Goal: Task Accomplishment & Management: Use online tool/utility

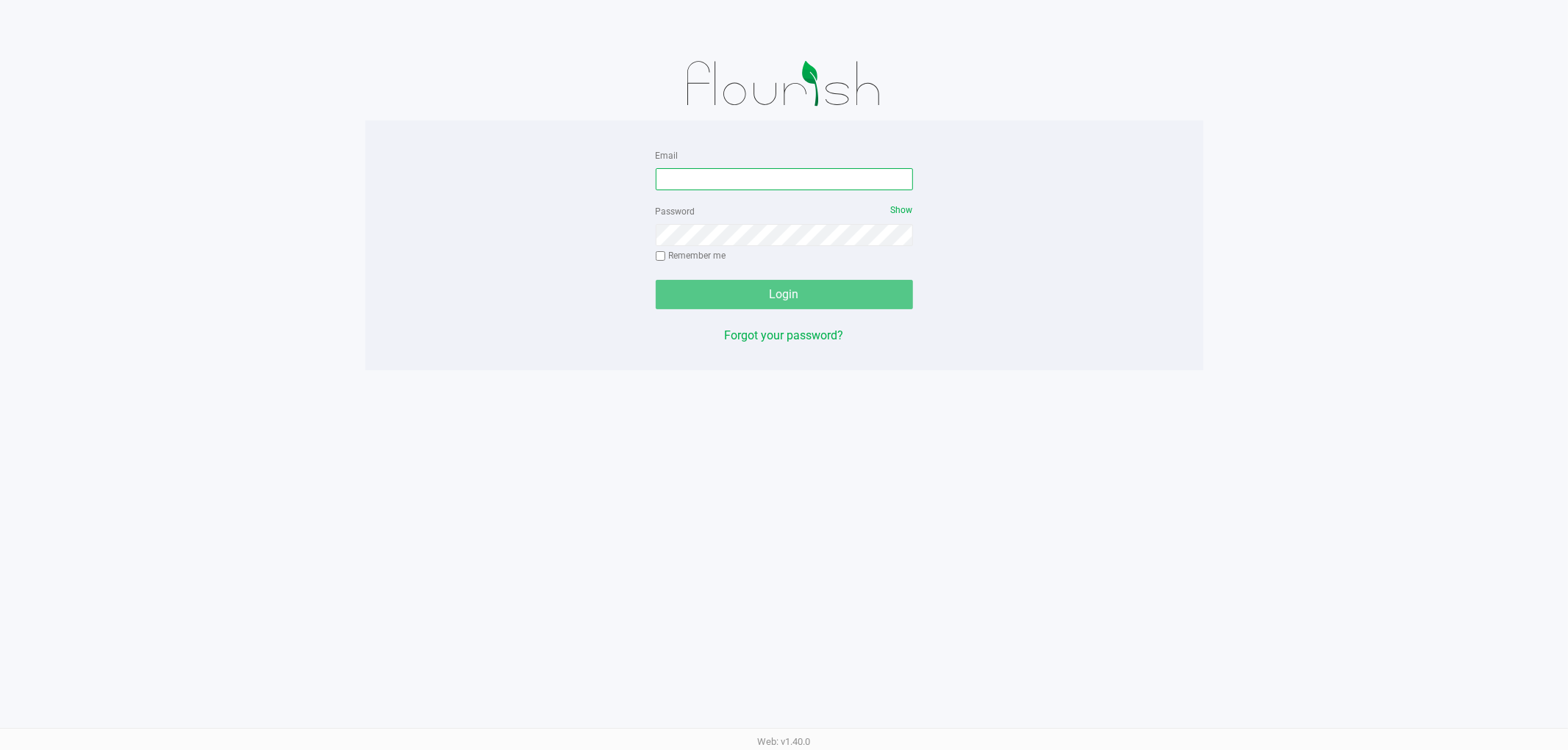
click at [755, 174] on input "Email" at bounding box center [784, 179] width 258 height 22
type input "[EMAIL_ADDRESS][DOMAIN_NAME]"
drag, startPoint x: 758, startPoint y: 265, endPoint x: 761, endPoint y: 252, distance: 13.3
click at [757, 262] on div "Password Show Remember me" at bounding box center [784, 235] width 258 height 66
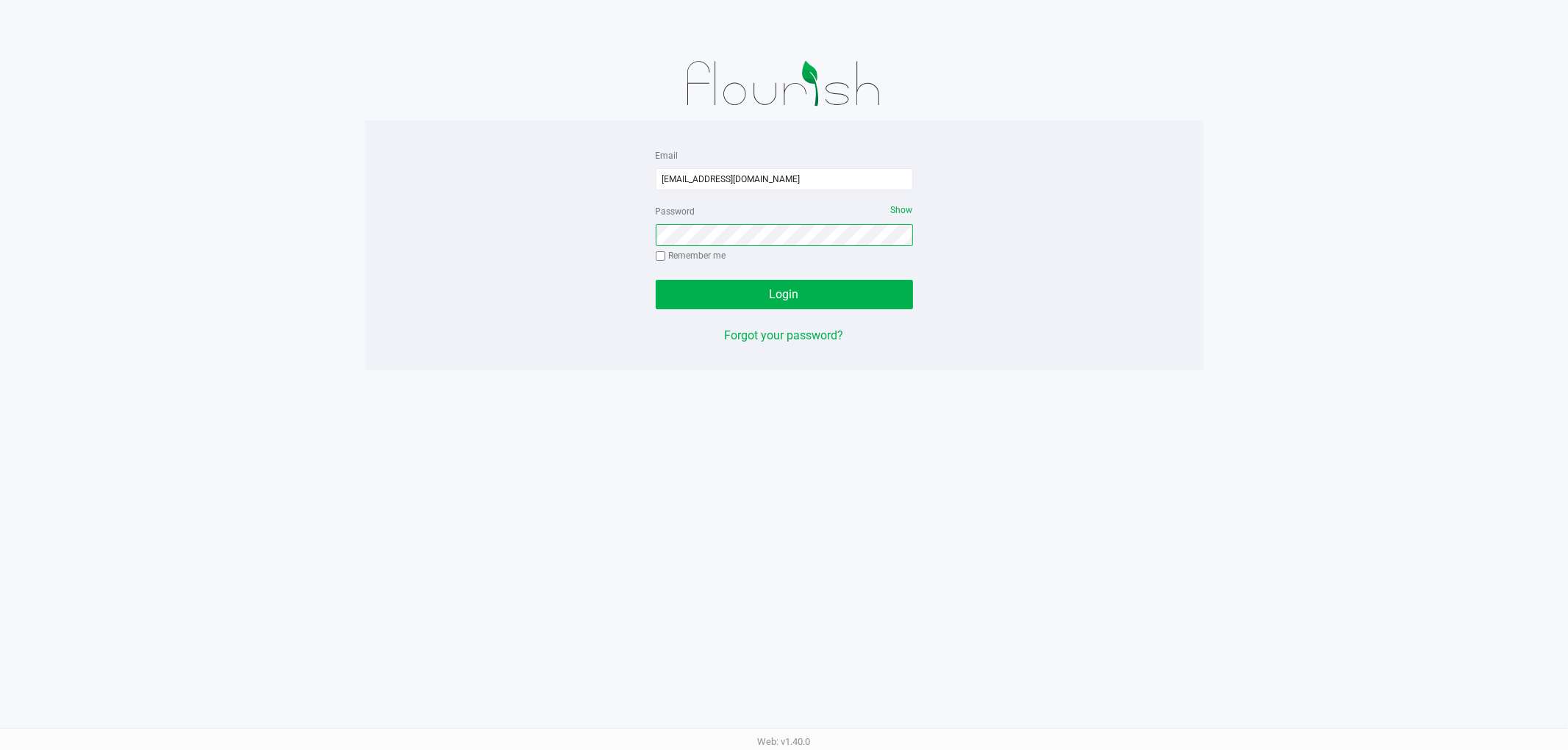
click at [656, 280] on button "Login" at bounding box center [784, 295] width 258 height 30
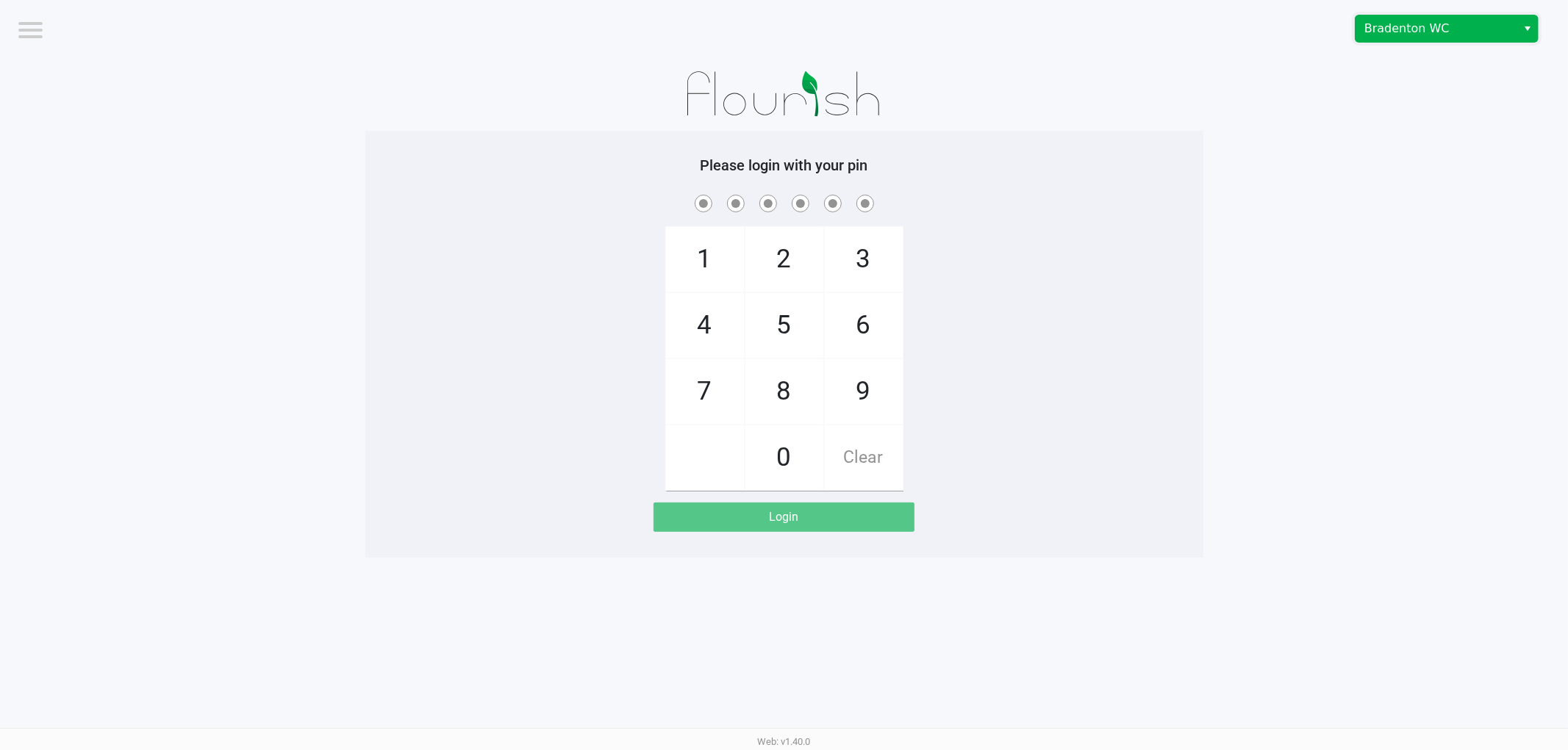
click at [1387, 42] on kendo-dropdownlist "Bradenton WC" at bounding box center [1447, 29] width 184 height 28
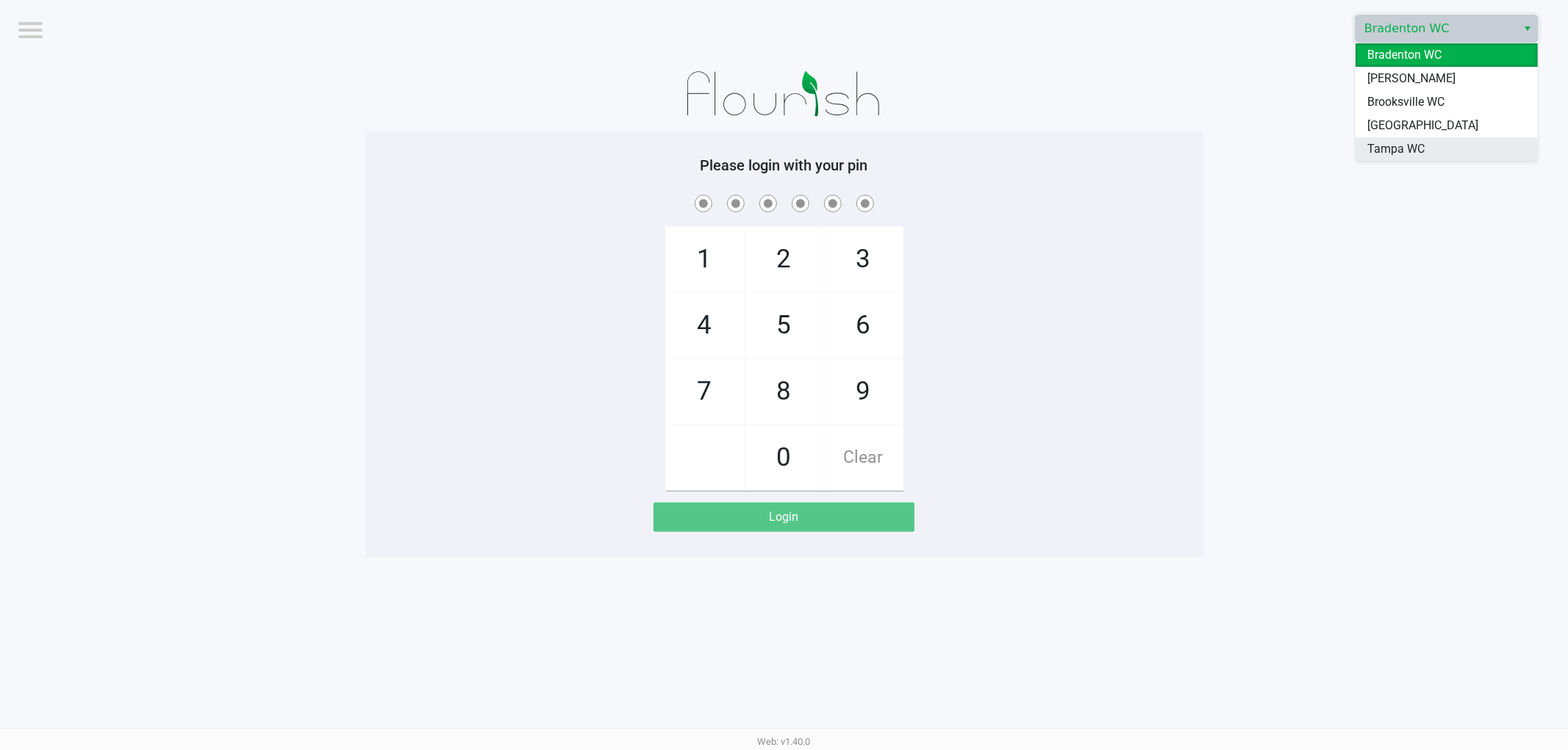
click at [1369, 142] on span "Tampa WC" at bounding box center [1396, 149] width 57 height 17
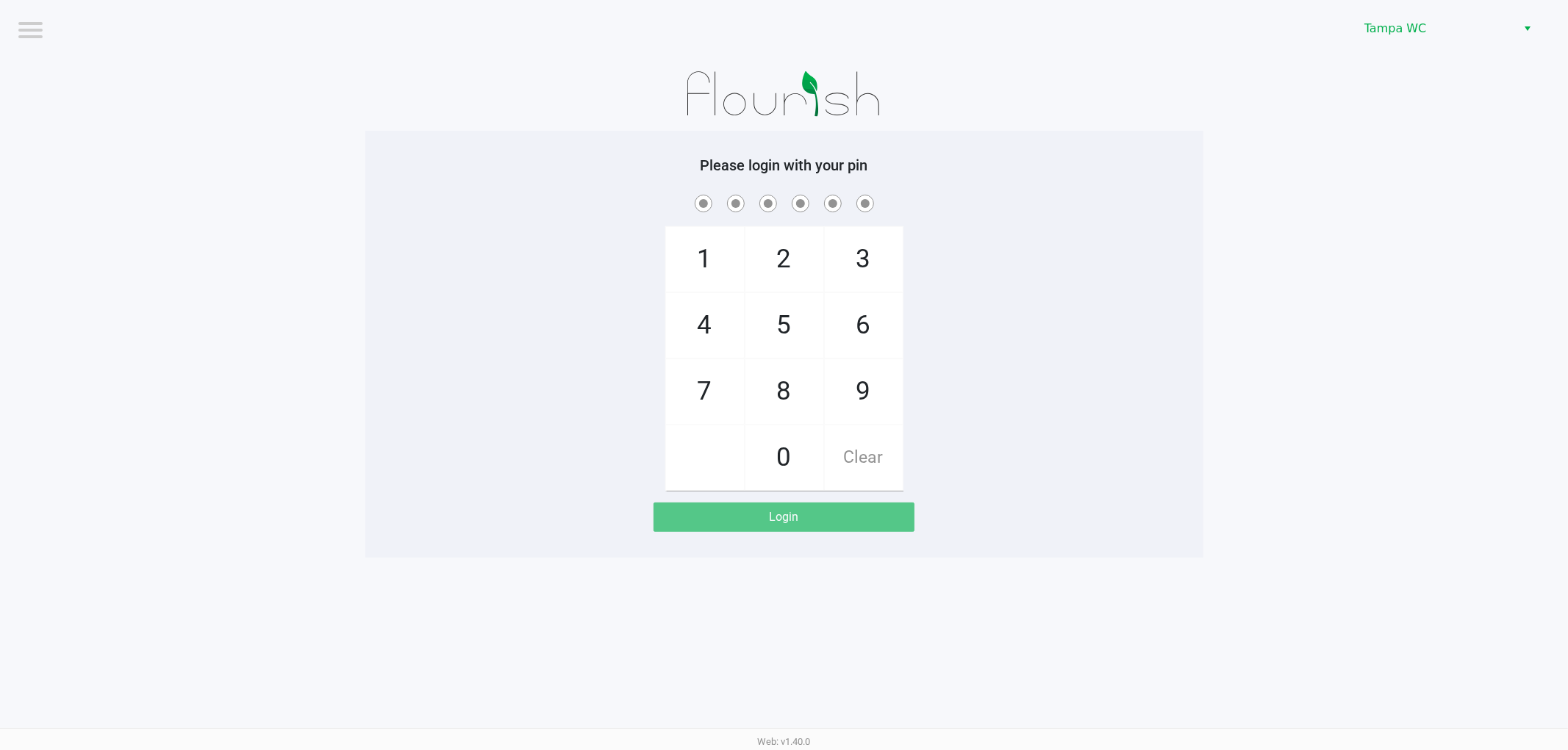
drag, startPoint x: 1211, startPoint y: 171, endPoint x: 1218, endPoint y: 171, distance: 7.0
click at [1218, 171] on app-pos-login-wrapper "Logout Tampa WC Please login with your pin 1 4 7 2 5 8 0 3 6 9 Clear Login" at bounding box center [784, 279] width 1568 height 558
checkbox input "true"
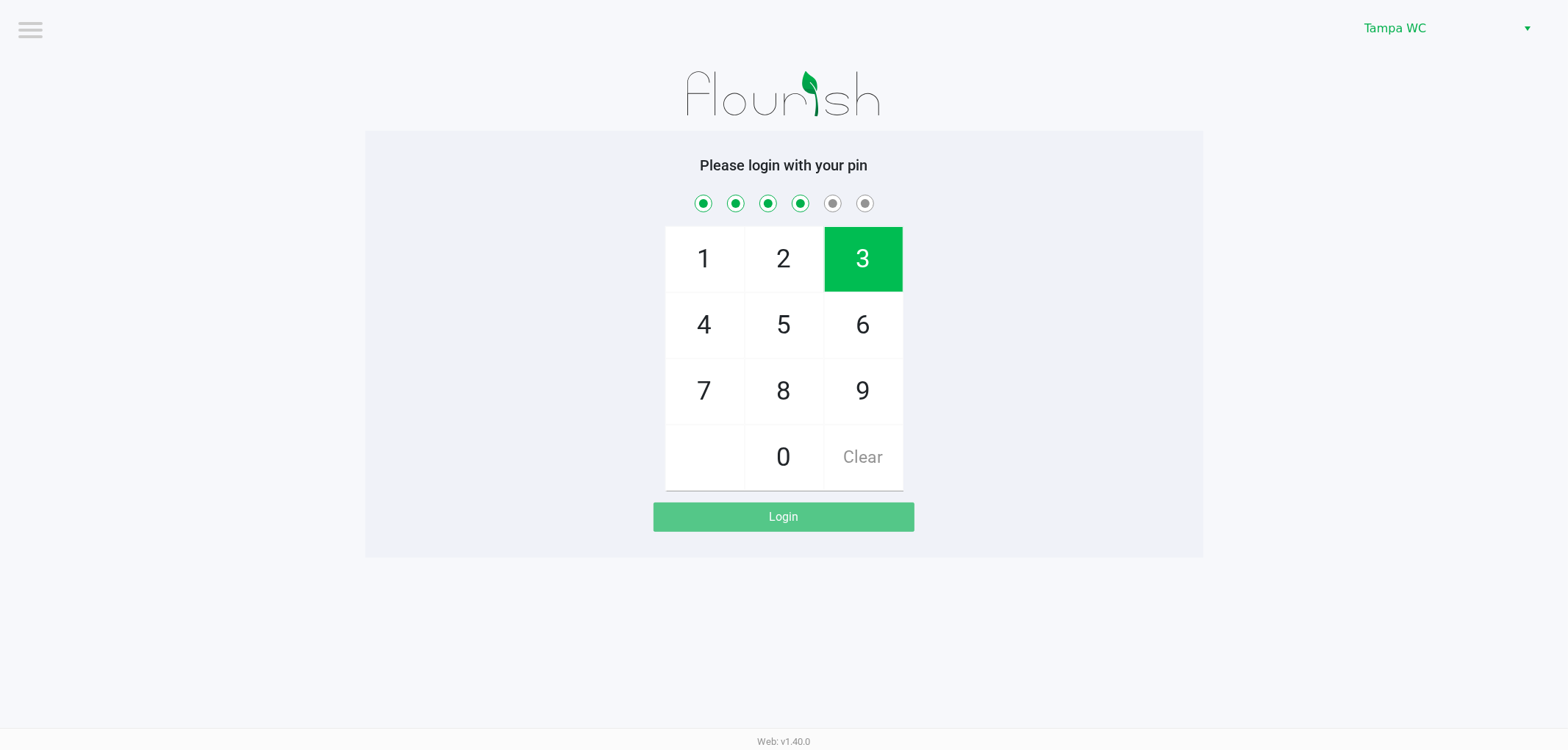
checkbox input "true"
checkbox input "false"
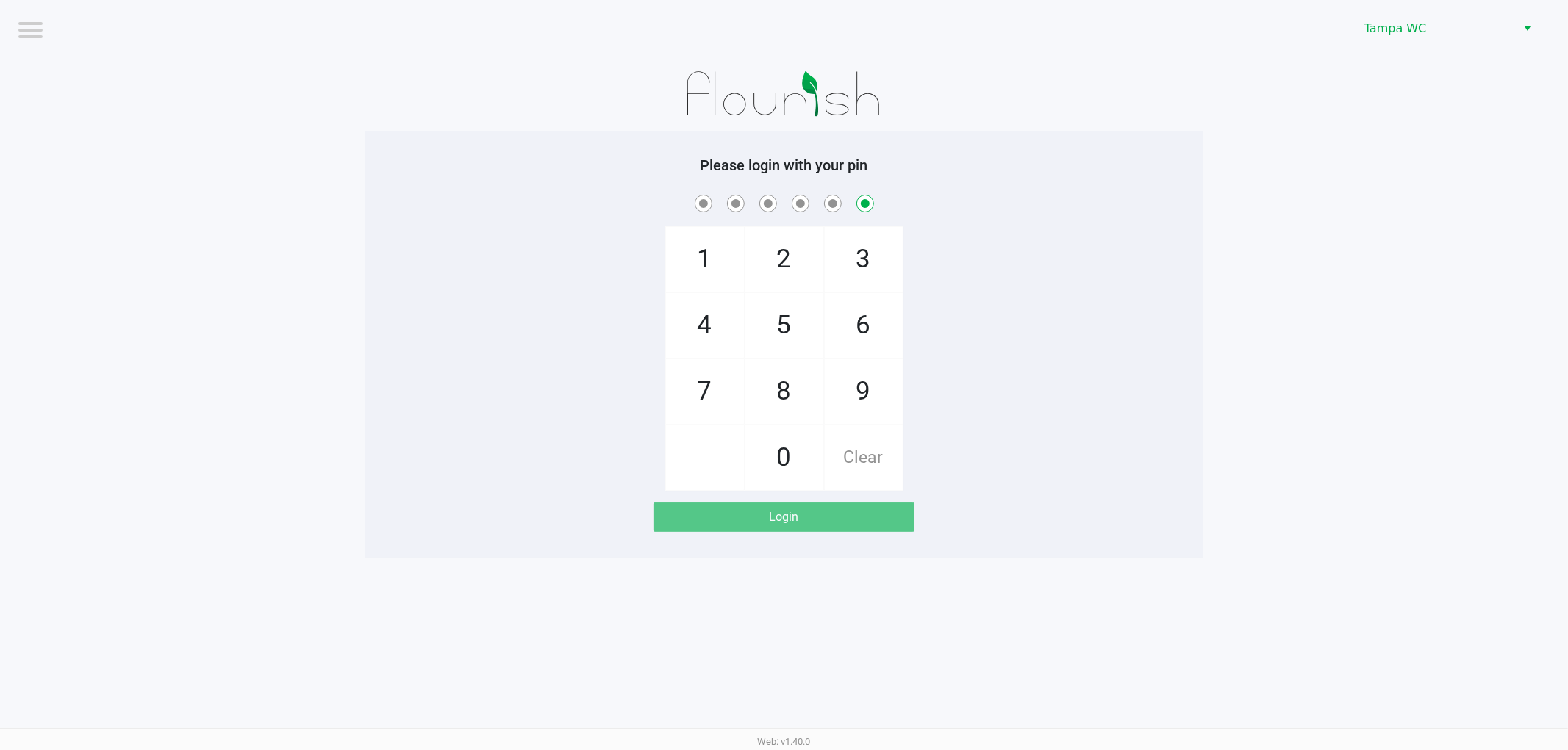
checkbox input "false"
checkbox input "true"
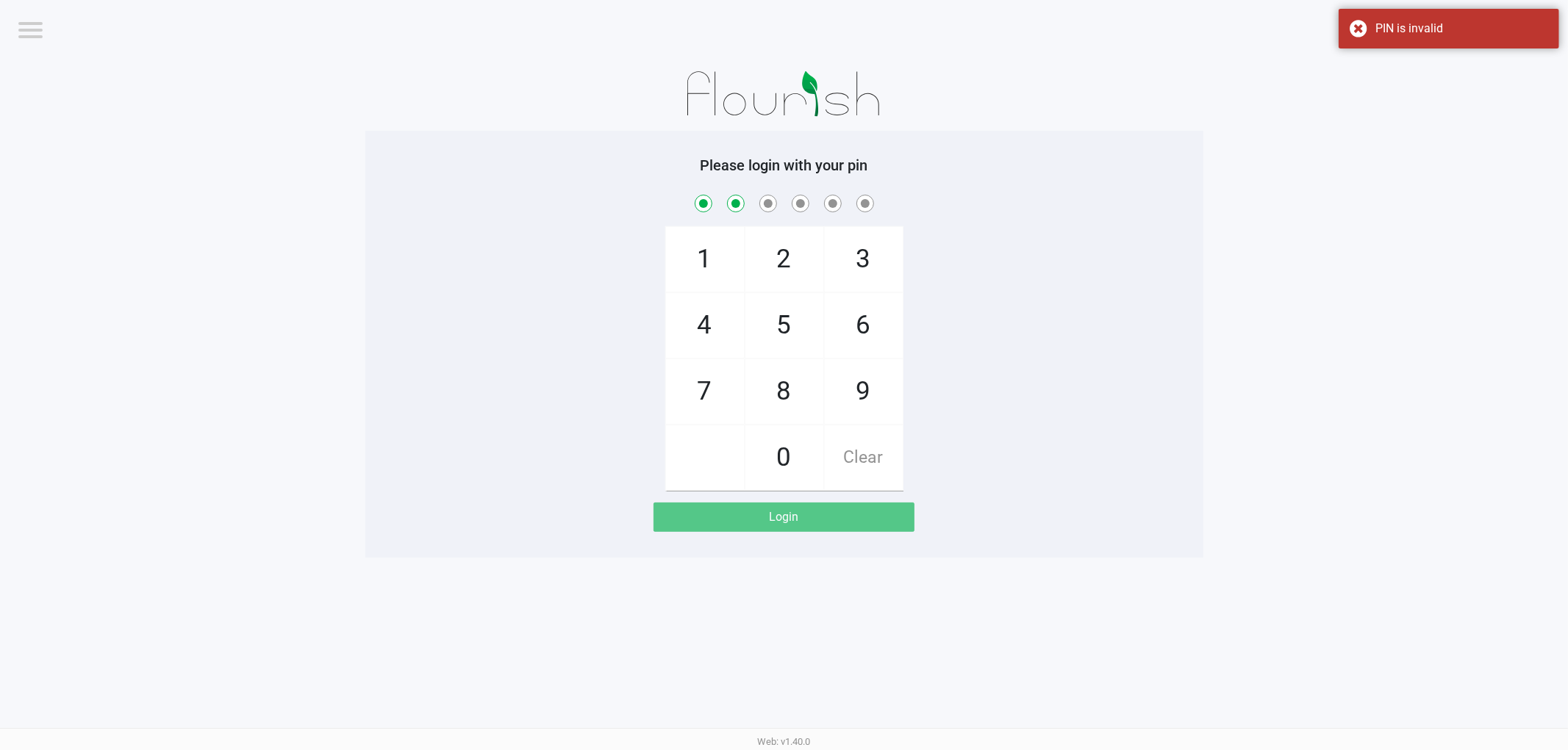
checkbox input "true"
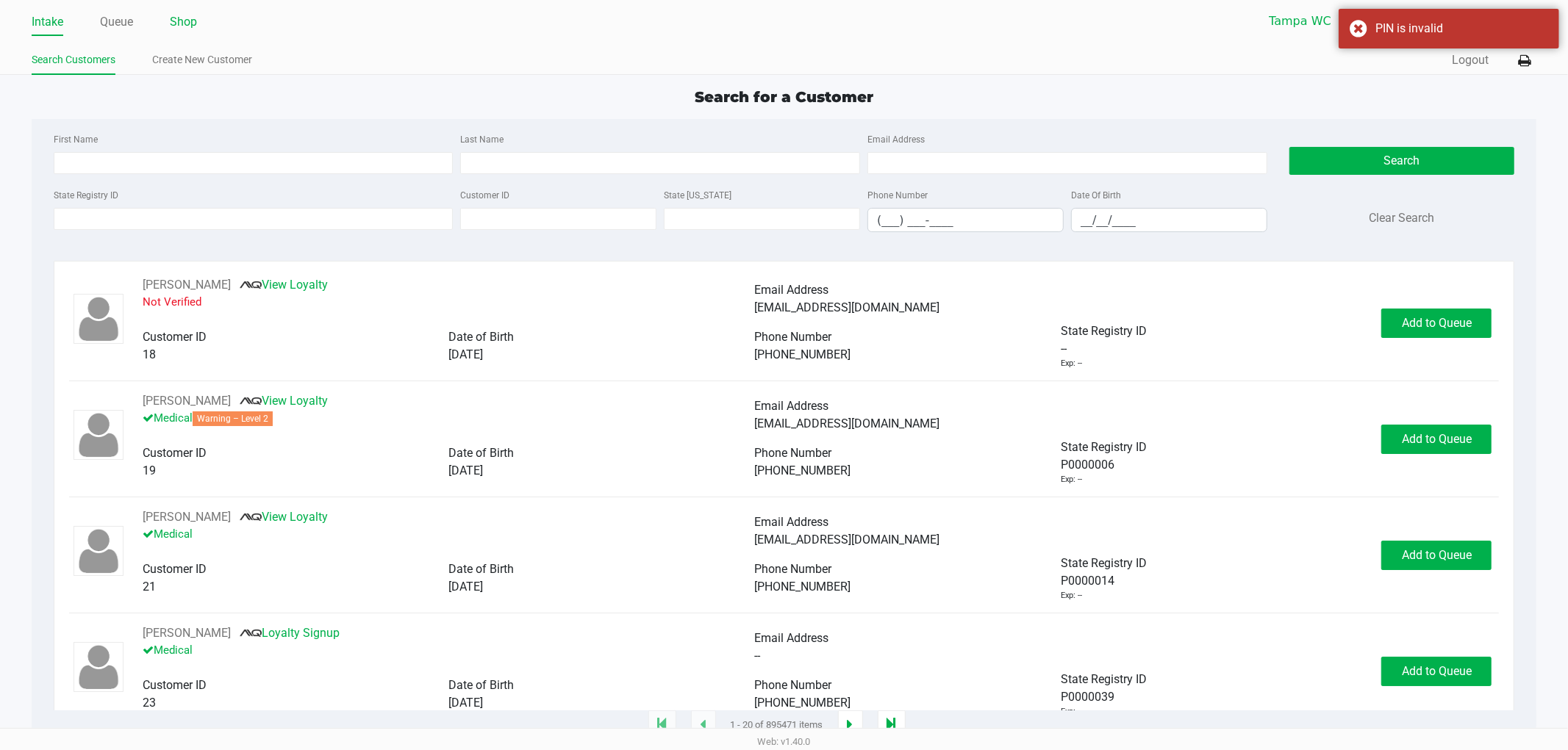
click at [181, 27] on link "Shop" at bounding box center [183, 22] width 27 height 21
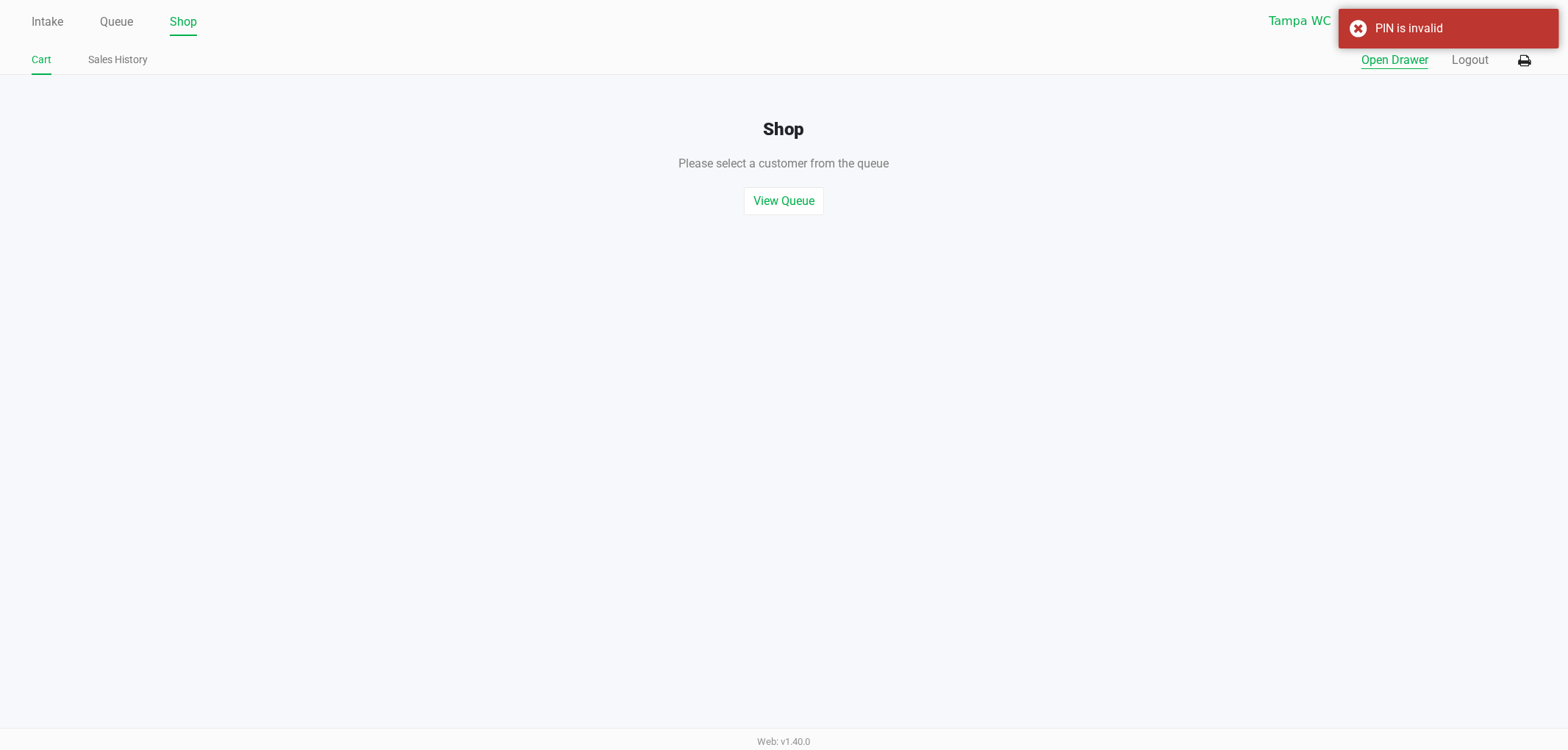
click at [1387, 67] on button "Open Drawer" at bounding box center [1395, 60] width 67 height 17
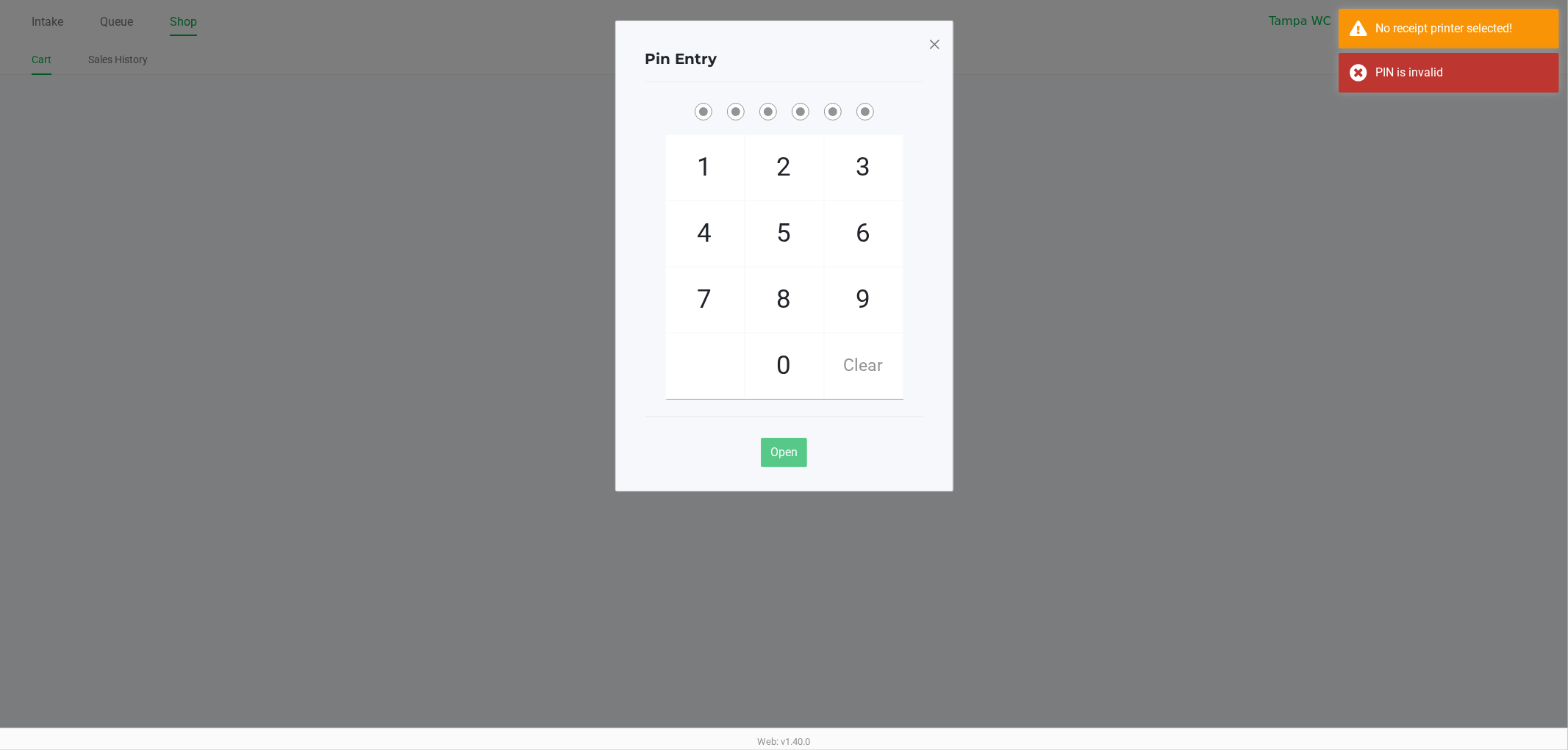
drag, startPoint x: 898, startPoint y: 115, endPoint x: 1178, endPoint y: 112, distance: 280.0
click at [900, 115] on span at bounding box center [784, 112] width 256 height 23
click at [1471, 25] on div "No receipt printer selected!" at bounding box center [1462, 28] width 173 height 17
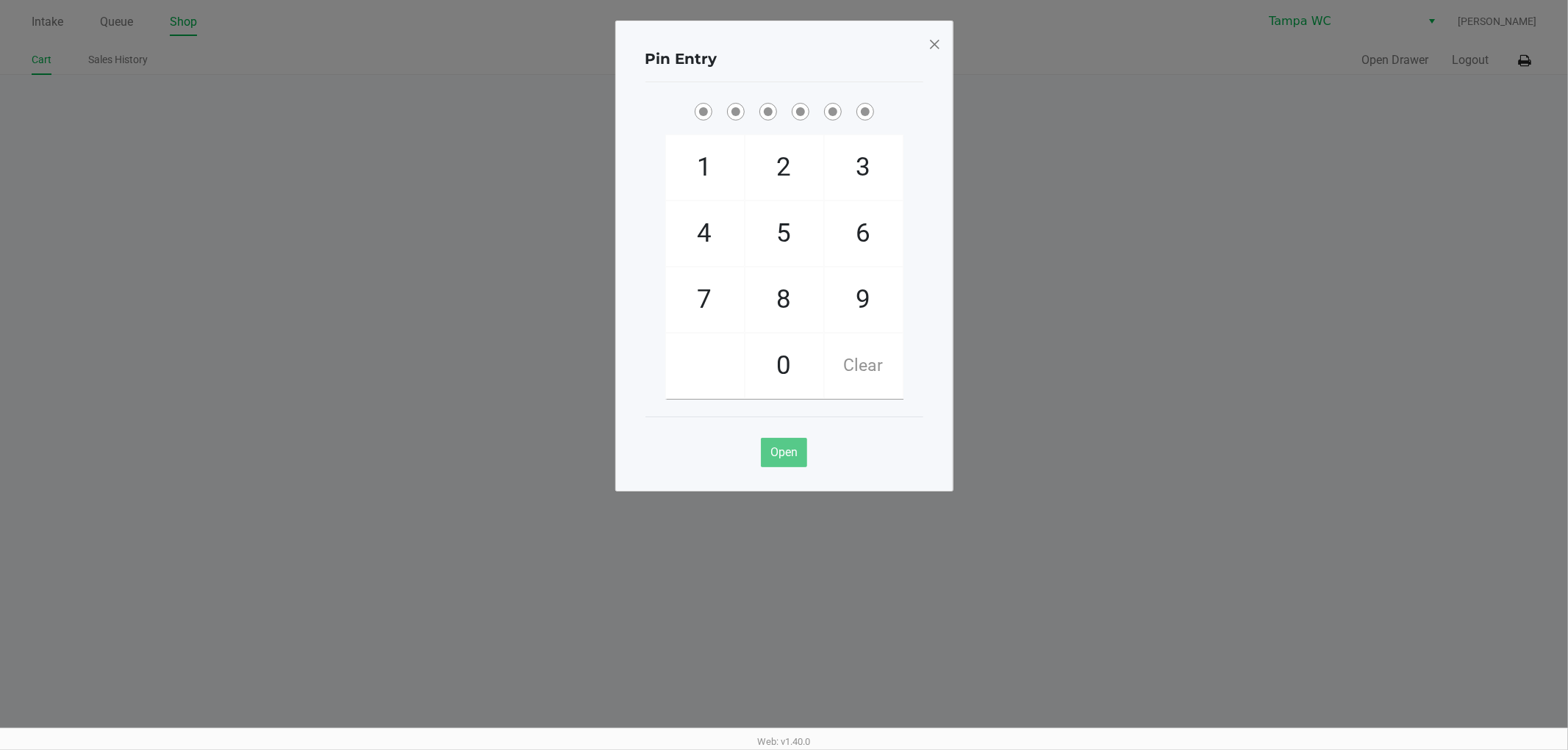
click at [1522, 60] on ngb-modal-window "Pin Entry 1 4 7 2 5 8 0 3 6 9 Clear Open" at bounding box center [784, 375] width 1568 height 750
click at [941, 46] on span at bounding box center [934, 44] width 13 height 23
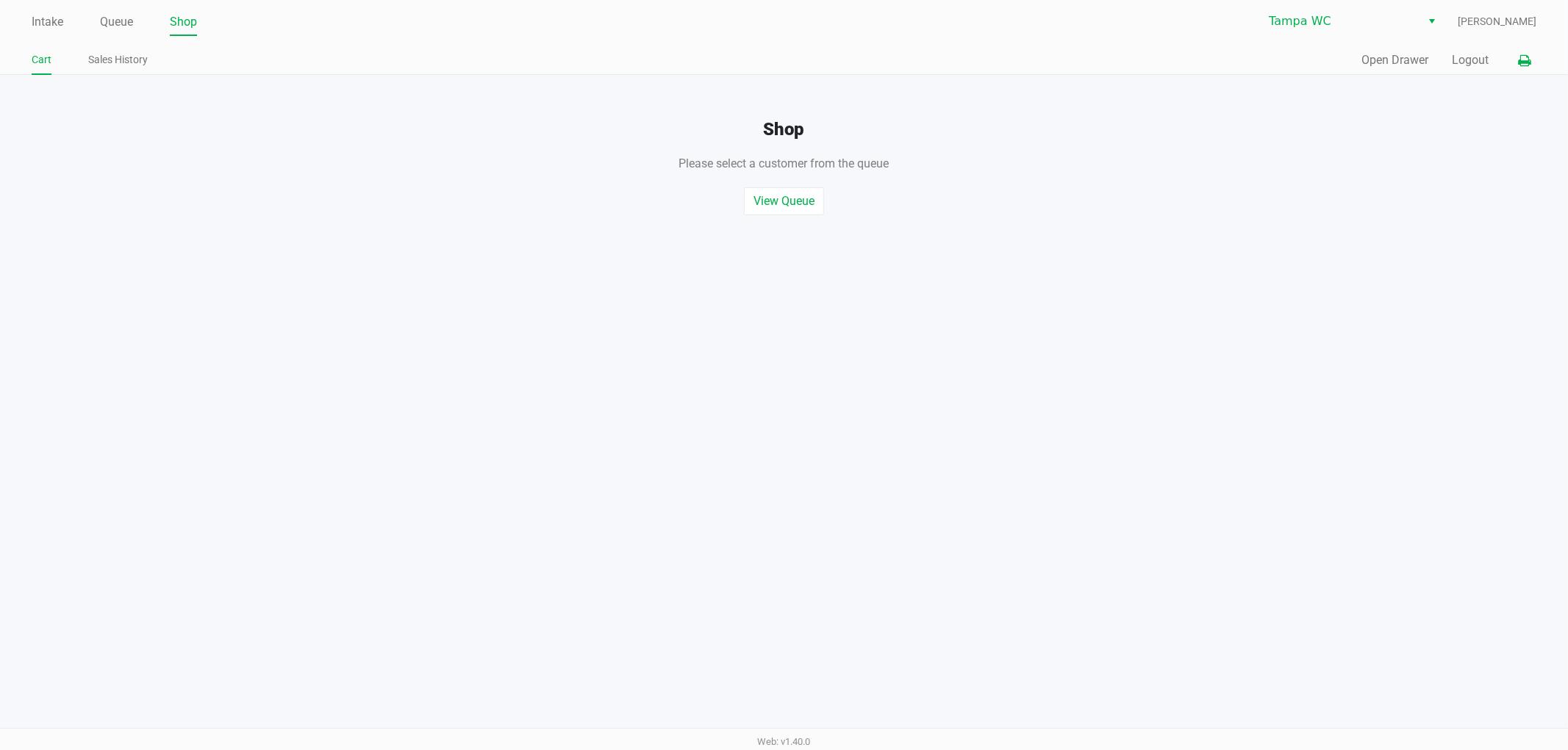
click at [1531, 57] on icon at bounding box center [1524, 60] width 12 height 10
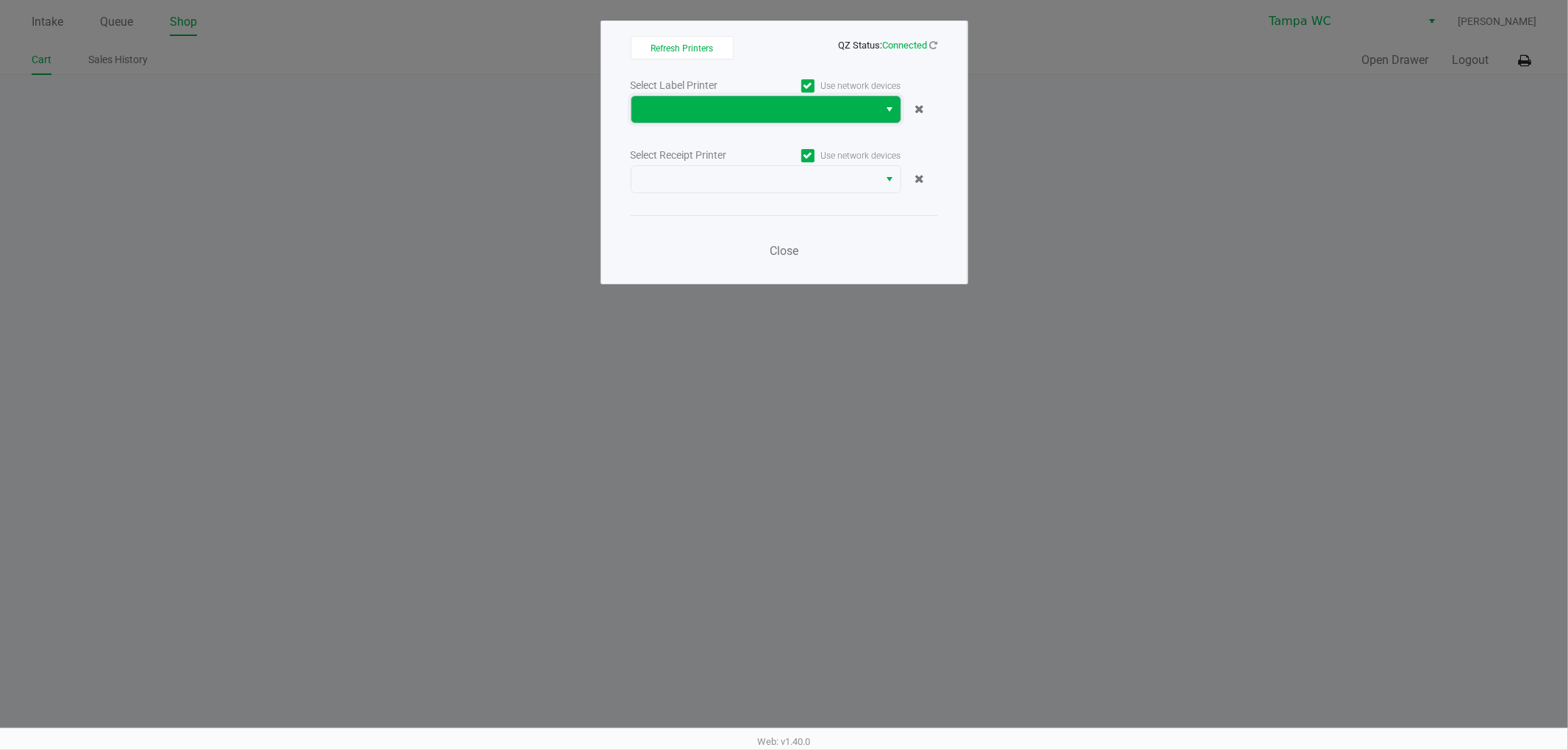
click at [804, 108] on span at bounding box center [755, 109] width 230 height 17
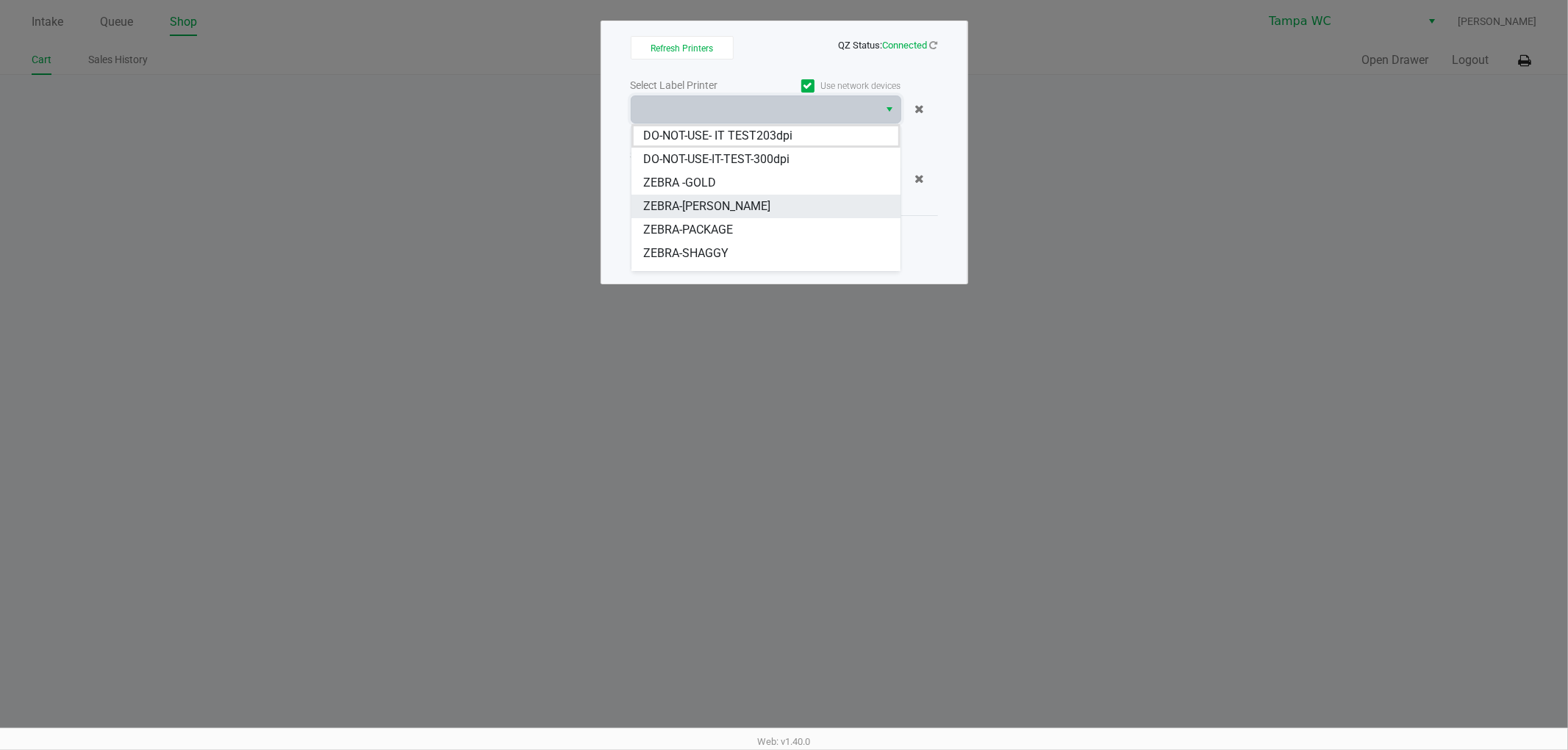
click at [714, 207] on span "ZEBRA-[PERSON_NAME]" at bounding box center [707, 206] width 128 height 17
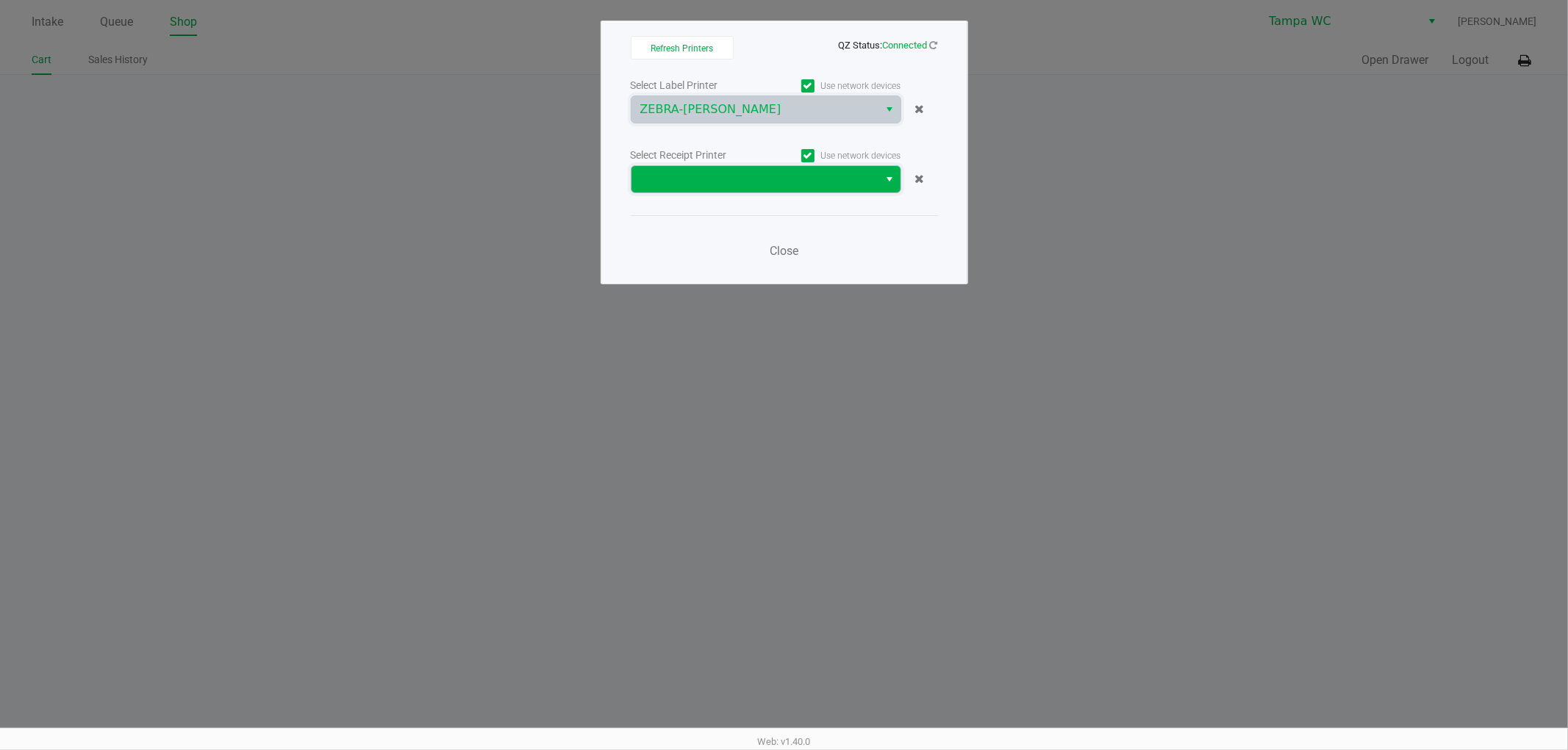
click at [742, 180] on span at bounding box center [755, 179] width 230 height 17
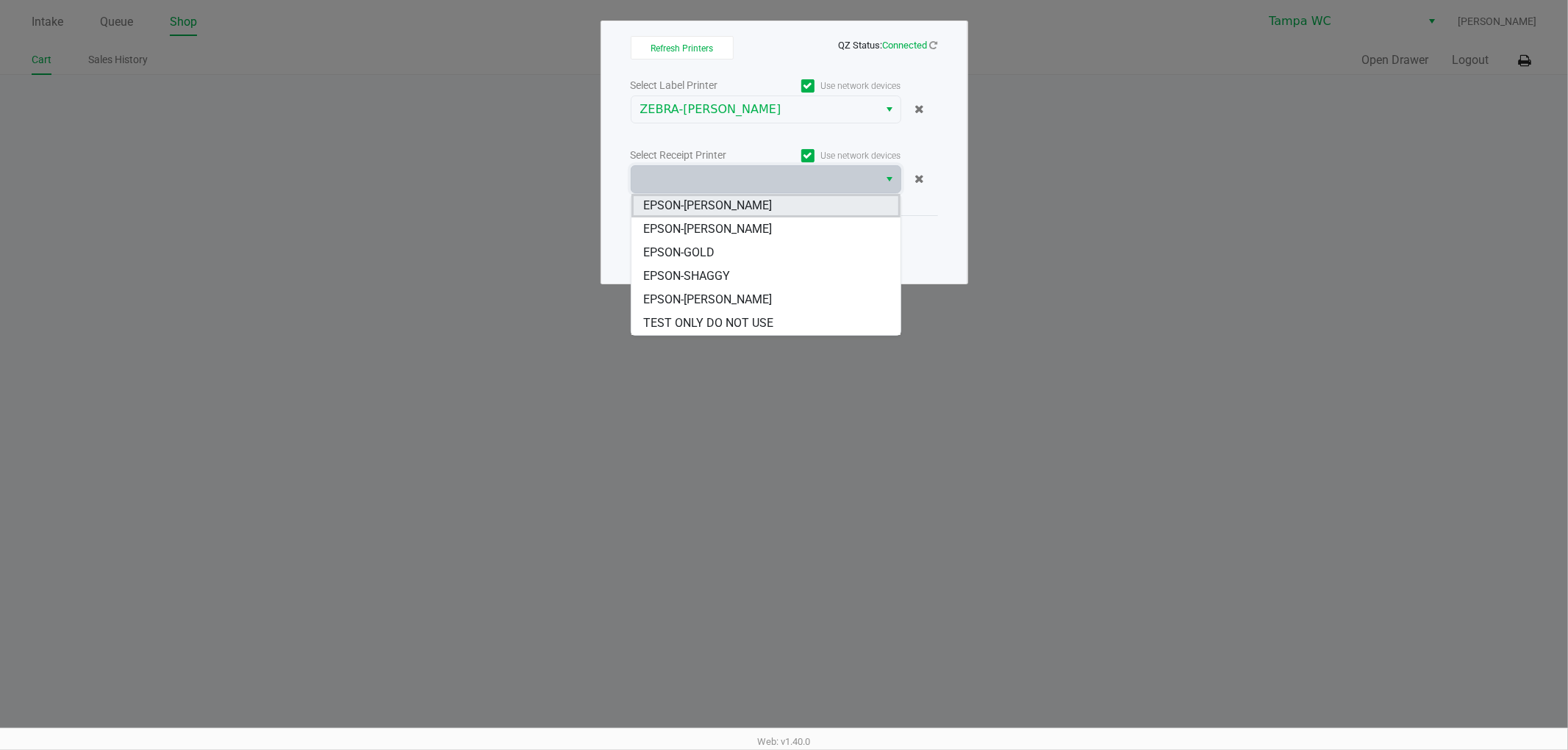
click at [738, 201] on span "EPSON-[PERSON_NAME]" at bounding box center [707, 205] width 128 height 17
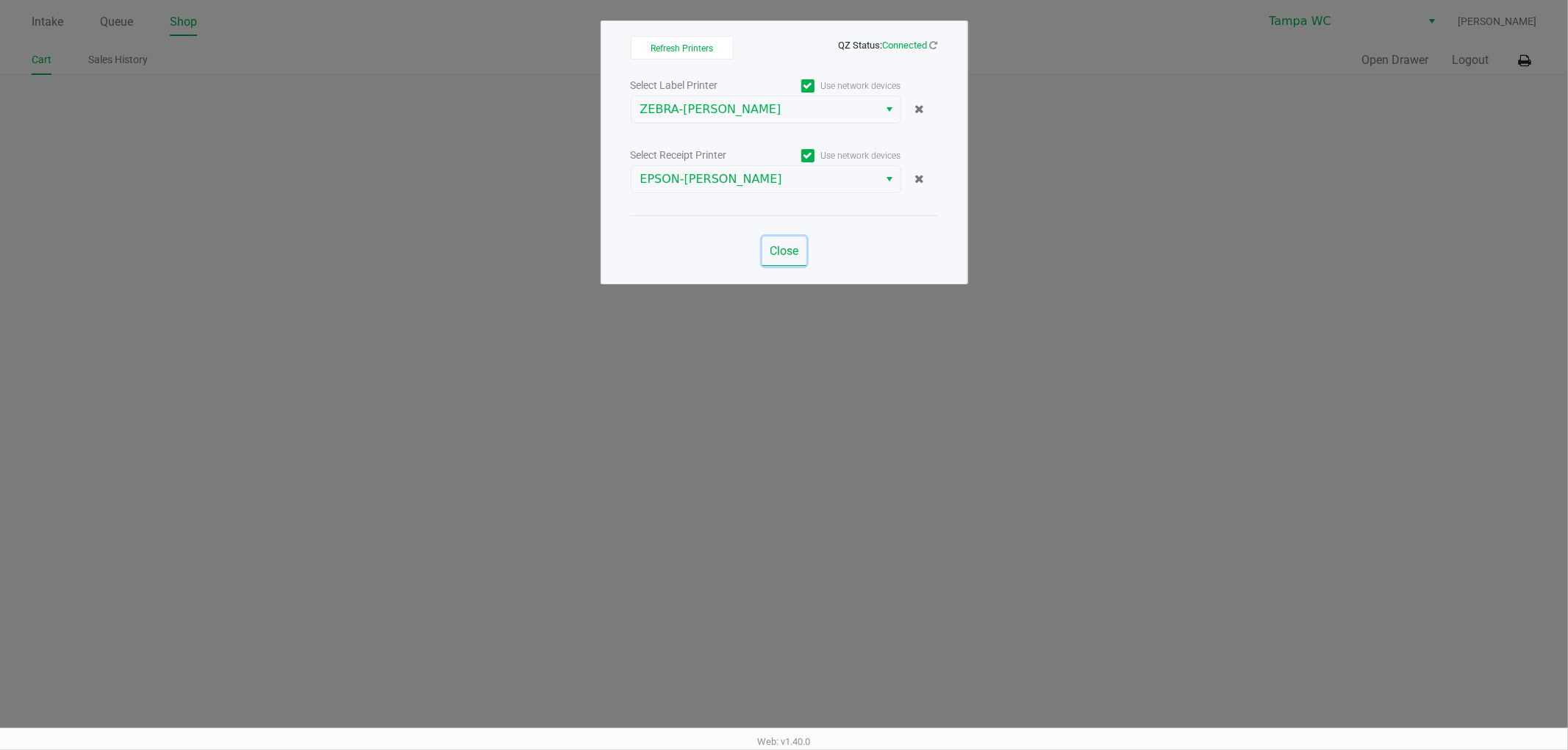
click at [774, 250] on span "Close" at bounding box center [784, 251] width 29 height 14
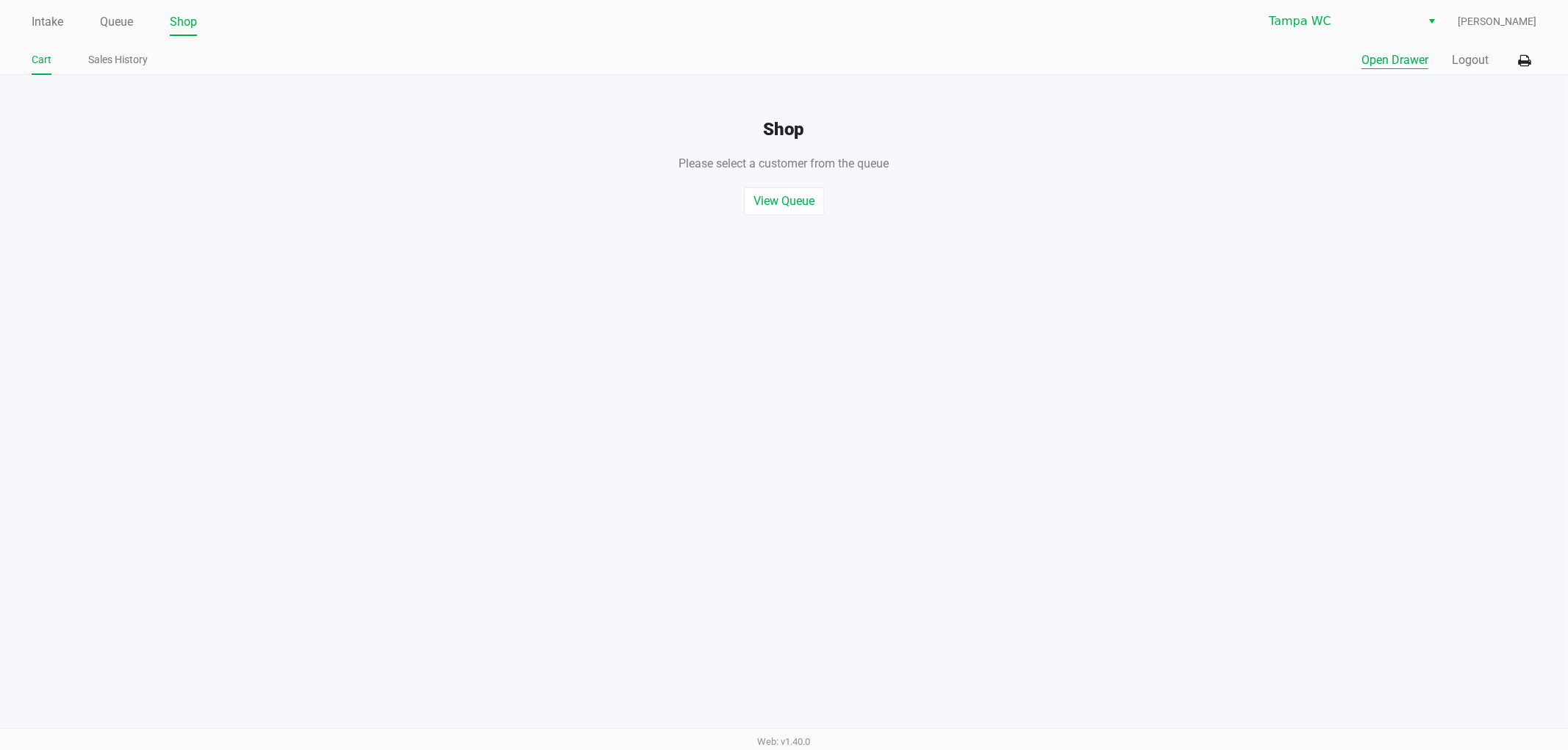
click at [1402, 62] on button "Open Drawer" at bounding box center [1395, 60] width 67 height 17
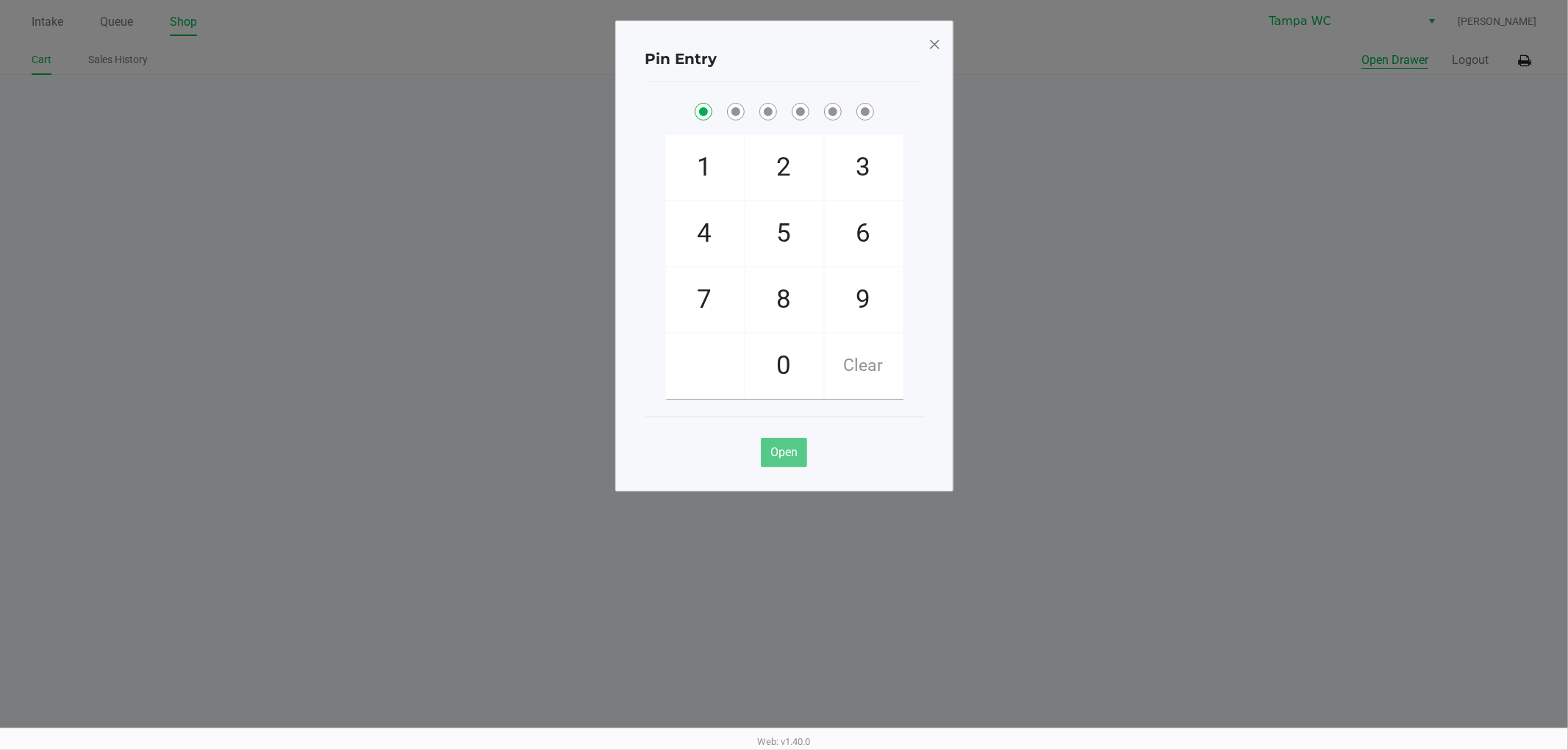
checkbox input "true"
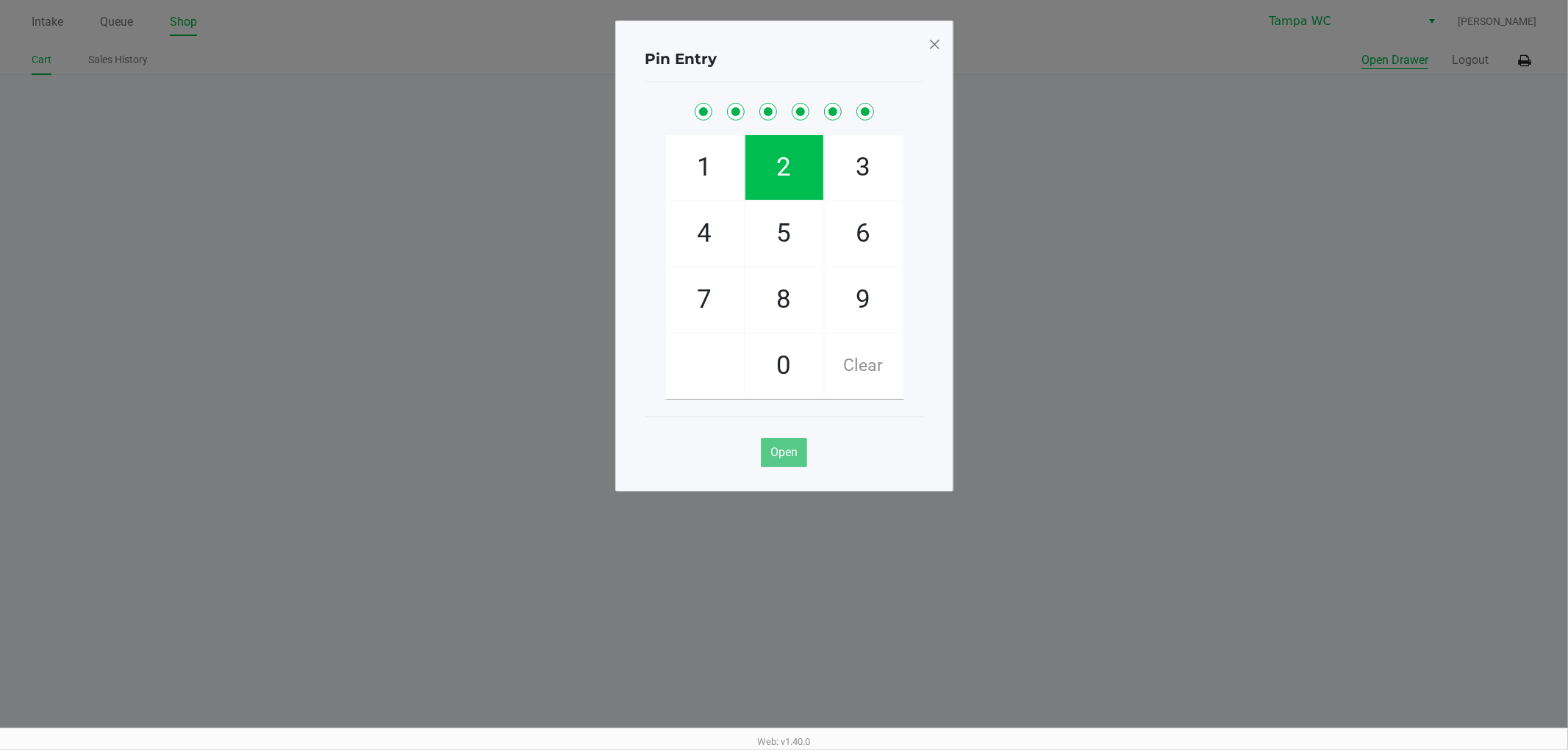
checkbox input "true"
click at [1362, 51] on button "Open Drawer" at bounding box center [1395, 60] width 67 height 17
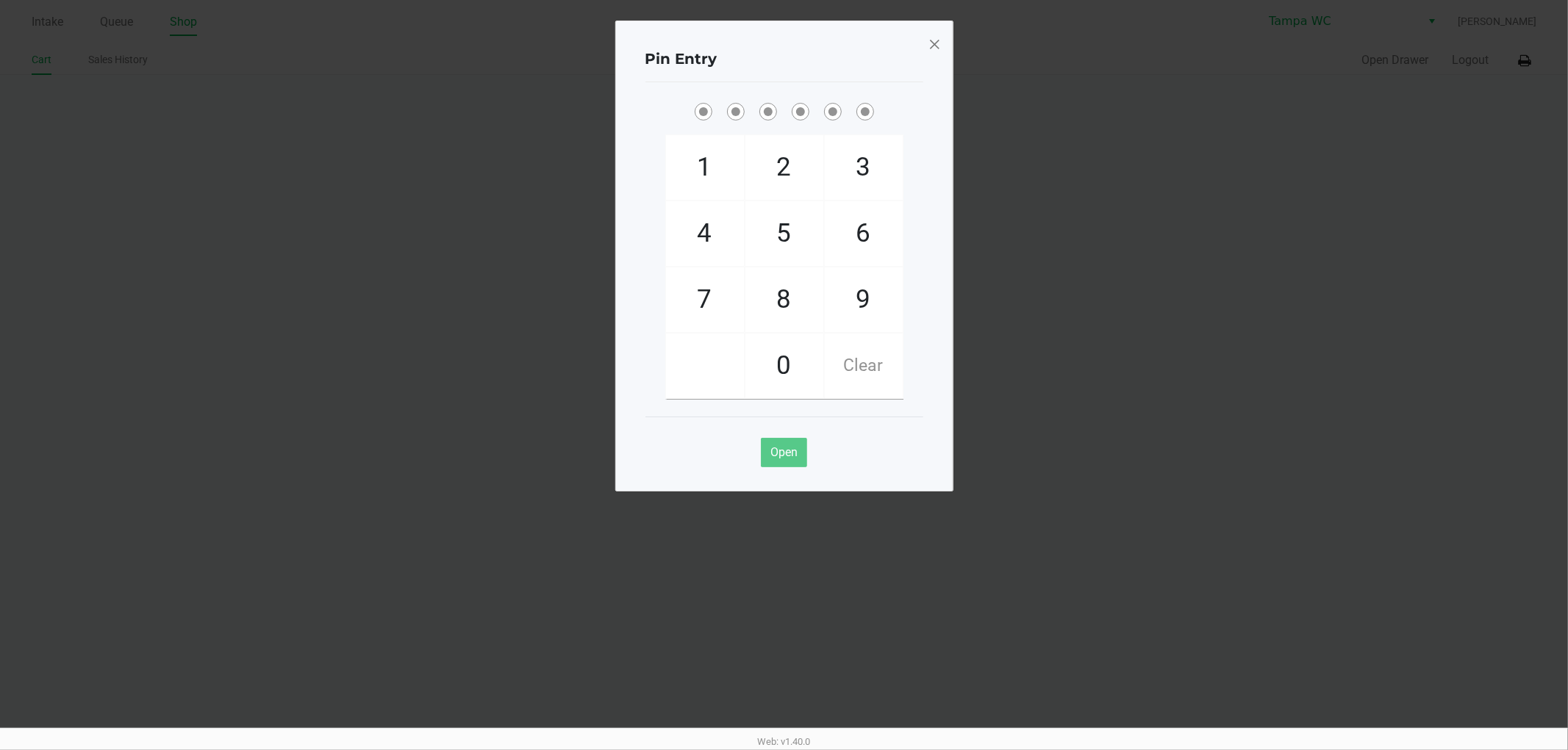
click at [944, 46] on div "Pin Entry 1 4 7 2 5 8 0 3 6 9 Clear Open" at bounding box center [784, 256] width 338 height 471
click at [937, 46] on span at bounding box center [934, 44] width 13 height 23
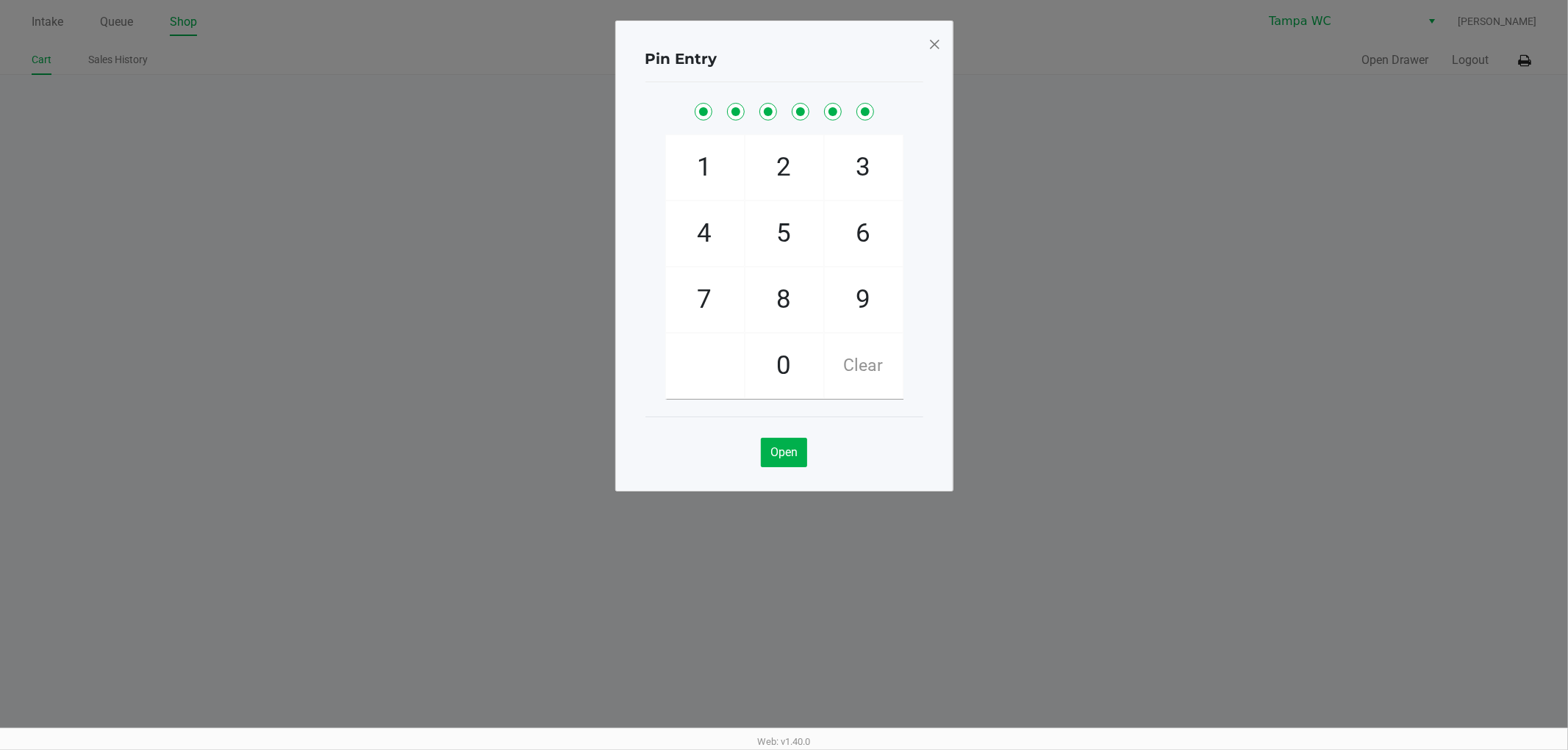
click at [1130, 161] on ngb-modal-window "Pin Entry 1 4 7 2 5 8 0 3 6 9 Clear Open" at bounding box center [784, 375] width 1568 height 750
click at [938, 49] on span at bounding box center [934, 44] width 13 height 23
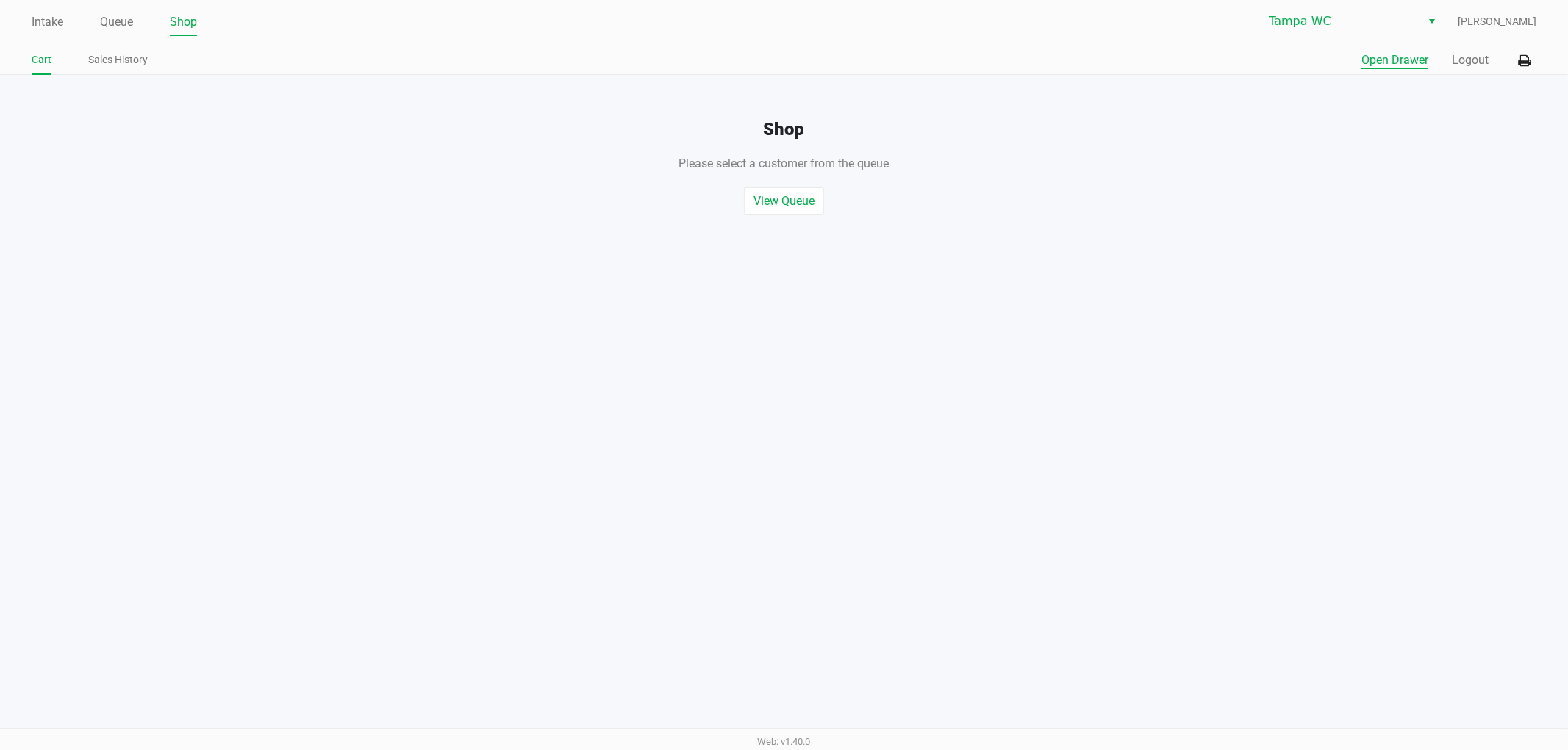
click at [49, 23] on link "Intake" at bounding box center [47, 22] width 31 height 21
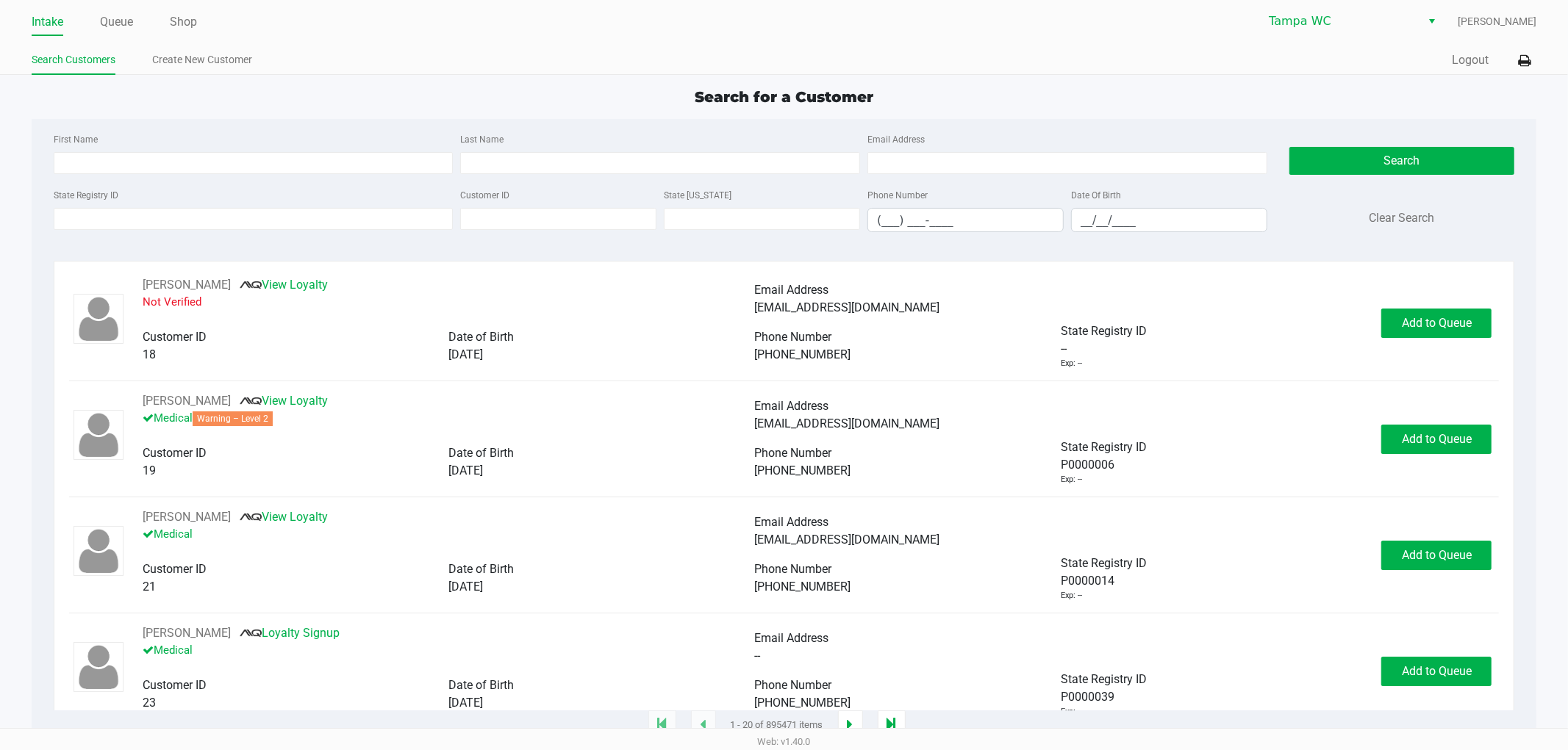
click at [226, 137] on div "First Name" at bounding box center [253, 151] width 408 height 44
click at [235, 127] on div "First Name Last Name Email Address State Registry ID Customer ID State [US_STAT…" at bounding box center [784, 187] width 1484 height 136
click at [299, 160] on input "First Name" at bounding box center [253, 163] width 400 height 22
type input "[PERSON_NAME]"
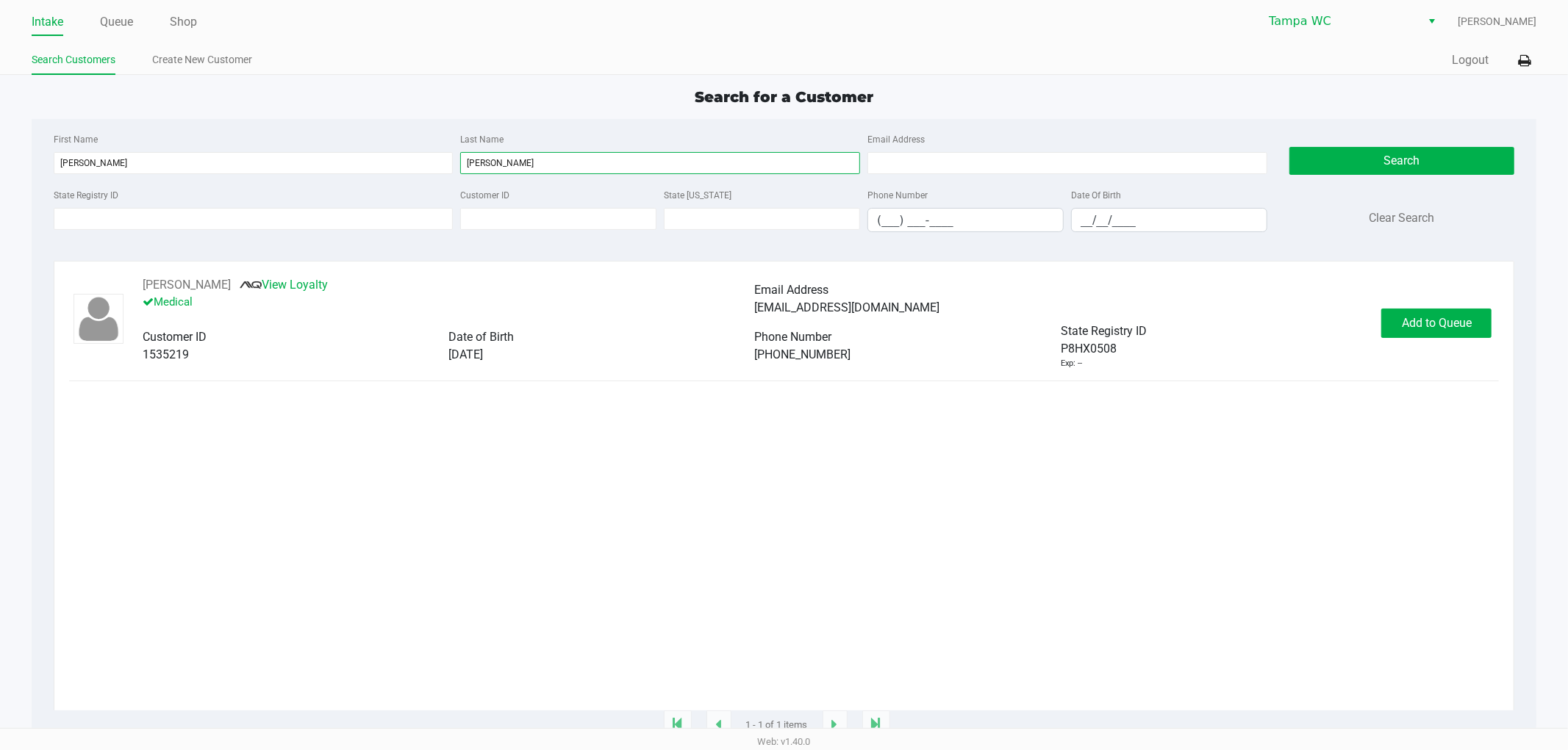
type input "[PERSON_NAME]"
drag, startPoint x: 437, startPoint y: 526, endPoint x: 1515, endPoint y: 426, distance: 1082.6
click at [471, 512] on div "[PERSON_NAME] View Loyalty Medical Email Address [EMAIL_ADDRESS][DOMAIN_NAME] C…" at bounding box center [784, 493] width 1430 height 435
click at [1468, 311] on button "Add to Queue" at bounding box center [1436, 324] width 110 height 30
click at [1459, 317] on div "Add to Queue" at bounding box center [1436, 324] width 110 height 30
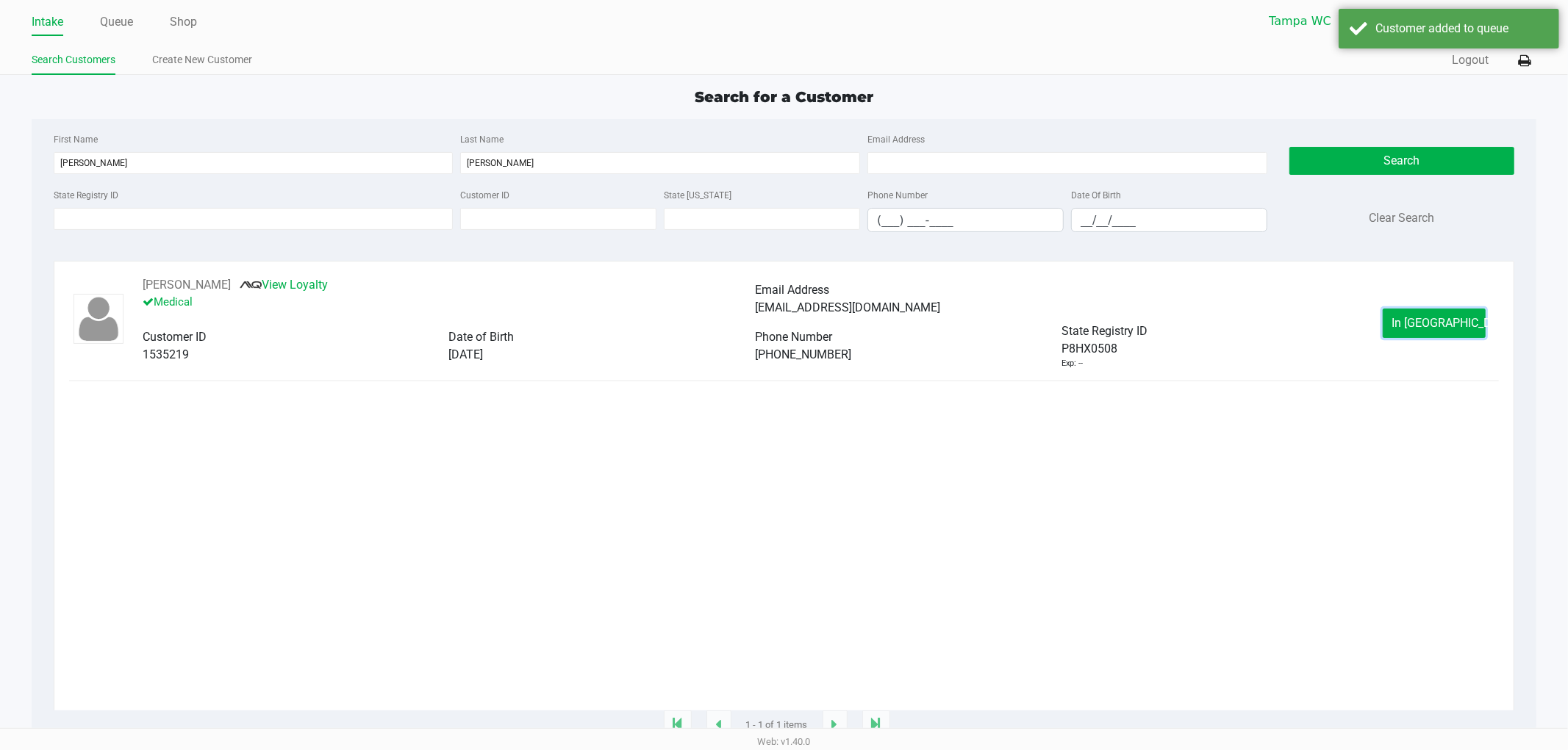
click at [1459, 317] on button "In [GEOGRAPHIC_DATA]" at bounding box center [1434, 324] width 103 height 30
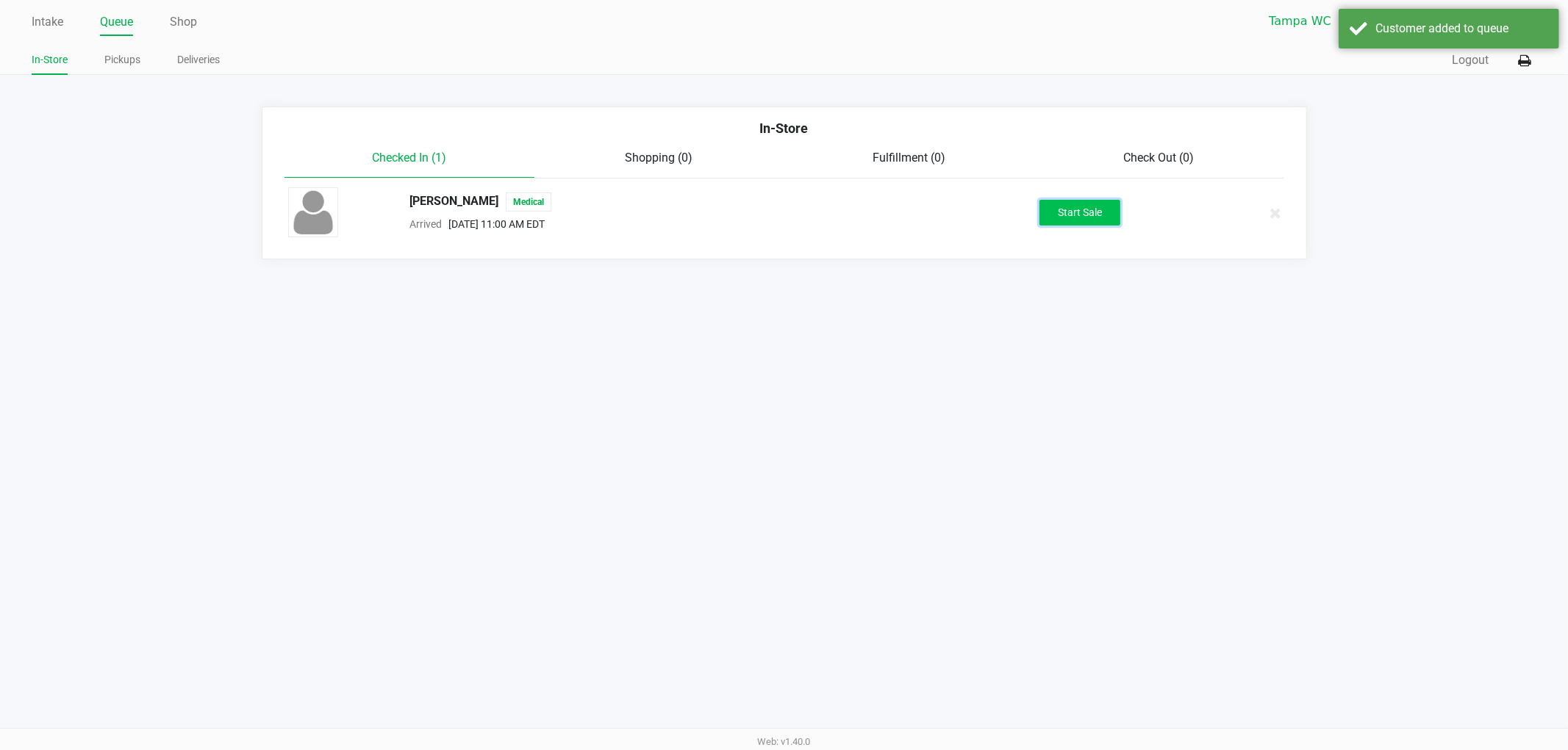
click at [1043, 220] on button "Start Sale" at bounding box center [1080, 212] width 81 height 26
click at [1064, 210] on div "Start Sale" at bounding box center [1080, 212] width 81 height 26
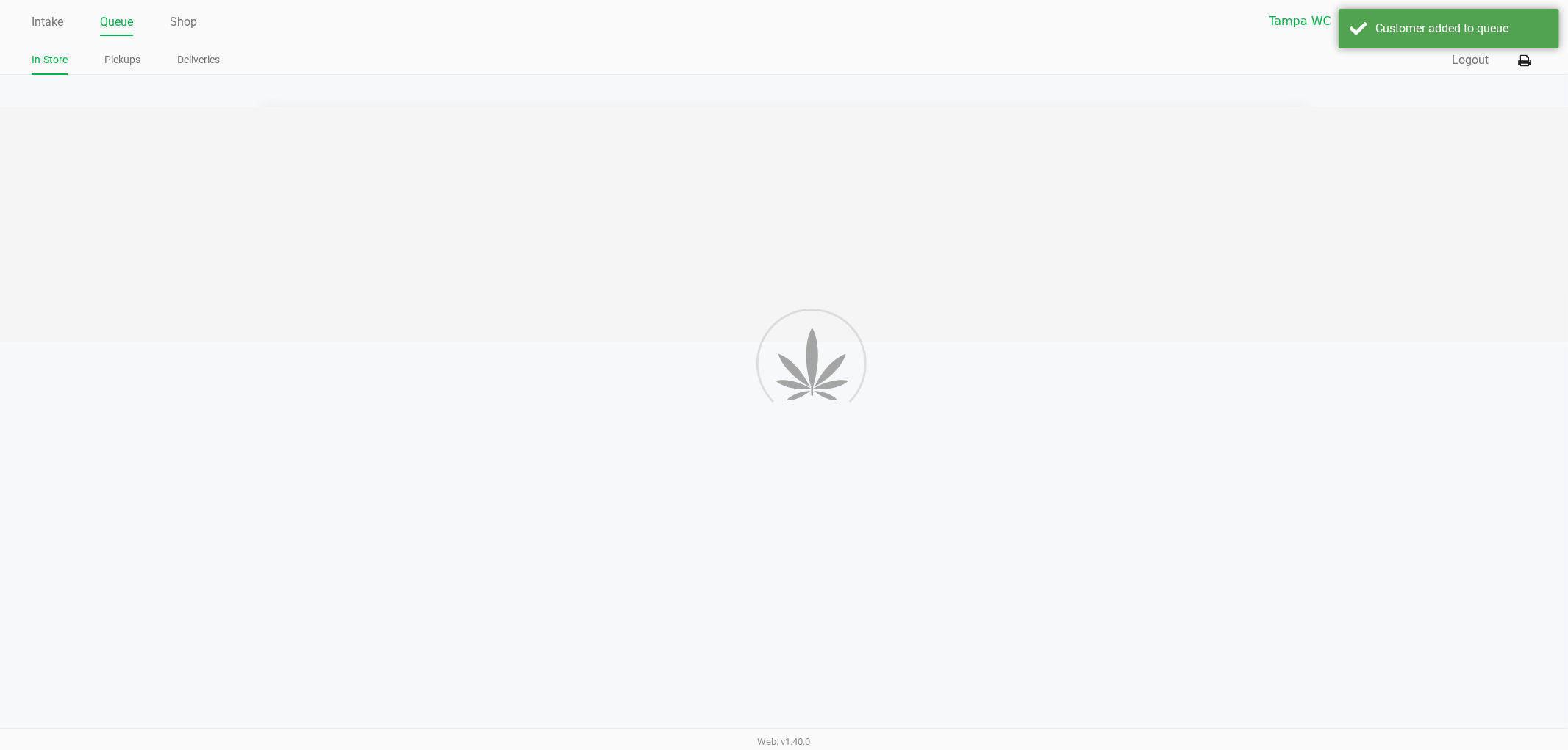
click at [1013, 343] on div "Intake Queue Shop [GEOGRAPHIC_DATA] WC [PERSON_NAME] In-Store Pickups Deliverie…" at bounding box center [784, 375] width 1568 height 750
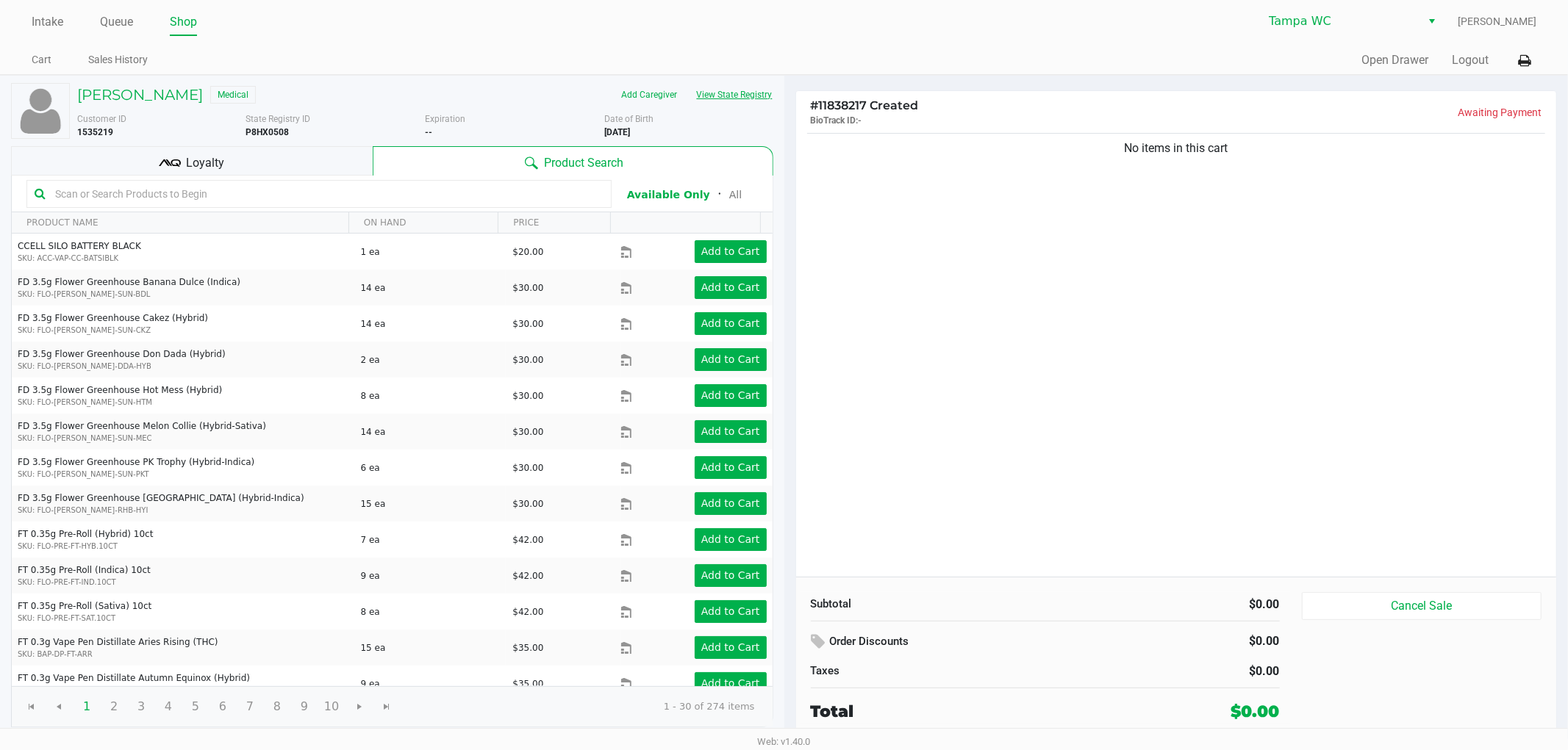
click at [716, 107] on button "View State Registry" at bounding box center [731, 94] width 86 height 23
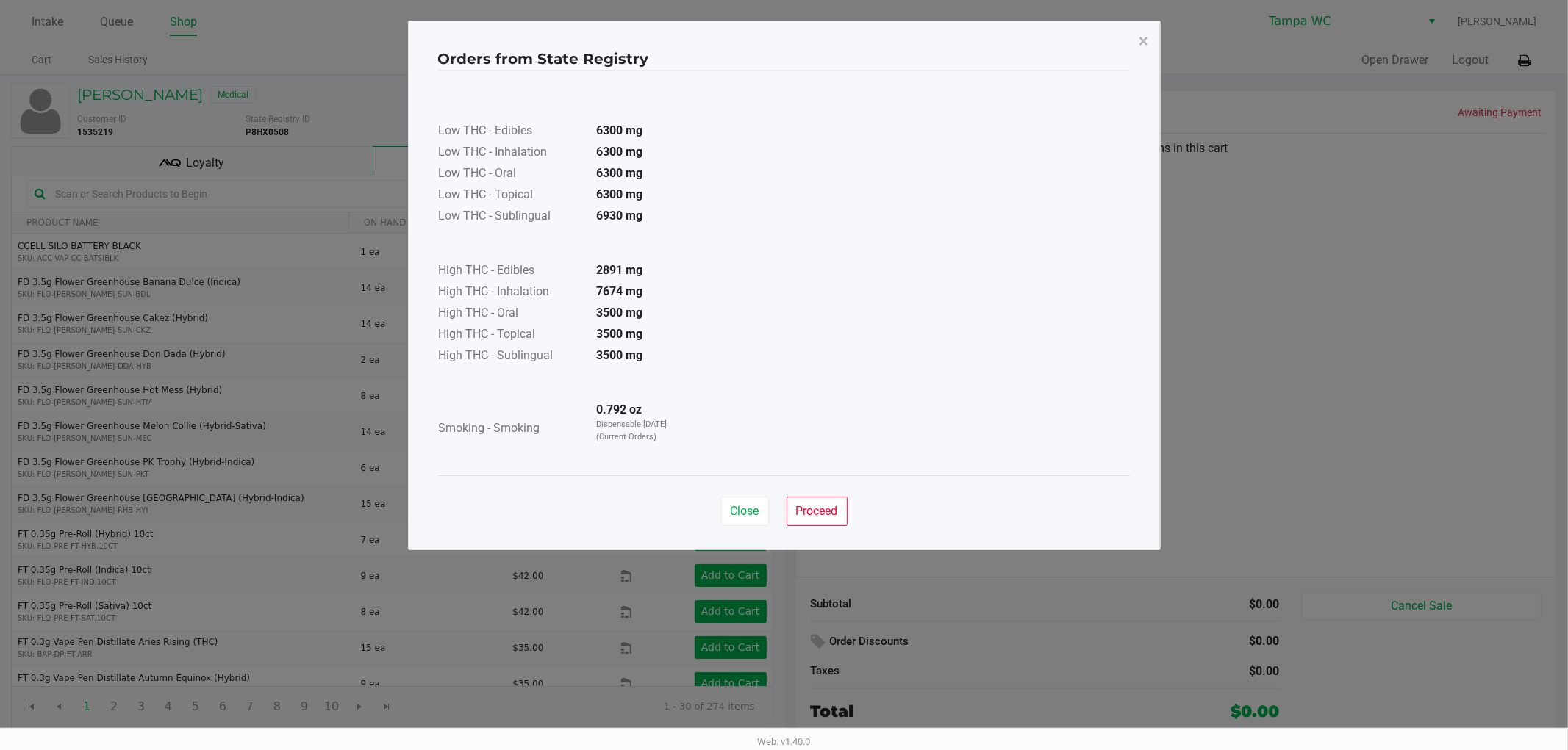
click at [1123, 41] on div "Orders from State Registry ×" at bounding box center [784, 53] width 692 height 35
drag, startPoint x: 813, startPoint y: 503, endPoint x: 745, endPoint y: 373, distance: 146.7
click at [814, 502] on button "Proceed" at bounding box center [818, 512] width 61 height 30
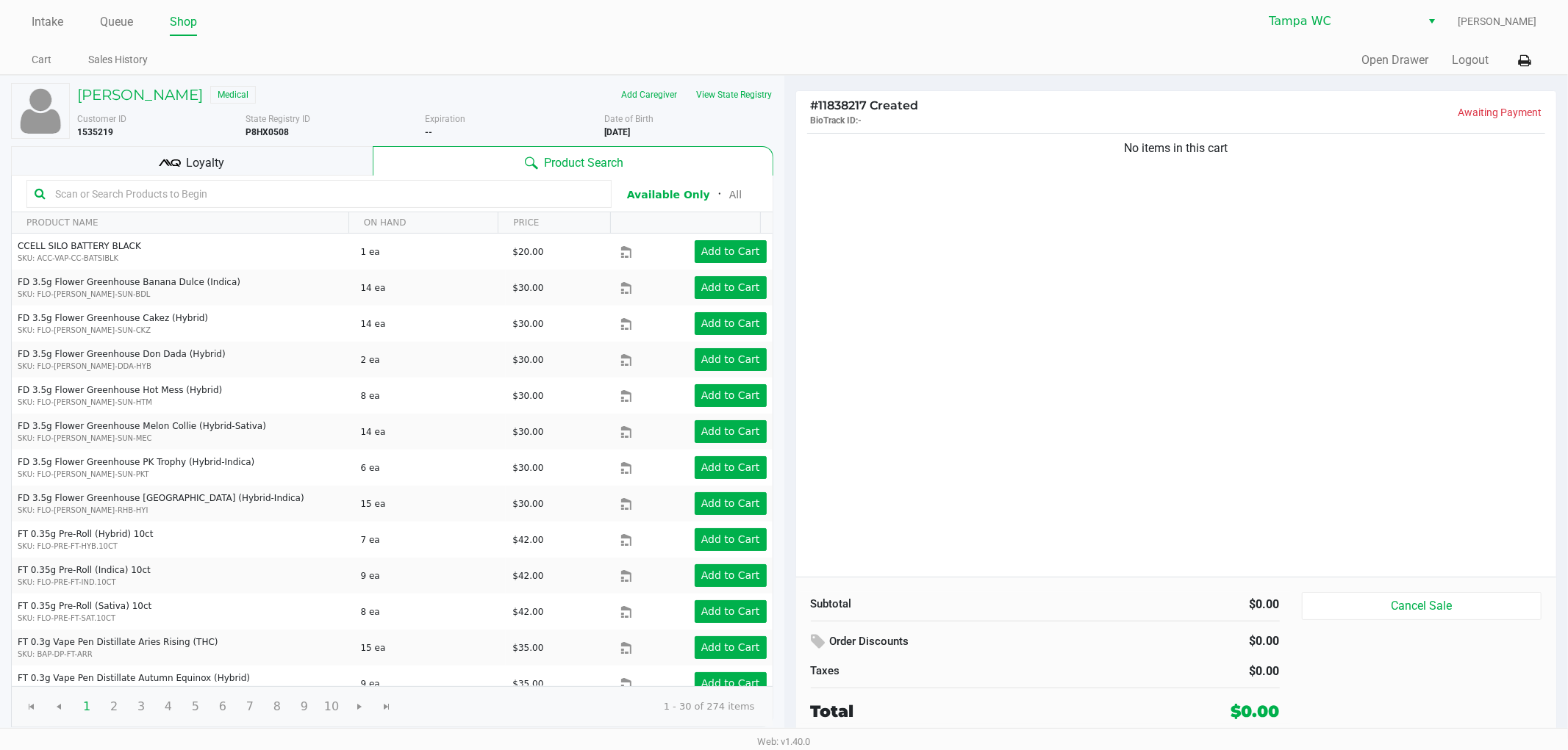
click at [206, 195] on input "text" at bounding box center [326, 194] width 554 height 22
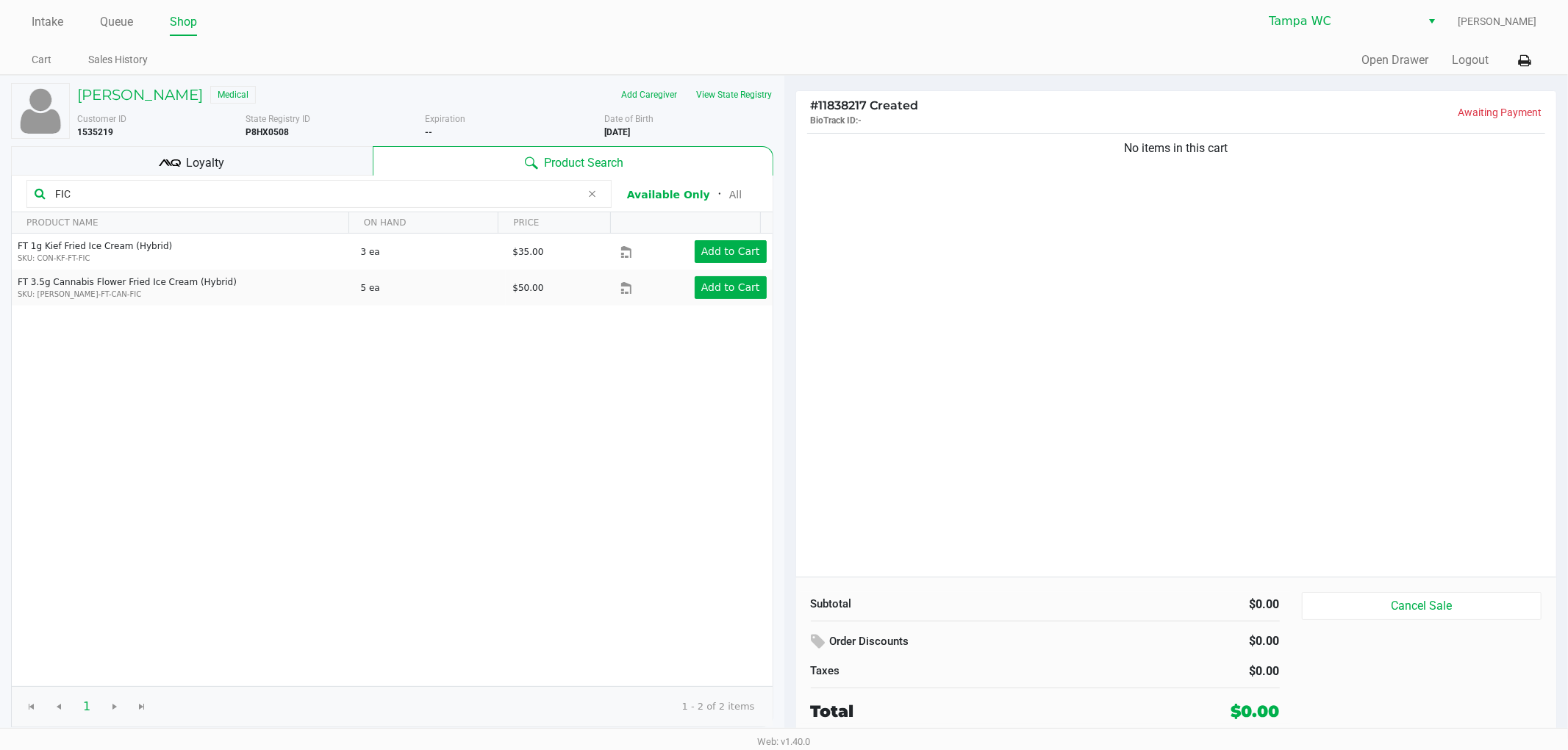
type input "FIC"
click at [963, 324] on div "No items in this cart" at bounding box center [1176, 353] width 761 height 447
click at [1122, 397] on div "No items in this cart" at bounding box center [1176, 353] width 761 height 447
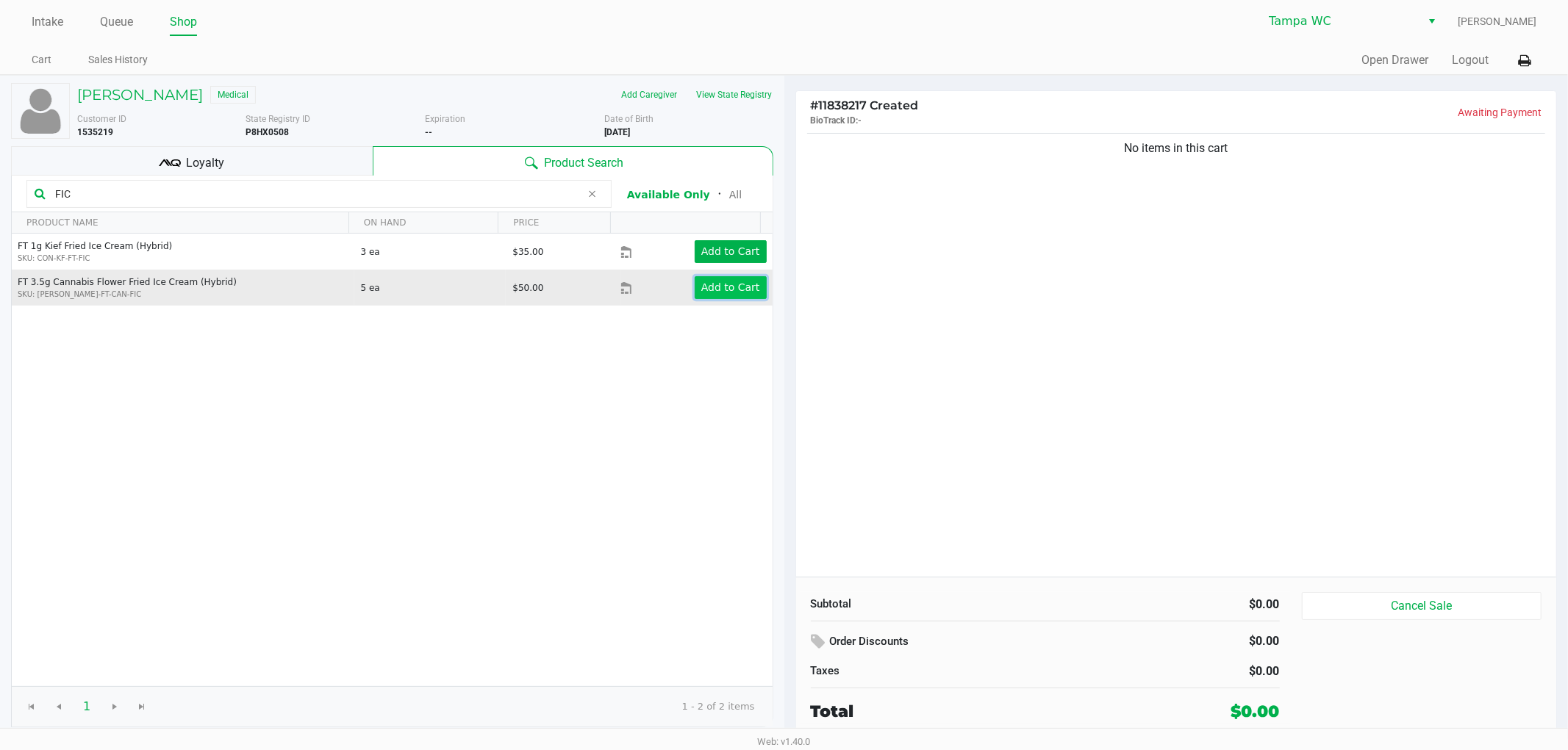
click at [717, 298] on button "Add to Cart" at bounding box center [731, 288] width 72 height 23
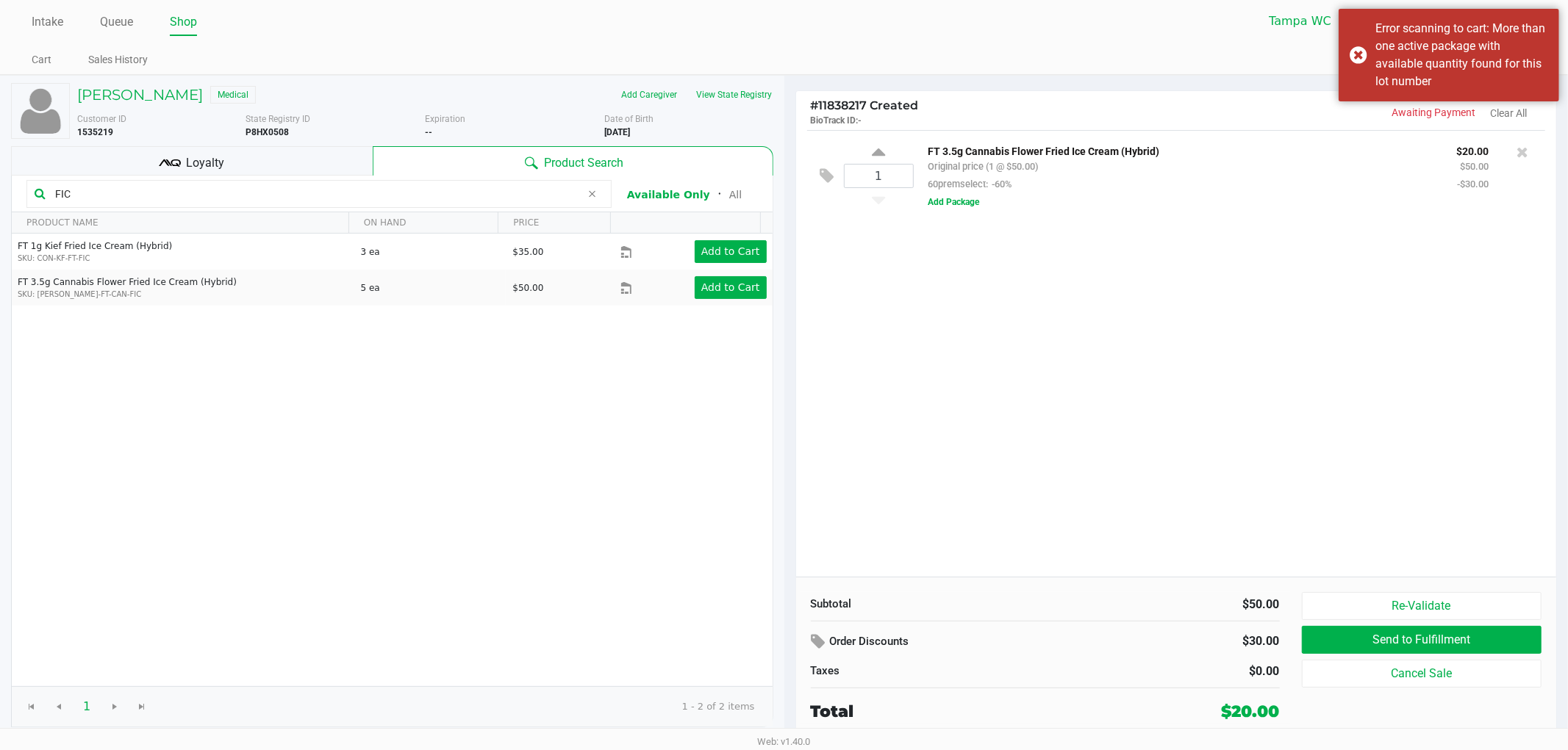
drag, startPoint x: 965, startPoint y: 217, endPoint x: 964, endPoint y: 204, distance: 13.0
click at [964, 217] on div "1 FT 3.5g Cannabis Flower Fried Ice Cream (Hybrid) Original price (1 @ $50.00) …" at bounding box center [1177, 175] width 739 height 91
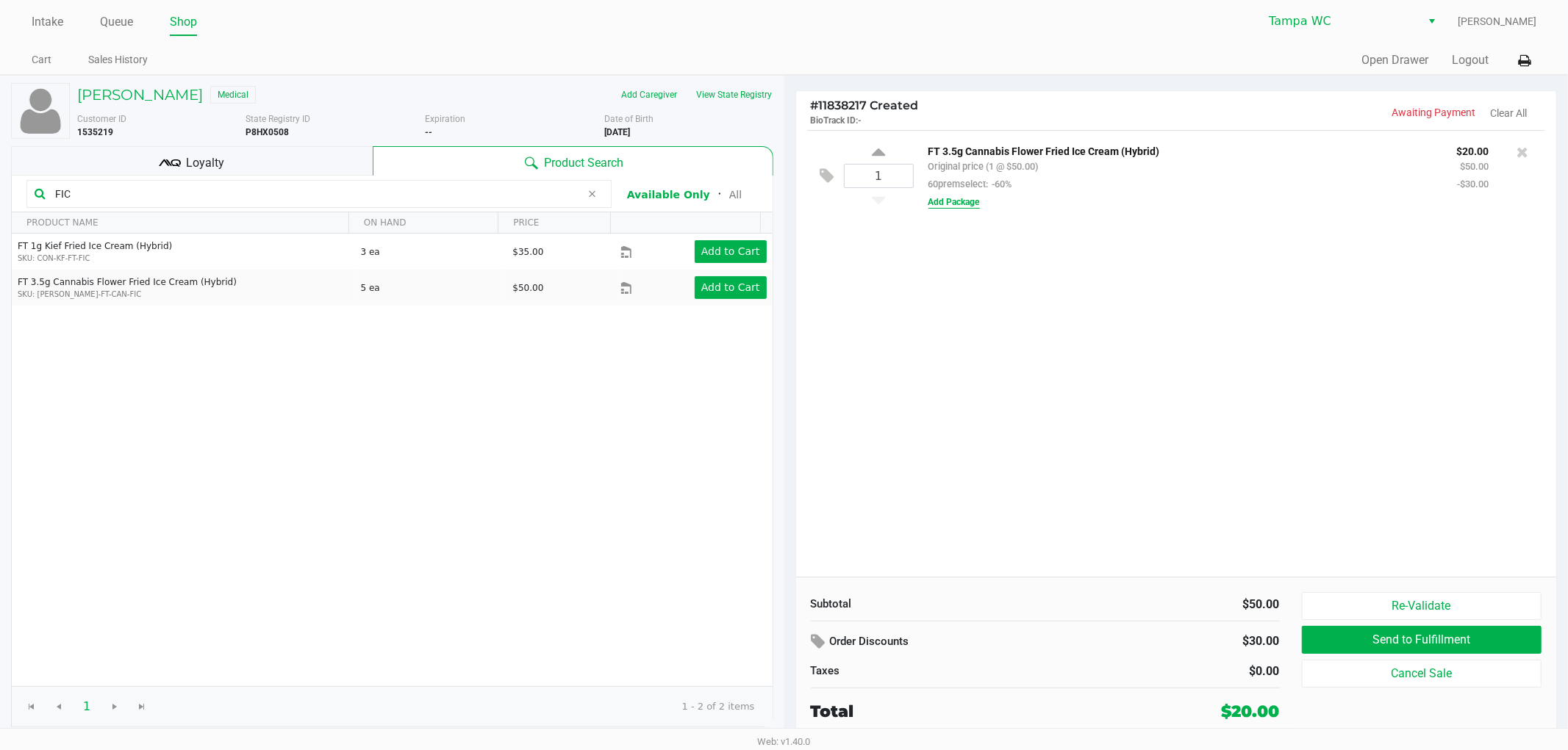
click at [964, 204] on button "Add Package" at bounding box center [954, 202] width 51 height 13
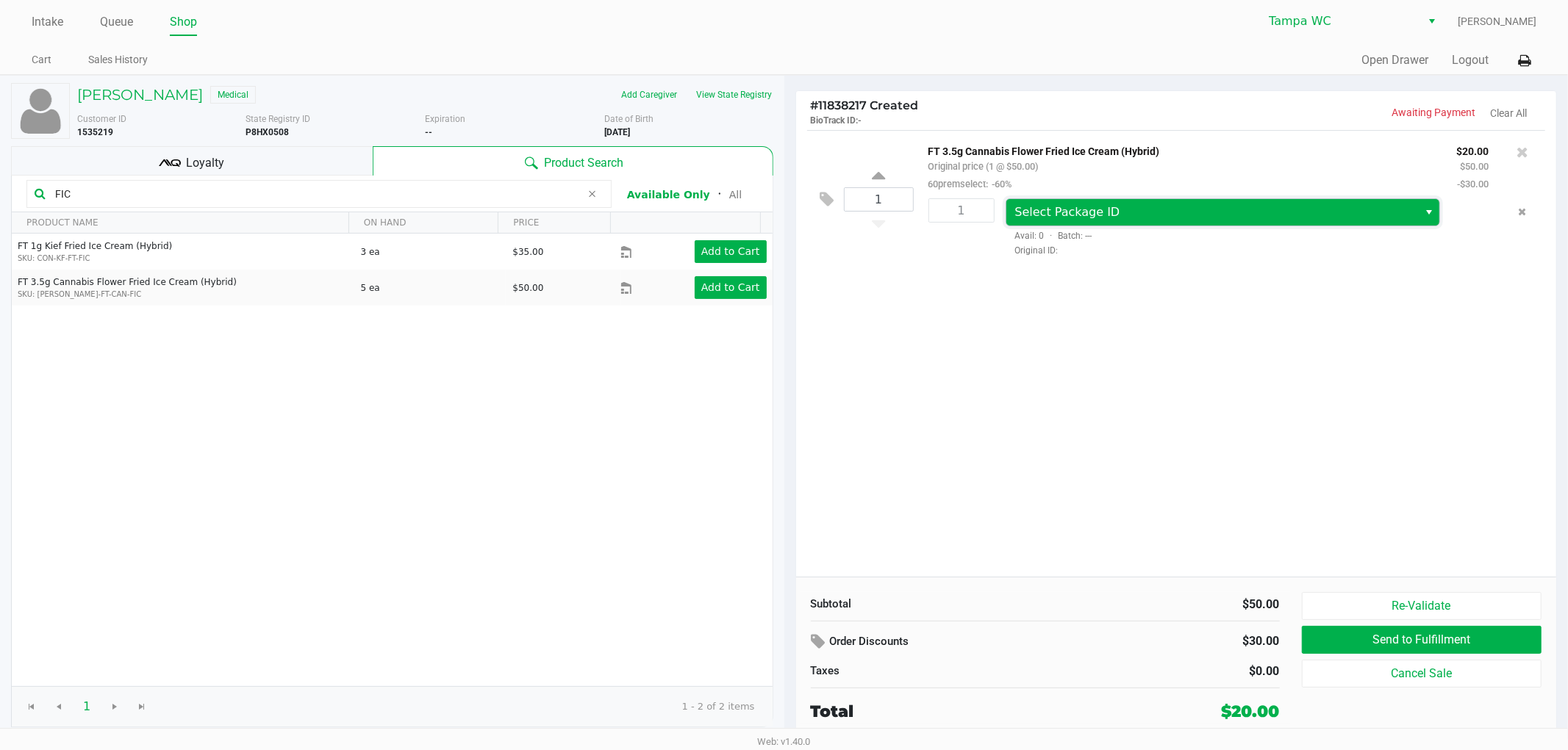
click at [1295, 219] on span "Select Package ID" at bounding box center [1213, 212] width 395 height 17
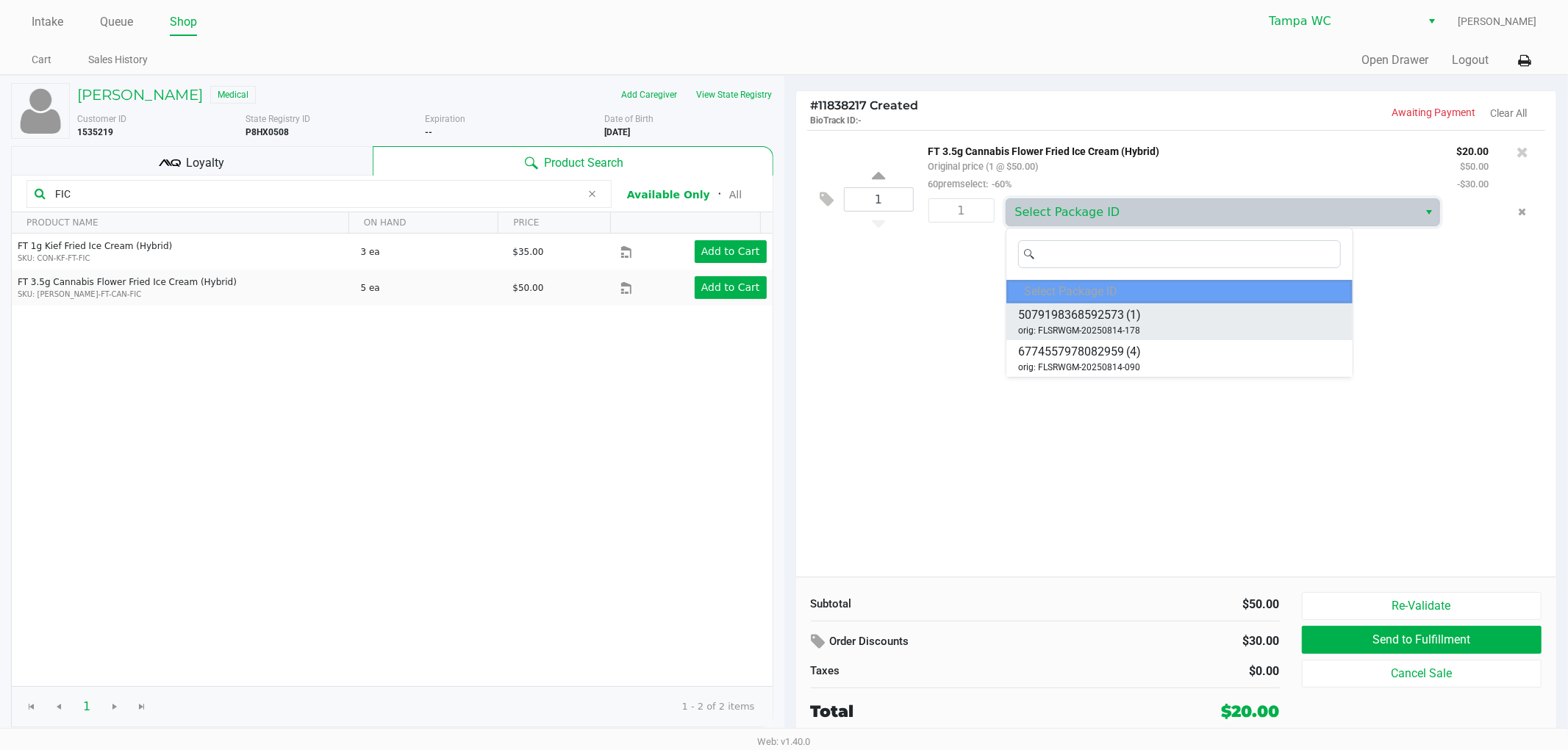
click at [1160, 318] on li "5079198368592573 (1) orig: FLSRWGM-20250814-178" at bounding box center [1180, 322] width 347 height 36
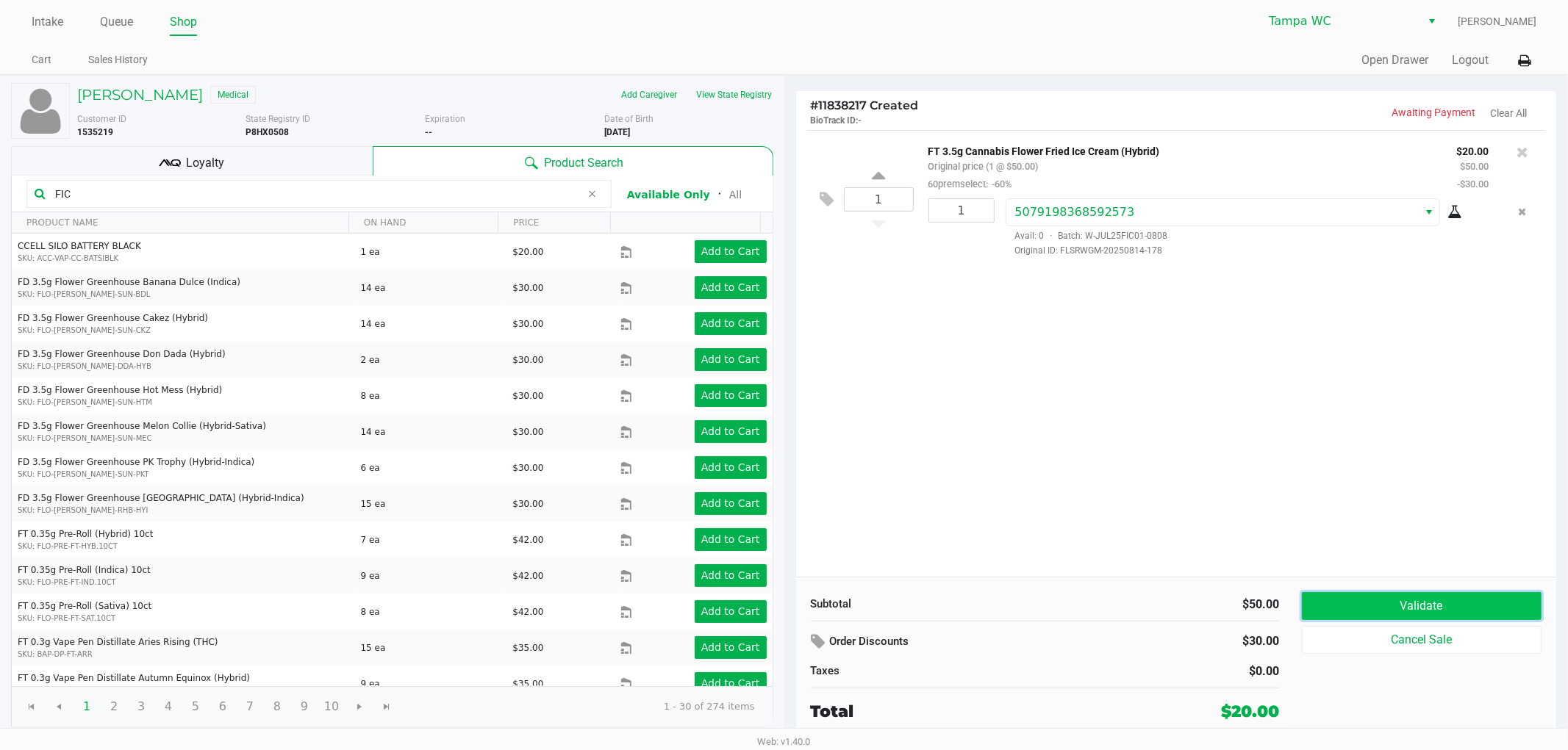
click at [1443, 613] on button "Validate" at bounding box center [1422, 606] width 240 height 28
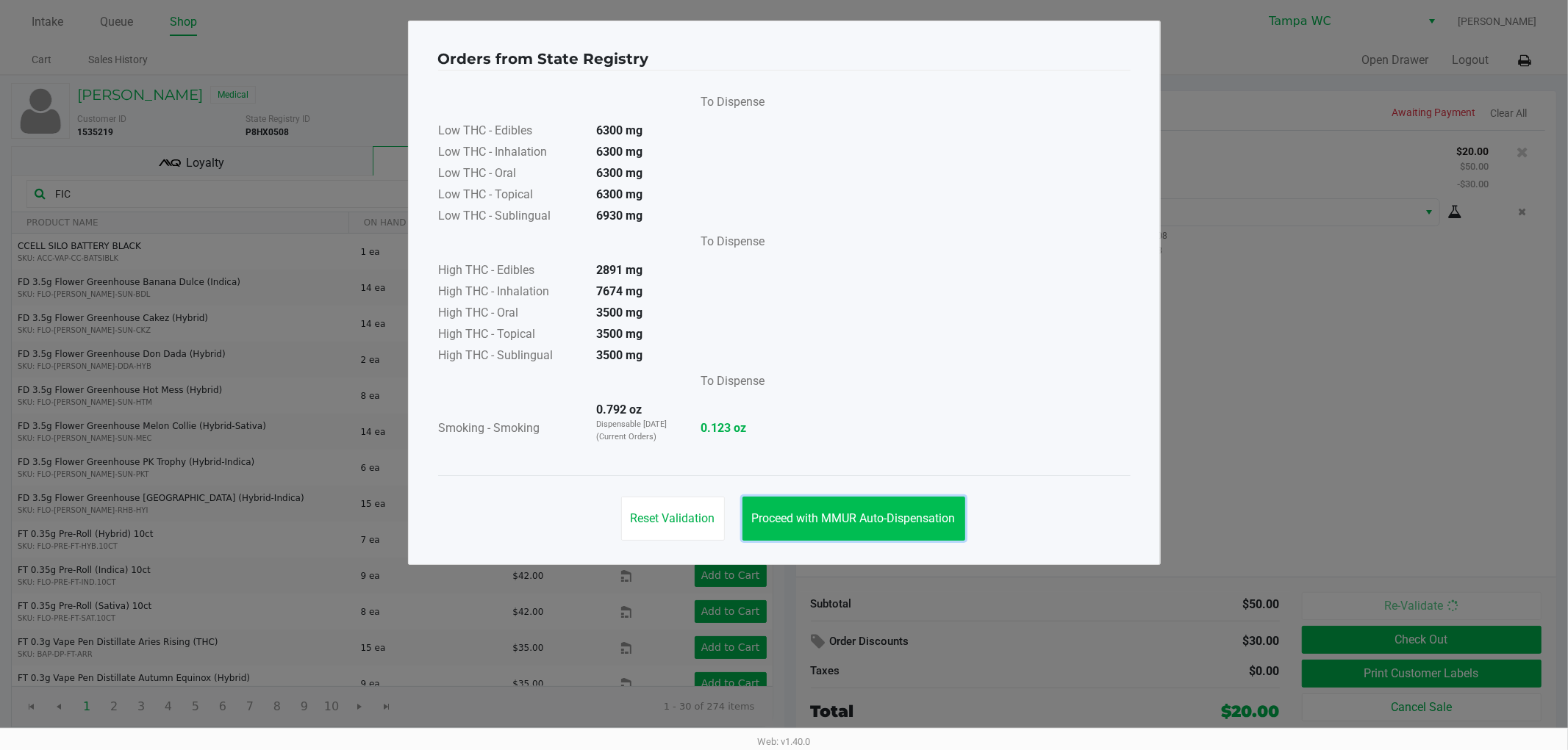
drag, startPoint x: 902, startPoint y: 525, endPoint x: 1066, endPoint y: 404, distance: 203.8
click at [901, 522] on span "Proceed with MMUR Auto-Dispensation" at bounding box center [854, 518] width 204 height 14
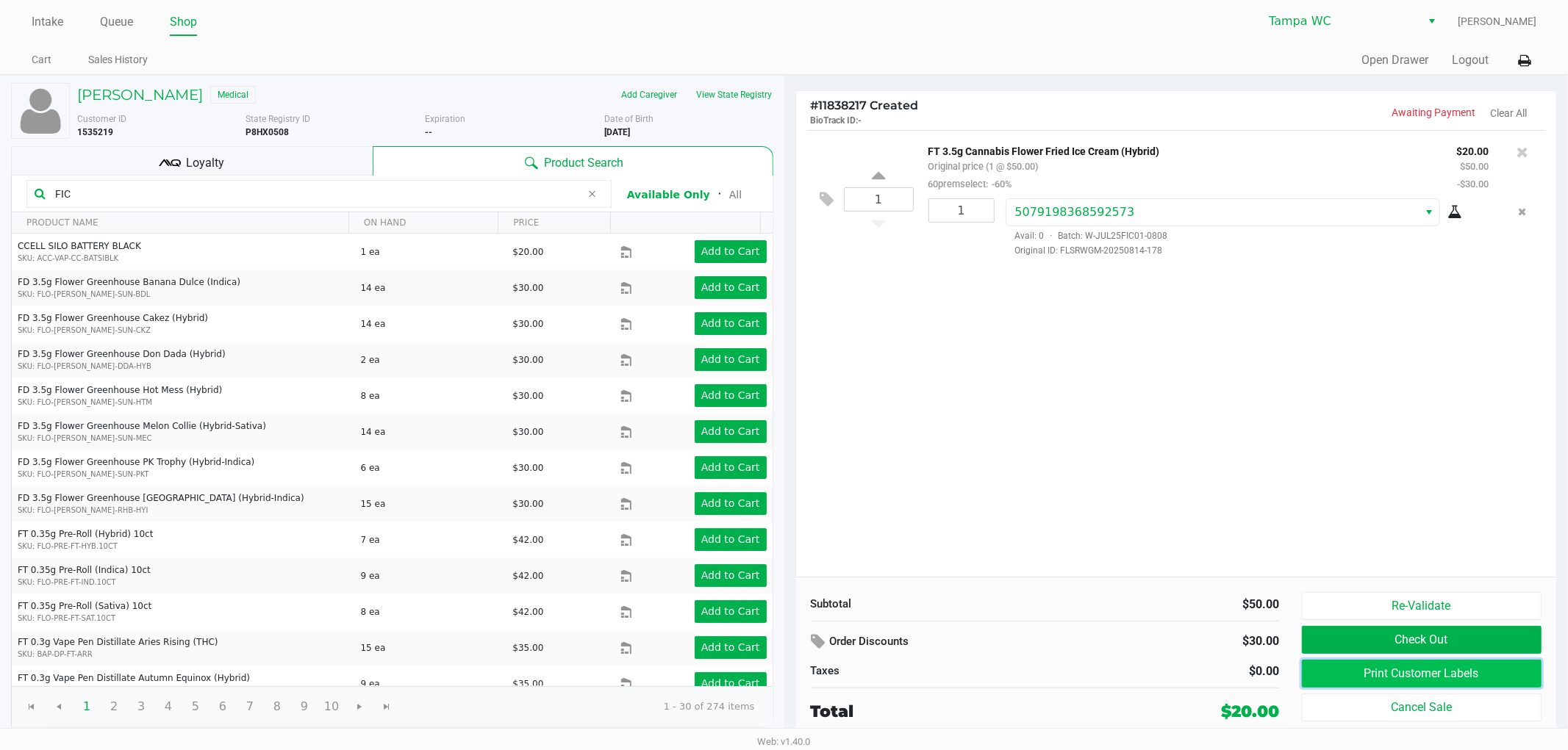
click at [1392, 686] on button "Print Customer Labels" at bounding box center [1422, 674] width 240 height 28
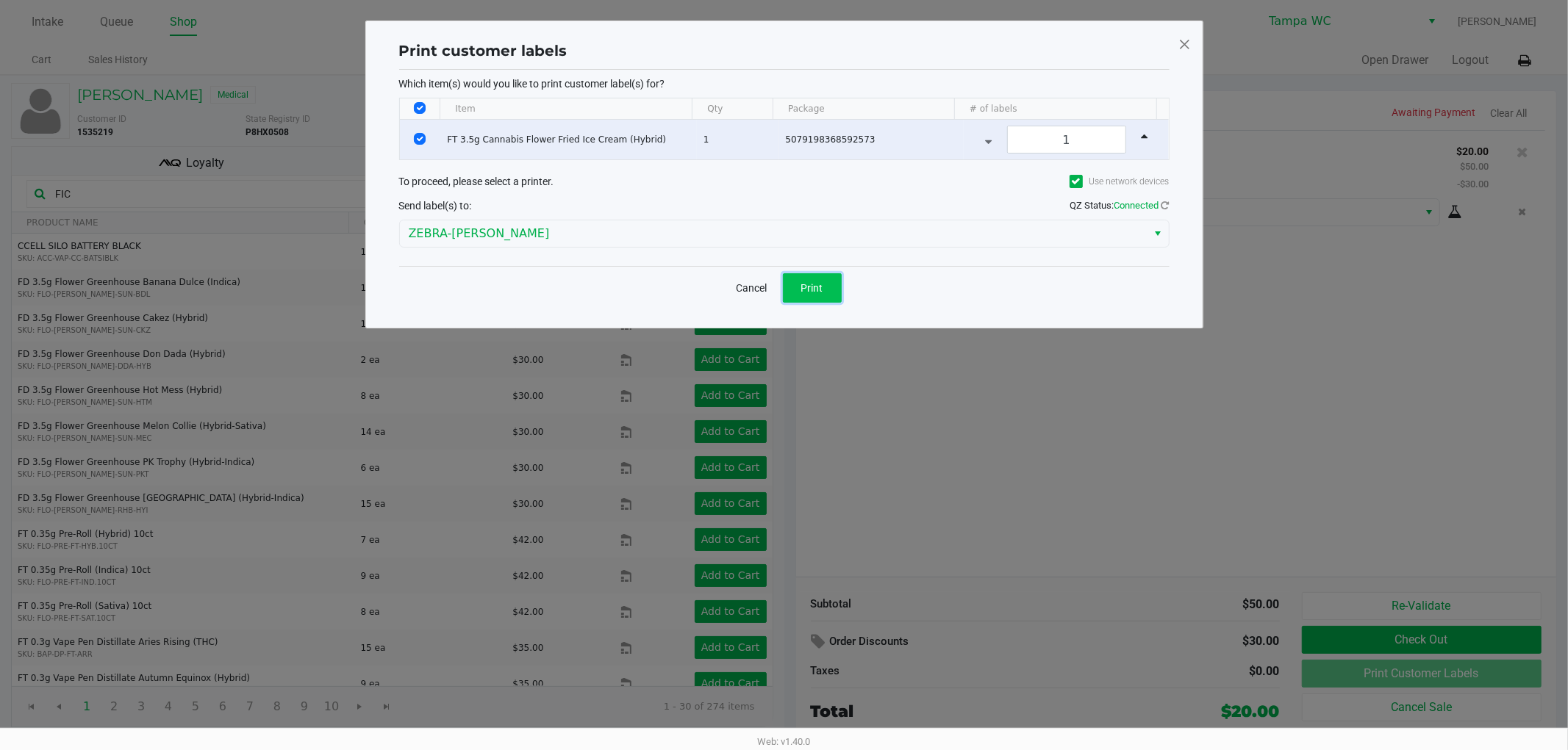
click at [812, 280] on button "Print" at bounding box center [812, 288] width 59 height 30
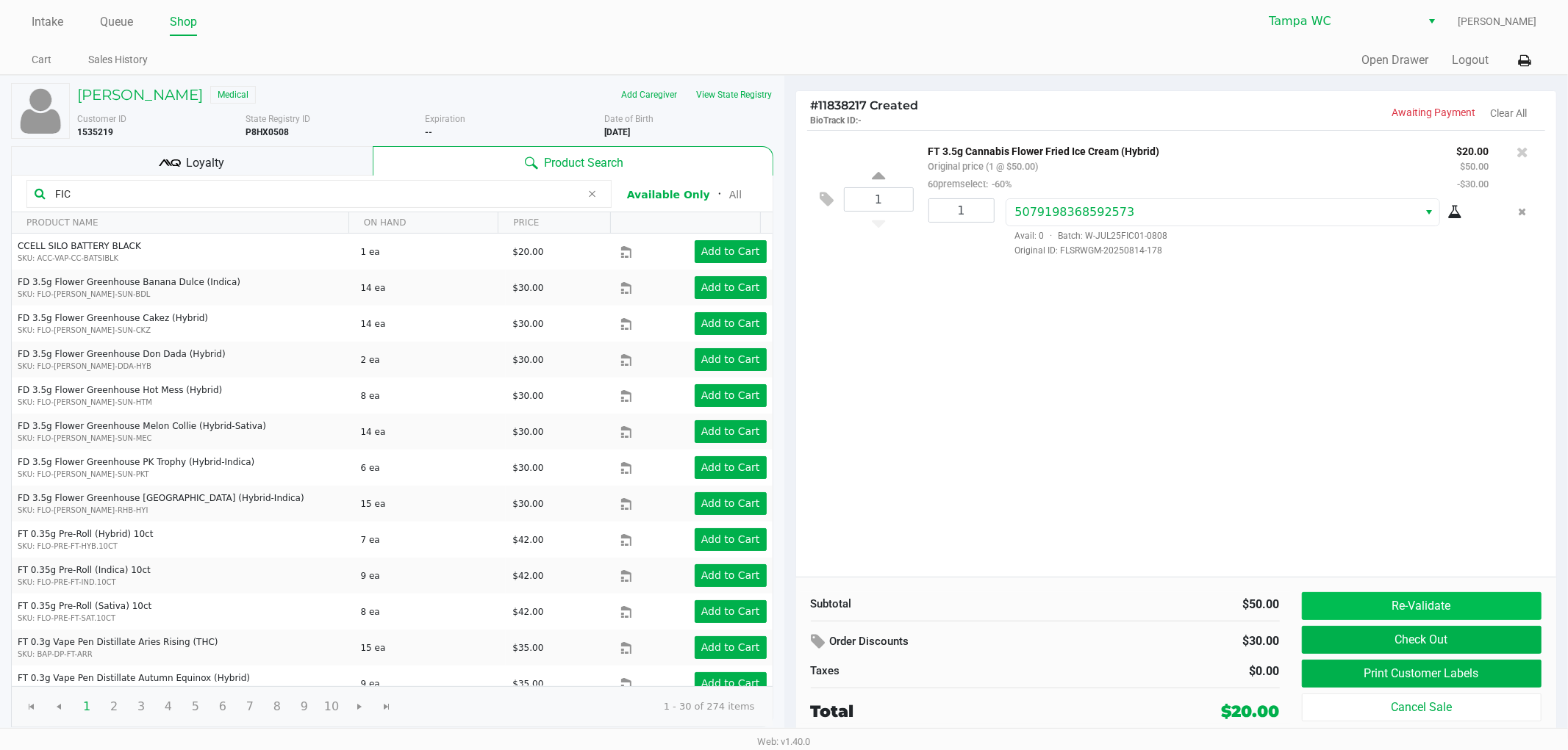
click at [1431, 606] on button "Re-Validate" at bounding box center [1422, 606] width 240 height 28
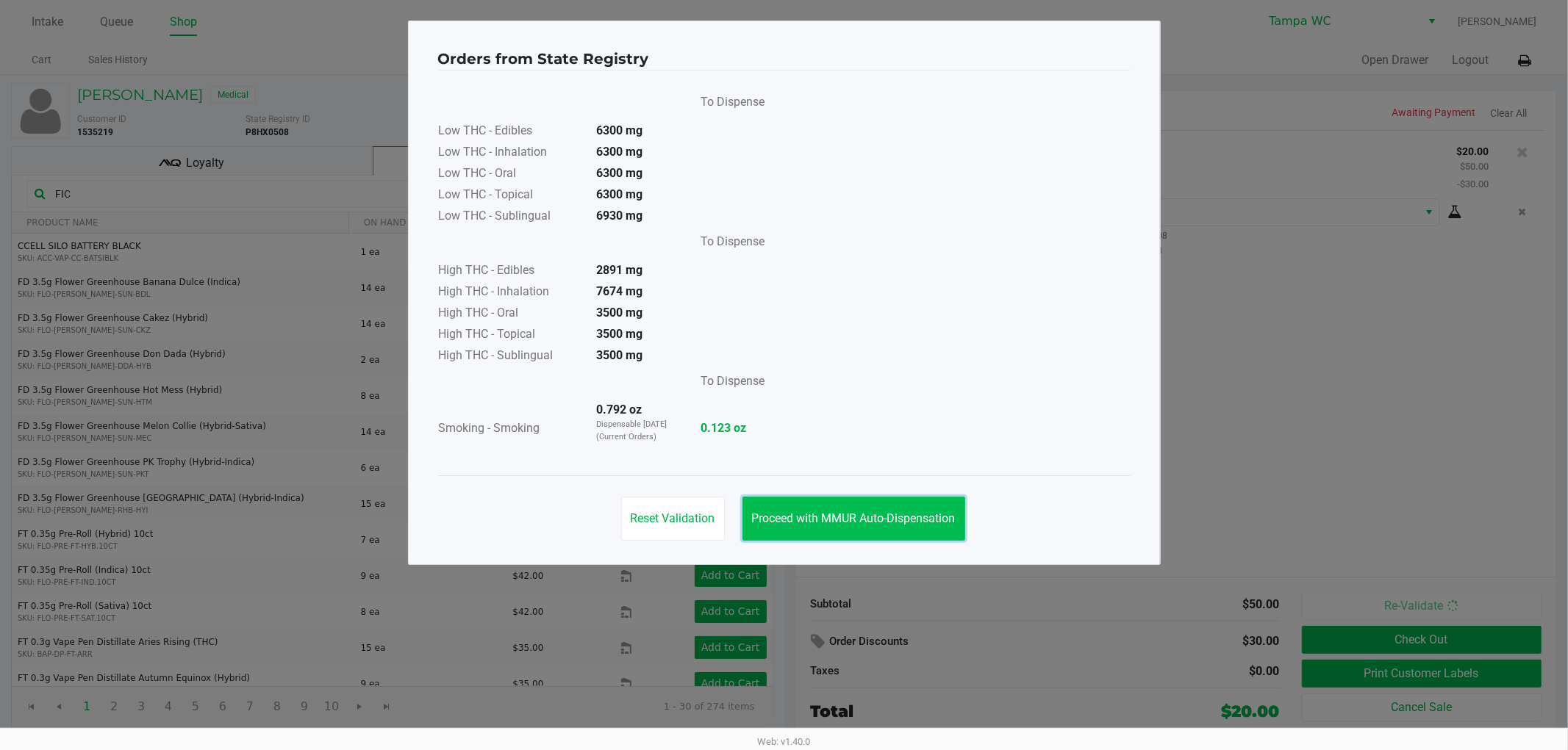
click at [900, 512] on span "Proceed with MMUR Auto-Dispensation" at bounding box center [854, 518] width 204 height 14
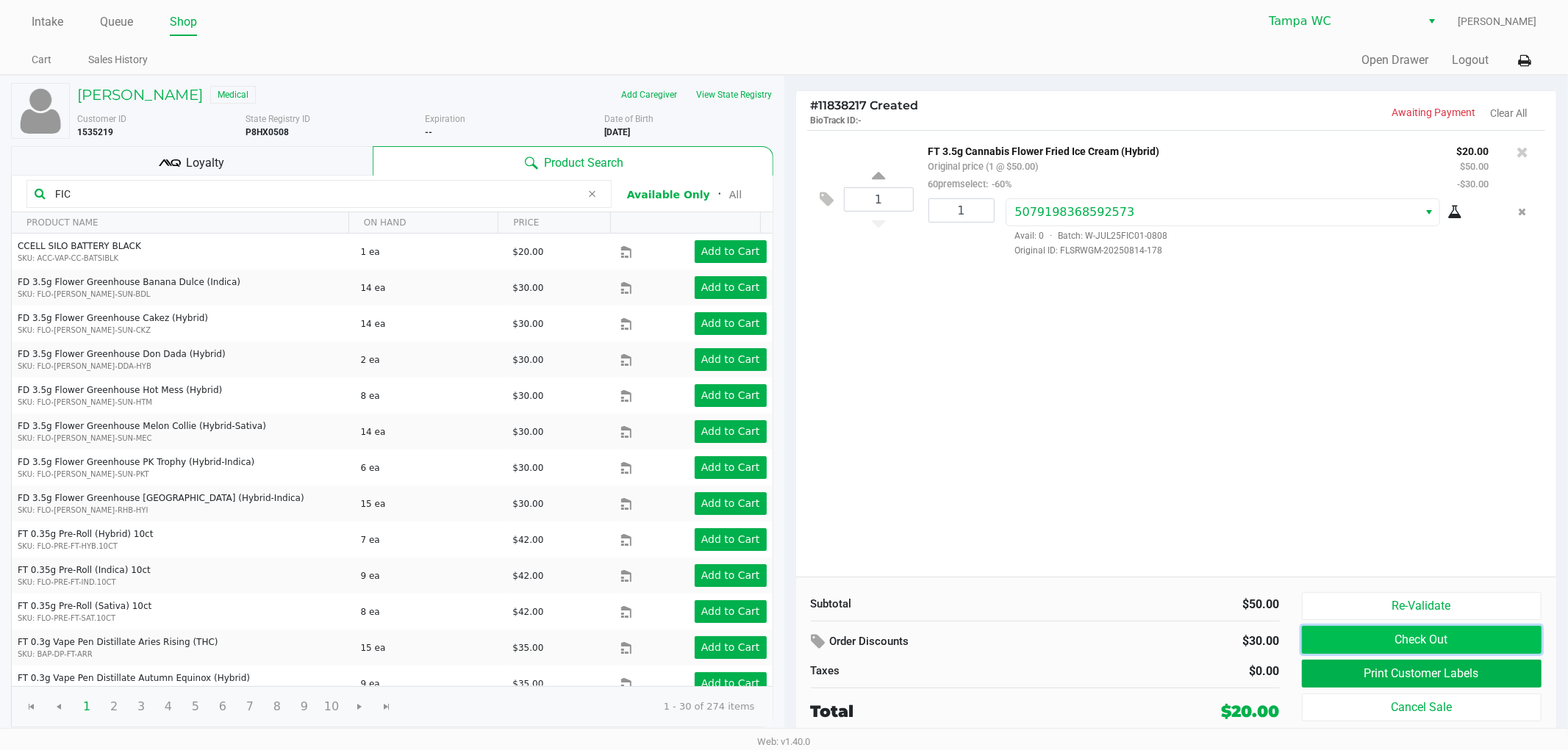
click at [1434, 626] on button "Check Out" at bounding box center [1422, 640] width 240 height 28
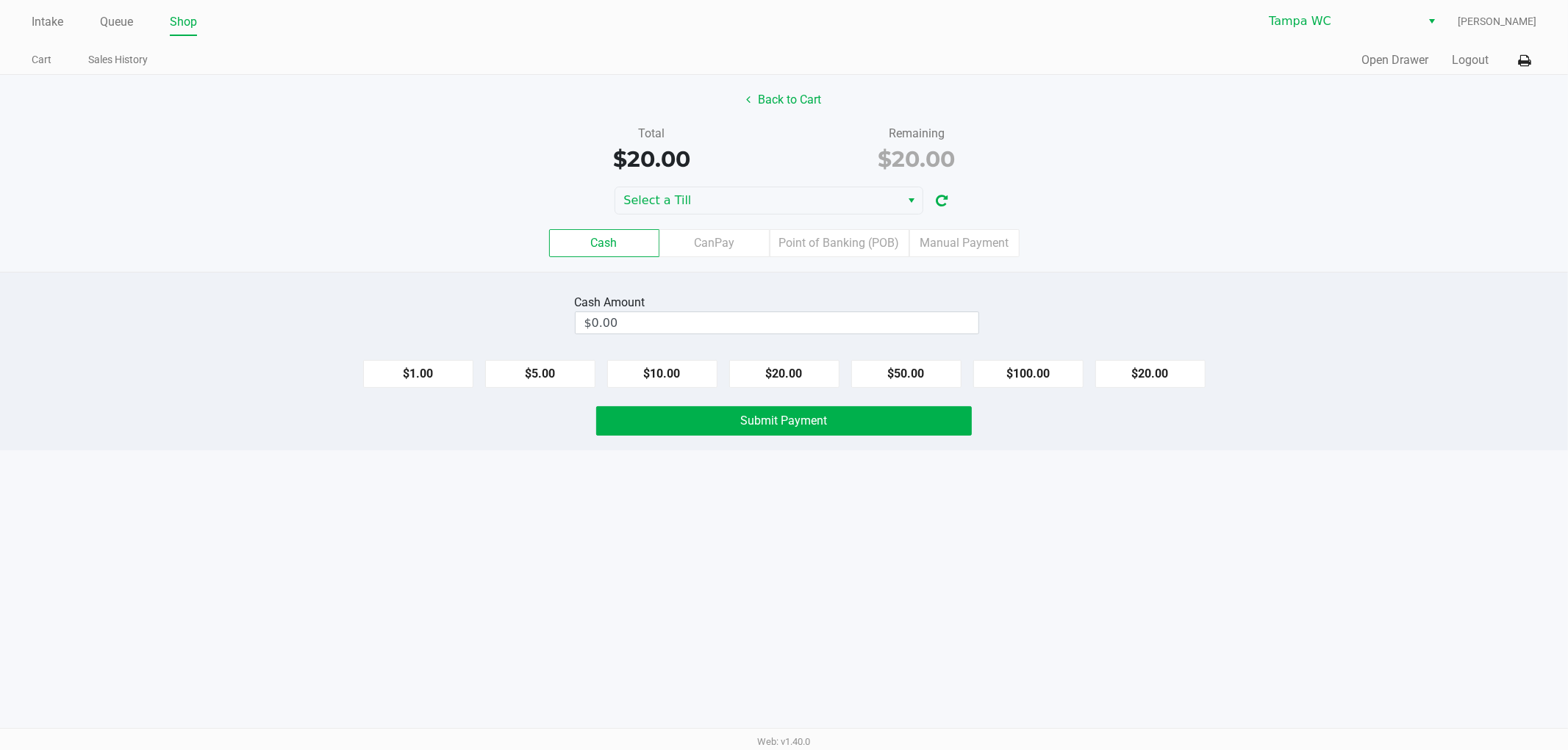
drag, startPoint x: 663, startPoint y: 304, endPoint x: 674, endPoint y: 298, distance: 12.5
click at [663, 304] on div "Cash Amount" at bounding box center [777, 302] width 404 height 17
click at [726, 193] on span "Select a Till" at bounding box center [759, 200] width 268 height 17
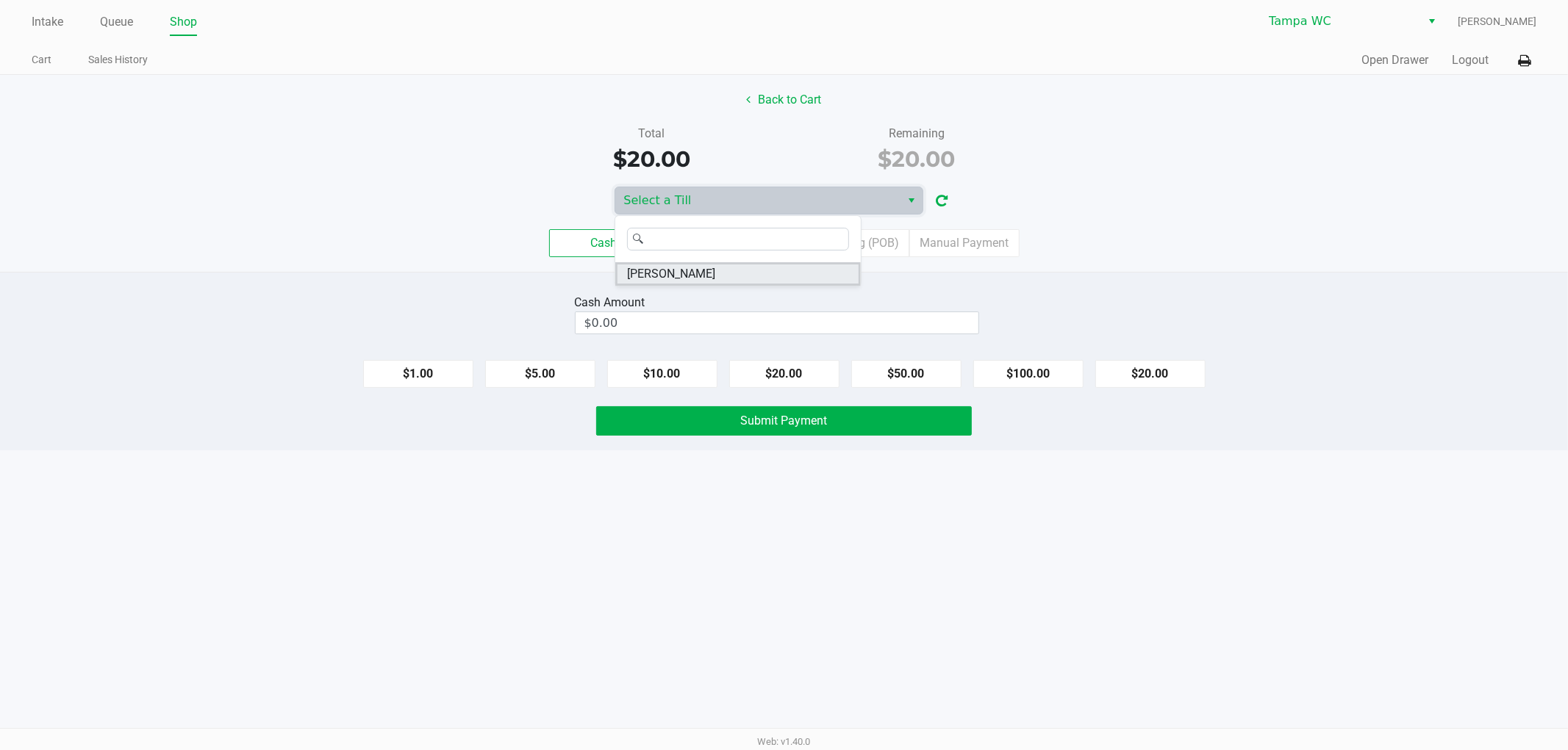
click at [638, 267] on span "[PERSON_NAME]" at bounding box center [671, 273] width 89 height 17
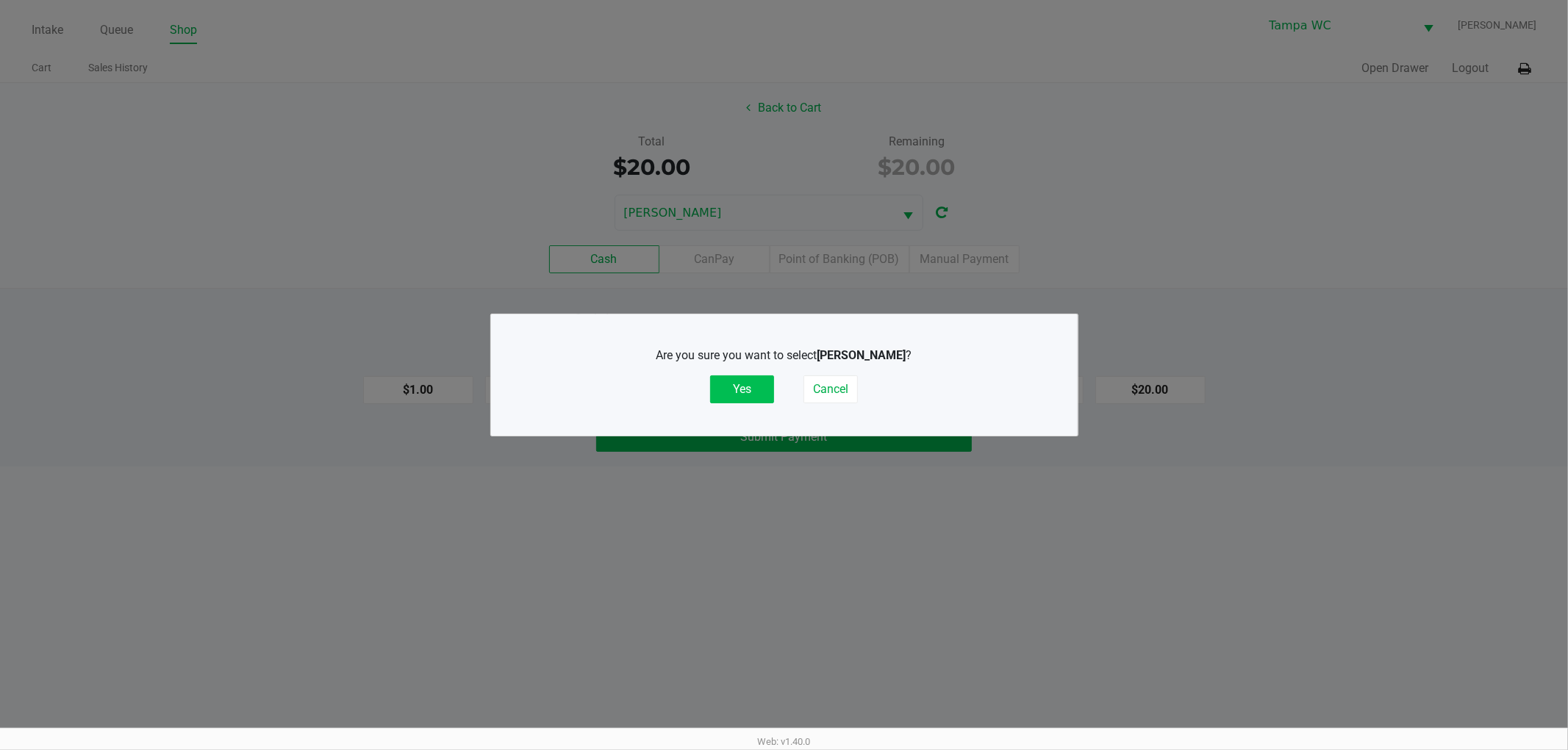
click at [747, 383] on button "Yes" at bounding box center [741, 390] width 64 height 28
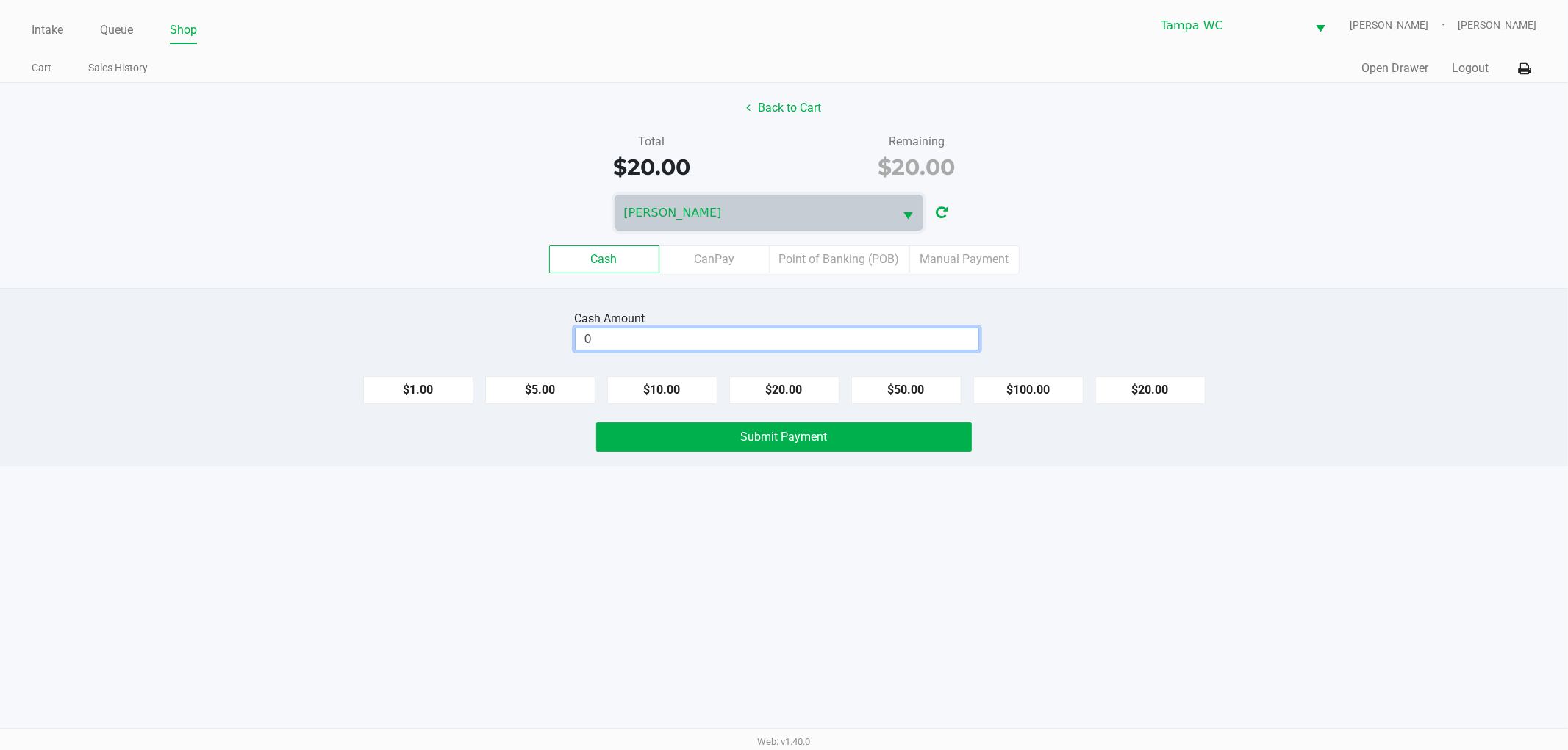
click at [655, 336] on input "0" at bounding box center [777, 339] width 403 height 22
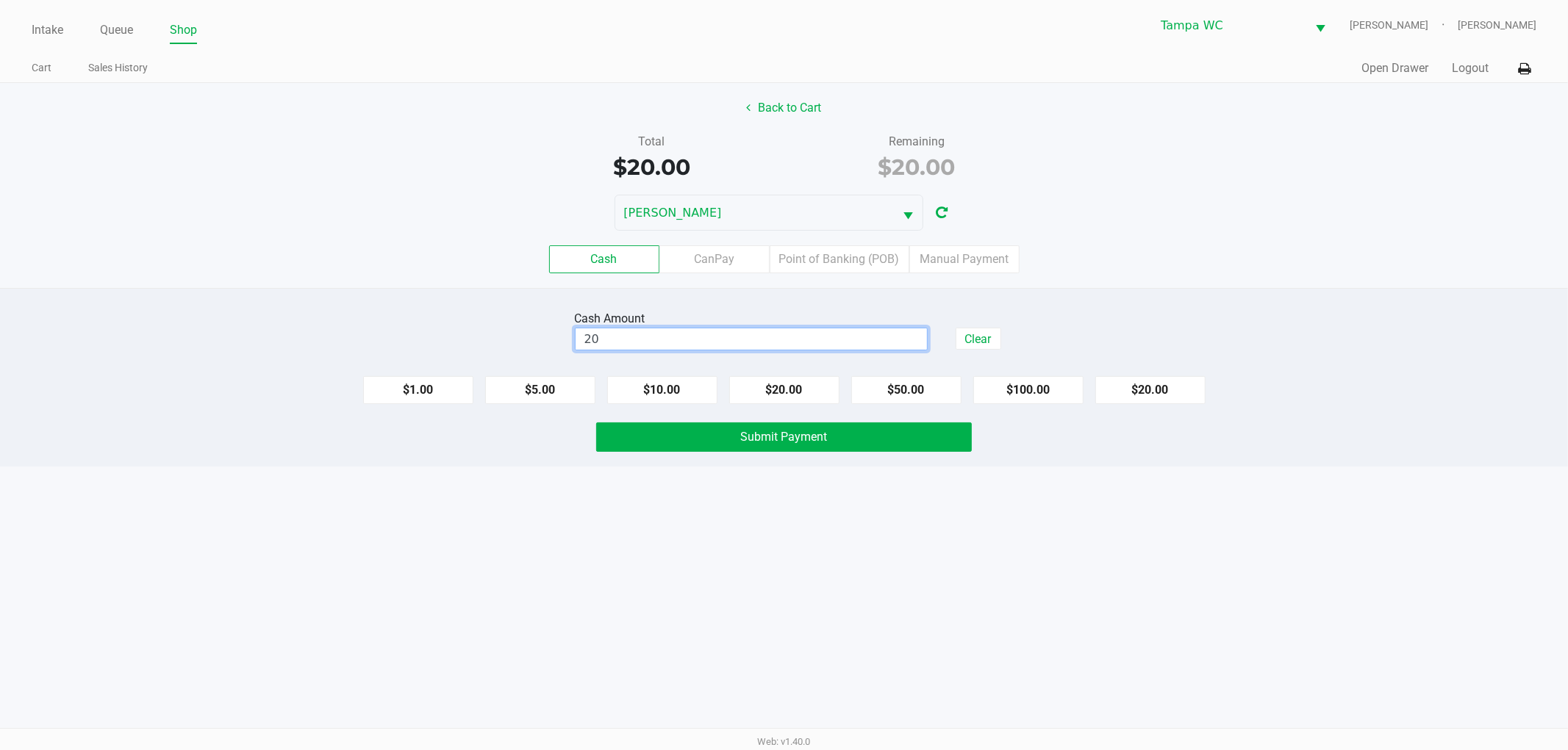
type input "$20.00"
click at [1218, 219] on div "[PERSON_NAME]" at bounding box center [784, 212] width 1568 height 36
click at [976, 570] on div "Intake Queue Shop Tampa [PERSON_NAME] [PERSON_NAME] Cart Sales History Quick Sa…" at bounding box center [784, 375] width 1568 height 750
click at [783, 440] on span "Submit Payment" at bounding box center [784, 436] width 87 height 14
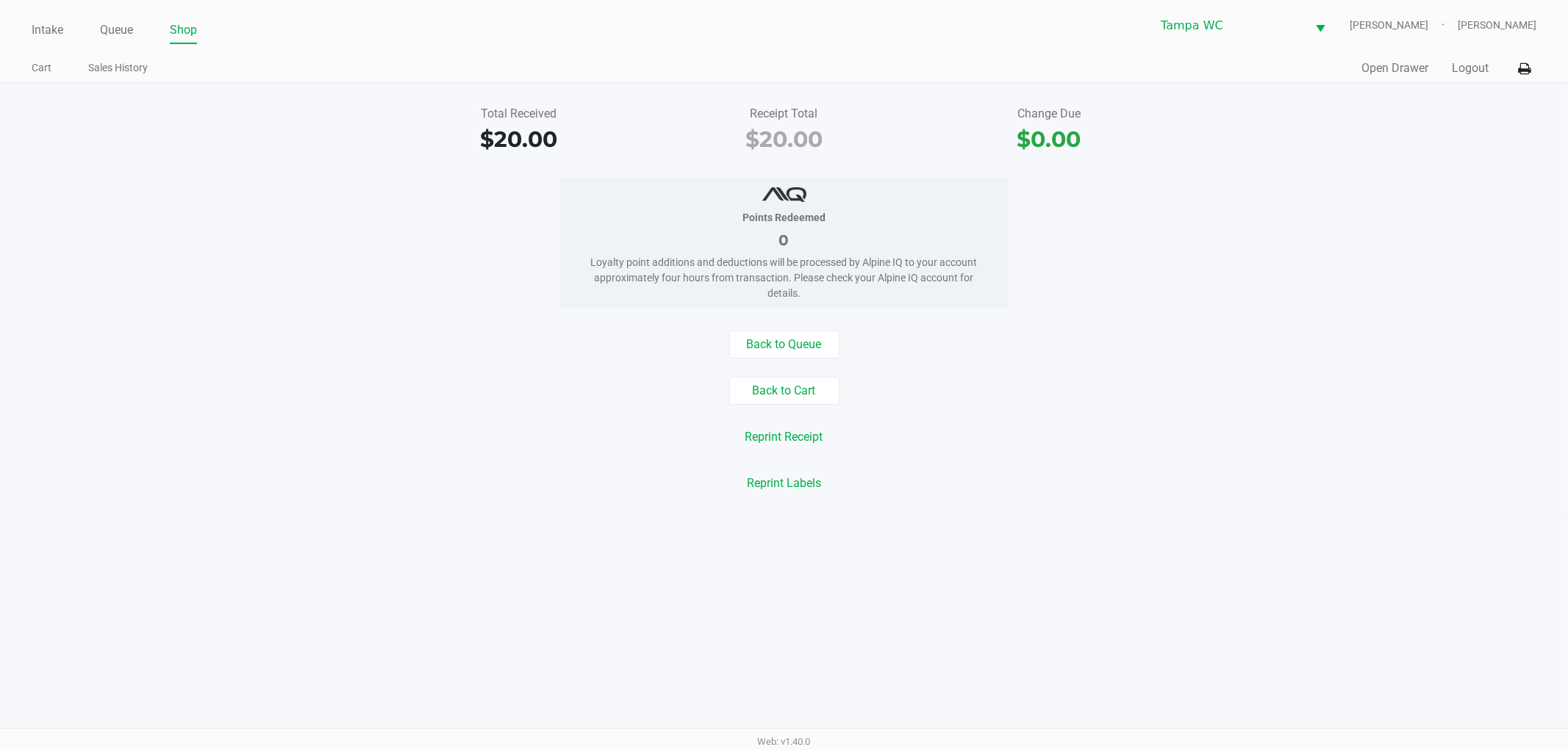
drag, startPoint x: 1235, startPoint y: 360, endPoint x: 427, endPoint y: 112, distance: 845.2
click at [1233, 360] on div "Back to Queue Back to Cart Reprint Receipt Reprint Labels" at bounding box center [784, 413] width 1590 height 166
click at [51, 31] on link "Intake" at bounding box center [47, 30] width 31 height 21
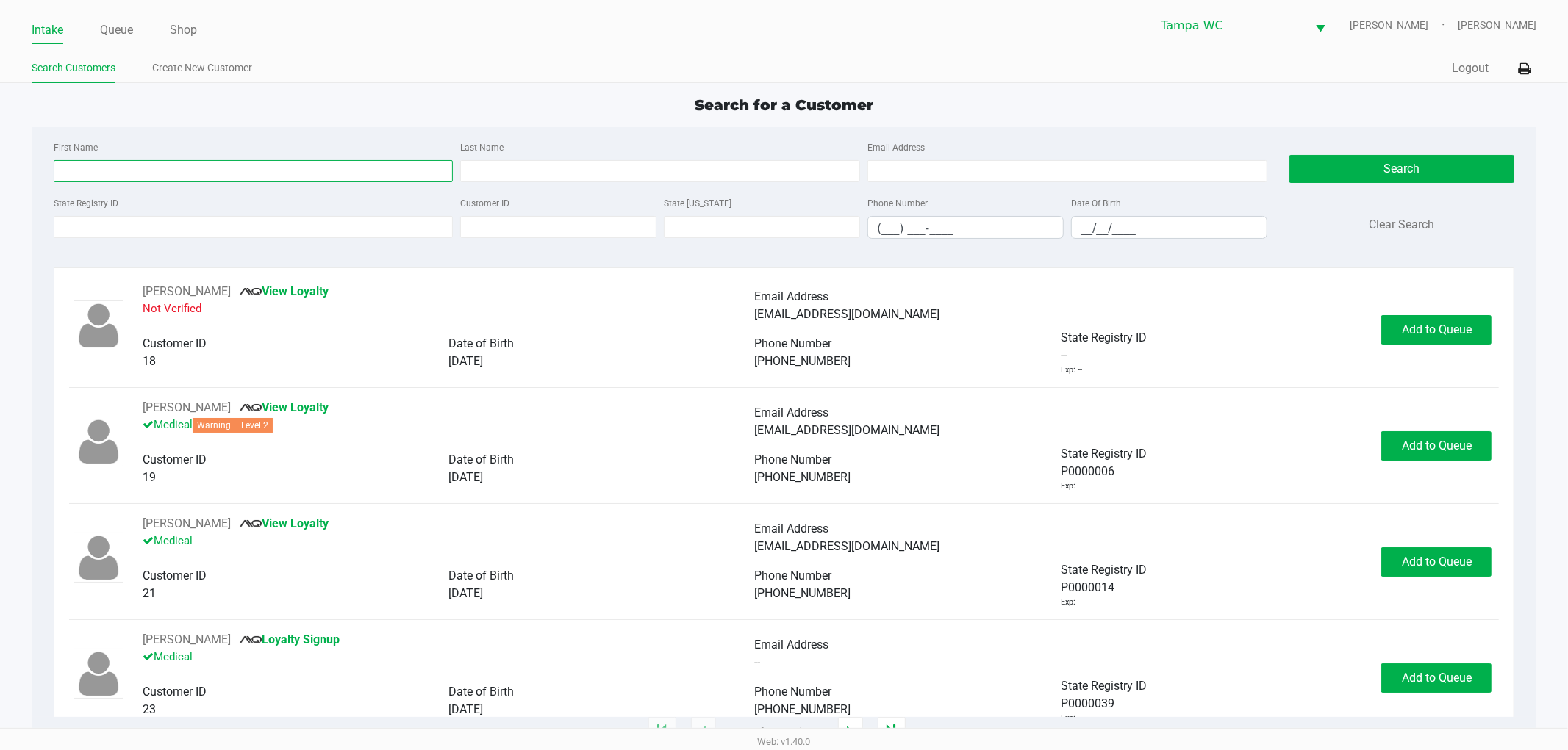
click at [136, 171] on input "First Name" at bounding box center [253, 171] width 400 height 22
type input "[PERSON_NAME]"
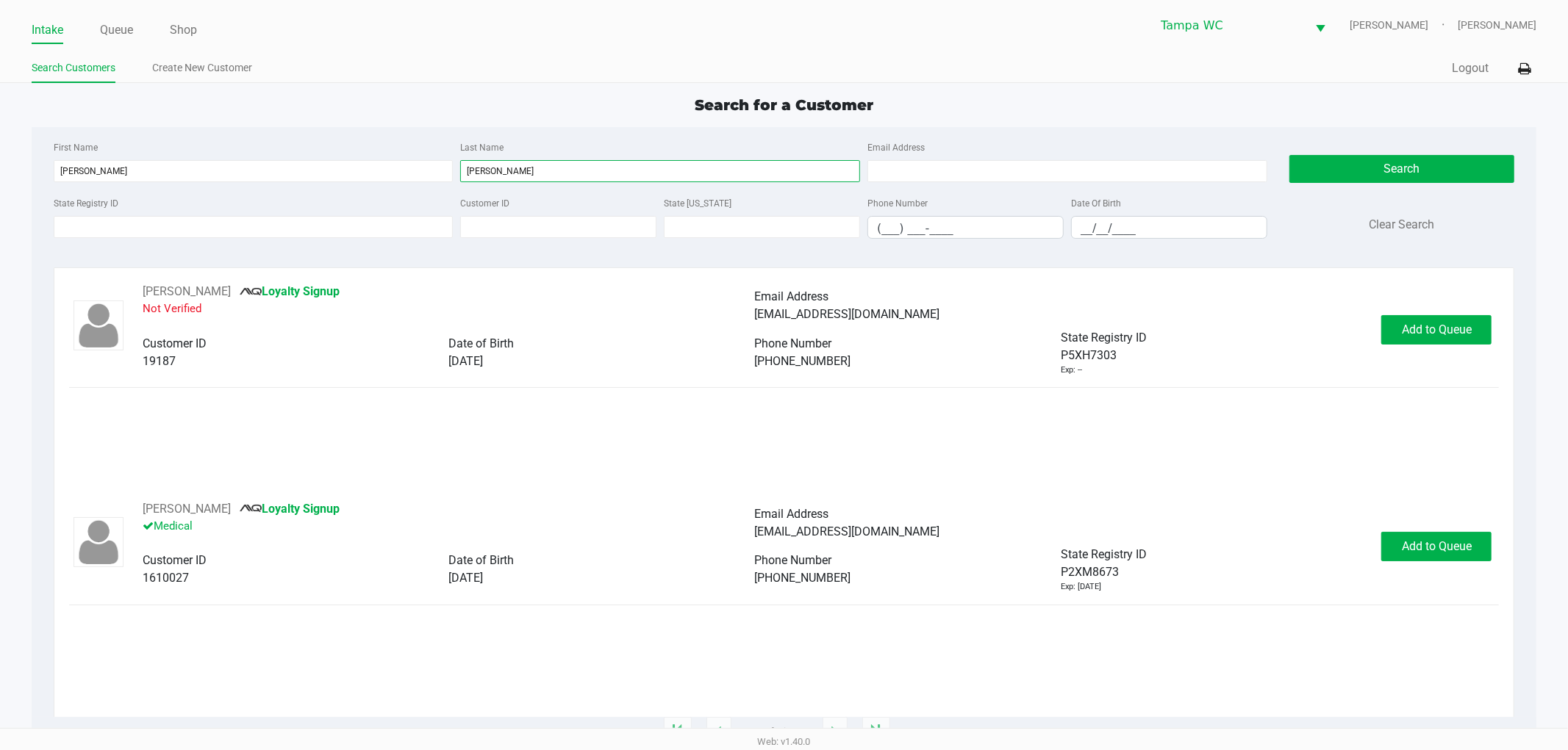
type input "[PERSON_NAME]"
click at [394, 456] on div "[PERSON_NAME] Signup Not Verified Email Address [EMAIL_ADDRESS][DOMAIN_NAME] Cu…" at bounding box center [784, 392] width 1430 height 218
drag, startPoint x: 390, startPoint y: 457, endPoint x: 788, endPoint y: 542, distance: 407.0
click at [394, 457] on div "[PERSON_NAME] Signup Not Verified Email Address [EMAIL_ADDRESS][DOMAIN_NAME] Cu…" at bounding box center [784, 392] width 1430 height 218
click at [840, 584] on div "[PHONE_NUMBER]" at bounding box center [908, 578] width 306 height 17
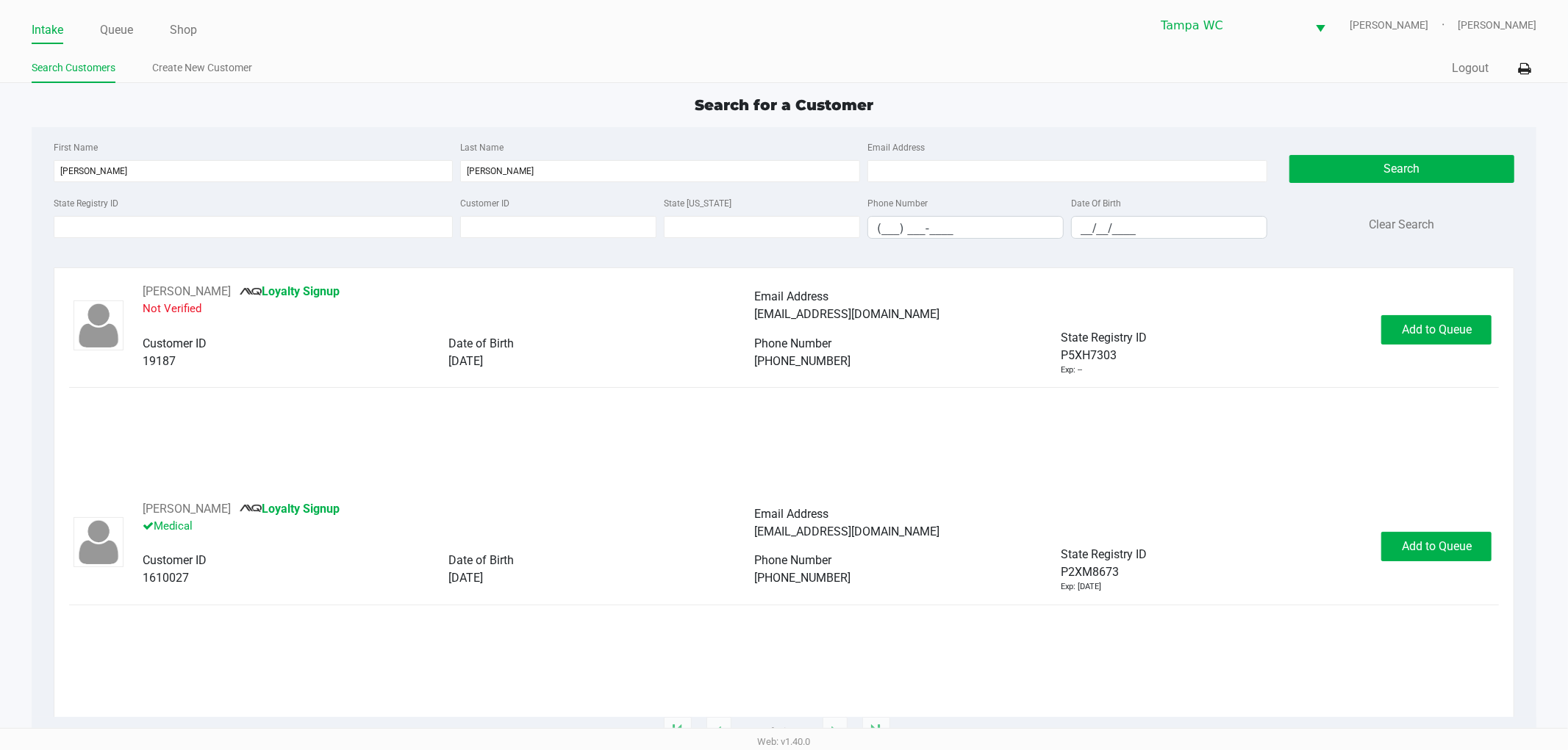
drag, startPoint x: 1232, startPoint y: 565, endPoint x: 1315, endPoint y: 541, distance: 86.4
click at [1233, 563] on div "State Registry ID P2XM8673 Exp: [DATE]" at bounding box center [1213, 570] width 306 height 48
click at [1387, 545] on button "Add to Queue" at bounding box center [1436, 547] width 110 height 30
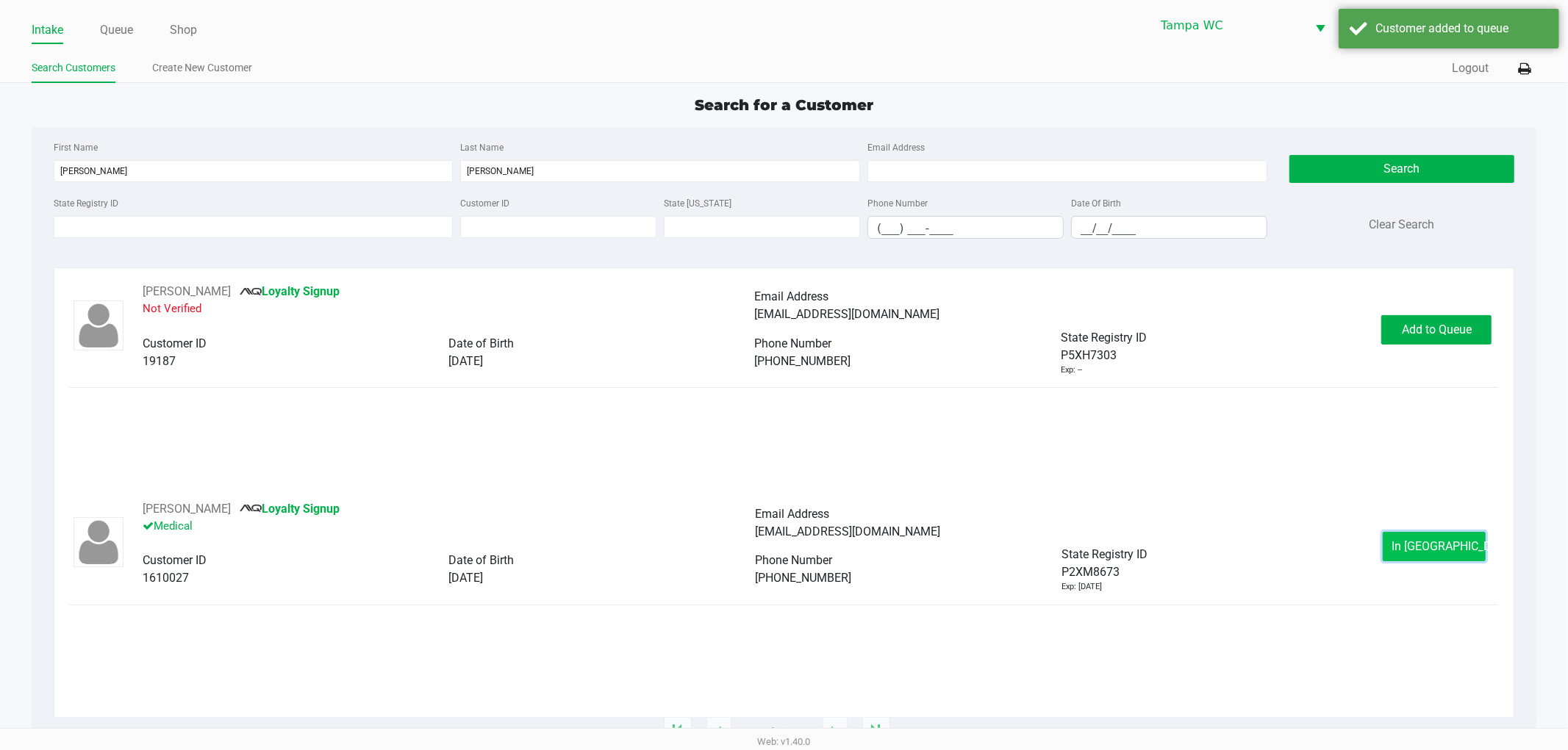
click at [1411, 540] on span "In [GEOGRAPHIC_DATA]" at bounding box center [1454, 546] width 123 height 14
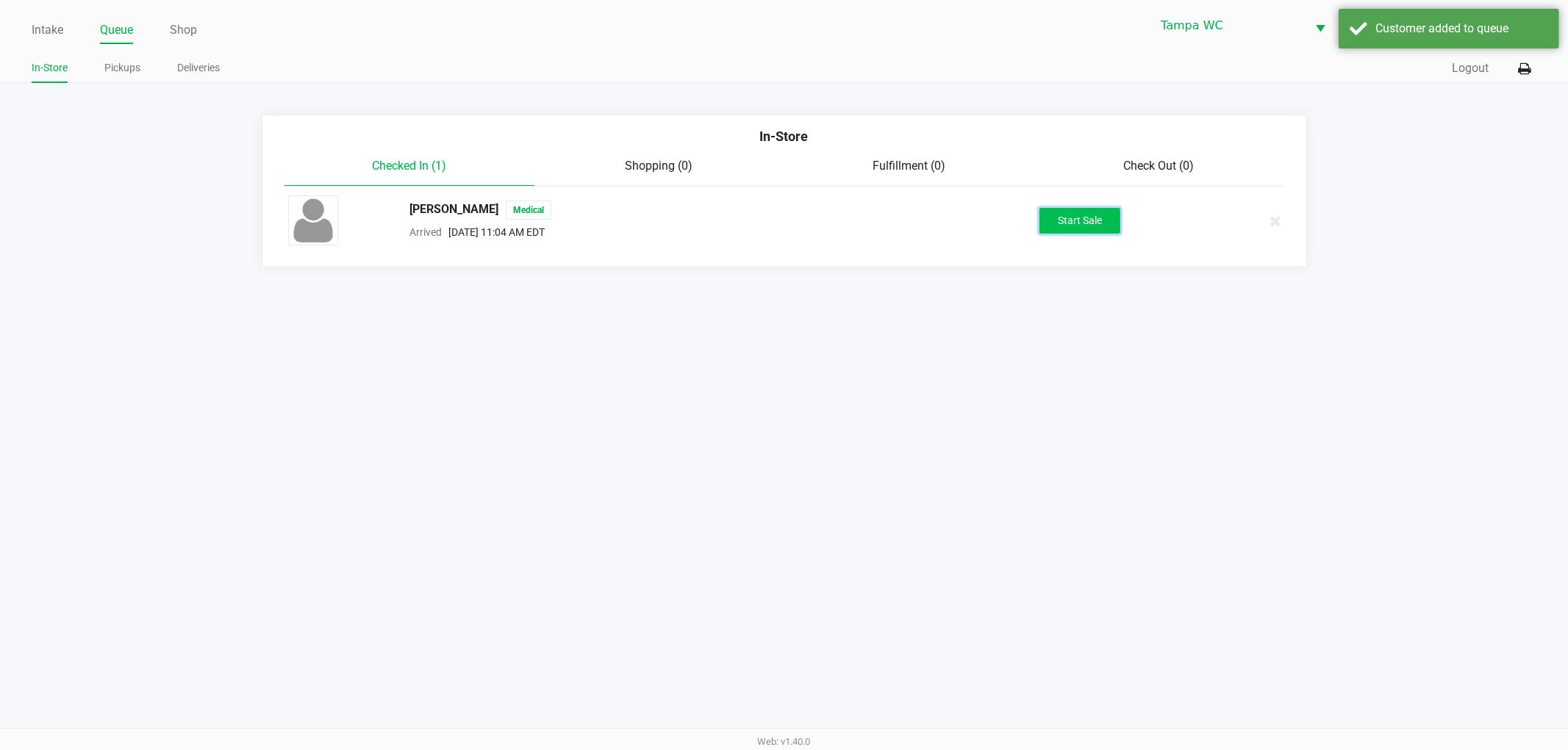
click at [1046, 229] on button "Start Sale" at bounding box center [1080, 220] width 81 height 26
click at [1028, 296] on div "Intake Queue Shop Tampa [PERSON_NAME] [PERSON_NAME] In-Store Pickups Deliveries…" at bounding box center [784, 375] width 1568 height 750
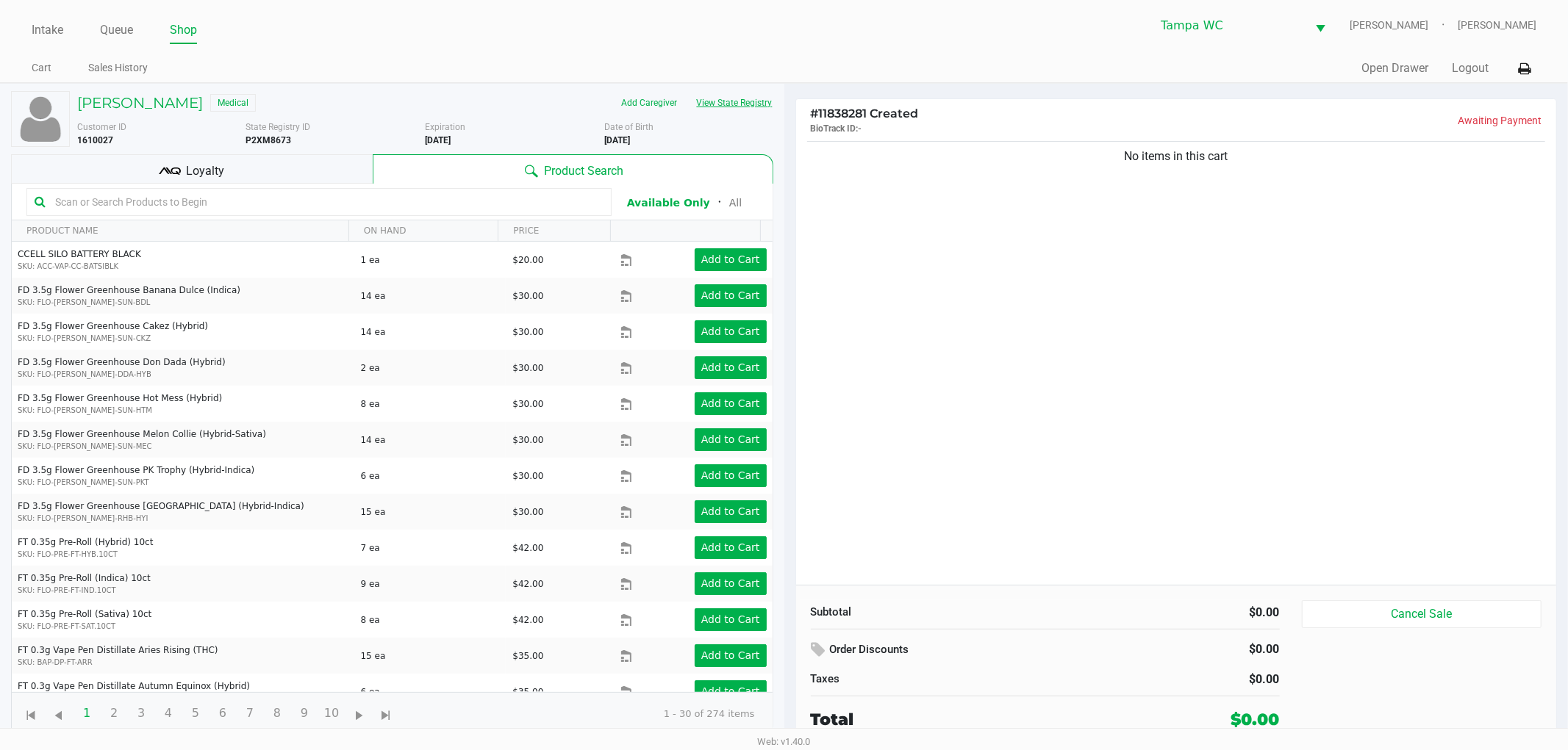
click at [734, 113] on button "View State Registry" at bounding box center [731, 103] width 86 height 23
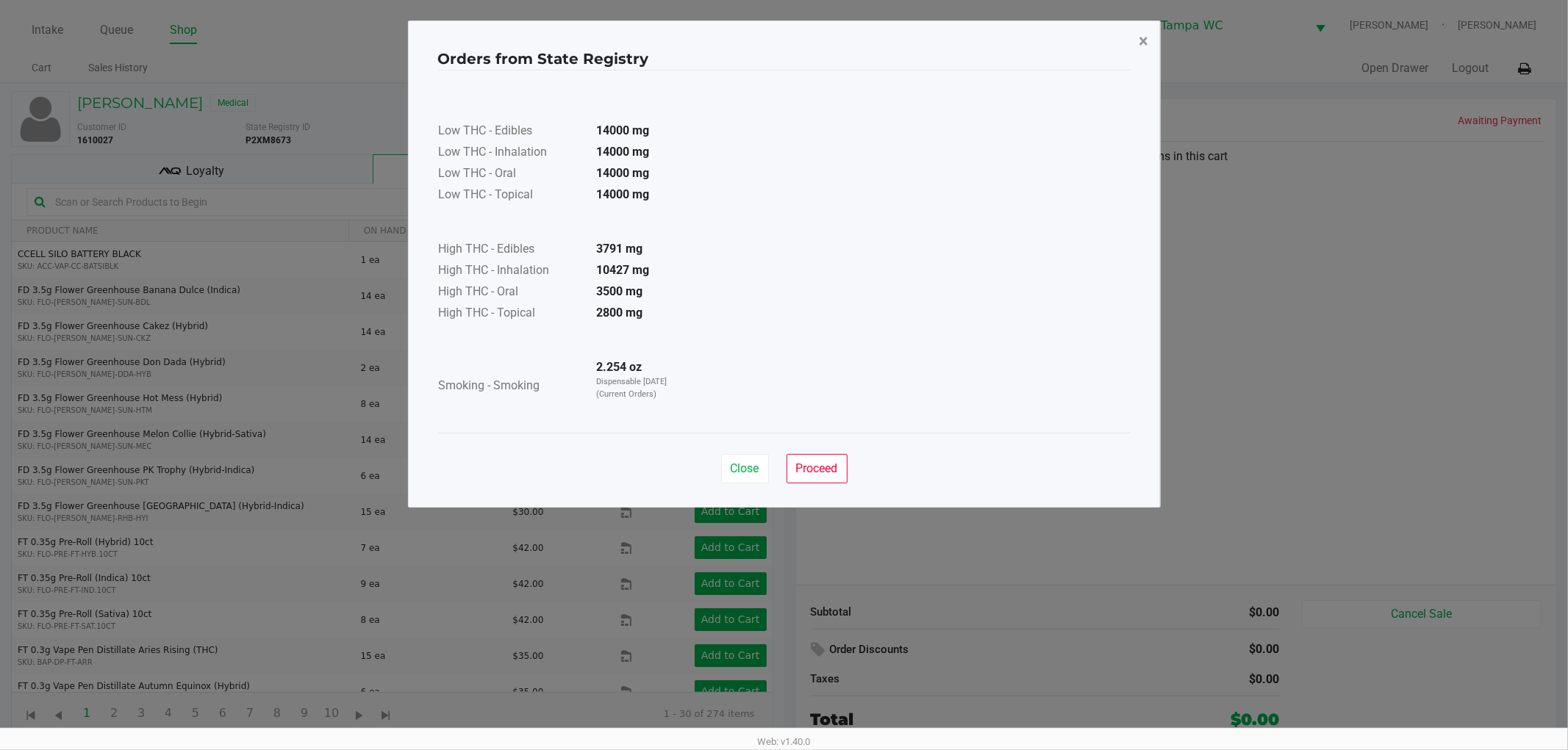
click at [1134, 27] on button "×" at bounding box center [1144, 41] width 33 height 41
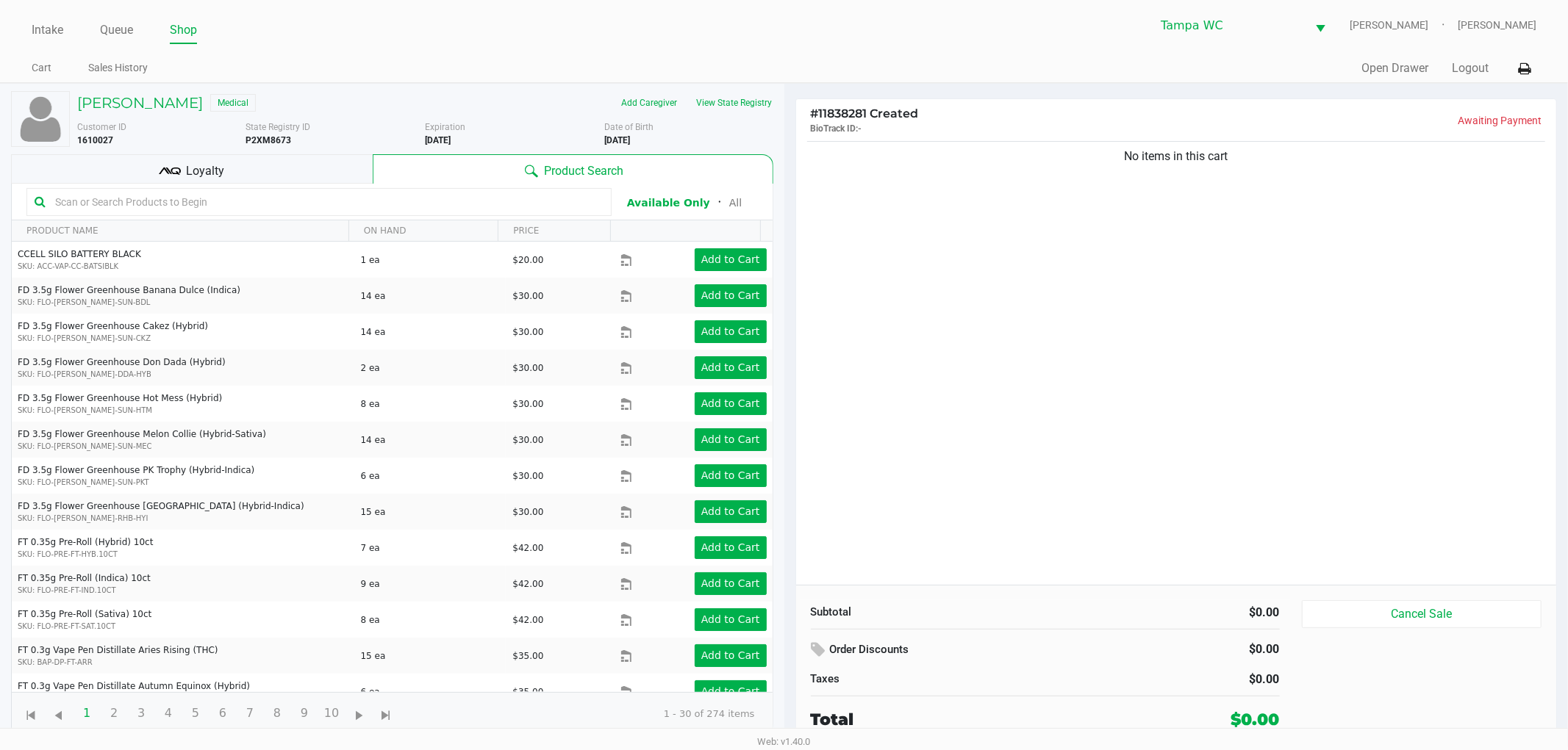
click at [1049, 237] on div "No items in this cart" at bounding box center [1176, 362] width 761 height 447
click at [121, 22] on link "Queue" at bounding box center [117, 30] width 33 height 21
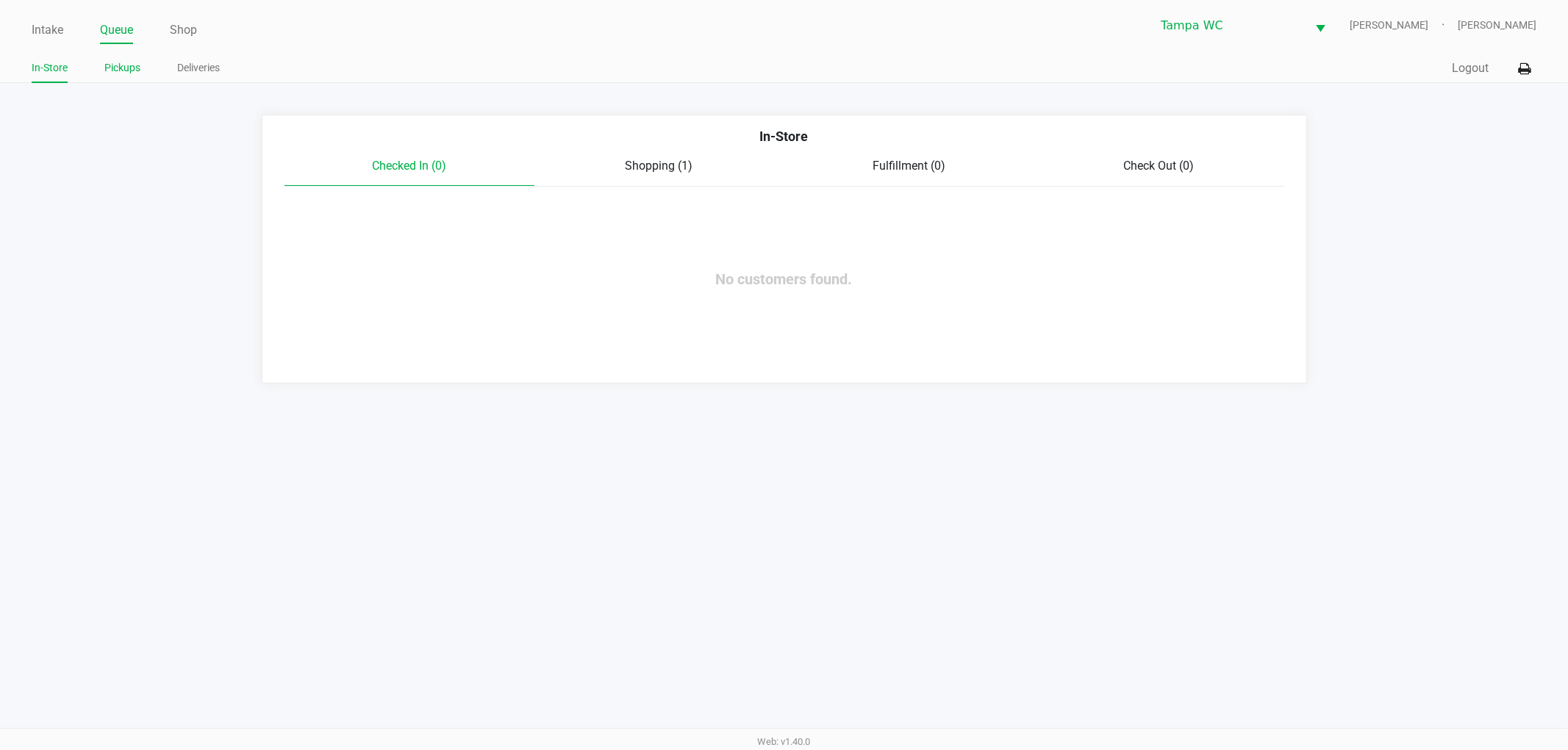
click at [135, 70] on link "Pickups" at bounding box center [122, 68] width 36 height 18
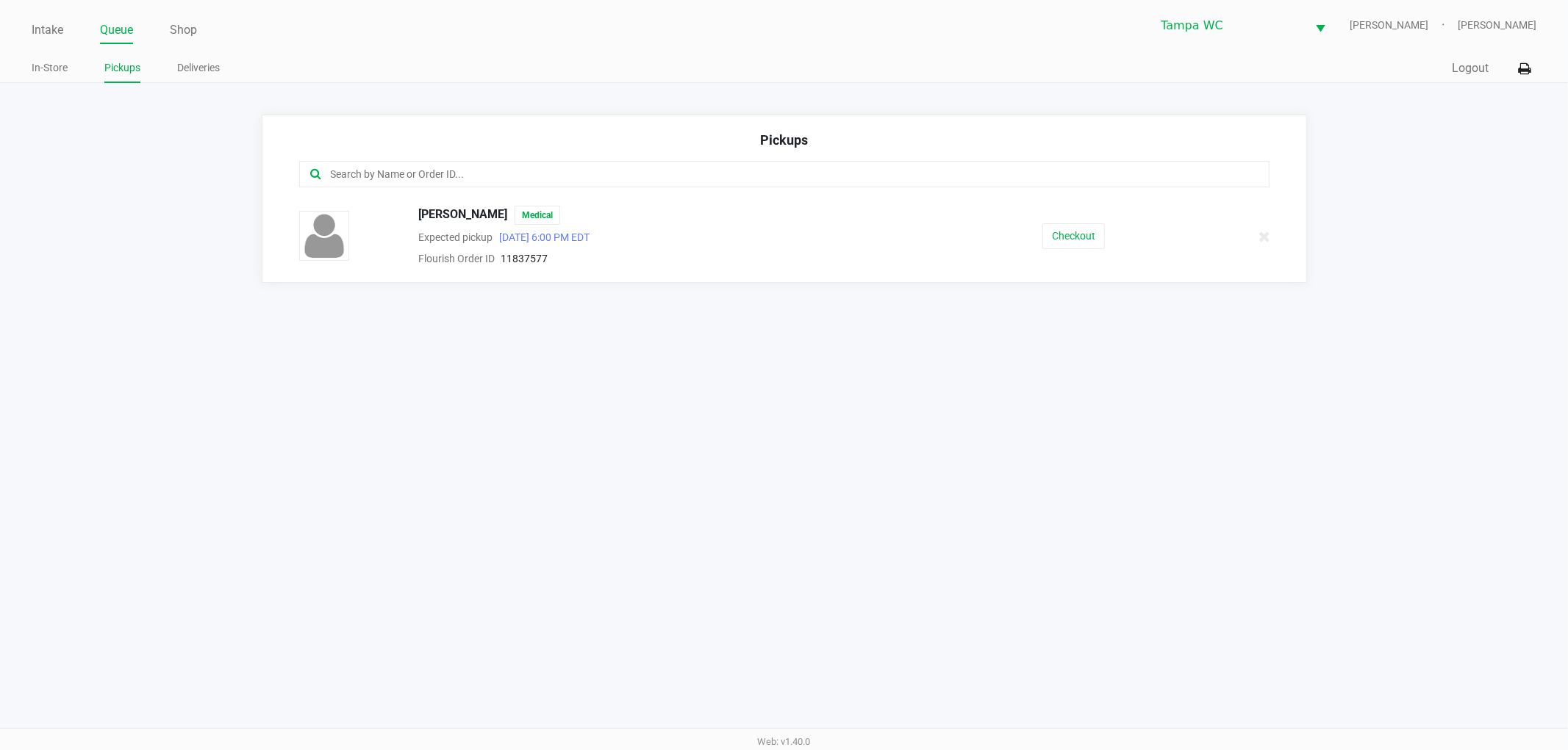
click at [46, 25] on link "Intake" at bounding box center [47, 30] width 31 height 21
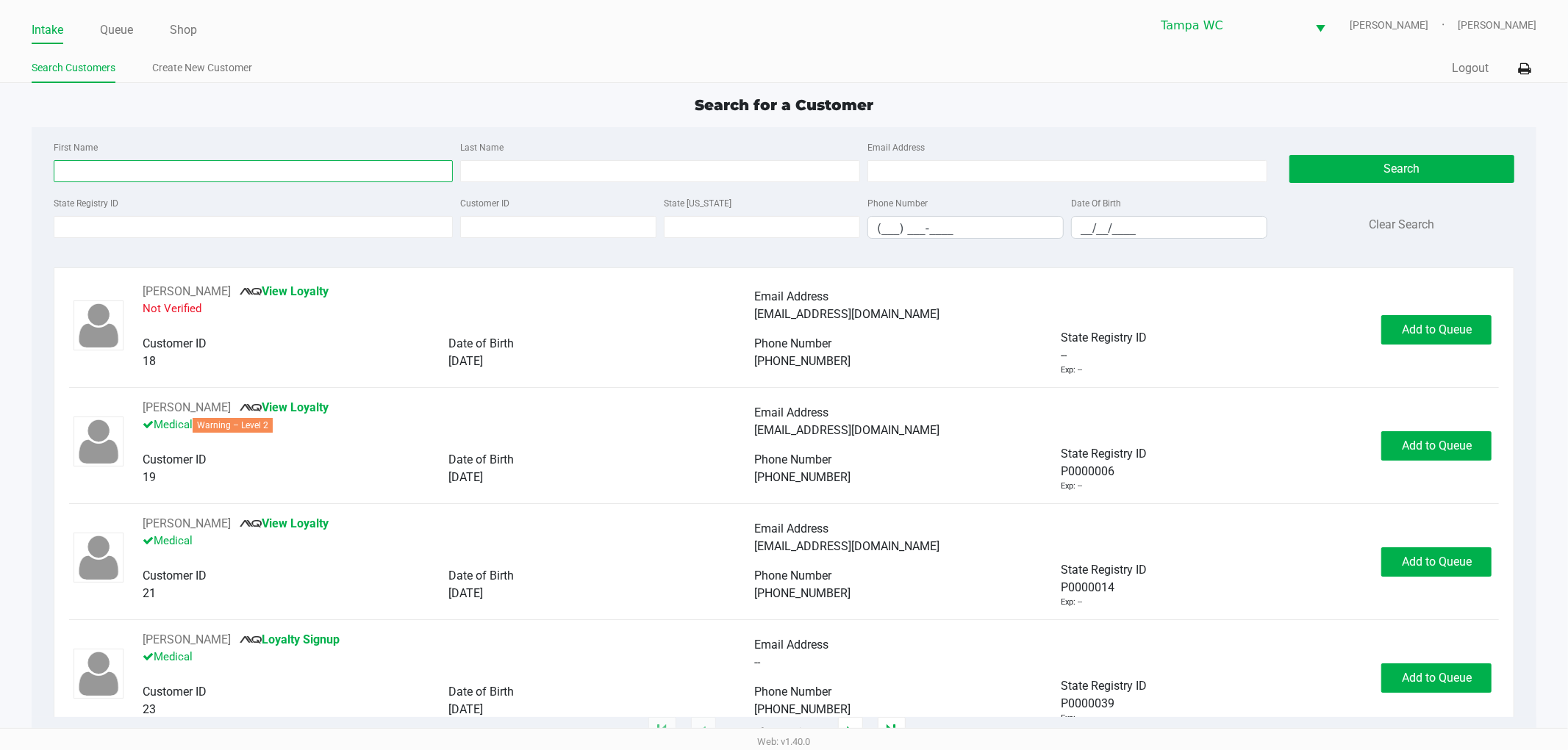
click at [127, 180] on input "First Name" at bounding box center [253, 171] width 400 height 22
type input "Angel"
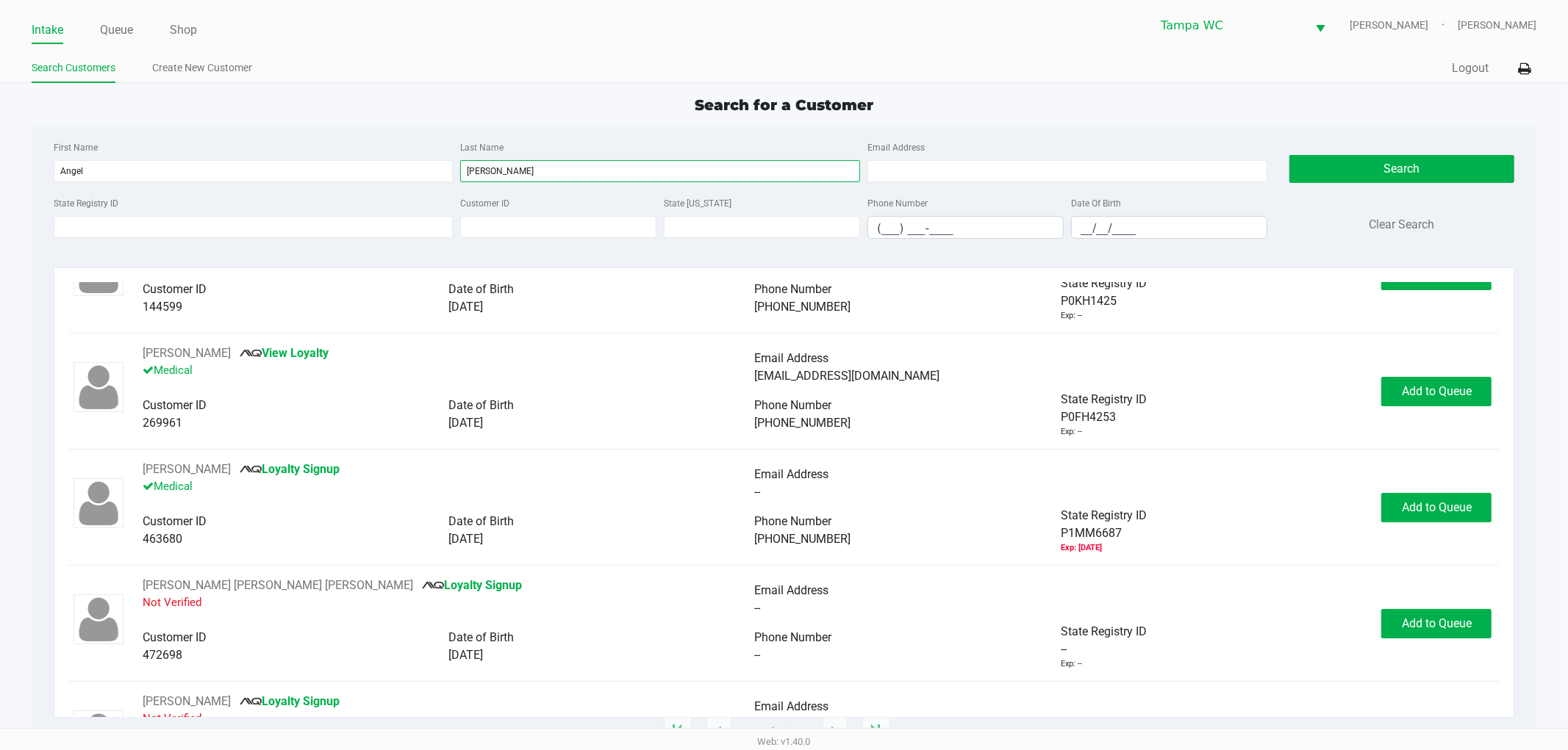
scroll to position [82, 0]
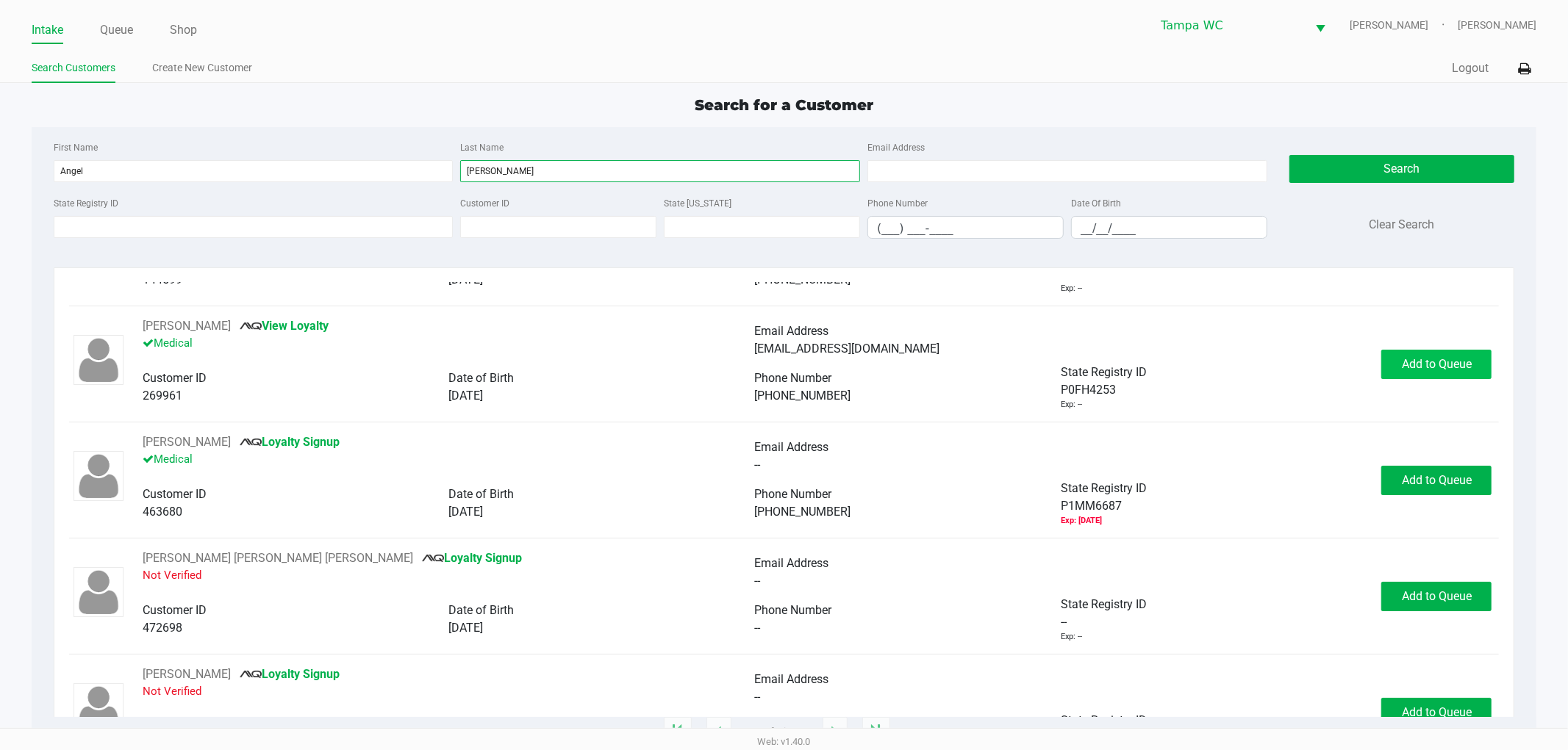
type input "[PERSON_NAME]"
click at [1450, 368] on span "Add to Queue" at bounding box center [1437, 363] width 70 height 14
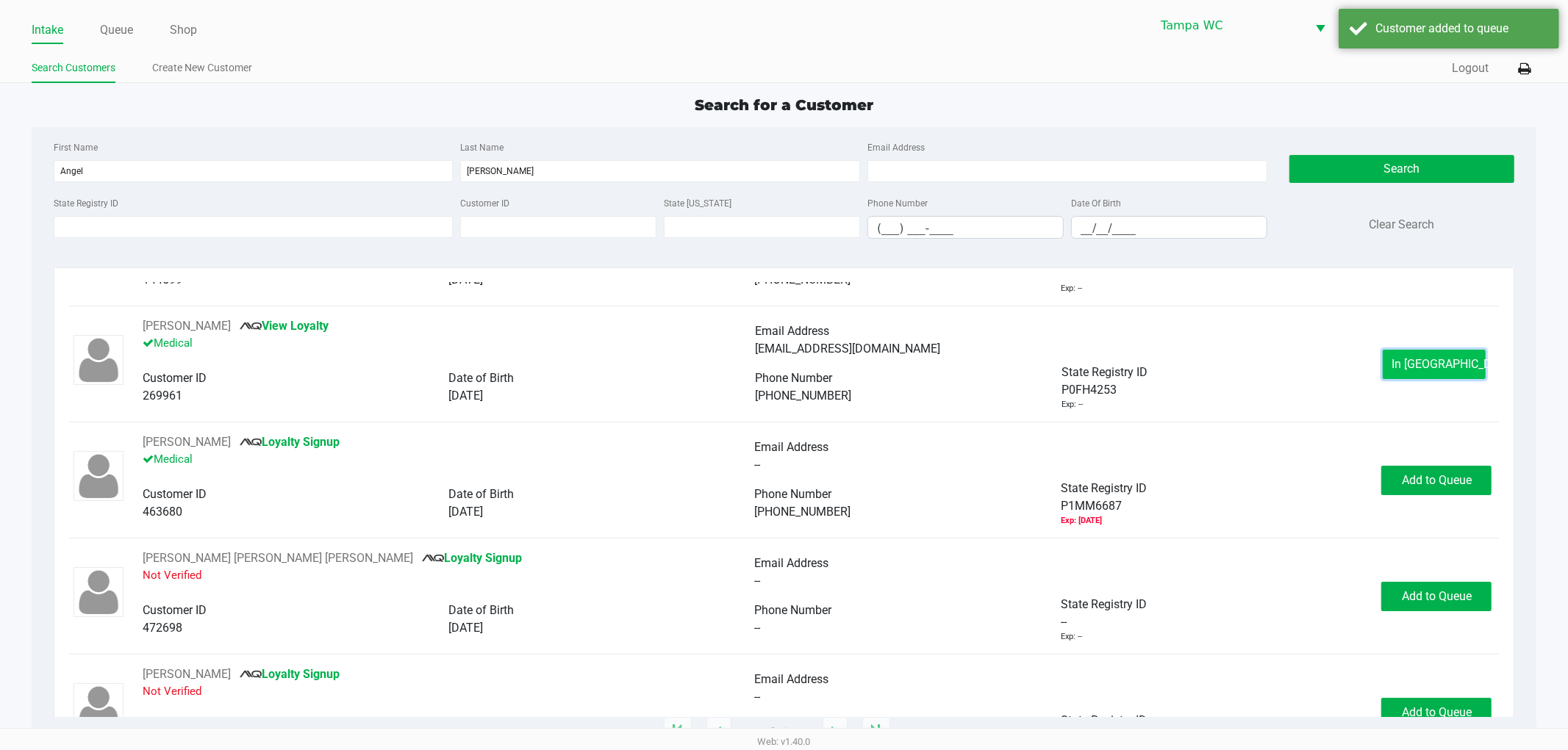
click at [1416, 349] on button "In [GEOGRAPHIC_DATA]" at bounding box center [1434, 364] width 103 height 30
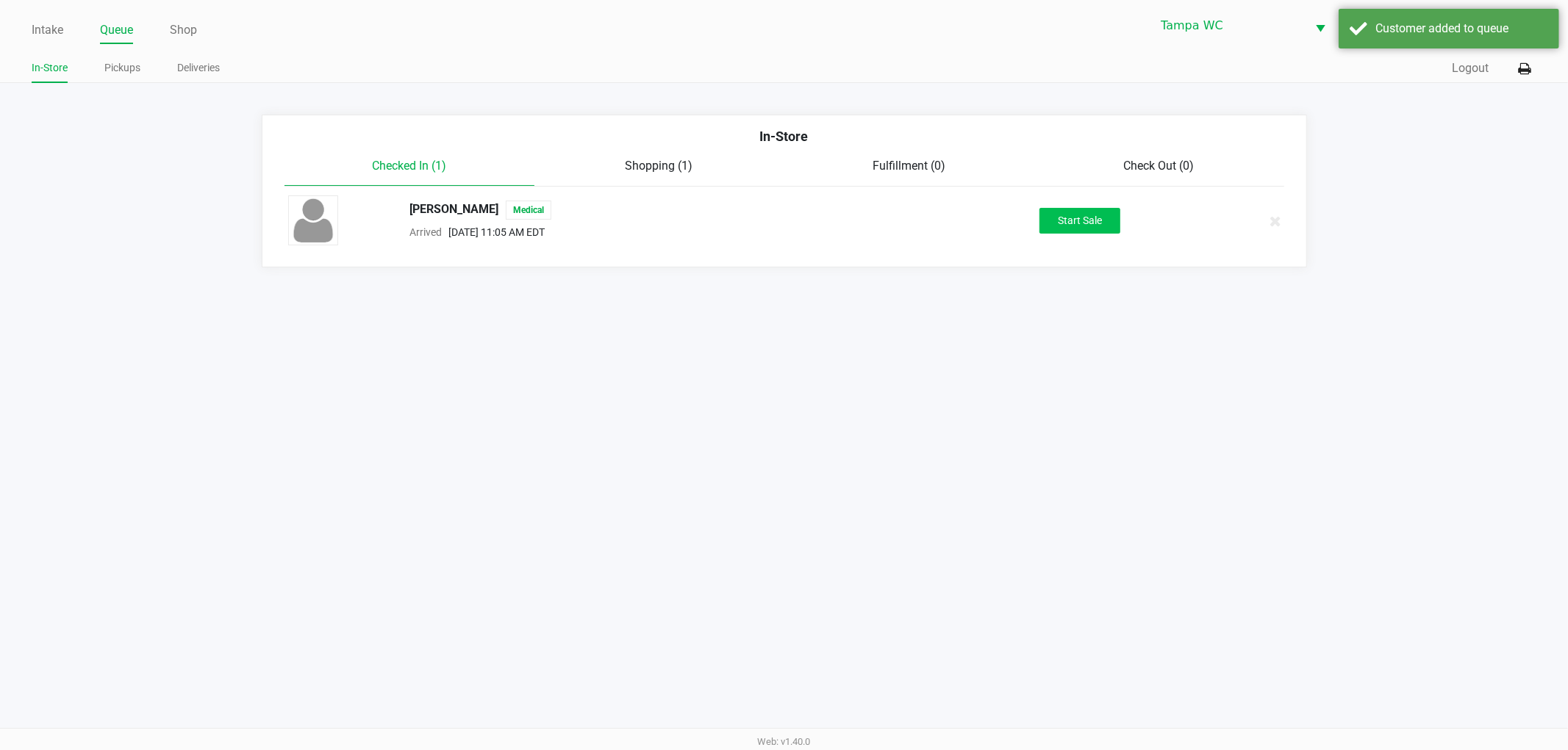
click at [1123, 224] on div "Start Sale" at bounding box center [1080, 220] width 253 height 26
click at [1097, 232] on button "Start Sale" at bounding box center [1080, 220] width 81 height 26
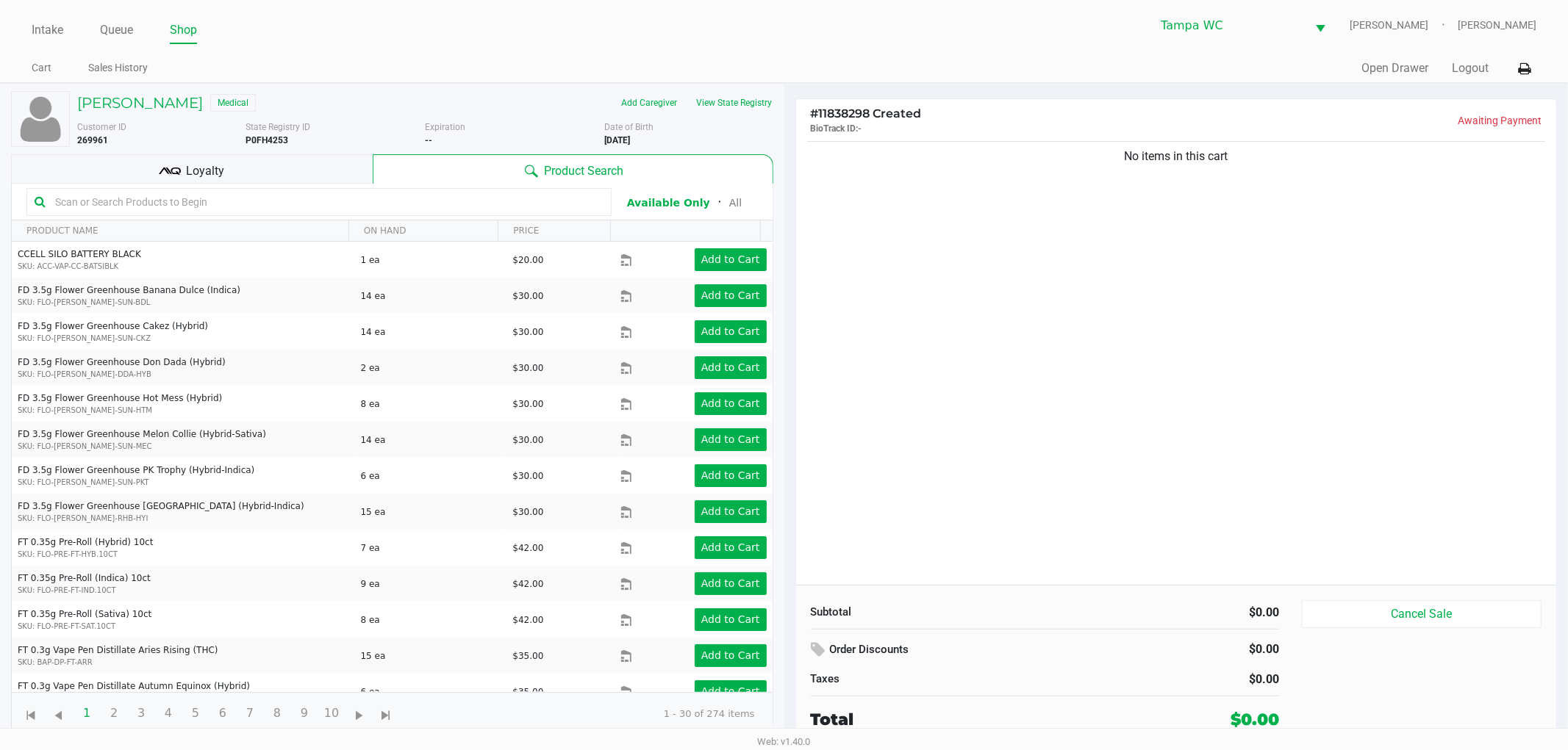
click at [704, 108] on button "View State Registry" at bounding box center [731, 103] width 86 height 23
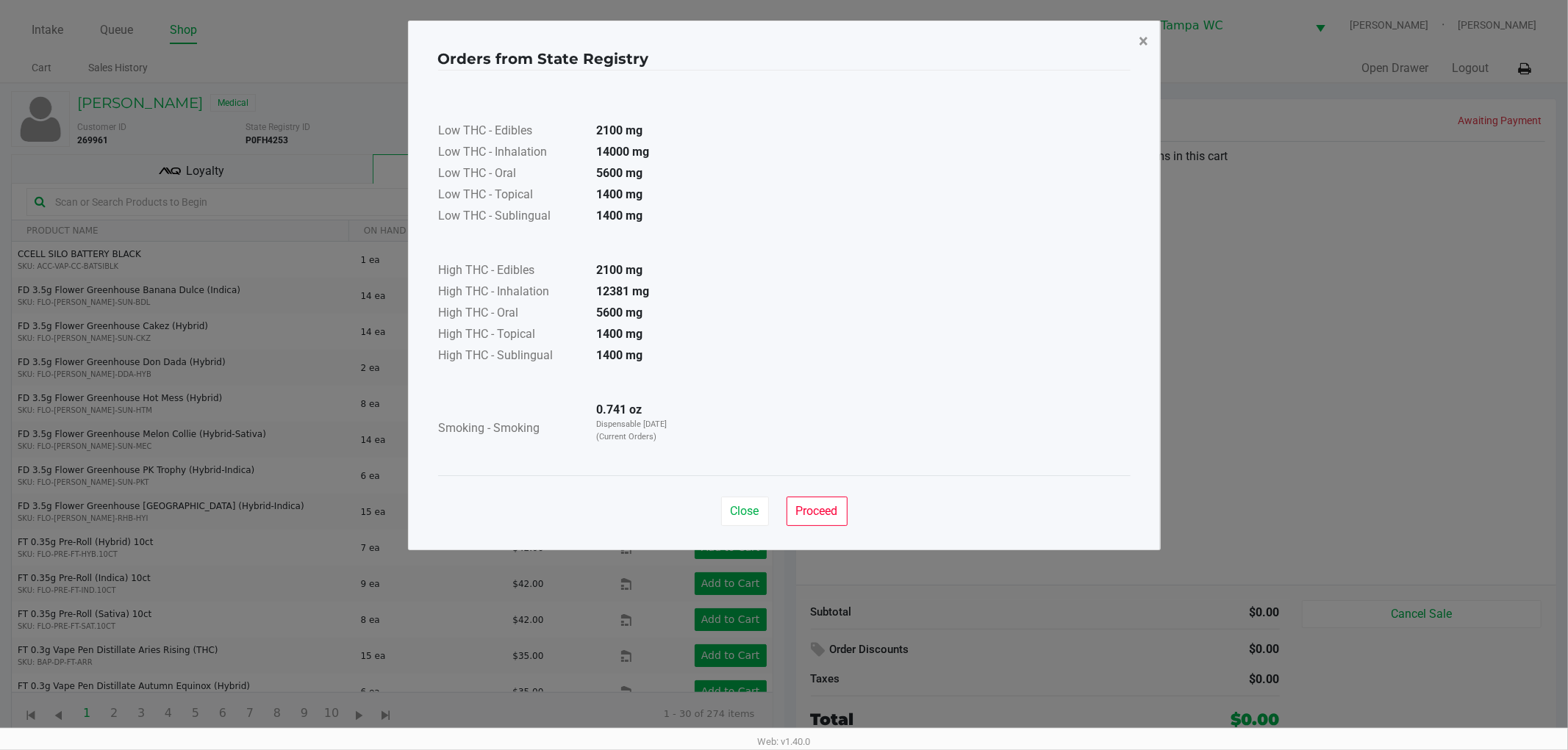
click at [1136, 30] on button "×" at bounding box center [1144, 41] width 33 height 41
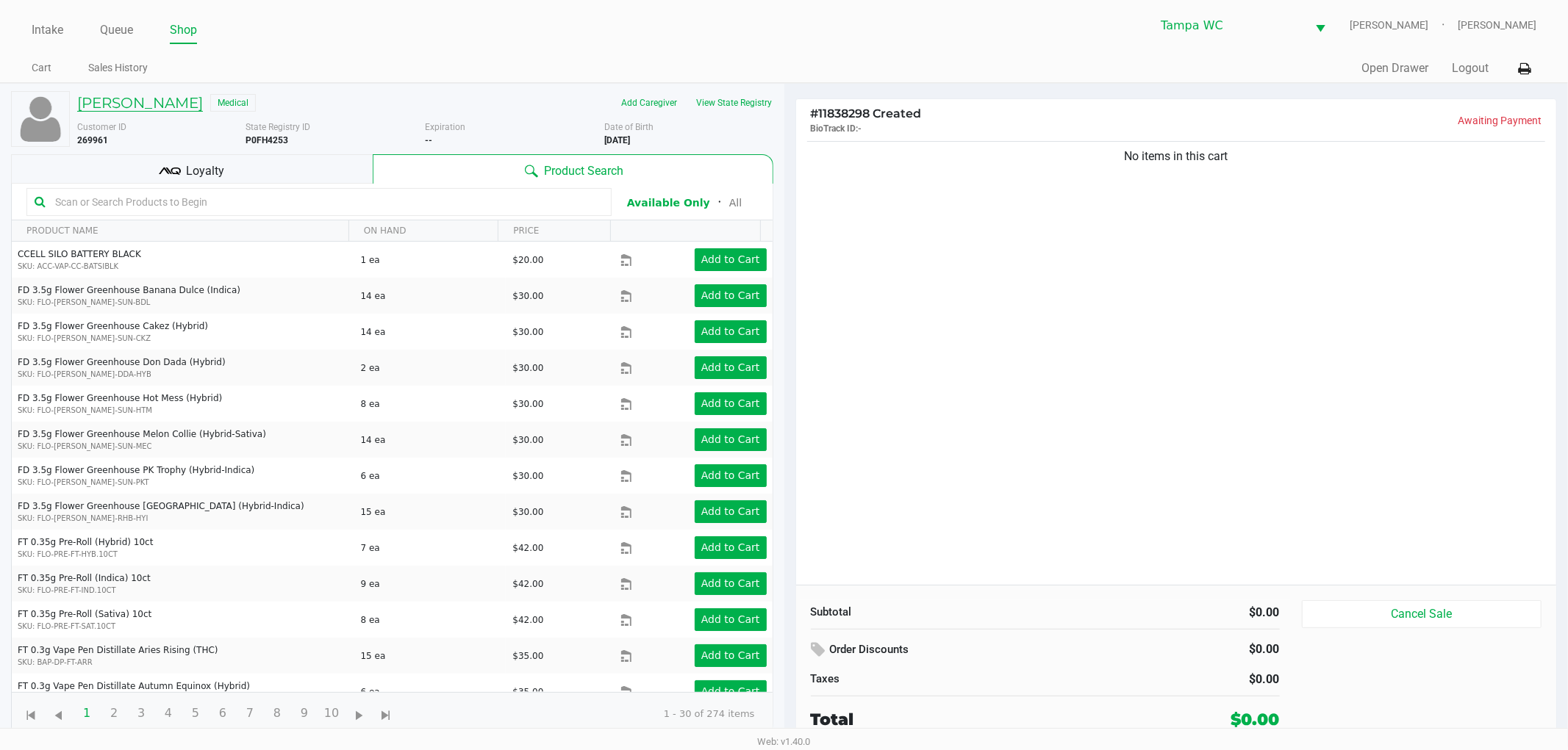
click at [148, 108] on h5 "[PERSON_NAME]" at bounding box center [140, 103] width 126 height 17
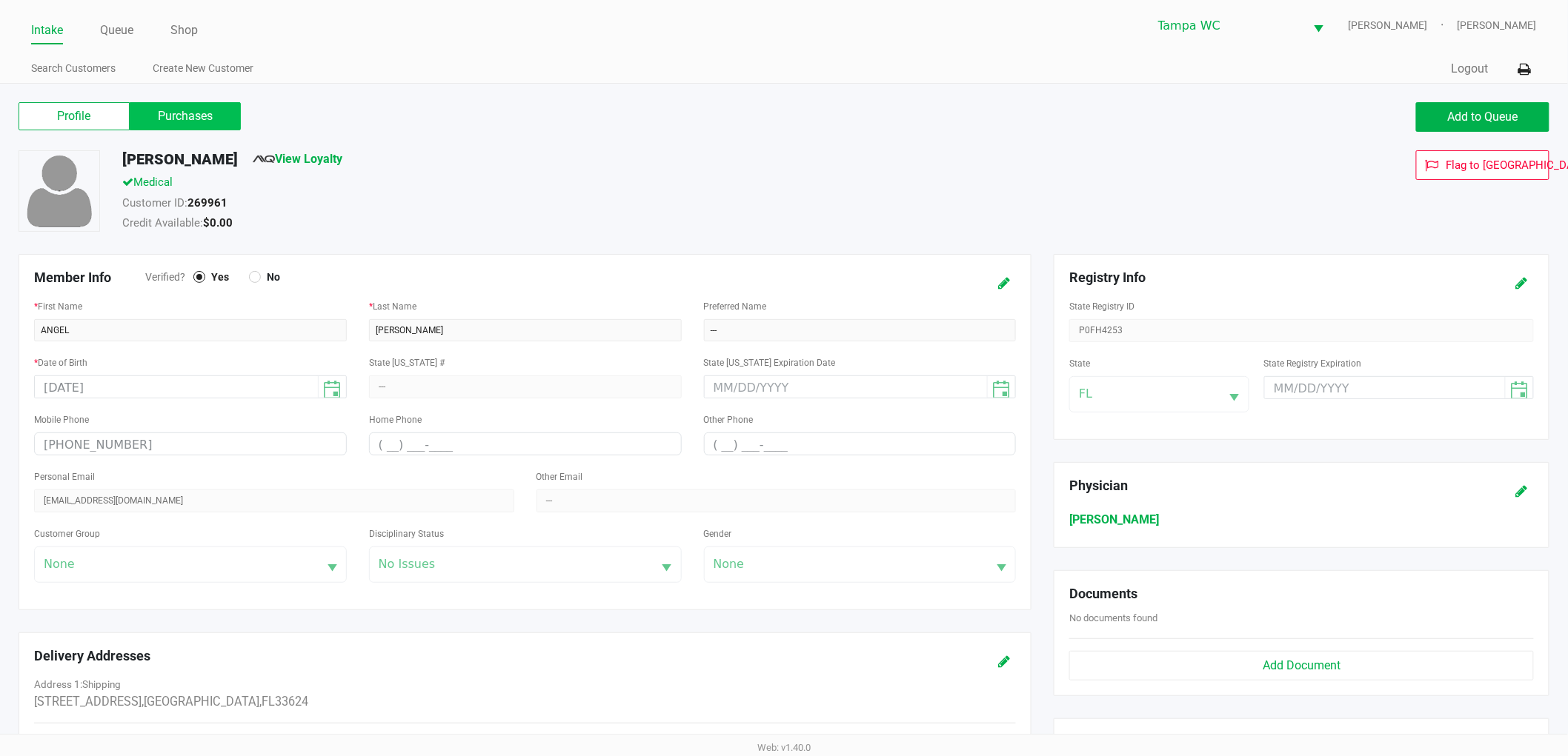
click at [174, 127] on label "Purchases" at bounding box center [185, 116] width 111 height 28
click at [0, 0] on 1 "Purchases" at bounding box center [0, 0] width 0 height 0
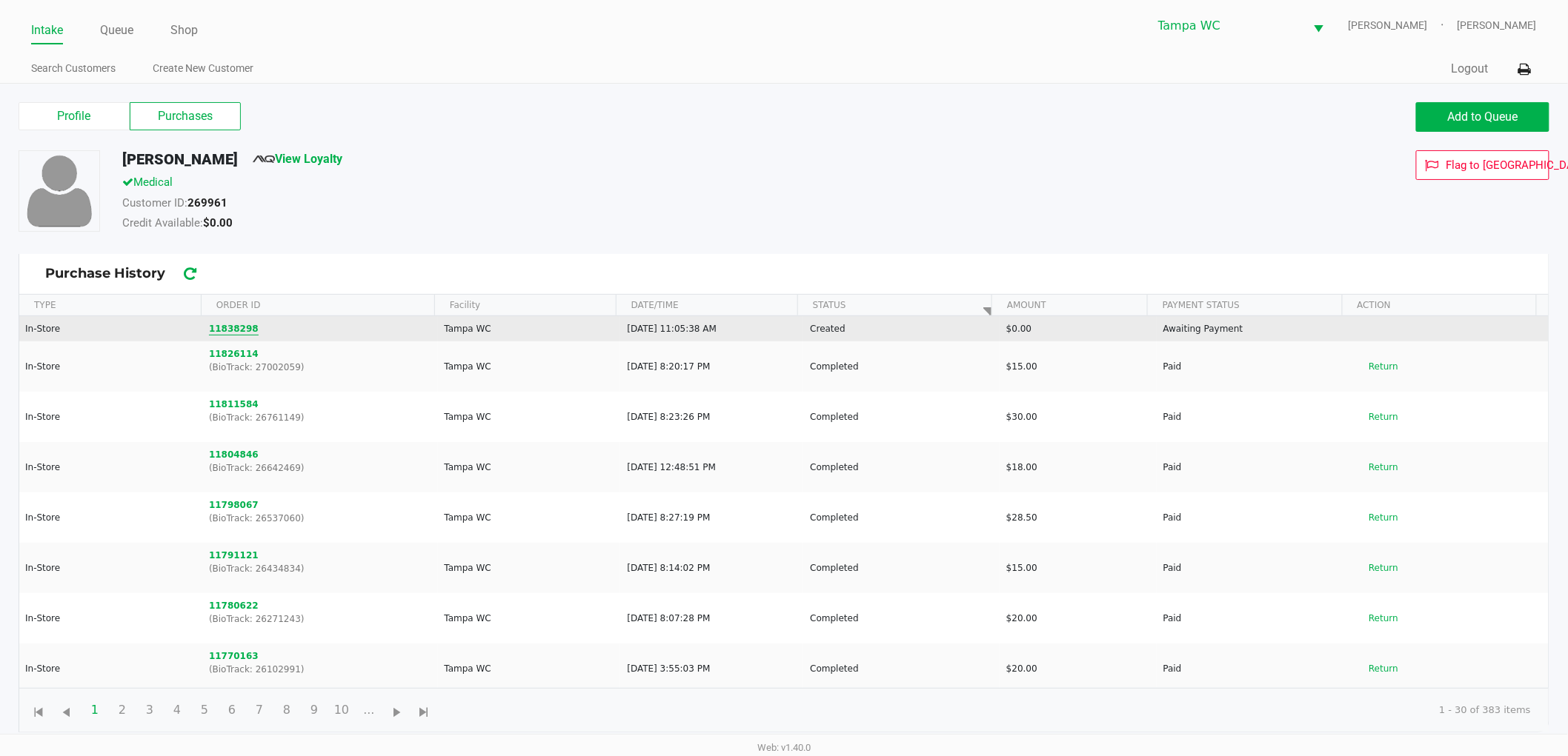
click at [227, 332] on button "11838298" at bounding box center [233, 329] width 49 height 13
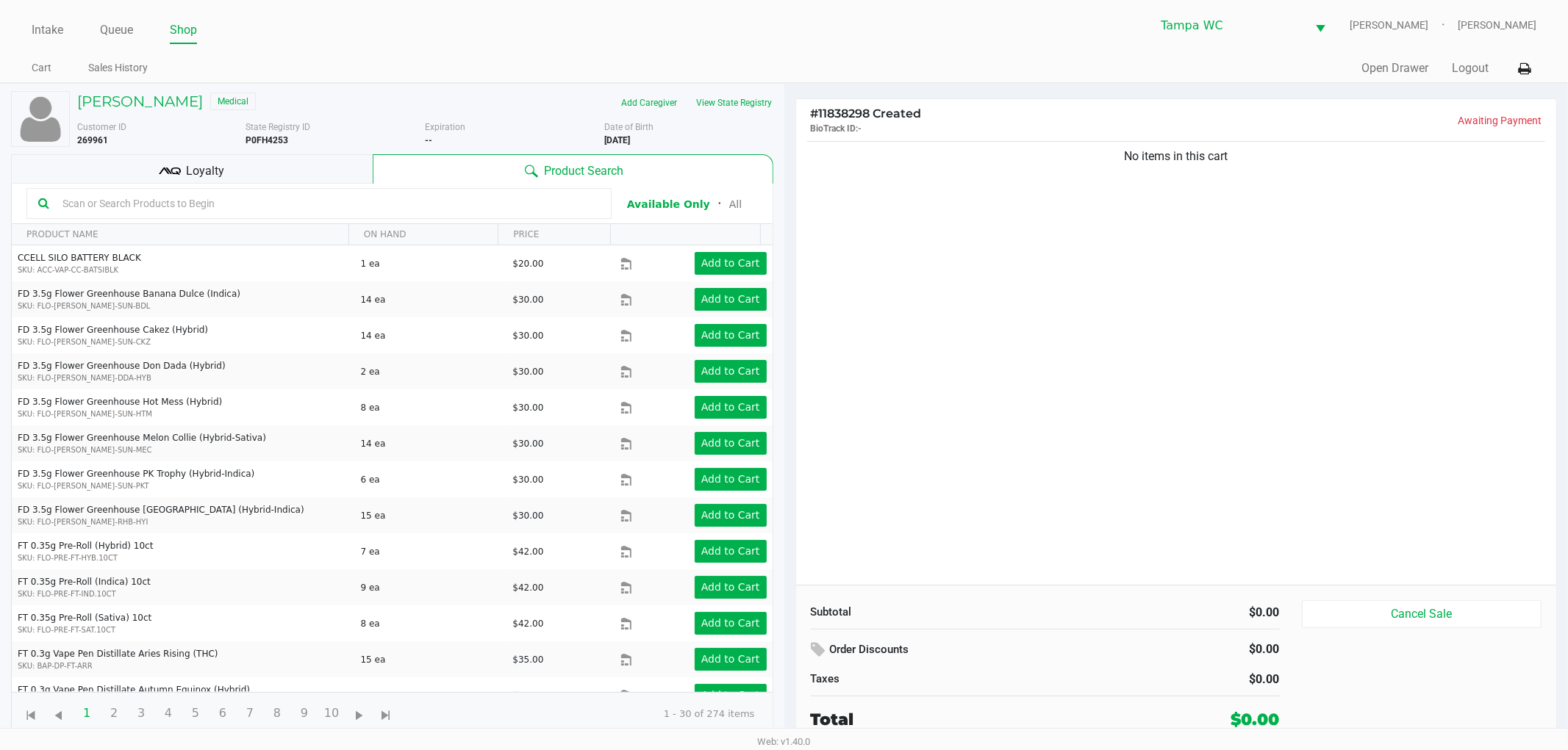
drag, startPoint x: 1329, startPoint y: 341, endPoint x: 1336, endPoint y: 345, distance: 8.1
click at [1333, 341] on div "No items in this cart" at bounding box center [1176, 362] width 761 height 447
click at [1030, 271] on div "No items in this cart" at bounding box center [1176, 362] width 761 height 447
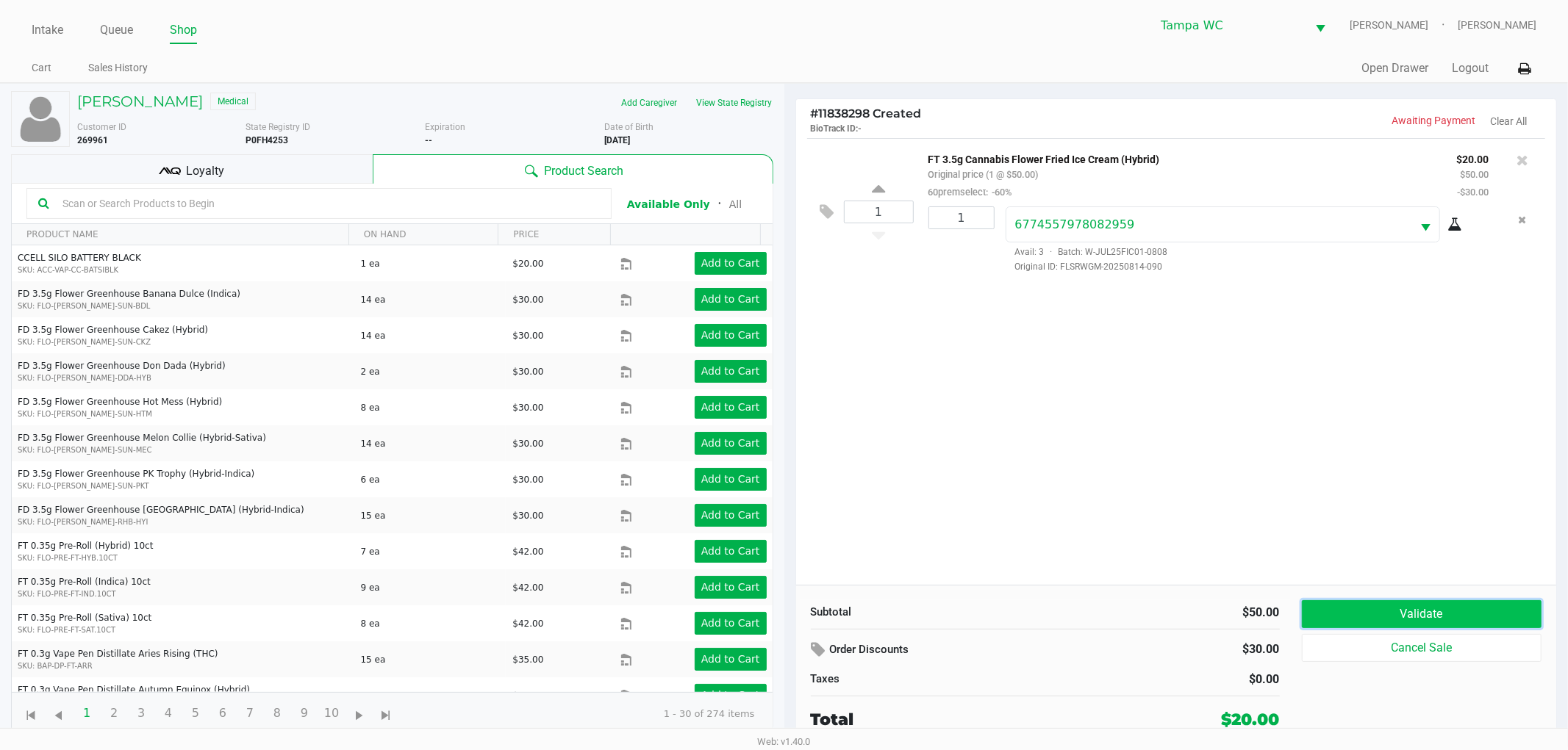
click at [1437, 600] on button "Validate" at bounding box center [1422, 614] width 240 height 28
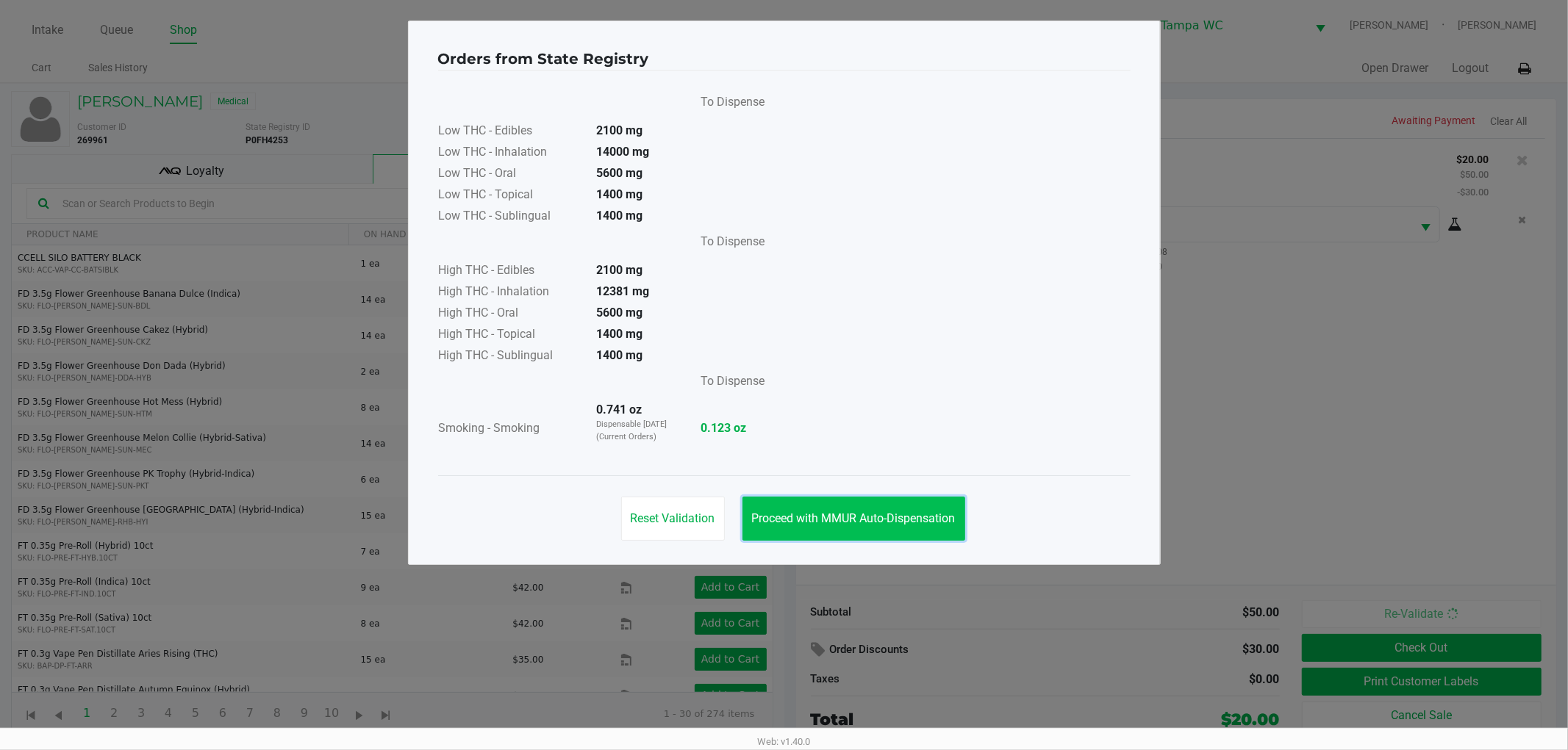
drag, startPoint x: 847, startPoint y: 524, endPoint x: 865, endPoint y: 507, distance: 24.8
click at [847, 525] on span "Proceed with MMUR Auto-Dispensation" at bounding box center [854, 518] width 204 height 14
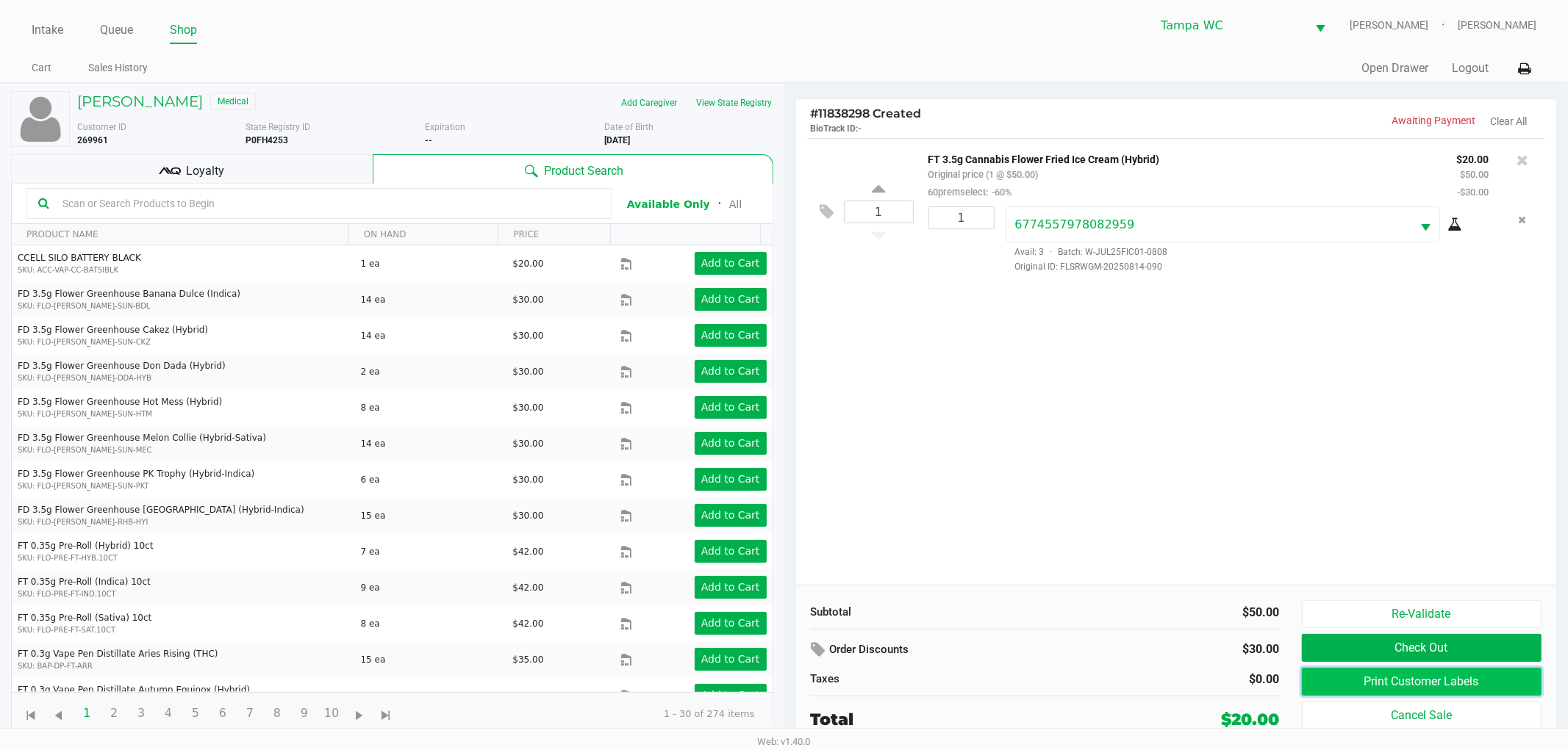
drag, startPoint x: 1361, startPoint y: 686, endPoint x: 1353, endPoint y: 683, distance: 8.5
click at [1353, 683] on button "Print Customer Labels" at bounding box center [1422, 682] width 240 height 28
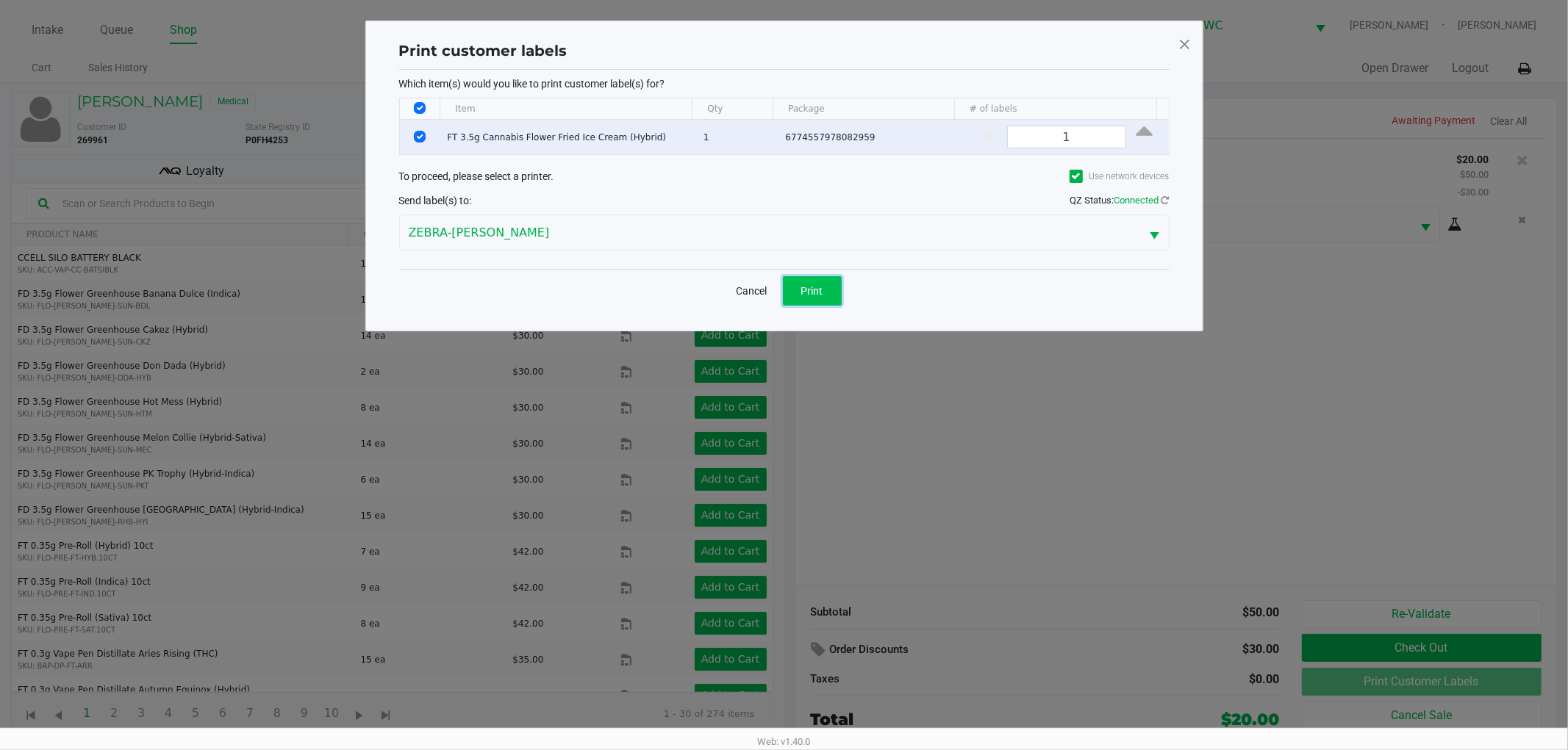
click at [796, 292] on button "Print" at bounding box center [812, 291] width 59 height 30
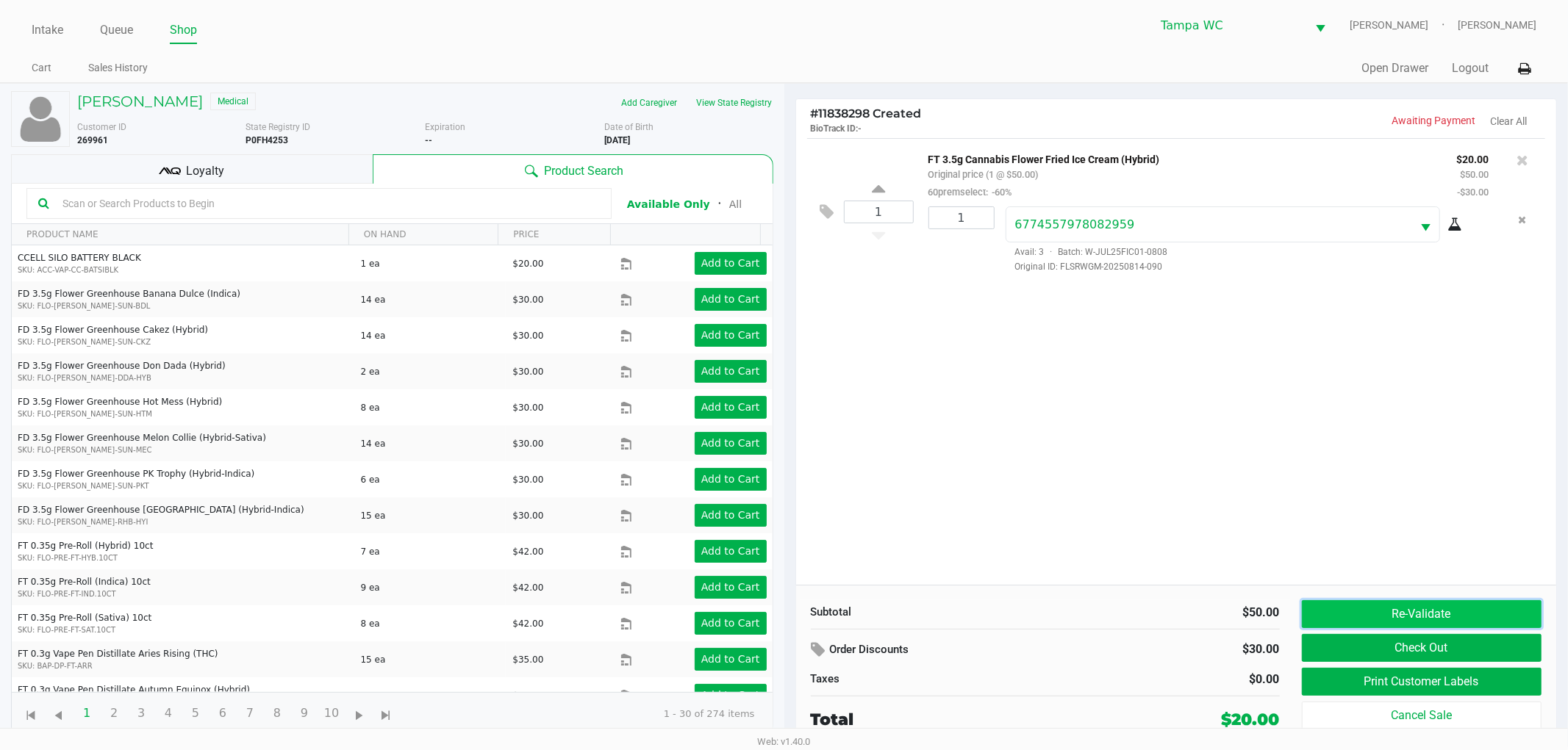
click at [1387, 604] on button "Re-Validate" at bounding box center [1422, 614] width 240 height 28
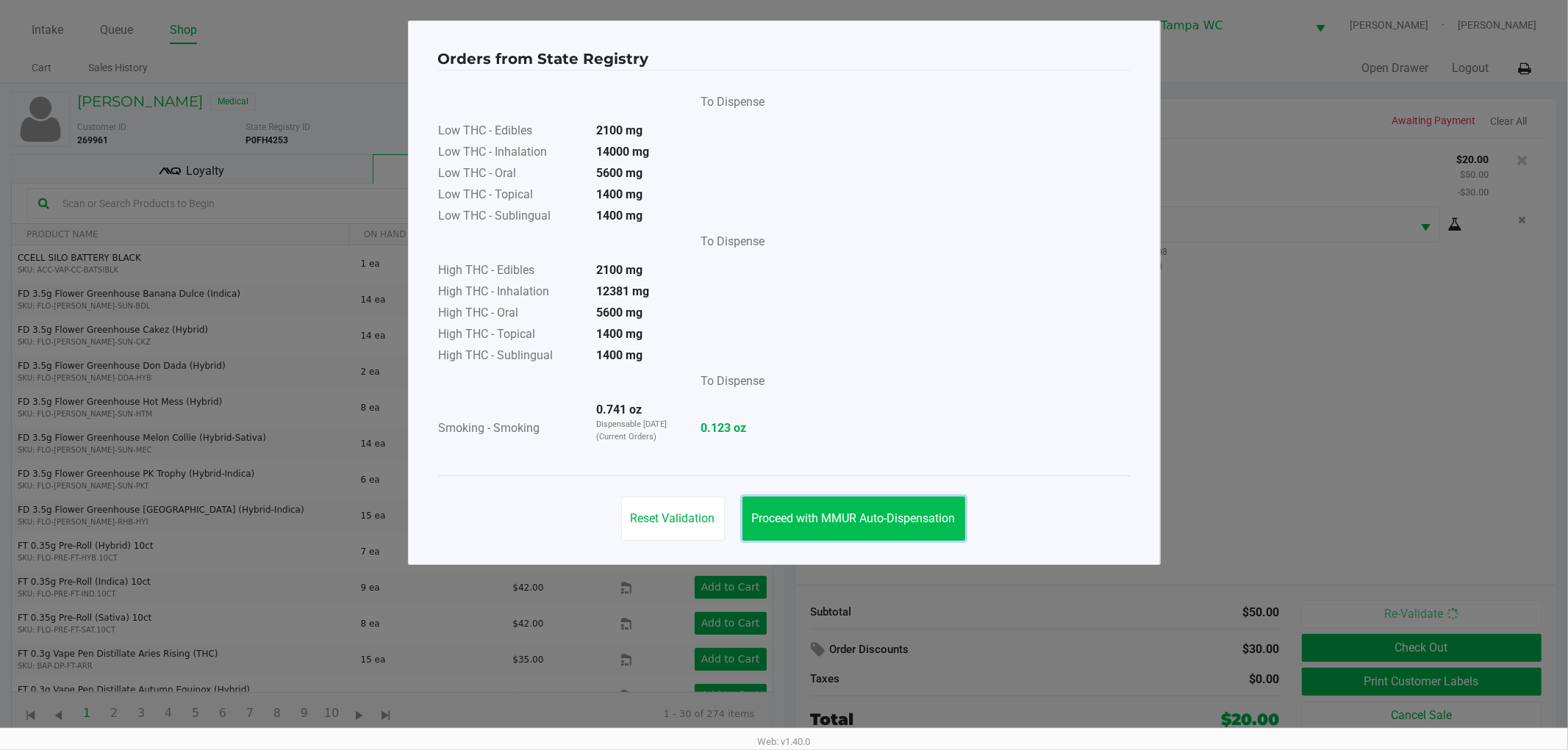
click at [801, 530] on button "Proceed with MMUR Auto-Dispensation" at bounding box center [853, 518] width 223 height 44
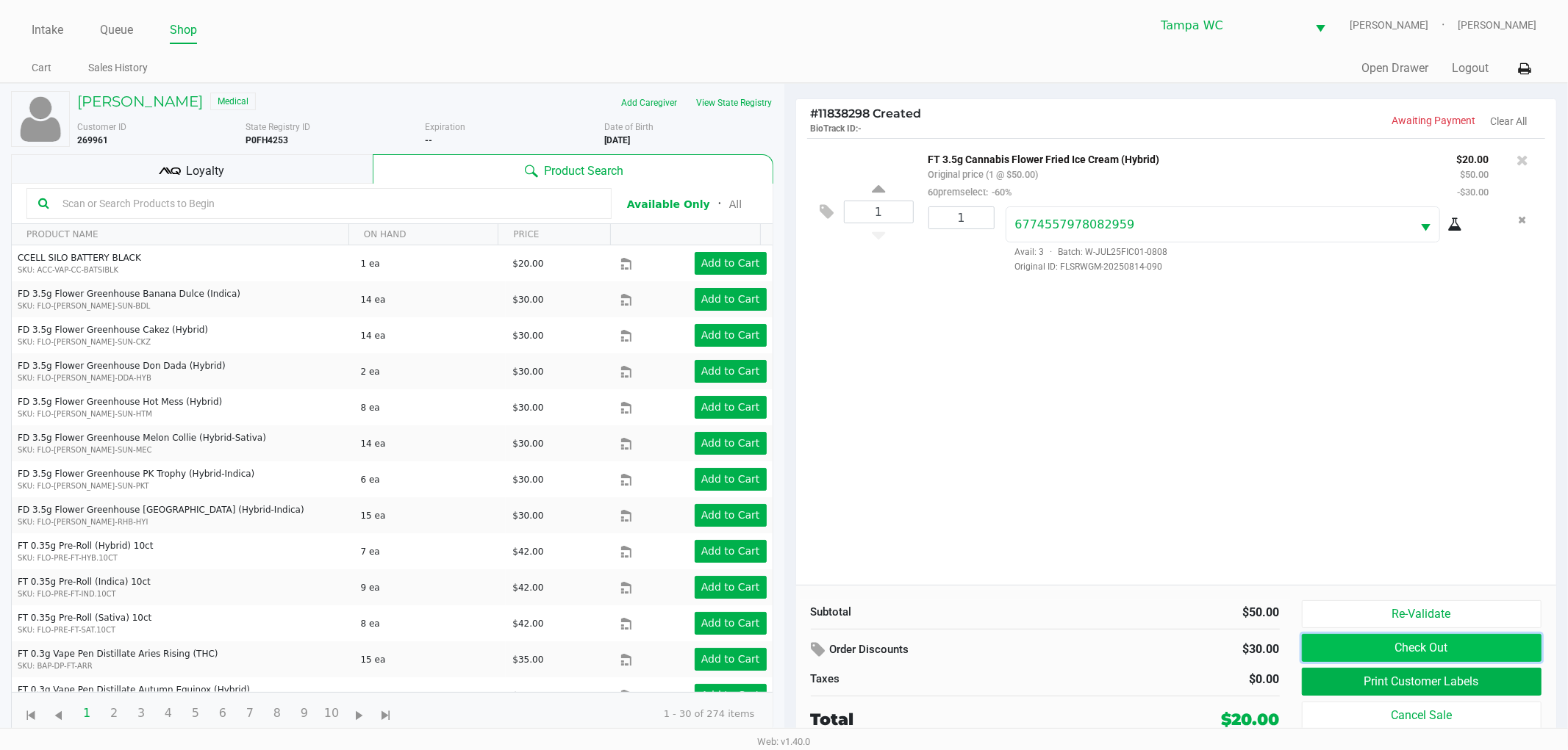
click at [1463, 639] on button "Check Out" at bounding box center [1422, 648] width 240 height 28
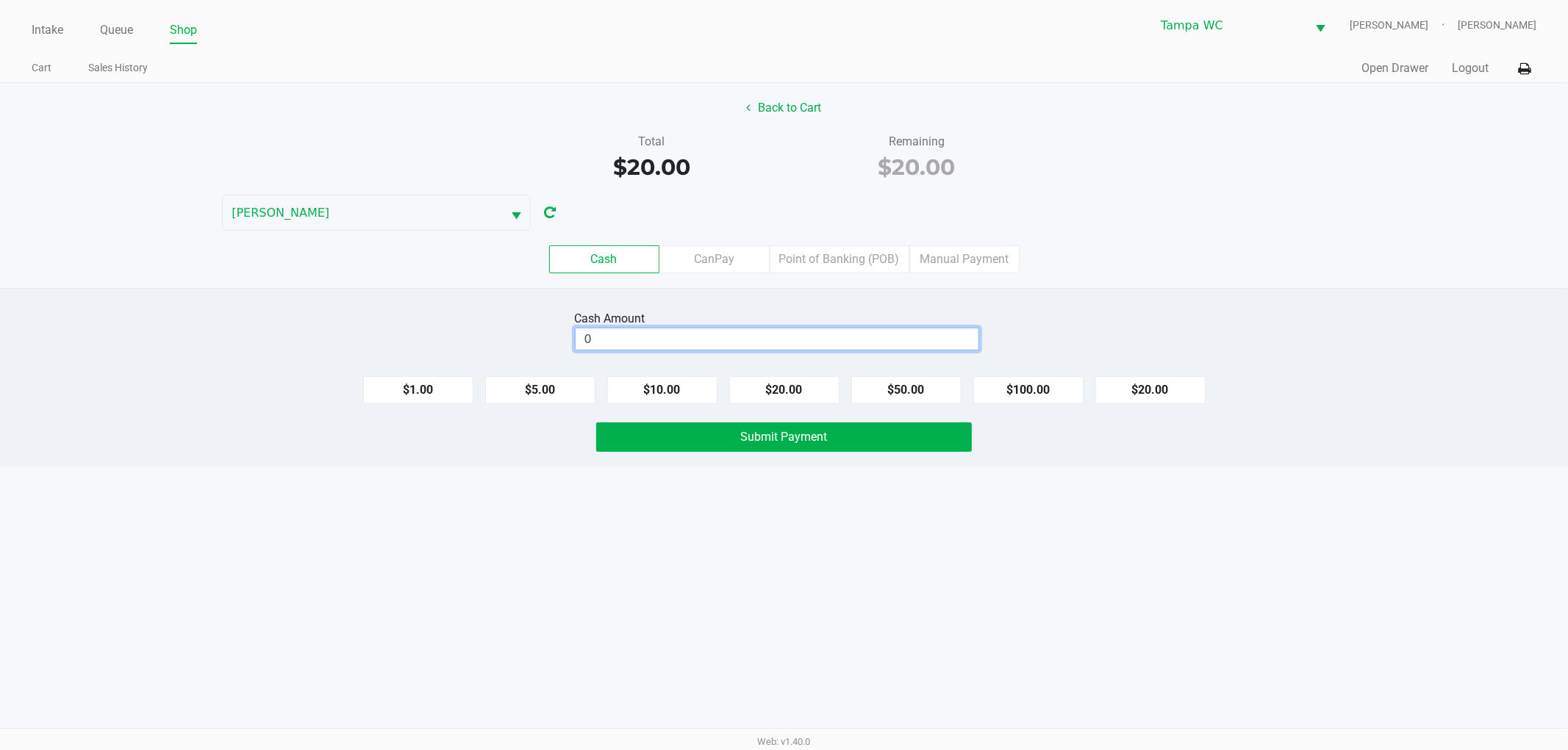
click at [880, 330] on input "0" at bounding box center [777, 339] width 403 height 22
type input "$20.00"
click at [1271, 245] on div "Cash CanPay Point of Banking (POB) Manual Payment" at bounding box center [784, 259] width 1568 height 28
drag, startPoint x: 1231, startPoint y: 588, endPoint x: 1199, endPoint y: 576, distance: 34.2
click at [1210, 582] on div "Intake Queue Shop Tampa [PERSON_NAME] [PERSON_NAME] Cart Sales History Quick Sa…" at bounding box center [784, 375] width 1568 height 750
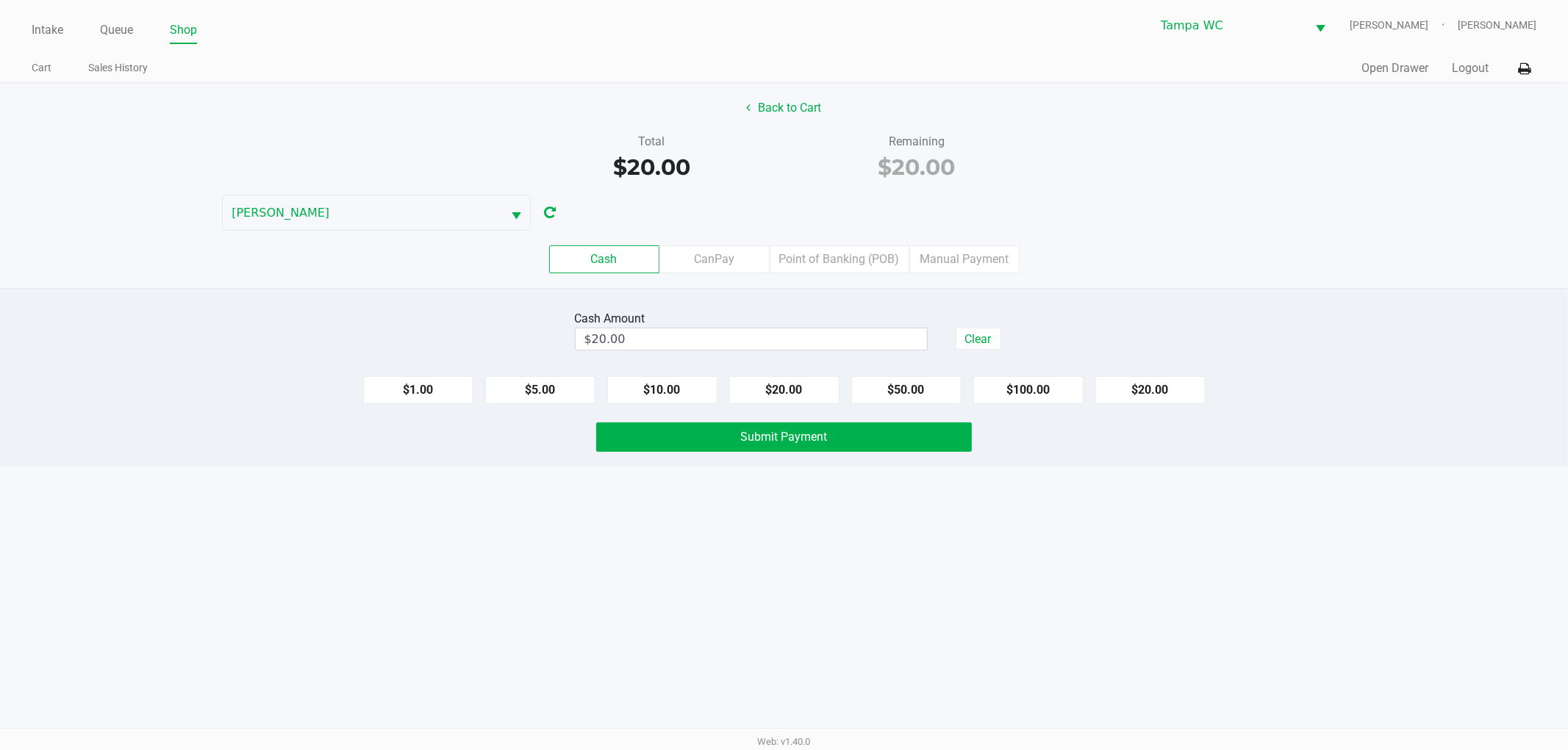
click at [1150, 204] on div "Back to Cart Total $20.00 Remaining $20.00 [PERSON_NAME]-BISBAL Cash CanPay Poi…" at bounding box center [784, 185] width 1568 height 205
drag, startPoint x: 851, startPoint y: 623, endPoint x: 813, endPoint y: 565, distance: 69.3
click at [844, 616] on div "Intake Queue Shop Tampa [PERSON_NAME] [PERSON_NAME] Cart Sales History Quick Sa…" at bounding box center [784, 375] width 1568 height 750
click at [797, 459] on div "Cash Amount $20.00 Clear $1.00 $5.00 $10.00 $20.00 $50.00 $100.00 $20.00 Submit…" at bounding box center [784, 377] width 1568 height 179
drag, startPoint x: 808, startPoint y: 441, endPoint x: 1175, endPoint y: 194, distance: 442.4
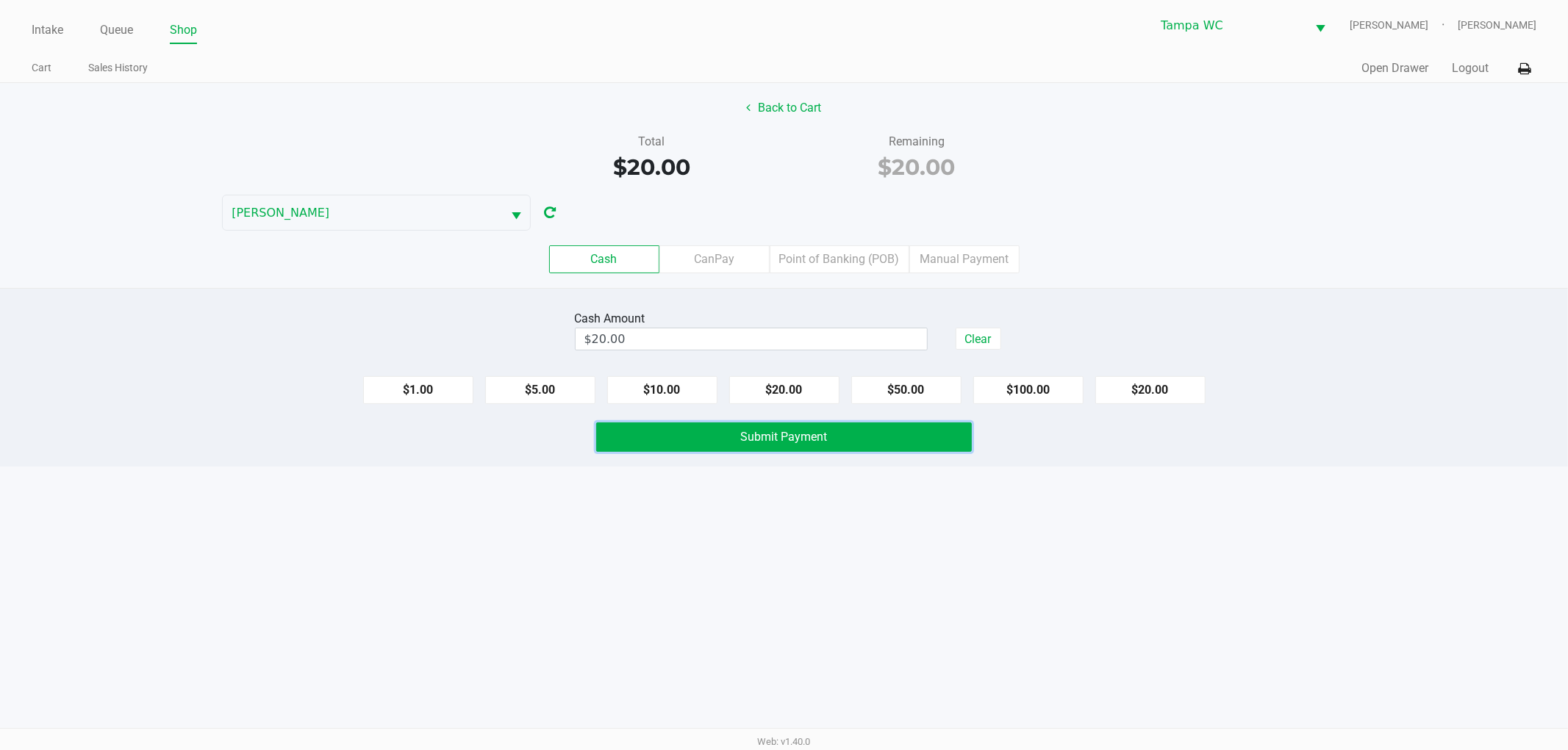
click at [808, 441] on span "Submit Payment" at bounding box center [784, 436] width 87 height 14
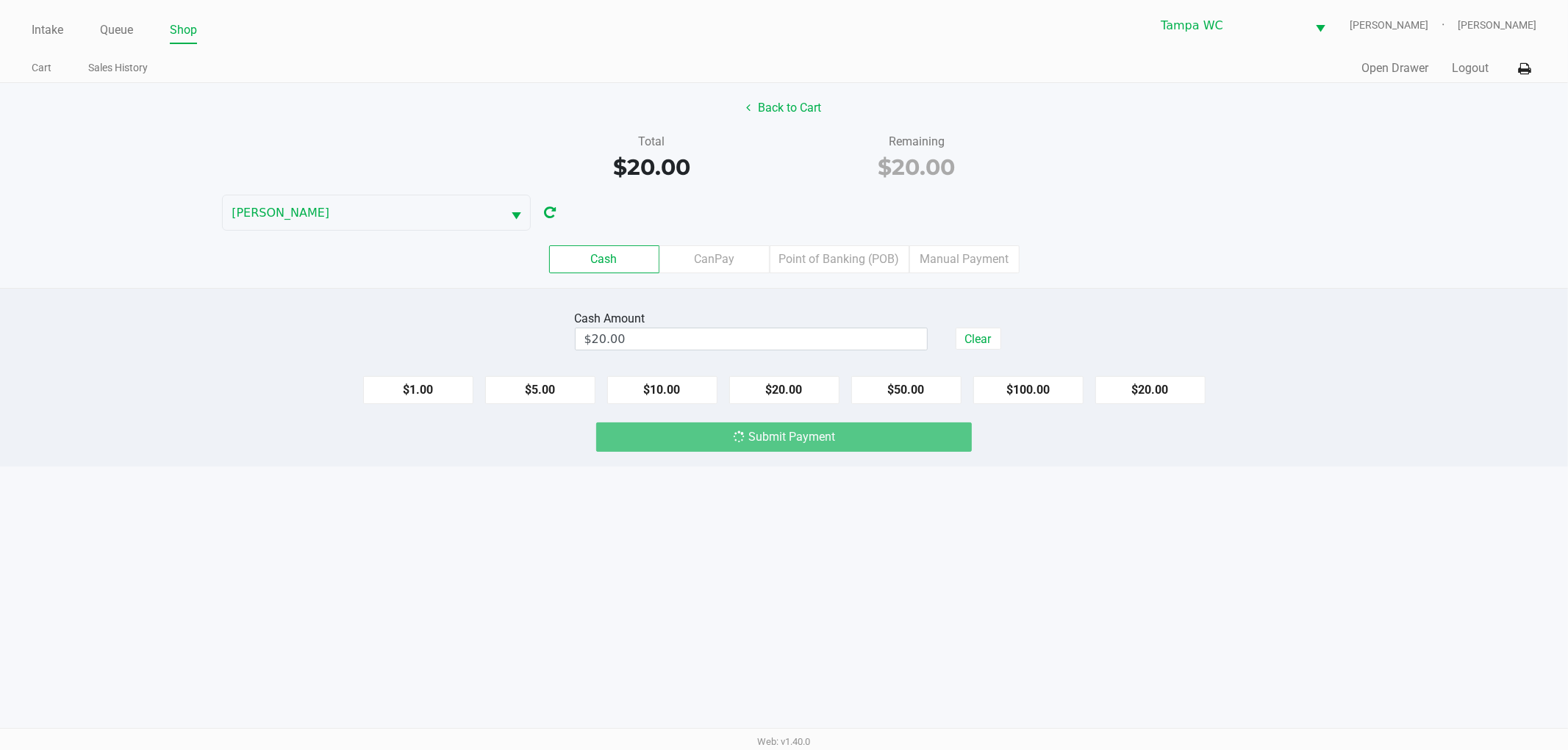
click at [1177, 193] on div "Back to Cart Total $20.00 Remaining $20.00 [PERSON_NAME]-BISBAL Cash CanPay Poi…" at bounding box center [784, 185] width 1568 height 205
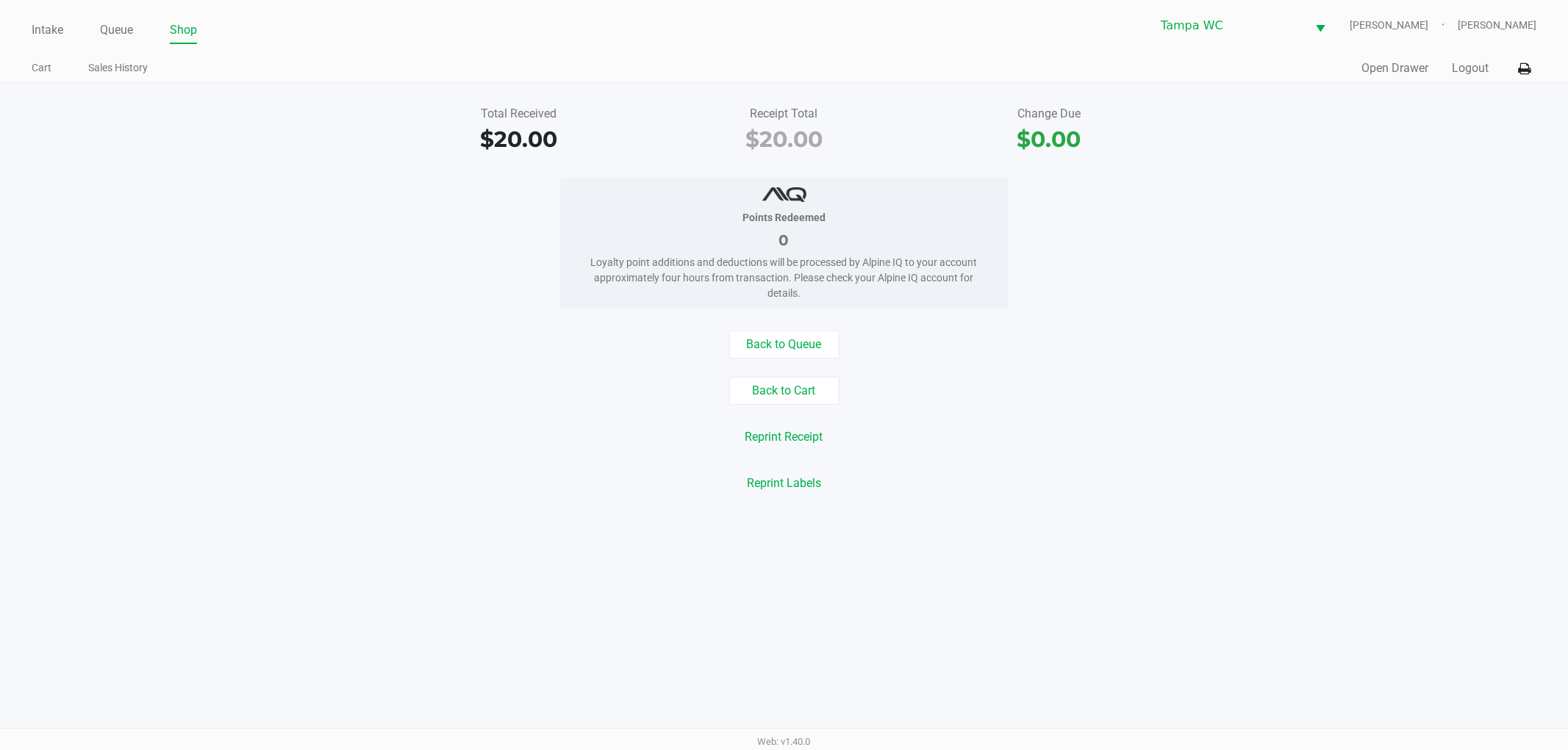
click at [803, 390] on button "Back to Cart" at bounding box center [784, 391] width 110 height 28
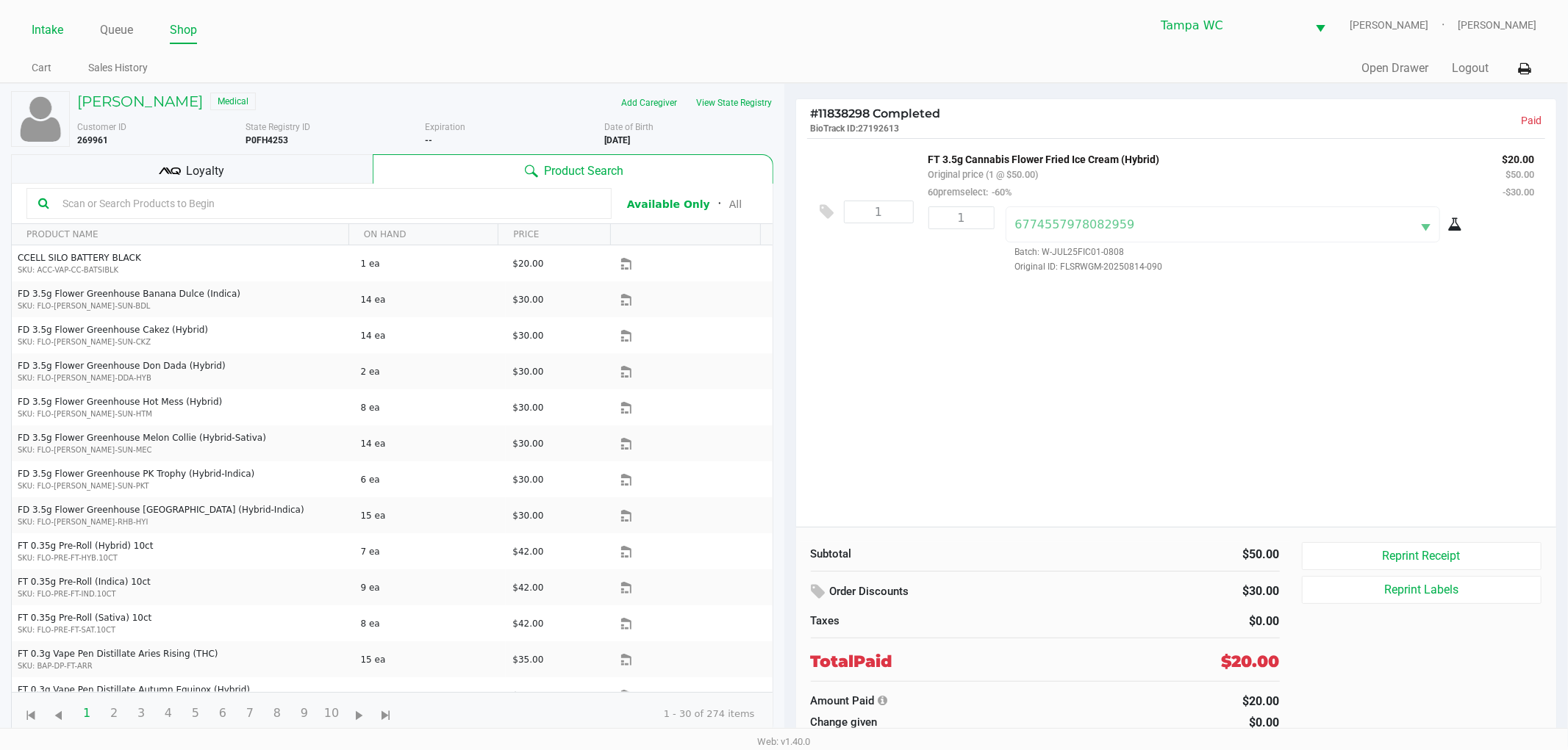
click at [36, 31] on link "Intake" at bounding box center [47, 30] width 31 height 21
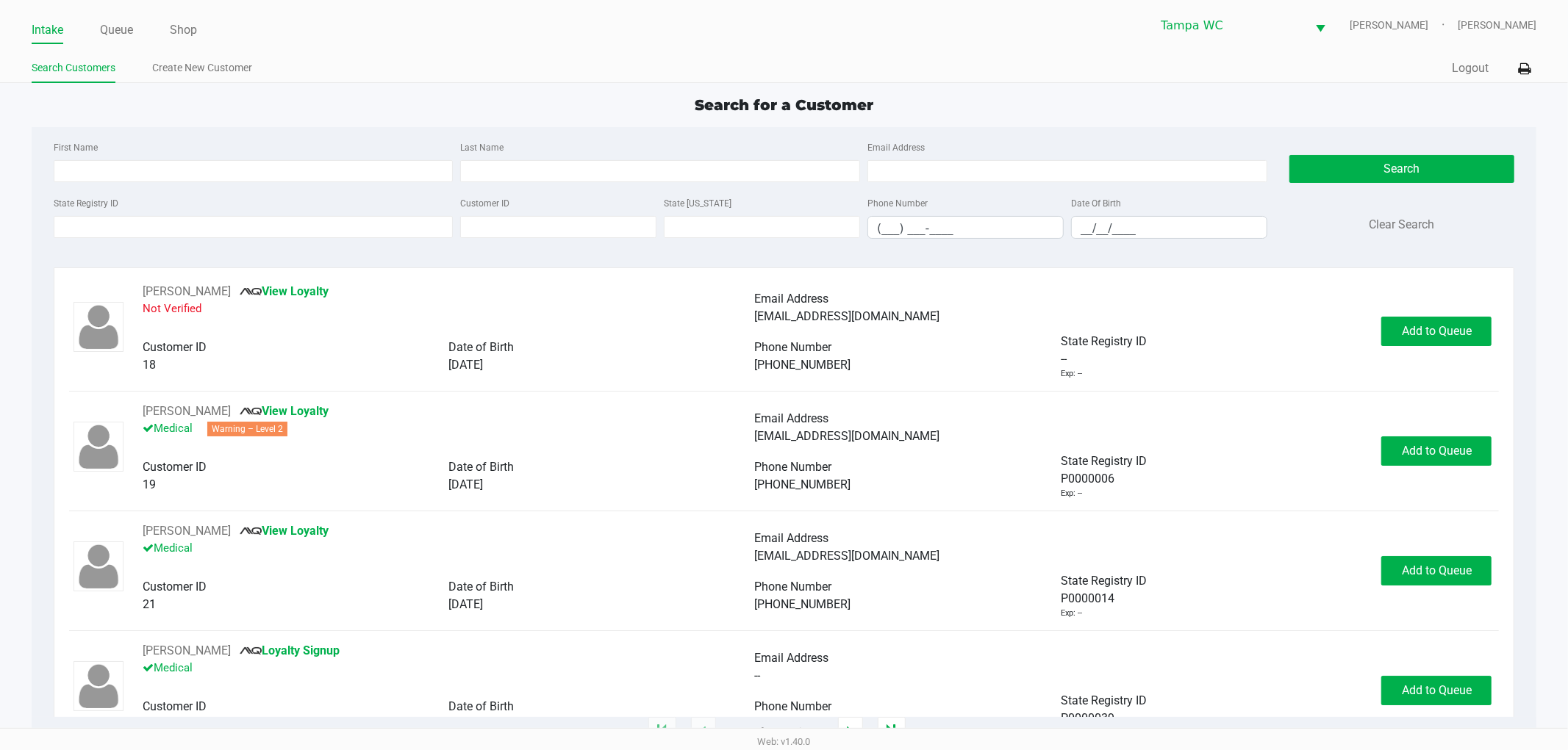
click at [108, 171] on input "First Name" at bounding box center [253, 171] width 400 height 22
type input "[PERSON_NAME]"
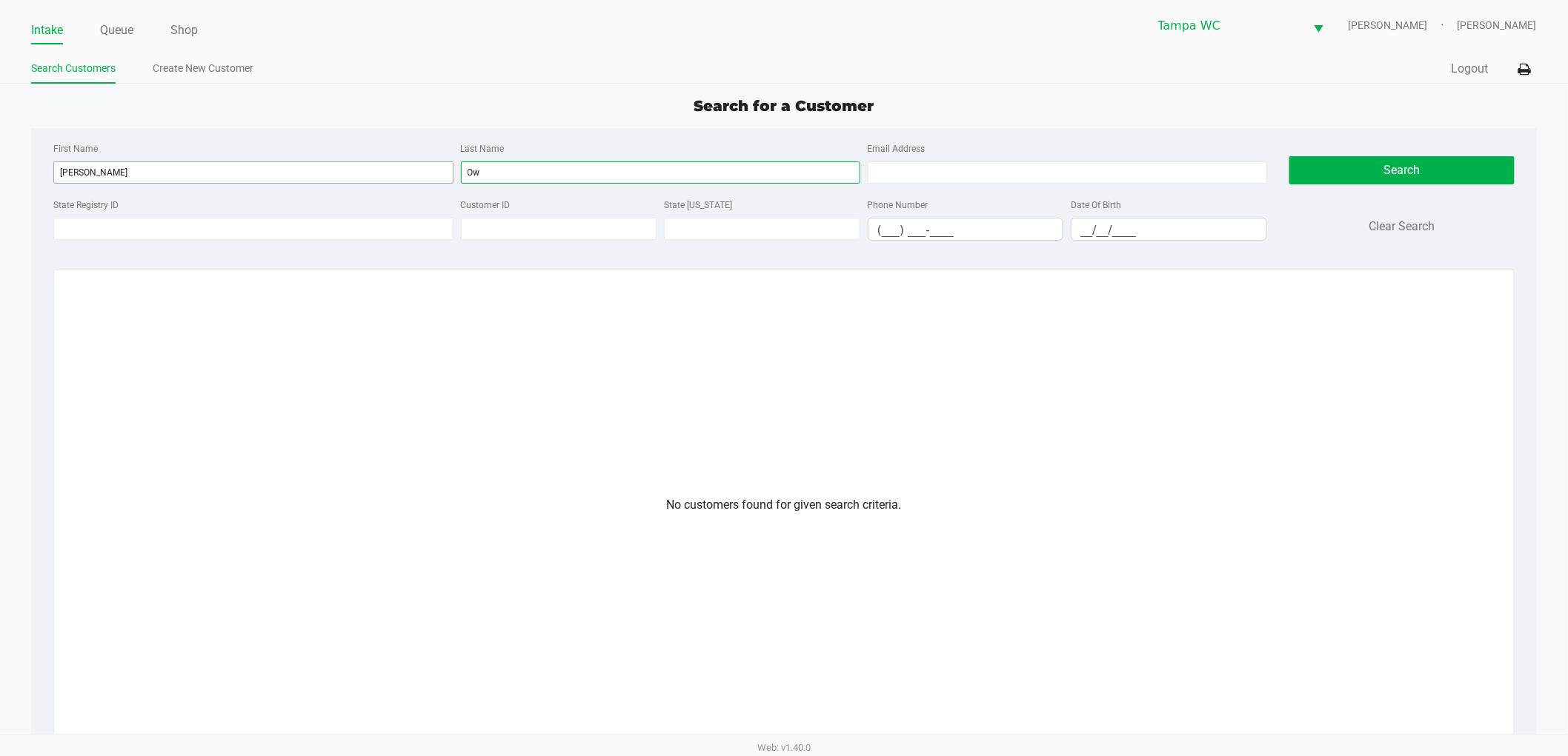
type input "O"
click at [116, 169] on input "[PERSON_NAME]" at bounding box center [253, 172] width 399 height 23
type input "[PERSON_NAME]"
type input "Ownley"
click at [1376, 171] on button "Search" at bounding box center [1402, 170] width 225 height 28
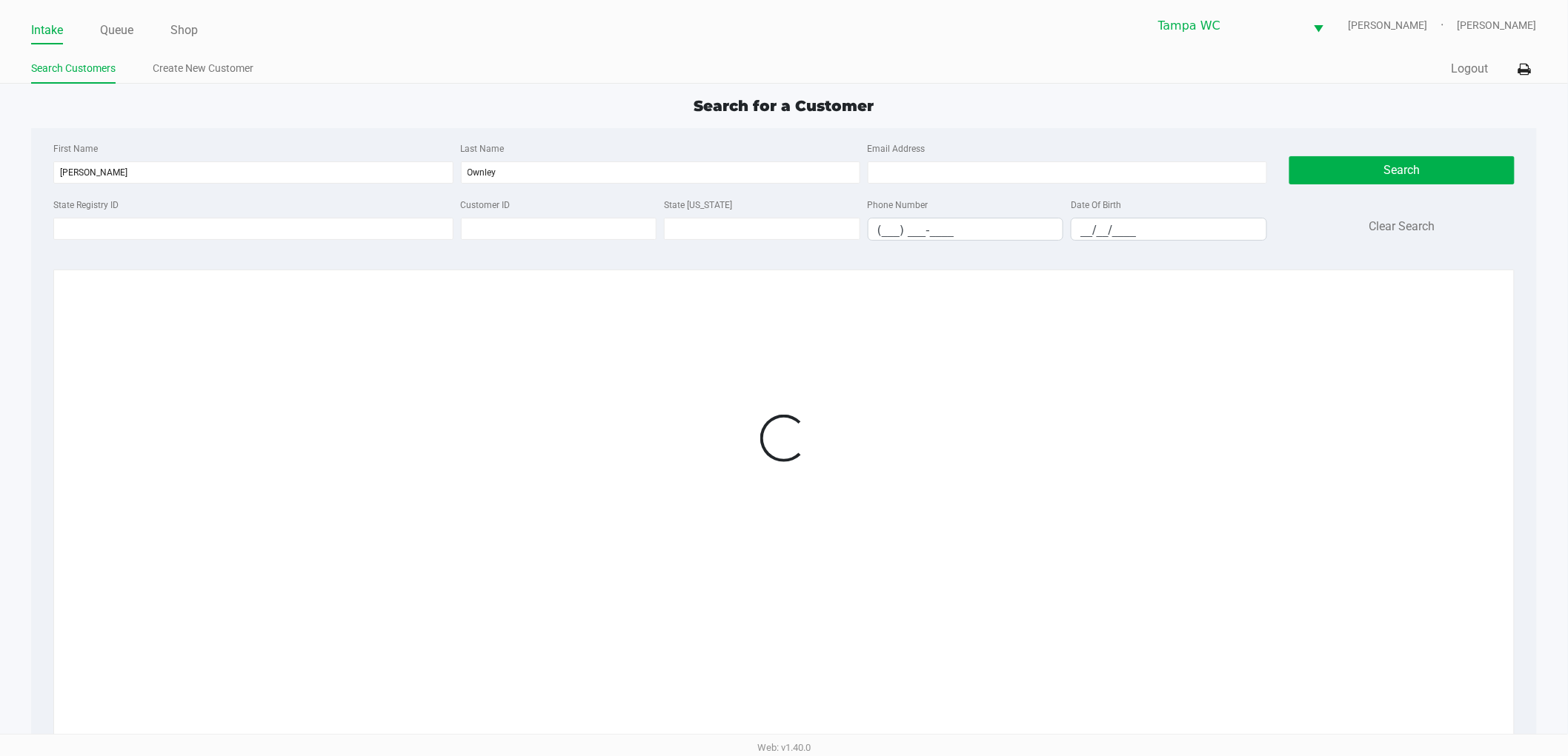
click at [965, 554] on div at bounding box center [784, 438] width 1429 height 306
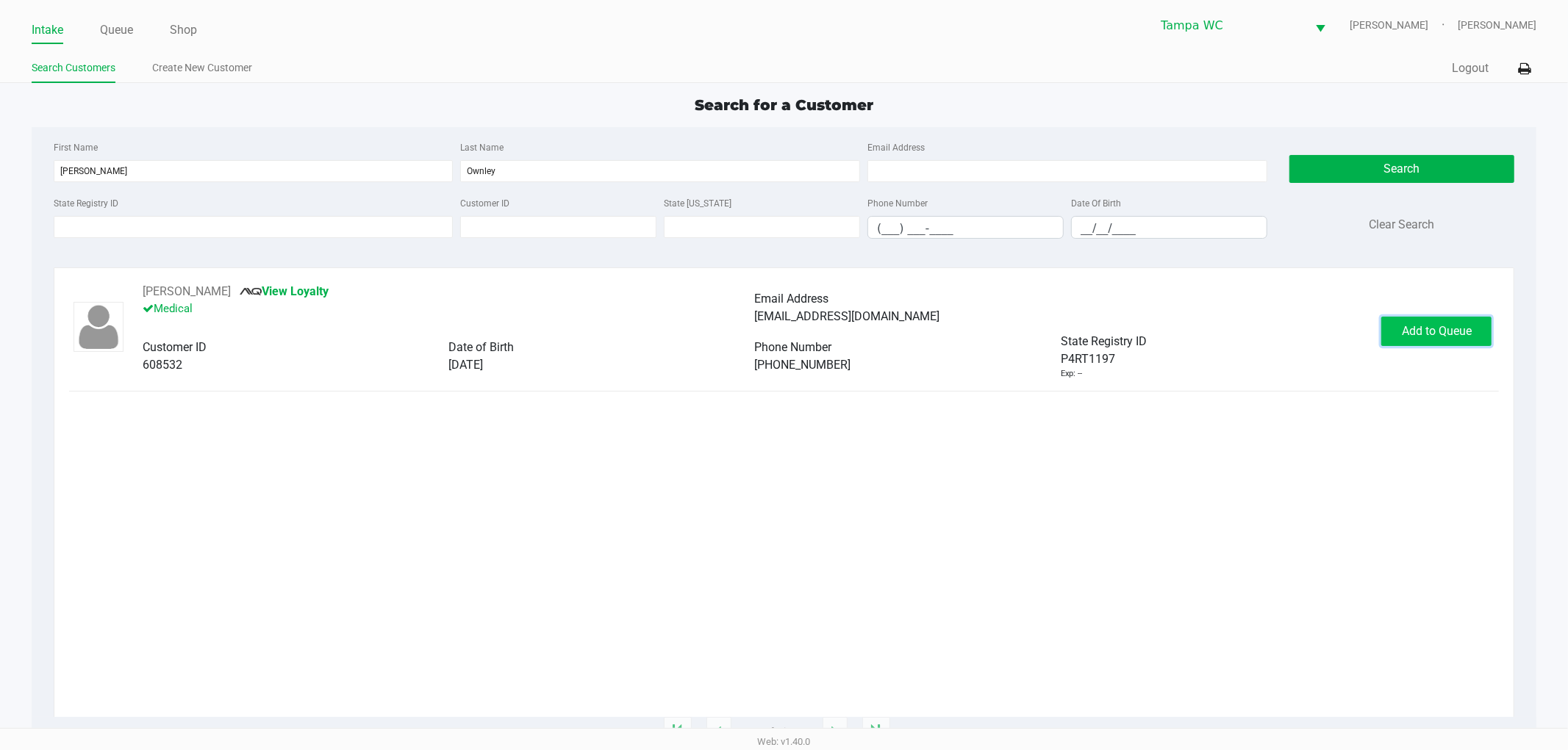
click at [1434, 344] on button "Add to Queue" at bounding box center [1436, 332] width 110 height 30
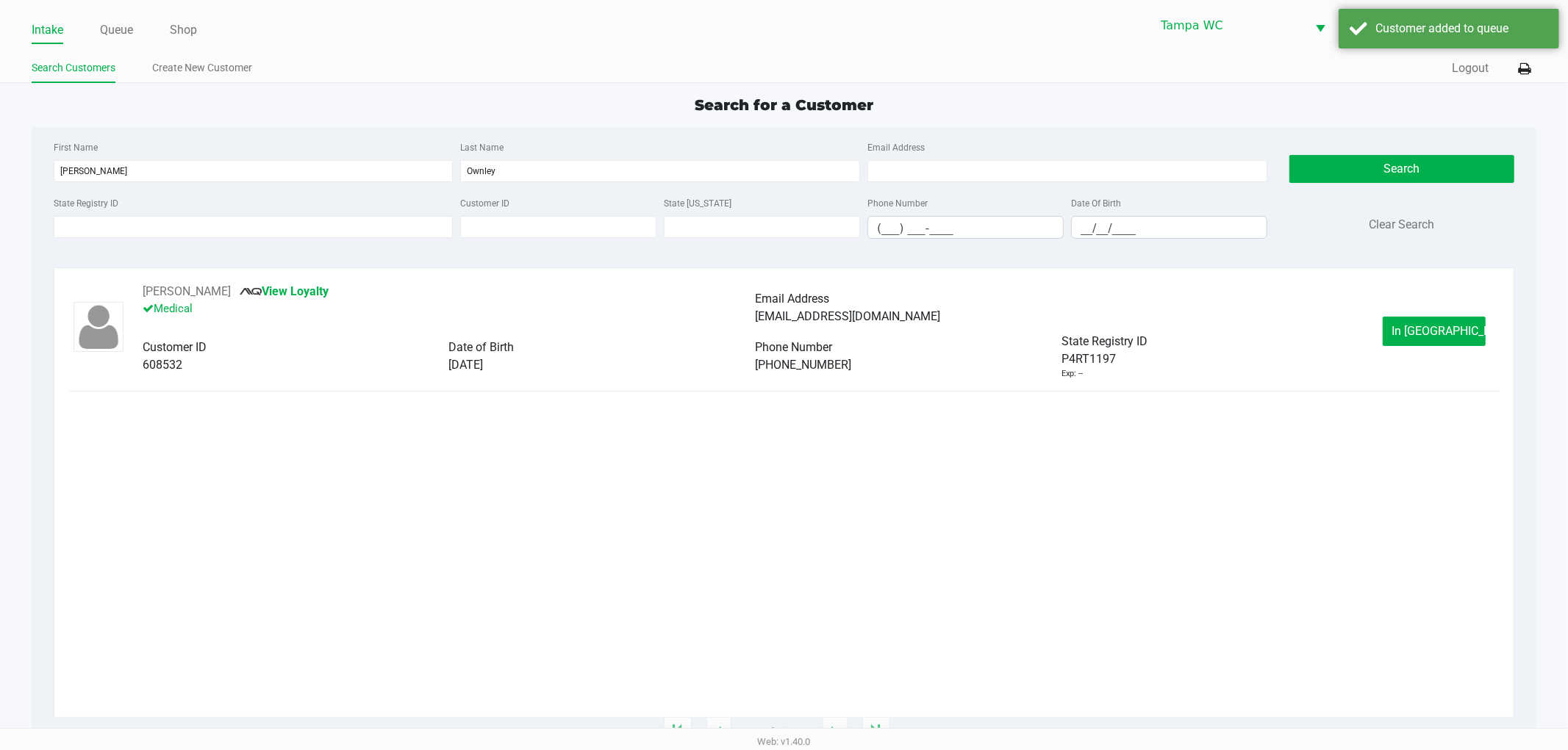
click at [1245, 469] on div "[PERSON_NAME] View Loyalty Medical Email Address [EMAIL_ADDRESS][DOMAIN_NAME] C…" at bounding box center [784, 500] width 1430 height 435
click at [1404, 357] on div "[PERSON_NAME] View Loyalty Medical Email Address [EMAIL_ADDRESS][DOMAIN_NAME] C…" at bounding box center [784, 331] width 1430 height 97
click at [1413, 339] on button "In [GEOGRAPHIC_DATA]" at bounding box center [1434, 332] width 103 height 30
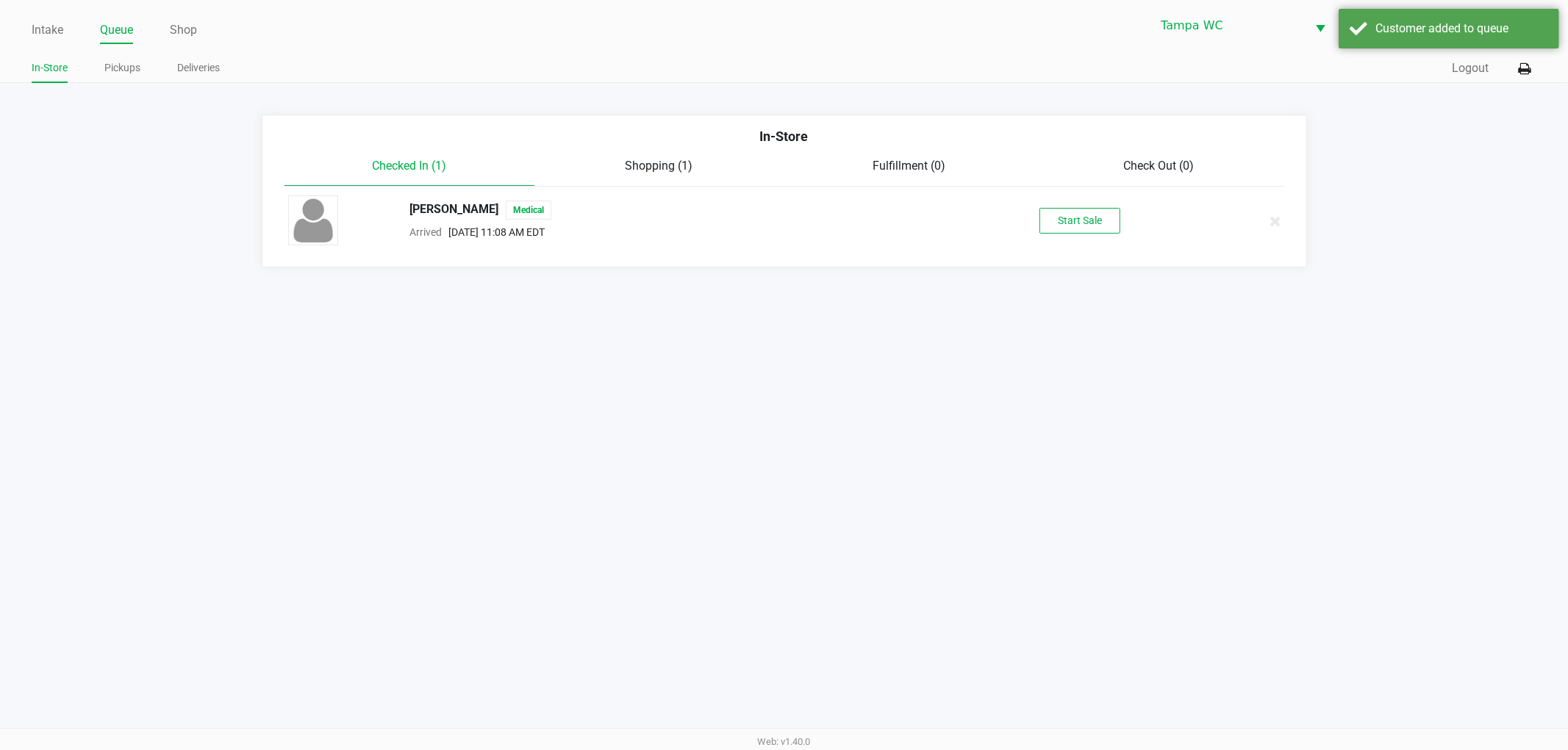
click at [1329, 488] on div "Intake Queue Shop Tampa [PERSON_NAME] [PERSON_NAME] In-Store Pickups Deliveries…" at bounding box center [784, 375] width 1568 height 750
click at [1076, 218] on button "Start Sale" at bounding box center [1080, 220] width 81 height 26
click at [977, 355] on div "Intake Queue Shop Tampa [PERSON_NAME] [PERSON_NAME] In-Store Pickups Deliveries…" at bounding box center [784, 375] width 1568 height 750
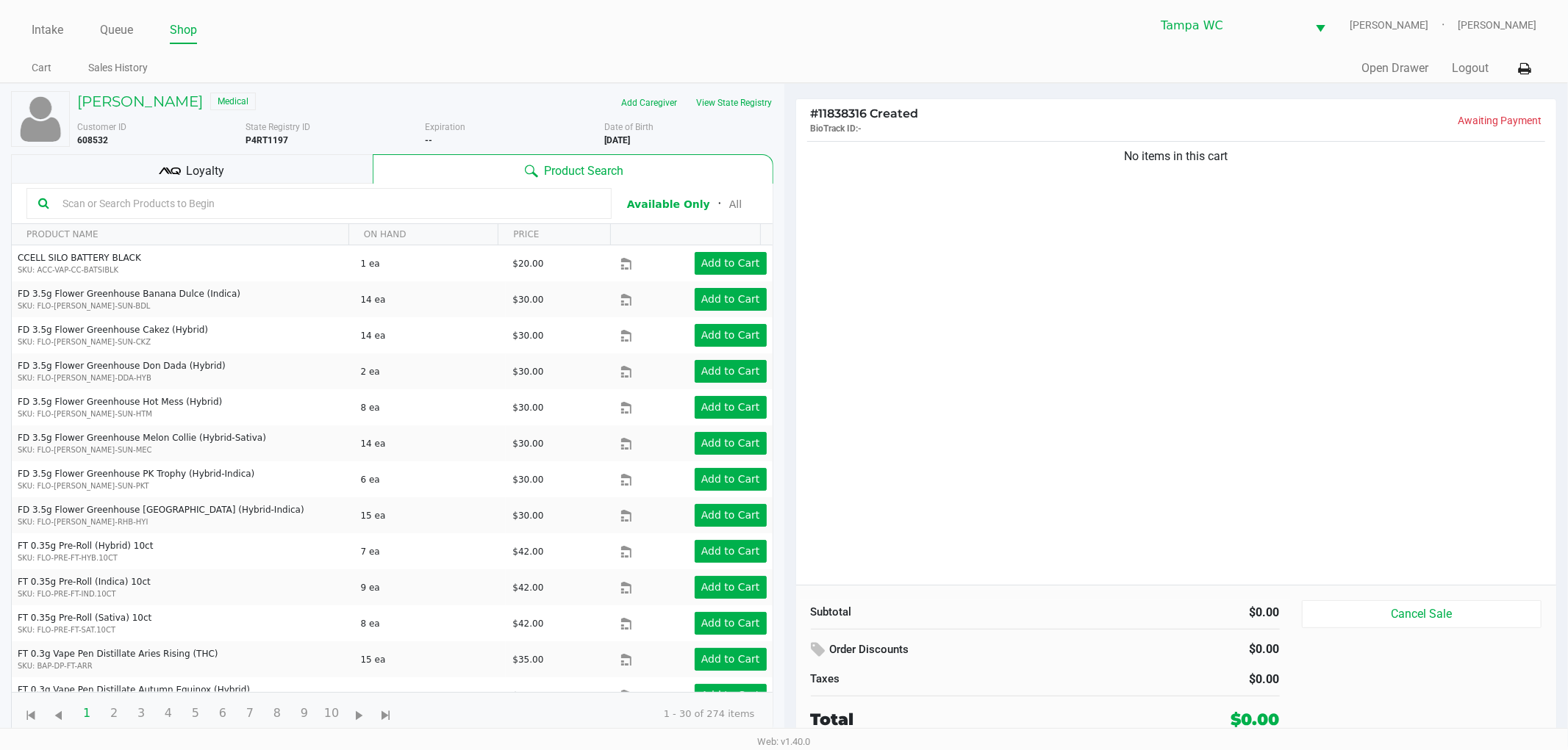
click at [747, 89] on div "[PERSON_NAME] Medical Add Caregiver View State Registry Customer ID 608532 Stat…" at bounding box center [392, 413] width 762 height 659
click at [747, 94] on button "View State Registry" at bounding box center [731, 103] width 86 height 23
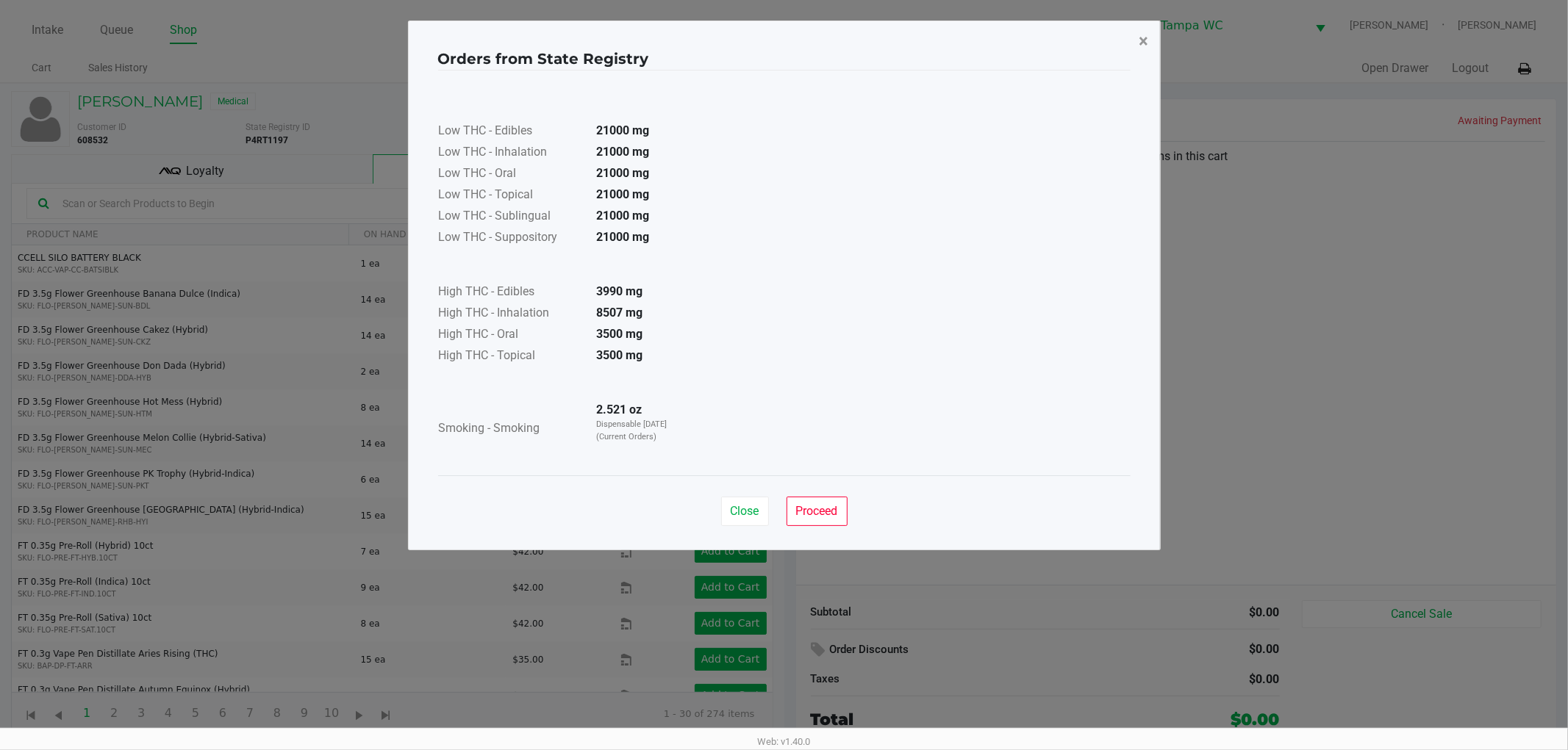
click at [1142, 34] on span "×" at bounding box center [1145, 41] width 10 height 21
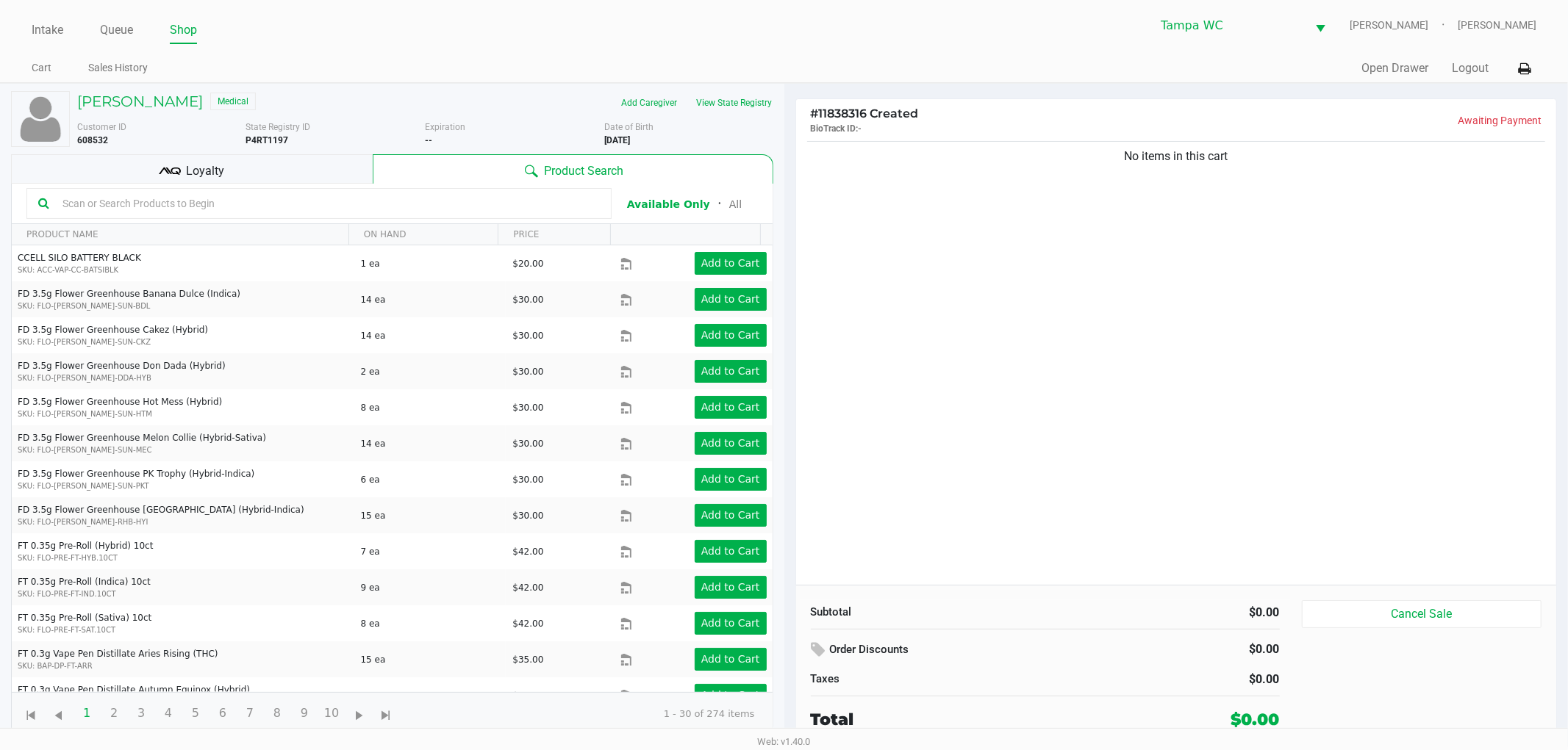
click at [346, 199] on input "text" at bounding box center [328, 204] width 543 height 22
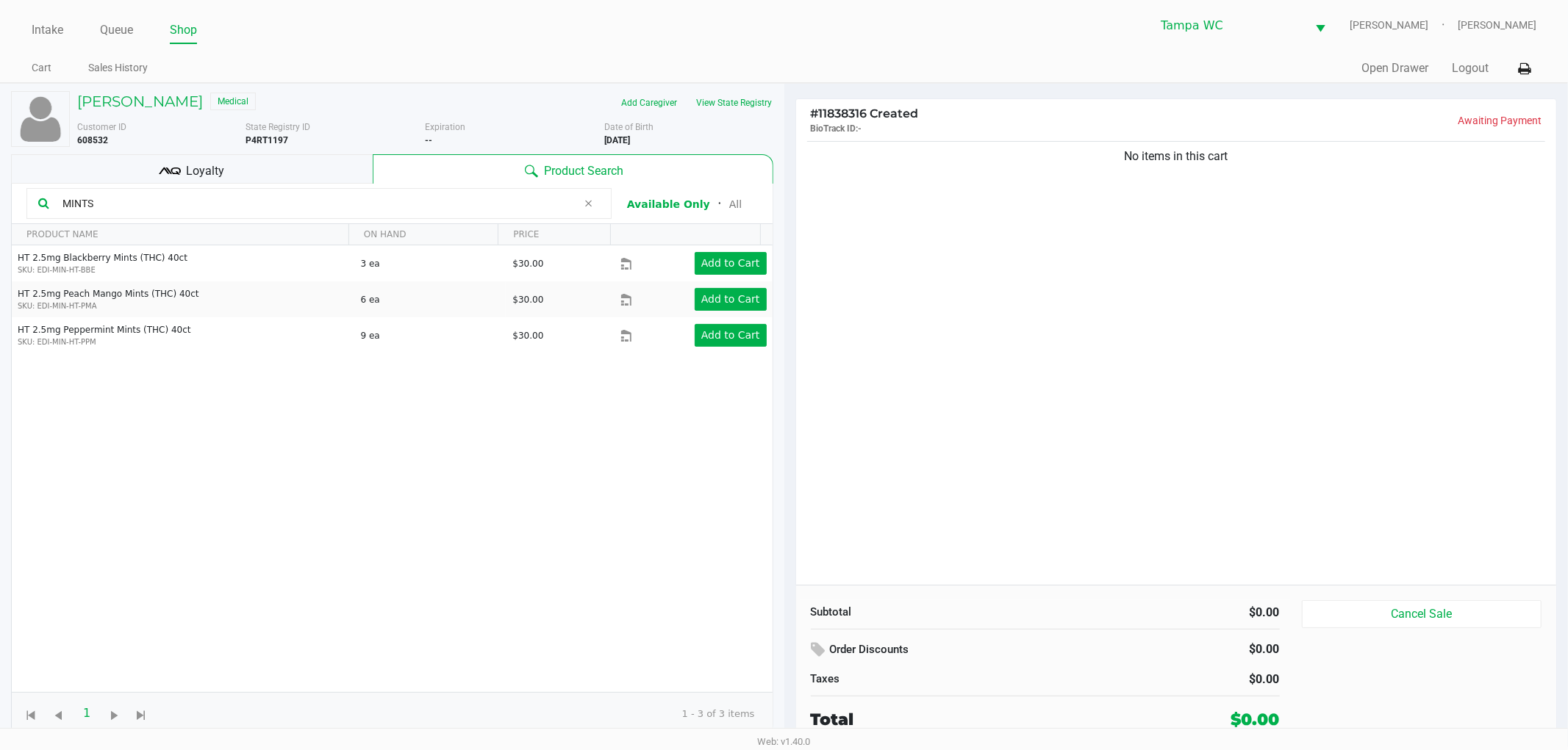
drag, startPoint x: 319, startPoint y: 440, endPoint x: 468, endPoint y: 354, distance: 172.0
click at [319, 439] on div "HT 2.5mg Blackberry Mints (THC) 40ct SKU: EDI-MIN-HT-BBE 3 ea $30.00 Add to Car…" at bounding box center [392, 469] width 761 height 447
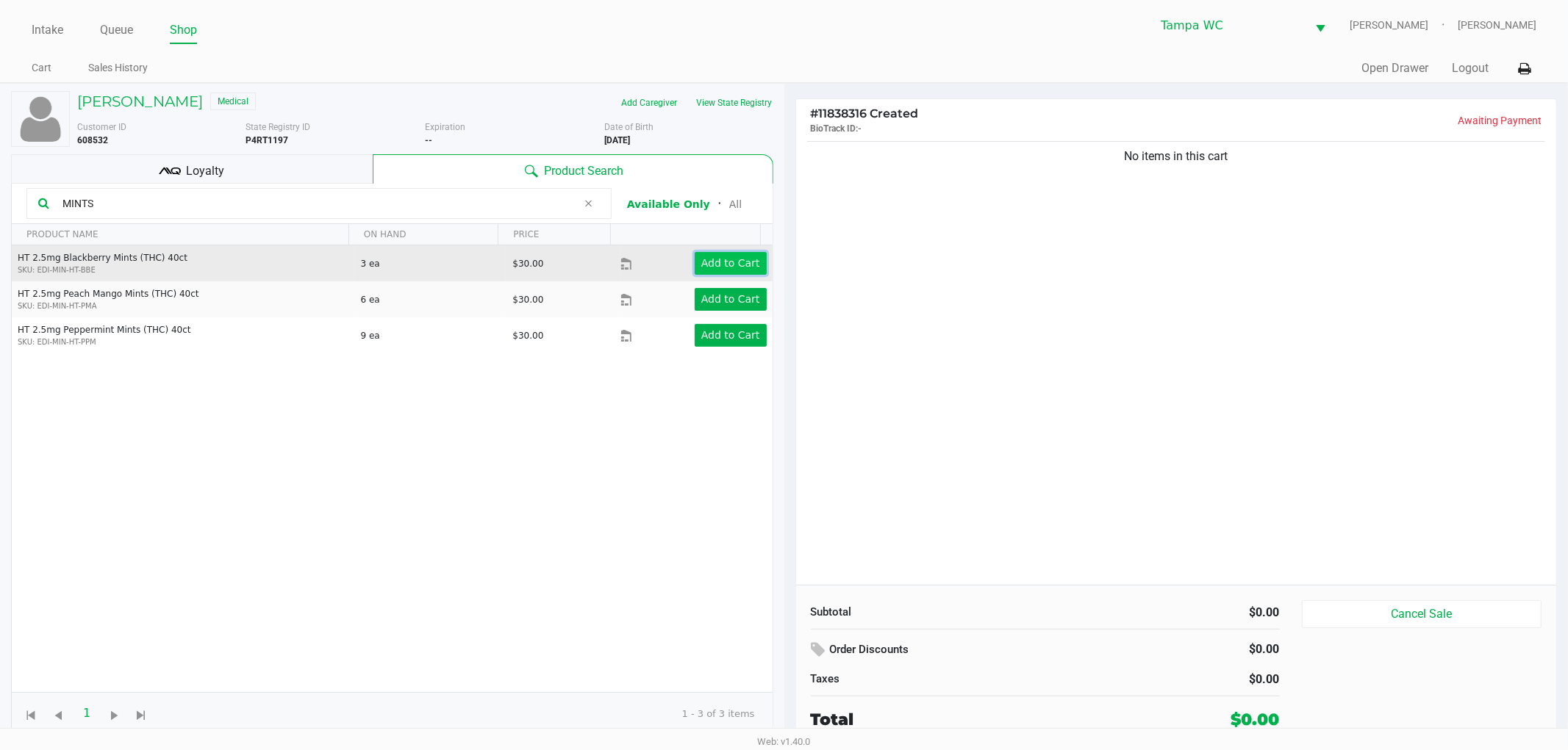
click at [725, 259] on app-button-loader "Add to Cart" at bounding box center [731, 263] width 59 height 12
click at [887, 259] on div at bounding box center [784, 389] width 1568 height 465
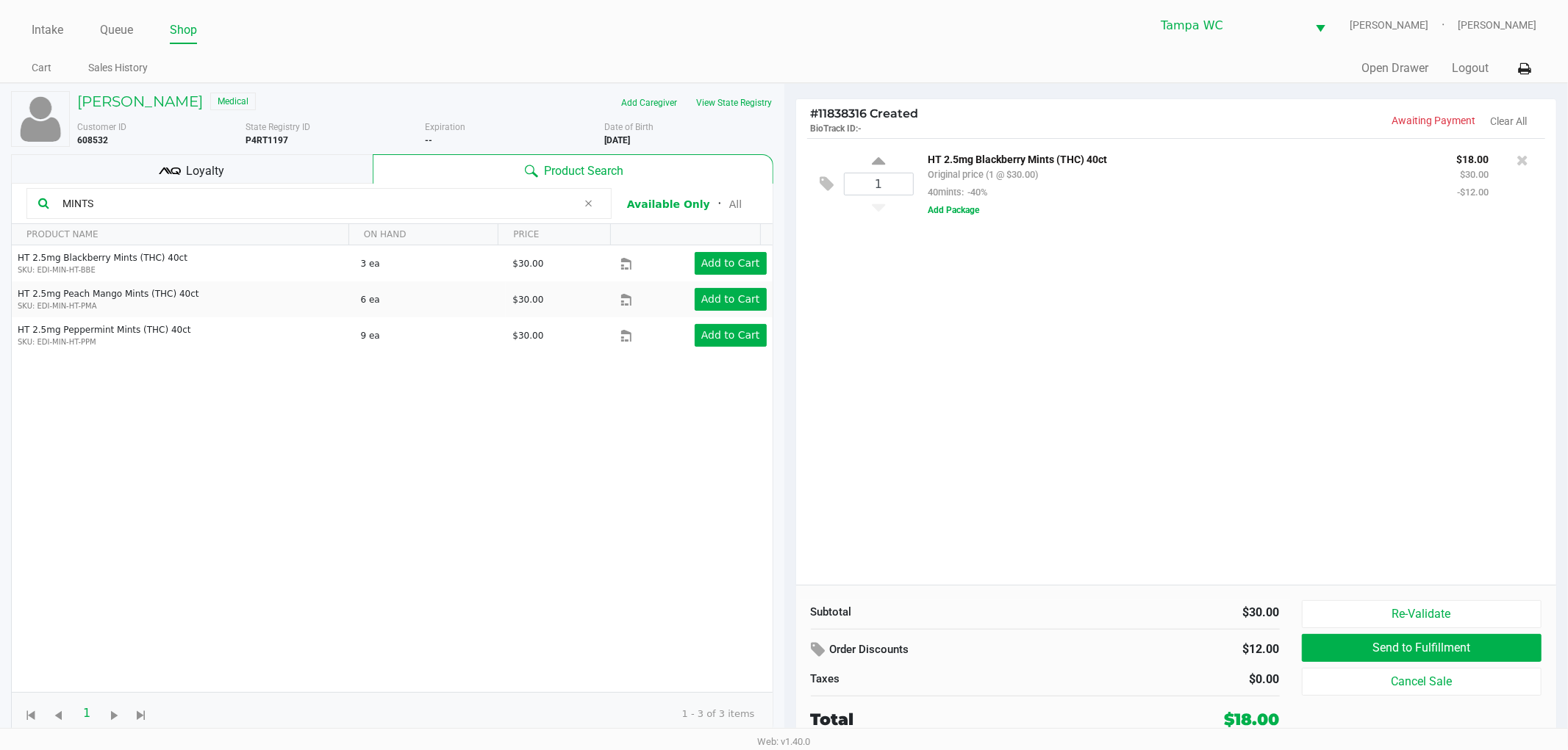
click at [195, 208] on input "MINTS" at bounding box center [316, 204] width 521 height 22
type input "WATER"
click at [1123, 377] on div "1 HT 2.5mg Blackberry Mints (THC) 40ct Original price (1 @ $30.00) 40mints: -40…" at bounding box center [1176, 362] width 761 height 447
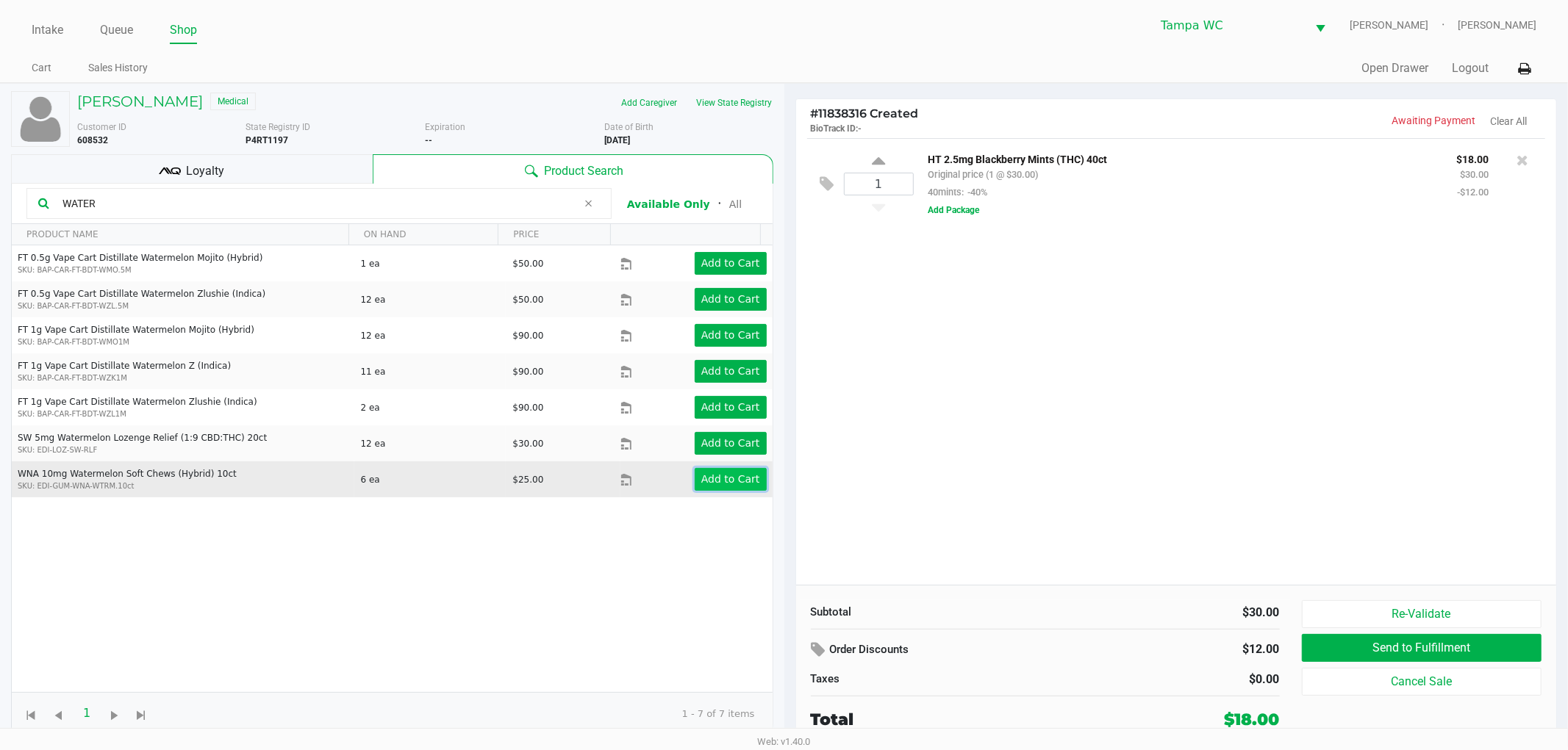
click at [717, 479] on app-button-loader "Add to Cart" at bounding box center [731, 479] width 59 height 12
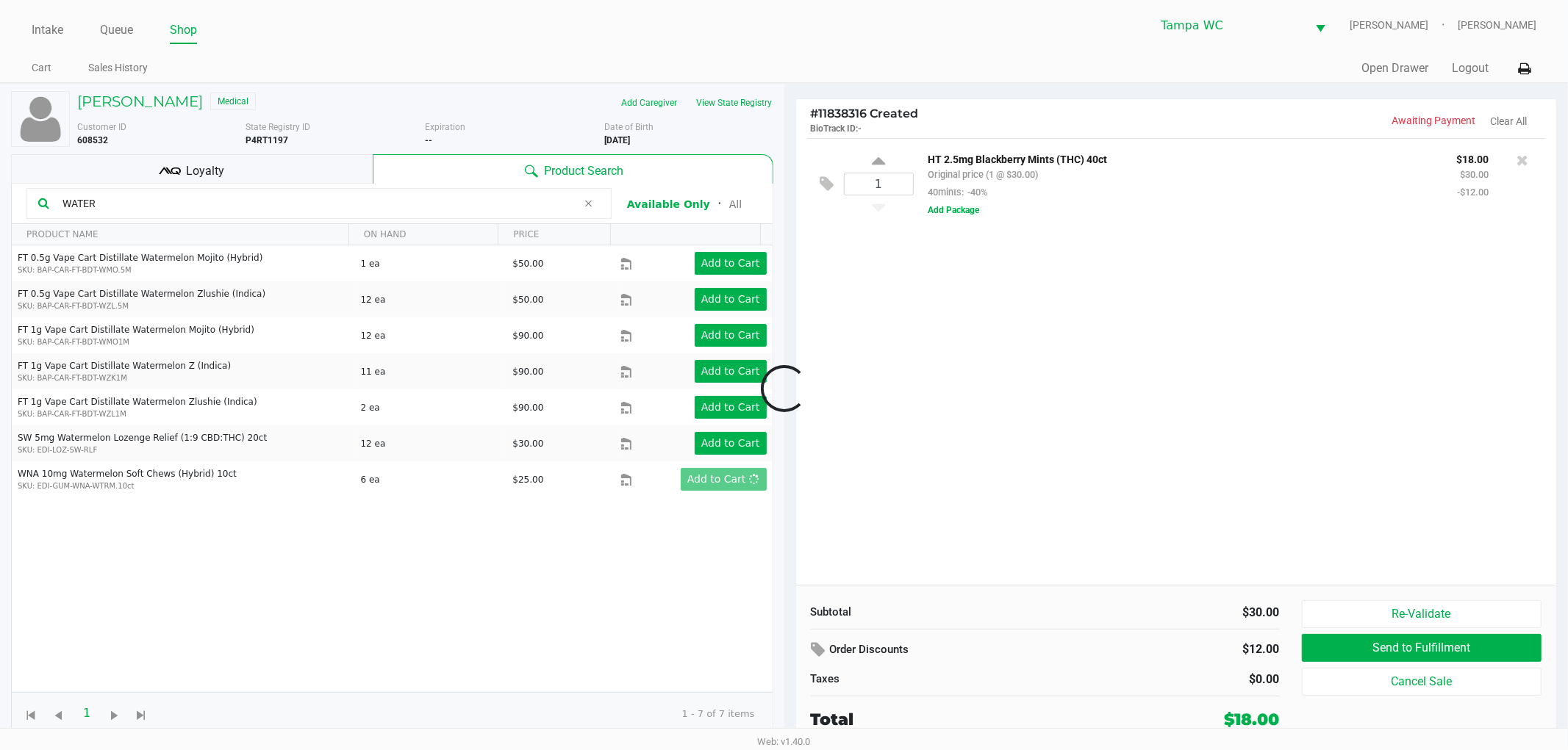
click at [1010, 411] on div at bounding box center [784, 389] width 1568 height 465
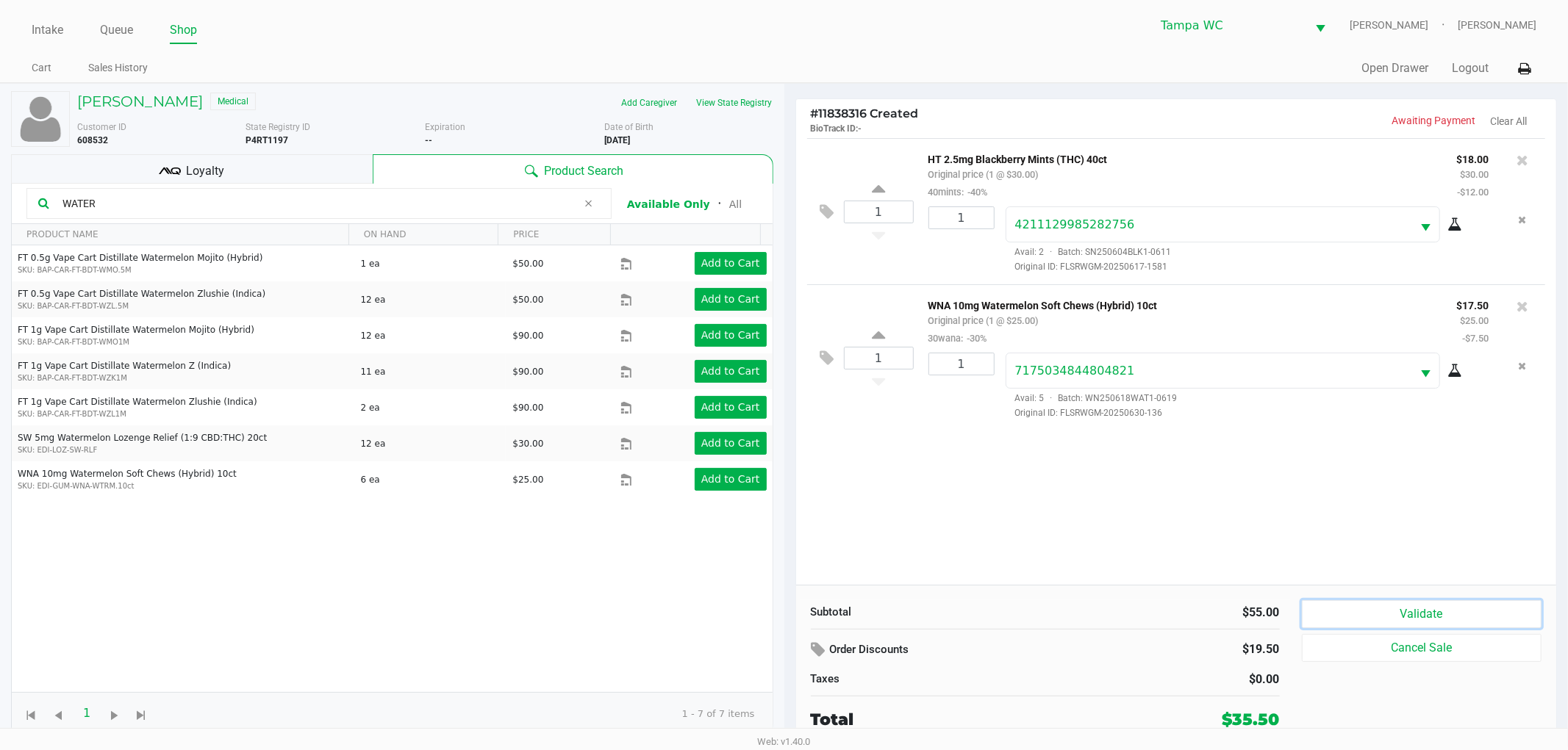
drag, startPoint x: 1375, startPoint y: 626, endPoint x: 1379, endPoint y: 559, distance: 67.1
click at [1373, 626] on button "Validate" at bounding box center [1422, 614] width 240 height 28
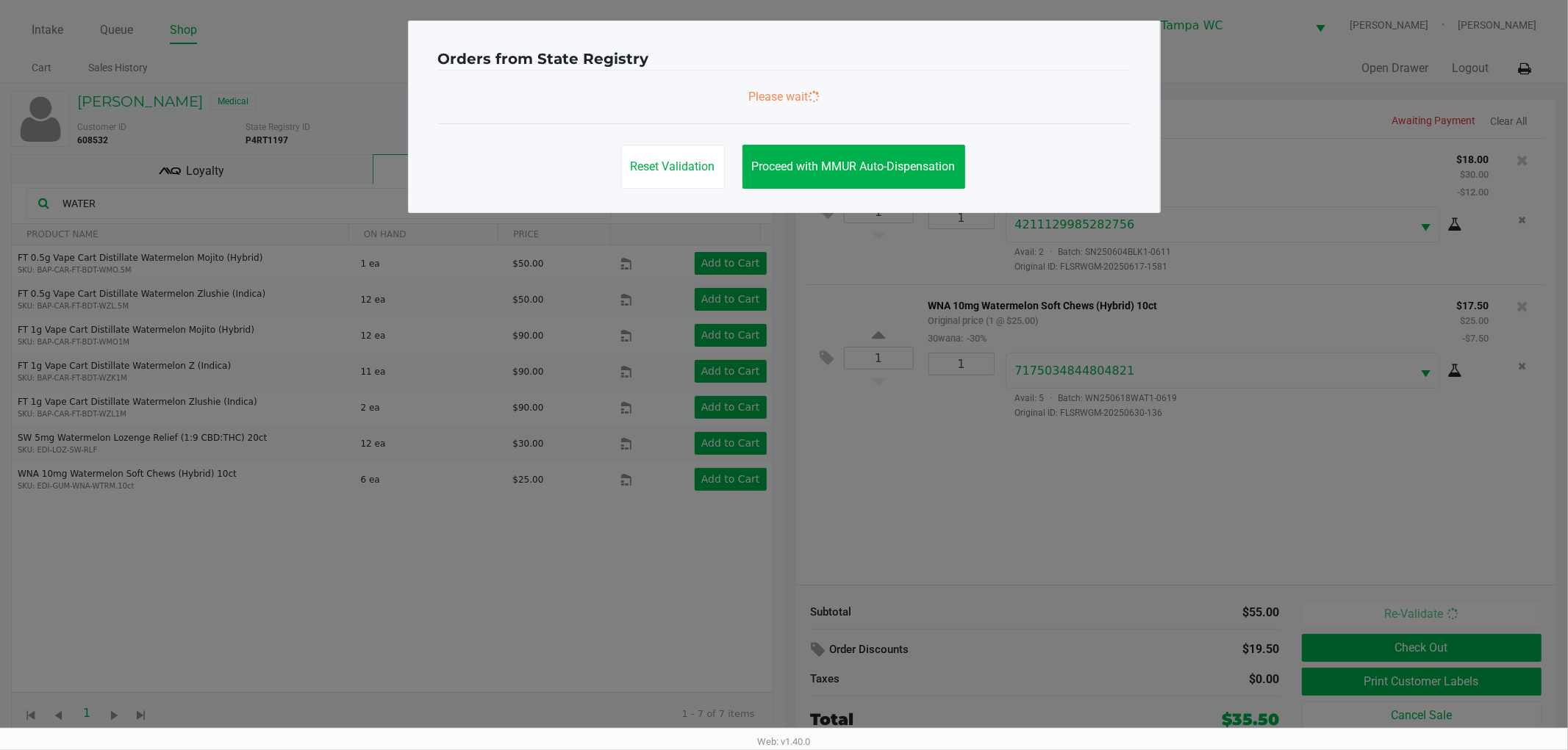
click at [1381, 556] on ngb-modal-window "Orders from State Registry Please wait Reset Validation Proceed with MMUR Auto-…" at bounding box center [784, 375] width 1568 height 750
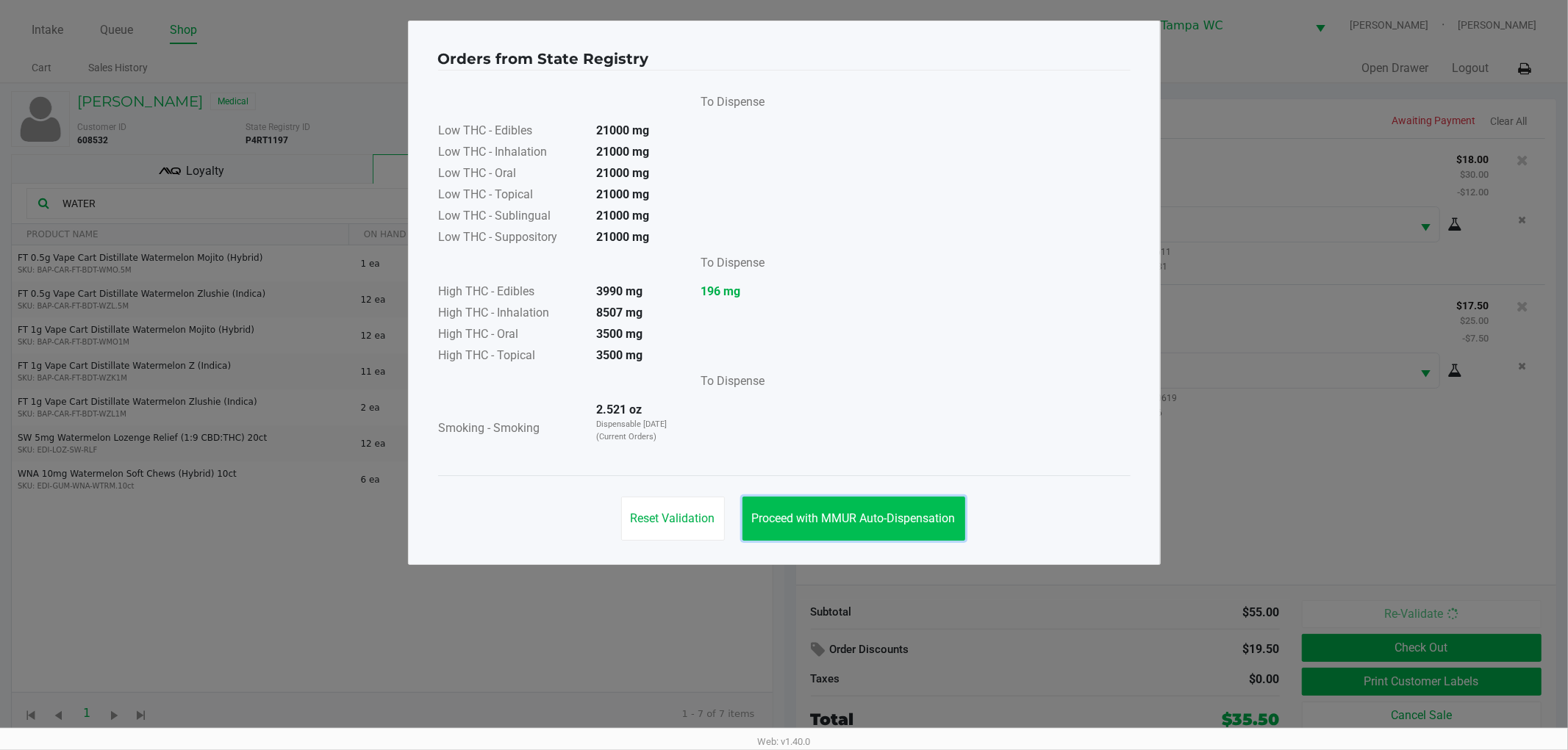
click at [864, 504] on button "Proceed with MMUR Auto-Dispensation" at bounding box center [853, 518] width 223 height 44
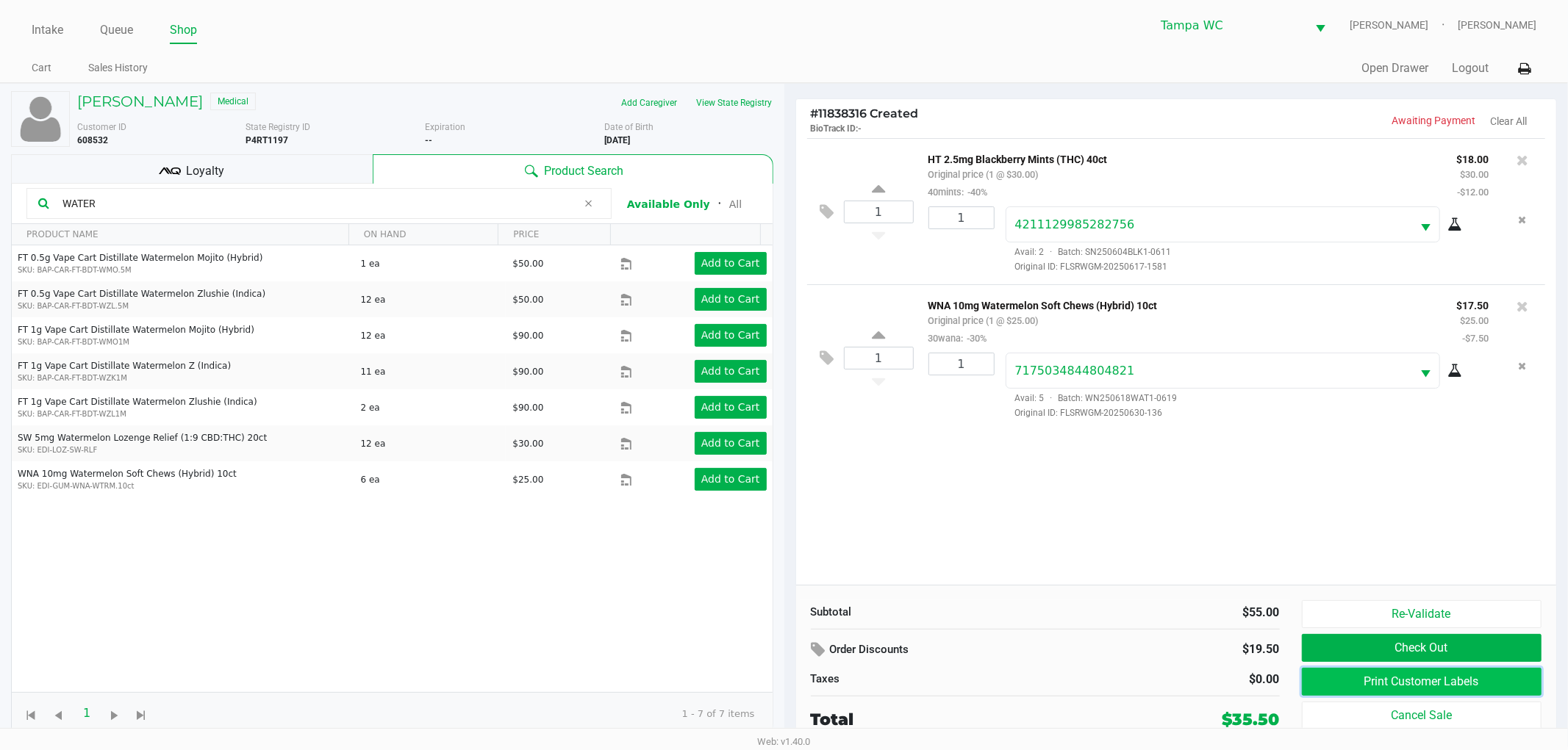
click at [1370, 688] on button "Print Customer Labels" at bounding box center [1422, 682] width 240 height 28
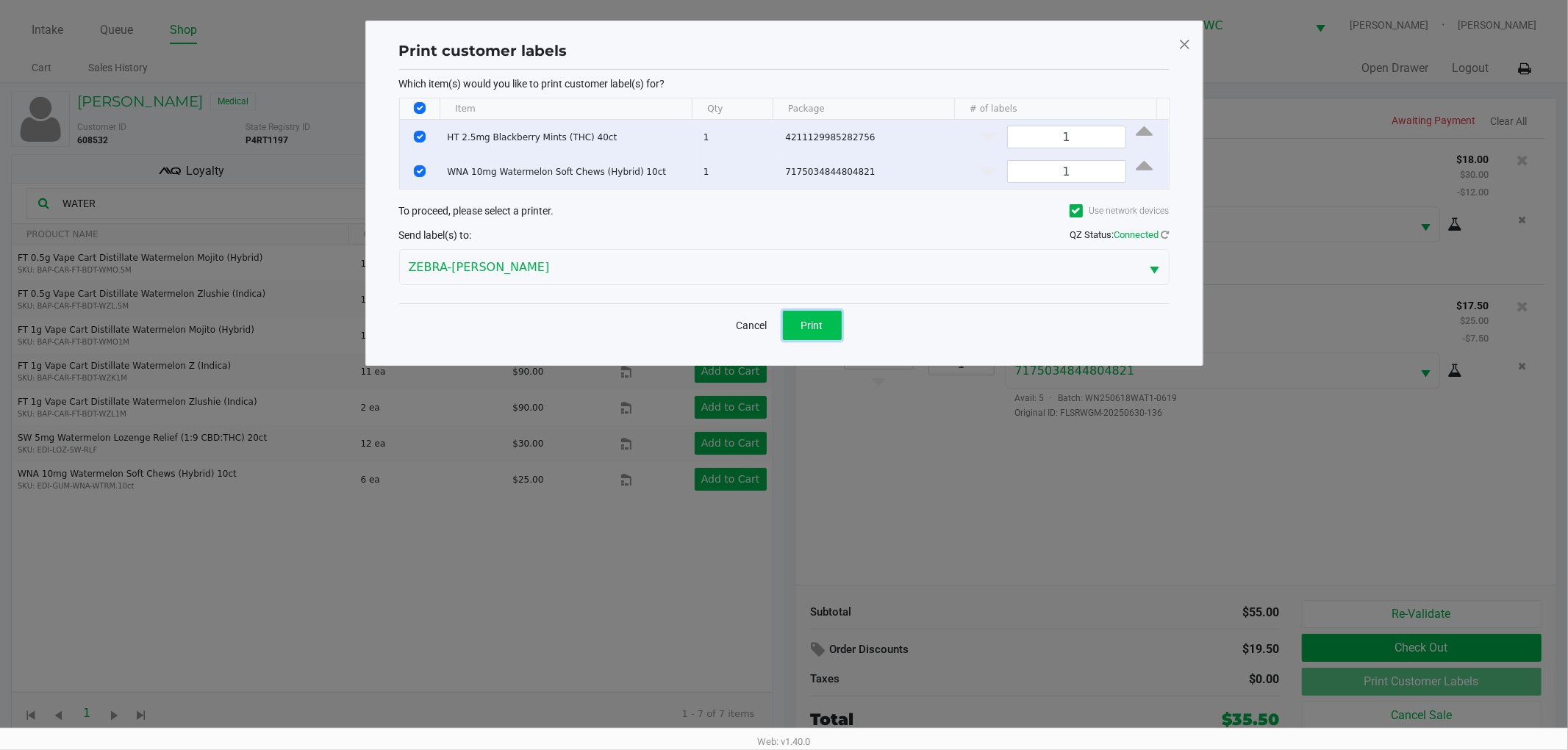
click at [817, 332] on button "Print" at bounding box center [812, 325] width 59 height 30
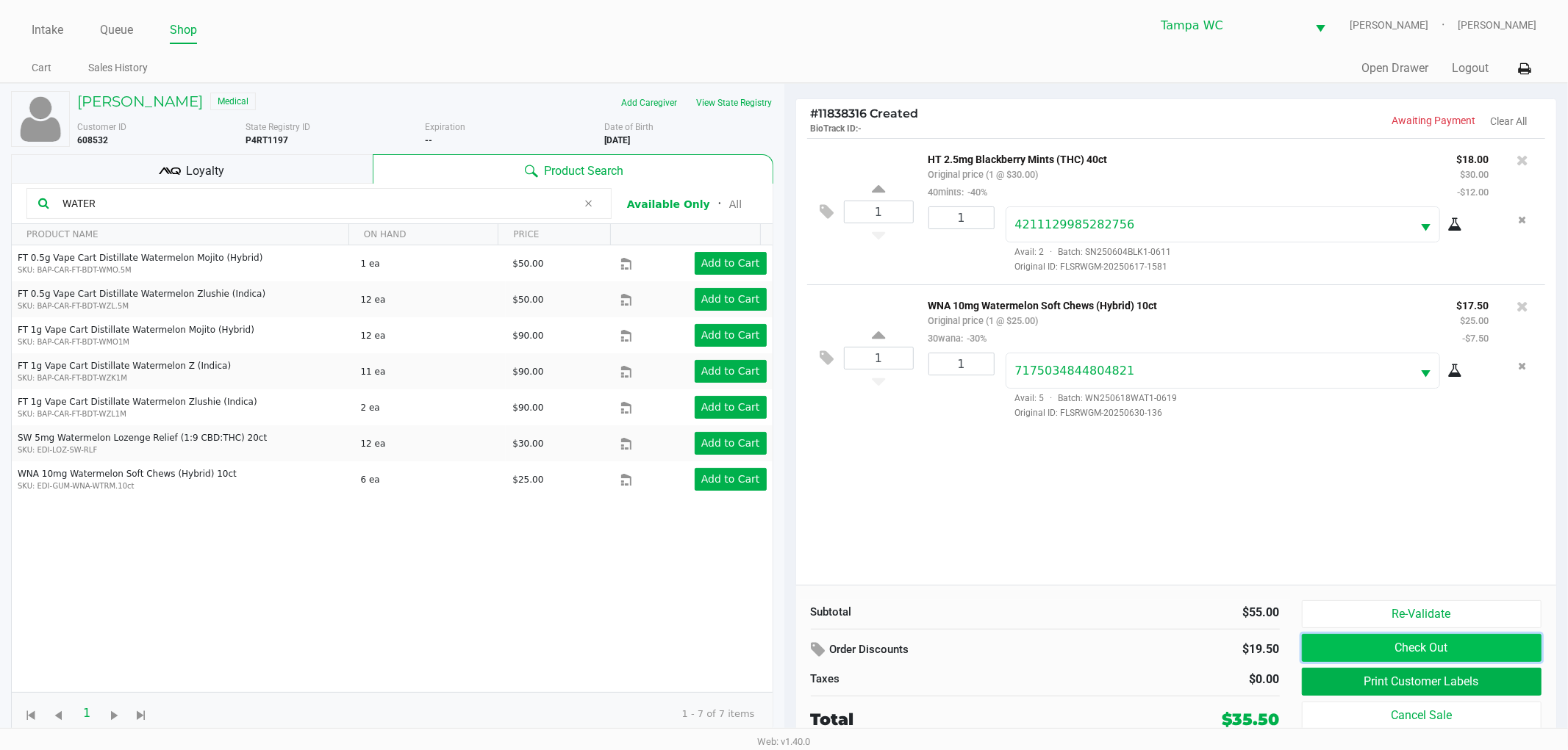
click at [1416, 659] on button "Check Out" at bounding box center [1422, 648] width 240 height 28
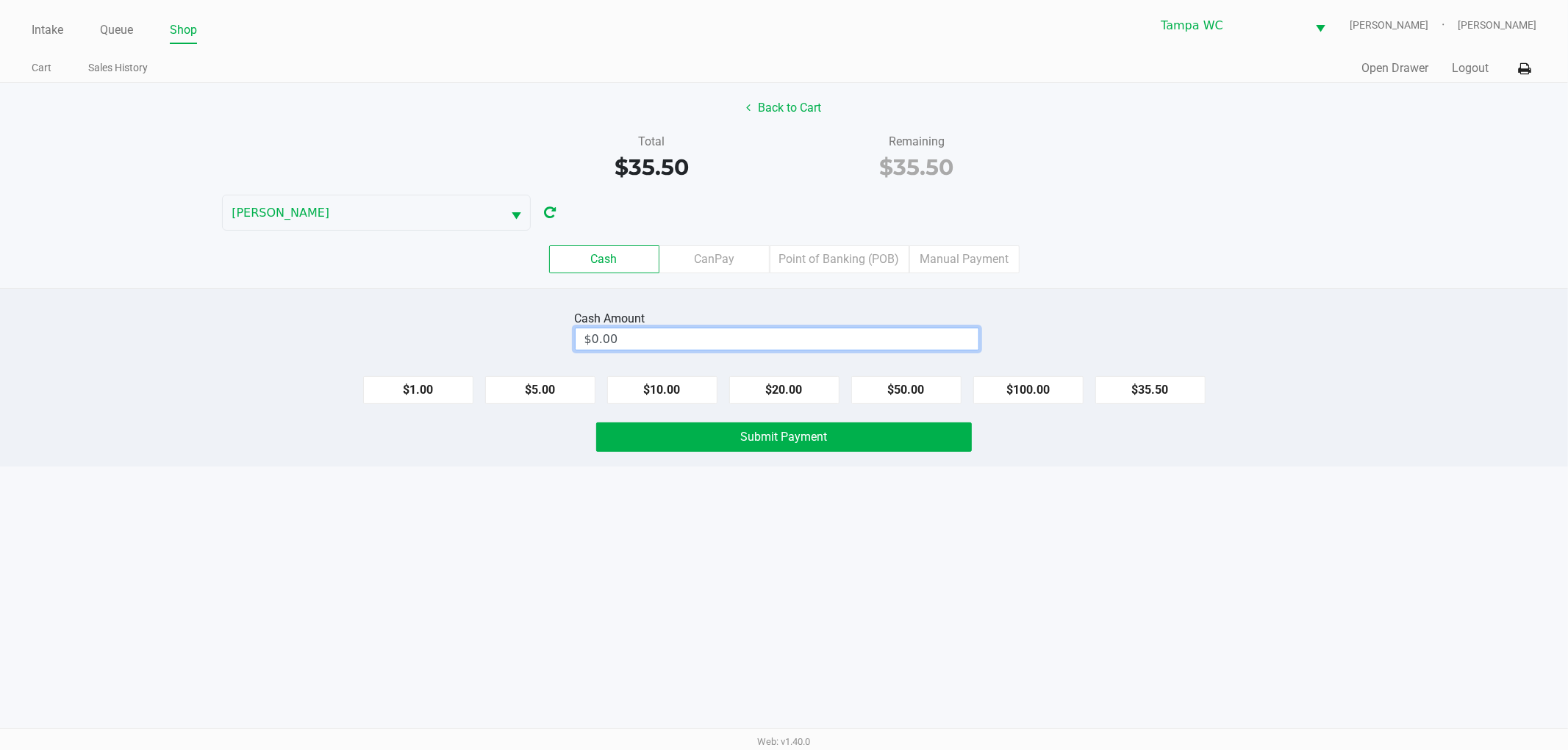
click at [862, 332] on input "$0.00" at bounding box center [777, 339] width 403 height 22
click at [1261, 166] on div "Total $35.50 Remaining $35.50" at bounding box center [784, 158] width 1590 height 50
type input "$40.00"
click at [1090, 560] on div "Intake Queue Shop Tampa [PERSON_NAME] [PERSON_NAME] Cart Sales History Quick Sa…" at bounding box center [784, 375] width 1568 height 750
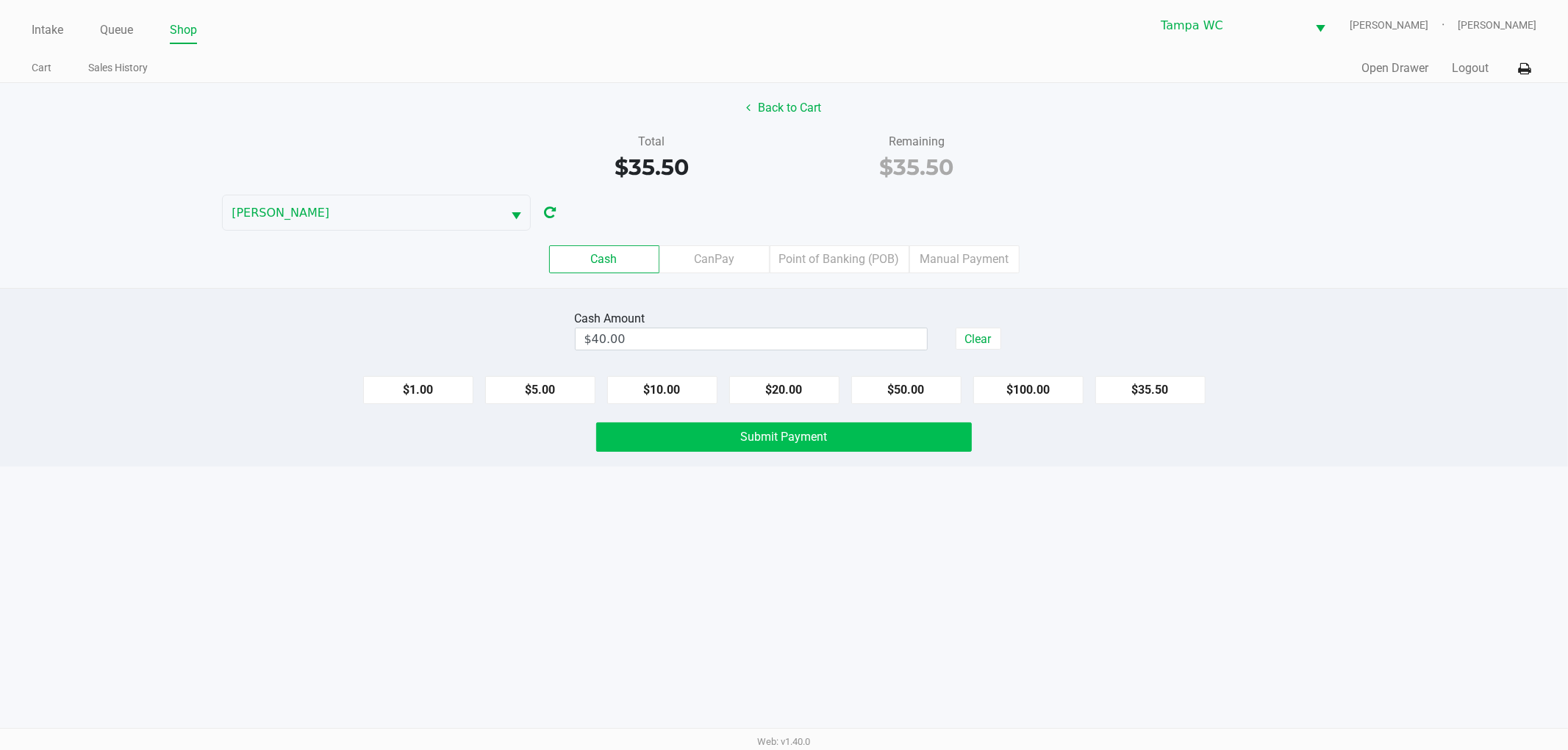
click at [932, 446] on button "Submit Payment" at bounding box center [784, 437] width 376 height 30
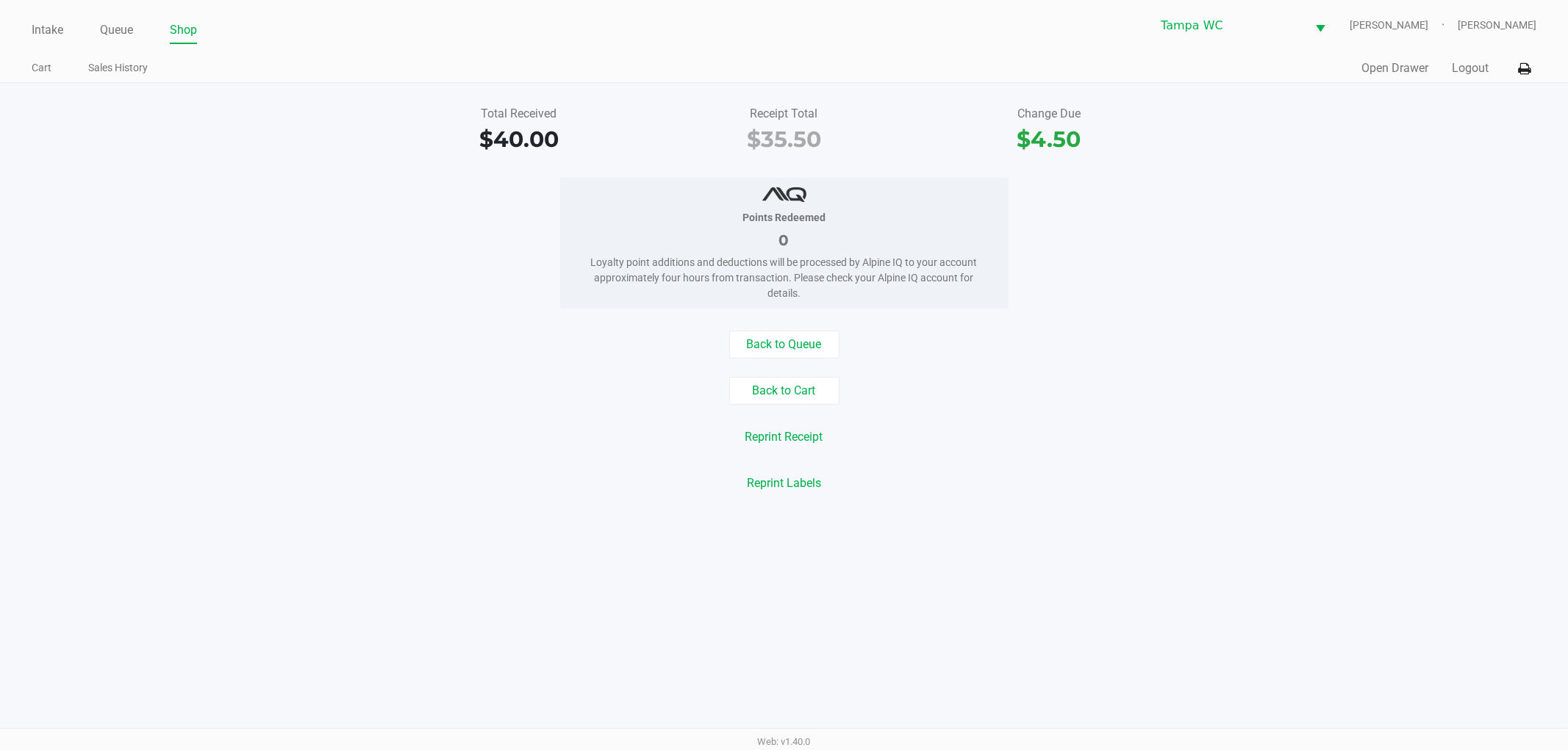
click at [130, 61] on link "Sales History" at bounding box center [118, 68] width 60 height 18
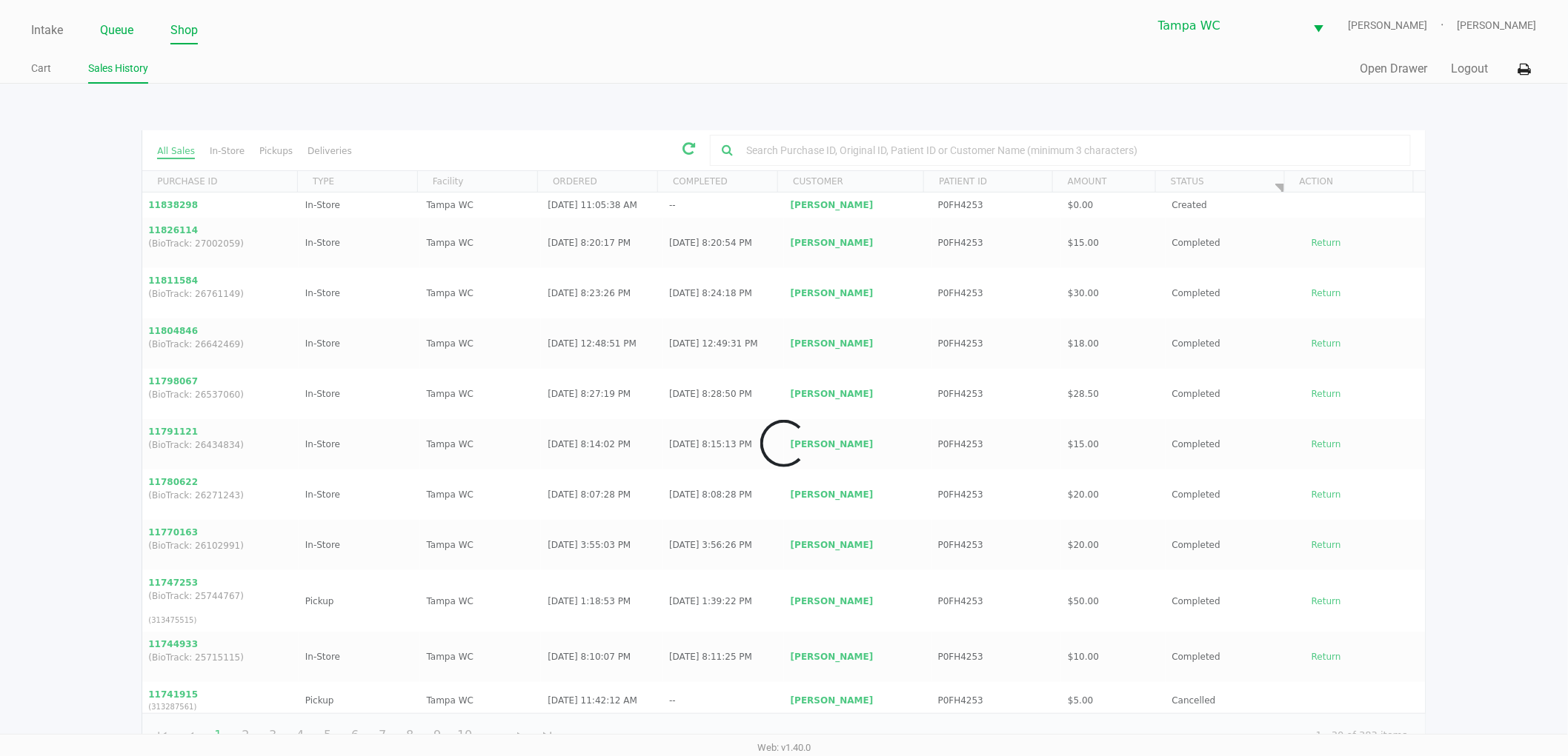
click at [120, 31] on link "Queue" at bounding box center [117, 30] width 33 height 21
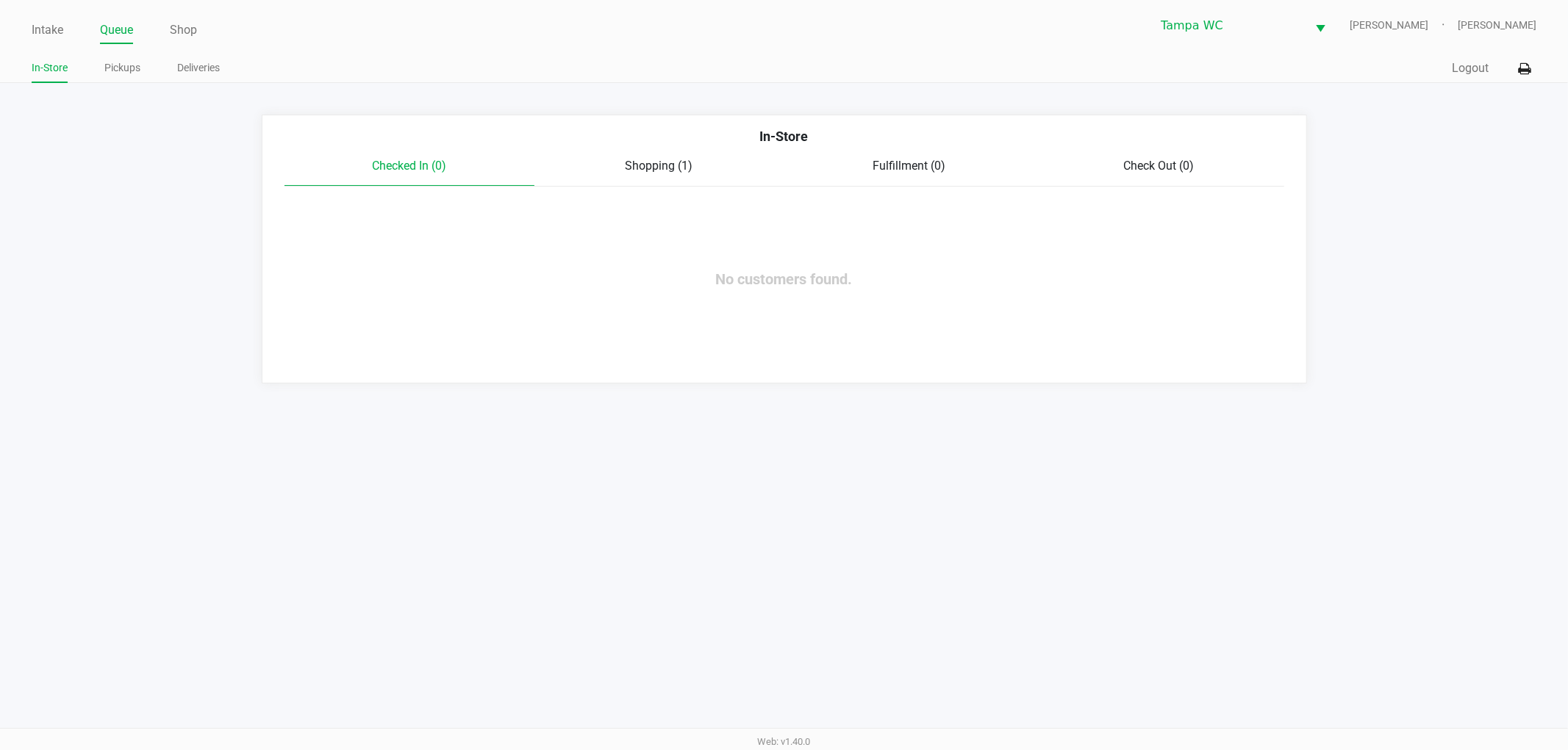
drag, startPoint x: 652, startPoint y: 134, endPoint x: 653, endPoint y: 152, distance: 18.0
click at [653, 152] on div "In-Store" at bounding box center [784, 142] width 1022 height 31
click at [650, 161] on span "Shopping (1)" at bounding box center [659, 166] width 68 height 14
click at [992, 381] on div "Intake Queue Shop Tampa [PERSON_NAME] [PERSON_NAME] In-Store Pickups Deliveries…" at bounding box center [784, 375] width 1568 height 750
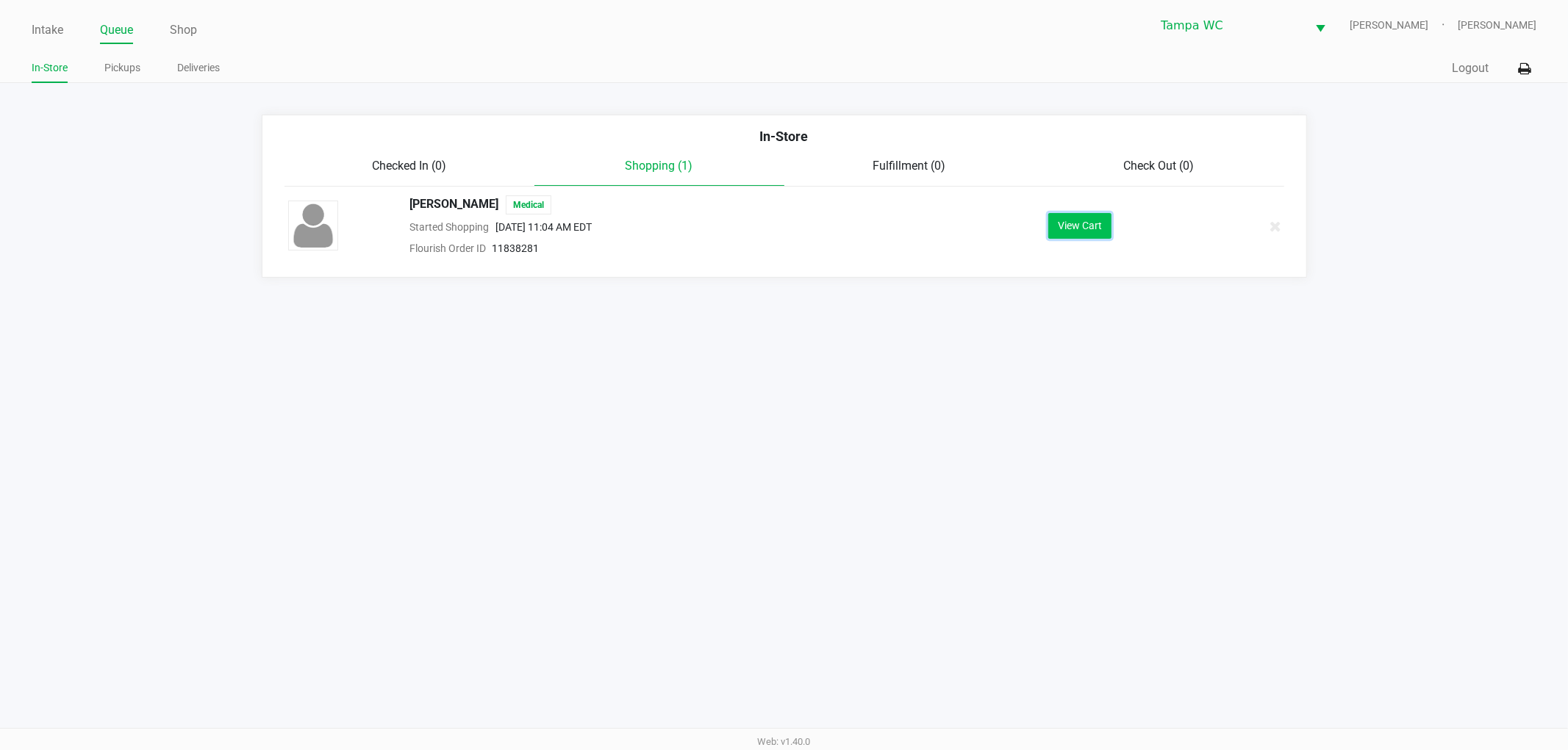
click at [1089, 237] on button "View Cart" at bounding box center [1080, 225] width 63 height 26
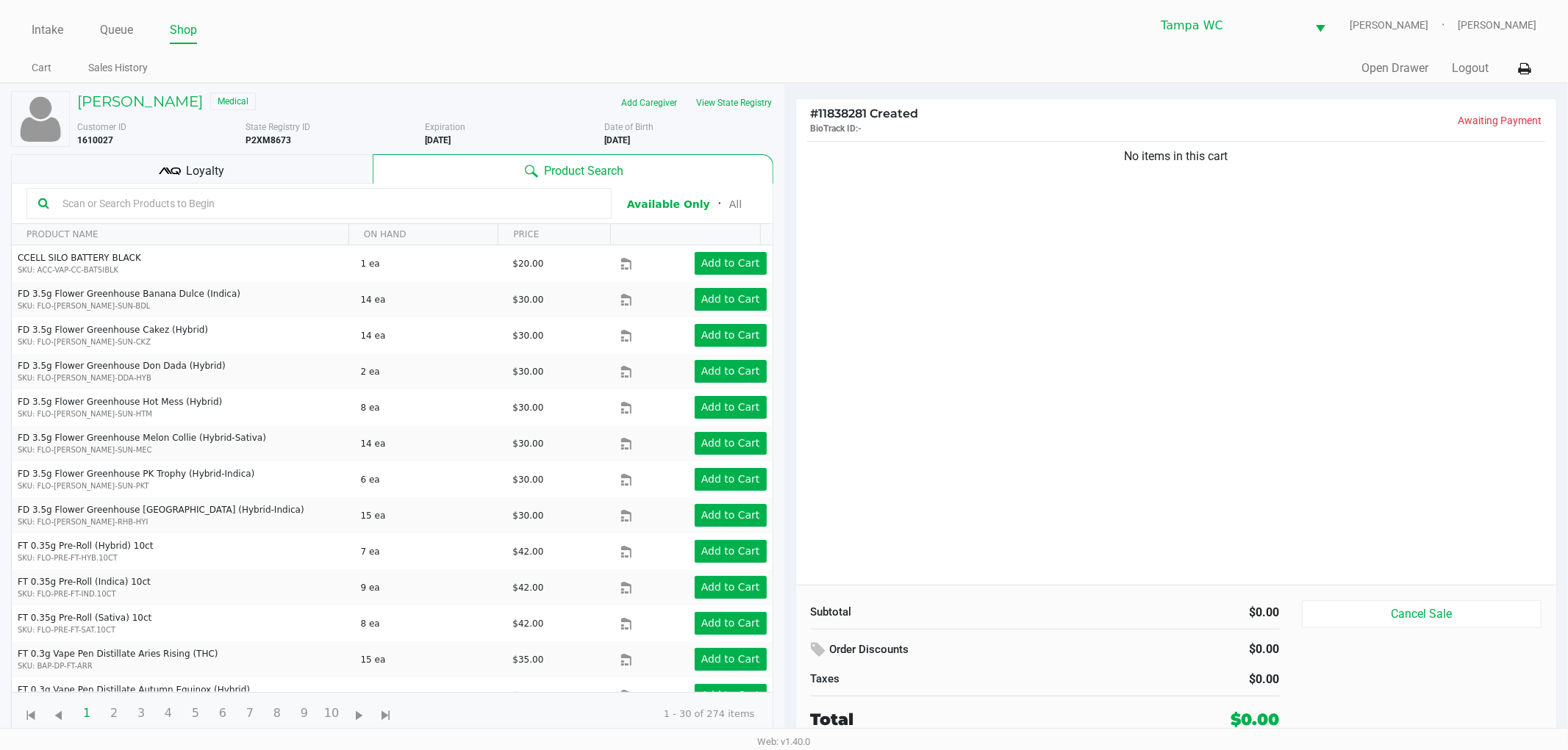
click at [272, 203] on input "text" at bounding box center [328, 204] width 543 height 22
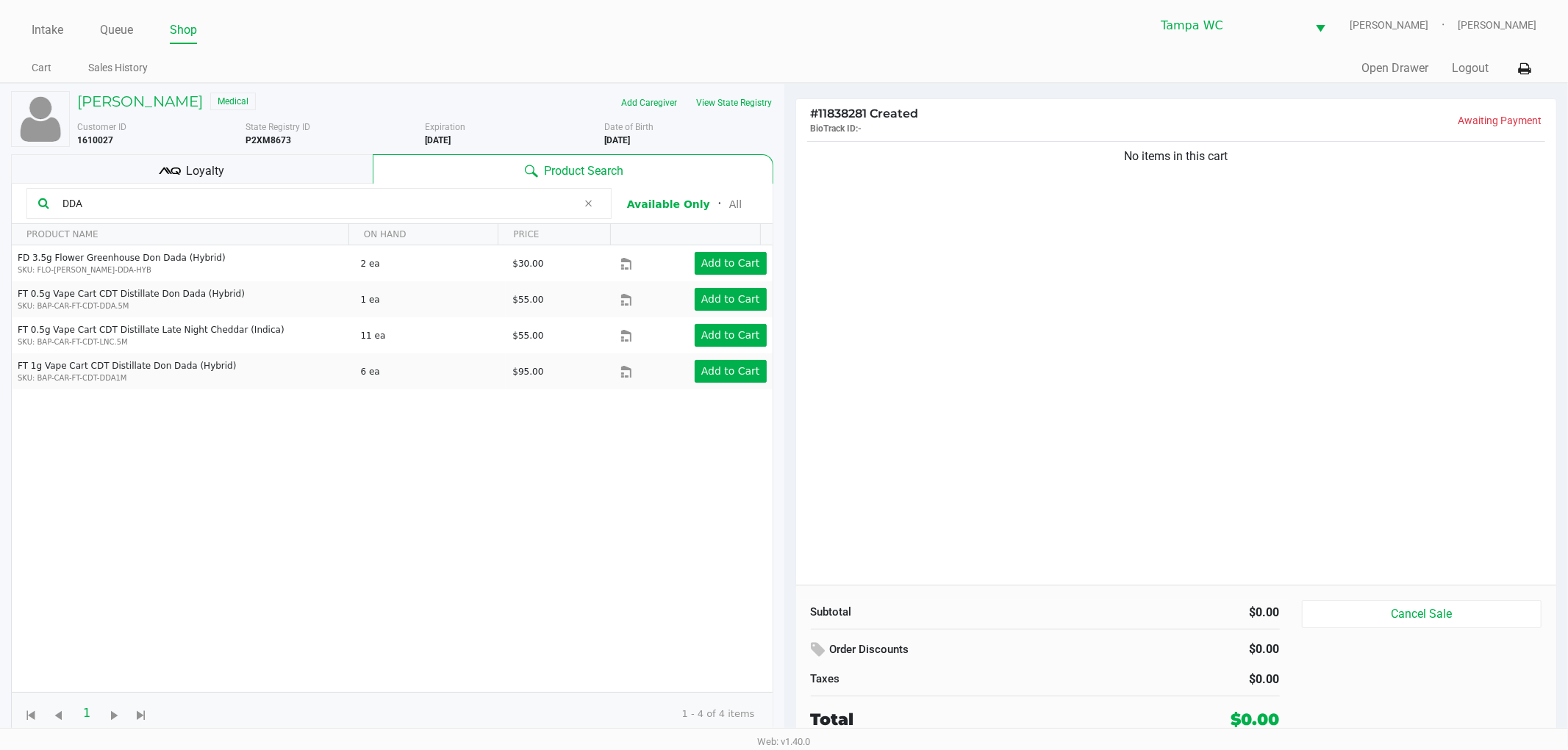
type input "DDA"
click at [1143, 325] on div "No items in this cart" at bounding box center [1176, 362] width 761 height 447
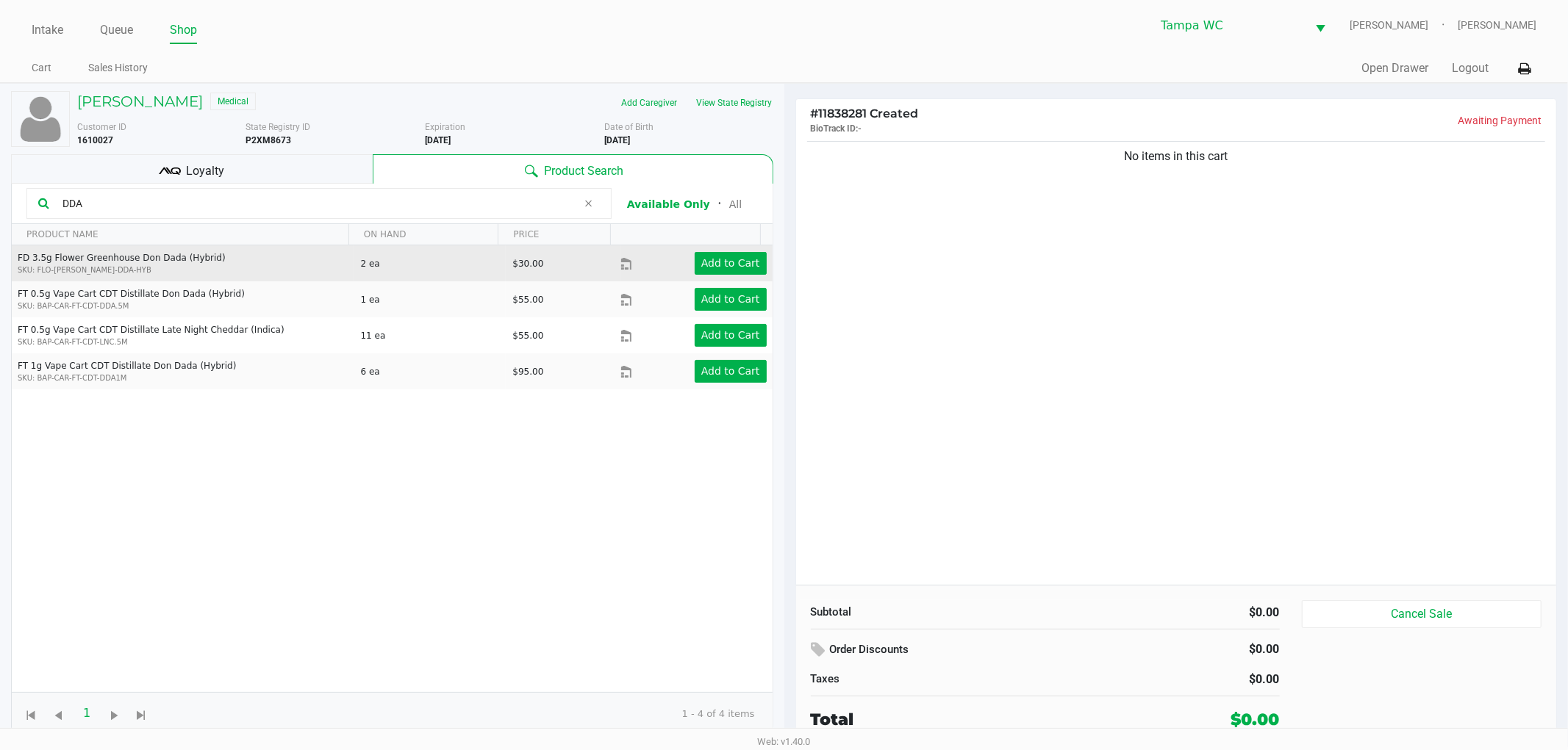
click at [683, 254] on div "Add to Cart" at bounding box center [710, 263] width 134 height 23
click at [703, 252] on button "Add to Cart" at bounding box center [731, 263] width 72 height 23
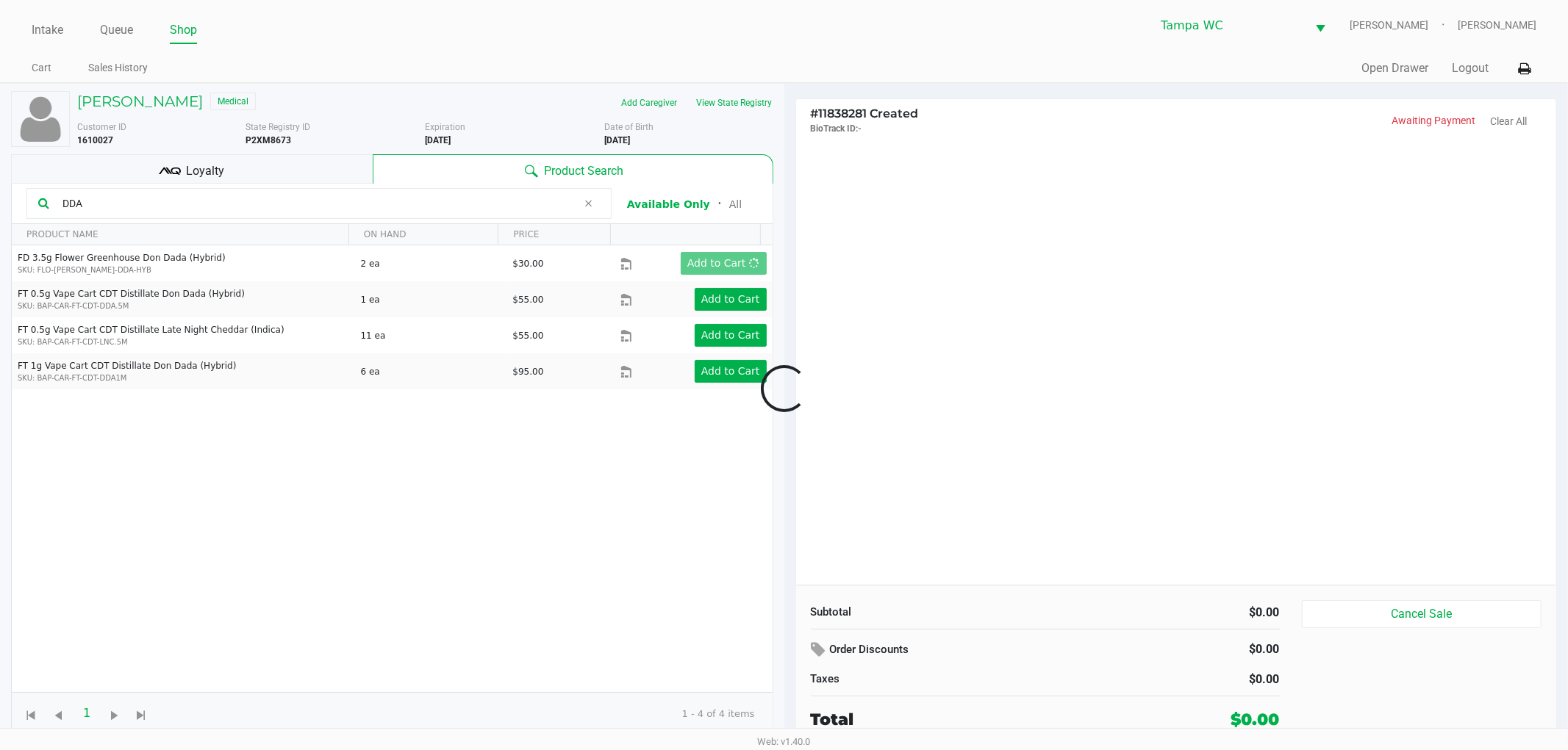
click at [982, 250] on div at bounding box center [784, 389] width 1568 height 465
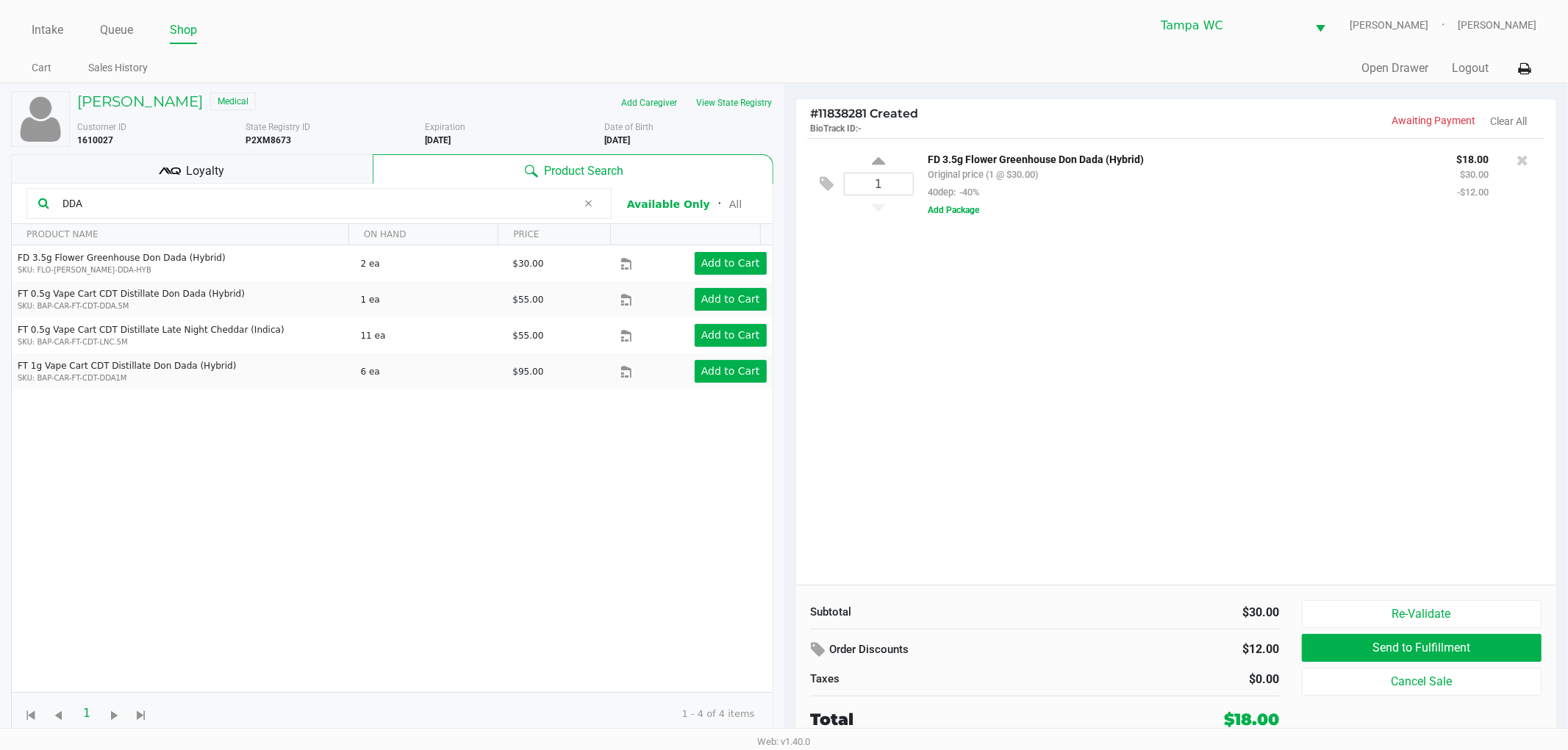
click at [127, 185] on kendo-grid-toolbar "DDA Available Only ᛫ All" at bounding box center [392, 204] width 761 height 41
click at [120, 196] on input "DDA" at bounding box center [316, 204] width 521 height 22
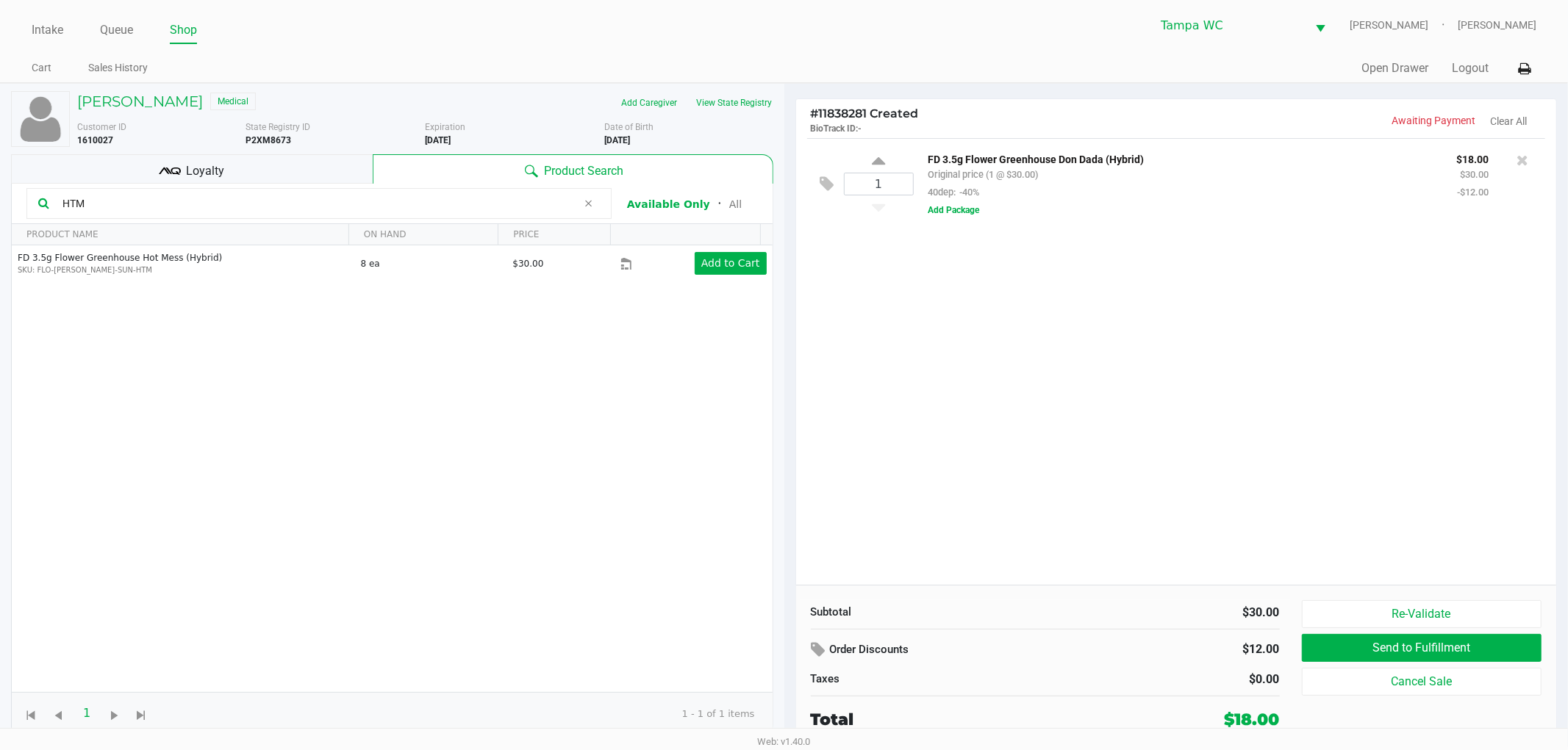
type input "HTM"
click at [1051, 291] on div "1 FD 3.5g Flower Greenhouse Don Dada (Hybrid) Original price (1 @ $30.00) 40dep…" at bounding box center [1176, 362] width 761 height 447
drag, startPoint x: 741, startPoint y: 294, endPoint x: 743, endPoint y: 277, distance: 17.1
click at [741, 295] on div "FD 3.5g Flower Greenhouse Hot Mess (Hybrid) SKU: FLO-[PERSON_NAME]-SUN-HTM 8 ea…" at bounding box center [392, 469] width 761 height 447
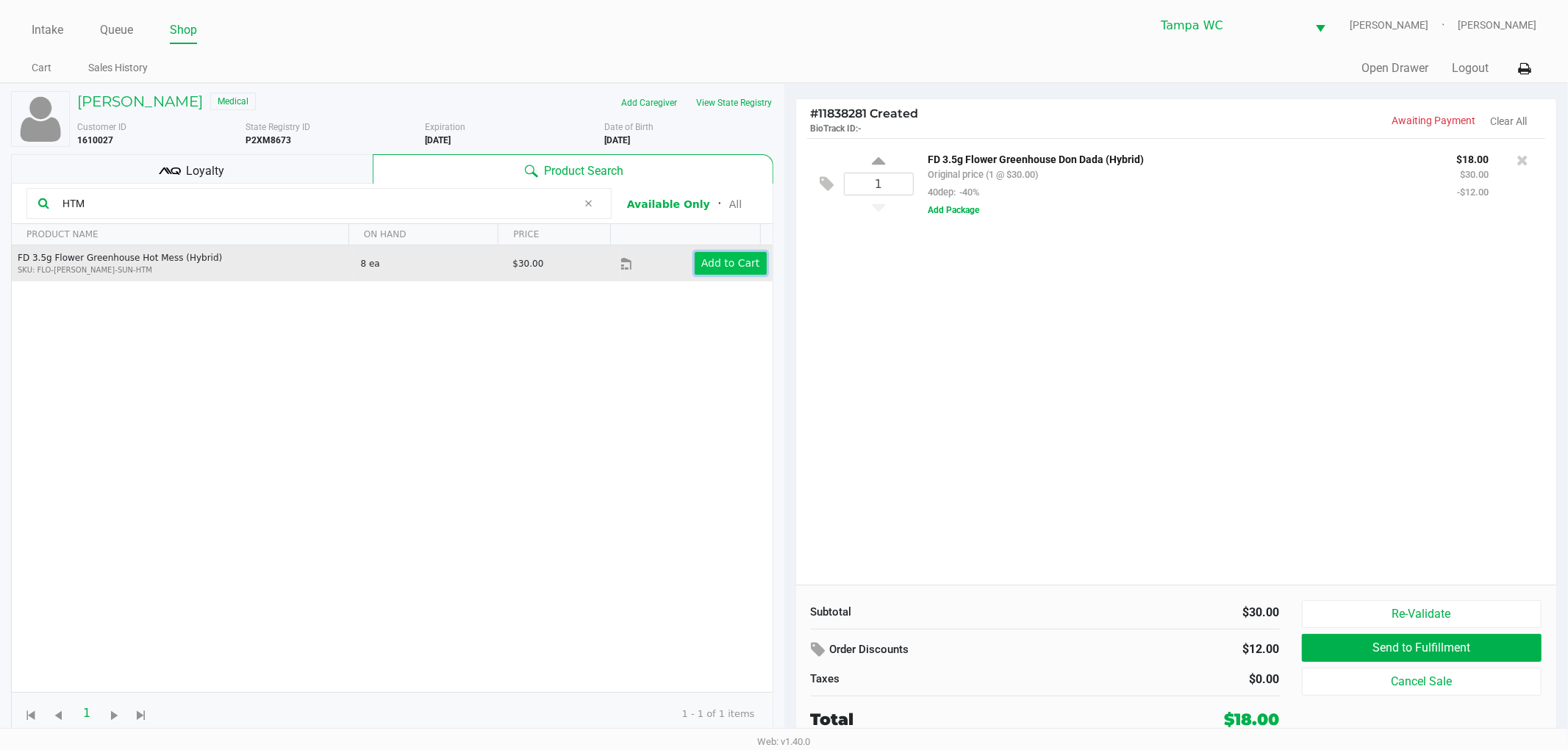
click at [743, 272] on button "Add to Cart" at bounding box center [731, 263] width 72 height 23
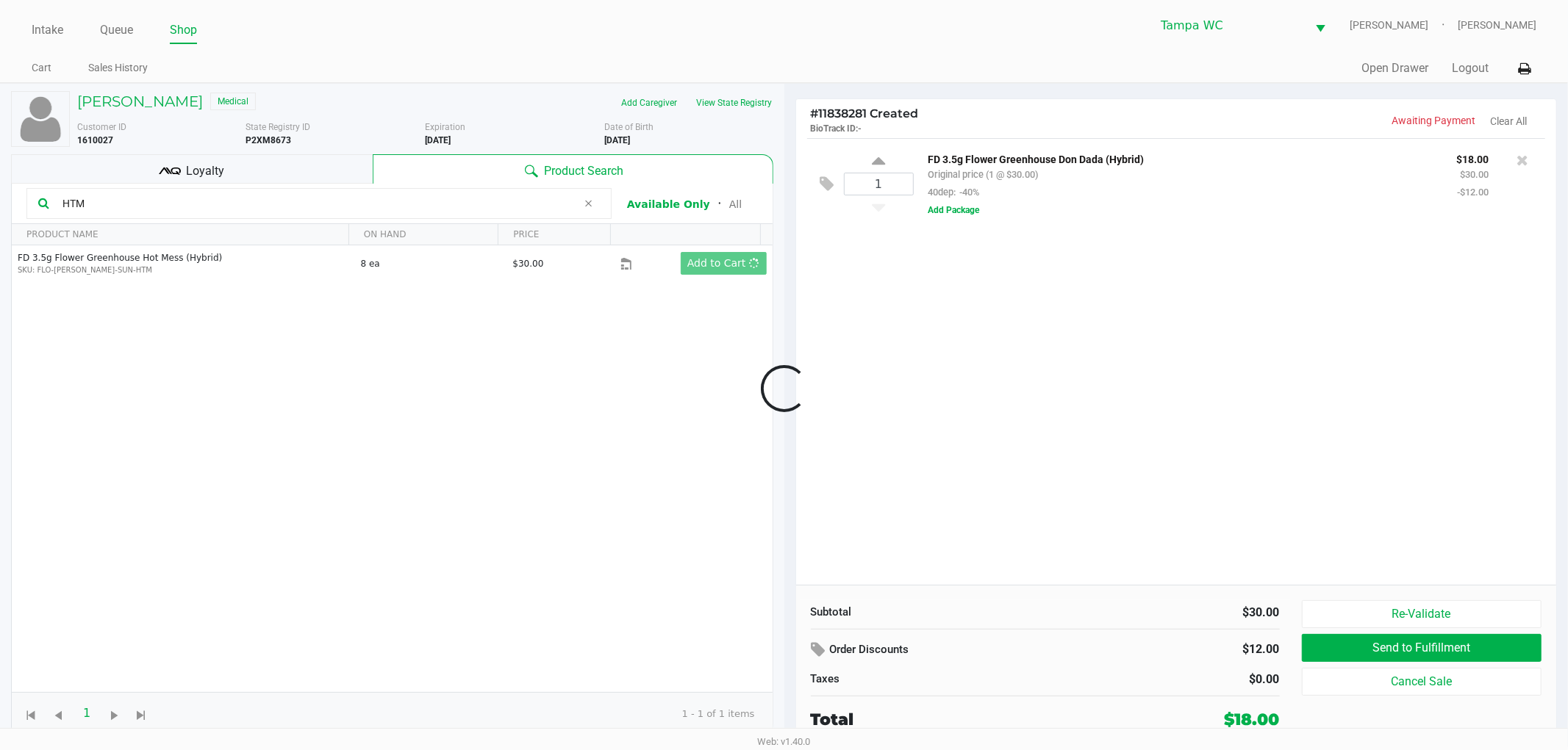
click at [994, 316] on div at bounding box center [784, 389] width 1568 height 465
click at [1011, 353] on div "1 FD 3.5g Flower Greenhouse Don Dada (Hybrid) Original price (1 @ $30.00) 40dep…" at bounding box center [1176, 362] width 761 height 447
click at [1011, 353] on div "1 FD 3.5g Flower Greenhouse Don Dada (Hybrid) Original price (1 @ $30.00) 40dep…" at bounding box center [1176, 362] width 761 height 447
drag, startPoint x: 104, startPoint y: 200, endPoint x: 0, endPoint y: 191, distance: 104.4
click at [0, 191] on div "[PERSON_NAME] Medical Add Caregiver View State Registry Customer ID 1610027 Sta…" at bounding box center [392, 415] width 784 height 663
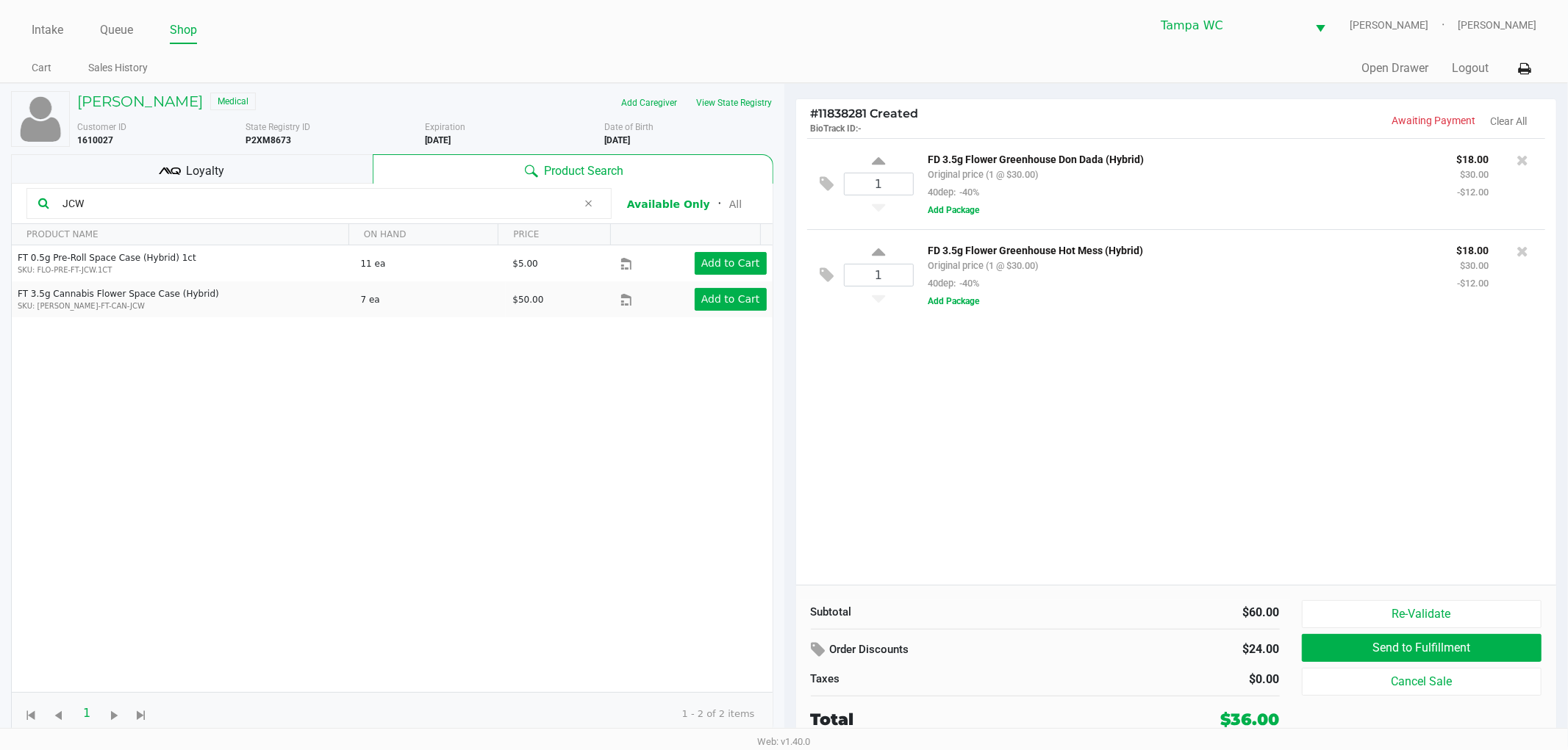
click at [504, 459] on div "FT 0.5g Pre-Roll Space Case (Hybrid) 1ct SKU: FLO-PRE-FT-JCW.1CT 11 ea $5.00 Ad…" at bounding box center [392, 469] width 761 height 447
click at [479, 444] on div "FT 0.5g Pre-Roll Space Case (Hybrid) 1ct SKU: FLO-PRE-FT-JCW.1CT 11 ea $5.00 Ad…" at bounding box center [392, 469] width 761 height 447
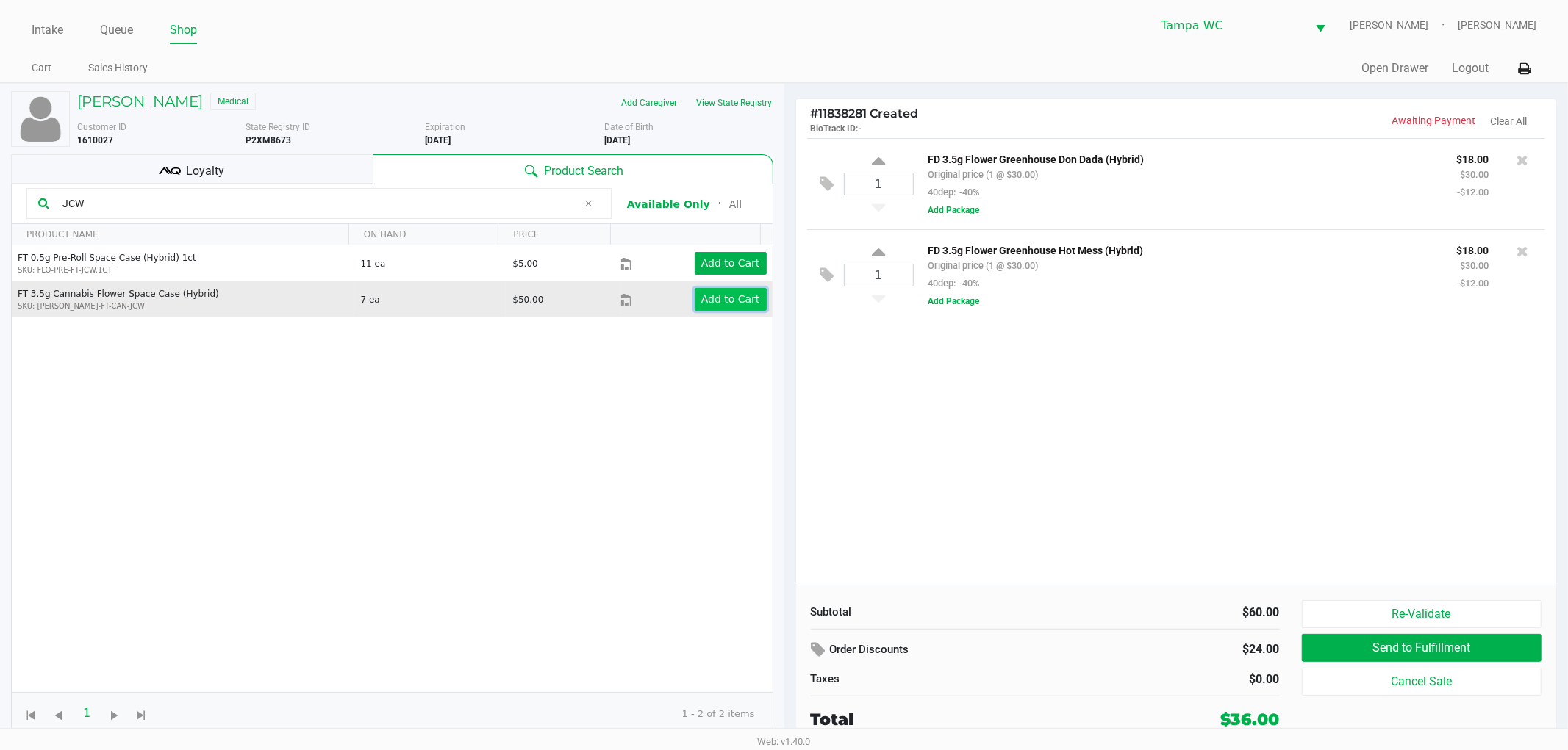
click at [725, 300] on app-button-loader "Add to Cart" at bounding box center [731, 299] width 59 height 12
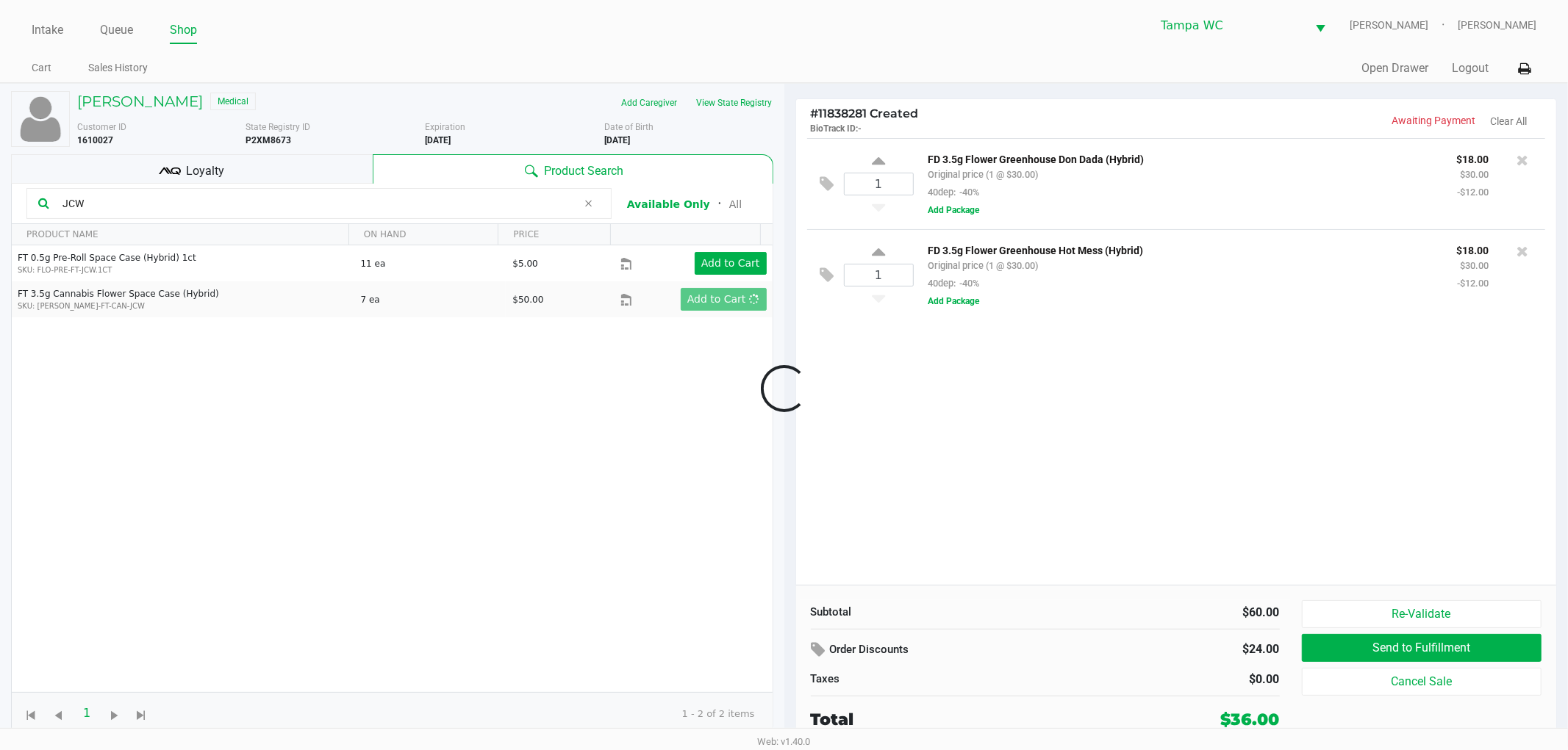
click at [1001, 383] on div at bounding box center [784, 389] width 1568 height 465
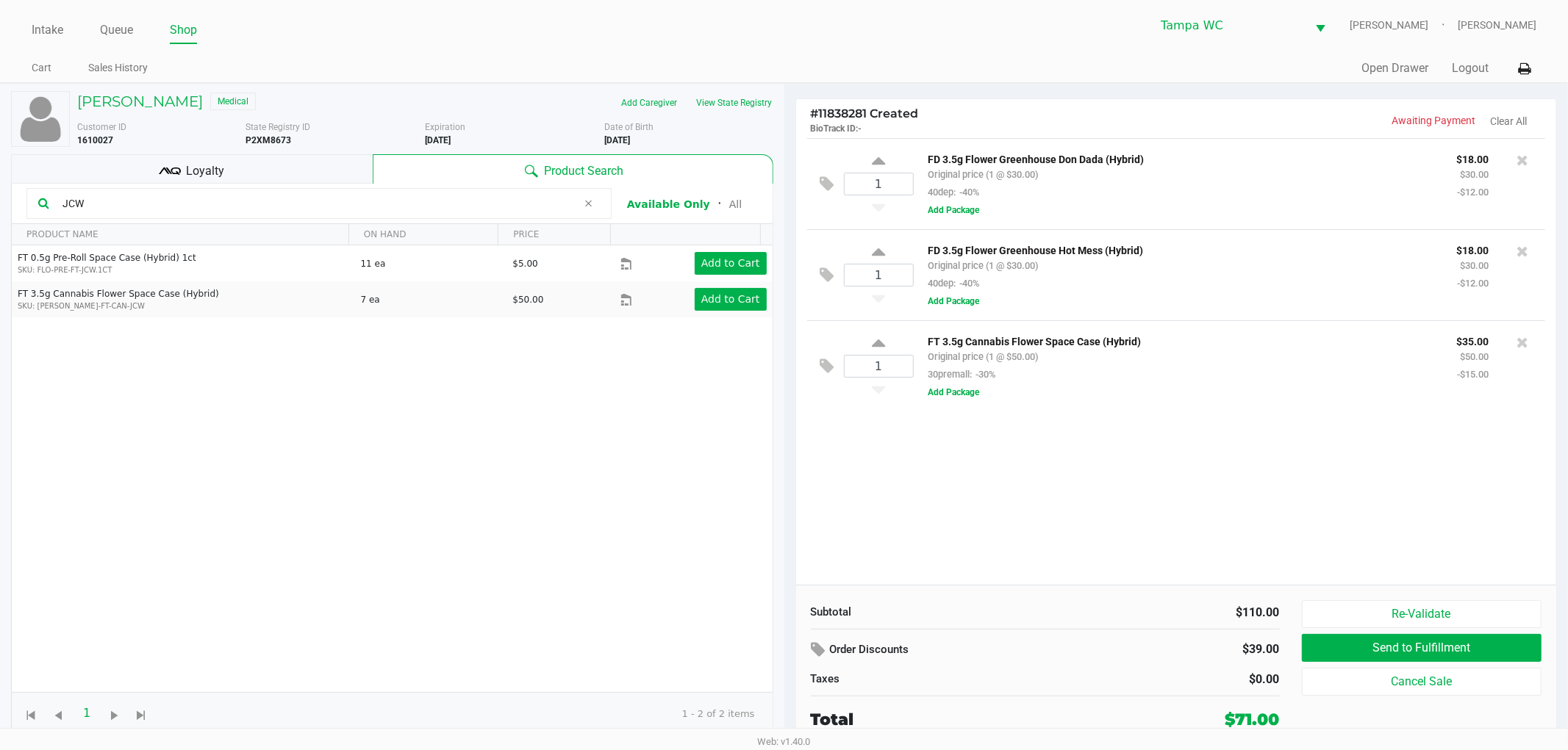
click at [1193, 416] on div "1 FD 3.5g Flower Greenhouse Don Dada (Hybrid) Original price (1 @ $30.00) 40dep…" at bounding box center [1176, 362] width 761 height 447
click at [1527, 345] on icon at bounding box center [1522, 343] width 12 height 15
drag, startPoint x: 530, startPoint y: 434, endPoint x: 570, endPoint y: 383, distance: 64.8
click at [532, 425] on div at bounding box center [784, 389] width 1568 height 465
click at [695, 267] on button "Add to Cart" at bounding box center [731, 263] width 72 height 23
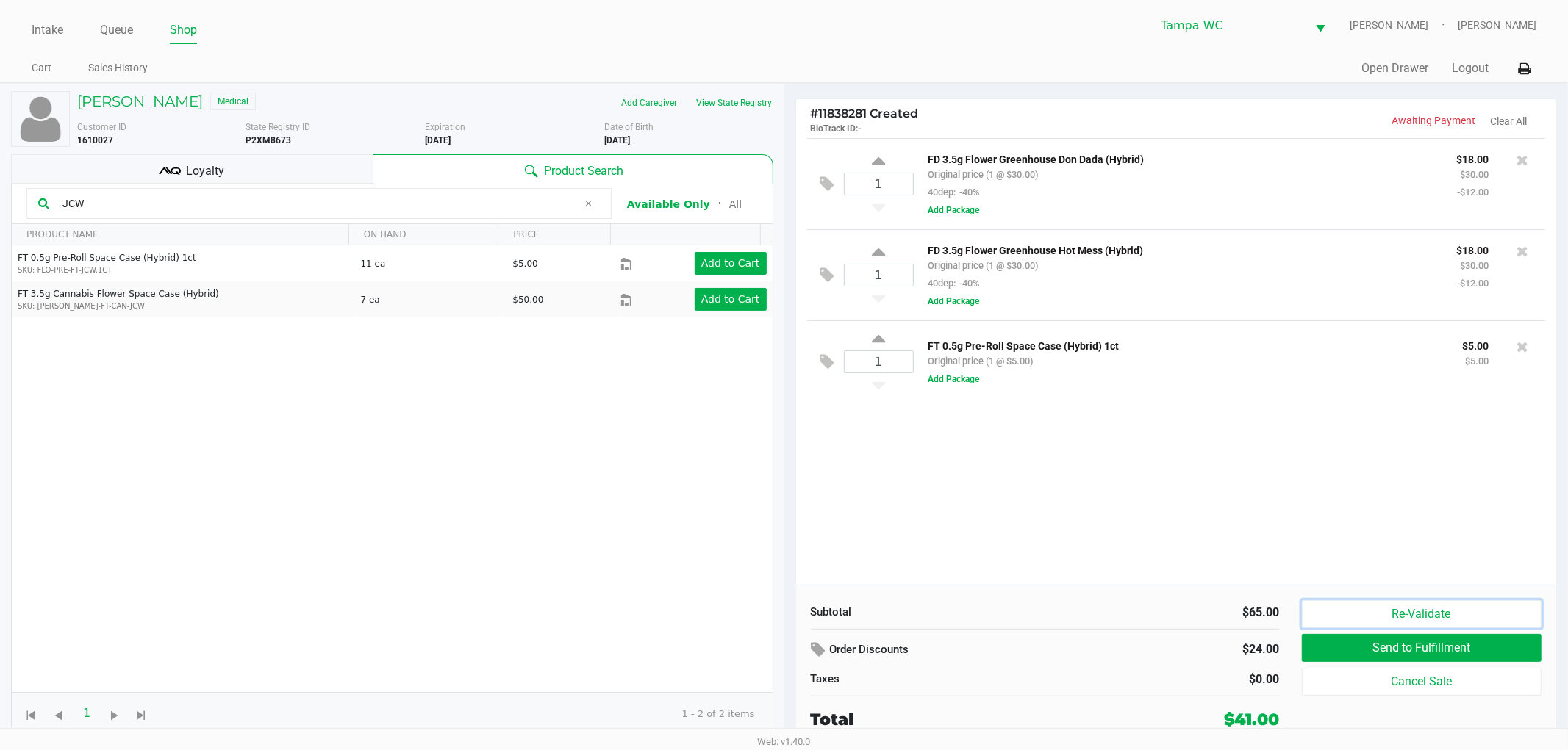
drag, startPoint x: 1416, startPoint y: 606, endPoint x: 1414, endPoint y: 571, distance: 35.1
click at [1415, 603] on button "Re-Validate" at bounding box center [1422, 614] width 240 height 28
click at [1414, 546] on body "Intake Queue Shop Tampa [PERSON_NAME] [PERSON_NAME] Cart Sales History Quick Sa…" at bounding box center [784, 364] width 1568 height 728
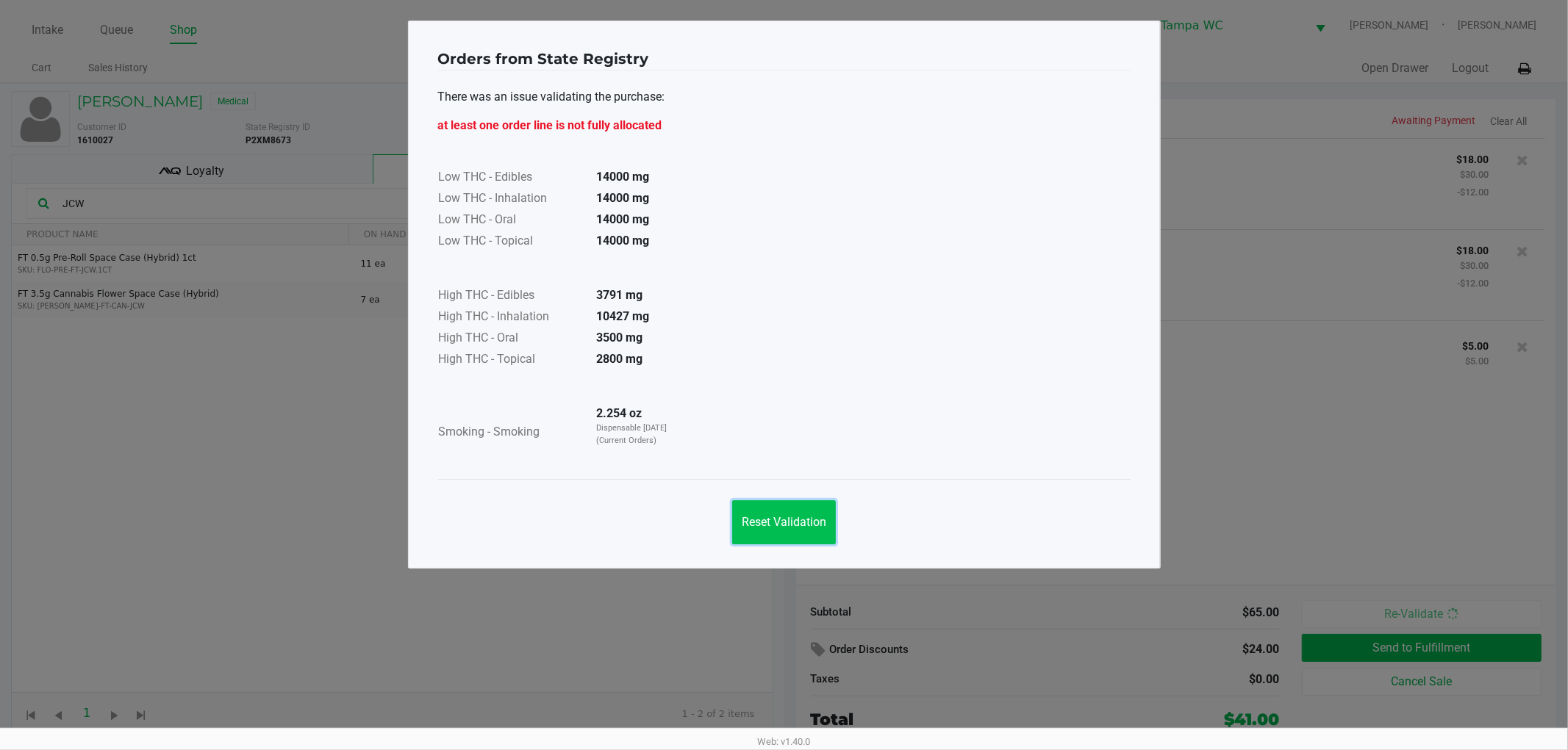
click at [743, 519] on span "Reset Validation" at bounding box center [784, 522] width 84 height 14
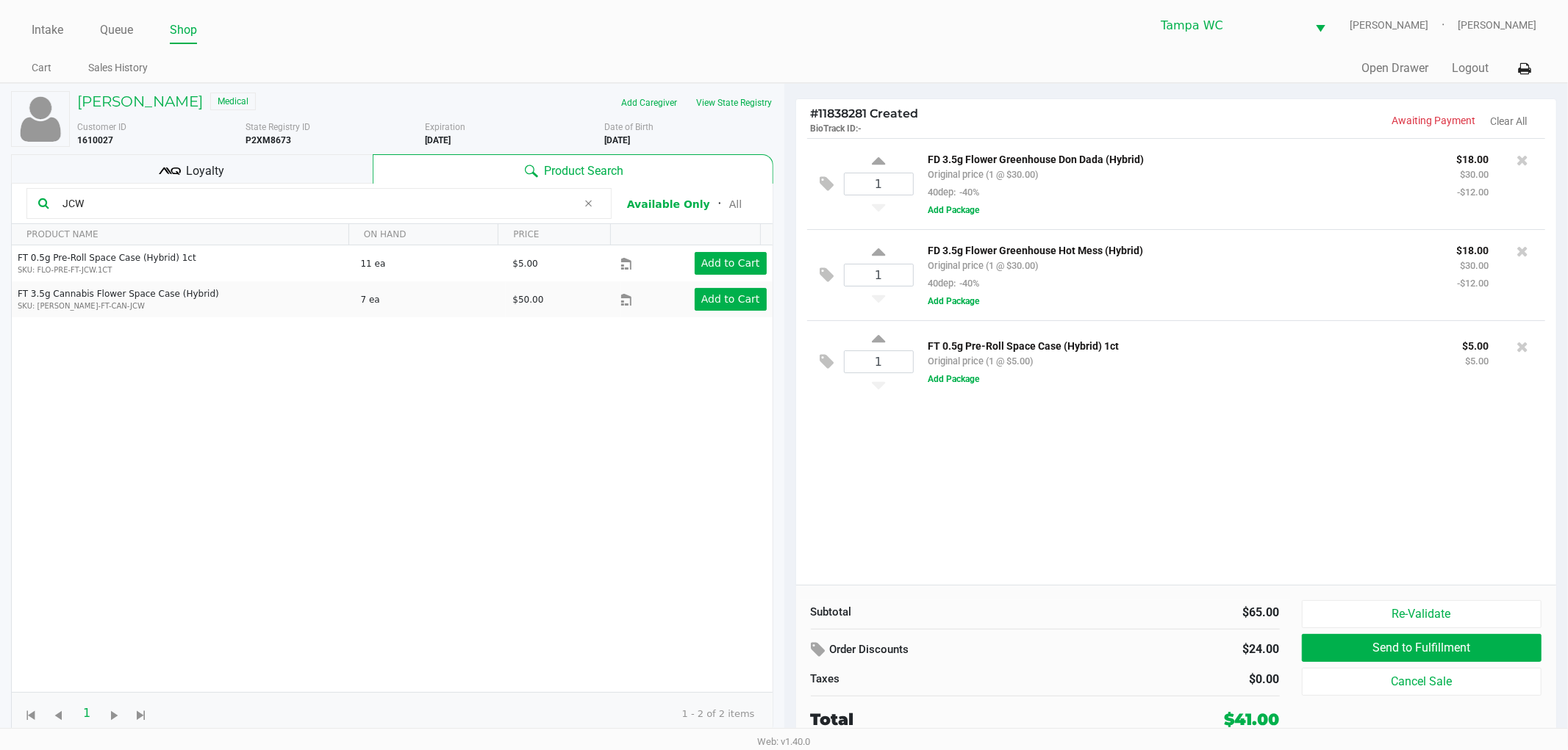
click at [958, 493] on div "1 FD 3.5g Flower Greenhouse Don Dada (Hybrid) Original price (1 @ $30.00) 40dep…" at bounding box center [1176, 362] width 761 height 447
click at [185, 210] on input "JCW" at bounding box center [316, 204] width 521 height 22
click at [182, 210] on input "JCW" at bounding box center [316, 204] width 521 height 22
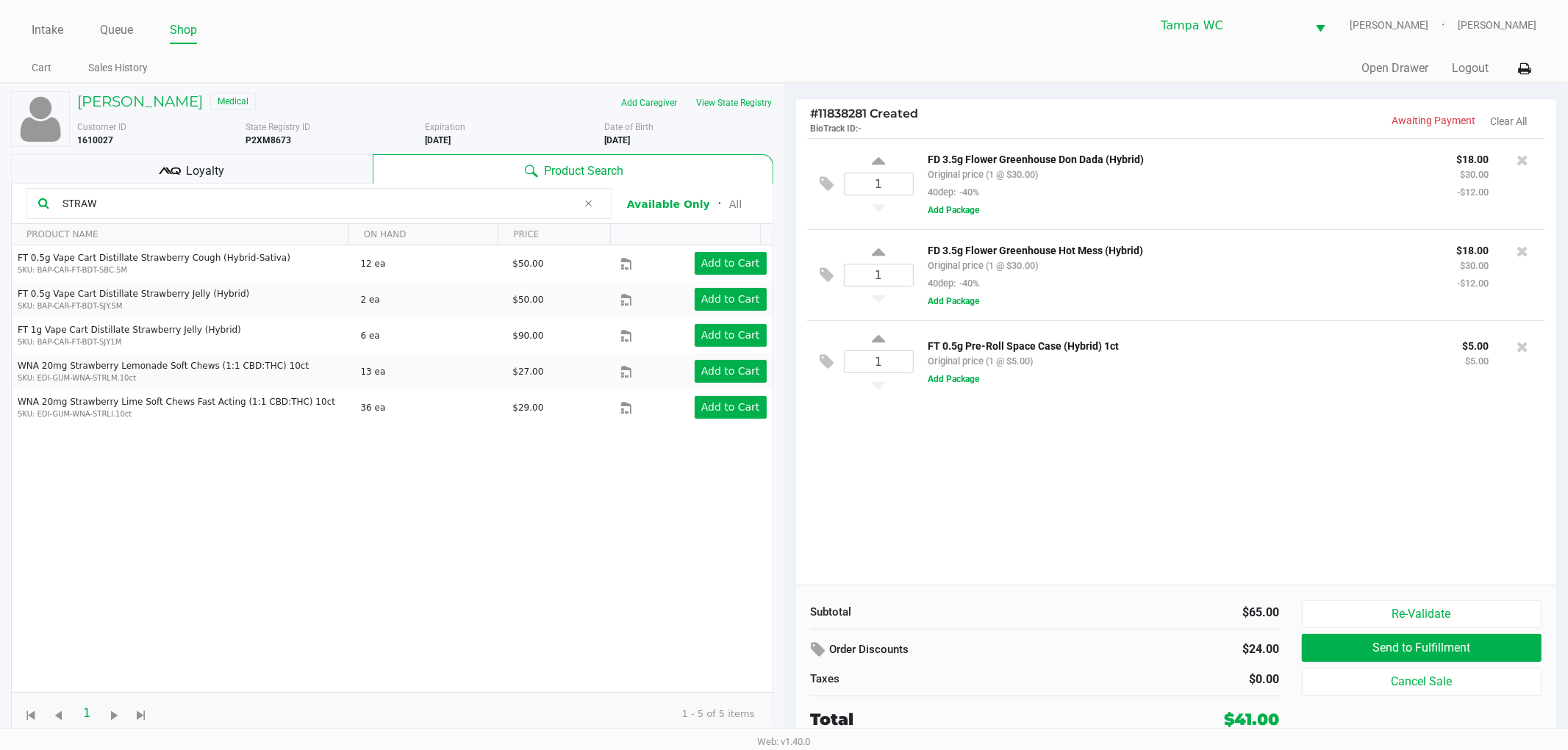
type input "STRAW"
click at [284, 519] on div "FT 0.5g Vape Cart Distillate Strawberry Cough (Hybrid-Sativa) SKU: BAP-CAR-FT-B…" at bounding box center [392, 469] width 761 height 447
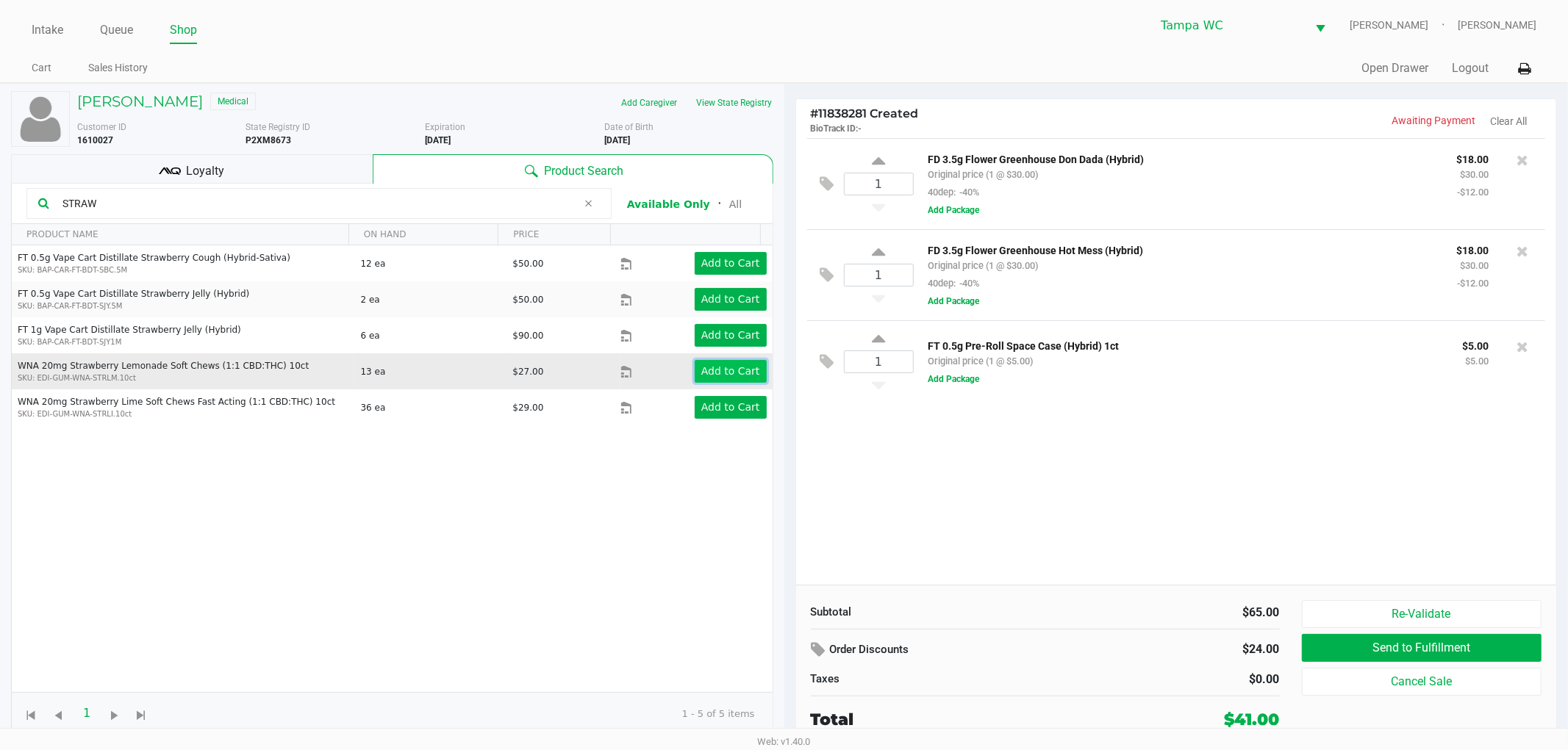
click at [695, 369] on button "Add to Cart" at bounding box center [731, 372] width 72 height 23
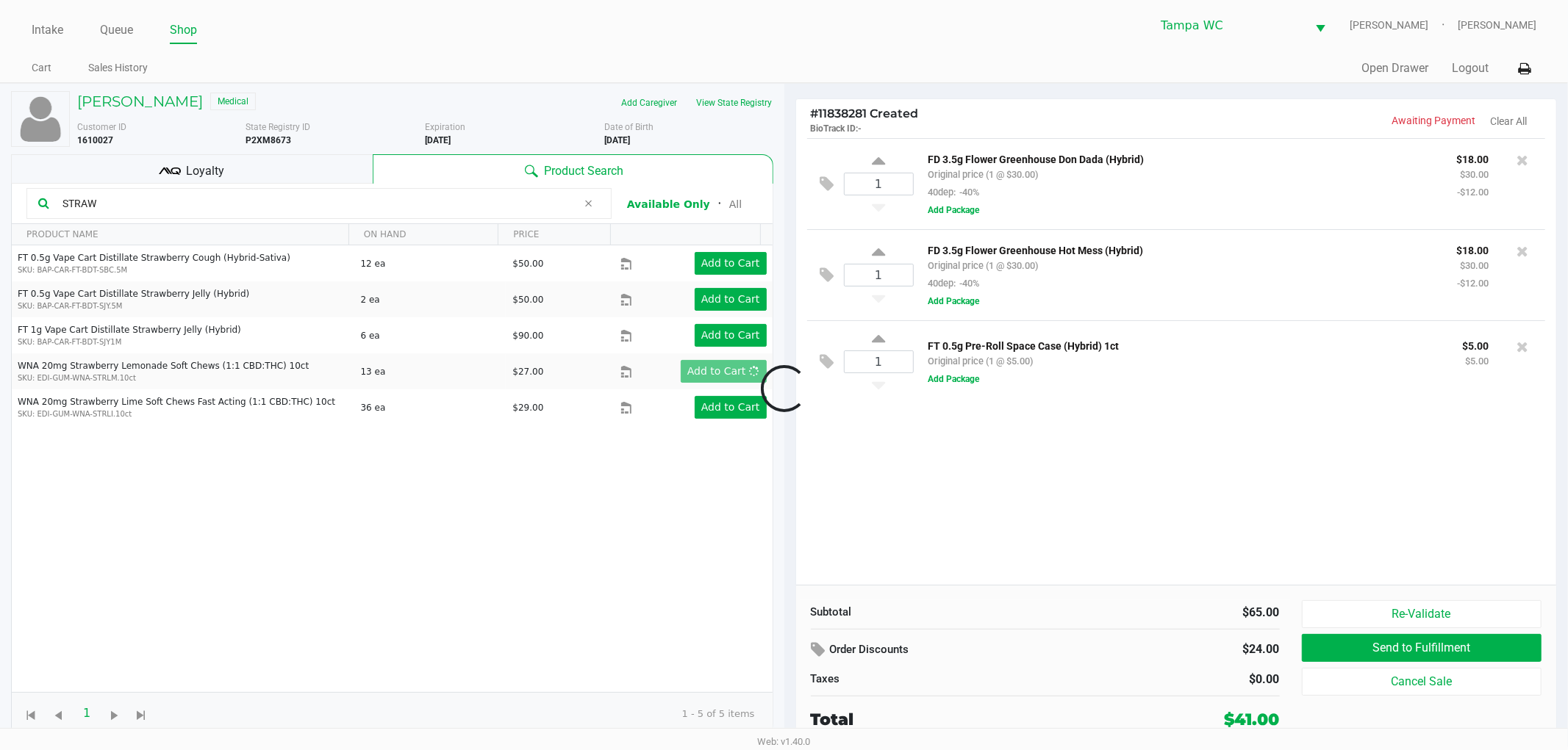
click at [867, 460] on div at bounding box center [784, 389] width 1568 height 465
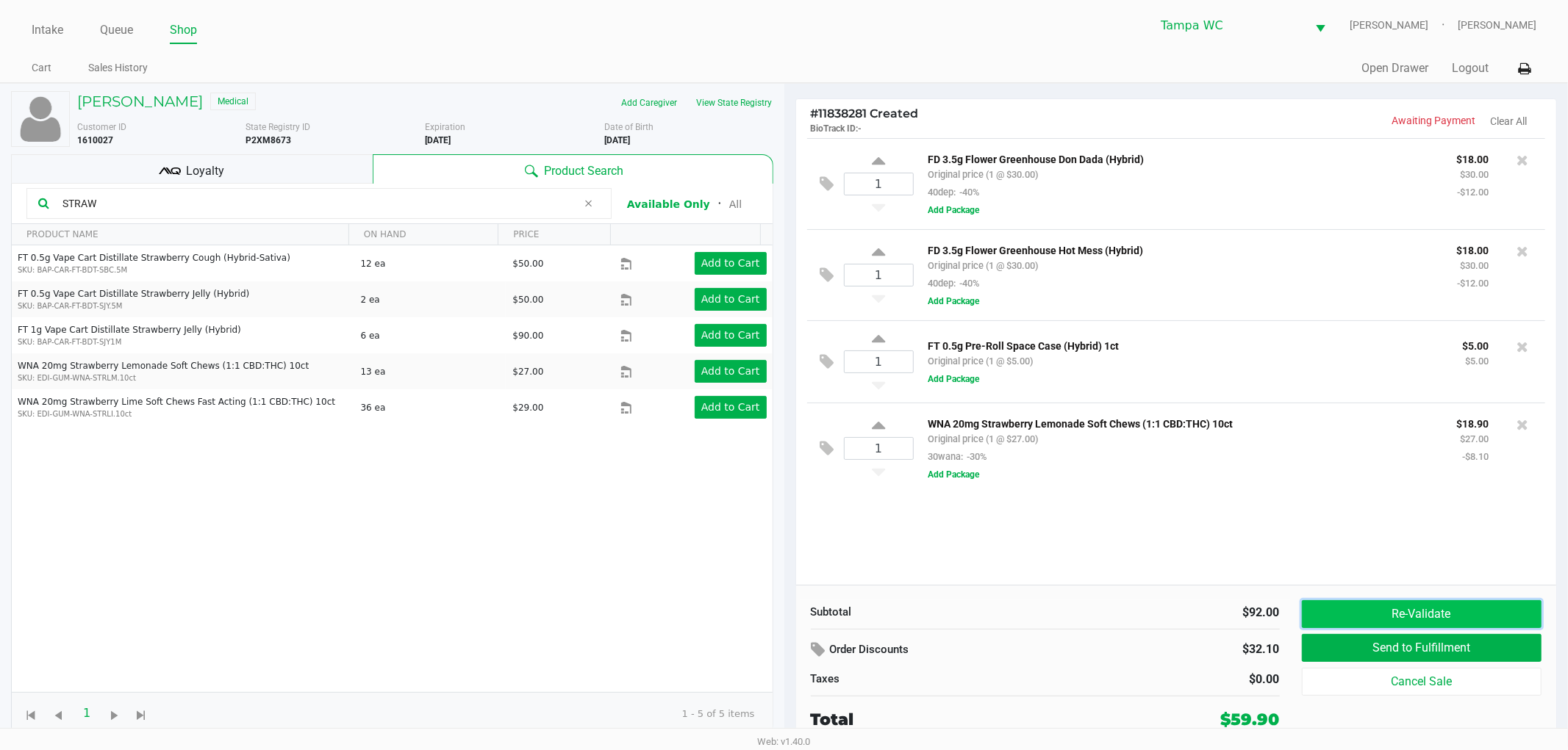
click at [1397, 614] on button "Re-Validate" at bounding box center [1422, 614] width 240 height 28
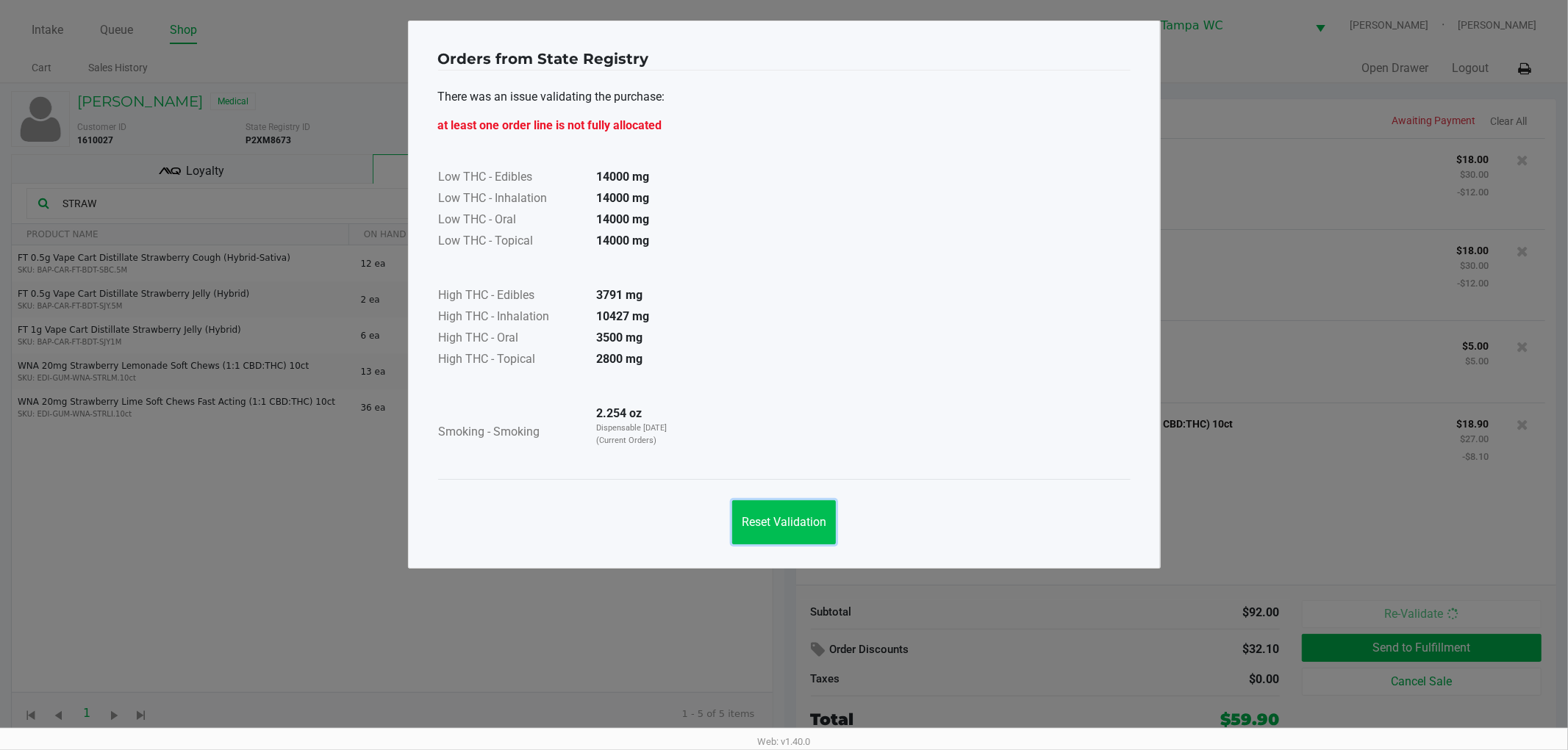
click at [761, 508] on button "Reset Validation" at bounding box center [784, 522] width 104 height 44
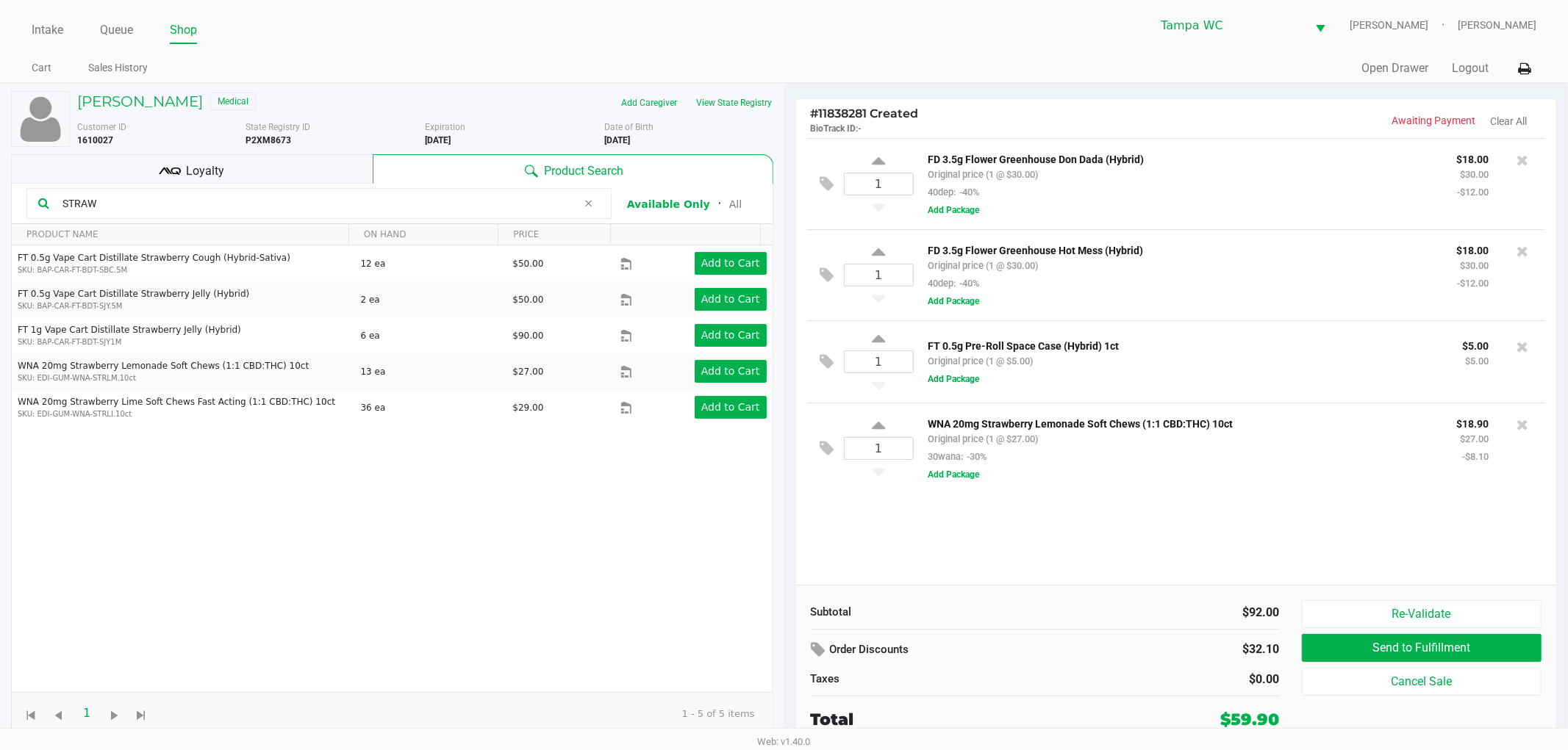
click at [311, 171] on div "Loyalty" at bounding box center [191, 169] width 362 height 30
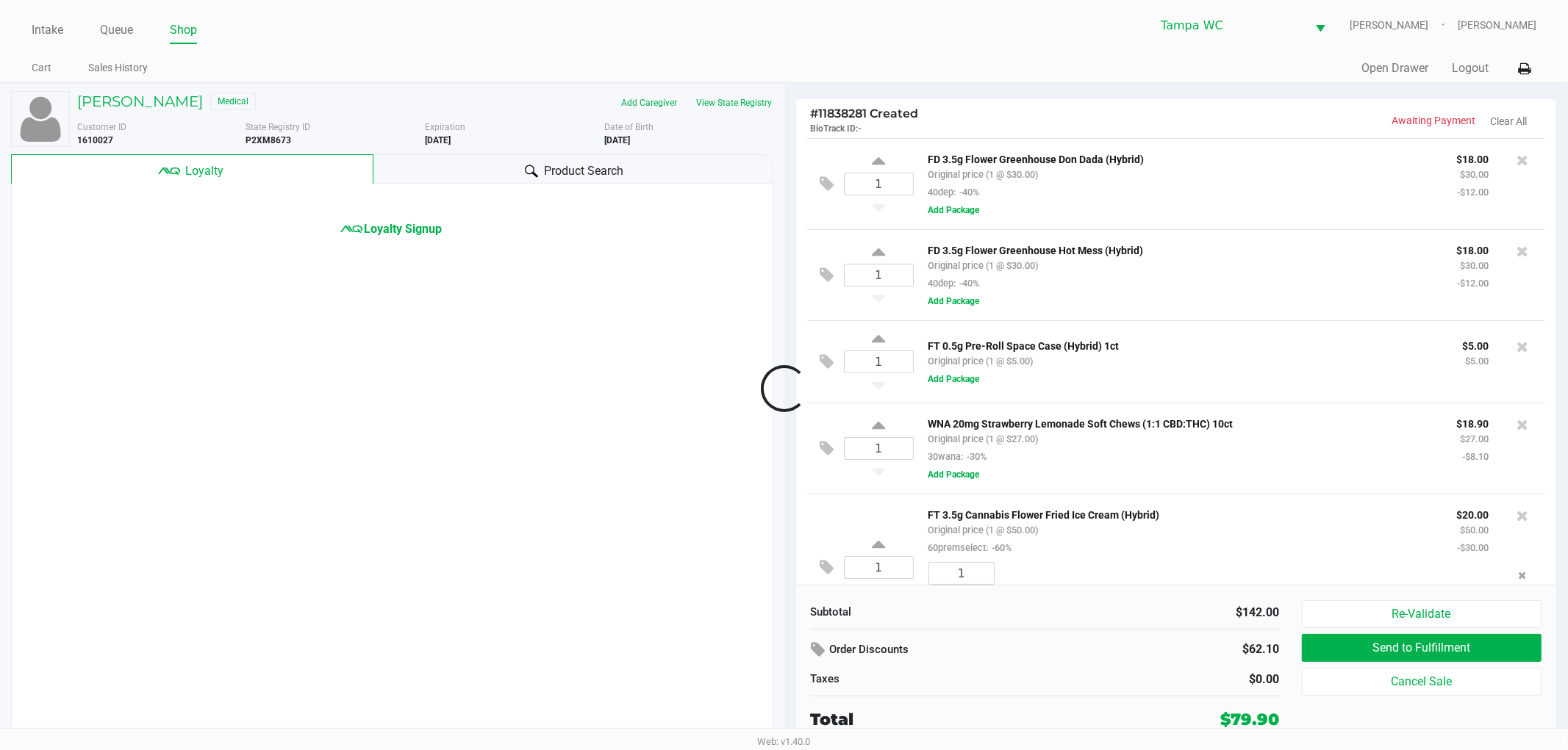
scroll to position [57, 0]
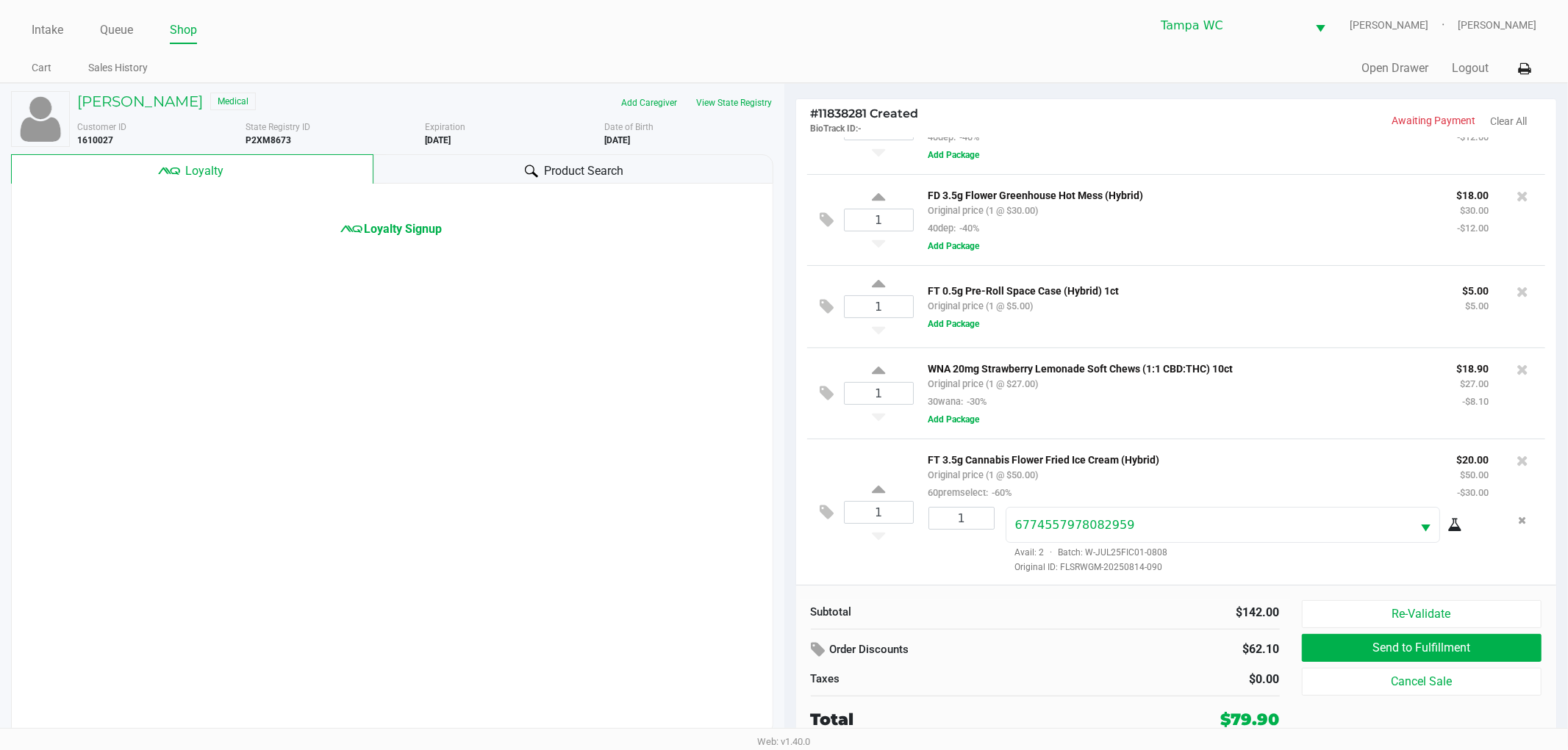
click at [1032, 409] on div "WNA 20mg Strawberry Lemonade Soft Chews (1:1 CBD:THC) 10ct Original price (1 @ …" at bounding box center [1223, 393] width 620 height 69
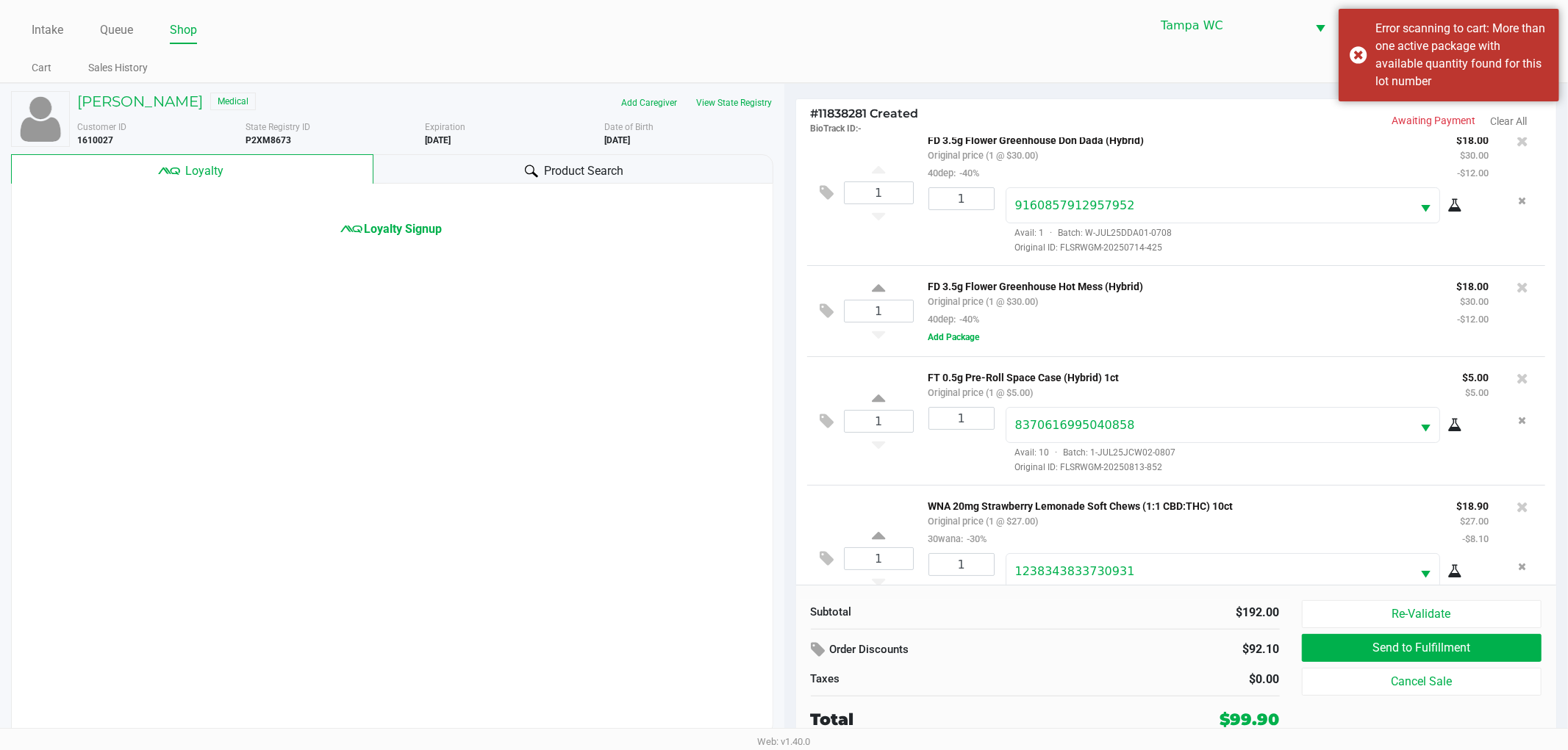
scroll to position [0, 0]
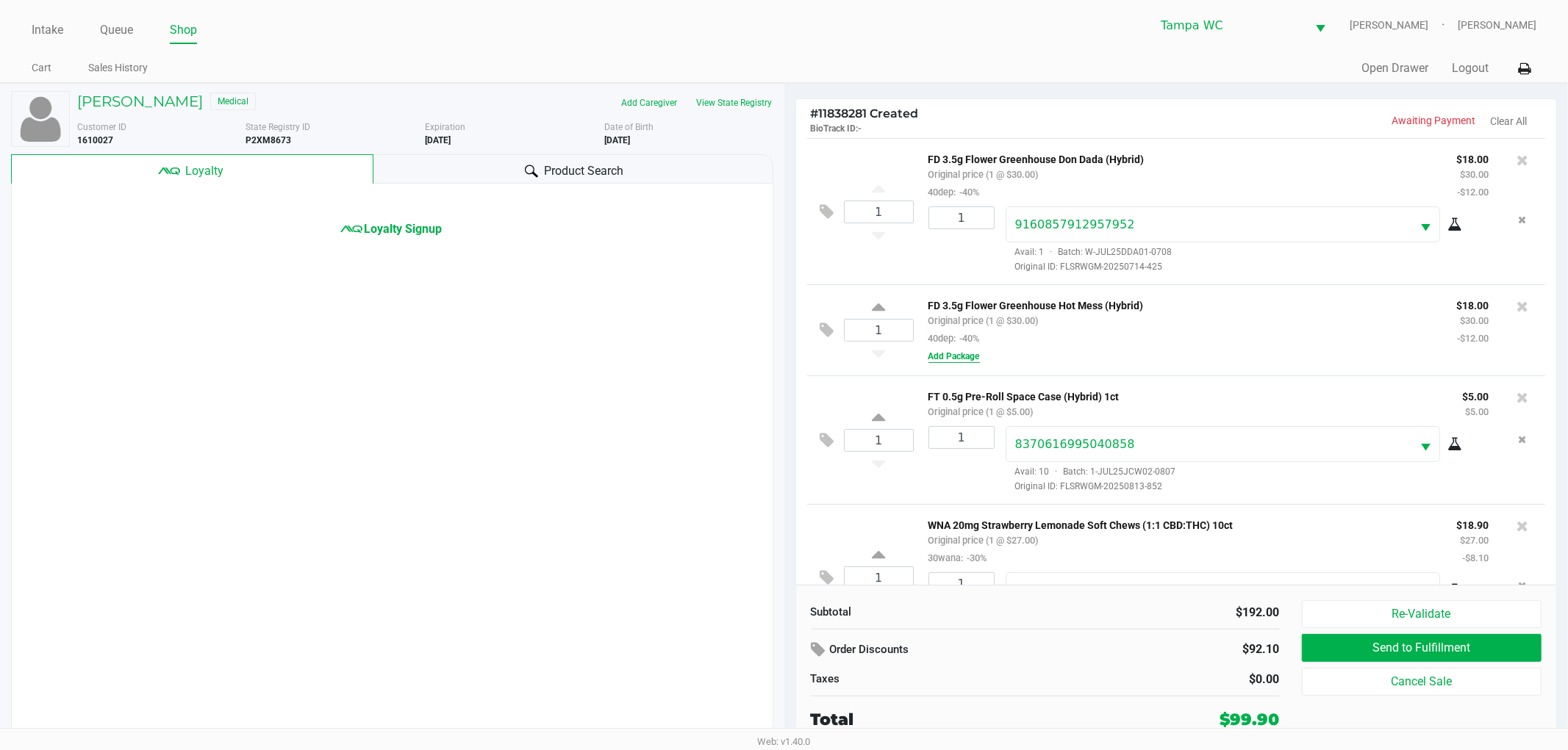
click at [958, 356] on button "Add Package" at bounding box center [954, 356] width 51 height 13
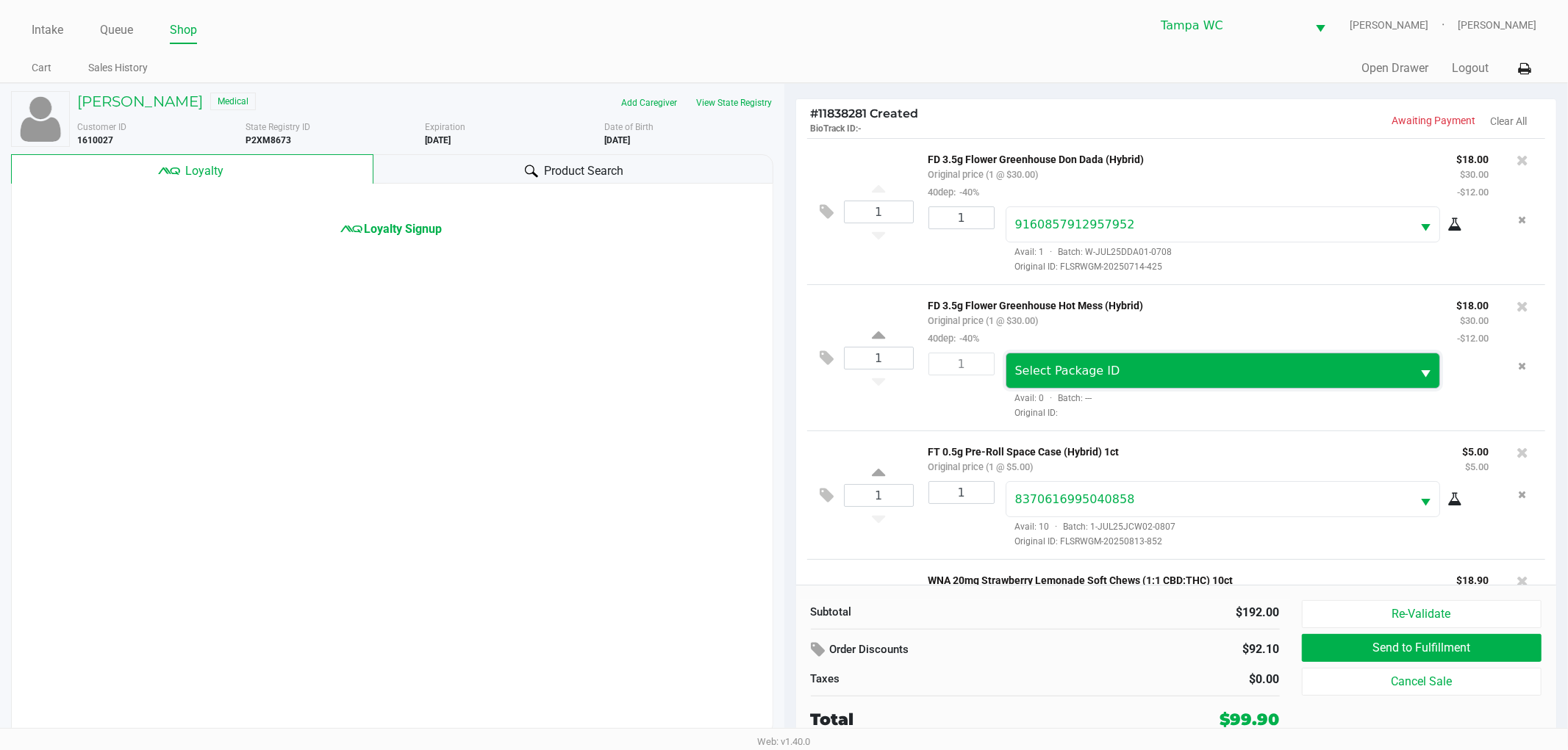
click at [1122, 366] on span "Select Package ID" at bounding box center [1209, 371] width 388 height 17
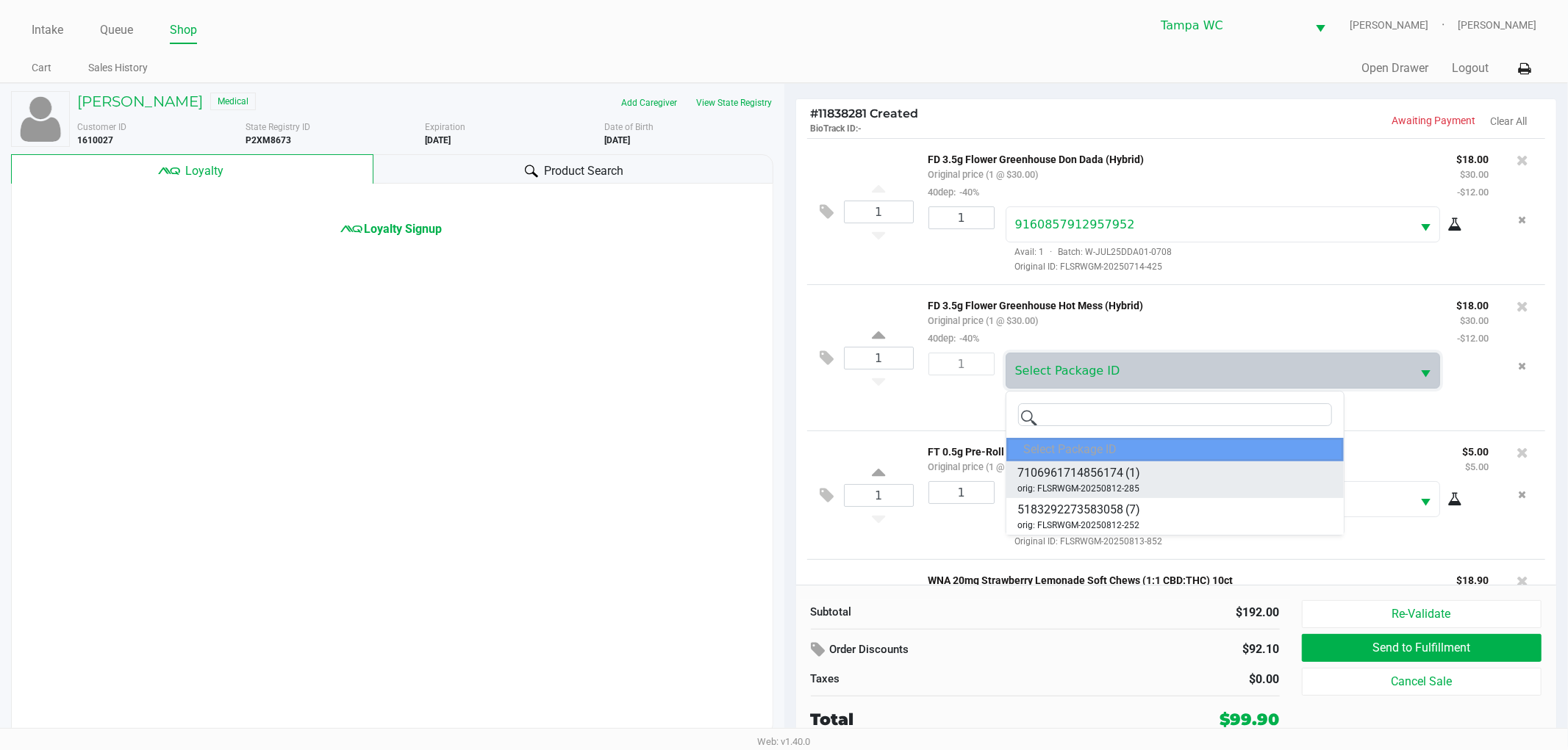
click at [1118, 465] on span "7106961714856174" at bounding box center [1071, 473] width 106 height 17
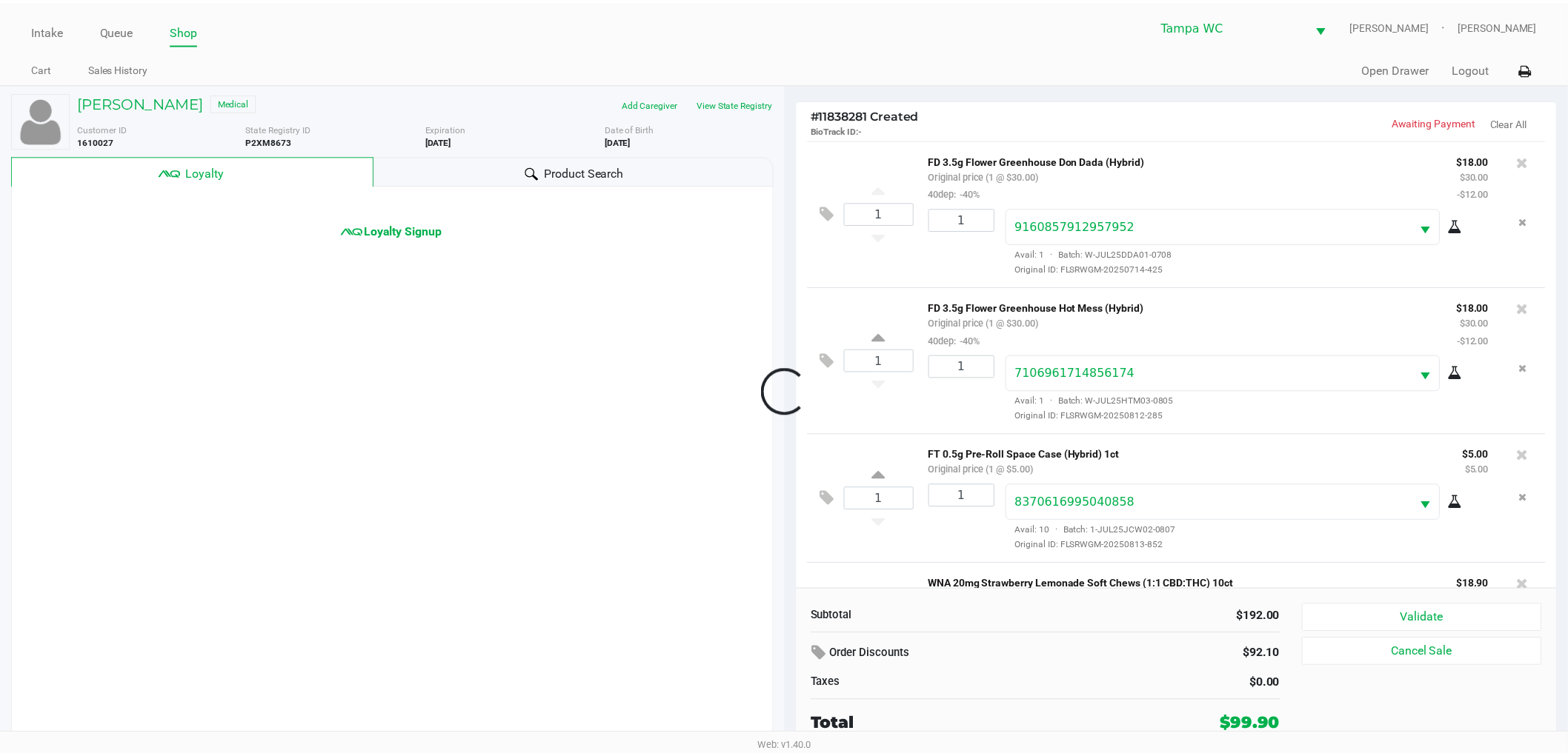
scroll to position [272, 0]
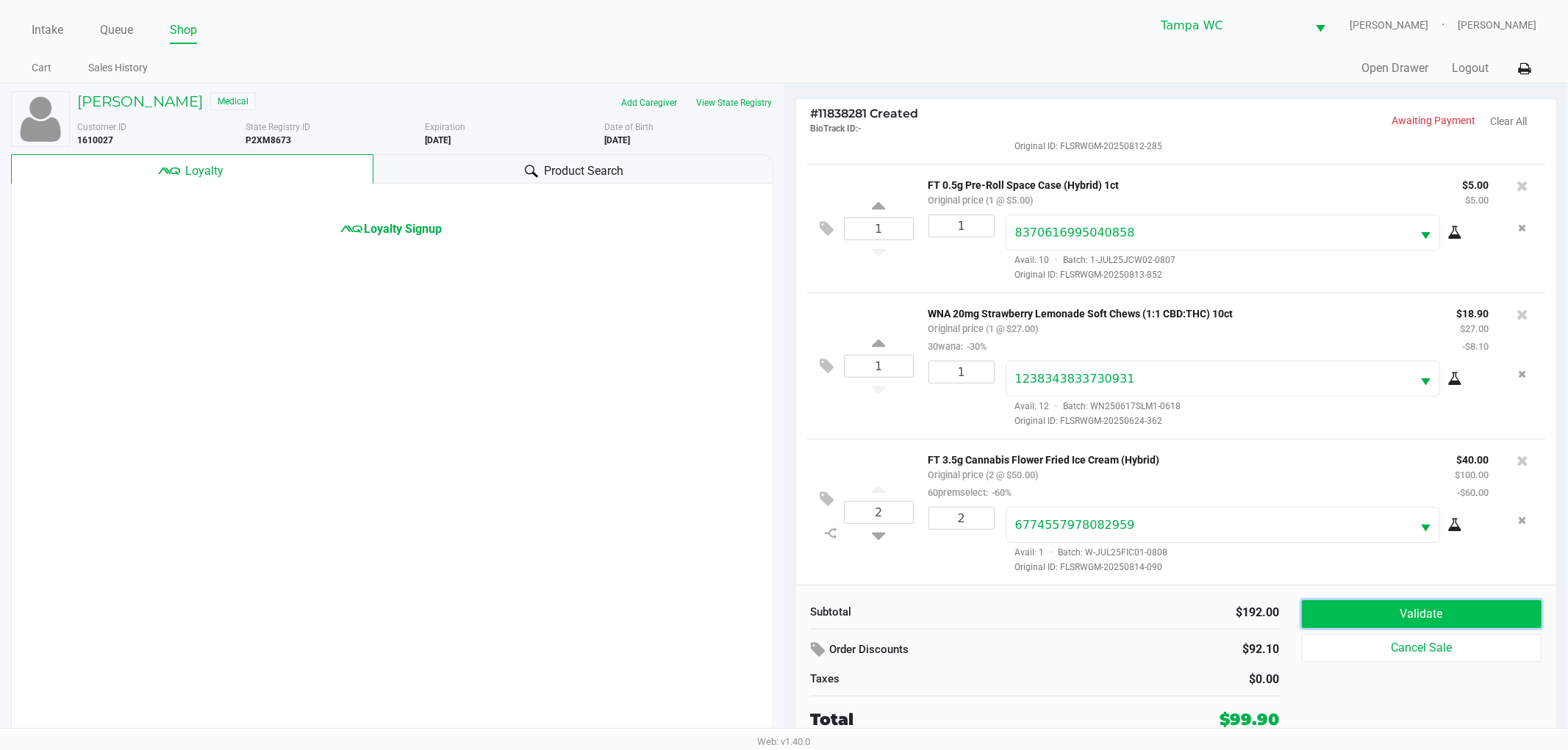
click at [1372, 611] on button "Validate" at bounding box center [1422, 614] width 240 height 28
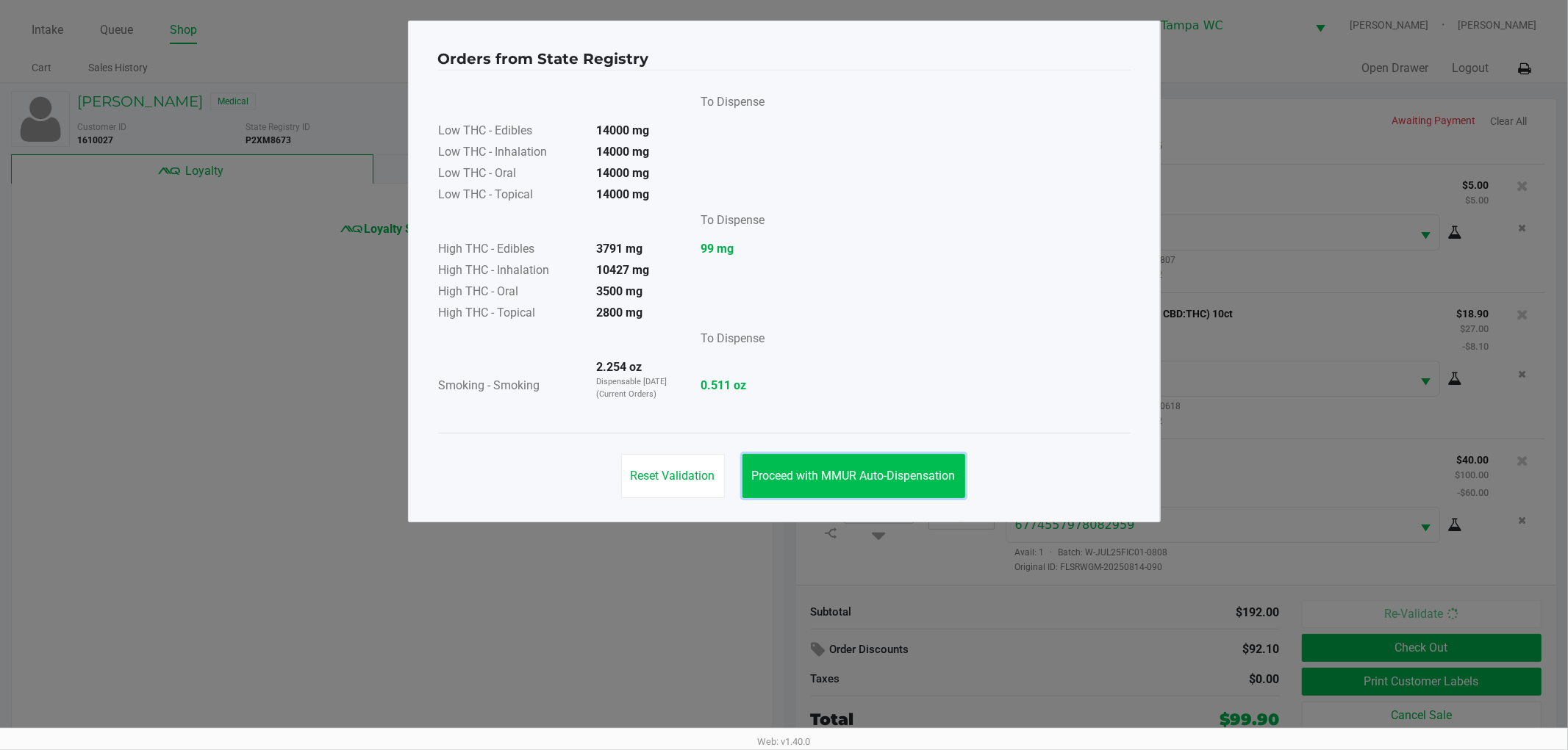
click at [801, 479] on span "Proceed with MMUR Auto-Dispensation" at bounding box center [854, 475] width 204 height 14
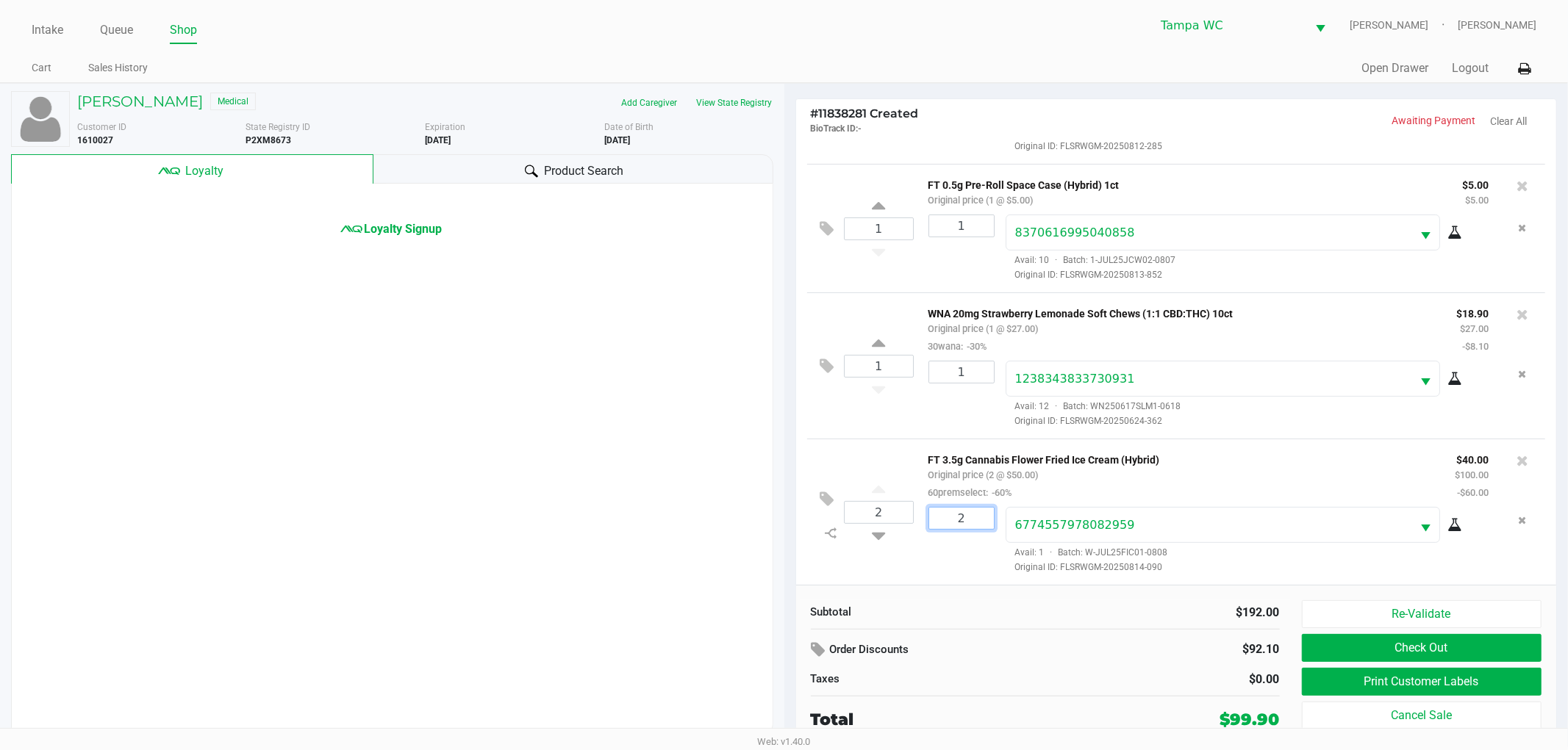
click at [958, 525] on input "2" at bounding box center [962, 518] width 65 height 22
type input "1"
click at [876, 464] on div "[PERSON_NAME] Medical Add Caregiver View State Registry Customer ID 1610027 Sta…" at bounding box center [784, 415] width 1568 height 664
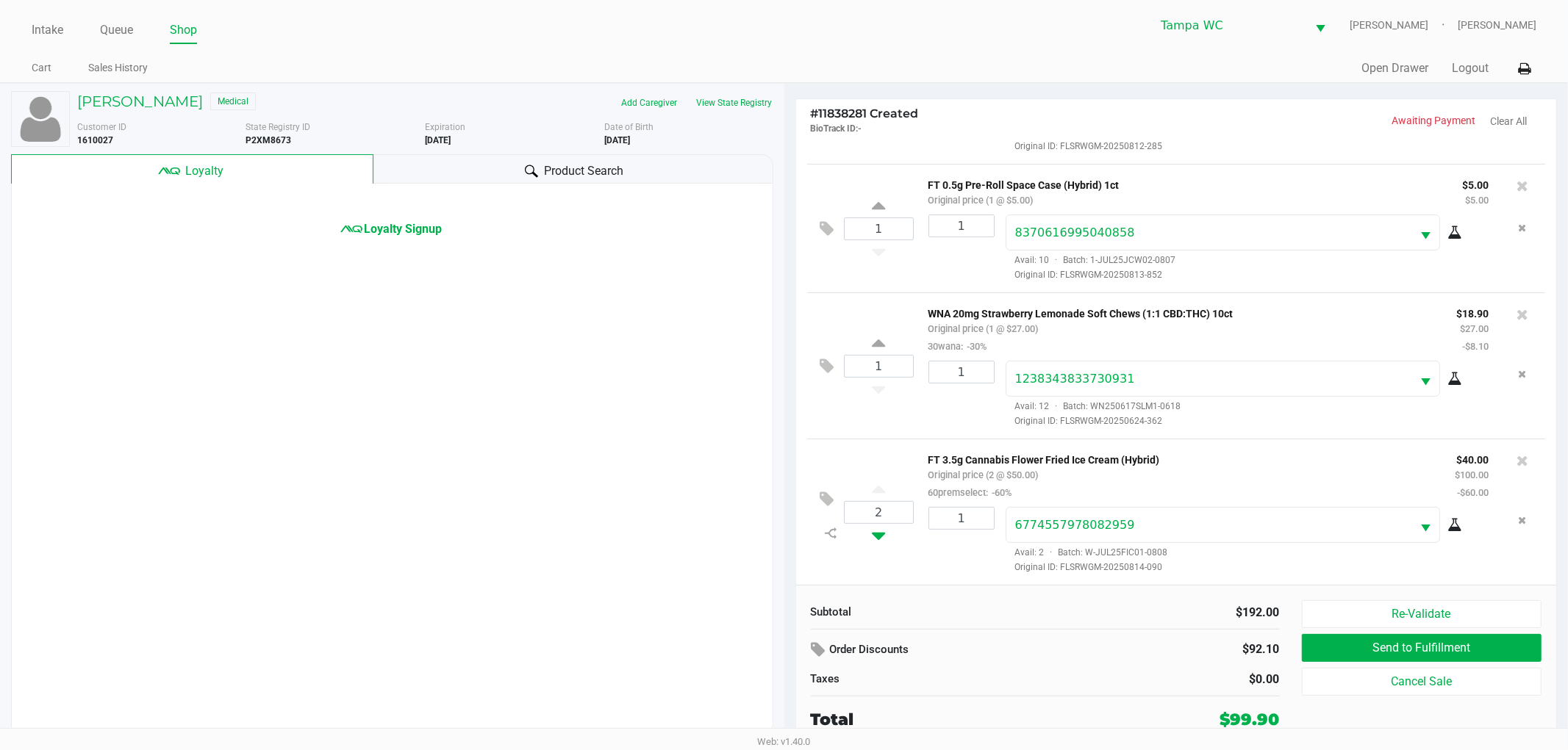
click at [873, 535] on icon at bounding box center [879, 533] width 13 height 18
type input "1"
click at [1384, 627] on button "Re-Validate" at bounding box center [1422, 614] width 240 height 28
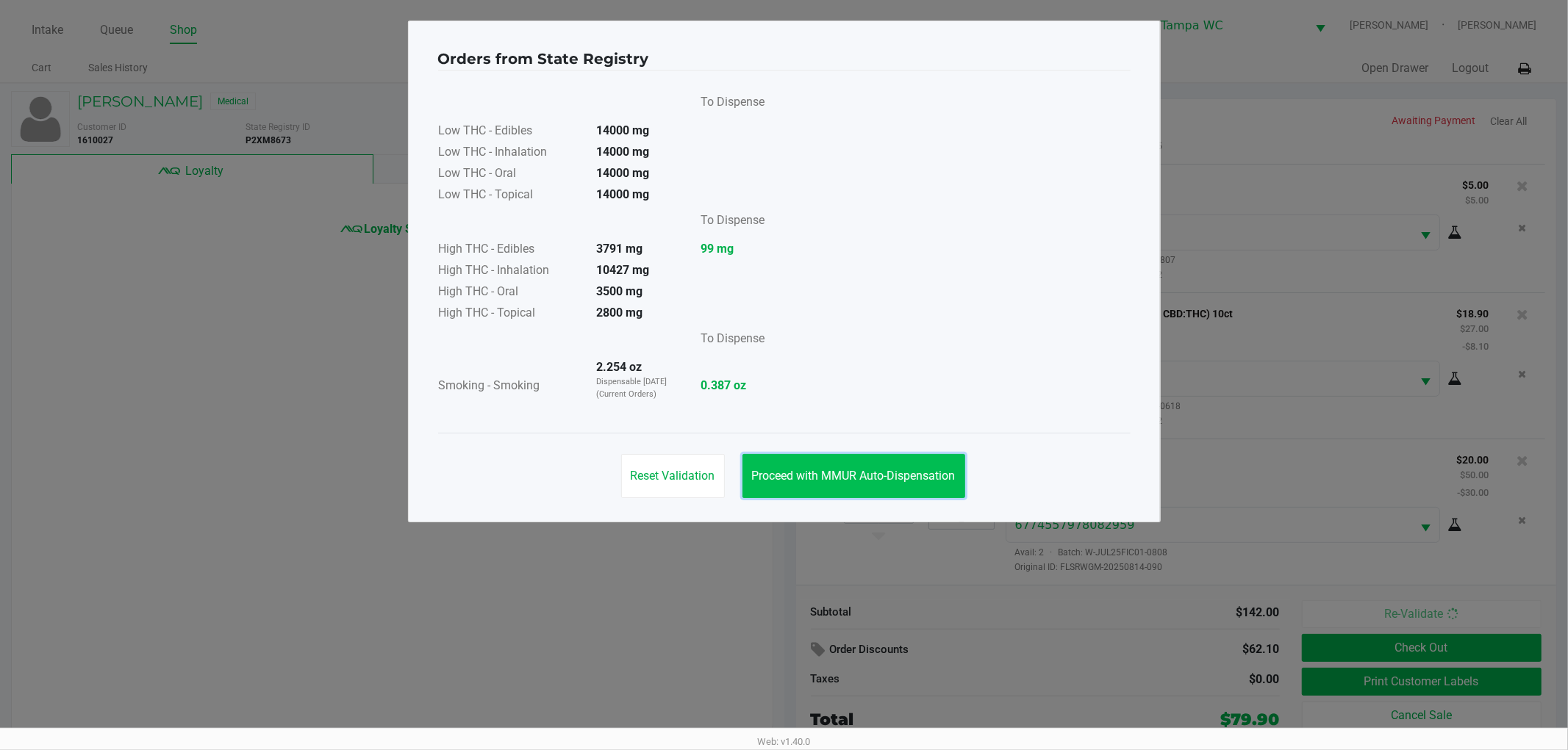
click at [906, 458] on button "Proceed with MMUR Auto-Dispensation" at bounding box center [853, 476] width 223 height 44
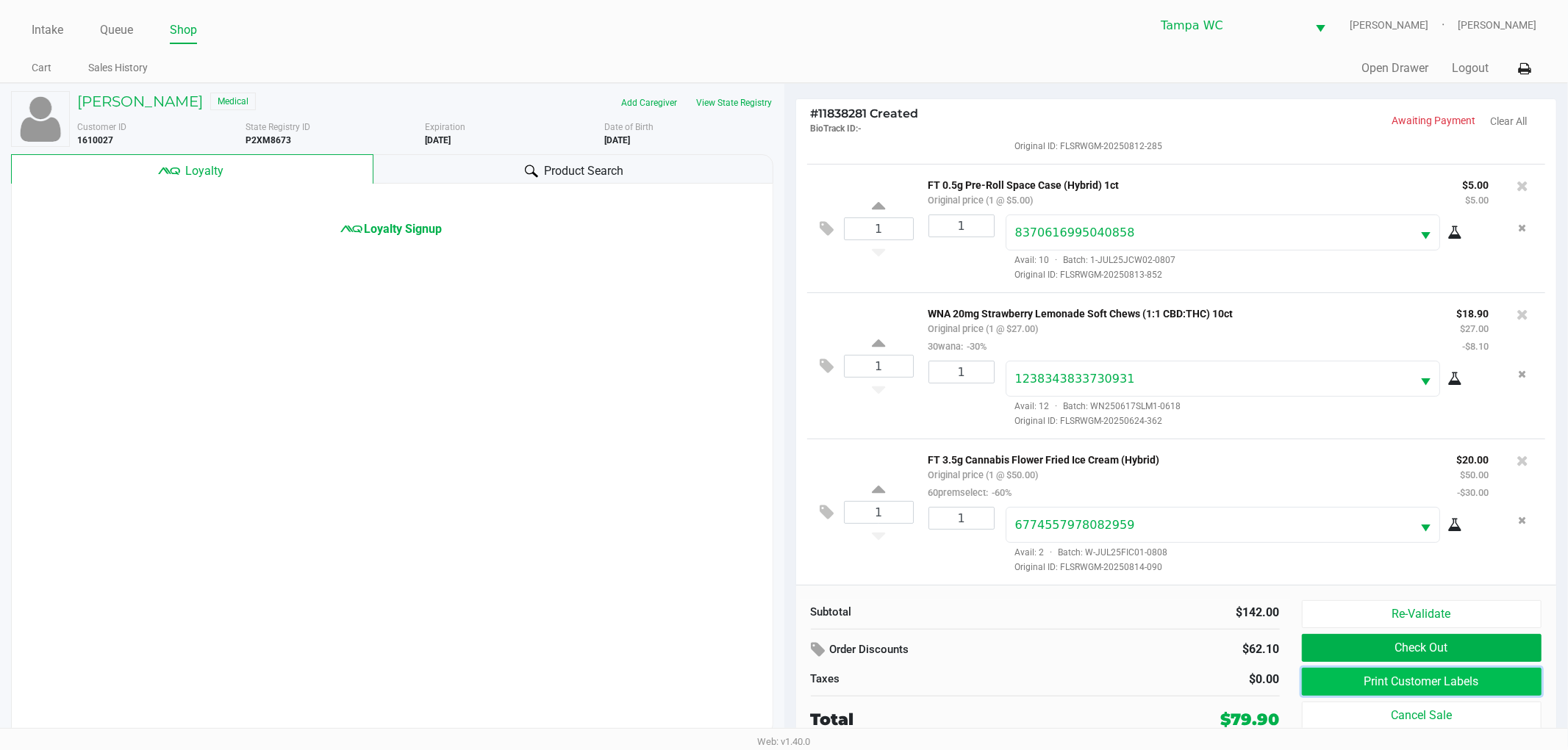
click at [1407, 680] on button "Print Customer Labels" at bounding box center [1422, 682] width 240 height 28
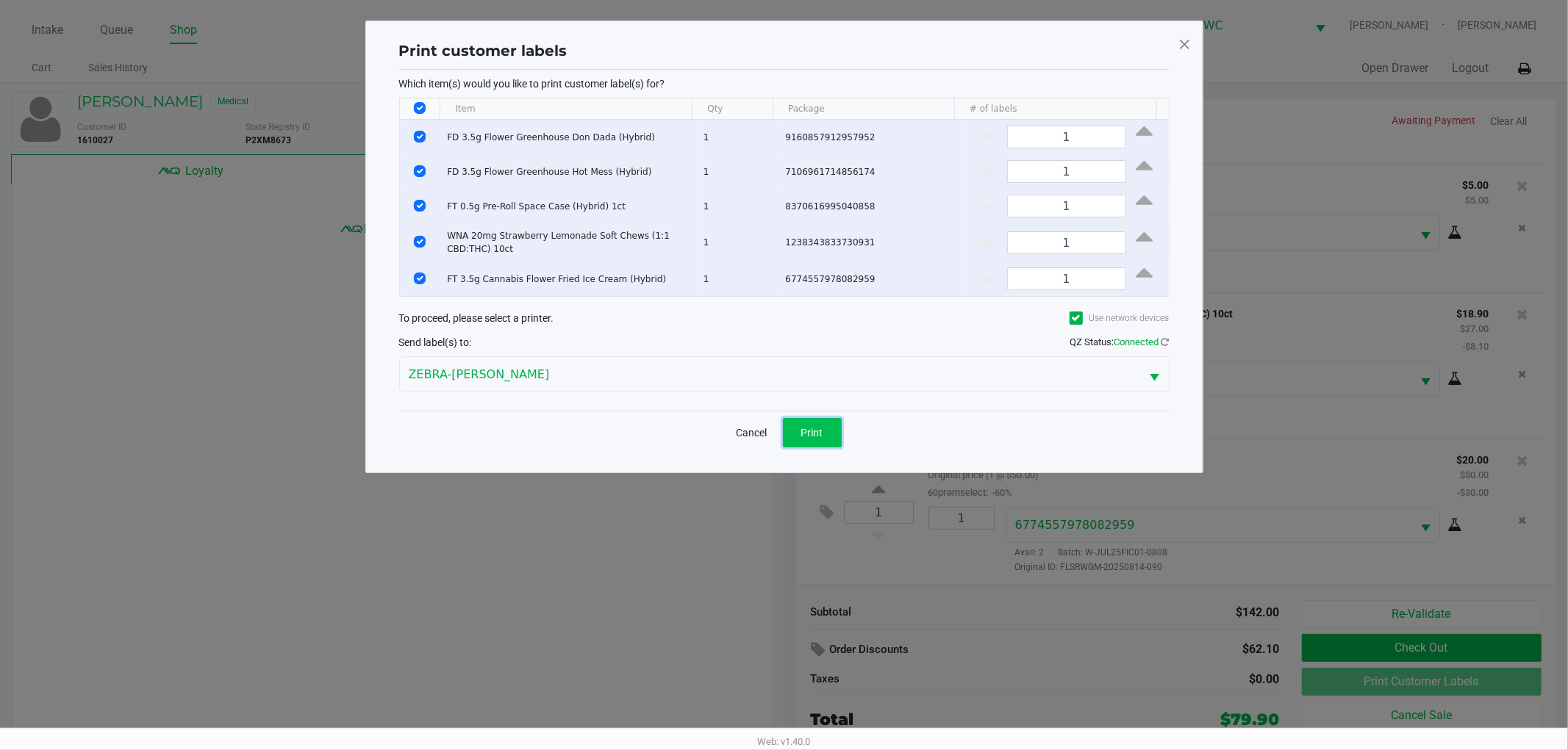
click at [798, 430] on button "Print" at bounding box center [812, 433] width 59 height 30
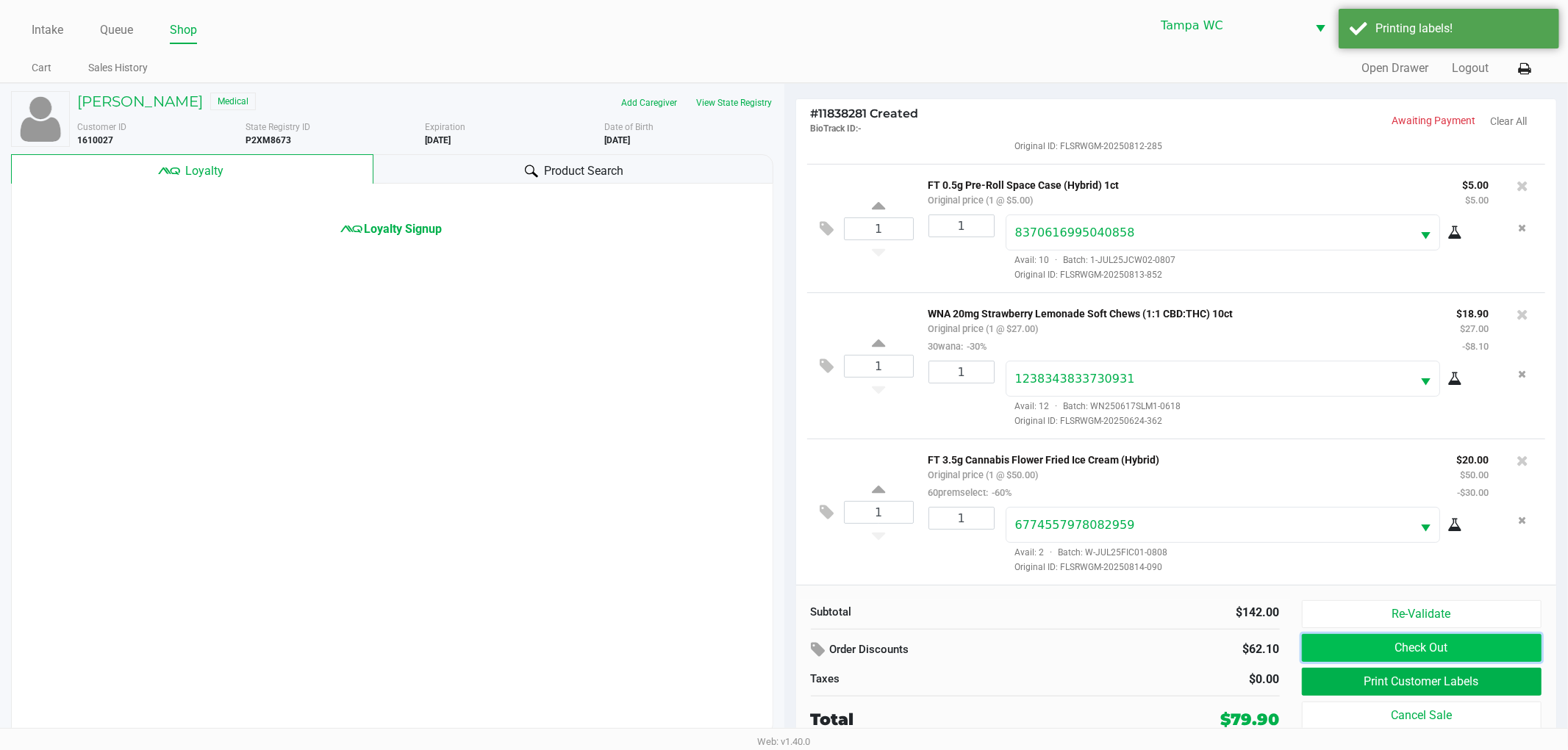
click at [1465, 652] on button "Check Out" at bounding box center [1422, 648] width 240 height 28
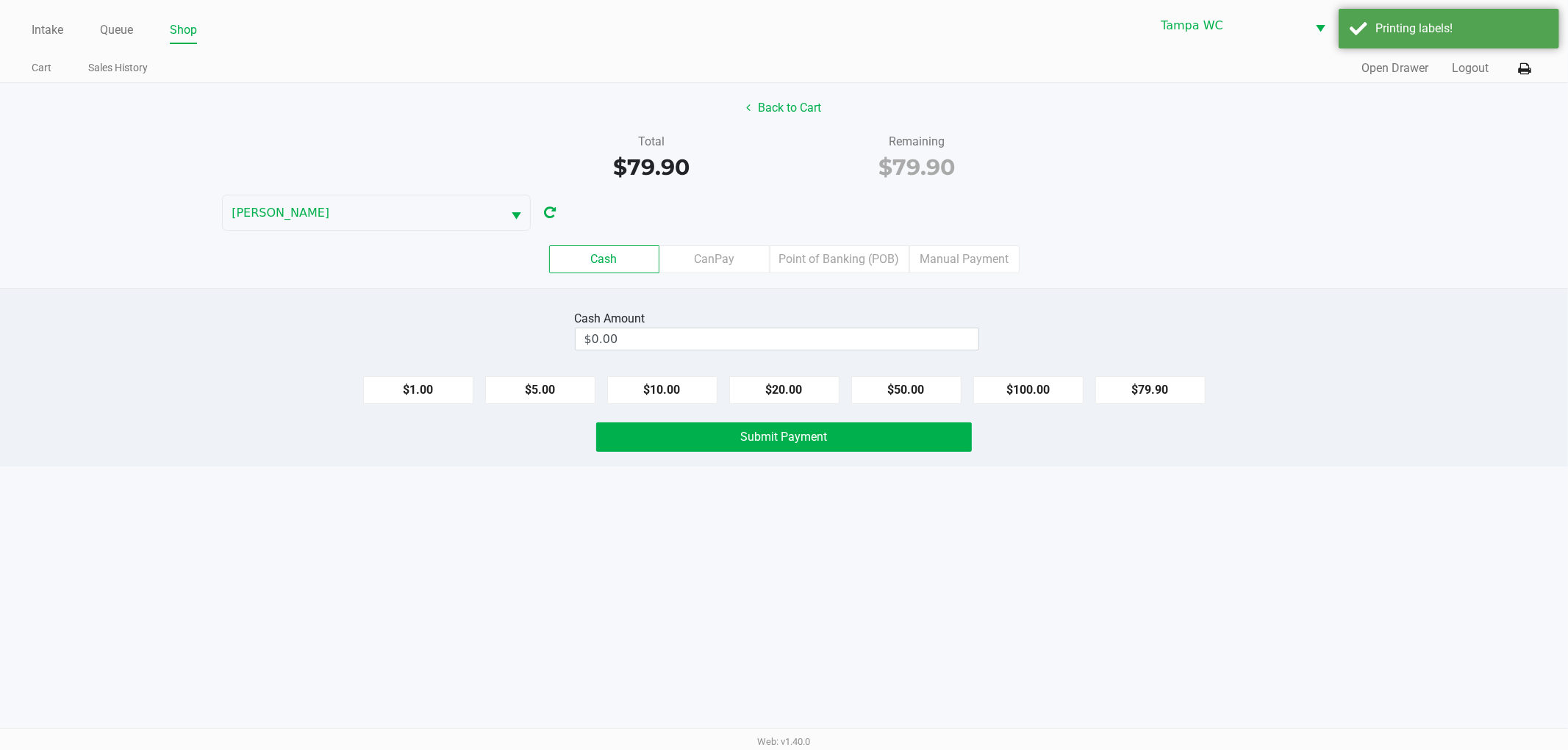
click at [852, 275] on div "Cash CanPay Point of Banking (POB) Manual Payment" at bounding box center [784, 259] width 1590 height 57
click at [852, 272] on label "Point of Banking (POB)" at bounding box center [839, 259] width 140 height 28
click at [0, 0] on 7 "Point of Banking (POB)" at bounding box center [0, 0] width 0 height 0
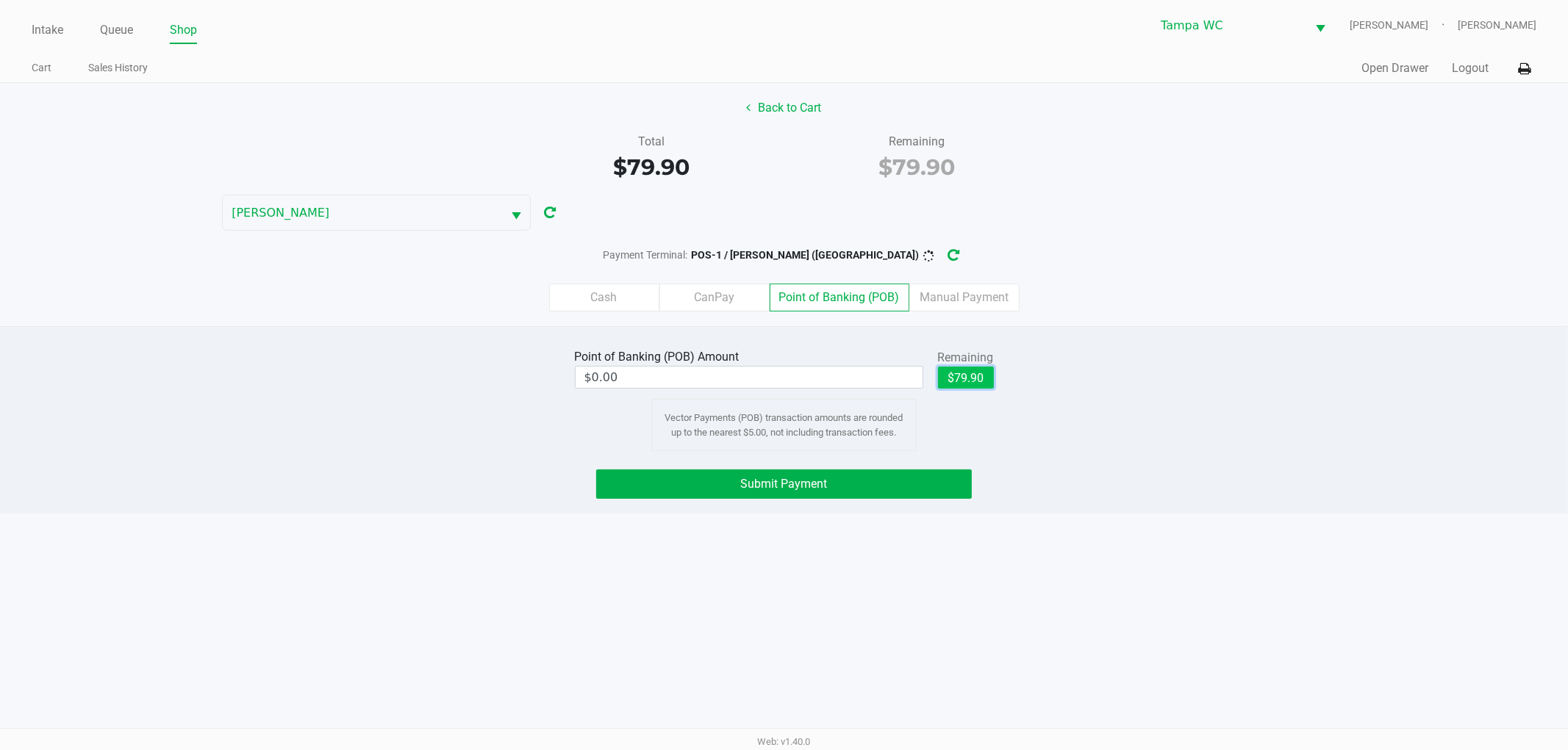
click at [958, 382] on button "$79.90" at bounding box center [966, 377] width 55 height 22
type input "$79.90"
click at [899, 473] on button "Submit Payment" at bounding box center [784, 484] width 376 height 30
click at [958, 249] on icon "button" at bounding box center [964, 256] width 14 height 13
click at [783, 488] on span "Submit Payment" at bounding box center [784, 483] width 87 height 14
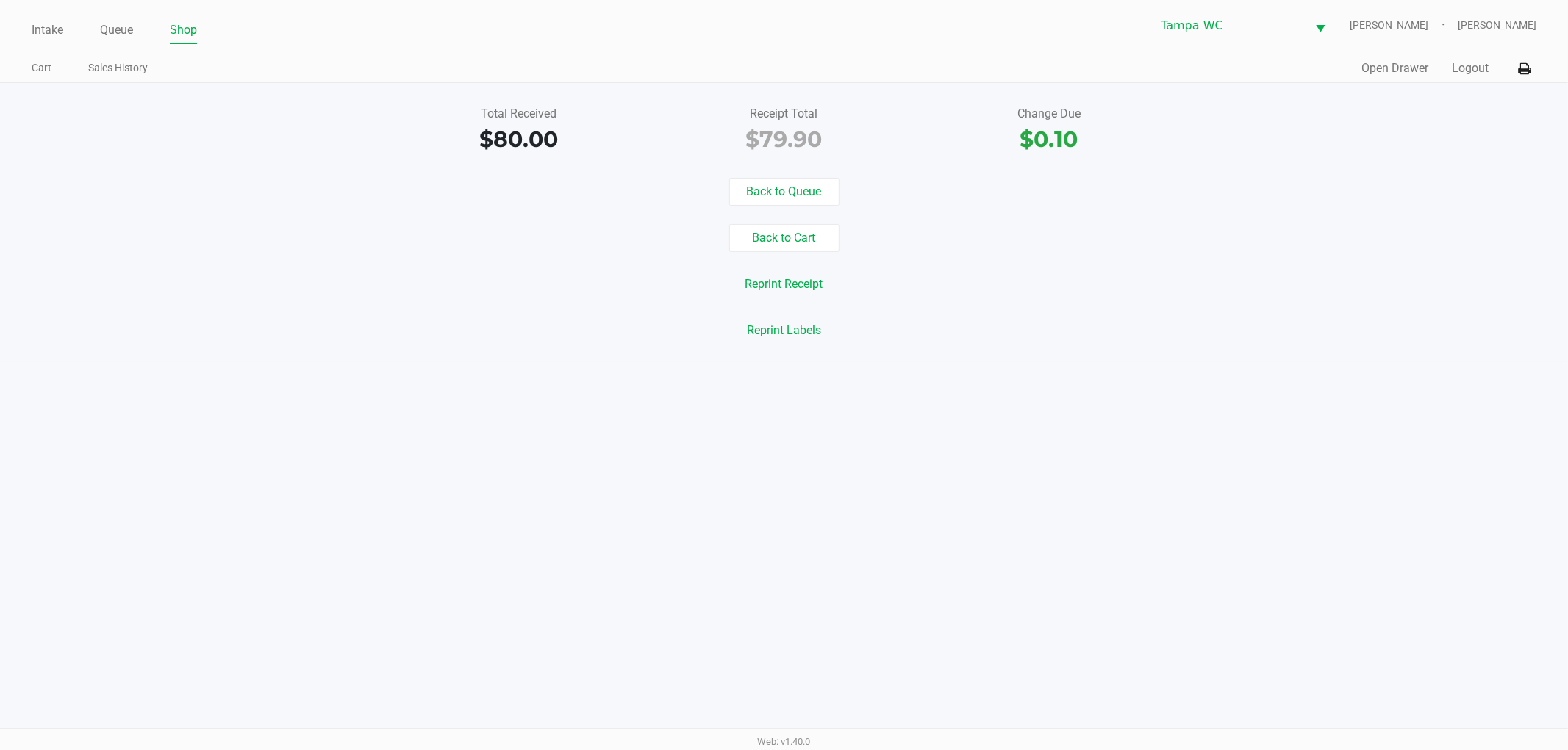
click at [1236, 507] on div "Intake Queue Shop Tampa [PERSON_NAME] [PERSON_NAME] Cart Sales History Quick Sa…" at bounding box center [784, 375] width 1568 height 750
click at [1469, 65] on button "Logout" at bounding box center [1470, 68] width 36 height 17
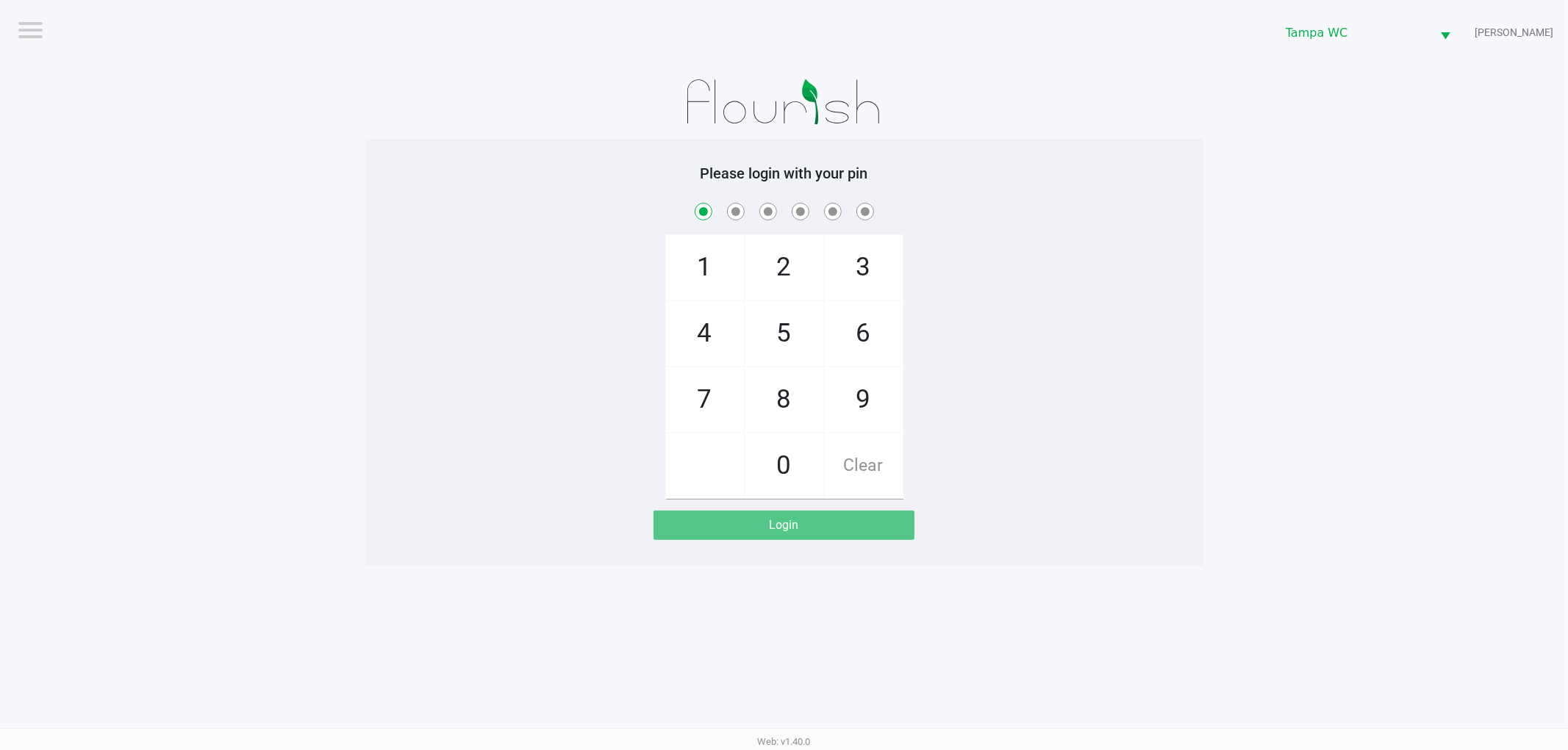
checkbox input "true"
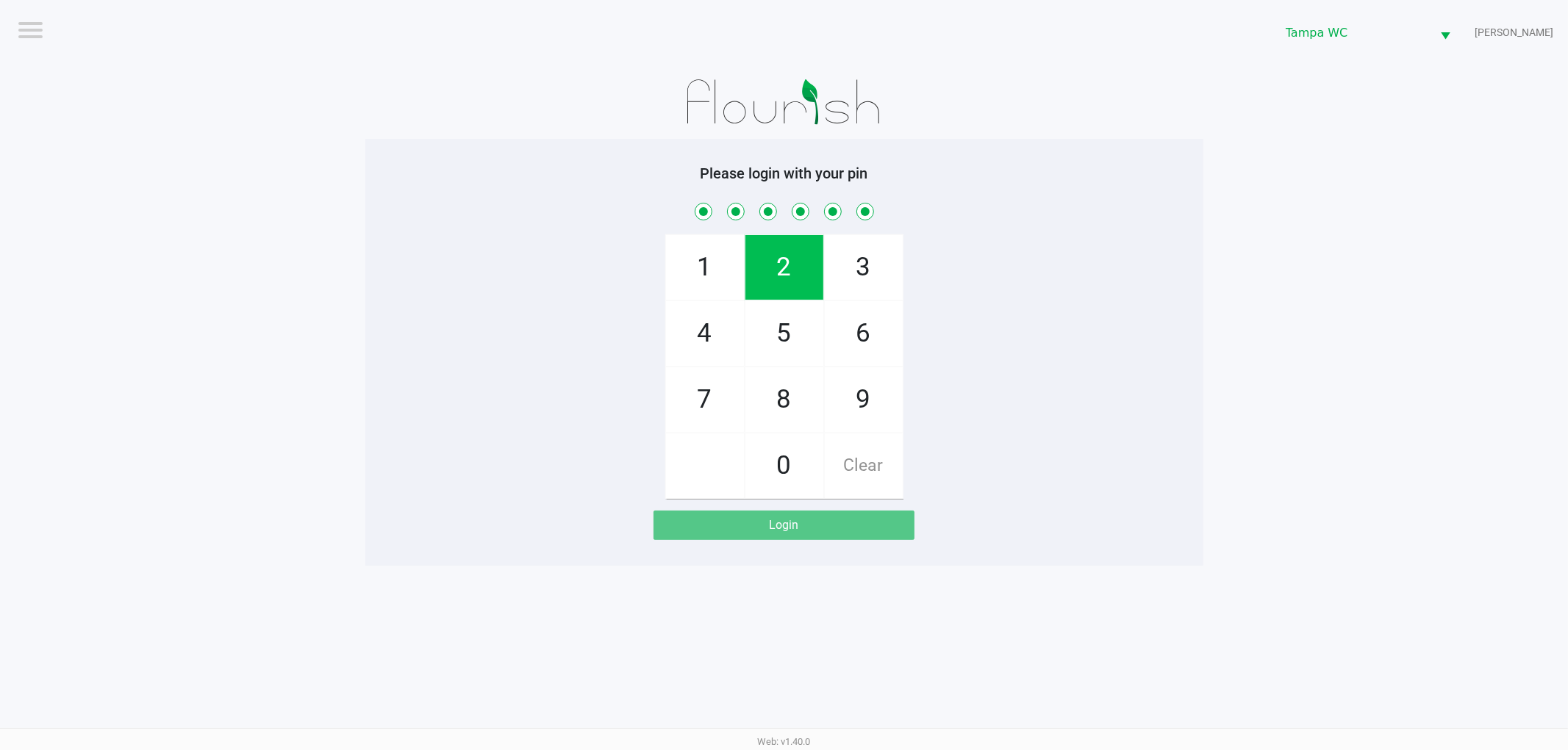
checkbox input "true"
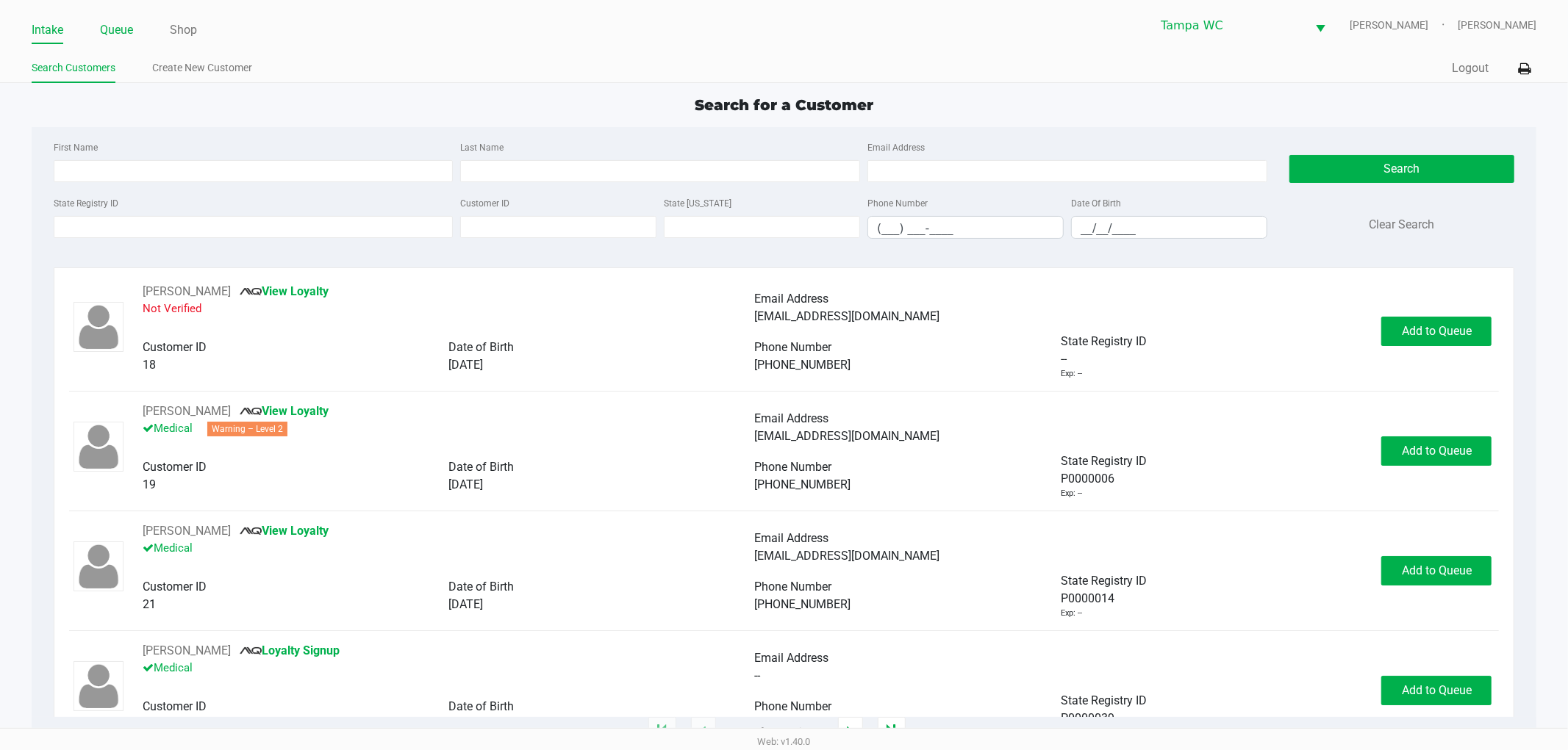
click at [122, 23] on link "Queue" at bounding box center [117, 30] width 33 height 21
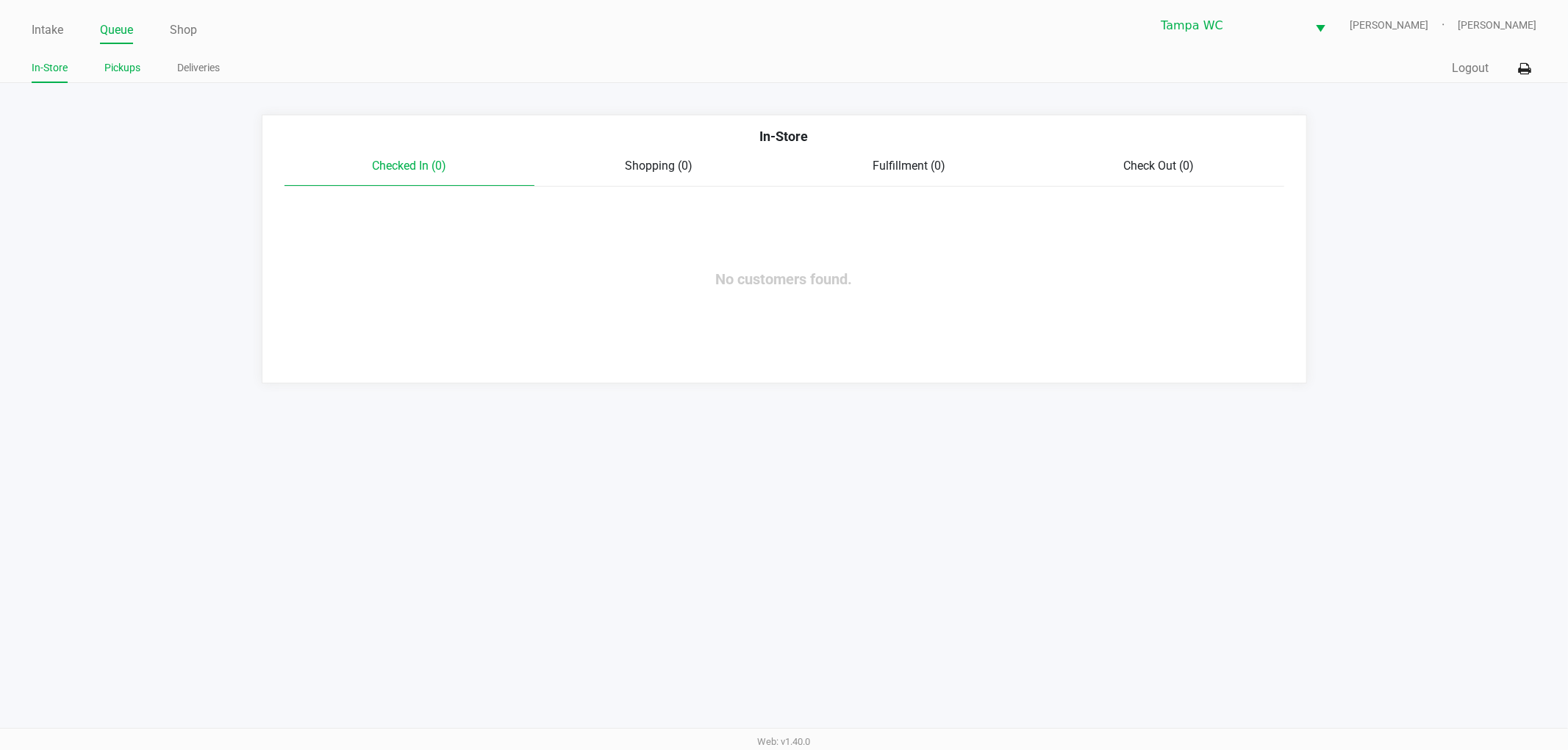
click at [131, 65] on link "Pickups" at bounding box center [122, 68] width 36 height 18
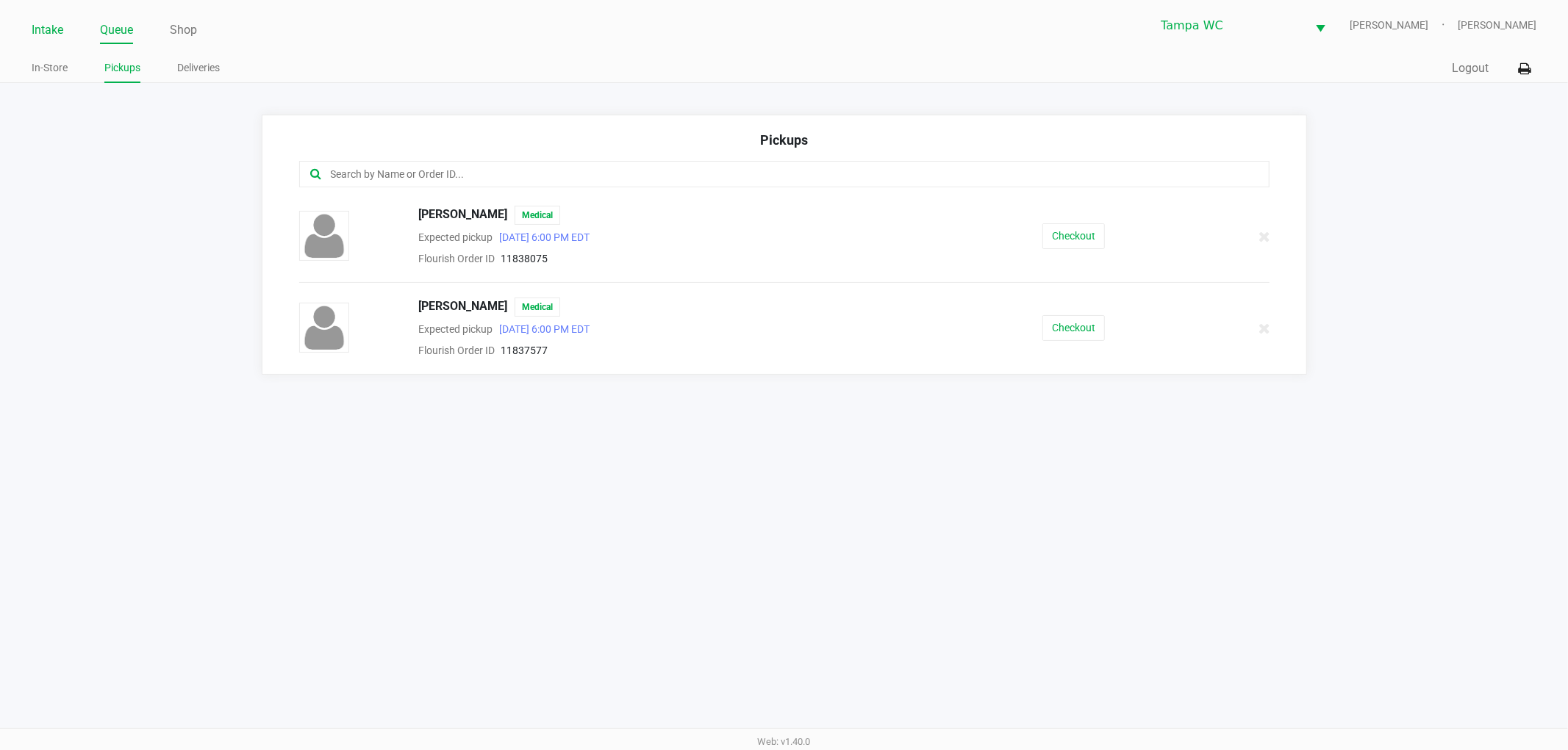
drag, startPoint x: 61, startPoint y: 10, endPoint x: 54, endPoint y: 26, distance: 17.5
click at [59, 12] on div "Intake Queue Shop Tampa [PERSON_NAME] [PERSON_NAME]" at bounding box center [784, 25] width 1506 height 36
click at [54, 26] on link "Intake" at bounding box center [47, 30] width 31 height 21
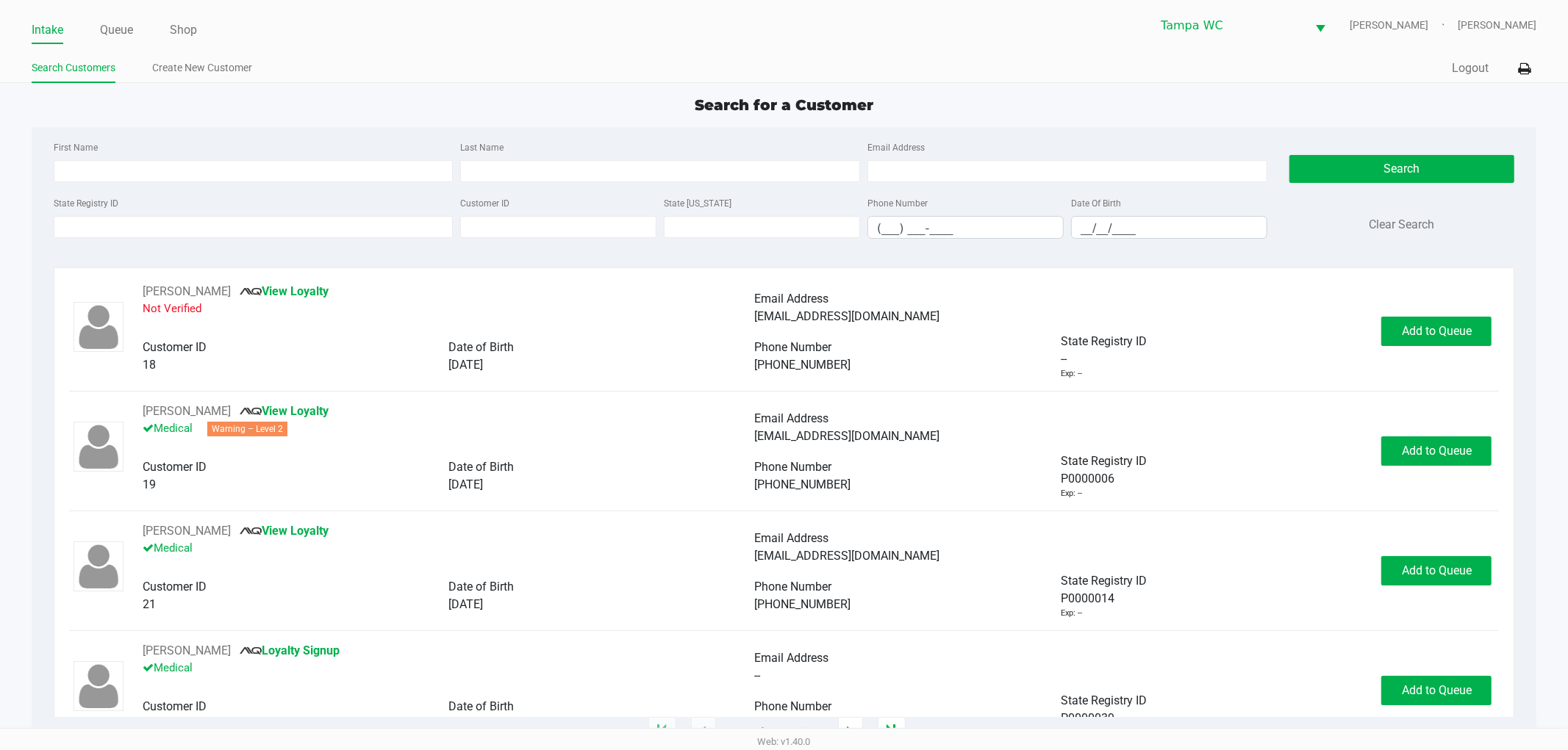
click at [312, 136] on div "First Name Last Name Email Address State Registry ID Customer ID State [US_STAT…" at bounding box center [784, 195] width 1484 height 134
type input "[PERSON_NAME]"
type input "[DATE]"
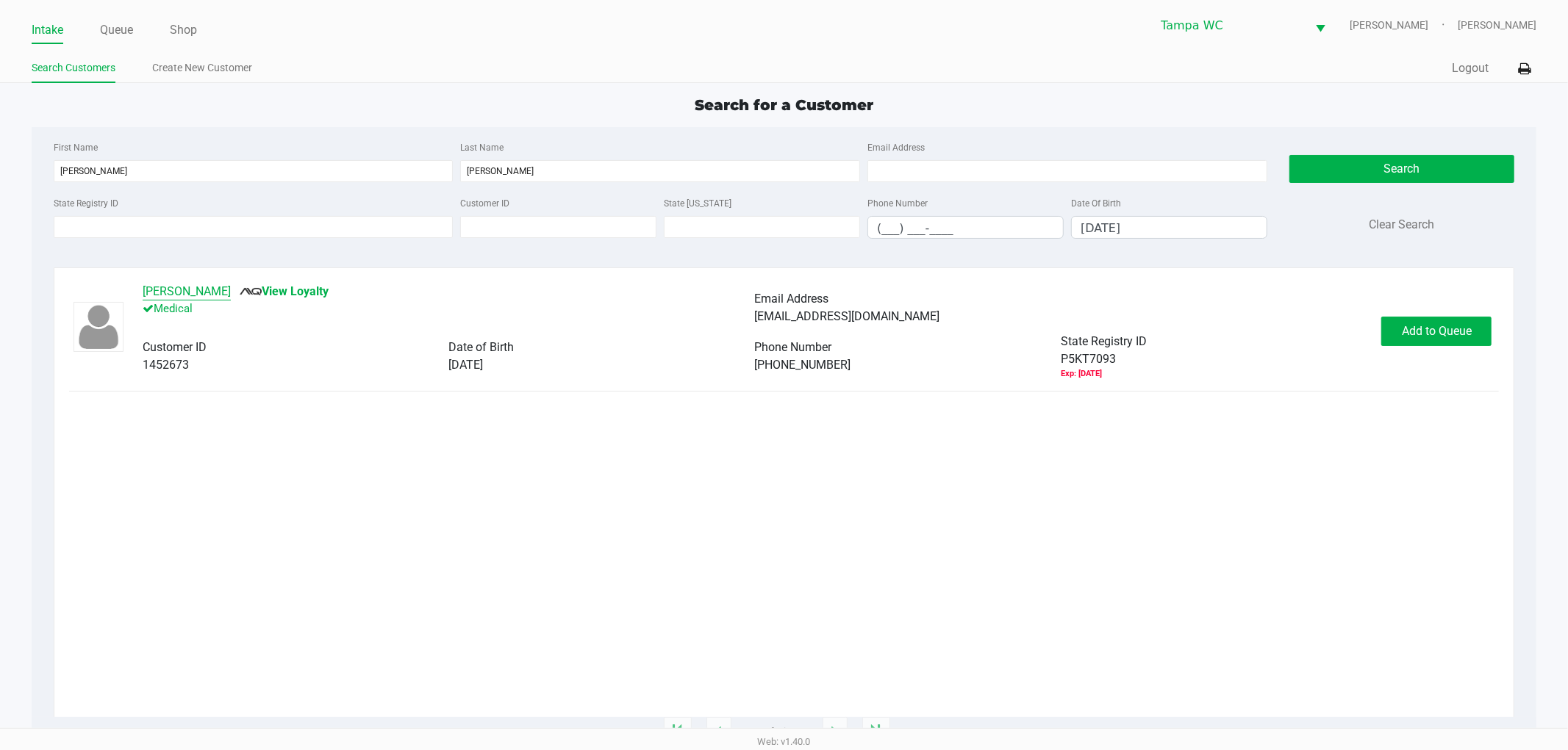
click at [157, 291] on button "[PERSON_NAME]" at bounding box center [186, 291] width 89 height 17
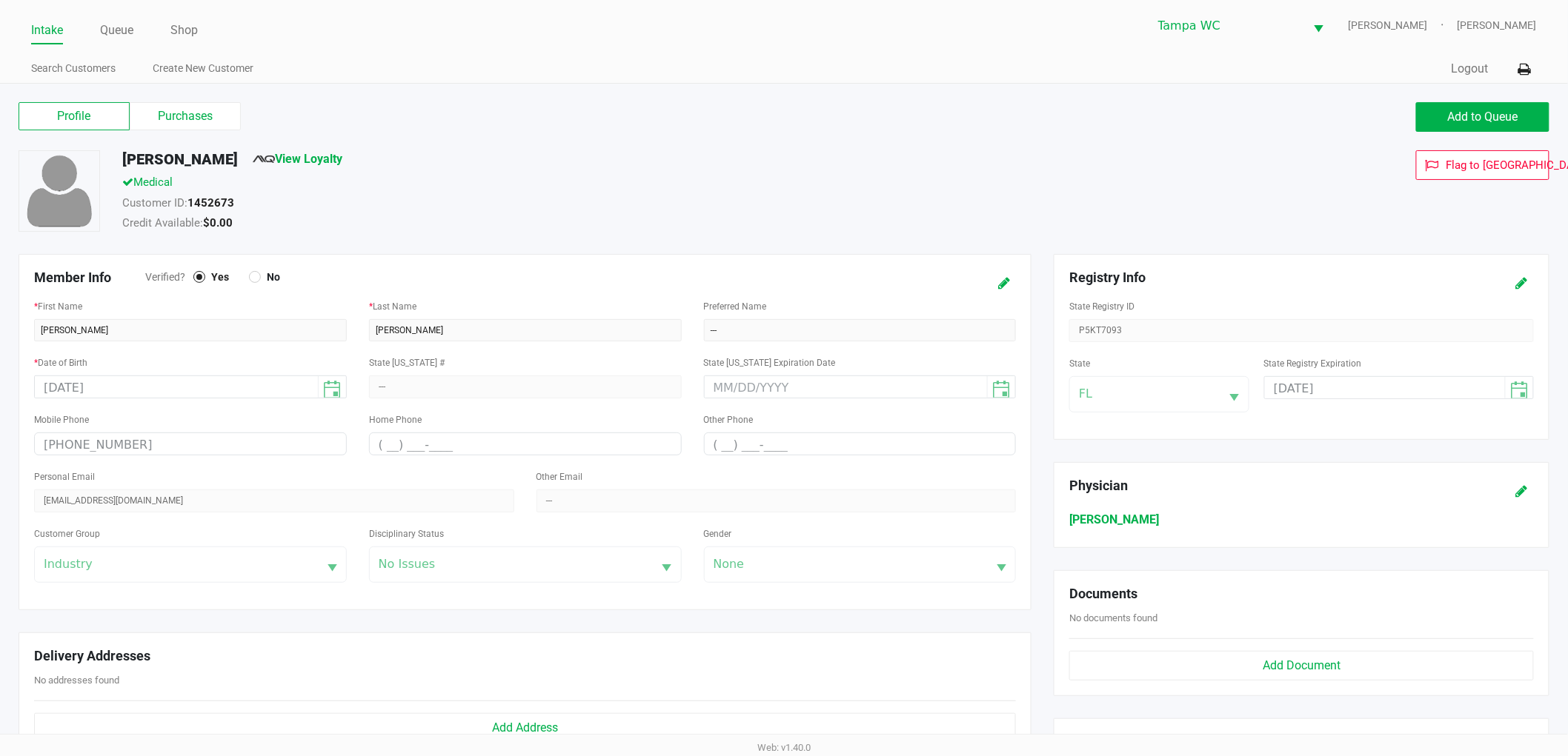
click at [247, 113] on div "Profile Purchases" at bounding box center [396, 116] width 755 height 28
click at [209, 117] on label "Purchases" at bounding box center [185, 116] width 111 height 28
click at [0, 0] on 1 "Purchases" at bounding box center [0, 0] width 0 height 0
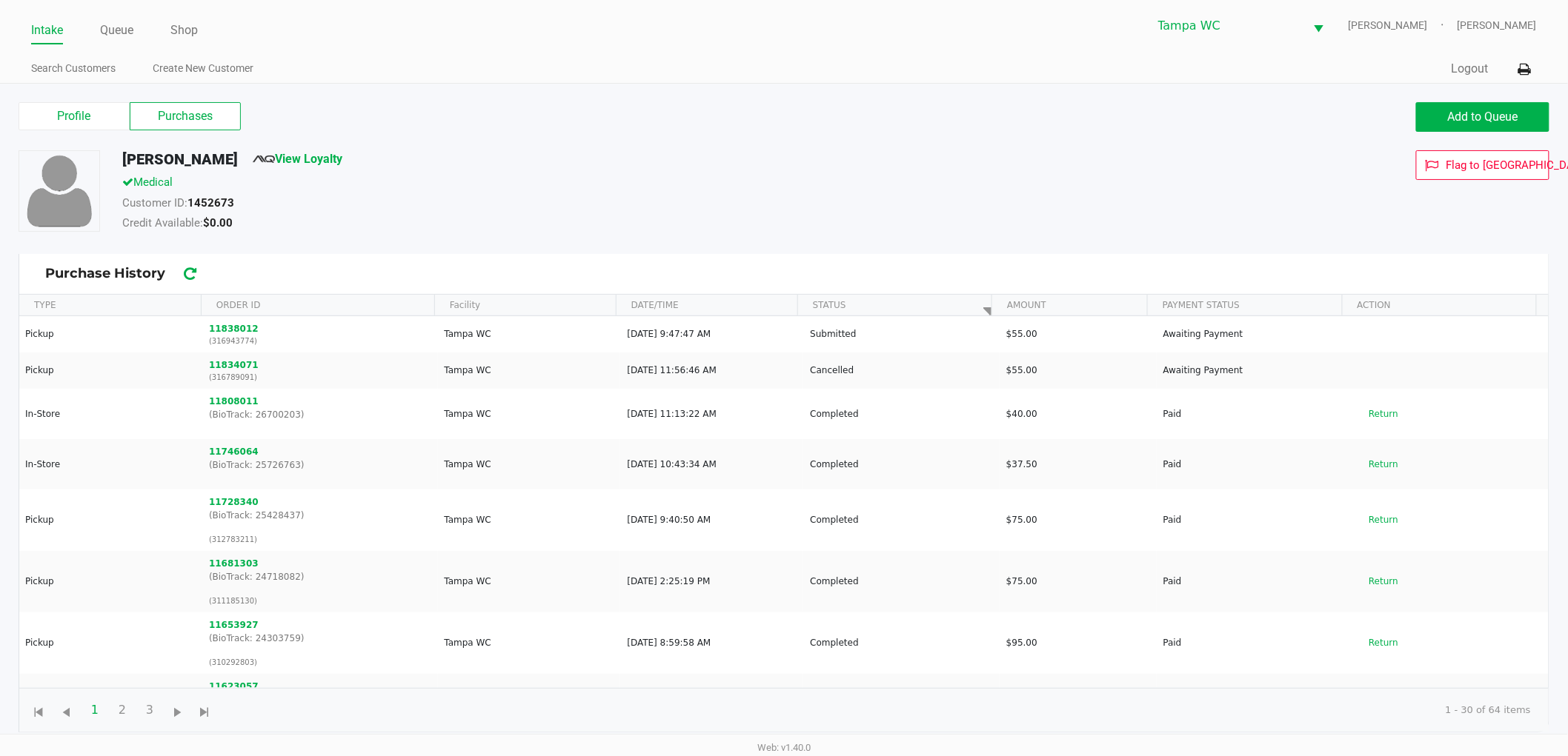
click at [458, 117] on div "Profile Purchases" at bounding box center [396, 116] width 755 height 28
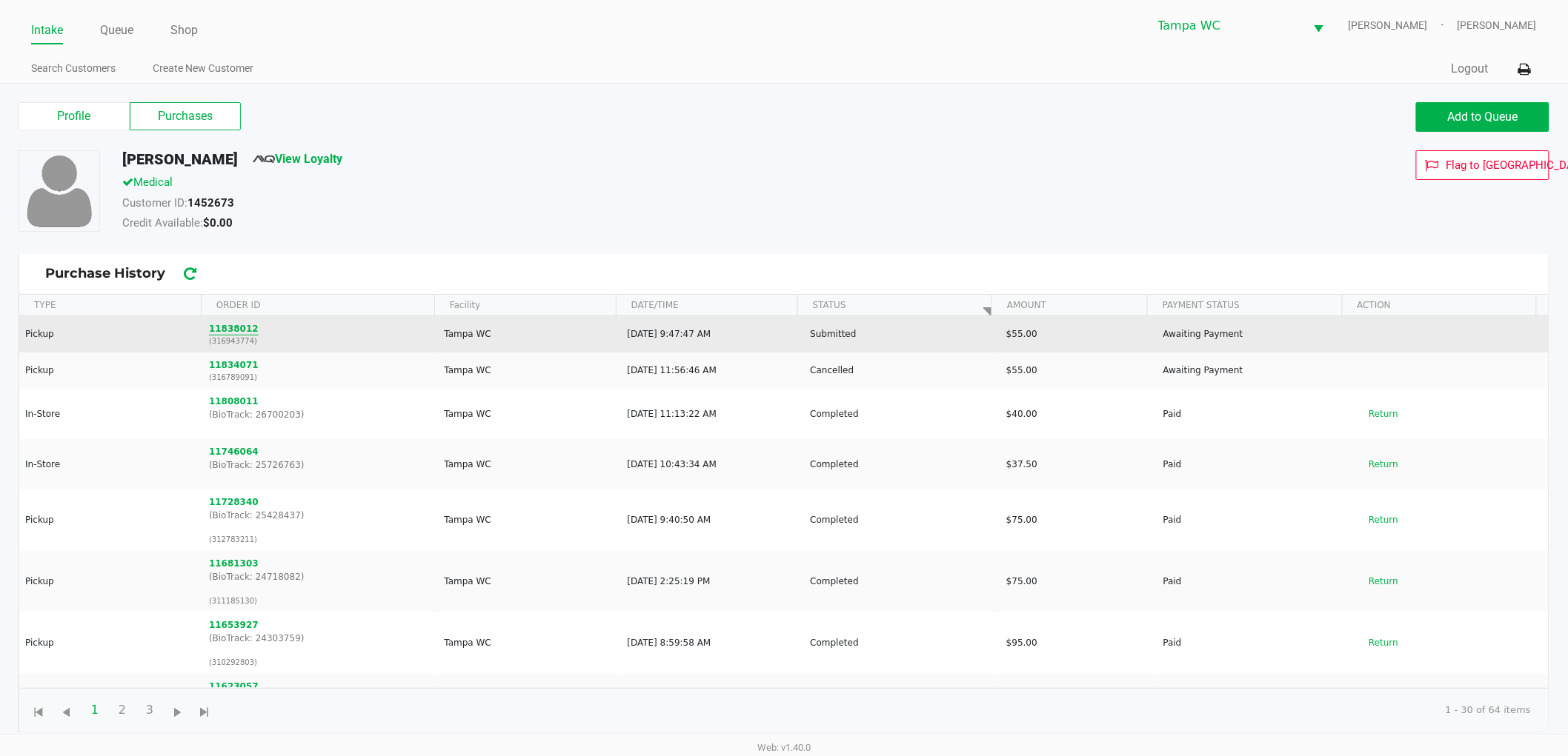
click at [230, 324] on button "11838012" at bounding box center [233, 329] width 49 height 13
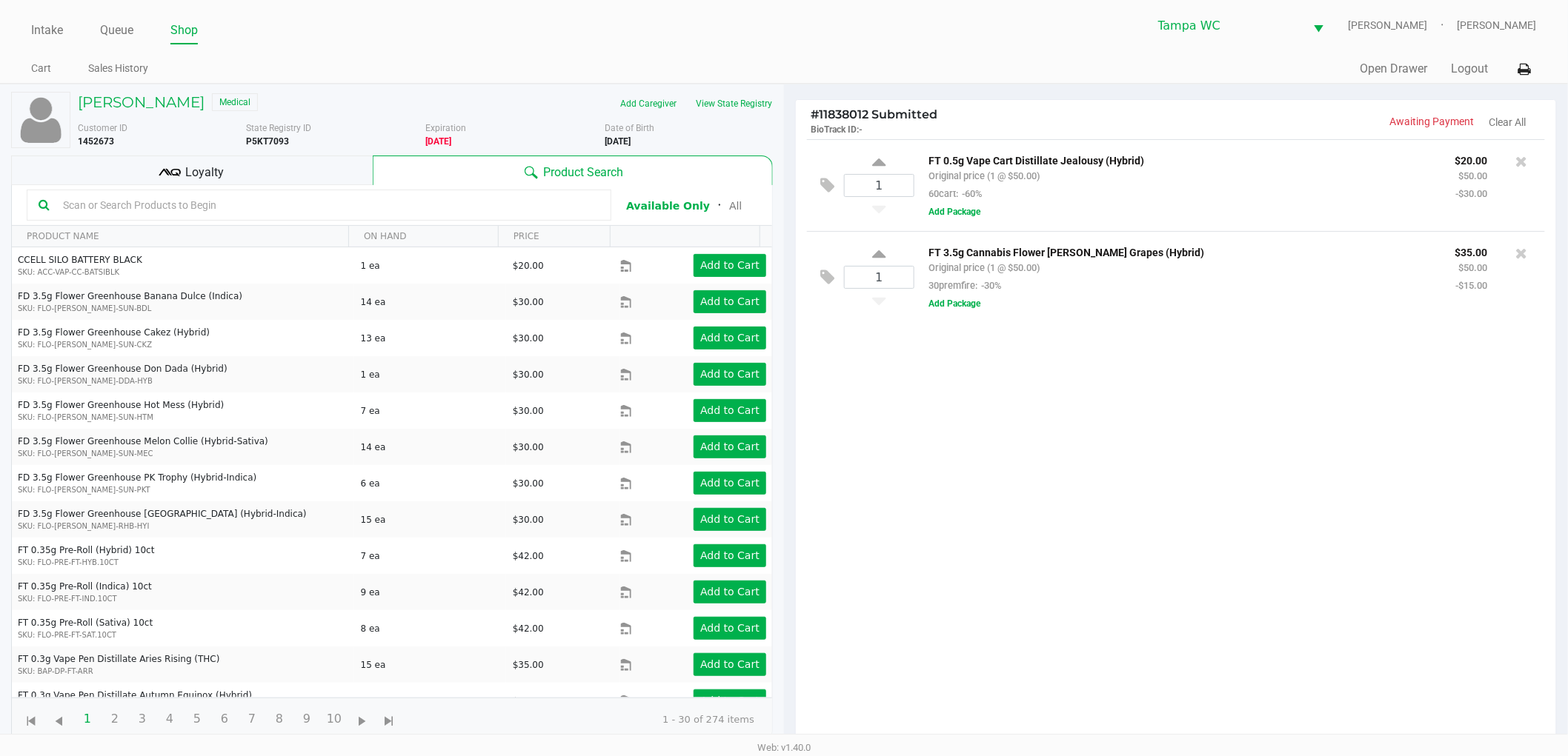
drag, startPoint x: 1082, startPoint y: 447, endPoint x: 1117, endPoint y: 440, distance: 35.7
click at [1083, 448] on div "1 FT 0.5g Vape Cart Distillate Jealousy (Hybrid) Original price (1 @ $50.00) 60…" at bounding box center [1176, 446] width 761 height 613
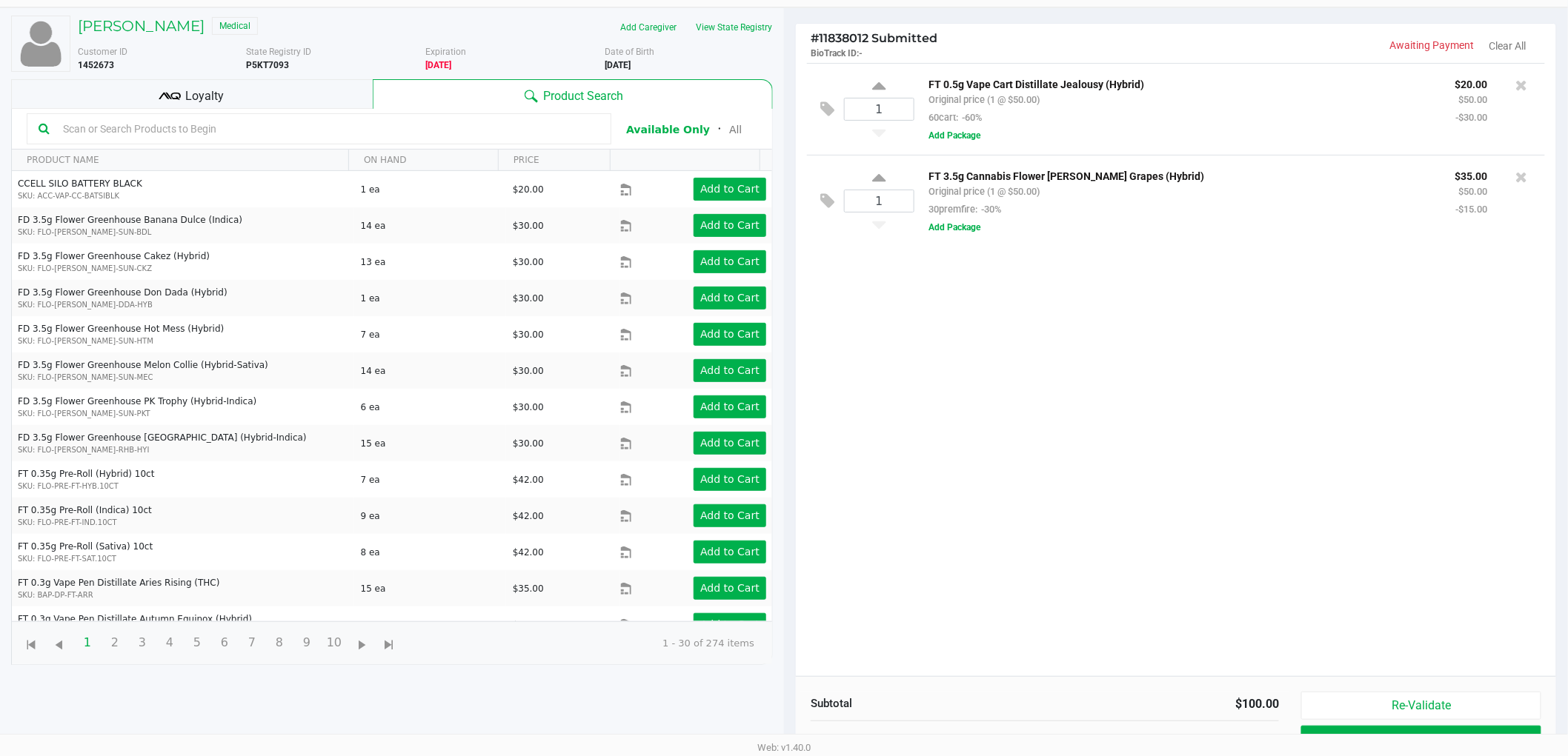
scroll to position [78, 0]
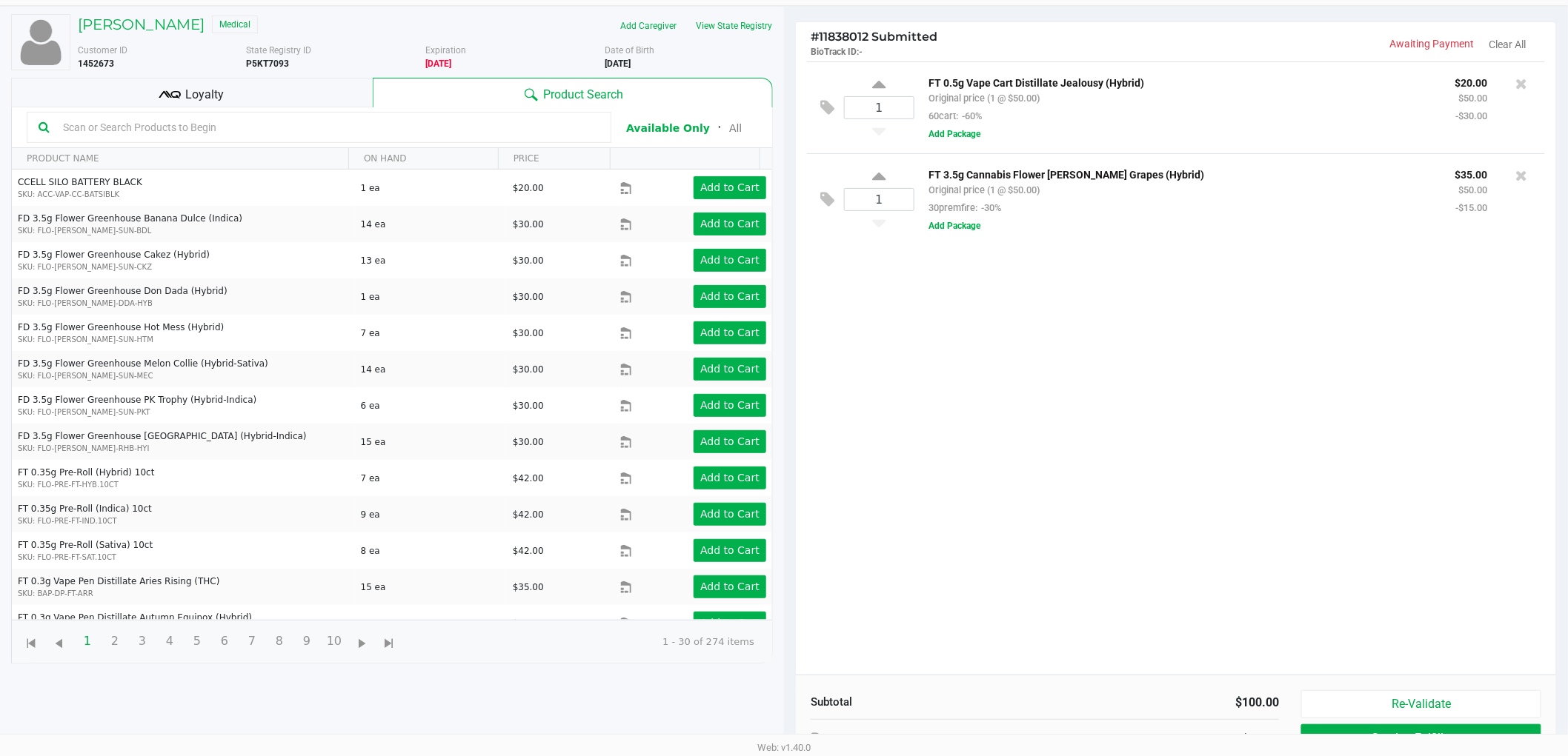
click at [1155, 543] on div "1 FT 0.5g Vape Cart Distillate Jealousy (Hybrid) Original price (1 @ $50.00) 60…" at bounding box center [1176, 368] width 761 height 613
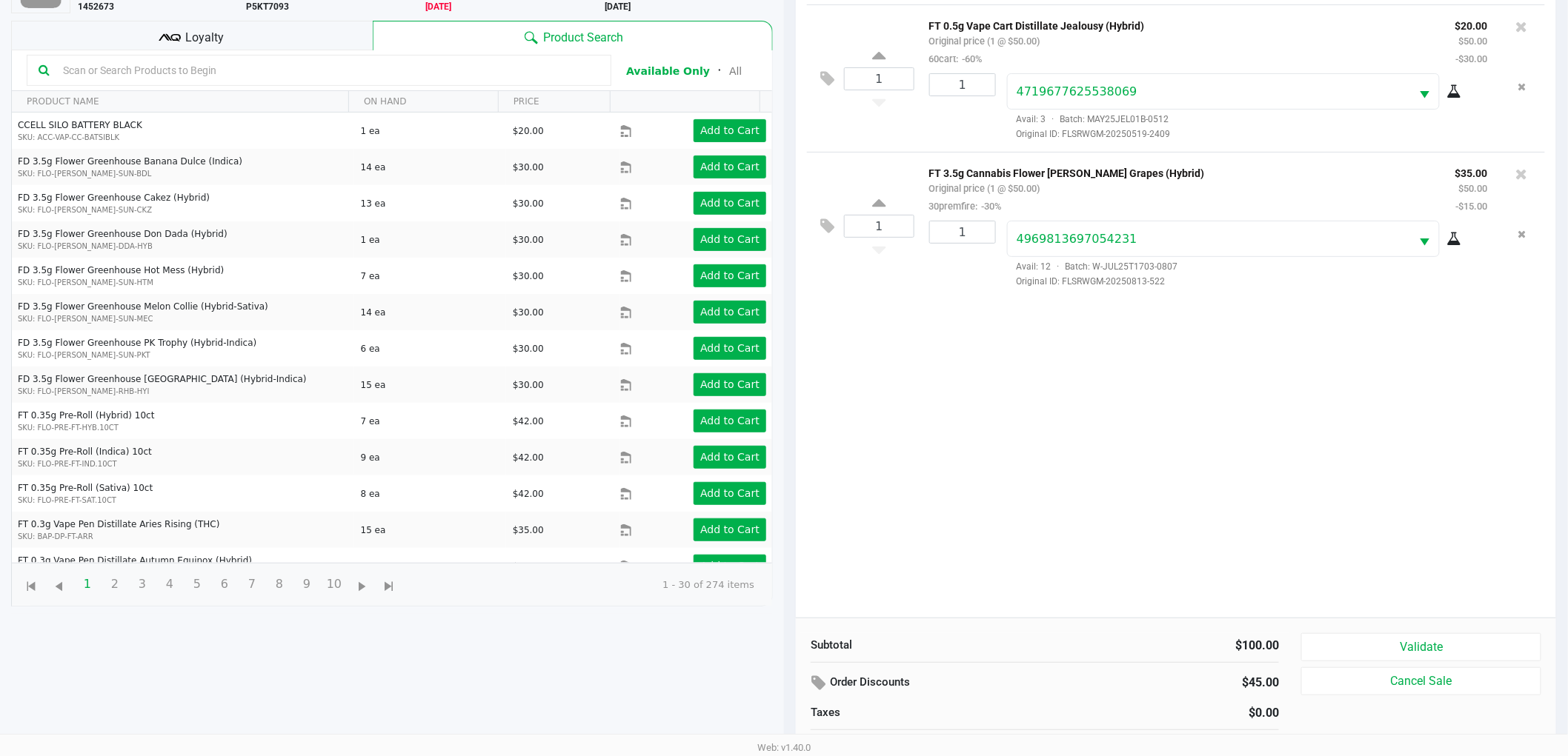
scroll to position [161, 0]
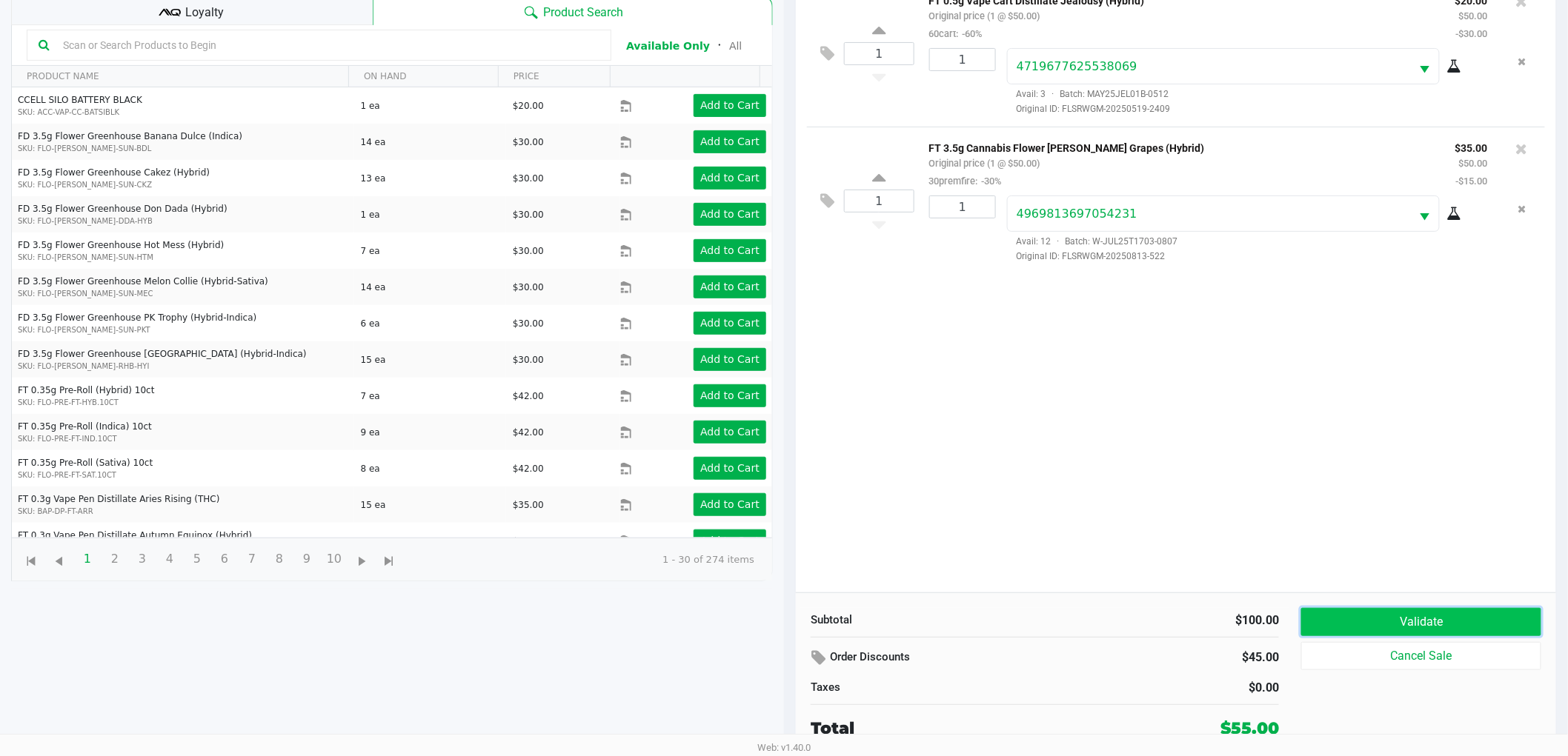
click at [1368, 612] on button "Validate" at bounding box center [1422, 622] width 240 height 28
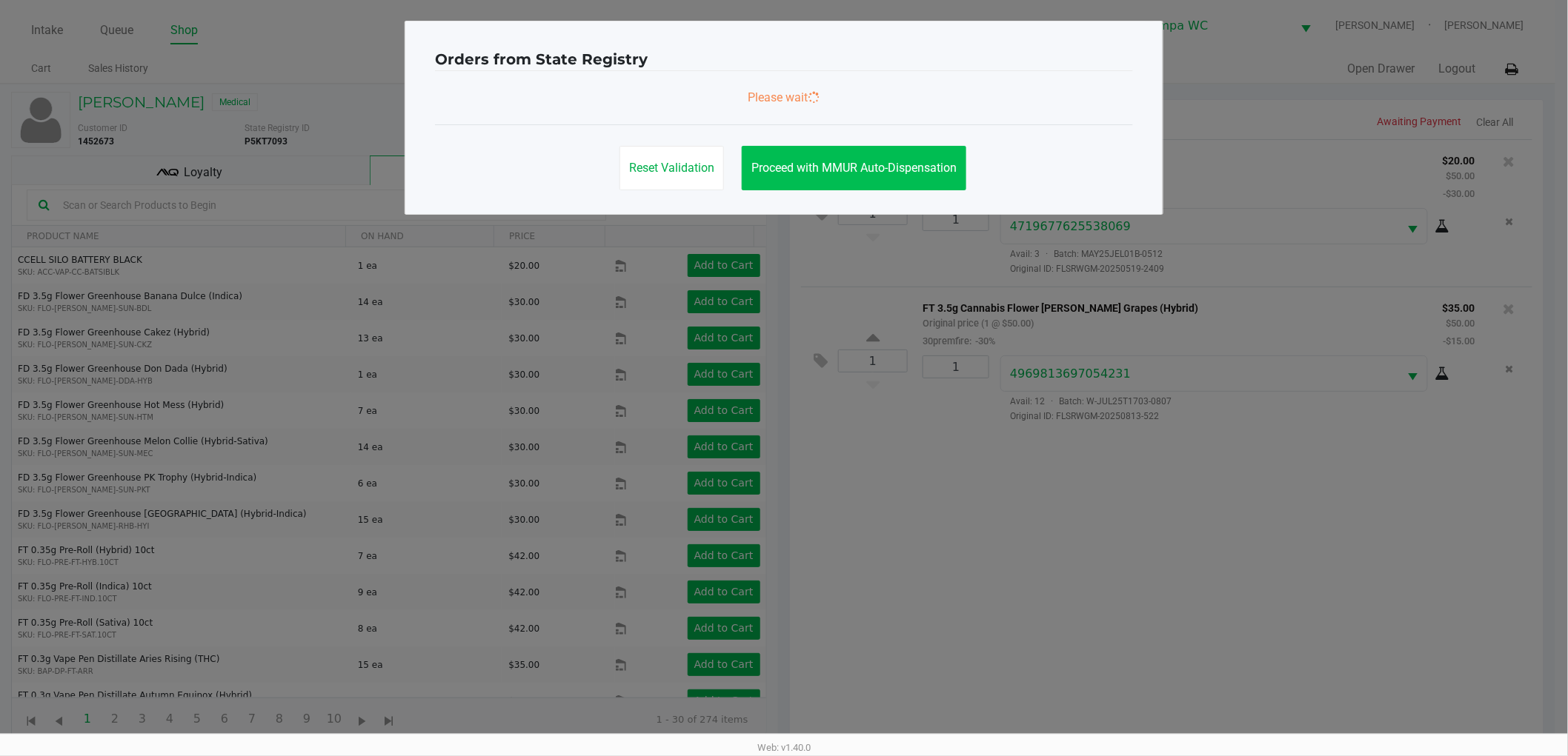
scroll to position [0, 0]
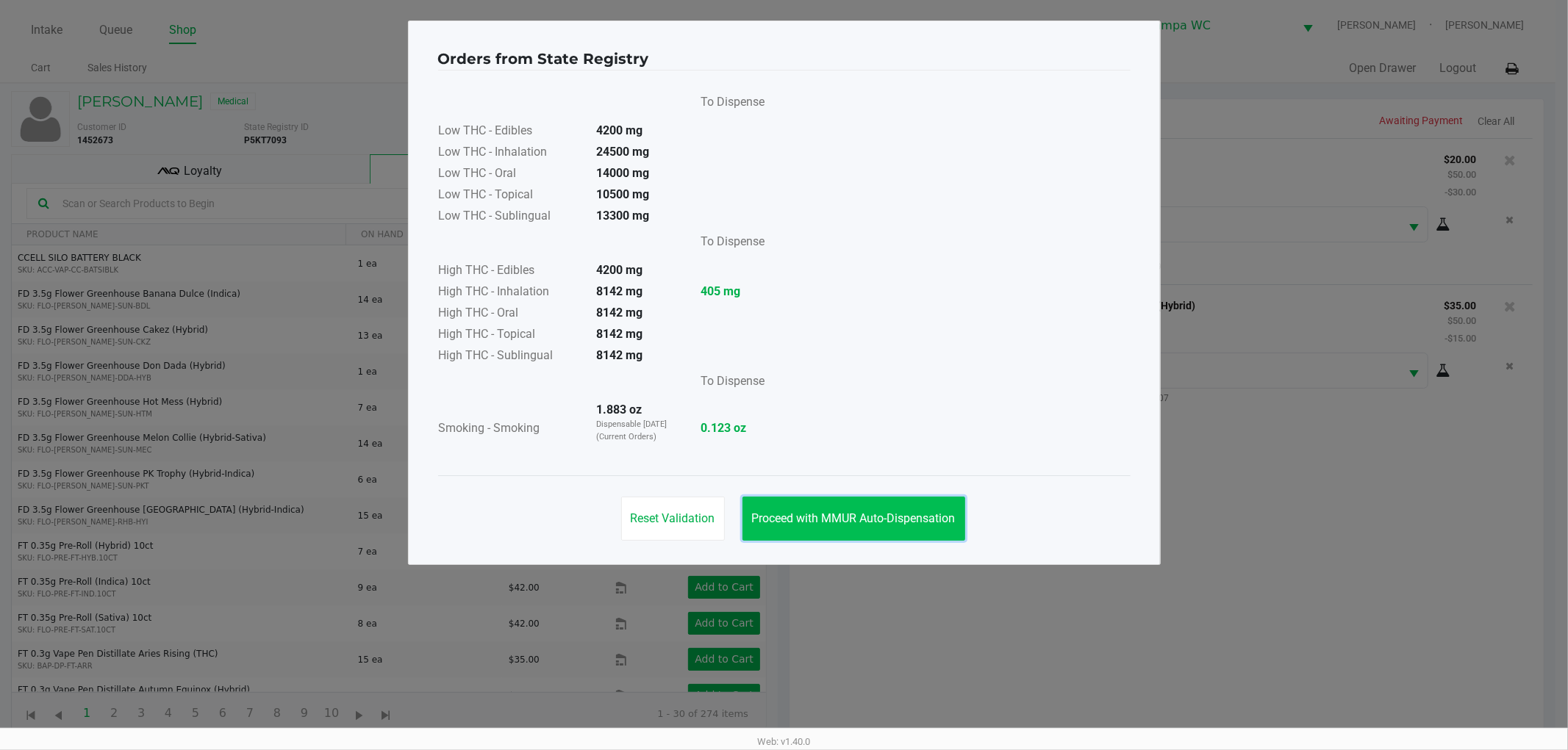
drag, startPoint x: 803, startPoint y: 523, endPoint x: 577, endPoint y: 335, distance: 294.0
click at [800, 520] on span "Proceed with MMUR Auto-Dispensation" at bounding box center [854, 518] width 204 height 14
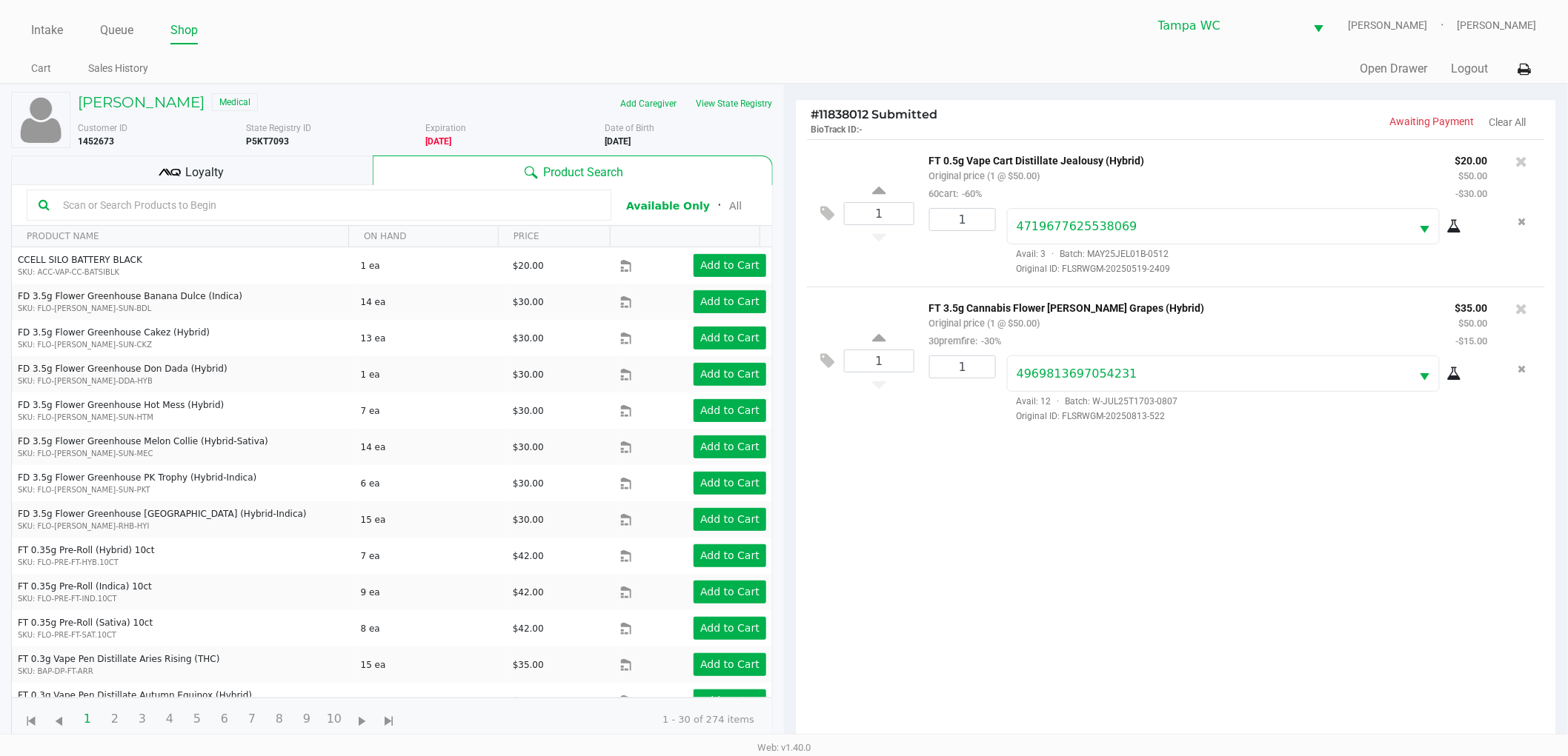
click at [121, 195] on input "text" at bounding box center [328, 205] width 543 height 23
click at [128, 161] on div "Loyalty" at bounding box center [191, 170] width 362 height 30
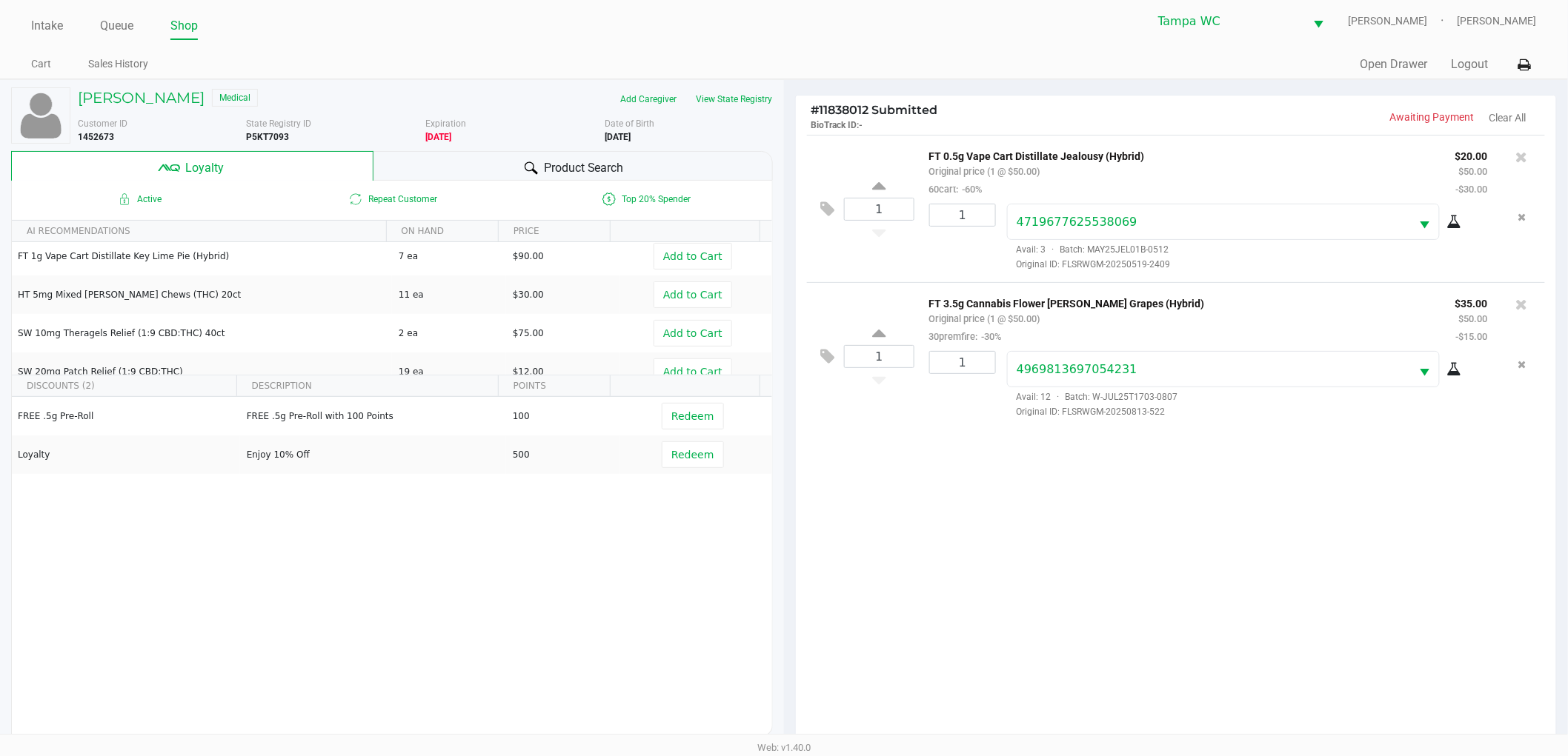
scroll to position [179, 0]
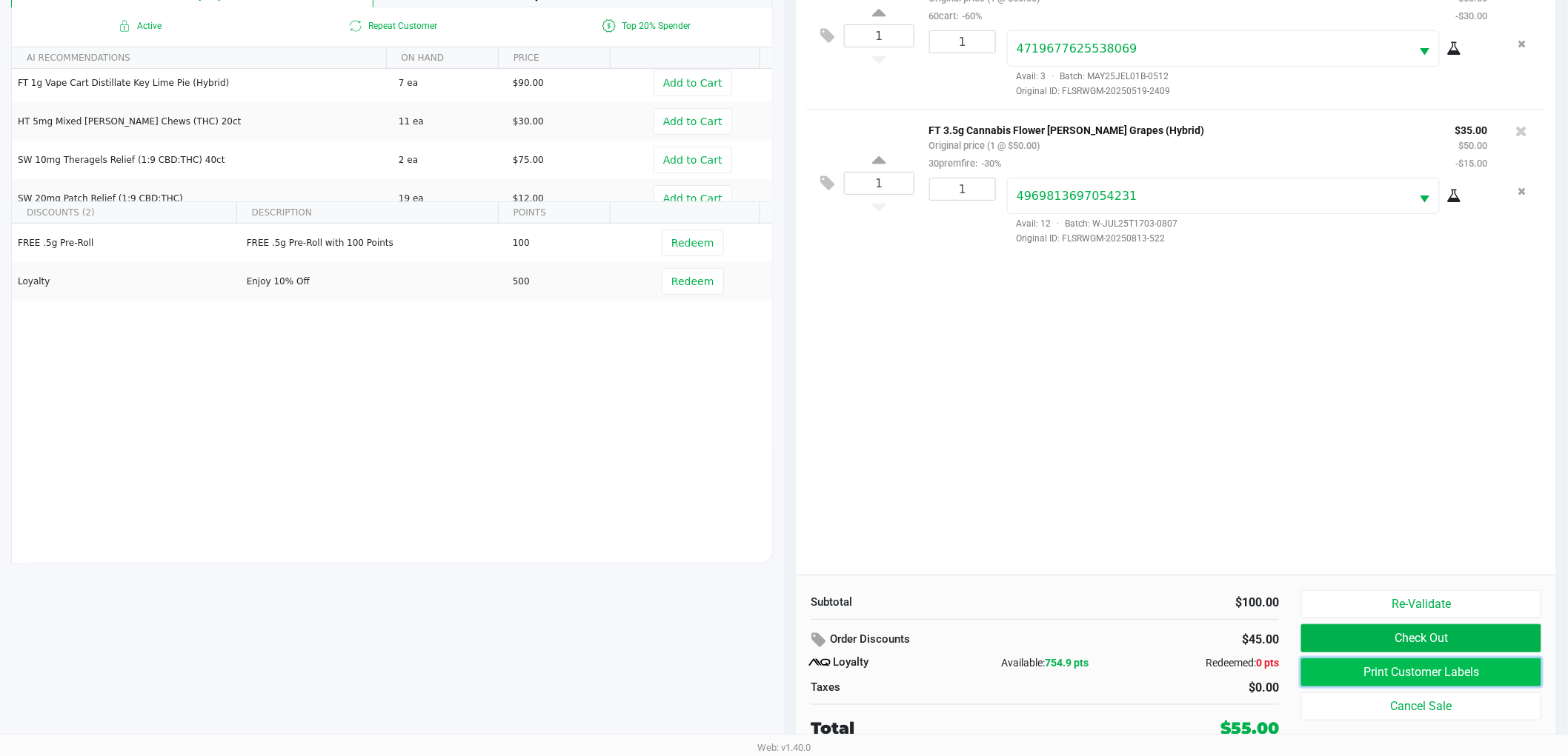
click at [1443, 668] on button "Print Customer Labels" at bounding box center [1422, 673] width 240 height 28
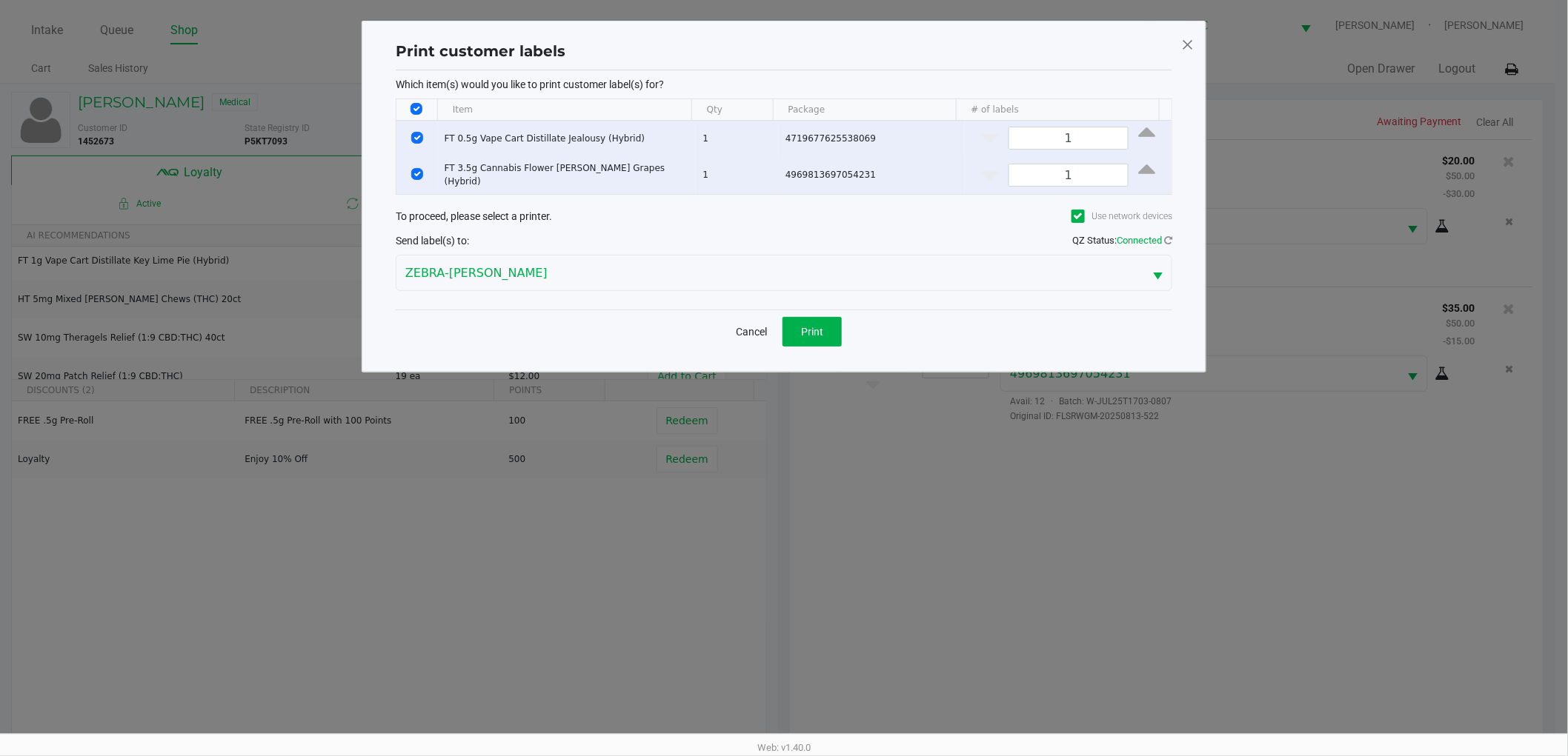
scroll to position [0, 0]
click at [843, 311] on div "Cancel Print" at bounding box center [791, 331] width 776 height 43
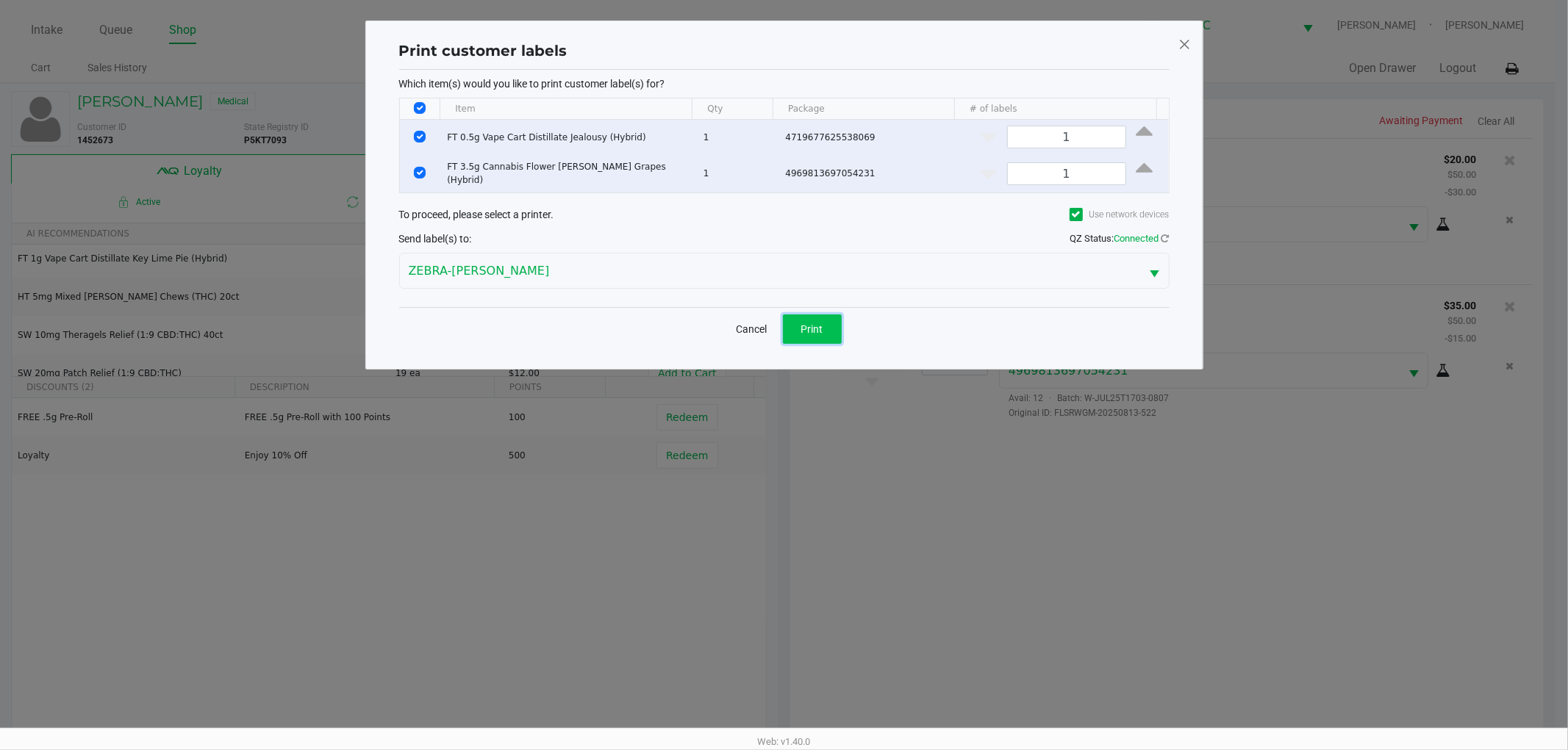
click at [803, 327] on span "Print" at bounding box center [812, 329] width 22 height 12
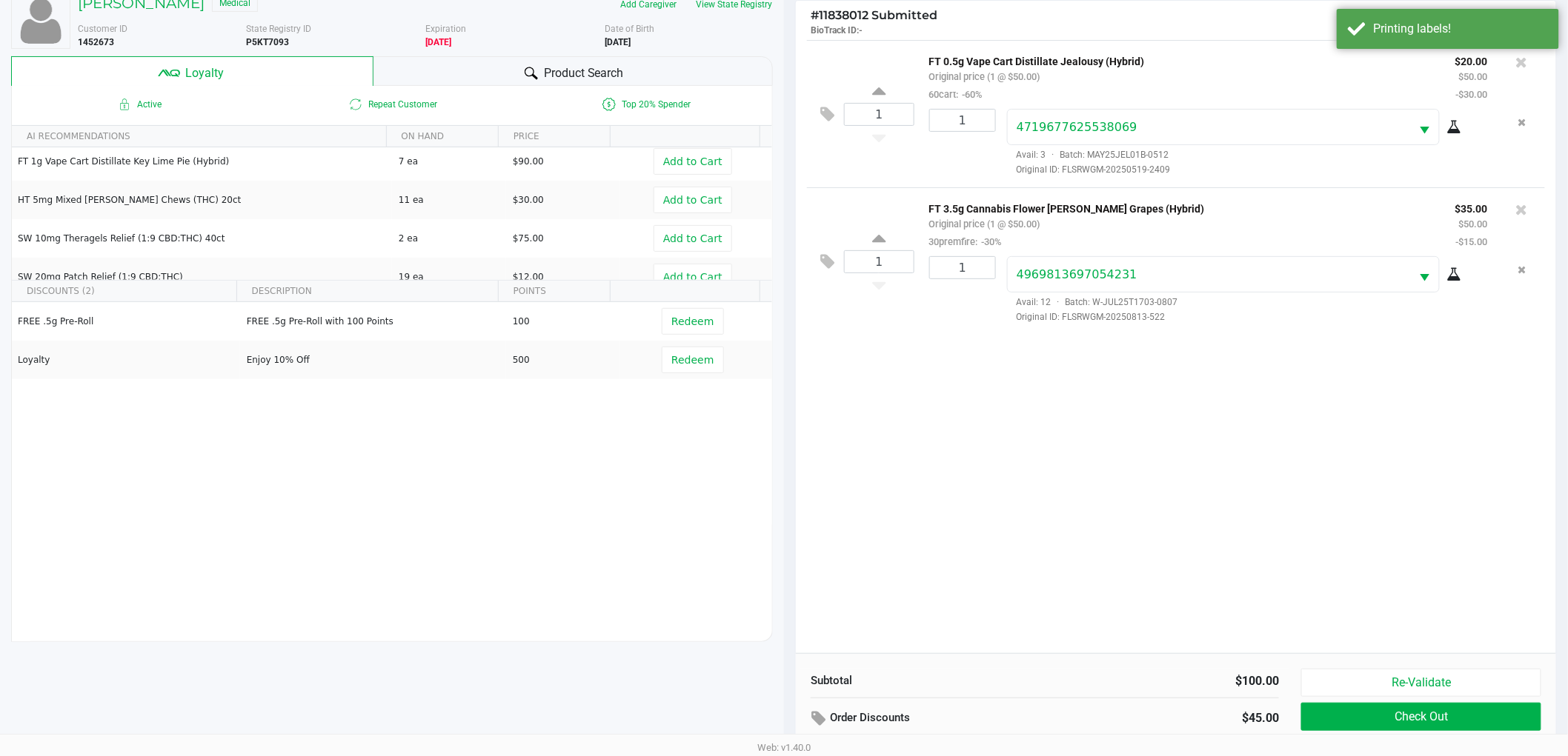
scroll to position [179, 0]
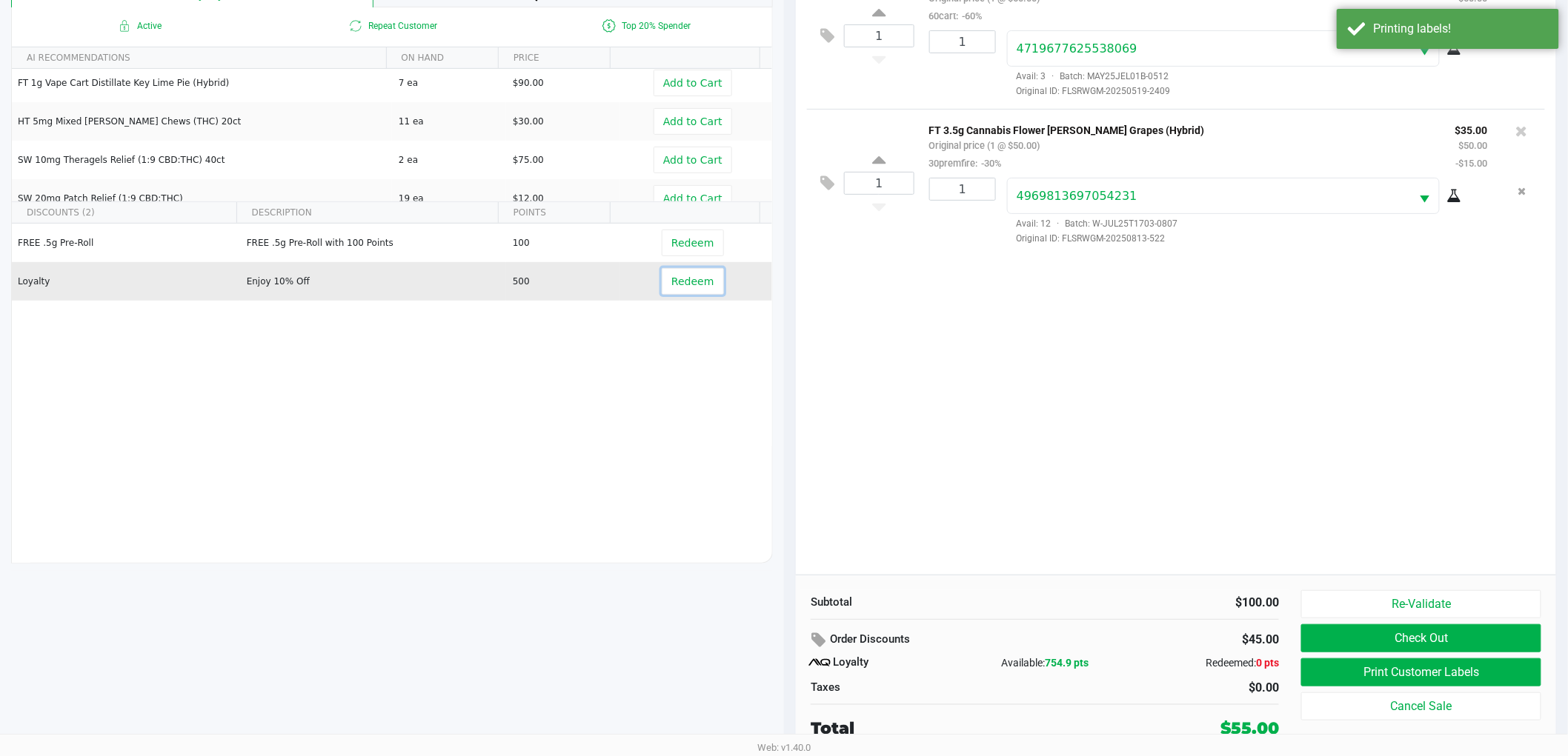
click at [662, 271] on button "Redeem" at bounding box center [693, 281] width 62 height 27
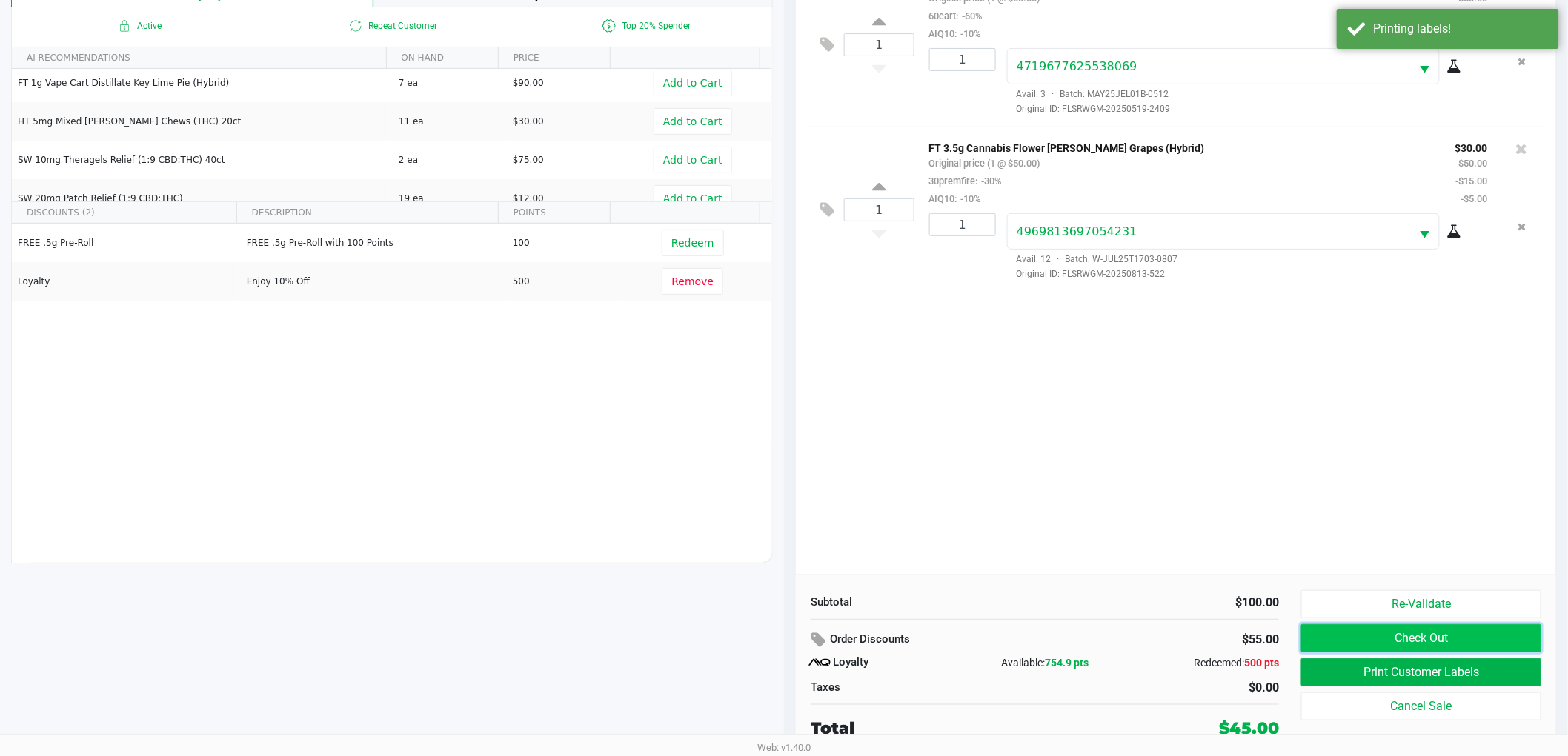
click at [1423, 634] on button "Check Out" at bounding box center [1422, 638] width 240 height 28
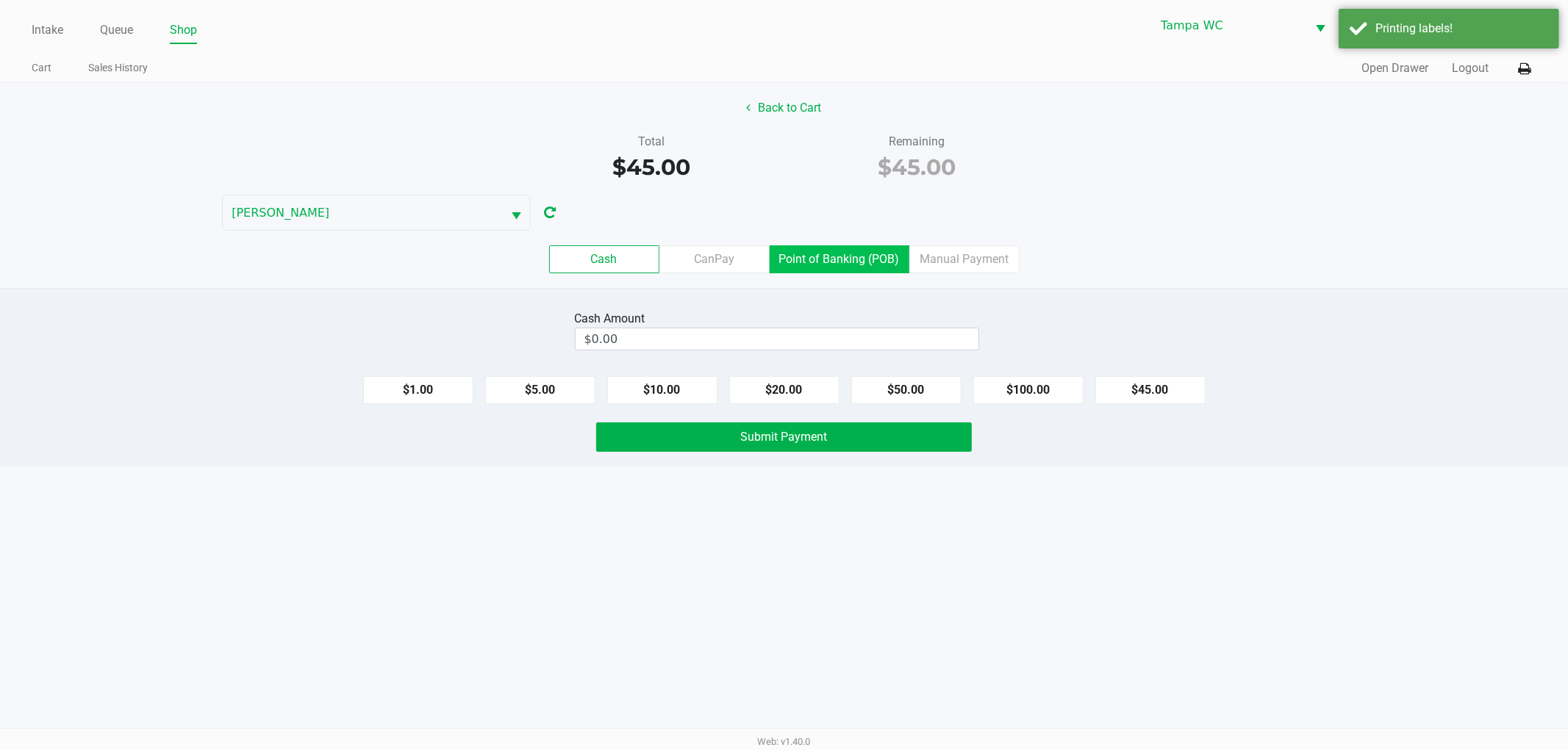
click at [820, 251] on label "Point of Banking (POB)" at bounding box center [839, 259] width 140 height 28
click at [0, 0] on 7 "Point of Banking (POB)" at bounding box center [0, 0] width 0 height 0
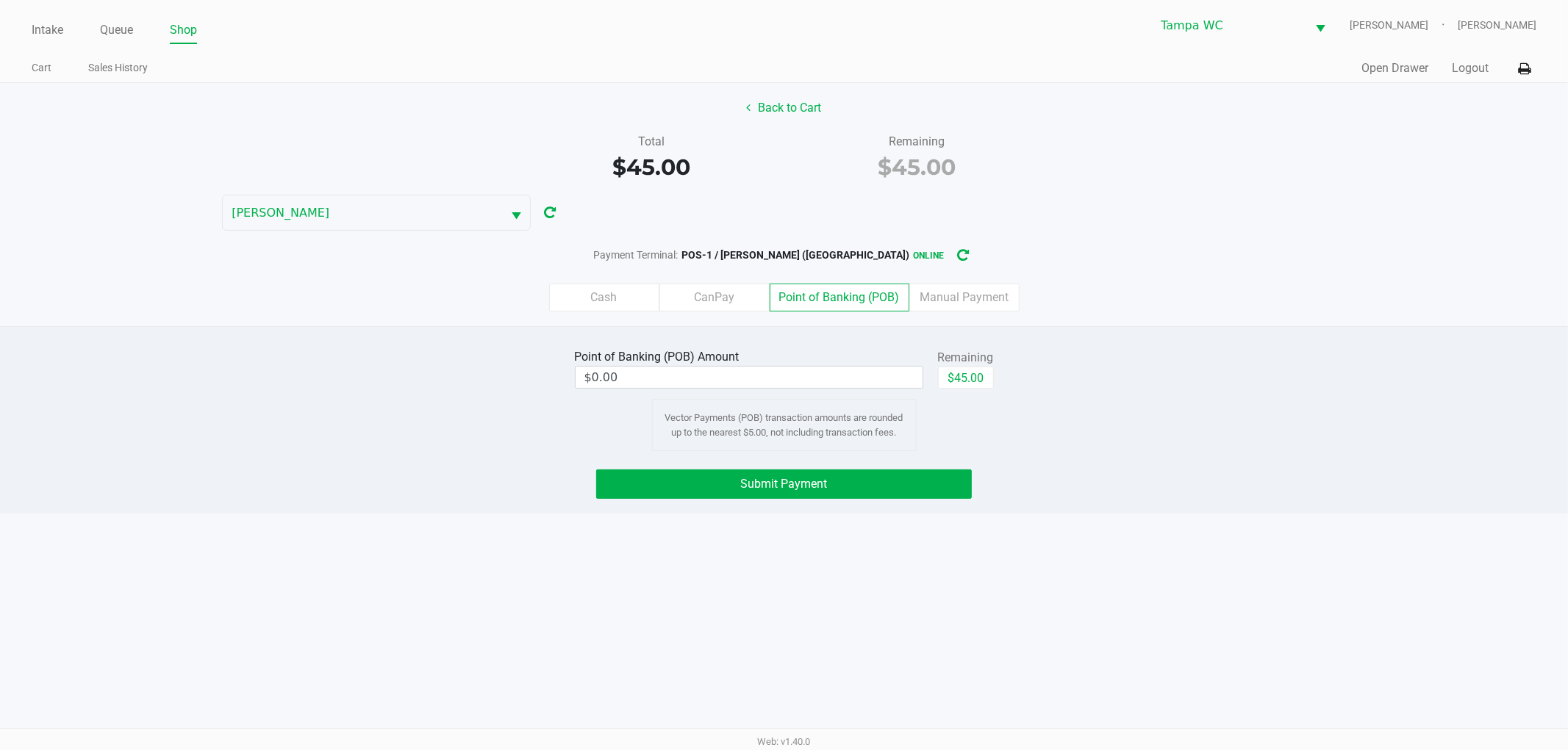
click at [1025, 265] on div "Payment Terminal: POS-1 / [PERSON_NAME] ([GEOGRAPHIC_DATA]) online" at bounding box center [784, 255] width 1568 height 27
click at [969, 373] on button "$45.00" at bounding box center [966, 377] width 55 height 22
type input "$45.00"
click at [825, 483] on span "Submit Payment" at bounding box center [784, 483] width 87 height 14
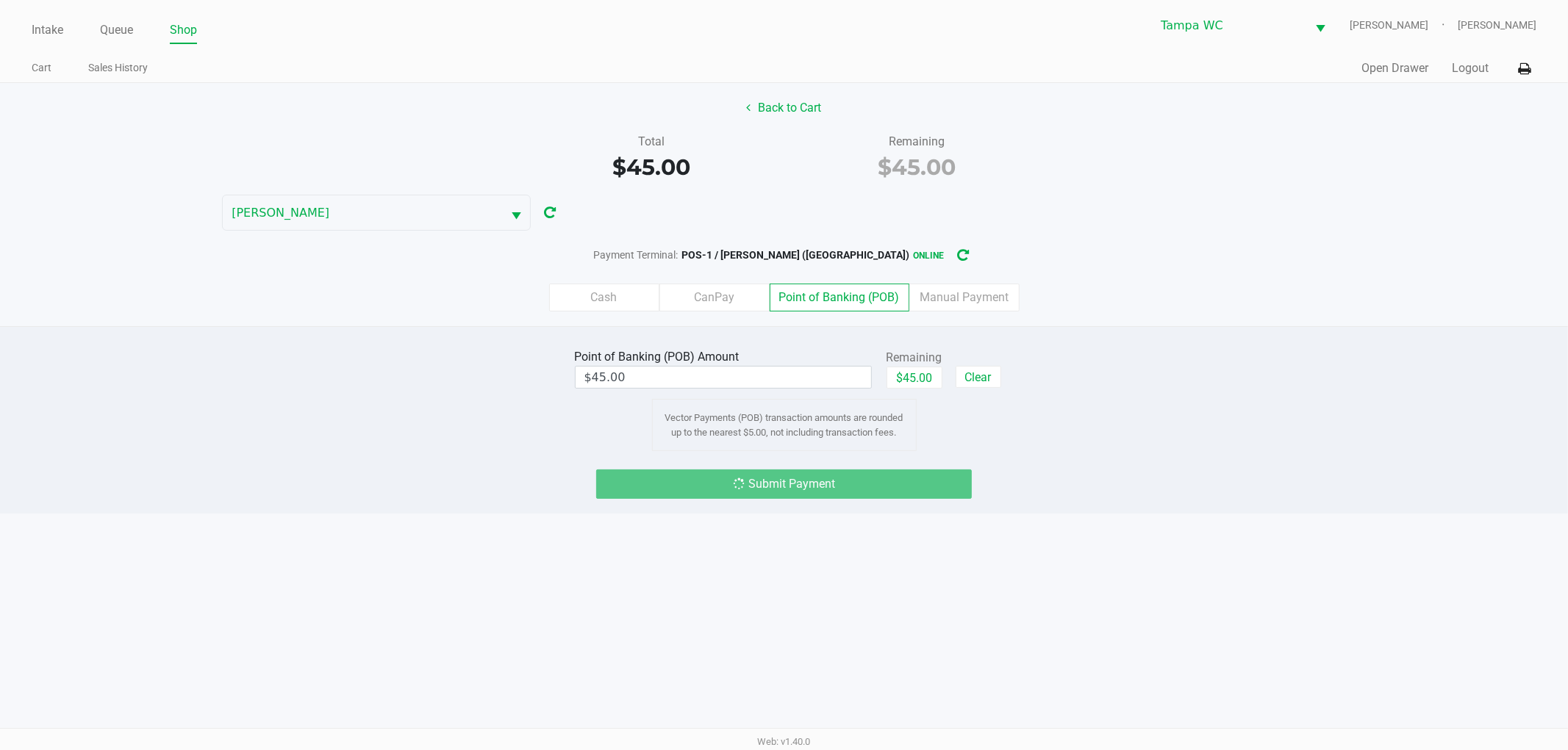
drag, startPoint x: 1199, startPoint y: 408, endPoint x: 1199, endPoint y: 395, distance: 13.0
click at [1199, 401] on div "Point of Banking (POB) Amount $45.00 Remaining $45.00 Clear Vector Payments (PO…" at bounding box center [784, 398] width 1590 height 106
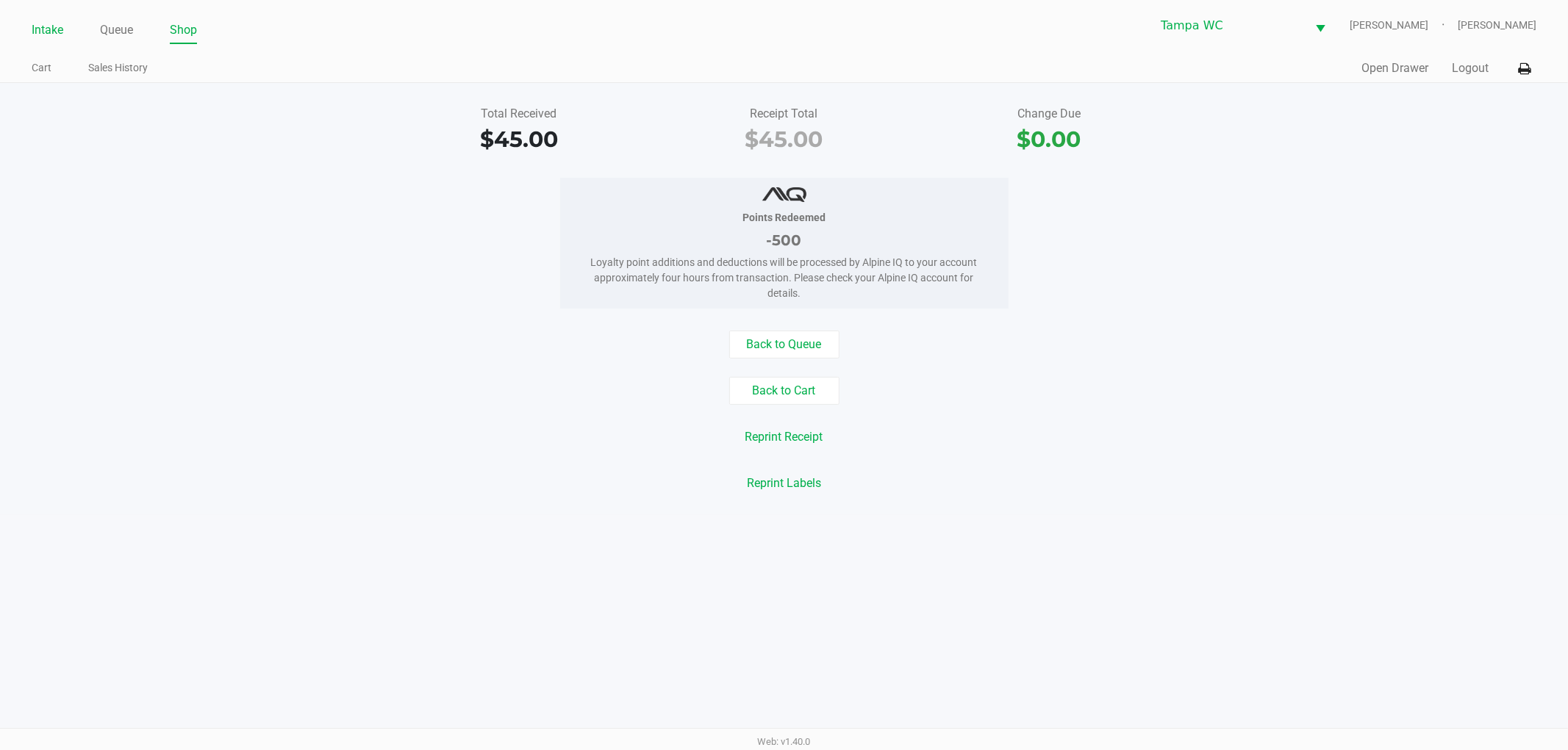
click at [48, 22] on link "Intake" at bounding box center [47, 30] width 31 height 21
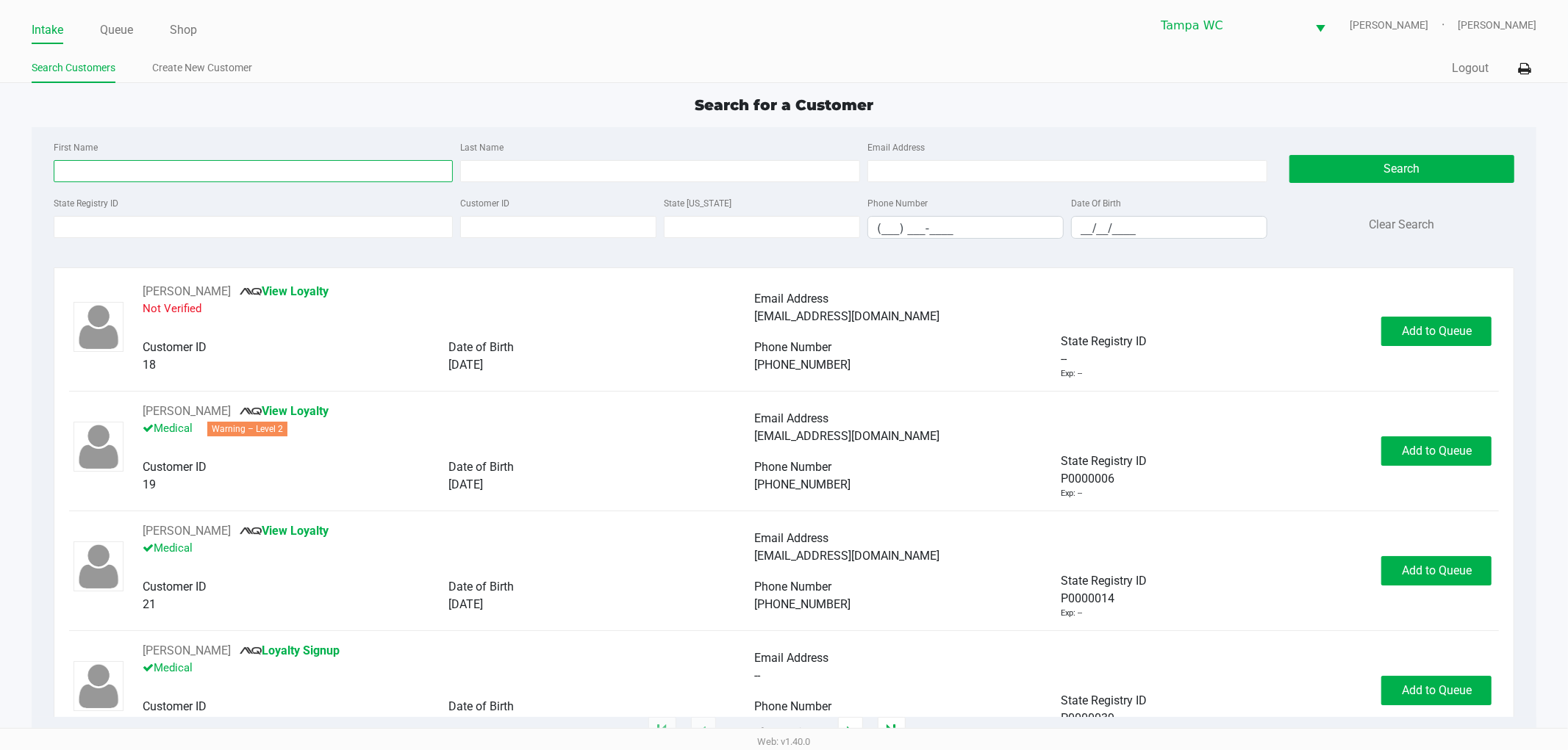
click at [140, 167] on input "First Name" at bounding box center [253, 171] width 400 height 22
type input "[PERSON_NAME]"
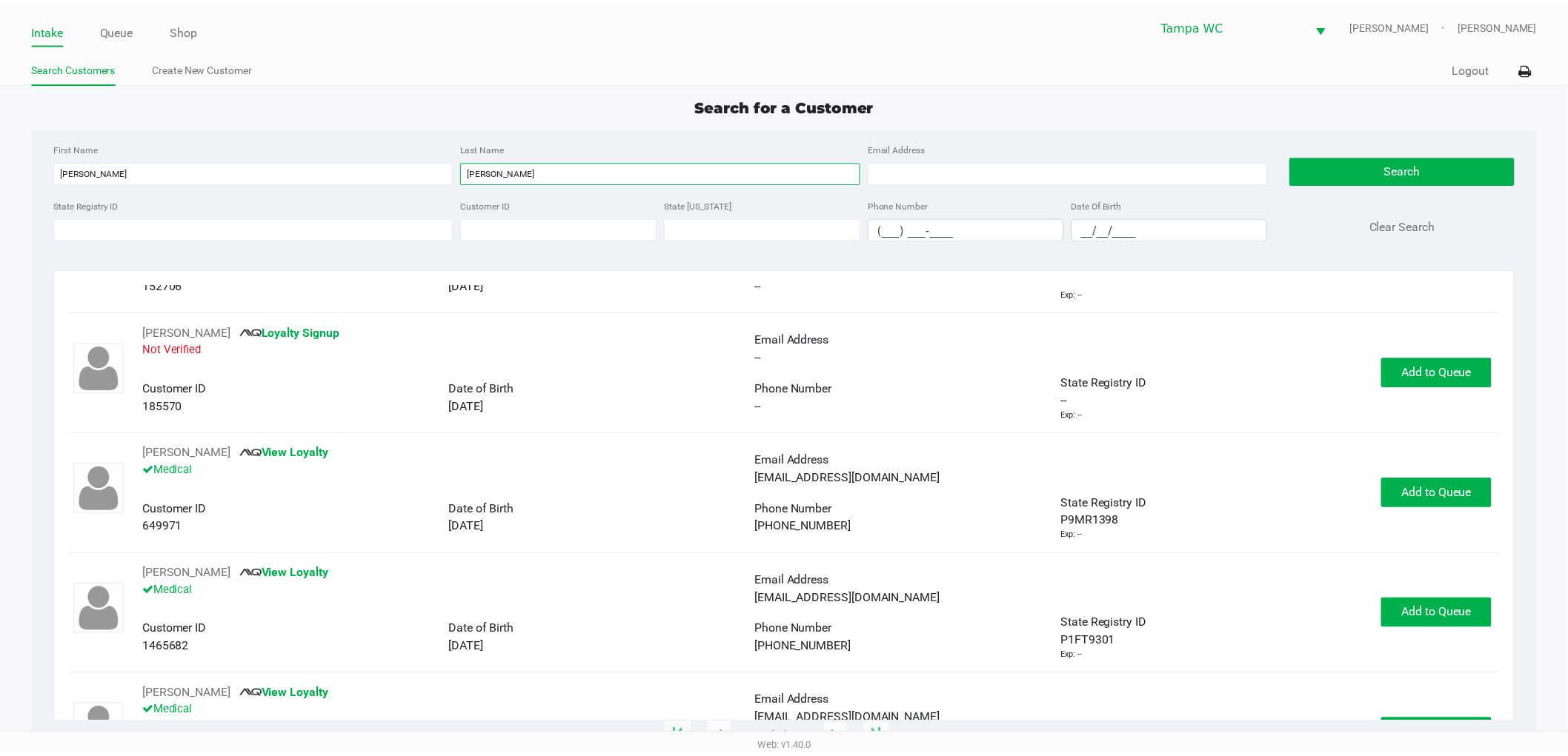
scroll to position [164, 0]
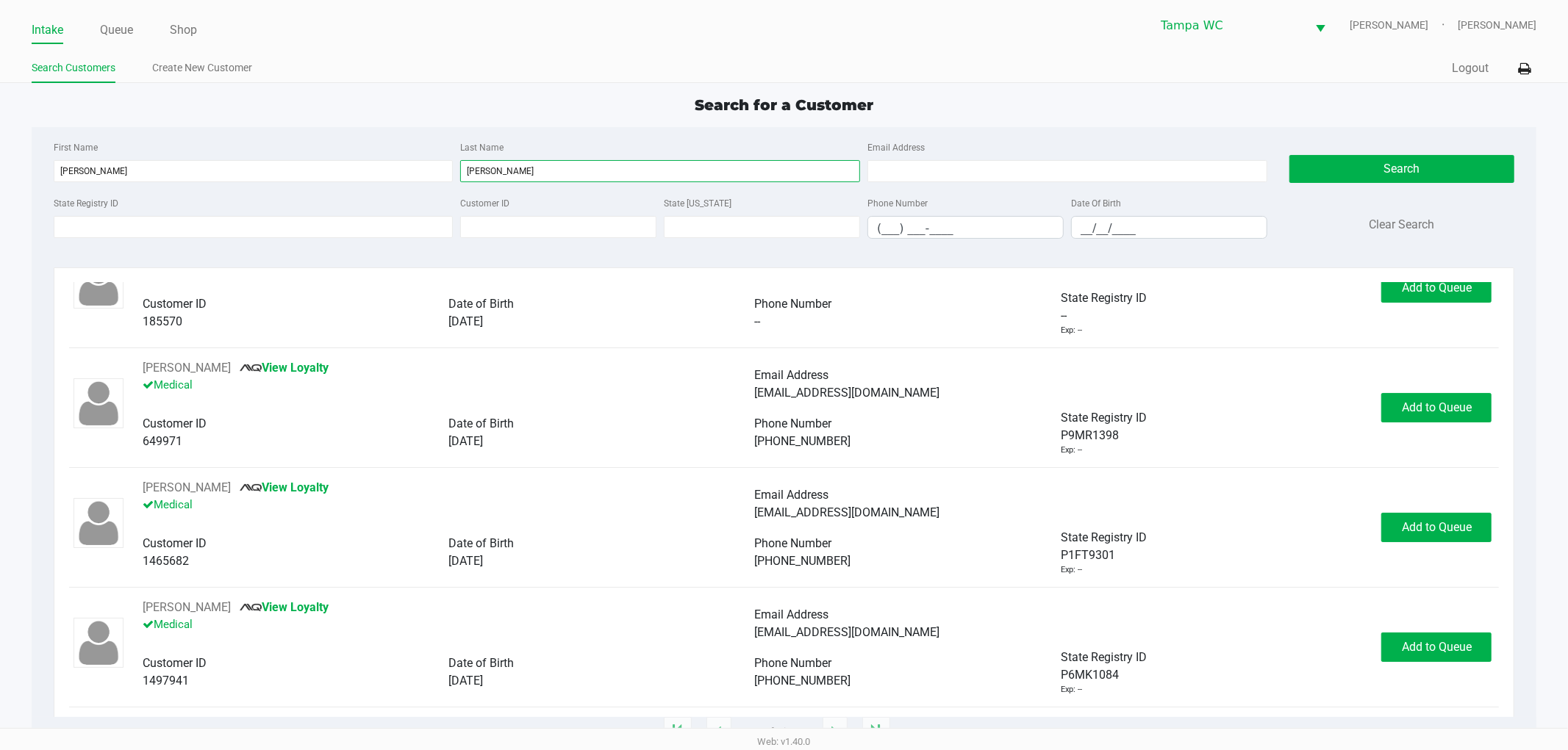
type input "[PERSON_NAME]"
click at [501, 429] on span "Date of Birth" at bounding box center [480, 423] width 65 height 14
click at [1429, 413] on span "Add to Queue" at bounding box center [1437, 407] width 70 height 14
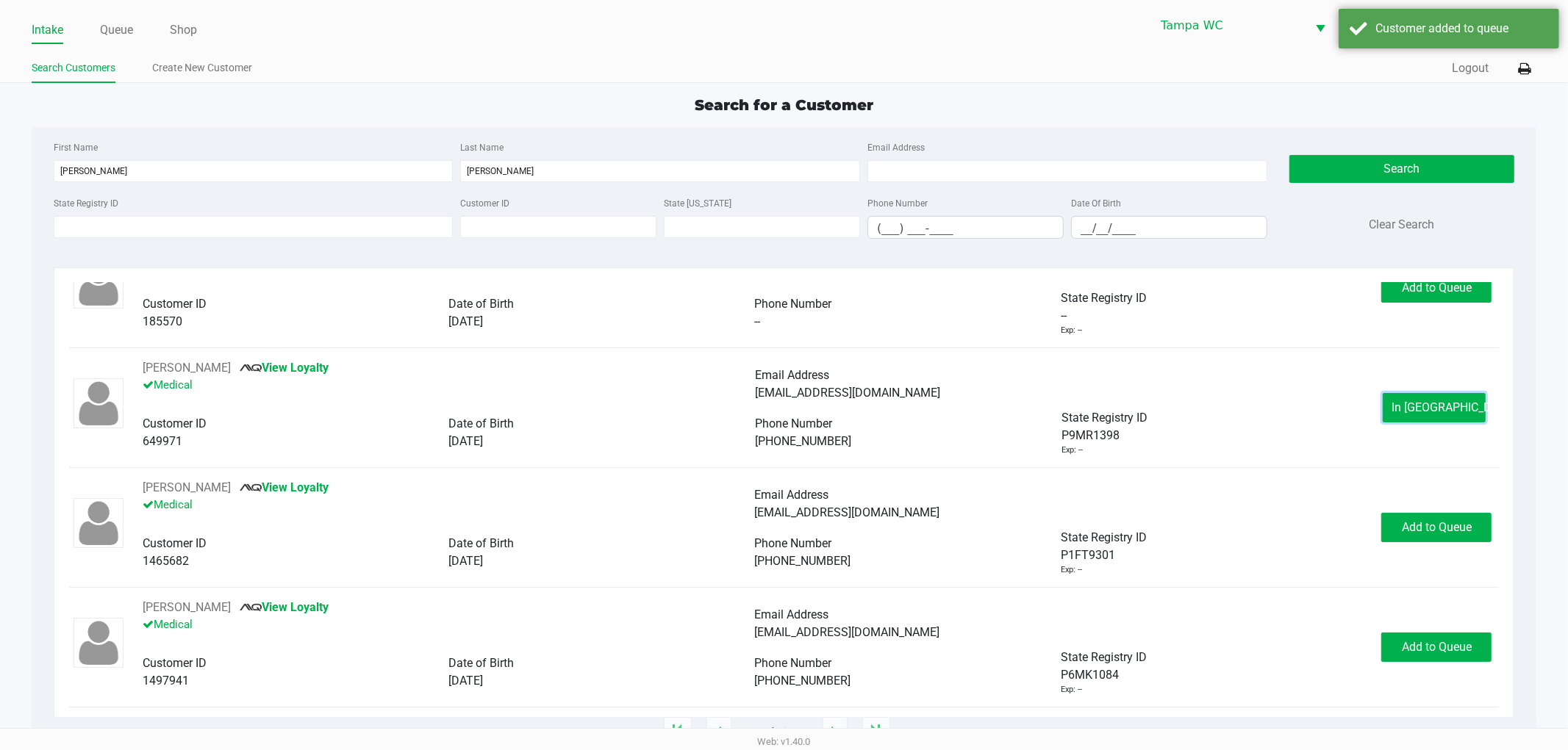
click at [1428, 415] on button "In [GEOGRAPHIC_DATA]" at bounding box center [1434, 408] width 103 height 30
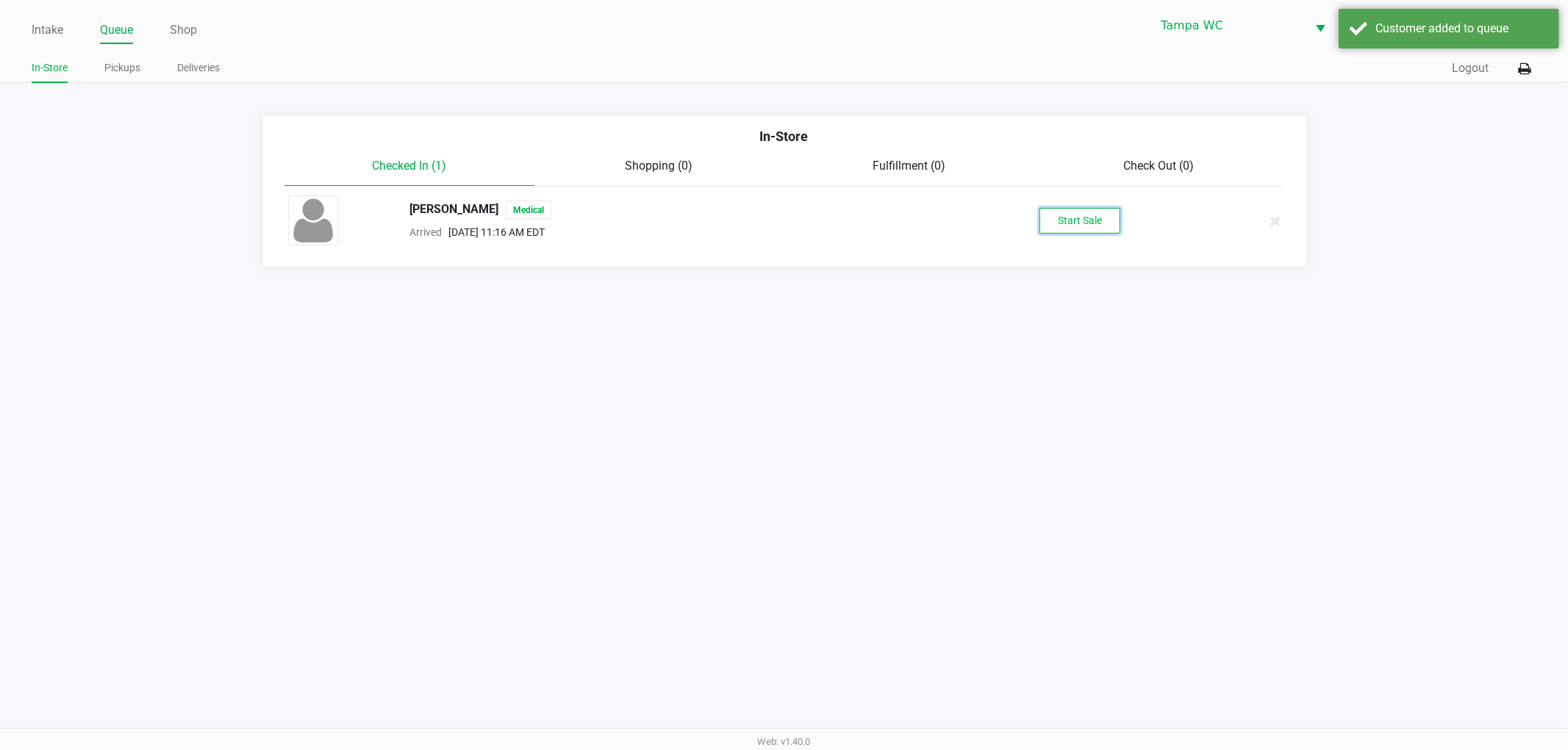
click at [1075, 222] on button "Start Sale" at bounding box center [1080, 220] width 81 height 26
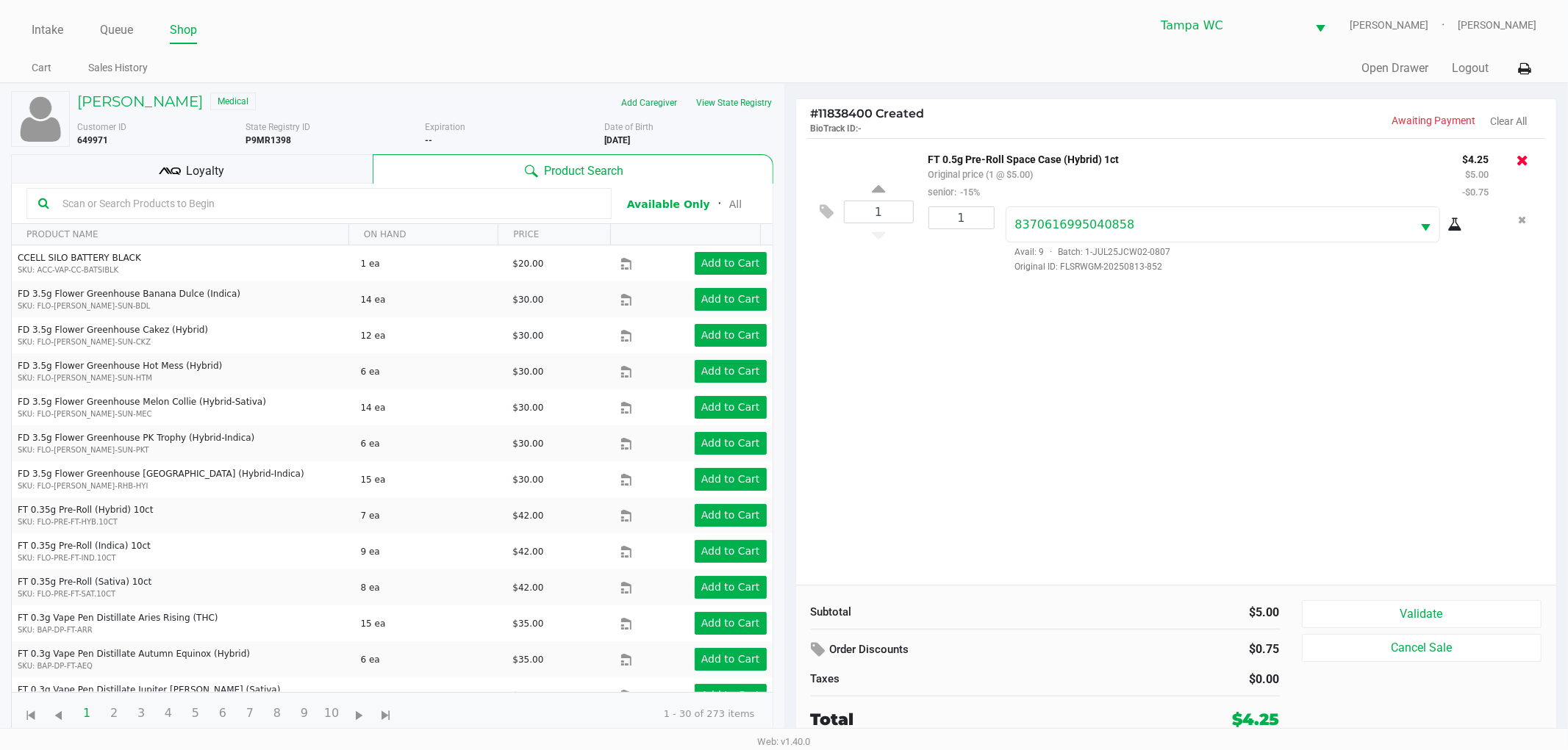
click at [1526, 158] on icon at bounding box center [1522, 161] width 12 height 15
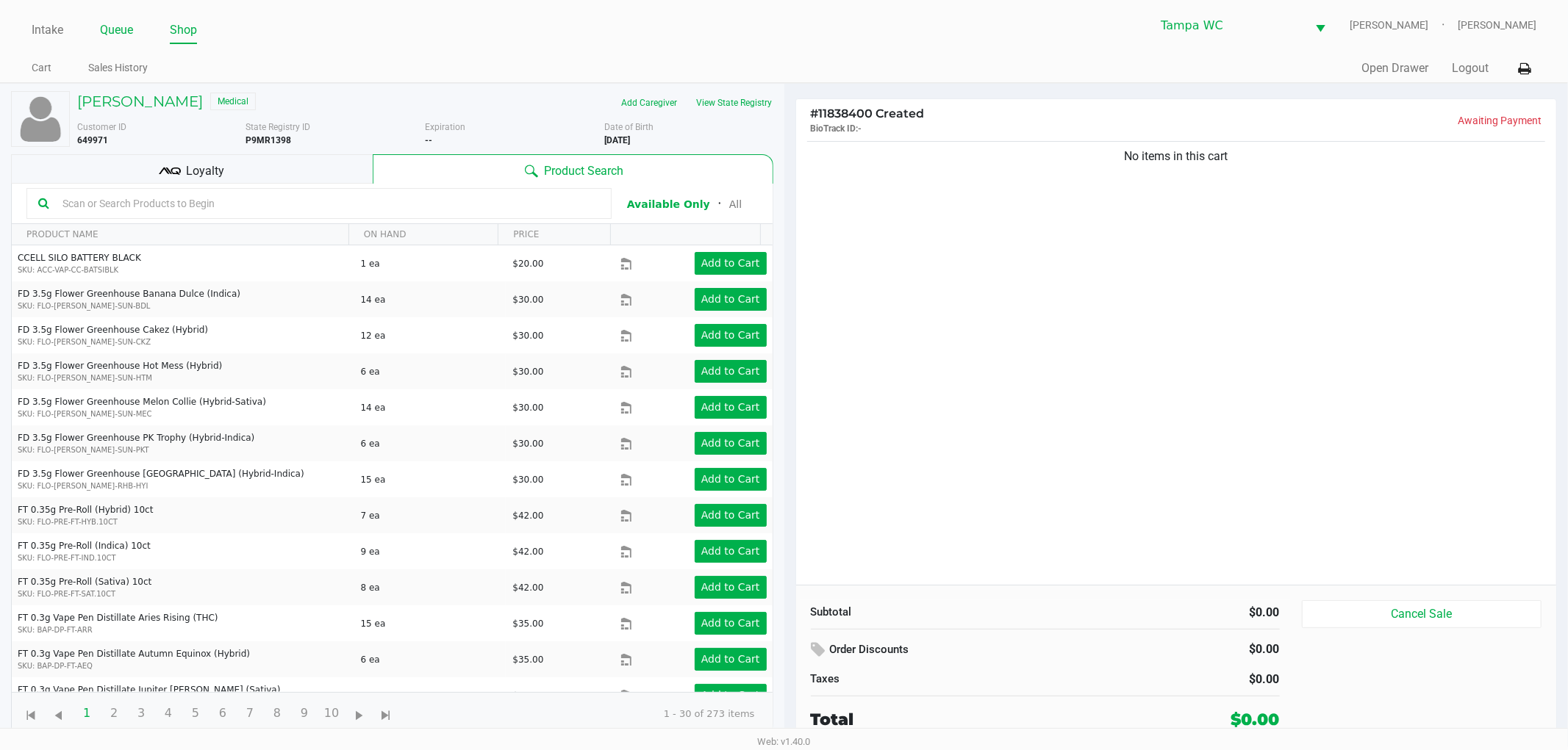
click at [121, 31] on link "Queue" at bounding box center [117, 30] width 33 height 21
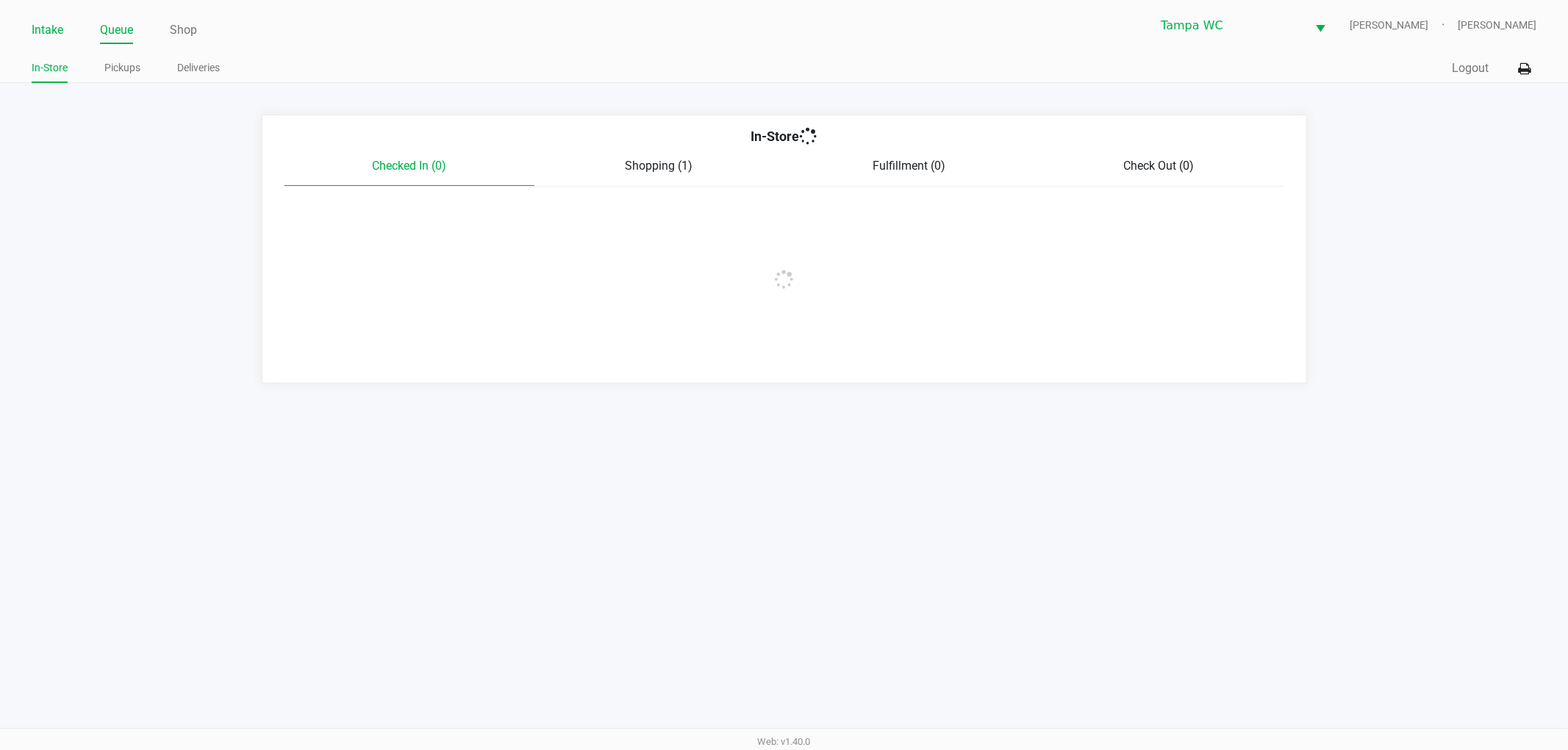
click at [35, 31] on link "Intake" at bounding box center [47, 30] width 31 height 21
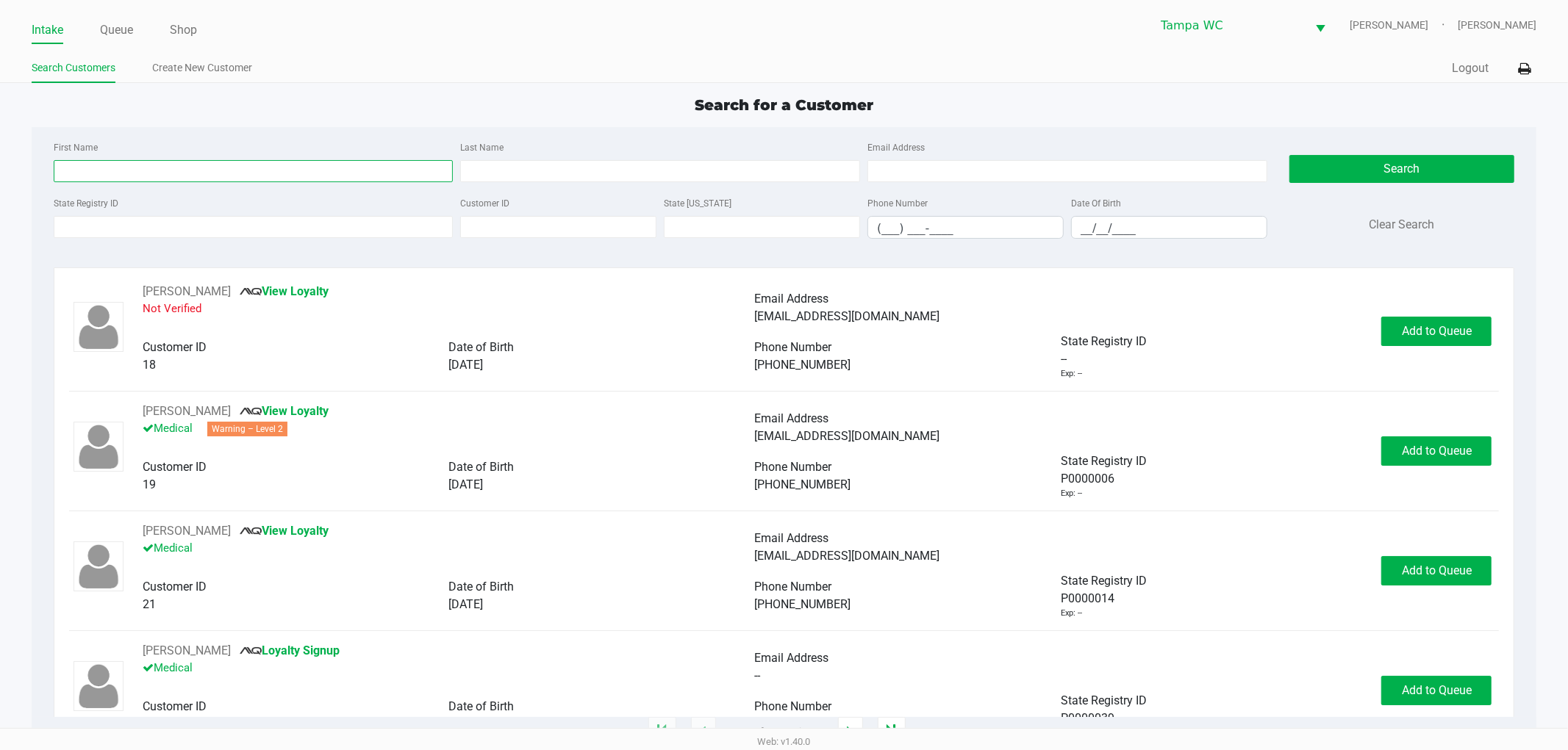
click at [273, 164] on input "First Name" at bounding box center [253, 171] width 400 height 22
type input "[PERSON_NAME]"
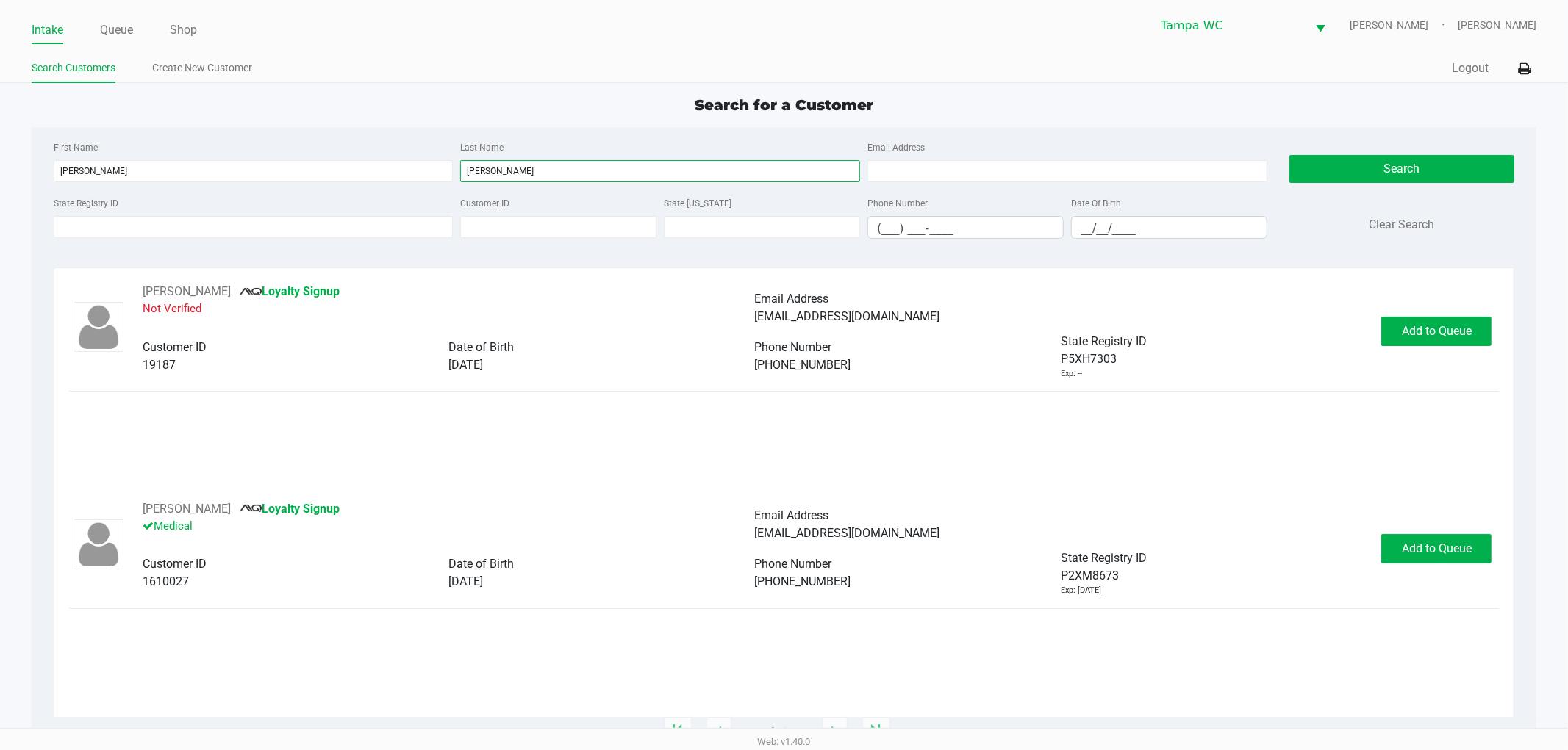
type input "[PERSON_NAME]"
click at [500, 445] on div "[PERSON_NAME] Signup Not Verified Email Address [EMAIL_ADDRESS][DOMAIN_NAME] Cu…" at bounding box center [784, 392] width 1430 height 218
drag, startPoint x: 779, startPoint y: 534, endPoint x: 1105, endPoint y: 536, distance: 326.0
click at [781, 534] on span "[EMAIL_ADDRESS][DOMAIN_NAME]" at bounding box center [848, 532] width 186 height 14
click at [1379, 554] on div "[PERSON_NAME] Signup Medical Email Address [EMAIL_ADDRESS][DOMAIN_NAME] Custome…" at bounding box center [755, 548] width 1254 height 97
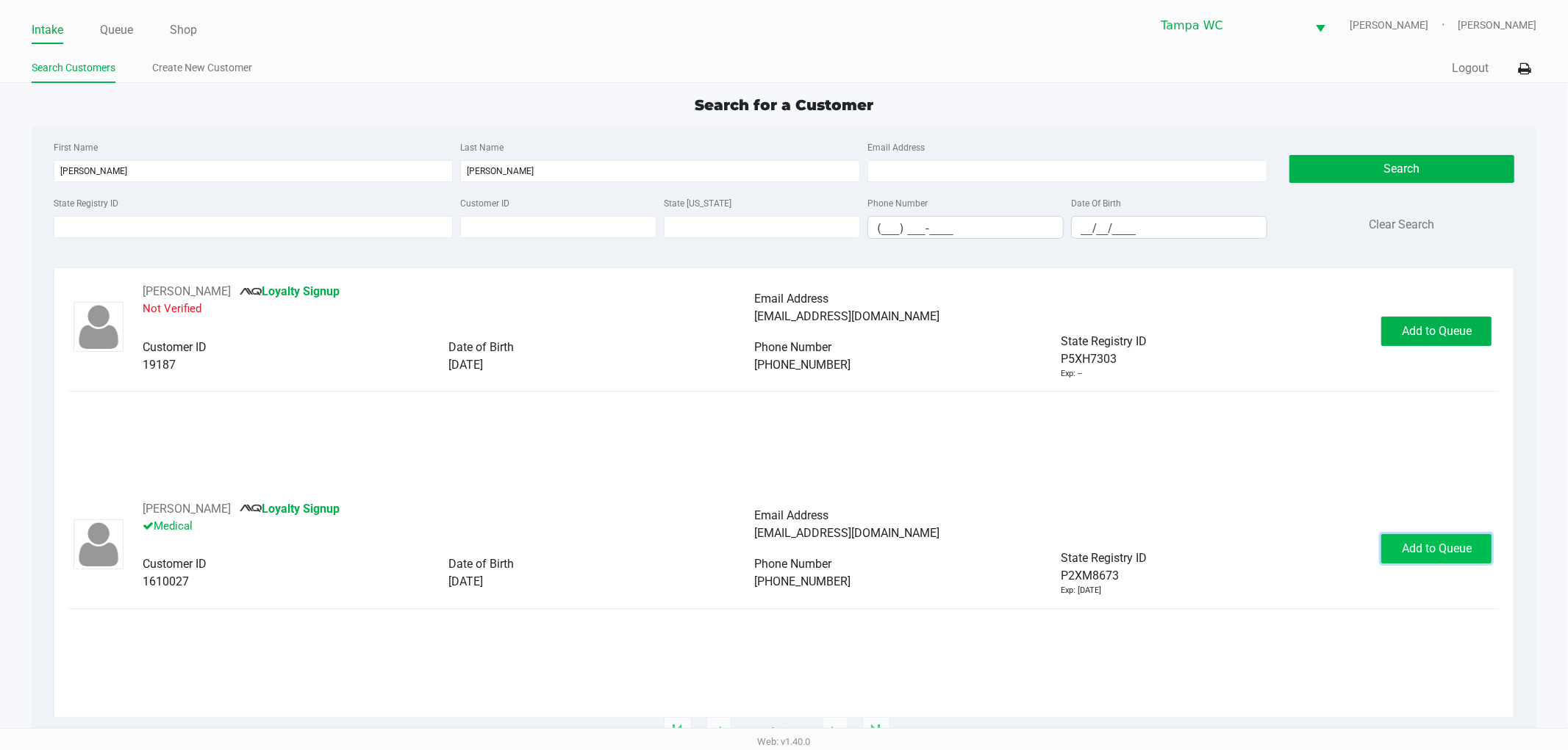
click at [1397, 549] on button "Add to Queue" at bounding box center [1436, 549] width 110 height 30
click at [1398, 547] on div "Add to Queue" at bounding box center [1436, 549] width 110 height 30
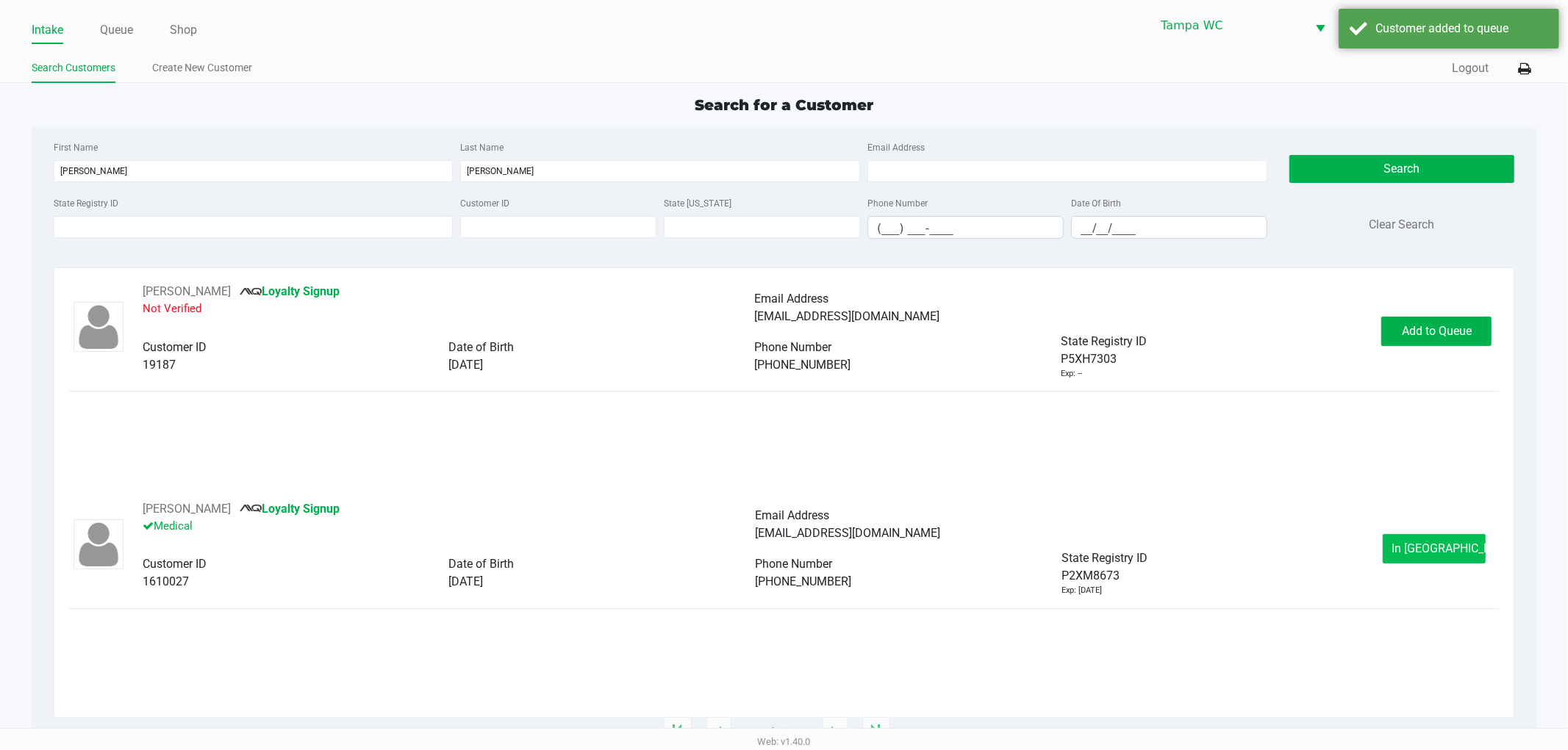
click at [1443, 532] on div "[PERSON_NAME] Signup Medical Email Address [EMAIL_ADDRESS][DOMAIN_NAME] Custome…" at bounding box center [784, 548] width 1430 height 97
click at [1443, 536] on button "In [GEOGRAPHIC_DATA]" at bounding box center [1434, 549] width 103 height 30
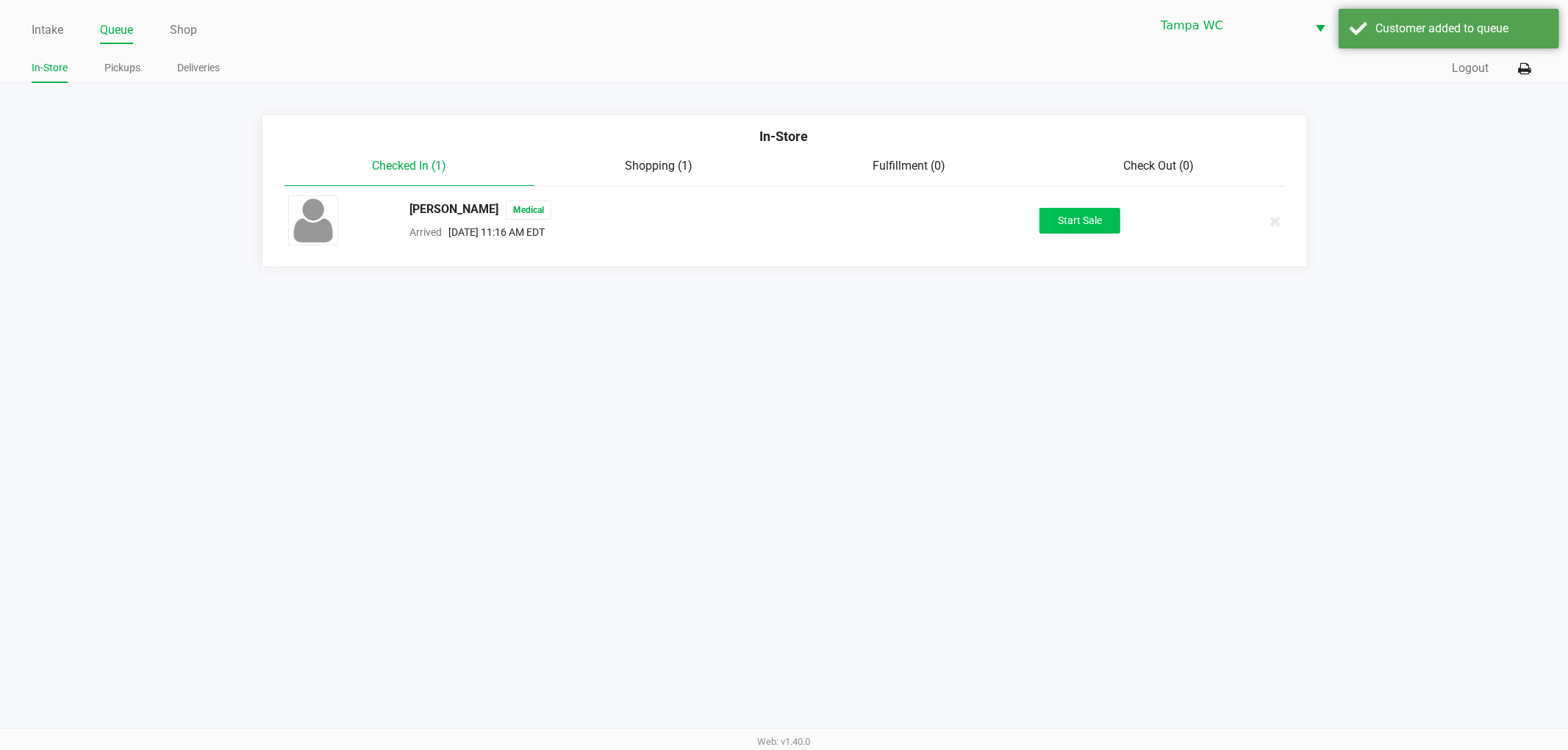
drag, startPoint x: 1061, startPoint y: 248, endPoint x: 1072, endPoint y: 225, distance: 25.5
click at [1070, 228] on li "[PERSON_NAME] Medical Arrived [DATE] 11:16 AM EDT Start Sale" at bounding box center [784, 220] width 1022 height 69
click at [1074, 224] on button "Start Sale" at bounding box center [1080, 220] width 81 height 26
drag, startPoint x: 1040, startPoint y: 310, endPoint x: 965, endPoint y: 327, distance: 76.9
click at [1035, 313] on div "Intake Queue Shop Tampa [PERSON_NAME] [PERSON_NAME] In-Store Pickups Deliveries…" at bounding box center [784, 375] width 1568 height 750
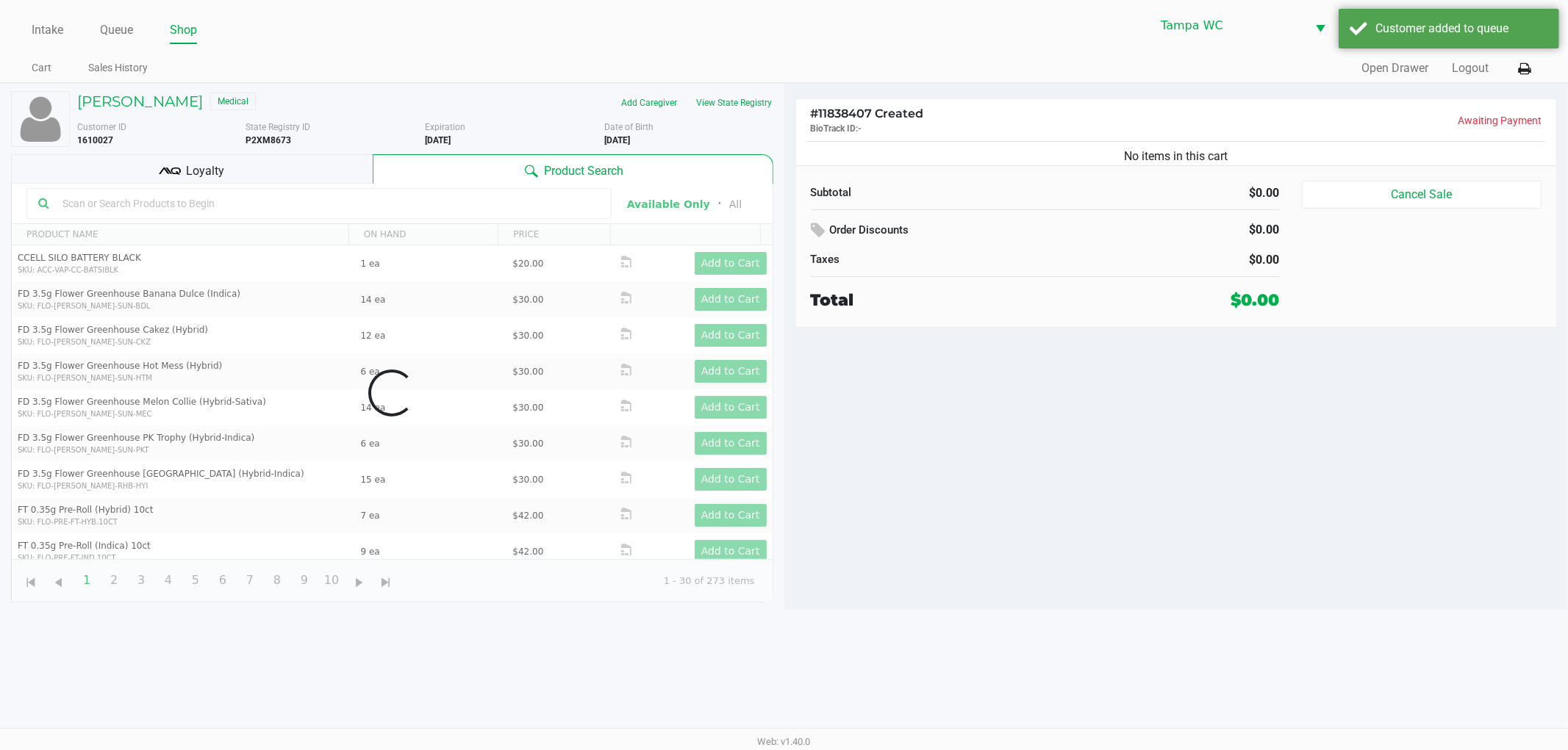
click at [1218, 395] on div "# 11838407 Created BioTrack ID: - Awaiting Payment No items in this cart Subtot…" at bounding box center [1176, 346] width 784 height 526
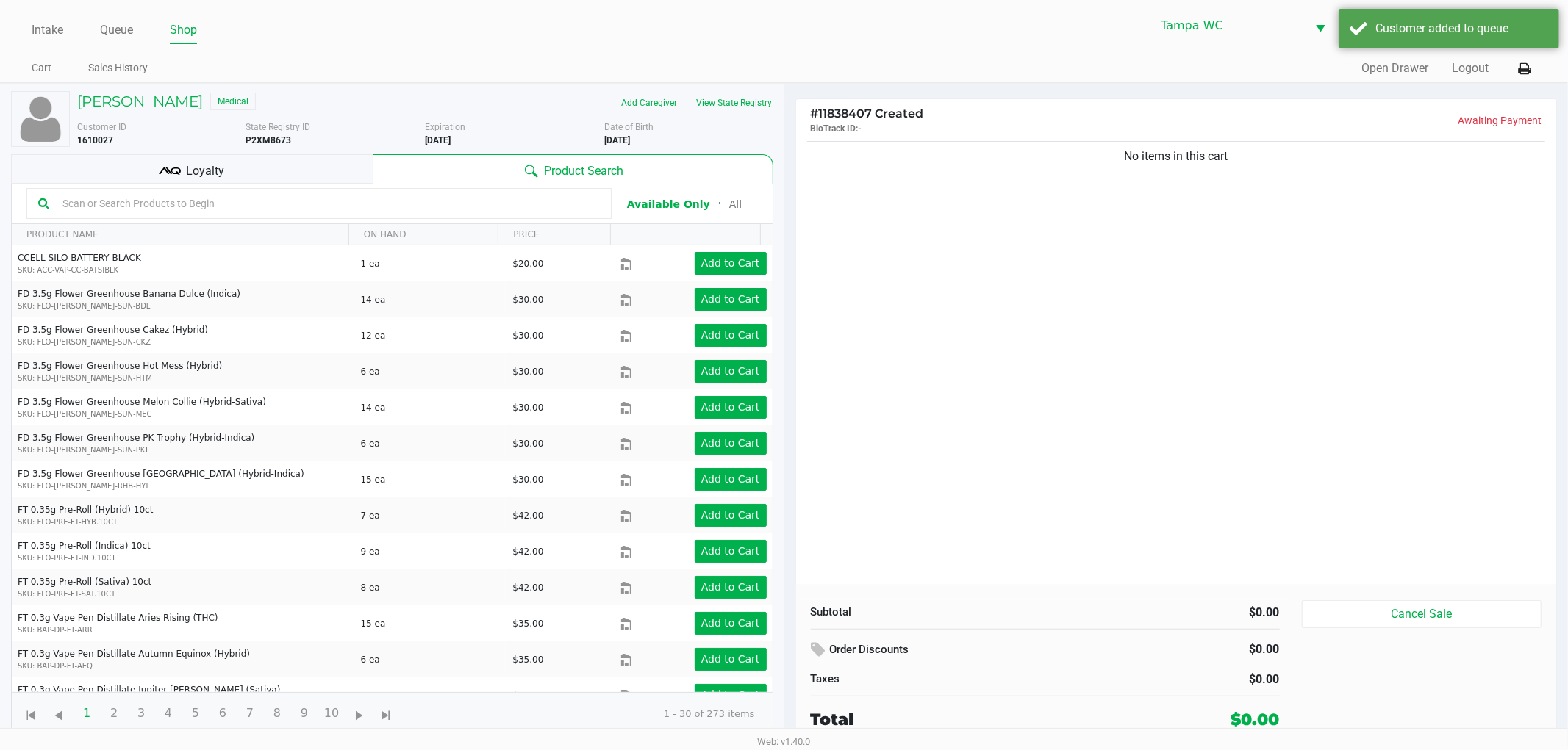
click at [760, 106] on button "View State Registry" at bounding box center [731, 103] width 86 height 23
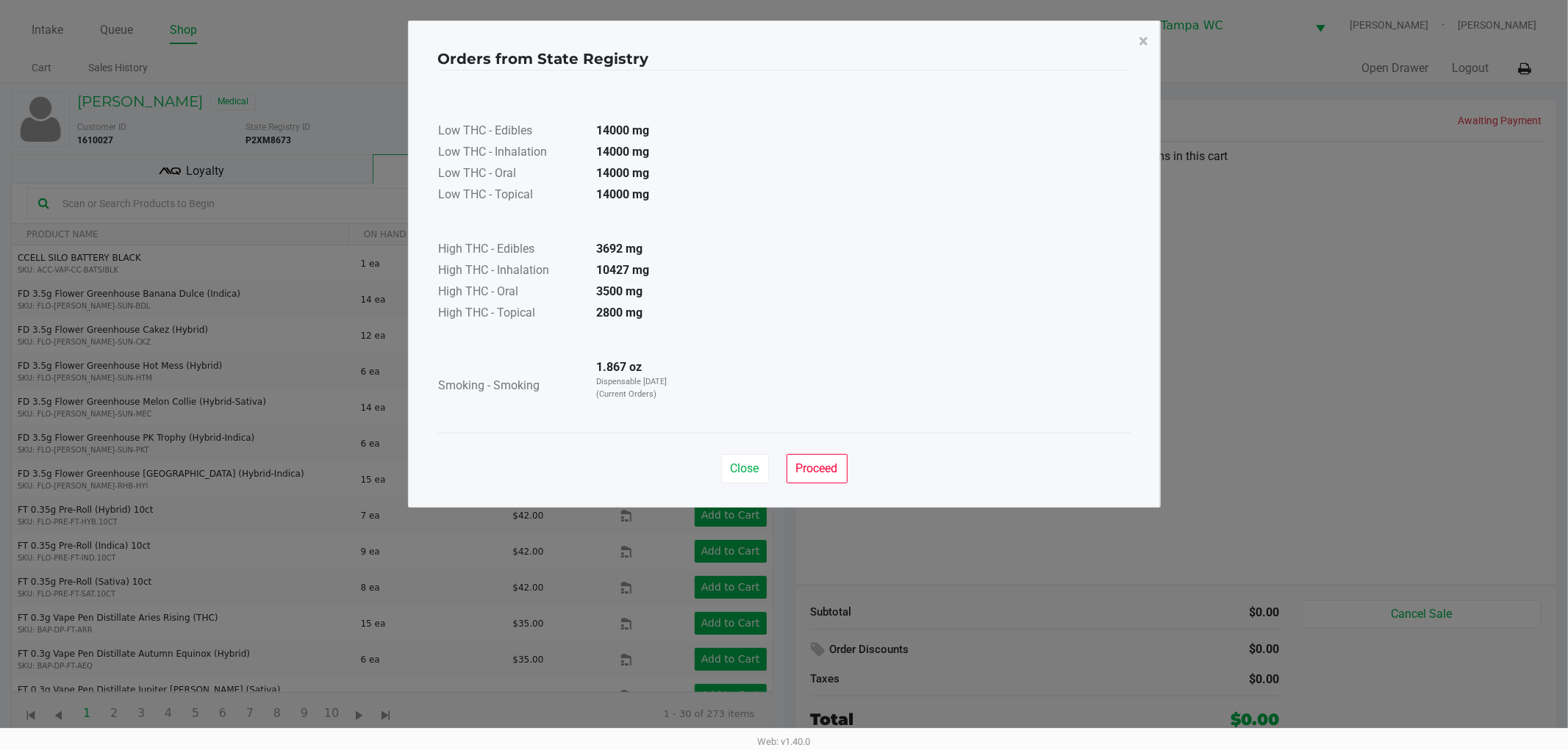
click at [1119, 46] on div "Orders from State Registry ×" at bounding box center [784, 53] width 692 height 35
drag, startPoint x: 1073, startPoint y: 272, endPoint x: 1160, endPoint y: 98, distance: 194.5
click at [1090, 248] on div "Low THC - Edibles 14000 mg Low THC - Inhalation 14000 mg Low THC - Oral 14000 m…" at bounding box center [784, 252] width 692 height 327
click at [1151, 49] on button "×" at bounding box center [1144, 41] width 33 height 41
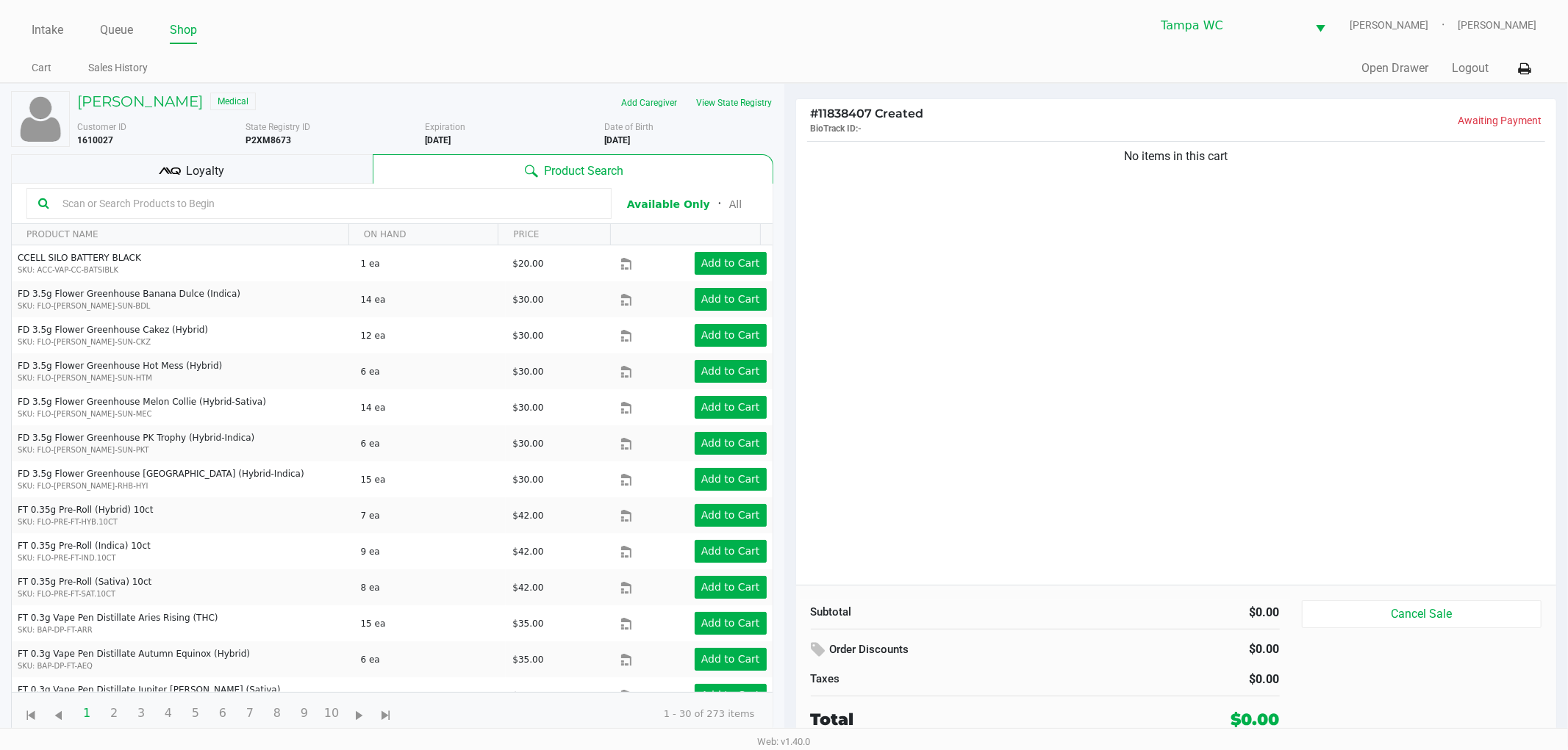
drag, startPoint x: 1151, startPoint y: 300, endPoint x: 751, endPoint y: 291, distance: 400.1
click at [1146, 301] on div "Orders from State Registry × Low THC - Edibles 14000 mg Low THC - Inhalation 14…" at bounding box center [784, 227] width 753 height 487
click at [381, 206] on input "text" at bounding box center [328, 204] width 543 height 22
click at [185, 154] on div "[PERSON_NAME] Medical Add Caregiver View State Registry Customer ID 1610027 Sta…" at bounding box center [392, 413] width 762 height 659
click at [201, 159] on div "Loyalty" at bounding box center [191, 169] width 362 height 30
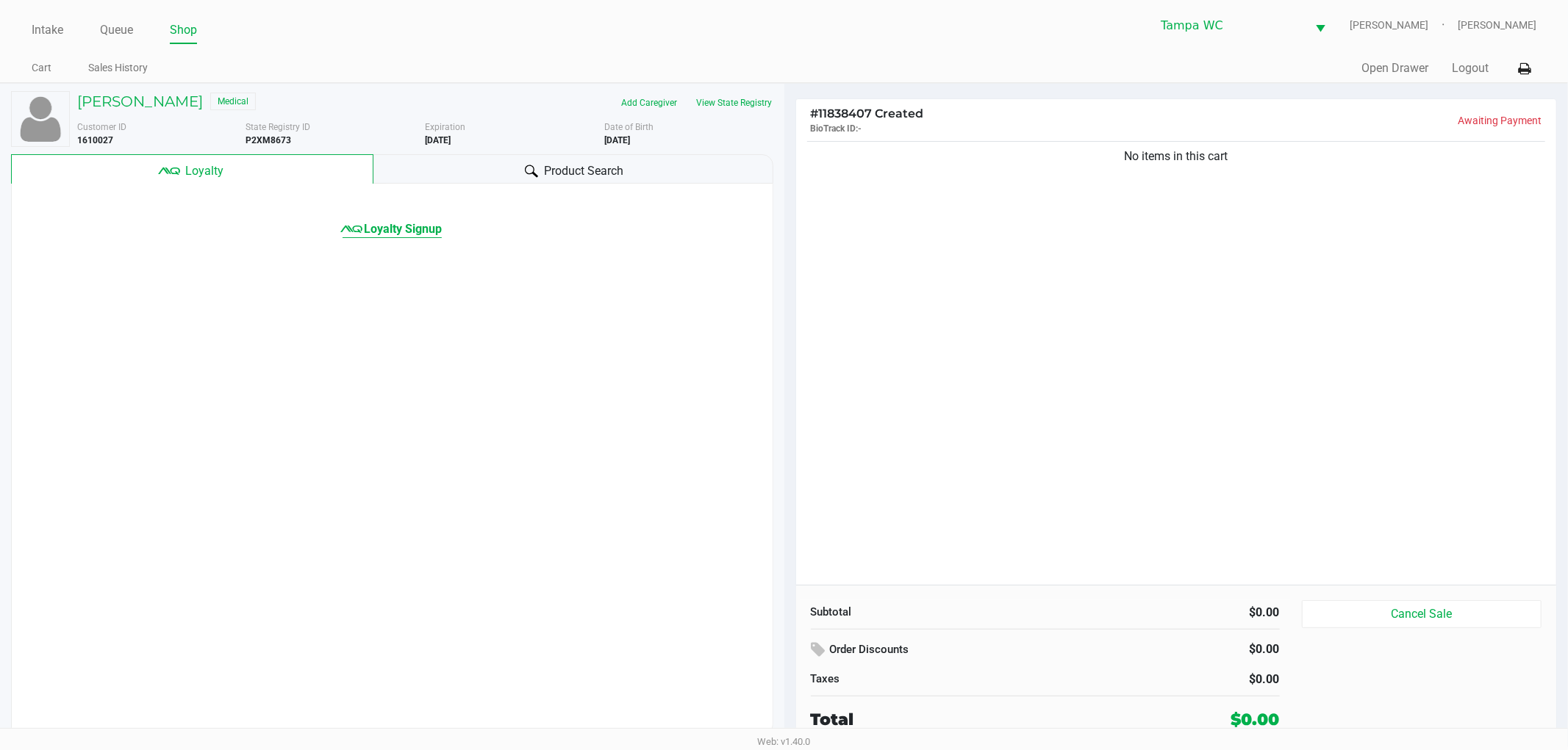
click at [405, 229] on span "Loyalty Signup" at bounding box center [403, 228] width 78 height 17
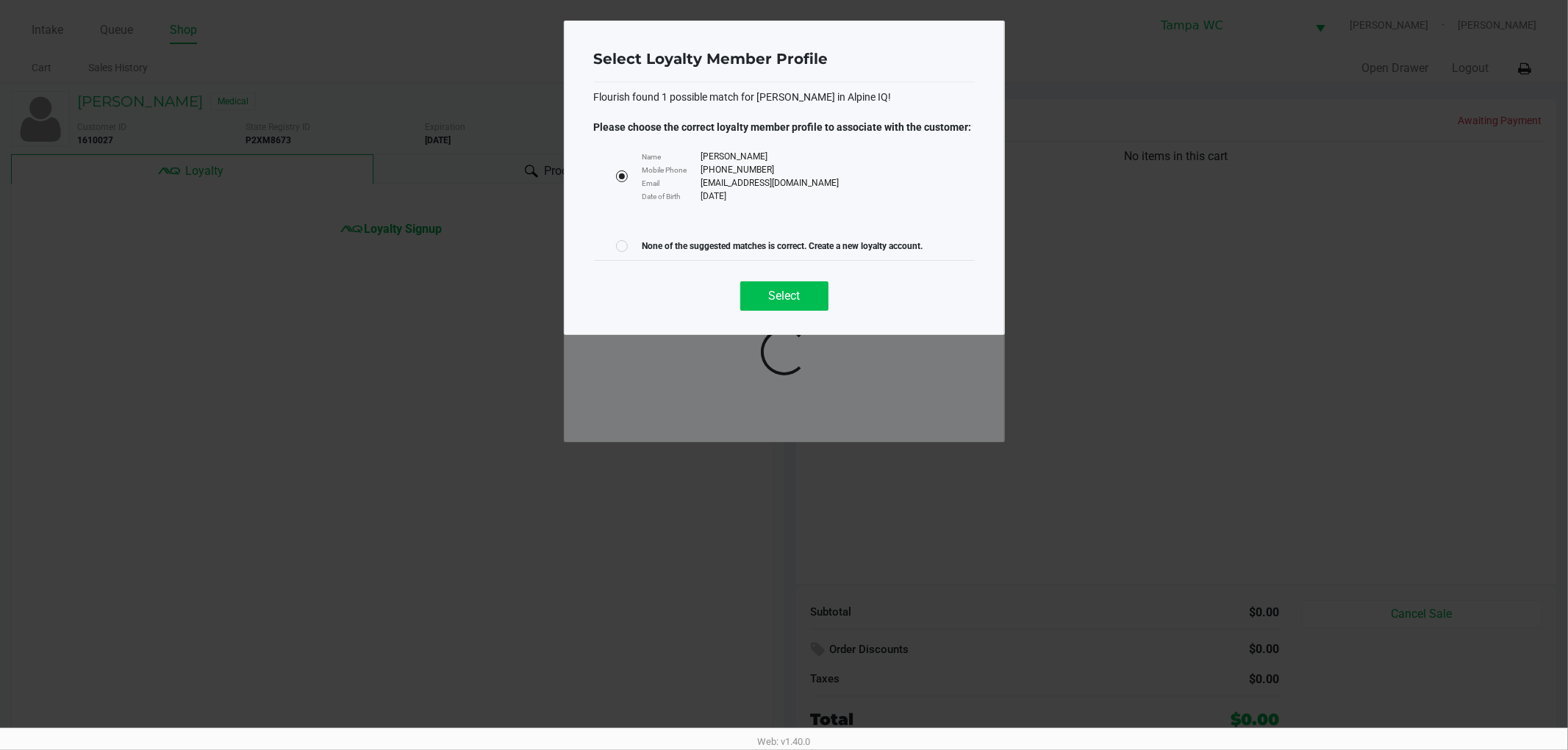
click at [770, 310] on div "Select" at bounding box center [784, 290] width 381 height 60
click at [770, 310] on button "Select" at bounding box center [784, 296] width 89 height 30
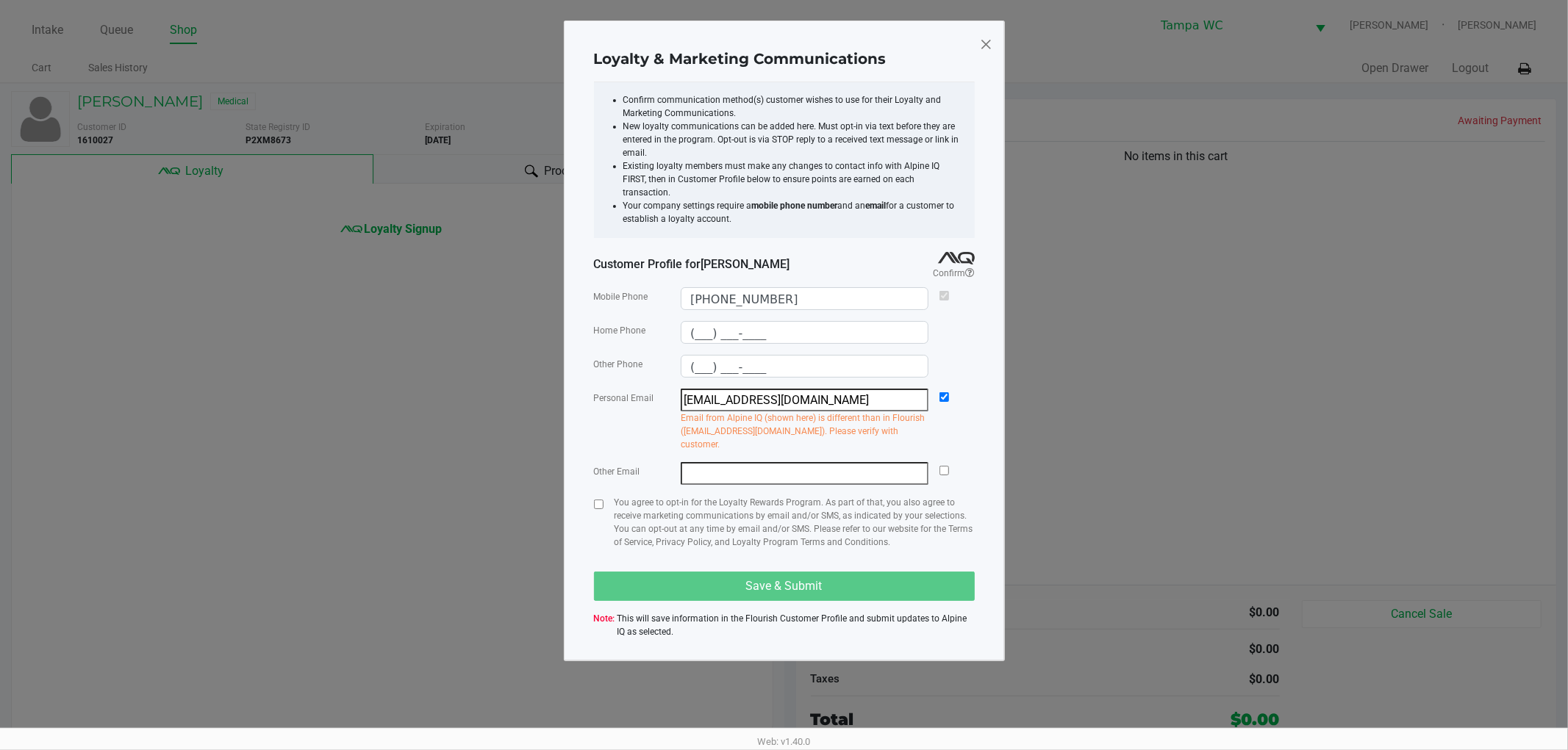
drag, startPoint x: 604, startPoint y: 468, endPoint x: 603, endPoint y: 475, distance: 7.1
click at [604, 471] on div "Mobile Phone [PHONE_NUMBER] Home Phone (___) ___-____ Other Phone (___) ___-___…" at bounding box center [784, 463] width 381 height 366
click at [601, 500] on input "checkbox" at bounding box center [599, 505] width 10 height 10
checkbox input "true"
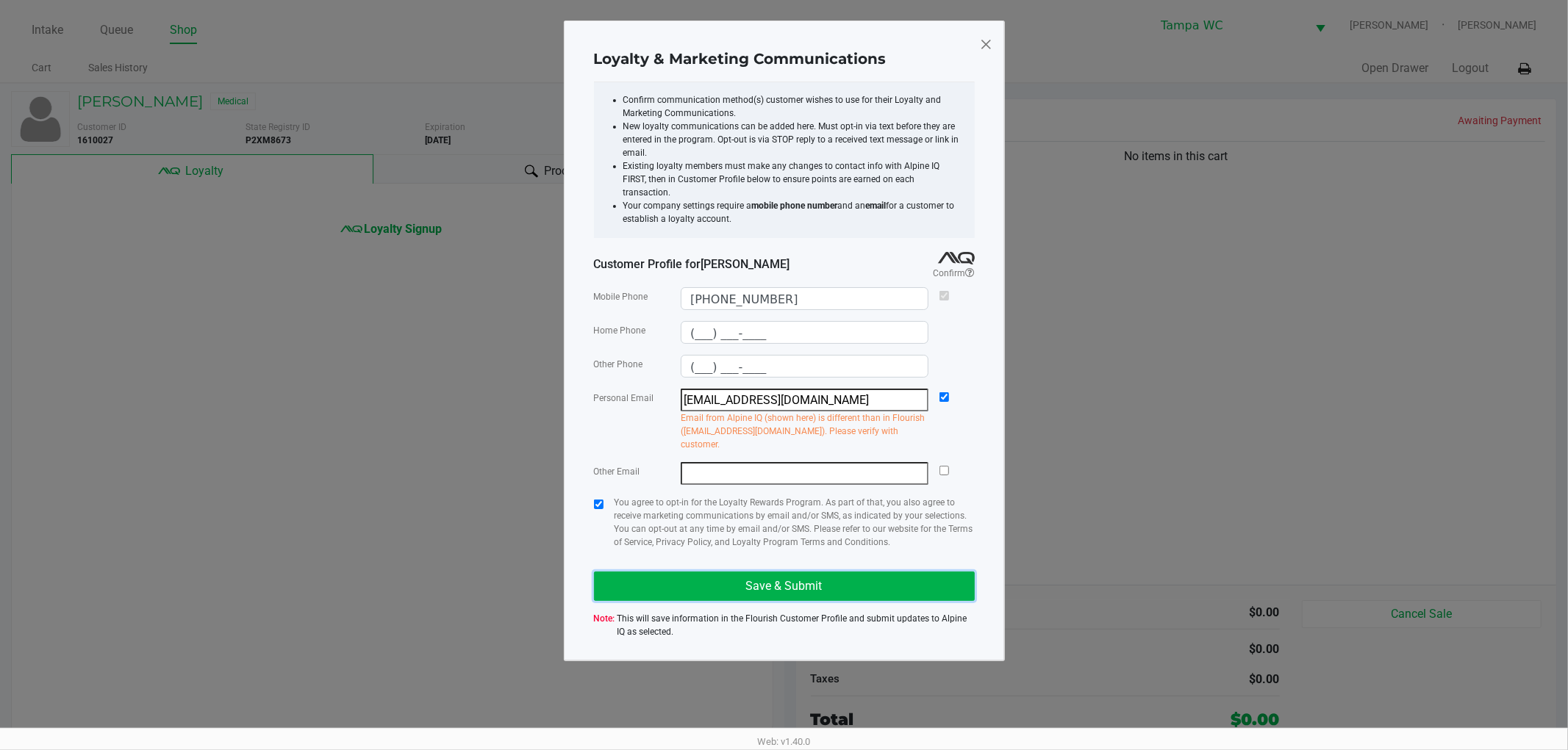
click at [726, 572] on button "Save & Submit" at bounding box center [784, 587] width 381 height 30
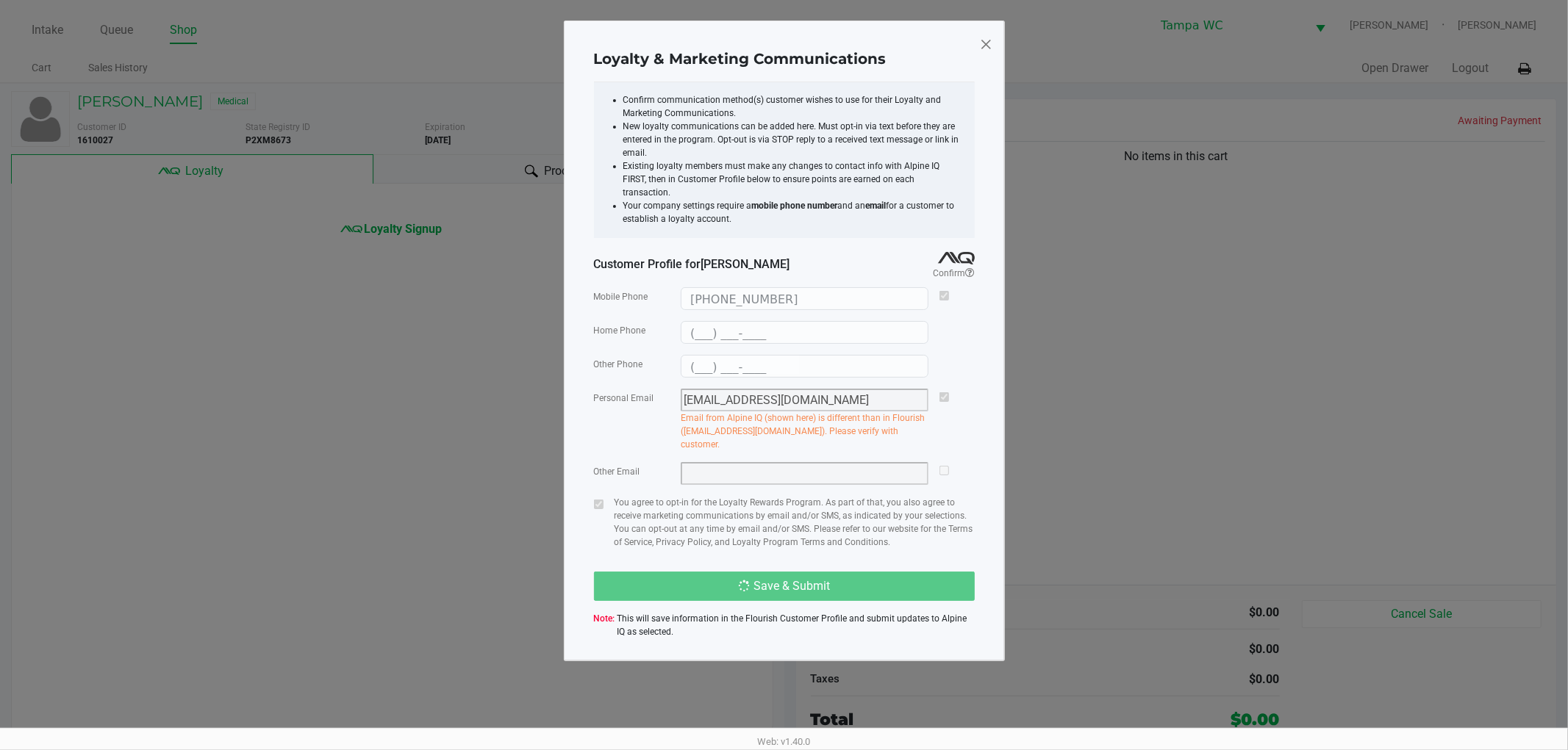
drag, startPoint x: 1256, startPoint y: 483, endPoint x: 1288, endPoint y: 416, distance: 74.2
click at [1262, 475] on ngb-modal-window "Loyalty & Marketing Communications Confirm communication method(s) customer wis…" at bounding box center [784, 375] width 1568 height 750
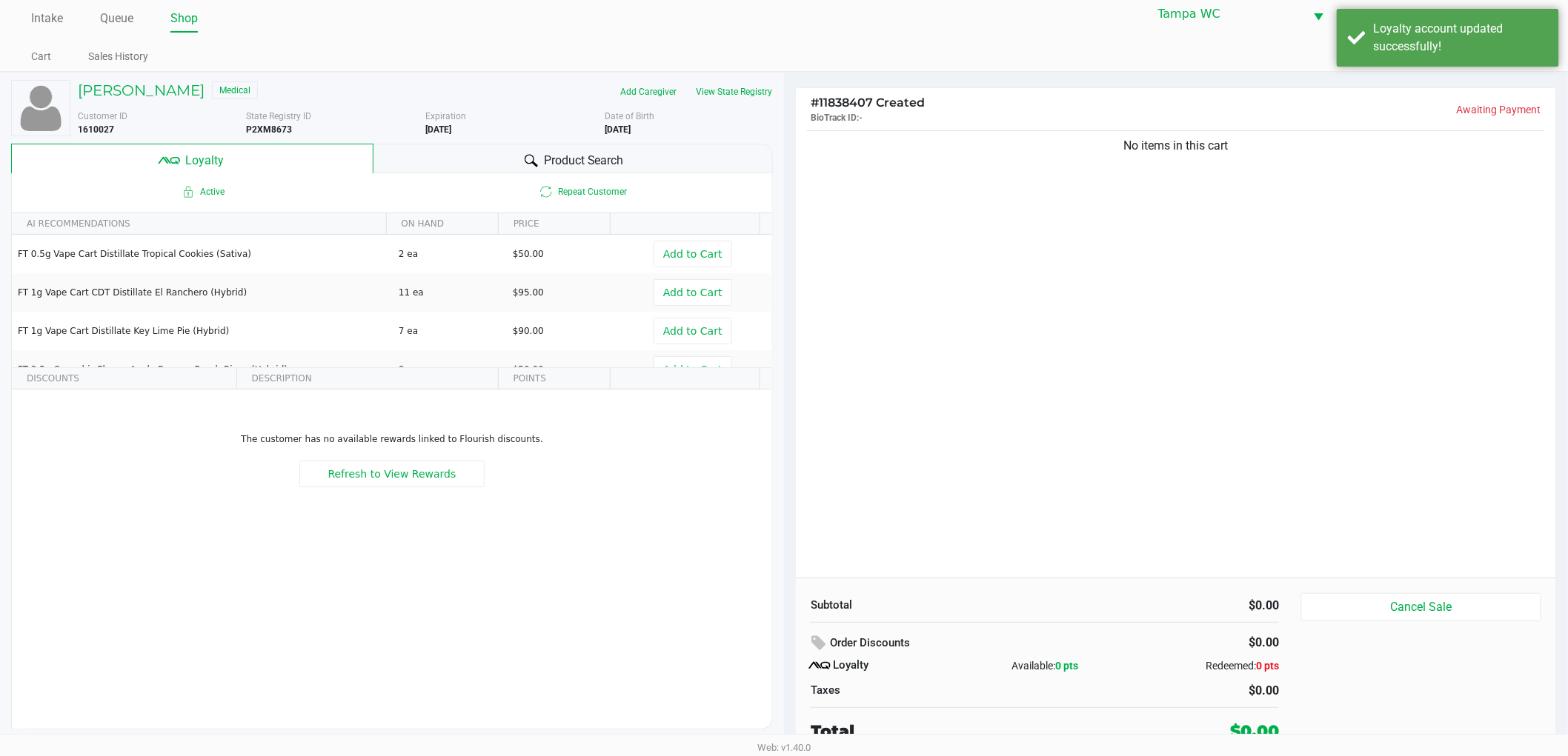
scroll to position [16, 0]
click at [620, 165] on span "Product Search" at bounding box center [584, 157] width 80 height 18
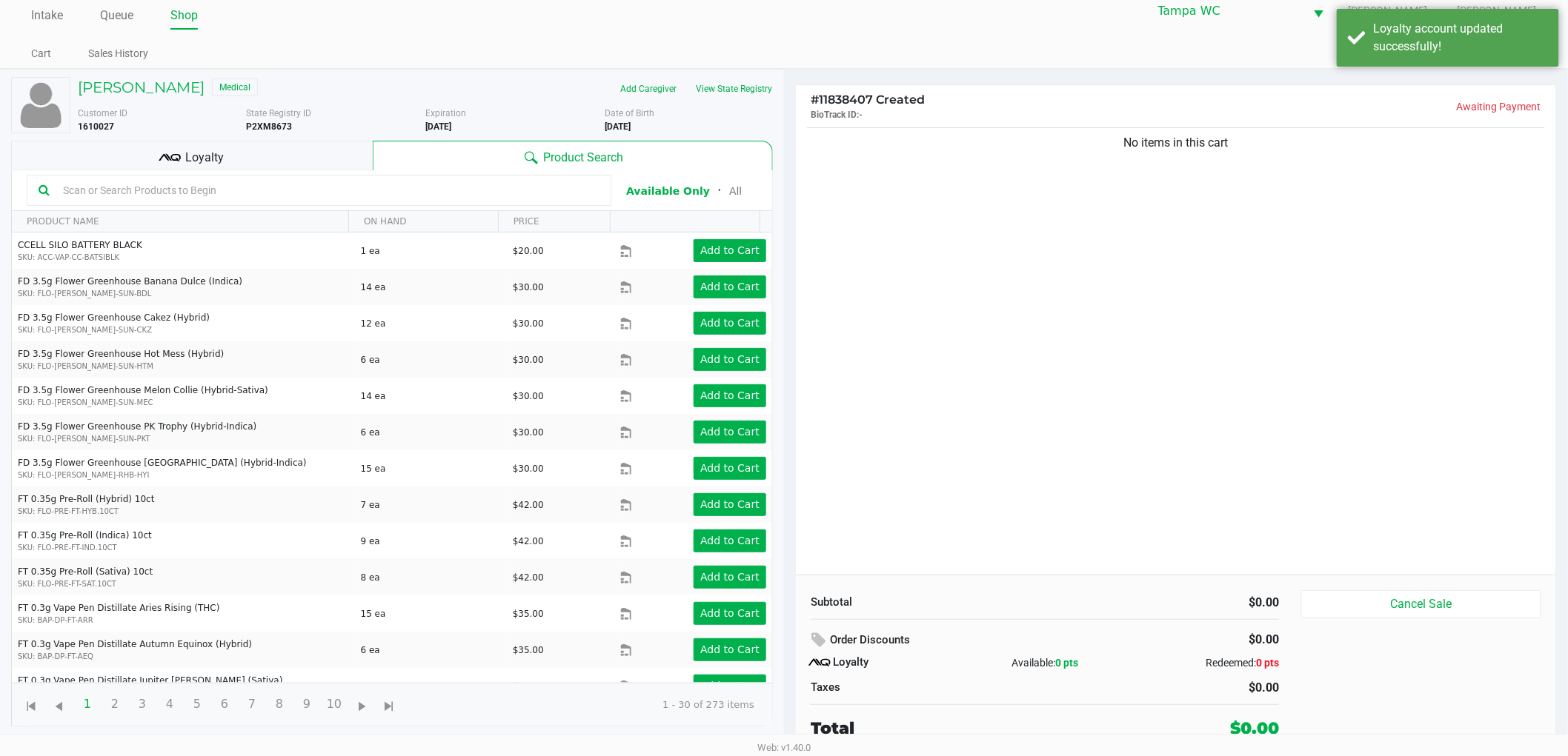
click at [956, 163] on div "No items in this cart" at bounding box center [1176, 350] width 761 height 451
click at [1161, 379] on div "No items in this cart" at bounding box center [1176, 350] width 761 height 451
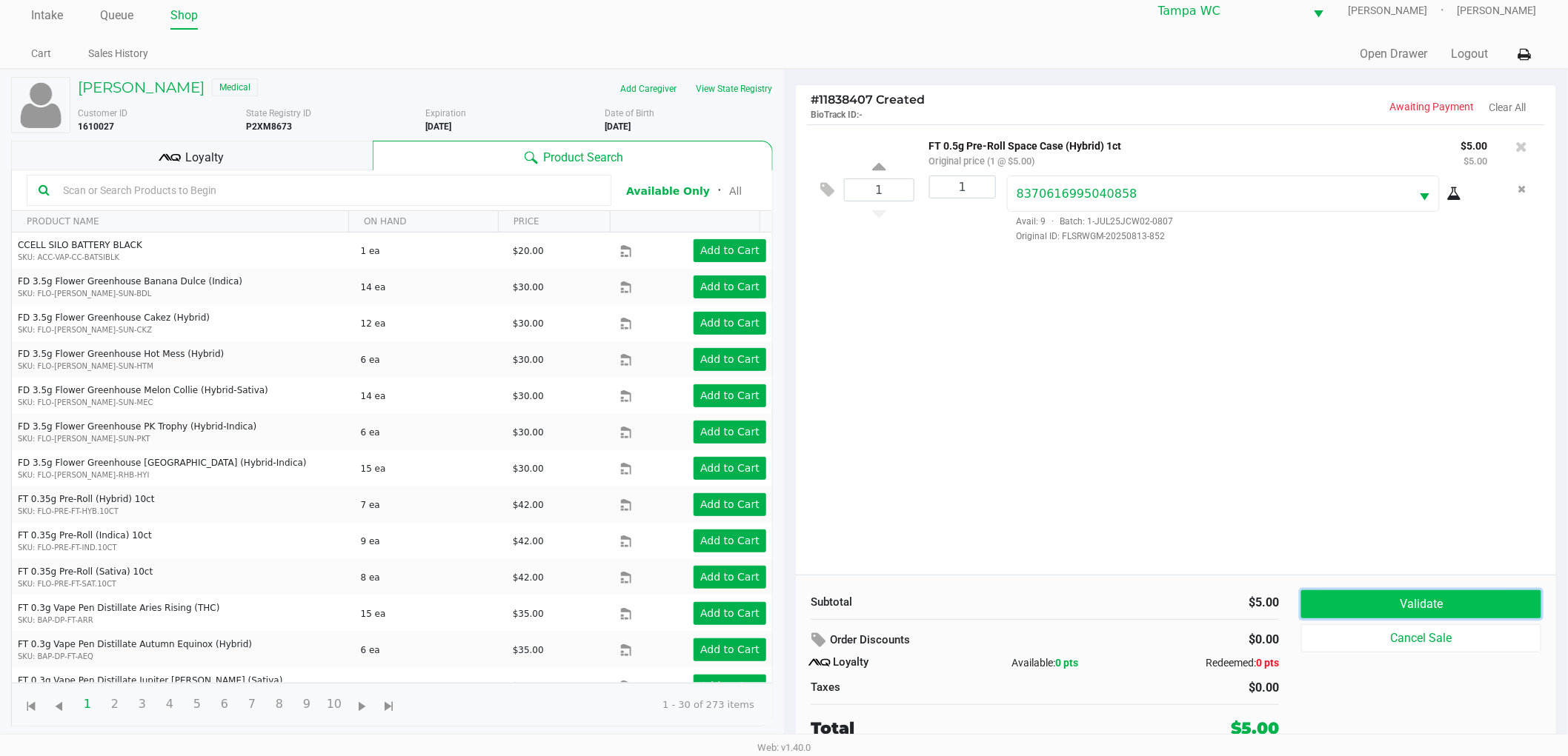
click at [1341, 604] on button "Validate" at bounding box center [1422, 604] width 240 height 28
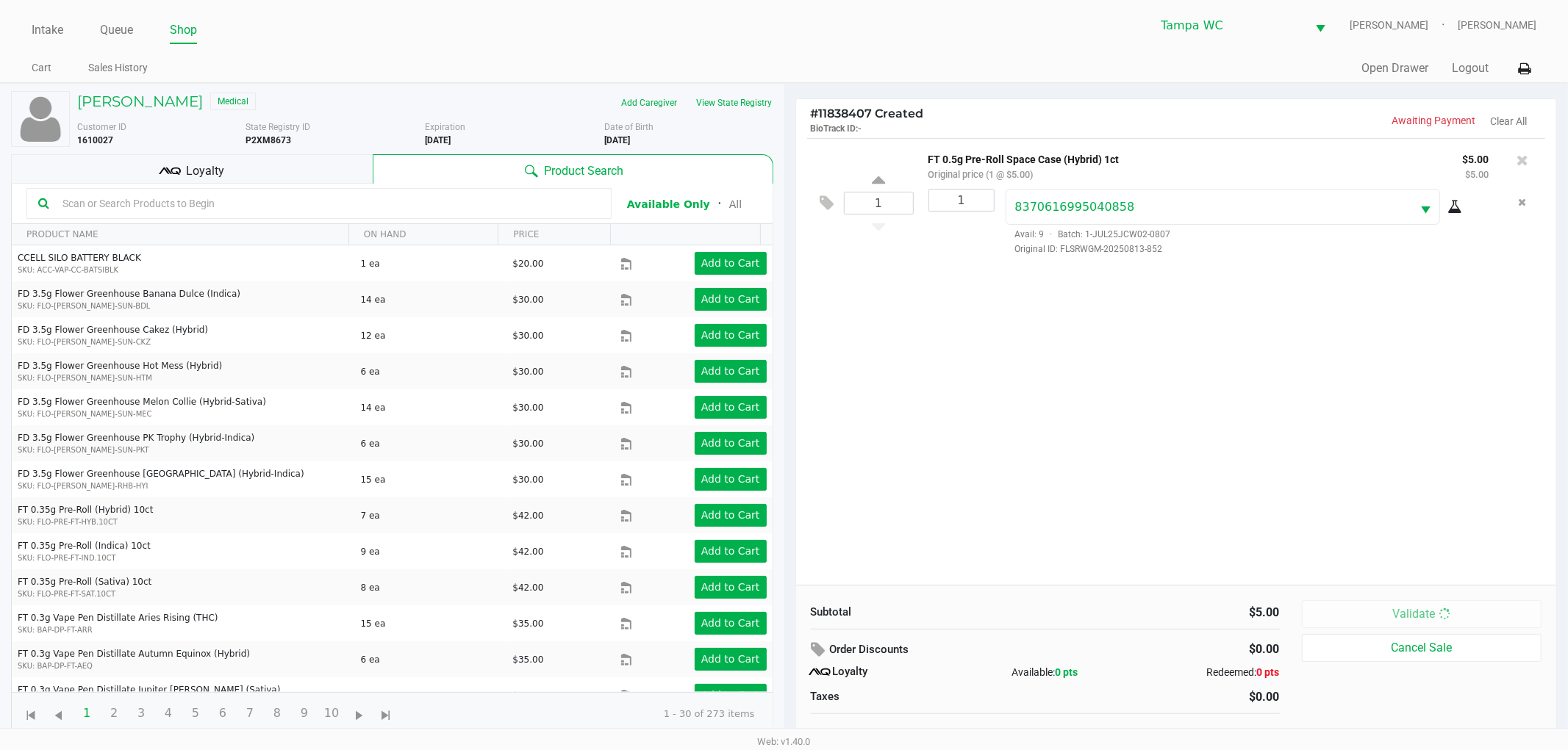
click at [1322, 535] on body "Intake Queue Shop Tampa [PERSON_NAME] [PERSON_NAME] Cart Sales History Quick Sa…" at bounding box center [784, 364] width 1568 height 728
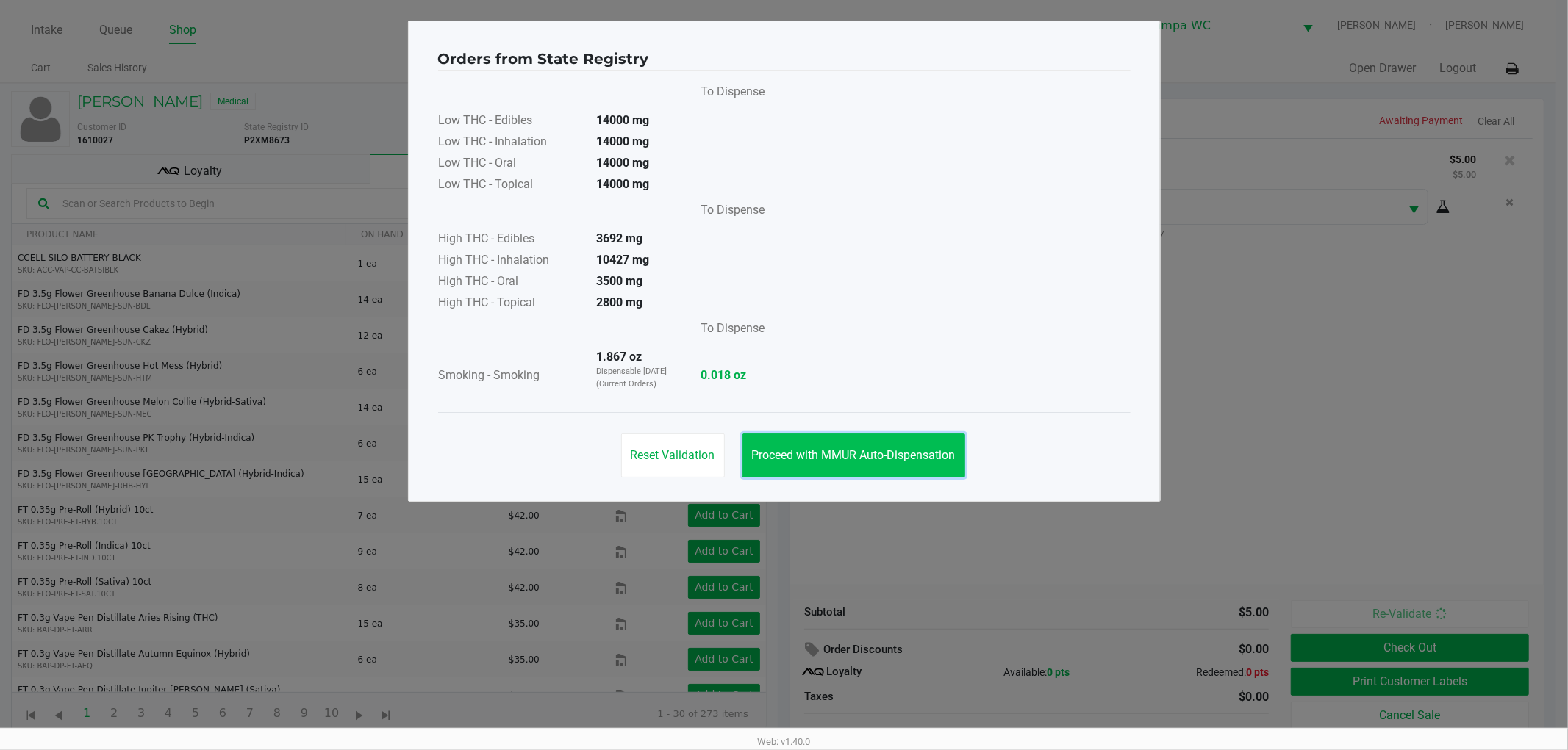
click at [888, 464] on button "Proceed with MMUR Auto-Dispensation" at bounding box center [853, 455] width 223 height 44
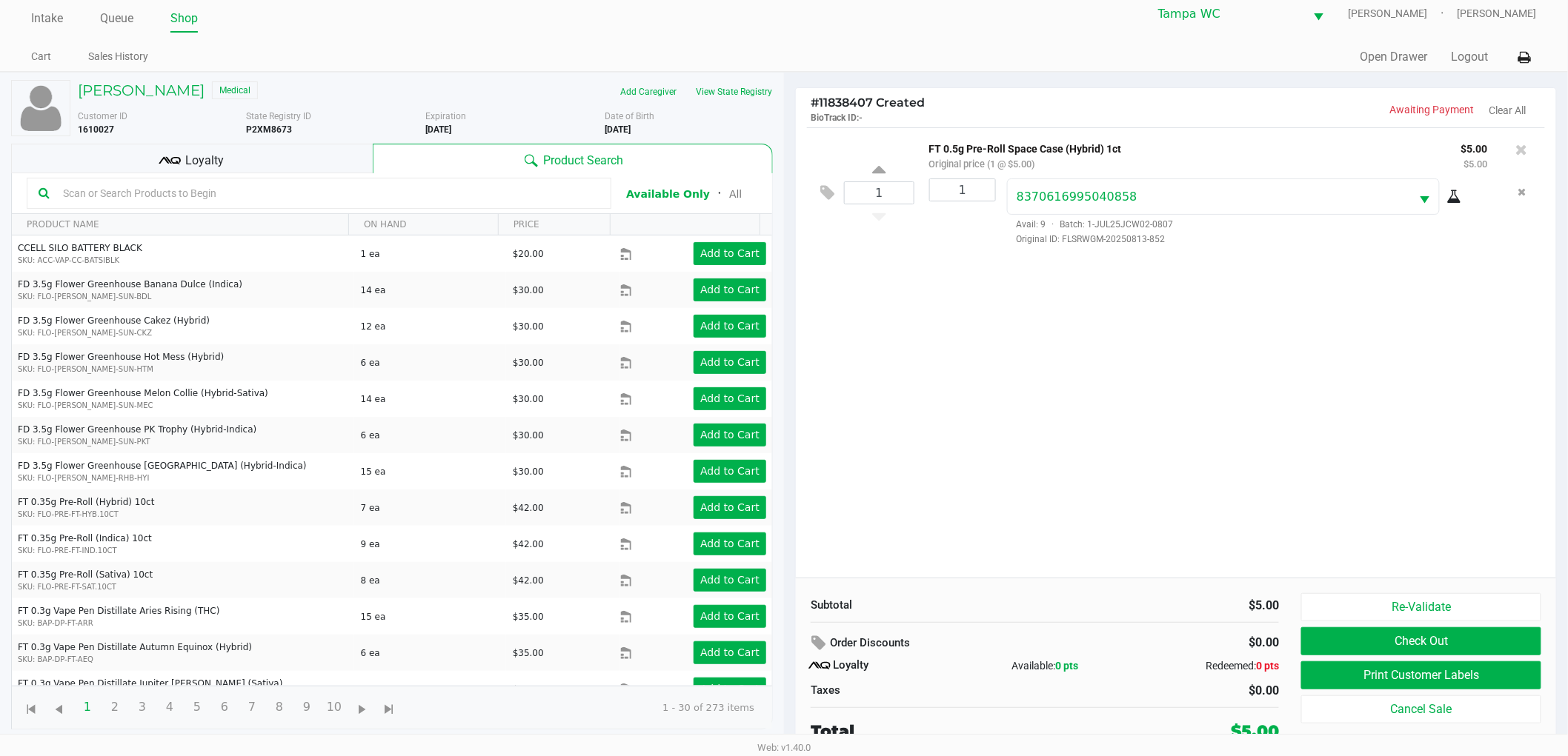
scroll to position [16, 0]
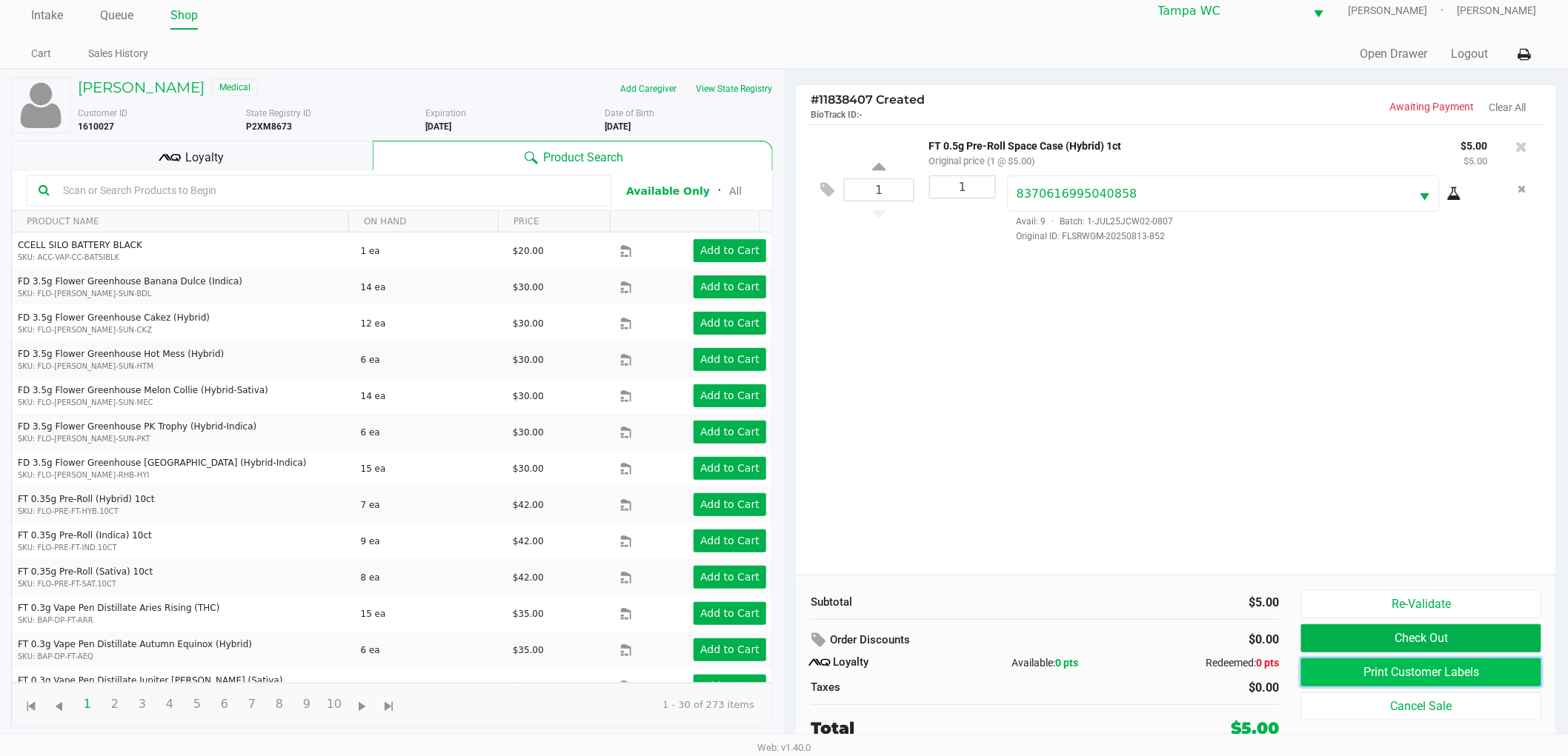
click at [1353, 675] on button "Print Customer Labels" at bounding box center [1422, 673] width 240 height 28
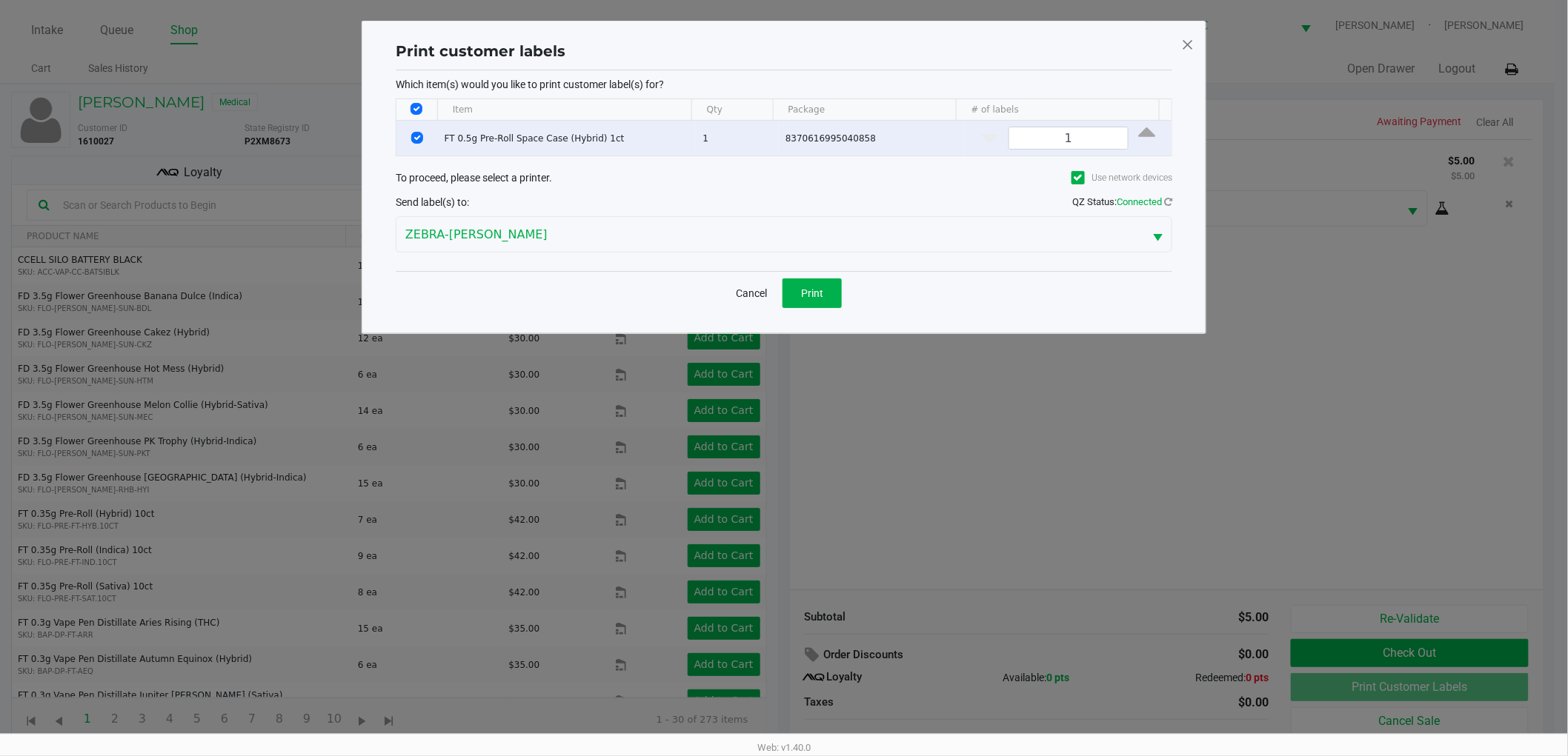
scroll to position [0, 0]
drag, startPoint x: 818, startPoint y: 294, endPoint x: 811, endPoint y: 305, distance: 13.0
click at [818, 300] on button "Print" at bounding box center [818, 294] width 59 height 30
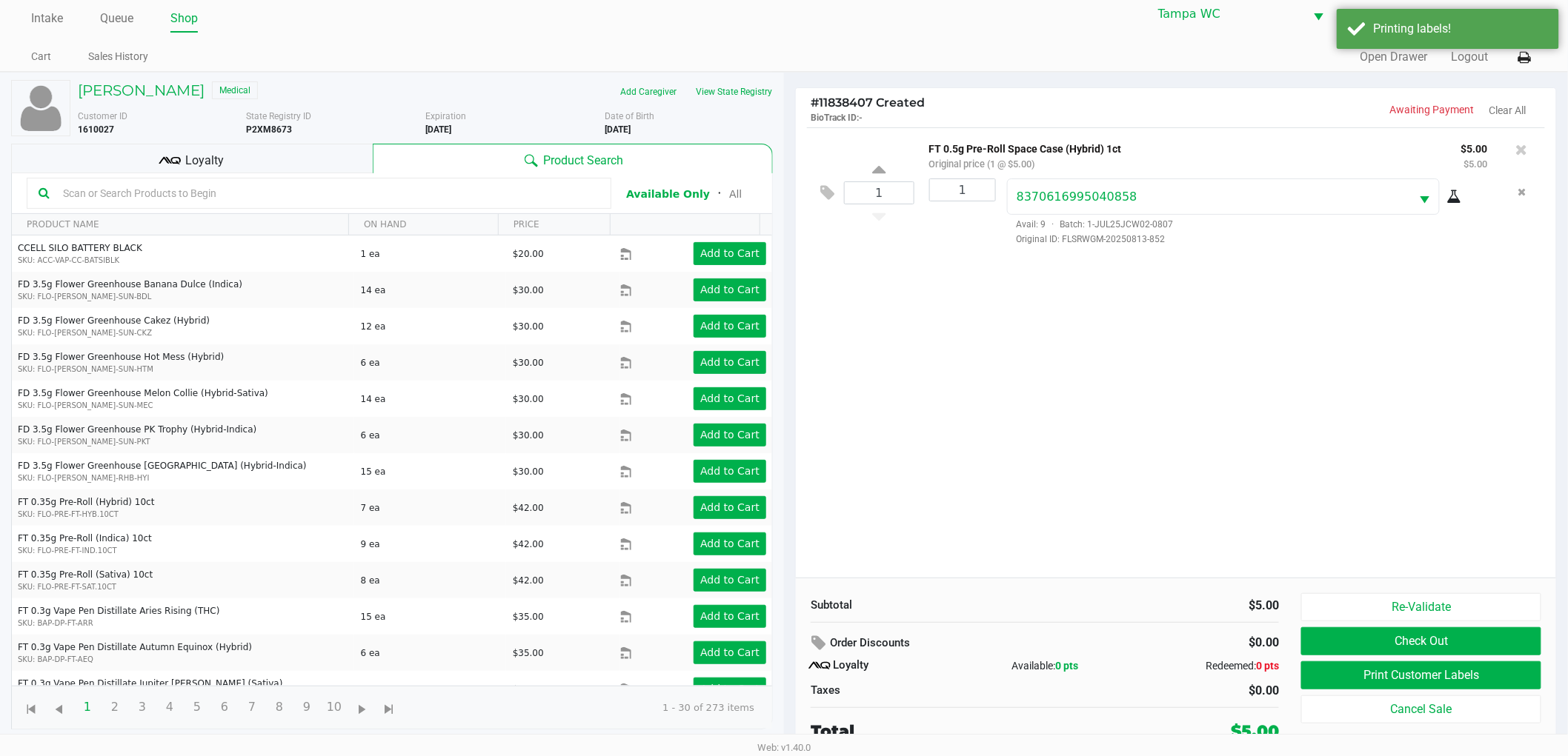
scroll to position [16, 0]
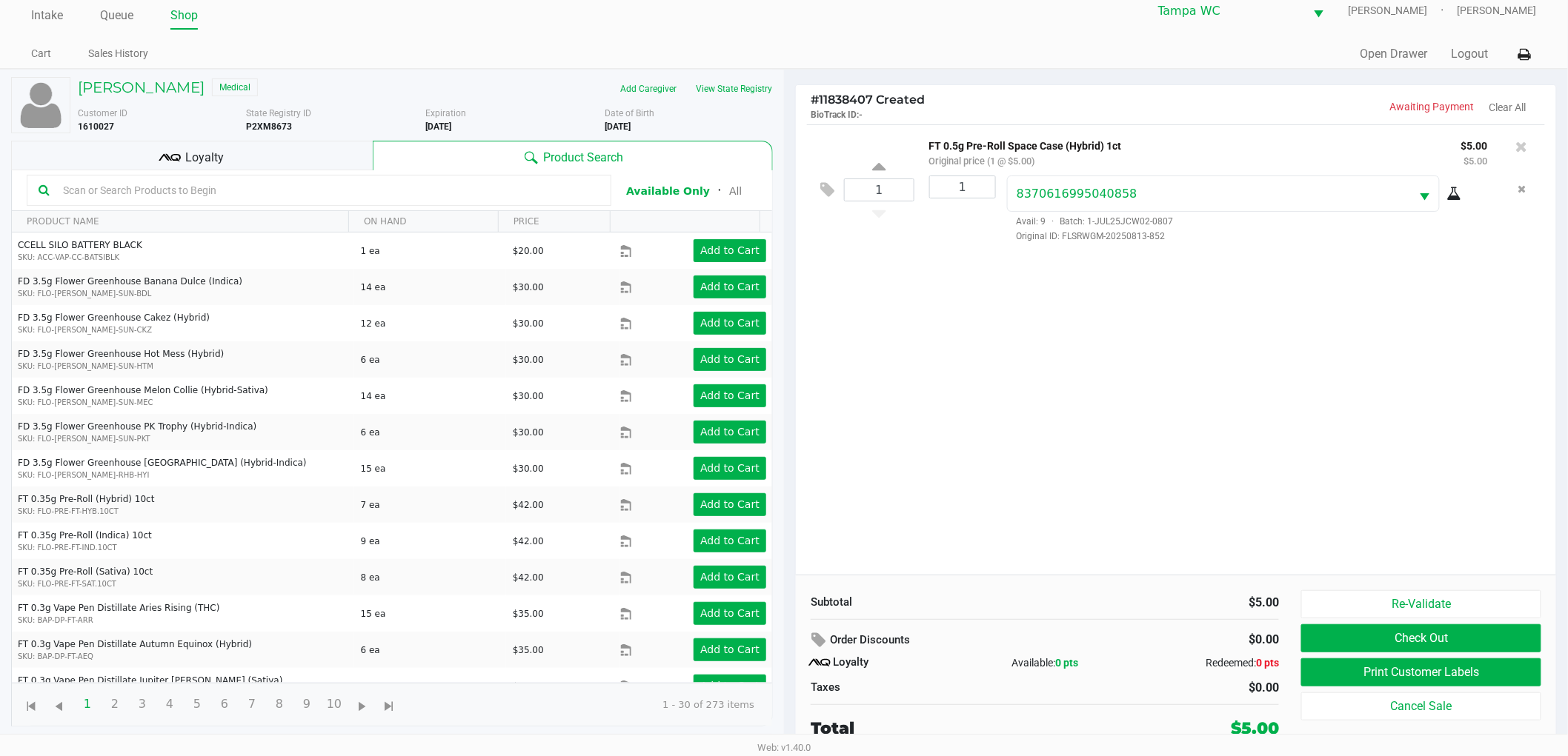
click at [1424, 642] on button "Check Out" at bounding box center [1422, 638] width 240 height 28
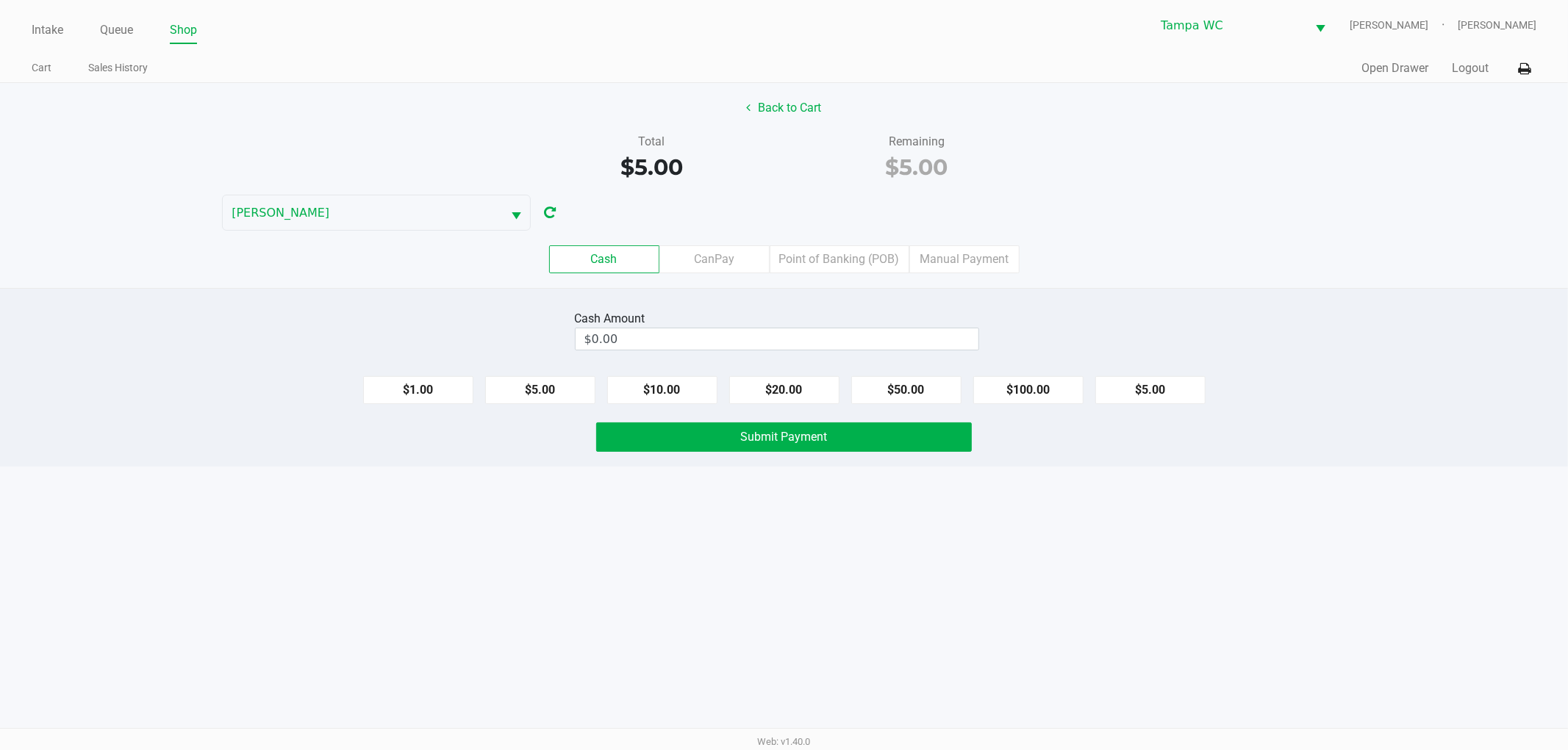
click at [853, 252] on label "Point of Banking (POB)" at bounding box center [839, 259] width 140 height 28
click at [0, 0] on 7 "Point of Banking (POB)" at bounding box center [0, 0] width 0 height 0
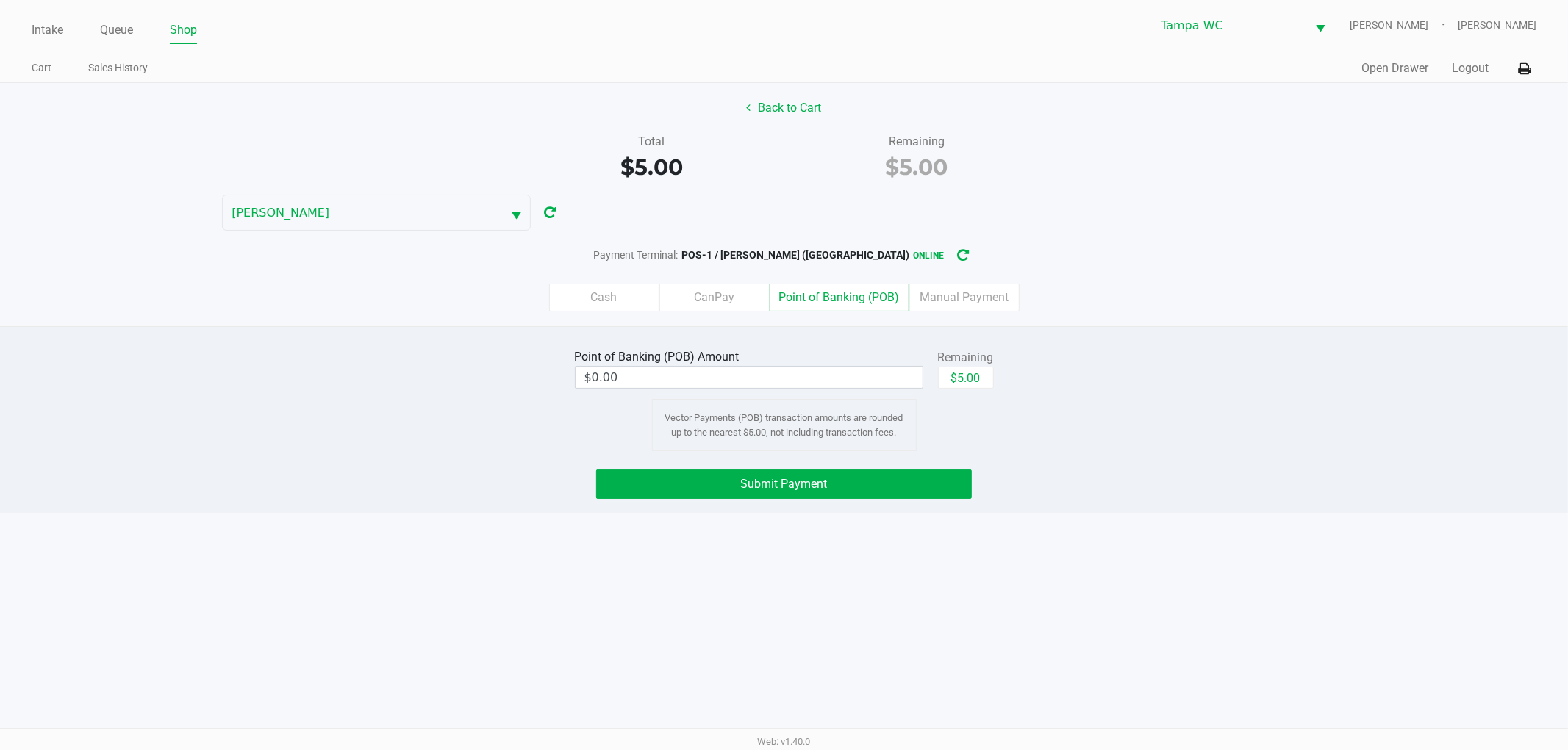
click at [1242, 338] on div "Point of Banking (POB) Amount $0.00 Remaining $5.00 Vector Payments (POB) trans…" at bounding box center [784, 420] width 1568 height 187
click at [942, 377] on button "$5.00" at bounding box center [966, 377] width 55 height 22
type input "$5.00"
click at [1197, 447] on div "Point of Banking (POB) Amount $5.00 Remaining $5.00 Clear Vector Payments (POB)…" at bounding box center [784, 398] width 1590 height 106
click at [925, 475] on button "Submit Payment" at bounding box center [784, 484] width 376 height 30
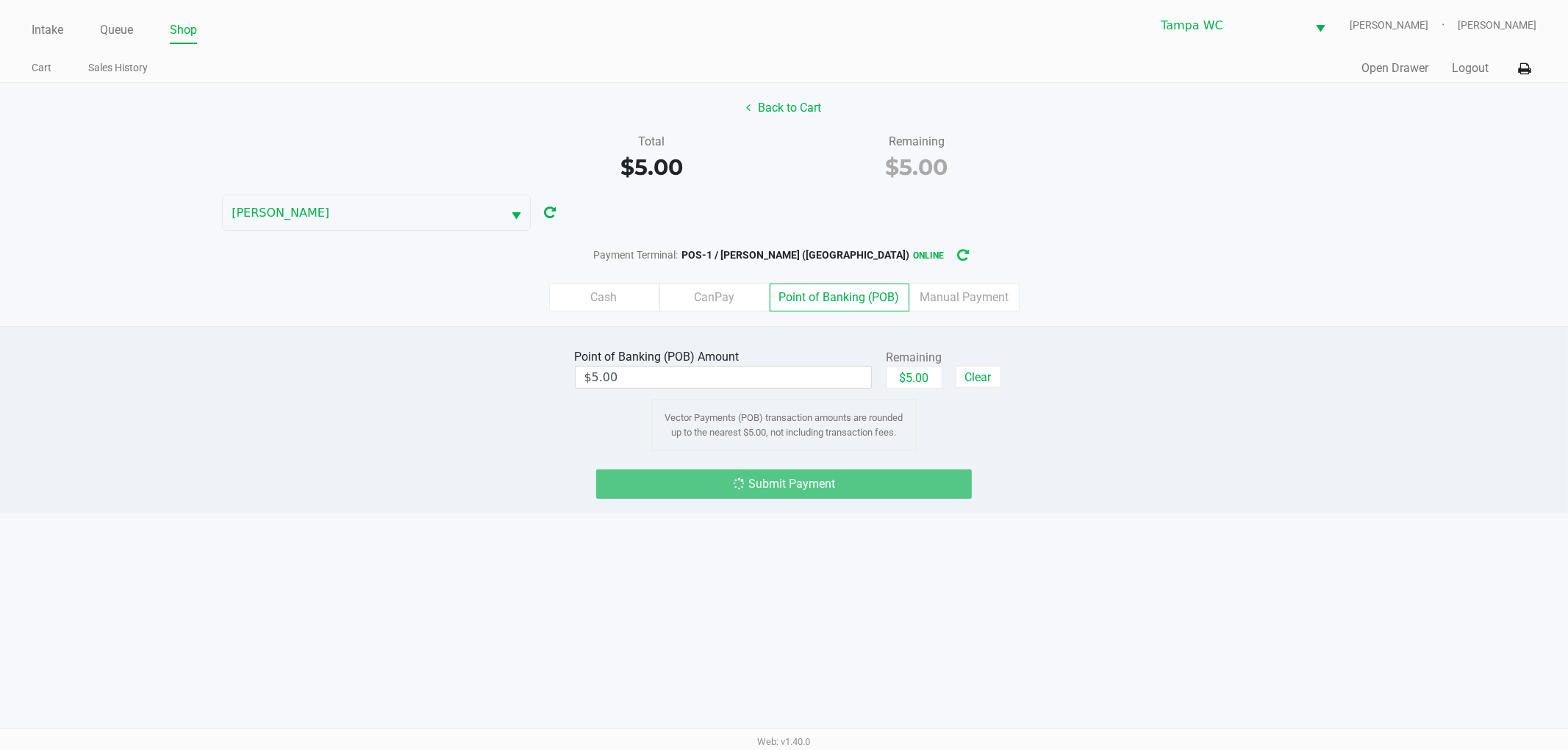
click at [958, 254] on icon "button" at bounding box center [963, 256] width 12 height 10
click at [1107, 279] on div "Cash CanPay Point of Banking (POB) Manual Payment" at bounding box center [784, 297] width 1590 height 57
click at [560, 214] on button "button" at bounding box center [550, 213] width 23 height 27
click at [1004, 331] on div "Point of Banking (POB) Amount $5.00 Remaining $5.00 Clear Vector Payments (POB)…" at bounding box center [784, 420] width 1568 height 187
click at [1004, 330] on div "Point of Banking (POB) Amount $5.00 Remaining $5.00 Clear Vector Payments (POB)…" at bounding box center [784, 420] width 1568 height 187
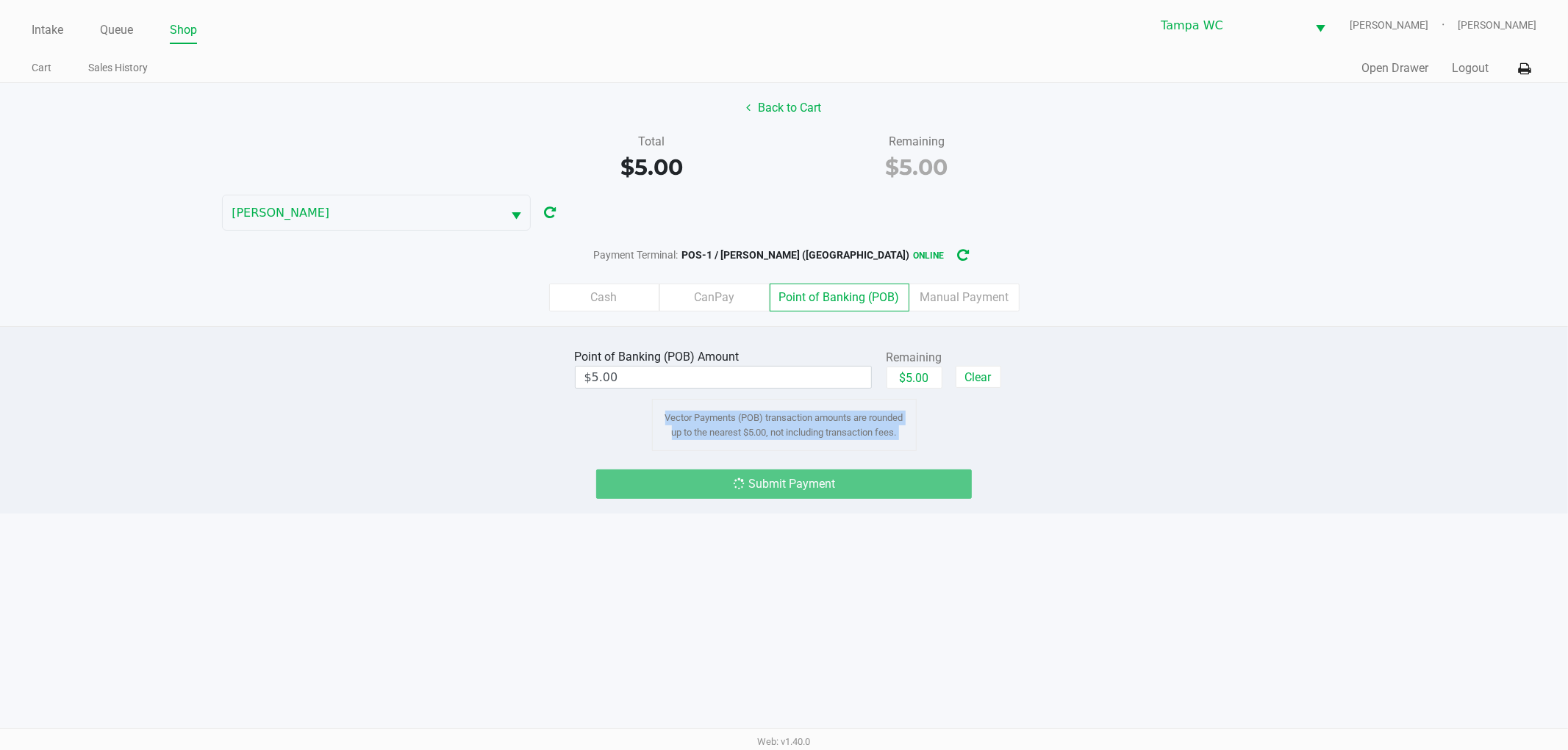
click at [1004, 329] on div "Point of Banking (POB) Amount $5.00 Remaining $5.00 Clear Vector Payments (POB)…" at bounding box center [784, 420] width 1568 height 187
drag, startPoint x: 1056, startPoint y: 353, endPoint x: 1069, endPoint y: 356, distance: 13.3
click at [1061, 356] on div "Point of Banking (POB) Amount $5.00 Remaining $5.00 Clear Vector Payments (POB)…" at bounding box center [784, 398] width 1590 height 106
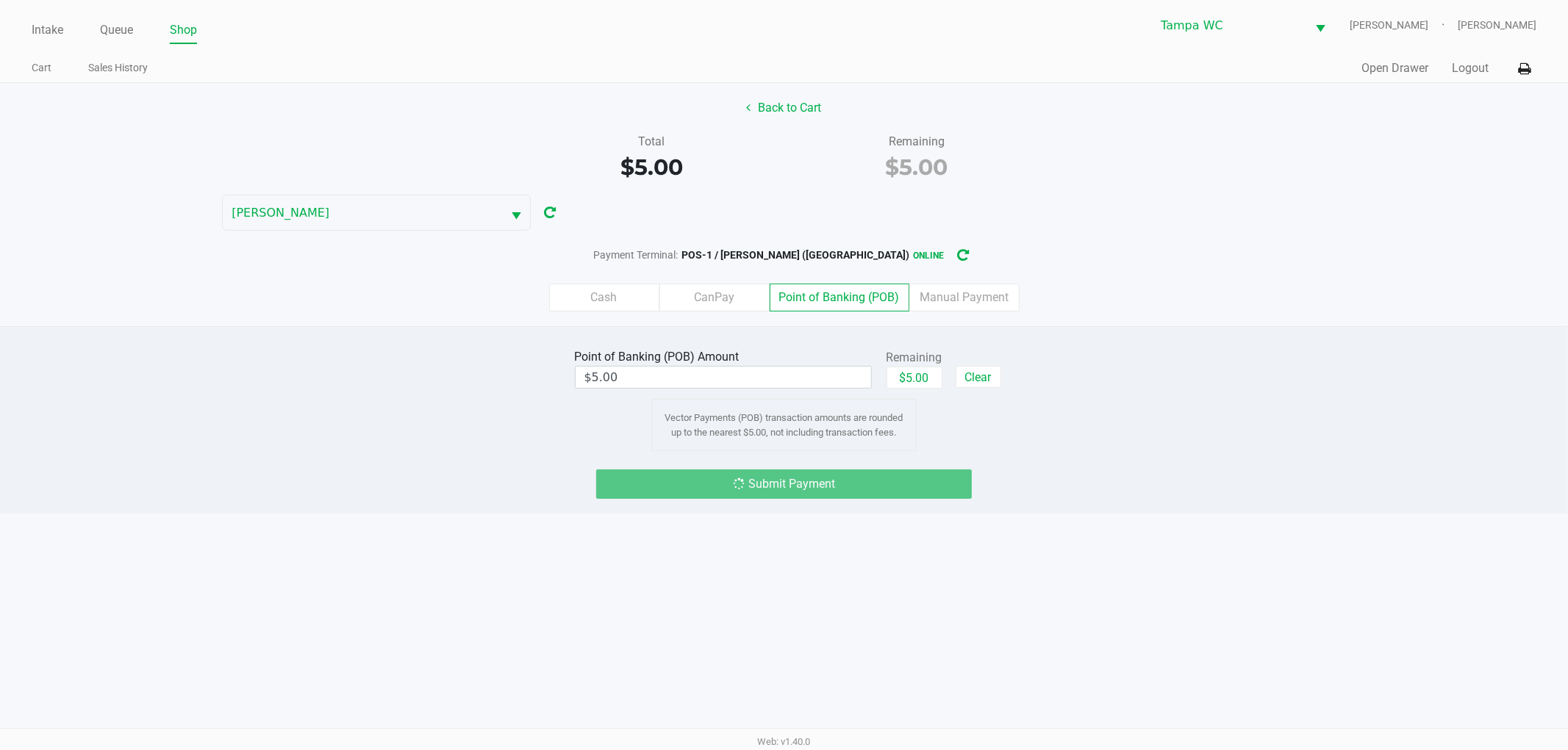
click at [1069, 356] on div "Point of Banking (POB) Amount $5.00 Remaining $5.00 Clear Vector Payments (POB)…" at bounding box center [784, 398] width 1590 height 106
click at [1071, 356] on div "Point of Banking (POB) Amount $5.00 Remaining $5.00 Clear Vector Payments (POB)…" at bounding box center [784, 398] width 1590 height 106
click at [1074, 356] on div "Point of Banking (POB) Amount $5.00 Remaining $5.00 Clear Vector Payments (POB)…" at bounding box center [784, 398] width 1590 height 106
click at [1083, 353] on div "Point of Banking (POB) Amount $5.00 Remaining $5.00 Clear Vector Payments (POB)…" at bounding box center [784, 398] width 1590 height 106
click at [1091, 345] on div "Point of Banking (POB) Amount $5.00 Remaining $5.00 Clear Vector Payments (POB)…" at bounding box center [784, 398] width 1590 height 106
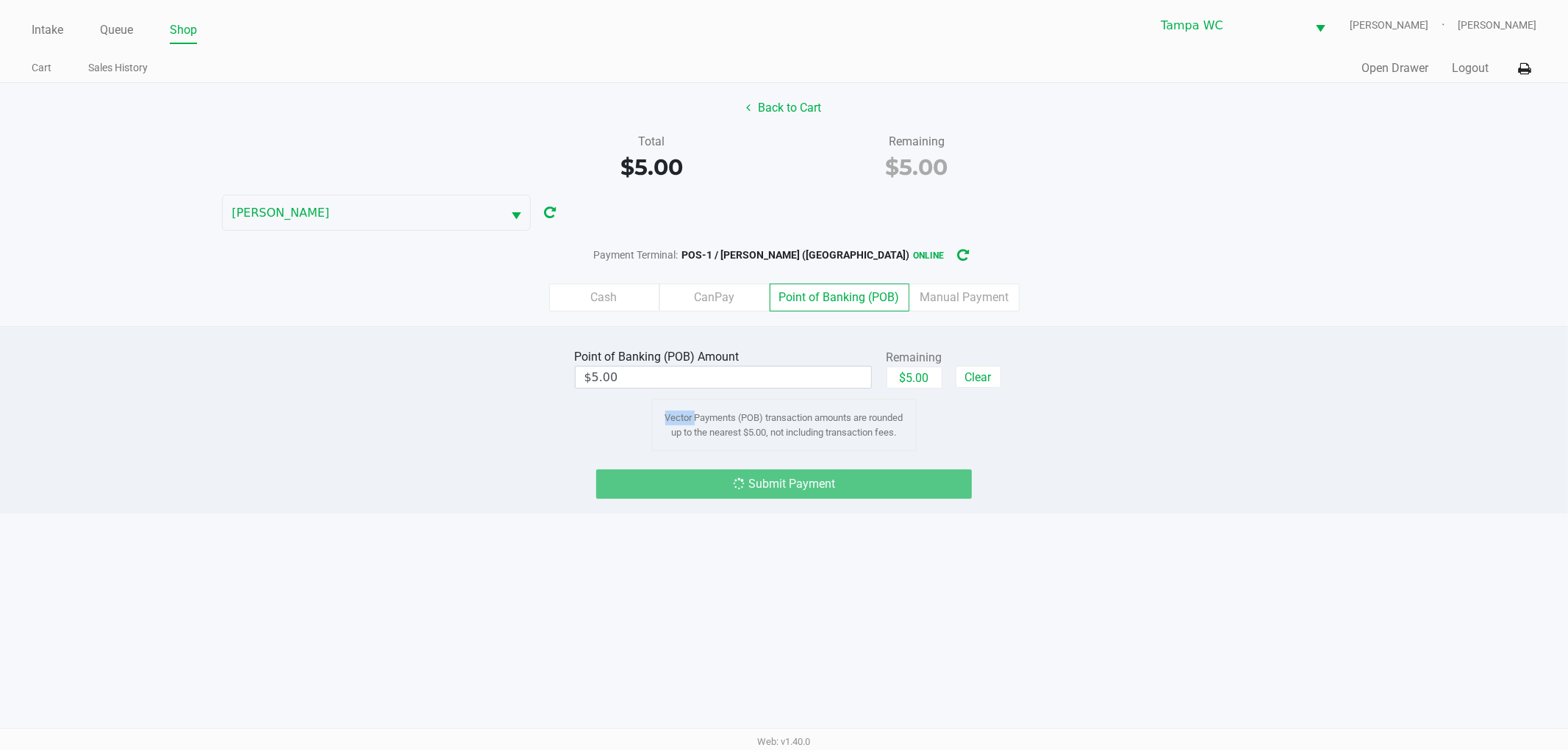
click at [1091, 344] on div "Point of Banking (POB) Amount $5.00 Remaining $5.00 Clear Vector Payments (POB)…" at bounding box center [784, 420] width 1568 height 187
click at [1091, 343] on div "Point of Banking (POB) Amount $5.00 Remaining $5.00 Clear Vector Payments (POB)…" at bounding box center [784, 420] width 1568 height 187
click at [1122, 292] on div "Cash CanPay Point of Banking (POB) Manual Payment" at bounding box center [784, 298] width 1568 height 28
click at [765, 122] on div "Back to Cart Total $5.00 Remaining $5.00 [PERSON_NAME]-BISBAL Payment Terminal:…" at bounding box center [784, 204] width 1568 height 243
click at [765, 114] on button "Back to Cart" at bounding box center [784, 108] width 94 height 28
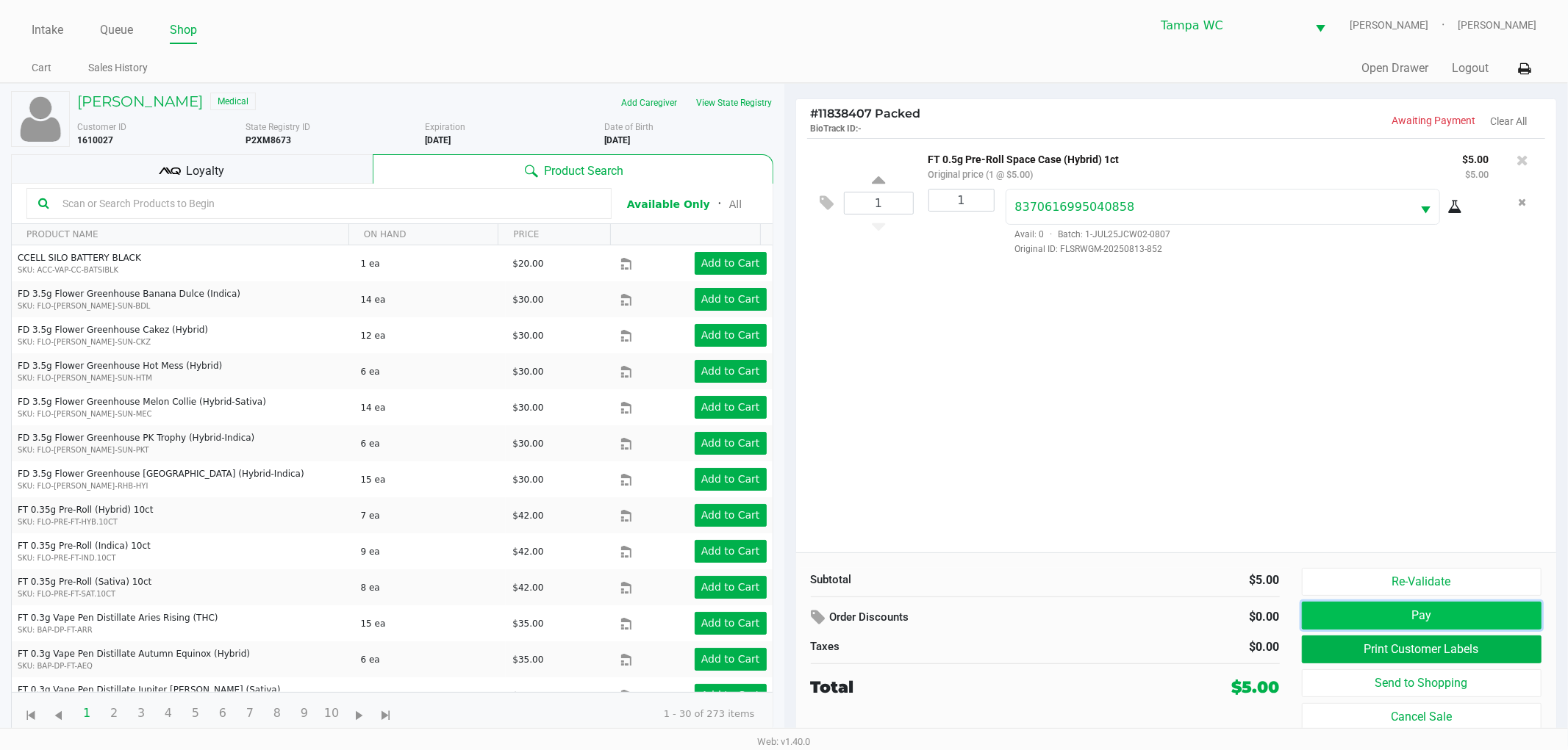
click at [1370, 621] on button "Pay" at bounding box center [1422, 616] width 240 height 28
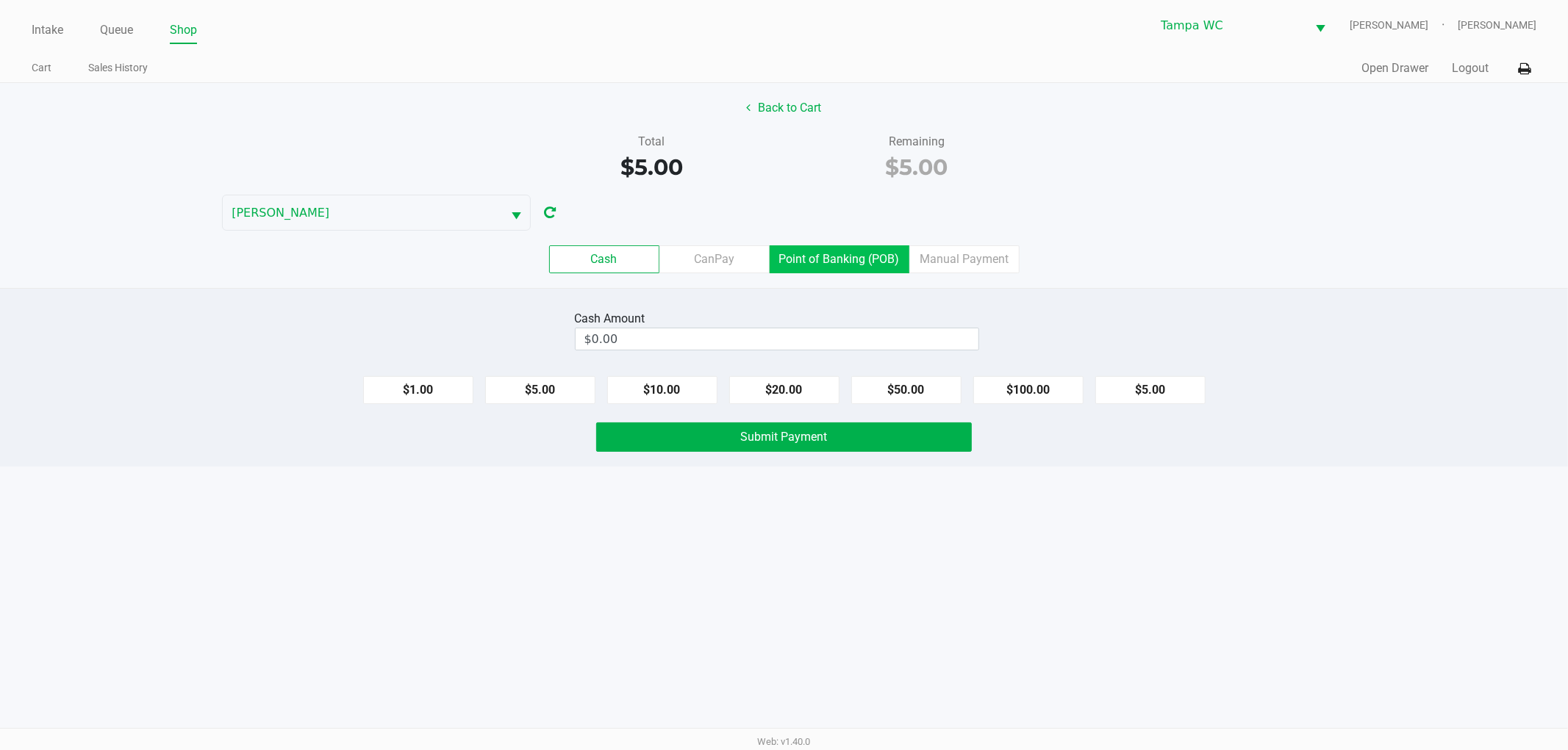
click at [907, 263] on label "Point of Banking (POB)" at bounding box center [839, 259] width 140 height 28
click at [0, 0] on 7 "Point of Banking (POB)" at bounding box center [0, 0] width 0 height 0
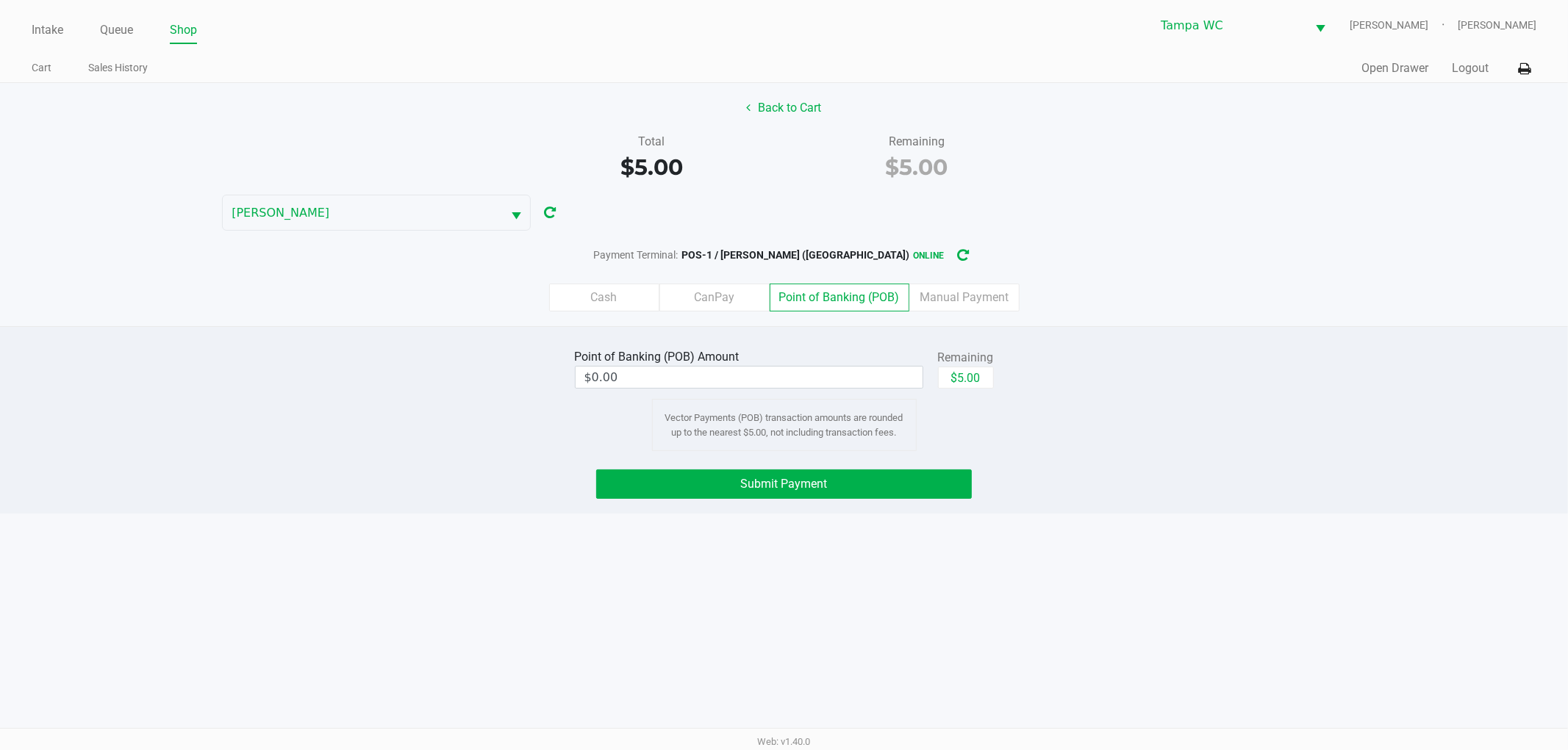
click at [1128, 276] on div "Cash CanPay Point of Banking (POB) Manual Payment" at bounding box center [784, 297] width 1590 height 57
click at [1167, 362] on div "Point of Banking (POB) Amount $0.00 Remaining $5.00 Vector Payments (POB) trans…" at bounding box center [784, 398] width 1590 height 106
drag, startPoint x: 1318, startPoint y: 238, endPoint x: 1133, endPoint y: 238, distance: 185.0
click at [1226, 238] on div "Back to Cart Total $5.00 Remaining $5.00 [PERSON_NAME]-BISBAL Payment Terminal:…" at bounding box center [784, 204] width 1568 height 243
drag, startPoint x: 1174, startPoint y: 363, endPoint x: 1142, endPoint y: 372, distance: 33.2
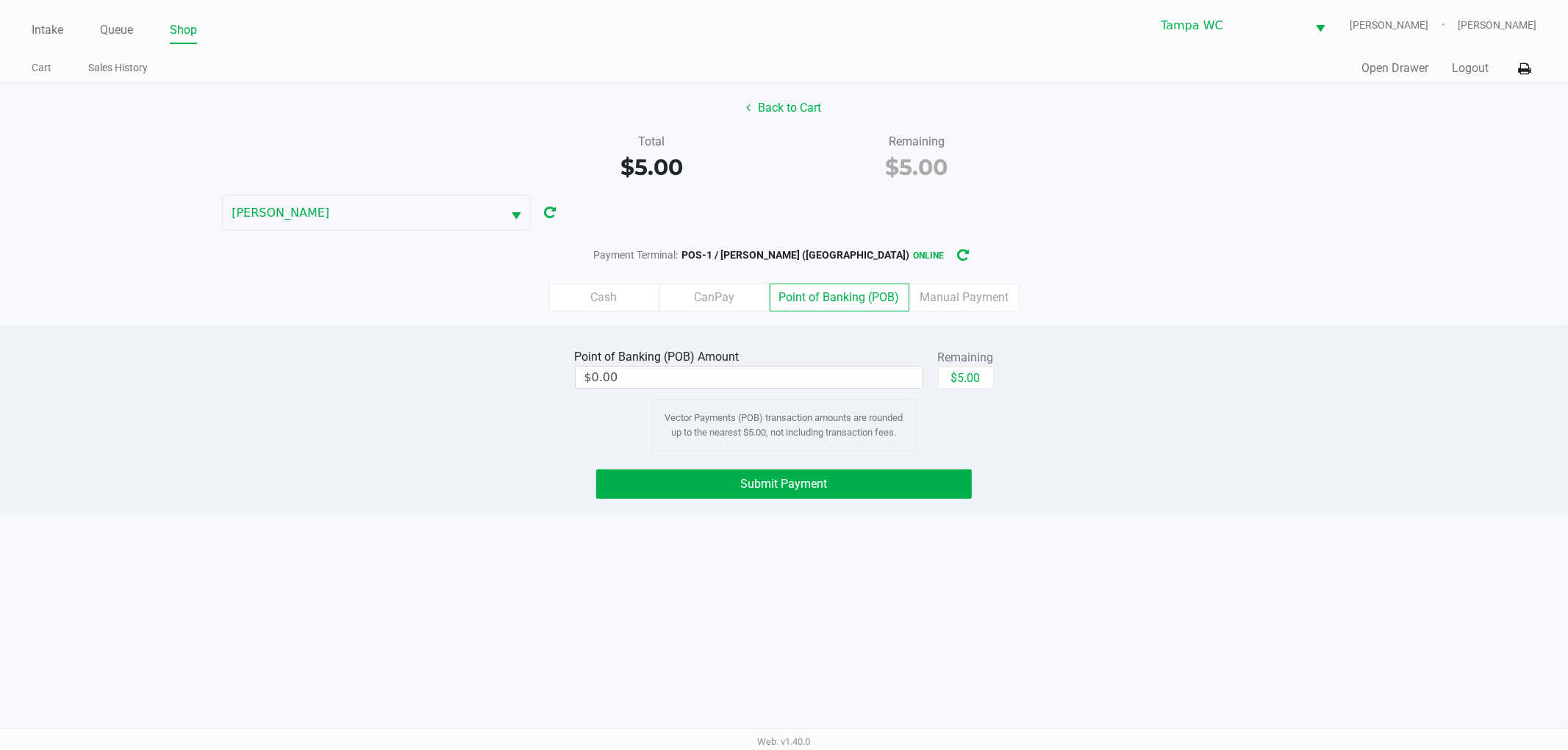
click at [1163, 364] on div "Point of Banking (POB) Amount $0.00 Remaining $5.00 Vector Payments (POB) trans…" at bounding box center [784, 398] width 1590 height 106
click at [979, 377] on button "$5.00" at bounding box center [966, 377] width 55 height 22
type input "$5.00"
drag, startPoint x: 1055, startPoint y: 419, endPoint x: 850, endPoint y: 500, distance: 220.4
click at [1031, 436] on div "Point of Banking (POB) Amount $5.00 Remaining $5.00 Clear Vector Payments (POB)…" at bounding box center [784, 398] width 1590 height 106
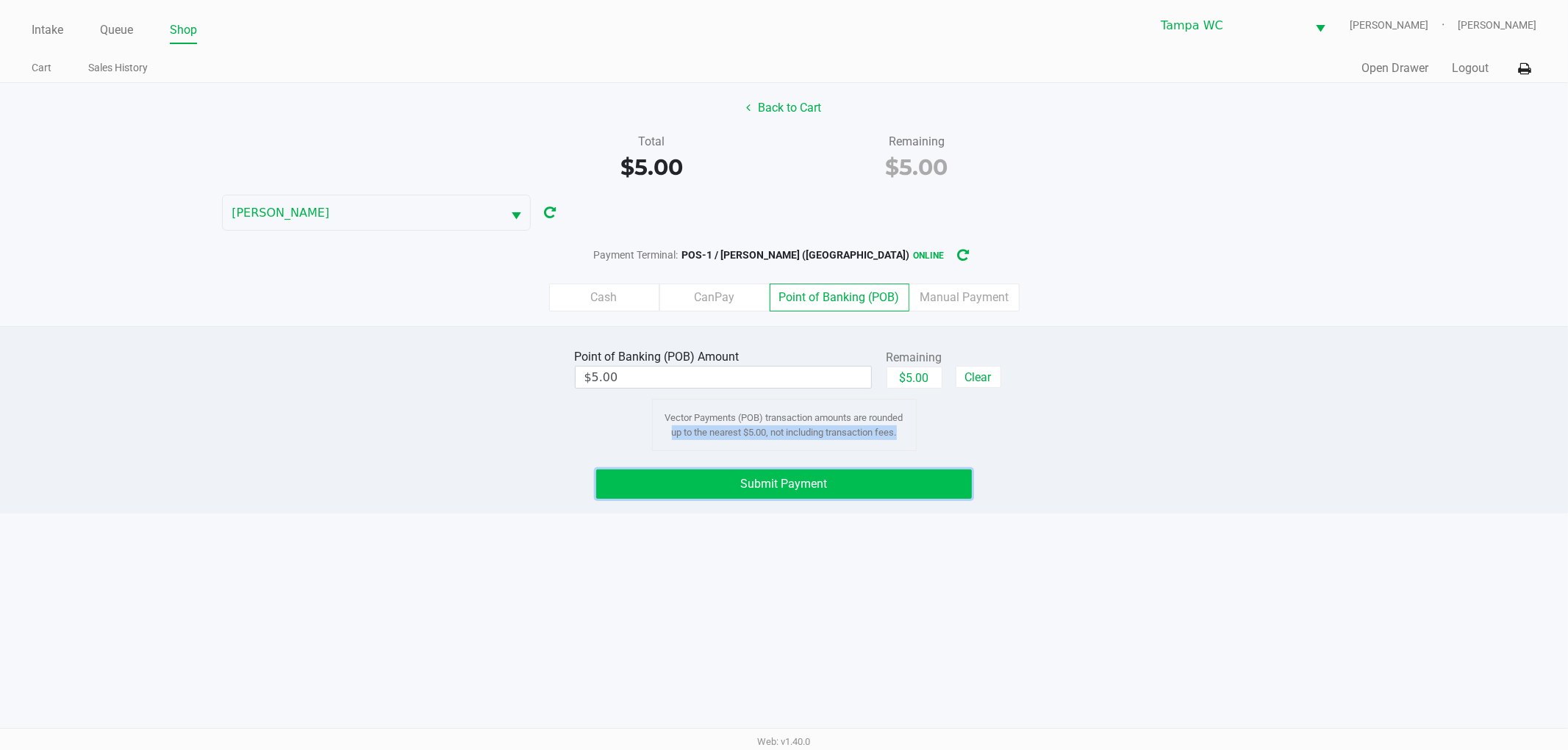
click at [839, 490] on button "Submit Payment" at bounding box center [784, 484] width 376 height 30
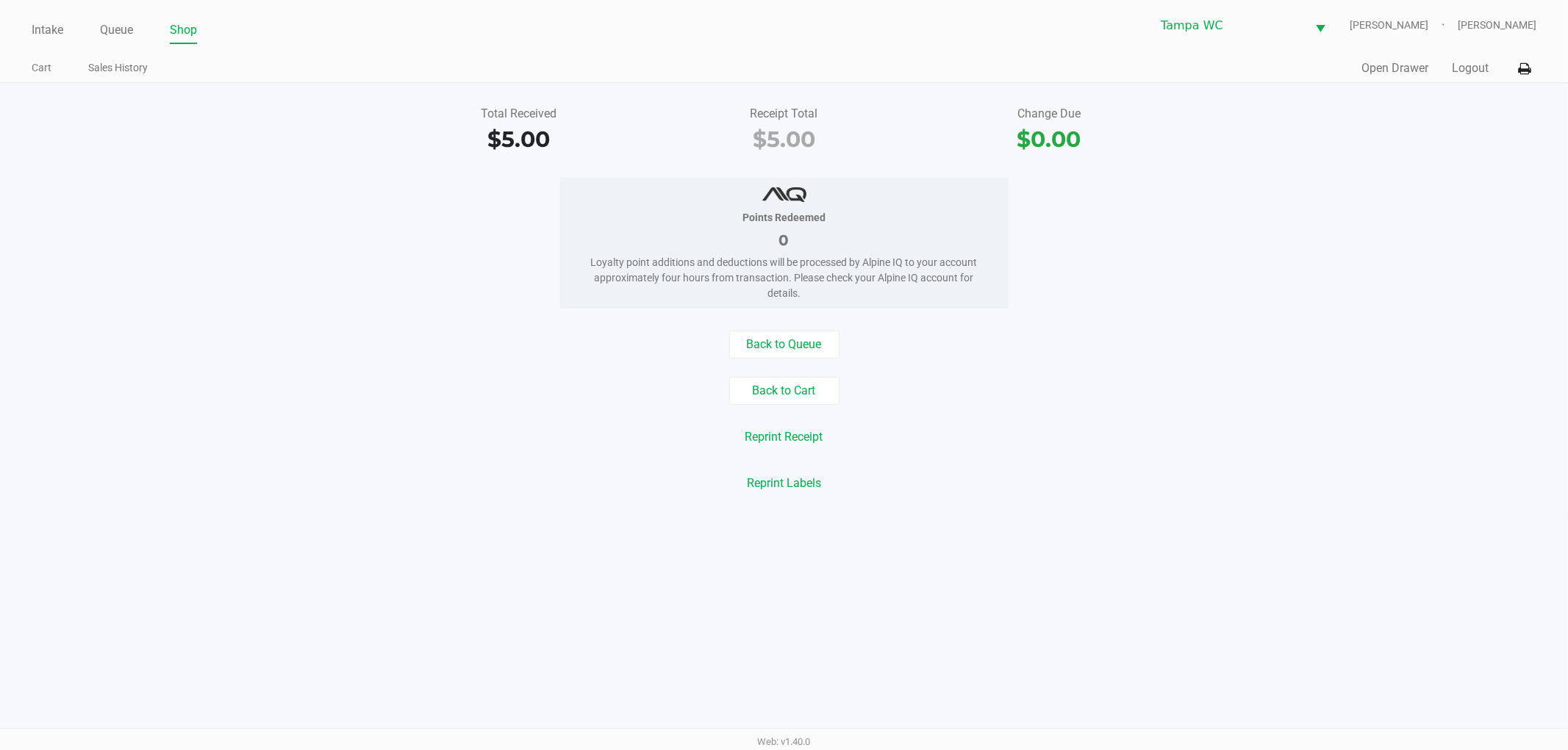
click at [1201, 463] on div "Back to Queue Back to Cart Reprint Receipt Reprint Labels" at bounding box center [784, 413] width 1590 height 166
click at [40, 36] on link "Intake" at bounding box center [47, 30] width 31 height 21
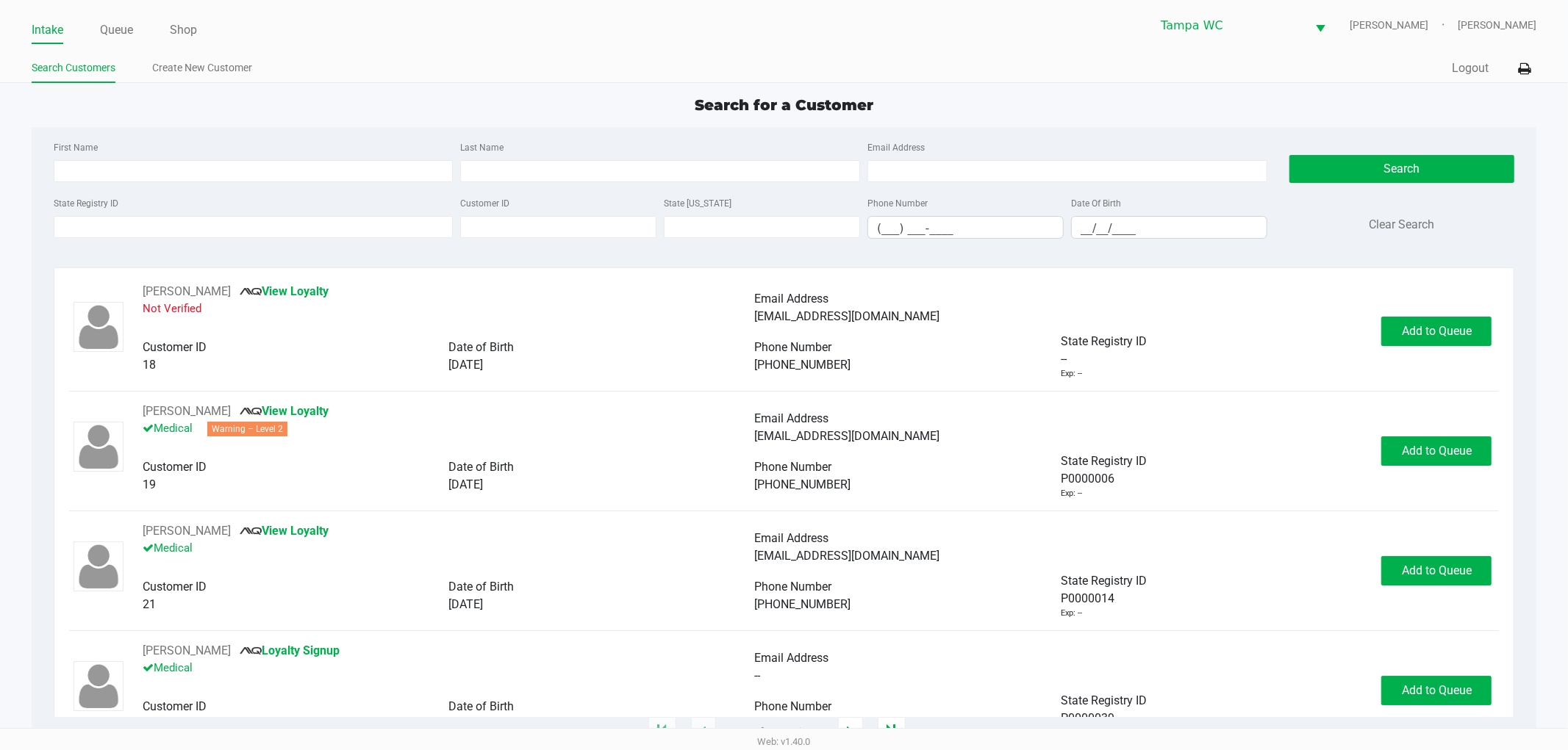
click at [101, 170] on input "First Name" at bounding box center [253, 171] width 400 height 22
type input "[PERSON_NAME]"
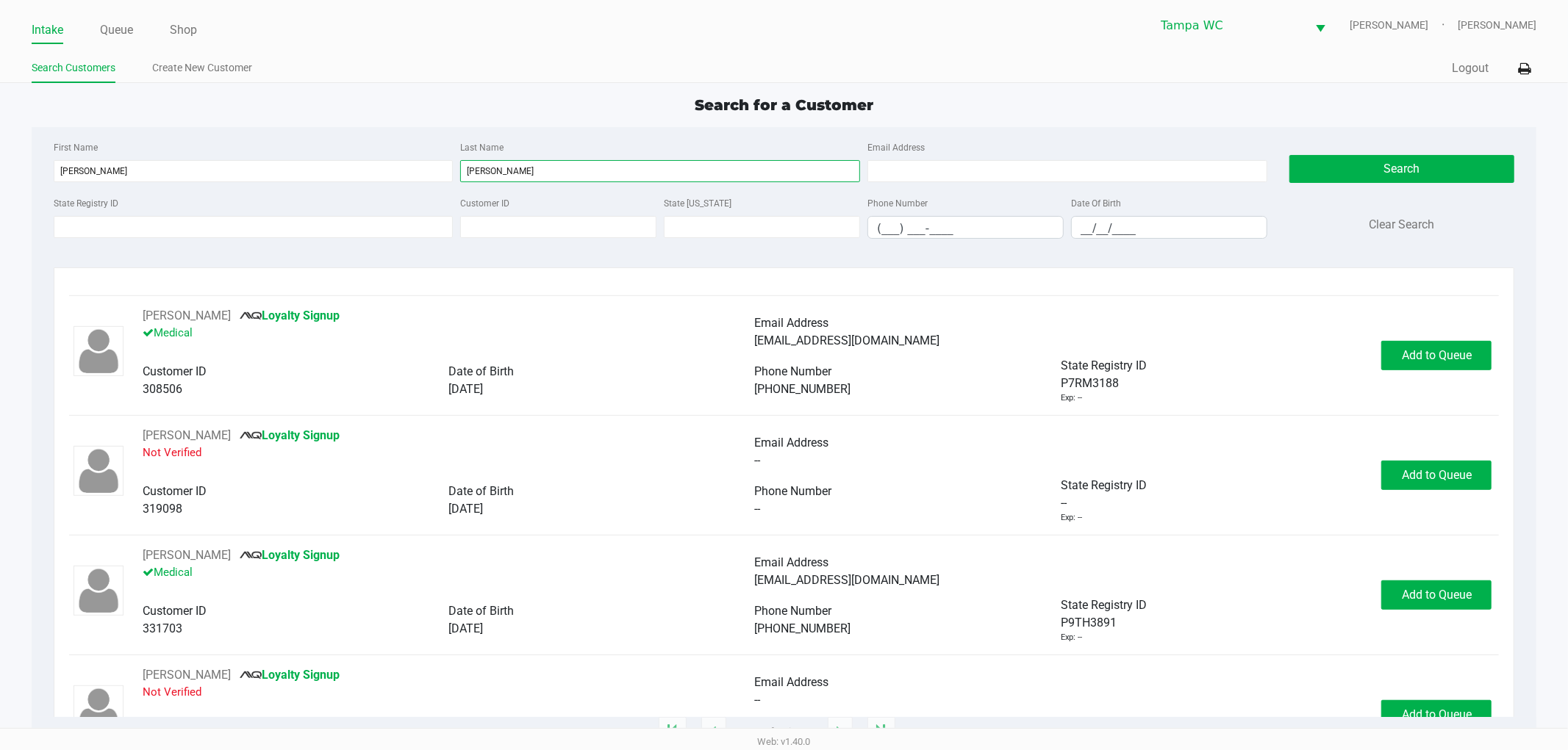
scroll to position [735, 0]
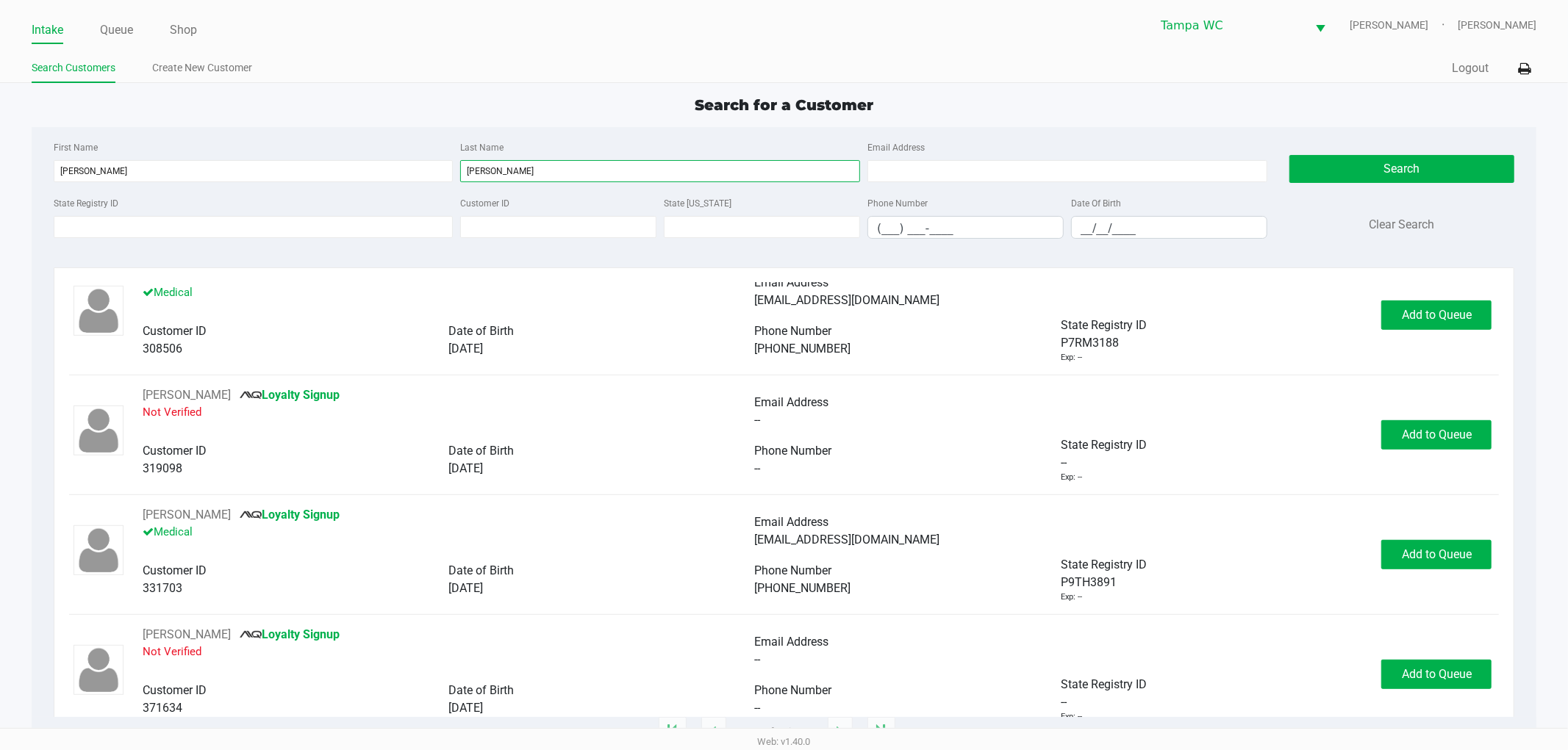
type input "[PERSON_NAME]"
click at [1083, 226] on input "__/__/____" at bounding box center [1169, 228] width 195 height 23
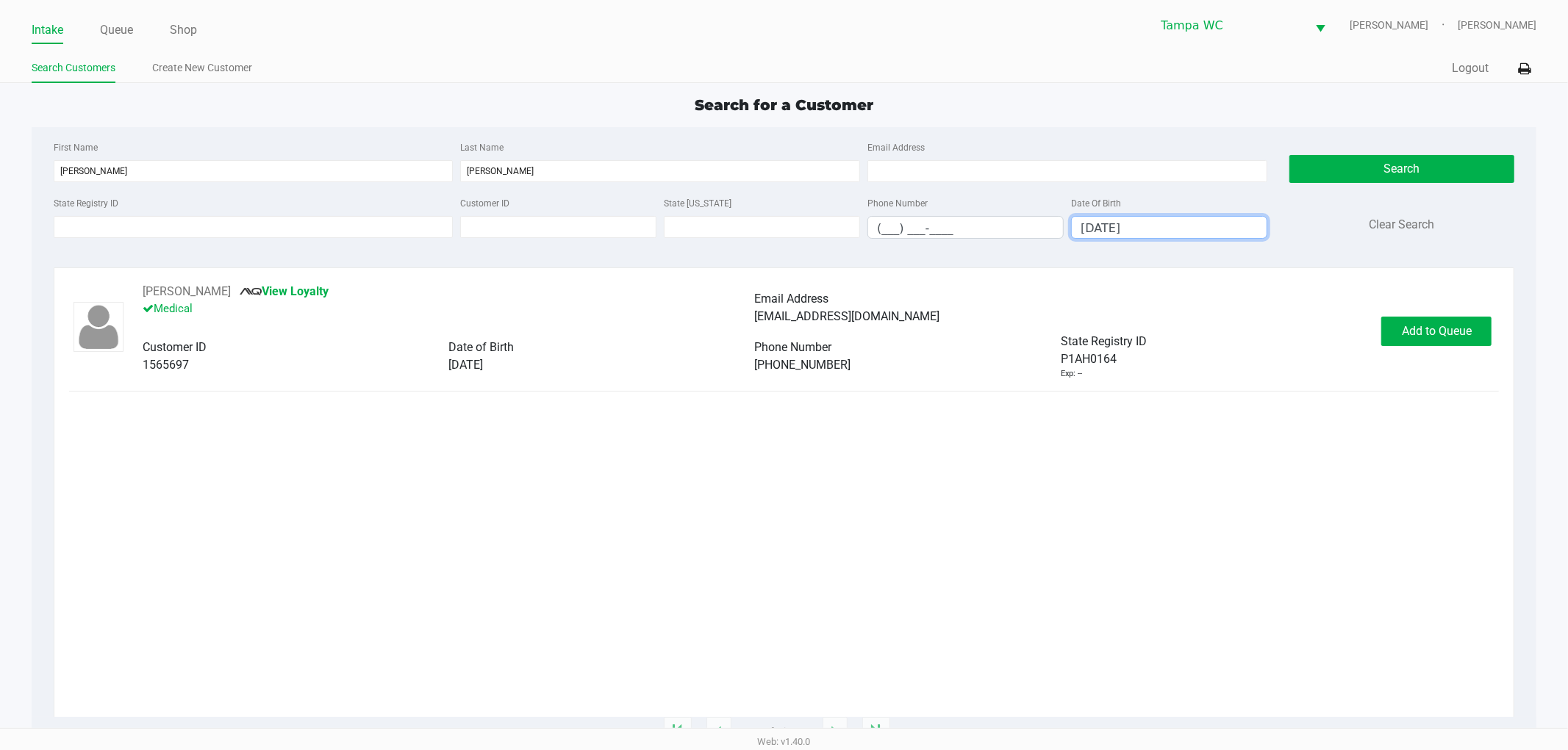
type input "[DATE]"
drag, startPoint x: 1387, startPoint y: 369, endPoint x: 1430, endPoint y: 334, distance: 55.4
click at [1392, 366] on div "[PERSON_NAME] View Loyalty Medical Email Address [EMAIL_ADDRESS][DOMAIN_NAME] C…" at bounding box center [784, 331] width 1430 height 97
click at [1430, 334] on span "Add to Queue" at bounding box center [1437, 330] width 70 height 14
click at [1389, 387] on div "[PERSON_NAME] View Loyalty Medical Email Address [EMAIL_ADDRESS][DOMAIN_NAME] C…" at bounding box center [784, 500] width 1430 height 435
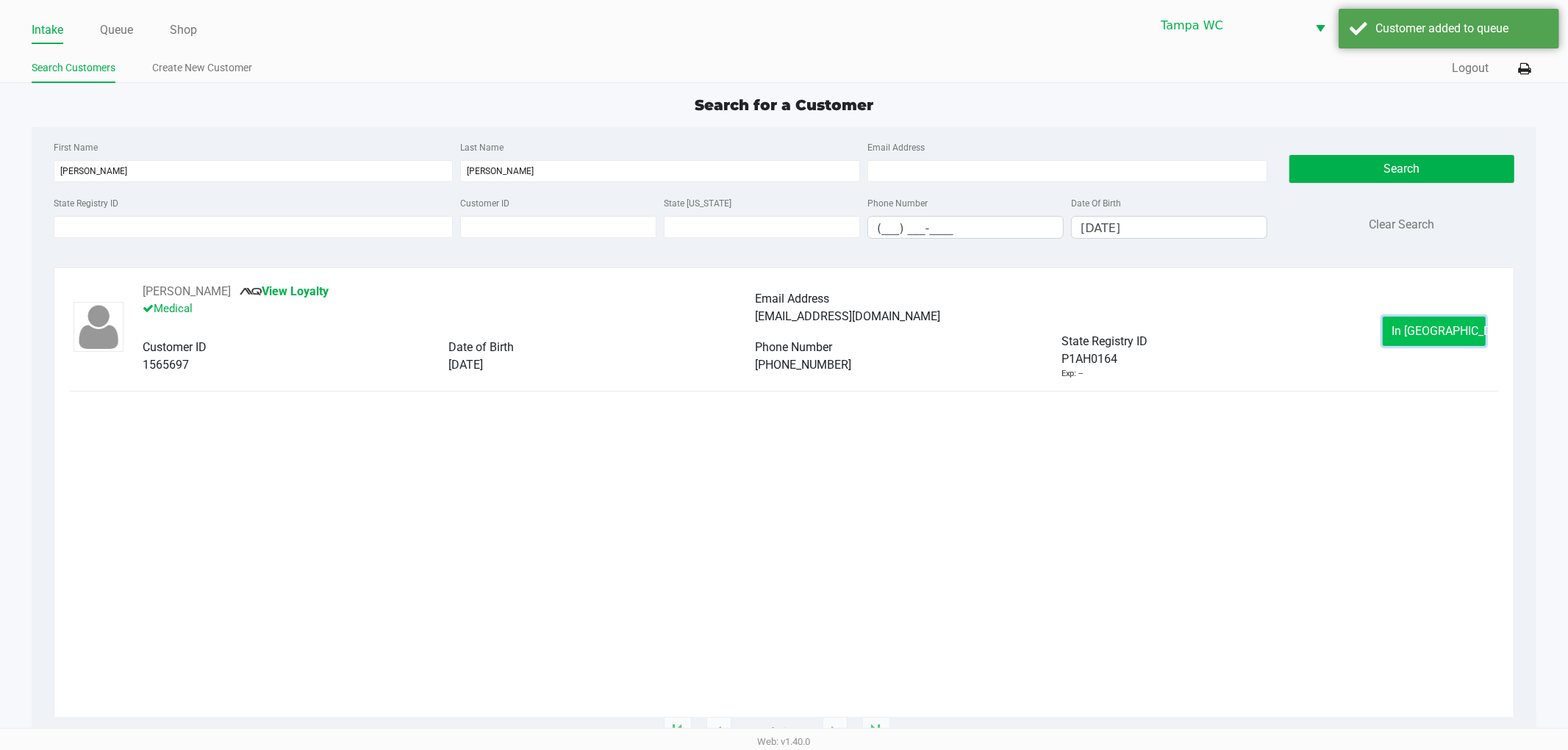
click at [1397, 338] on button "In [GEOGRAPHIC_DATA]" at bounding box center [1434, 332] width 103 height 30
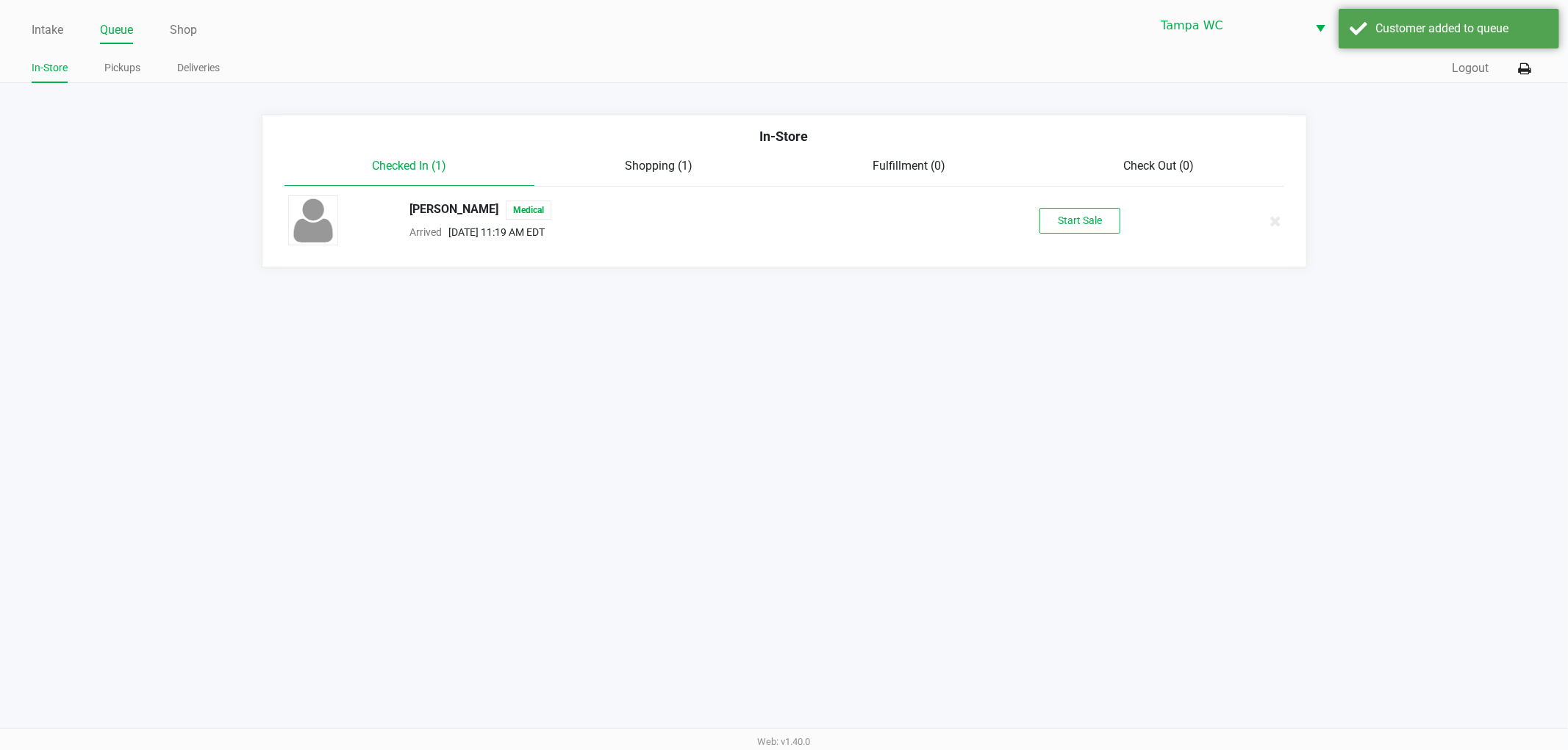
click at [1316, 369] on div "Intake Queue Shop Tampa [PERSON_NAME] [PERSON_NAME] In-Store Pickups Deliveries…" at bounding box center [784, 375] width 1568 height 750
click at [1102, 225] on button "Start Sale" at bounding box center [1080, 220] width 81 height 26
click at [1091, 313] on div "Intake Queue Shop Tampa [PERSON_NAME] [PERSON_NAME] In-Store Pickups Deliveries…" at bounding box center [784, 375] width 1568 height 750
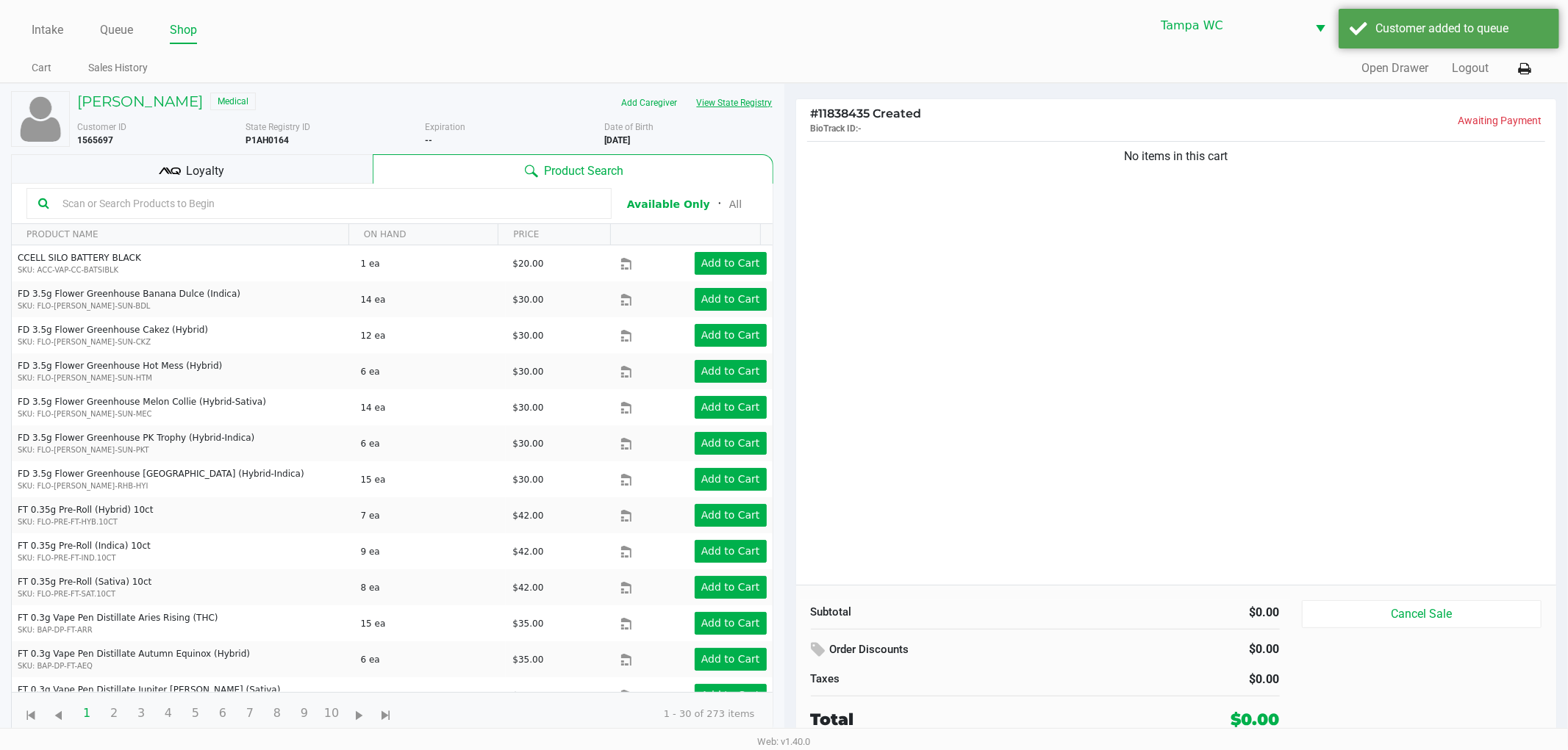
click at [745, 103] on button "View State Registry" at bounding box center [731, 103] width 86 height 23
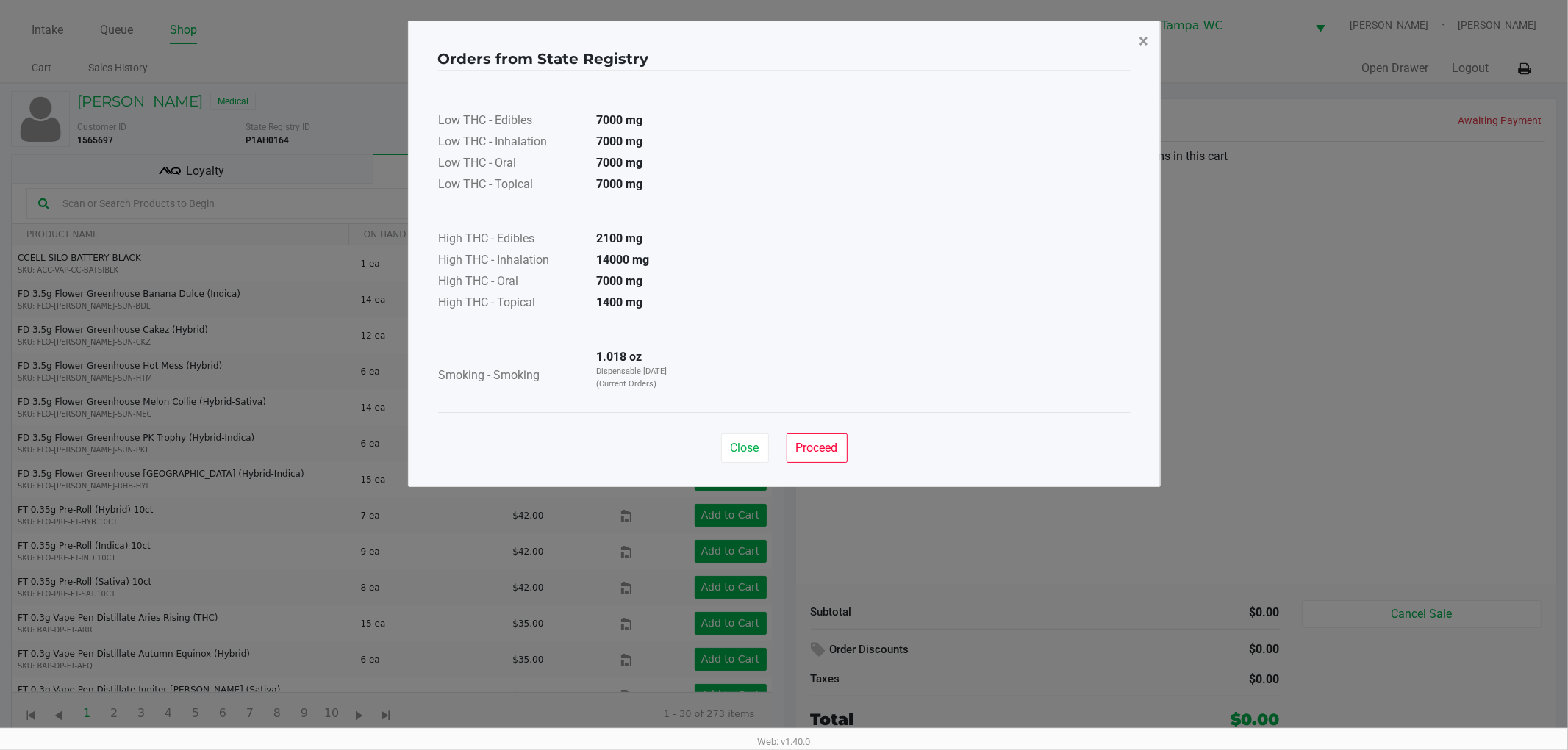
click at [1152, 41] on button "×" at bounding box center [1144, 41] width 33 height 41
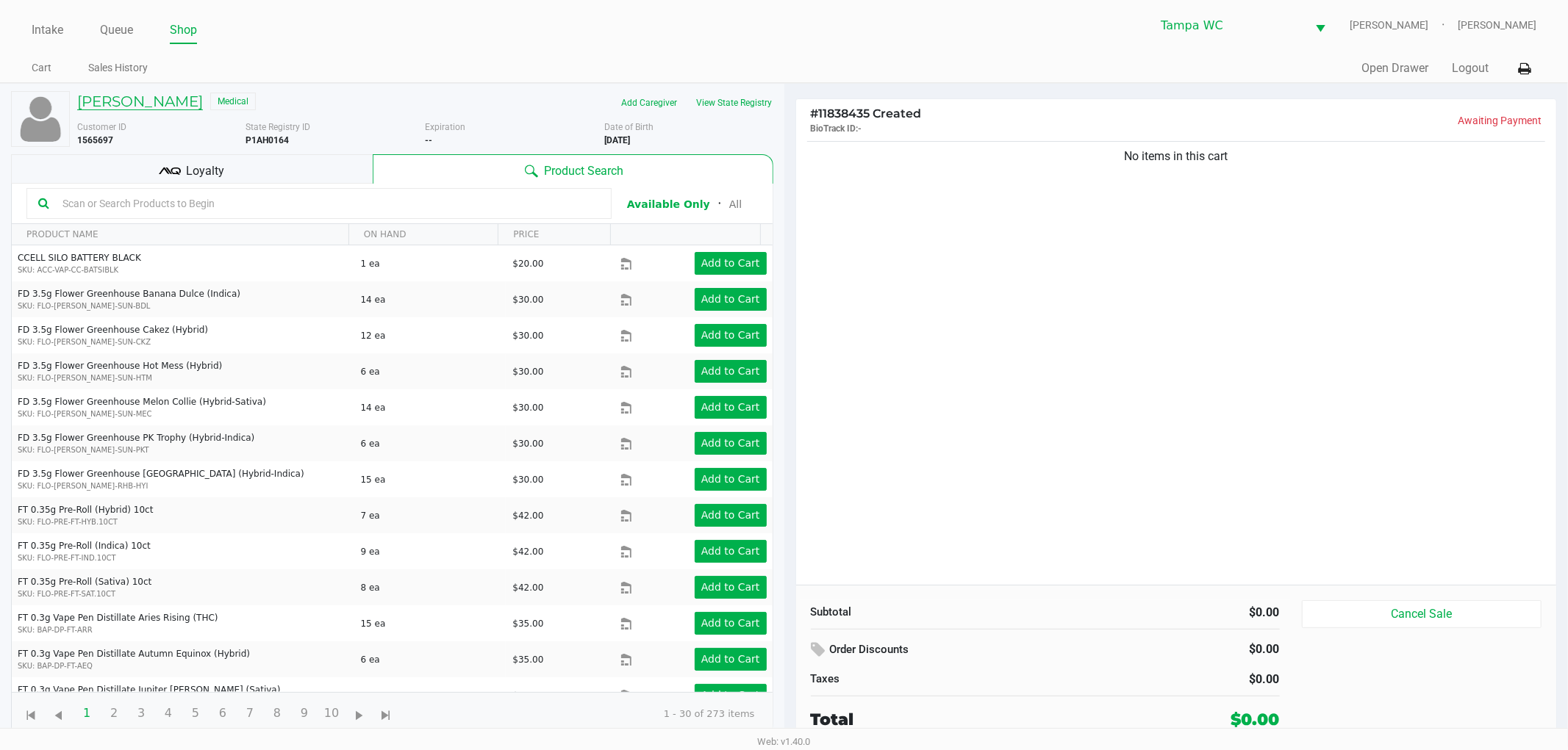
click at [181, 93] on h5 "[PERSON_NAME]" at bounding box center [140, 101] width 126 height 17
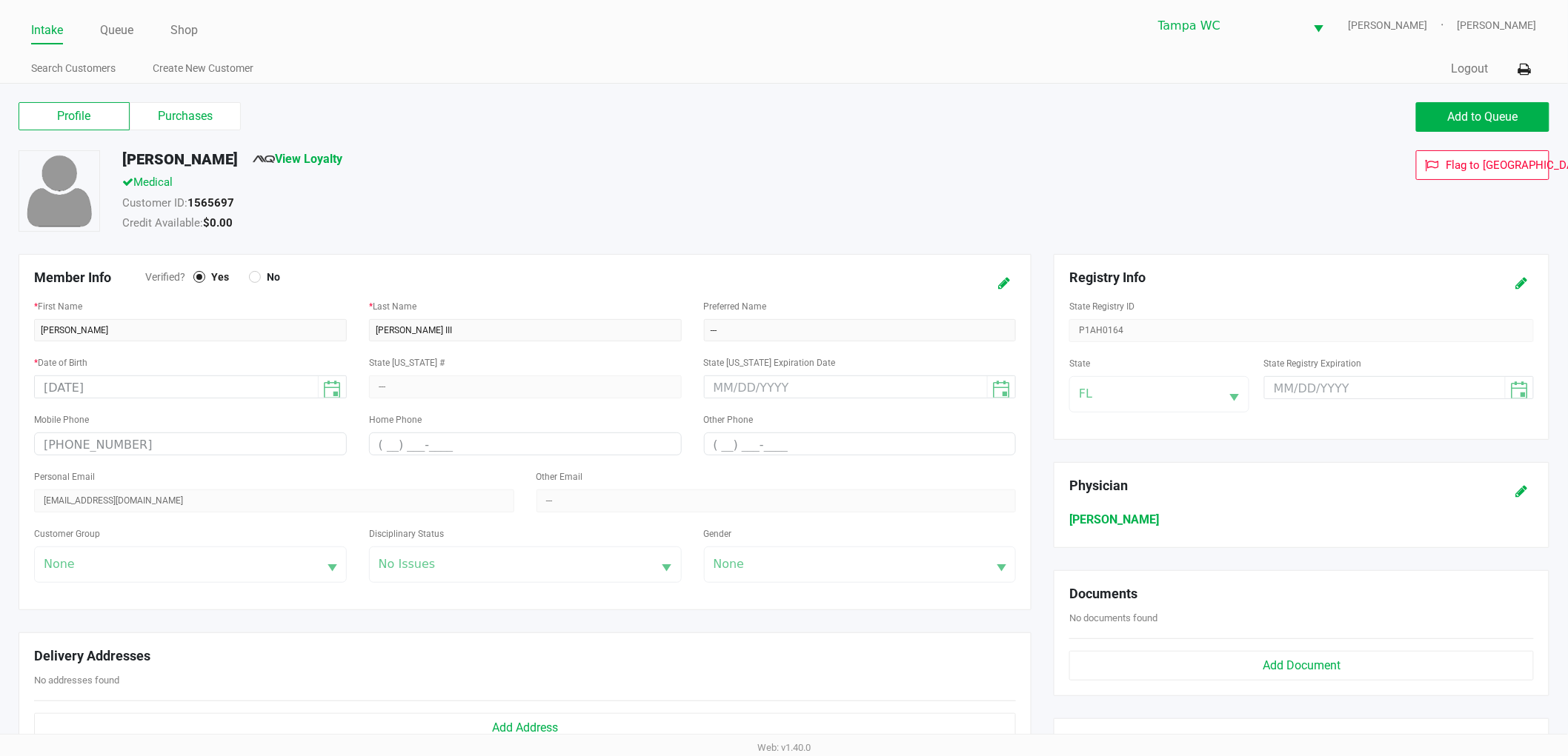
click at [217, 107] on label "Purchases" at bounding box center [185, 116] width 111 height 28
click at [0, 0] on 1 "Purchases" at bounding box center [0, 0] width 0 height 0
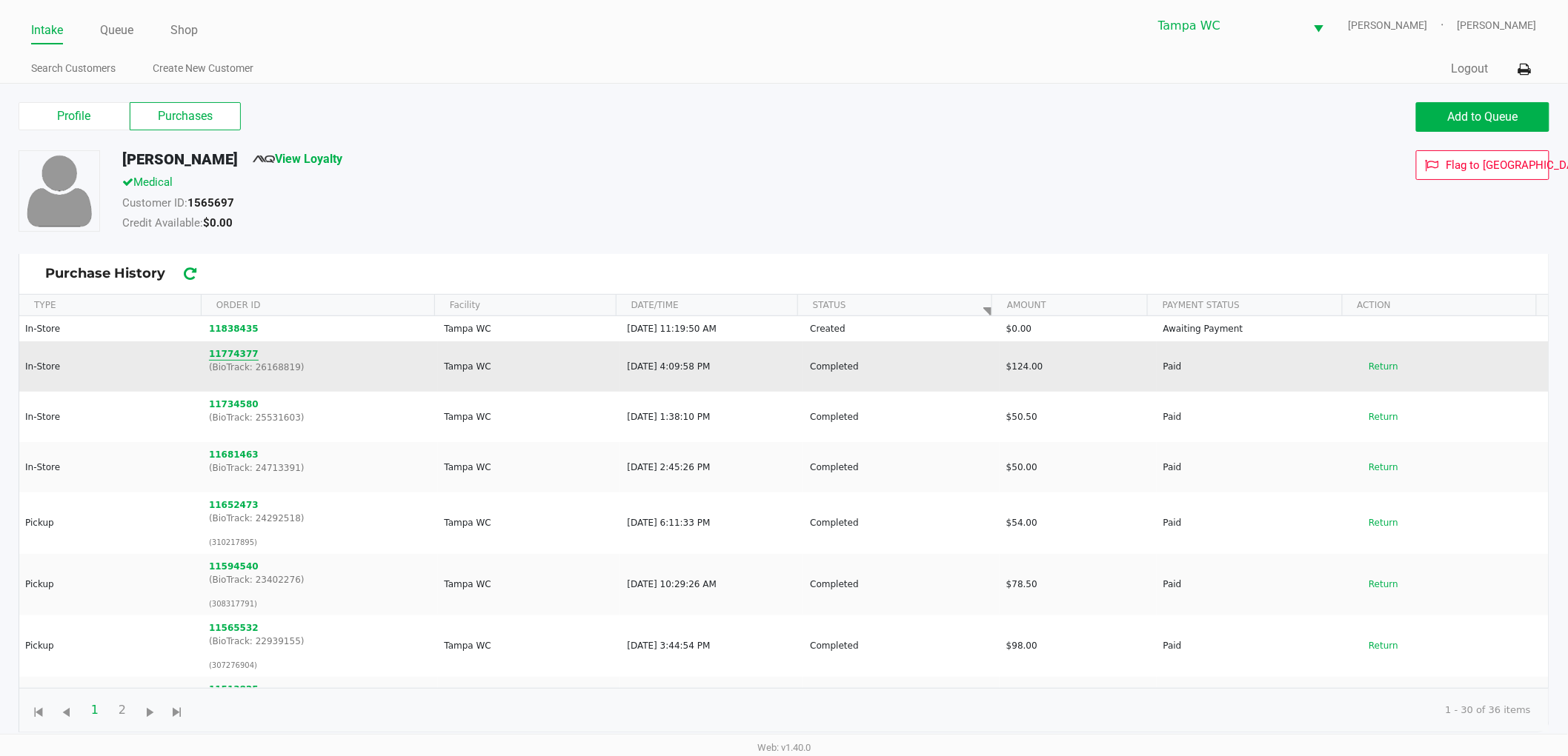
click at [225, 353] on button "11774377" at bounding box center [233, 354] width 49 height 13
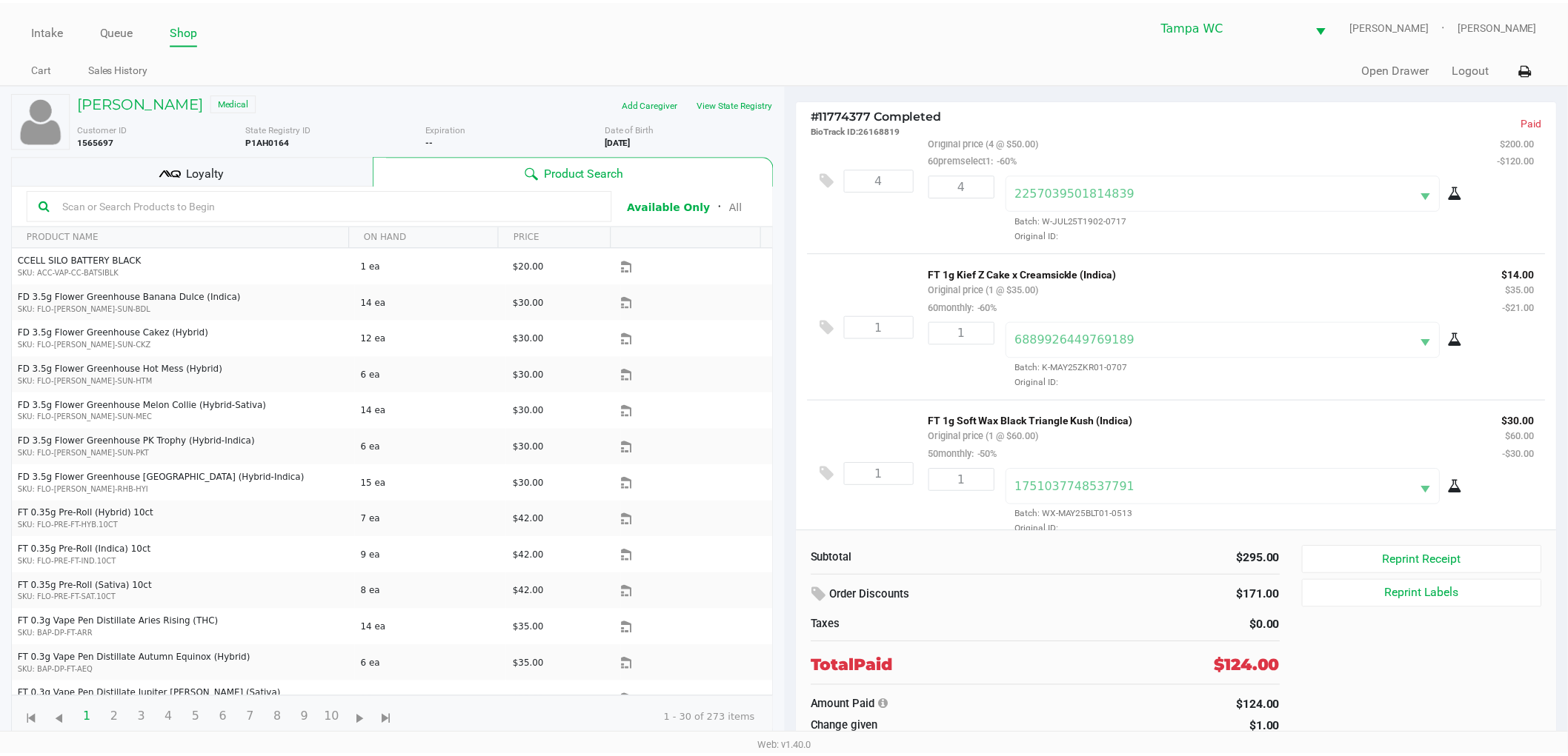
scroll to position [53, 0]
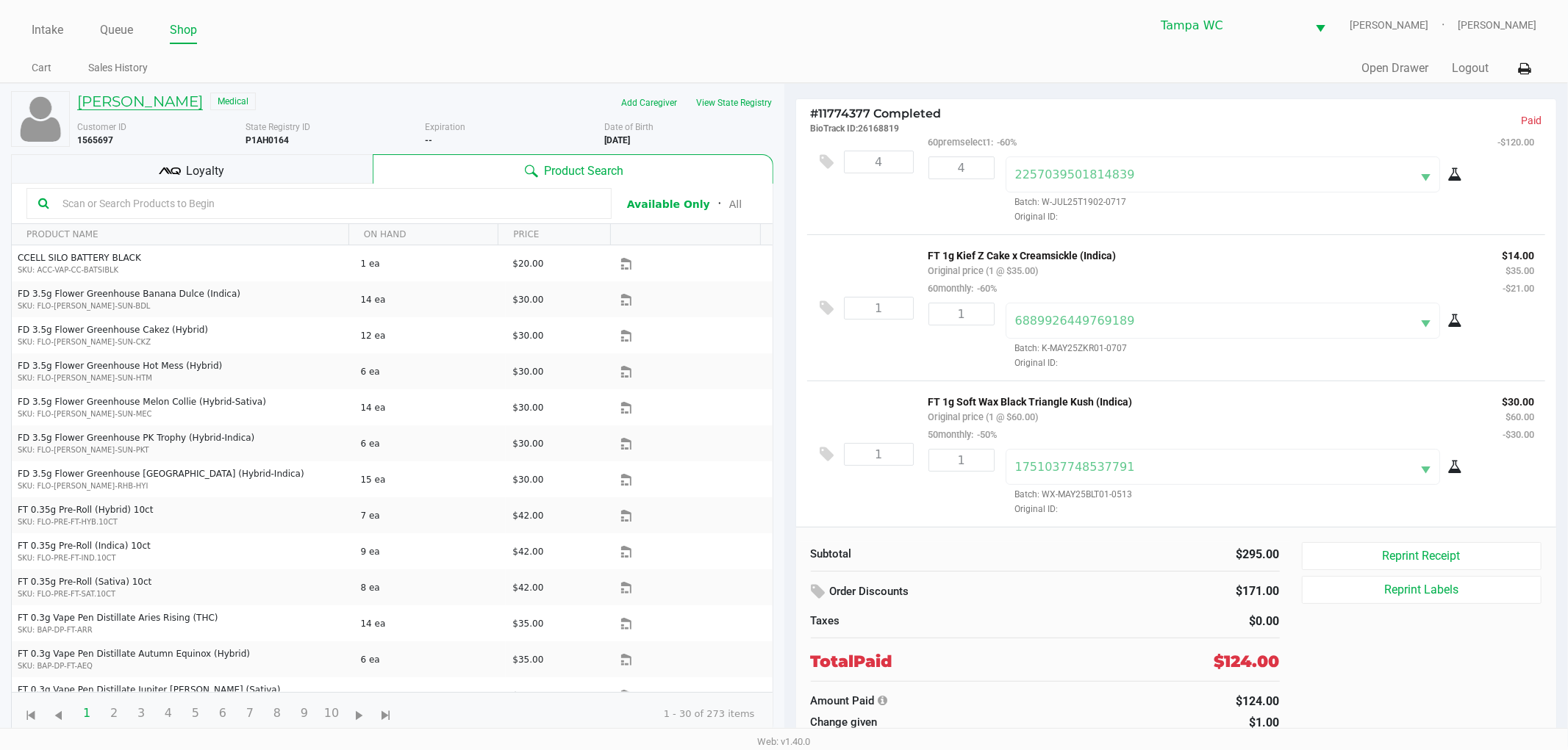
click at [140, 94] on h5 "[PERSON_NAME]" at bounding box center [140, 101] width 126 height 17
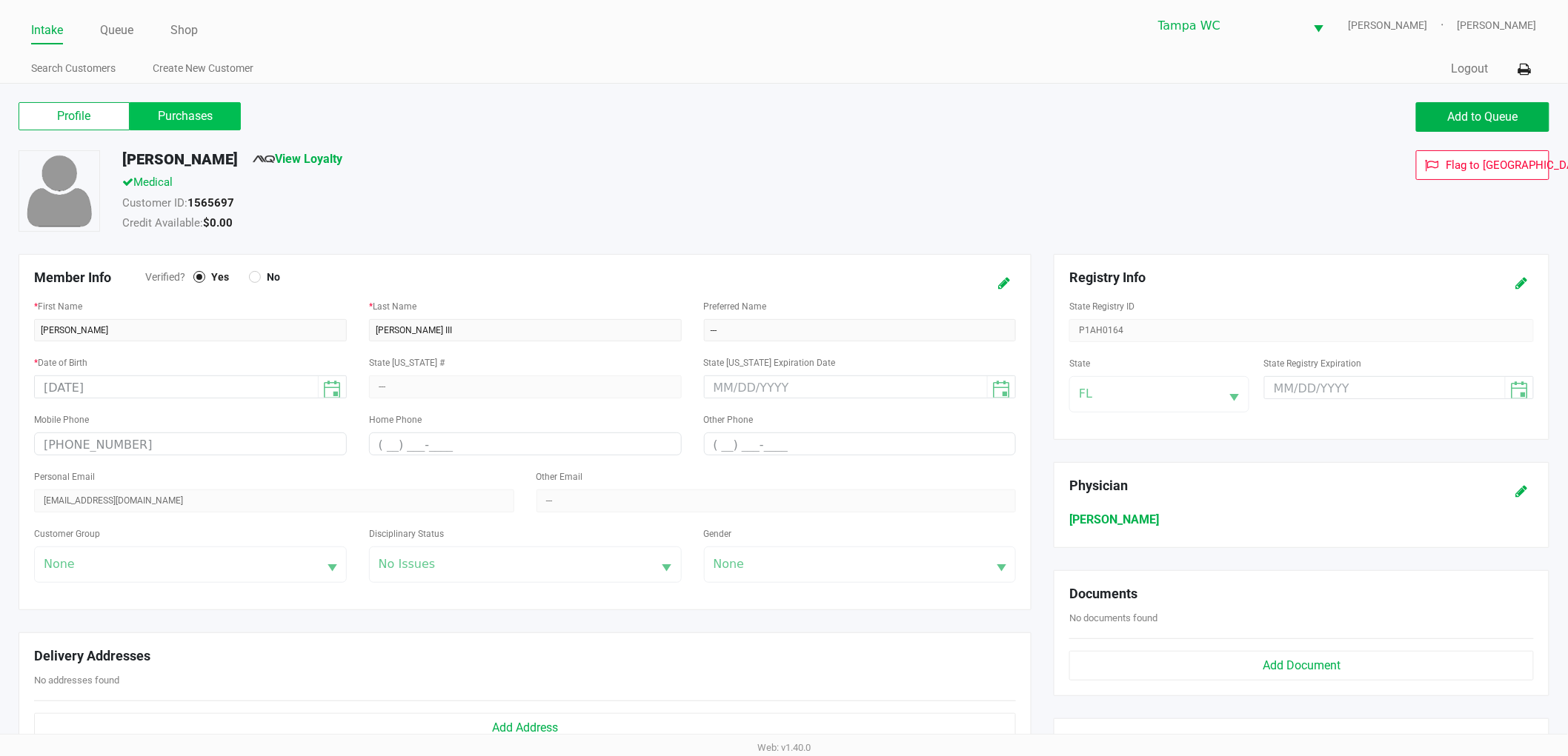
click at [170, 105] on label "Purchases" at bounding box center [185, 116] width 111 height 28
click at [0, 0] on 1 "Purchases" at bounding box center [0, 0] width 0 height 0
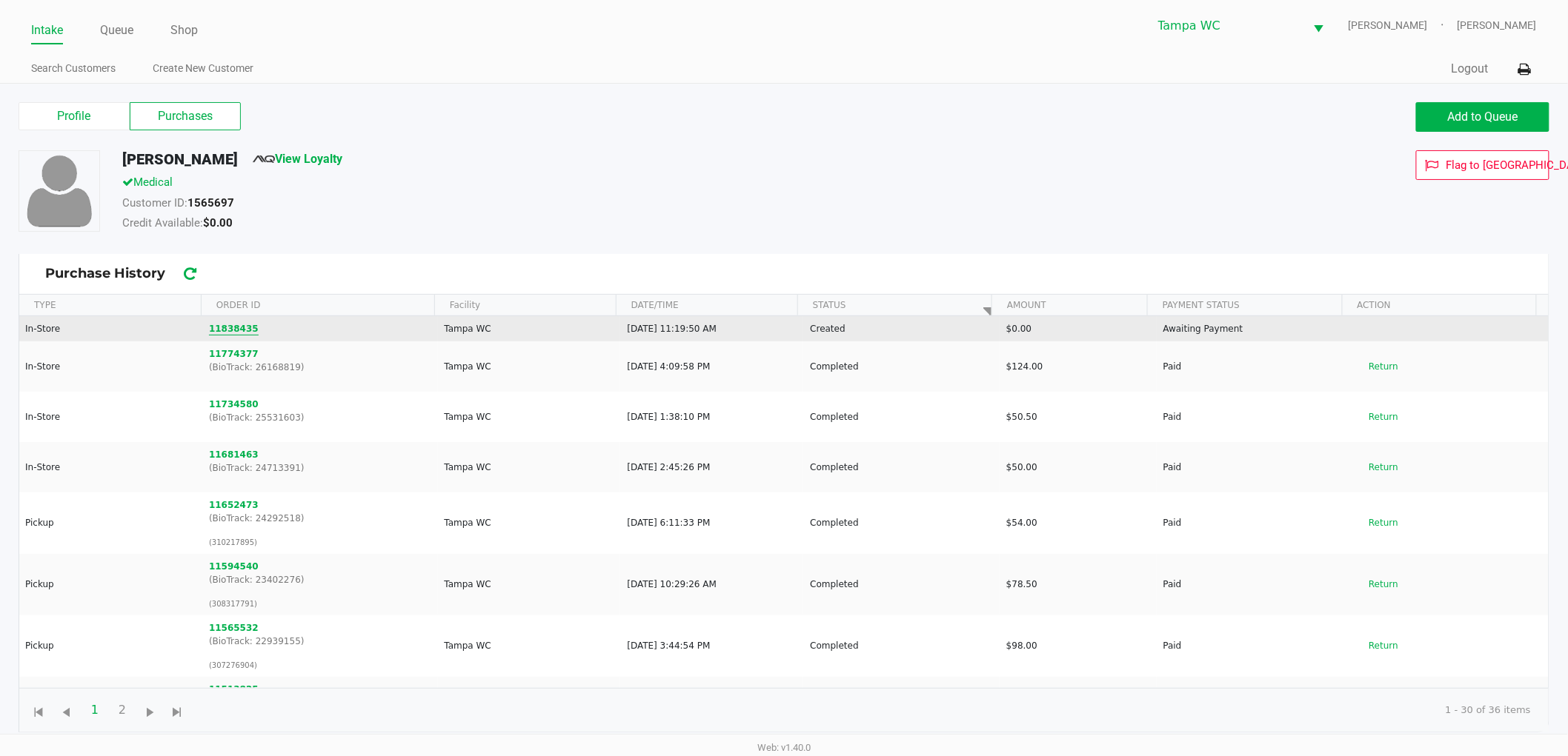
click at [230, 335] on button "11838435" at bounding box center [233, 329] width 49 height 13
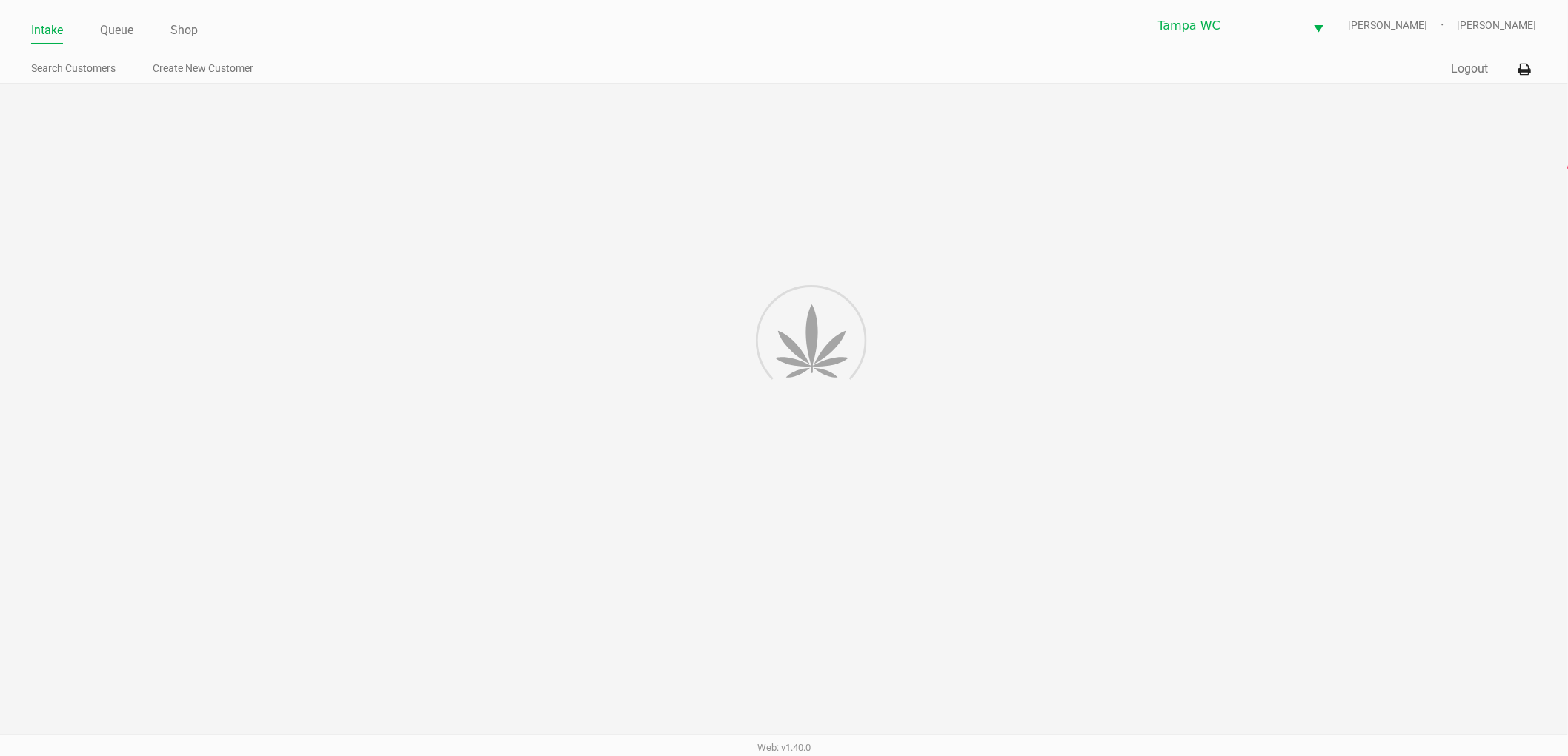
click at [941, 265] on div at bounding box center [784, 415] width 1568 height 663
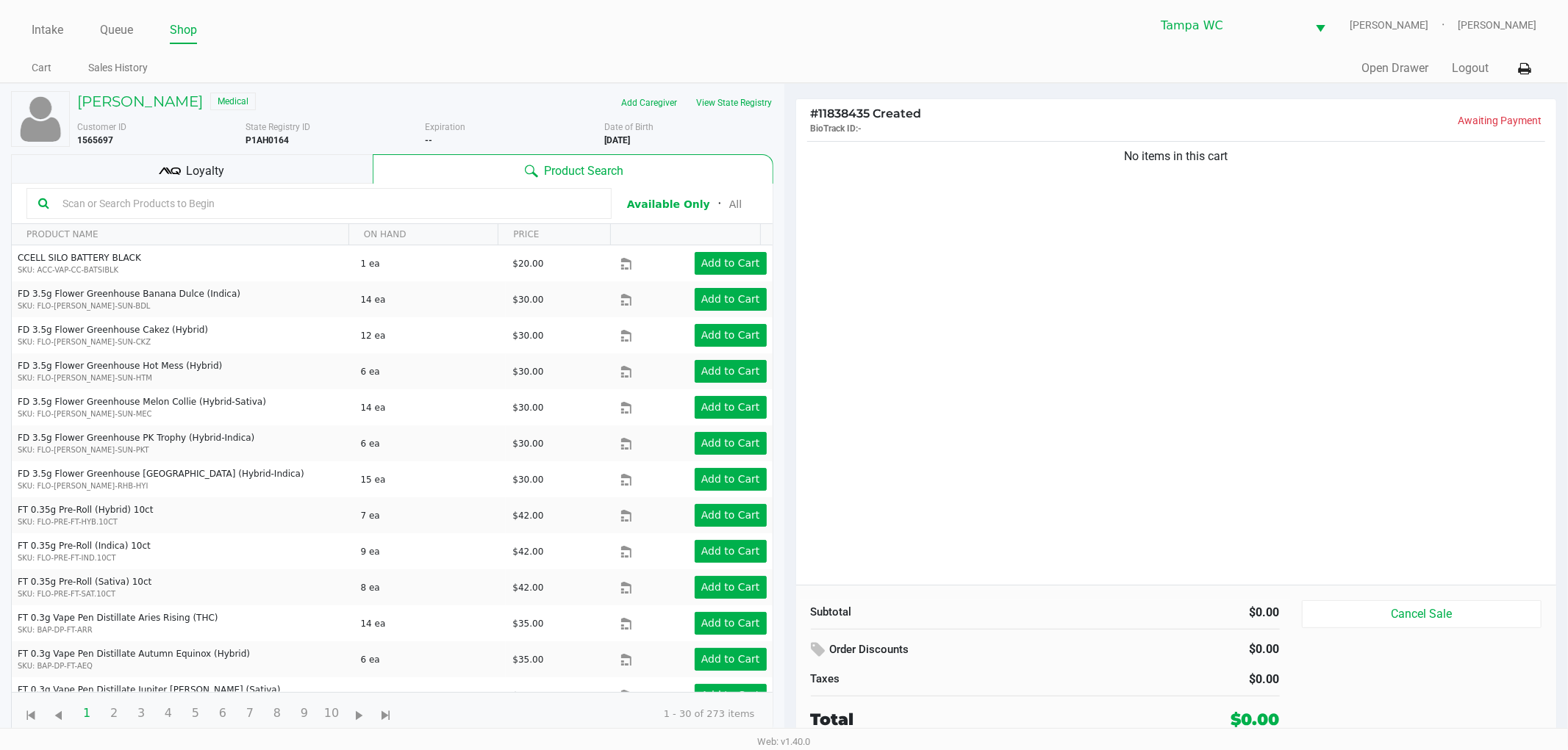
click at [329, 202] on input "text" at bounding box center [328, 204] width 543 height 22
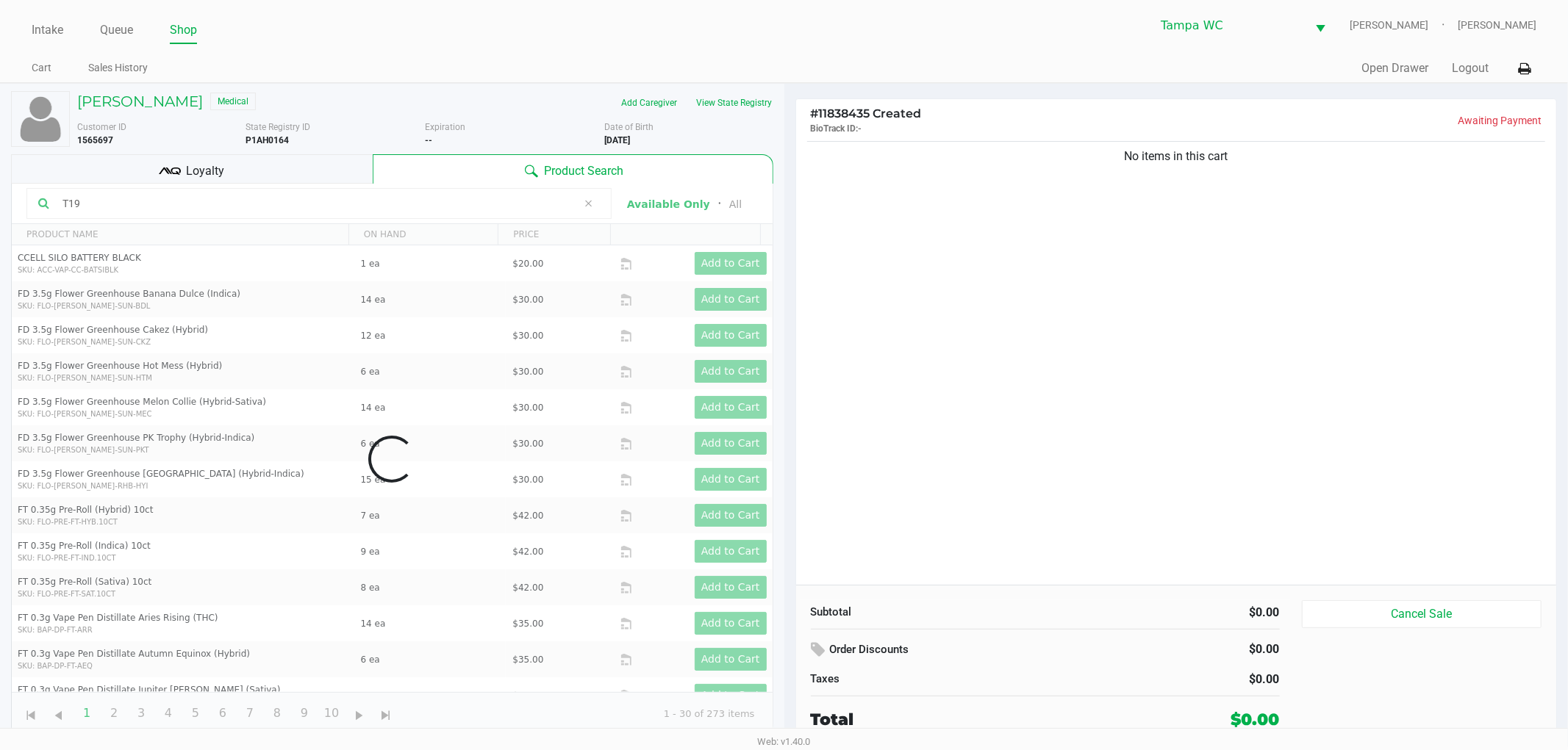
type input "T19"
click at [1087, 368] on div "No items in this cart" at bounding box center [1176, 362] width 761 height 447
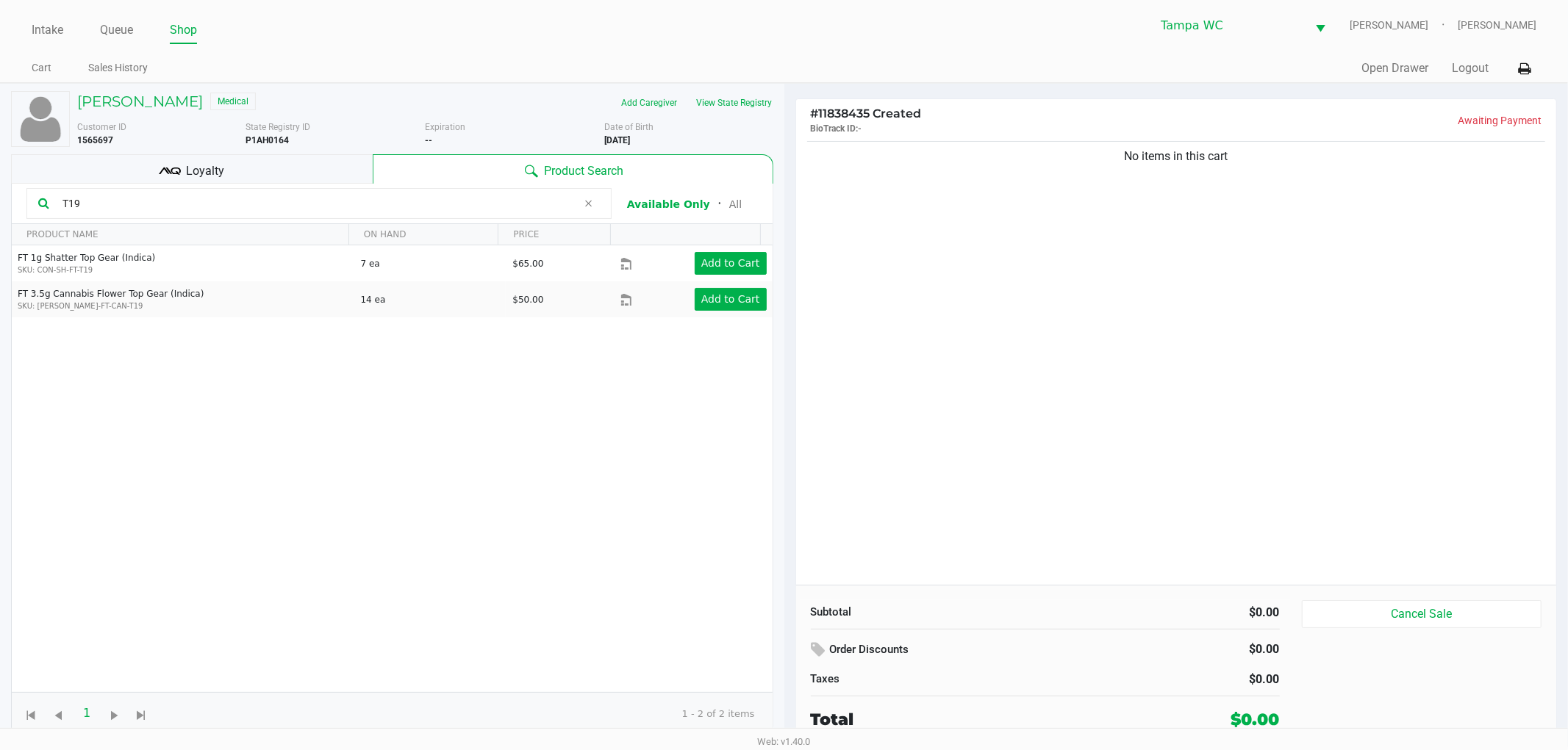
click at [439, 432] on div "FT 1g Shatter Top Gear (Indica) SKU: CON-SH-FT-T19 7 ea $65.00 Add to Cart FT 3…" at bounding box center [392, 469] width 761 height 447
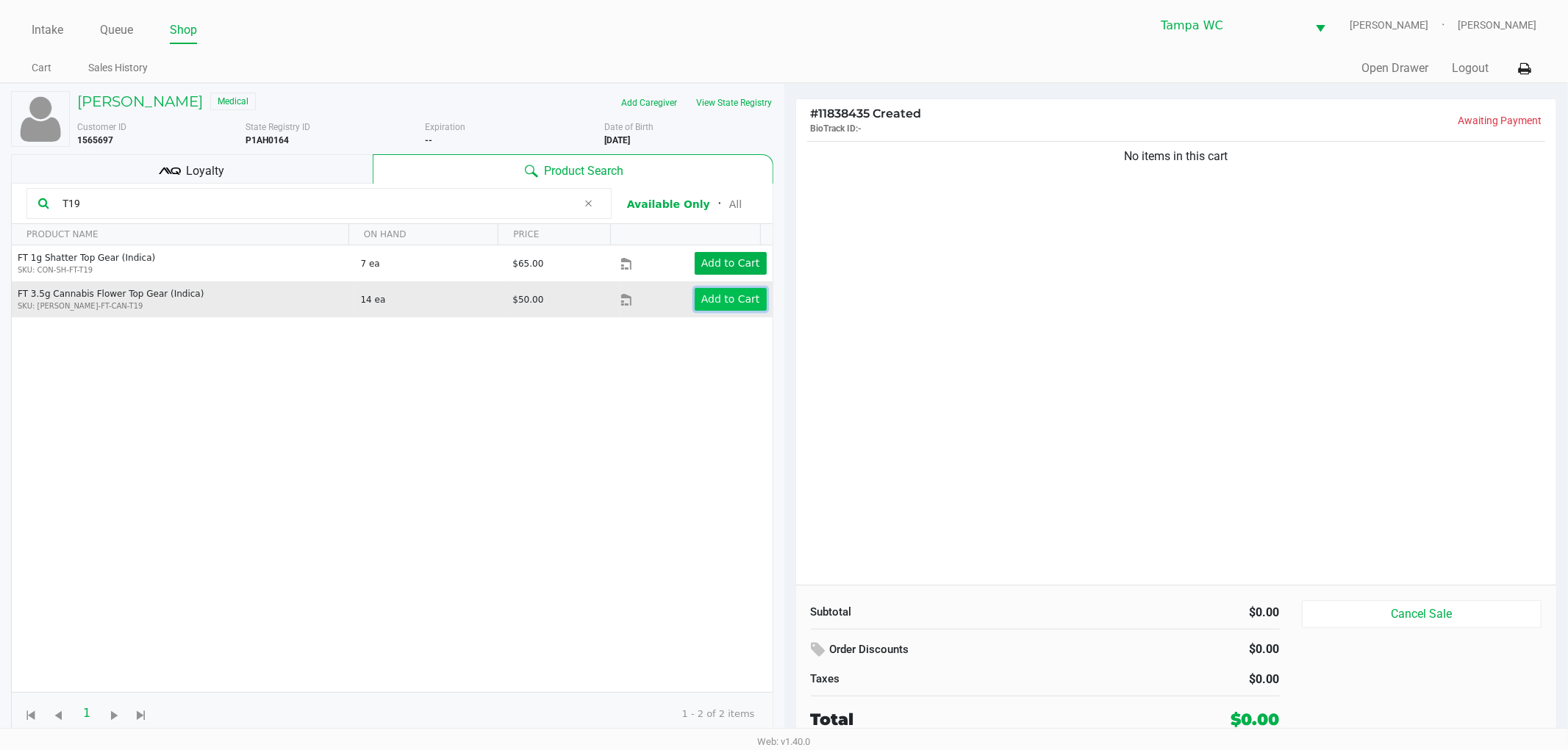
click at [721, 302] on app-button-loader "Add to Cart" at bounding box center [731, 299] width 59 height 12
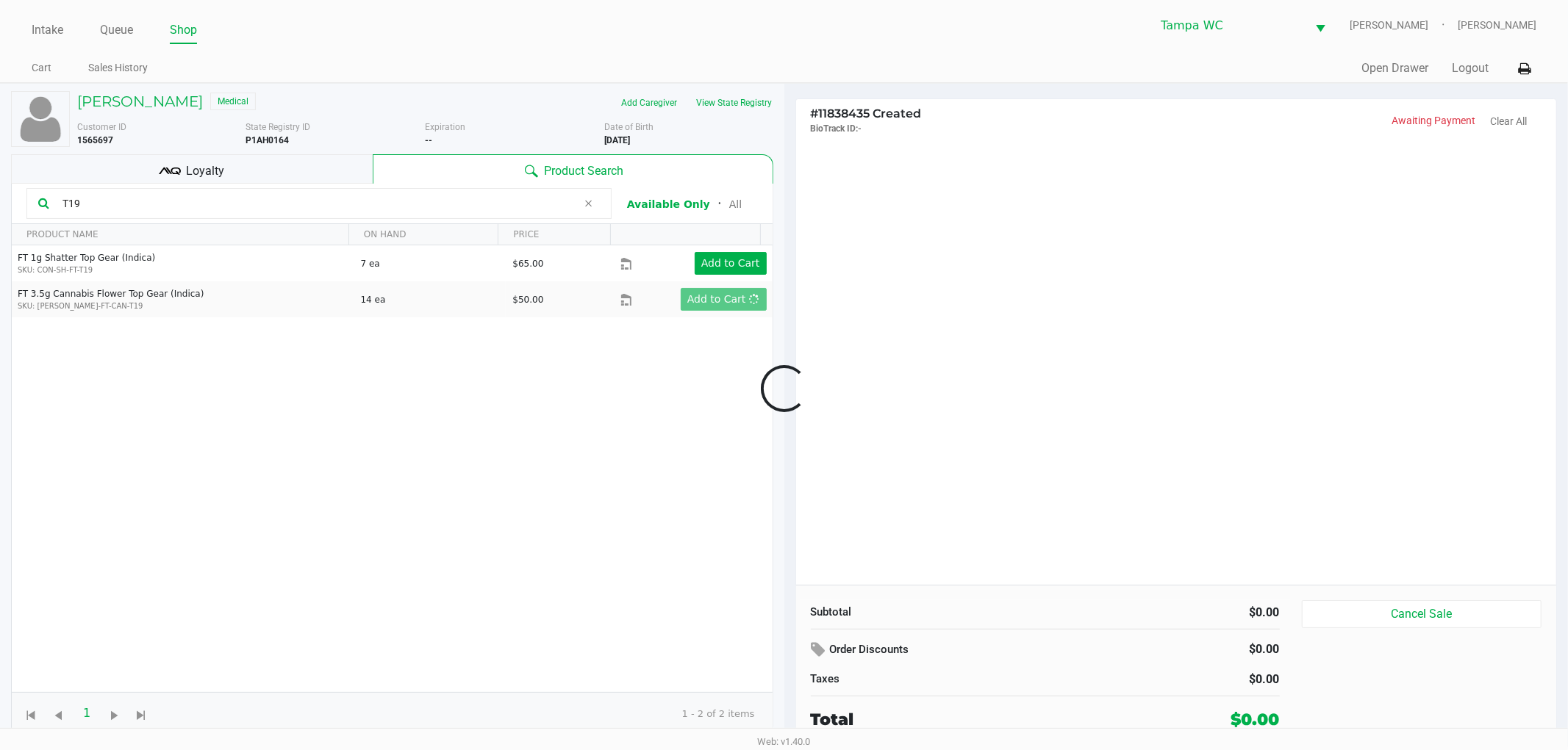
drag, startPoint x: 721, startPoint y: 302, endPoint x: 1040, endPoint y: 305, distance: 319.0
click at [1040, 305] on div at bounding box center [784, 389] width 1568 height 465
click at [1040, 329] on div at bounding box center [784, 389] width 1568 height 465
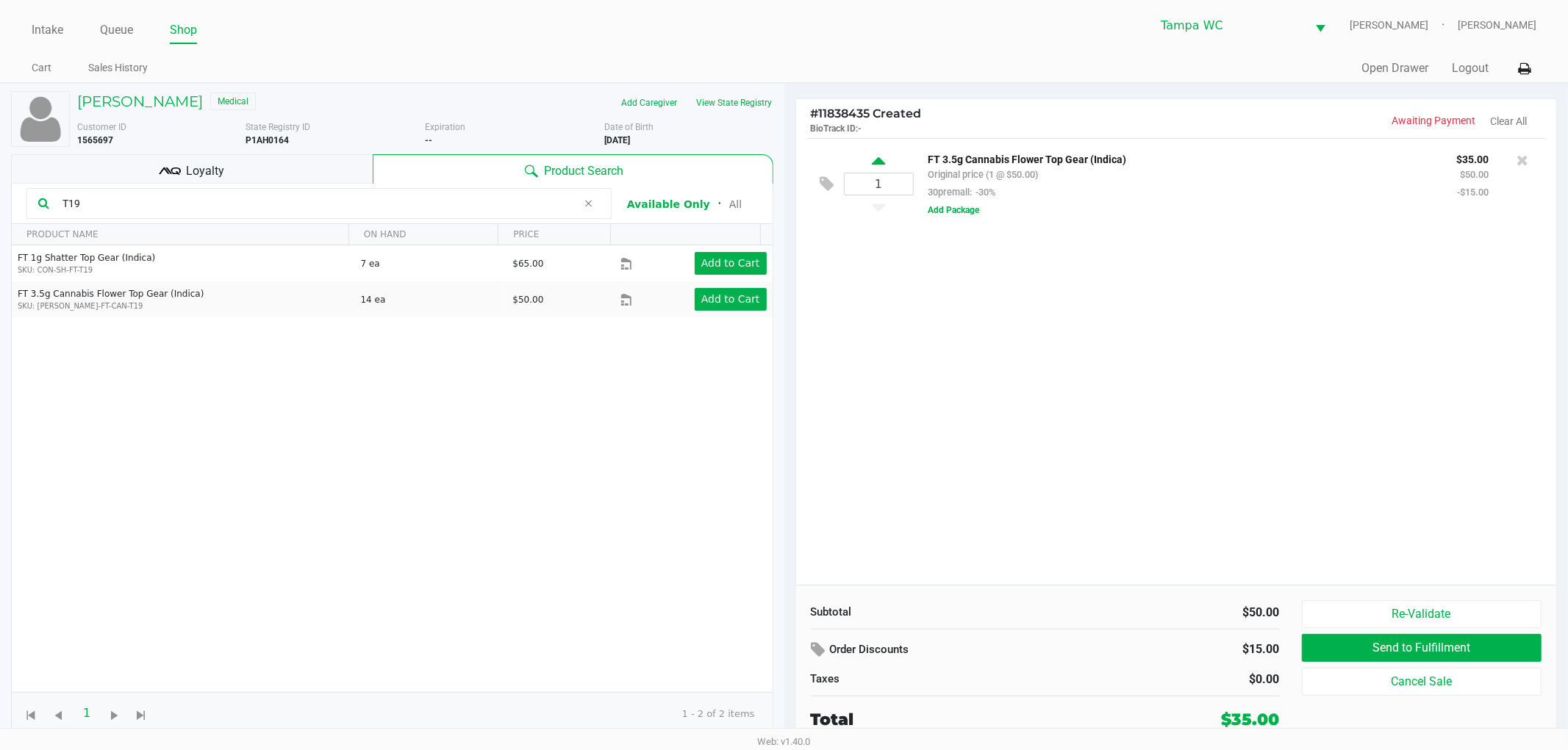
click at [876, 166] on icon at bounding box center [879, 163] width 13 height 18
type input "2"
click at [1192, 449] on div at bounding box center [784, 389] width 1568 height 465
click at [310, 171] on div "Loyalty" at bounding box center [191, 169] width 362 height 30
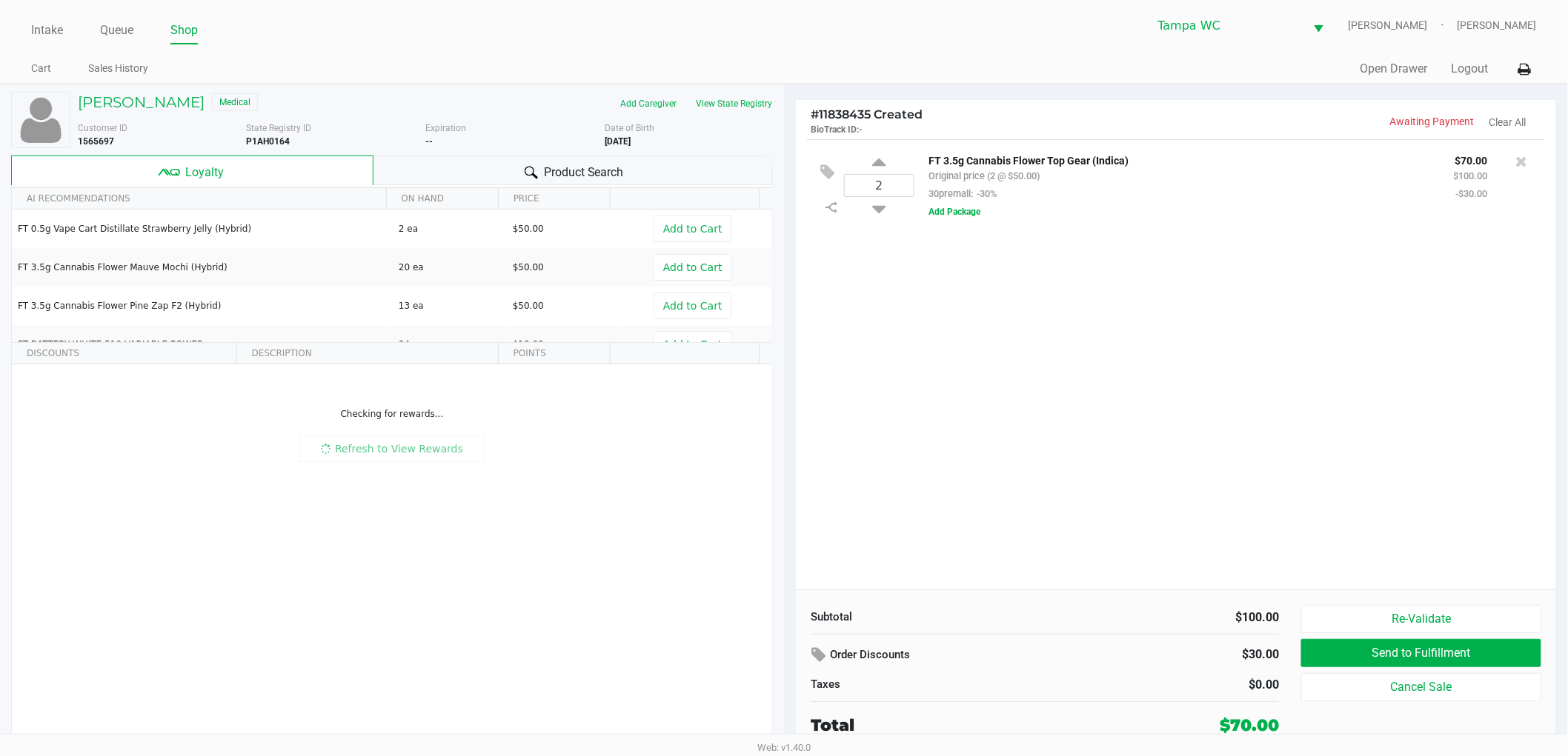
click at [392, 164] on div "Product Search" at bounding box center [573, 170] width 400 height 30
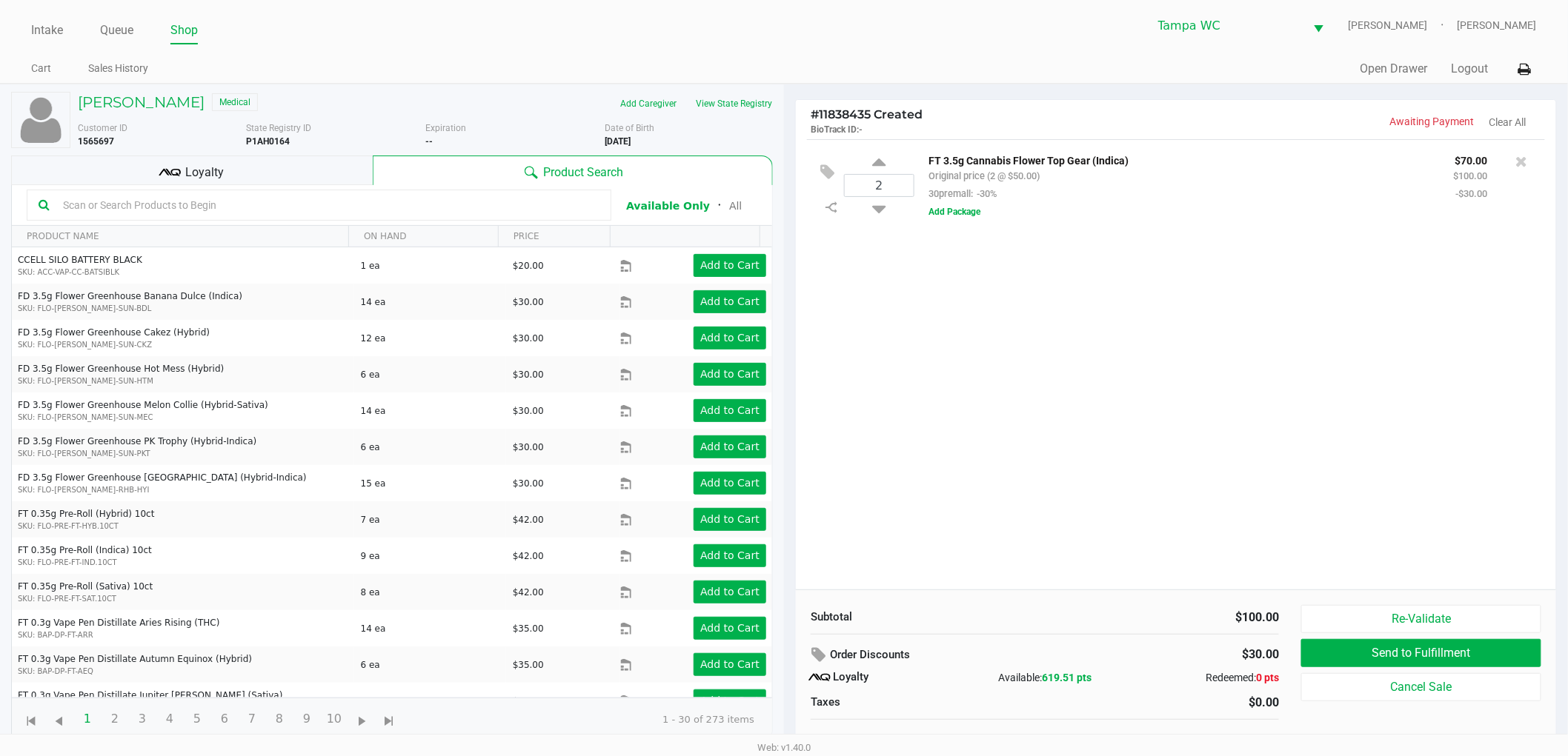
click at [311, 217] on div at bounding box center [319, 204] width 584 height 31
click at [313, 209] on input "text" at bounding box center [328, 205] width 543 height 23
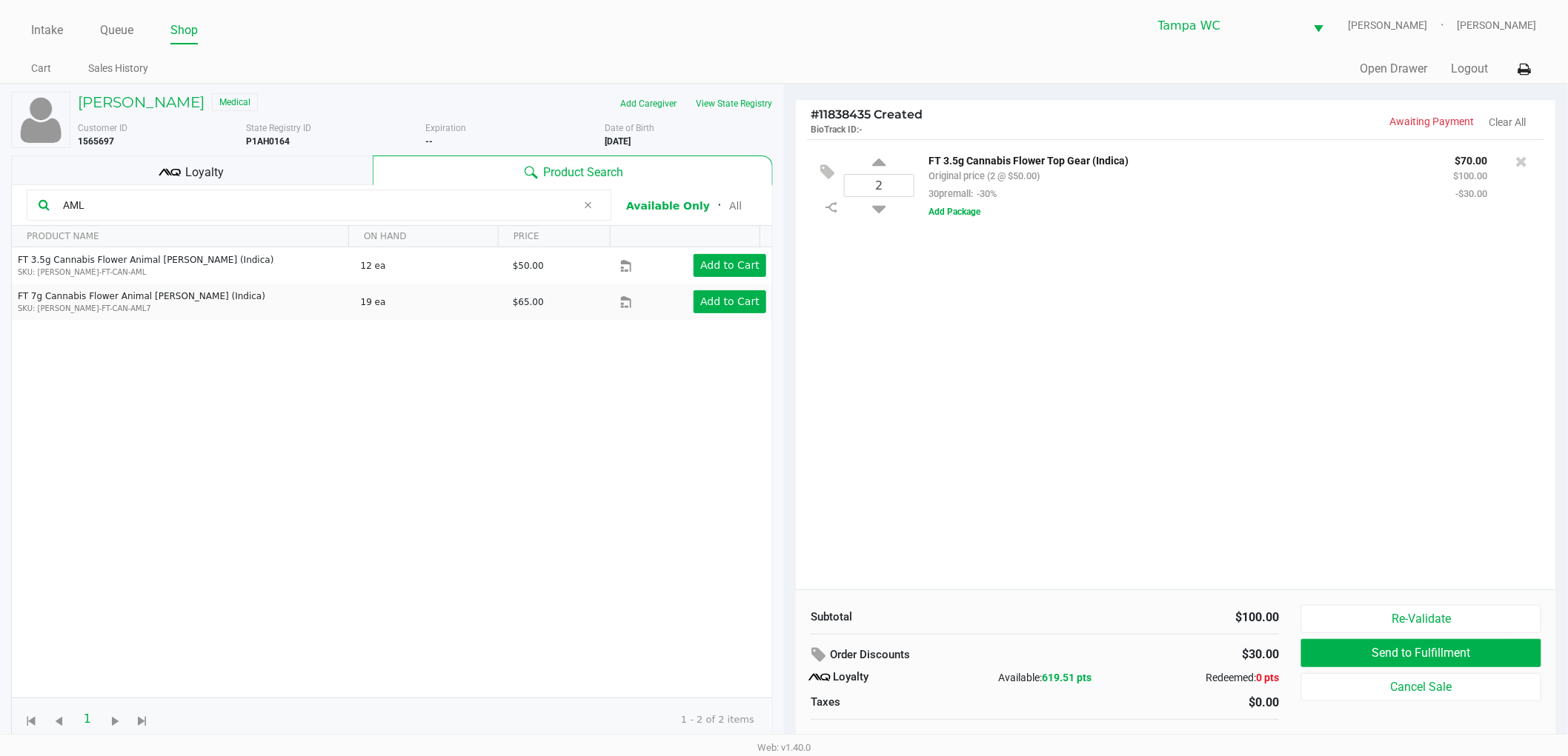
type input "AML"
click at [568, 509] on div "FT 3.5g Cannabis Flower Animal [PERSON_NAME] (Indica) SKU: [PERSON_NAME]-FT-CAN…" at bounding box center [392, 472] width 761 height 451
click at [1144, 454] on div "2 FT 3.5g Cannabis Flower Top Gear (Indica) Original price (2 @ $50.00) 30prema…" at bounding box center [1176, 365] width 761 height 451
click at [679, 410] on div "FT 3.5g Cannabis Flower Animal [PERSON_NAME] (Indica) SKU: [PERSON_NAME]-FT-CAN…" at bounding box center [392, 472] width 761 height 451
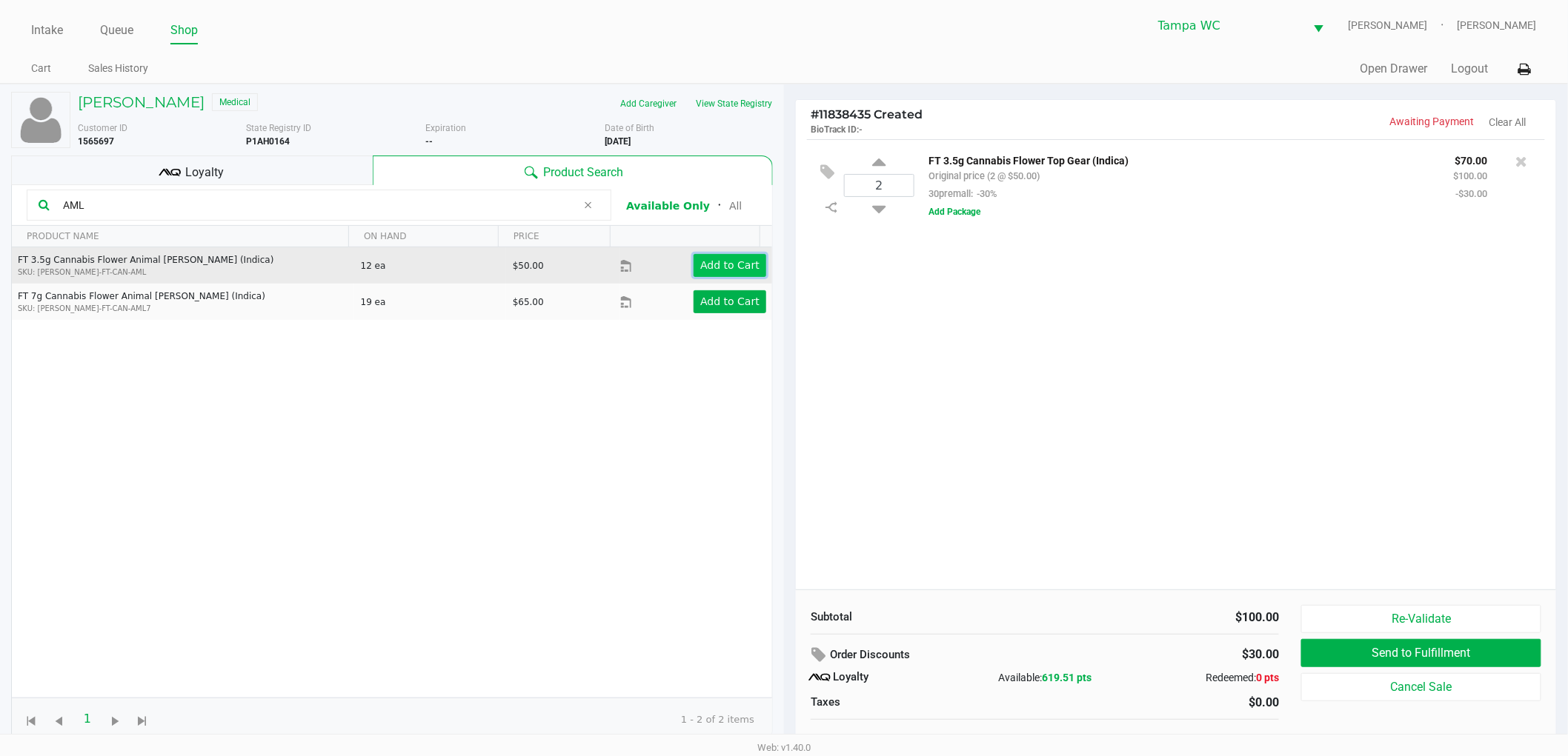
click at [721, 260] on app-button-loader "Add to Cart" at bounding box center [730, 265] width 59 height 12
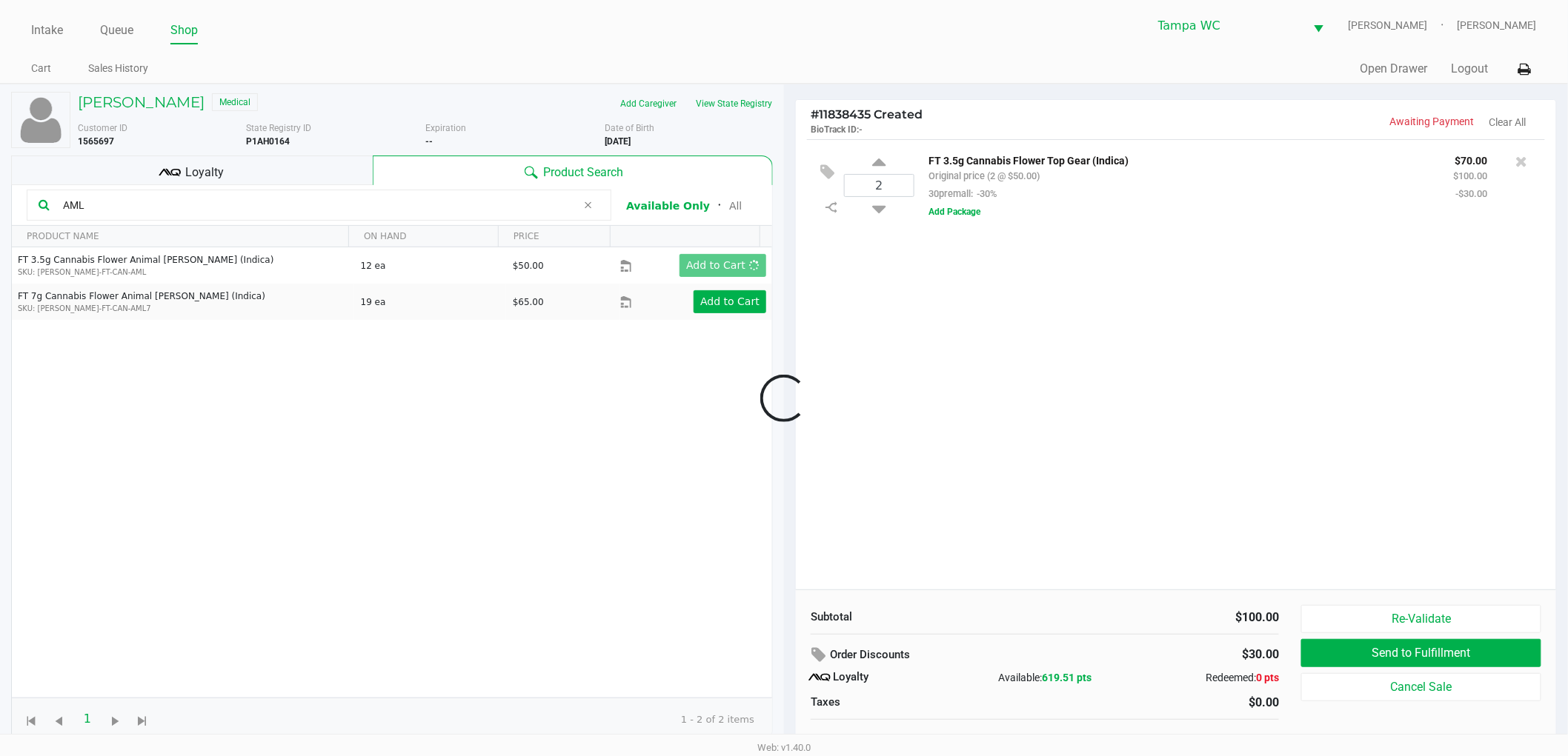
click at [1105, 406] on div at bounding box center [784, 398] width 1568 height 481
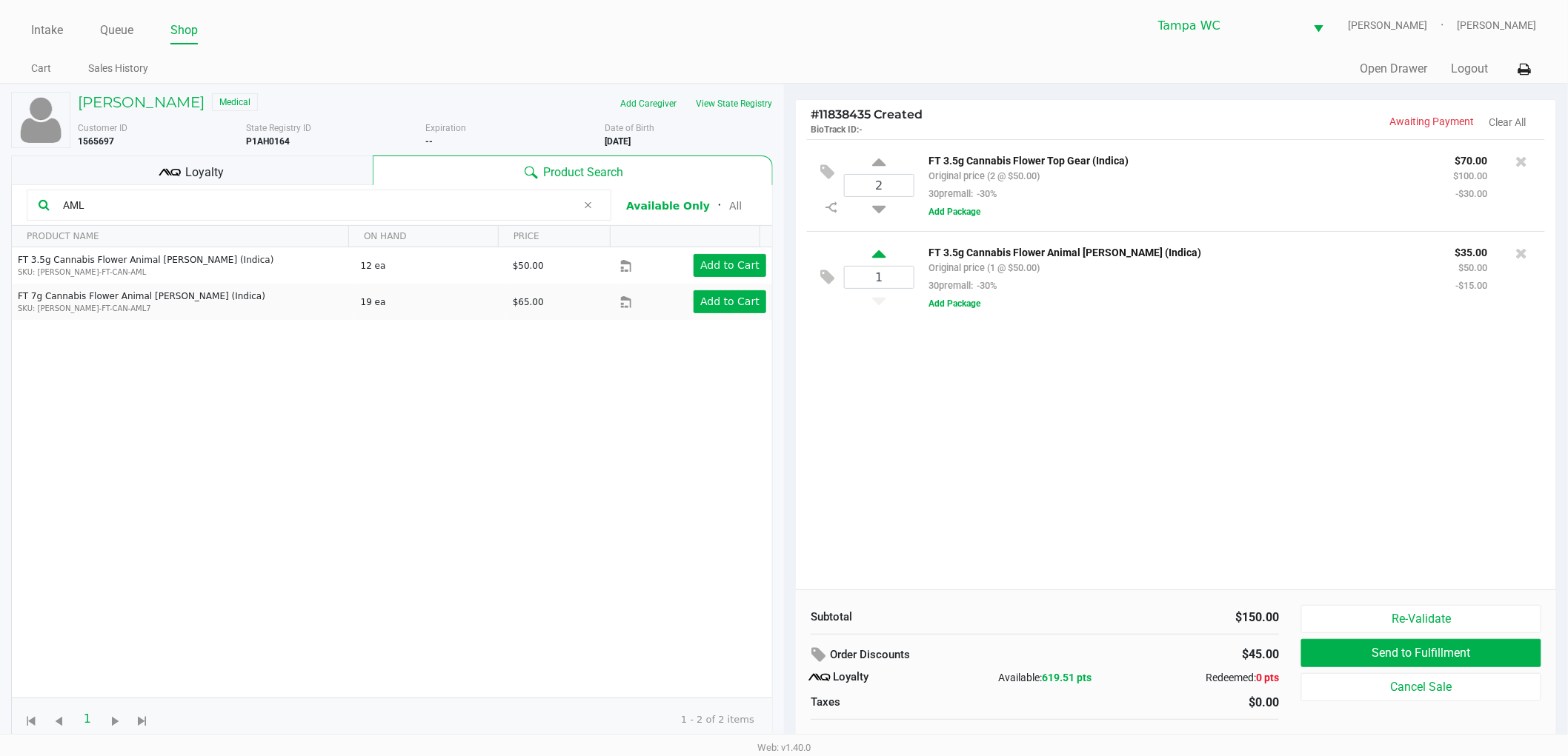
click at [884, 260] on icon at bounding box center [879, 256] width 13 height 18
type input "2"
drag, startPoint x: 948, startPoint y: 383, endPoint x: 713, endPoint y: 298, distance: 249.9
click at [943, 372] on div at bounding box center [784, 398] width 1568 height 481
click at [114, 178] on div at bounding box center [784, 398] width 1568 height 481
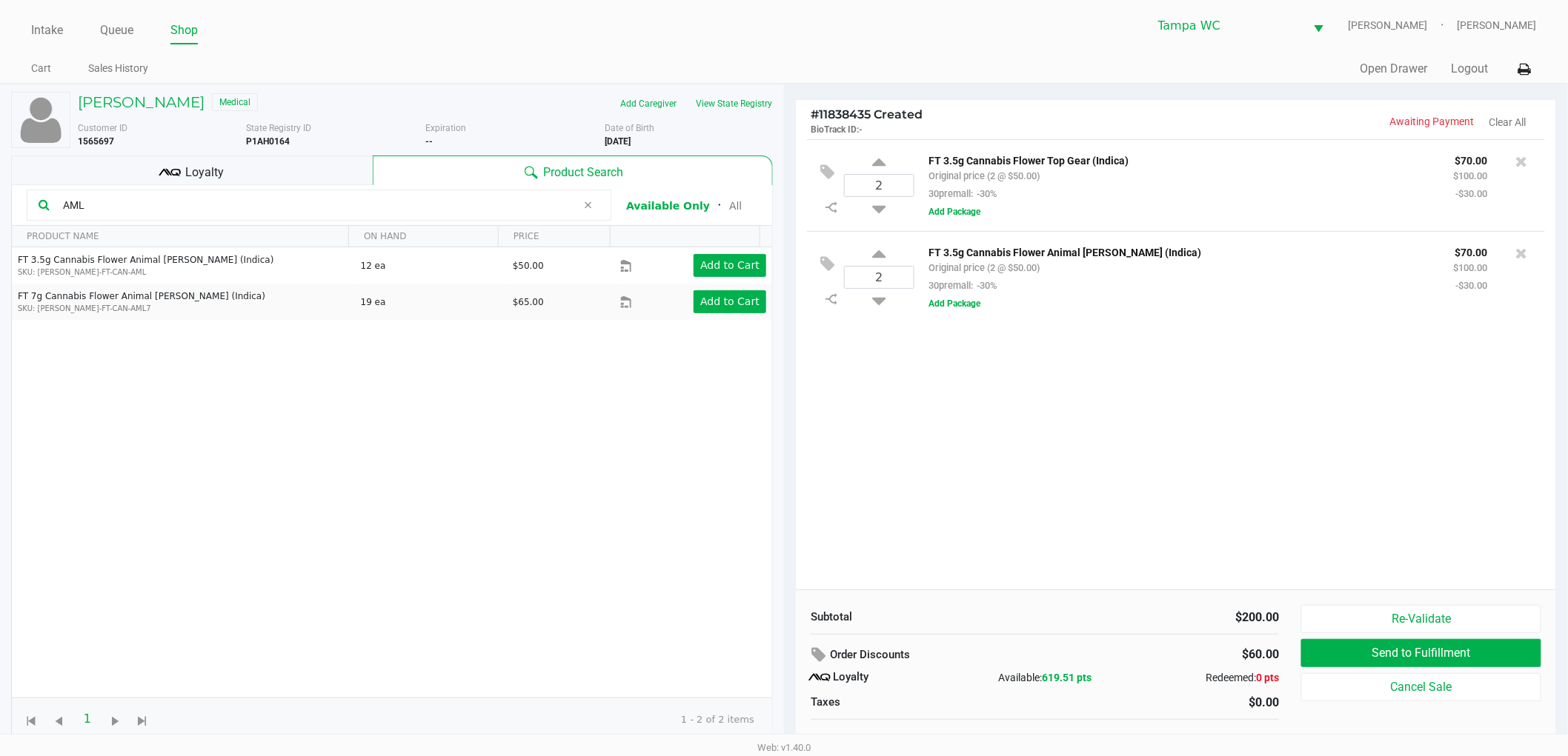
click at [114, 178] on div "Loyalty" at bounding box center [191, 170] width 362 height 30
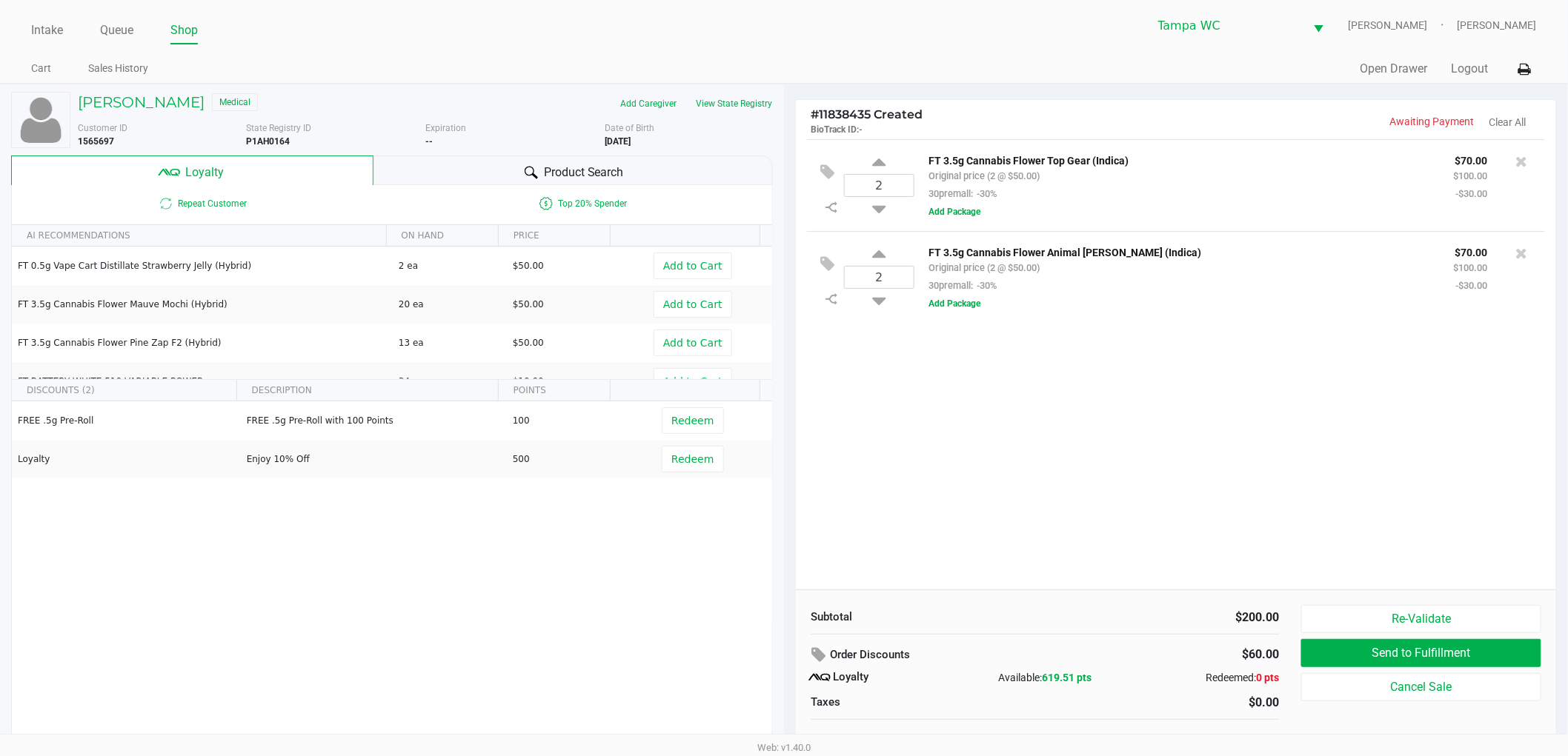
drag, startPoint x: 392, startPoint y: 564, endPoint x: 547, endPoint y: 527, distance: 159.4
click at [503, 537] on div "FREE .5g Pre-Roll FREE .5g Pre-Roll with 100 Points 100 Redeem Loyalty Enjoy 10…" at bounding box center [392, 512] width 761 height 223
drag, startPoint x: 699, startPoint y: 456, endPoint x: 1131, endPoint y: 421, distance: 433.4
click at [722, 453] on td "Redeem" at bounding box center [696, 459] width 152 height 38
drag, startPoint x: 1152, startPoint y: 418, endPoint x: 1172, endPoint y: 417, distance: 20.0
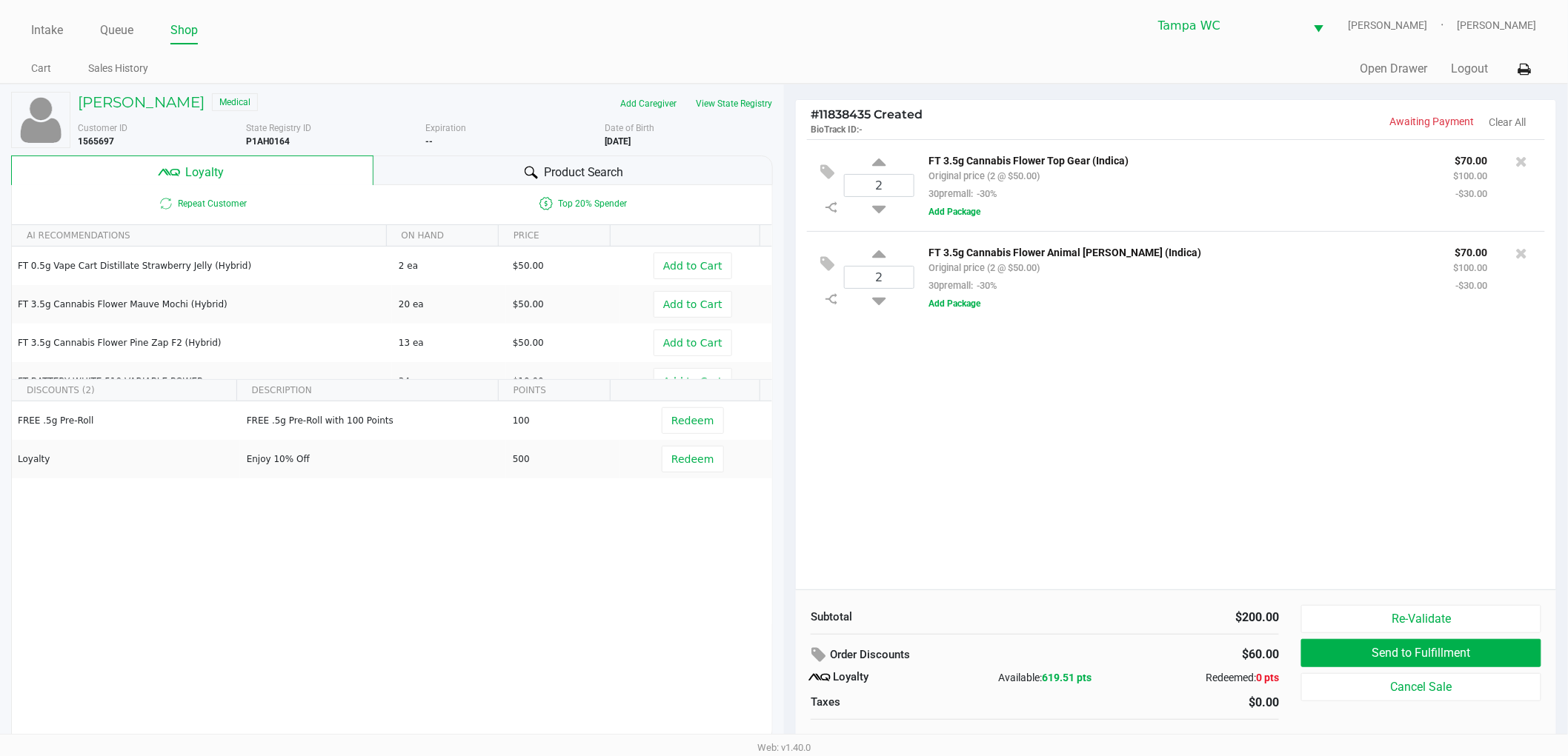
click at [1159, 418] on div "2 FT 3.5g Cannabis Flower Top Gear (Indica) Original price (2 @ $50.00) 30prema…" at bounding box center [1176, 365] width 761 height 451
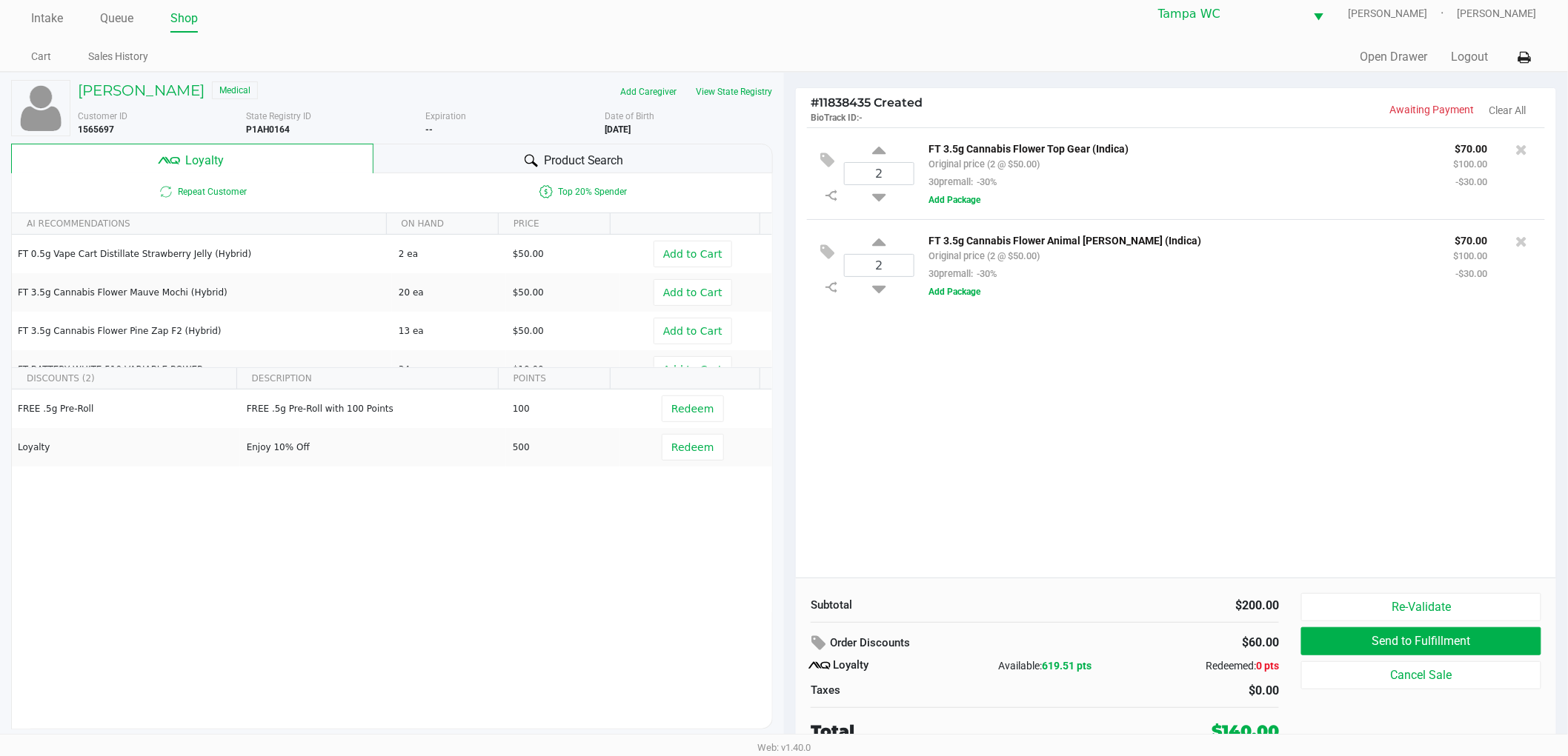
scroll to position [16, 0]
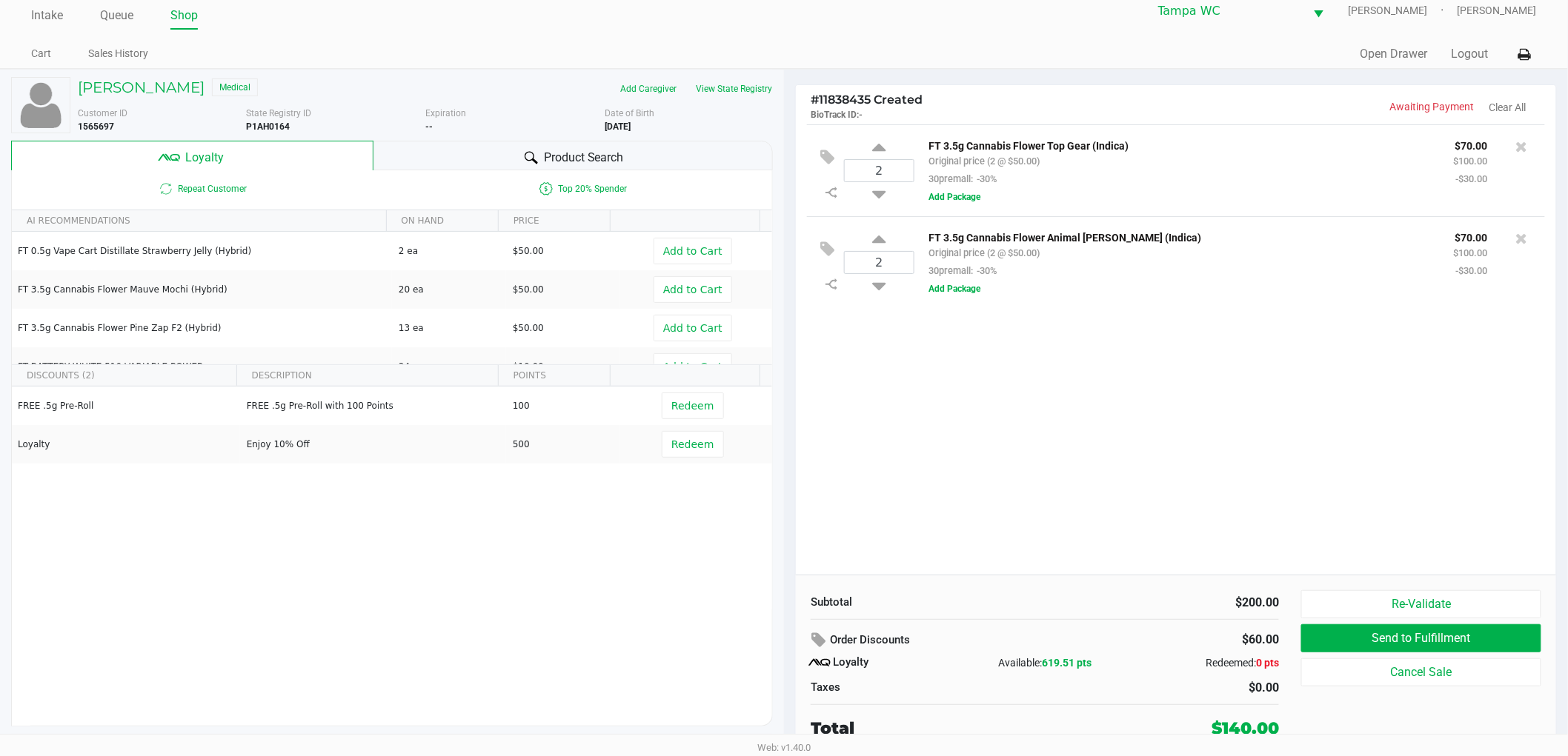
drag, startPoint x: 1103, startPoint y: 389, endPoint x: 1102, endPoint y: 397, distance: 8.1
click at [1110, 390] on div "2 FT 3.5g Cannabis Flower Top Gear (Indica) Original price (2 @ $50.00) 30prema…" at bounding box center [1176, 350] width 761 height 451
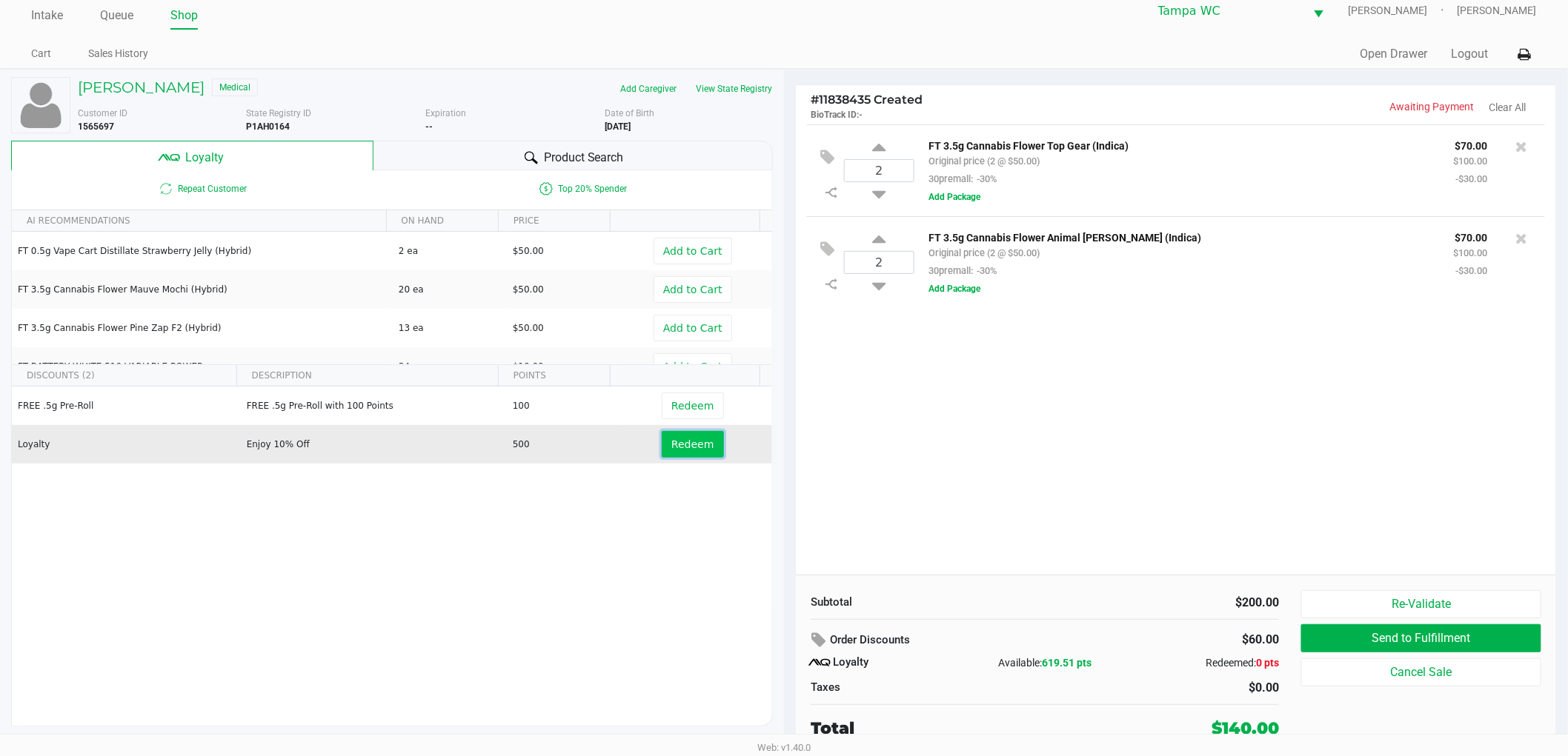
click at [701, 448] on button "Redeem" at bounding box center [693, 445] width 62 height 27
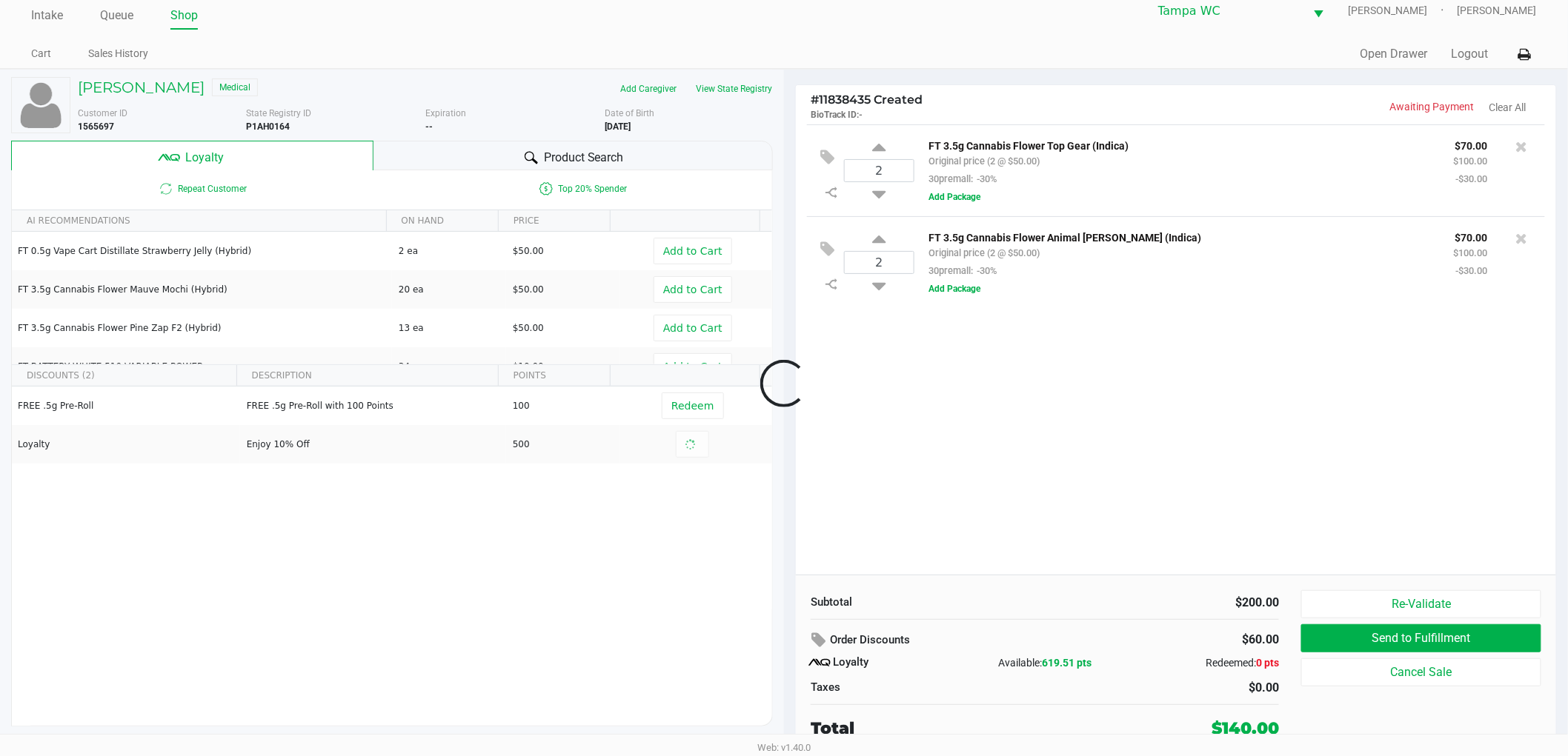
click at [901, 426] on div at bounding box center [784, 383] width 1568 height 481
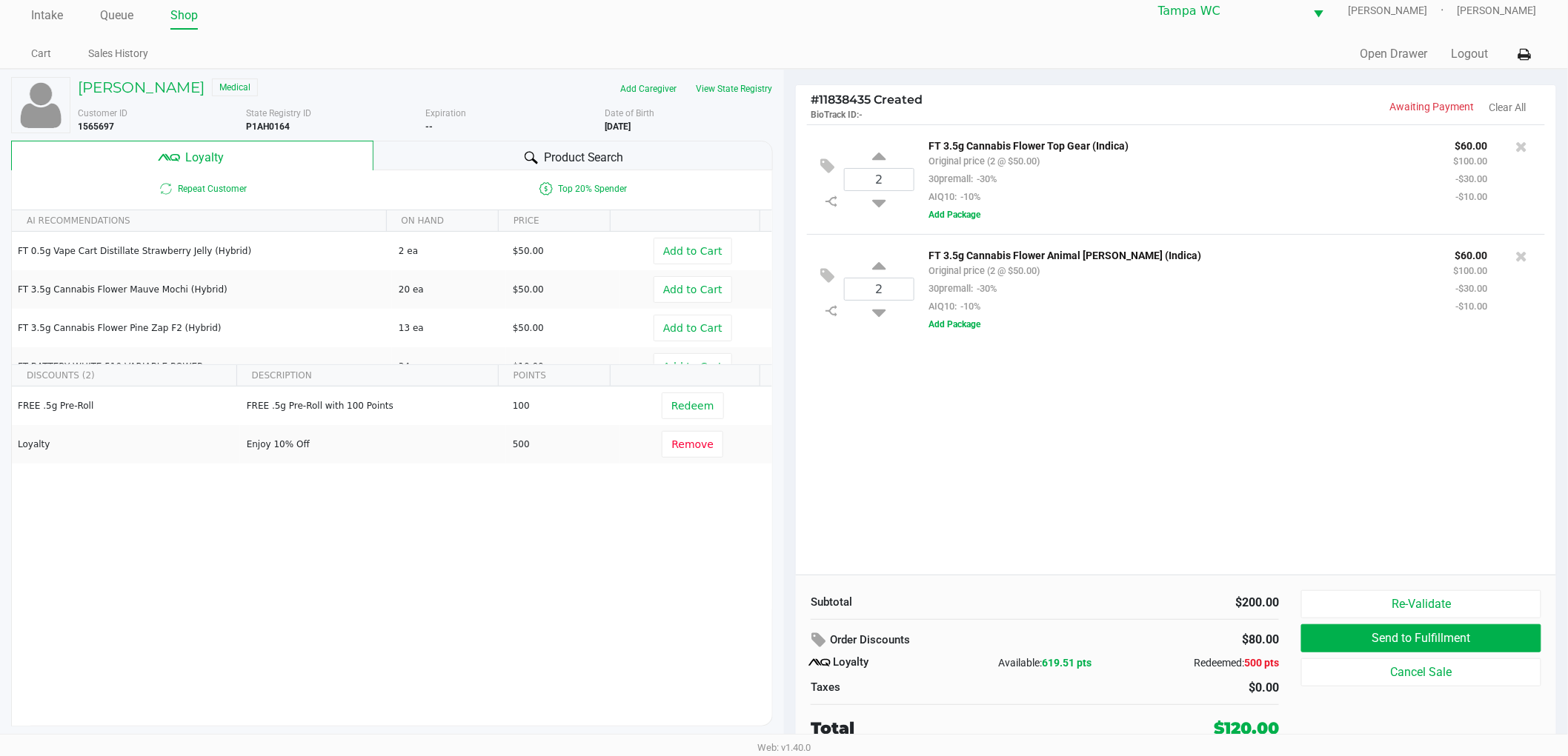
click at [472, 154] on div "Product Search" at bounding box center [573, 156] width 400 height 30
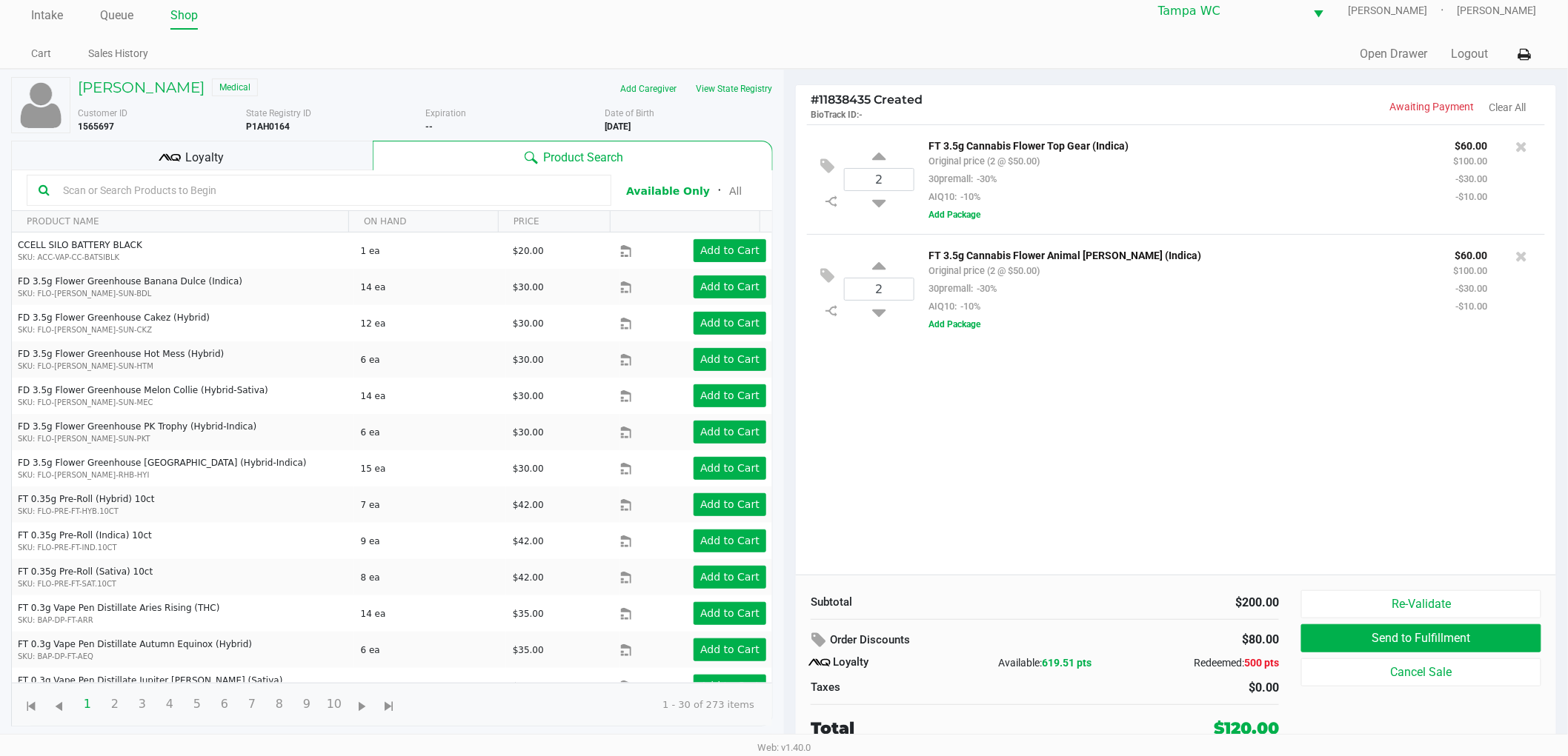
click at [235, 205] on kendo-grid-toolbar "Available Only ᛫ All" at bounding box center [392, 190] width 761 height 41
click at [240, 195] on input "text" at bounding box center [328, 190] width 543 height 23
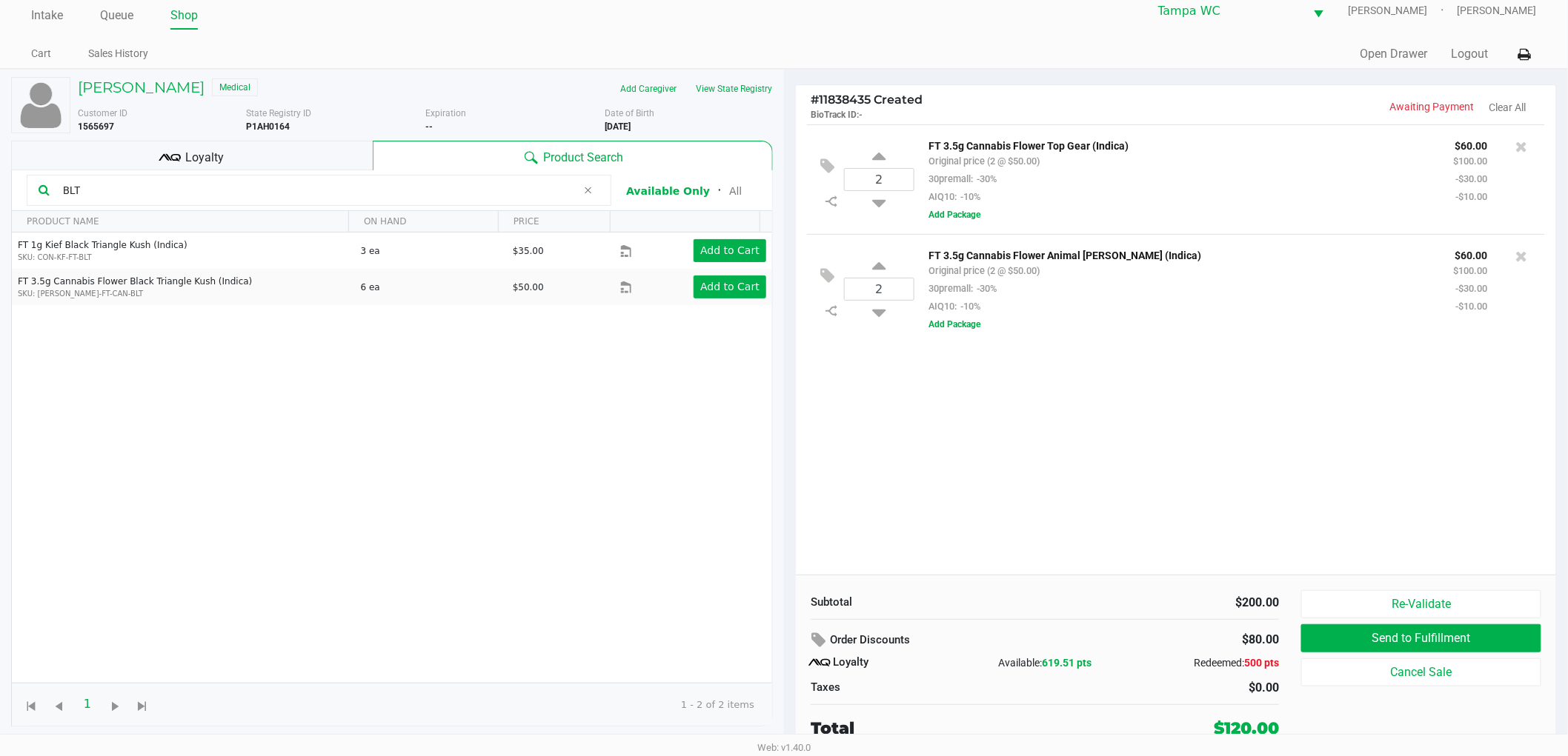
click at [234, 356] on div "FT 1g Kief Black Triangle Kush (Indica) SKU: CON-KF-FT-BLT 3 ea $35.00 Add to C…" at bounding box center [392, 458] width 761 height 451
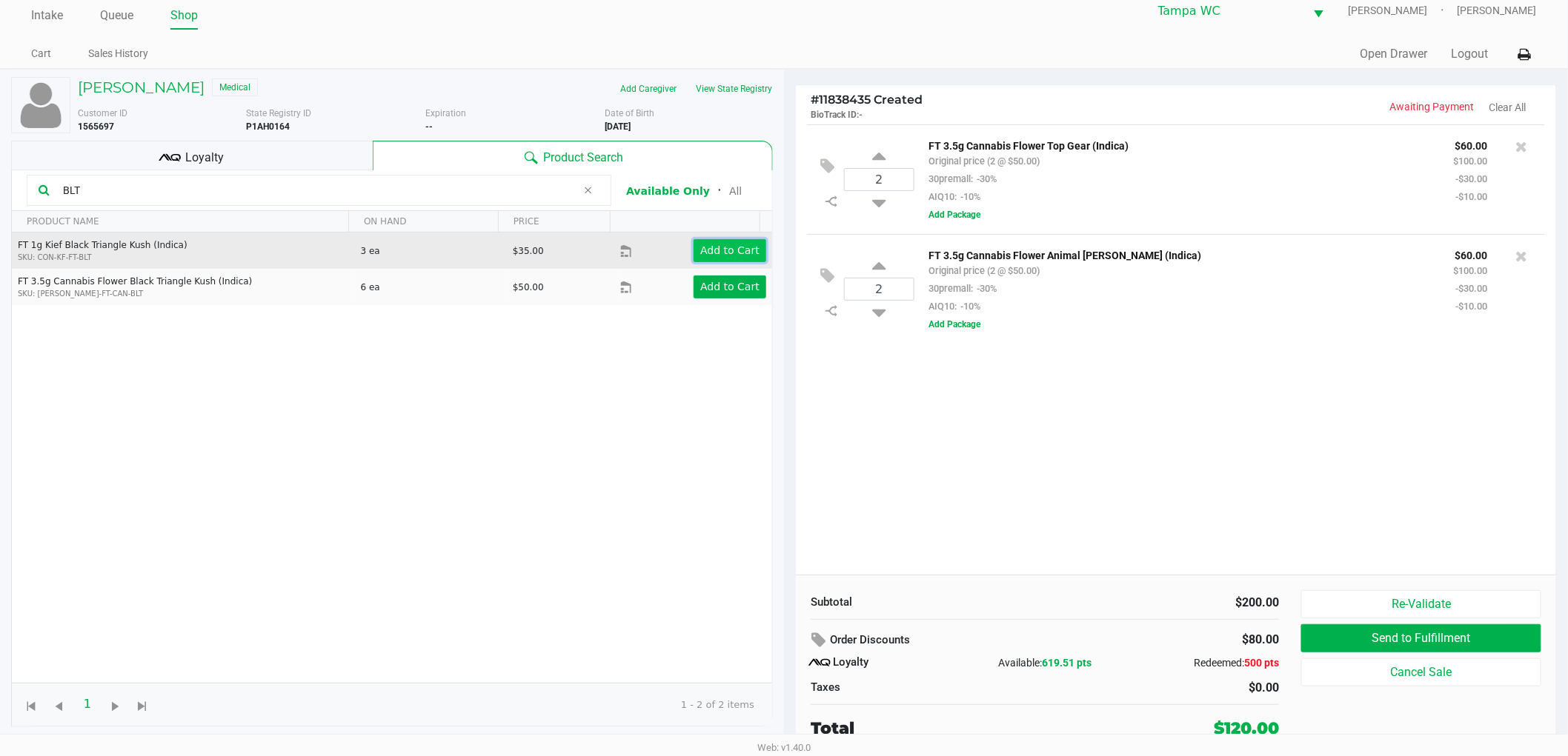
click at [721, 257] on button "Add to Cart" at bounding box center [730, 251] width 73 height 23
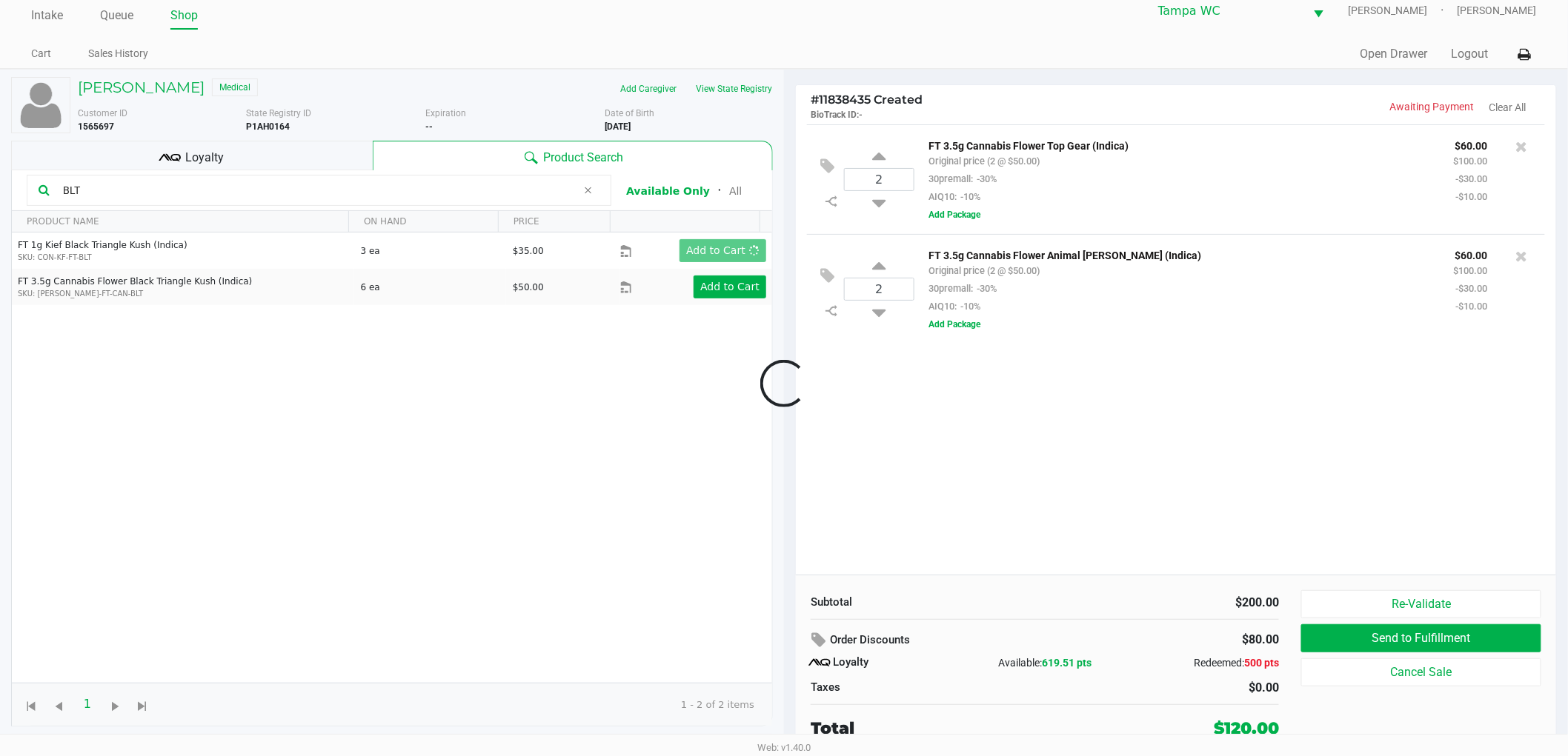
click at [919, 376] on div at bounding box center [784, 383] width 1568 height 481
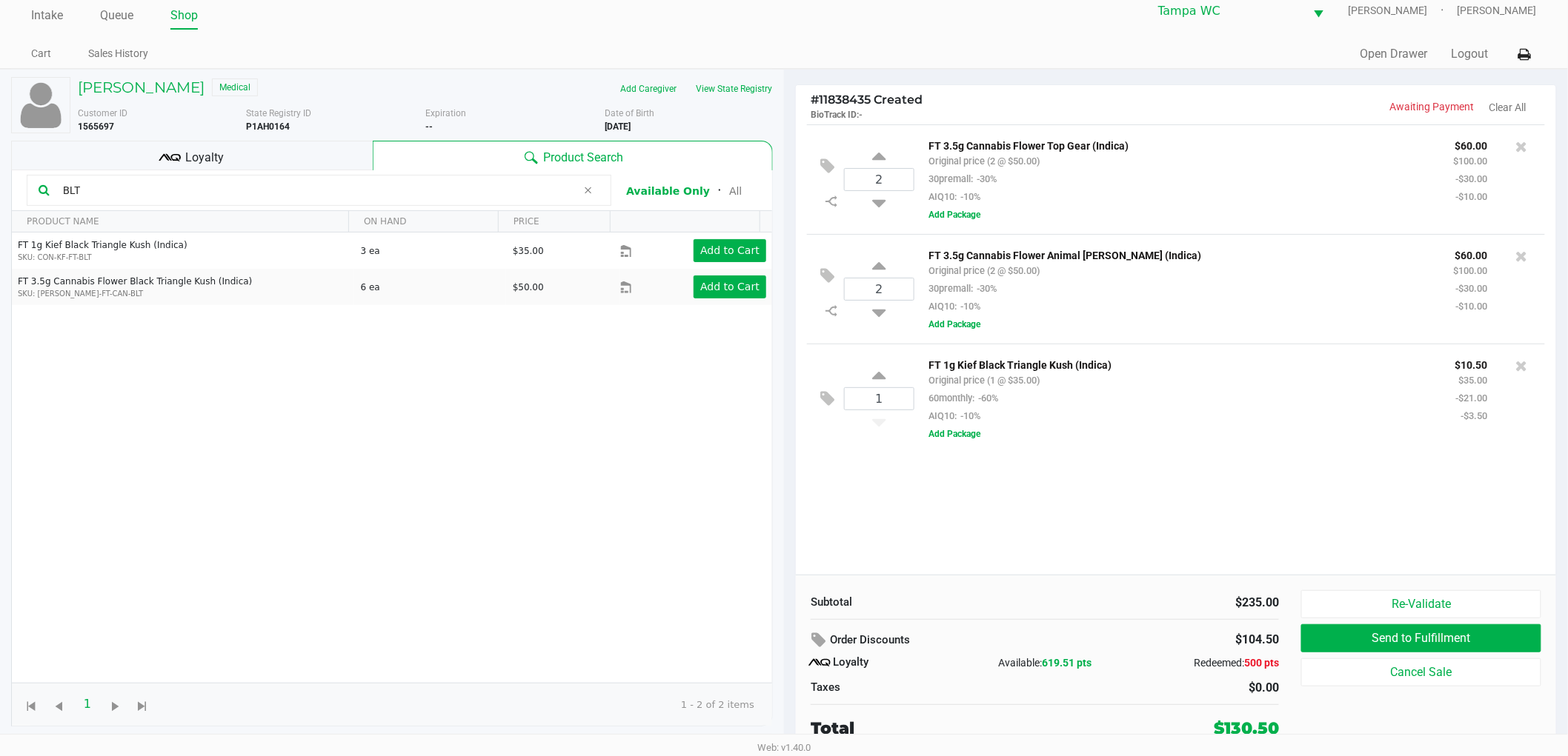
click at [1000, 446] on div "1 FT 1g Kief Black Triangle Kush (Indica) Original price (1 @ $35.00) 60monthly…" at bounding box center [1176, 398] width 738 height 109
click at [89, 181] on input "BLT" at bounding box center [316, 190] width 520 height 23
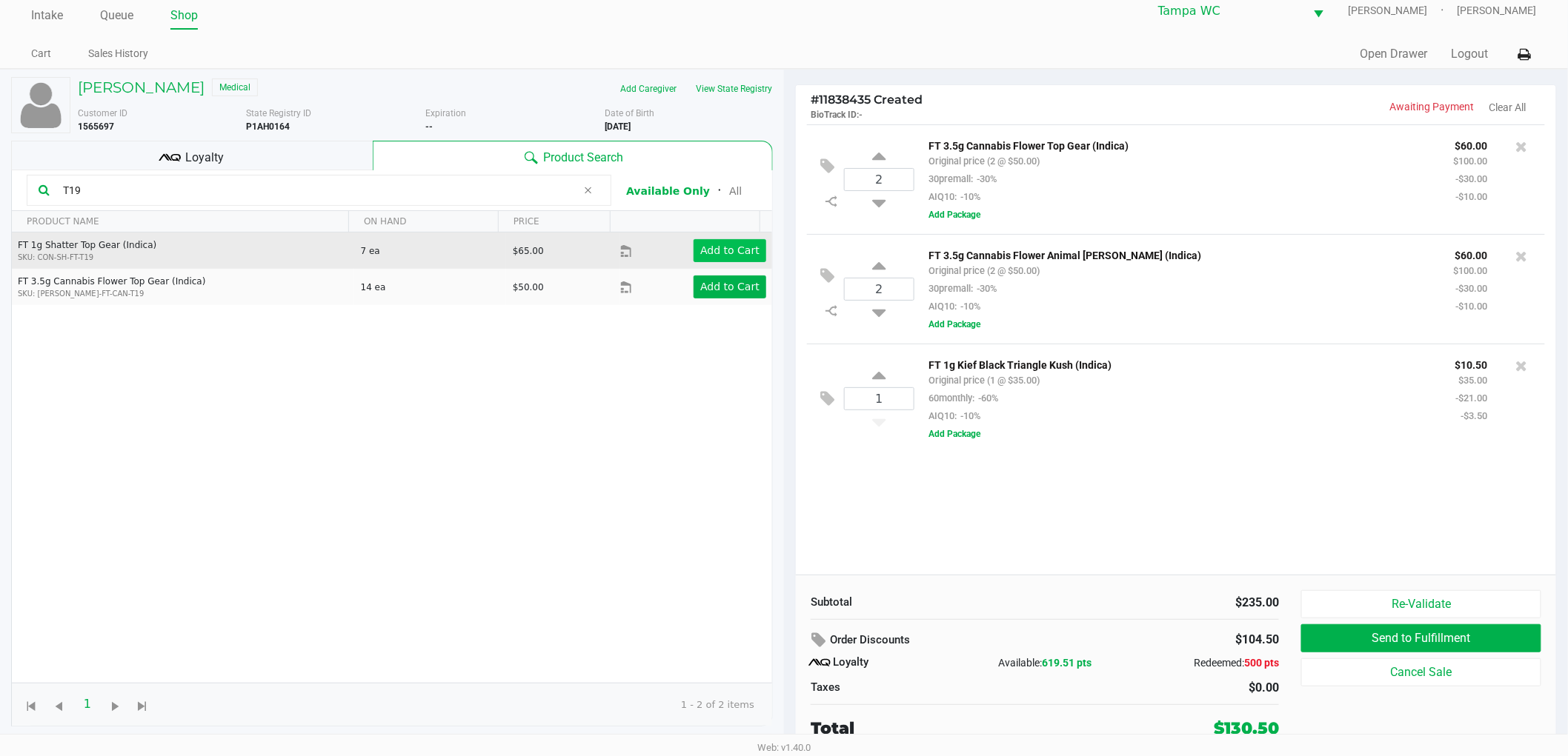
type input "T19"
click at [729, 244] on app-button-loader "Add to Cart" at bounding box center [730, 250] width 59 height 12
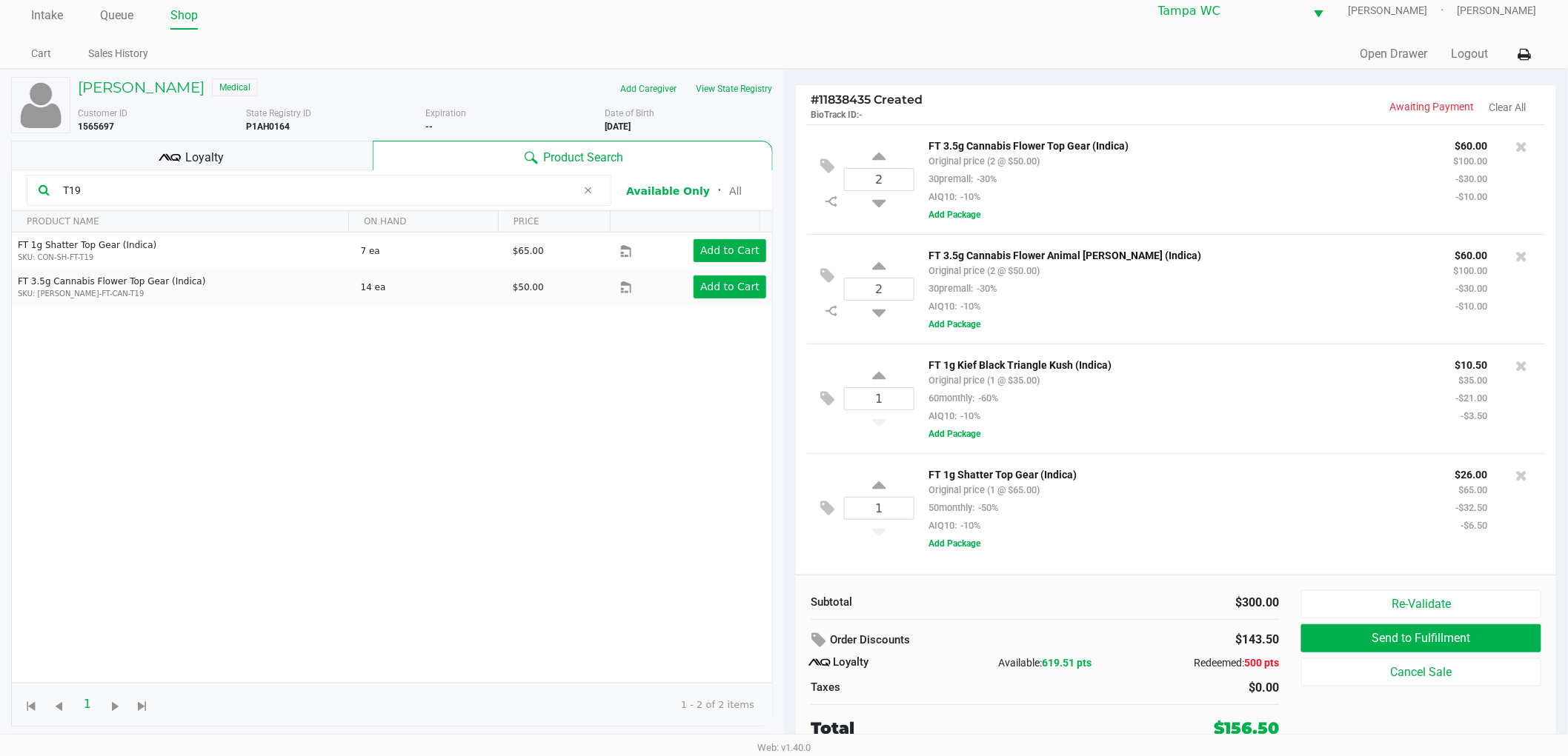
click at [1433, 589] on div "Subtotal $300.00 Order Discounts $143.50 Loyalty Available: 619.51 pts Redeemed…" at bounding box center [1176, 665] width 761 height 181
click at [1434, 596] on button "Re-Validate" at bounding box center [1422, 604] width 240 height 28
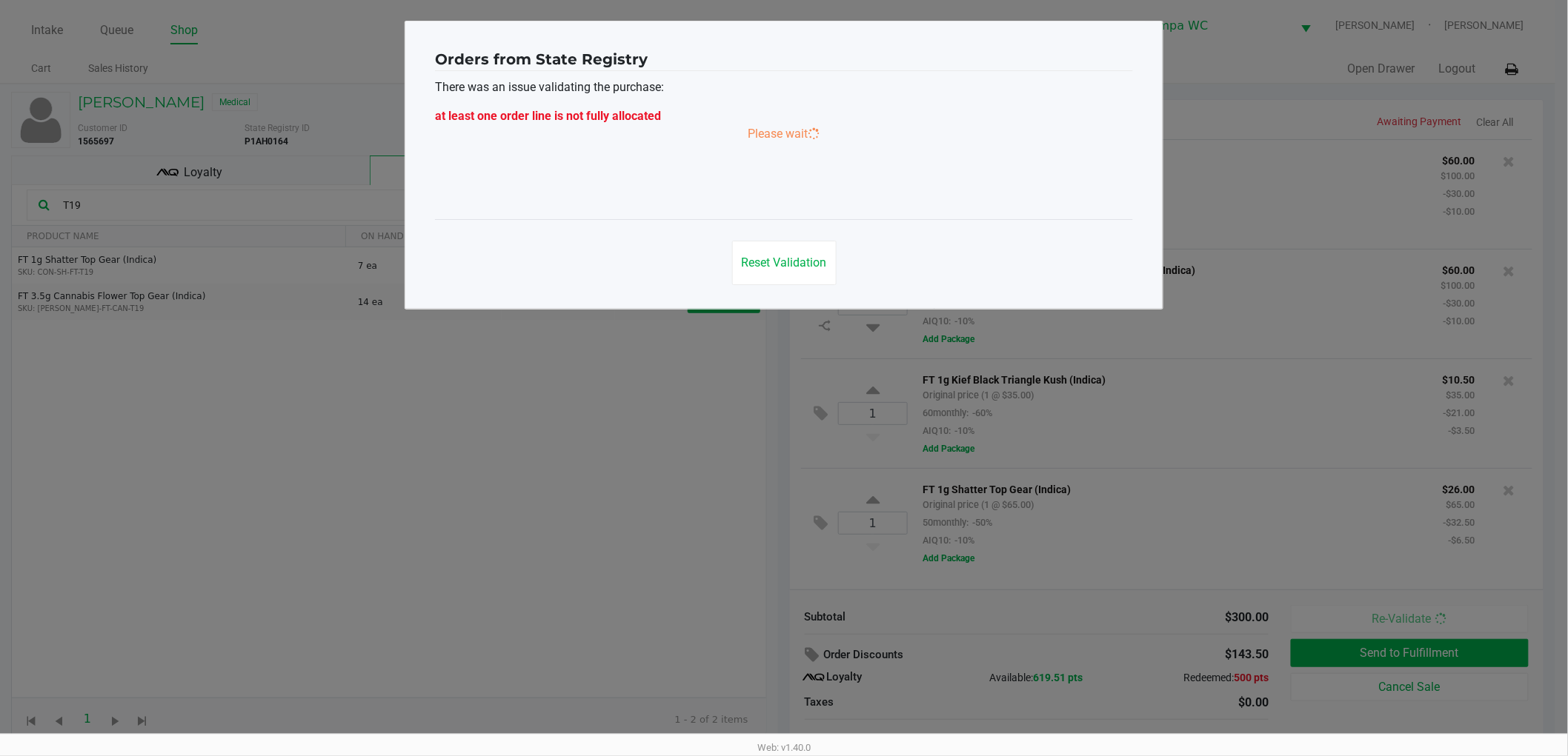
scroll to position [0, 0]
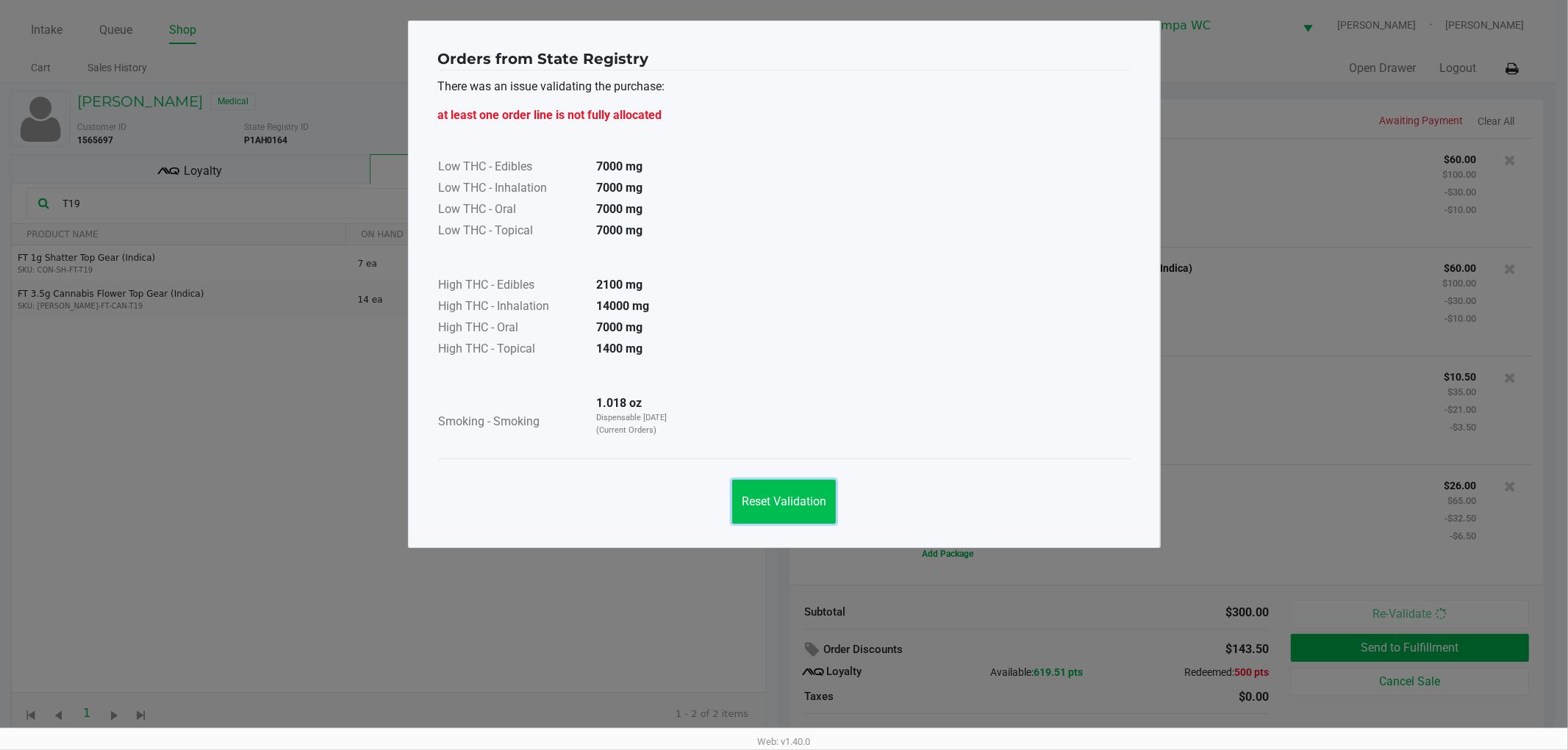
click at [745, 505] on span "Reset Validation" at bounding box center [784, 501] width 84 height 14
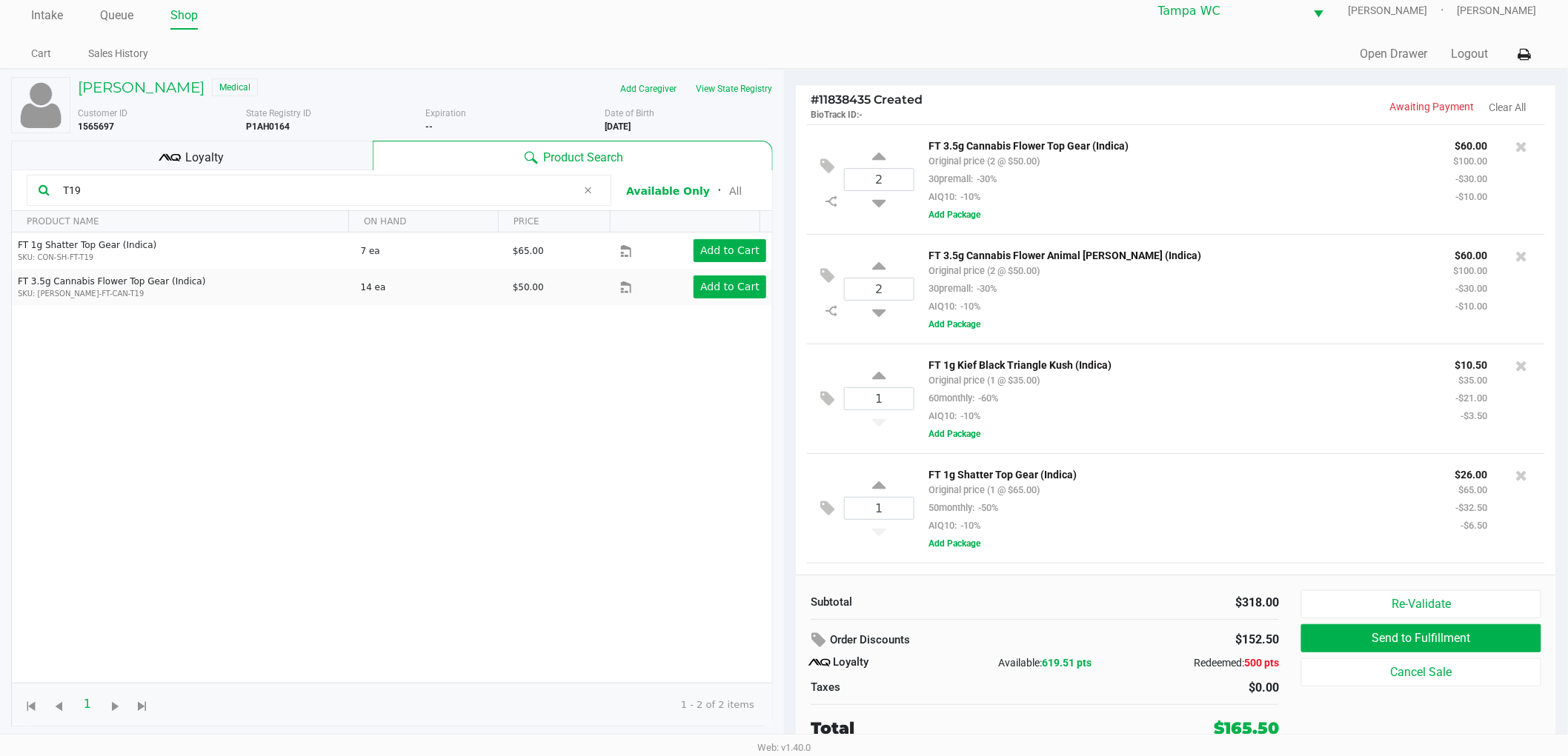
scroll to position [156, 0]
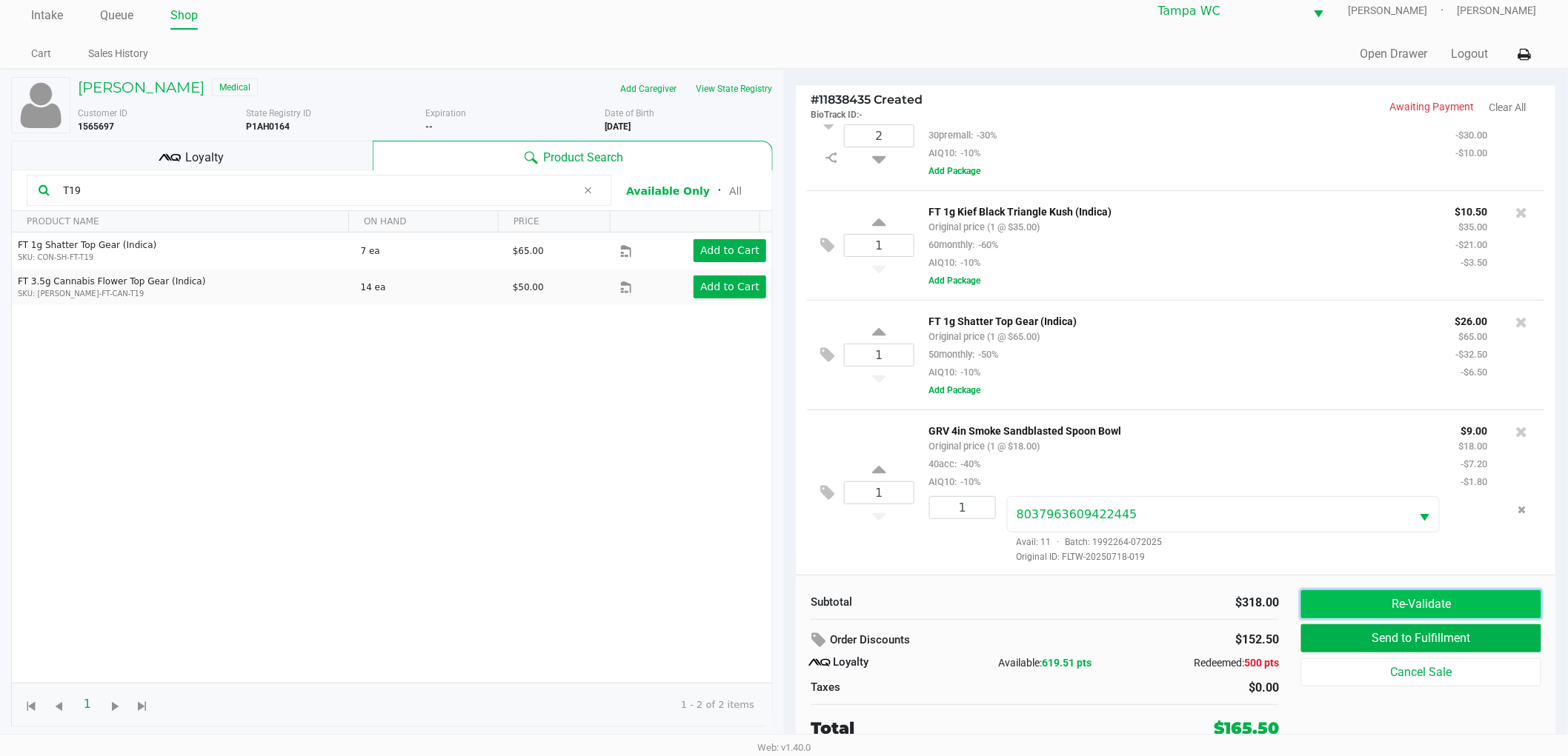
click at [1387, 611] on button "Re-Validate" at bounding box center [1422, 604] width 240 height 28
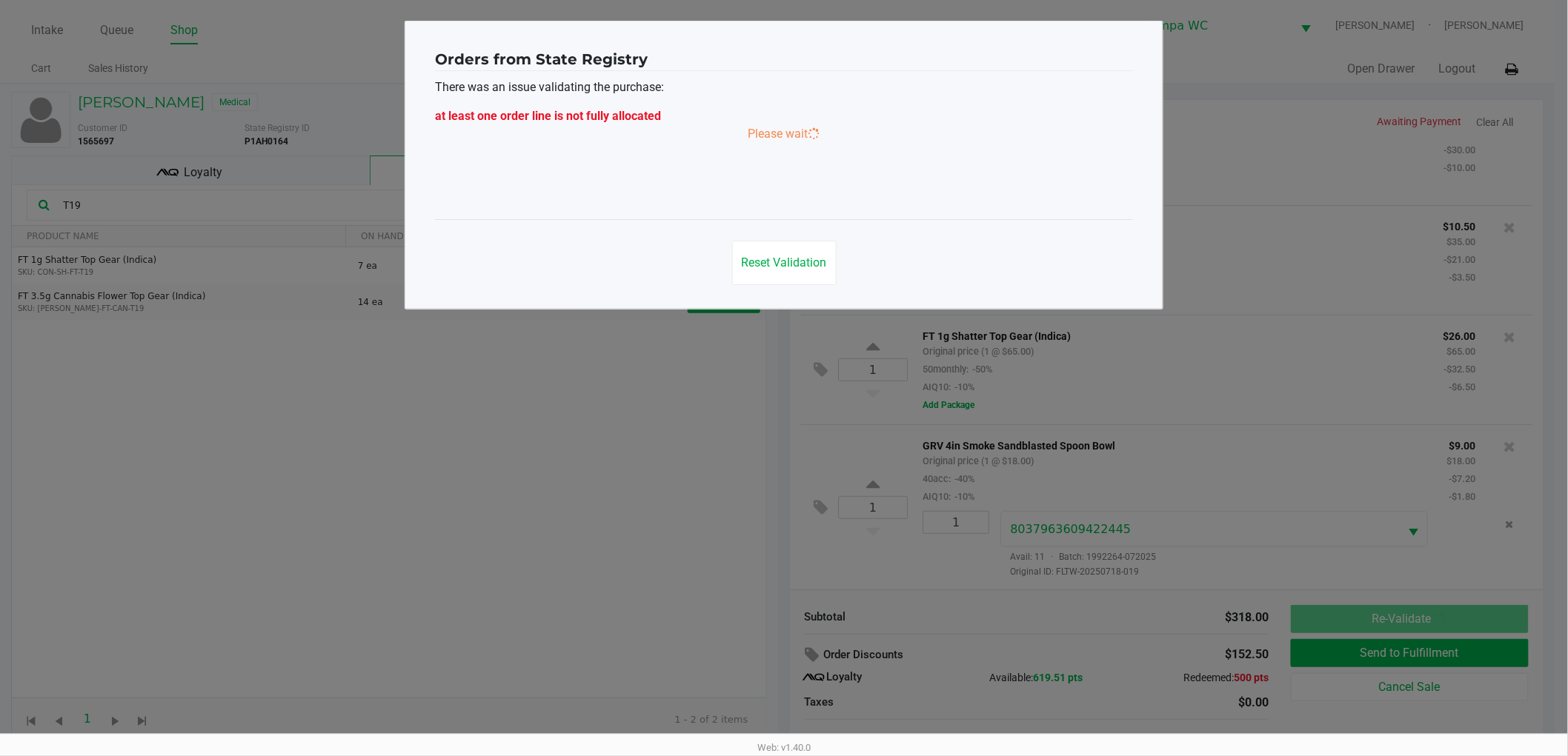
scroll to position [0, 0]
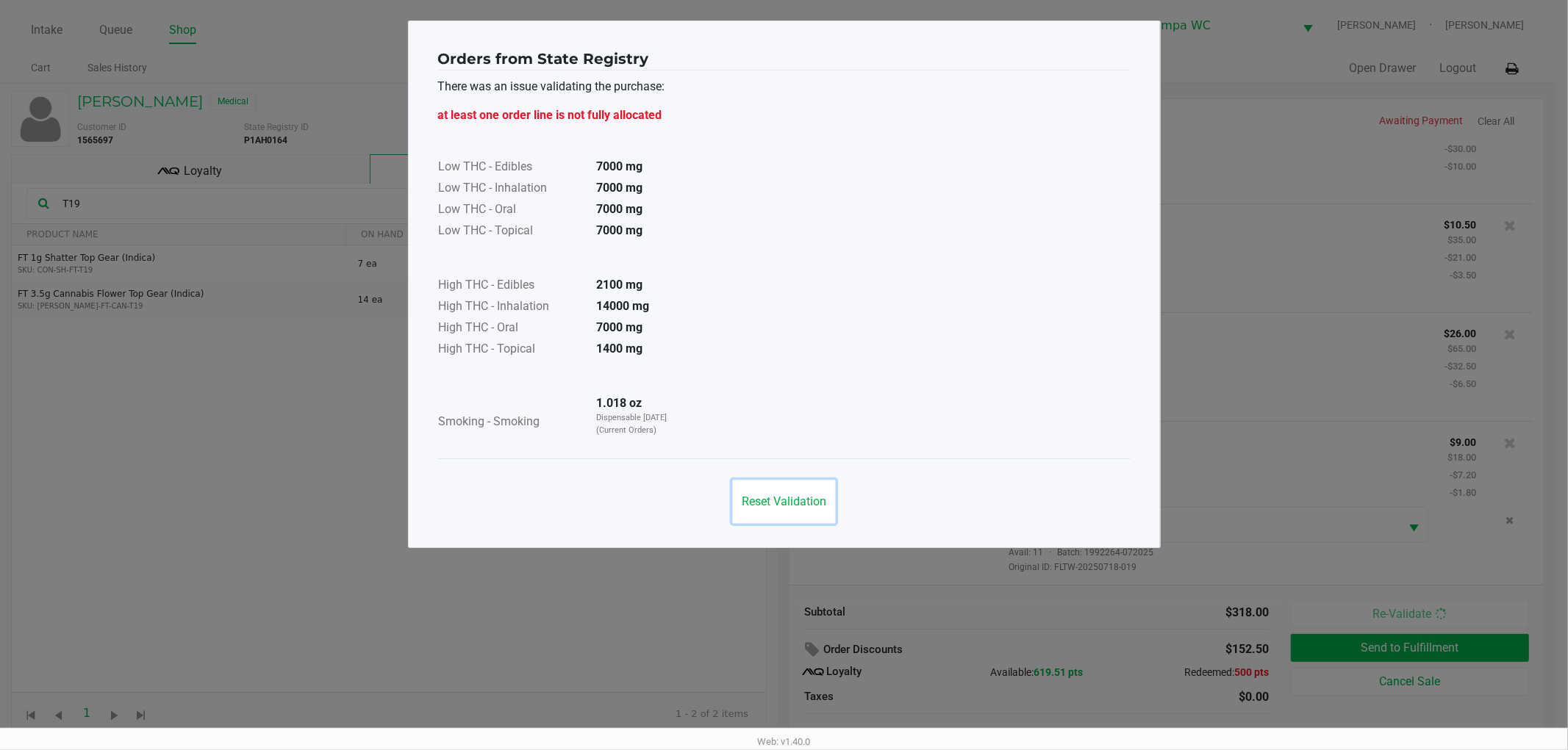
click at [816, 501] on span "Reset Validation" at bounding box center [784, 501] width 84 height 14
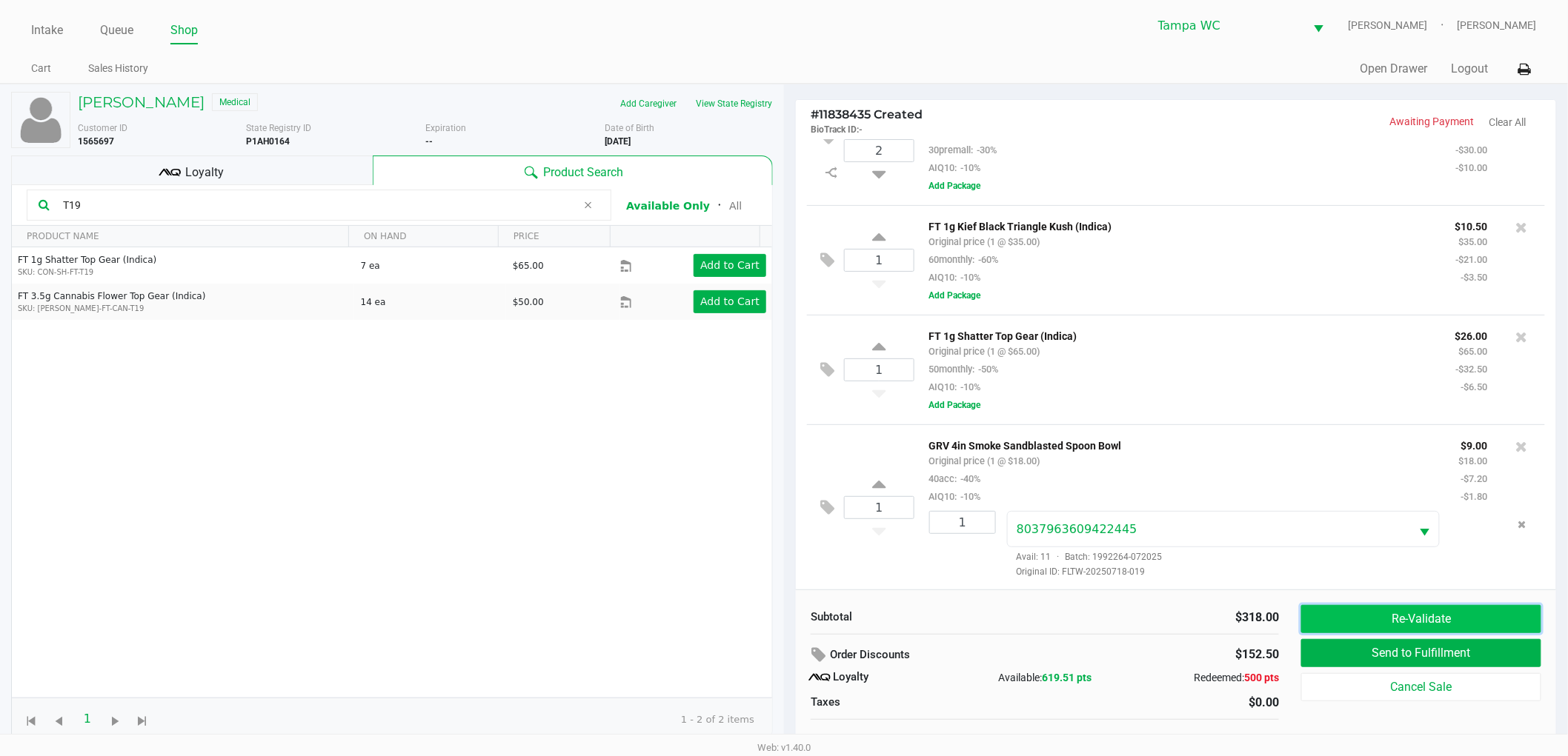
click at [1382, 622] on button "Re-Validate" at bounding box center [1422, 619] width 240 height 28
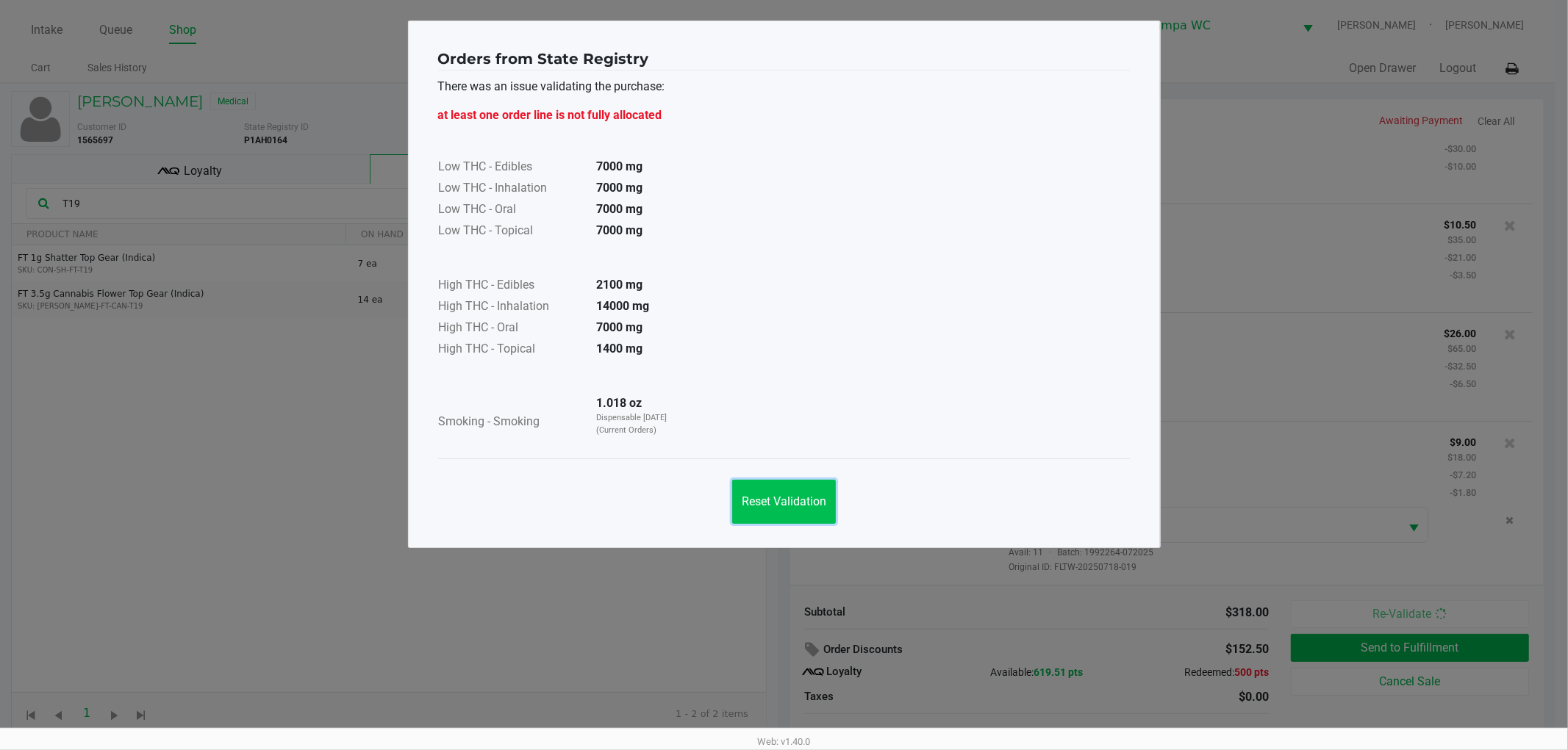
click at [742, 512] on button "Reset Validation" at bounding box center [784, 502] width 104 height 44
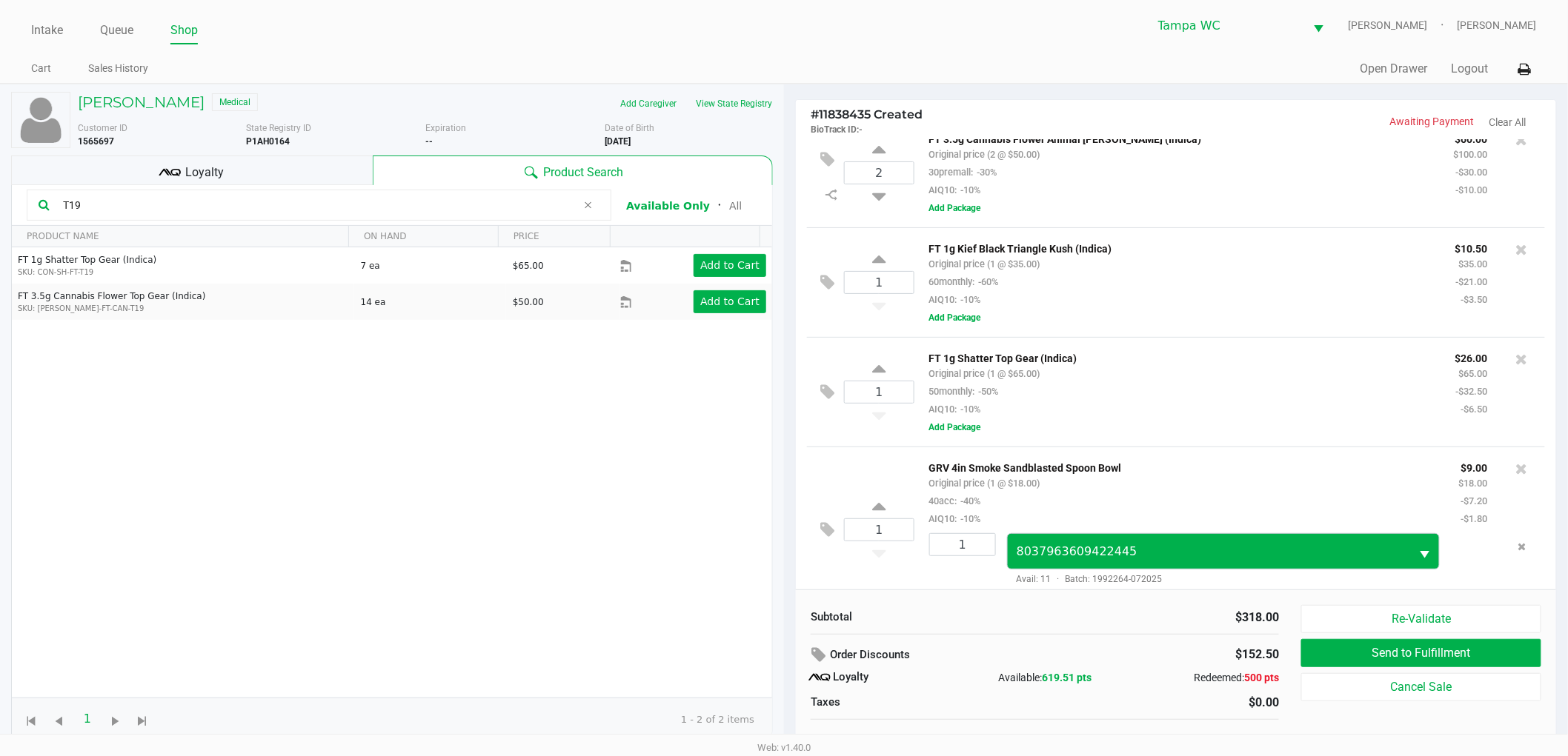
scroll to position [156, 0]
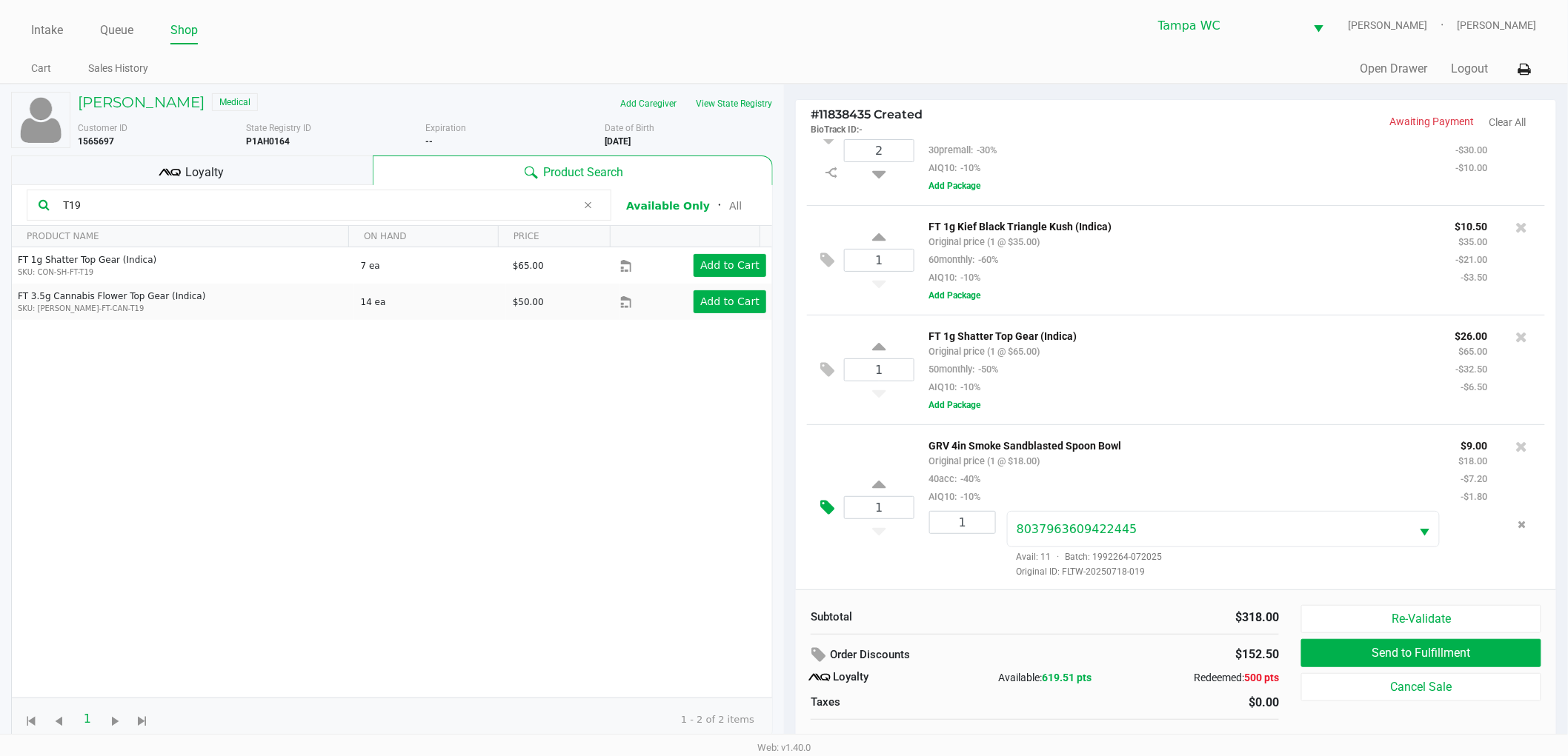
click at [826, 496] on button at bounding box center [831, 508] width 26 height 36
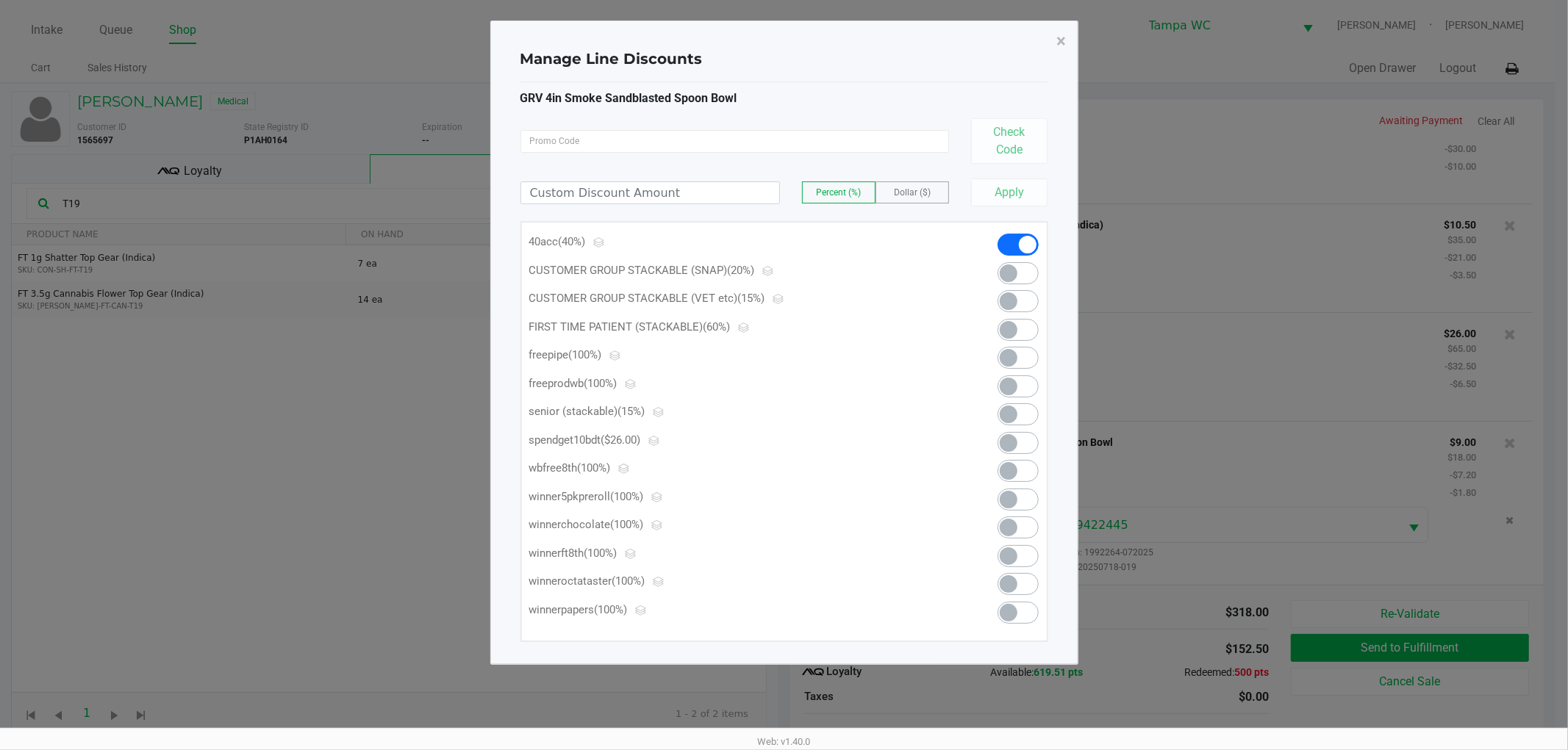
click at [1020, 353] on span at bounding box center [1018, 358] width 41 height 22
click at [1059, 39] on span "×" at bounding box center [1062, 41] width 10 height 21
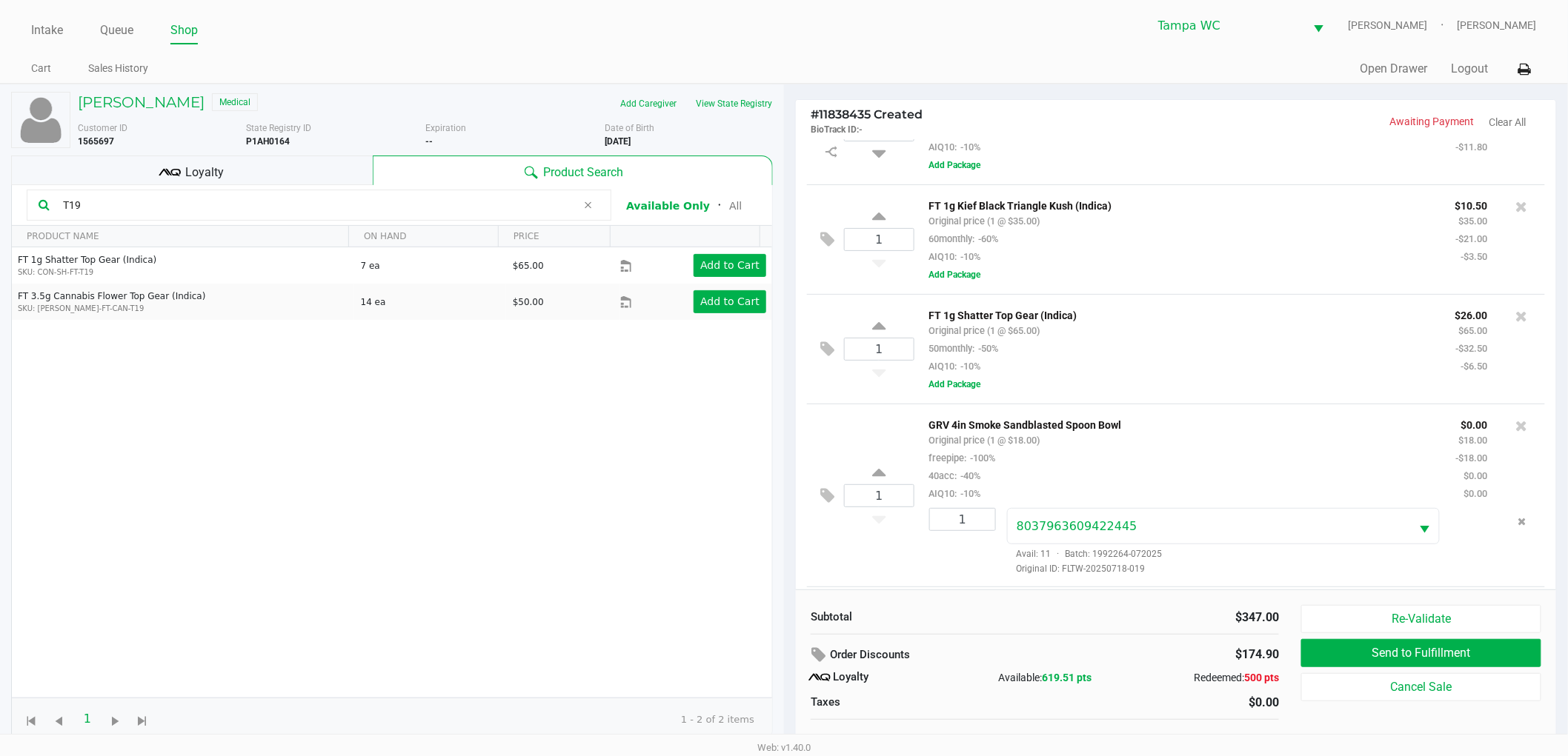
scroll to position [340, 0]
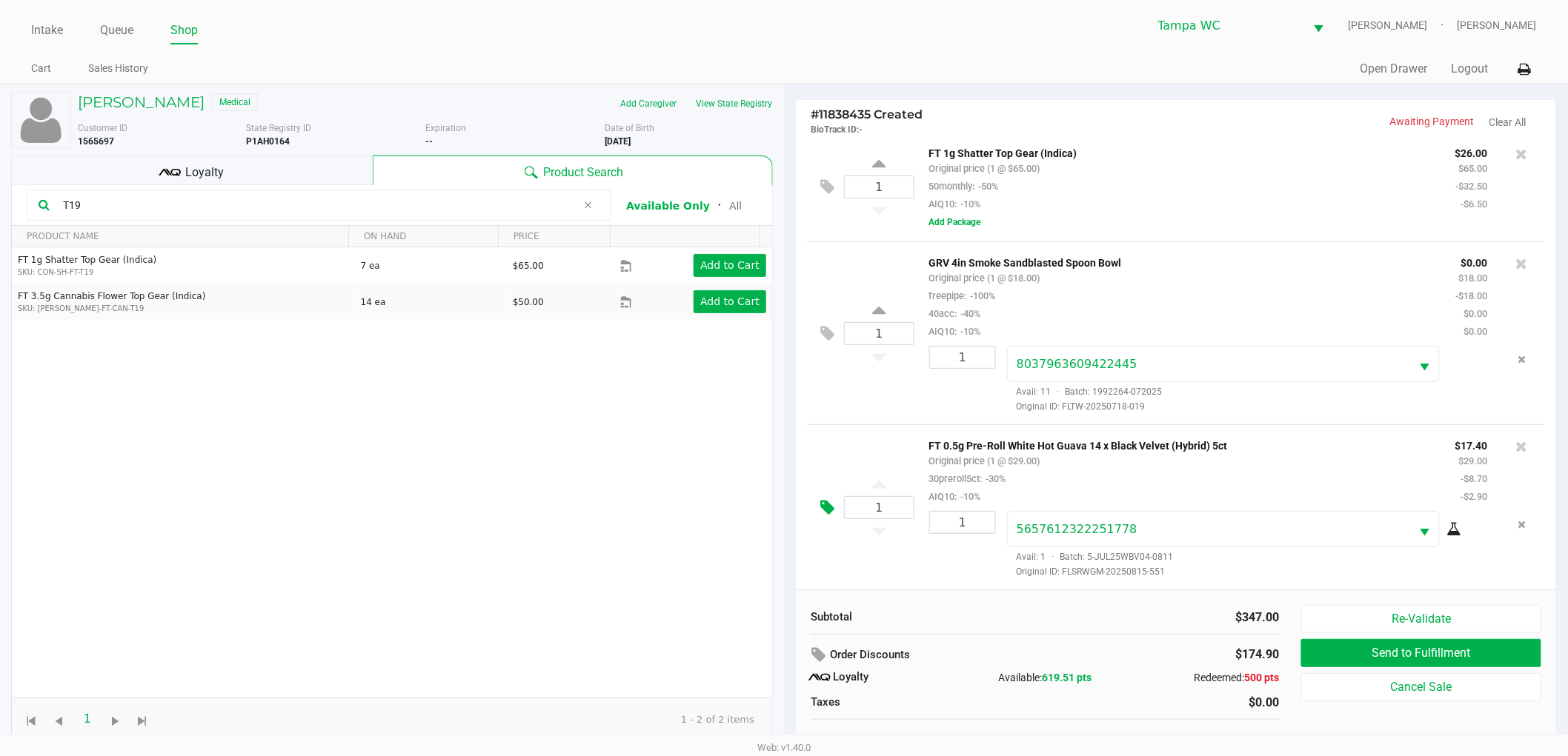
click at [828, 501] on icon at bounding box center [827, 507] width 14 height 17
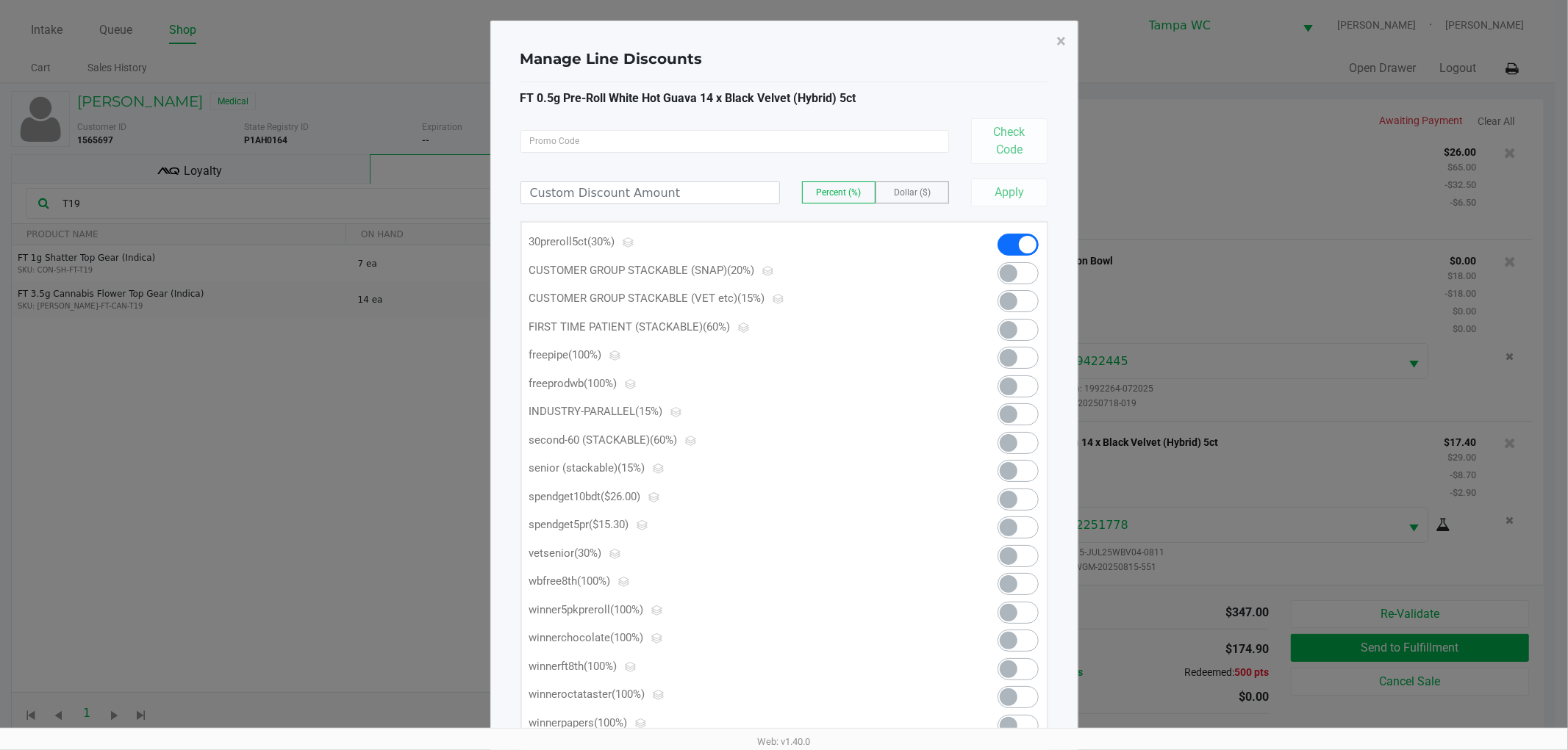
click at [1020, 530] on span at bounding box center [1018, 527] width 41 height 22
click at [1066, 39] on span "×" at bounding box center [1062, 41] width 10 height 21
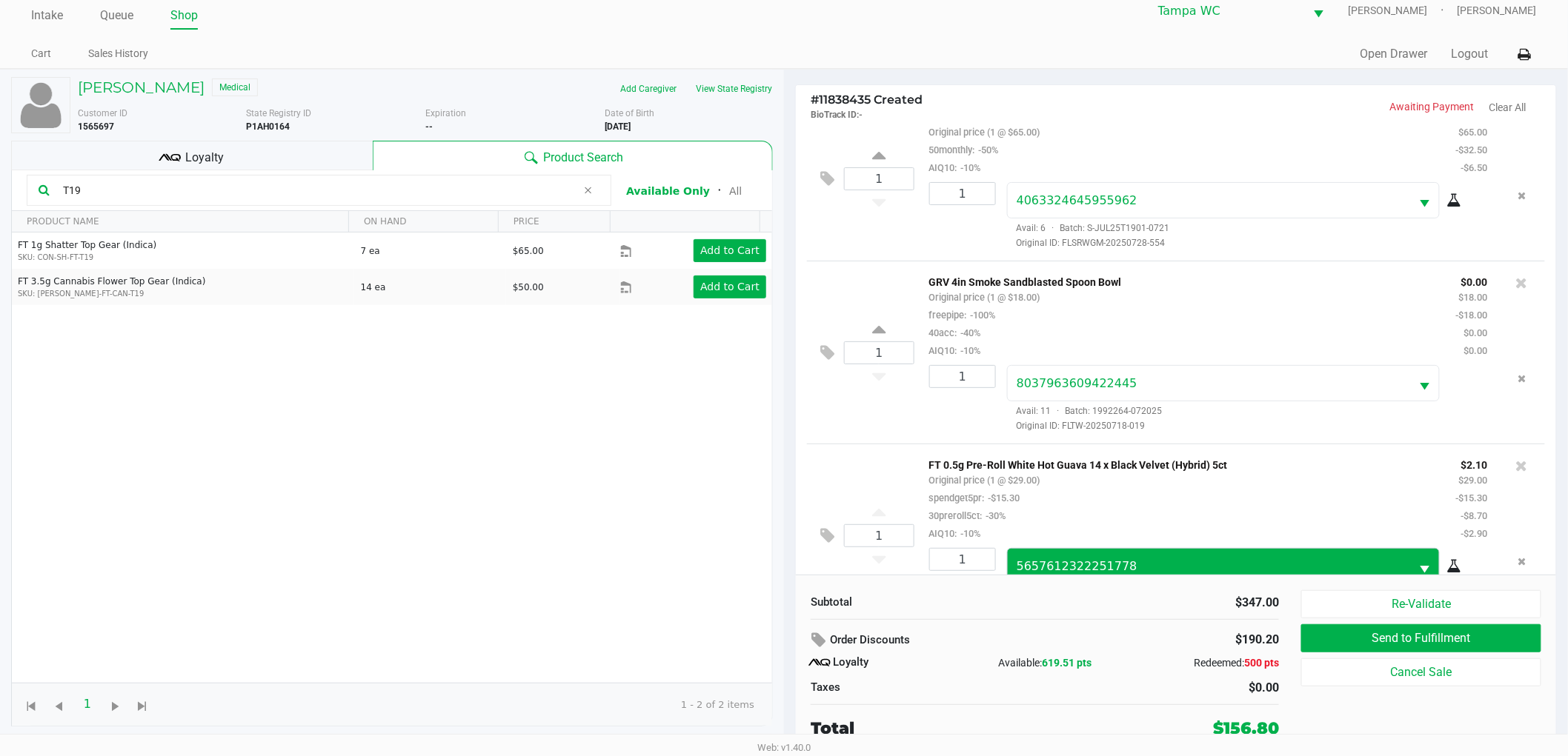
scroll to position [469, 0]
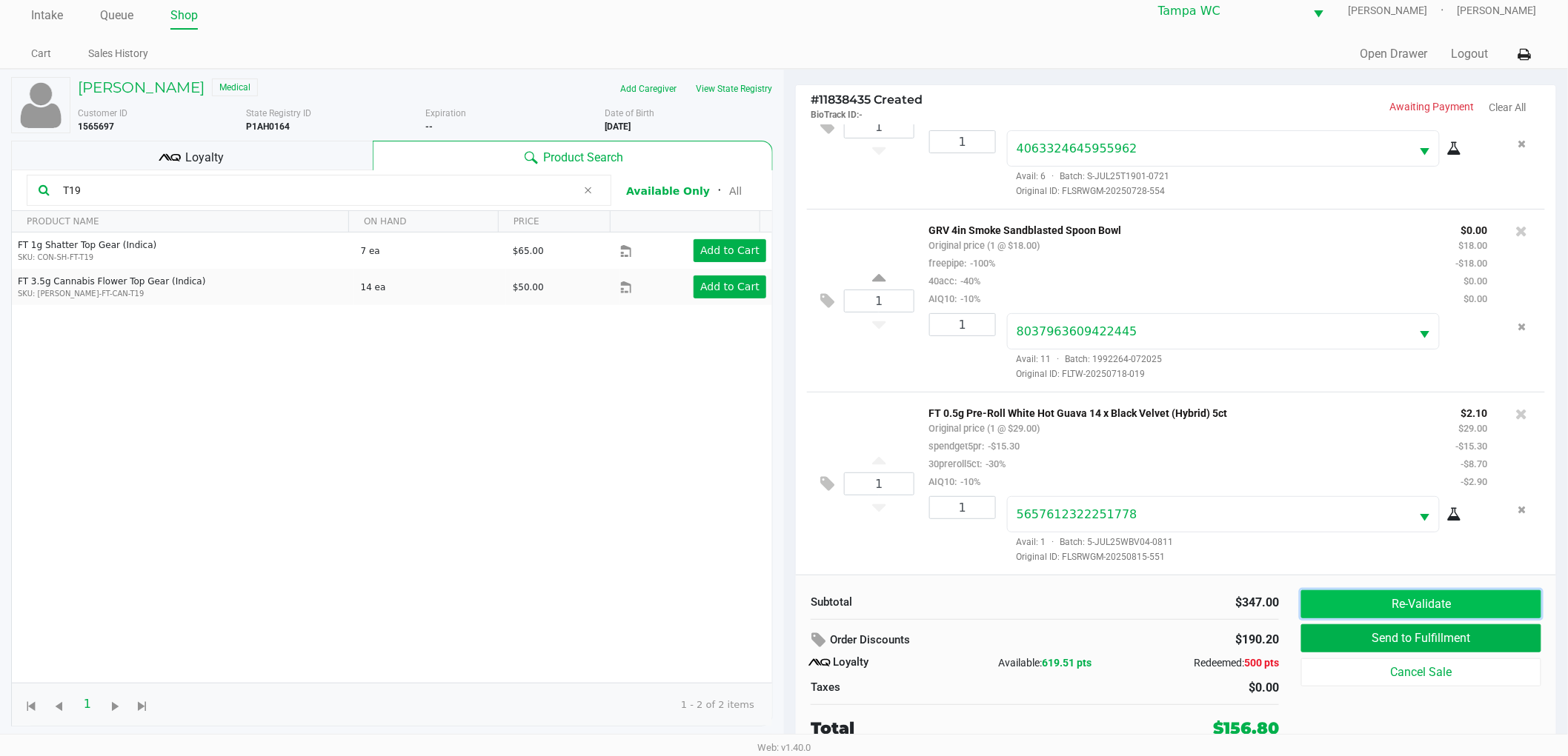
click at [1395, 601] on button "Re-Validate" at bounding box center [1422, 604] width 240 height 28
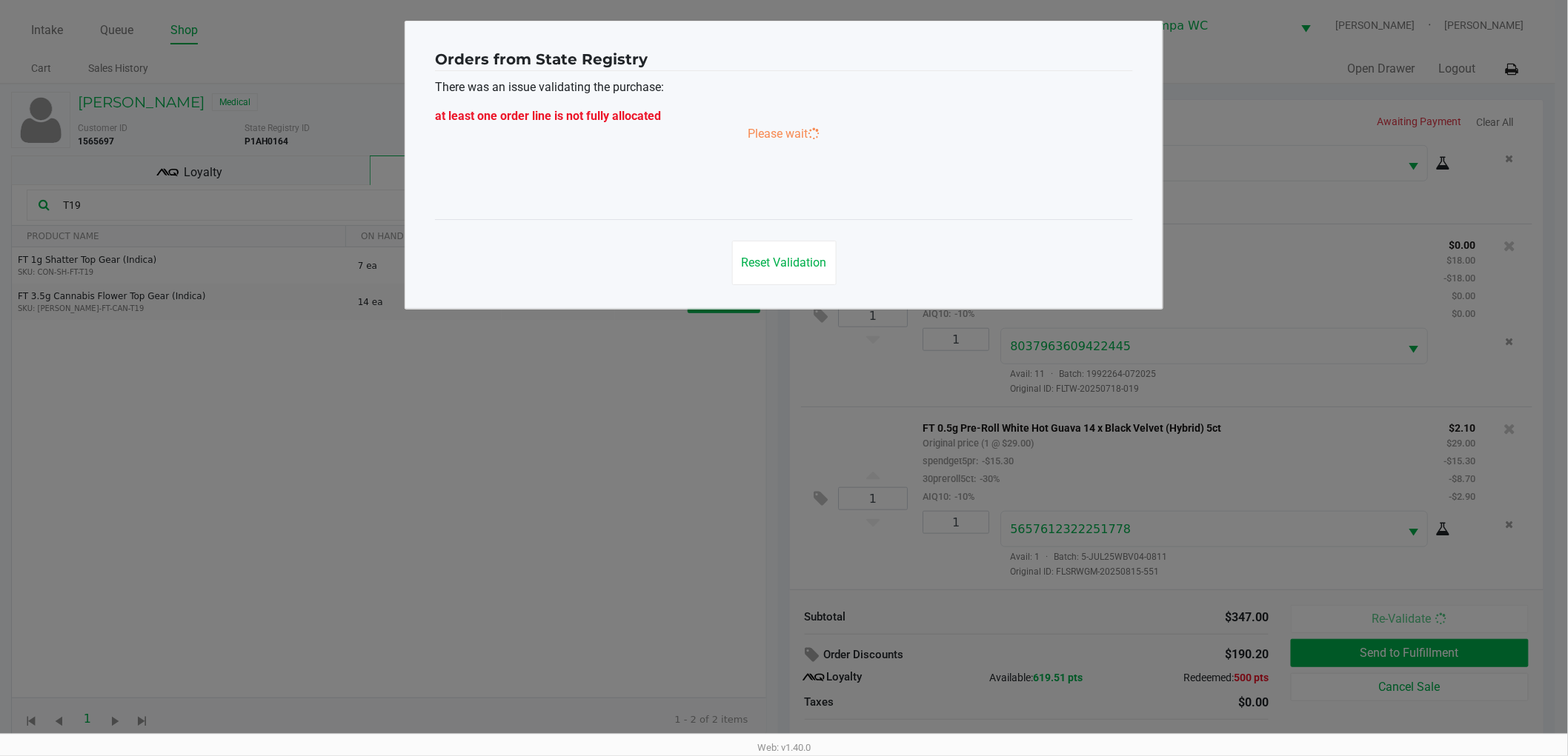
scroll to position [0, 0]
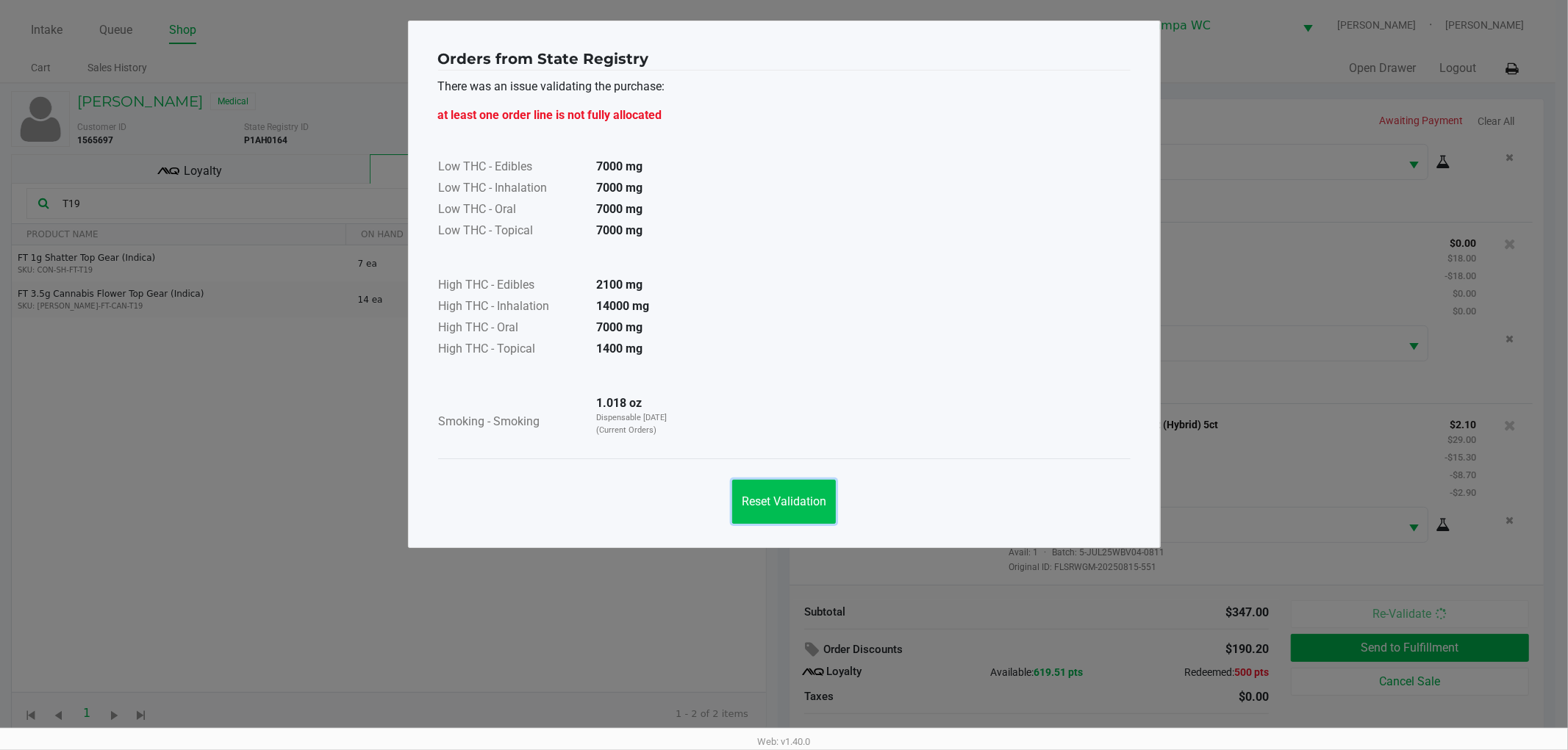
click at [807, 487] on button "Reset Validation" at bounding box center [784, 502] width 104 height 44
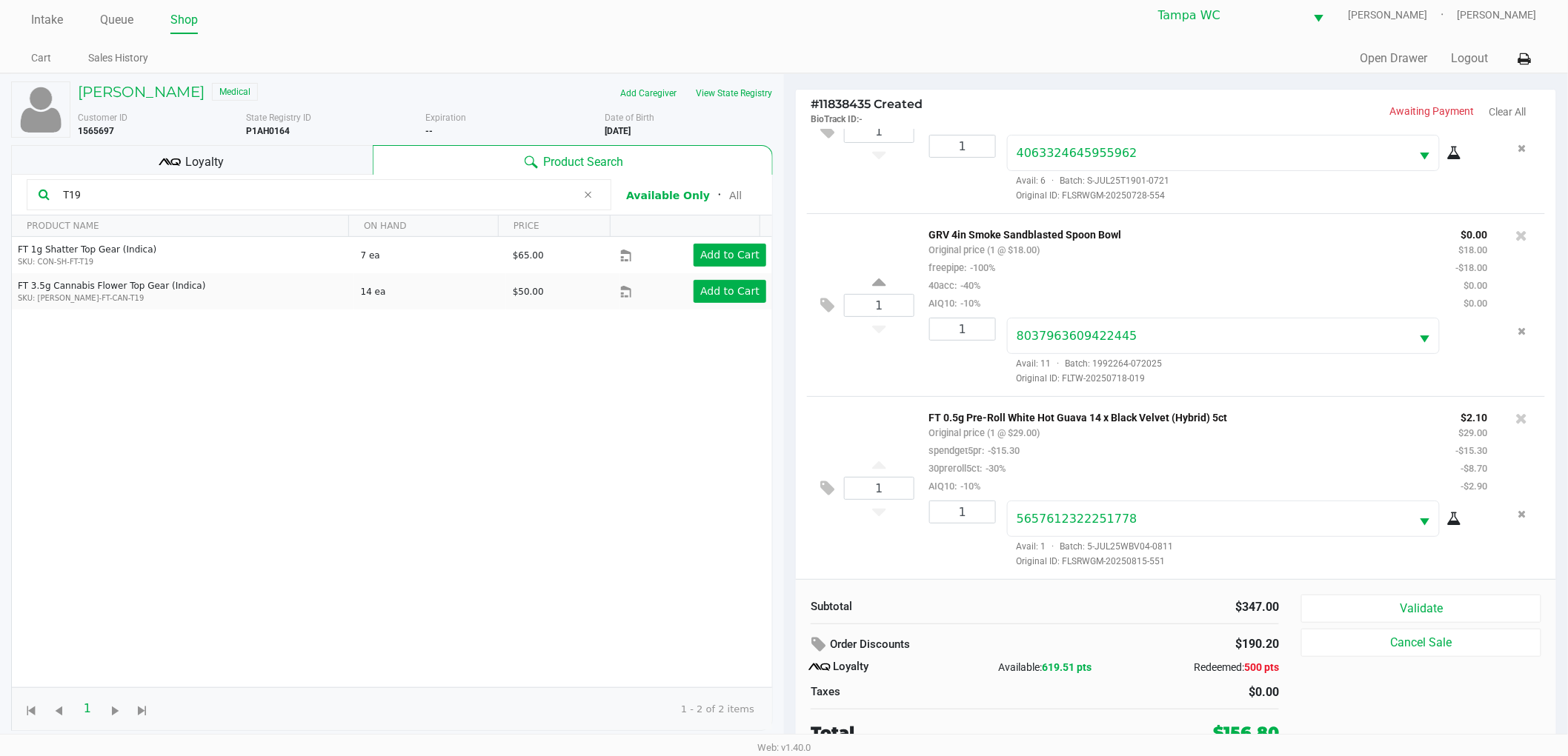
scroll to position [16, 0]
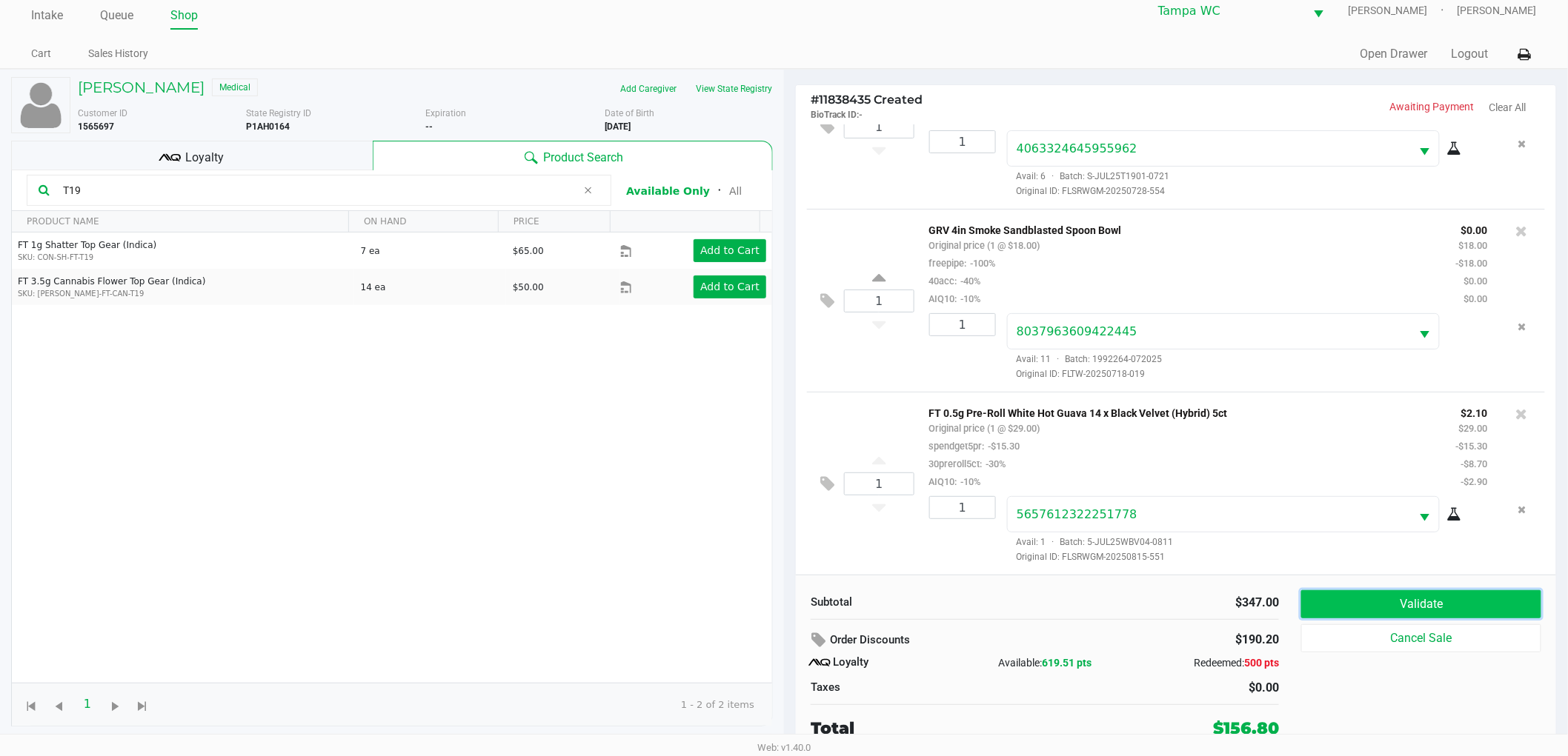
click at [1453, 598] on button "Validate" at bounding box center [1422, 604] width 240 height 28
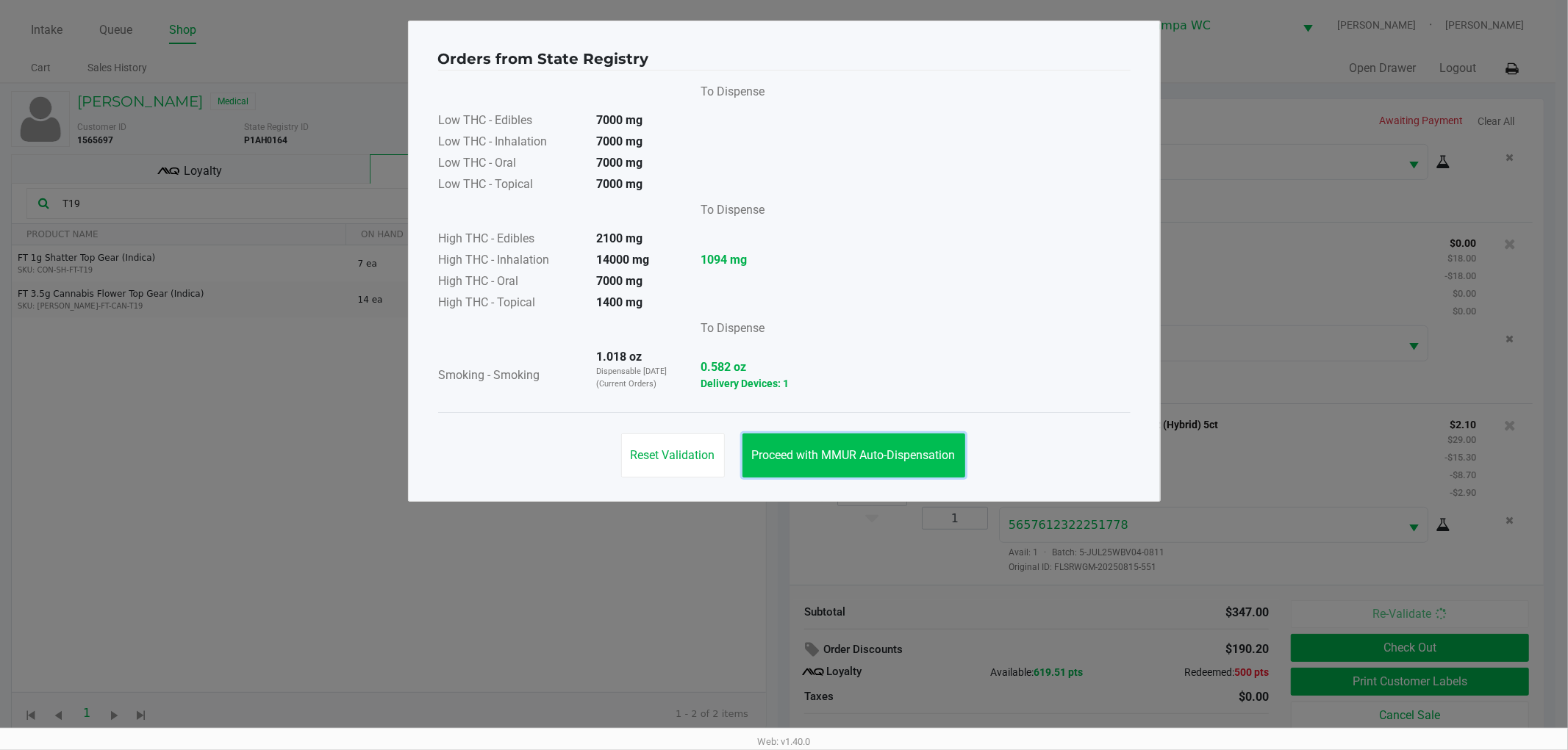
drag, startPoint x: 898, startPoint y: 472, endPoint x: 913, endPoint y: 450, distance: 26.6
click at [897, 466] on button "Proceed with MMUR Auto-Dispensation" at bounding box center [853, 455] width 223 height 44
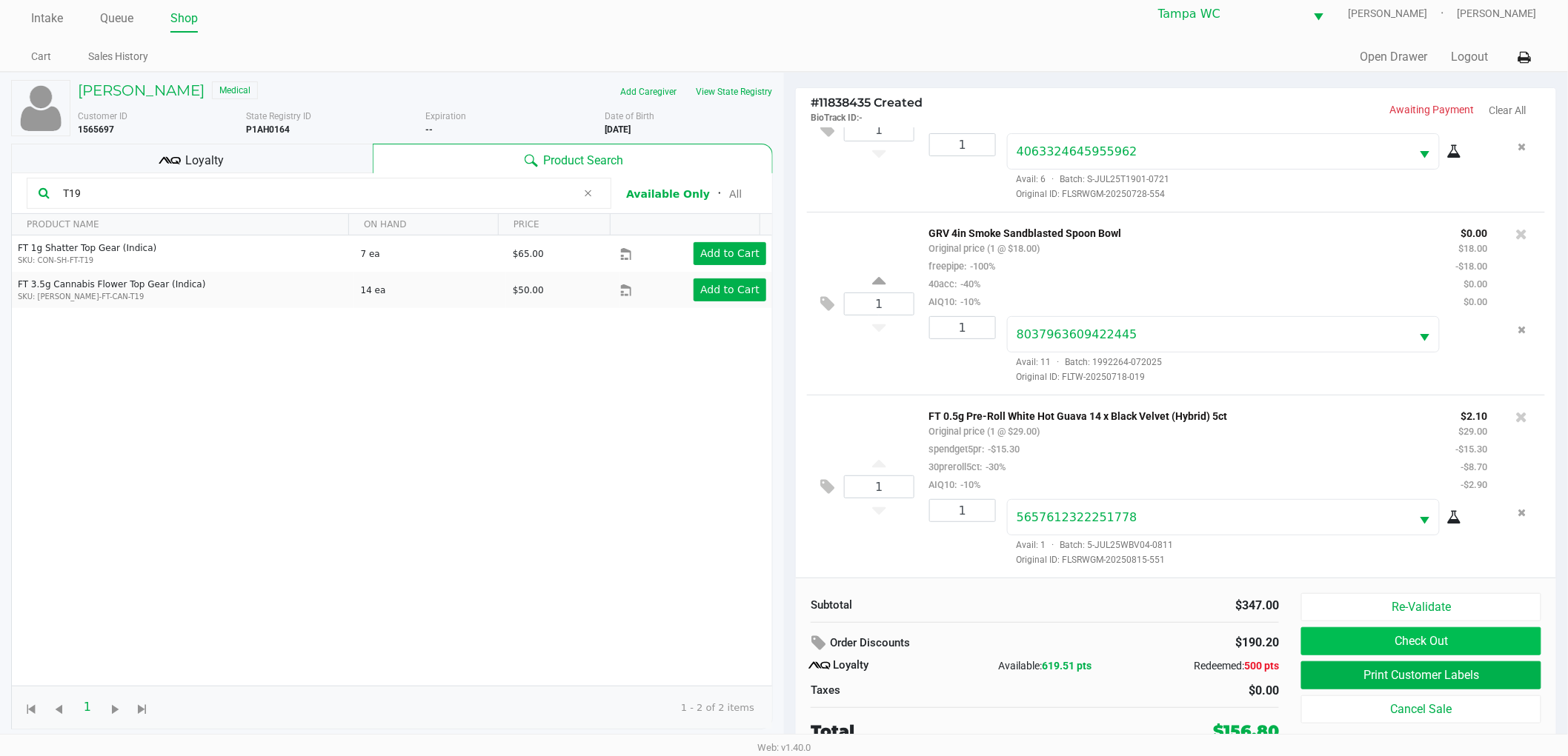
scroll to position [16, 0]
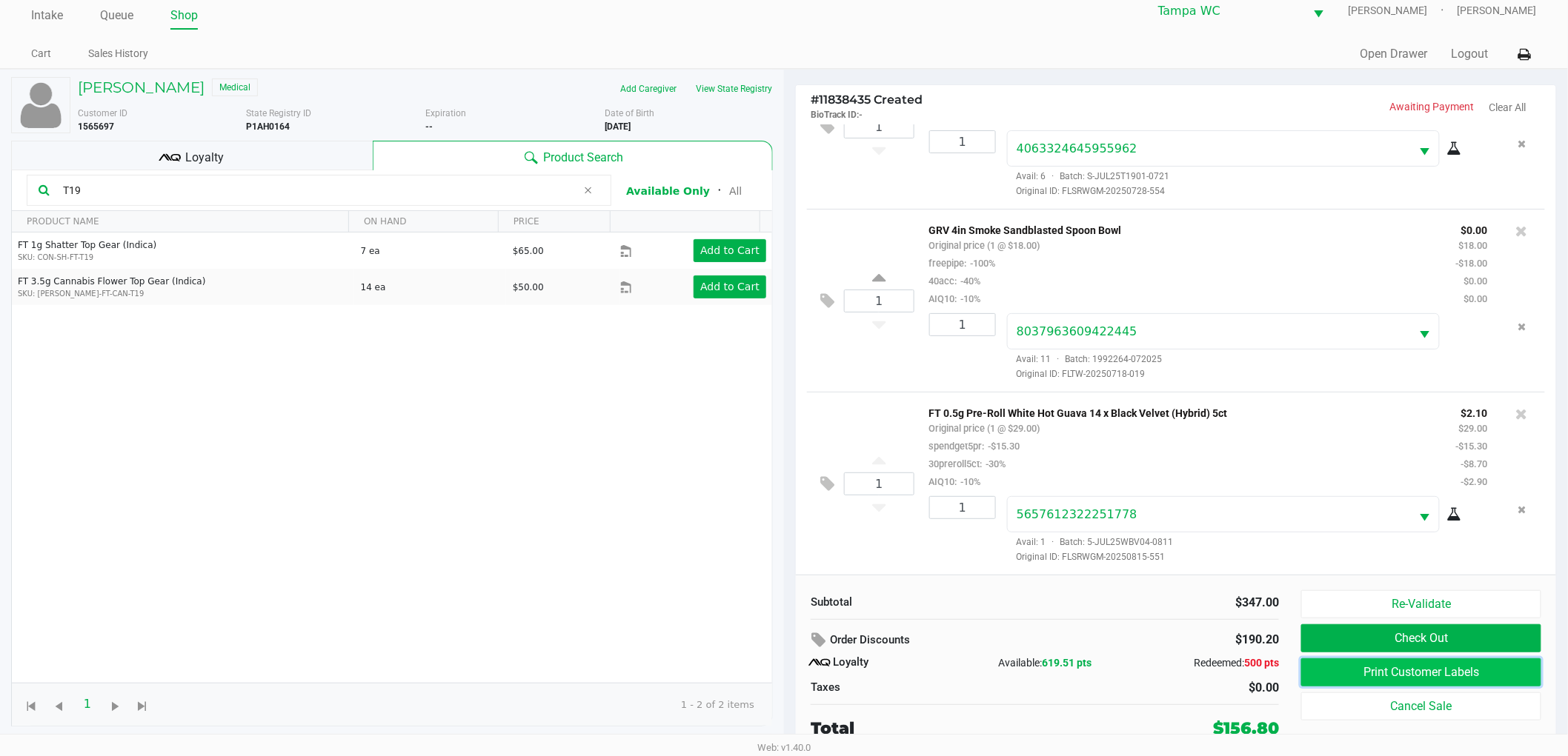
click at [1360, 668] on button "Print Customer Labels" at bounding box center [1422, 673] width 240 height 28
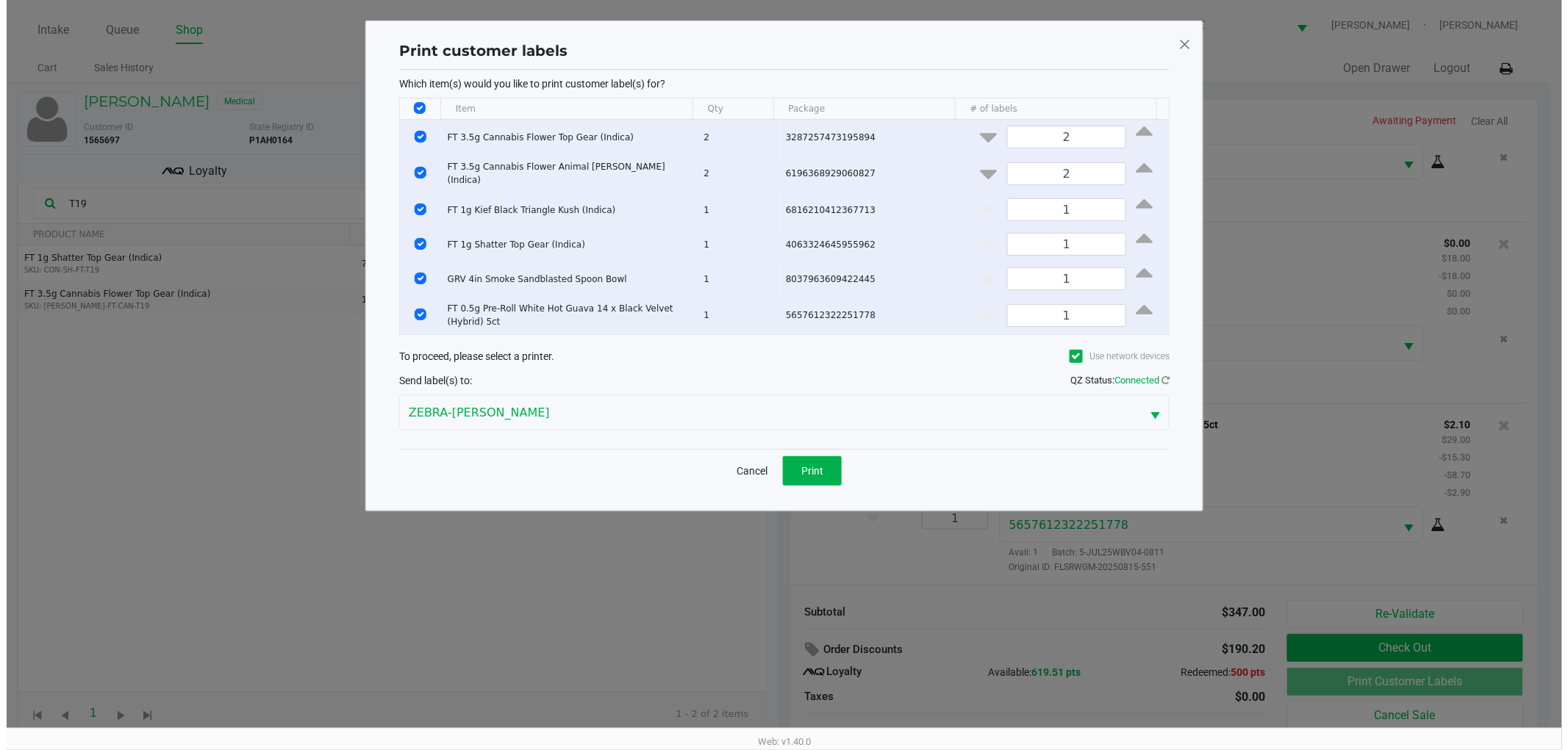
scroll to position [0, 0]
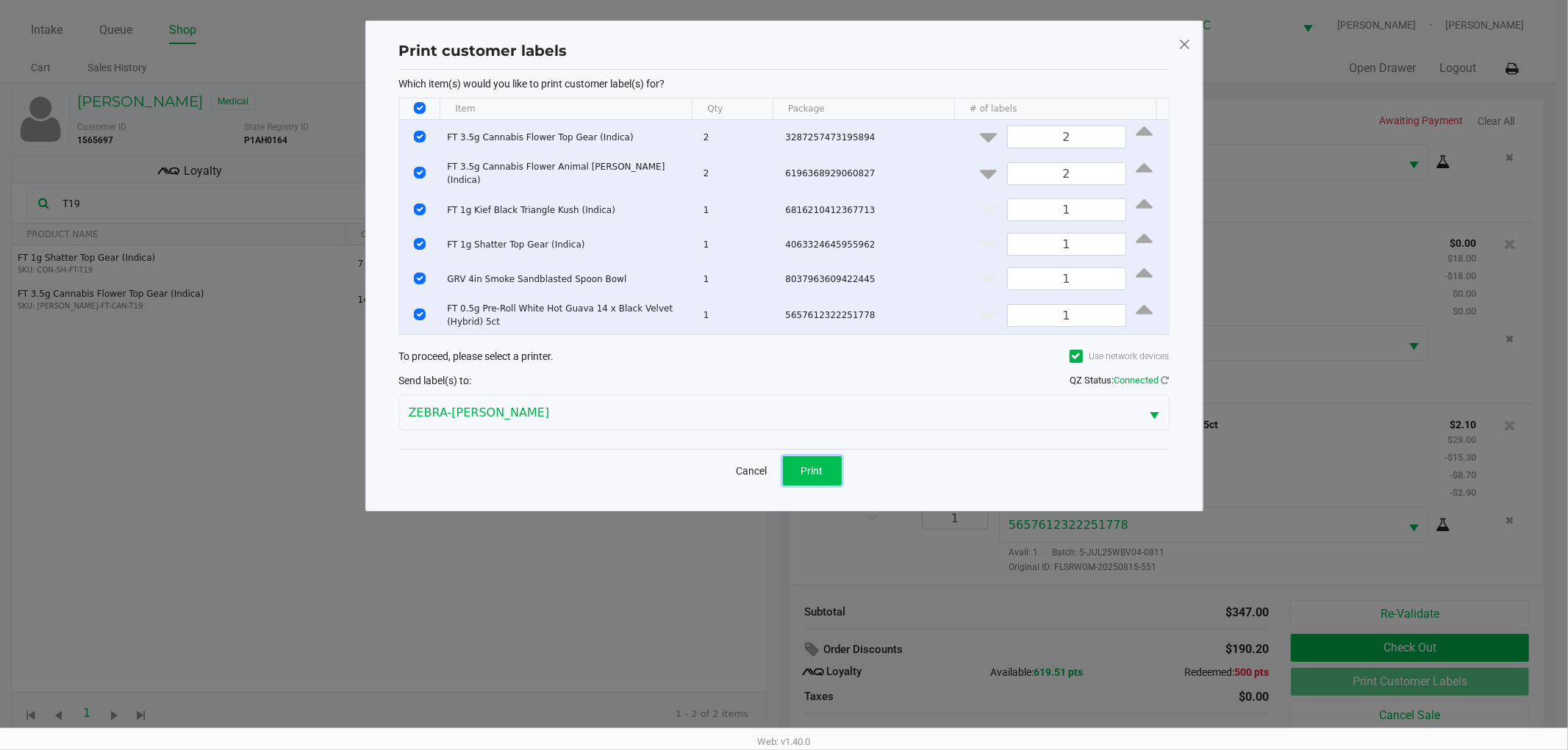
click at [800, 467] on button "Print" at bounding box center [812, 471] width 59 height 30
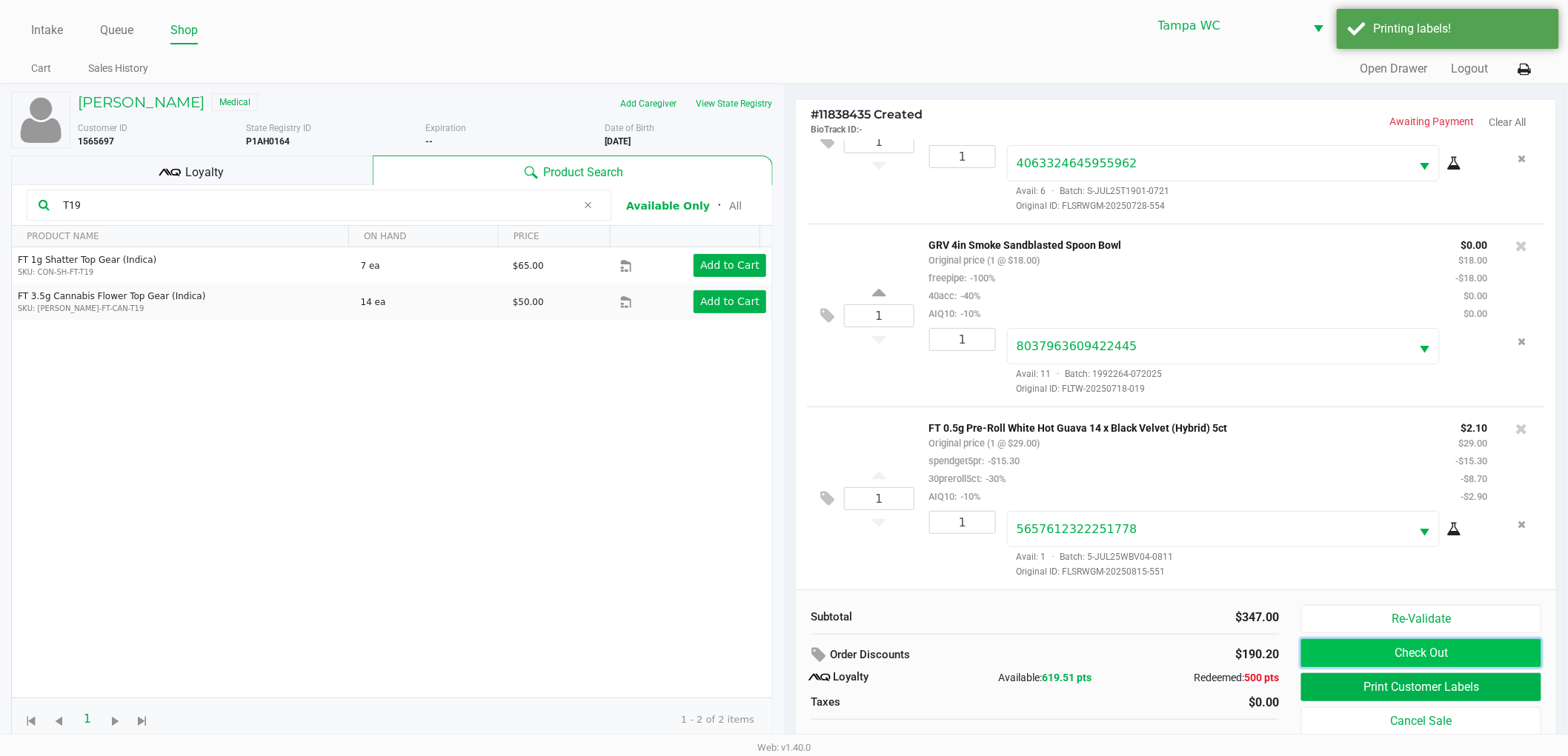
click at [1444, 655] on button "Check Out" at bounding box center [1422, 653] width 240 height 28
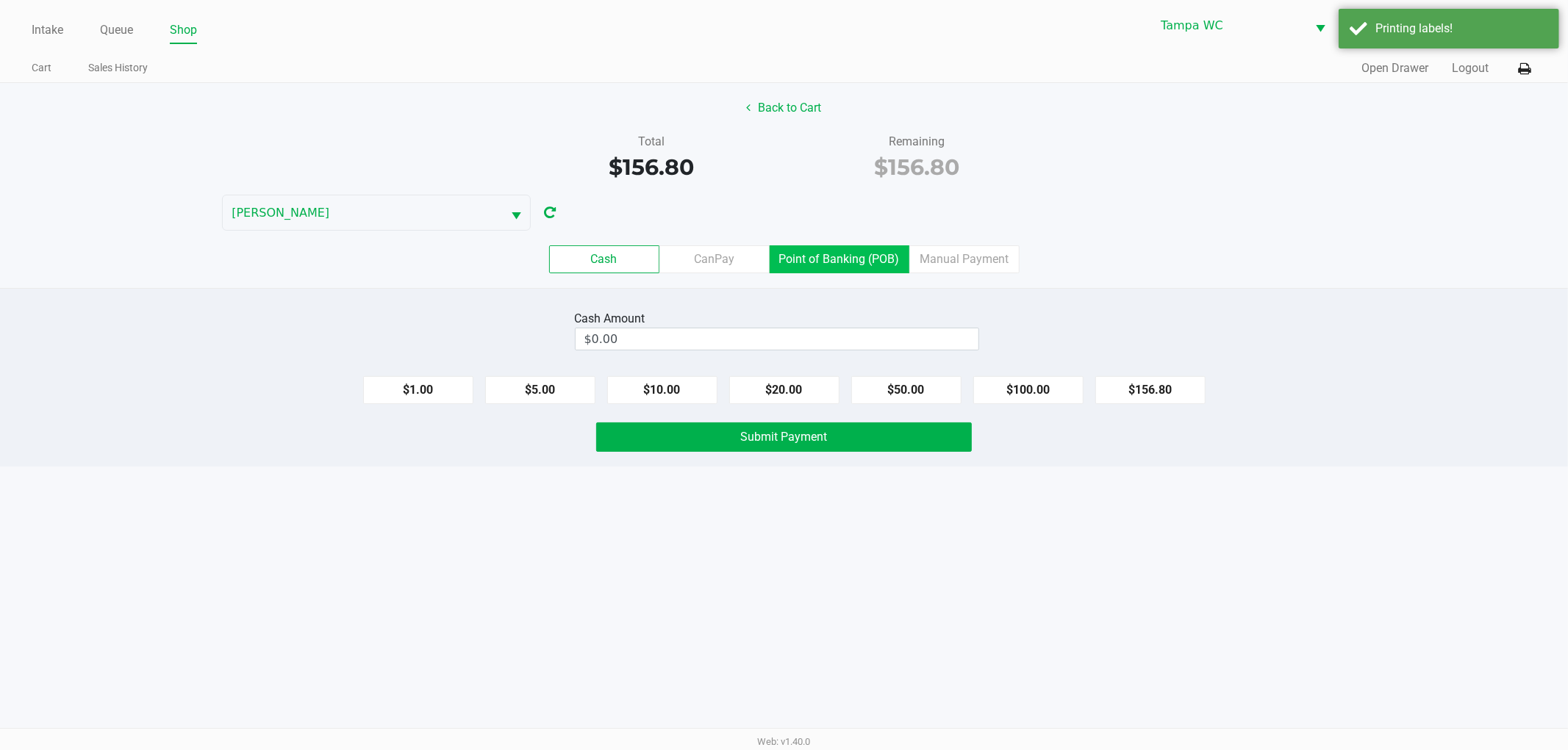
click at [835, 261] on label "Point of Banking (POB)" at bounding box center [839, 259] width 140 height 28
click at [0, 0] on 7 "Point of Banking (POB)" at bounding box center [0, 0] width 0 height 0
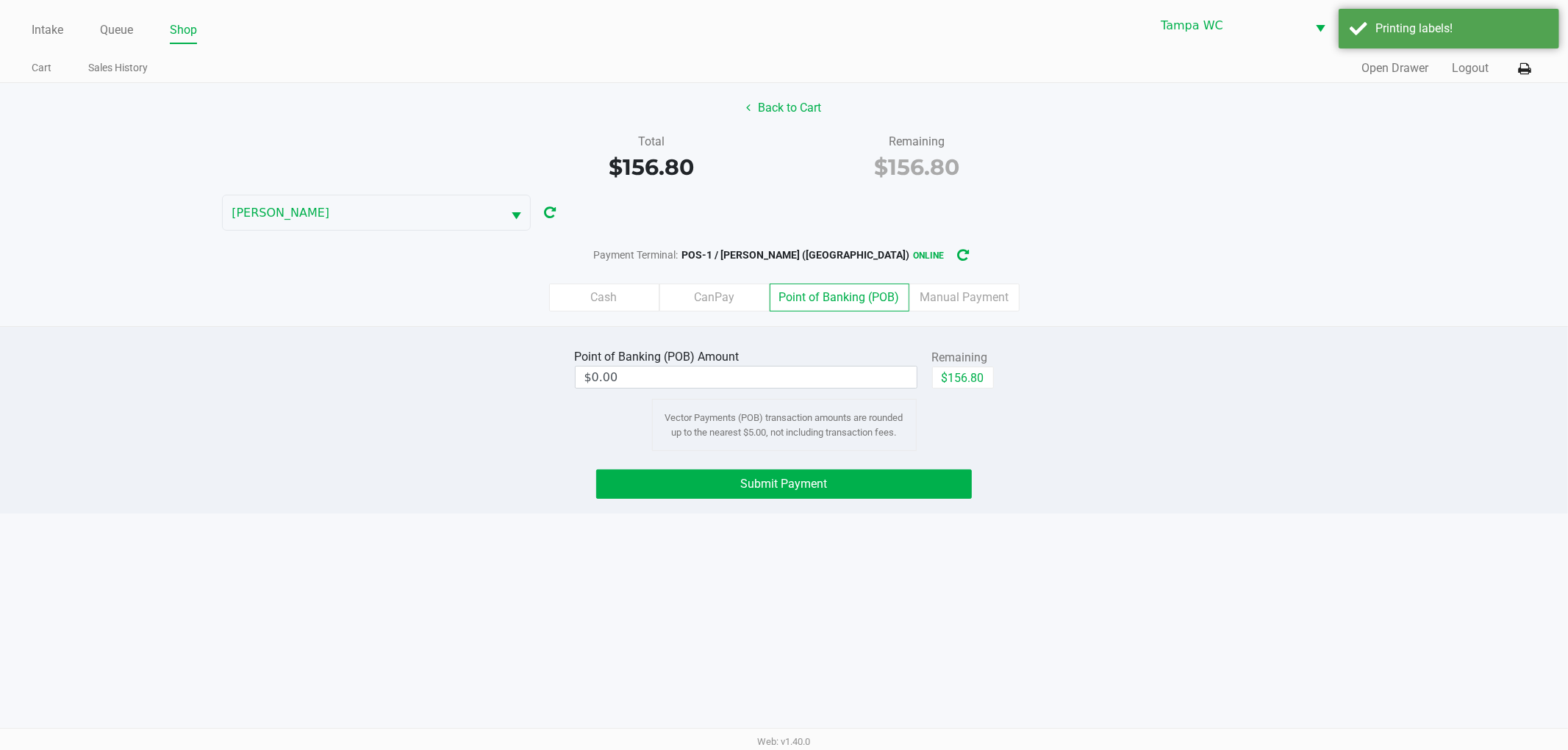
drag, startPoint x: 1315, startPoint y: 254, endPoint x: 1053, endPoint y: 345, distance: 277.4
click at [1302, 262] on div "Payment Terminal: POS-1 / [PERSON_NAME] ([GEOGRAPHIC_DATA]) online" at bounding box center [784, 255] width 1568 height 27
click at [978, 380] on button "$156.80" at bounding box center [963, 377] width 62 height 22
type input "$156.80"
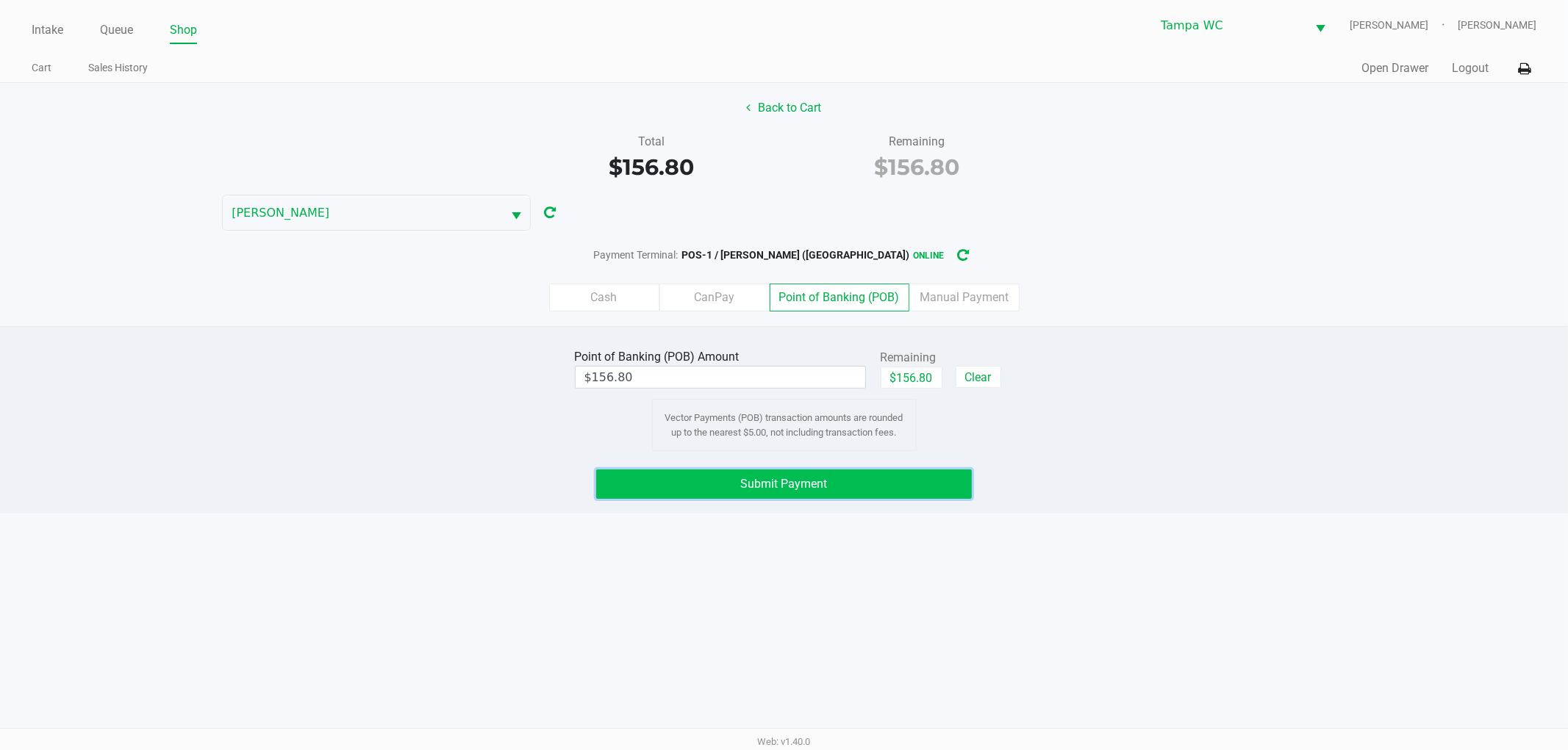
click at [921, 480] on button "Submit Payment" at bounding box center [784, 484] width 376 height 30
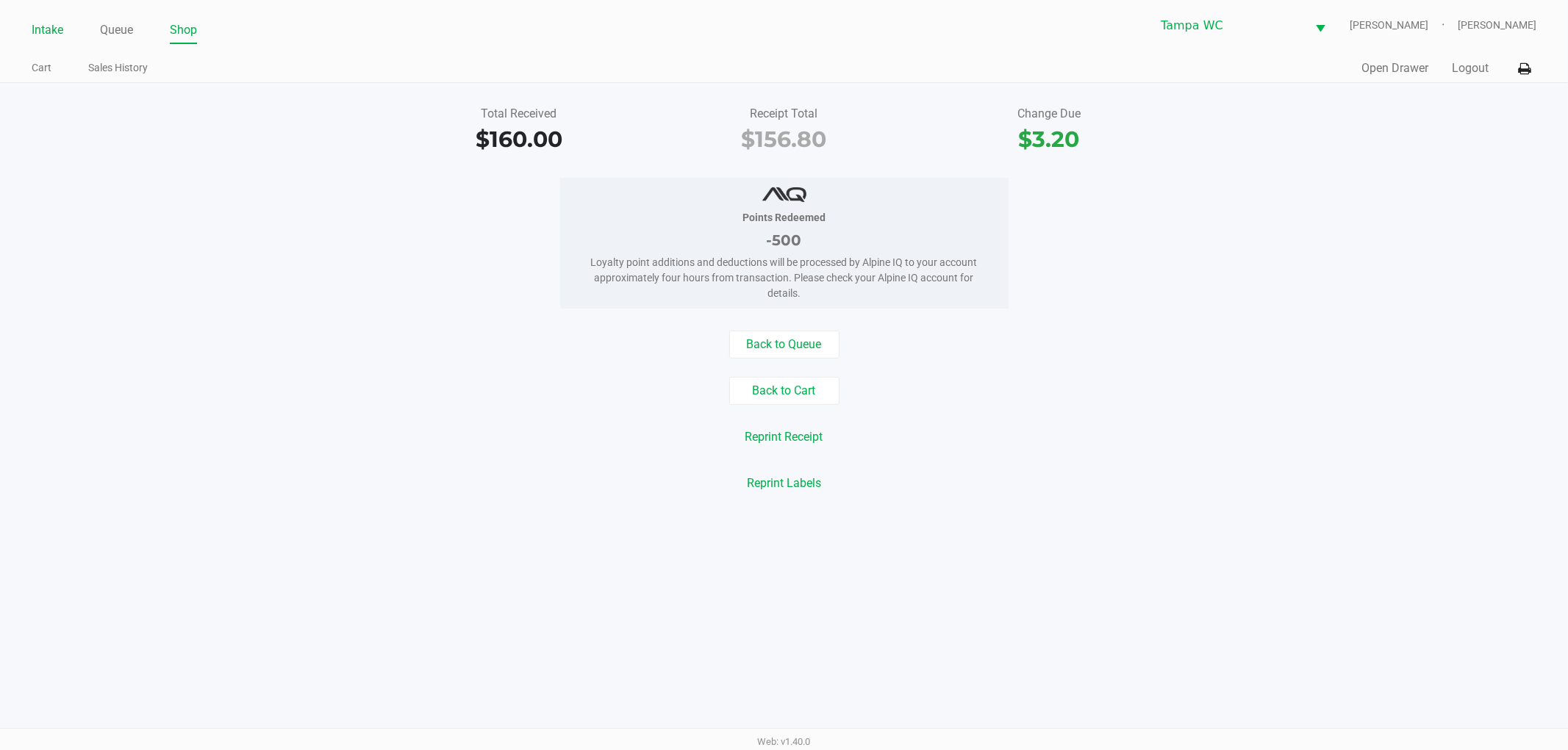
click at [42, 37] on link "Intake" at bounding box center [47, 30] width 31 height 21
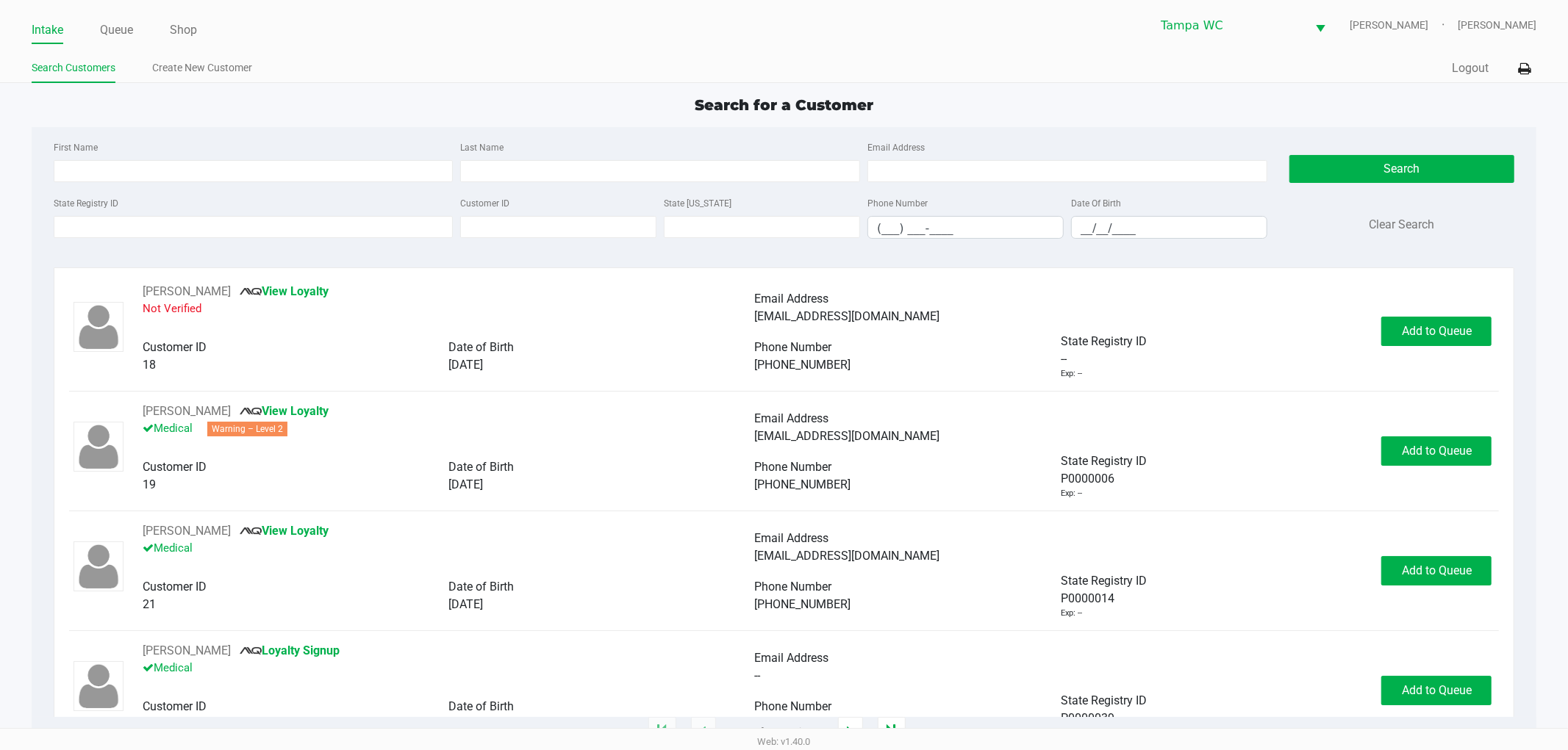
click at [174, 148] on div "First Name" at bounding box center [253, 160] width 408 height 44
type input "ALEXA"
type input "FORTE"
type input "[DATE]"
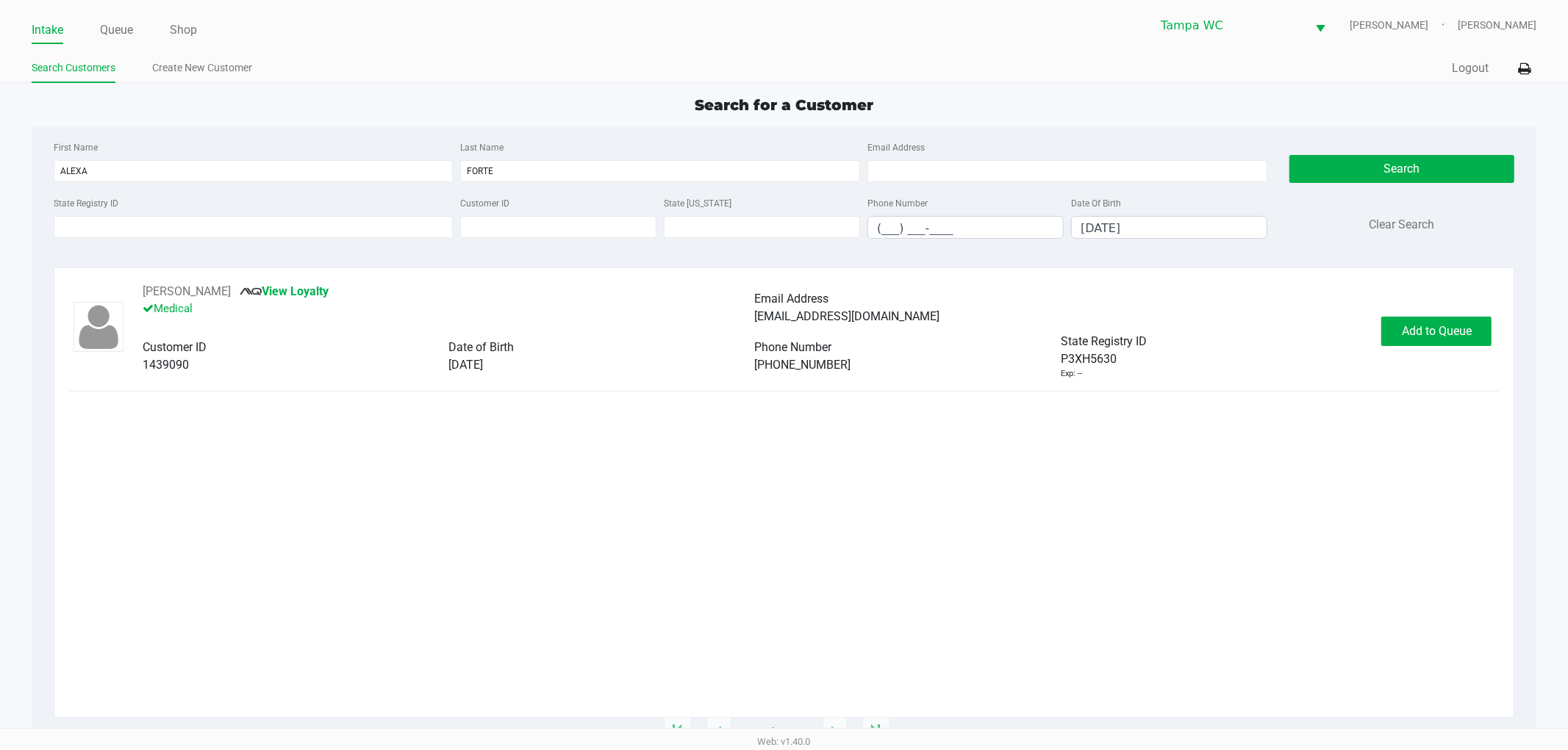
click at [237, 460] on div "[PERSON_NAME] View Loyalty Medical Email Address [EMAIL_ADDRESS][DOMAIN_NAME] C…" at bounding box center [784, 500] width 1430 height 435
drag, startPoint x: 1450, startPoint y: 335, endPoint x: 1363, endPoint y: 404, distance: 111.0
click at [1450, 336] on span "Add to Queue" at bounding box center [1437, 330] width 70 height 14
click at [1353, 443] on div "[PERSON_NAME] View Loyalty Medical Email Address [EMAIL_ADDRESS][DOMAIN_NAME] C…" at bounding box center [784, 500] width 1430 height 435
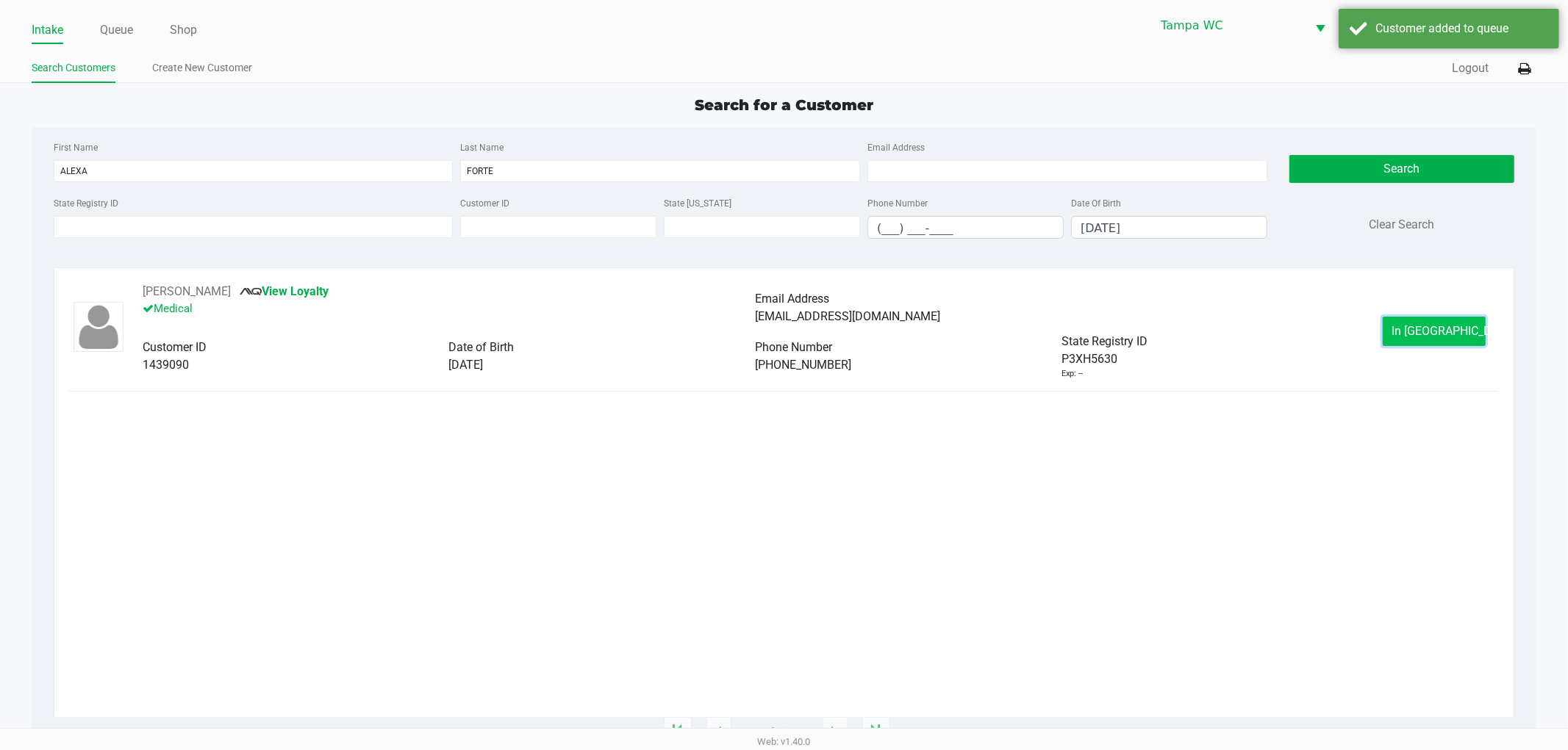
click at [1421, 334] on span "In [GEOGRAPHIC_DATA]" at bounding box center [1454, 330] width 123 height 14
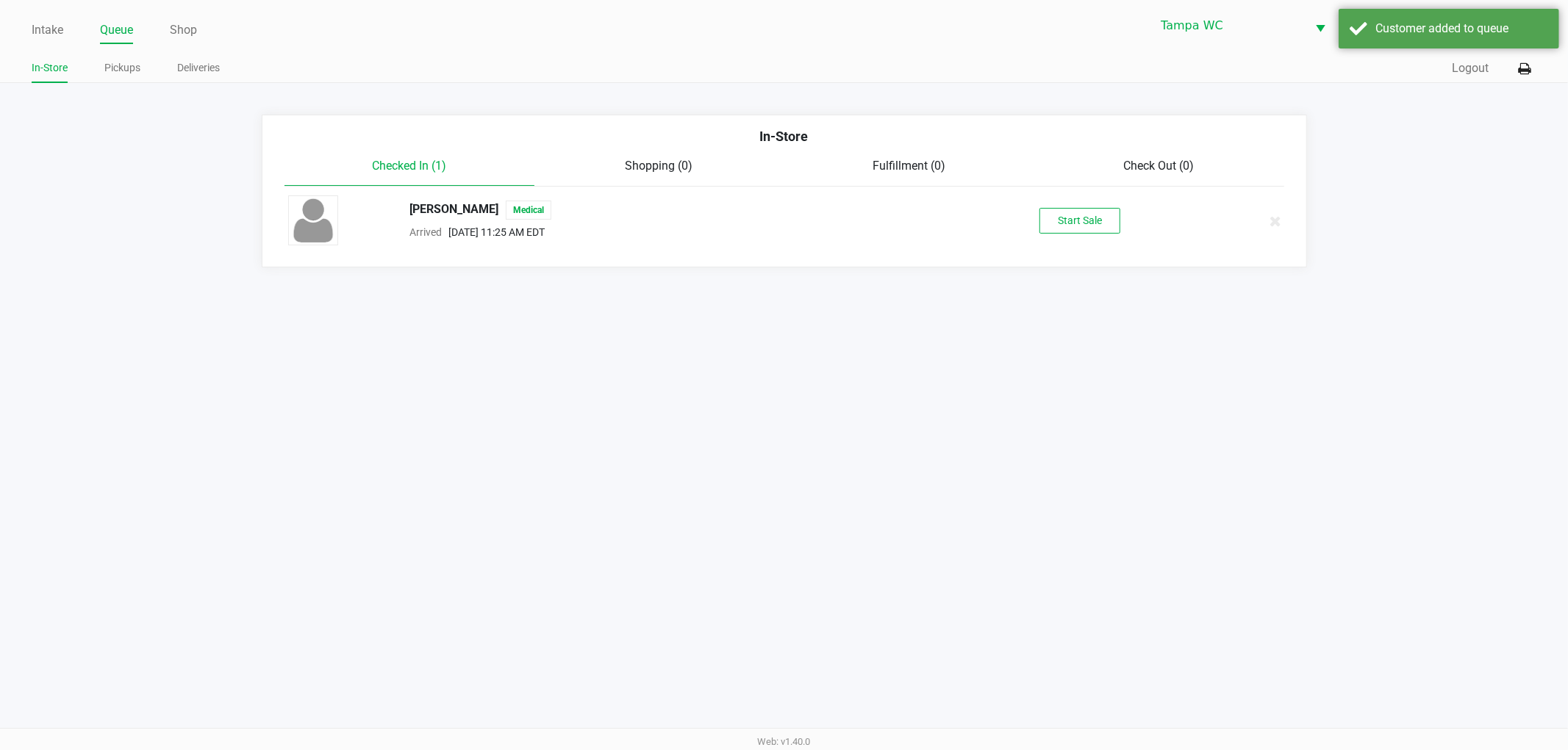
click at [1252, 416] on div "Intake Queue Shop Tampa [PERSON_NAME] [PERSON_NAME] In-Store Pickups Deliveries…" at bounding box center [784, 375] width 1568 height 750
click at [1061, 206] on div "[PERSON_NAME] Medical Arrived [DATE] 11:25 AM EDT Start Sale" at bounding box center [784, 221] width 1015 height 51
drag, startPoint x: 1066, startPoint y: 225, endPoint x: 1032, endPoint y: 348, distance: 127.6
click at [1067, 233] on div "[PERSON_NAME] Medical Arrived [DATE] 11:25 AM EDT Start Sale" at bounding box center [784, 221] width 1015 height 51
click at [1041, 369] on div "Intake Queue Shop Tampa [PERSON_NAME] [PERSON_NAME] In-Store Pickups Deliveries…" at bounding box center [784, 375] width 1568 height 750
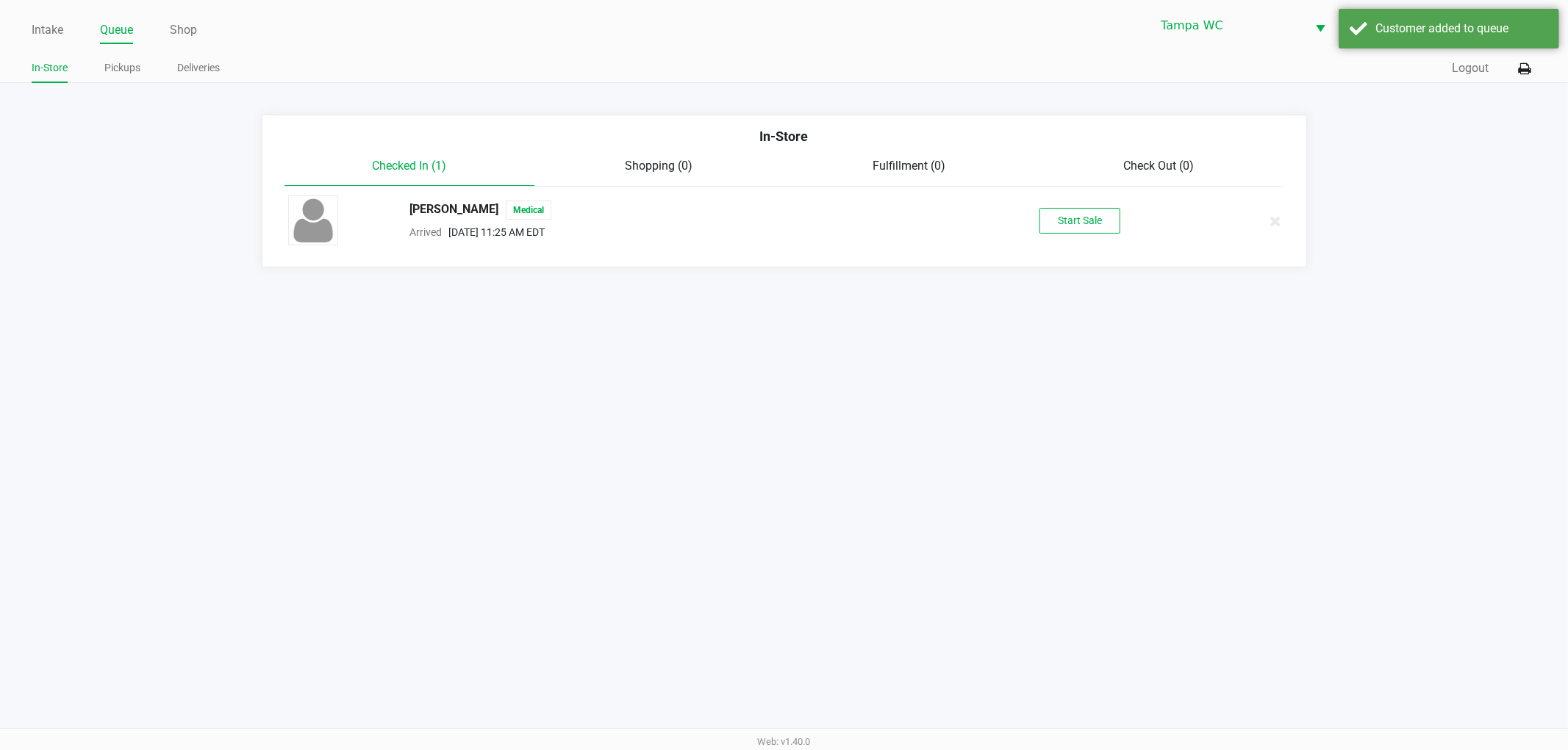
click at [820, 387] on div "Intake Queue Shop Tampa [PERSON_NAME] [PERSON_NAME] In-Store Pickups Deliveries…" at bounding box center [784, 375] width 1568 height 750
click at [1084, 214] on button "Start Sale" at bounding box center [1080, 220] width 81 height 26
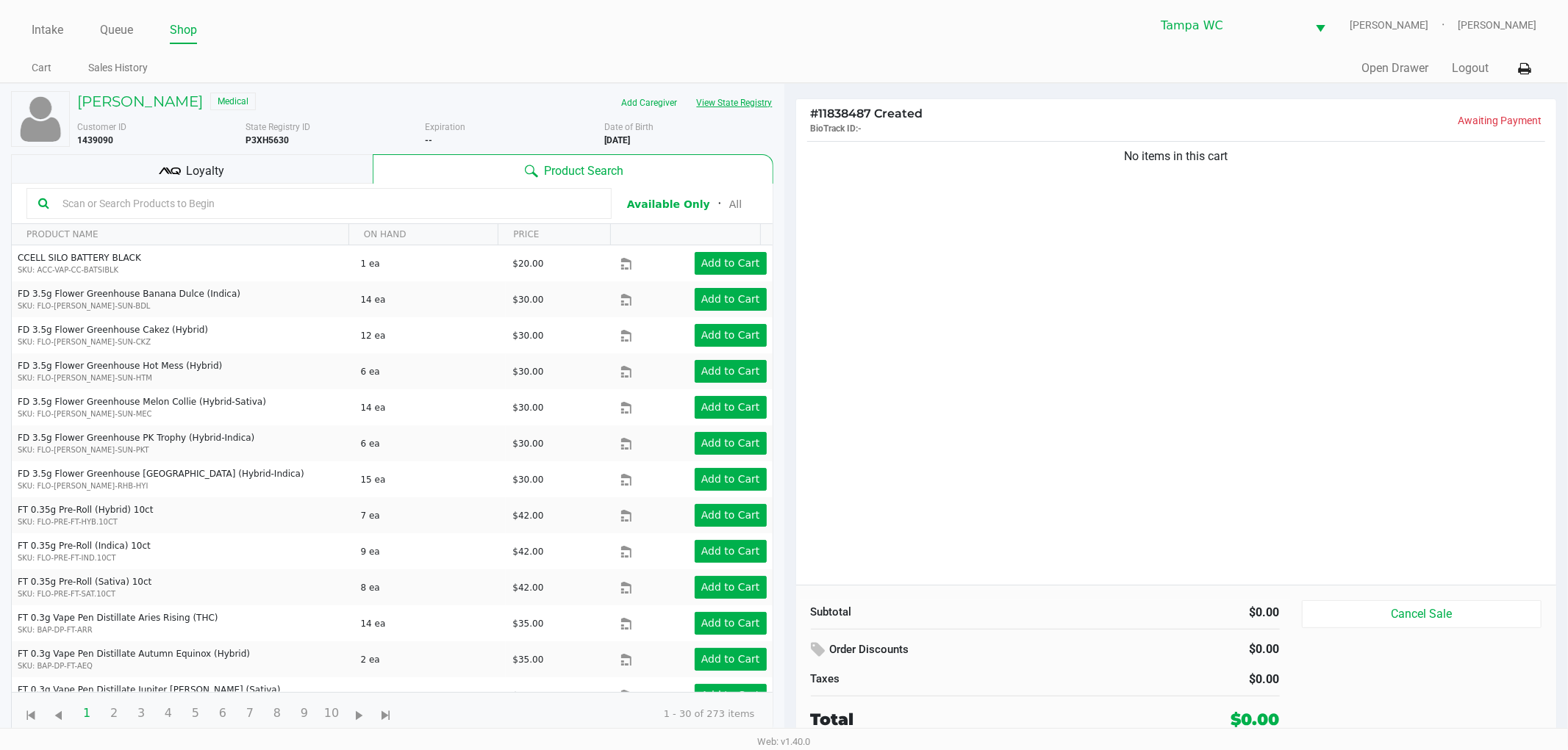
click at [754, 103] on button "View State Registry" at bounding box center [731, 103] width 86 height 23
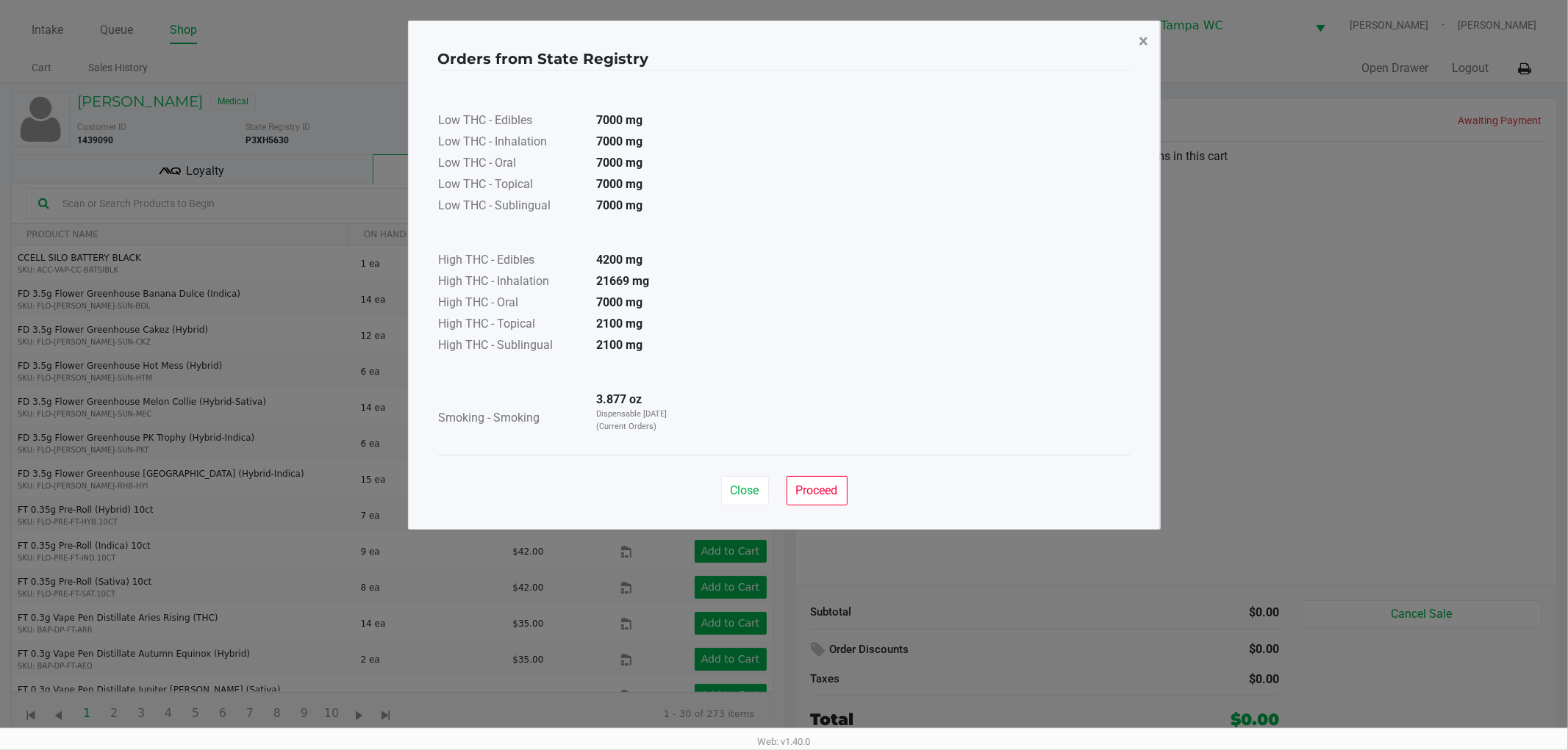
drag, startPoint x: 1144, startPoint y: 30, endPoint x: 1107, endPoint y: 68, distance: 53.0
click at [1145, 31] on span "×" at bounding box center [1145, 41] width 10 height 21
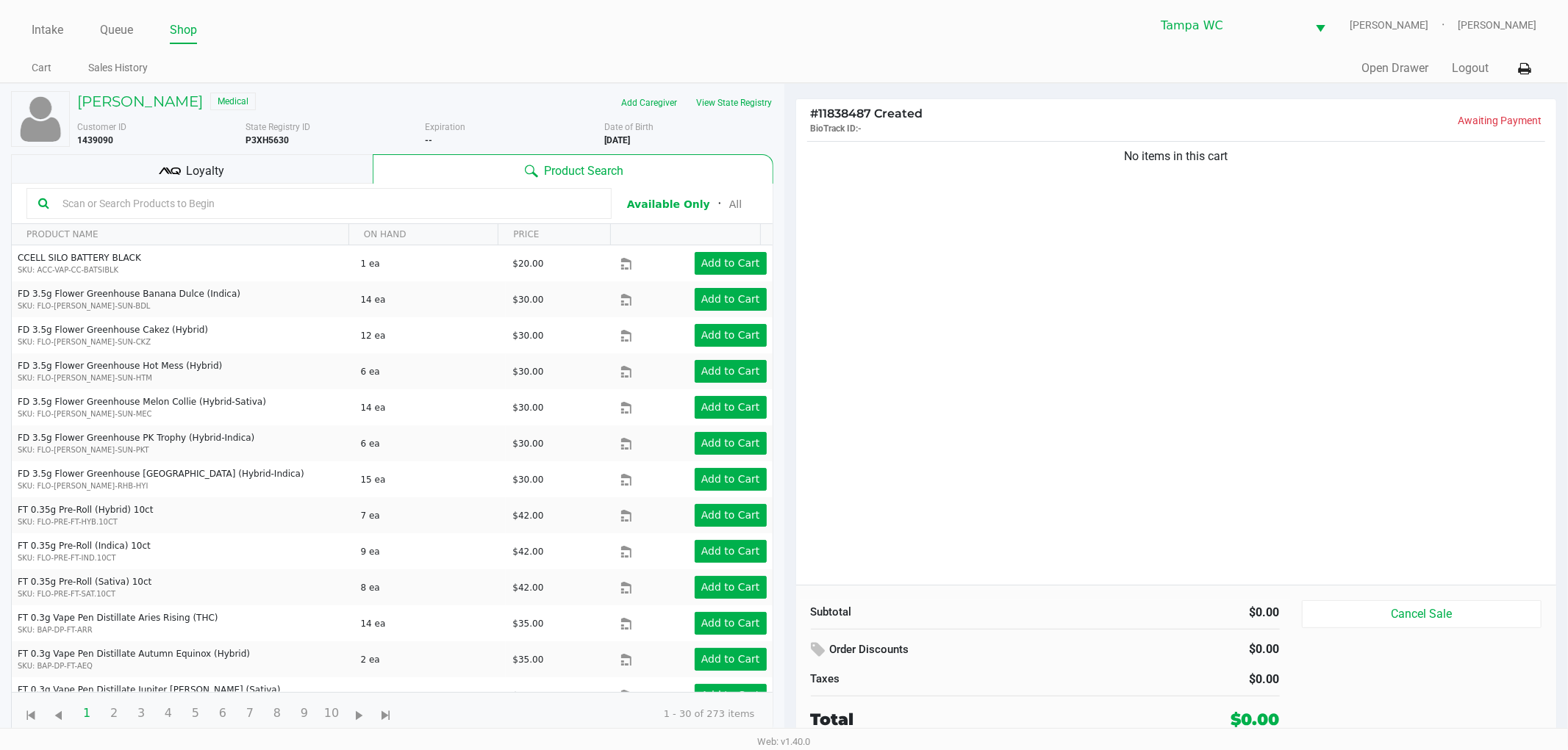
click at [1184, 245] on div "No items in this cart" at bounding box center [1176, 362] width 761 height 447
click at [330, 193] on input "text" at bounding box center [328, 204] width 543 height 22
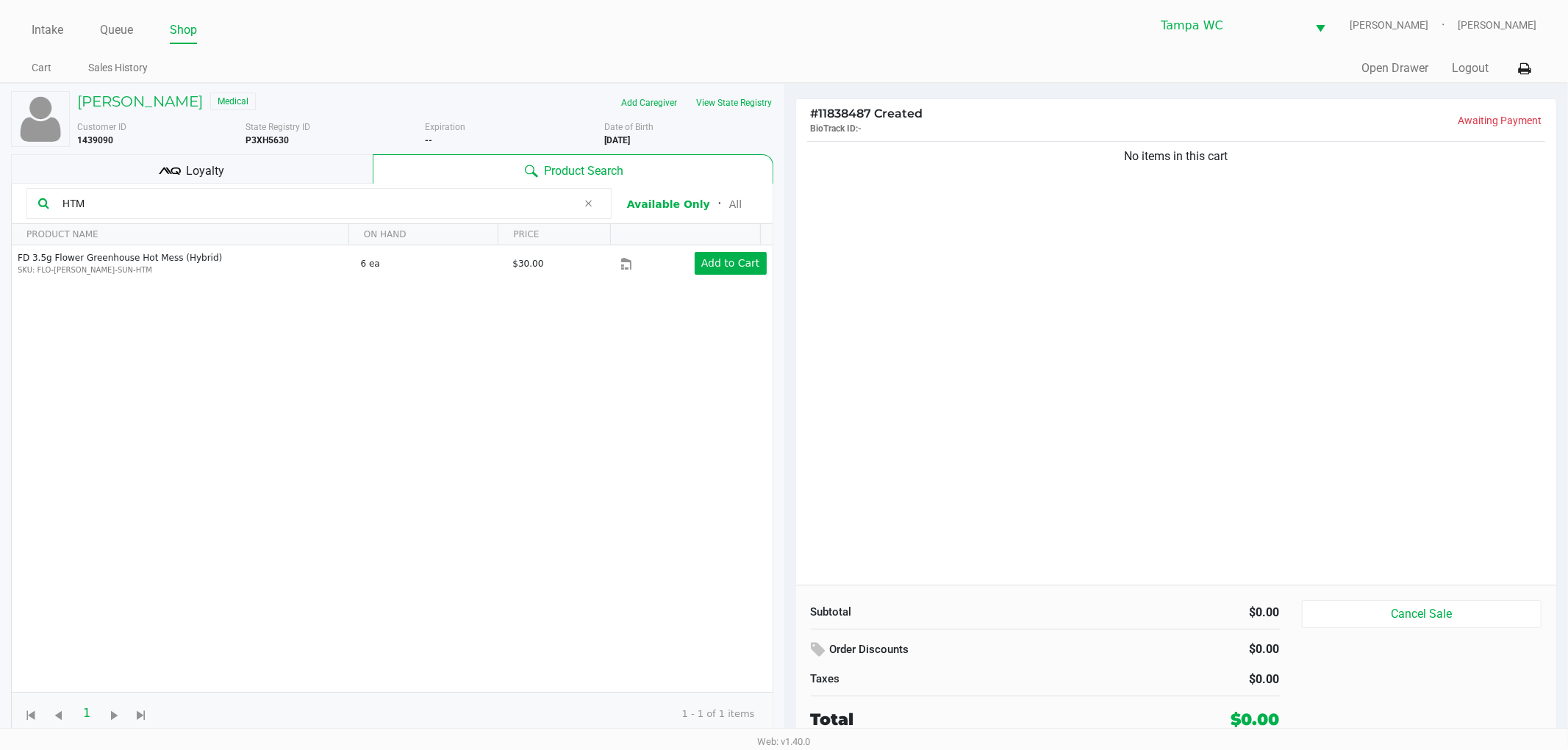
drag, startPoint x: 1035, startPoint y: 324, endPoint x: 862, endPoint y: 299, distance: 174.8
click at [1010, 325] on div "No items in this cart" at bounding box center [1176, 362] width 761 height 447
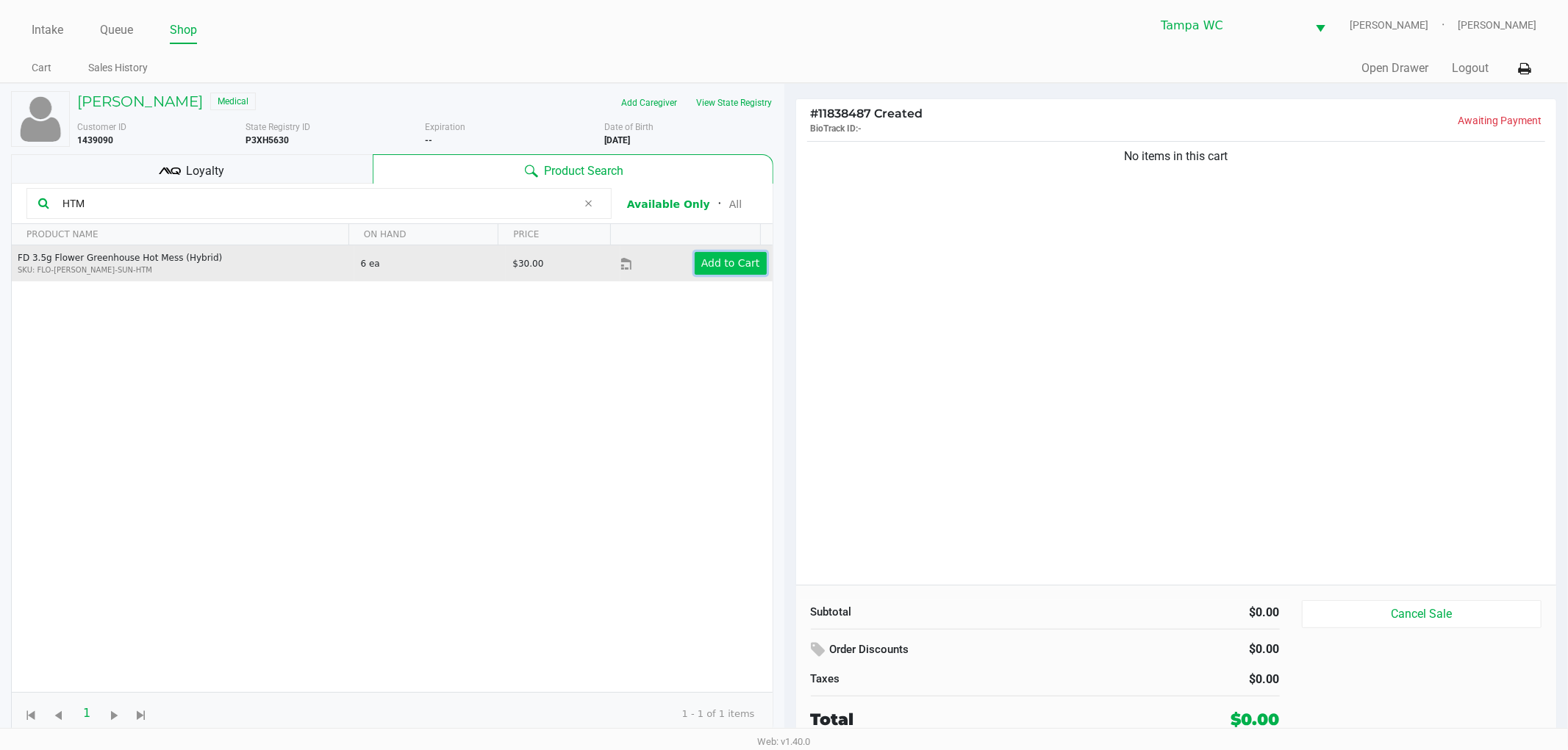
click at [716, 257] on app-button-loader "Add to Cart" at bounding box center [731, 263] width 59 height 12
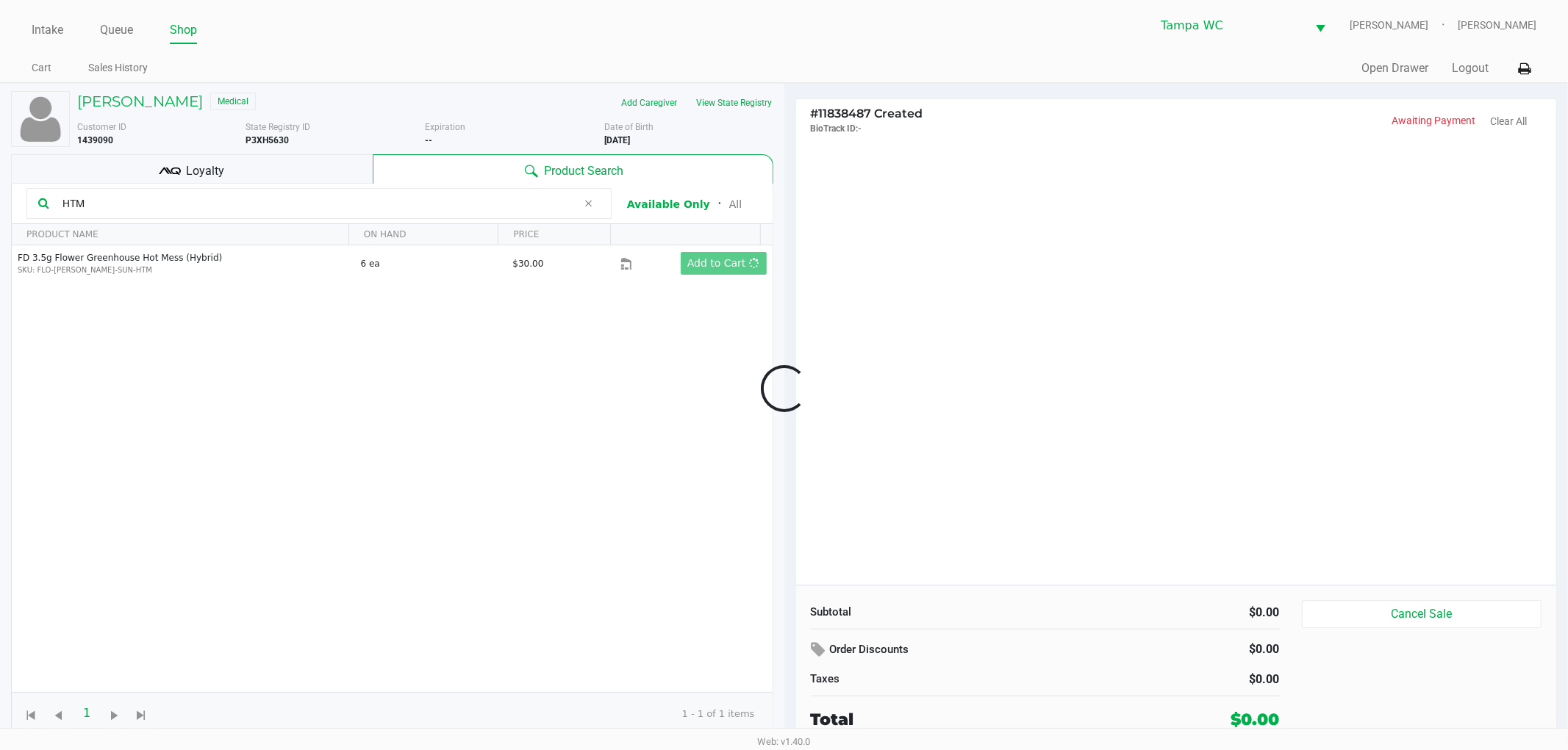
click at [876, 267] on div at bounding box center [784, 389] width 1568 height 465
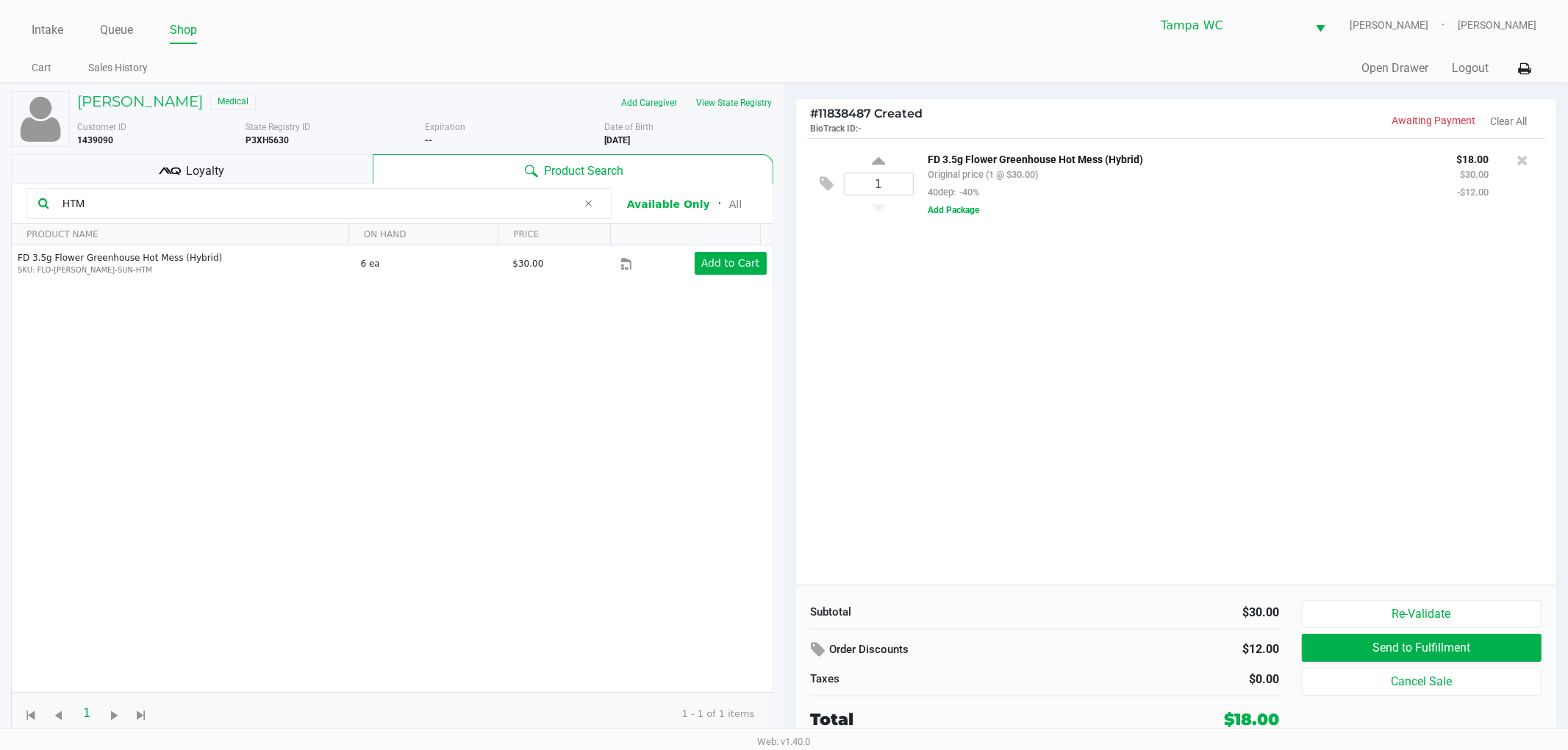
click at [961, 277] on div "1 FD 3.5g Flower Greenhouse Hot Mess (Hybrid) Original price (1 @ $30.00) 40dep…" at bounding box center [1176, 362] width 761 height 447
click at [225, 214] on input "HTM" at bounding box center [316, 204] width 521 height 22
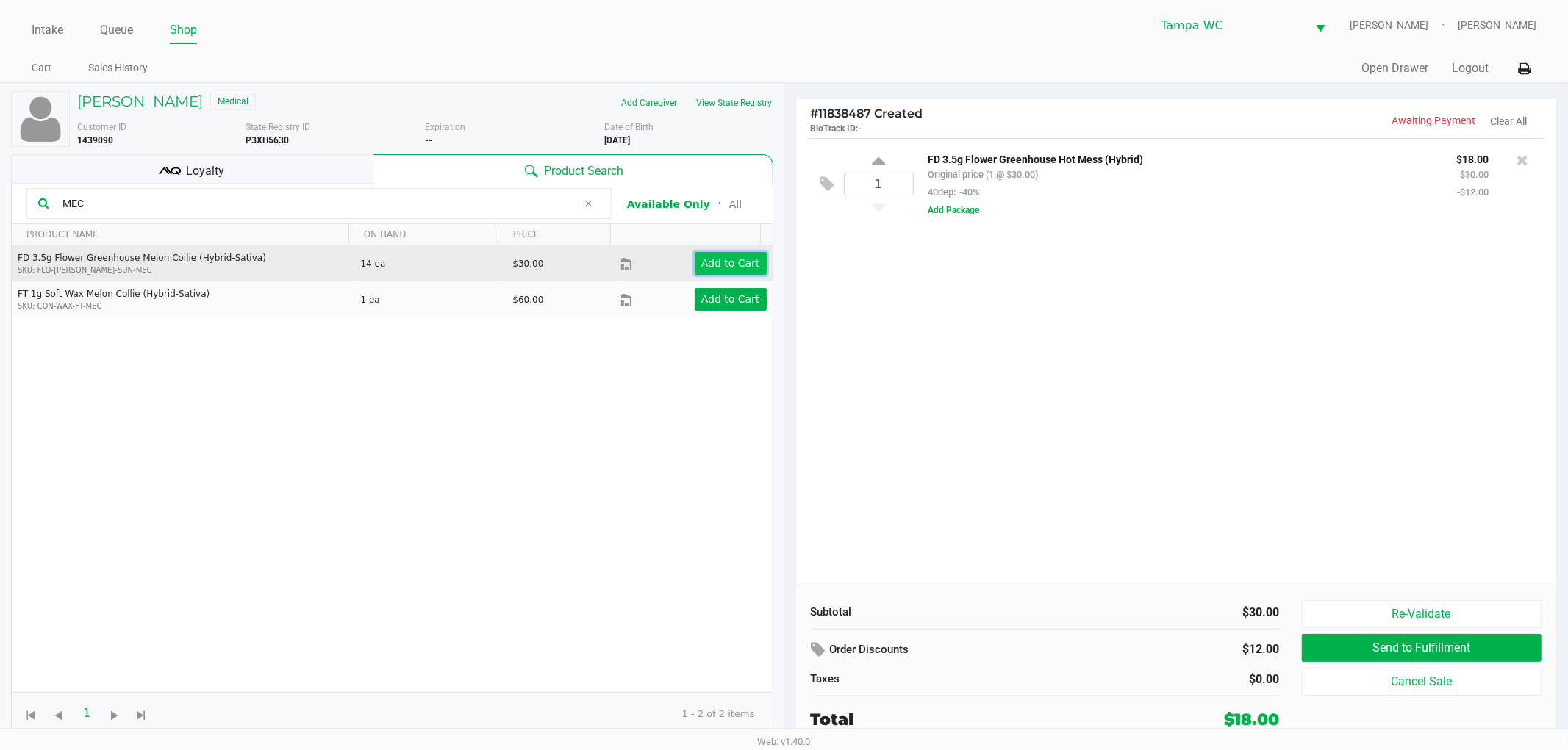
click at [695, 252] on button "Add to Cart" at bounding box center [731, 263] width 72 height 23
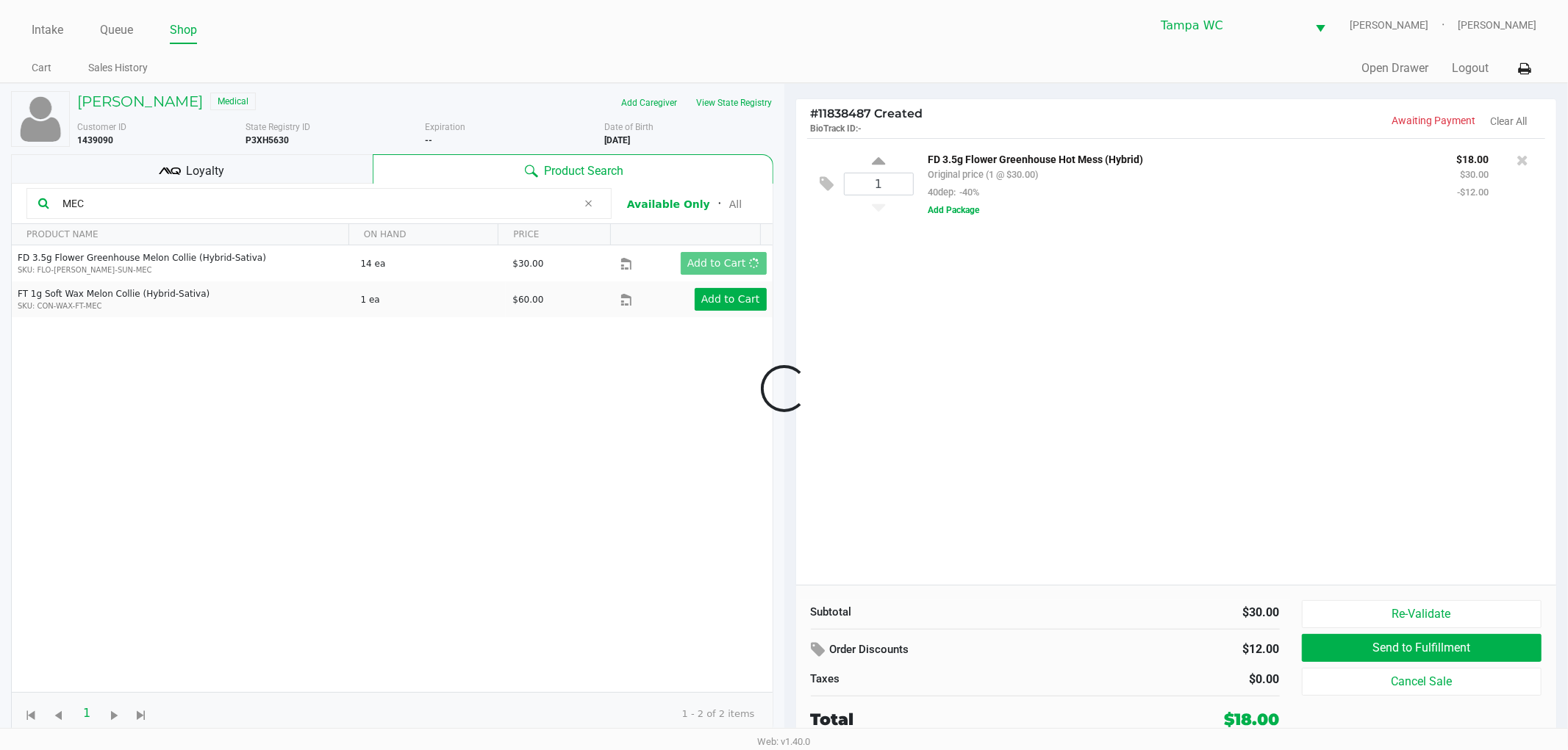
click at [885, 289] on div at bounding box center [784, 389] width 1568 height 465
click at [193, 211] on input "MEC" at bounding box center [316, 204] width 521 height 22
type input "DDA"
click at [1076, 437] on div "1 FD 3.5g Flower Greenhouse Hot Mess (Hybrid) Original price (1 @ $30.00) 40dep…" at bounding box center [1176, 362] width 761 height 447
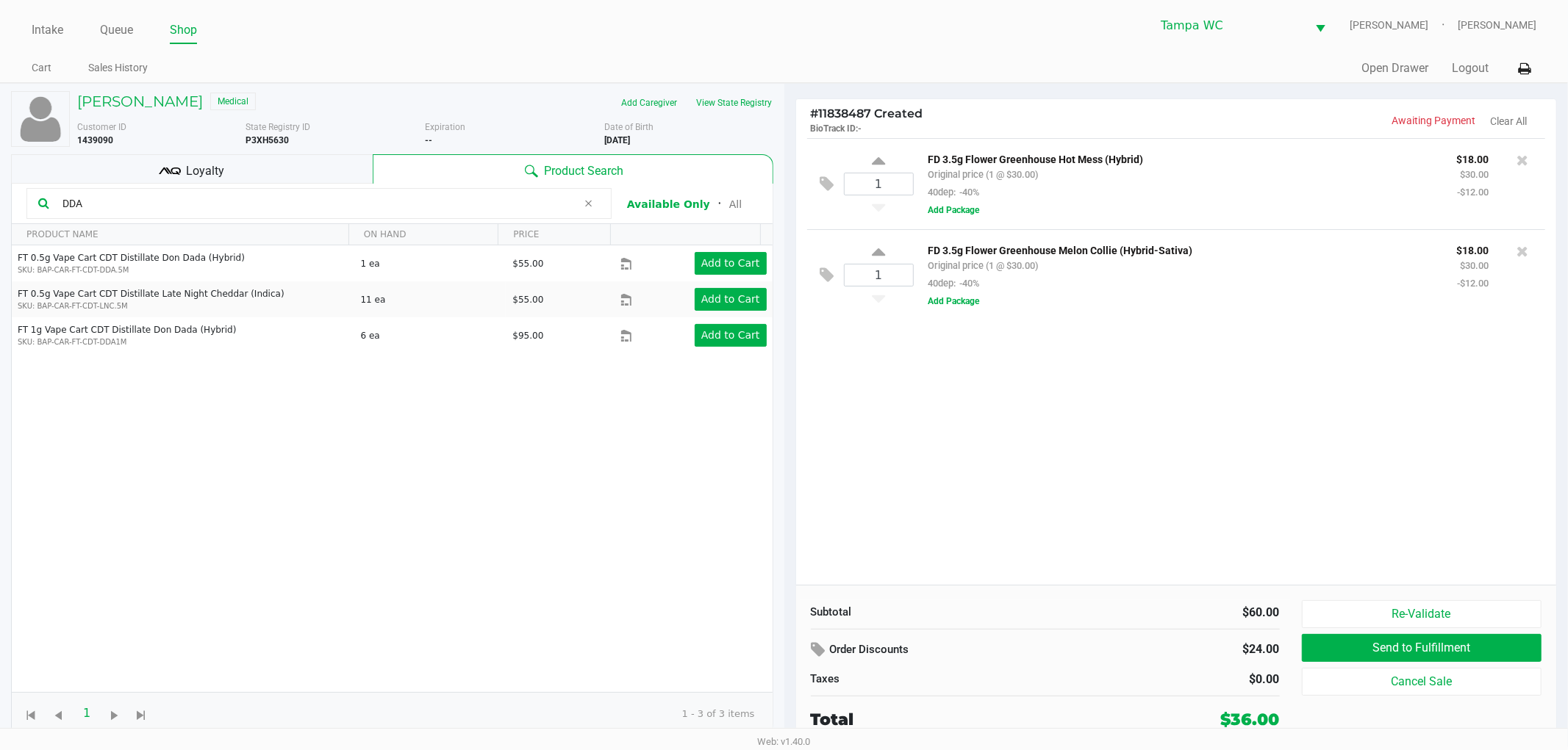
click at [287, 419] on div "FT 0.5g Vape Cart CDT Distillate Don Dada (Hybrid) SKU: BAP-CAR-FT-CDT-DDA.5M 1…" at bounding box center [392, 469] width 761 height 447
click at [1013, 413] on div "1 FD 3.5g Flower Greenhouse Hot Mess (Hybrid) Original price (1 @ $30.00) 40dep…" at bounding box center [1176, 362] width 761 height 447
click at [958, 441] on div "1 FD 3.5g Flower Greenhouse Hot Mess (Hybrid) Original price (1 @ $30.00) 40dep…" at bounding box center [1176, 362] width 761 height 447
click at [880, 160] on icon at bounding box center [879, 163] width 13 height 18
type input "2"
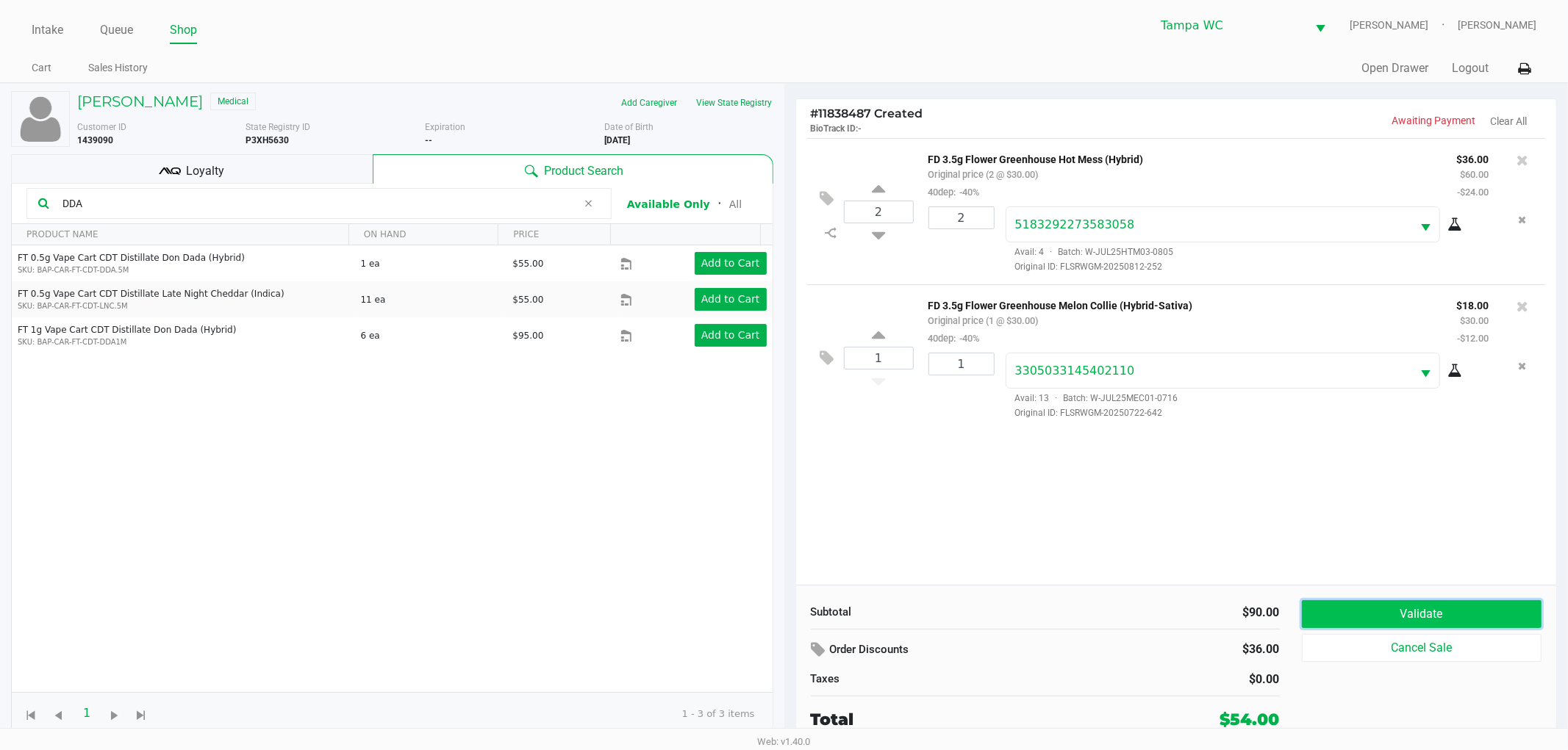
click at [1417, 611] on button "Validate" at bounding box center [1422, 614] width 240 height 28
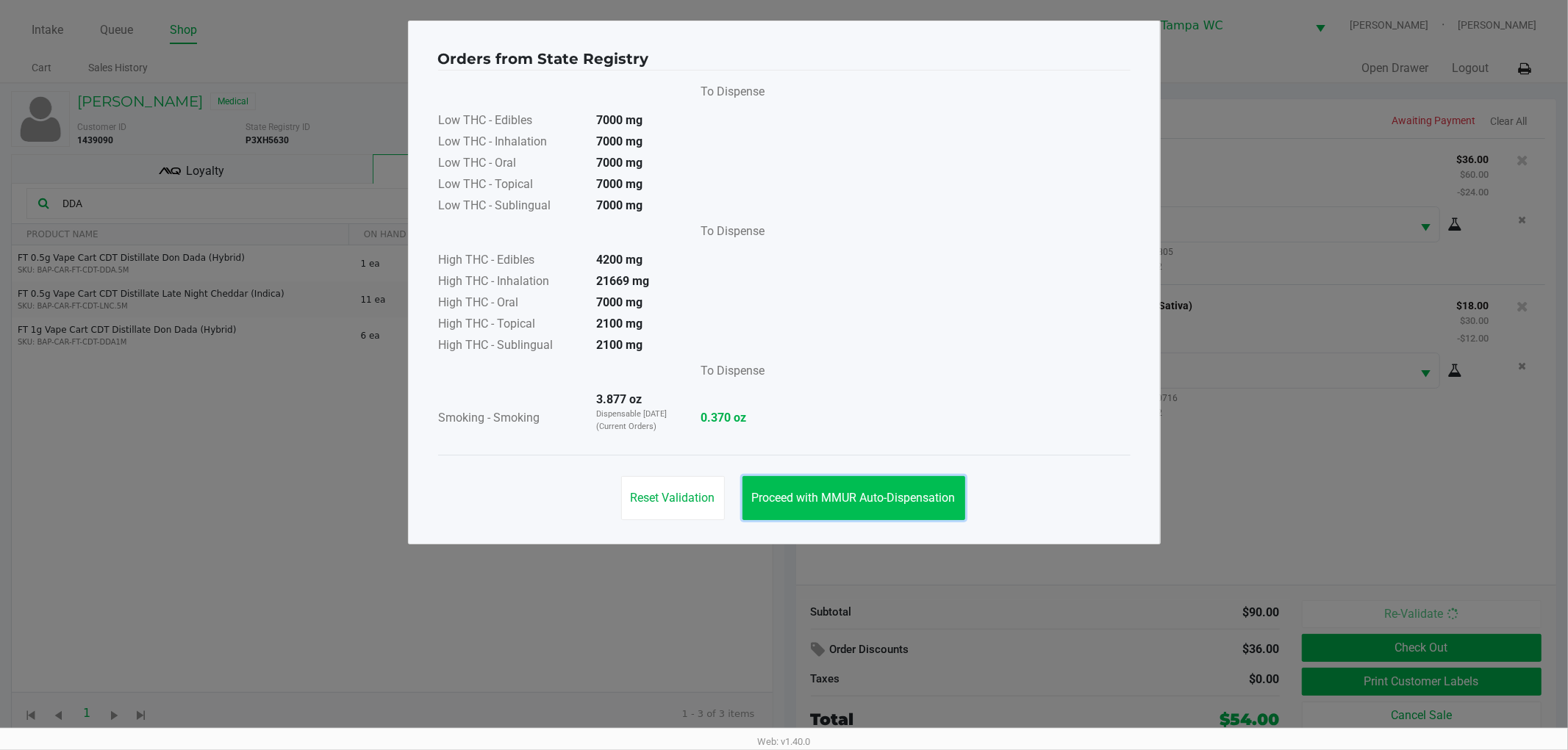
click at [923, 507] on button "Proceed with MMUR Auto-Dispensation" at bounding box center [853, 498] width 223 height 44
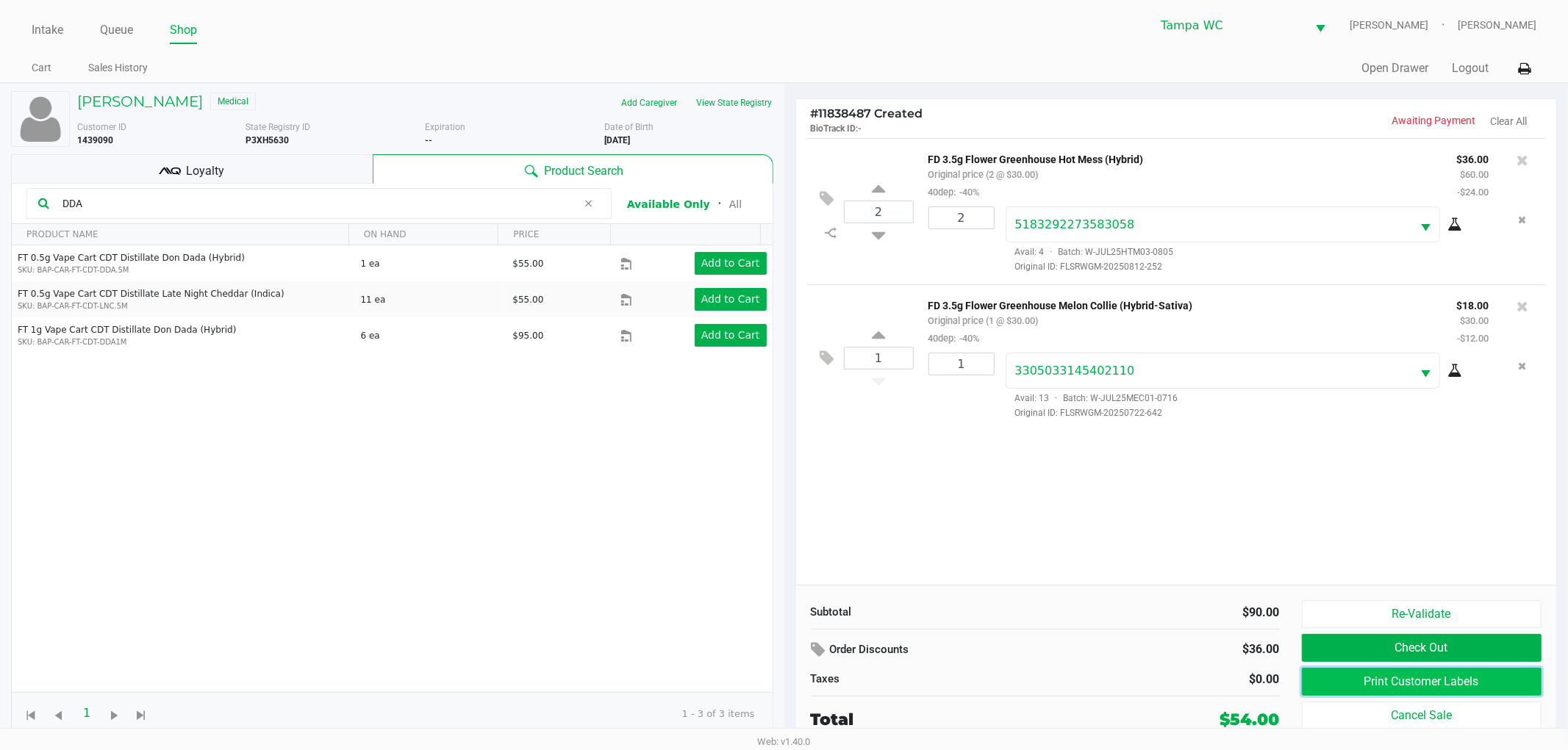
click at [1409, 686] on button "Print Customer Labels" at bounding box center [1422, 682] width 240 height 28
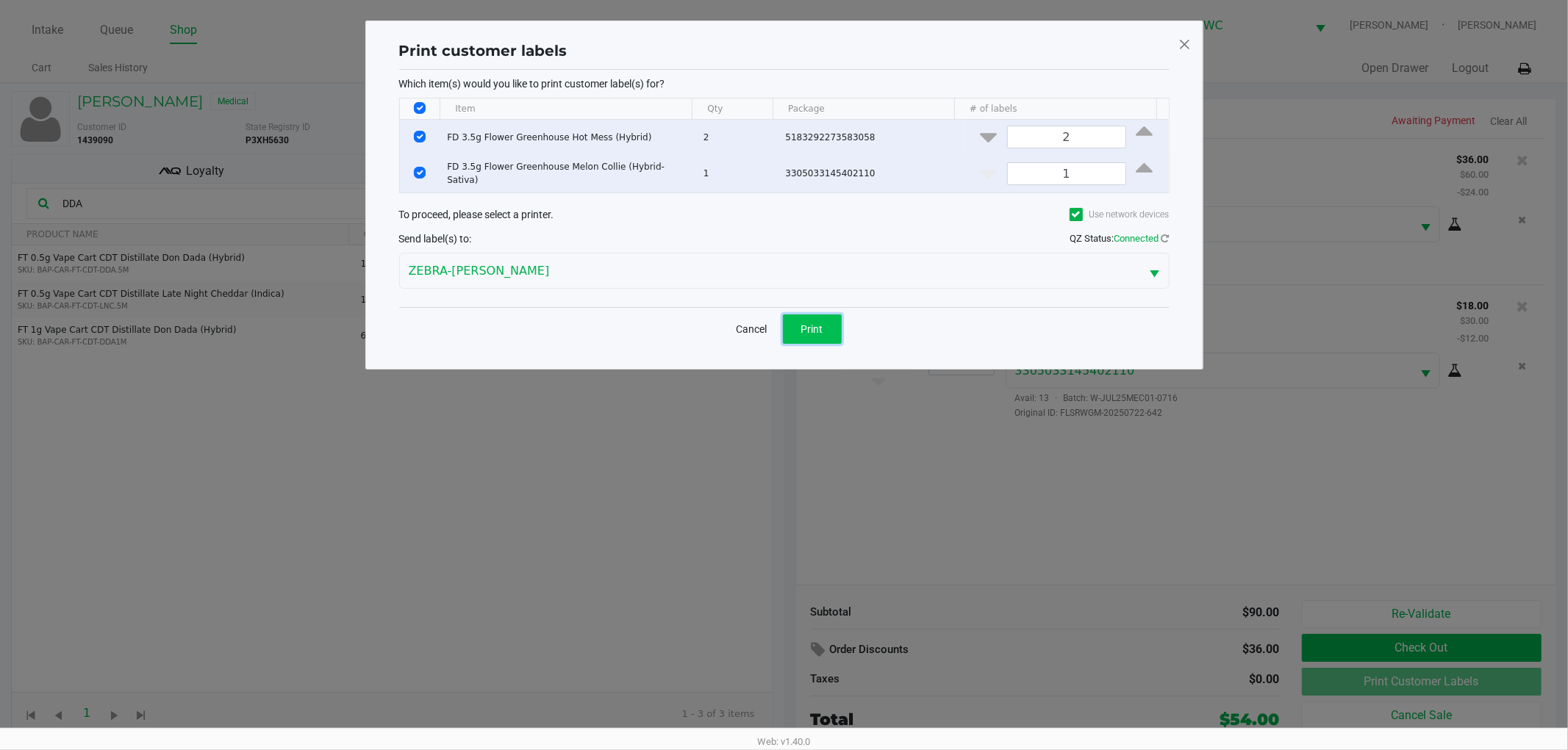
click at [805, 315] on button "Print" at bounding box center [812, 329] width 59 height 30
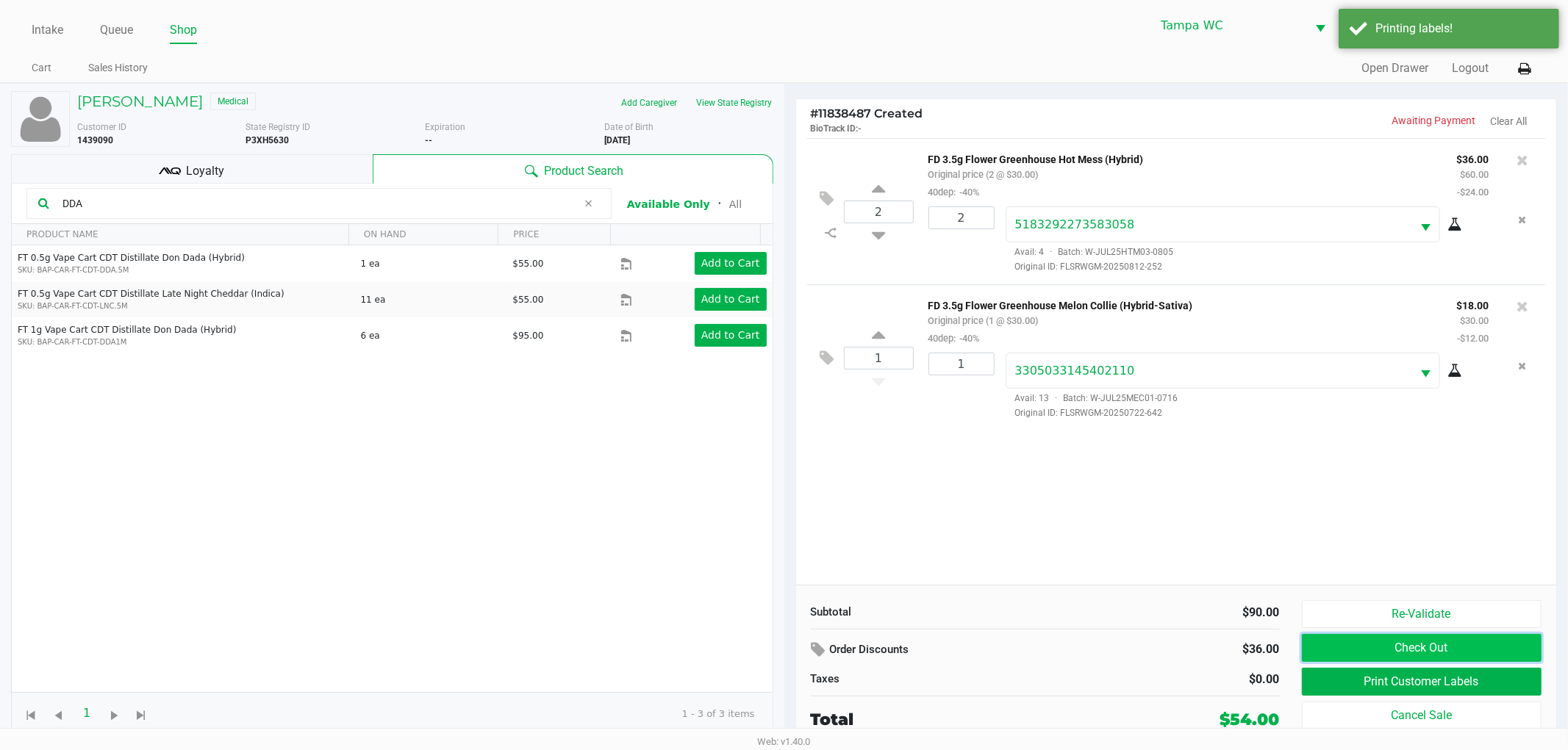
click at [1496, 650] on button "Check Out" at bounding box center [1422, 648] width 240 height 28
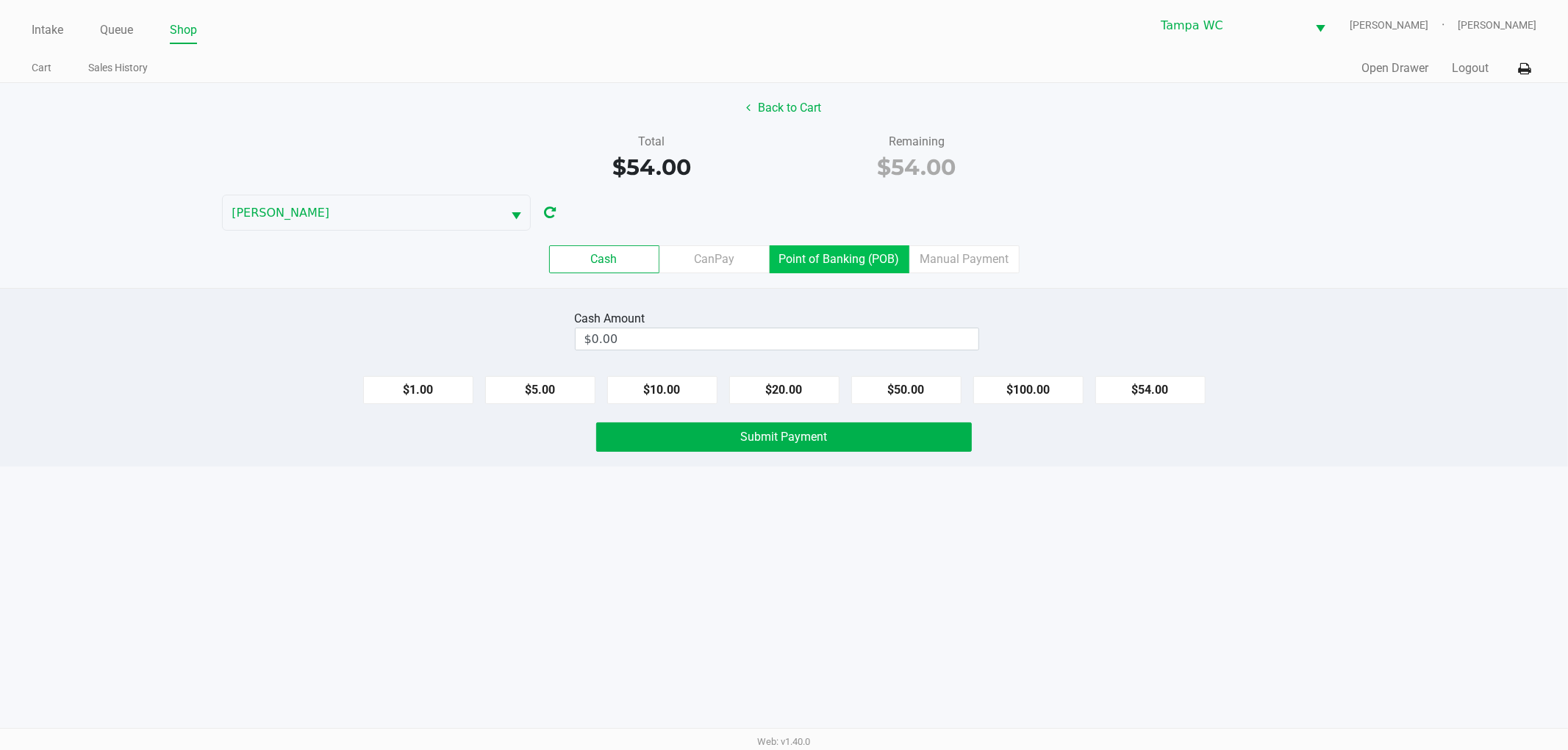
click at [795, 270] on label "Point of Banking (POB)" at bounding box center [839, 259] width 140 height 28
click at [0, 0] on 7 "Point of Banking (POB)" at bounding box center [0, 0] width 0 height 0
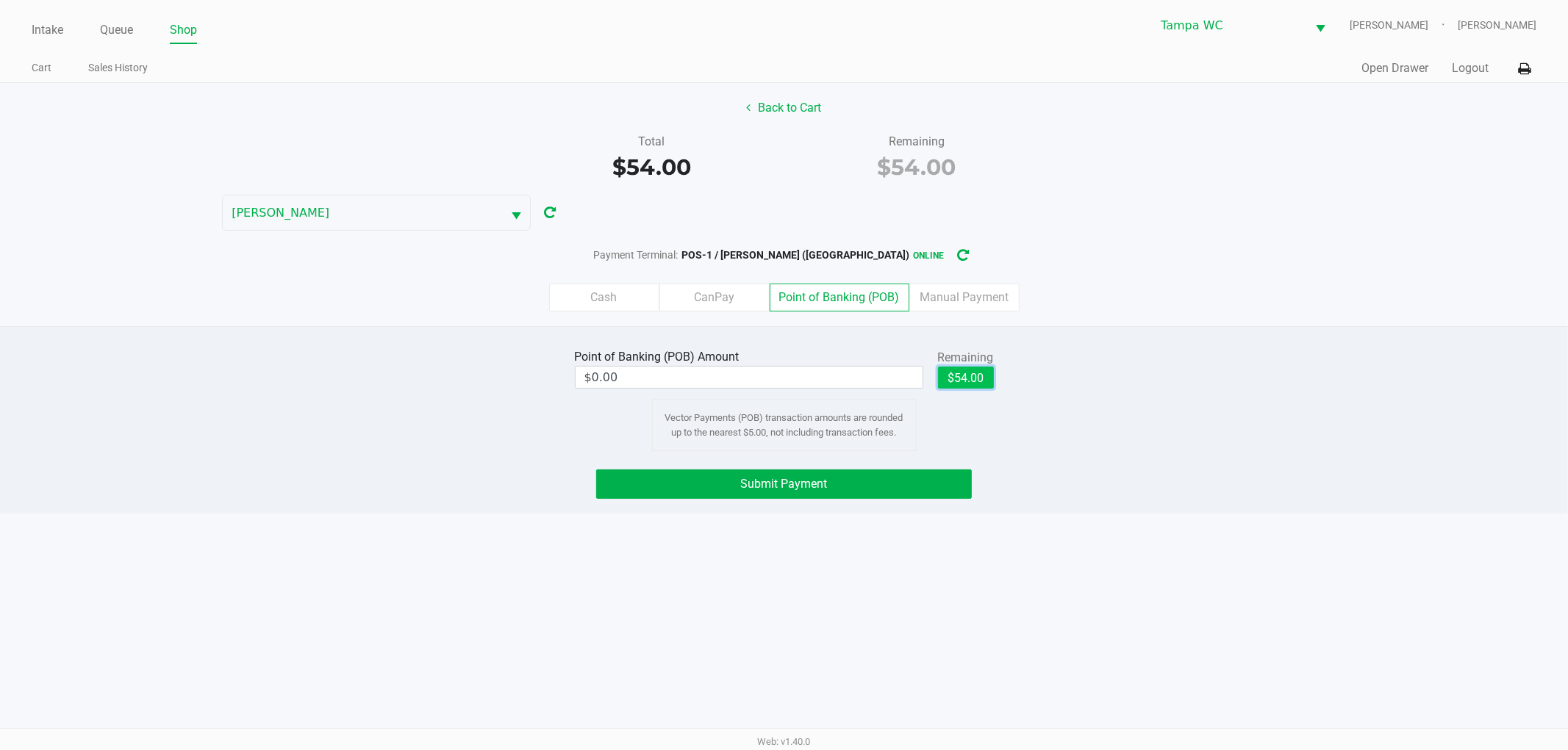
click at [984, 382] on button "$54.00" at bounding box center [966, 377] width 55 height 22
type input "$54.00"
click at [899, 483] on button "Submit Payment" at bounding box center [784, 484] width 376 height 30
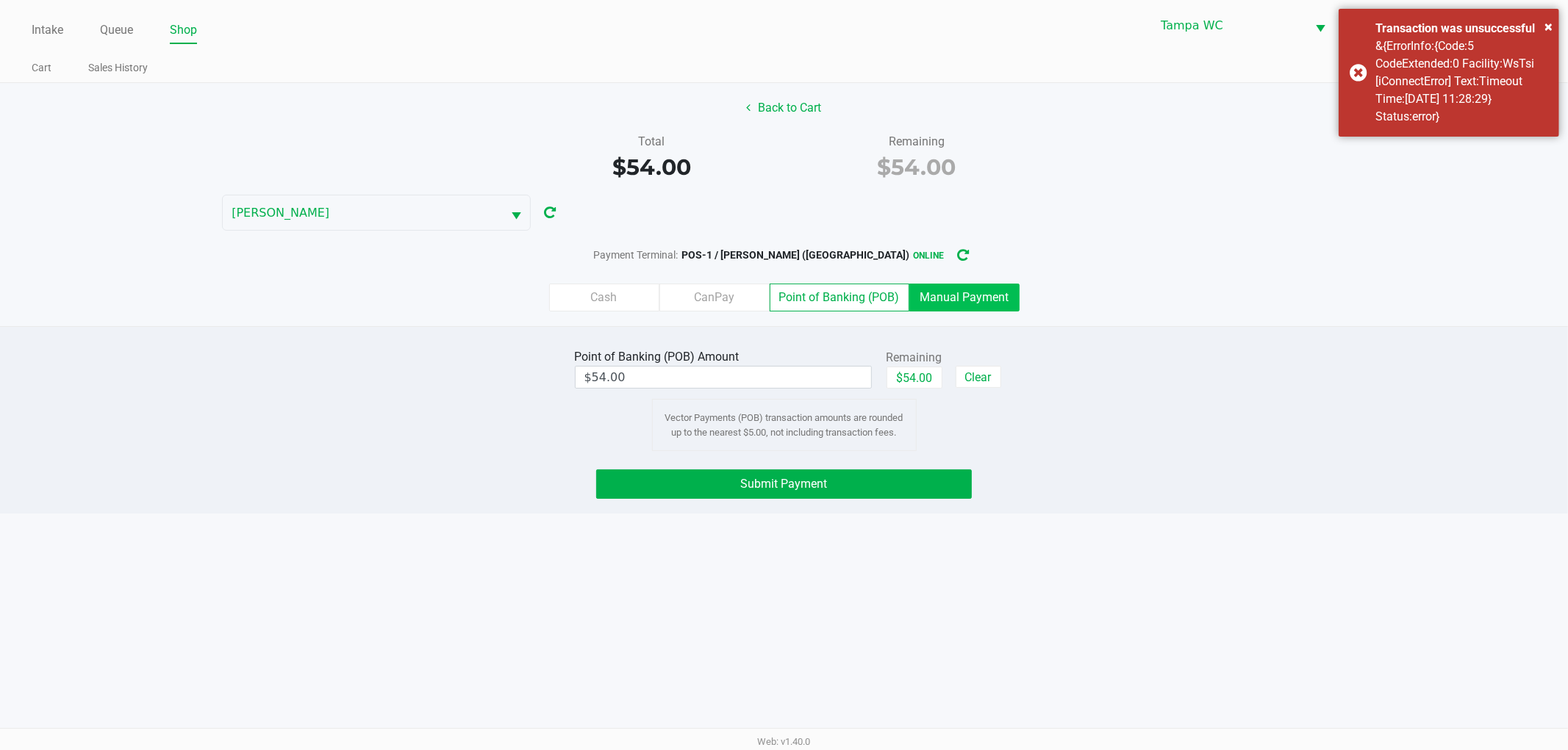
click at [1001, 299] on label "Manual Payment" at bounding box center [964, 298] width 110 height 28
click at [0, 0] on 8 "Manual Payment" at bounding box center [0, 0] width 0 height 0
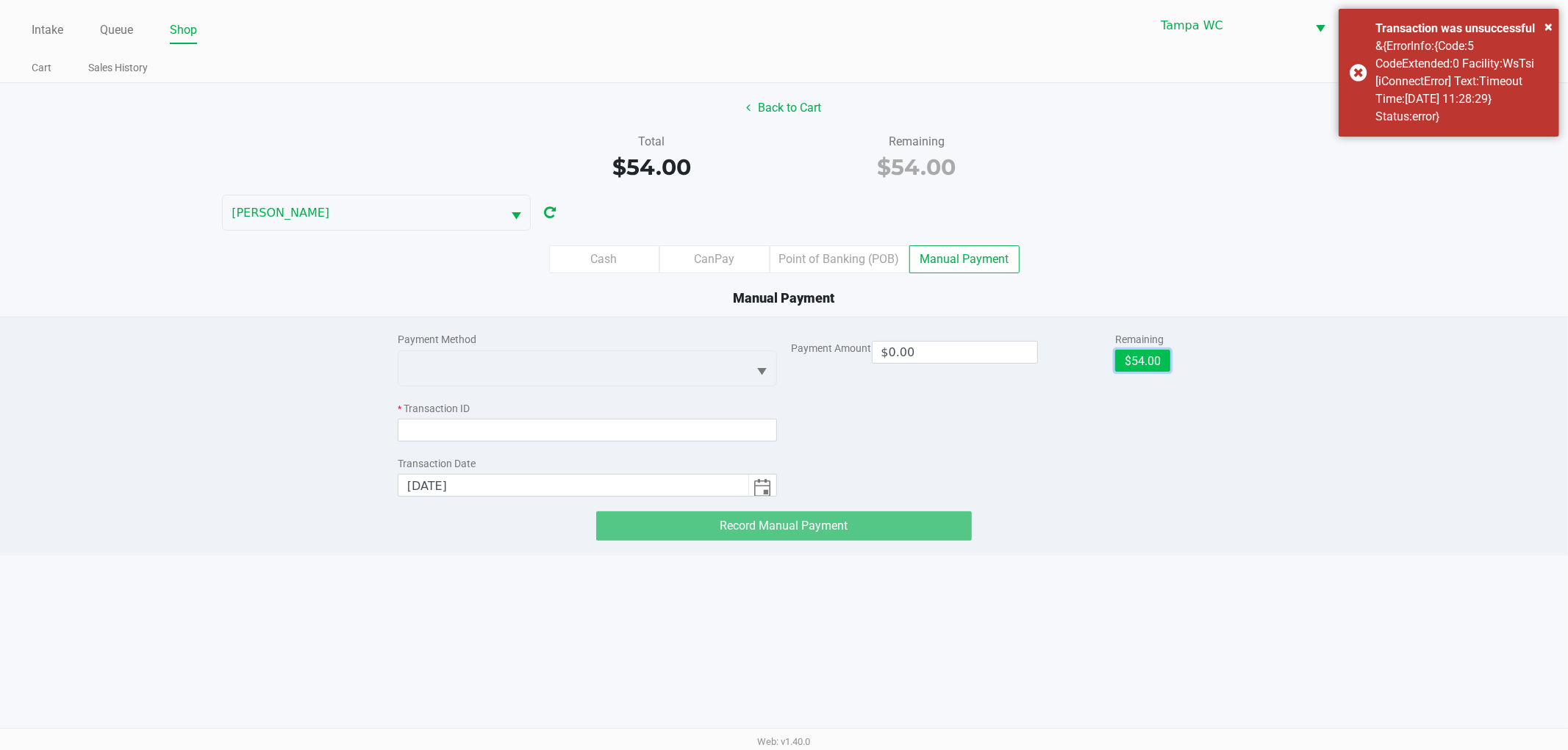
click at [1153, 363] on button "$54.00" at bounding box center [1142, 360] width 55 height 22
type input "$54.00"
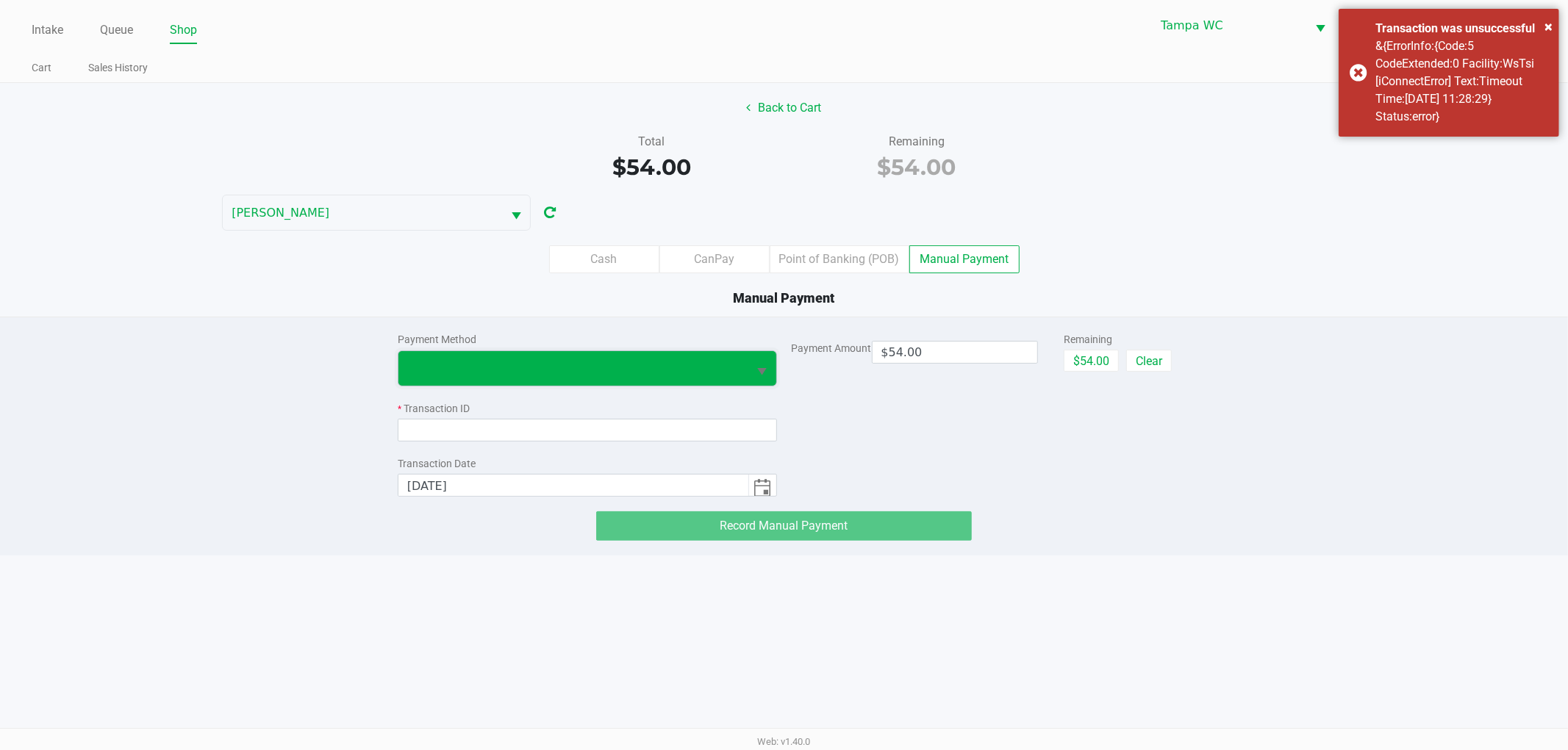
click at [658, 365] on span at bounding box center [573, 368] width 332 height 17
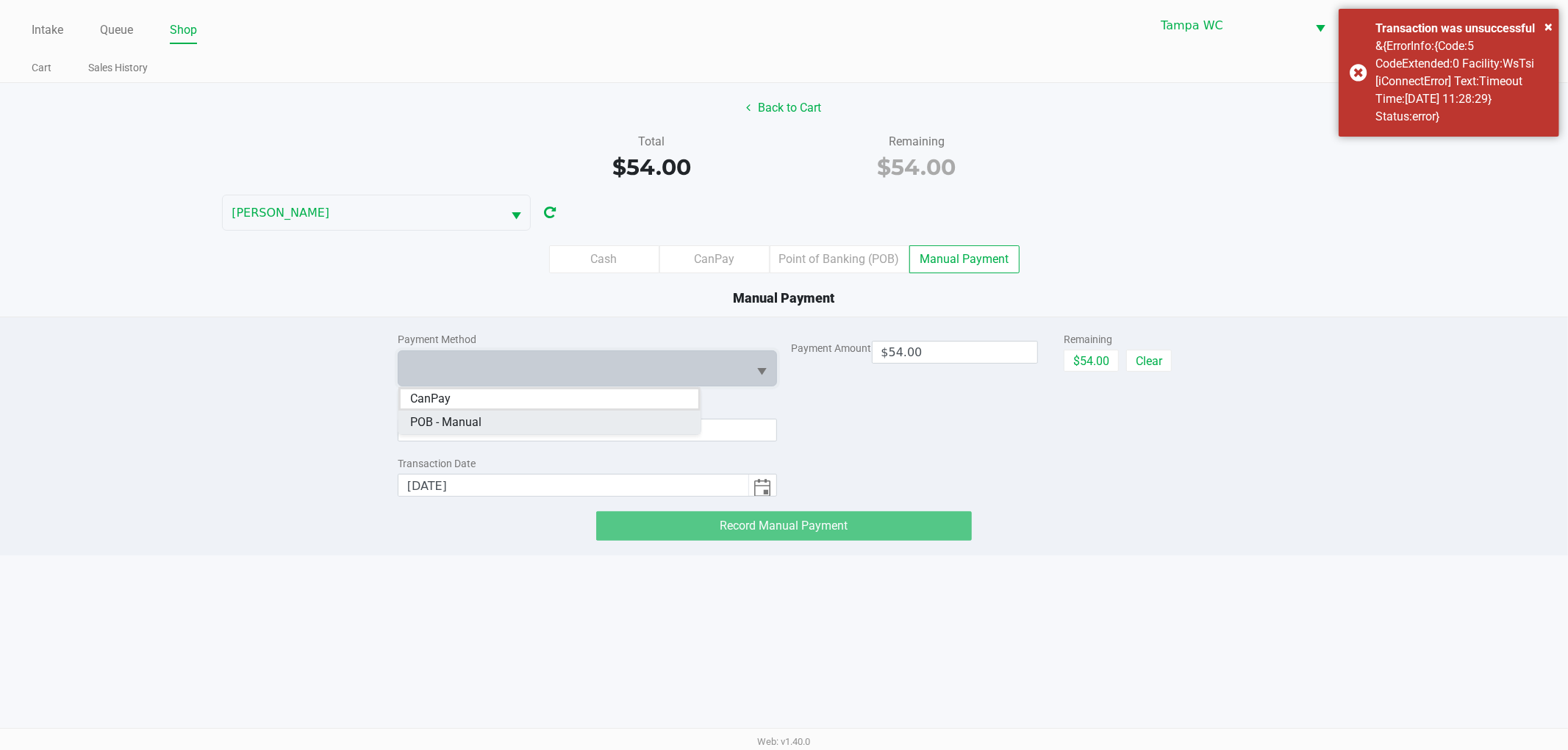
click at [552, 424] on Manual "POB - Manual" at bounding box center [549, 422] width 302 height 23
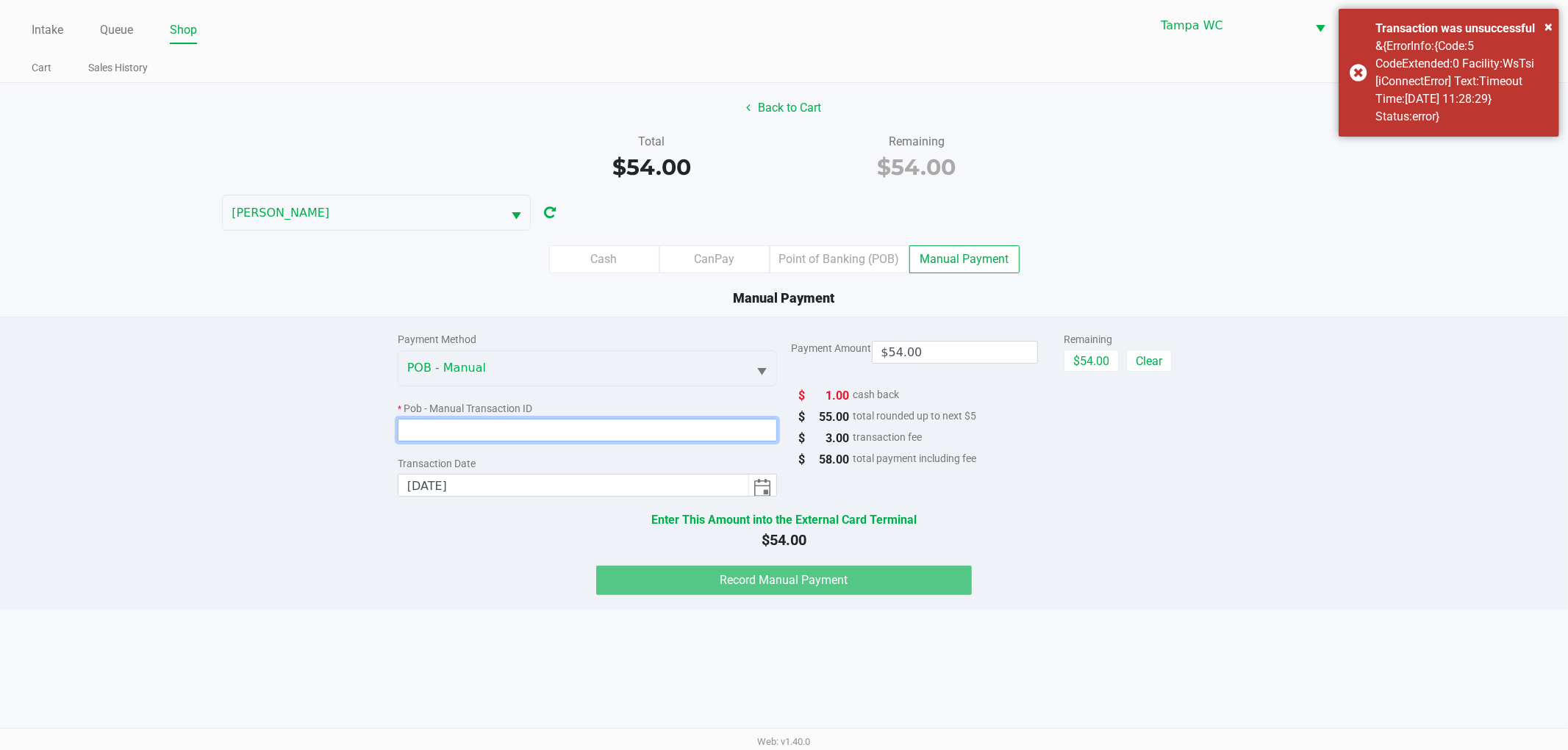
click at [527, 437] on input at bounding box center [587, 430] width 379 height 23
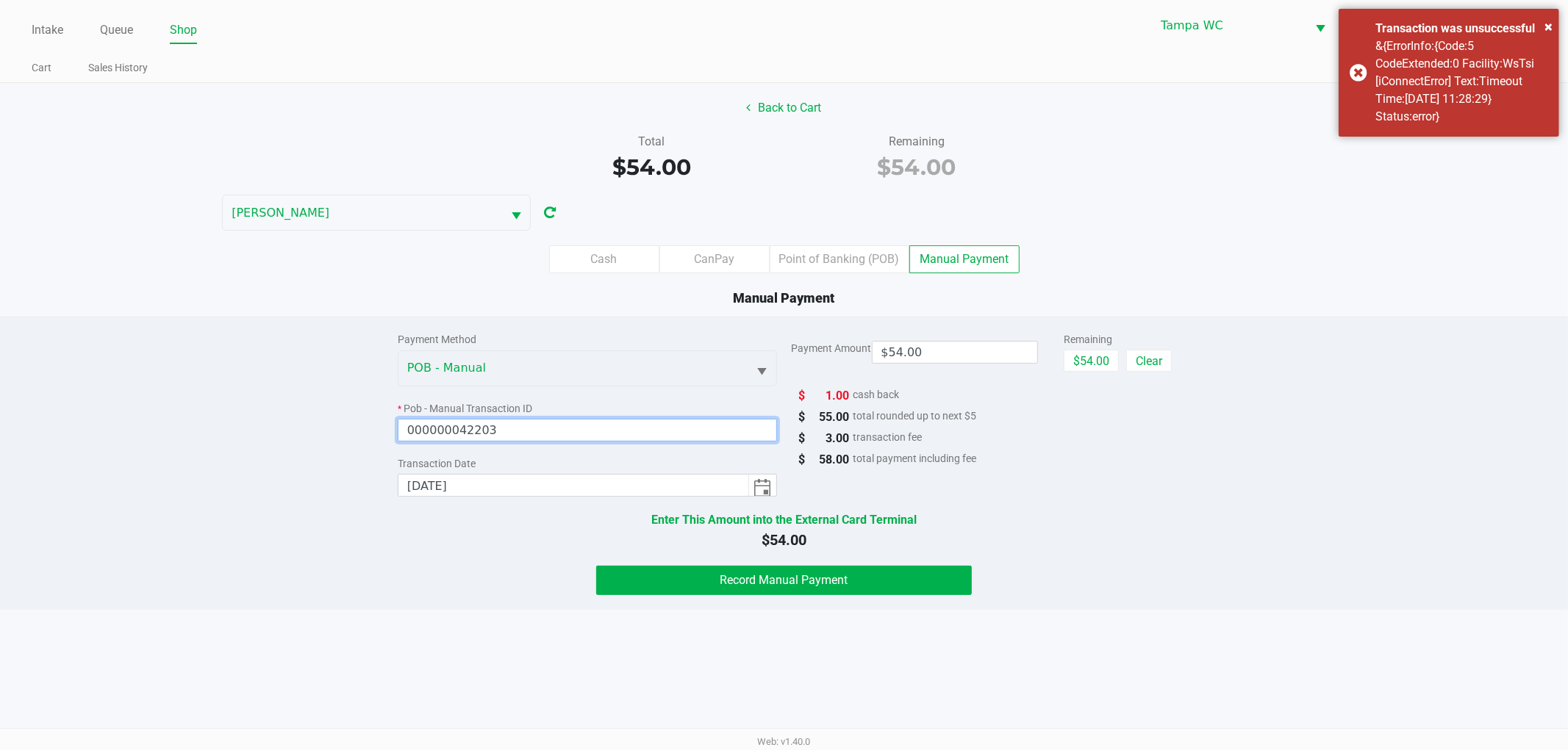
type input "000000042203"
click at [901, 590] on button "Record Manual Payment" at bounding box center [784, 580] width 376 height 30
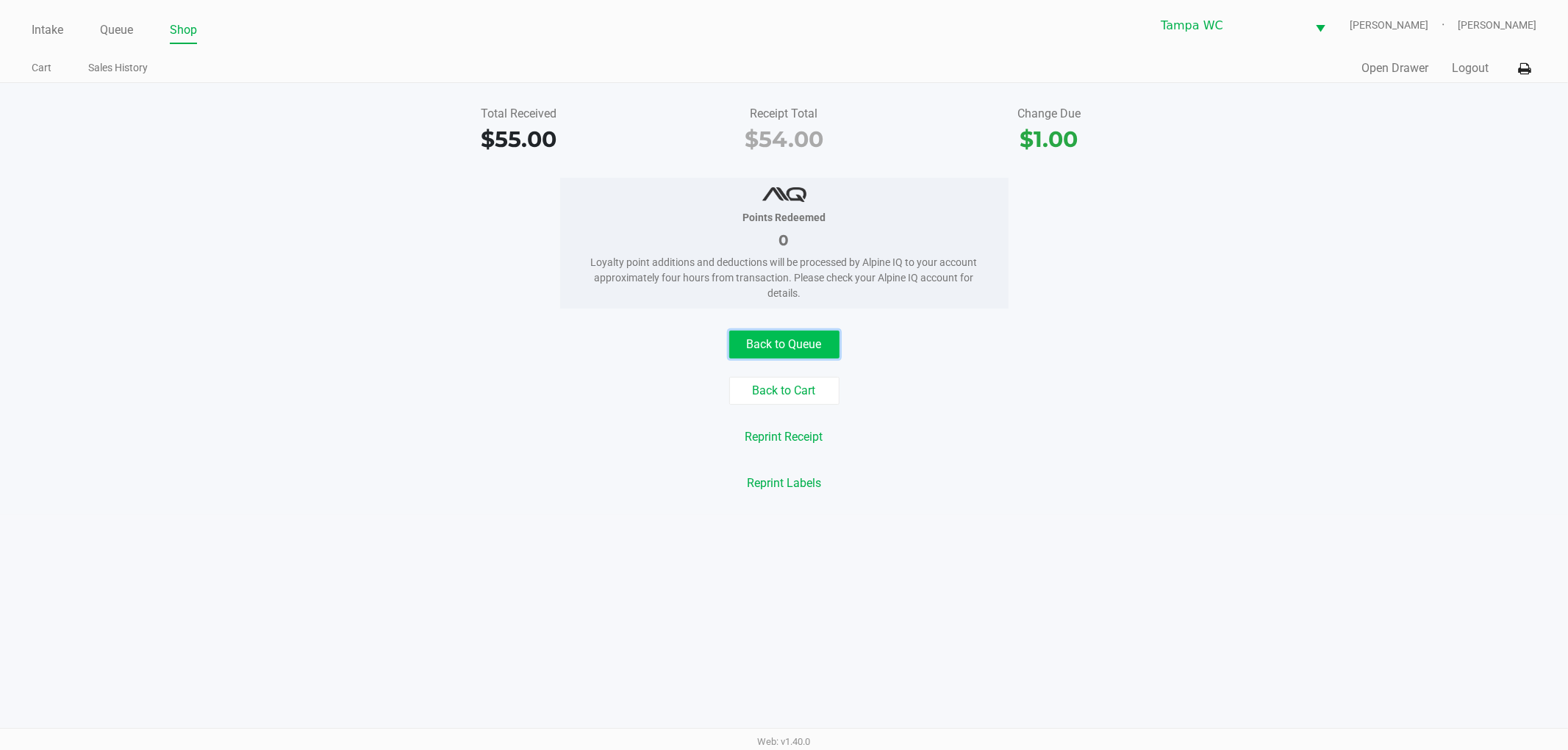
click at [798, 336] on button "Back to Queue" at bounding box center [784, 344] width 110 height 28
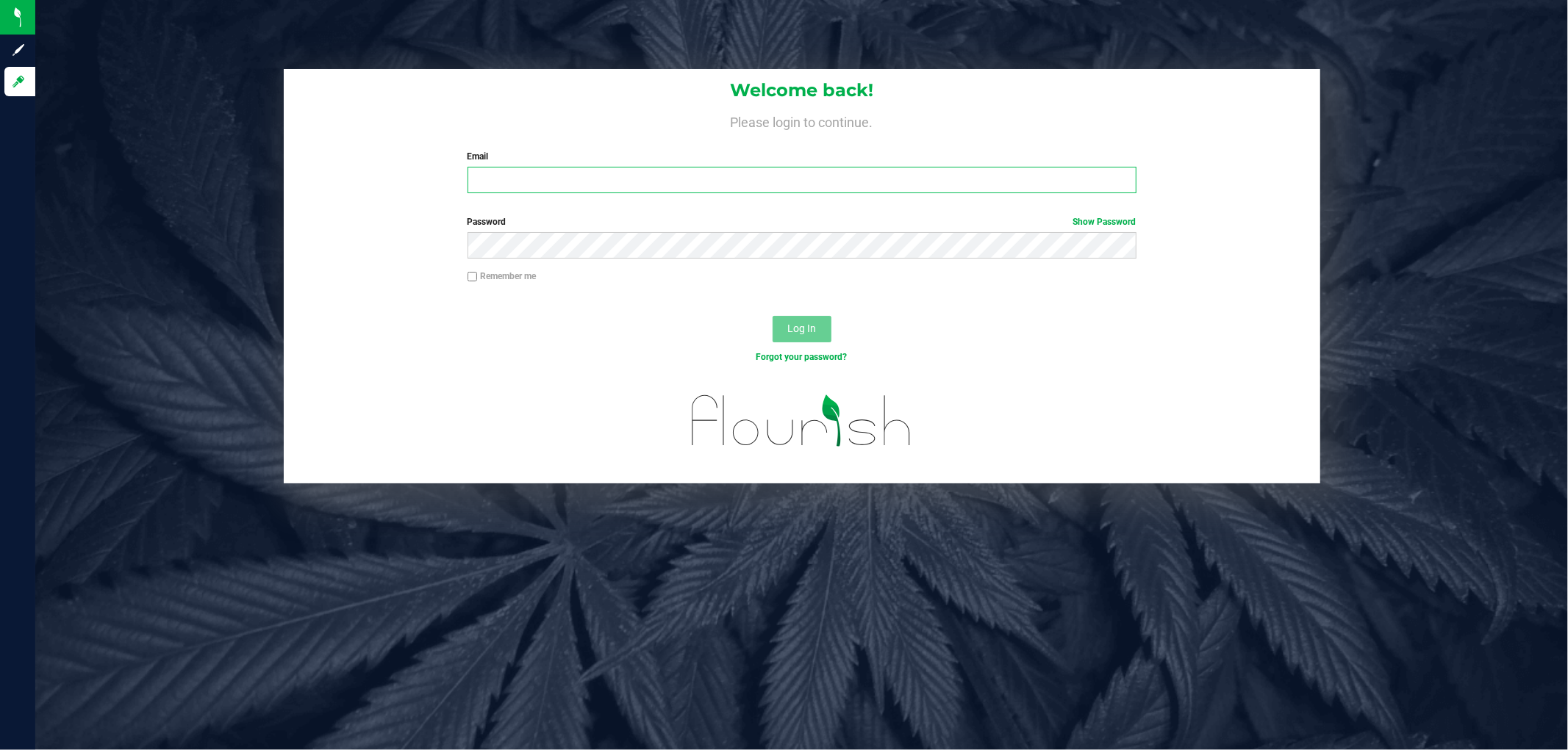
click at [584, 190] on input "Email" at bounding box center [802, 180] width 669 height 26
type input "[EMAIL_ADDRESS][DOMAIN_NAME]"
click at [773, 316] on button "Log In" at bounding box center [802, 329] width 59 height 26
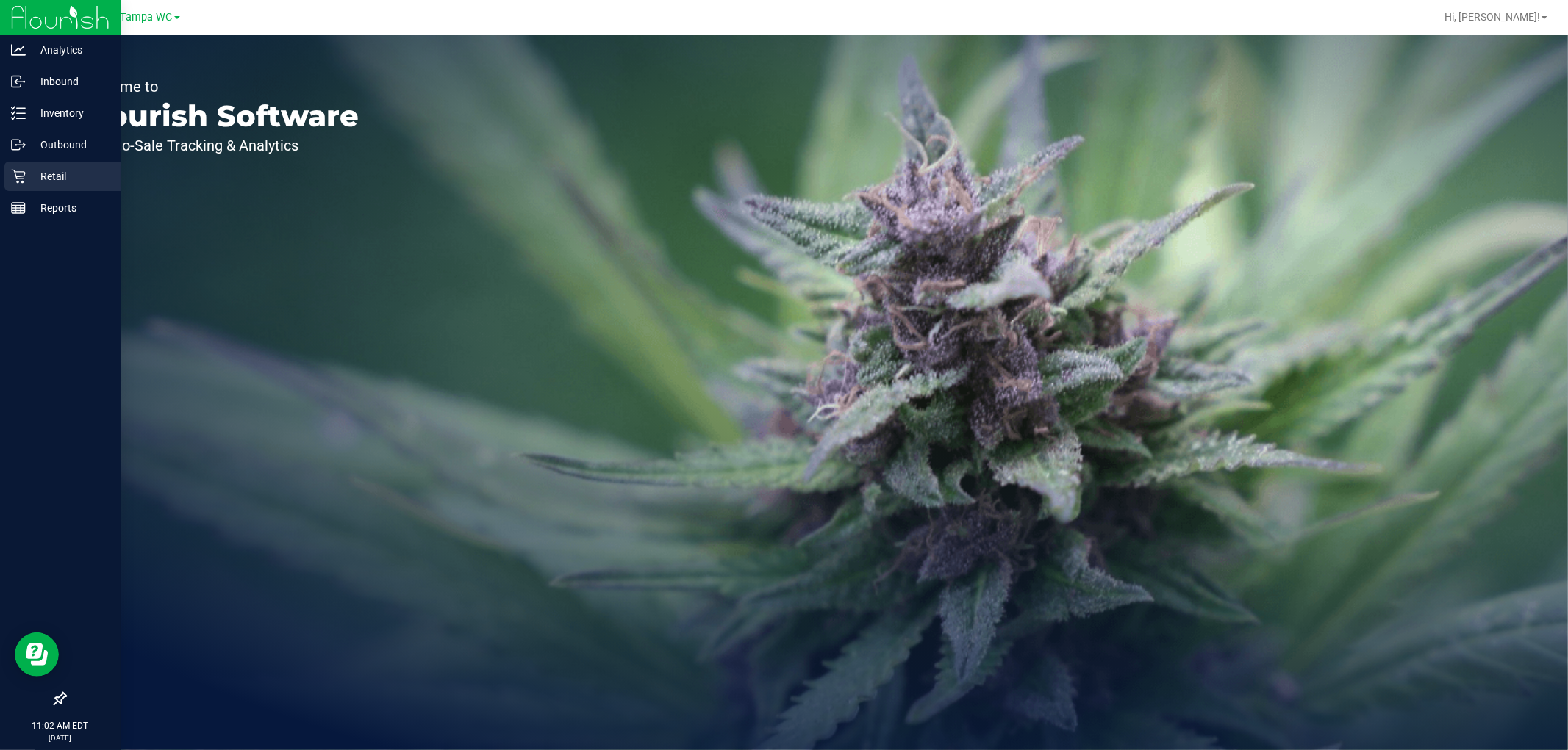
click at [10, 189] on div "Retail" at bounding box center [62, 176] width 116 height 30
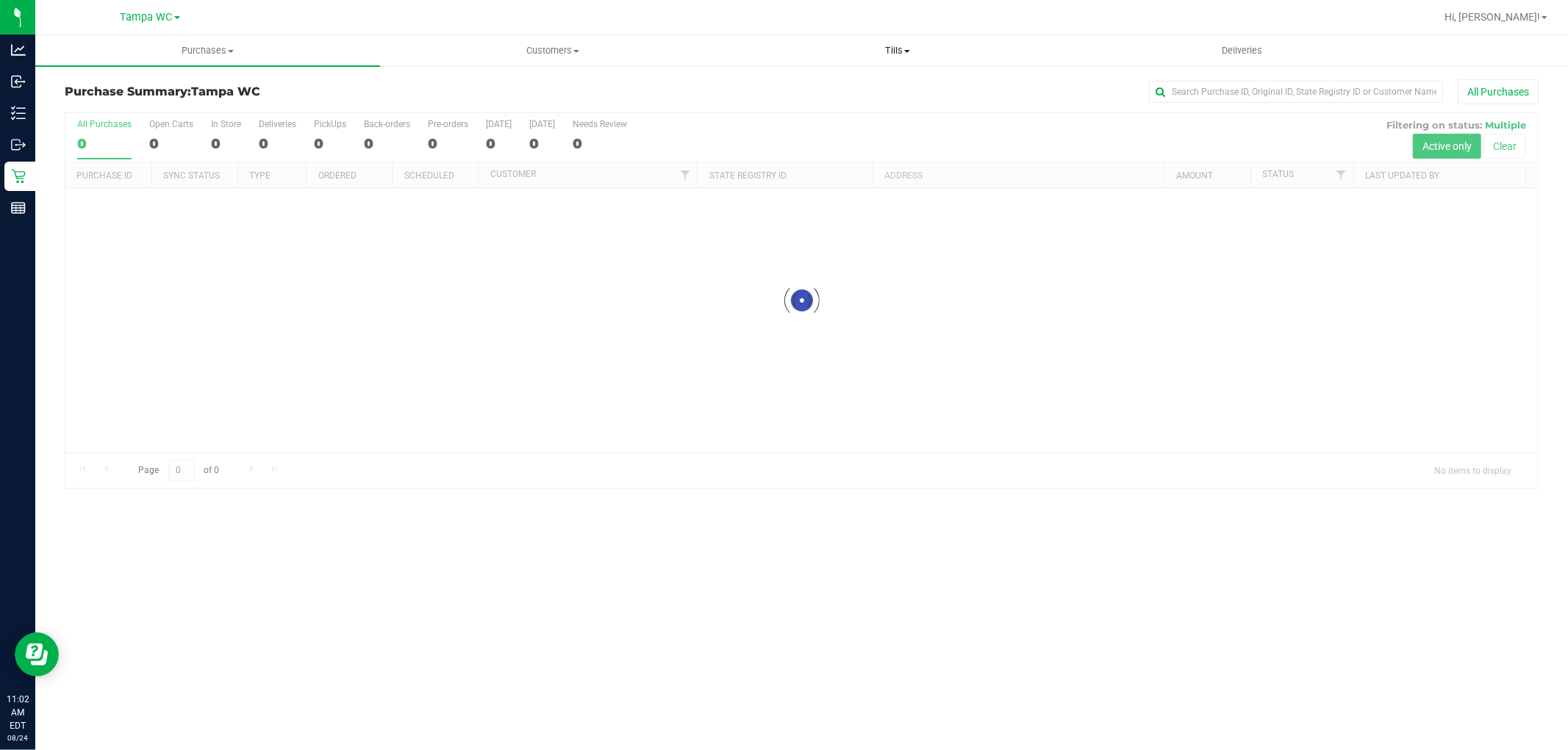
click at [877, 55] on span "Tills" at bounding box center [897, 50] width 343 height 13
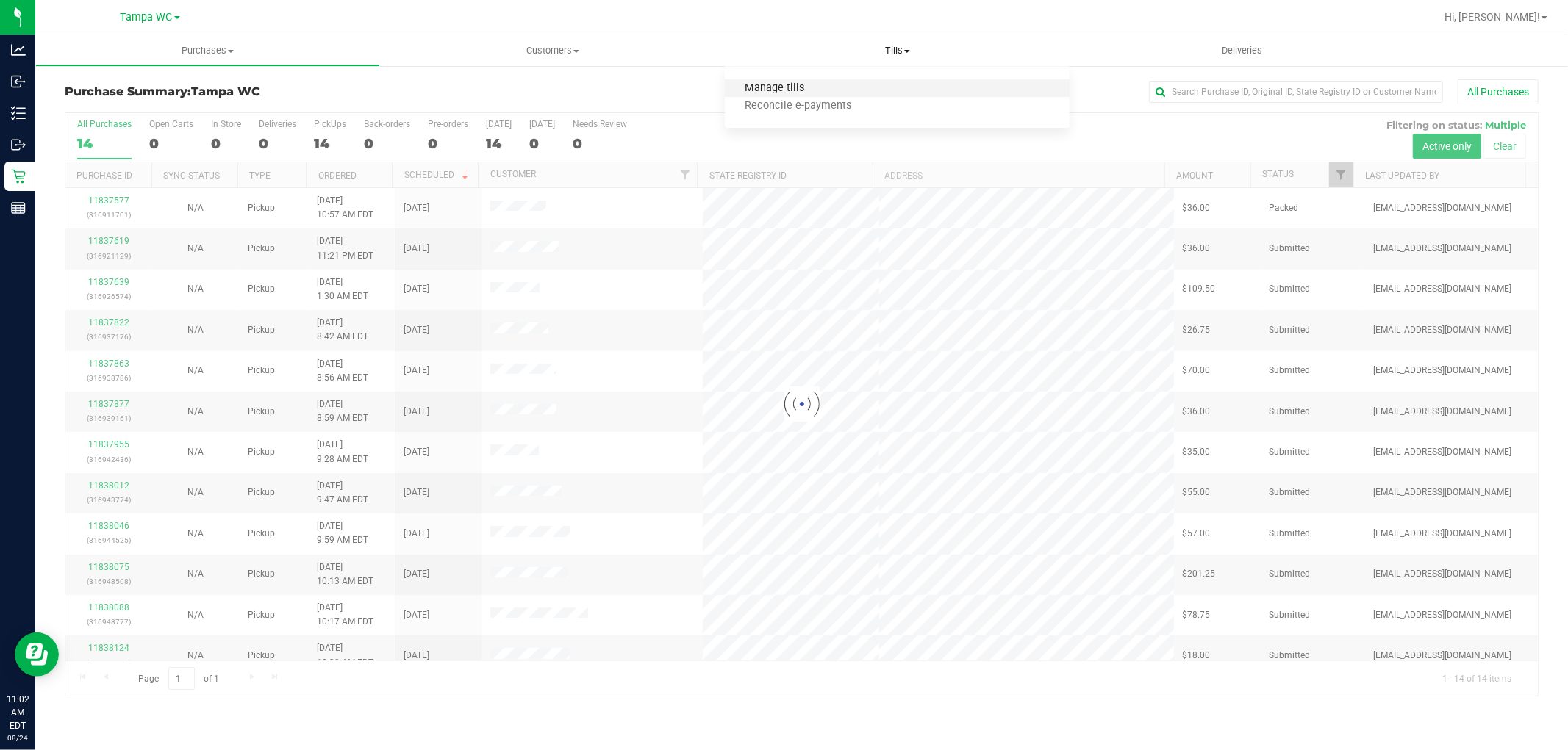
click at [774, 89] on span "Manage tills" at bounding box center [774, 88] width 99 height 12
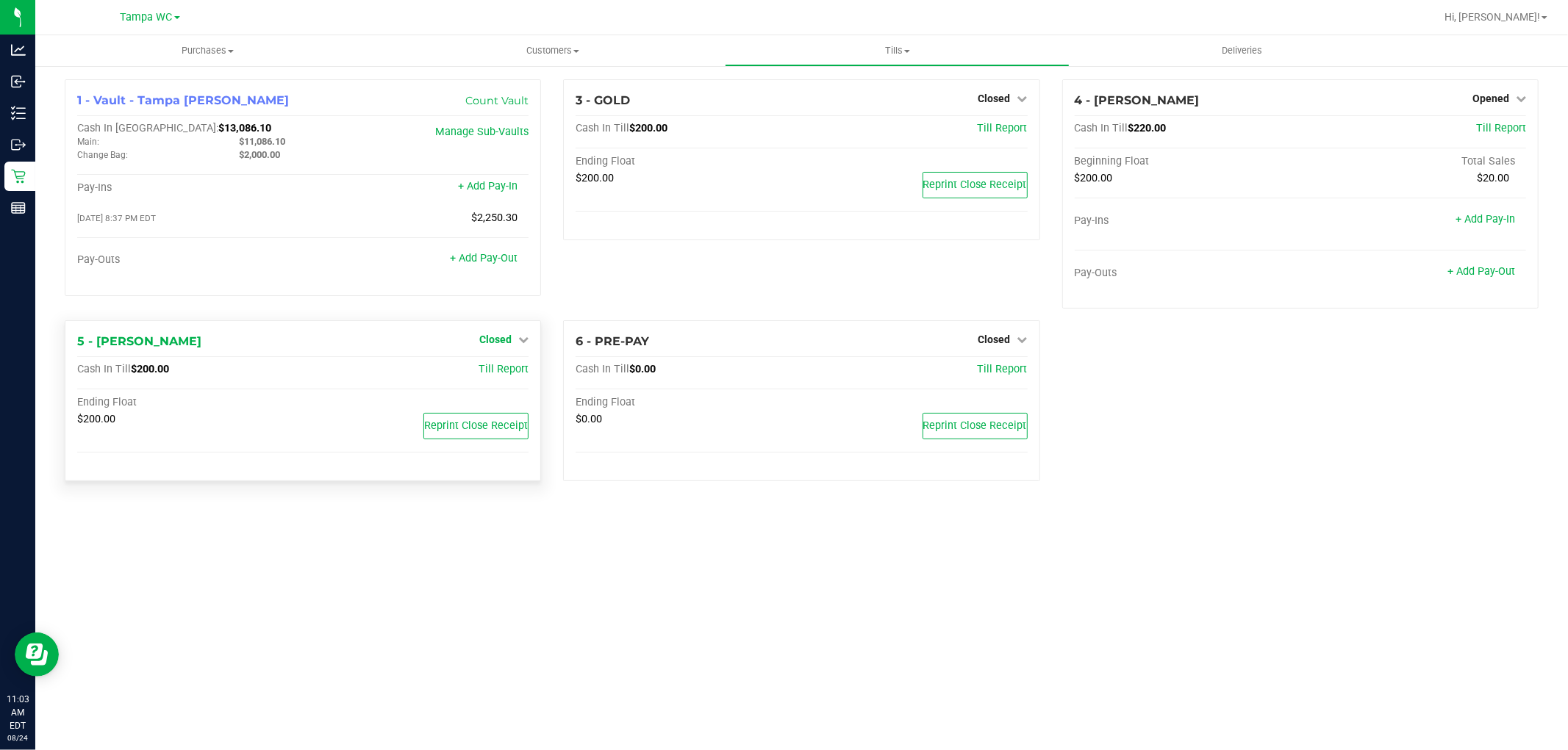
click at [519, 339] on icon at bounding box center [523, 339] width 10 height 10
click at [490, 371] on link "Open Till" at bounding box center [495, 370] width 39 height 12
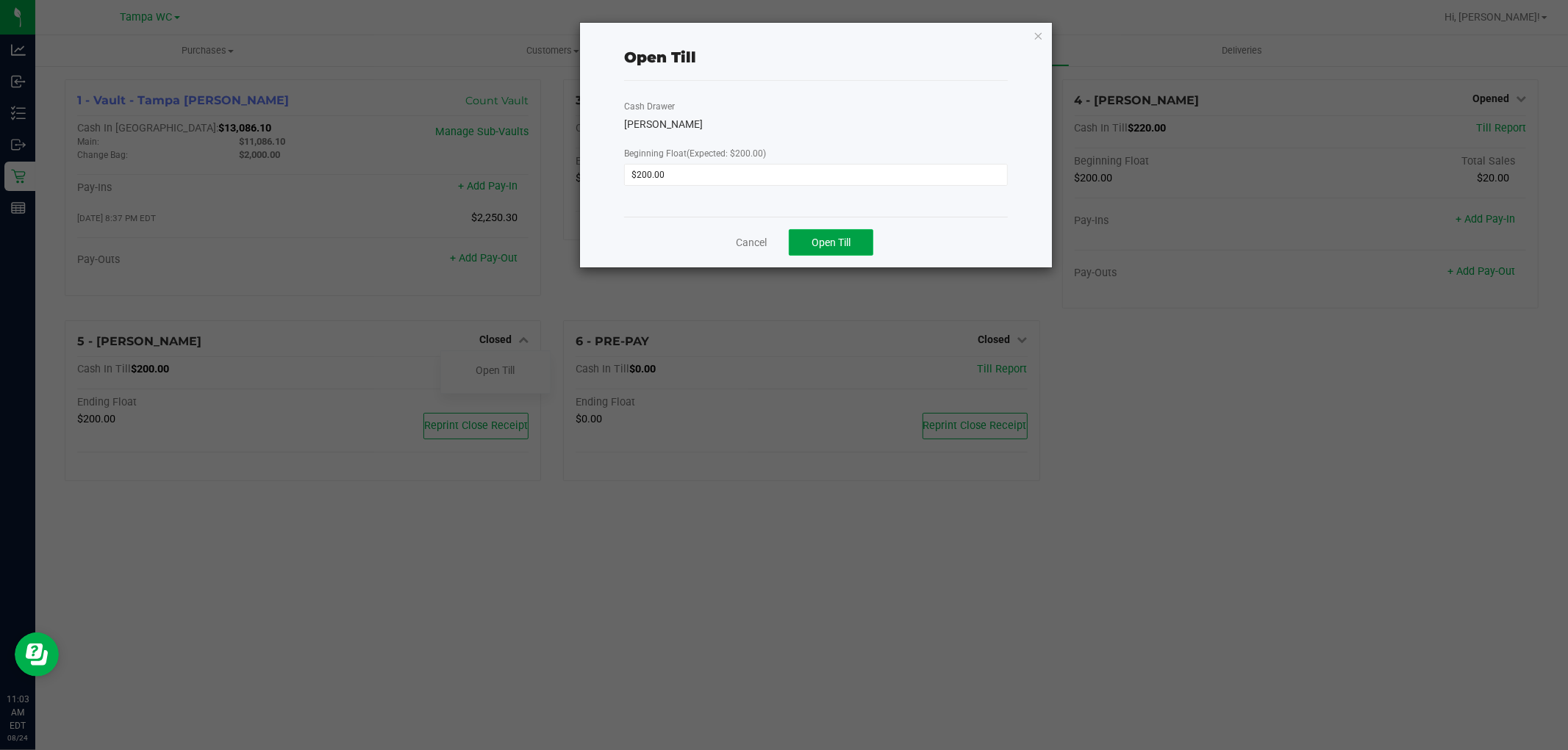
click at [823, 240] on span "Open Till" at bounding box center [831, 243] width 39 height 12
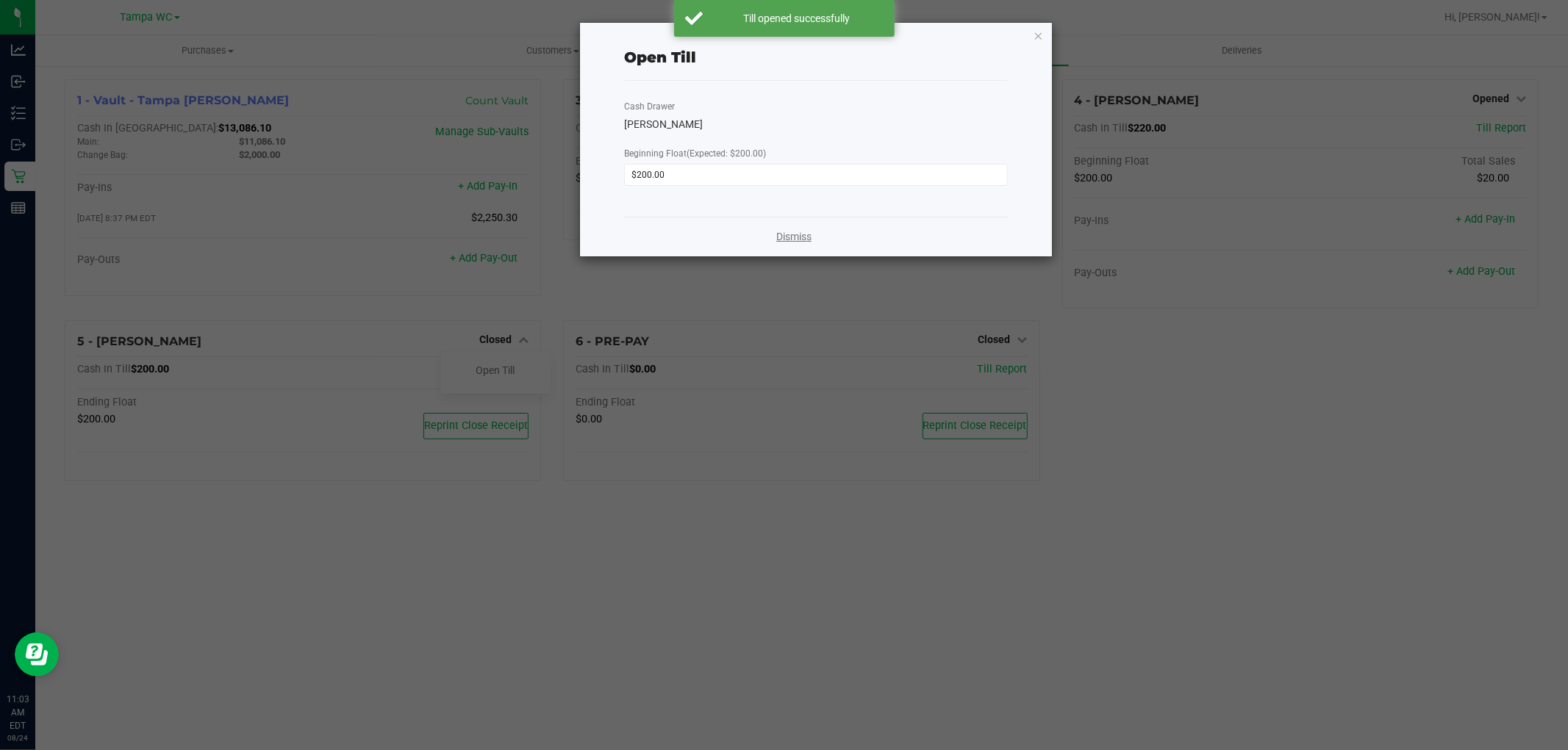
click at [797, 238] on link "Dismiss" at bounding box center [794, 237] width 36 height 16
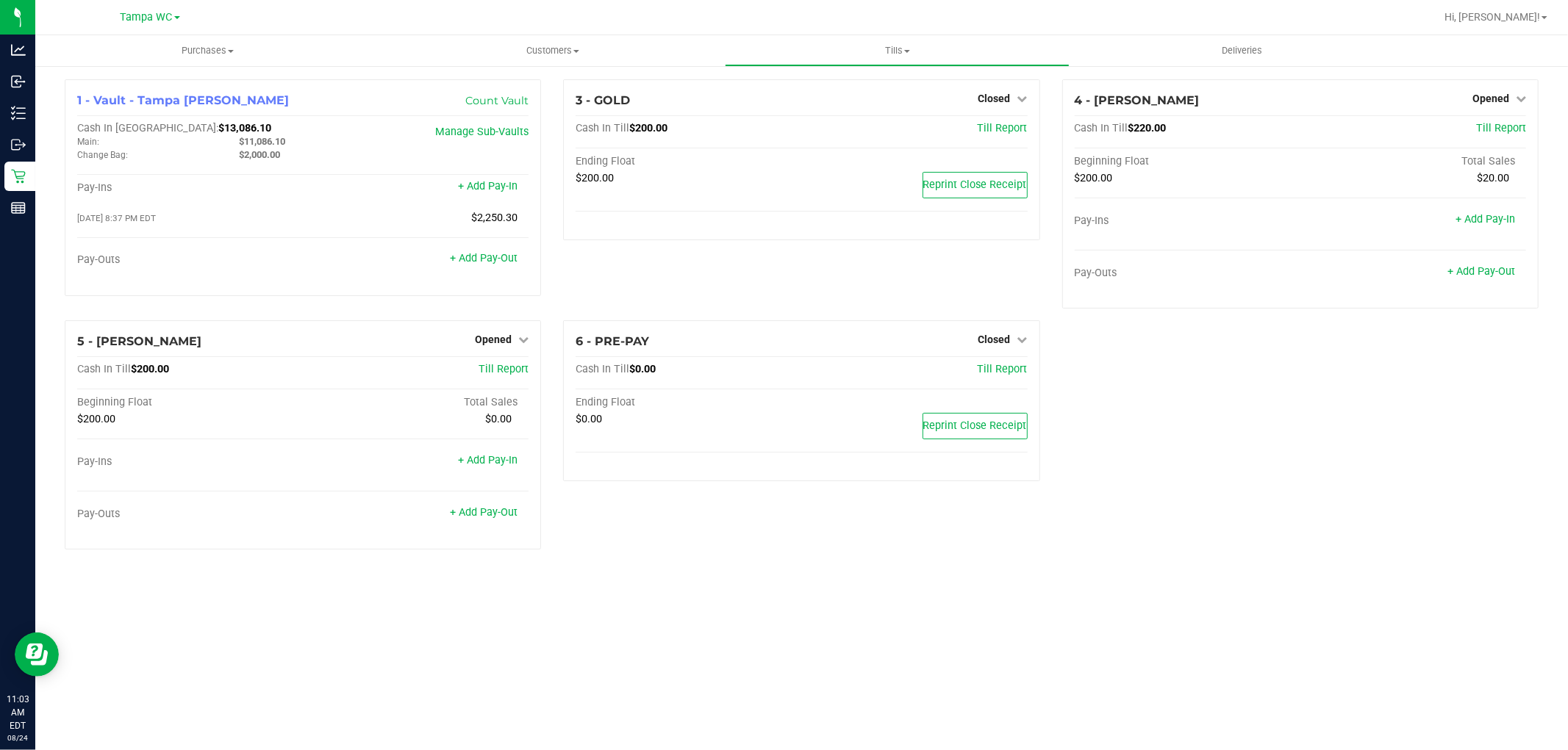
click at [1407, 500] on div "1 - Vault - Tampa Fowler Count Vault Cash In Vault: $13,086.10 Main: $11,086.10…" at bounding box center [802, 320] width 1496 height 482
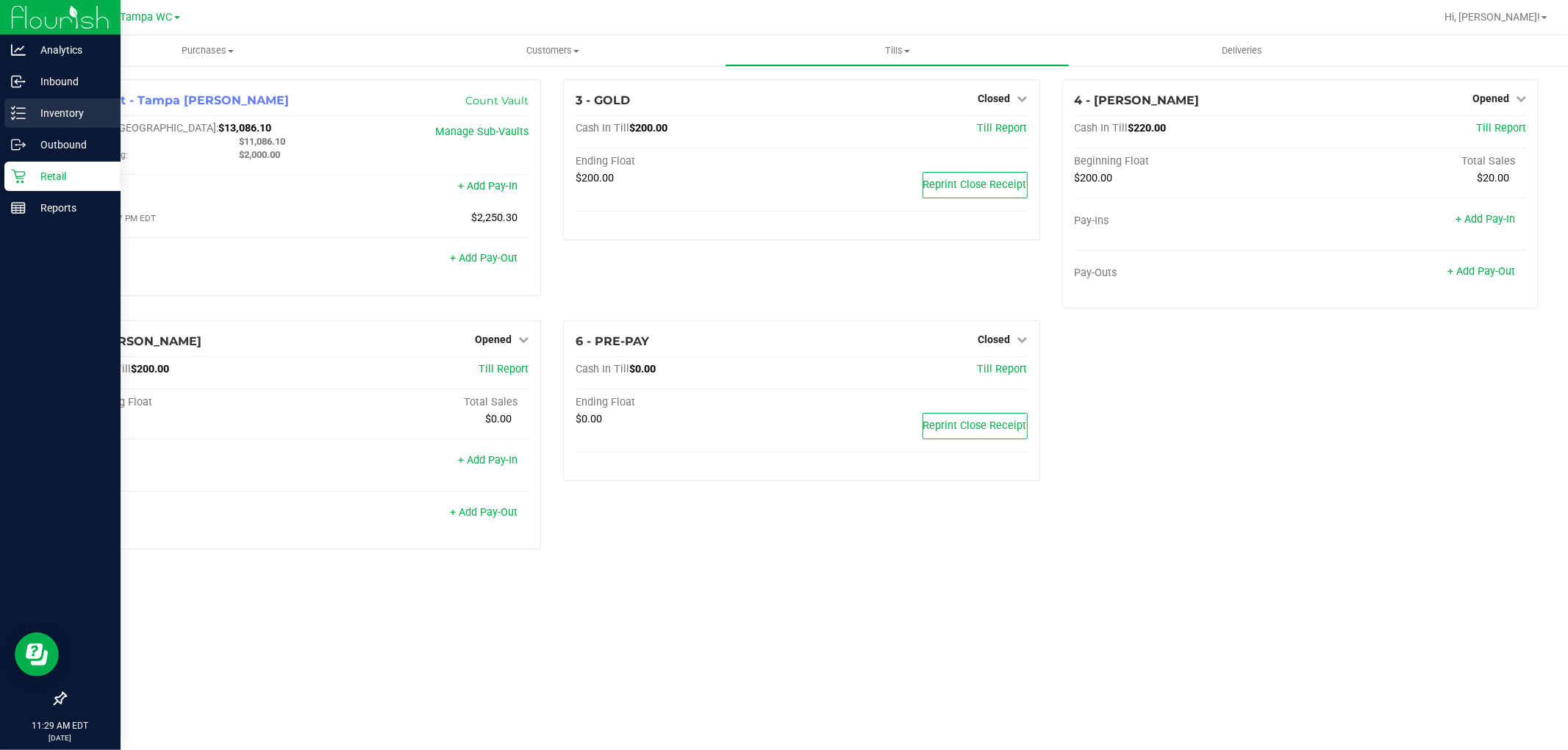
click at [26, 120] on p "Inventory" at bounding box center [70, 113] width 89 height 17
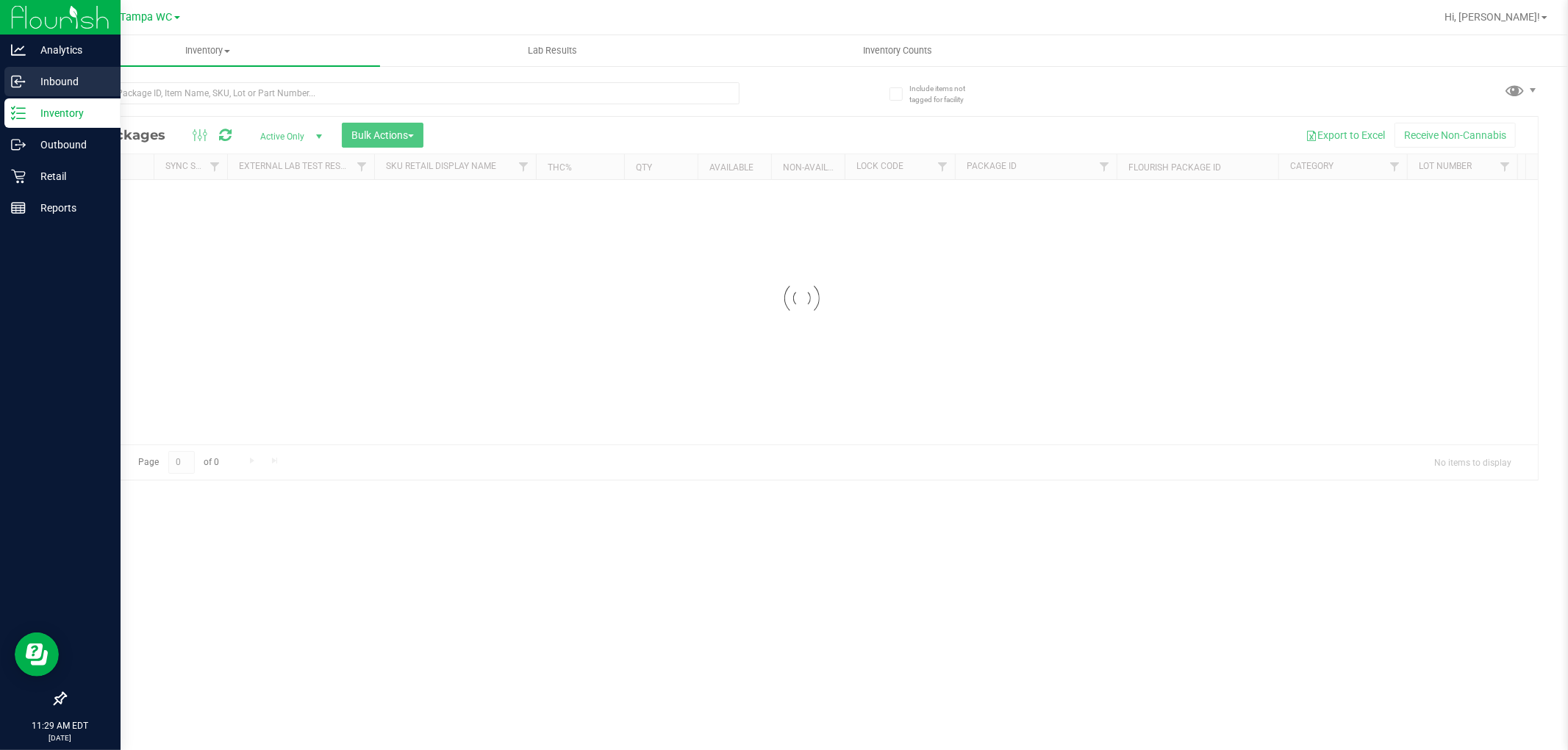
click at [22, 82] on line at bounding box center [19, 82] width 9 height 0
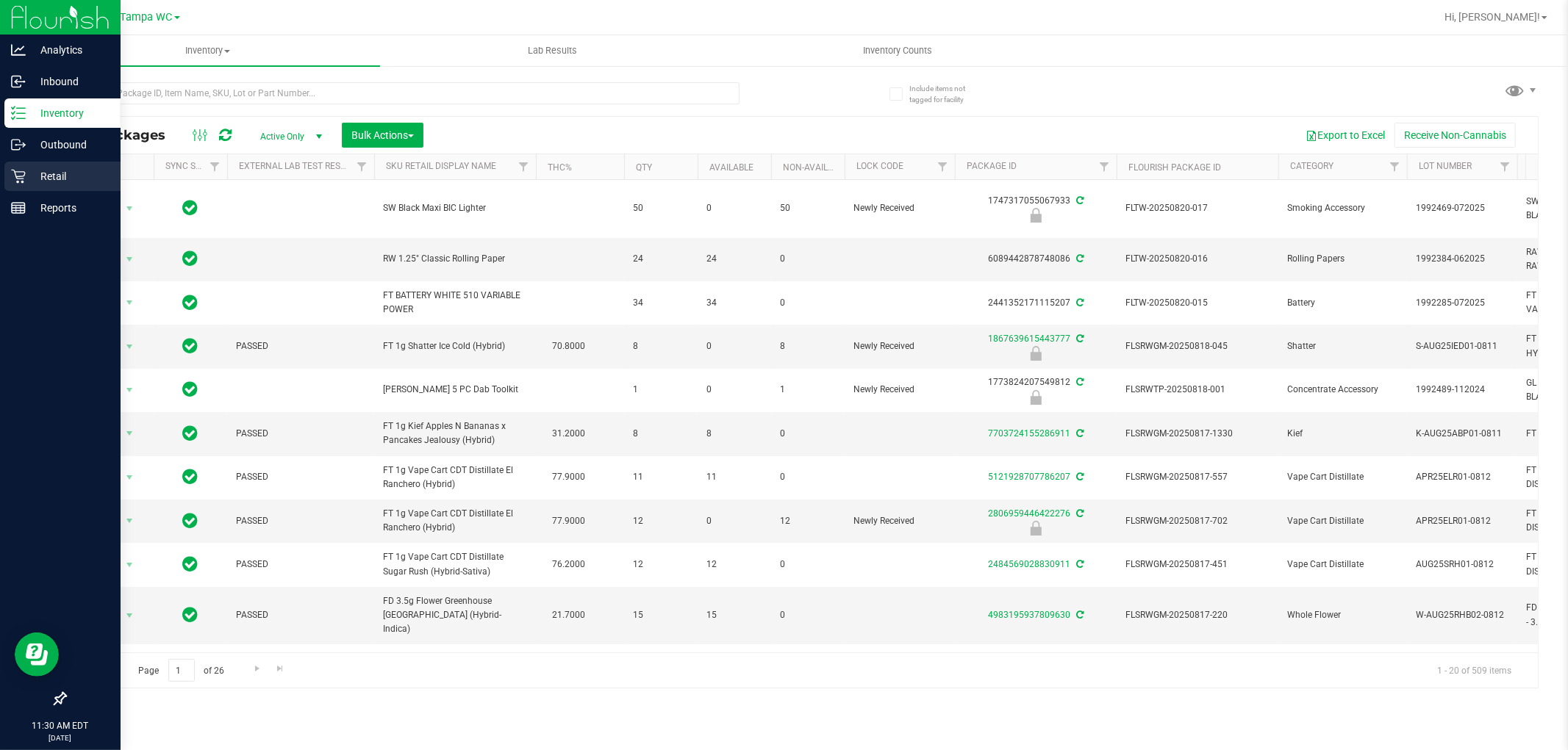
click at [36, 162] on div "Retail" at bounding box center [62, 176] width 116 height 30
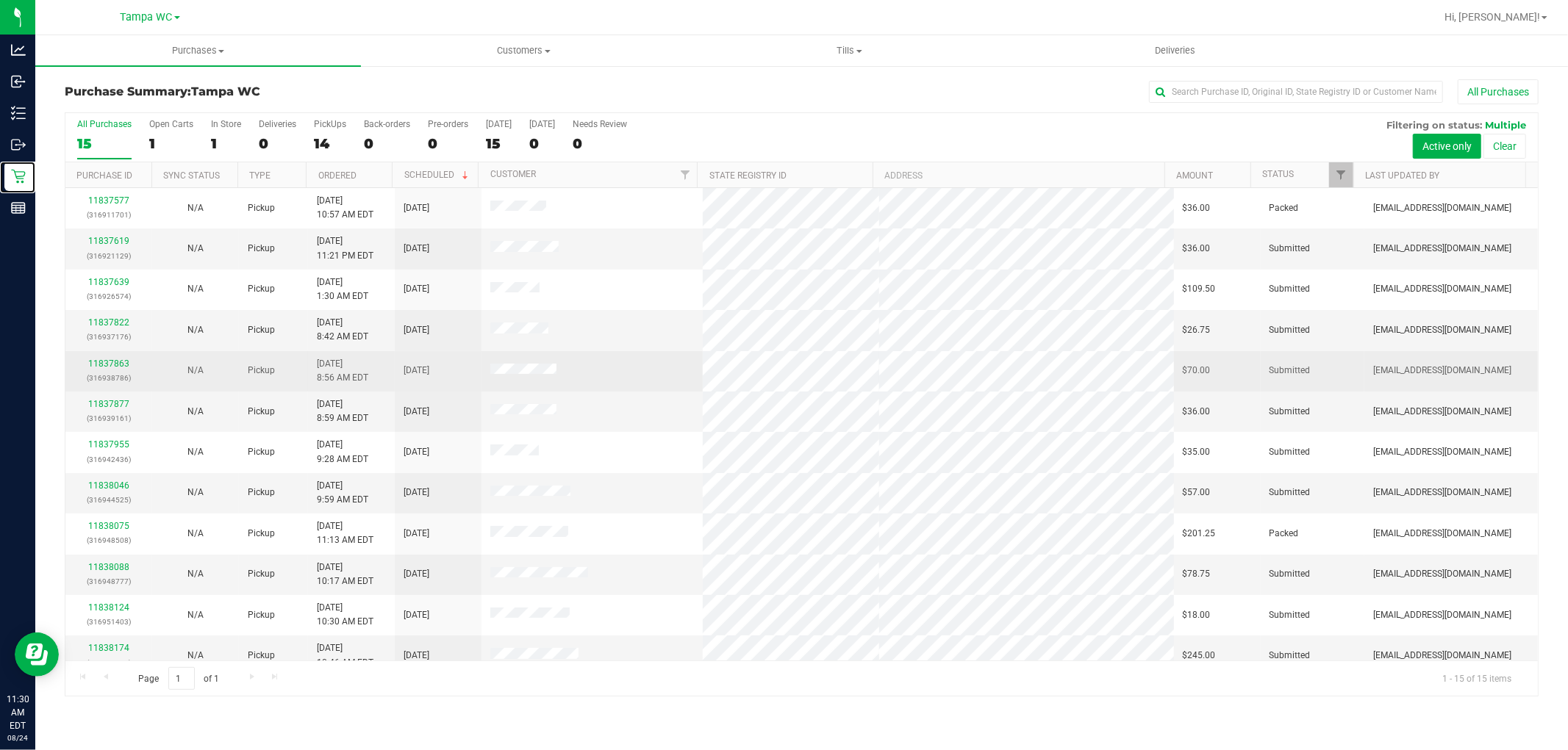
scroll to position [137, 0]
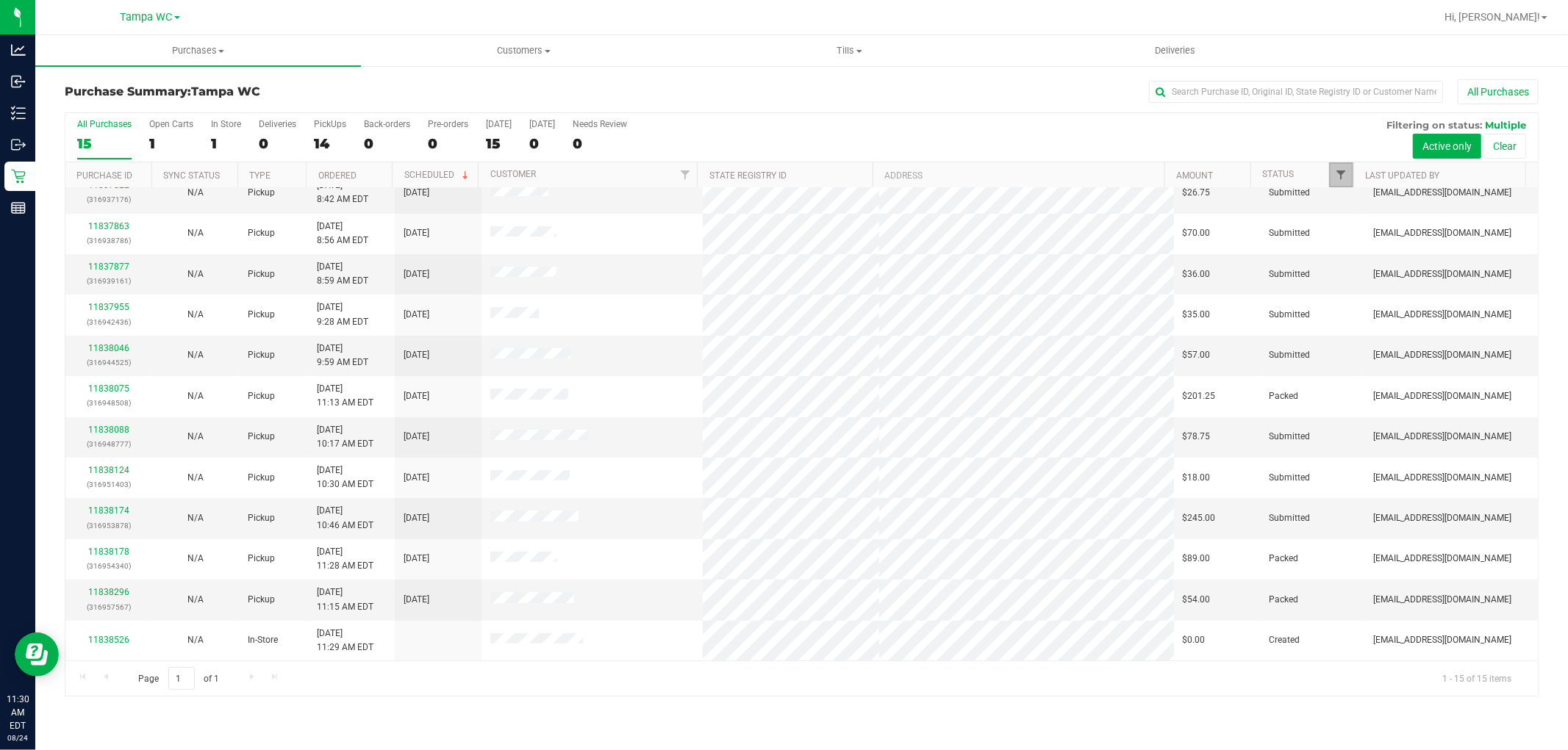
click at [1341, 173] on span "Filter" at bounding box center [1342, 175] width 12 height 12
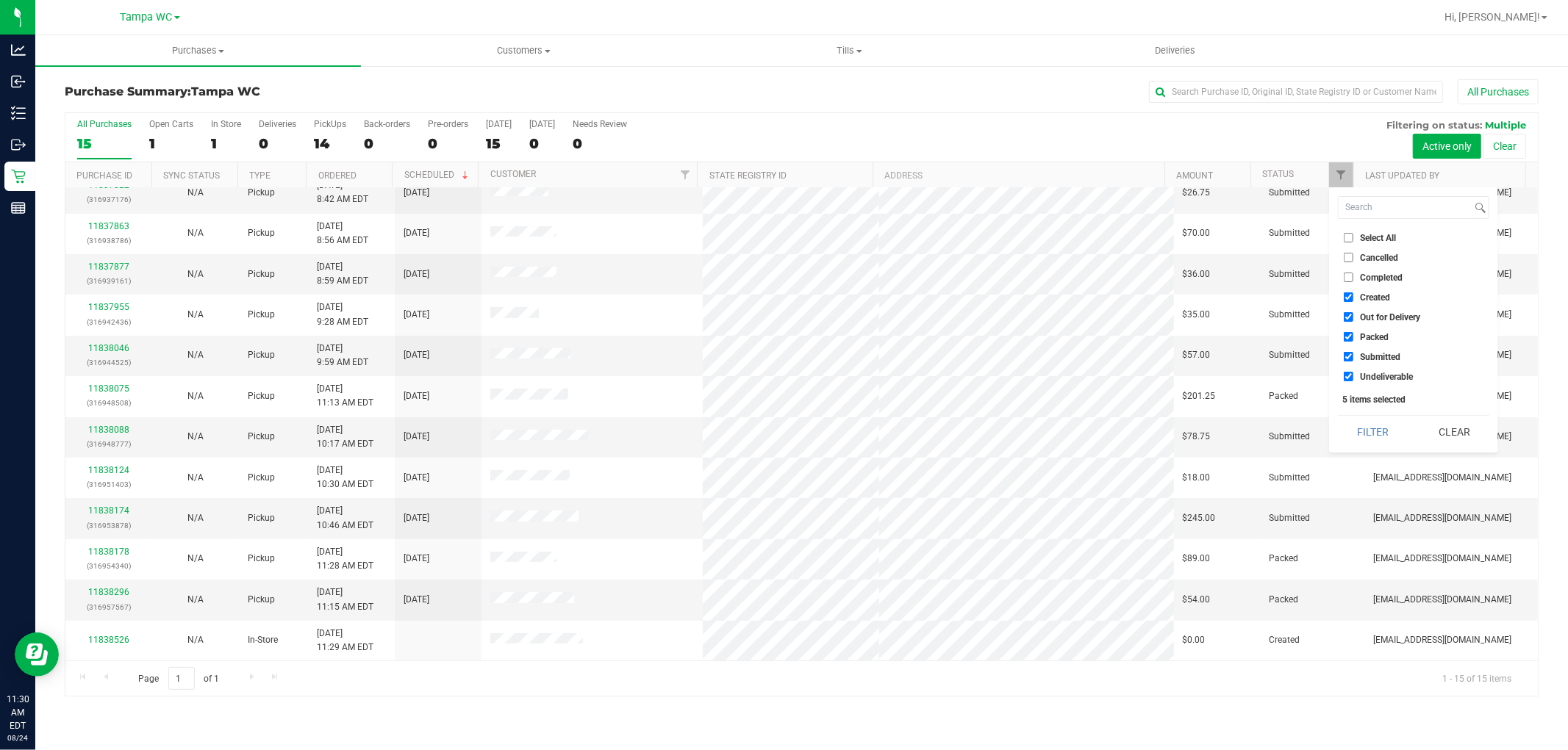
click at [1364, 356] on span "Submitted" at bounding box center [1380, 357] width 41 height 9
click at [1353, 356] on input "Submitted" at bounding box center [1348, 357] width 10 height 10
checkbox input "false"
click at [1373, 373] on span "Undeliverable" at bounding box center [1387, 377] width 53 height 9
click at [1353, 372] on input "Undeliverable" at bounding box center [1348, 377] width 10 height 10
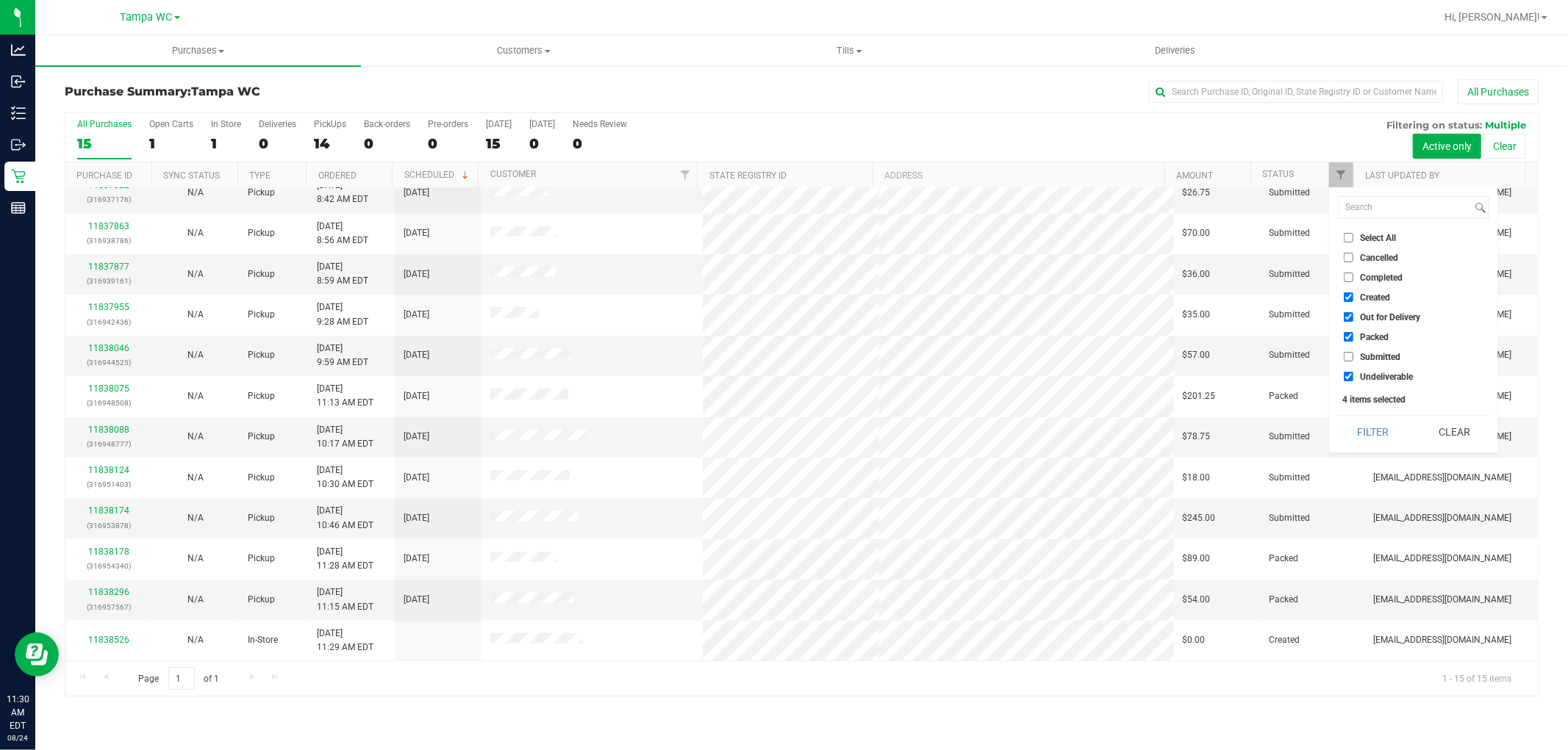
checkbox input "false"
click at [1363, 314] on span "Out for Delivery" at bounding box center [1390, 317] width 60 height 9
click at [1353, 314] on input "Out for Delivery" at bounding box center [1348, 317] width 10 height 10
checkbox input "false"
click at [1366, 296] on span "Created" at bounding box center [1375, 297] width 30 height 9
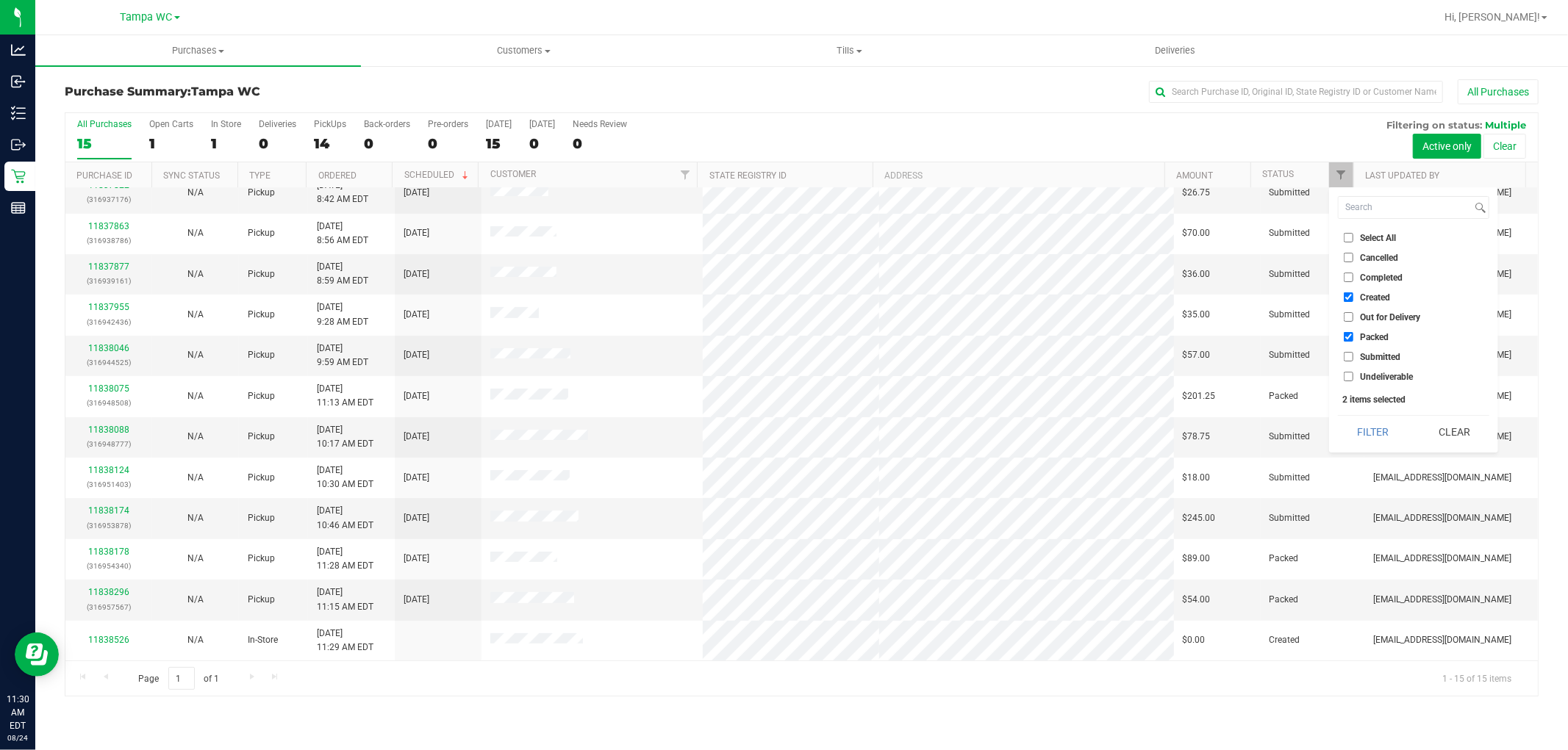
click at [1353, 296] on input "Created" at bounding box center [1348, 297] width 10 height 10
checkbox input "false"
click at [1375, 429] on button "Filter" at bounding box center [1373, 431] width 70 height 32
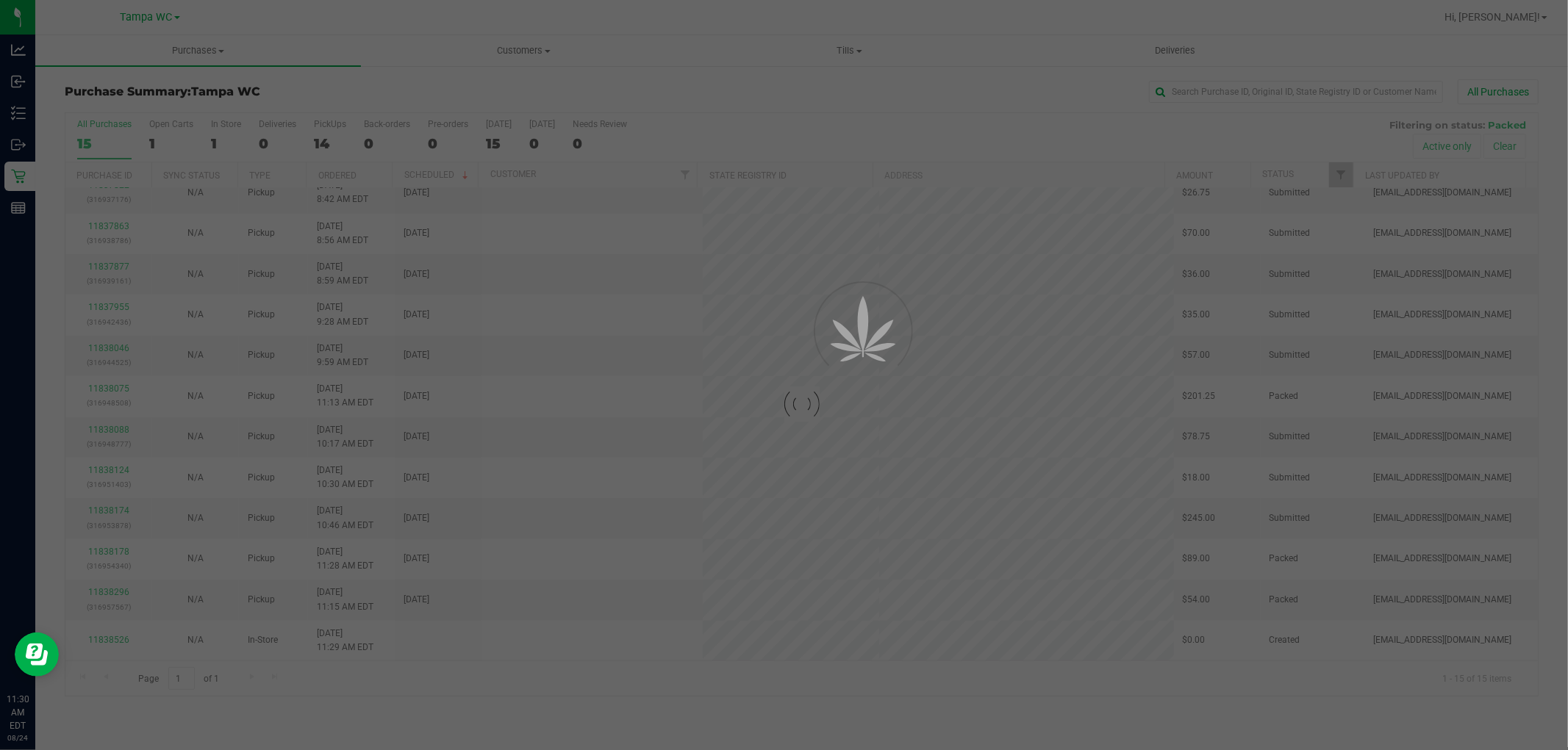
checkbox input "true"
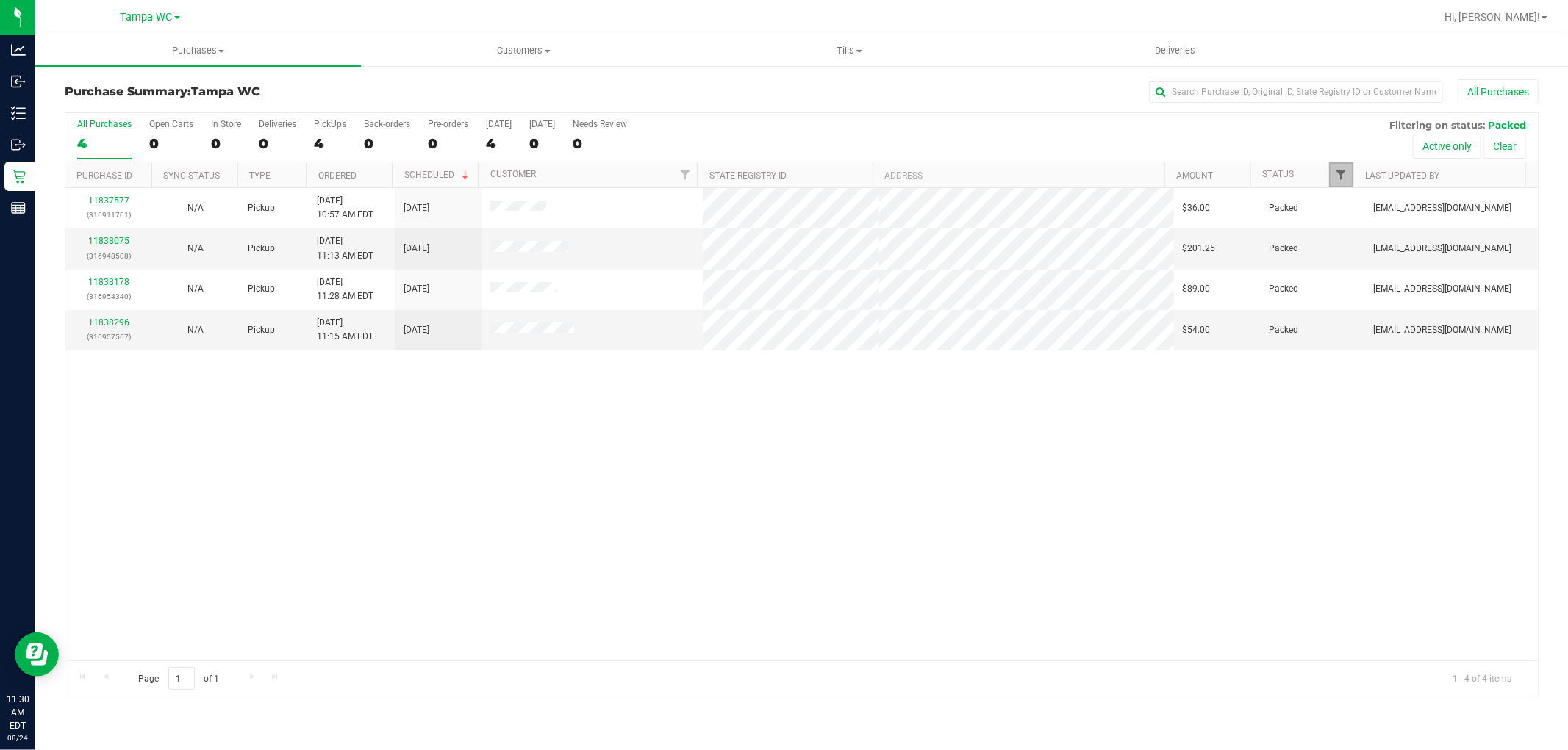
click at [1336, 173] on span "Filter" at bounding box center [1342, 175] width 12 height 12
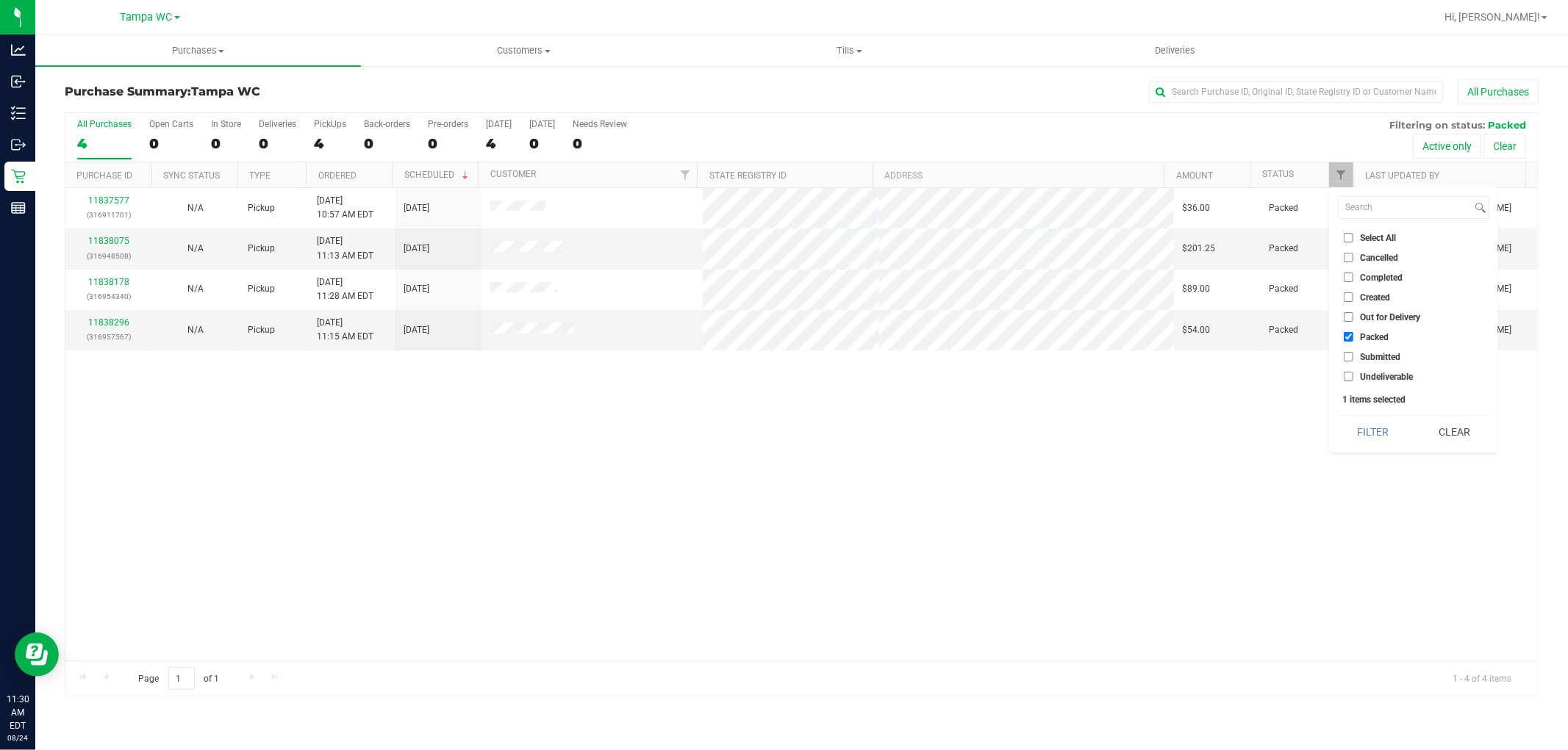
click at [1349, 356] on input "Submitted" at bounding box center [1348, 357] width 10 height 10
checkbox input "true"
drag, startPoint x: 1349, startPoint y: 331, endPoint x: 1351, endPoint y: 347, distance: 16.1
click at [1350, 332] on input "Packed" at bounding box center [1348, 337] width 10 height 10
checkbox input "false"
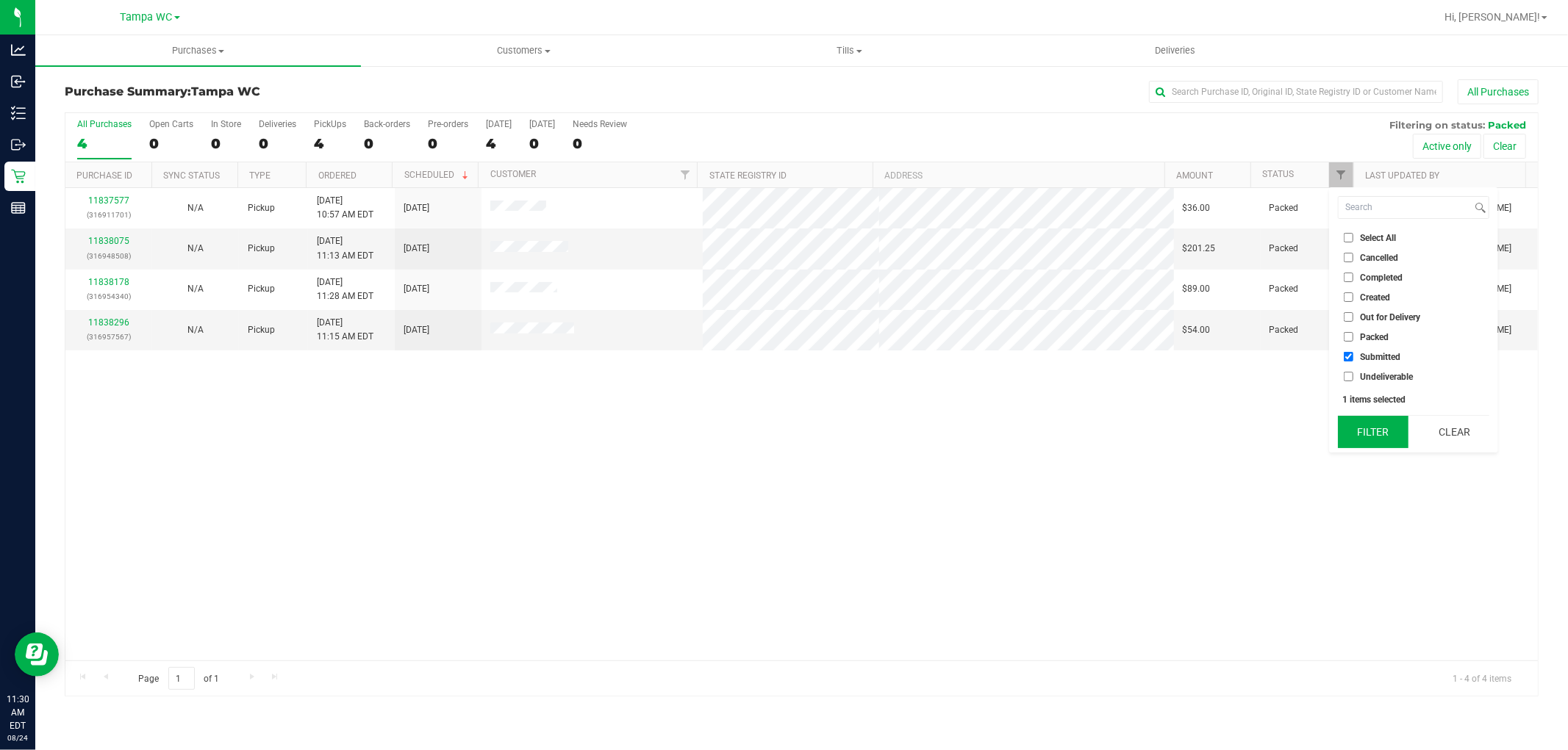
click at [1380, 429] on button "Filter" at bounding box center [1373, 431] width 70 height 32
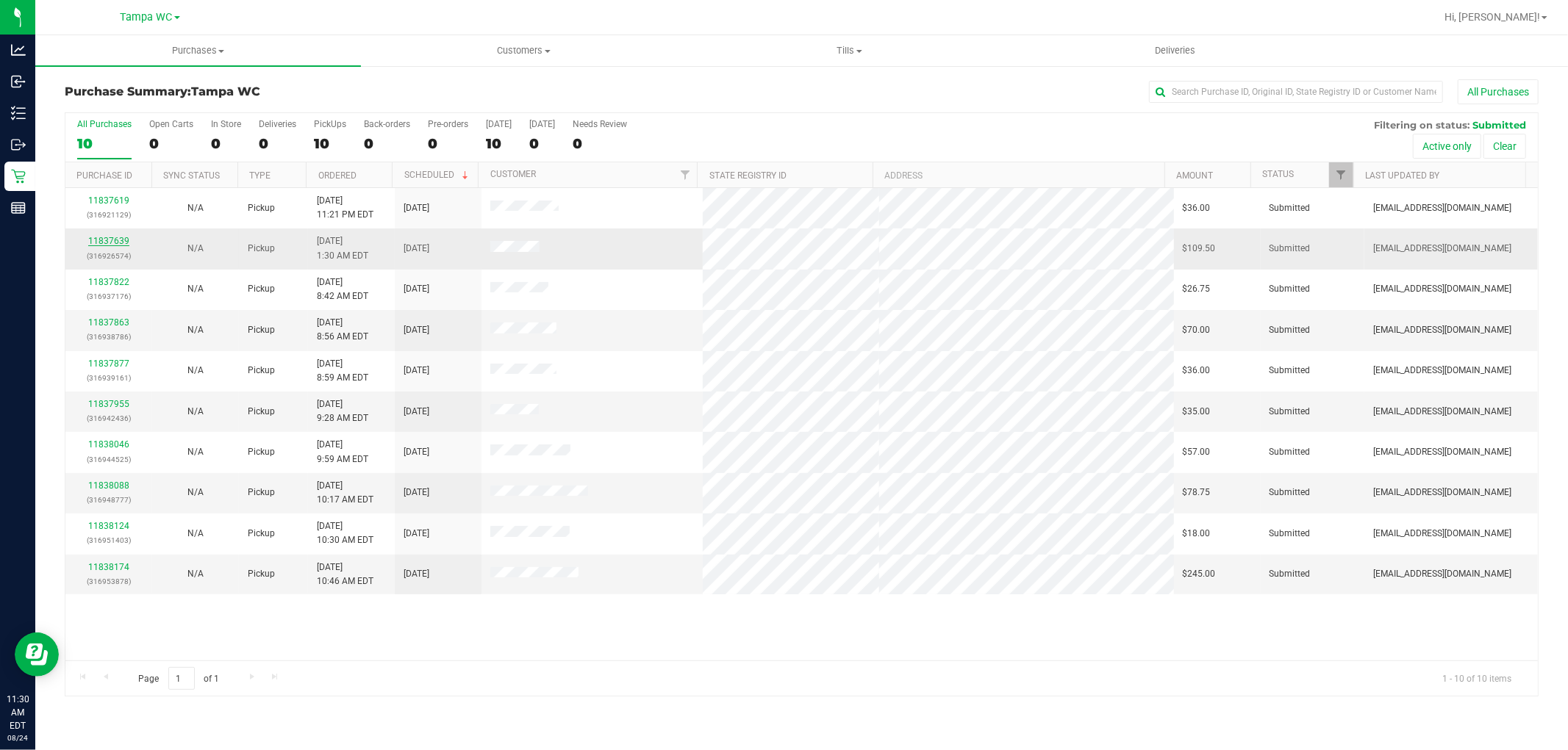
click at [106, 238] on link "11837639" at bounding box center [109, 241] width 41 height 10
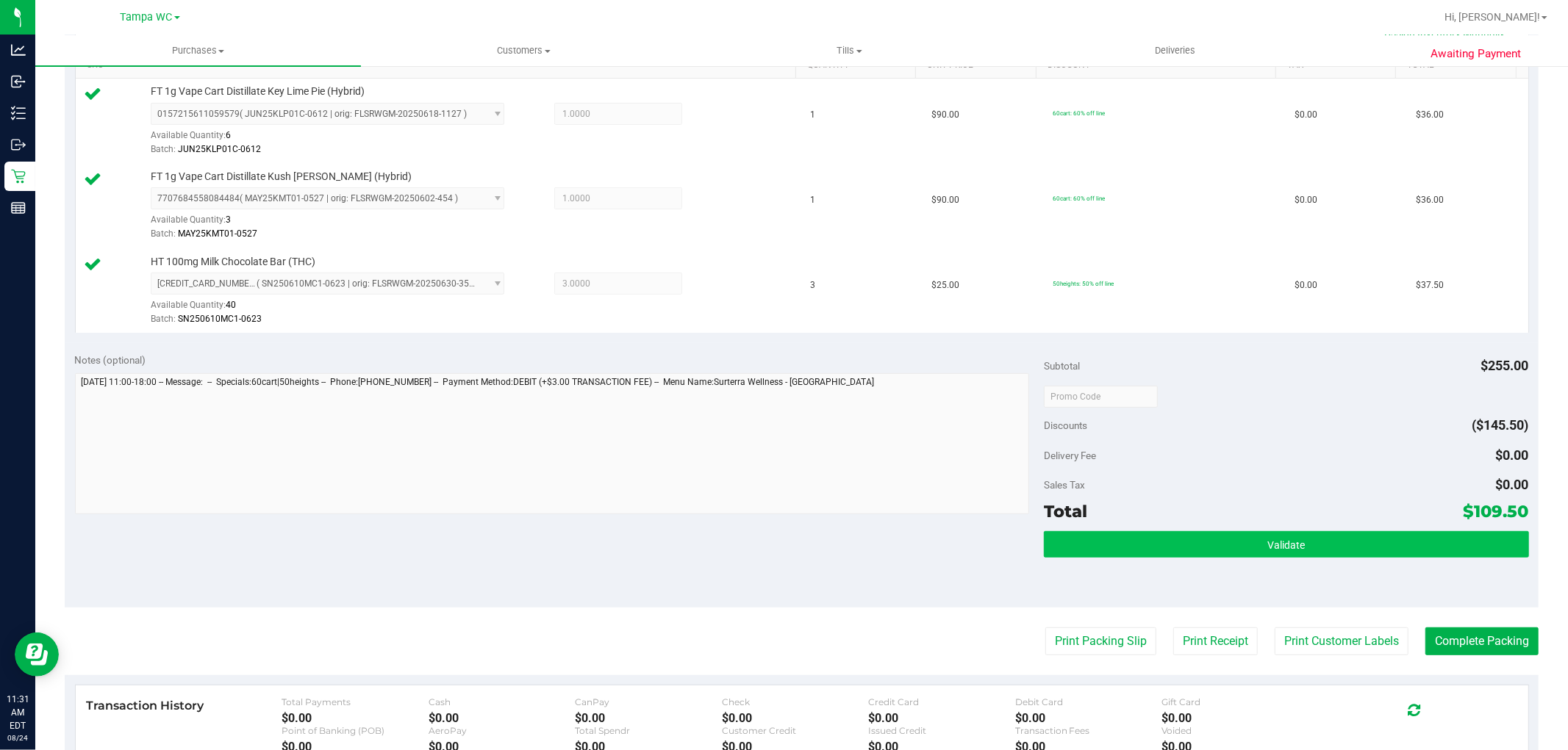
scroll to position [623, 0]
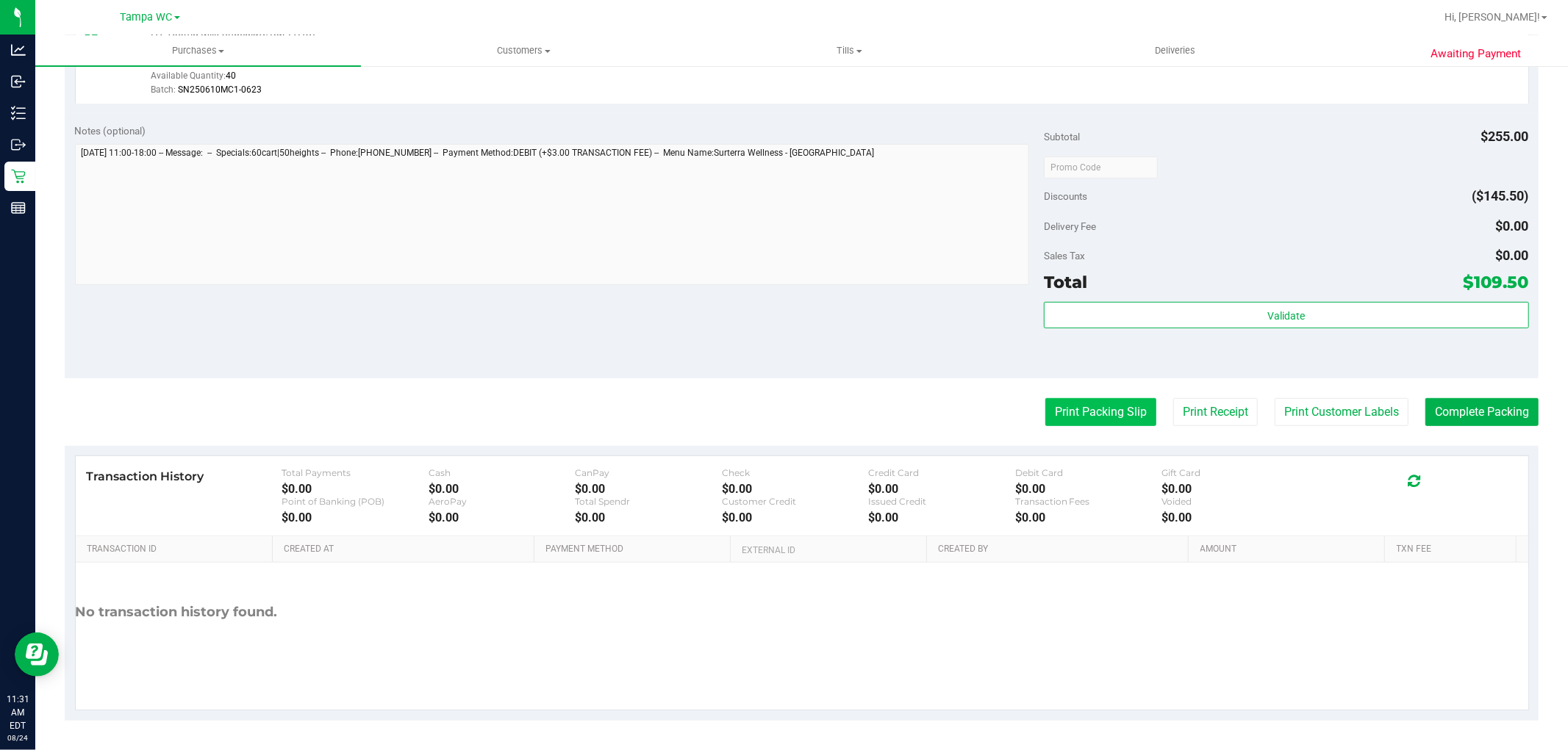
click at [1132, 421] on button "Print Packing Slip" at bounding box center [1101, 412] width 111 height 28
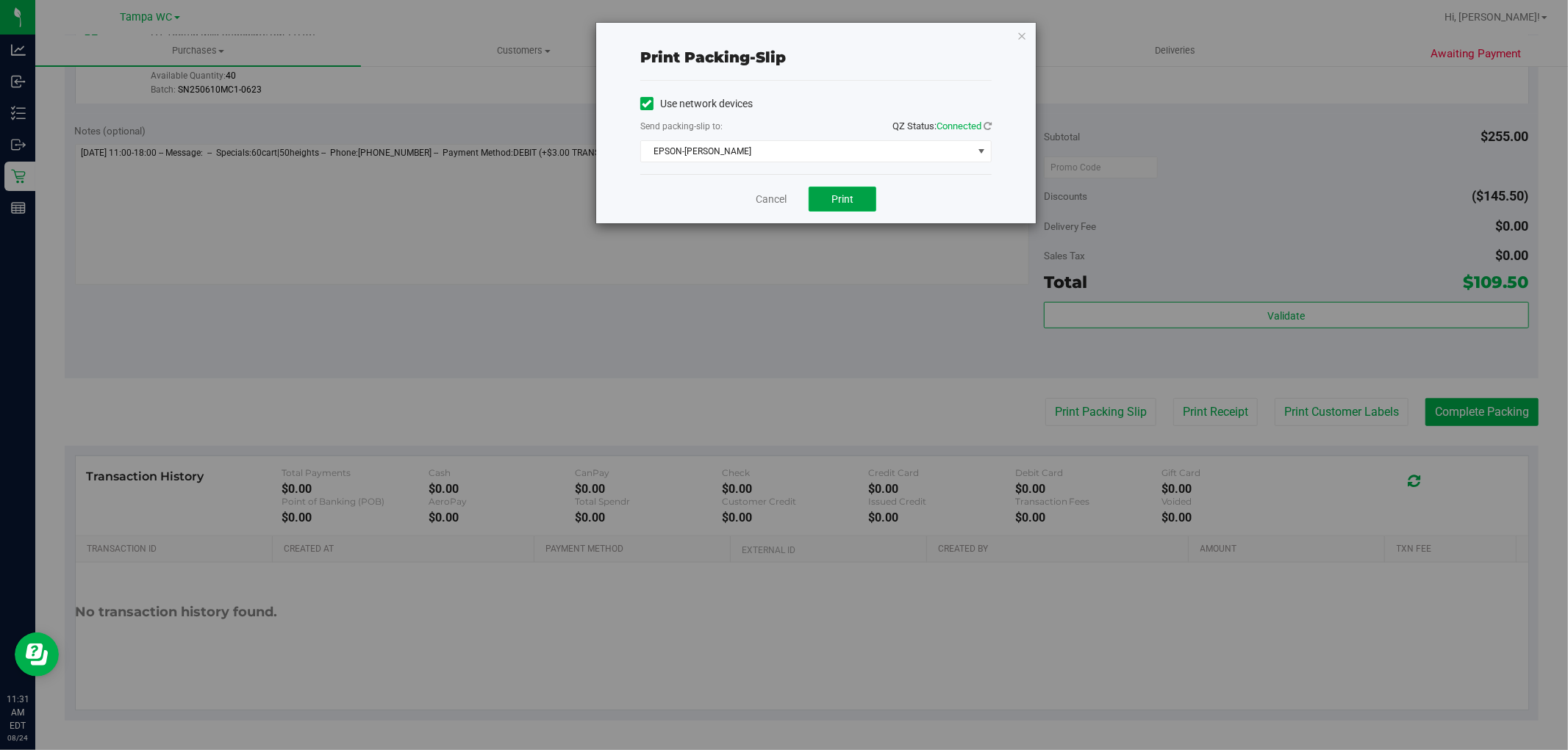
click at [858, 202] on button "Print" at bounding box center [842, 199] width 68 height 25
drag, startPoint x: 781, startPoint y: 193, endPoint x: 832, endPoint y: 206, distance: 52.6
click at [781, 193] on link "Cancel" at bounding box center [770, 200] width 31 height 16
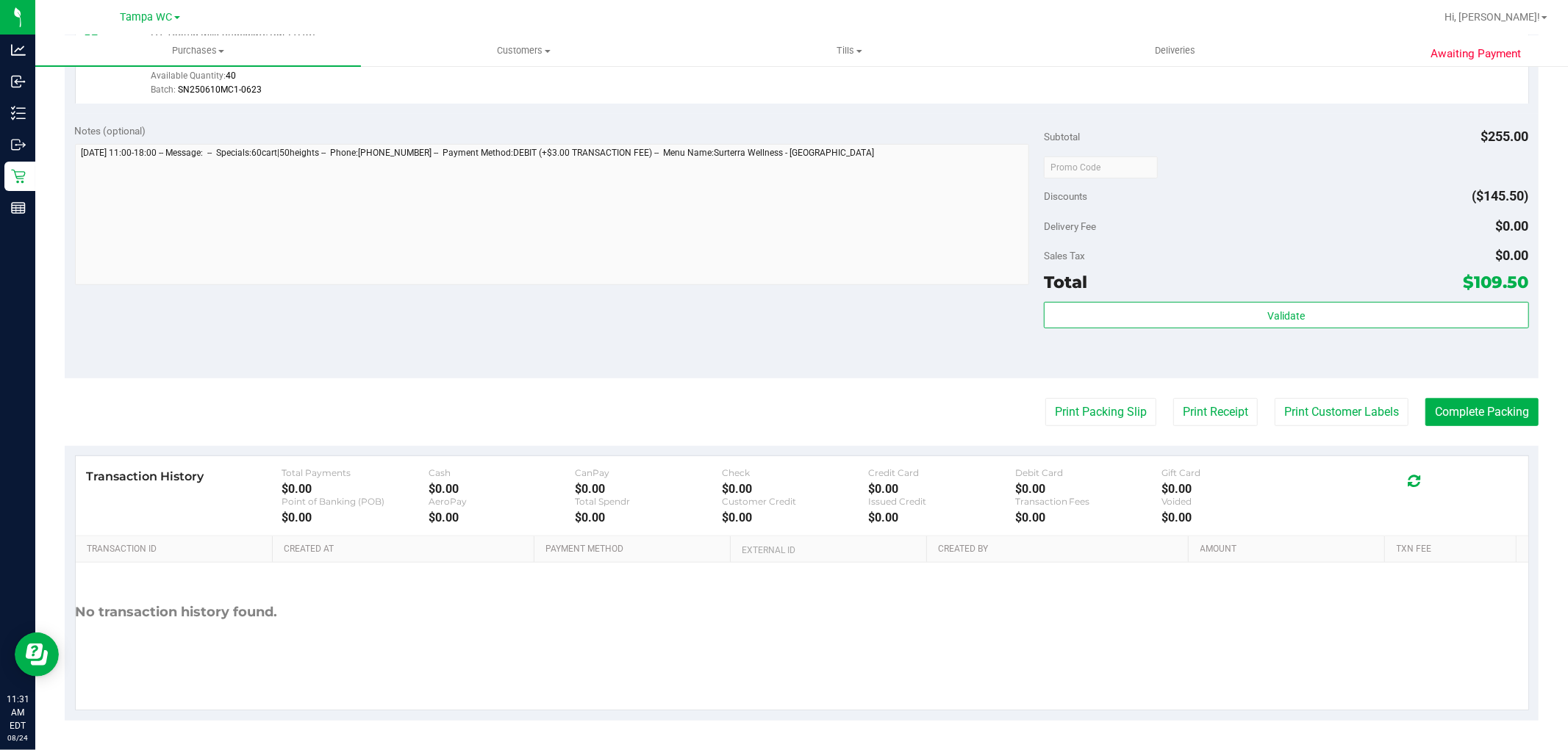
click at [1435, 396] on purchase-details "Back Edit Purchase Cancel Purchase View Profile # 11837639 BioTrack ID: - Submi…" at bounding box center [802, 89] width 1474 height 1263
click at [1436, 400] on button "Complete Packing" at bounding box center [1482, 412] width 113 height 28
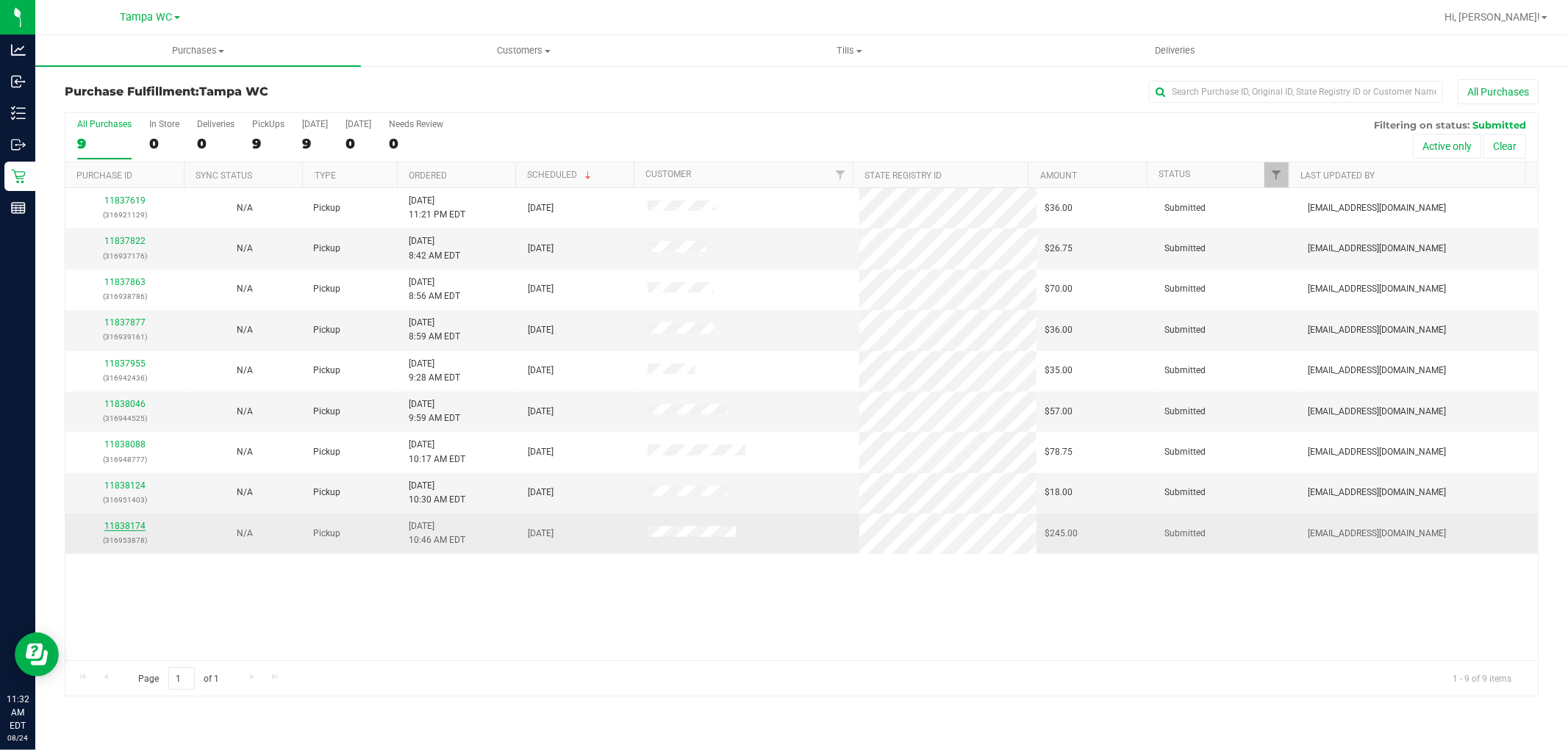
click at [133, 522] on link "11838174" at bounding box center [125, 526] width 41 height 10
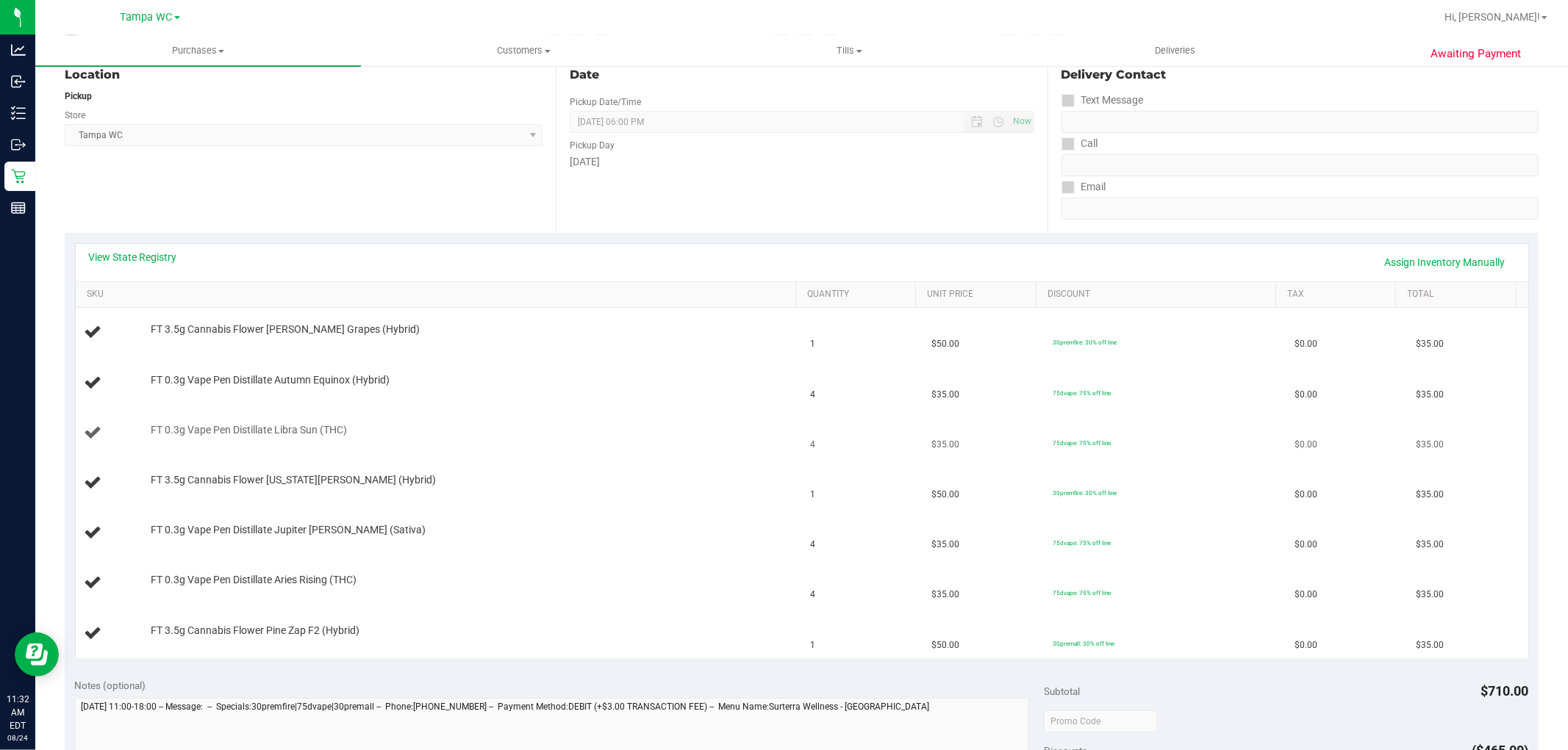
scroll to position [408, 0]
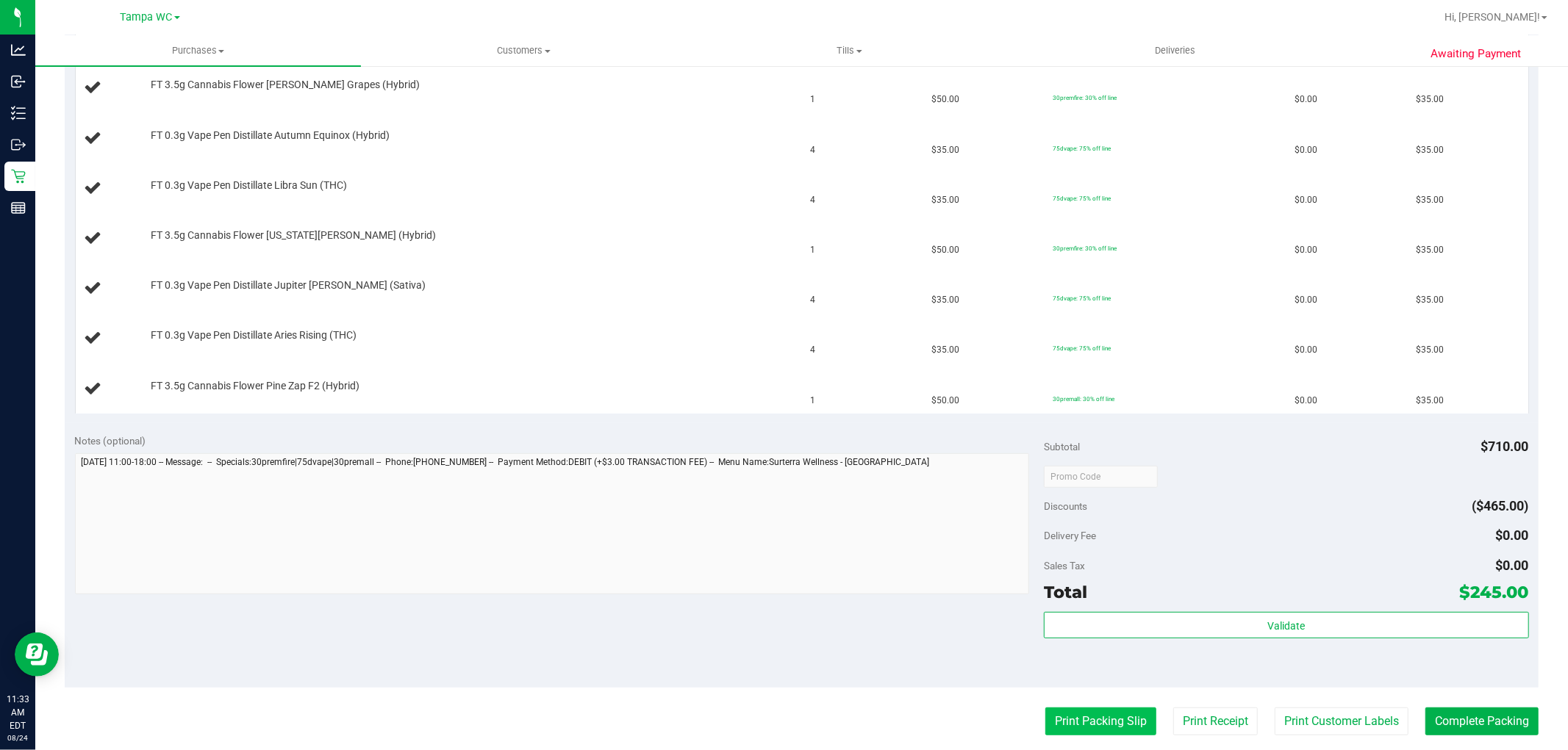
click at [1060, 714] on button "Print Packing Slip" at bounding box center [1101, 722] width 111 height 28
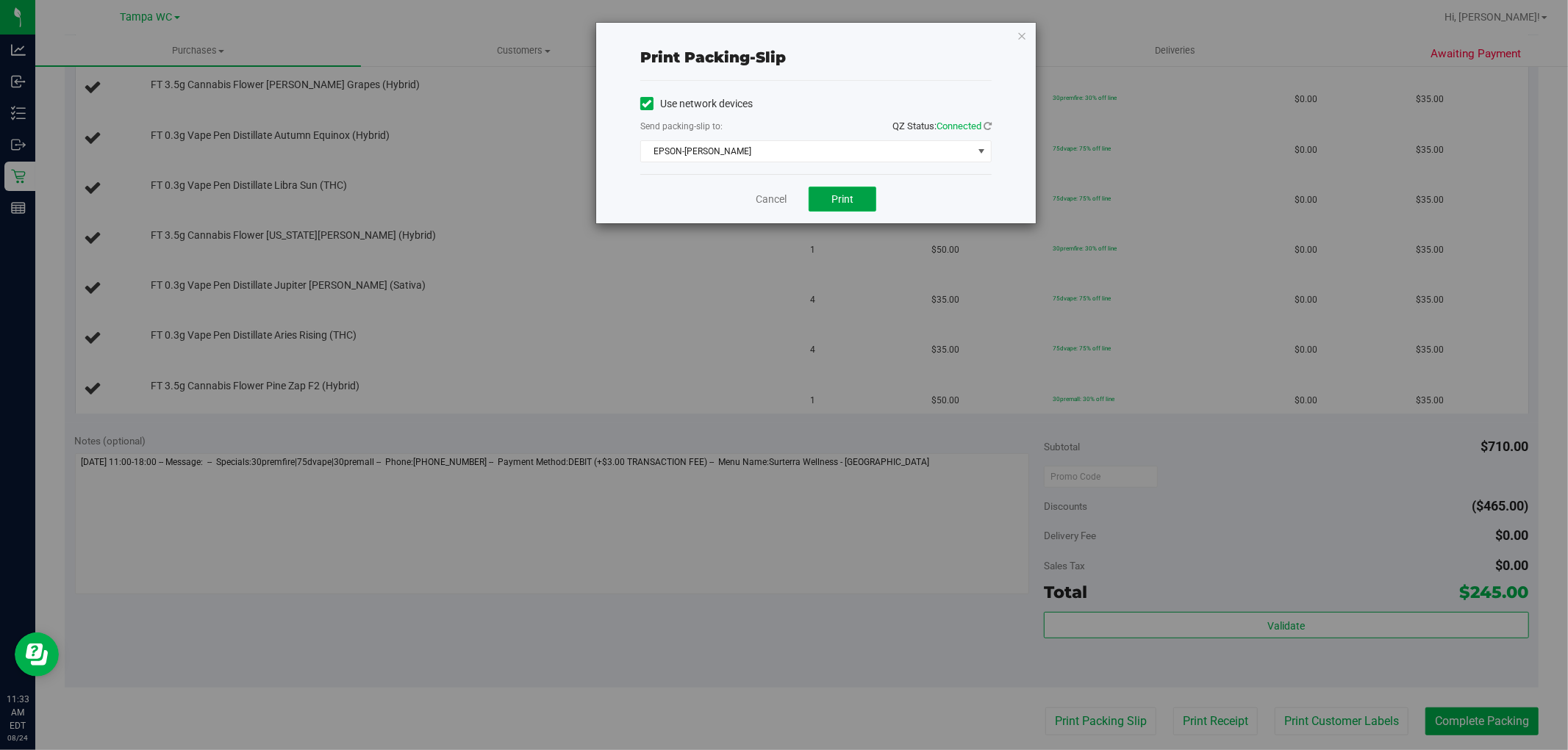
click at [868, 209] on button "Print" at bounding box center [842, 199] width 68 height 25
click at [779, 200] on link "Cancel" at bounding box center [770, 200] width 31 height 16
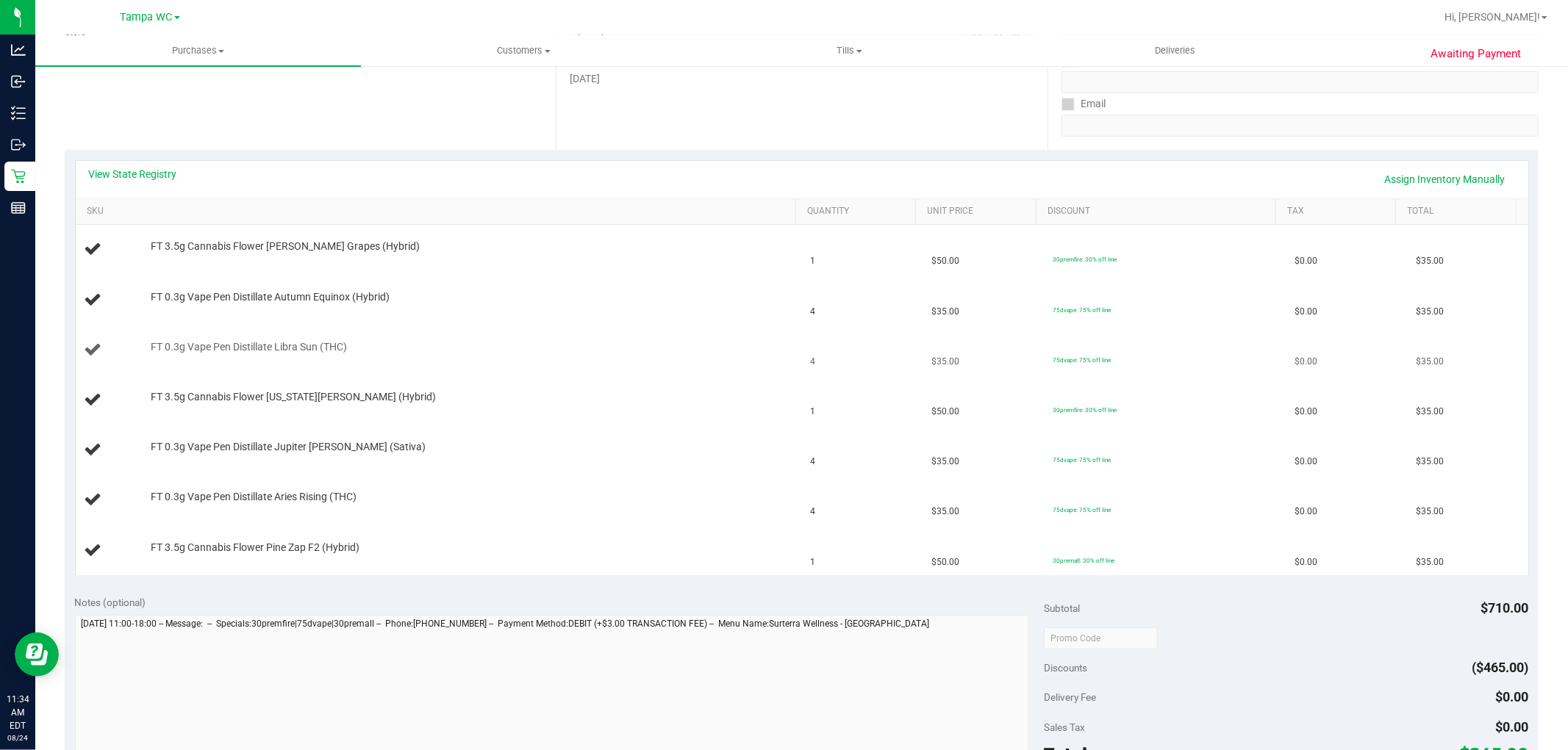
scroll to position [245, 0]
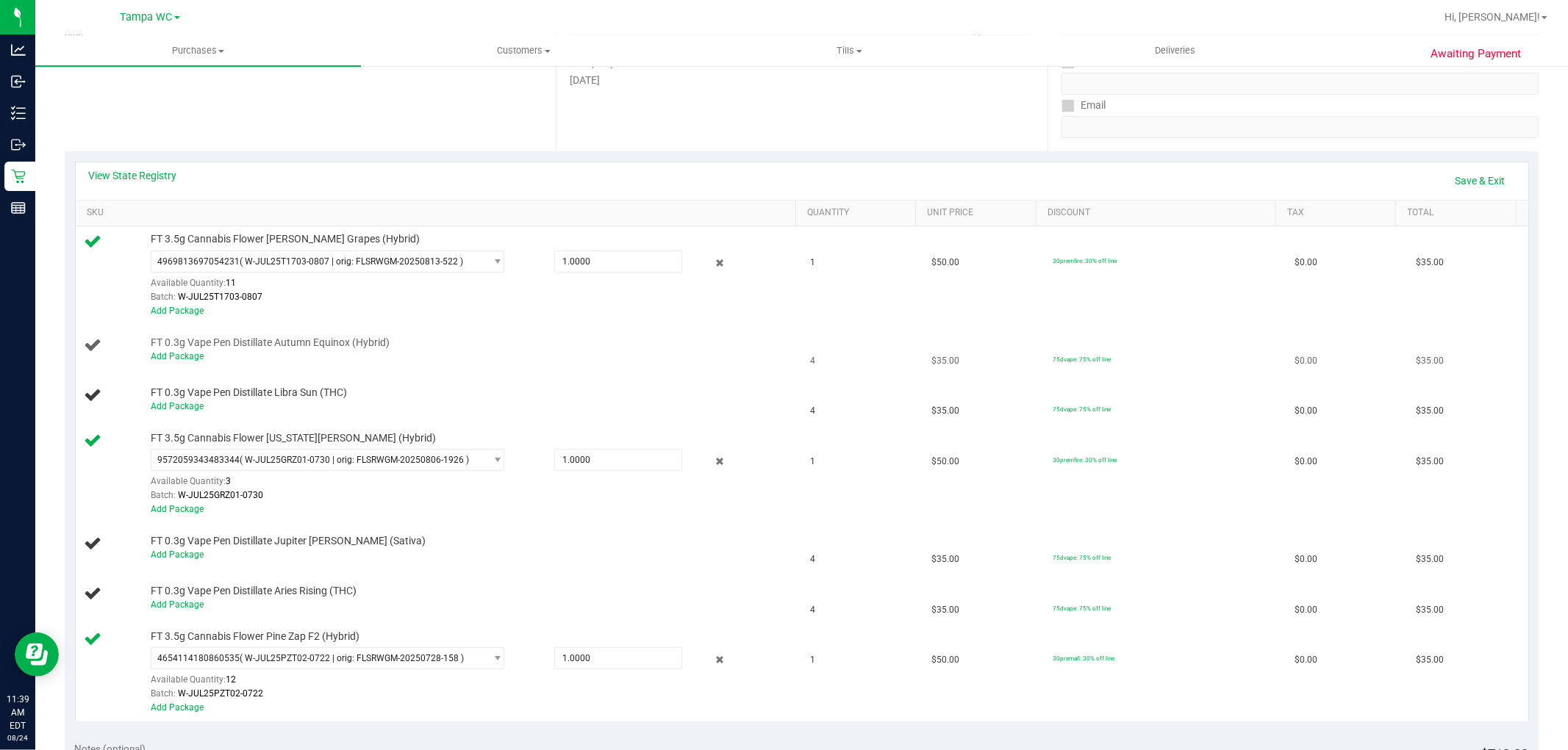
click at [189, 349] on div "Add Package" at bounding box center [470, 356] width 638 height 14
click at [192, 357] on link "Add Package" at bounding box center [177, 356] width 53 height 10
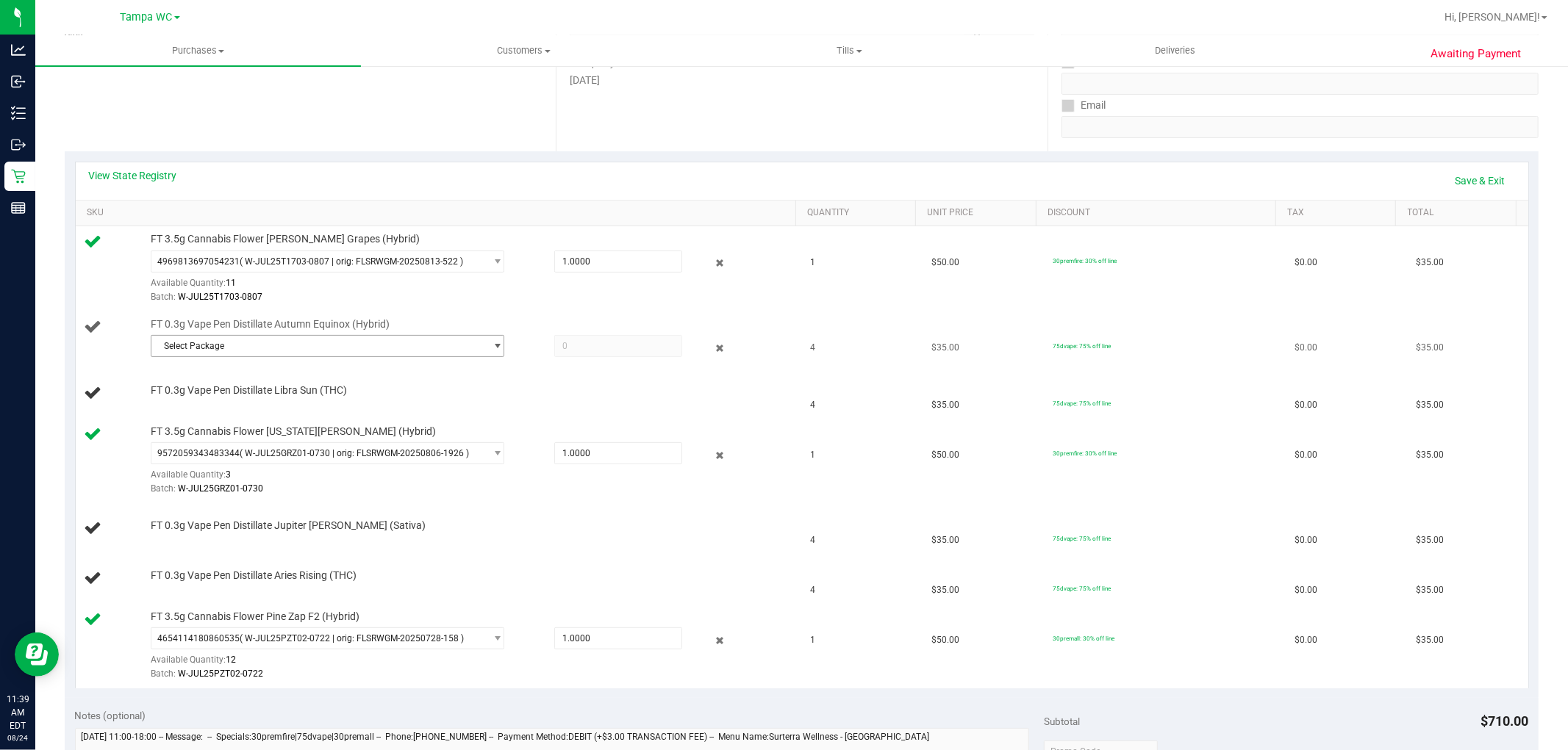
click at [275, 354] on span "Select Package" at bounding box center [318, 346] width 334 height 21
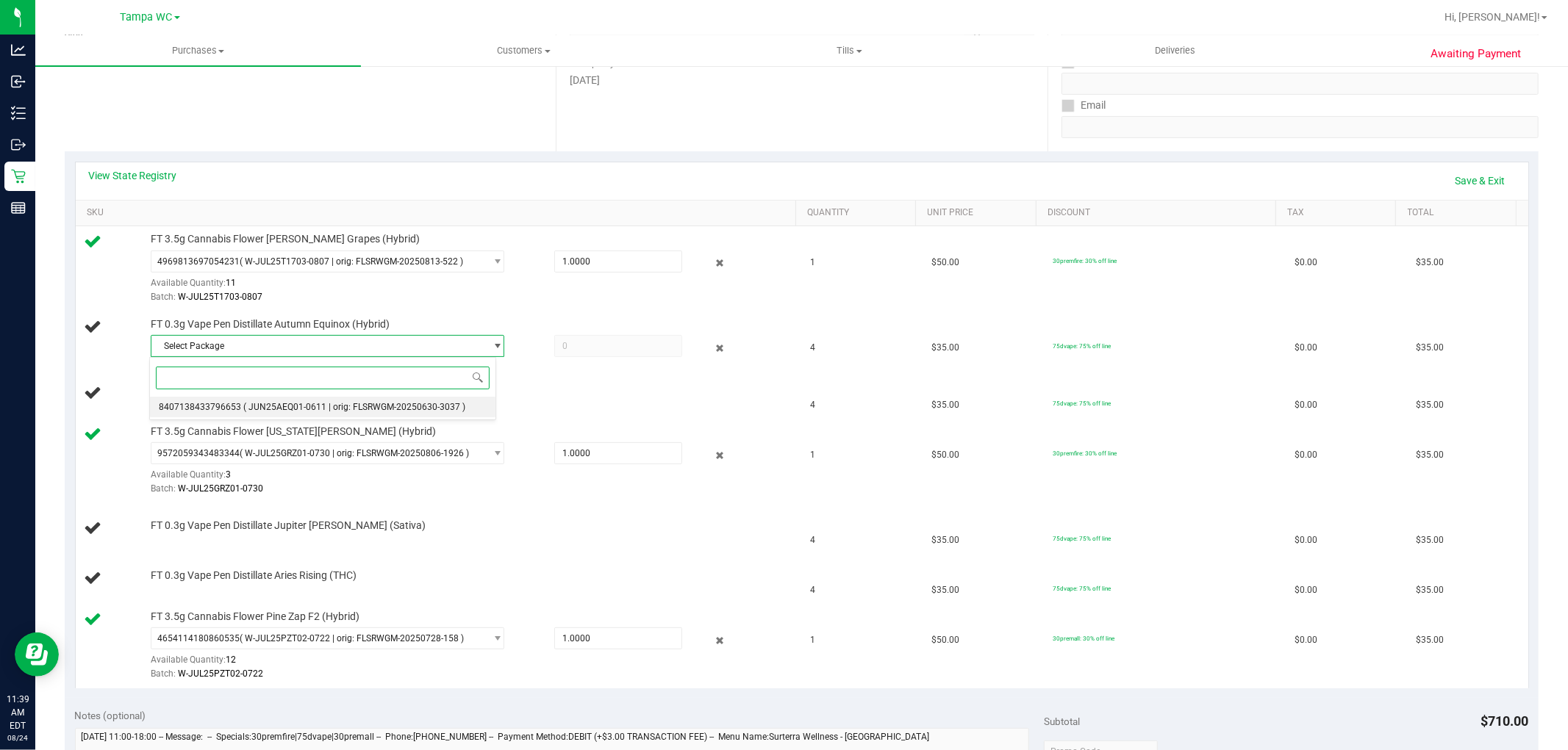
click at [285, 409] on span "( JUN25AEQ01-0611 | orig: FLSRWGM-20250630-3037 )" at bounding box center [355, 406] width 222 height 10
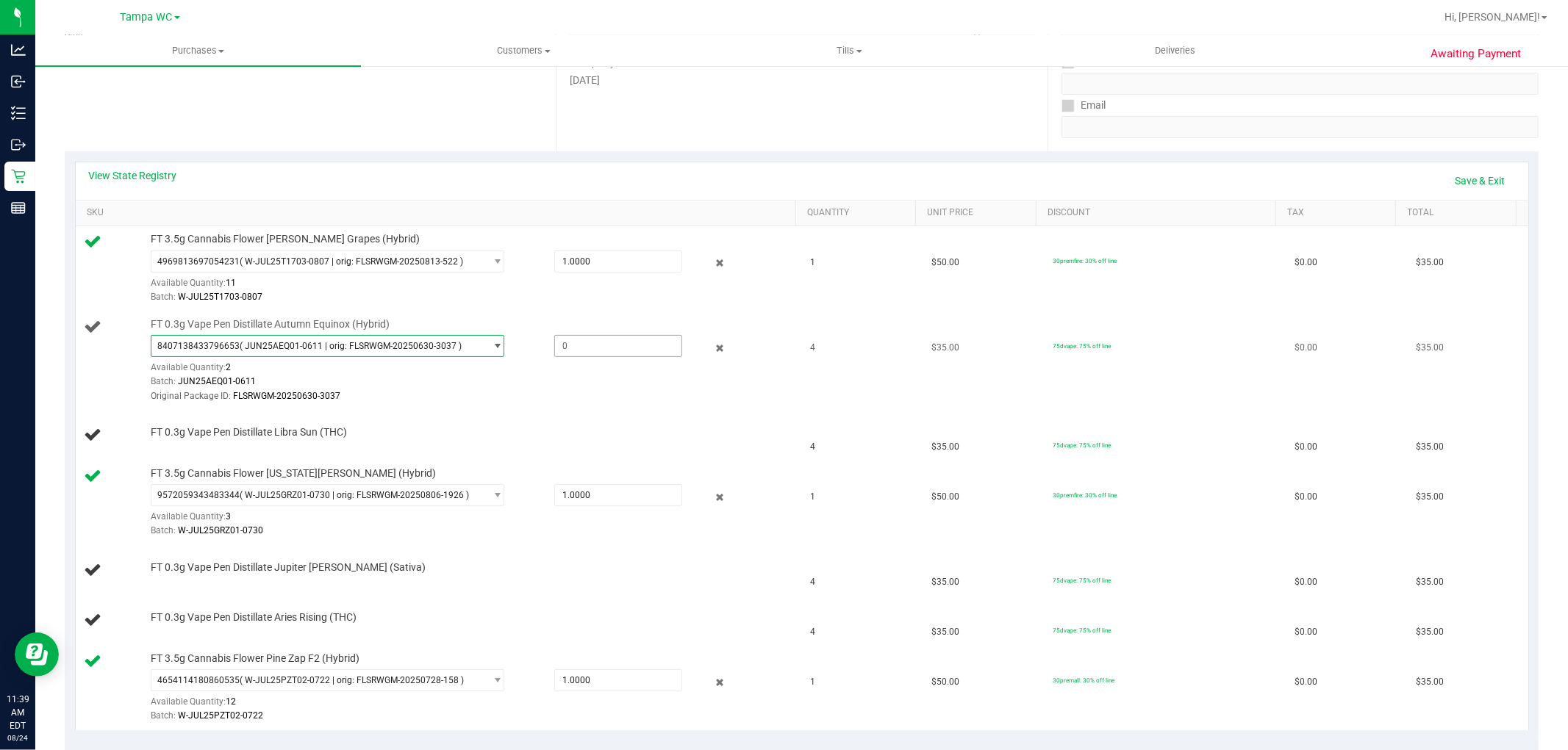
click at [582, 349] on span at bounding box center [618, 346] width 128 height 22
type input "2.00"
type input "2.0000"
click at [388, 115] on div "Location Pickup Store Tampa WC Select Store Bonita Springs WC Boynton Beach WC …" at bounding box center [310, 60] width 491 height 180
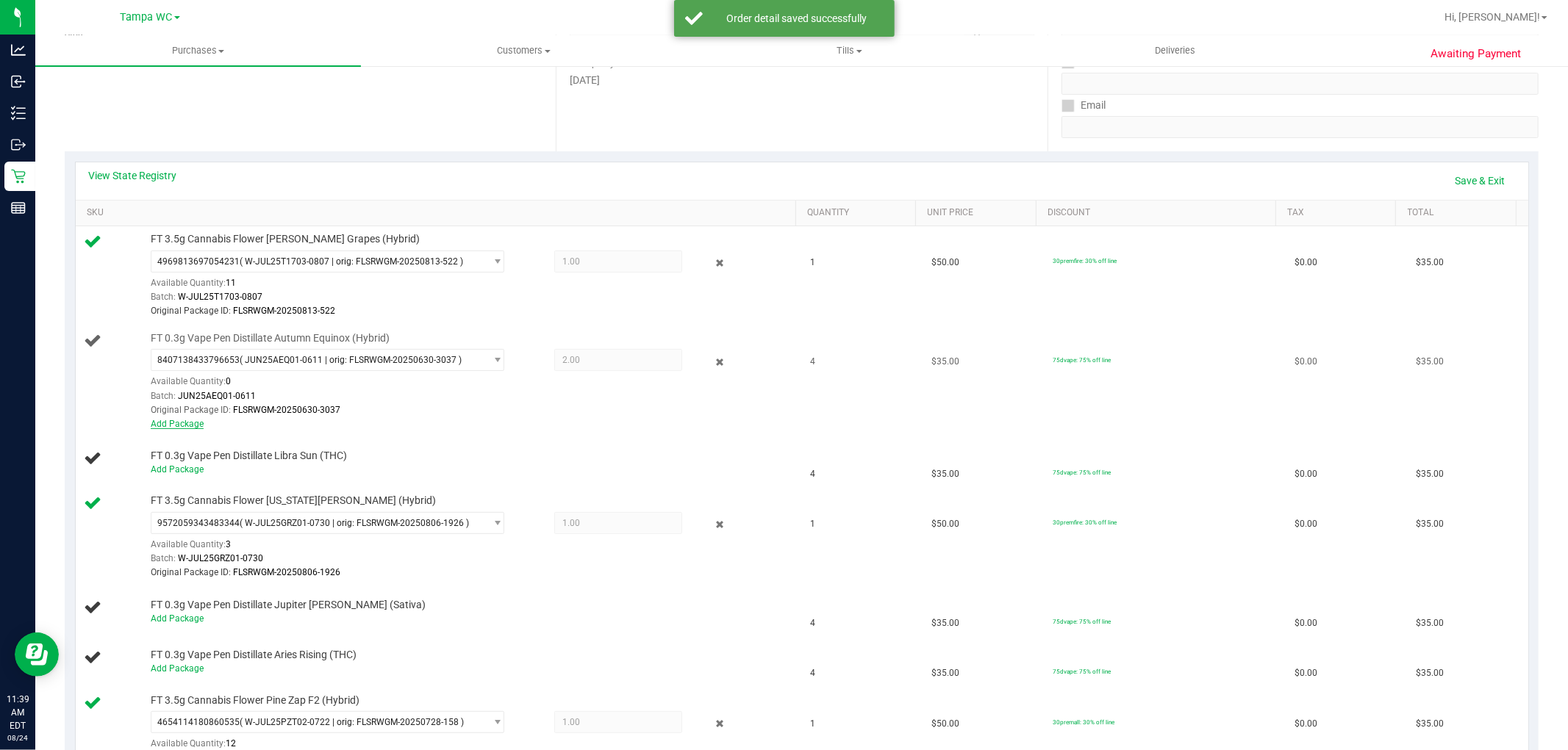
click at [192, 424] on link "Add Package" at bounding box center [177, 424] width 53 height 10
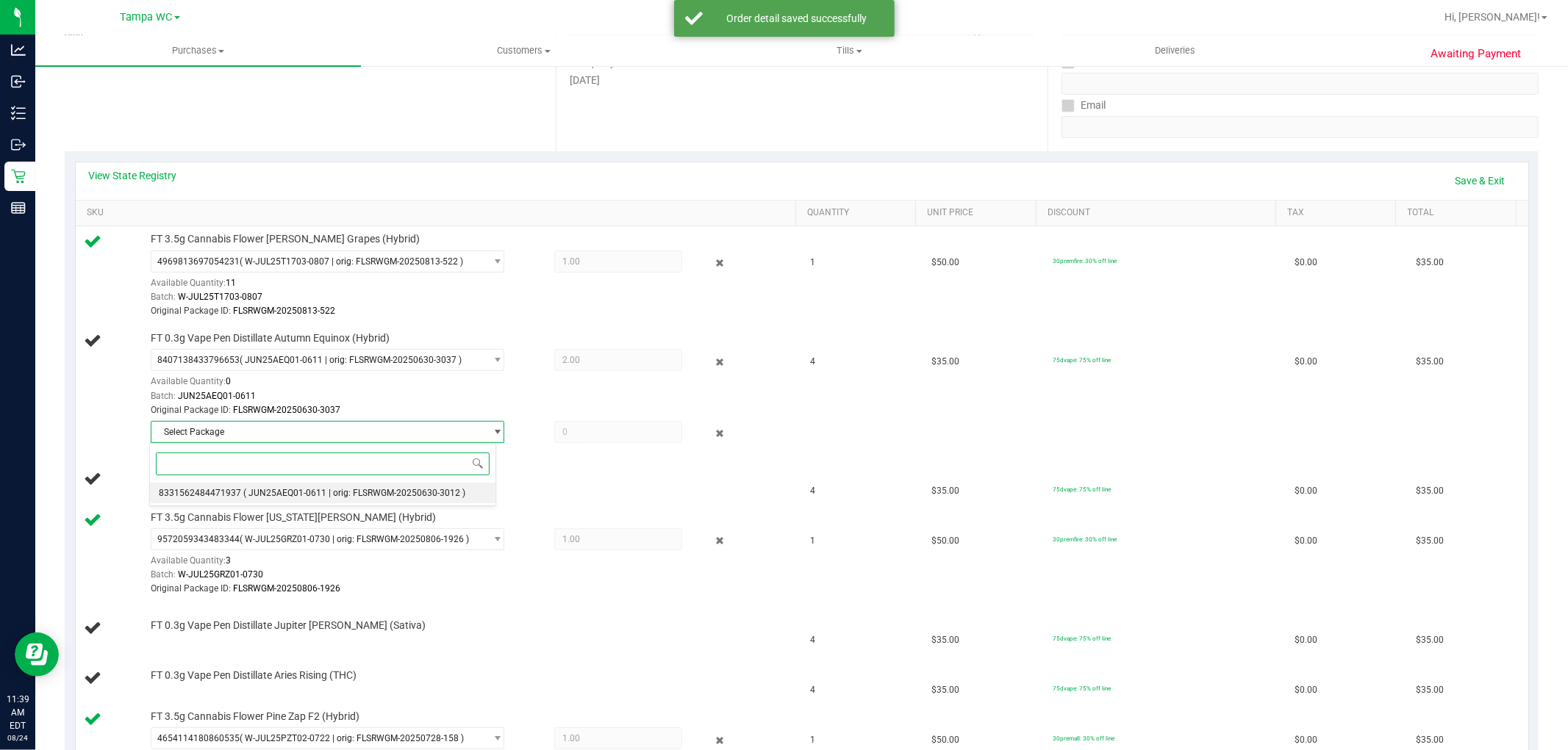
click at [224, 487] on li "8331562484471937 ( JUN25AEQ01-0611 | orig: FLSRWGM-20250630-3012 )" at bounding box center [323, 493] width 346 height 21
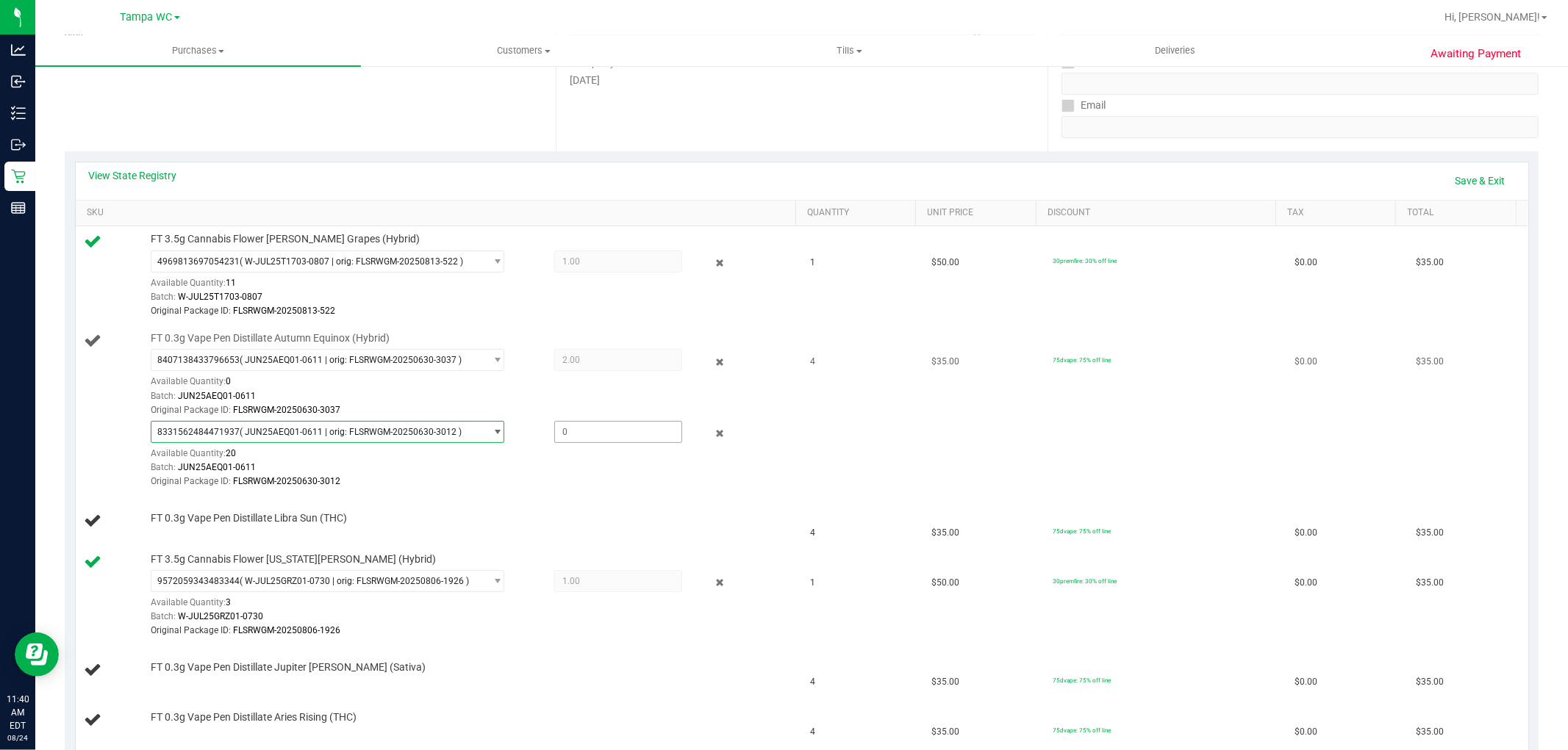
click at [659, 434] on span at bounding box center [618, 432] width 128 height 22
type input "2"
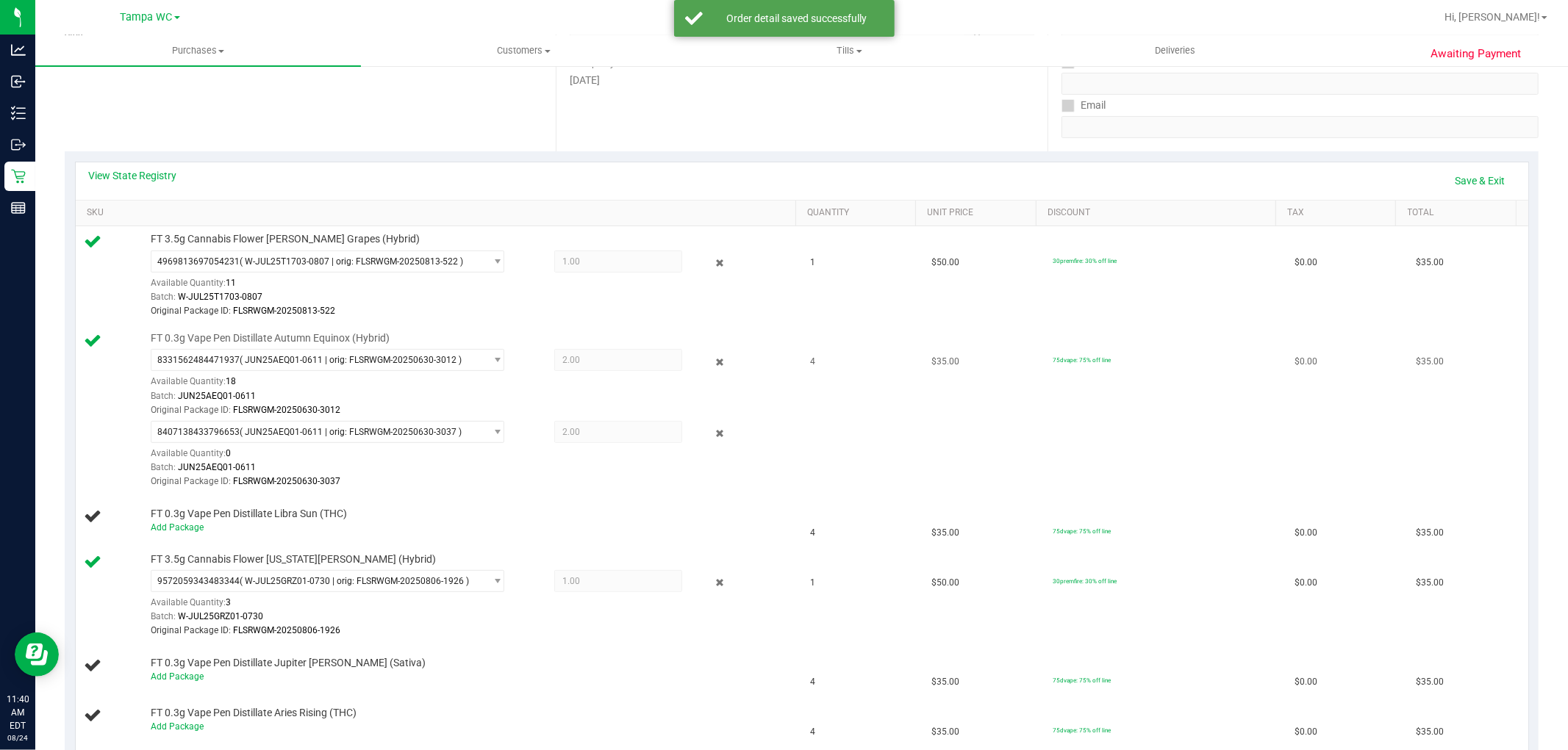
scroll to position [326, 0]
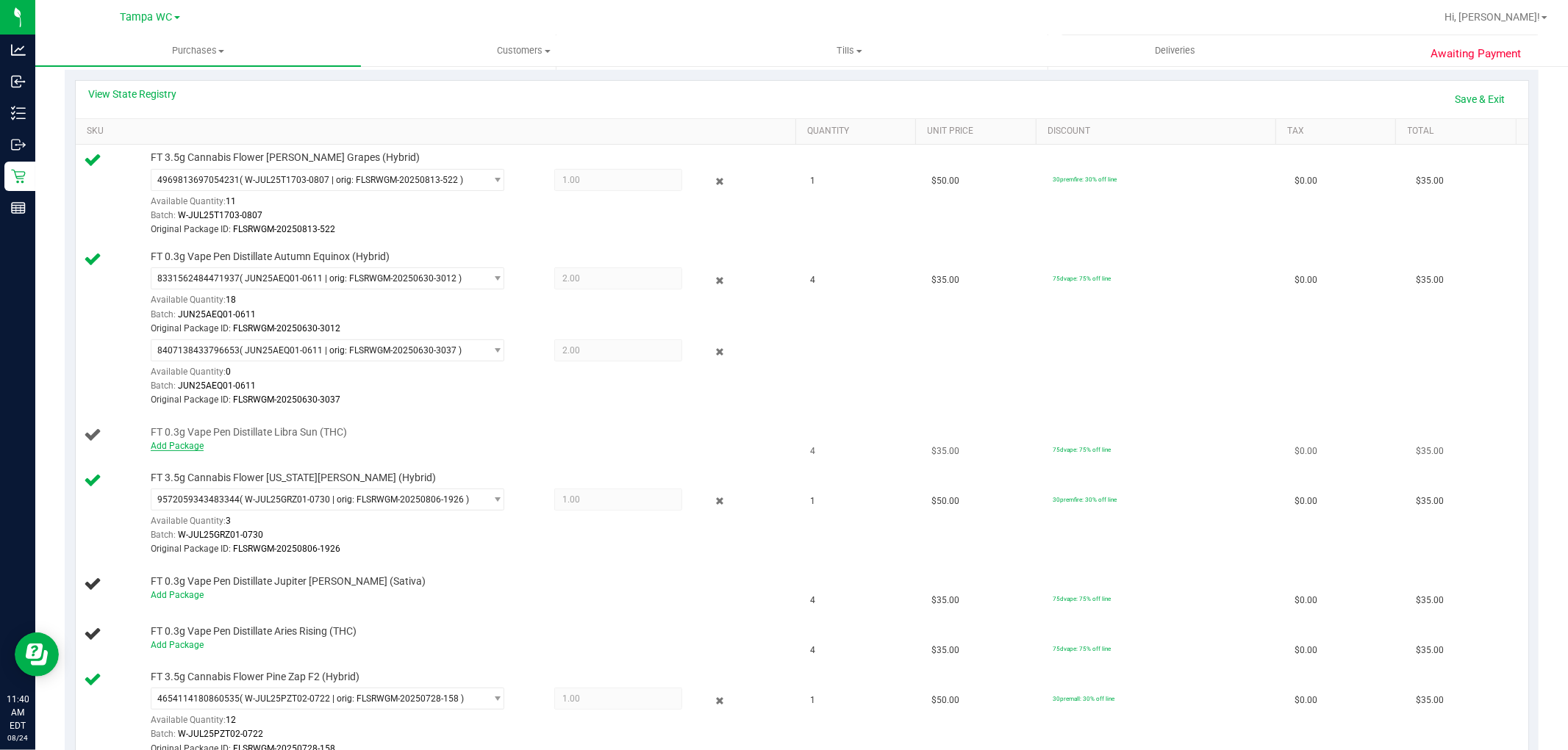
click at [193, 445] on link "Add Package" at bounding box center [177, 446] width 53 height 10
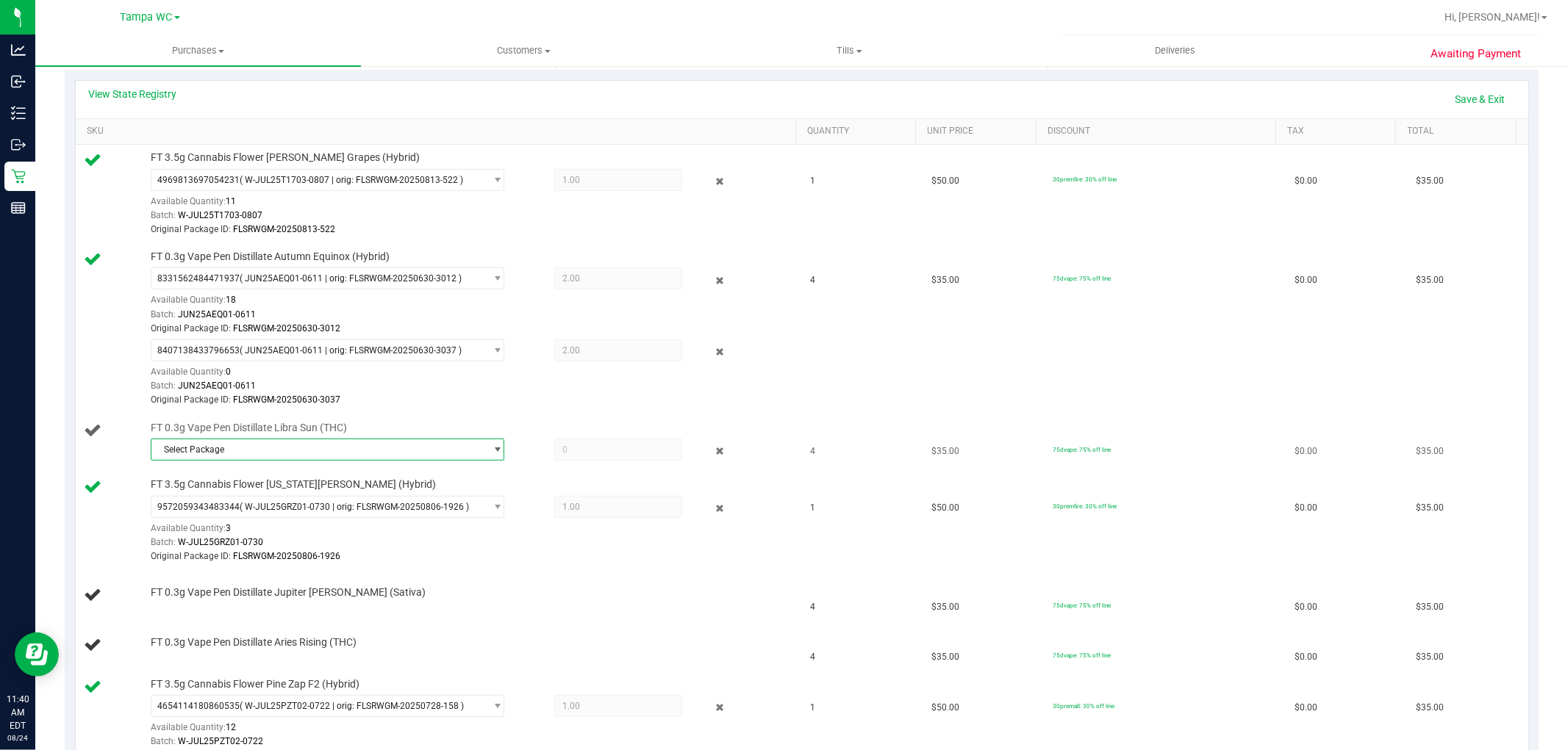
click at [230, 444] on span "Select Package" at bounding box center [318, 450] width 334 height 21
click at [225, 510] on span "0626617147082070" at bounding box center [200, 511] width 82 height 10
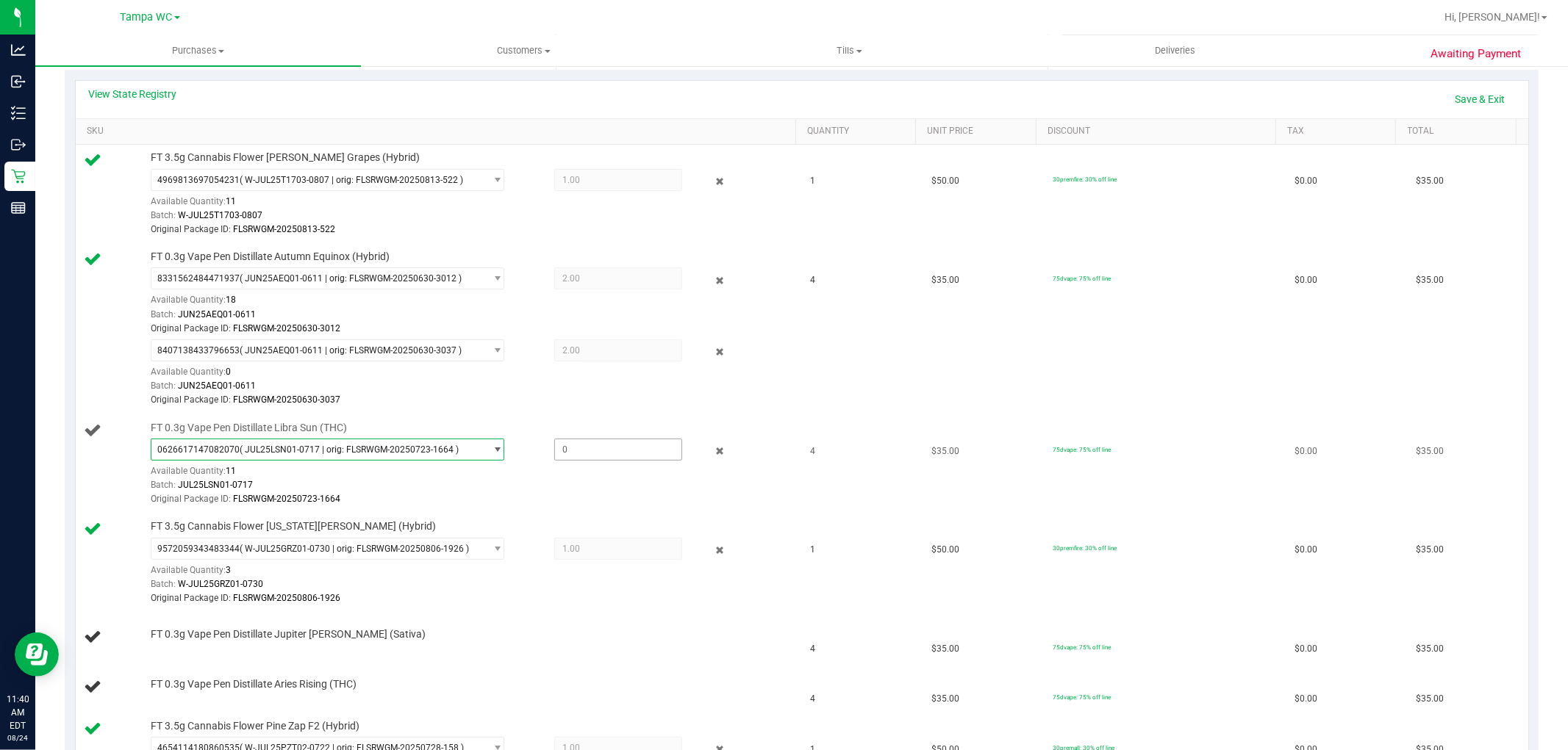
click at [555, 453] on span at bounding box center [618, 450] width 128 height 22
type input "4"
click at [1478, 101] on link "Save & Exit" at bounding box center [1480, 99] width 69 height 25
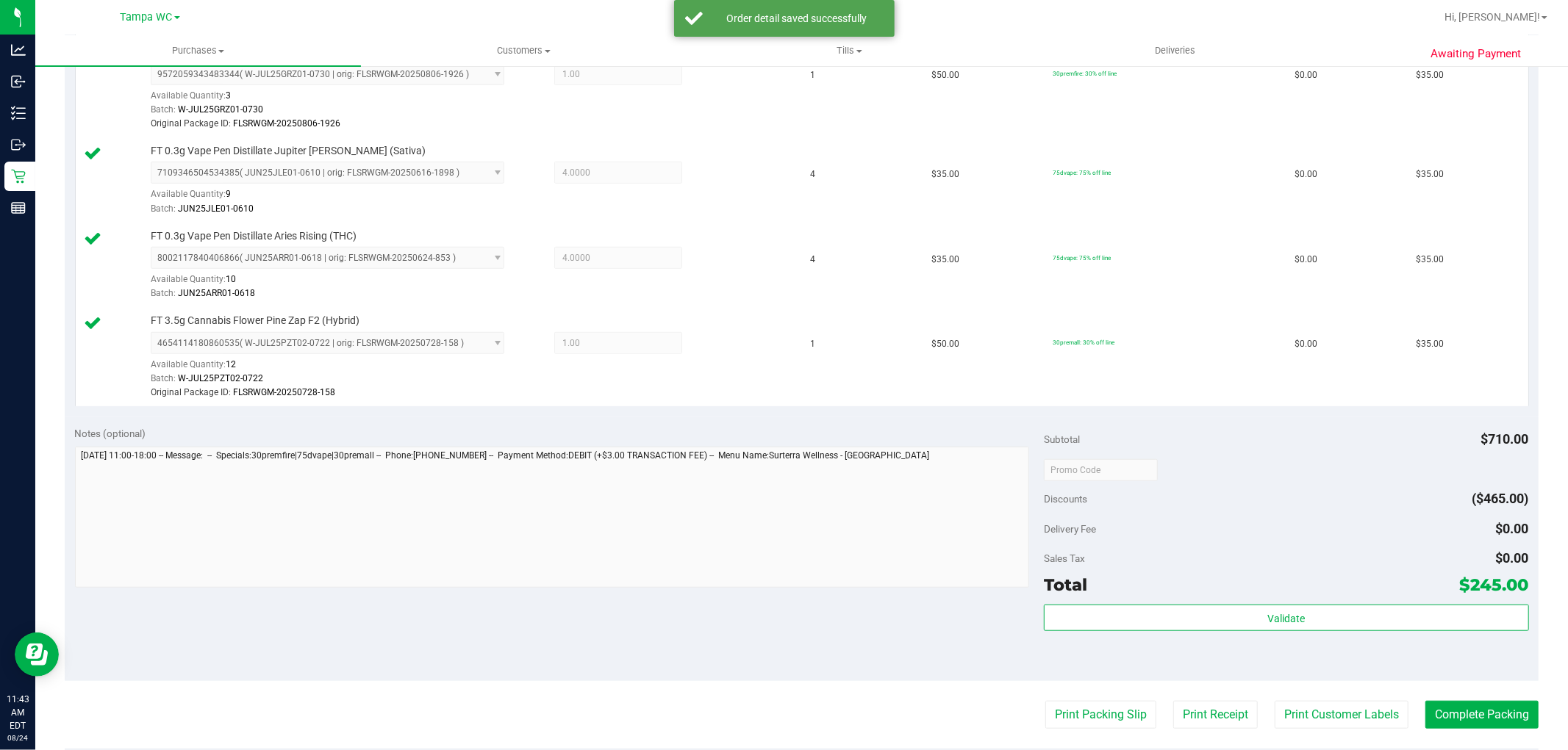
scroll to position [1106, 0]
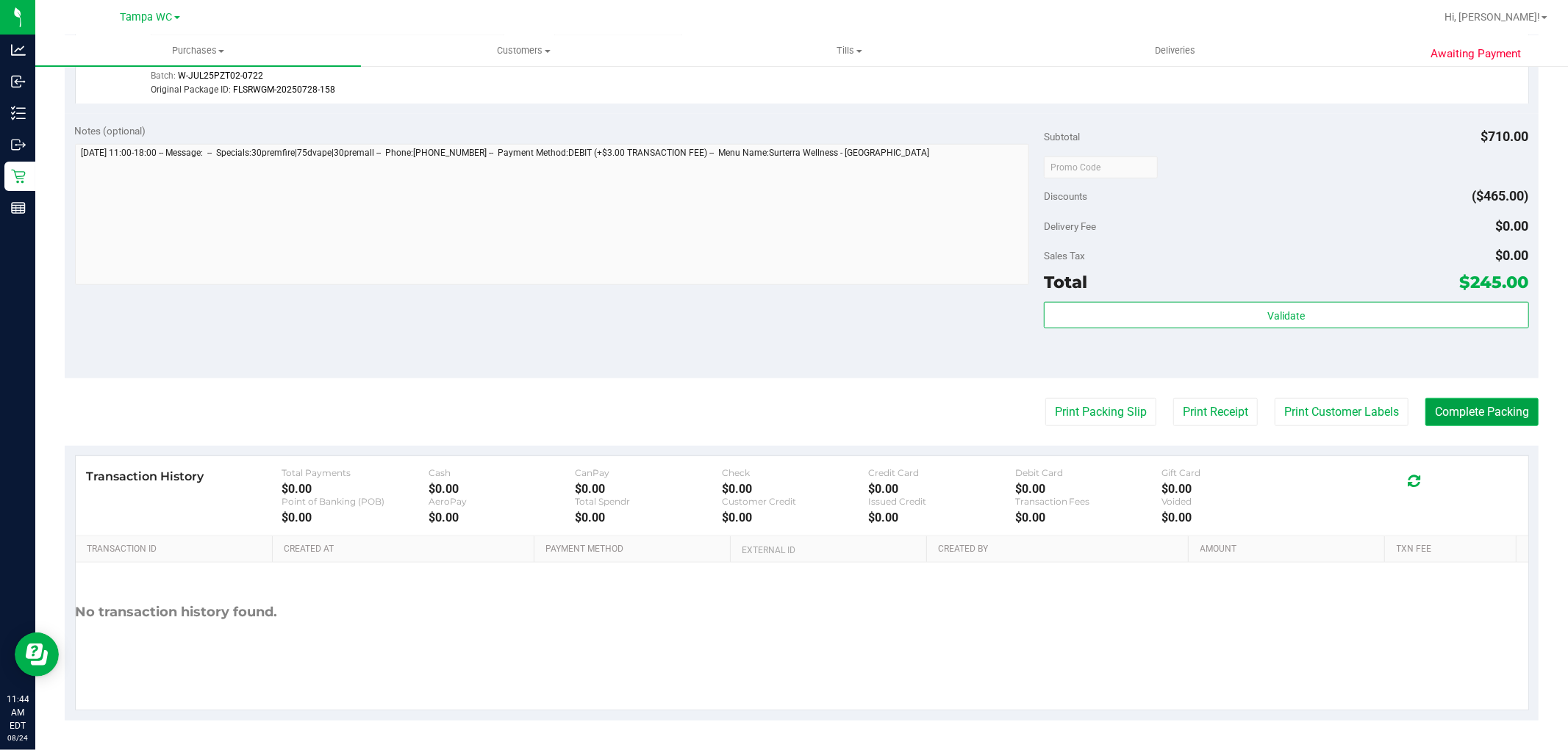
click at [1445, 401] on button "Complete Packing" at bounding box center [1482, 412] width 113 height 28
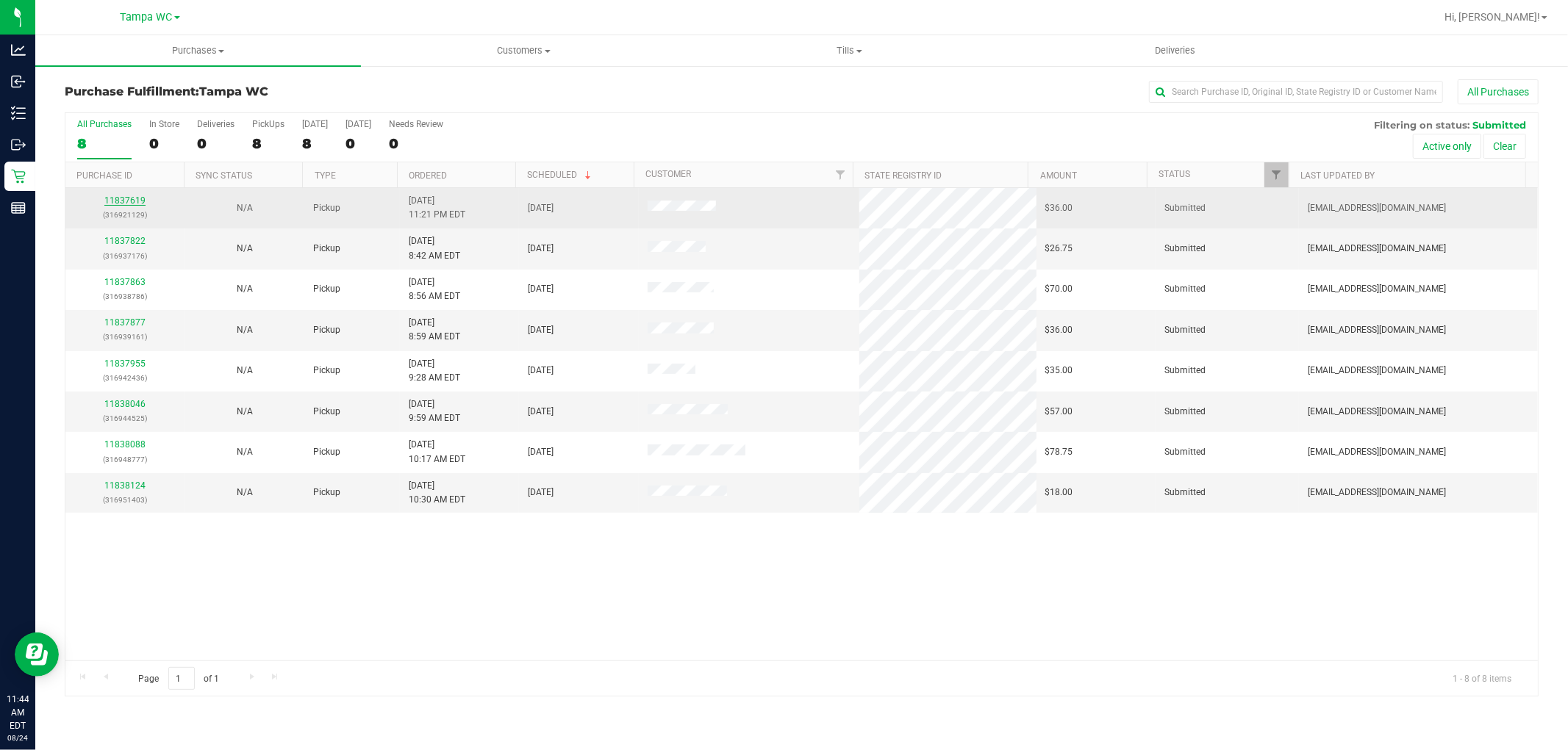
click at [131, 199] on link "11837619" at bounding box center [125, 200] width 41 height 10
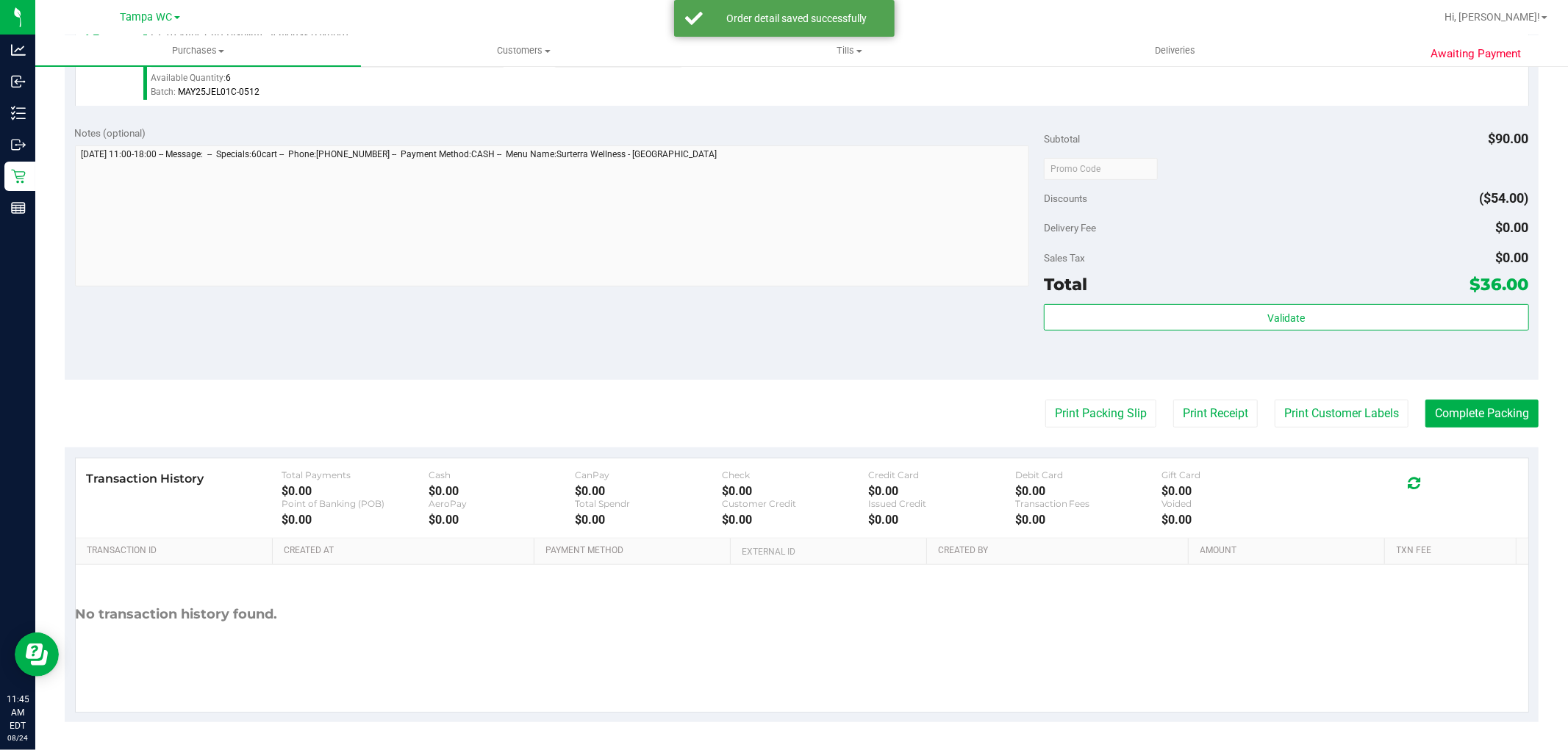
scroll to position [452, 0]
click at [1094, 400] on button "Print Packing Slip" at bounding box center [1101, 412] width 111 height 28
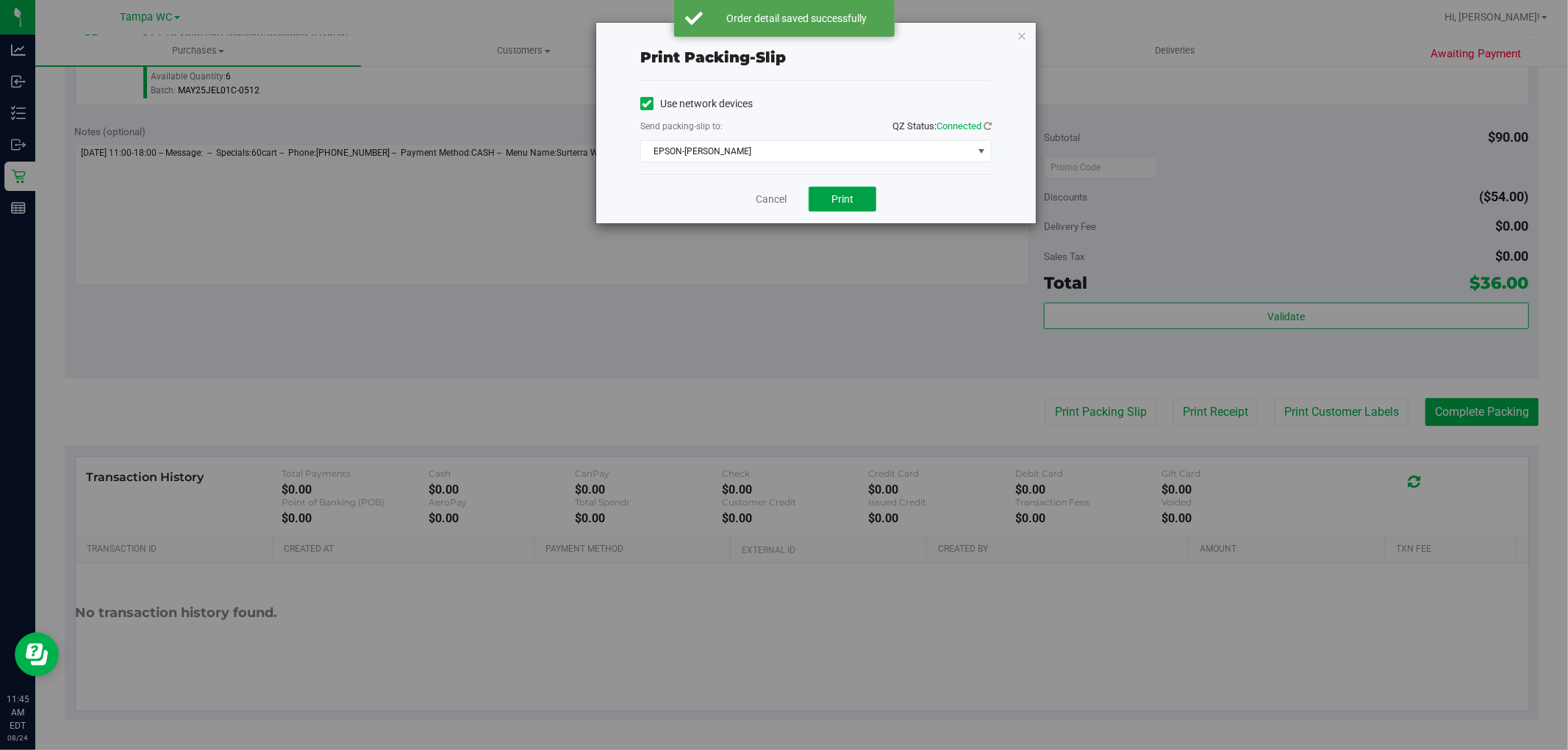
click at [844, 209] on button "Print" at bounding box center [842, 199] width 68 height 25
click at [768, 200] on link "Cancel" at bounding box center [770, 200] width 31 height 16
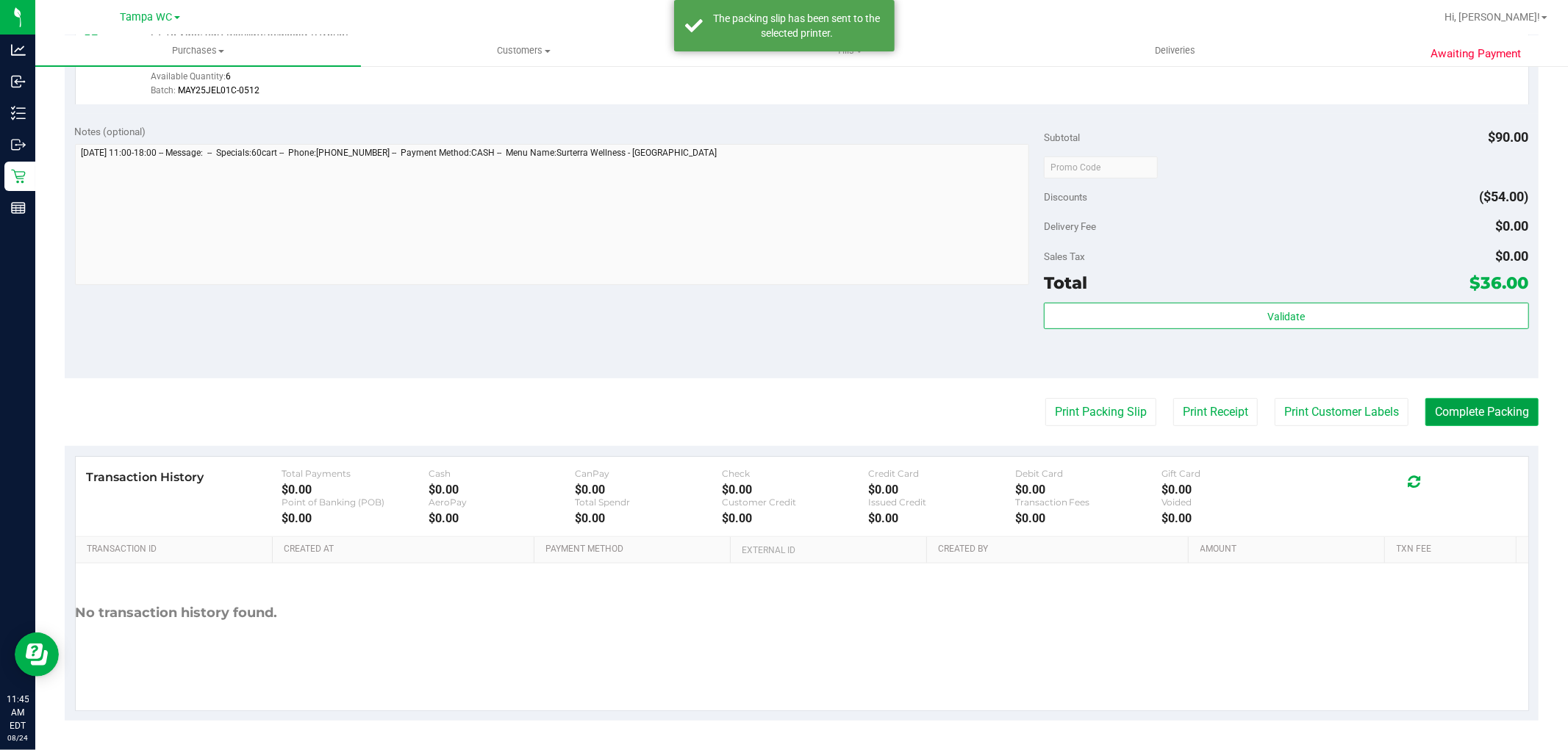
click at [1434, 409] on button "Complete Packing" at bounding box center [1482, 412] width 113 height 28
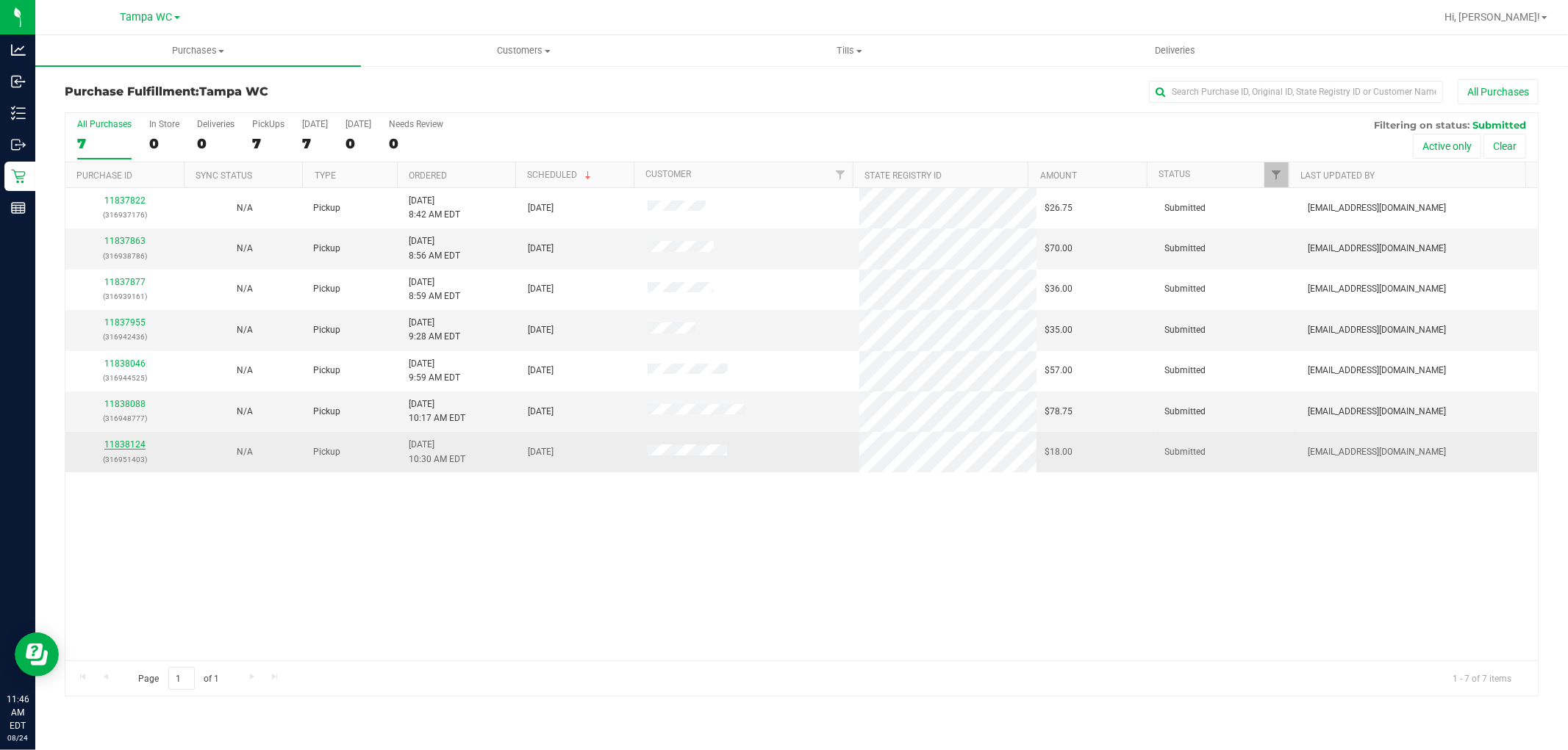
click at [138, 446] on link "11838124" at bounding box center [125, 445] width 41 height 10
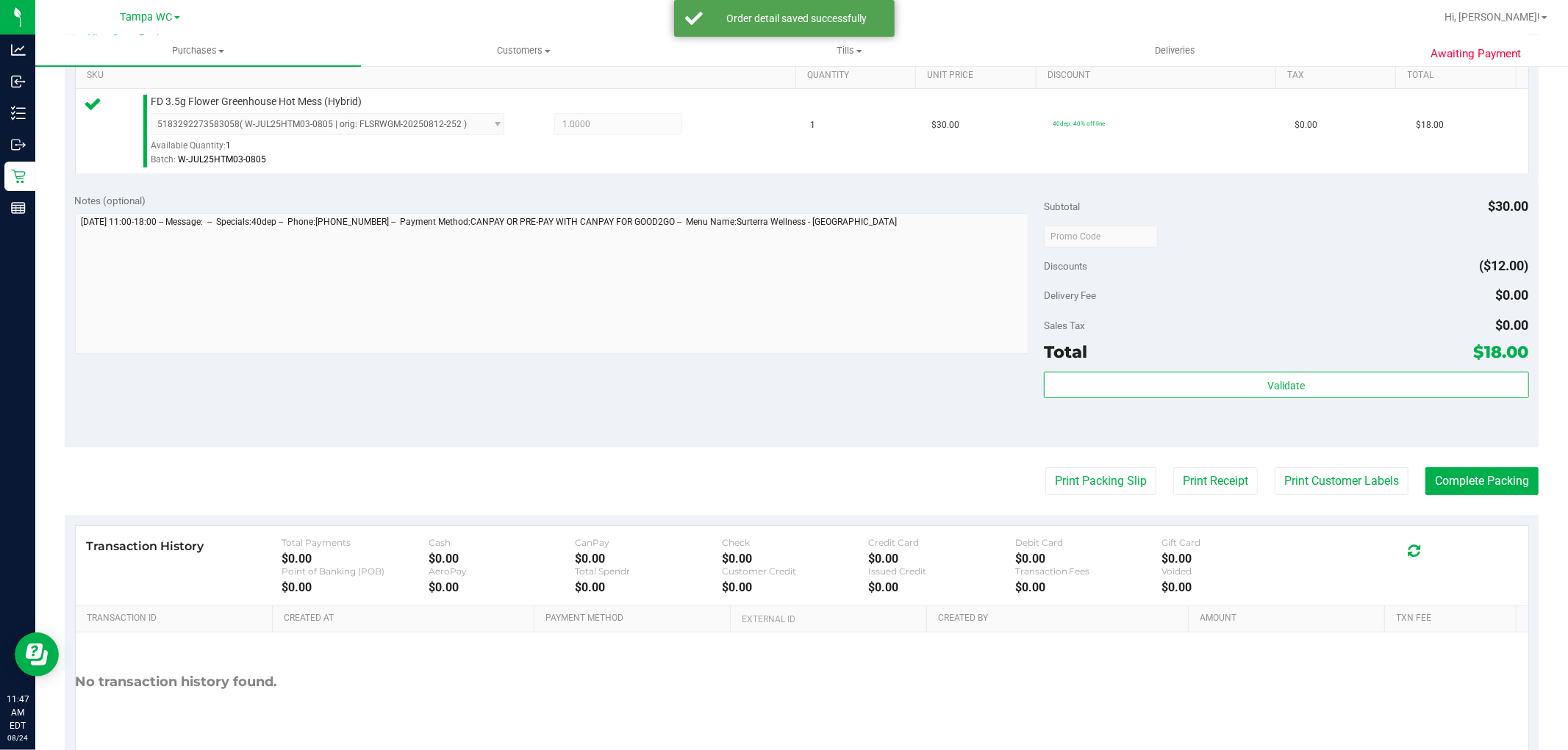
scroll to position [452, 0]
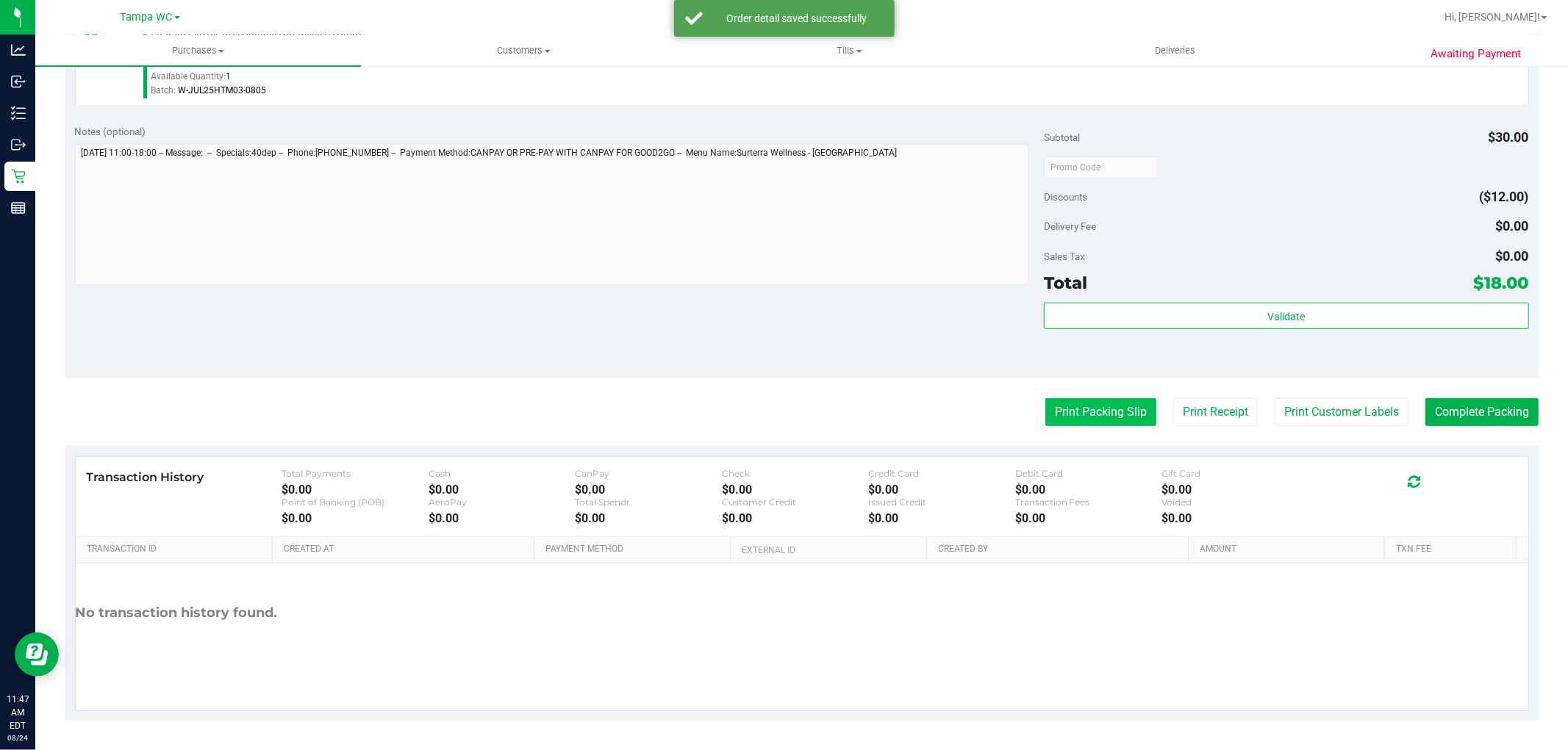
click at [1075, 408] on button "Print Packing Slip" at bounding box center [1101, 412] width 111 height 28
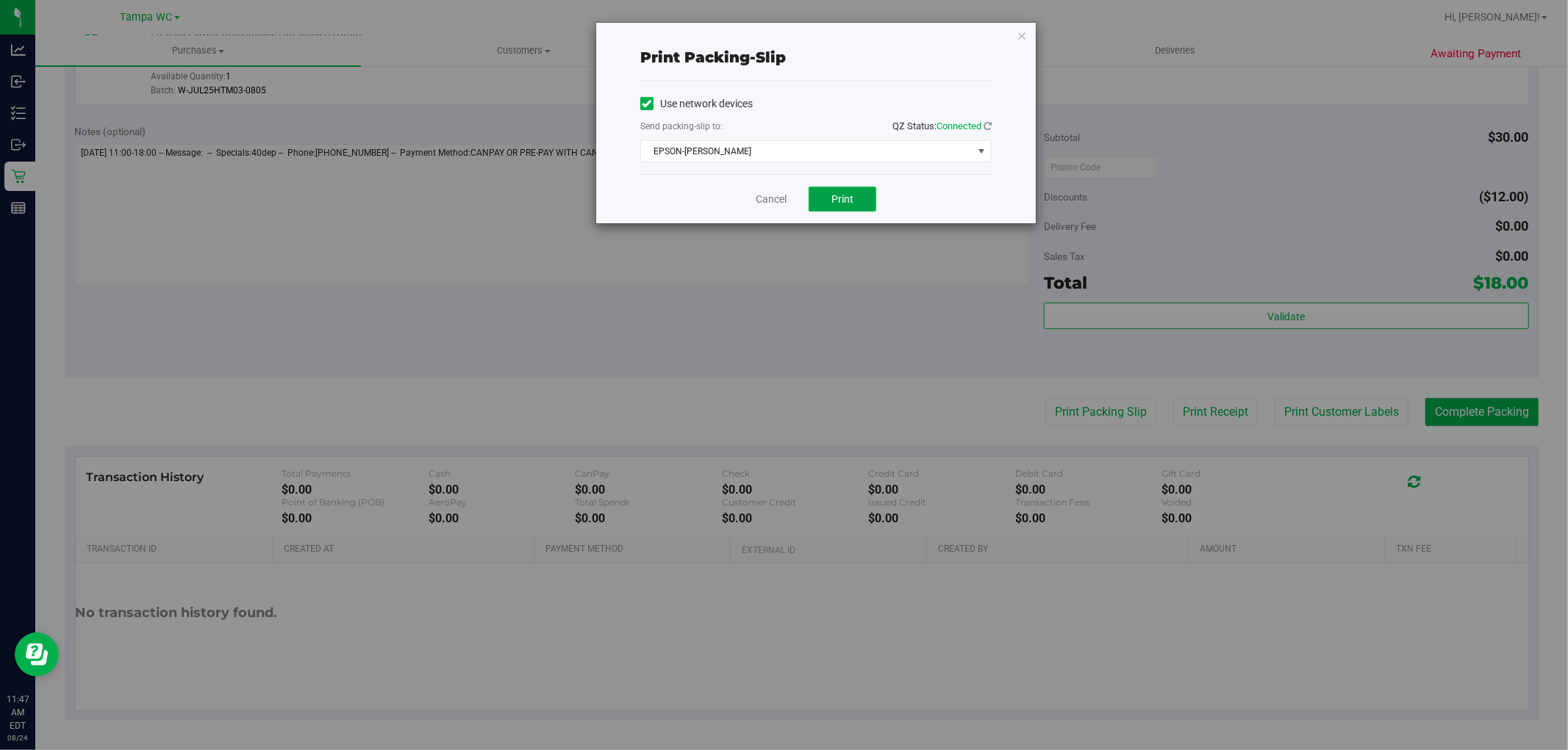
click at [857, 191] on button "Print" at bounding box center [842, 199] width 68 height 25
click at [763, 199] on link "Cancel" at bounding box center [770, 200] width 31 height 16
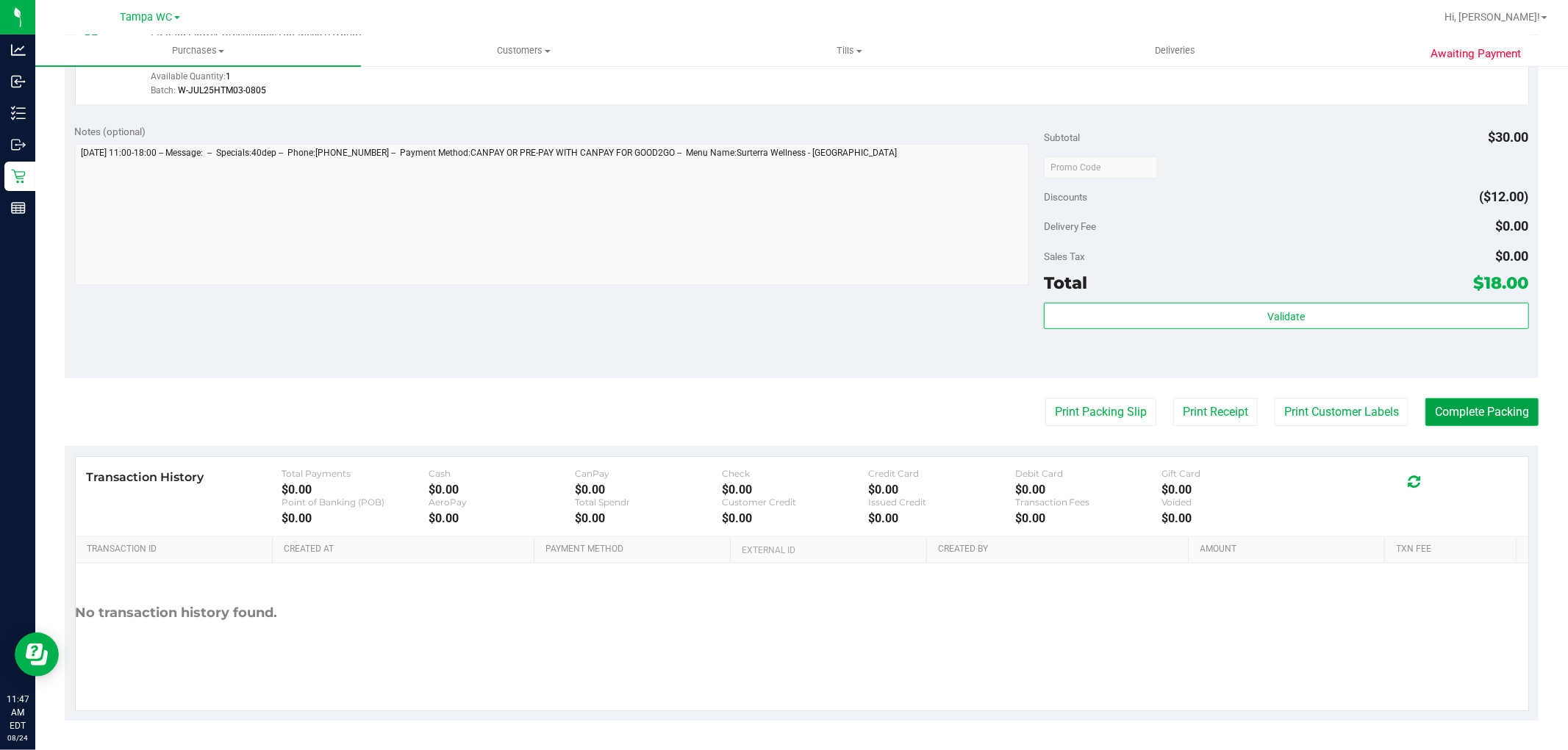
click at [1440, 404] on button "Complete Packing" at bounding box center [1482, 412] width 113 height 28
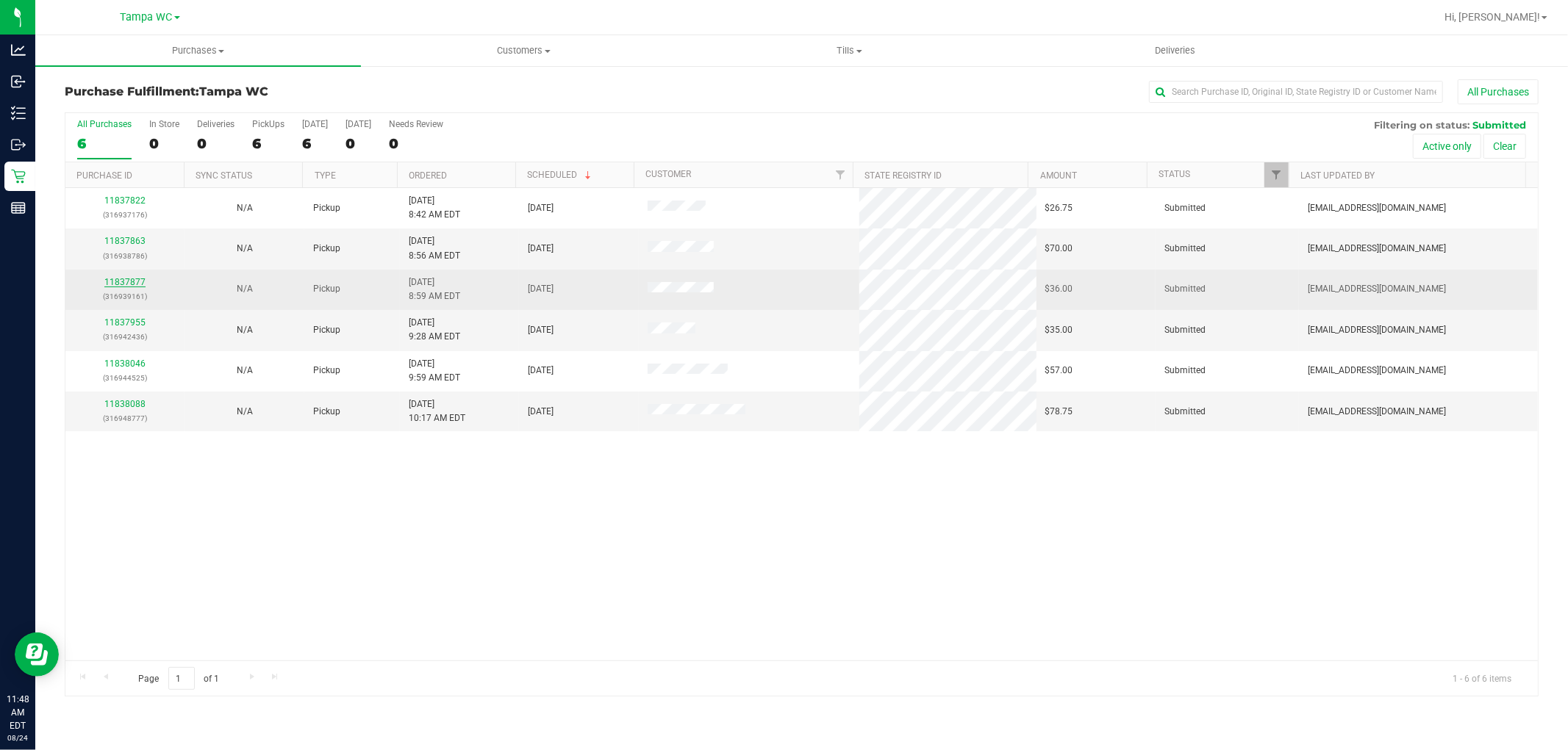
click at [114, 277] on link "11837877" at bounding box center [125, 282] width 41 height 10
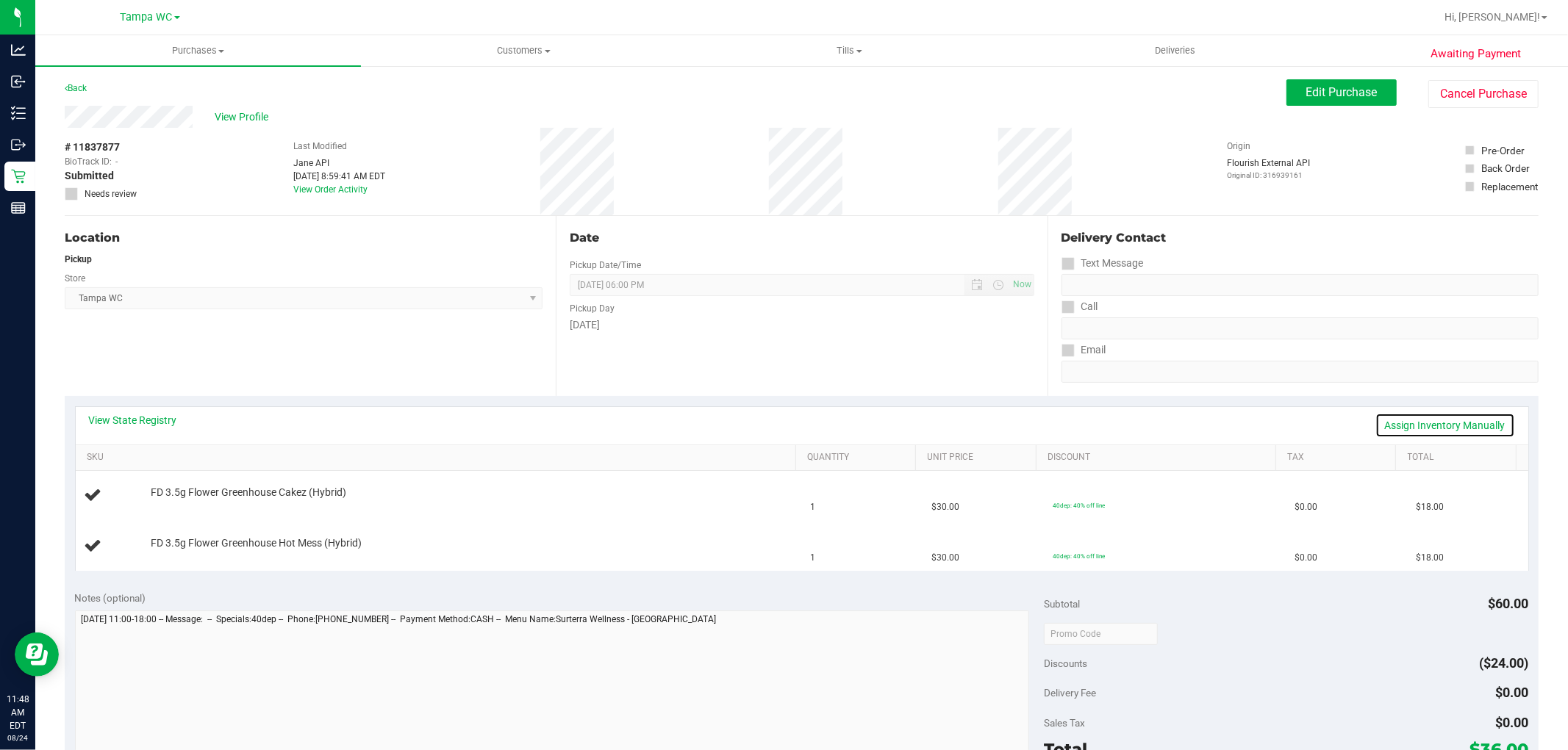
click at [1392, 428] on link "Assign Inventory Manually" at bounding box center [1445, 425] width 140 height 25
click at [186, 500] on link "Add Package" at bounding box center [177, 502] width 53 height 10
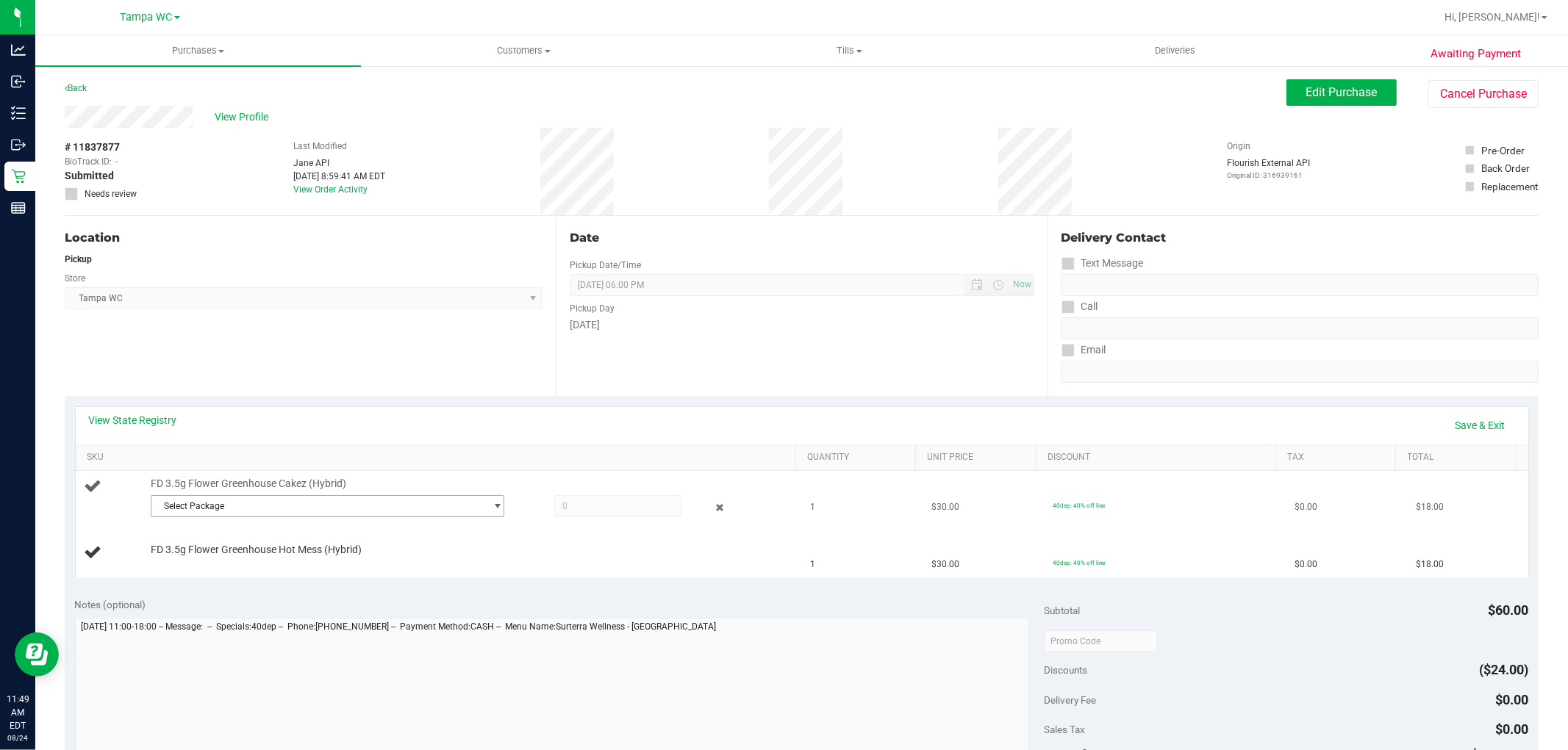
drag, startPoint x: 466, startPoint y: 503, endPoint x: 495, endPoint y: 503, distance: 29.0
click at [467, 504] on span "Select Package" at bounding box center [318, 506] width 334 height 21
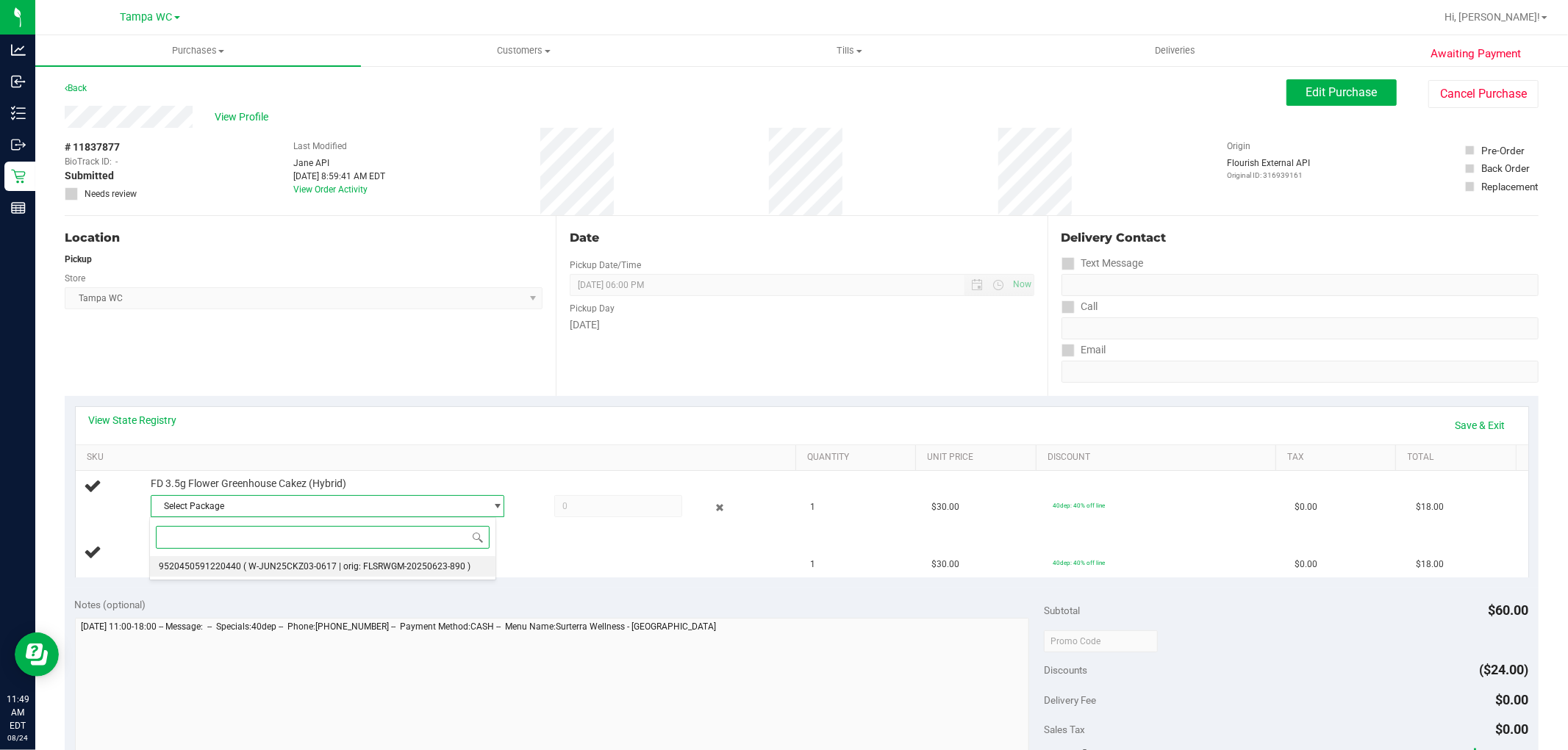
click at [399, 570] on span "( W-JUN25CKZ03-0617 | orig: FLSRWGM-20250623-890 )" at bounding box center [357, 566] width 227 height 10
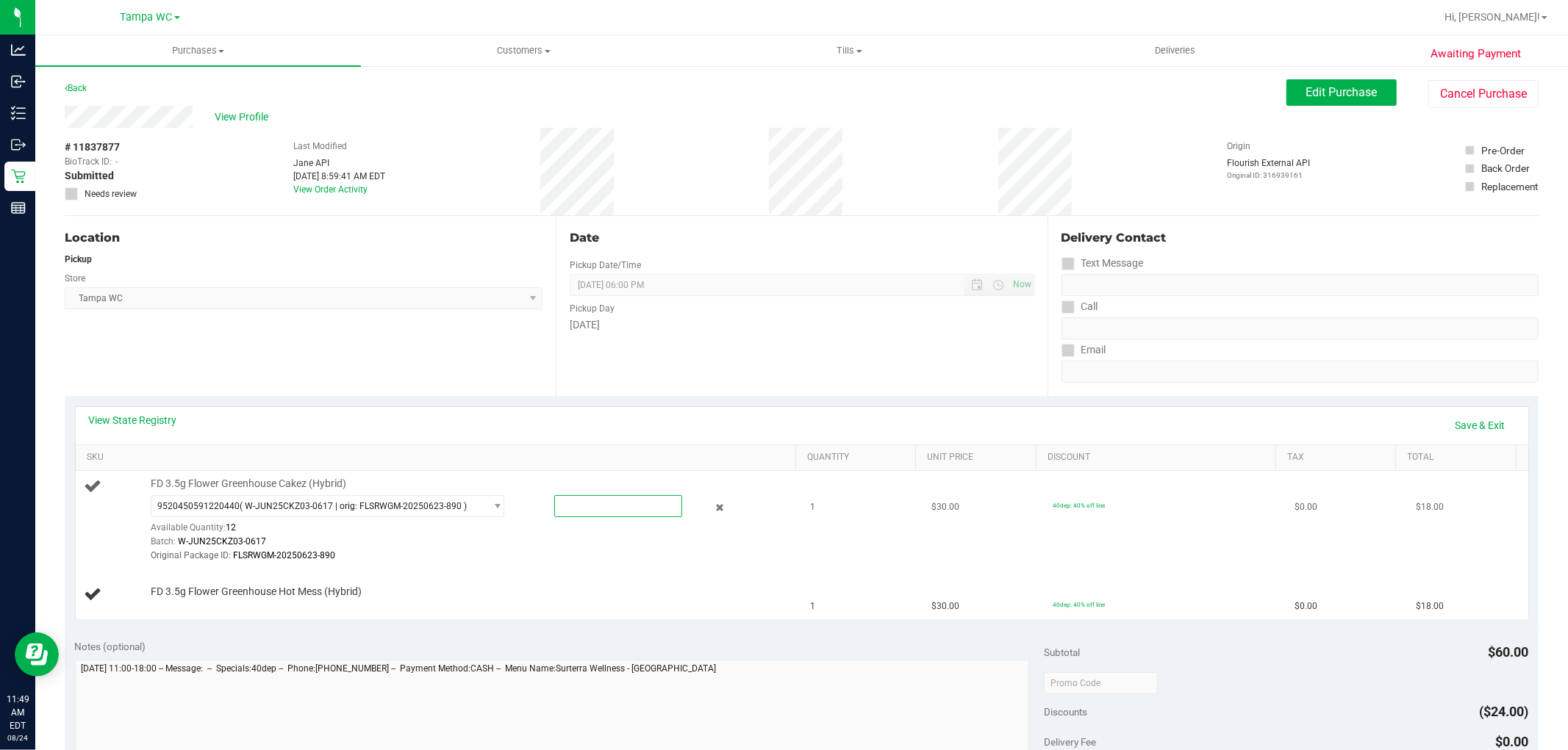
click at [559, 501] on span at bounding box center [618, 506] width 128 height 22
type input "1"
click at [1486, 425] on link "Save & Exit" at bounding box center [1480, 425] width 69 height 25
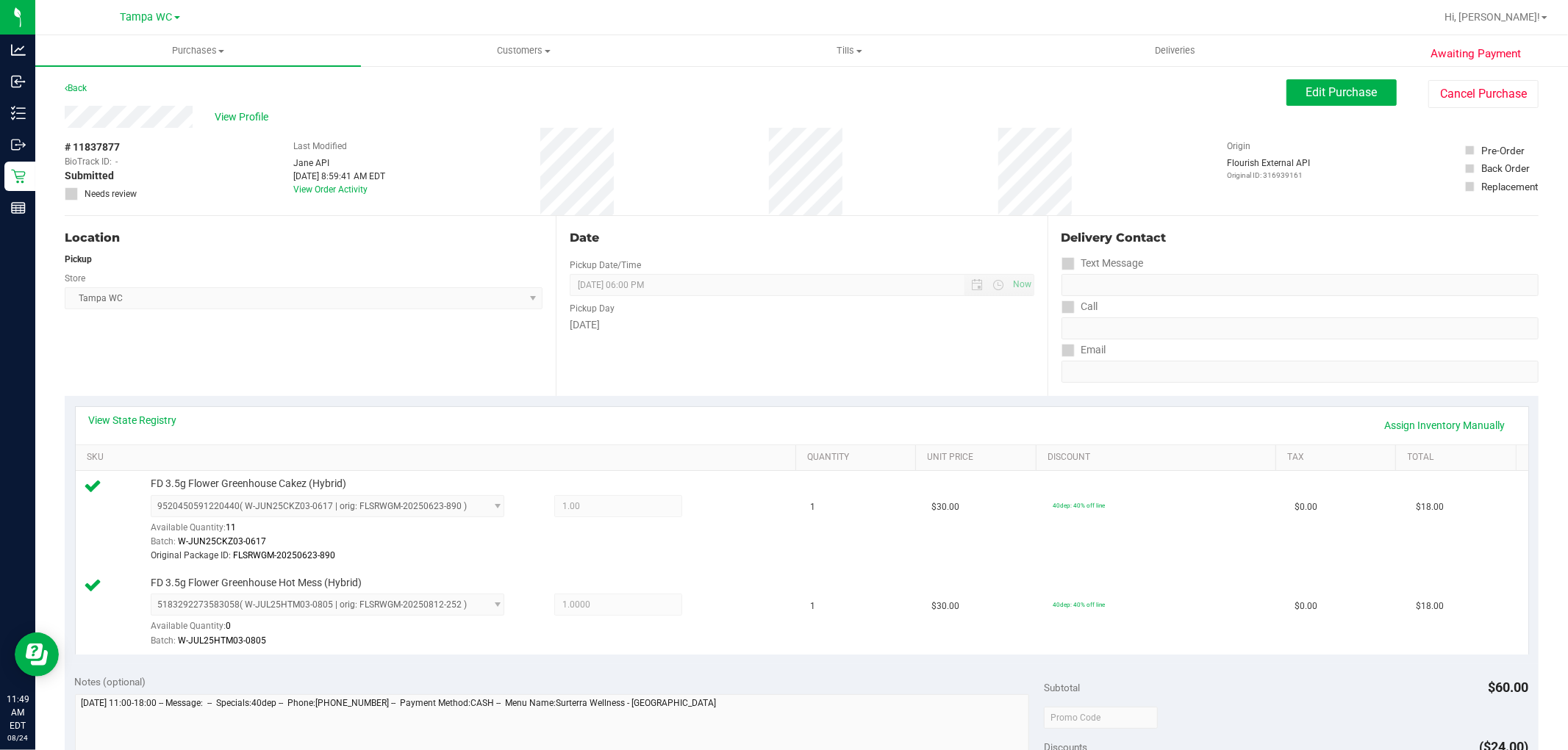
scroll to position [552, 0]
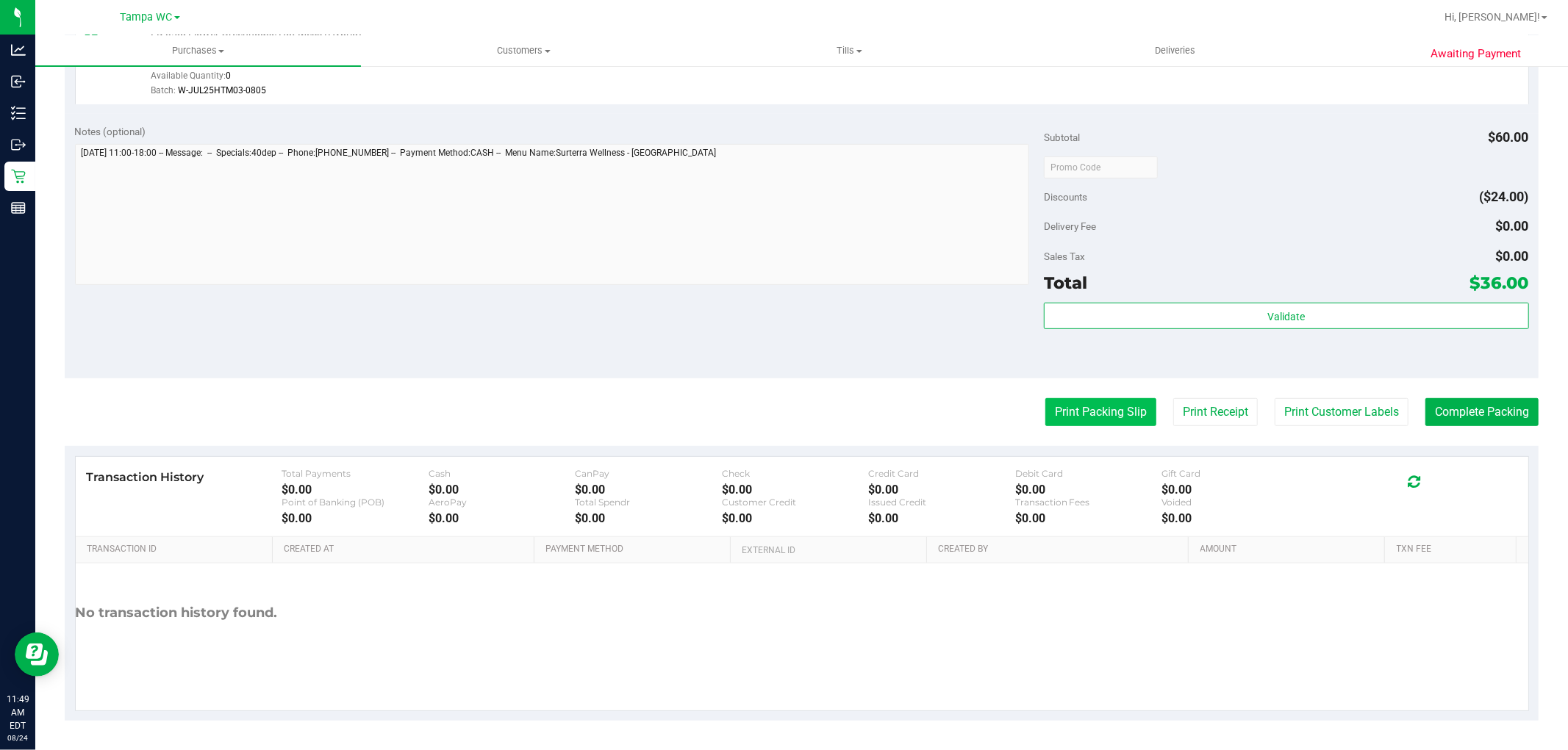
click at [1083, 407] on button "Print Packing Slip" at bounding box center [1101, 412] width 111 height 28
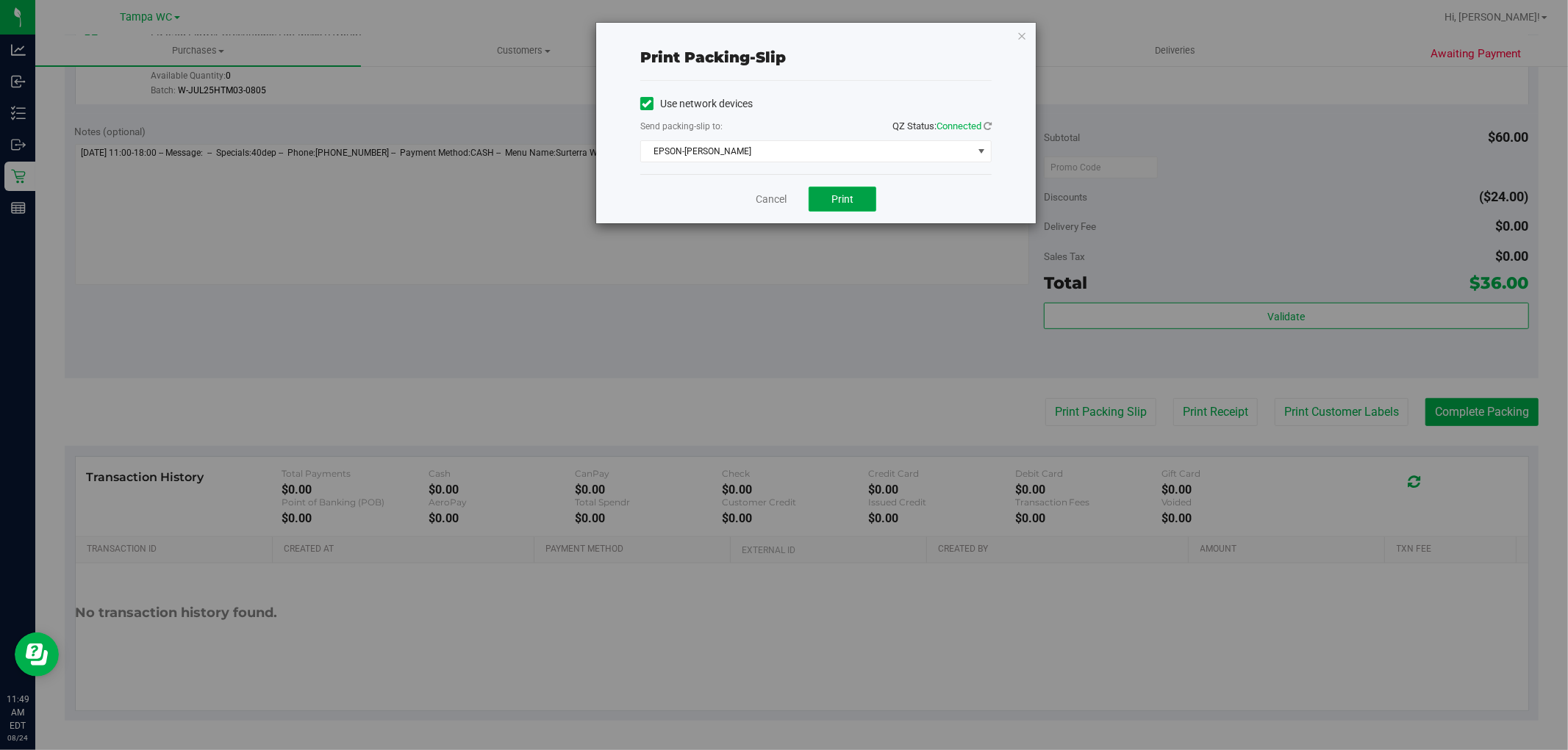
click at [847, 206] on button "Print" at bounding box center [842, 199] width 68 height 25
click at [784, 202] on link "Cancel" at bounding box center [770, 200] width 31 height 16
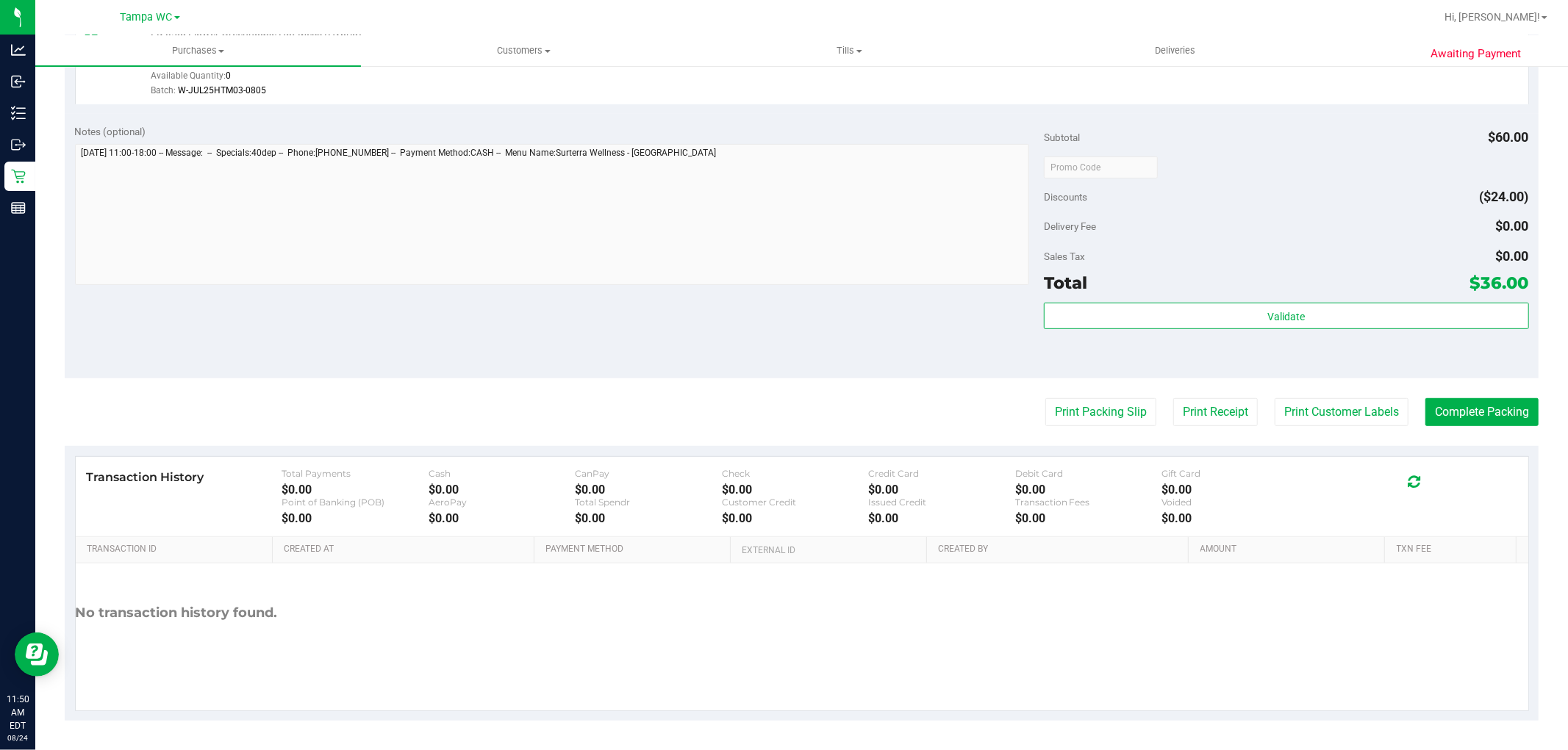
click at [1471, 431] on purchase-details "Back Edit Purchase Cancel Purchase View Profile # 11837877 BioTrack ID: - Submi…" at bounding box center [802, 125] width 1474 height 1192
click at [1472, 422] on button "Complete Packing" at bounding box center [1482, 412] width 113 height 28
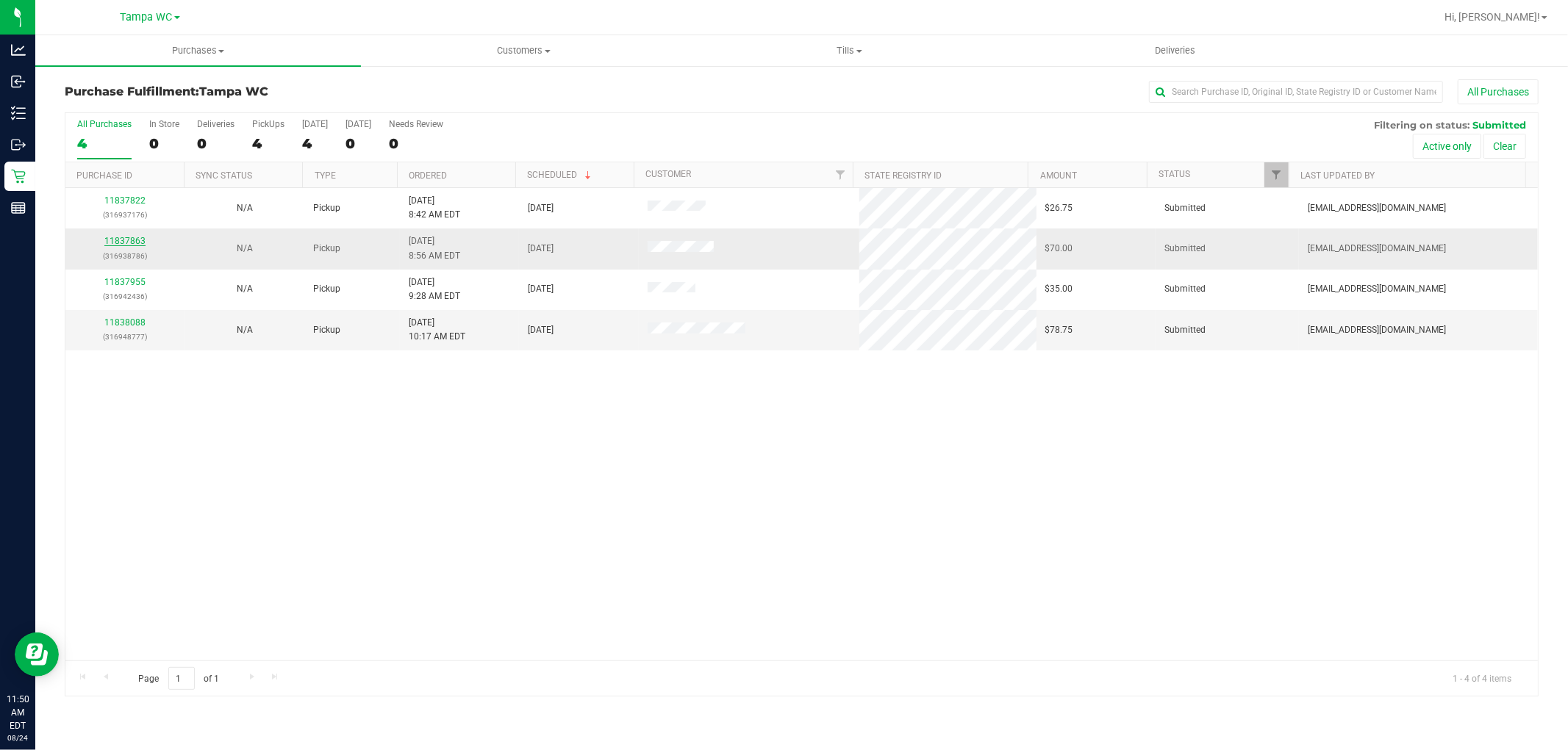
click at [140, 238] on link "11837863" at bounding box center [125, 241] width 41 height 10
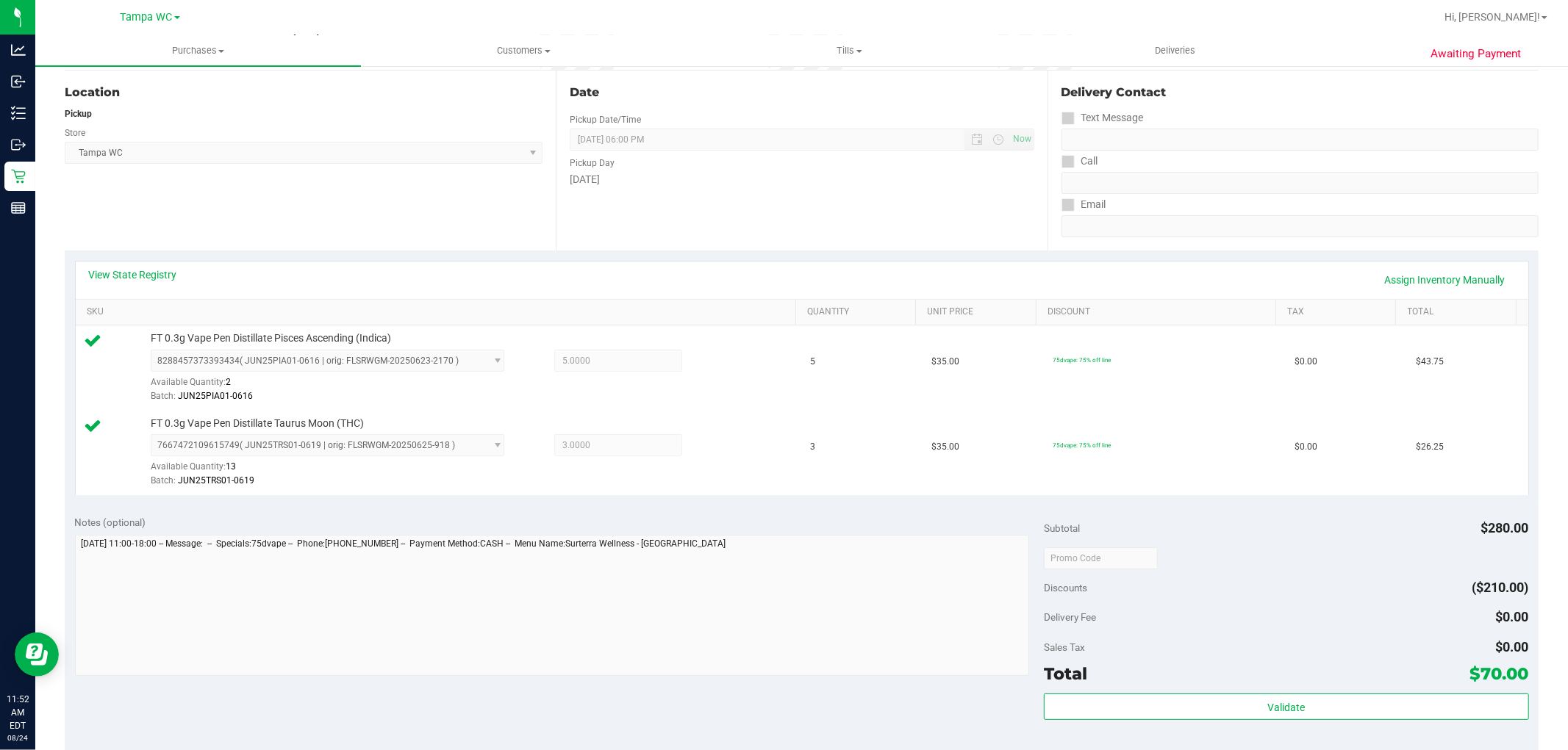
scroll to position [326, 0]
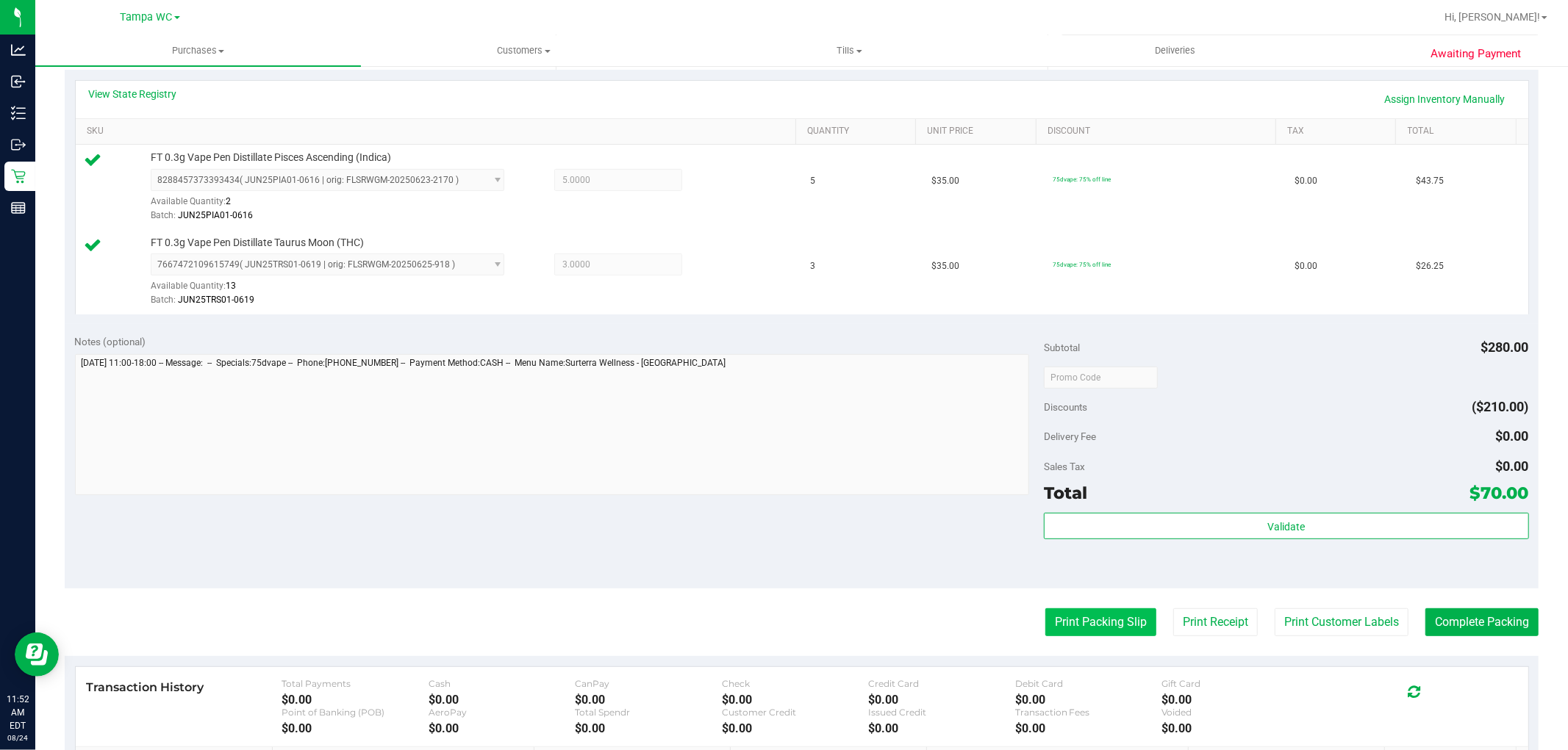
click at [1120, 623] on button "Print Packing Slip" at bounding box center [1101, 623] width 111 height 28
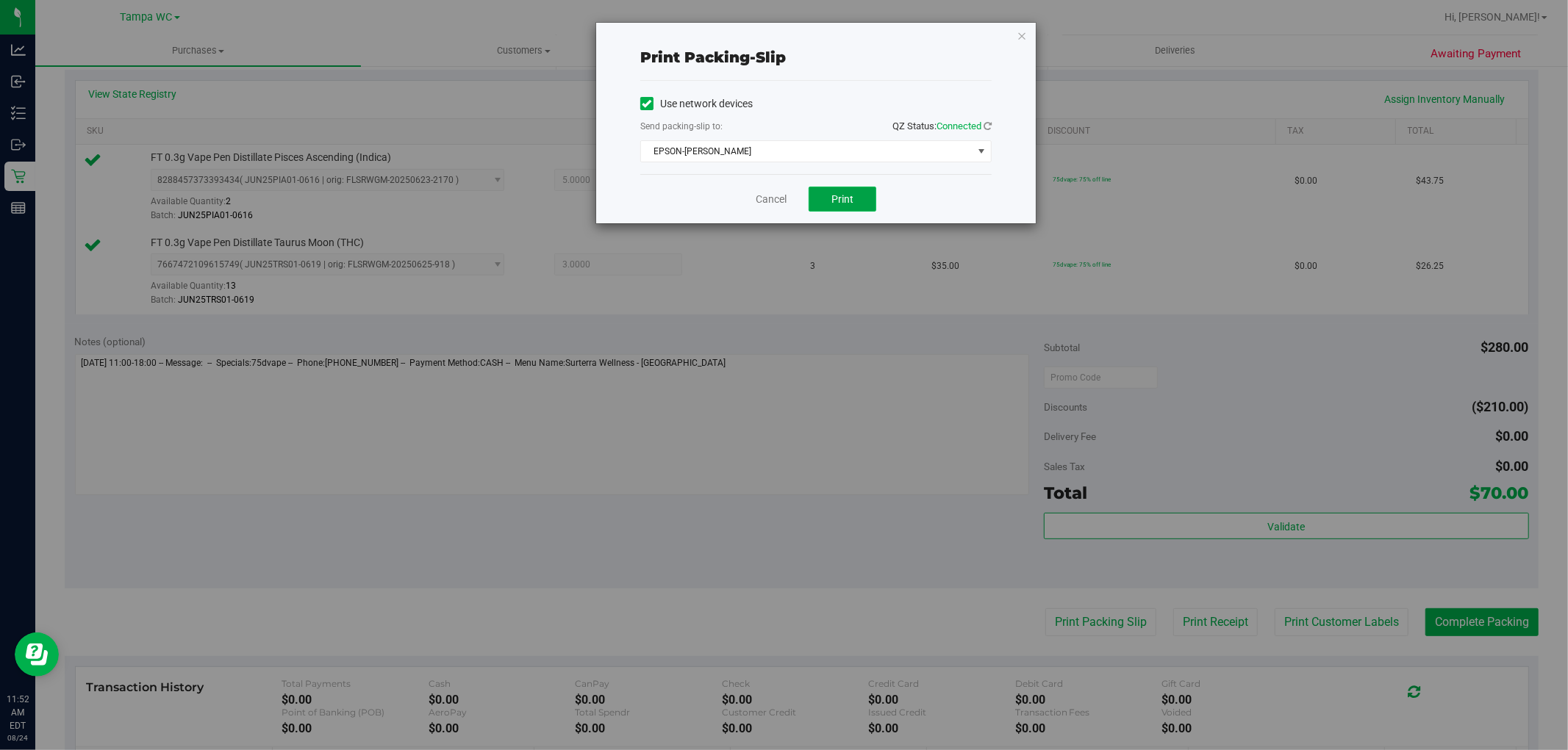
click at [859, 200] on button "Print" at bounding box center [842, 199] width 68 height 25
click at [776, 200] on link "Cancel" at bounding box center [770, 200] width 31 height 16
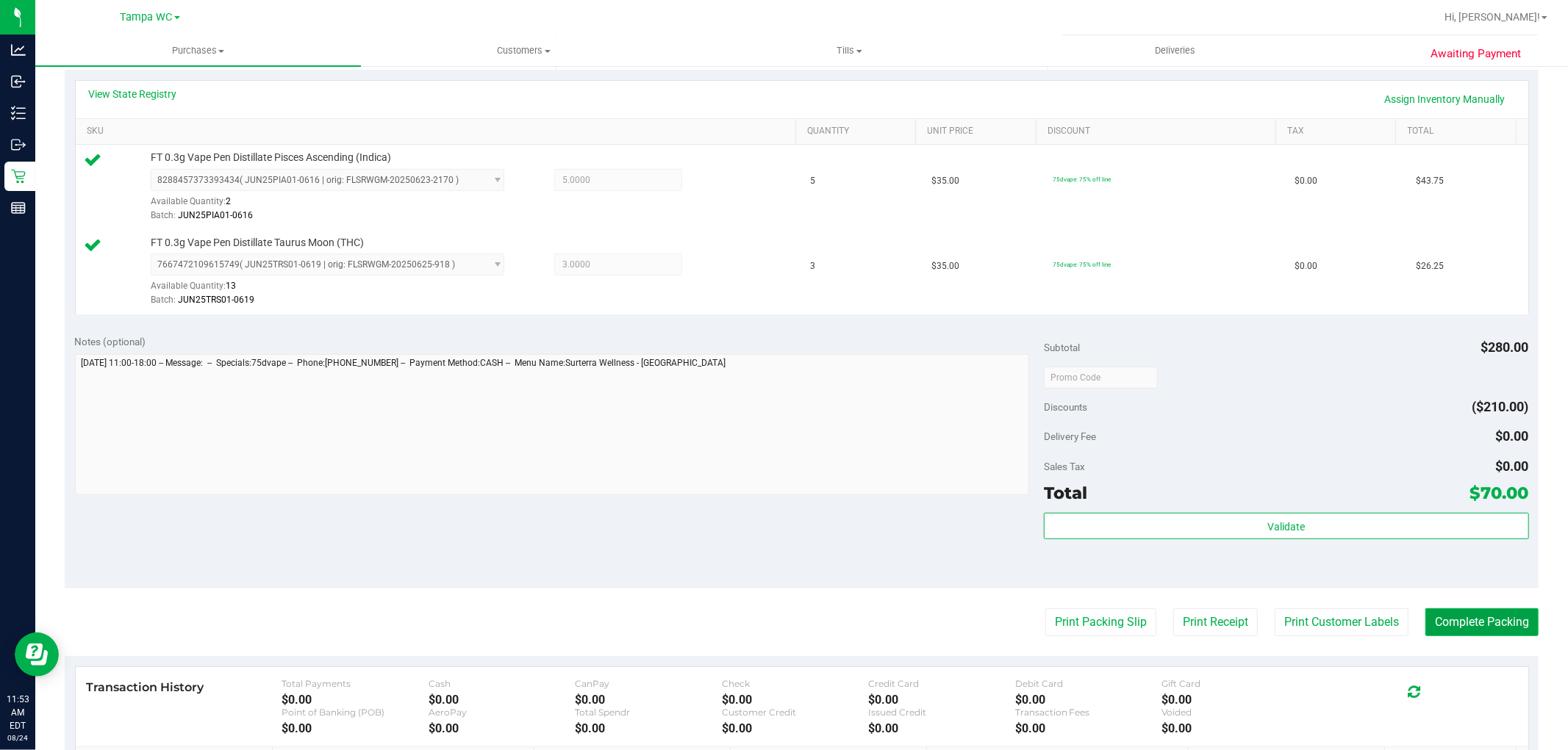
click at [1500, 616] on button "Complete Packing" at bounding box center [1482, 623] width 113 height 28
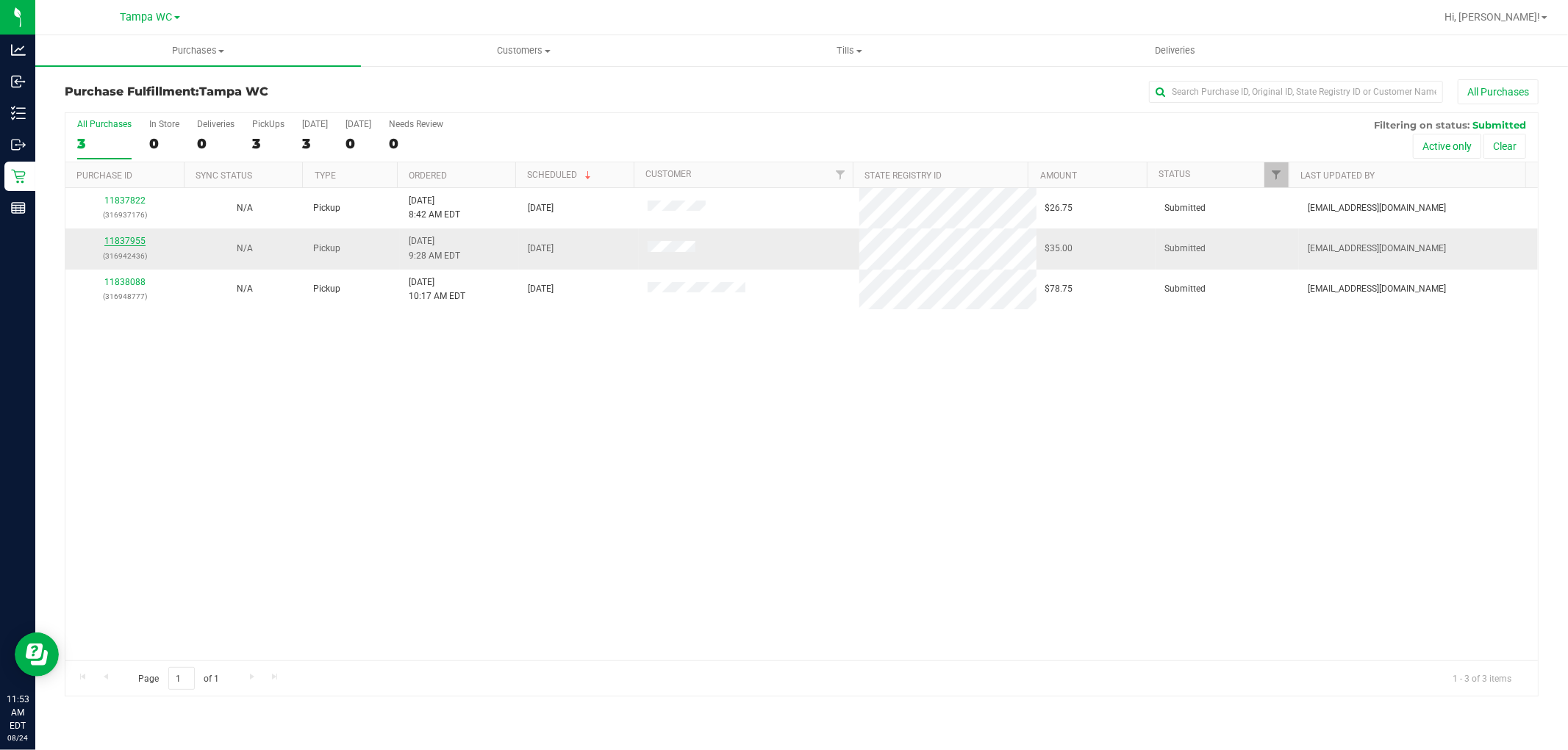
click at [141, 243] on link "11837955" at bounding box center [125, 241] width 41 height 10
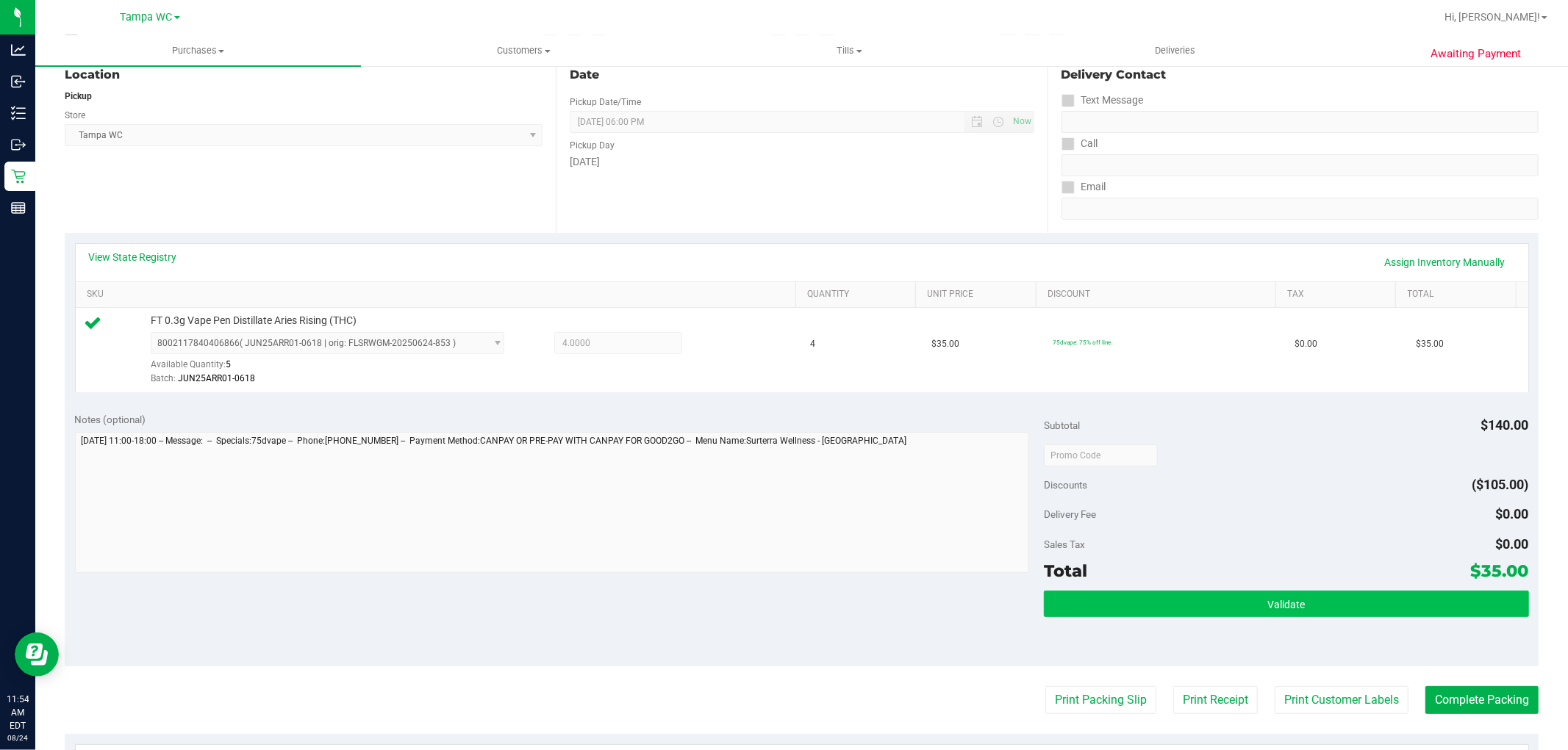
scroll to position [408, 0]
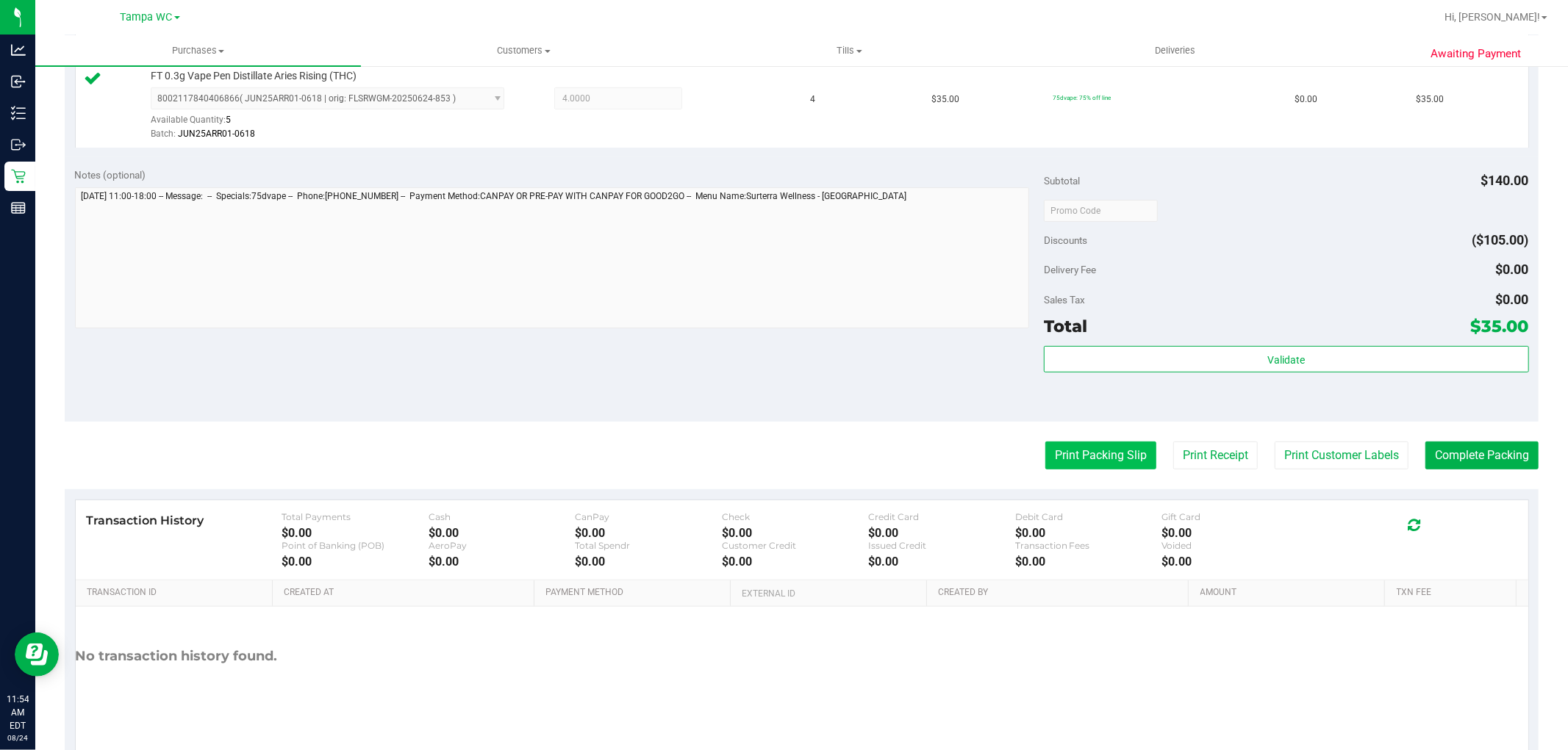
click at [1088, 450] on button "Print Packing Slip" at bounding box center [1101, 455] width 111 height 28
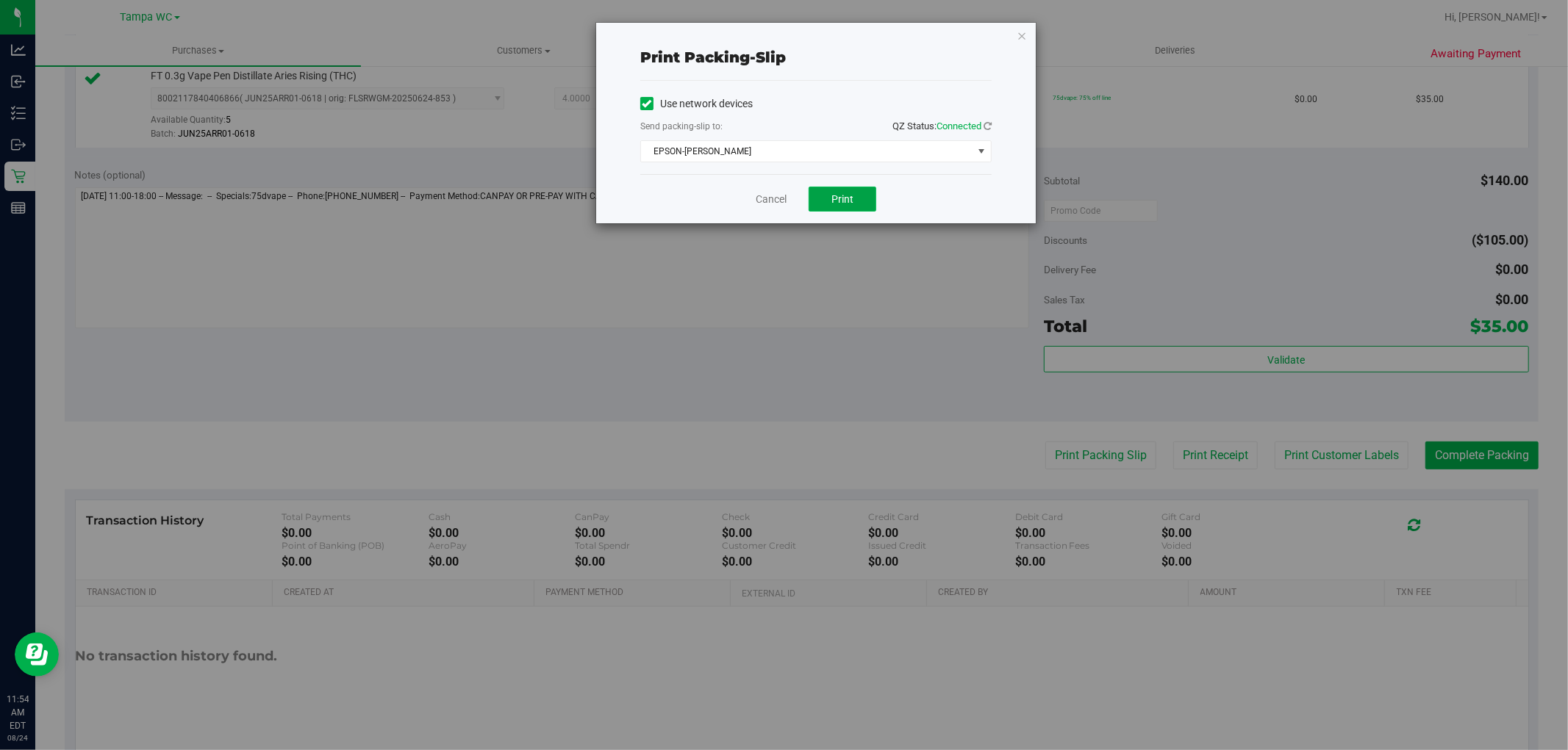
click at [810, 199] on button "Print" at bounding box center [842, 199] width 68 height 25
click at [770, 201] on link "Cancel" at bounding box center [770, 200] width 31 height 16
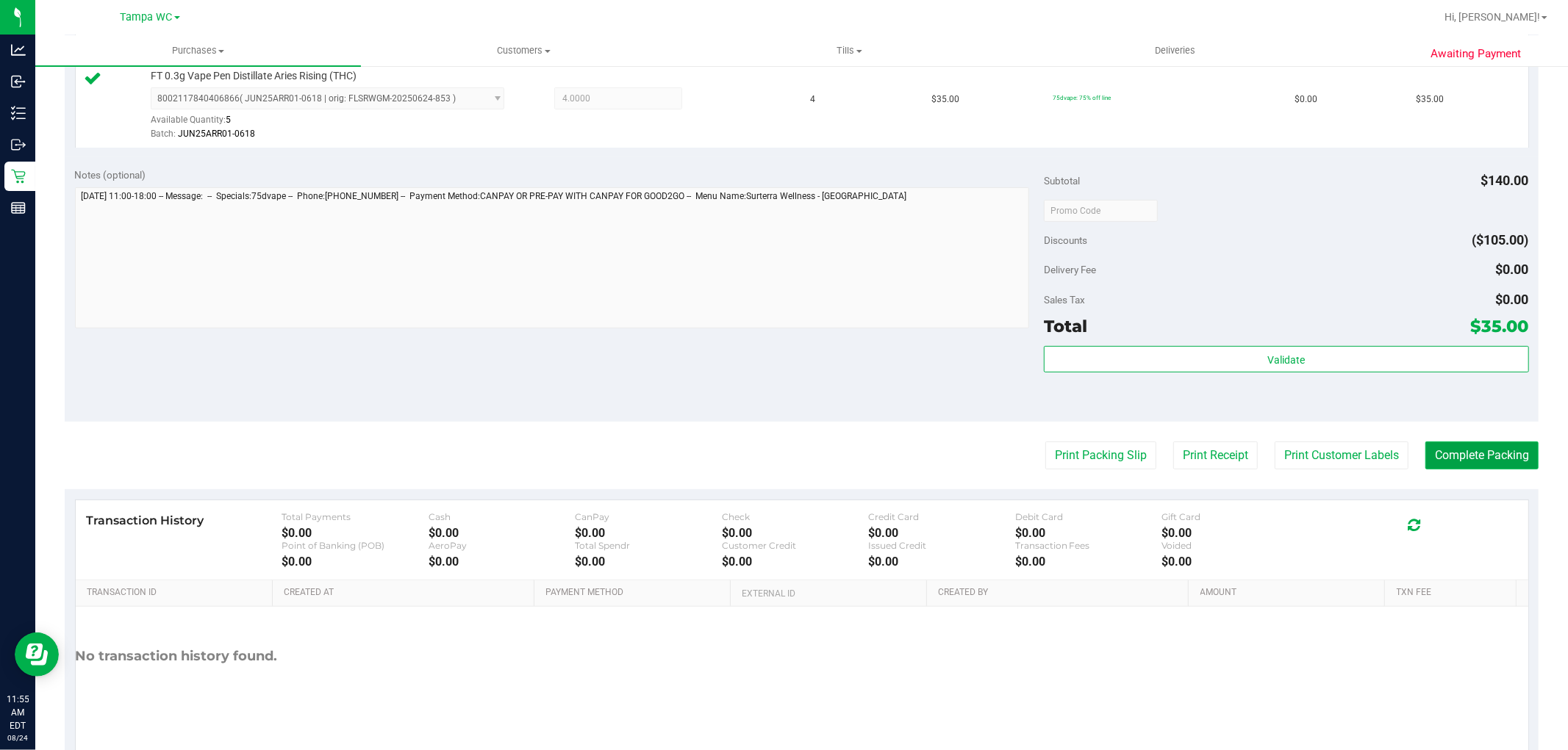
click at [1458, 467] on button "Complete Packing" at bounding box center [1482, 455] width 113 height 28
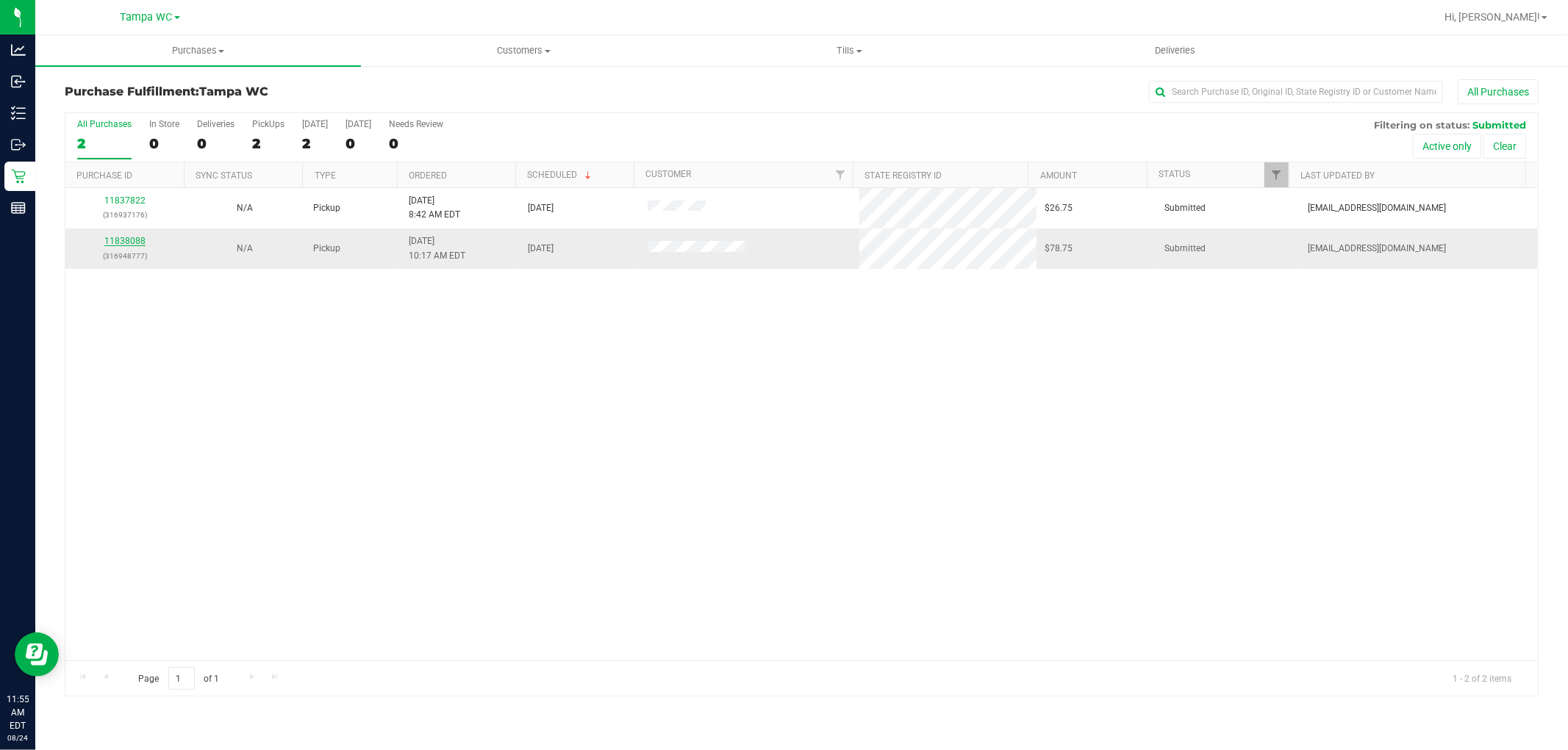
click at [134, 240] on link "11838088" at bounding box center [125, 241] width 41 height 10
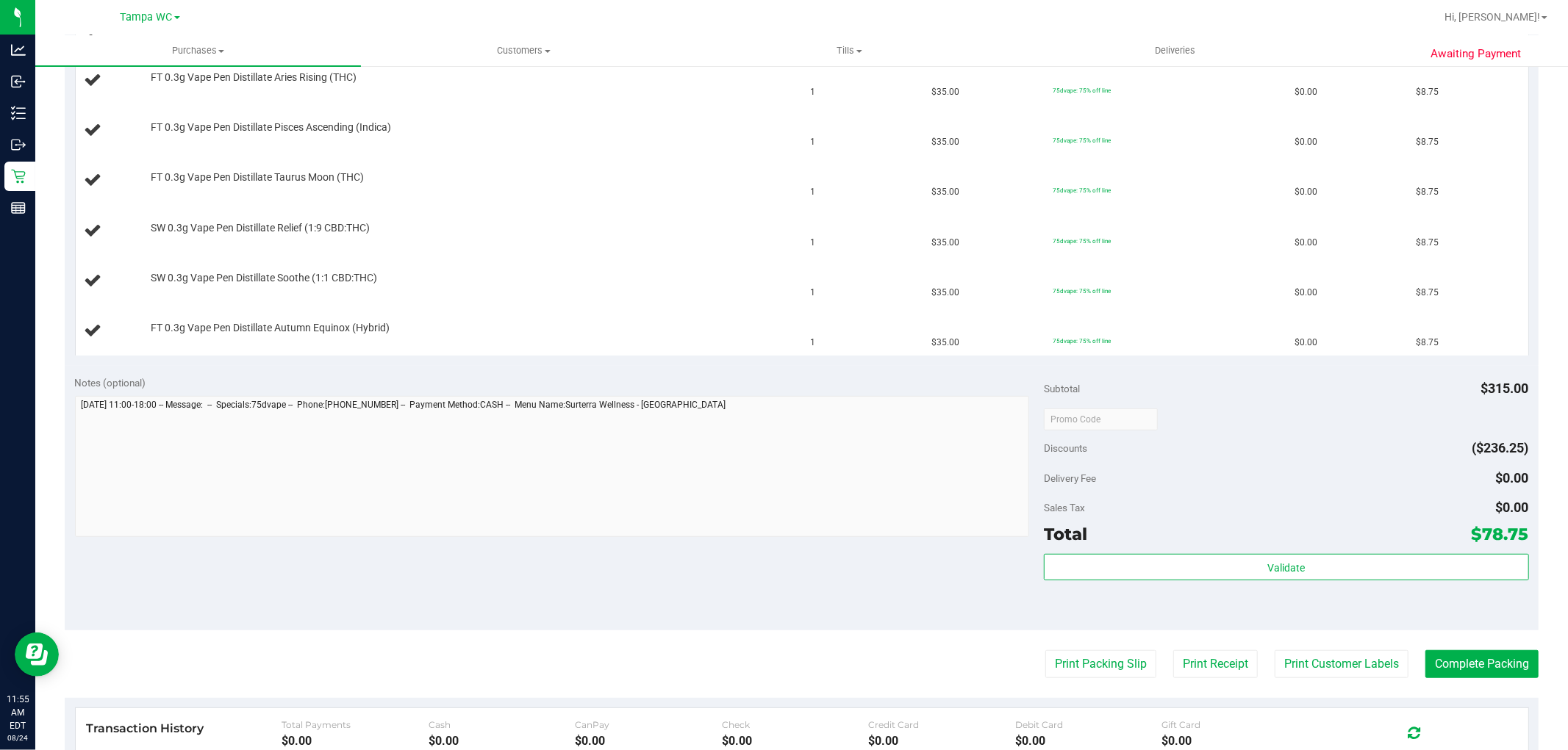
scroll to position [571, 0]
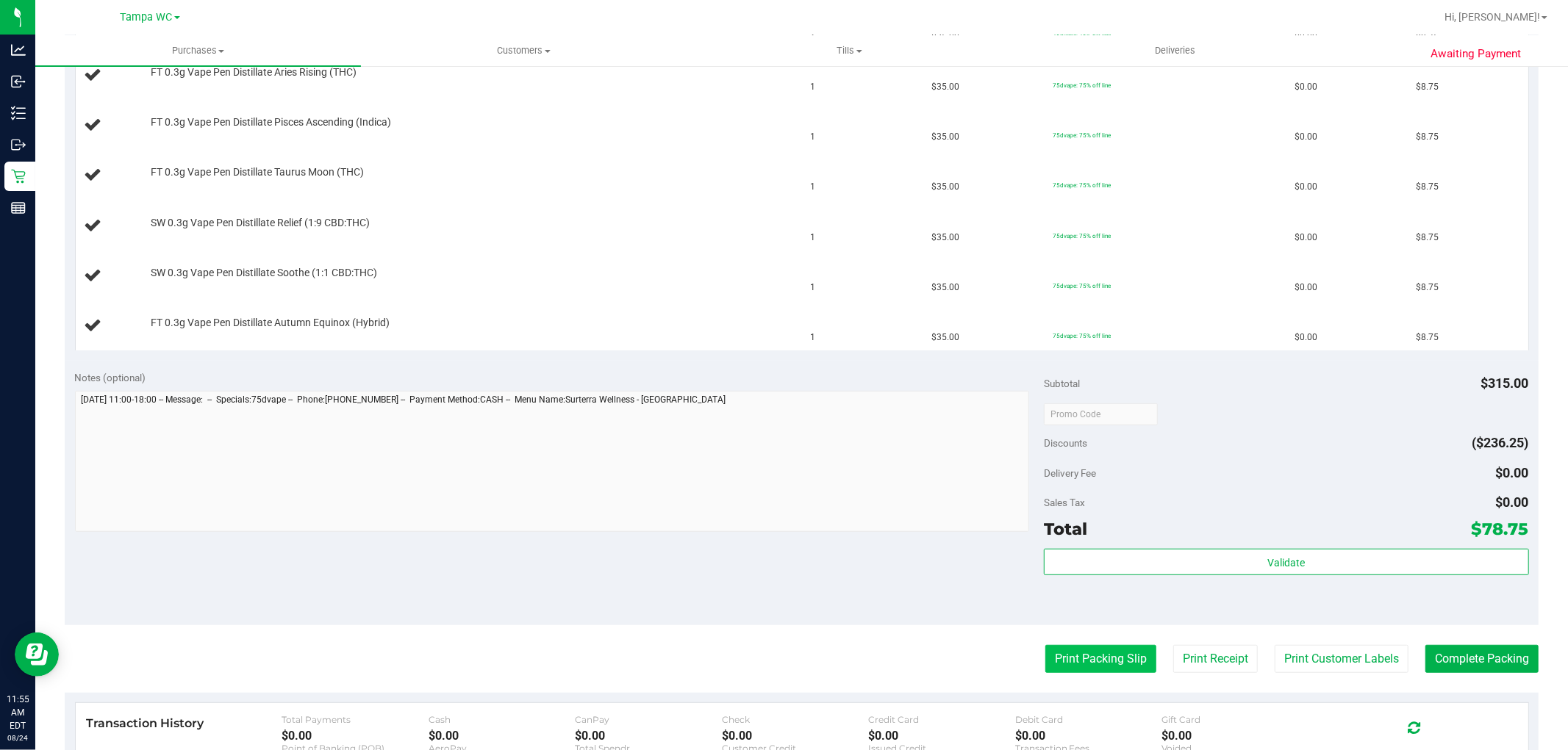
drag, startPoint x: 1084, startPoint y: 678, endPoint x: 1093, endPoint y: 656, distance: 23.8
click at [1086, 675] on purchase-details "Back Edit Purchase Cancel Purchase View Profile # 11838088 BioTrack ID: - Submi…" at bounding box center [802, 238] width 1474 height 1459
click at [1093, 656] on button "Print Packing Slip" at bounding box center [1101, 659] width 111 height 28
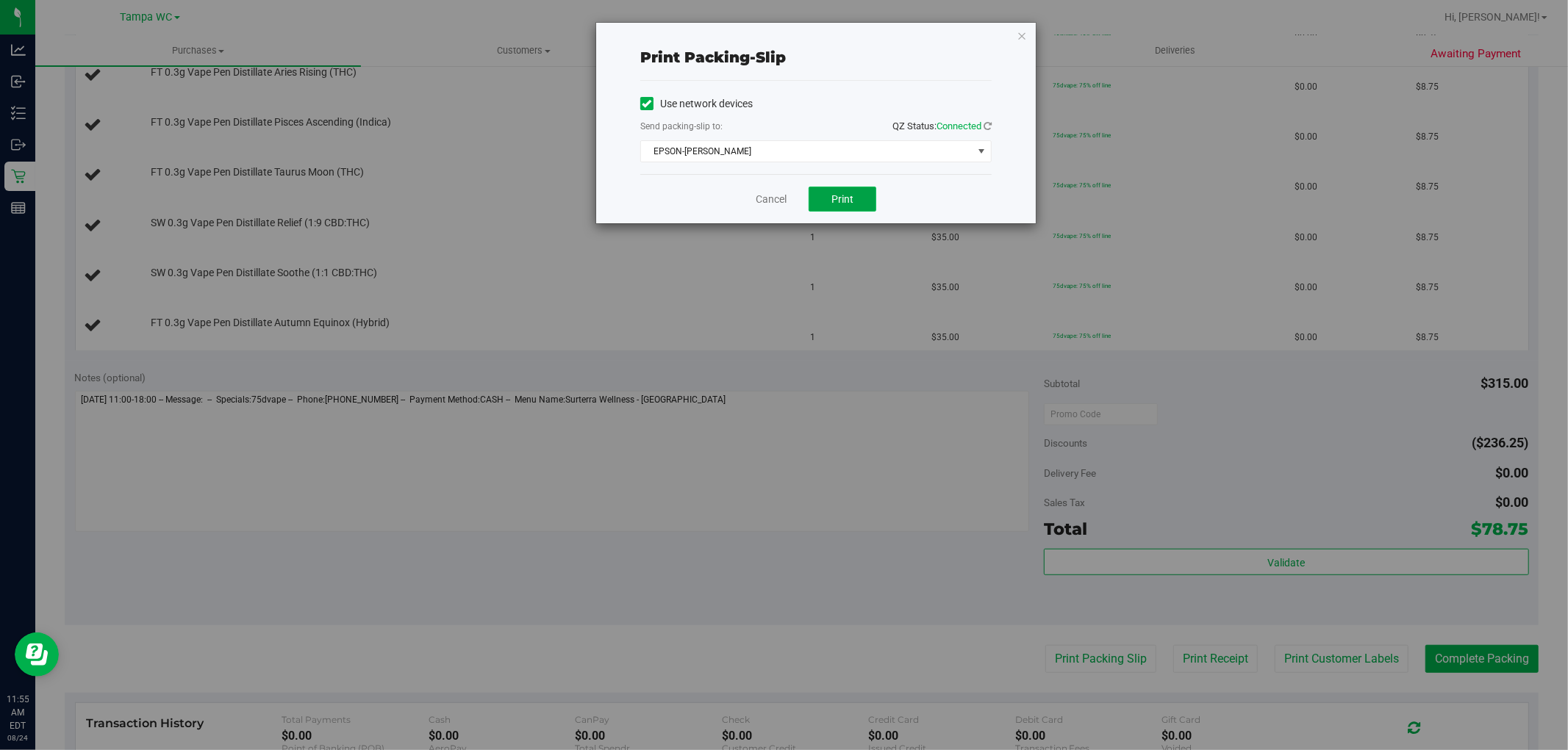
click at [855, 196] on button "Print" at bounding box center [842, 199] width 68 height 25
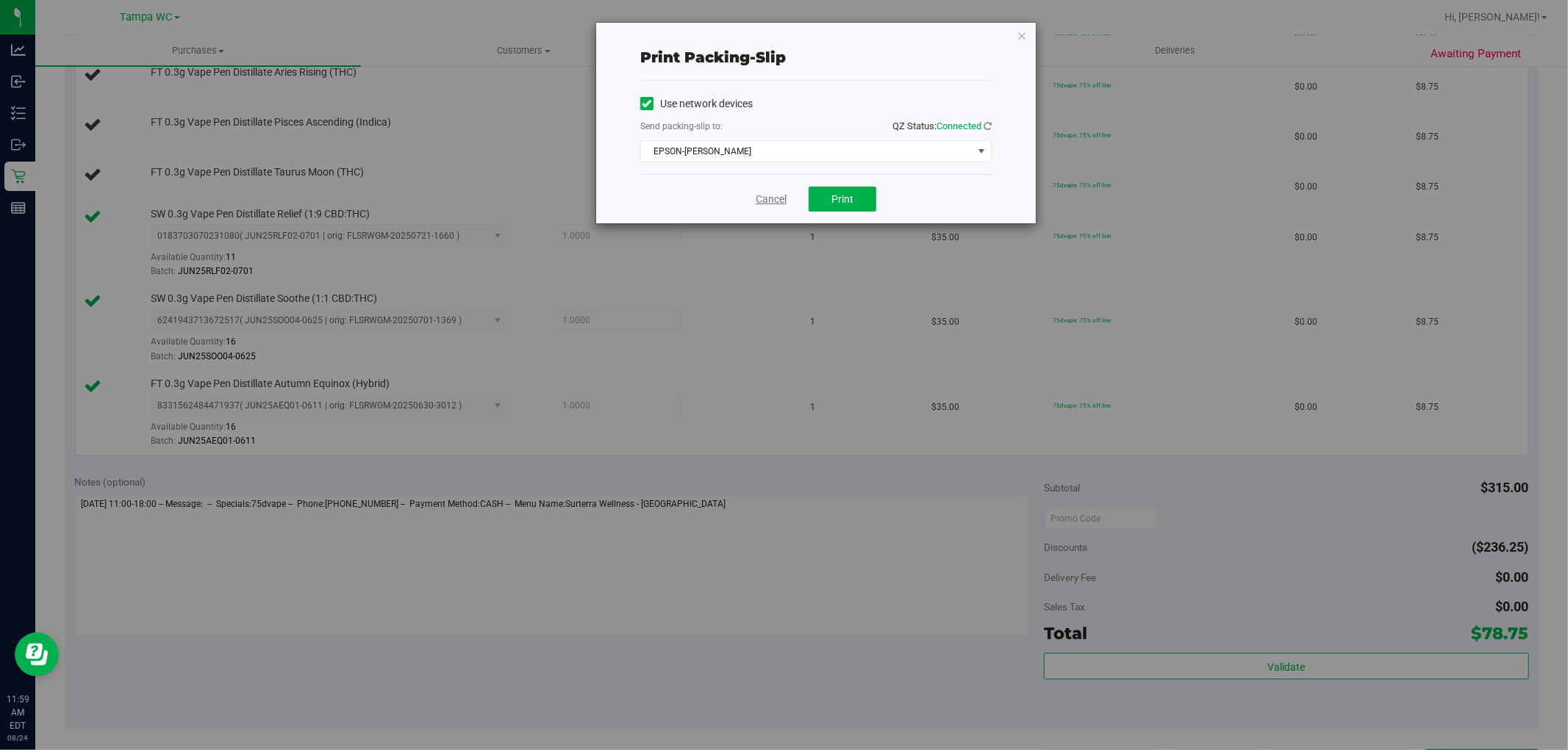
click at [774, 197] on link "Cancel" at bounding box center [770, 200] width 31 height 16
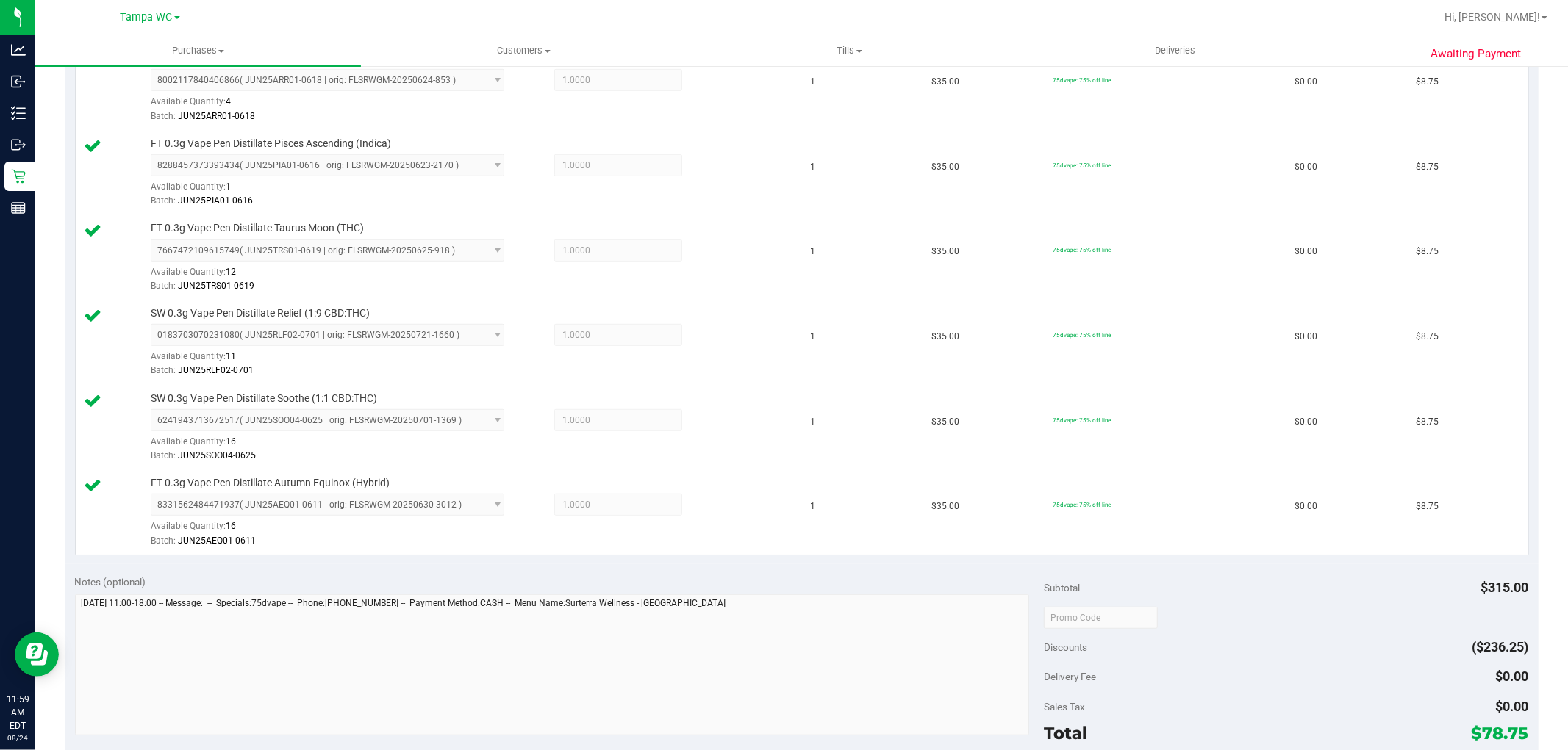
scroll to position [1133, 0]
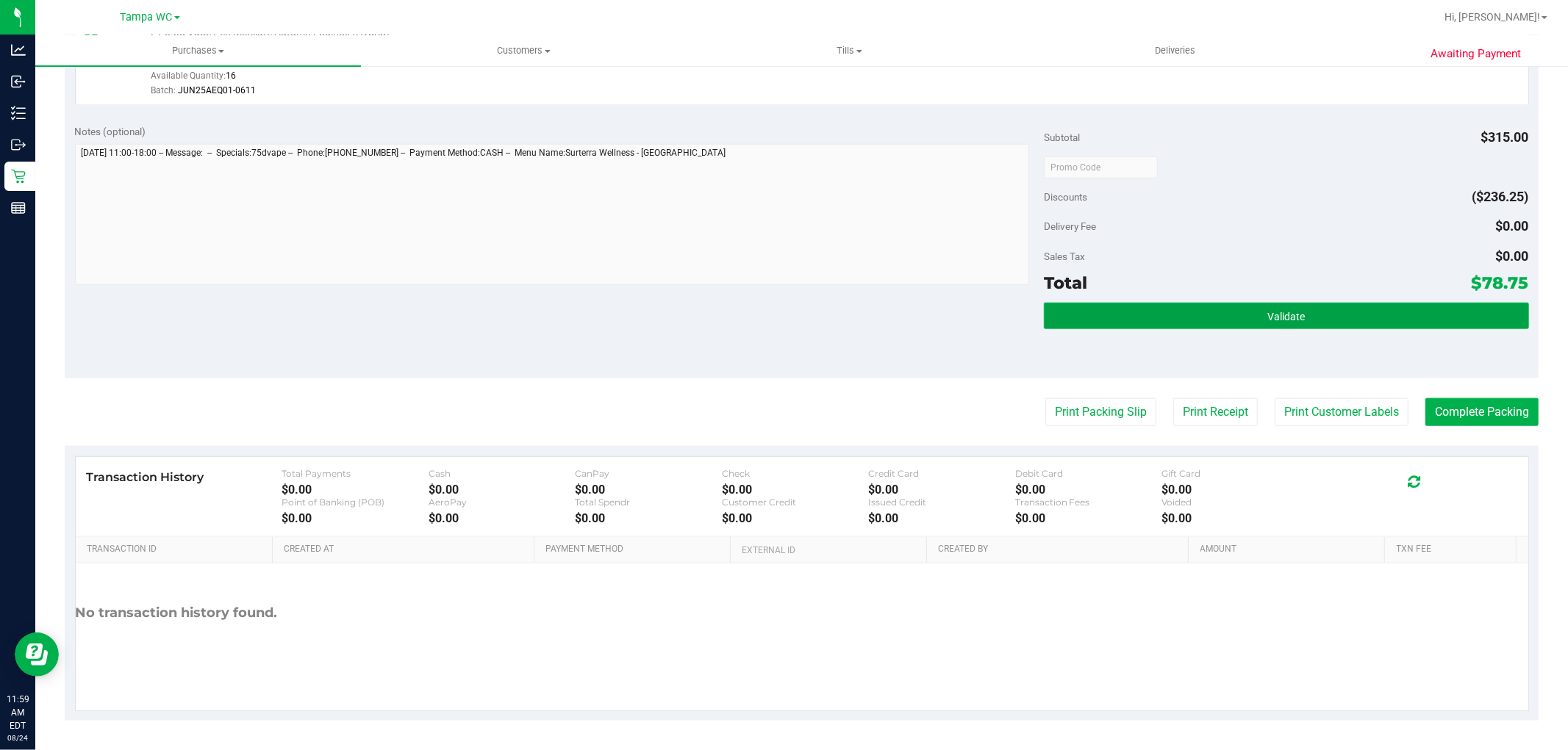
click at [1271, 314] on span "Validate" at bounding box center [1286, 316] width 37 height 12
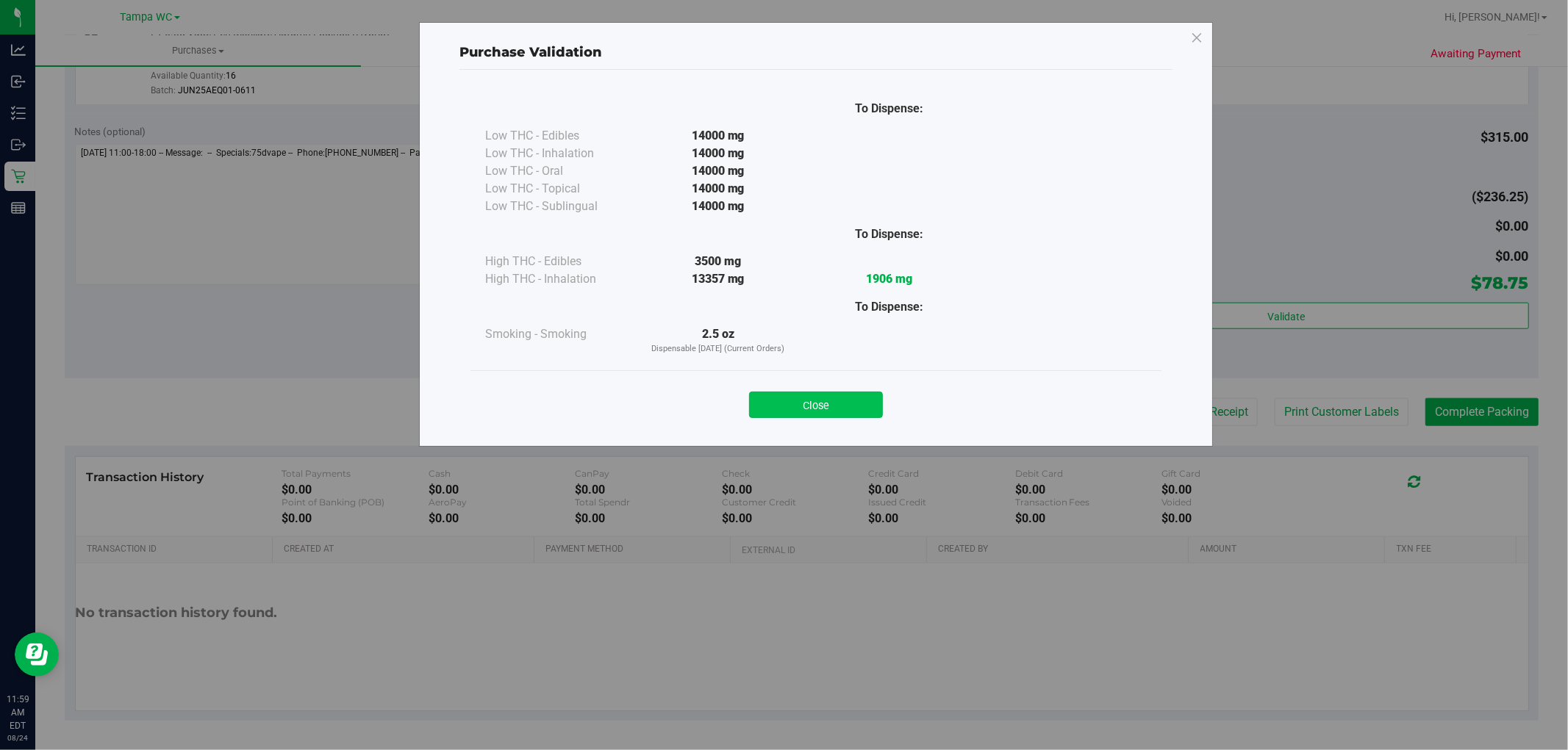
click at [851, 401] on button "Close" at bounding box center [816, 405] width 134 height 26
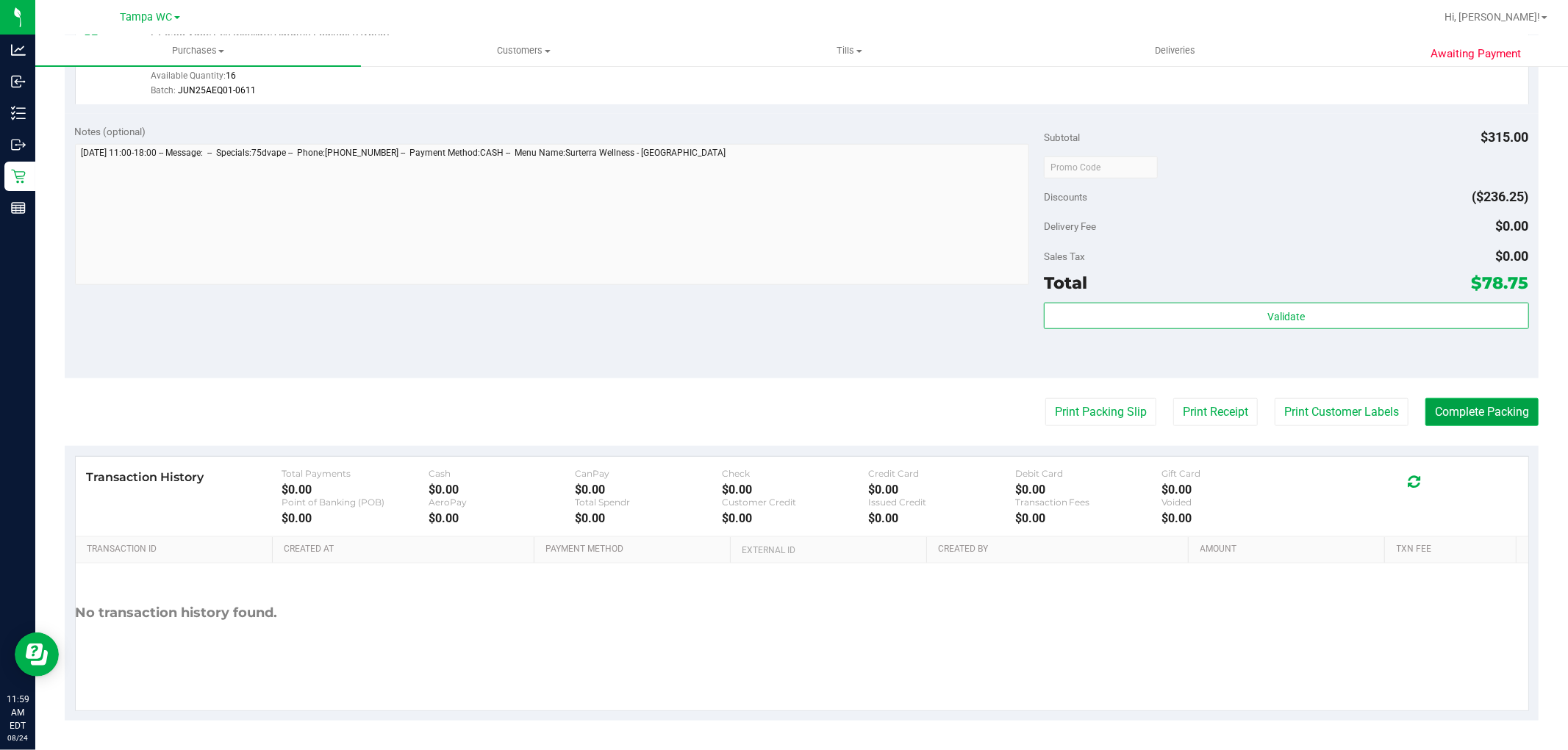
click at [1485, 398] on button "Complete Packing" at bounding box center [1482, 412] width 113 height 28
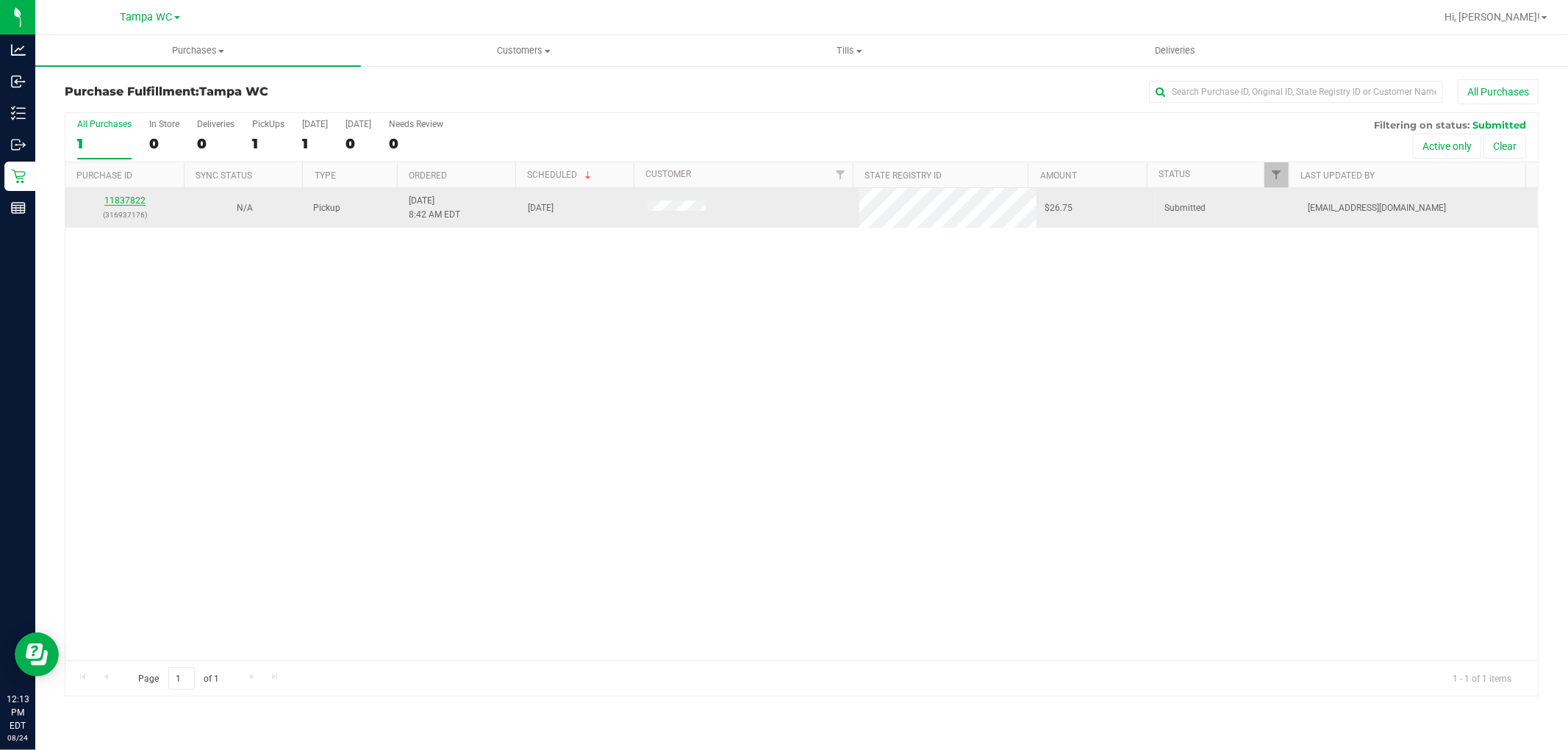
click at [112, 199] on link "11837822" at bounding box center [125, 200] width 41 height 10
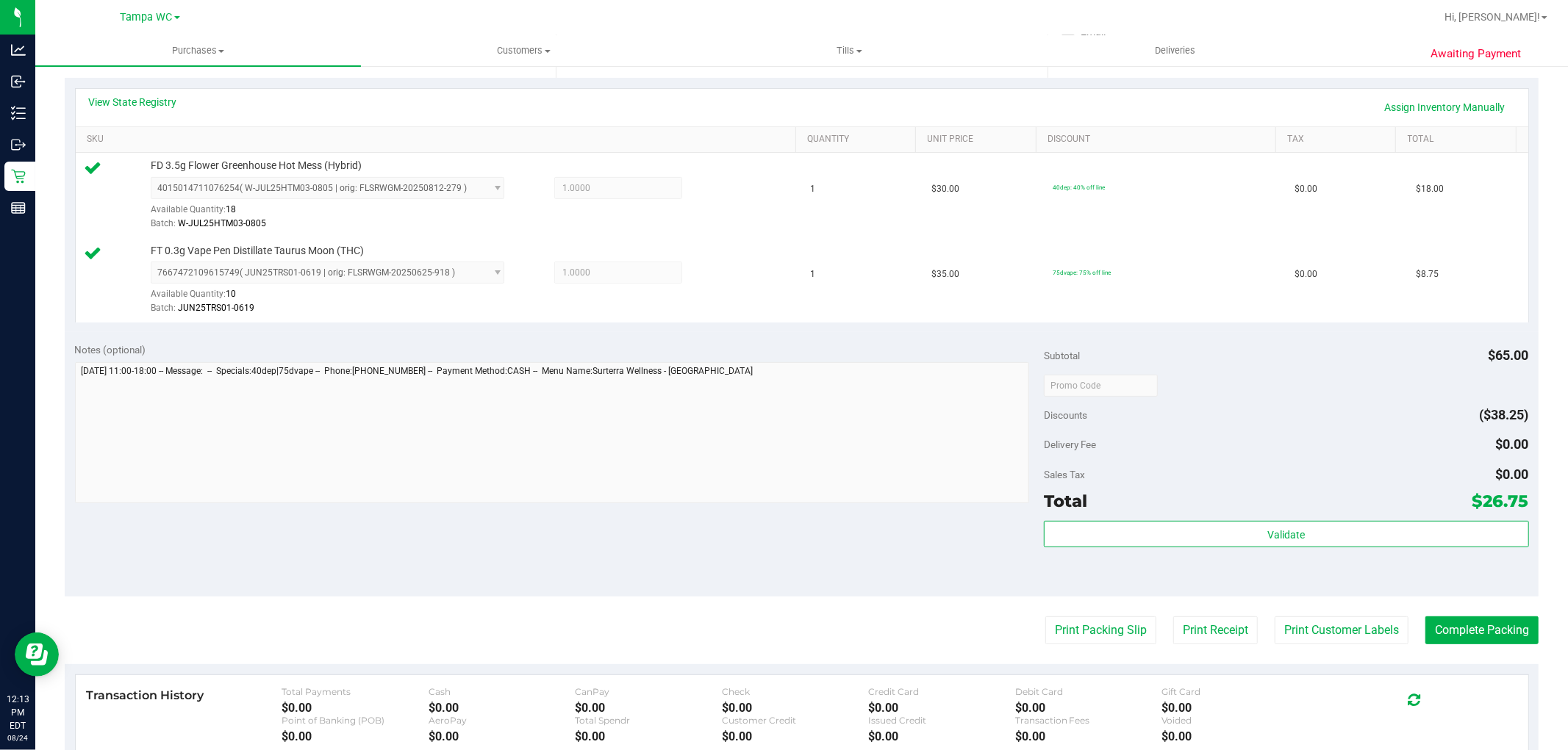
scroll to position [489, 0]
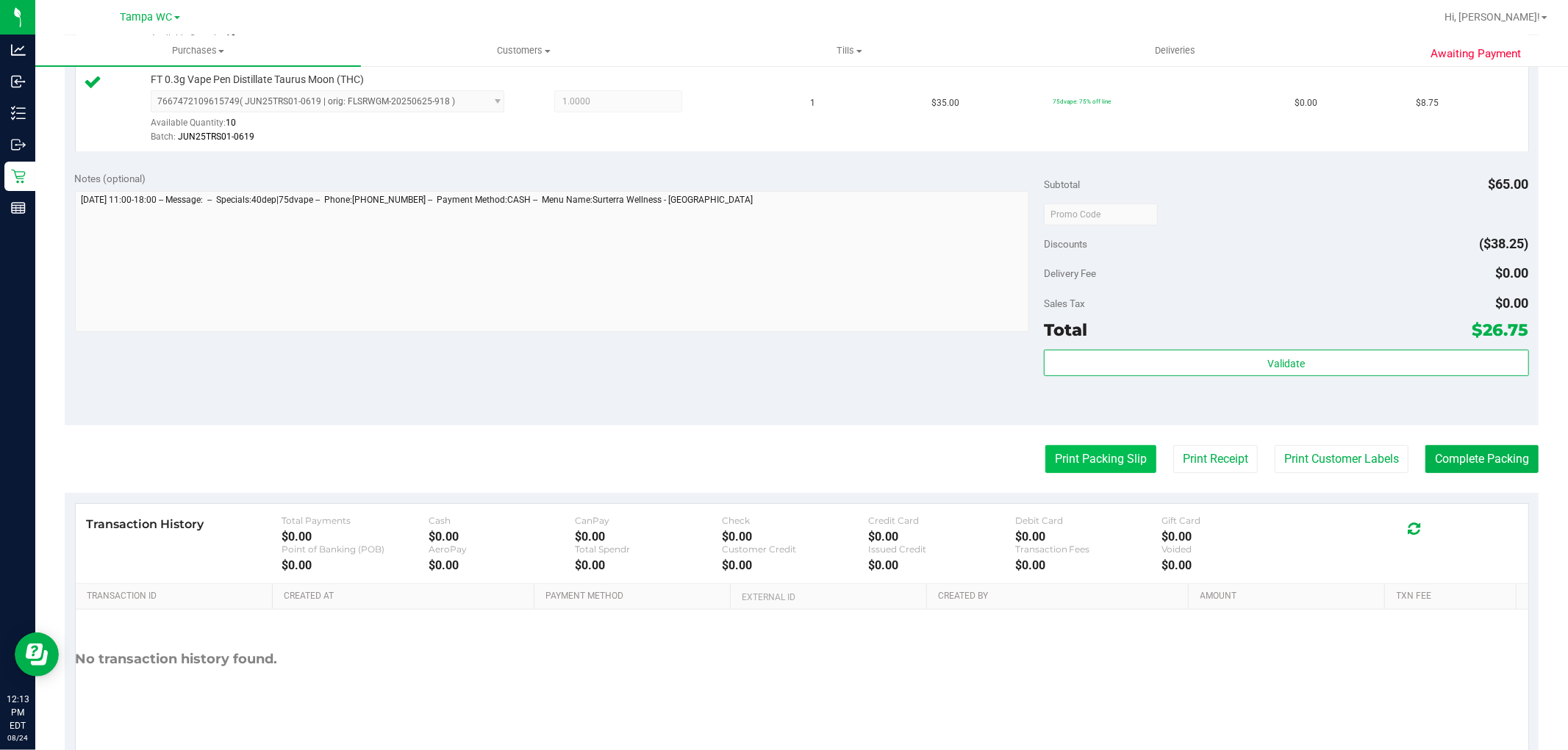
click at [1083, 453] on button "Print Packing Slip" at bounding box center [1101, 459] width 111 height 28
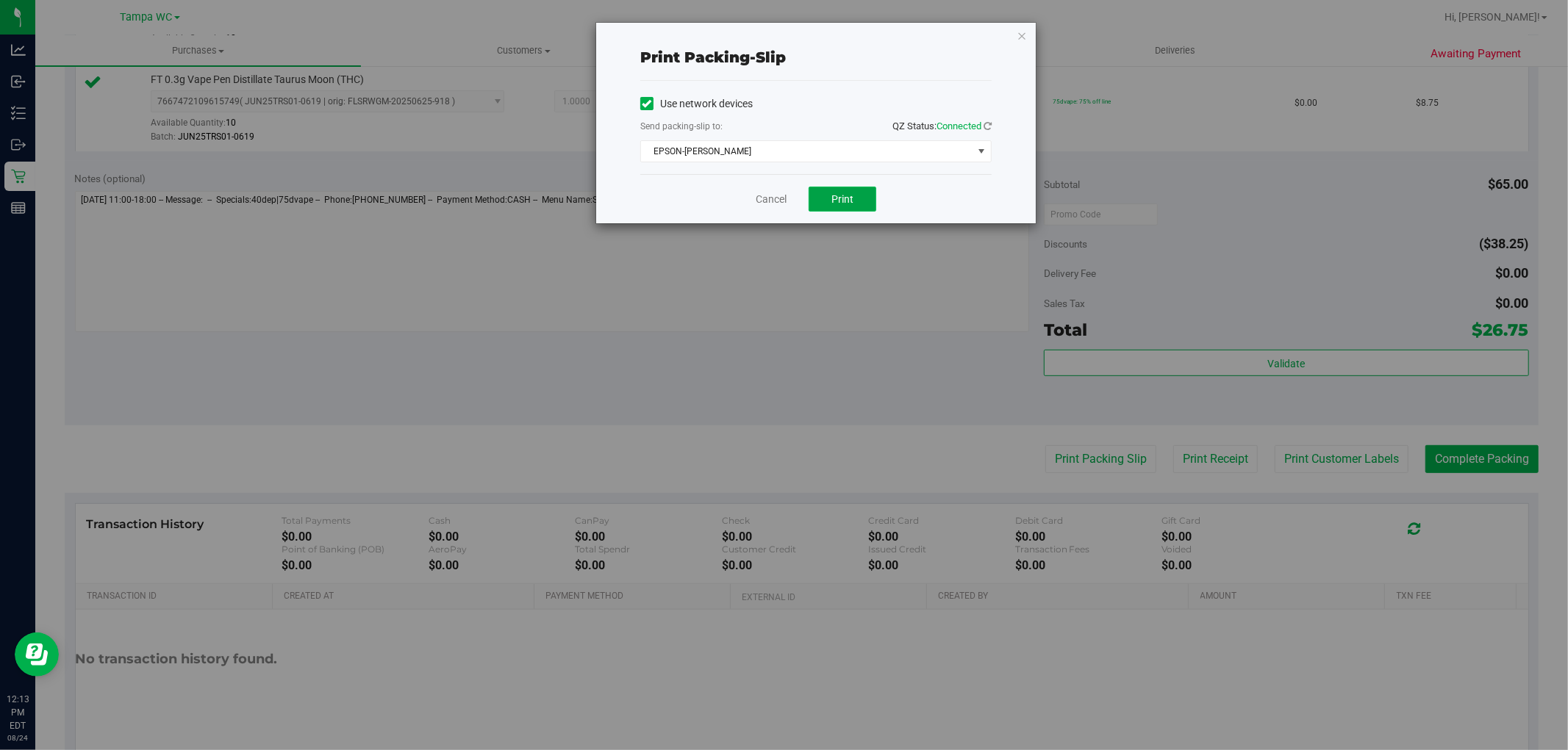
click at [839, 203] on span "Print" at bounding box center [842, 199] width 22 height 12
click at [760, 187] on div "Cancel Print" at bounding box center [816, 198] width 351 height 49
click at [763, 194] on link "Cancel" at bounding box center [770, 200] width 31 height 16
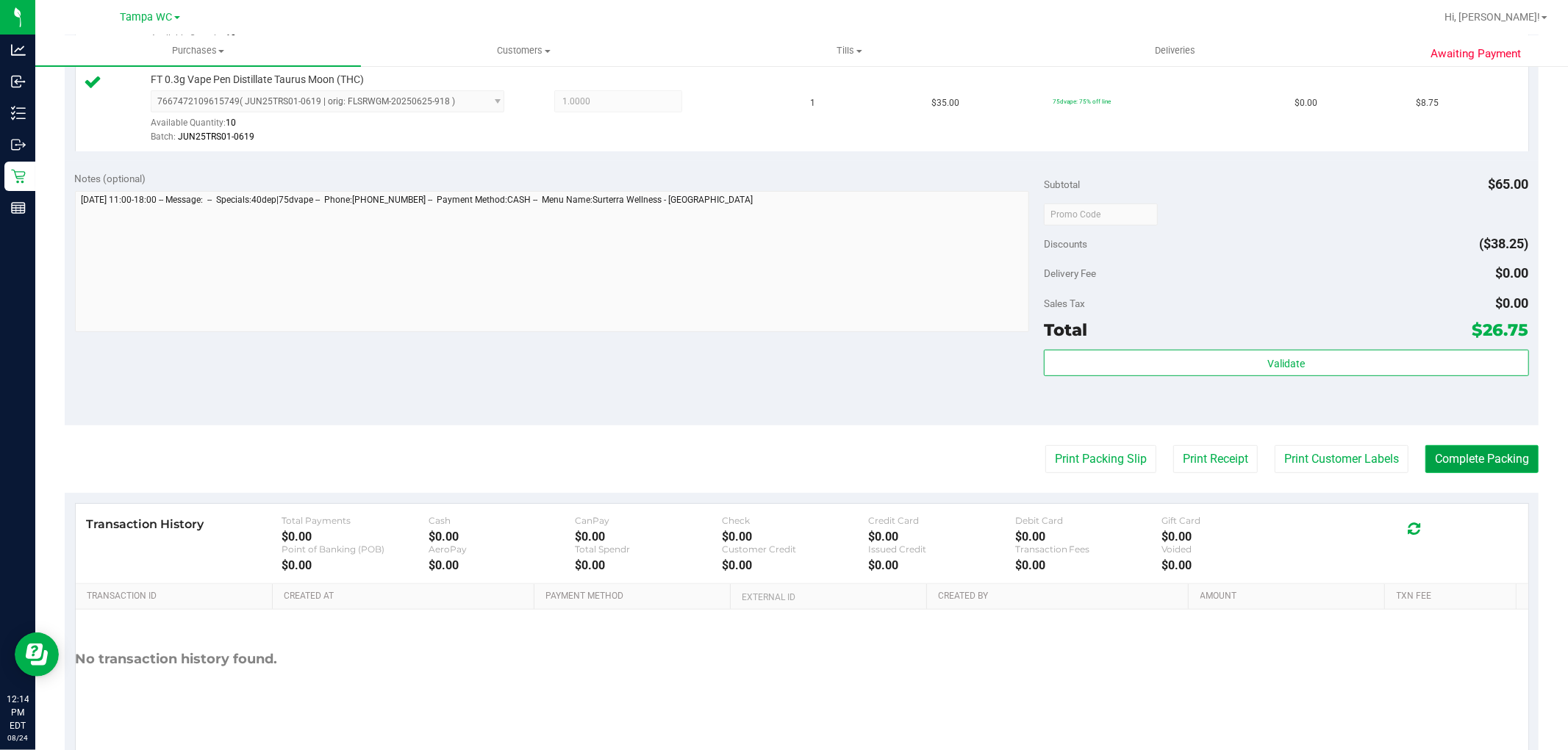
click at [1524, 456] on button "Complete Packing" at bounding box center [1482, 459] width 113 height 28
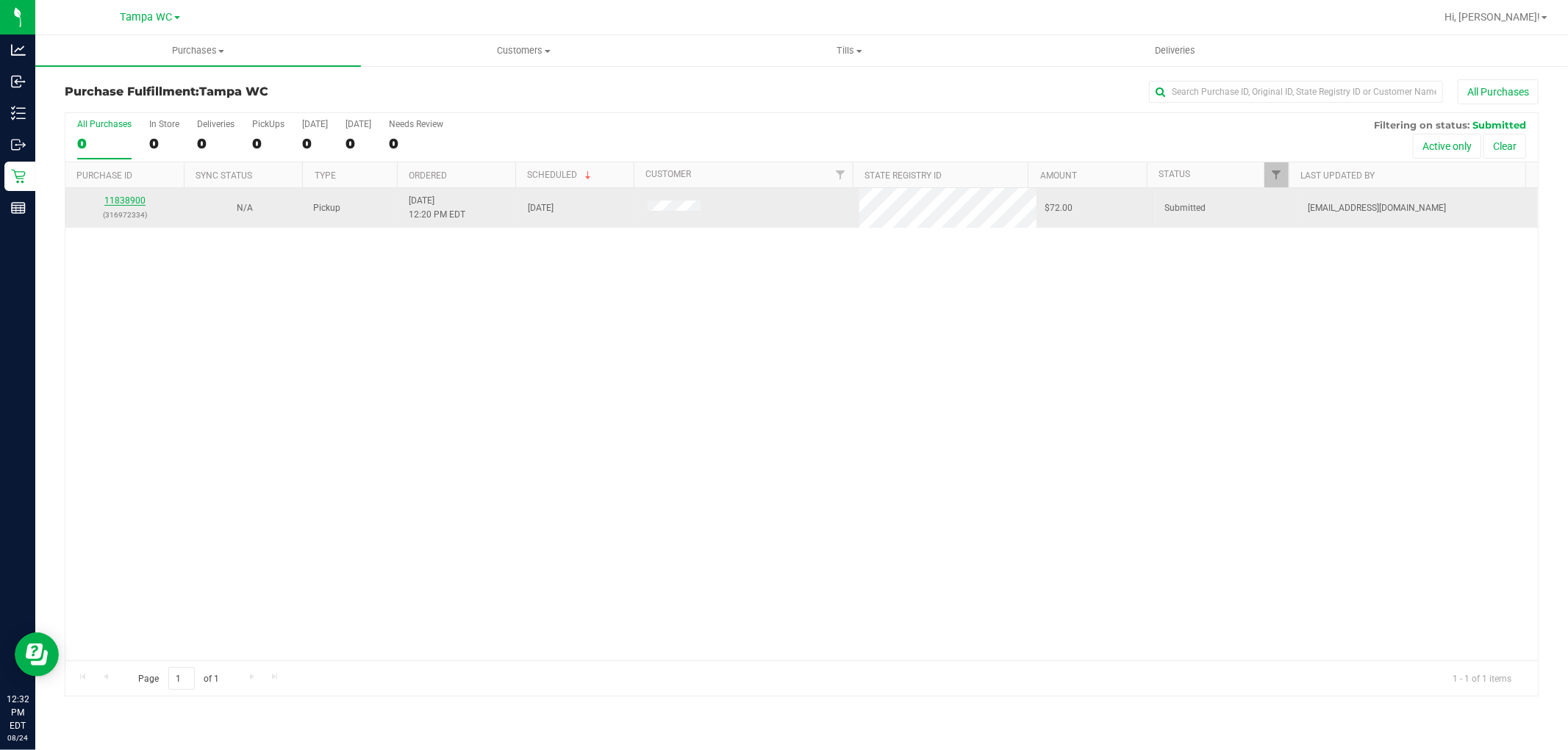
click at [131, 197] on link "11838900" at bounding box center [125, 200] width 41 height 10
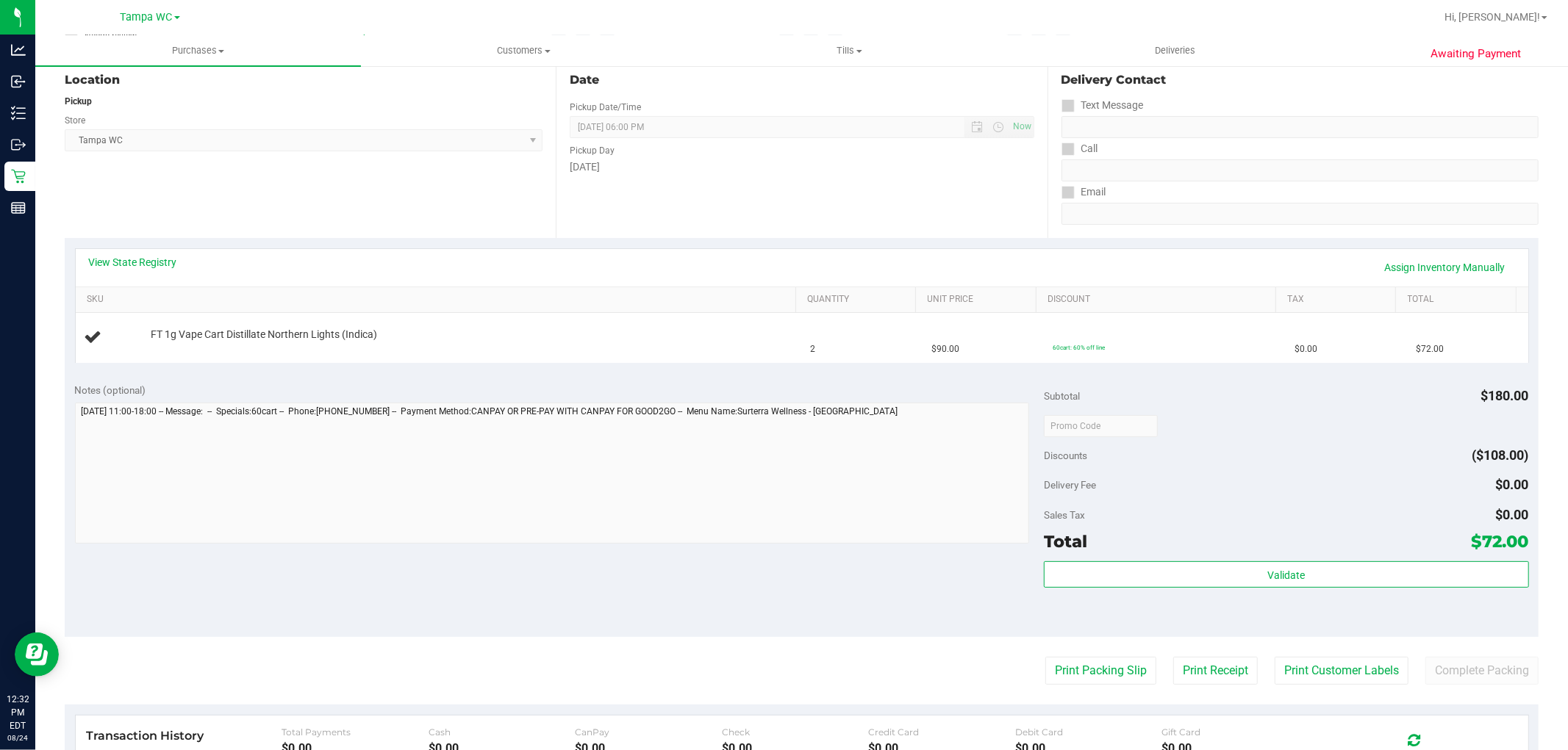
scroll to position [163, 0]
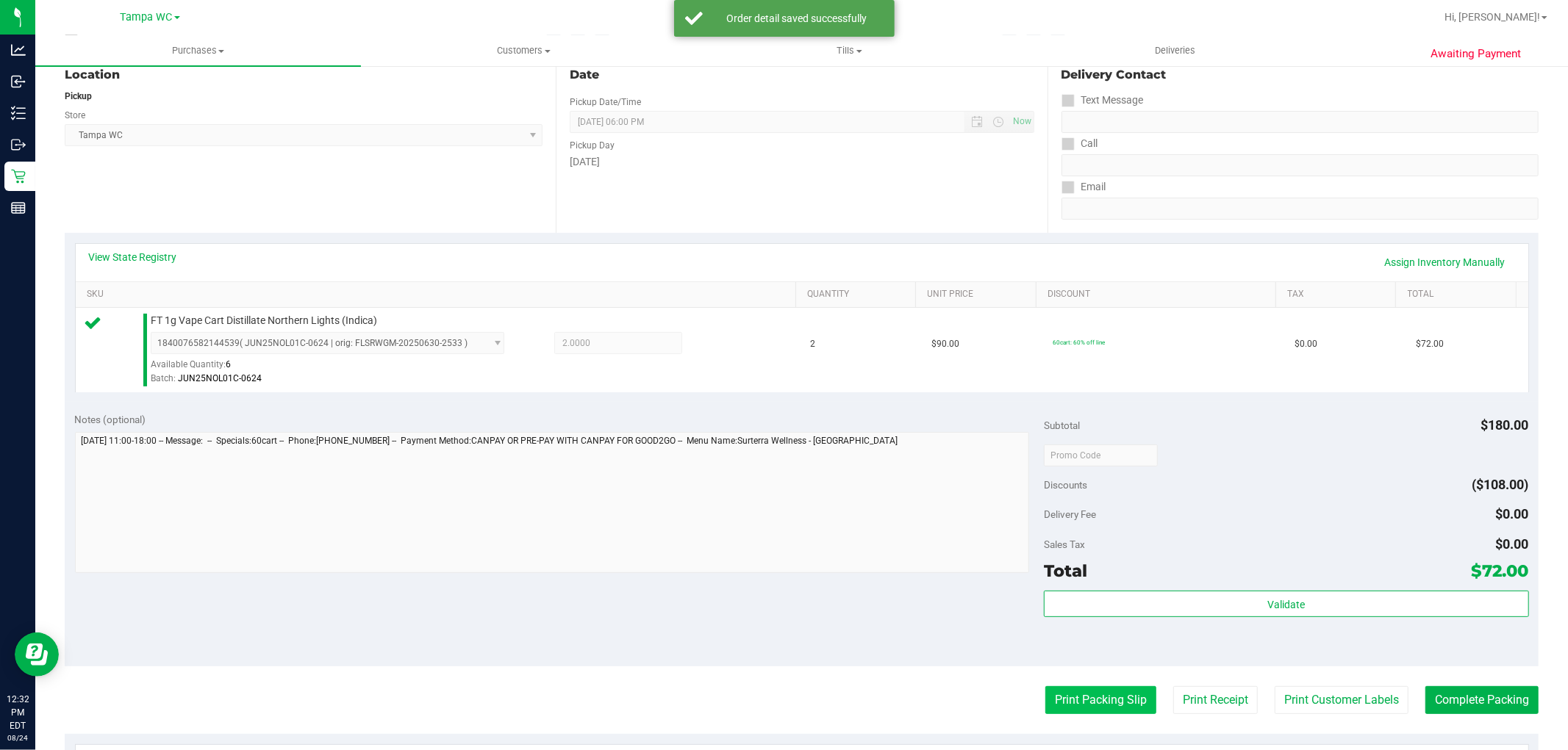
click at [1115, 696] on button "Print Packing Slip" at bounding box center [1101, 700] width 111 height 28
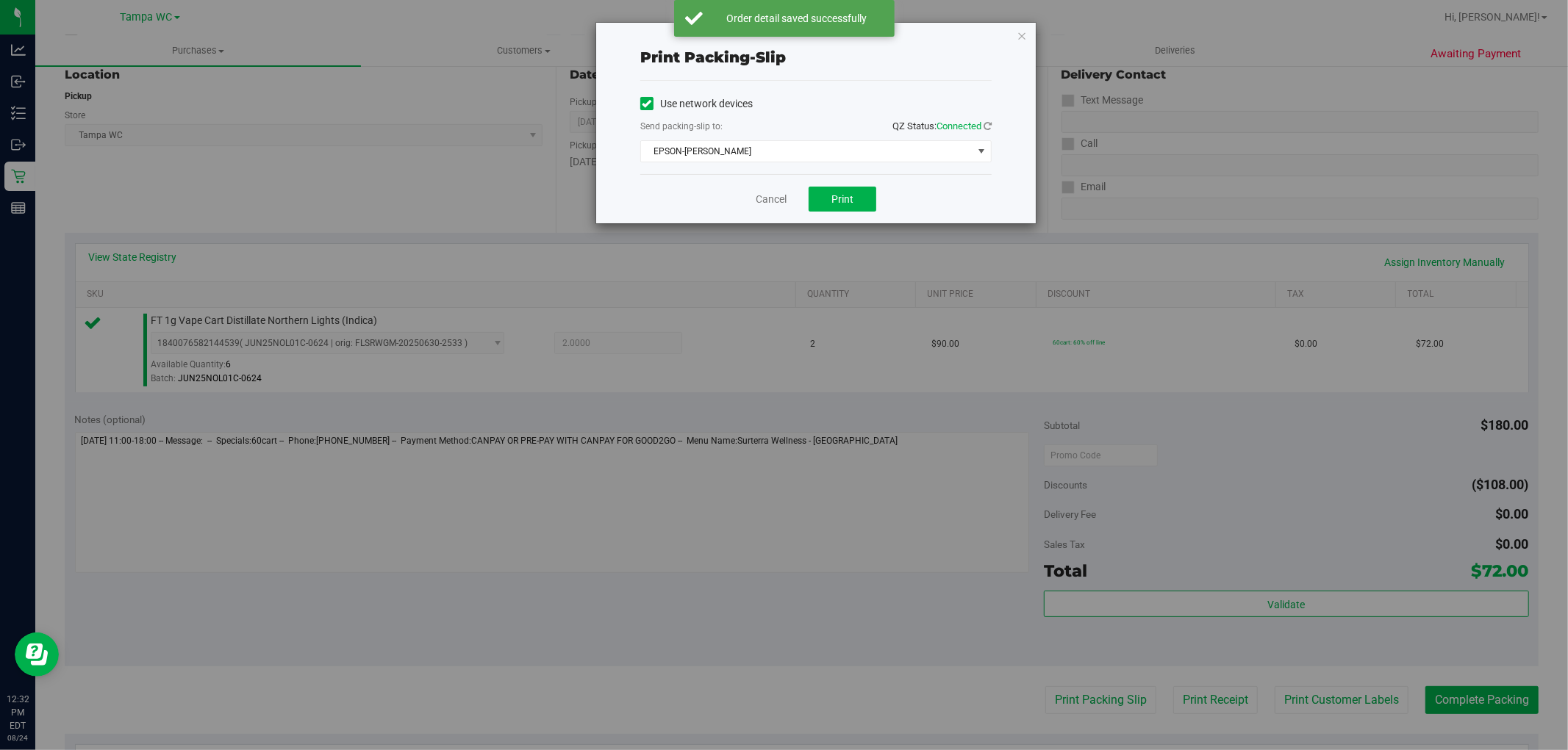
click at [837, 186] on div "Cancel Print" at bounding box center [816, 198] width 351 height 49
click at [865, 202] on button "Print" at bounding box center [842, 199] width 68 height 25
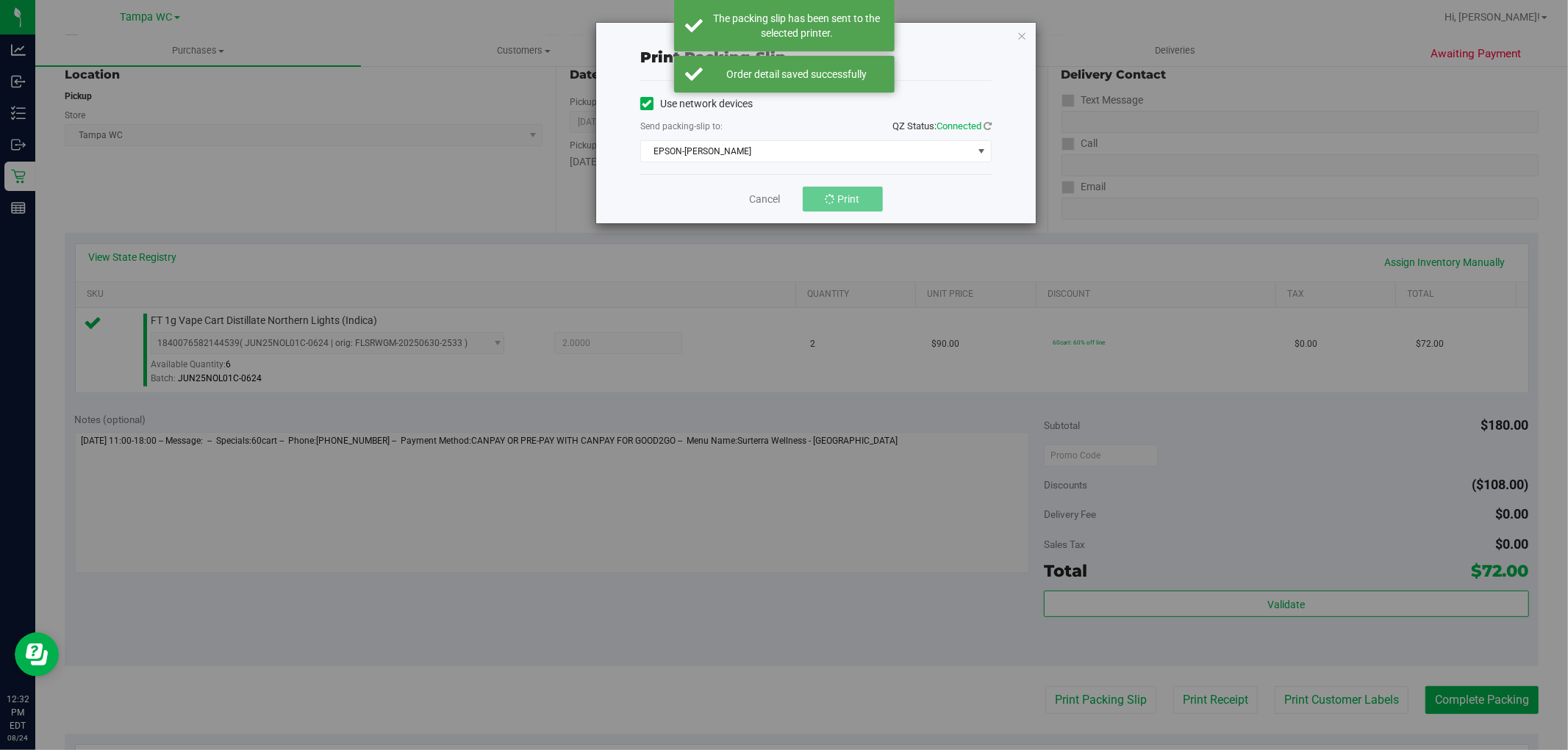
click at [1134, 605] on div "Print packing-slip Use network devices Send packing-slip to: QZ Status: Connect…" at bounding box center [789, 375] width 1579 height 750
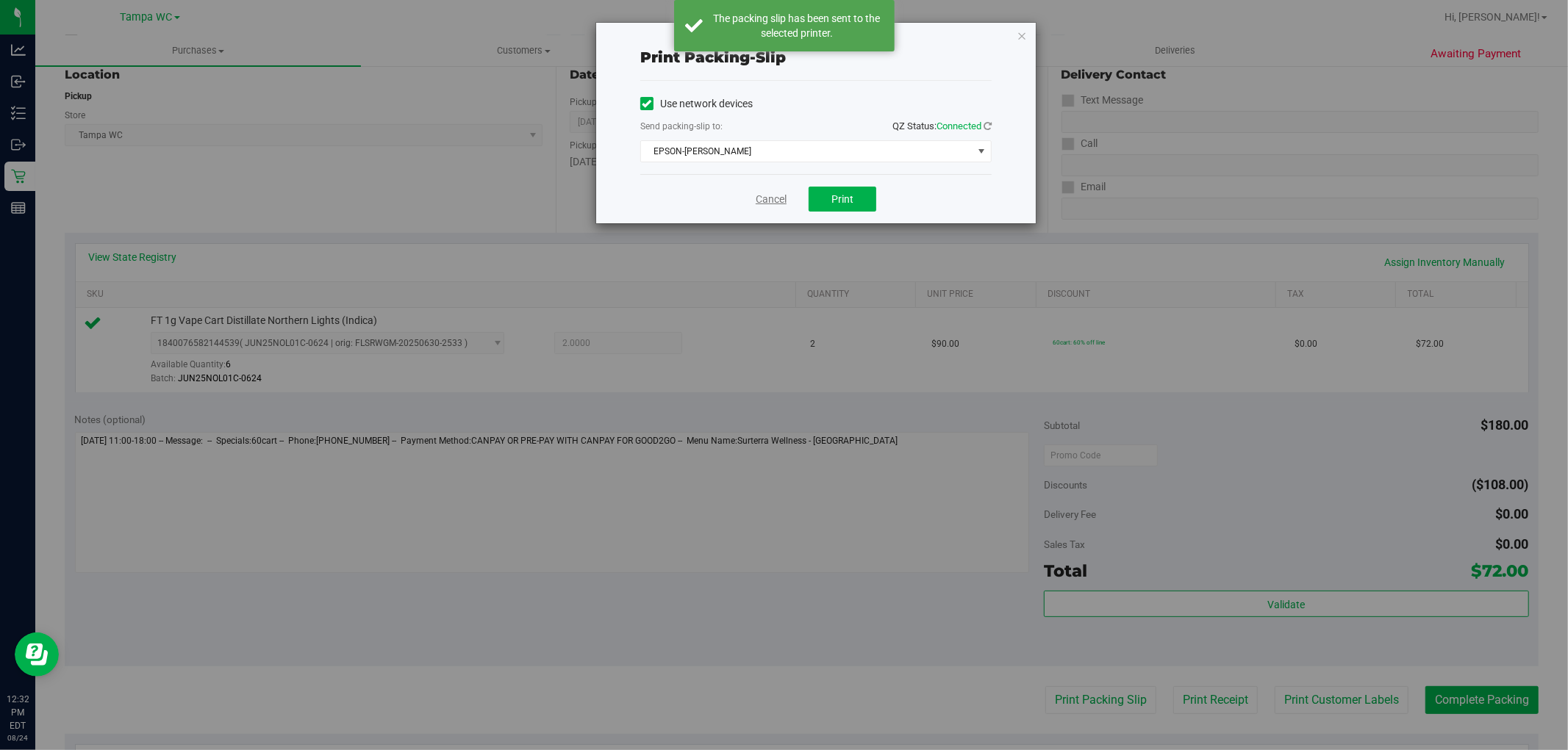
click at [768, 197] on link "Cancel" at bounding box center [770, 200] width 31 height 16
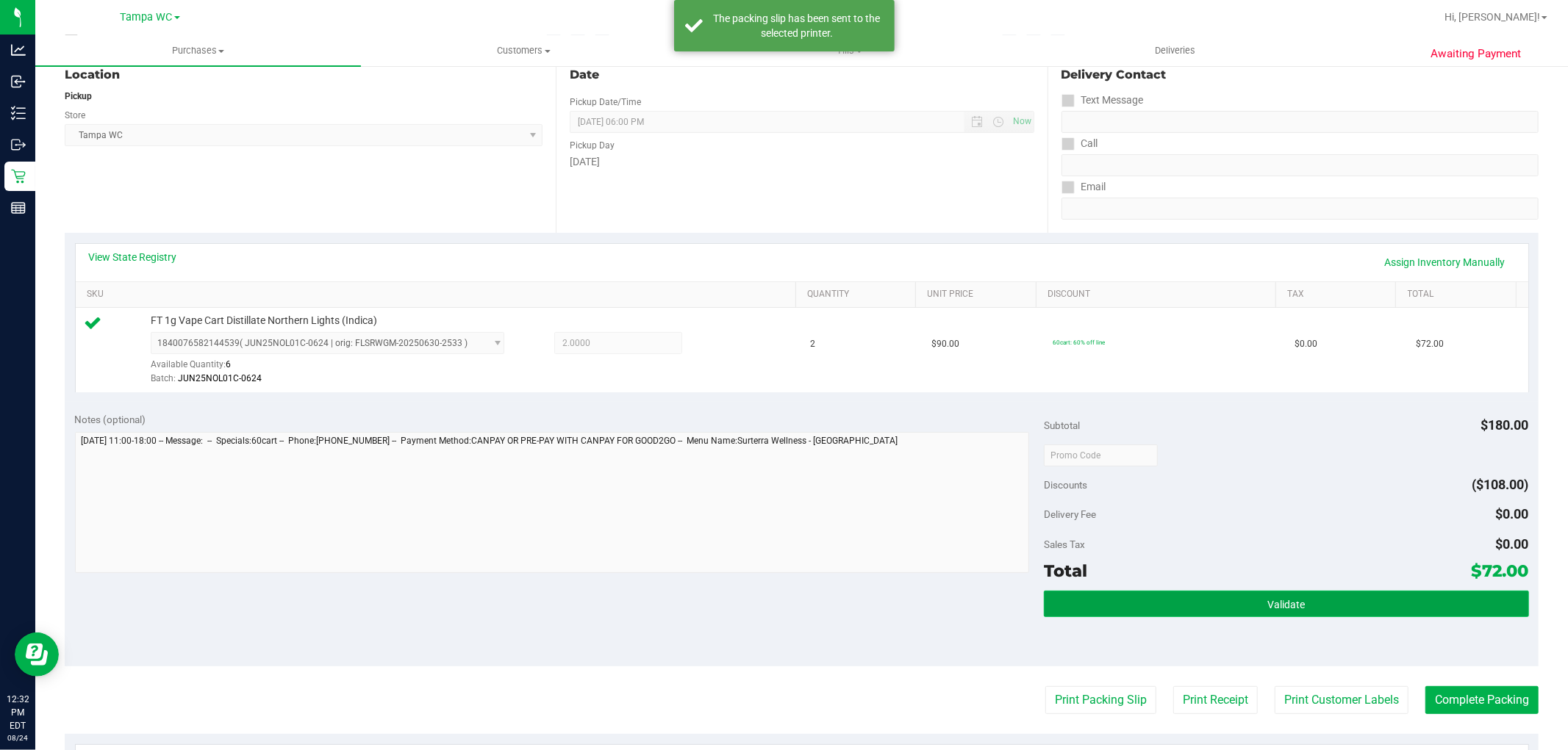
drag, startPoint x: 1083, startPoint y: 607, endPoint x: 1077, endPoint y: 597, distance: 11.7
click at [1083, 607] on button "Validate" at bounding box center [1286, 604] width 485 height 26
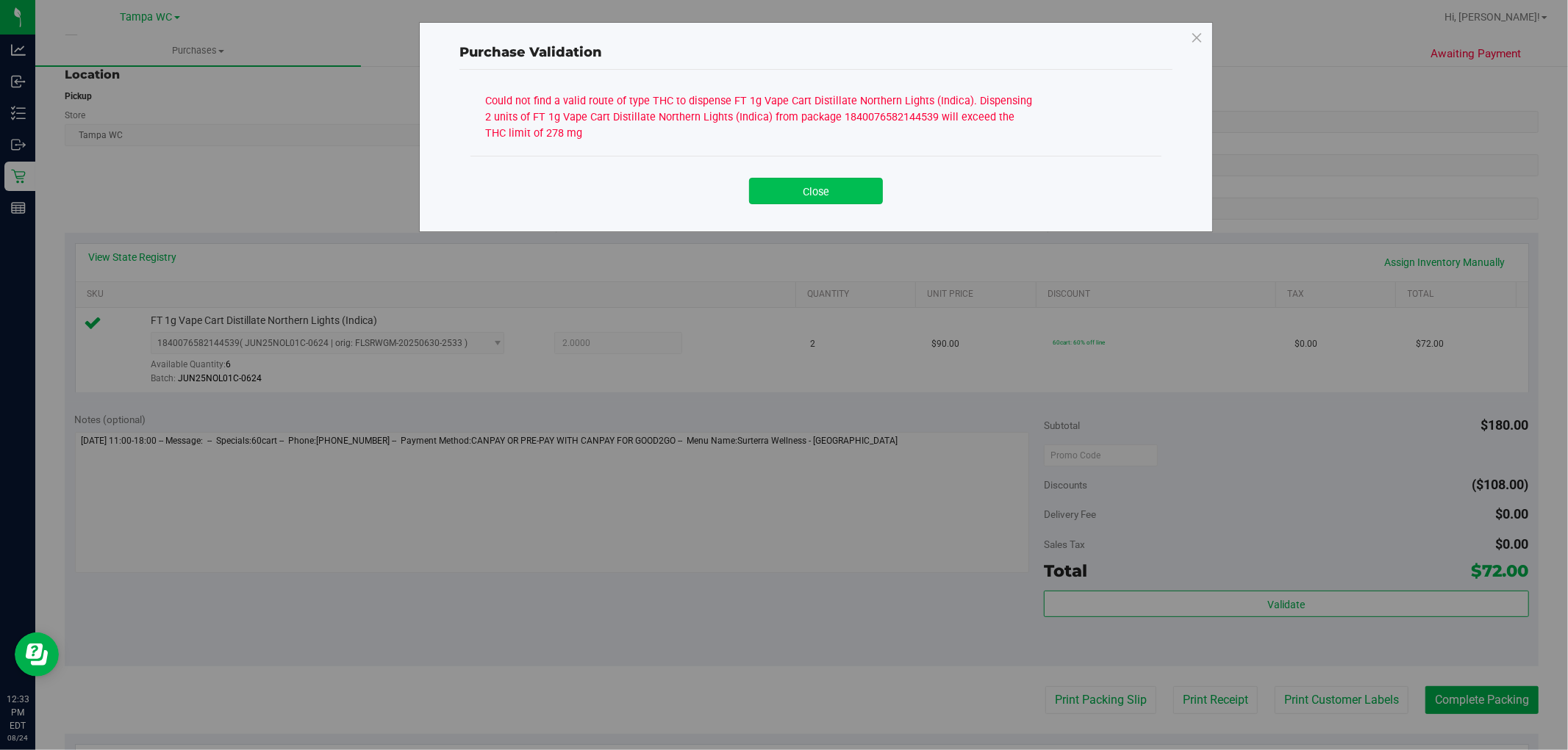
click at [849, 194] on button "Close" at bounding box center [816, 191] width 134 height 26
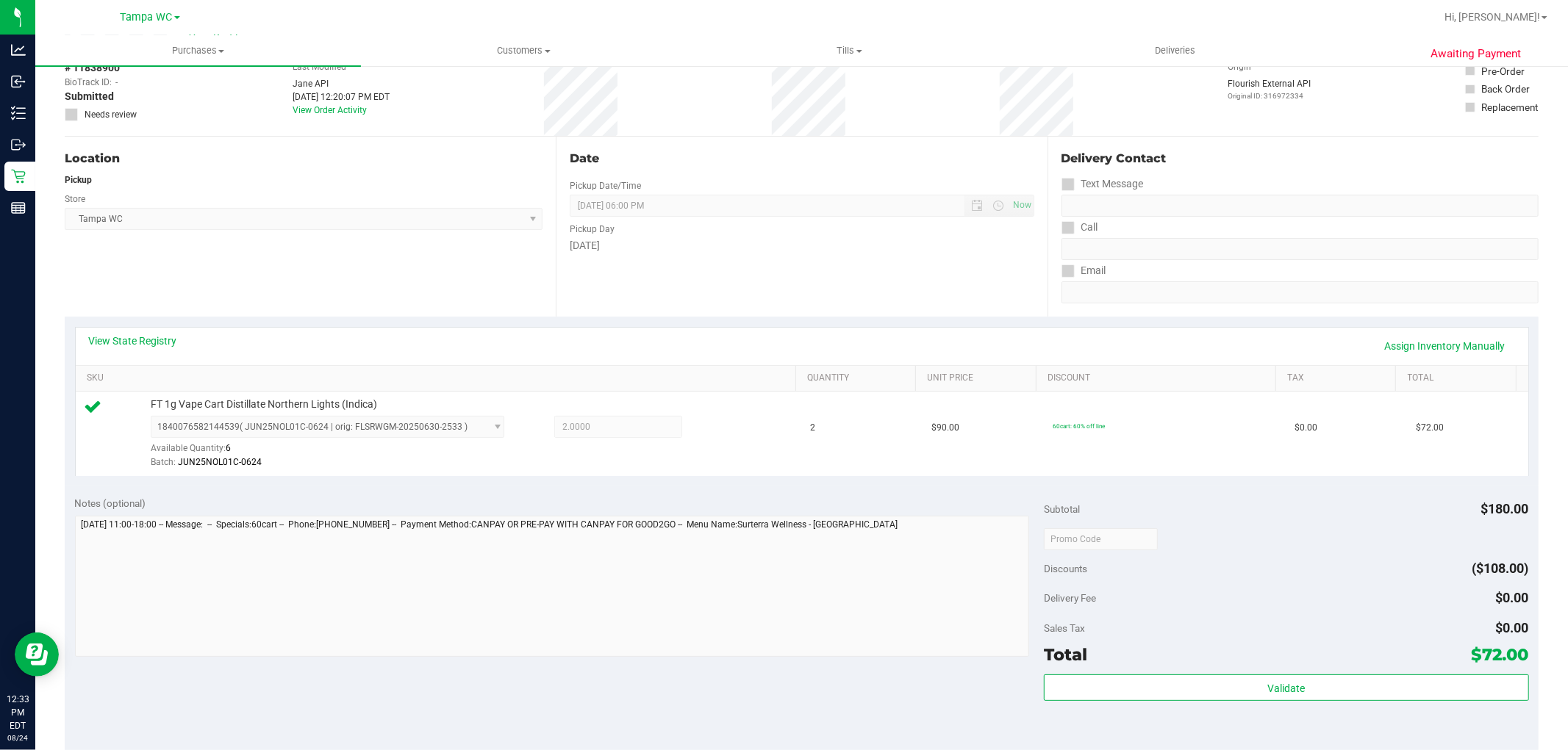
scroll to position [0, 0]
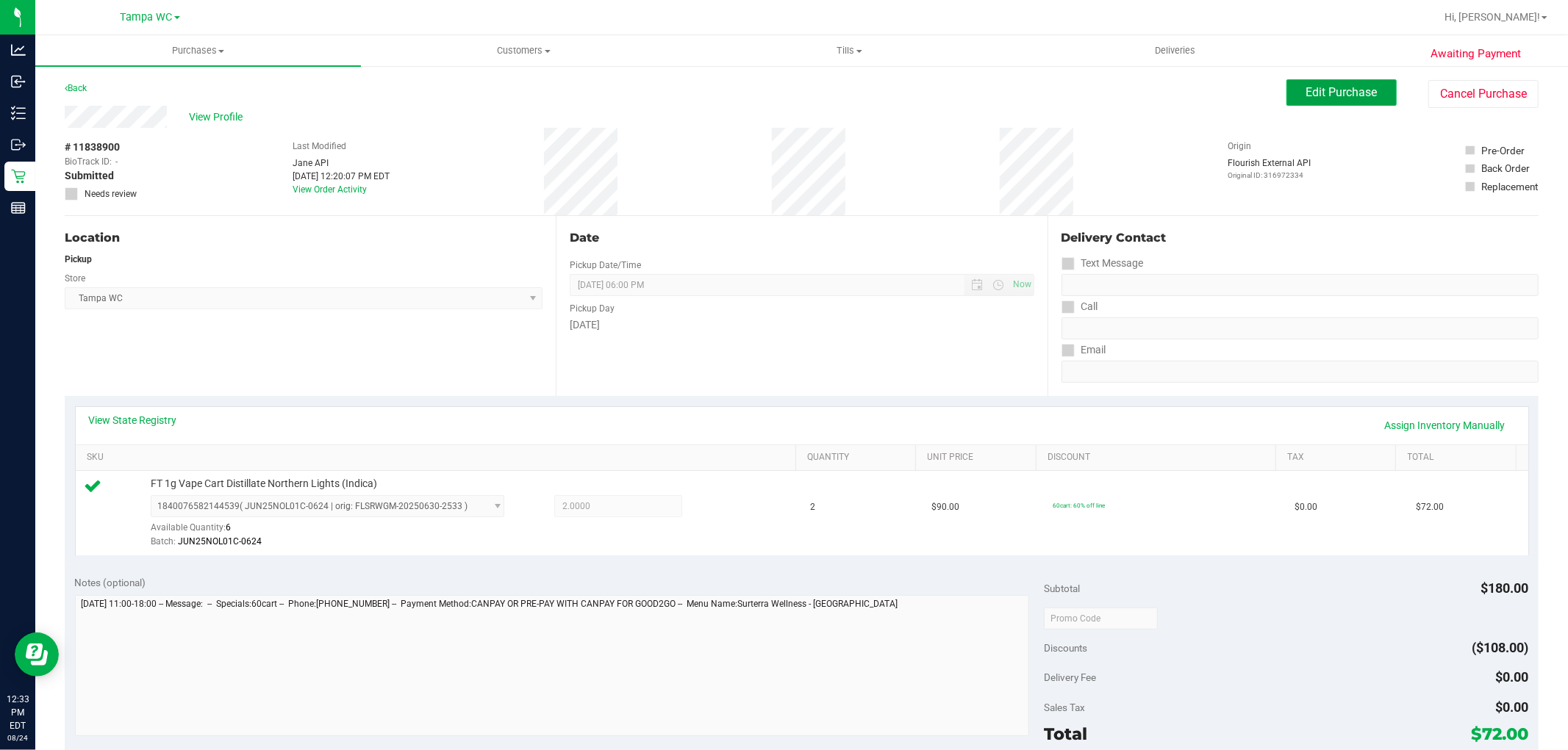
click at [1316, 89] on span "Edit Purchase" at bounding box center [1342, 92] width 71 height 14
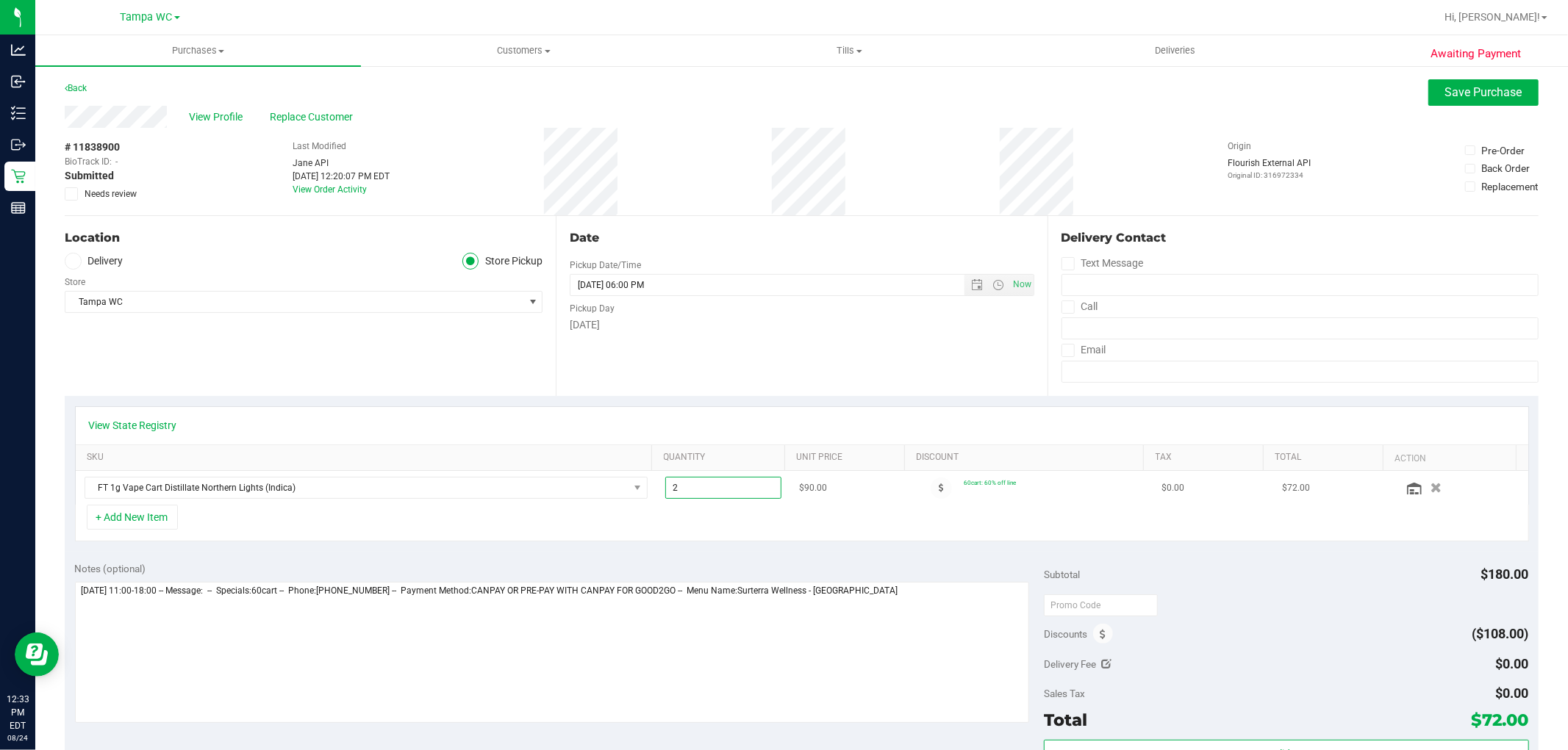
click at [736, 493] on span "2.00 2" at bounding box center [723, 488] width 116 height 22
type input "100"
click at [706, 487] on span "100.00 100" at bounding box center [723, 488] width 116 height 22
type input "1"
type input "2"
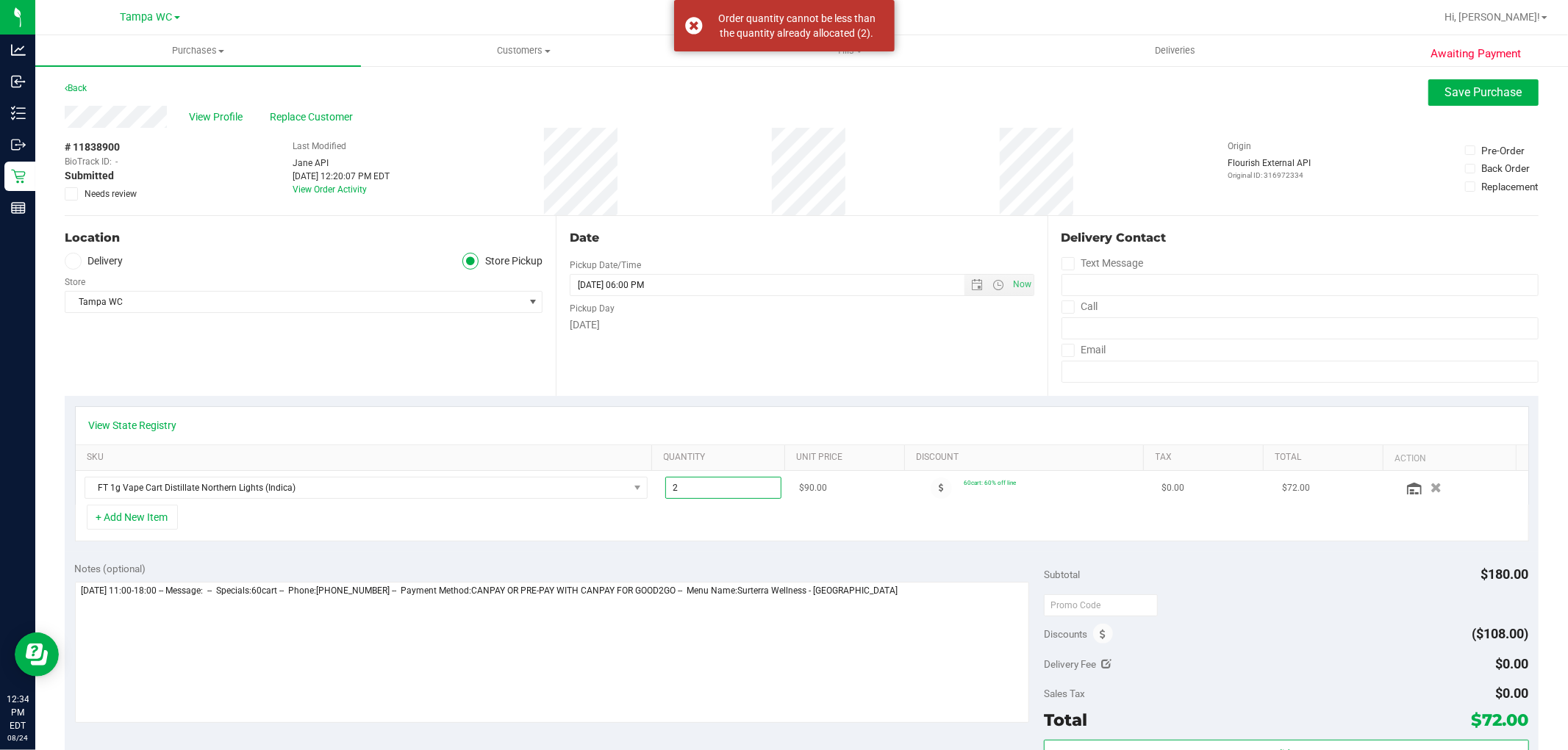
click at [721, 486] on span "2.00 2" at bounding box center [723, 488] width 116 height 22
type input "2"
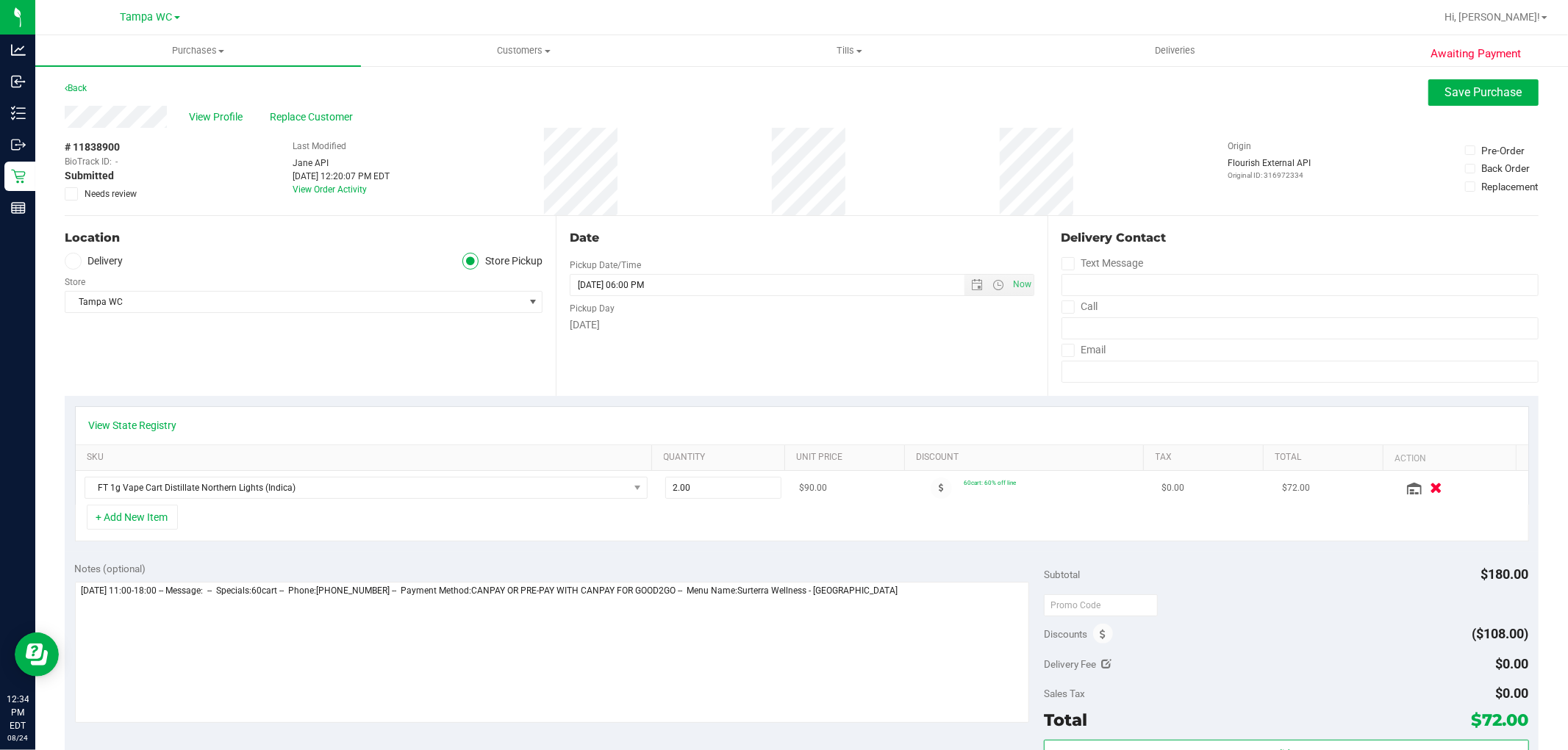
click at [1430, 483] on icon "button" at bounding box center [1435, 488] width 12 height 11
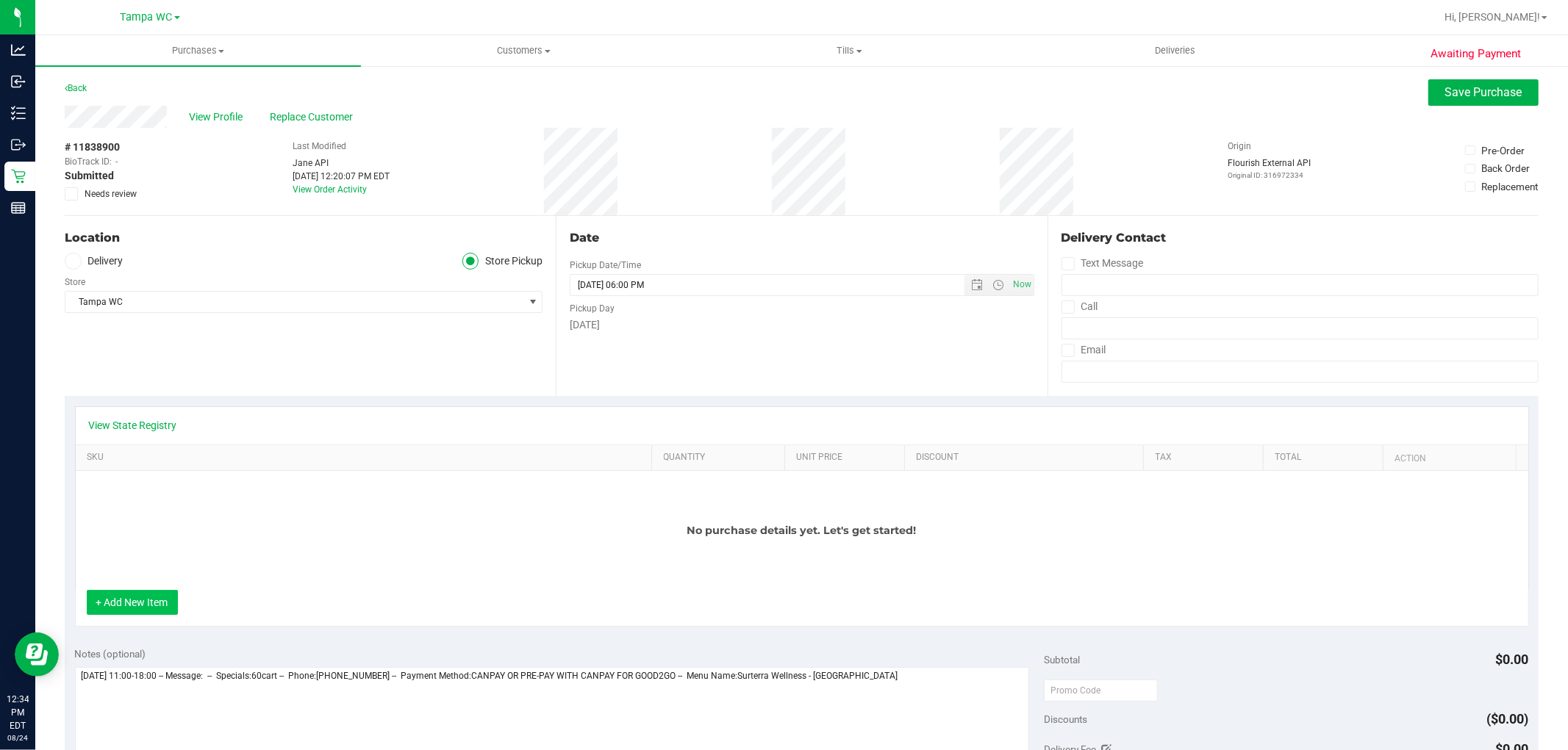
click at [151, 598] on button "+ Add New Item" at bounding box center [133, 603] width 91 height 25
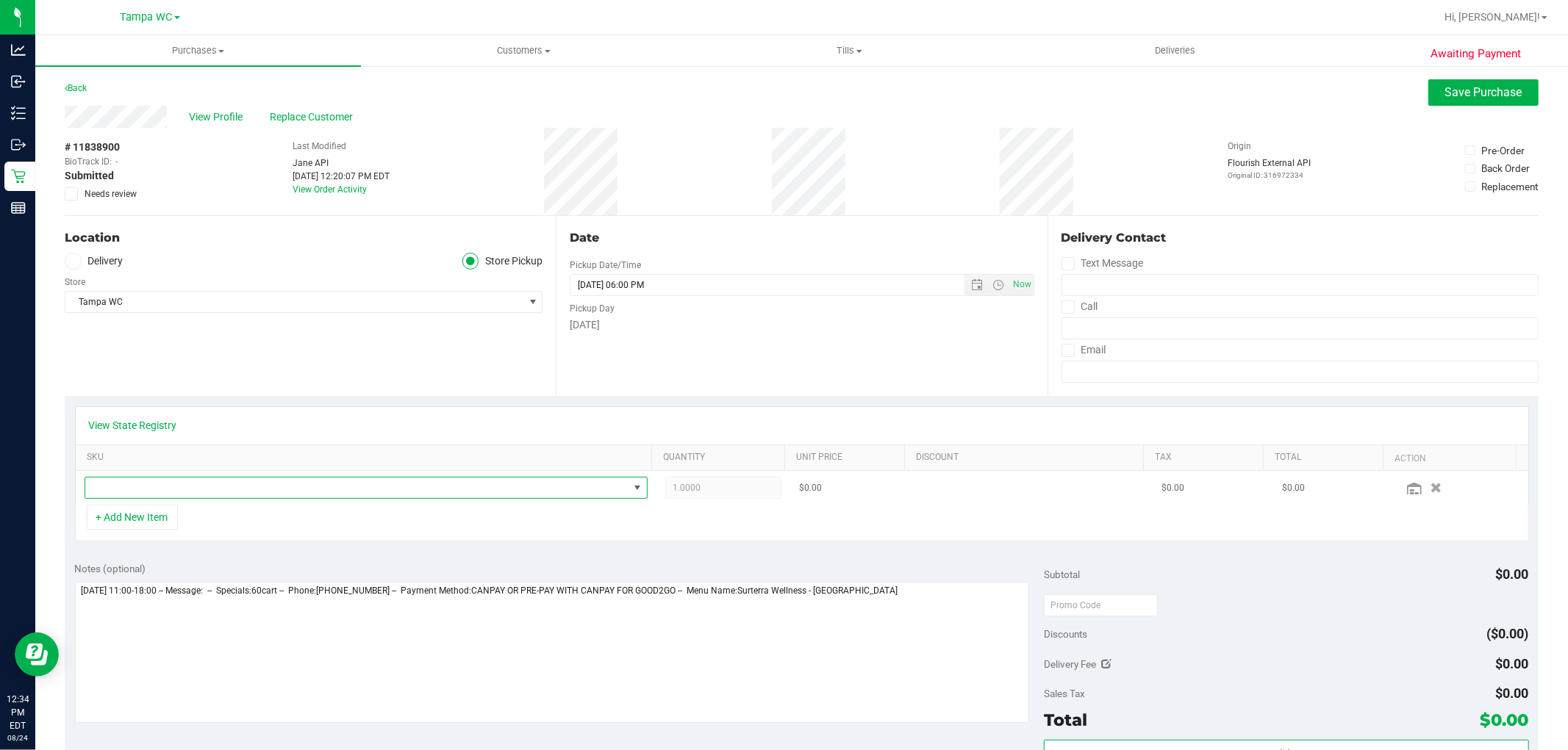
click at [273, 487] on span "NO DATA FOUND" at bounding box center [357, 488] width 543 height 21
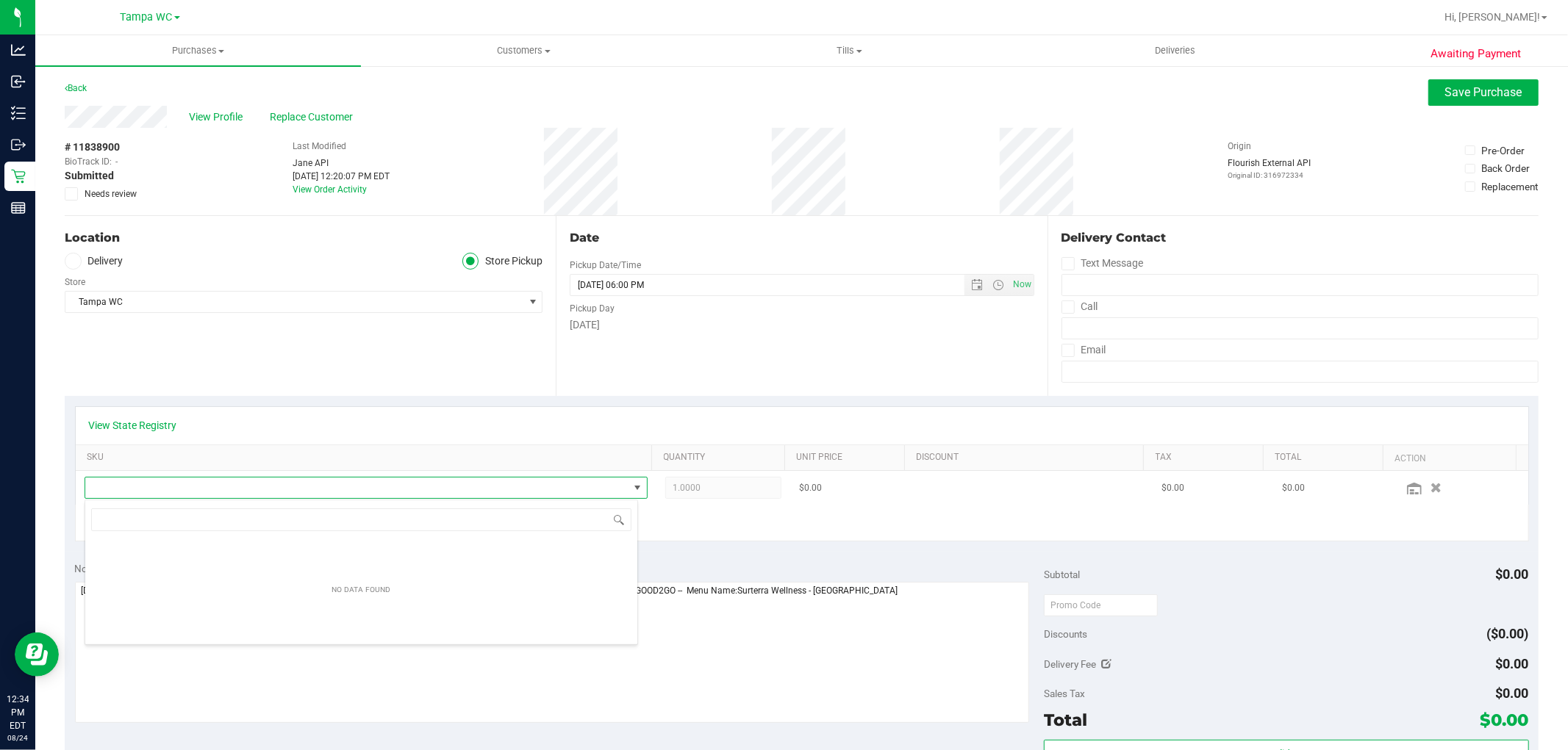
scroll to position [22, 548]
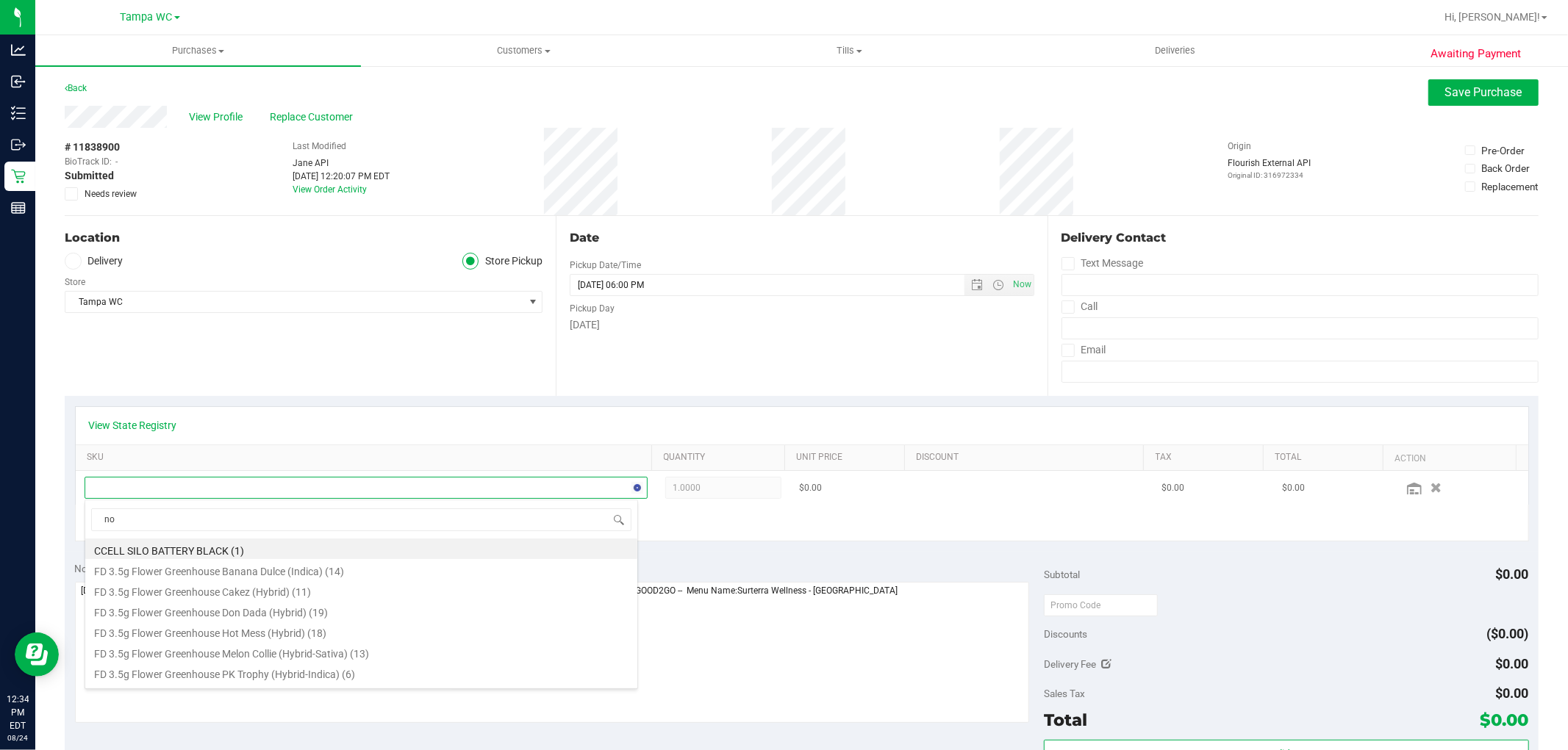
type input "nol"
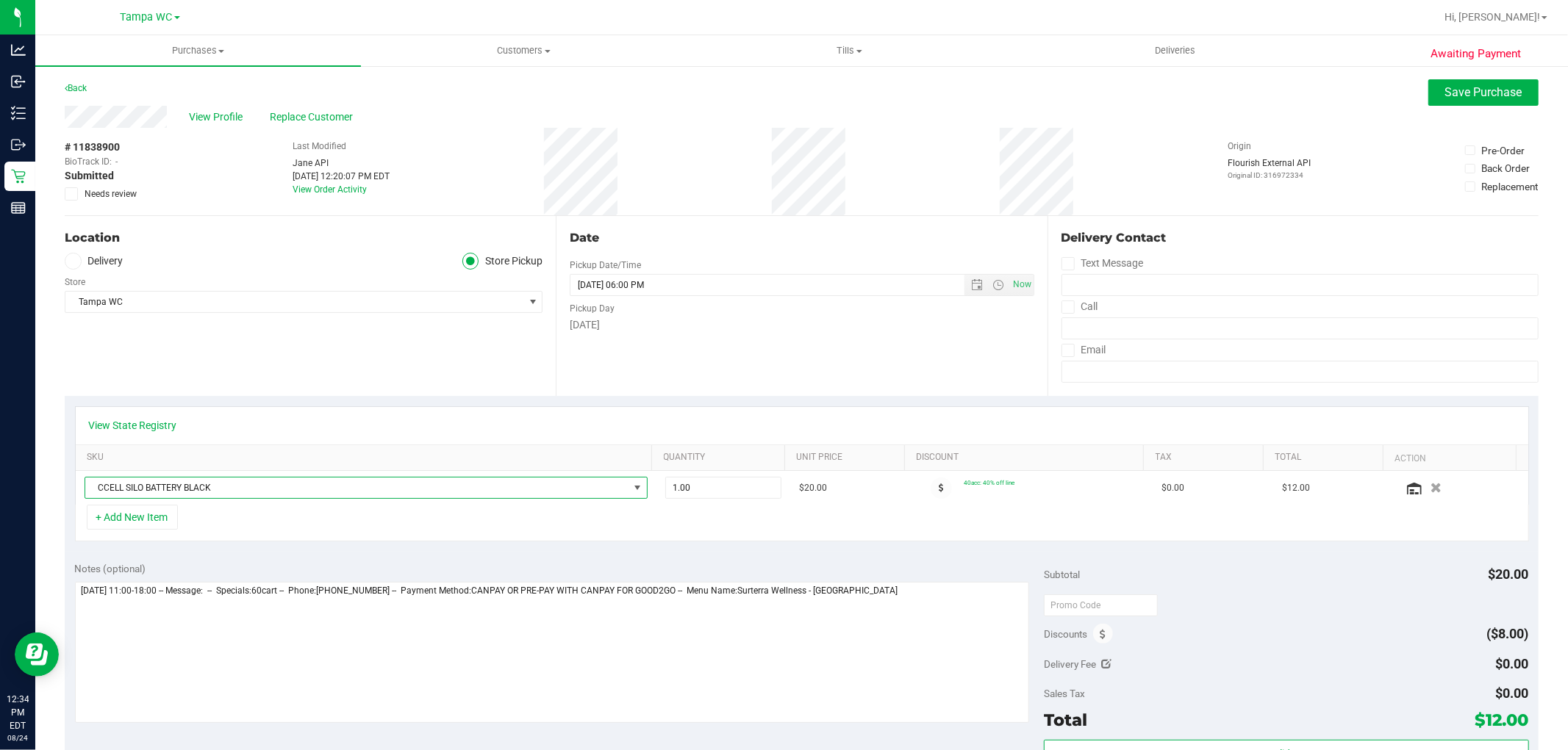
click at [277, 495] on span "CCELL SILO BATTERY BLACK" at bounding box center [357, 488] width 543 height 21
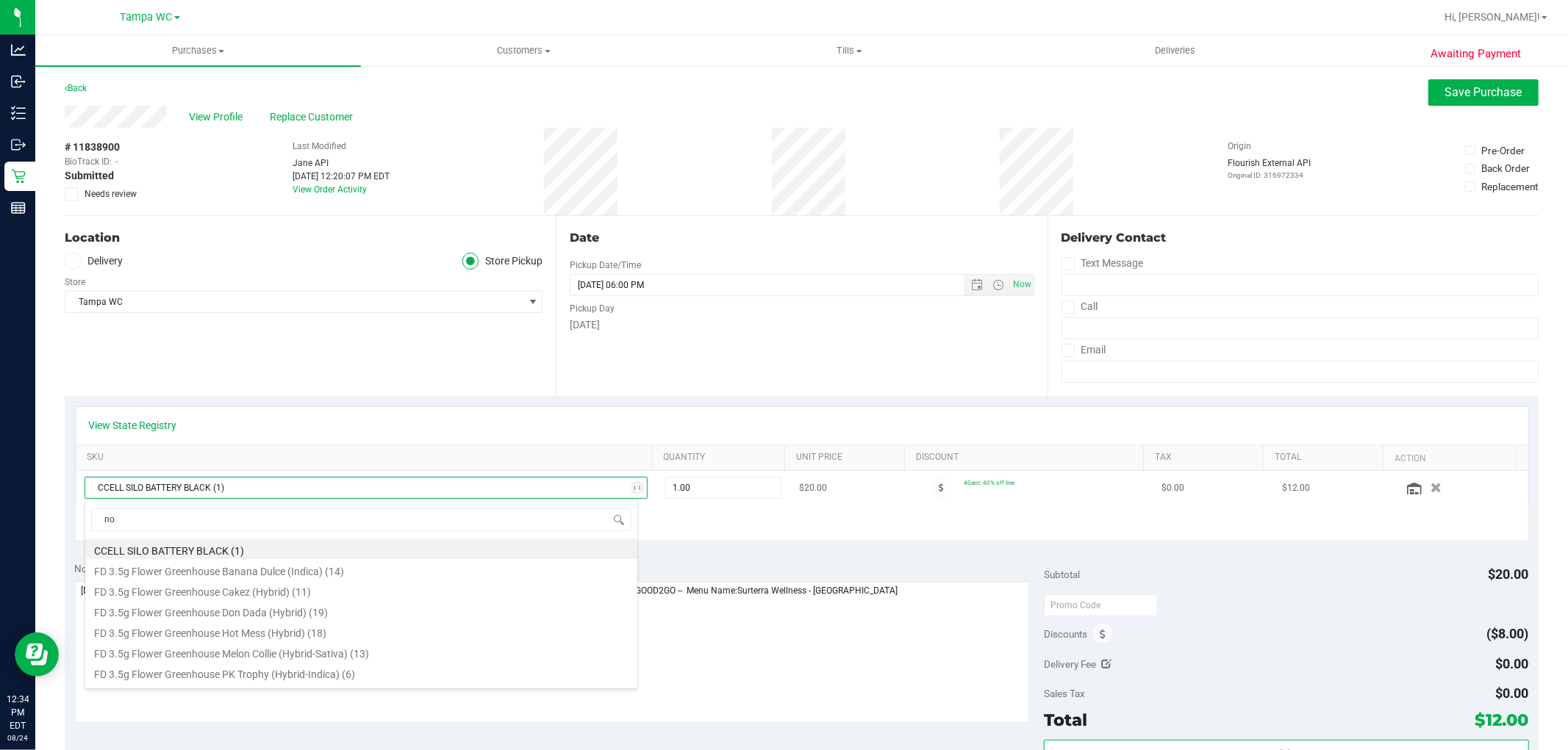
type input "nol"
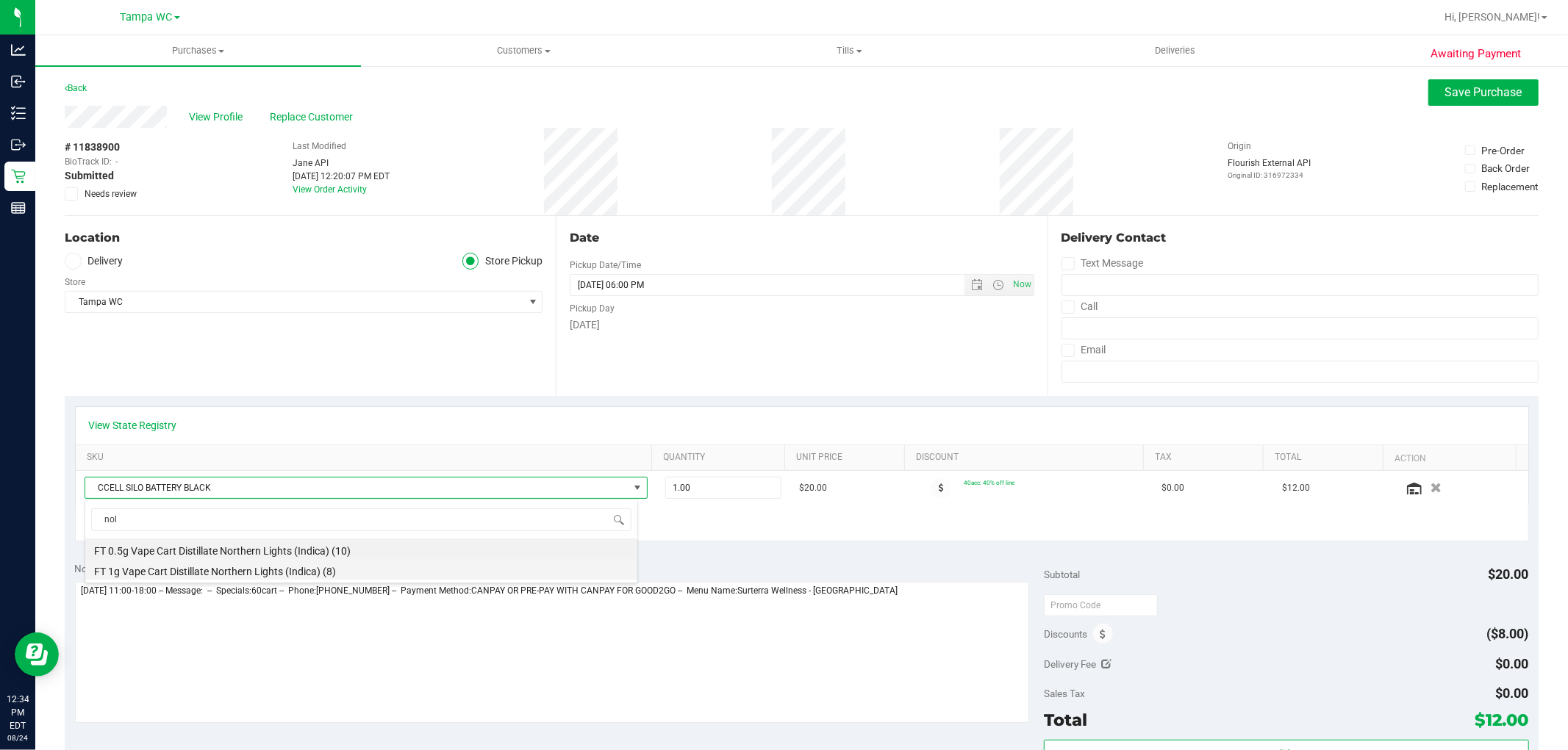
click at [347, 573] on li "FT 1g Vape Cart Distillate Northern Lights (Indica) (8)" at bounding box center [361, 569] width 552 height 21
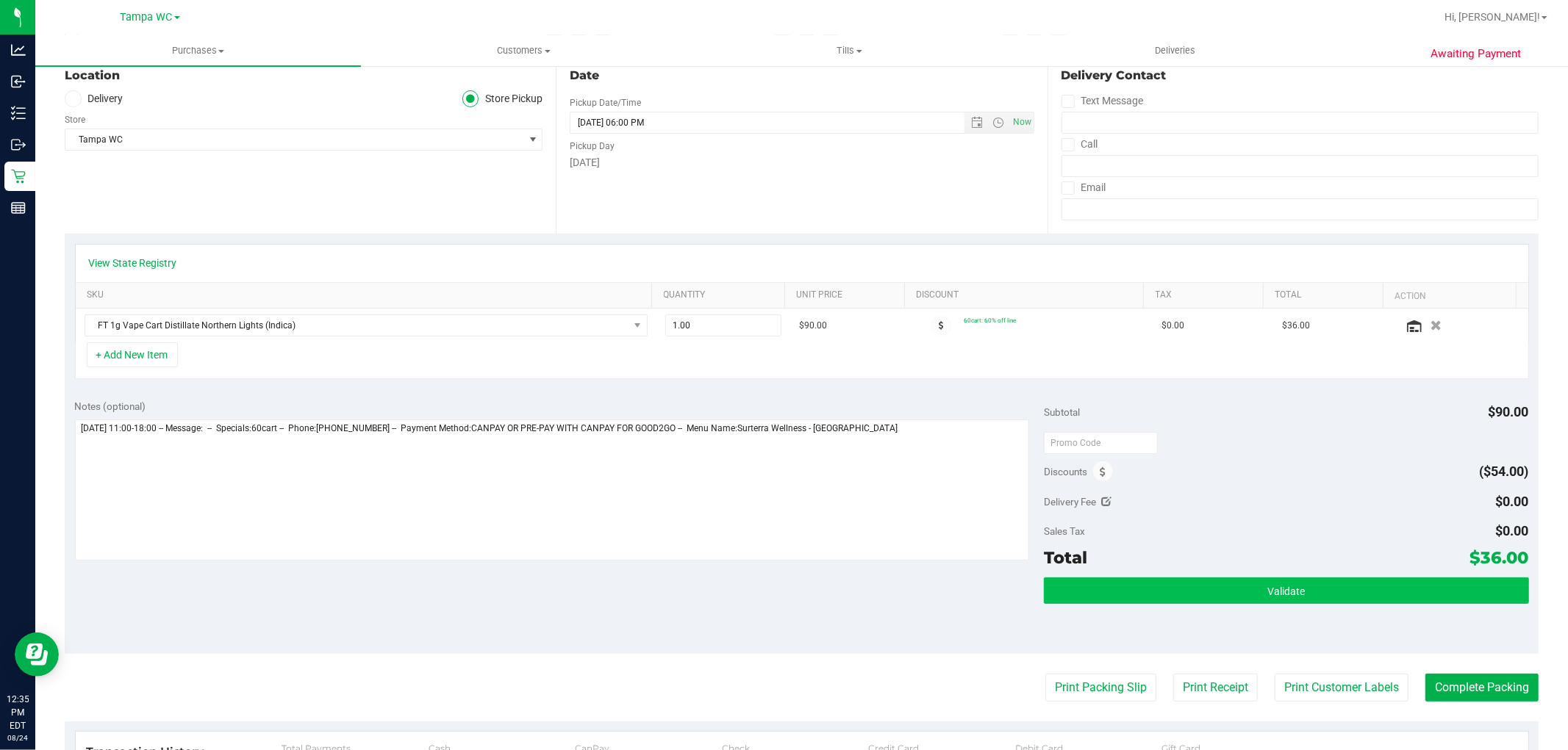
scroll to position [163, 0]
click at [1324, 601] on button "Validate" at bounding box center [1286, 590] width 485 height 26
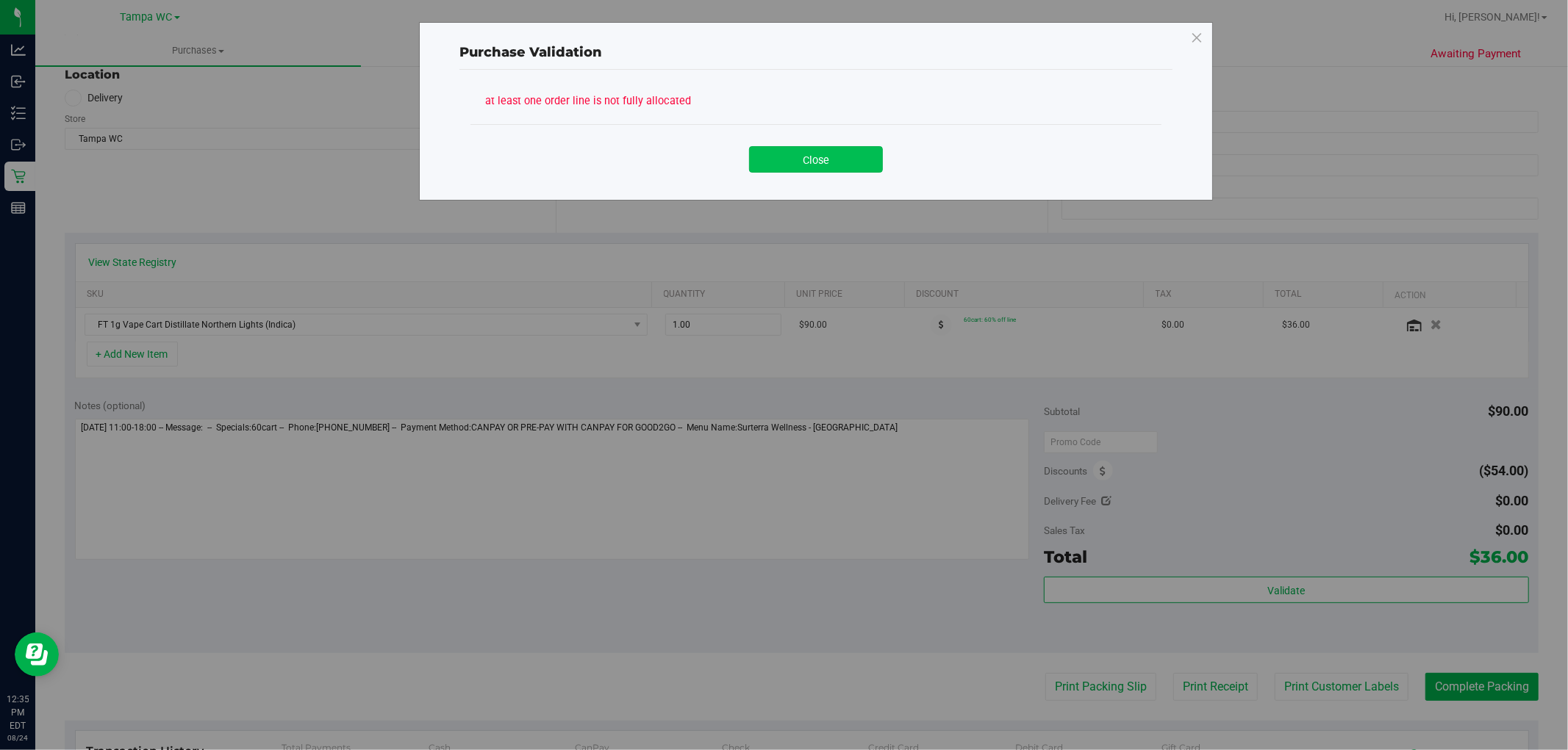
click at [818, 167] on button "Close" at bounding box center [816, 160] width 134 height 26
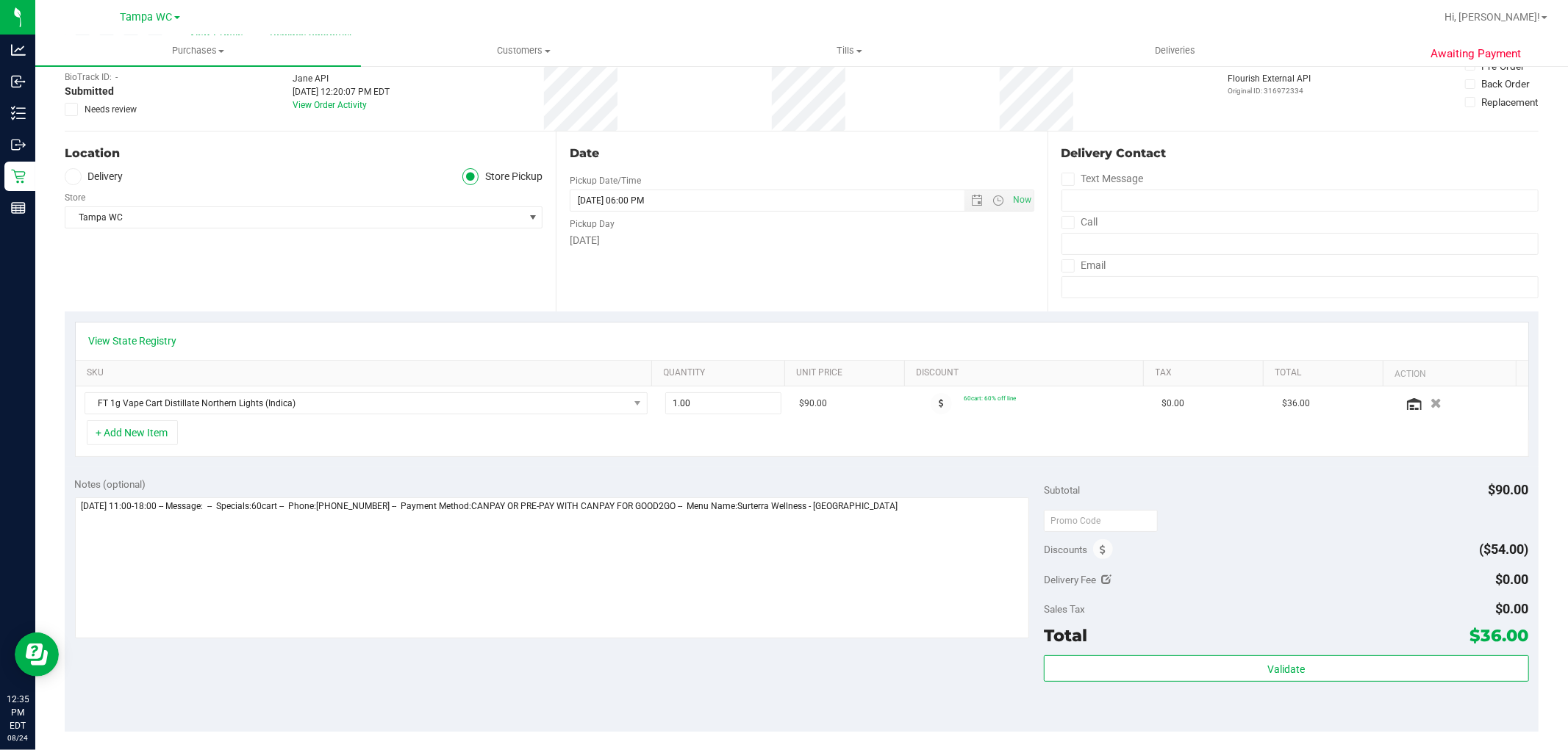
scroll to position [0, 0]
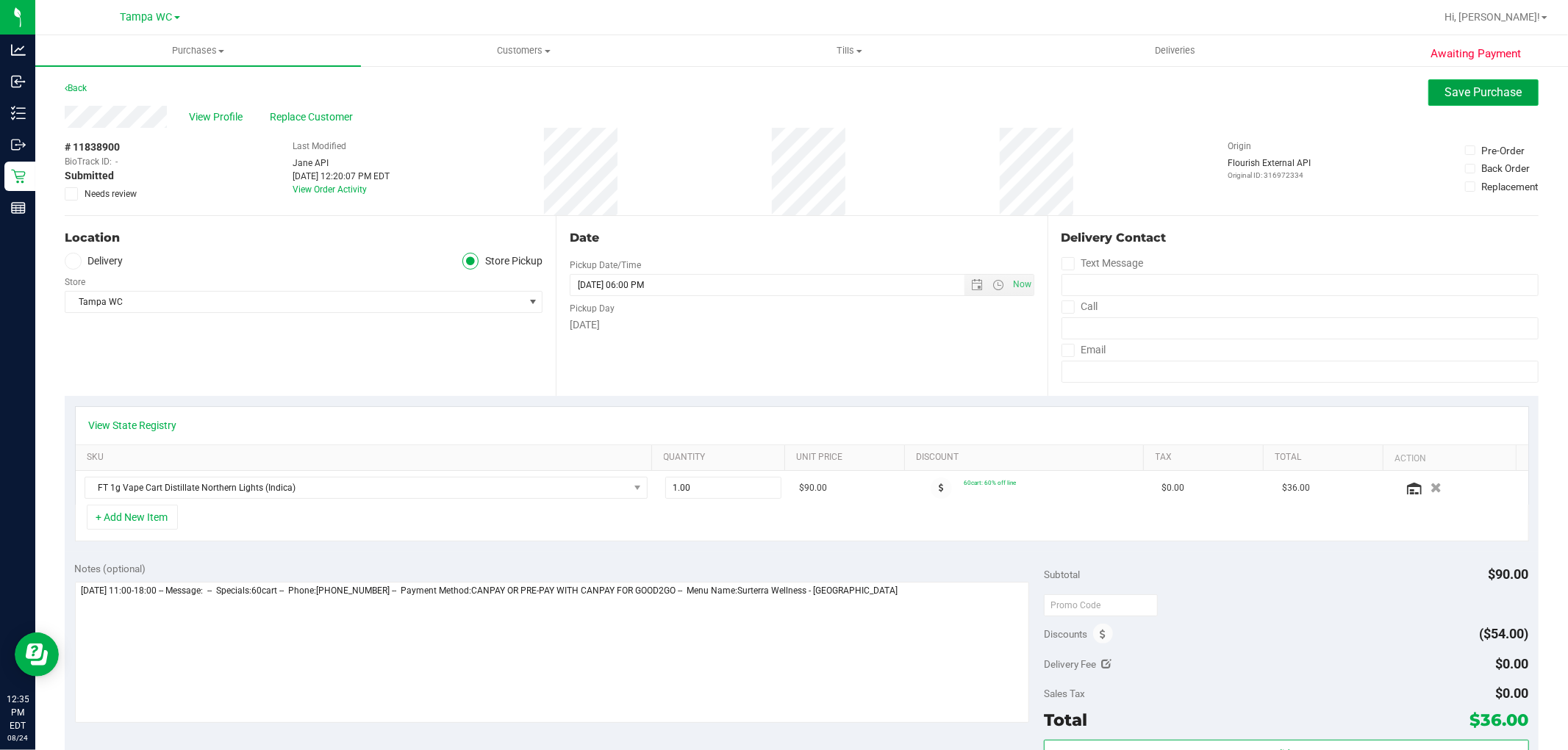
click at [1498, 90] on span "Save Purchase" at bounding box center [1484, 92] width 77 height 14
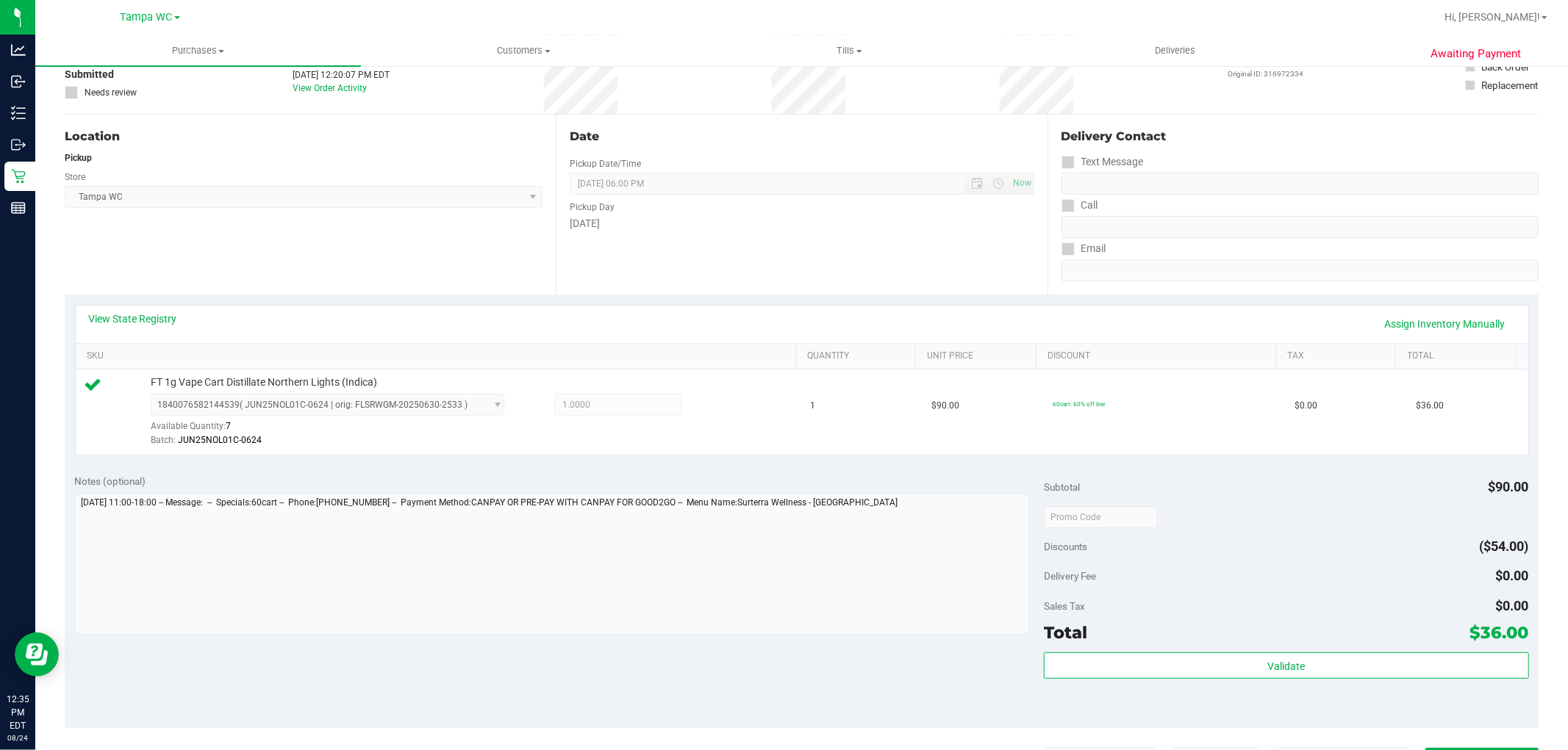
scroll to position [326, 0]
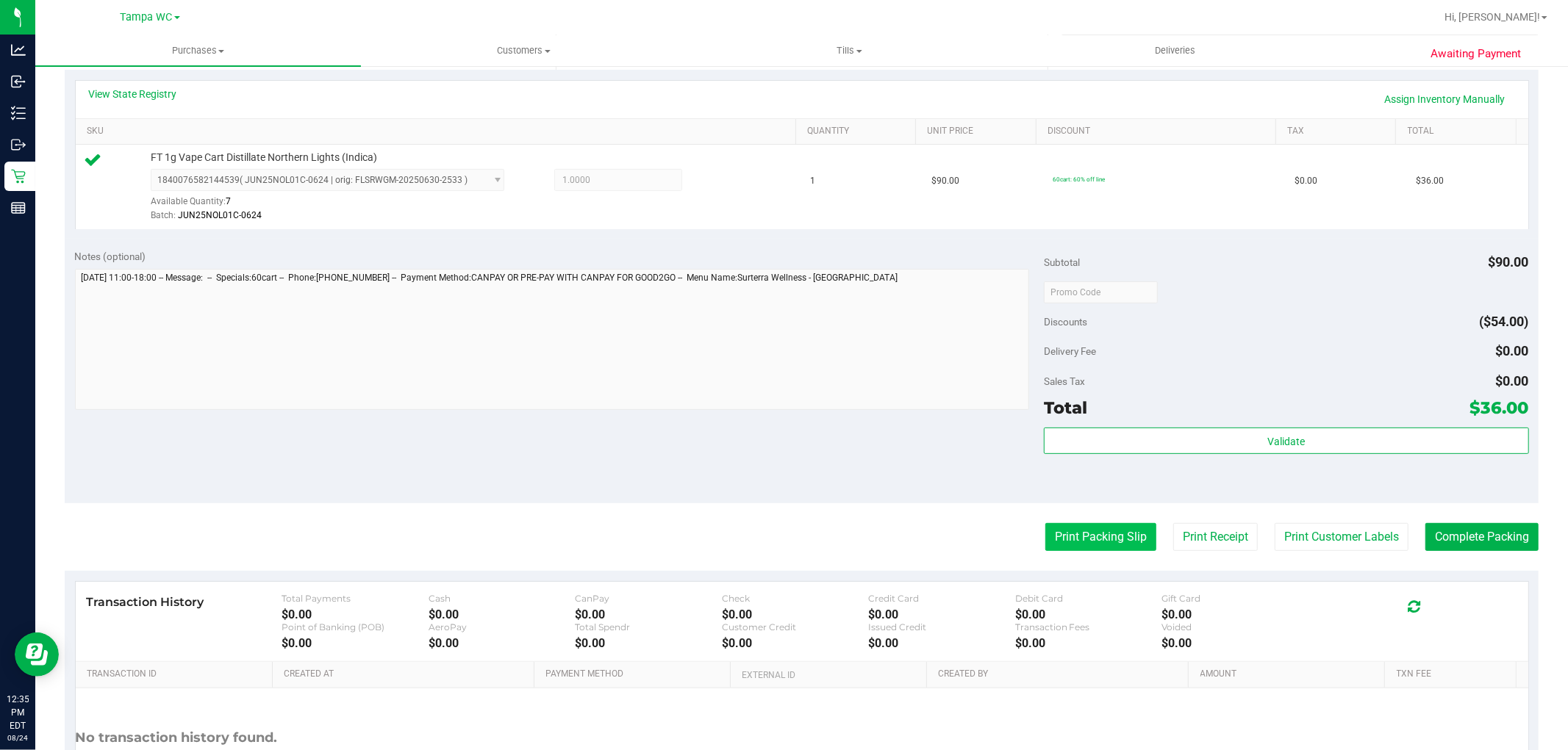
click at [1114, 551] on button "Print Packing Slip" at bounding box center [1101, 537] width 111 height 28
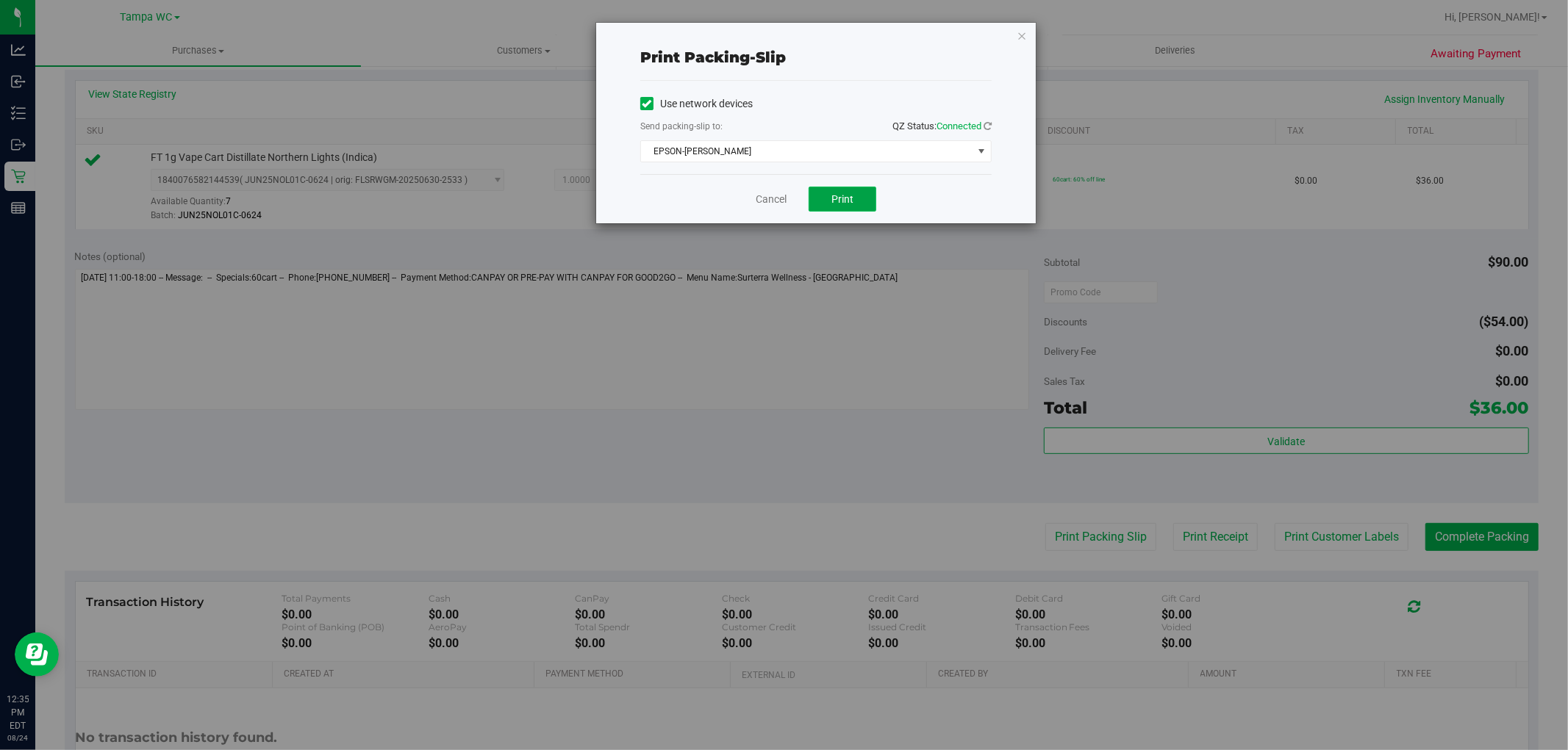
click at [861, 193] on button "Print" at bounding box center [842, 199] width 68 height 25
click at [747, 200] on div "Cancel Print" at bounding box center [816, 198] width 351 height 49
click at [755, 199] on div "Cancel Print" at bounding box center [816, 198] width 351 height 49
click at [759, 196] on link "Cancel" at bounding box center [770, 200] width 31 height 16
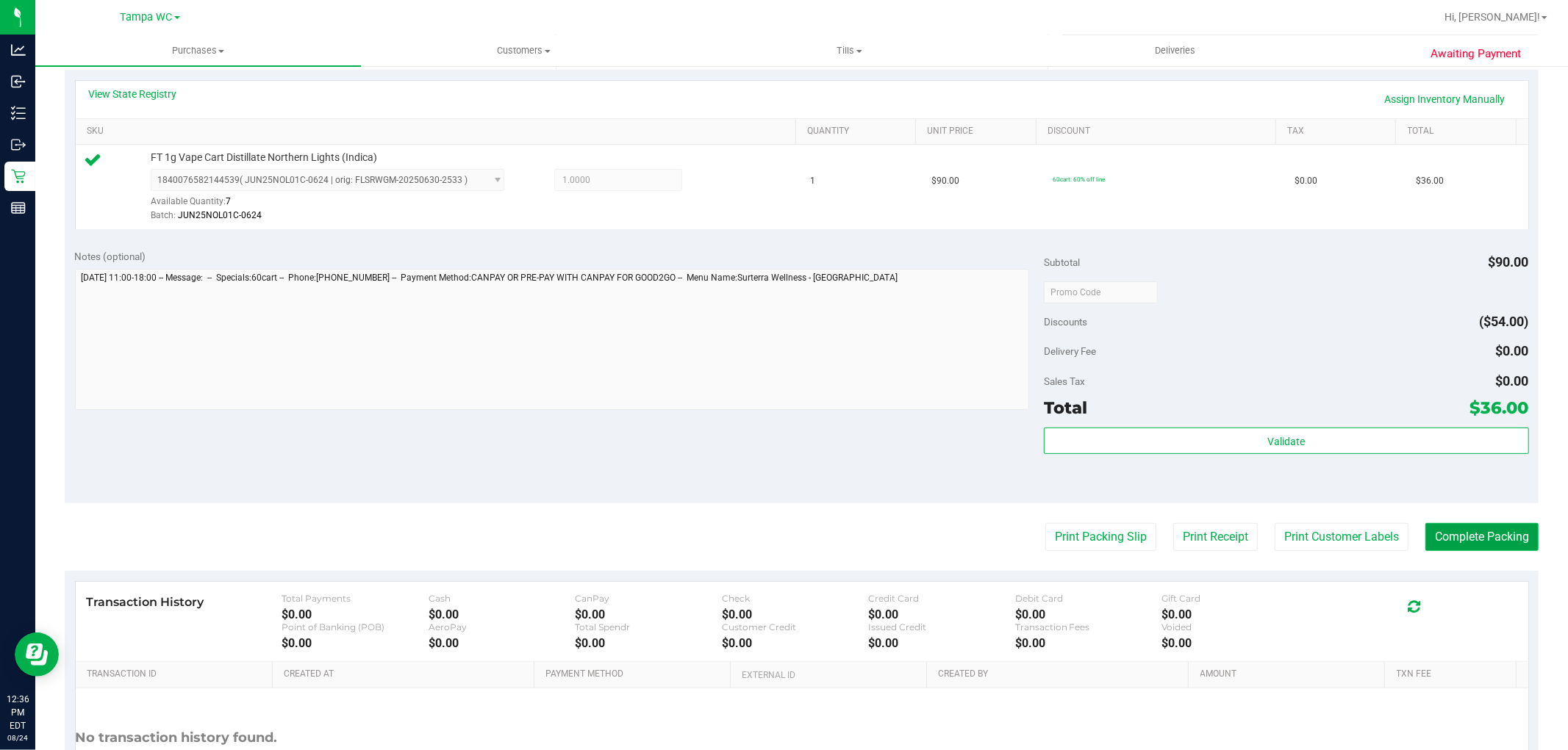
click at [1432, 526] on button "Complete Packing" at bounding box center [1482, 537] width 113 height 28
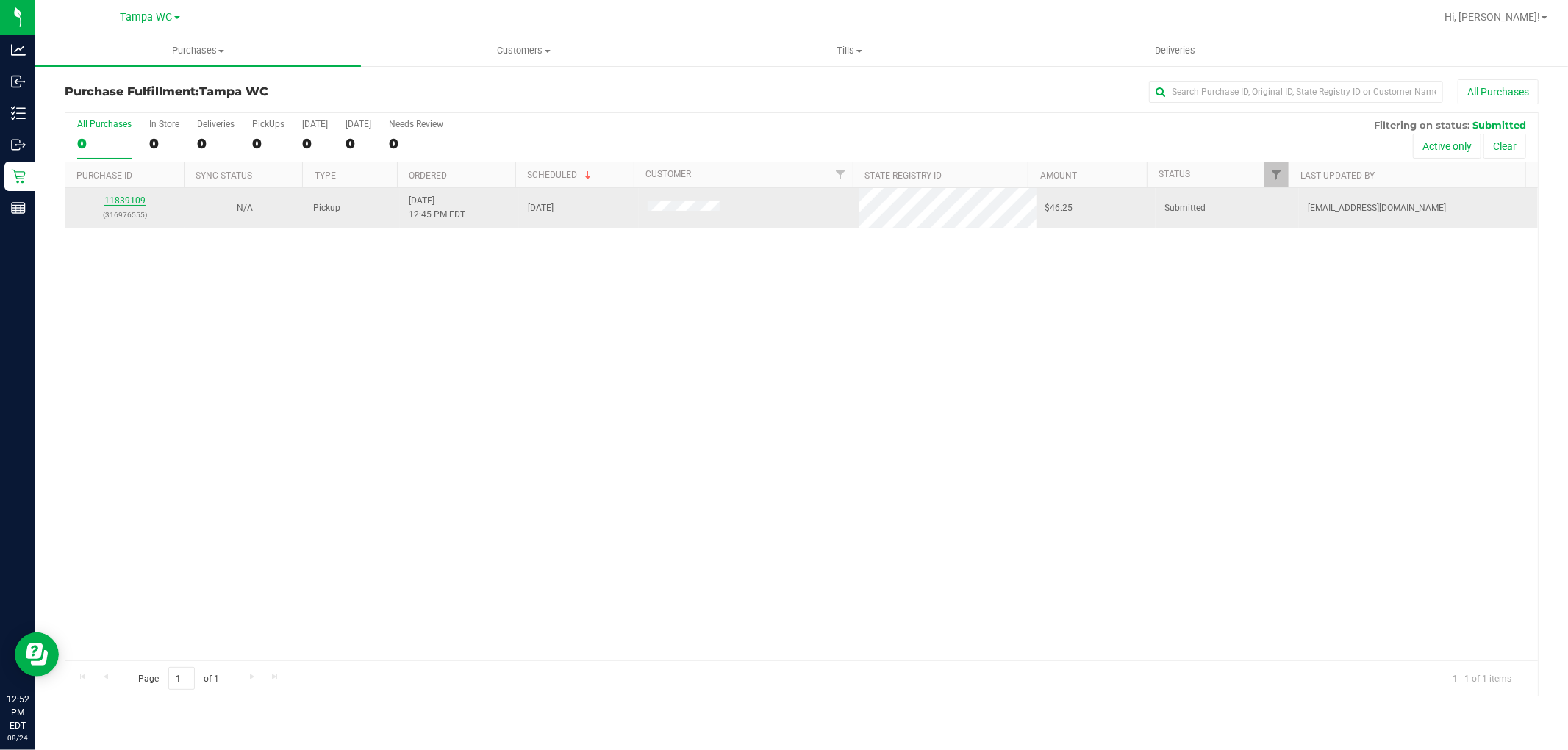
click at [123, 201] on link "11839109" at bounding box center [125, 200] width 41 height 10
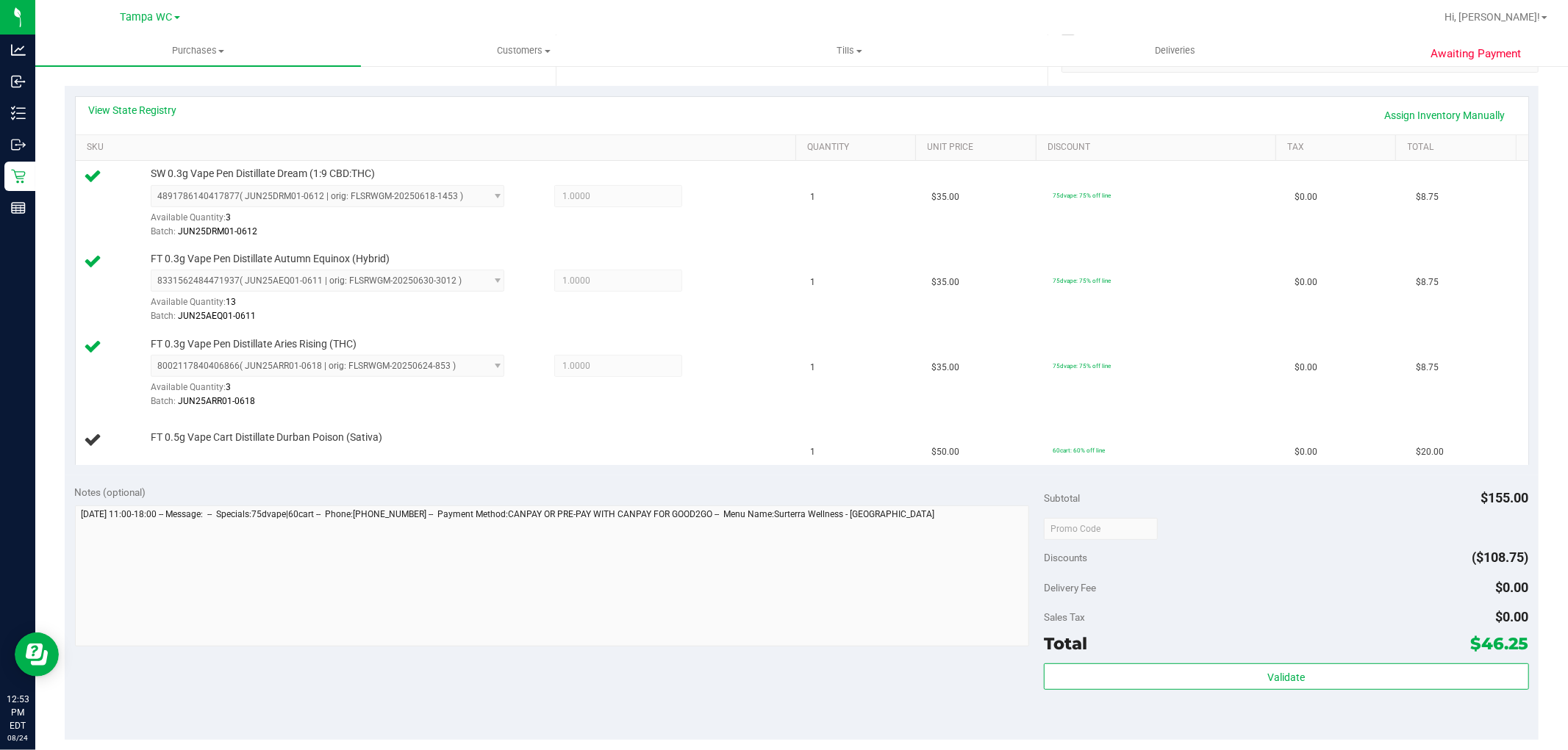
scroll to position [489, 0]
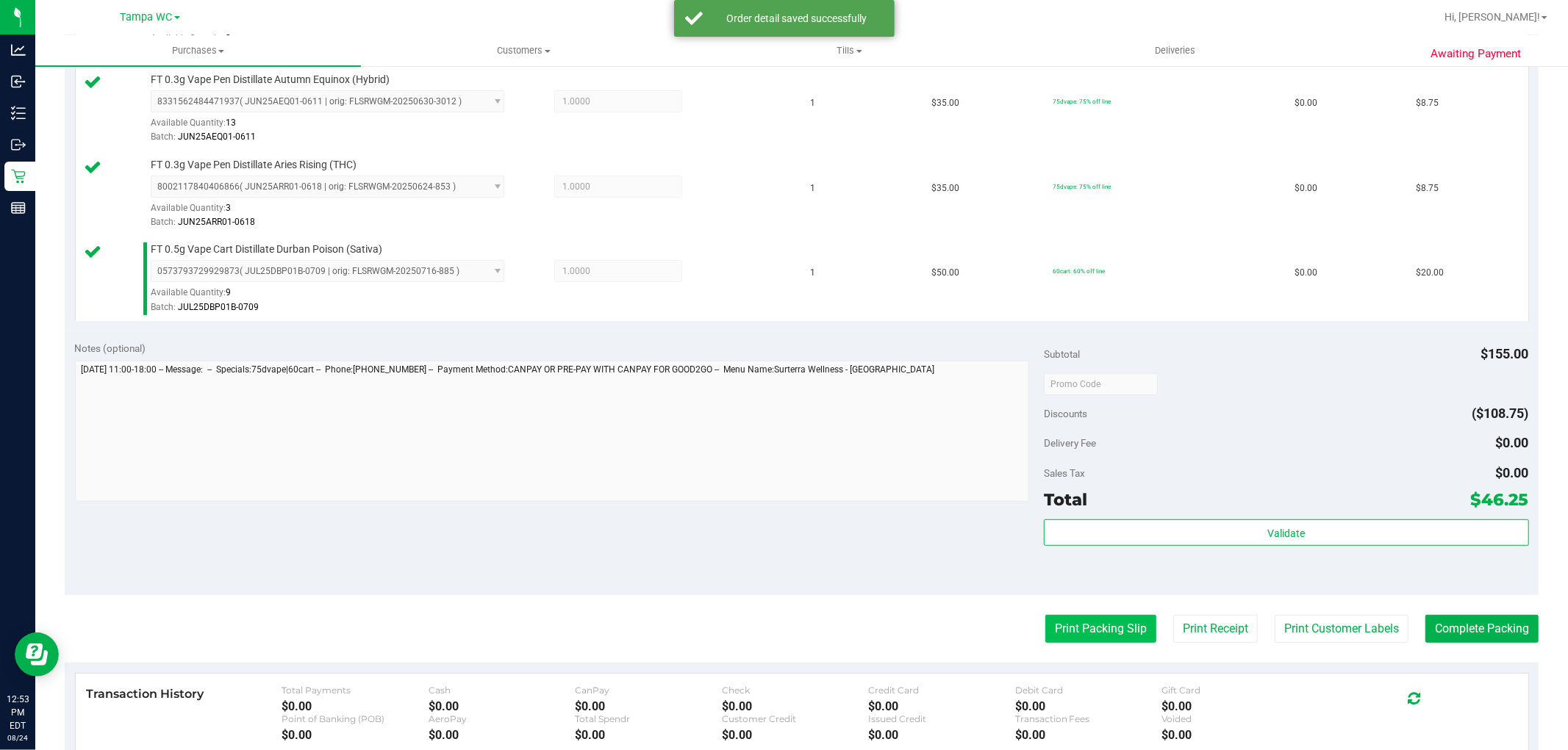
click at [1136, 623] on button "Print Packing Slip" at bounding box center [1101, 629] width 111 height 28
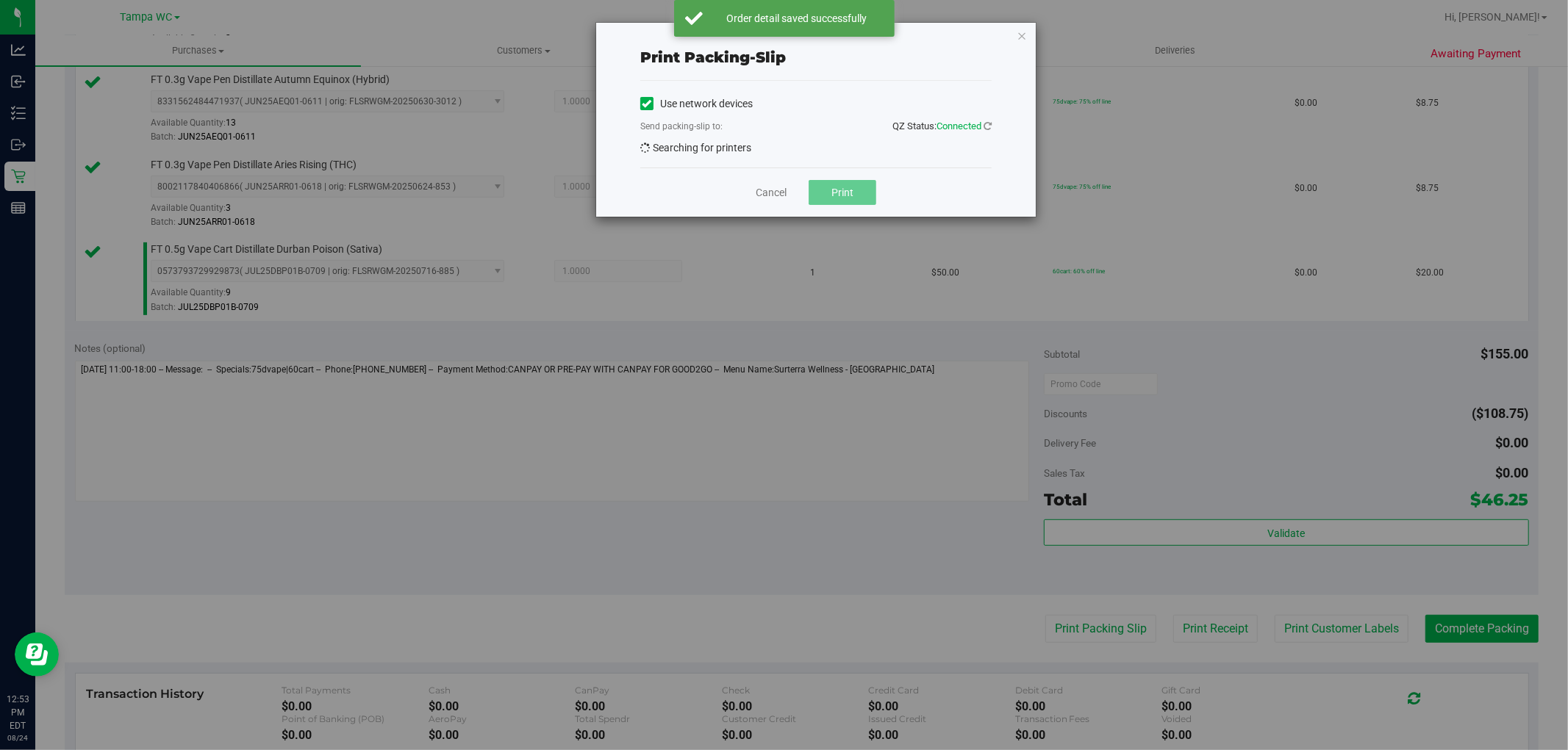
click at [1135, 636] on div "Print packing-slip Use network devices Send packing-slip to: QZ Status: Connect…" at bounding box center [789, 375] width 1579 height 750
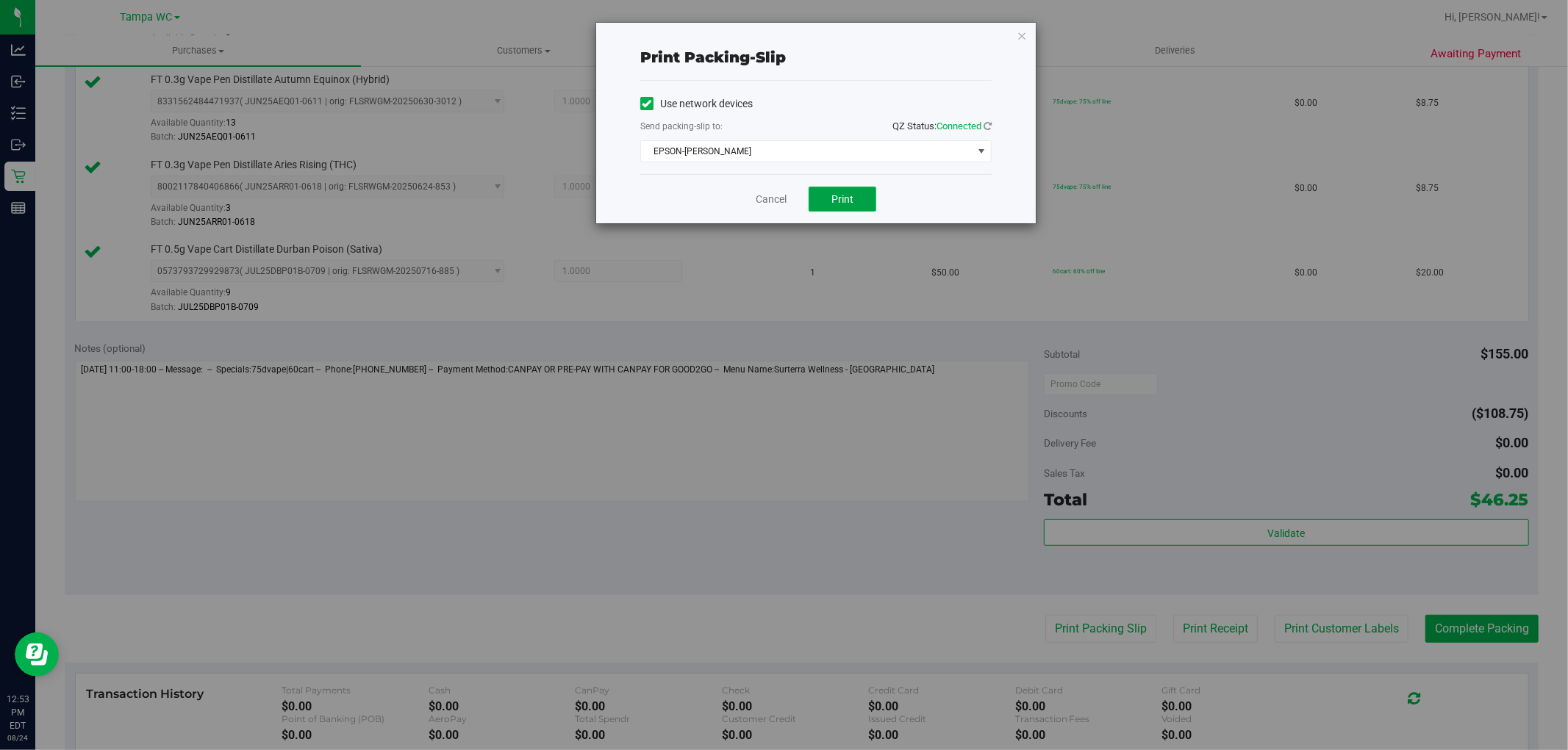
click at [843, 195] on span "Print" at bounding box center [842, 199] width 22 height 12
click at [774, 196] on link "Cancel" at bounding box center [770, 200] width 31 height 16
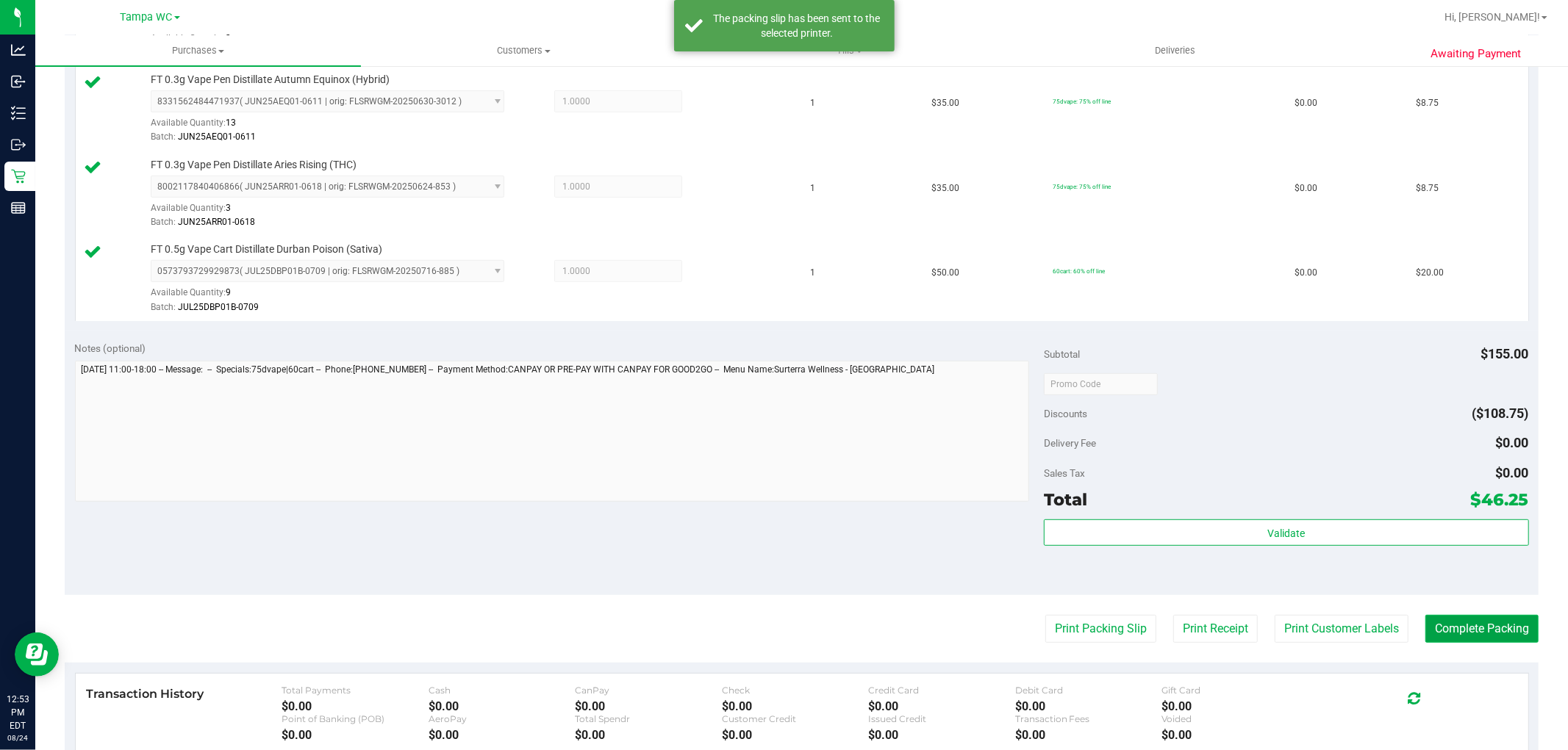
click at [1470, 637] on button "Complete Packing" at bounding box center [1482, 629] width 113 height 28
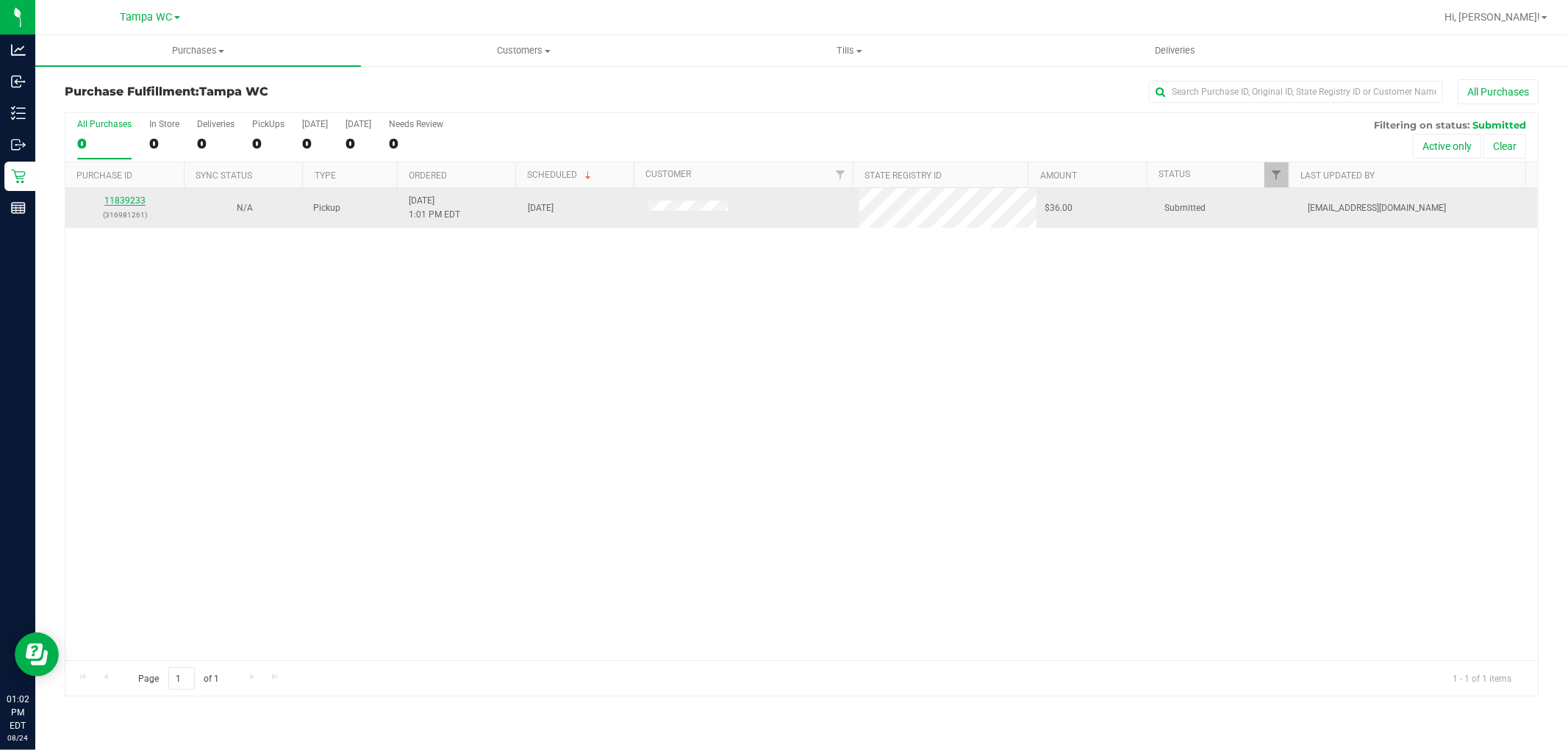
click at [127, 200] on link "11839233" at bounding box center [125, 200] width 41 height 10
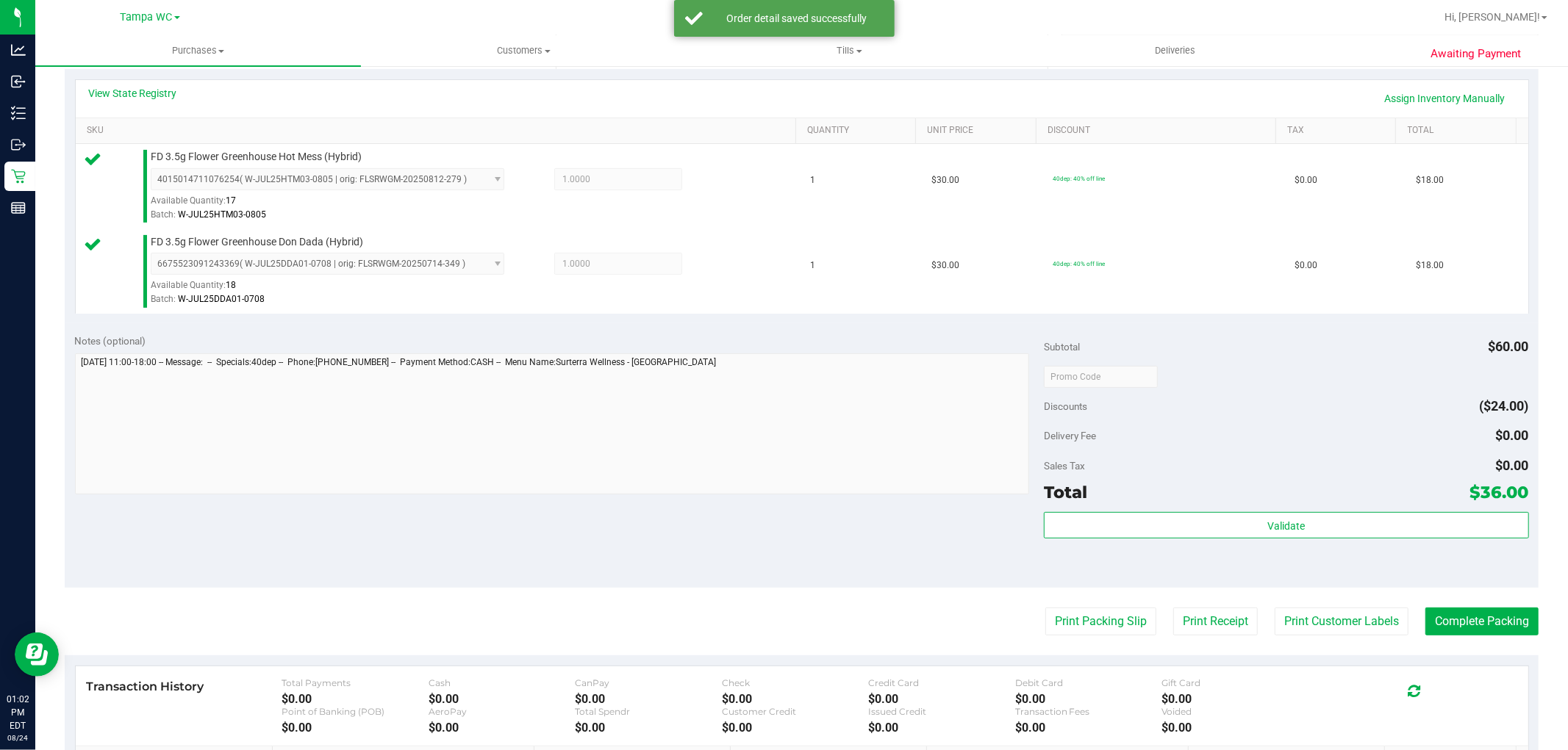
scroll to position [408, 0]
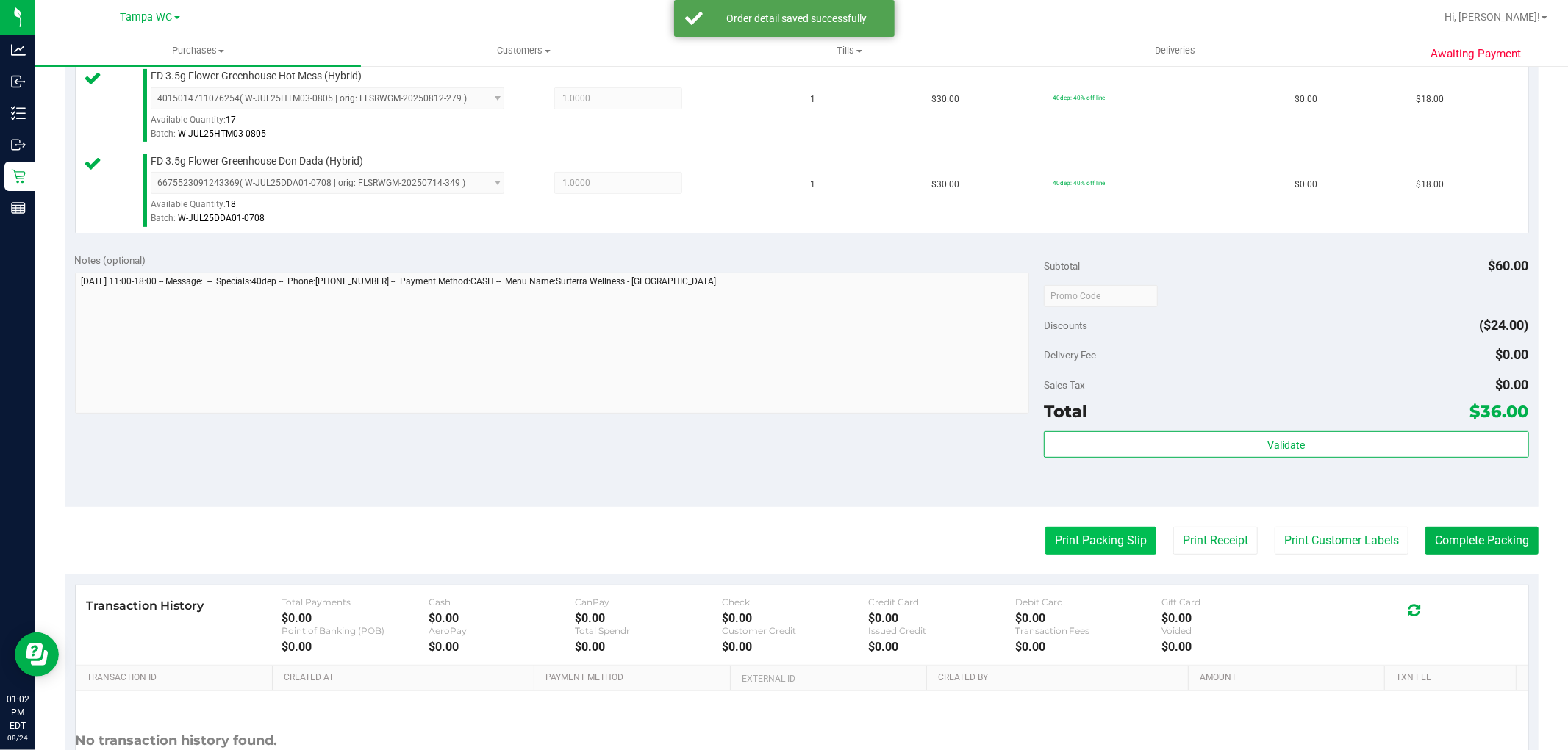
click at [1079, 552] on button "Print Packing Slip" at bounding box center [1101, 541] width 111 height 28
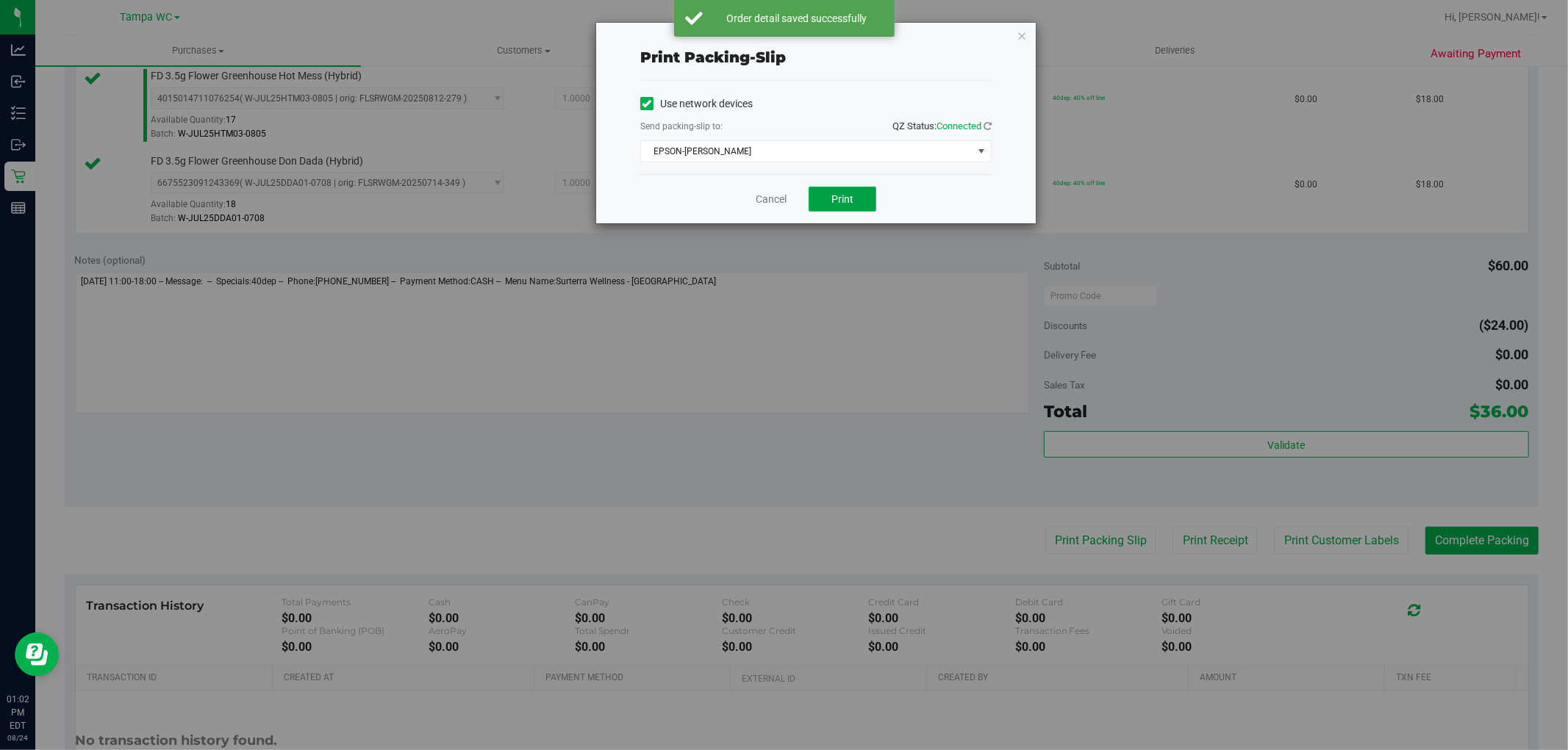
drag, startPoint x: 840, startPoint y: 191, endPoint x: 872, endPoint y: 192, distance: 32.0
click at [840, 192] on button "Print" at bounding box center [842, 199] width 68 height 25
click at [757, 193] on link "Cancel" at bounding box center [770, 200] width 31 height 16
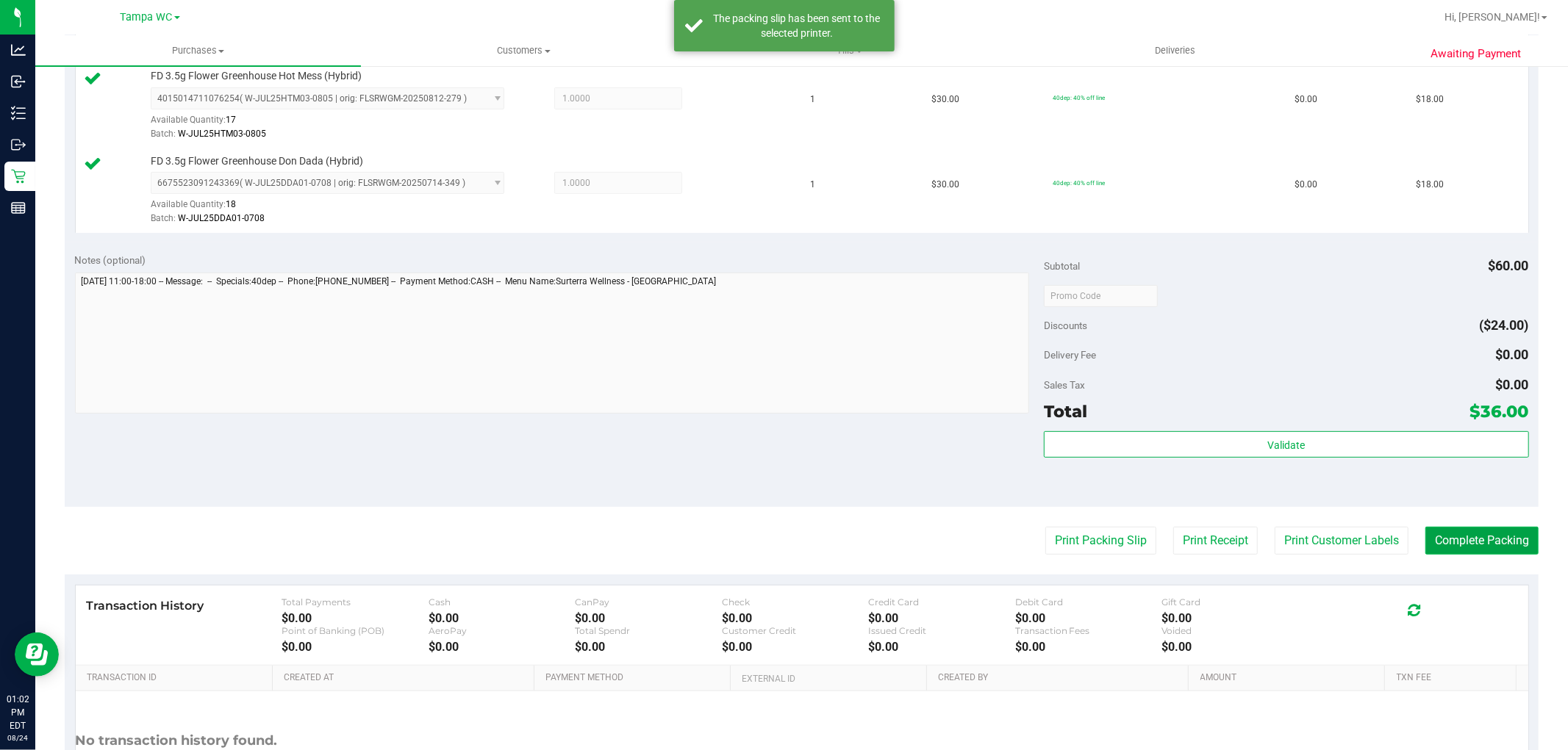
click at [1441, 531] on button "Complete Packing" at bounding box center [1482, 541] width 113 height 28
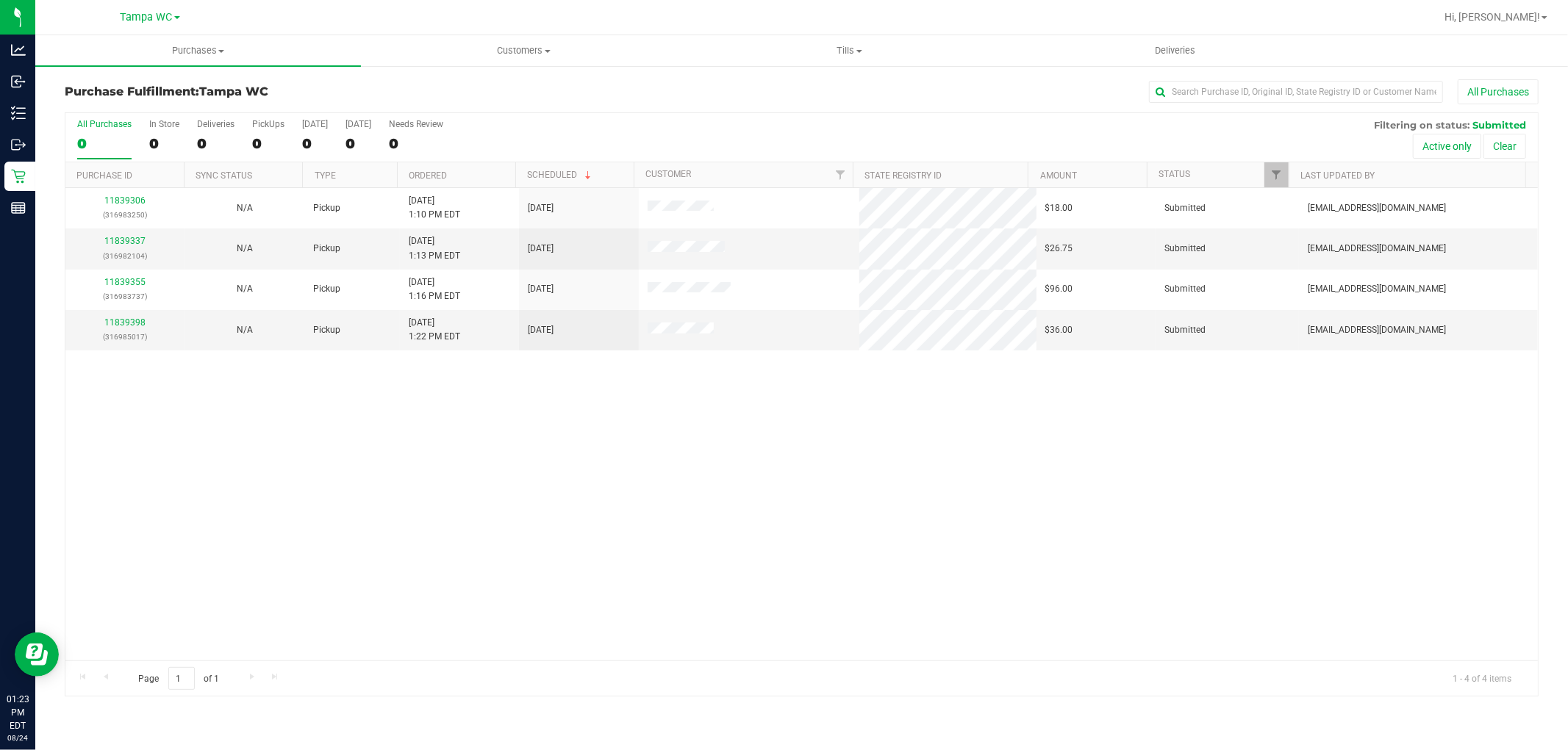
drag, startPoint x: 1075, startPoint y: 547, endPoint x: 1088, endPoint y: 534, distance: 18.4
click at [1081, 545] on div "11839306 (316983250) N/A Pickup 8/24/2025 1:10 PM EDT 8/24/2025 $18.00 Submitte…" at bounding box center [802, 424] width 1473 height 473
click at [119, 243] on link "11839337" at bounding box center [125, 241] width 41 height 10
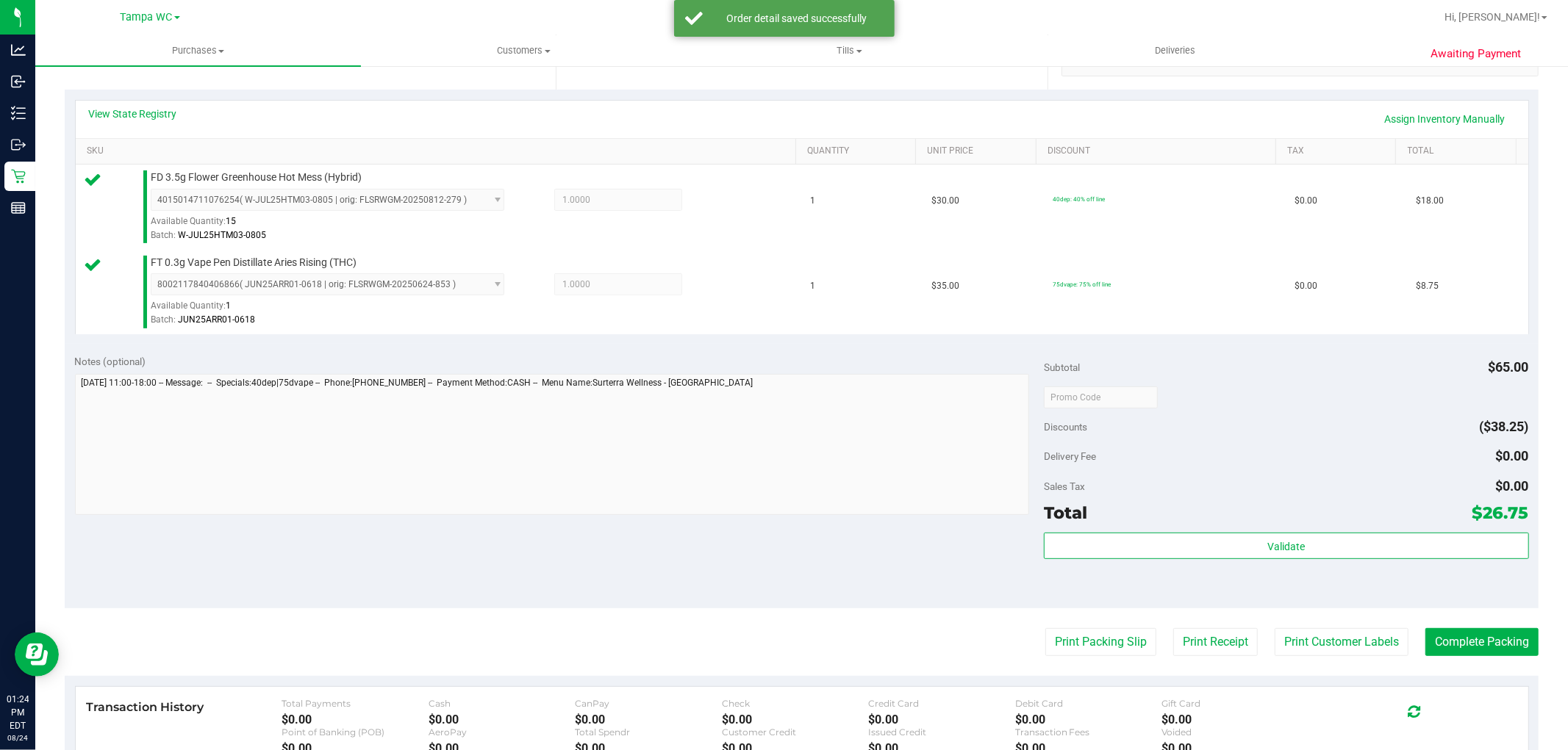
scroll to position [538, 0]
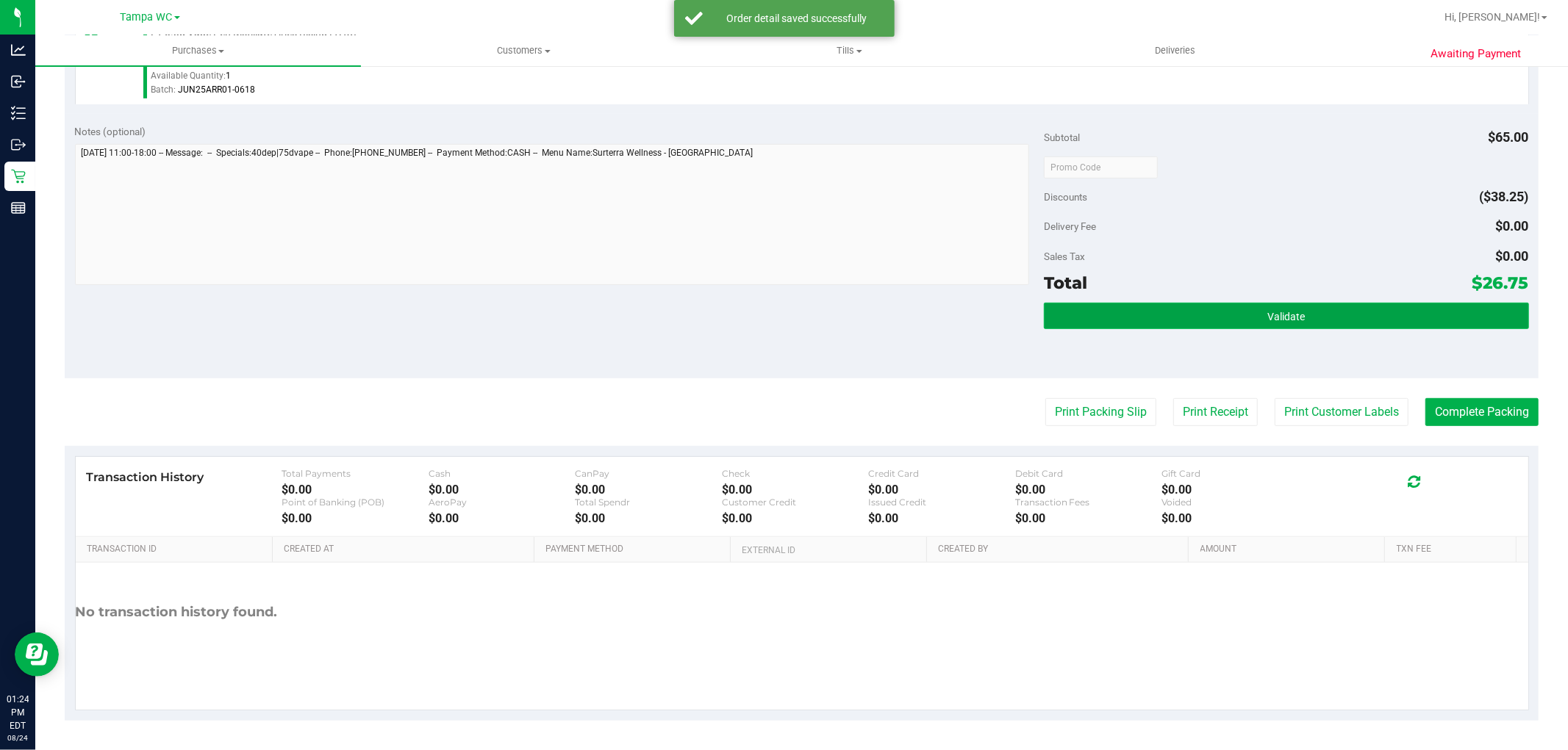
click at [1273, 315] on span "Validate" at bounding box center [1286, 316] width 37 height 12
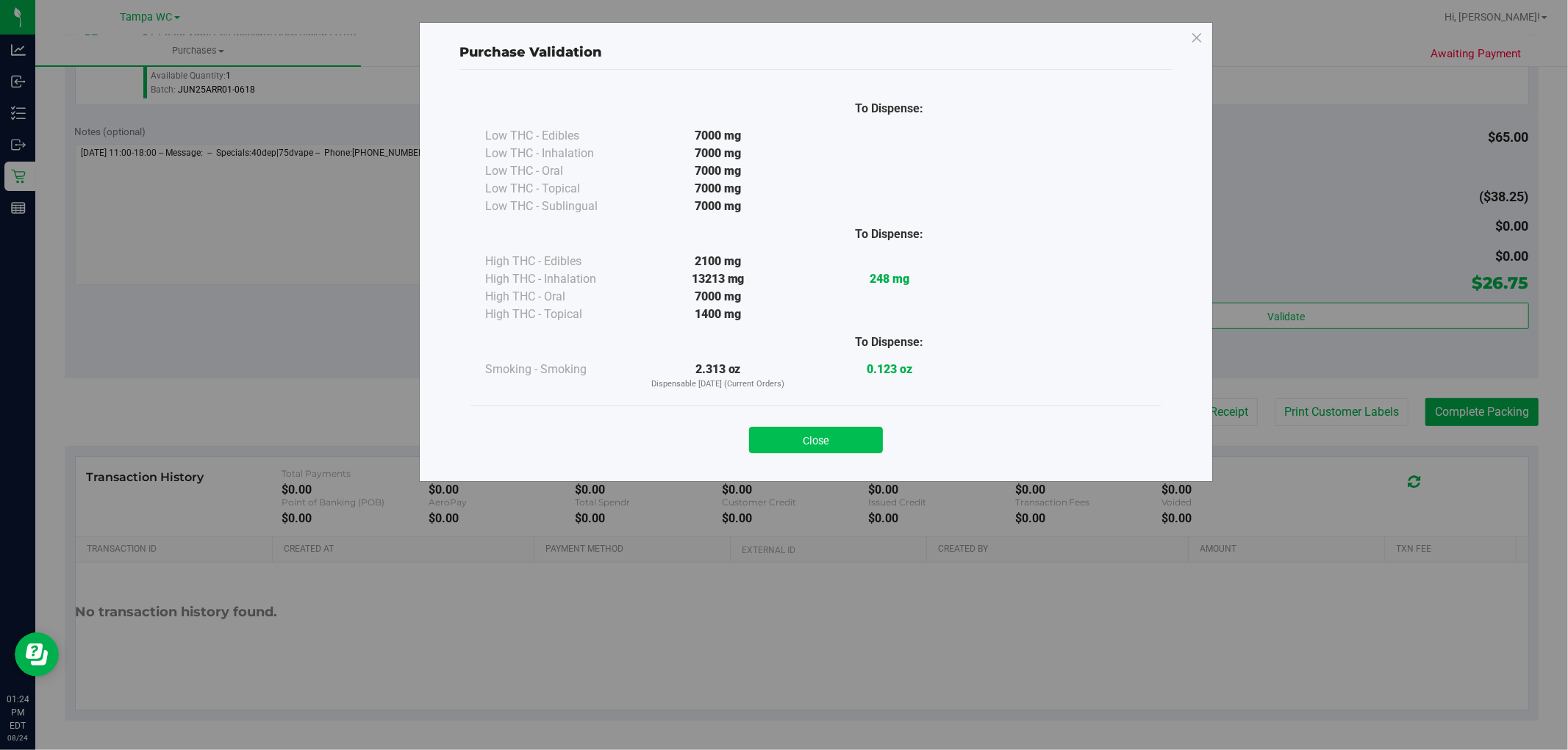
click at [854, 453] on button "Close" at bounding box center [816, 440] width 134 height 26
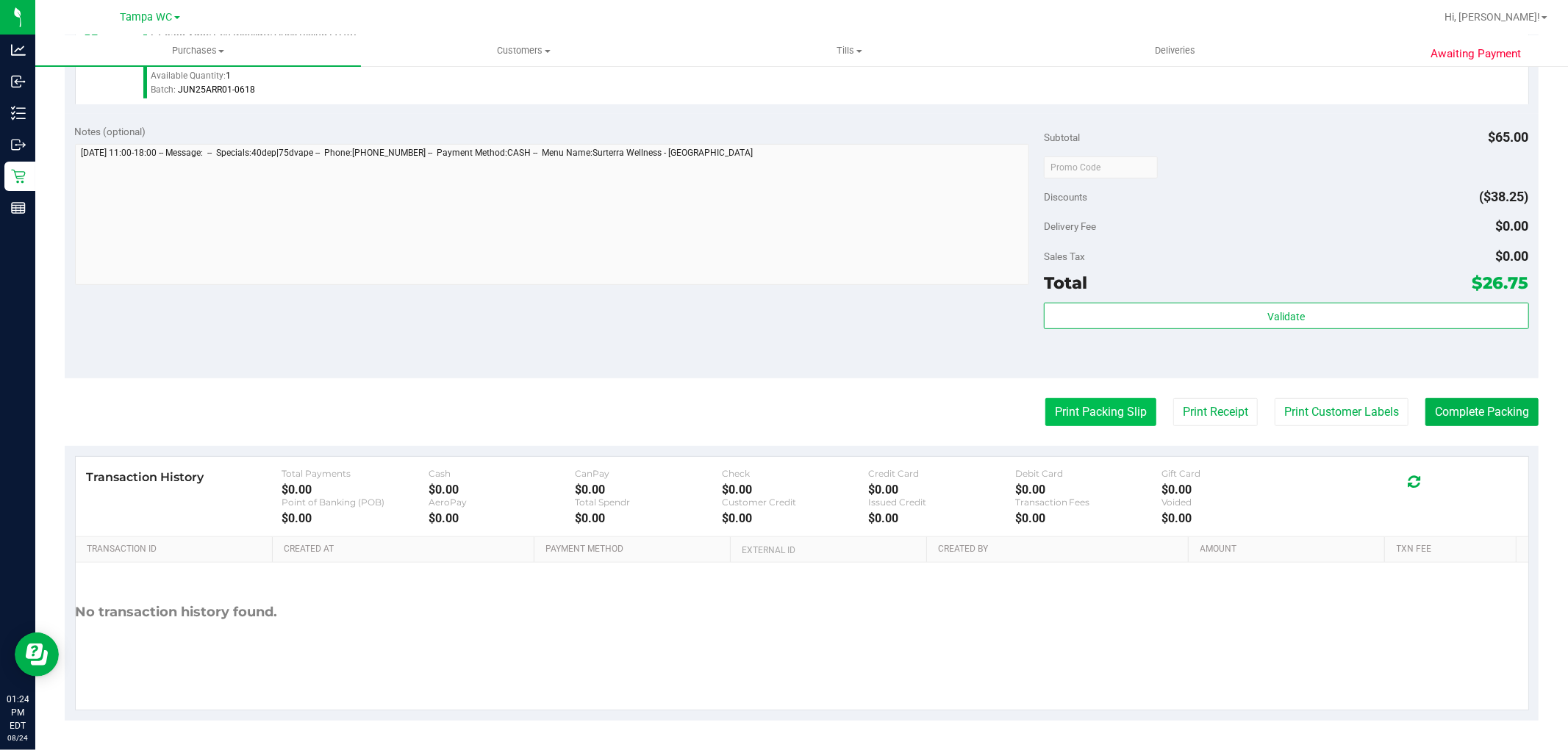
click at [1087, 421] on button "Print Packing Slip" at bounding box center [1101, 412] width 111 height 28
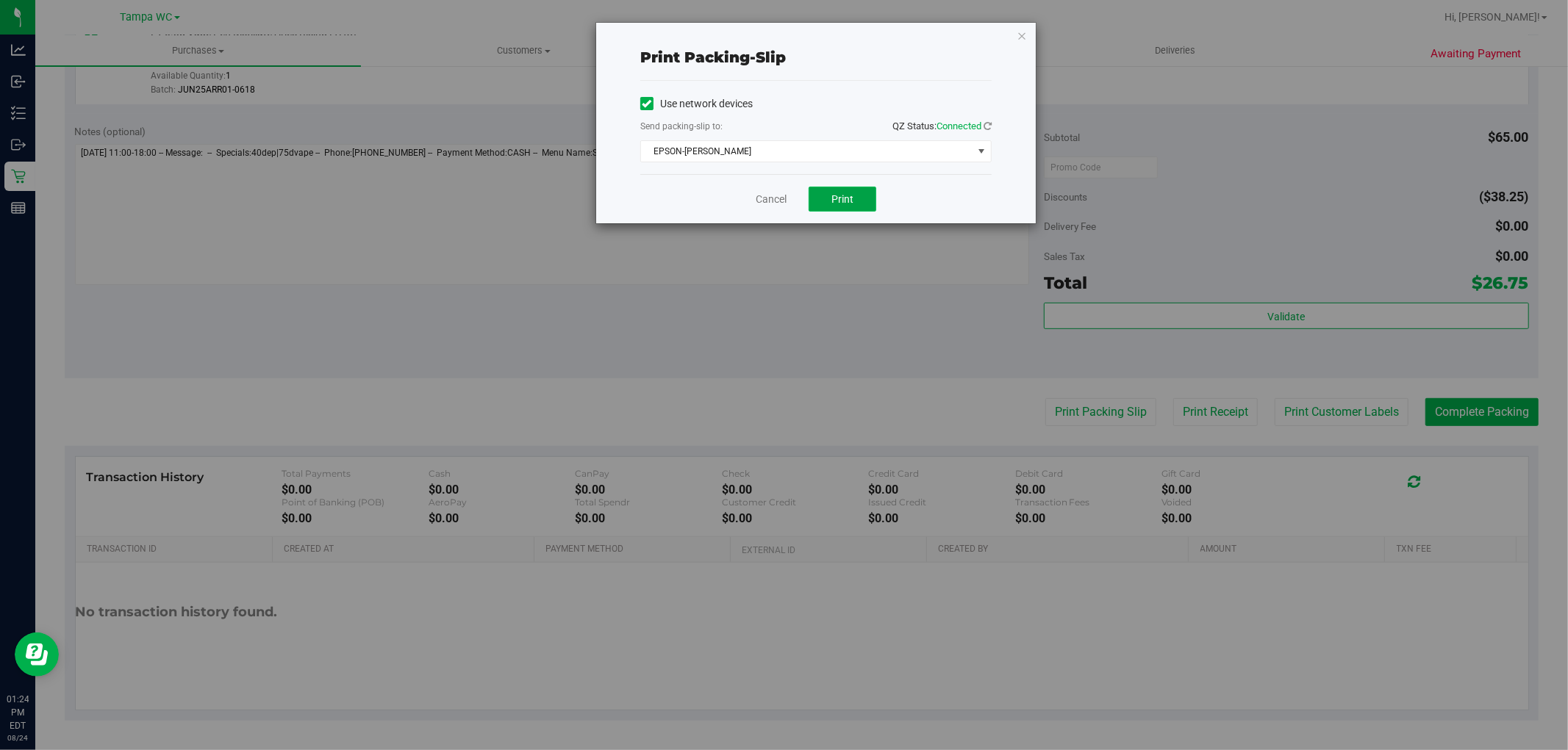
click at [843, 199] on span "Print" at bounding box center [842, 199] width 22 height 12
click at [765, 201] on link "Cancel" at bounding box center [770, 200] width 31 height 16
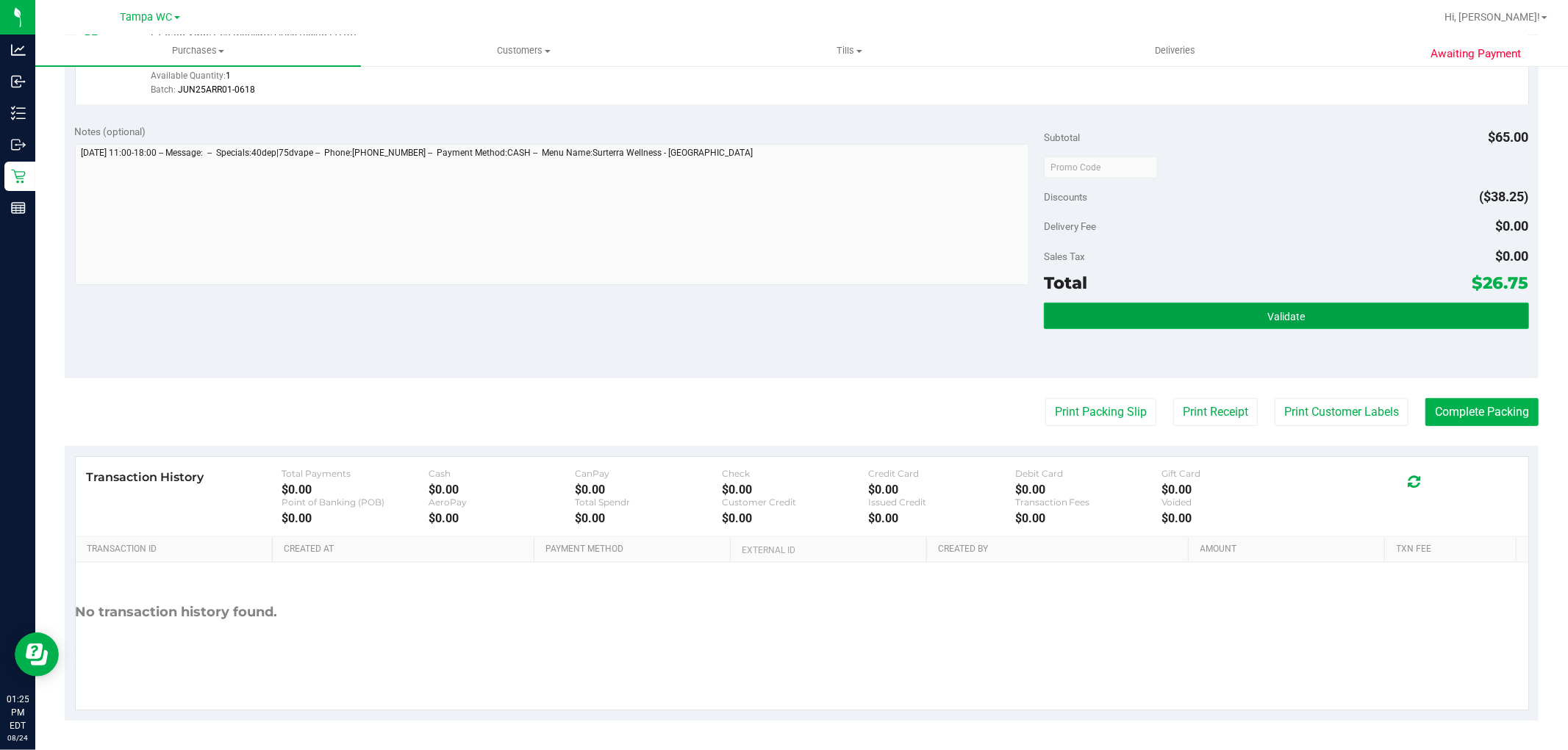
click at [1184, 325] on button "Validate" at bounding box center [1286, 316] width 485 height 26
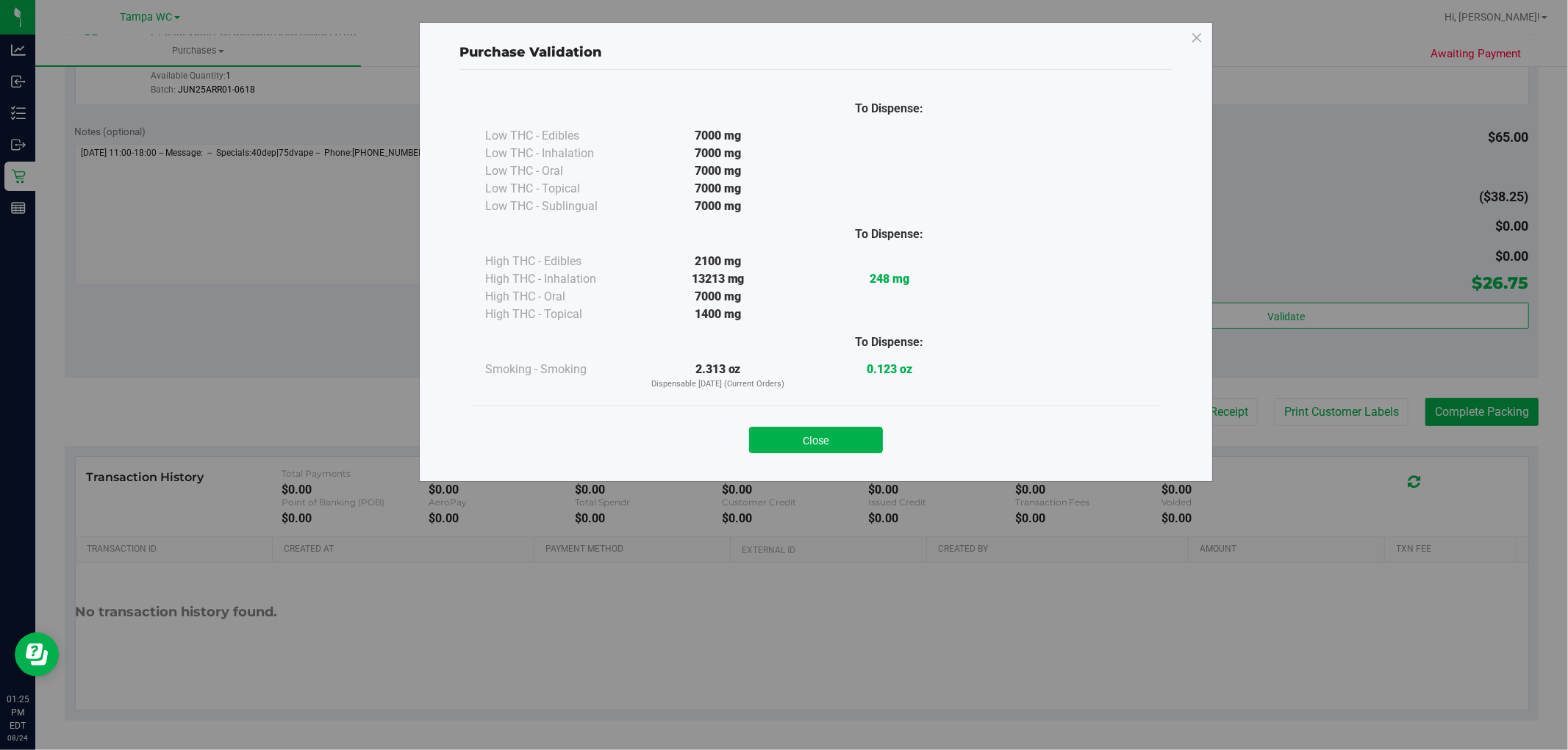
drag, startPoint x: 832, startPoint y: 455, endPoint x: 820, endPoint y: 444, distance: 16.3
click at [832, 455] on div "Close" at bounding box center [816, 435] width 691 height 60
drag, startPoint x: 821, startPoint y: 430, endPoint x: 832, endPoint y: 428, distance: 11.2
click at [822, 428] on button "Close" at bounding box center [816, 440] width 134 height 26
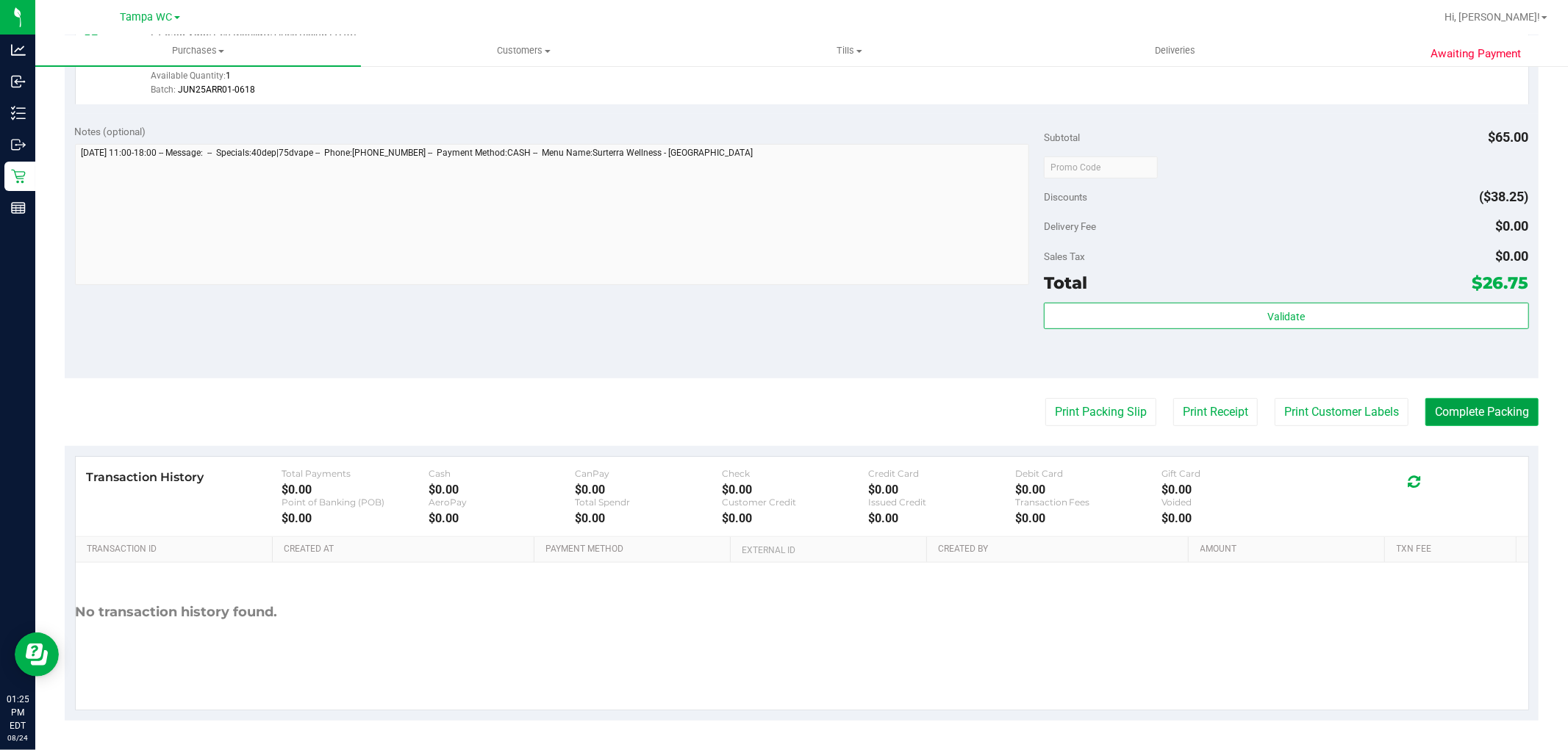
click at [1436, 421] on button "Complete Packing" at bounding box center [1482, 412] width 113 height 28
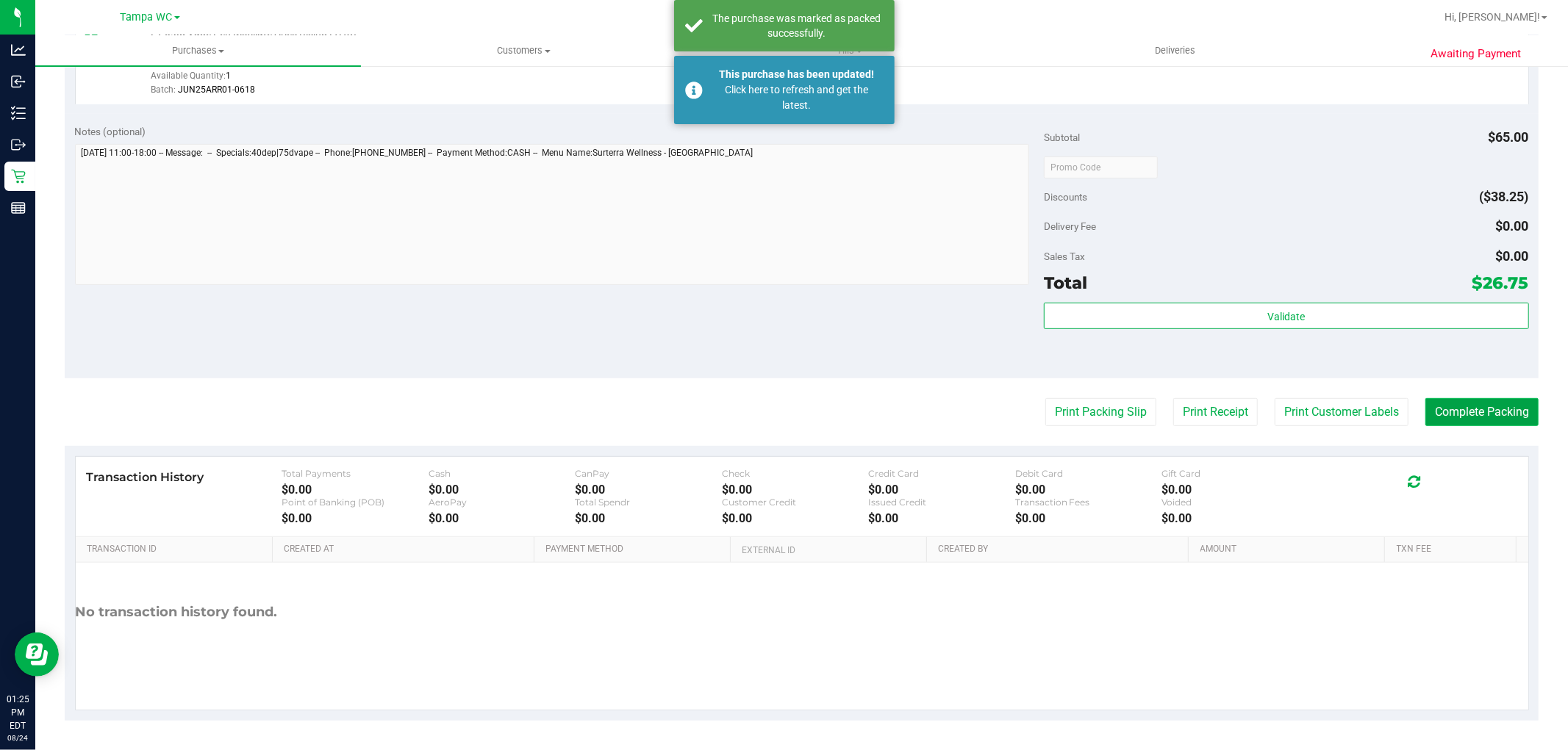
click at [1459, 402] on button "Complete Packing" at bounding box center [1482, 412] width 113 height 28
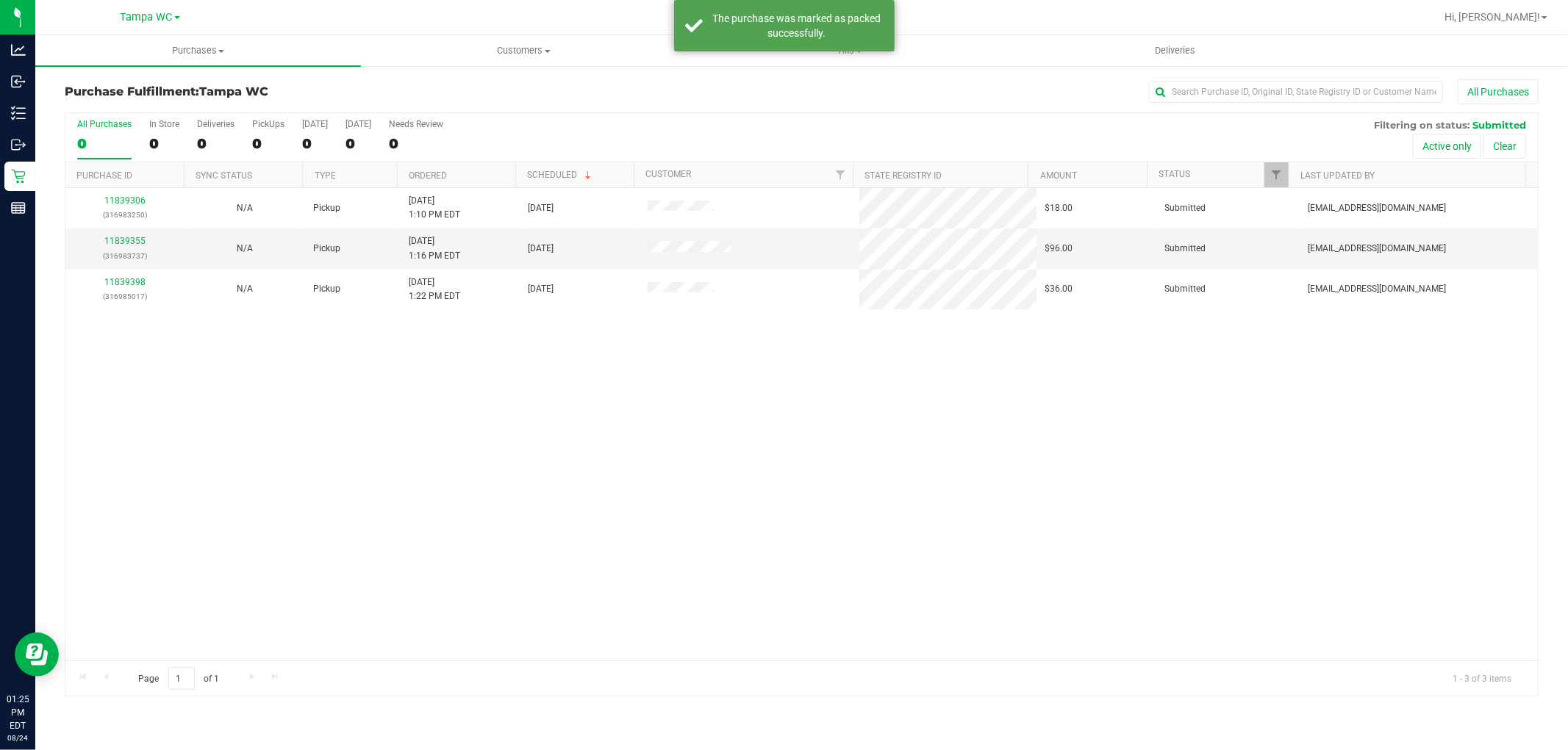
drag, startPoint x: 1174, startPoint y: 445, endPoint x: 1110, endPoint y: 441, distance: 64.1
click at [1169, 451] on div "11839306 (316983250) N/A Pickup 8/24/2025 1:10 PM EDT 8/24/2025 $18.00 Submitte…" at bounding box center [802, 424] width 1473 height 473
click at [113, 244] on link "11839355" at bounding box center [125, 241] width 41 height 10
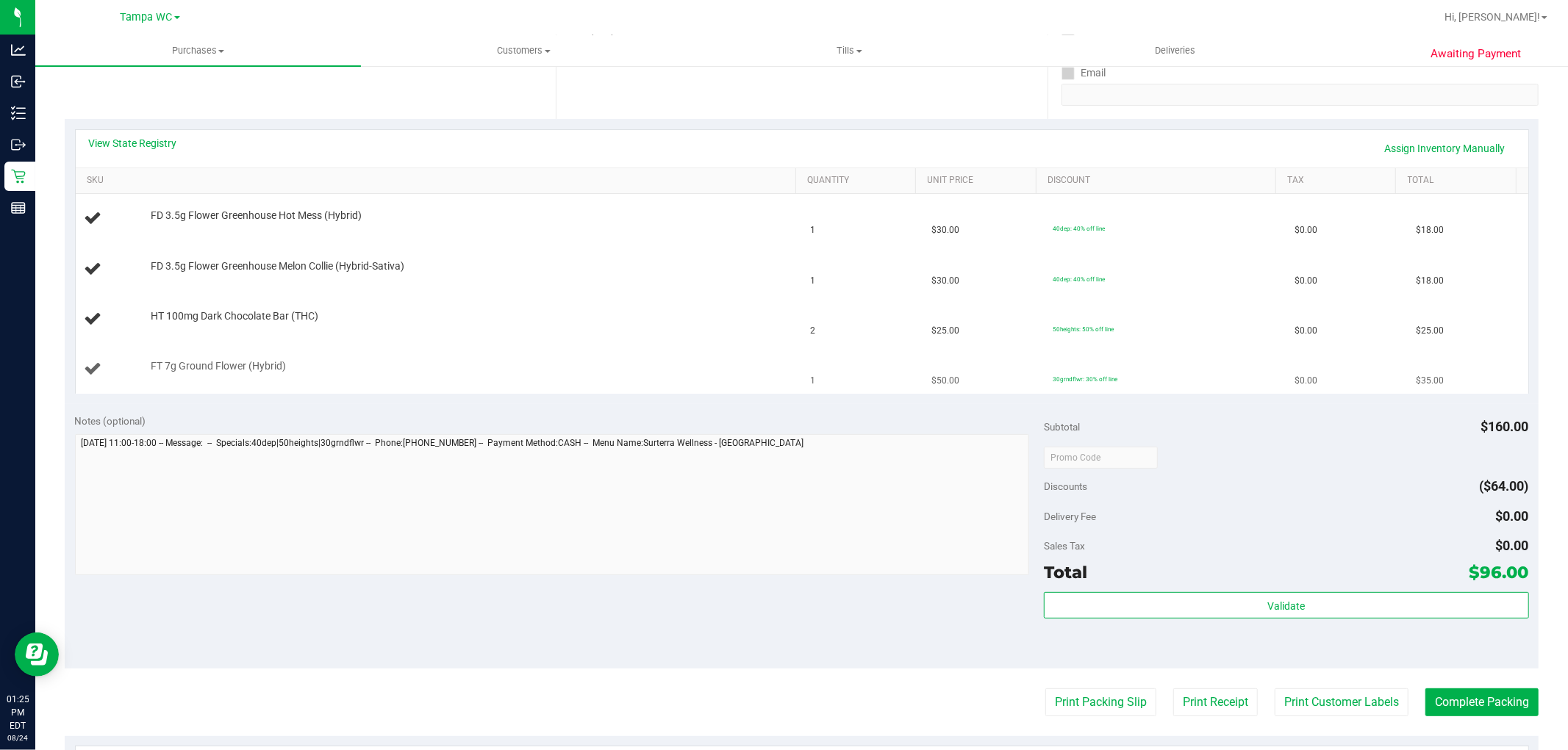
scroll to position [326, 0]
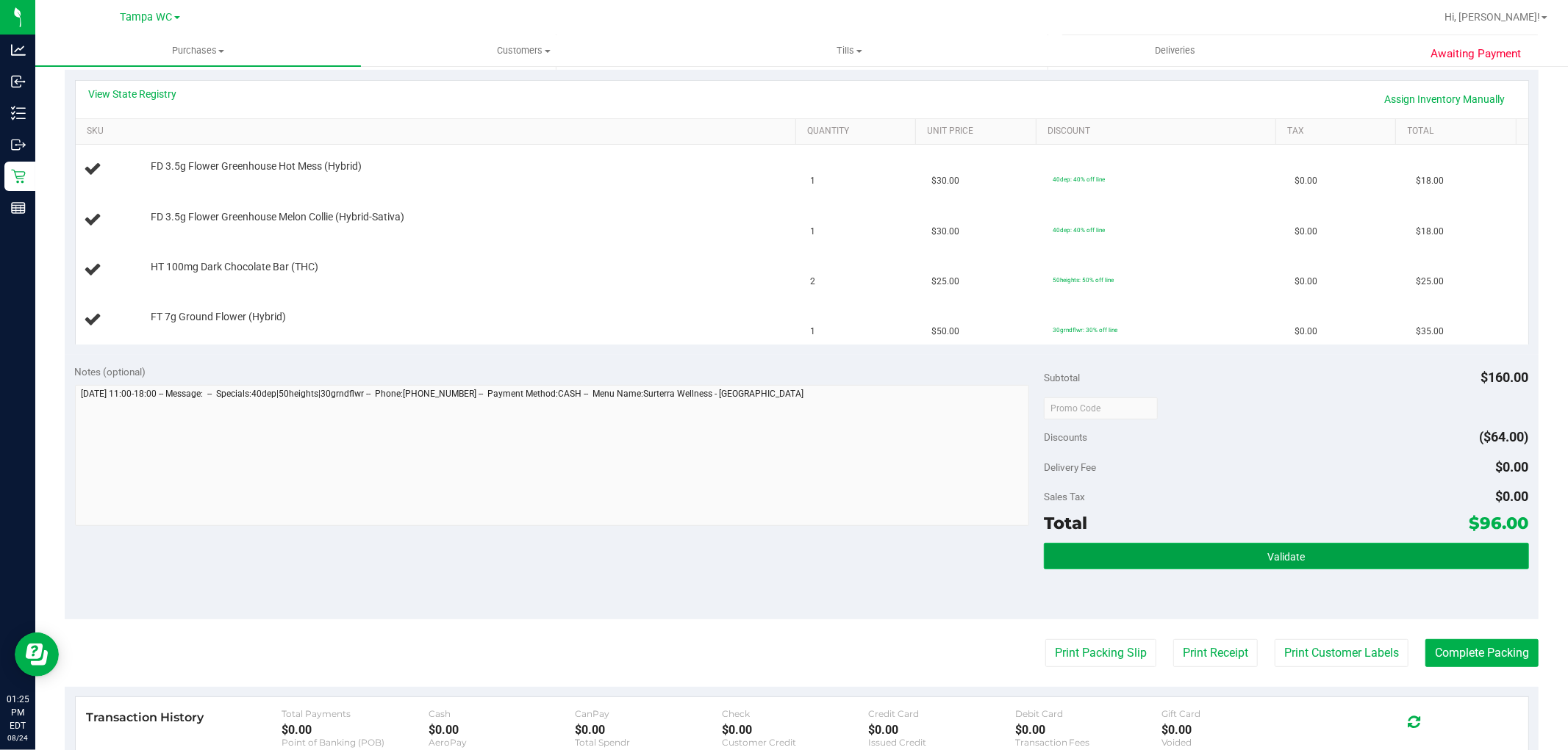
click at [1290, 560] on span "Validate" at bounding box center [1286, 557] width 37 height 12
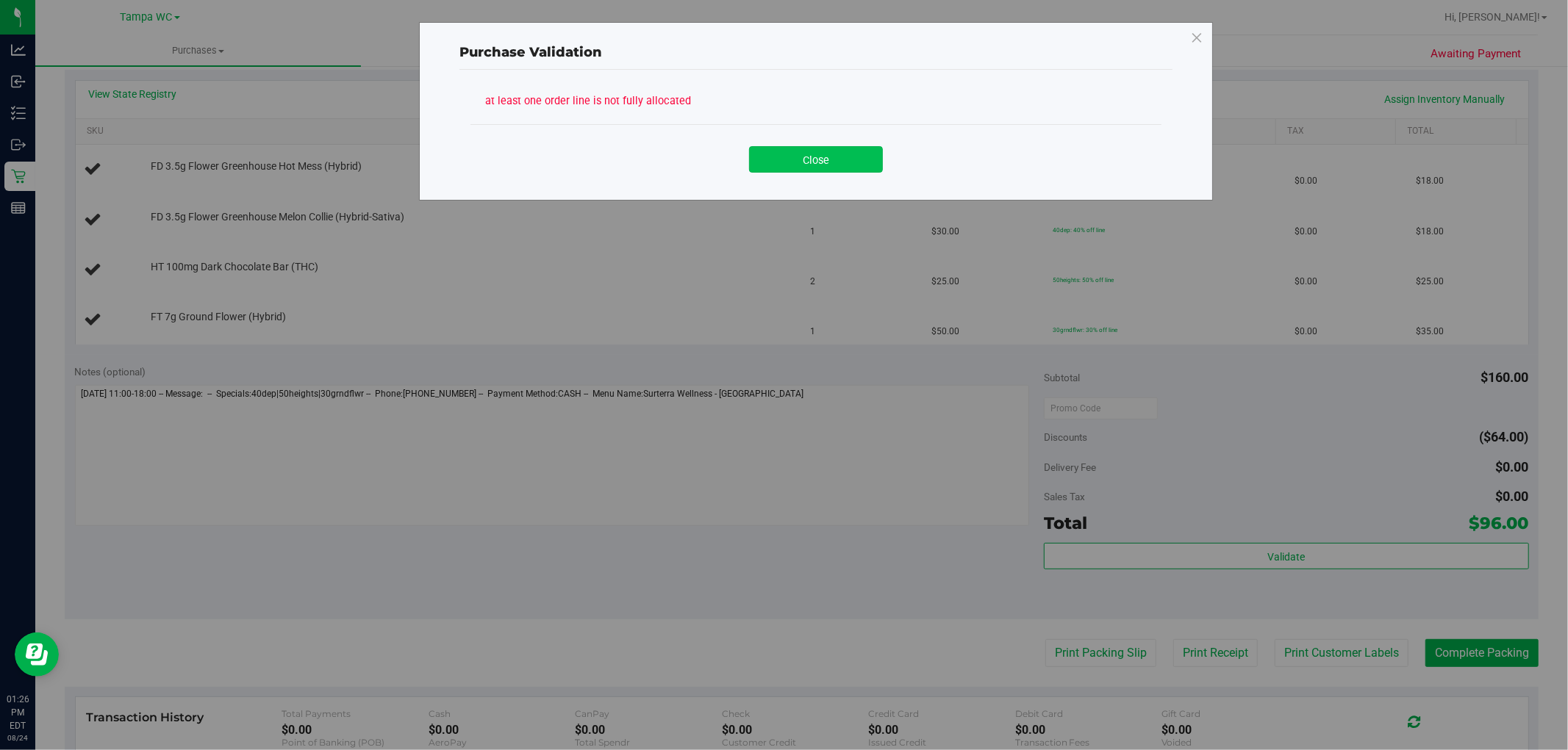
click at [796, 164] on button "Close" at bounding box center [816, 160] width 134 height 26
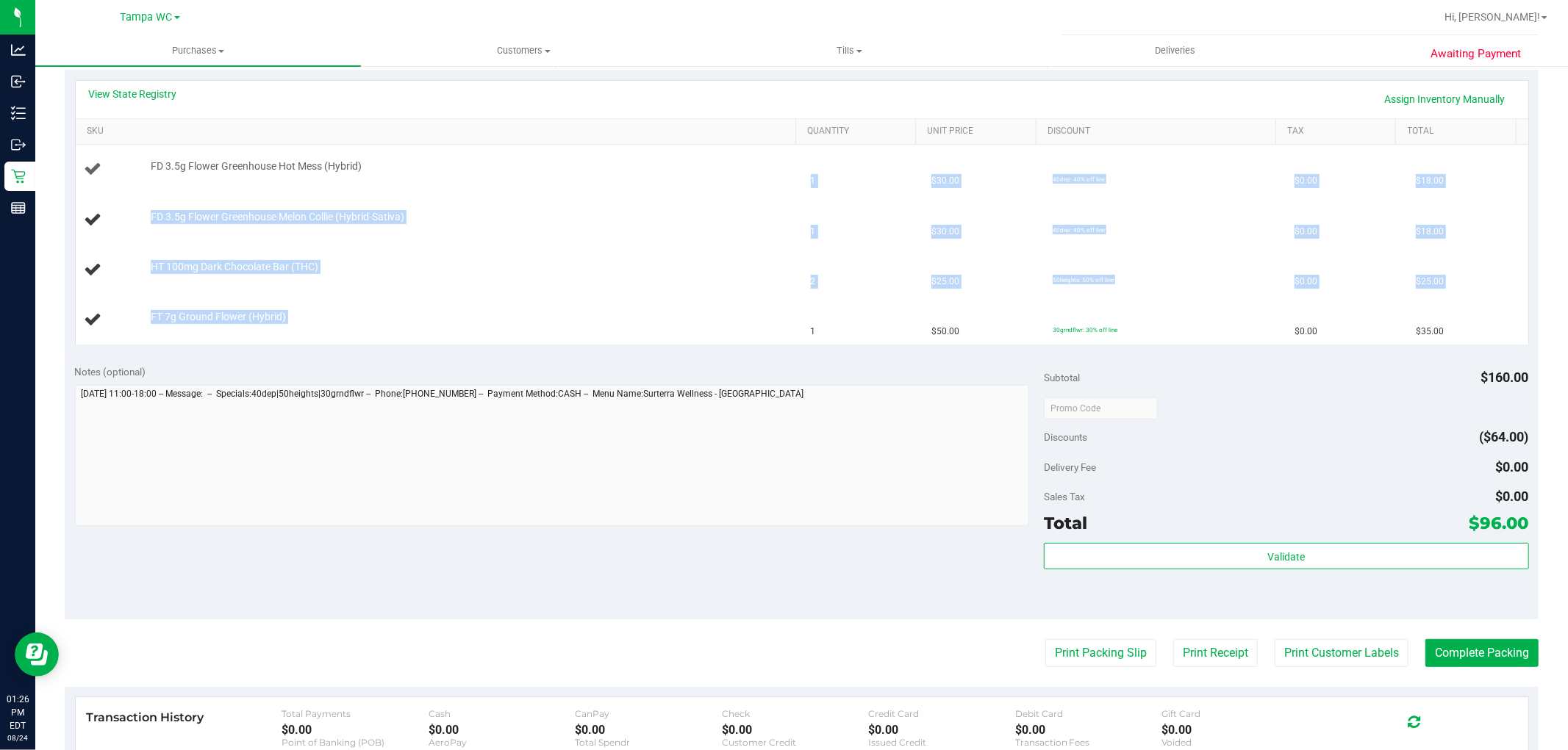
drag, startPoint x: 791, startPoint y: 324, endPoint x: 754, endPoint y: 146, distance: 181.8
click at [754, 146] on tbody "FD 3.5g Flower Greenhouse Hot Mess (Hybrid) 1 $30.00 40dep: 40% off line $0.00 …" at bounding box center [802, 244] width 1453 height 200
click at [761, 195] on td "FD 3.5g Flower Greenhouse Melon Collie (Hybrid-Sativa)" at bounding box center [438, 220] width 726 height 50
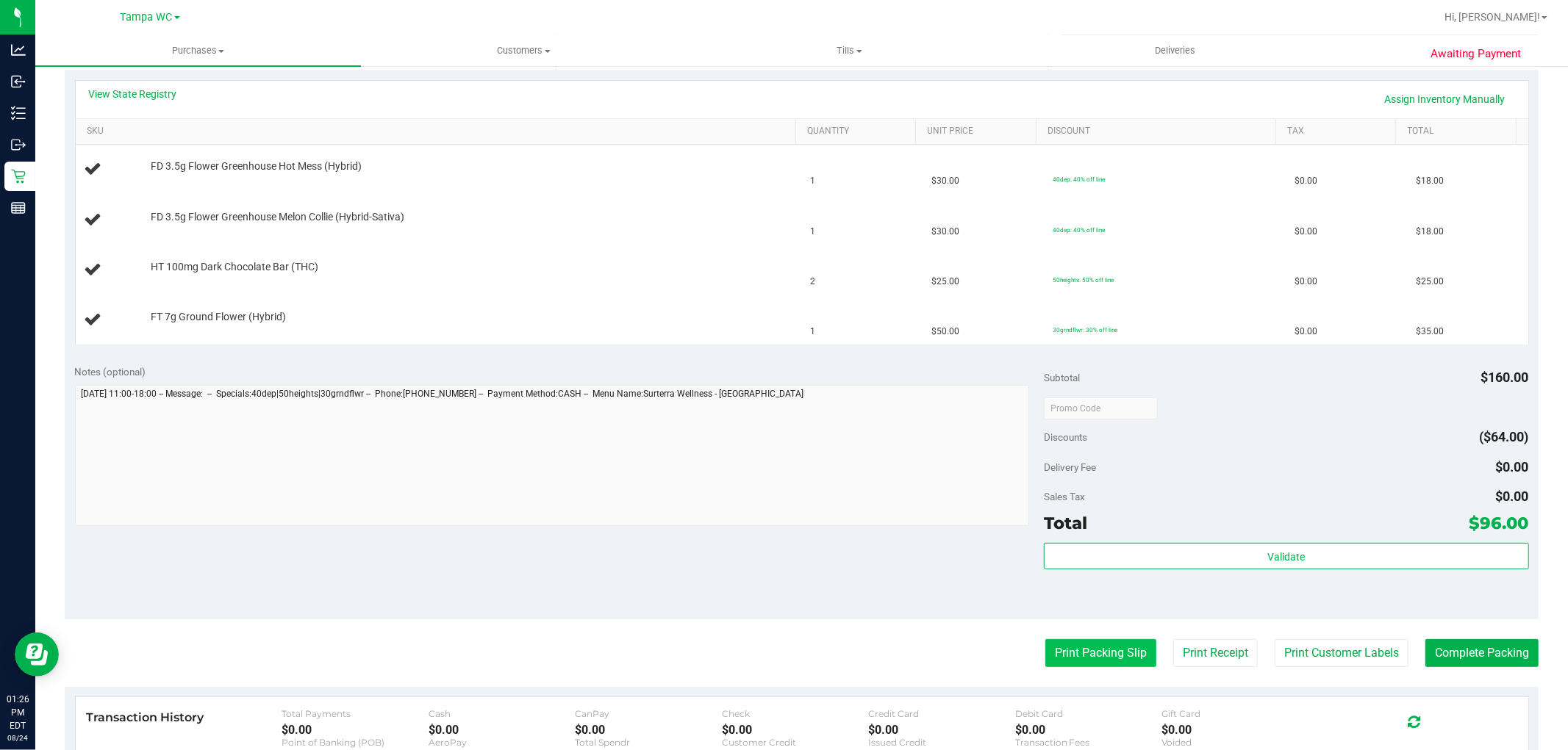
click at [1089, 654] on button "Print Packing Slip" at bounding box center [1101, 653] width 111 height 28
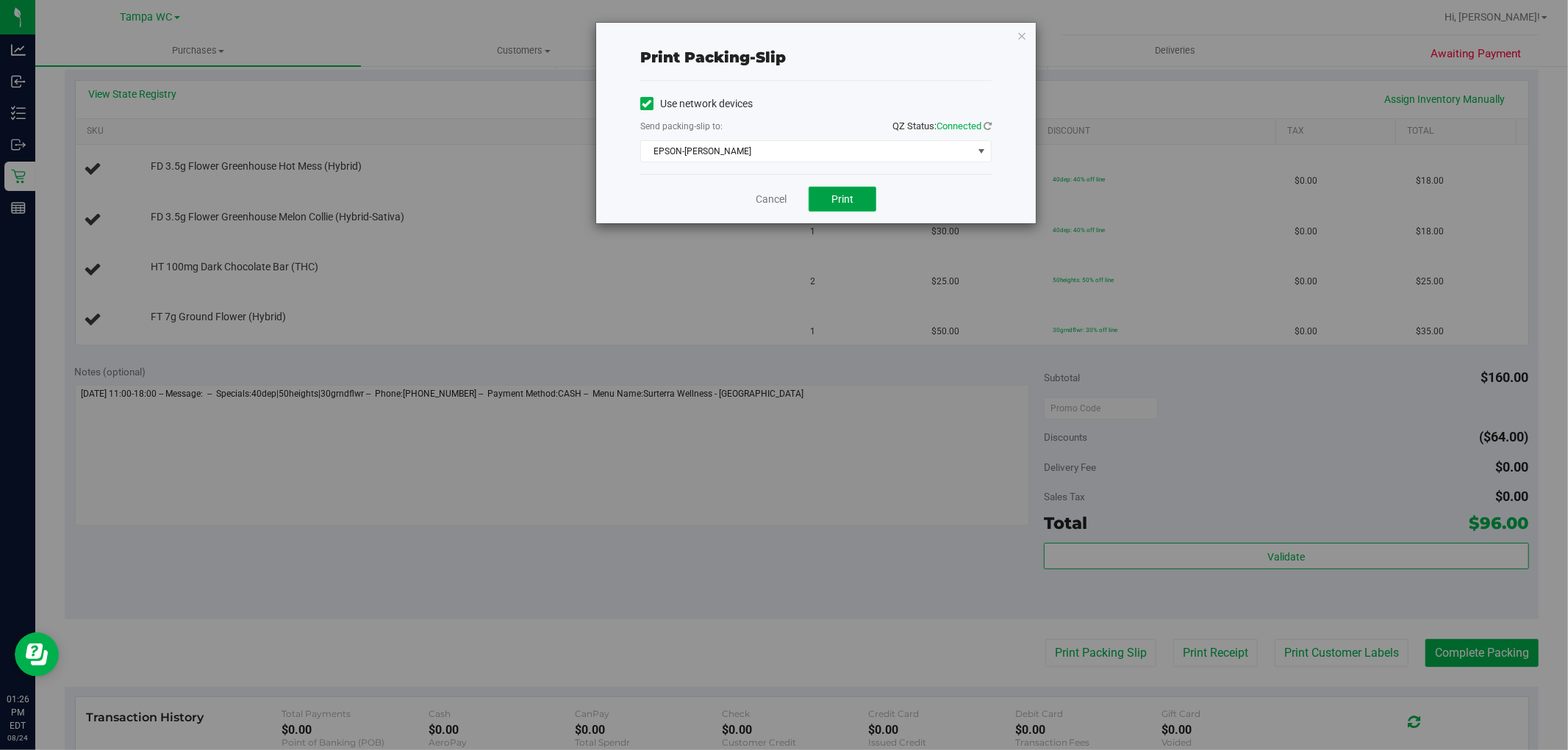
click at [851, 206] on button "Print" at bounding box center [842, 199] width 68 height 25
click at [784, 193] on link "Cancel" at bounding box center [770, 200] width 31 height 16
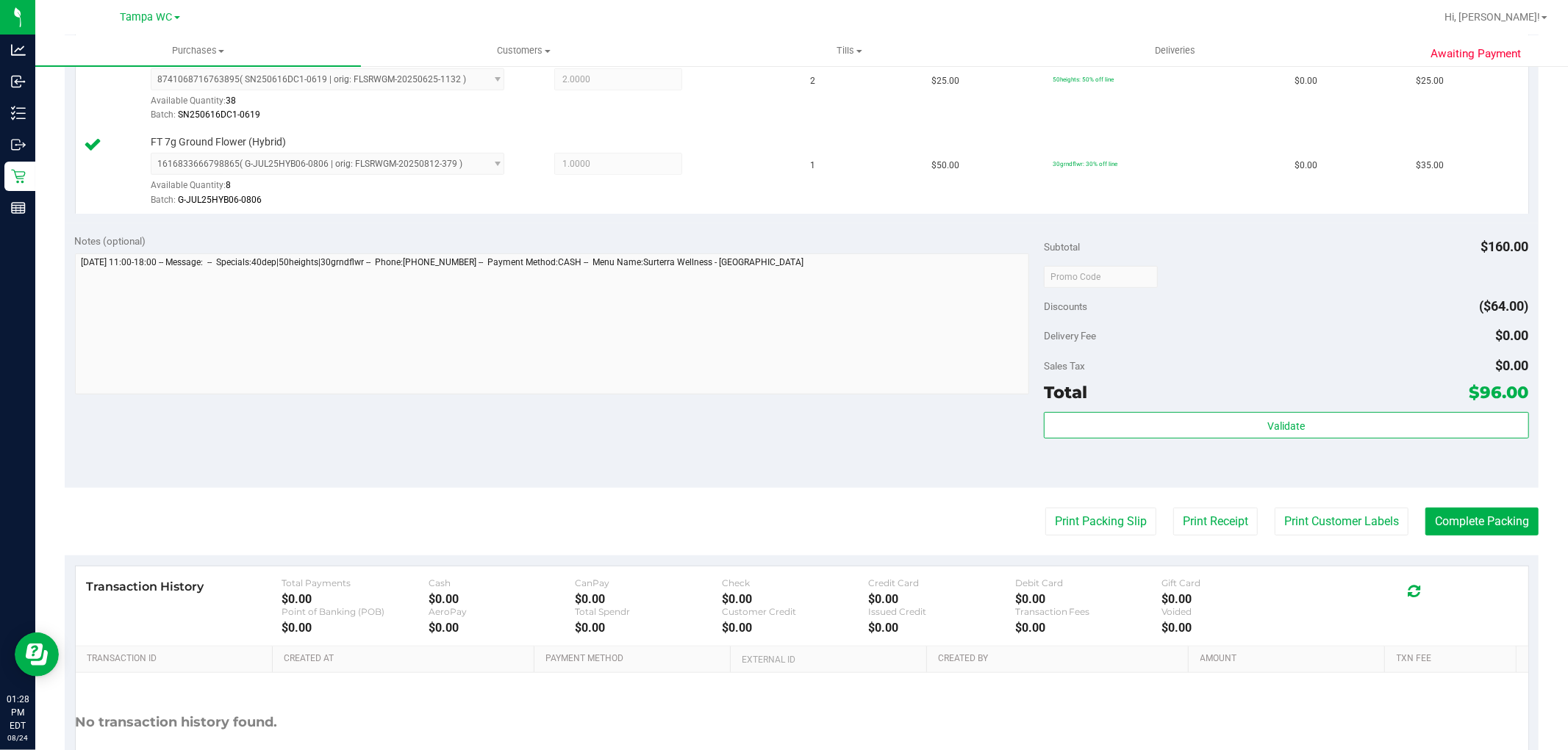
scroll to position [597, 0]
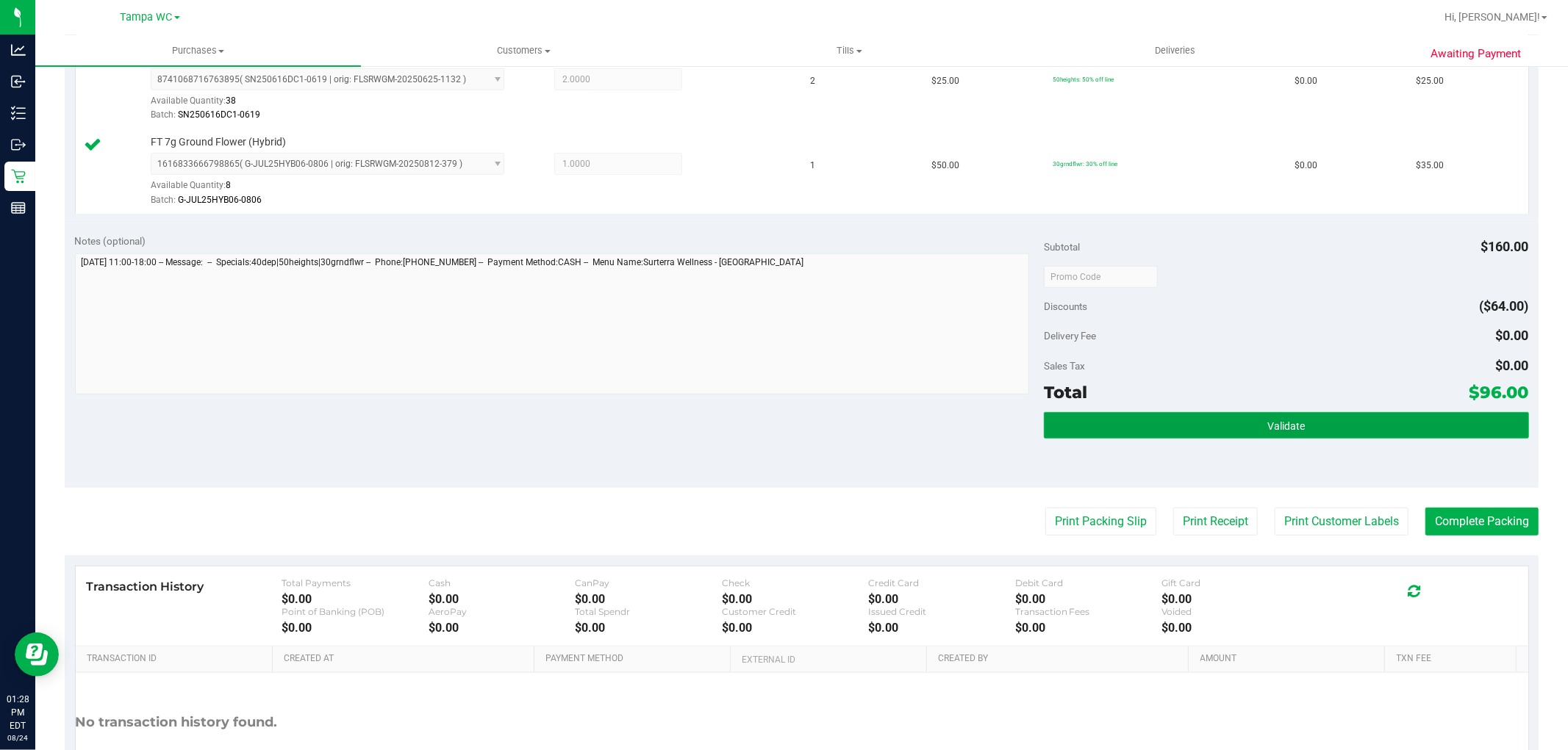
click at [1320, 430] on button "Validate" at bounding box center [1286, 425] width 485 height 26
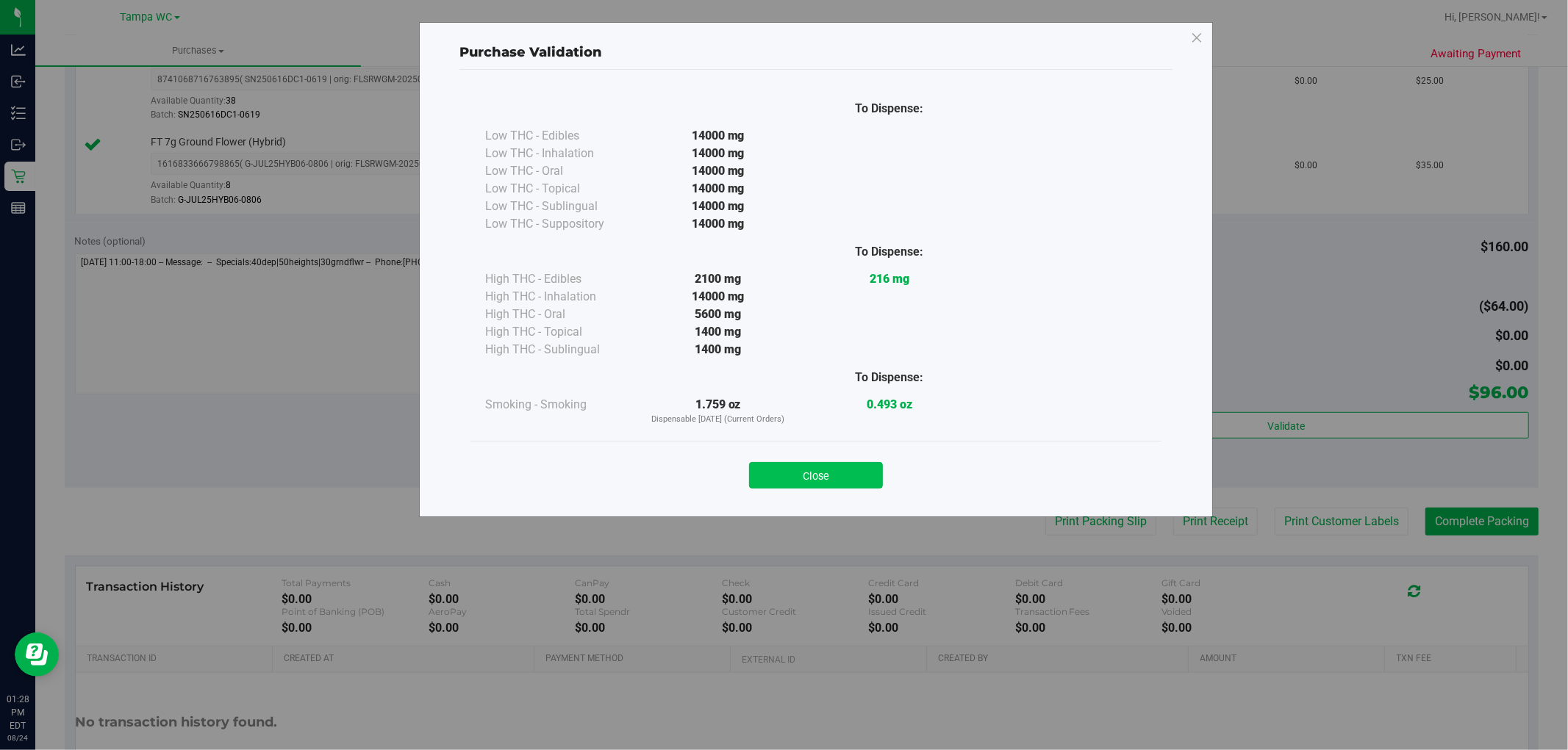
click at [862, 485] on button "Close" at bounding box center [816, 475] width 134 height 26
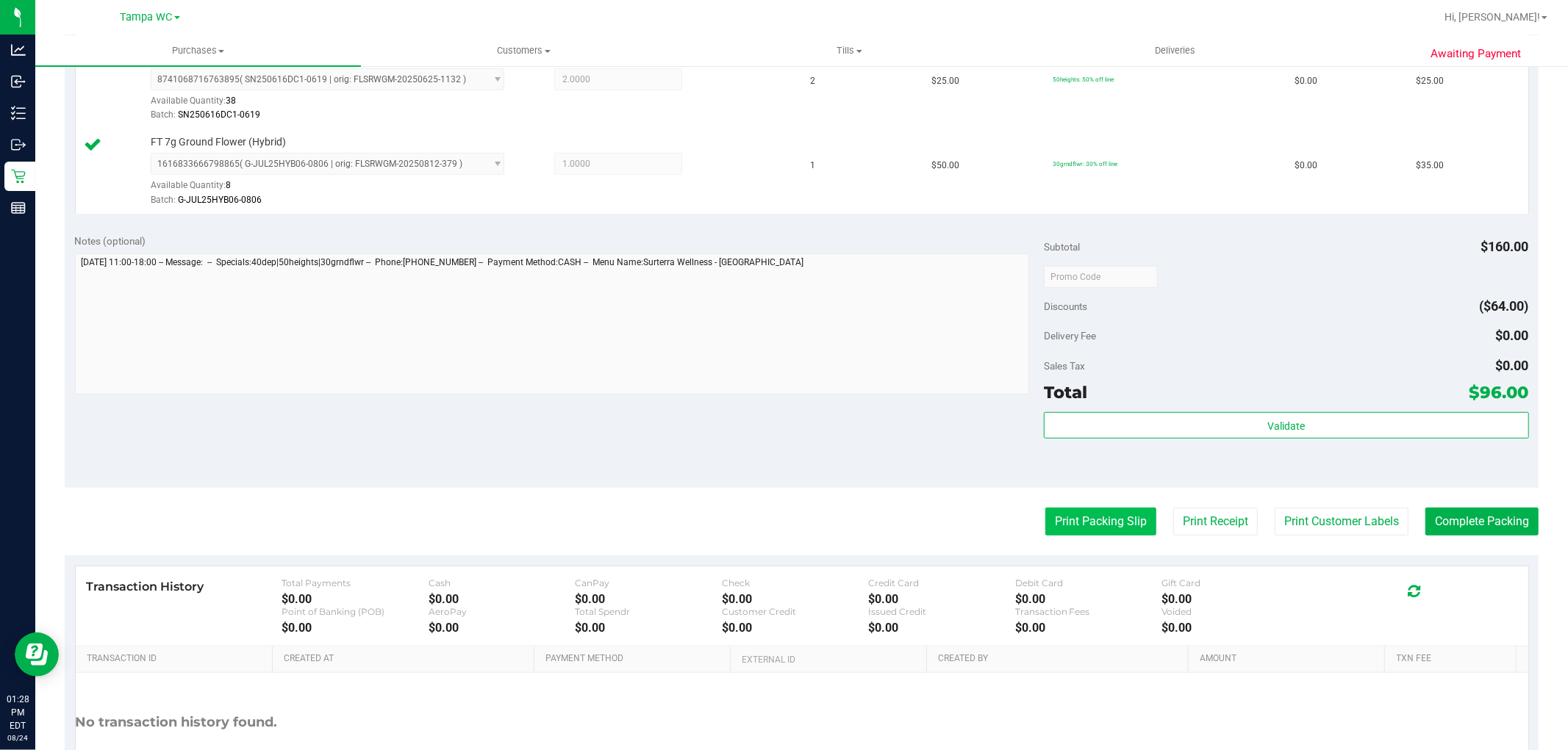
click at [1084, 522] on button "Print Packing Slip" at bounding box center [1101, 522] width 111 height 28
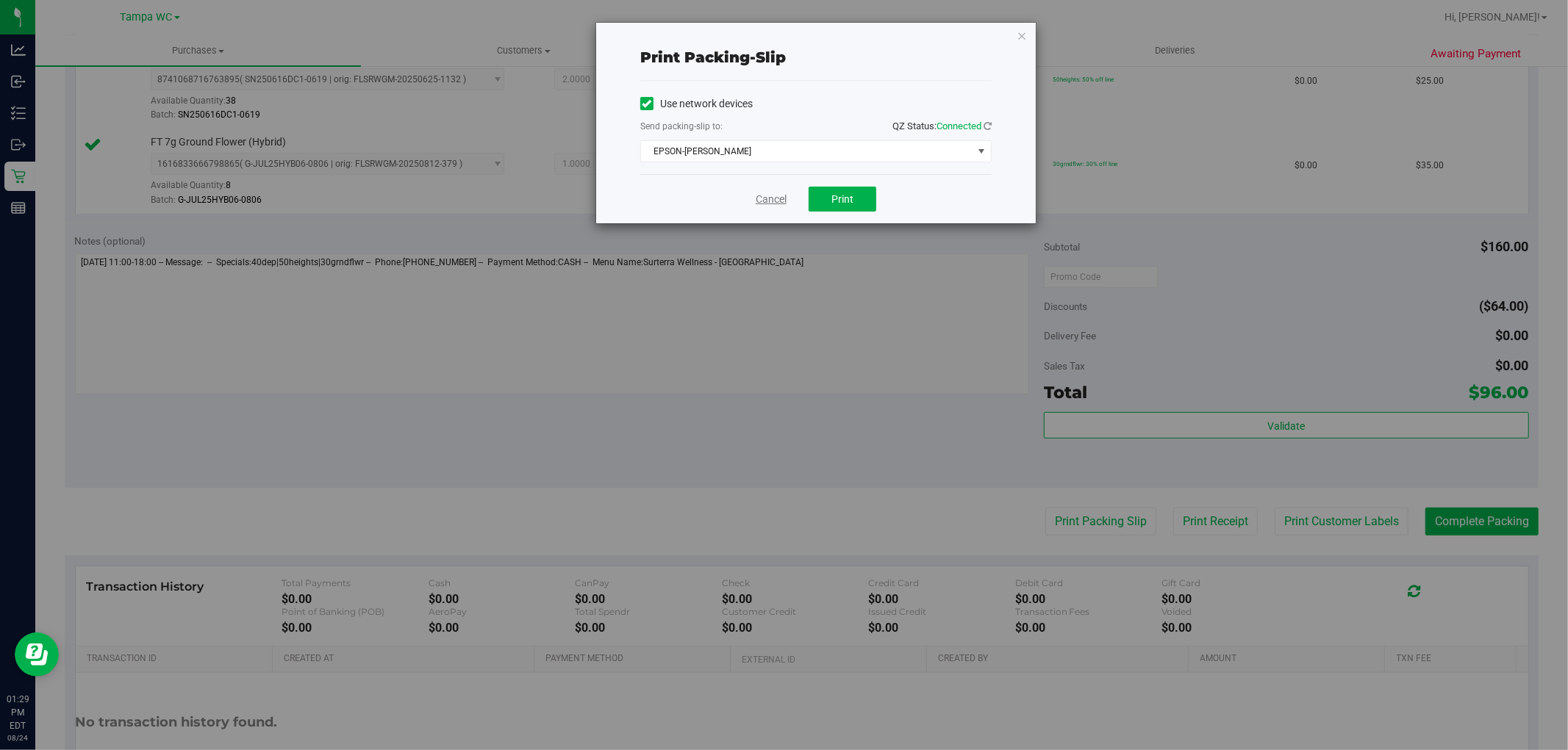
click at [760, 200] on link "Cancel" at bounding box center [770, 200] width 31 height 16
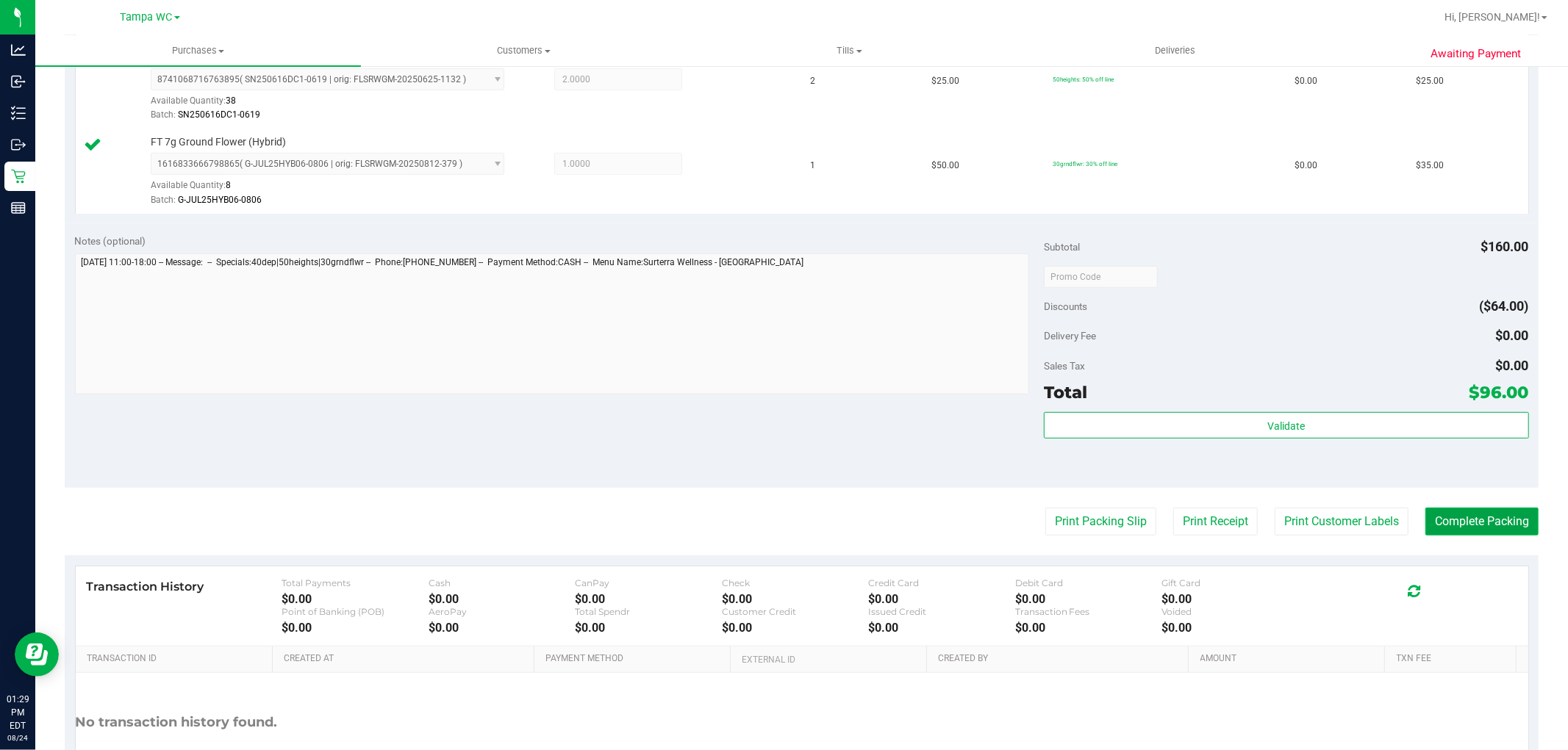
click at [1468, 527] on button "Complete Packing" at bounding box center [1482, 522] width 113 height 28
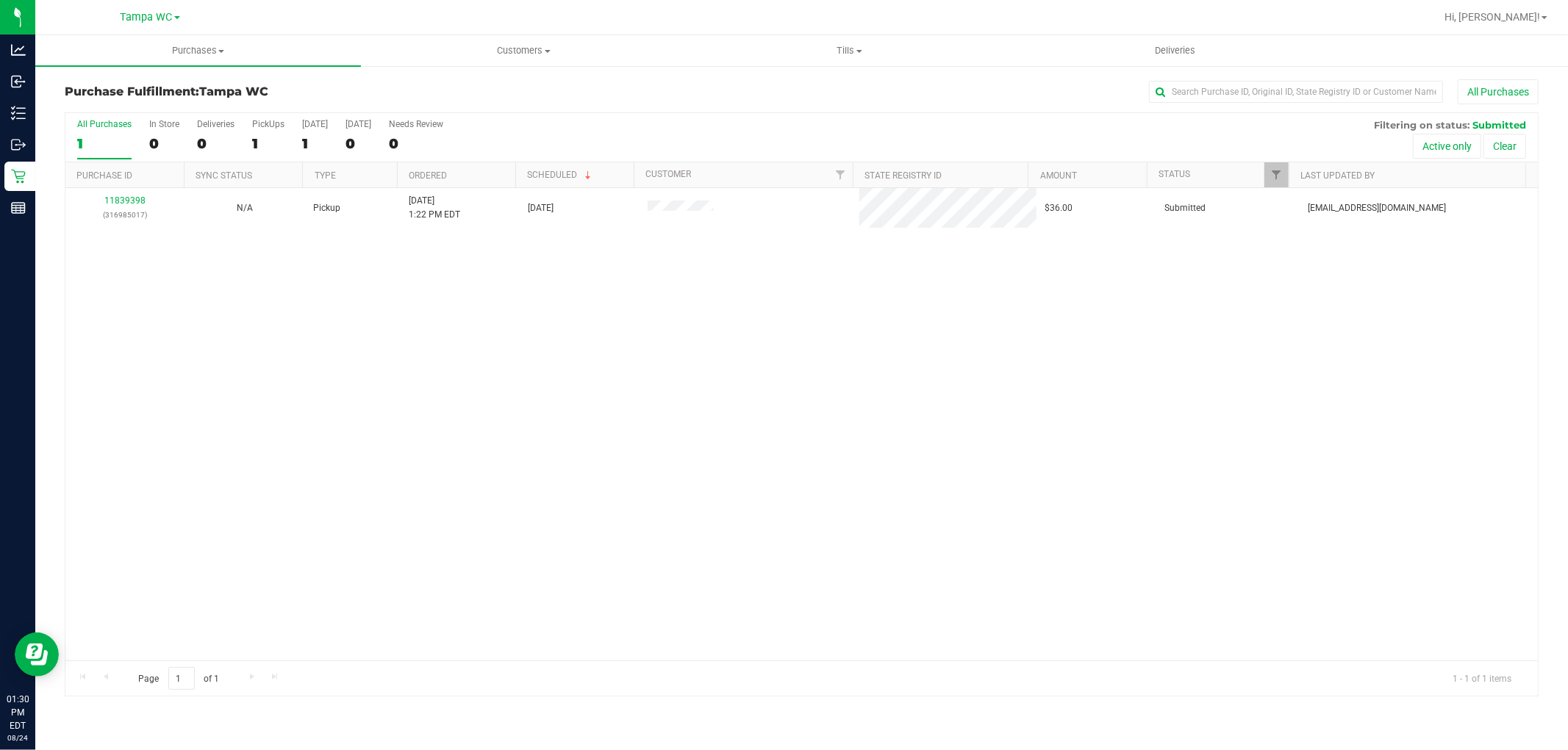
click at [311, 523] on div "11839398 (316985017) N/A Pickup 8/24/2025 1:22 PM EDT 8/24/2025 $36.00 Submitte…" at bounding box center [802, 424] width 1473 height 473
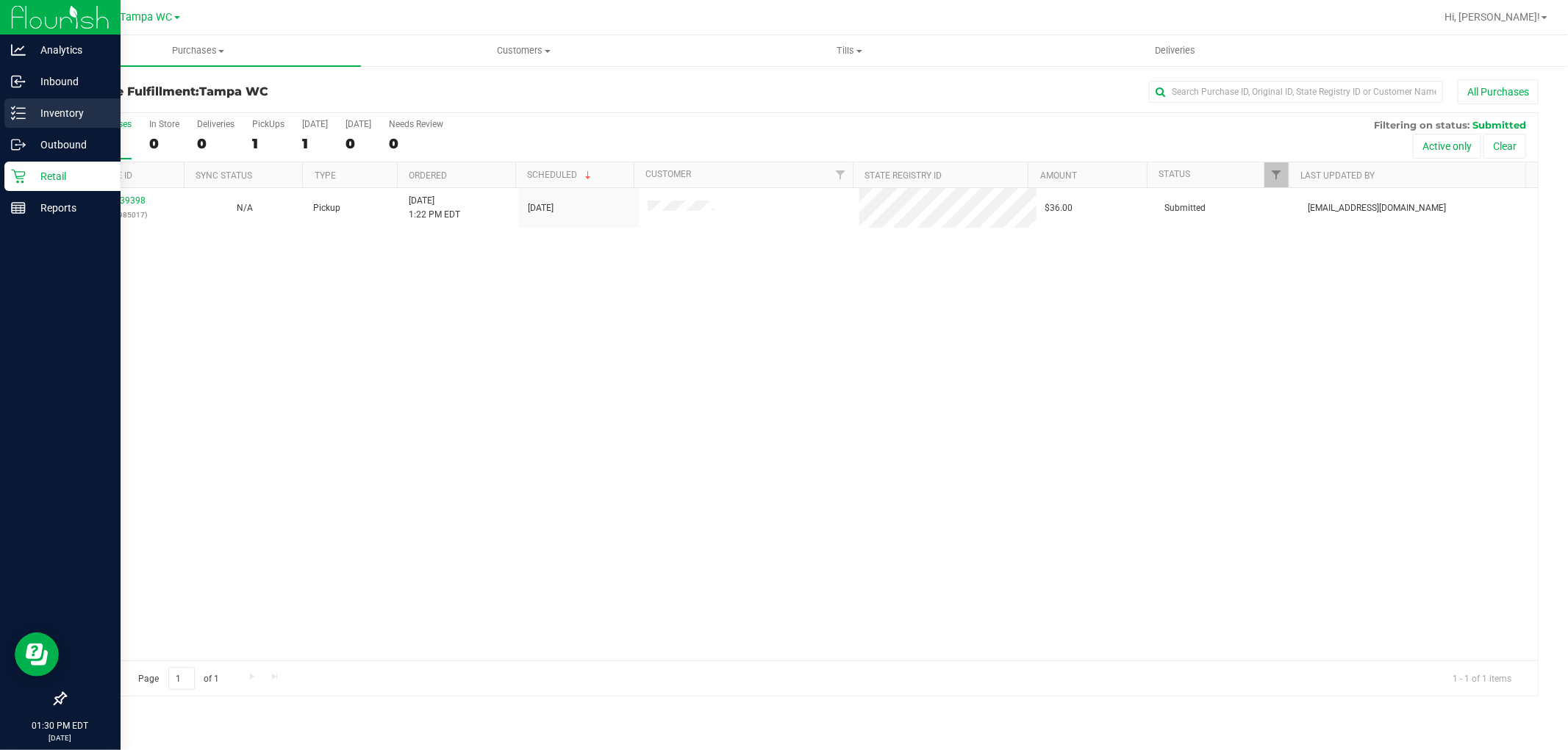
click at [66, 114] on p "Inventory" at bounding box center [70, 113] width 89 height 17
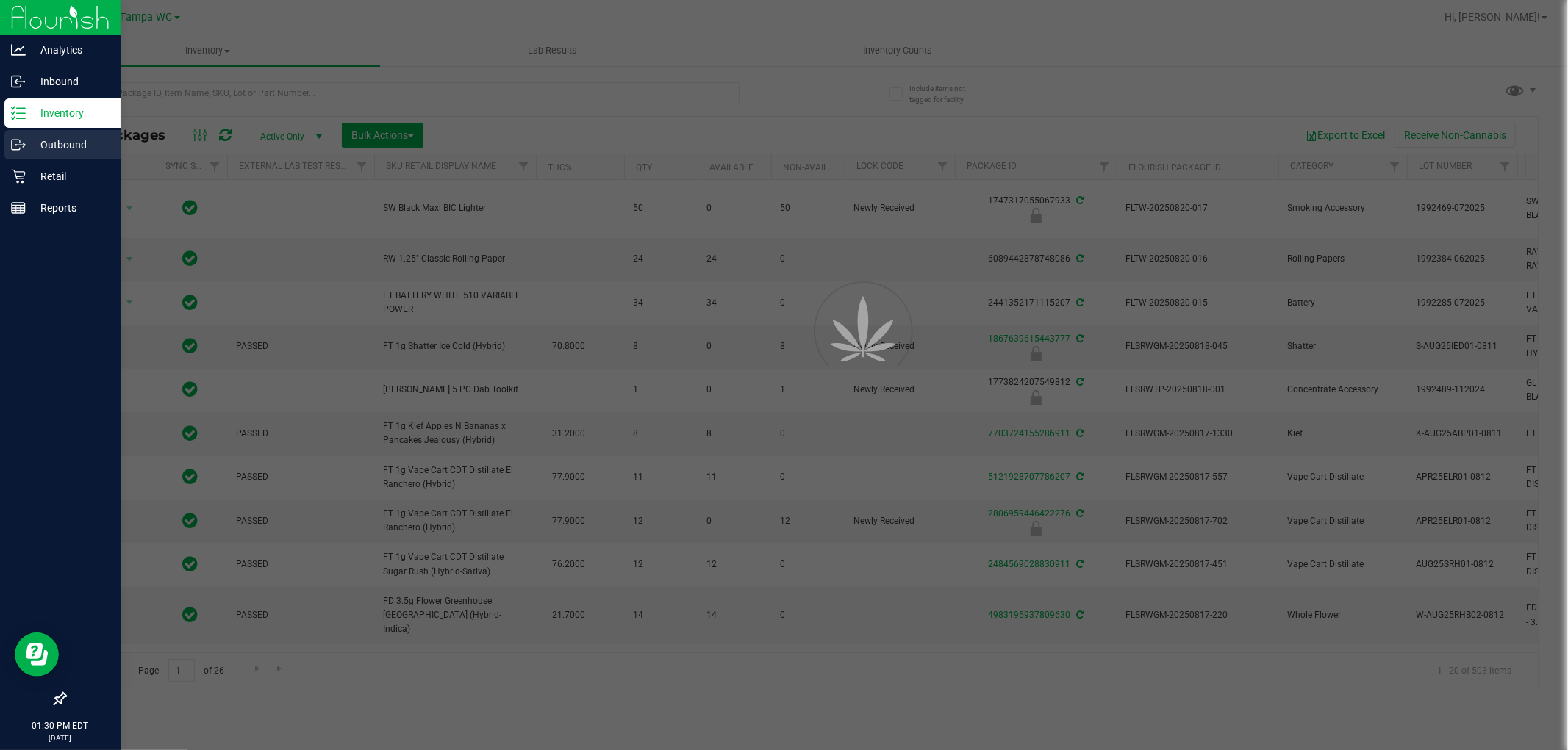
click at [215, 100] on div at bounding box center [784, 375] width 1568 height 750
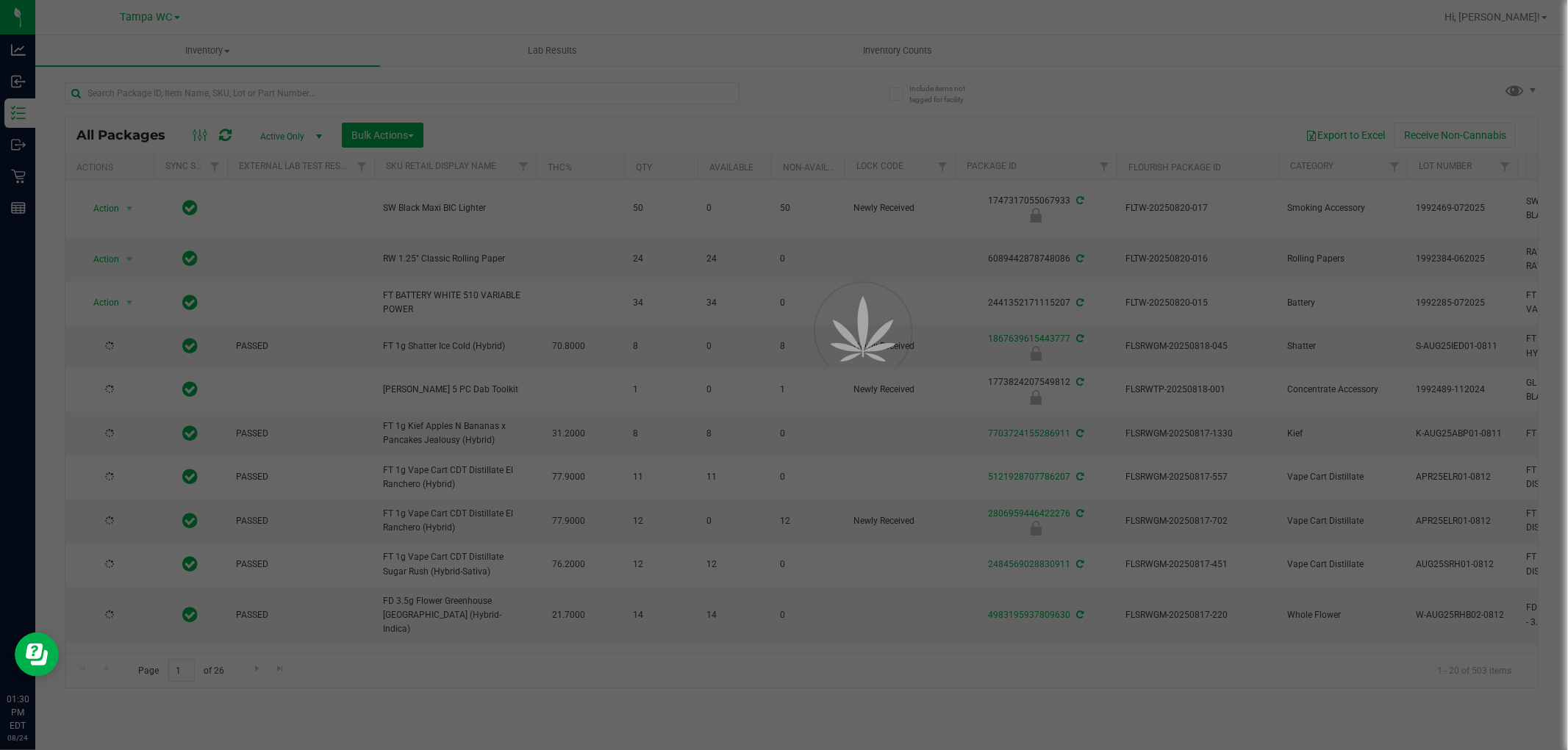
click at [217, 99] on div at bounding box center [784, 375] width 1568 height 750
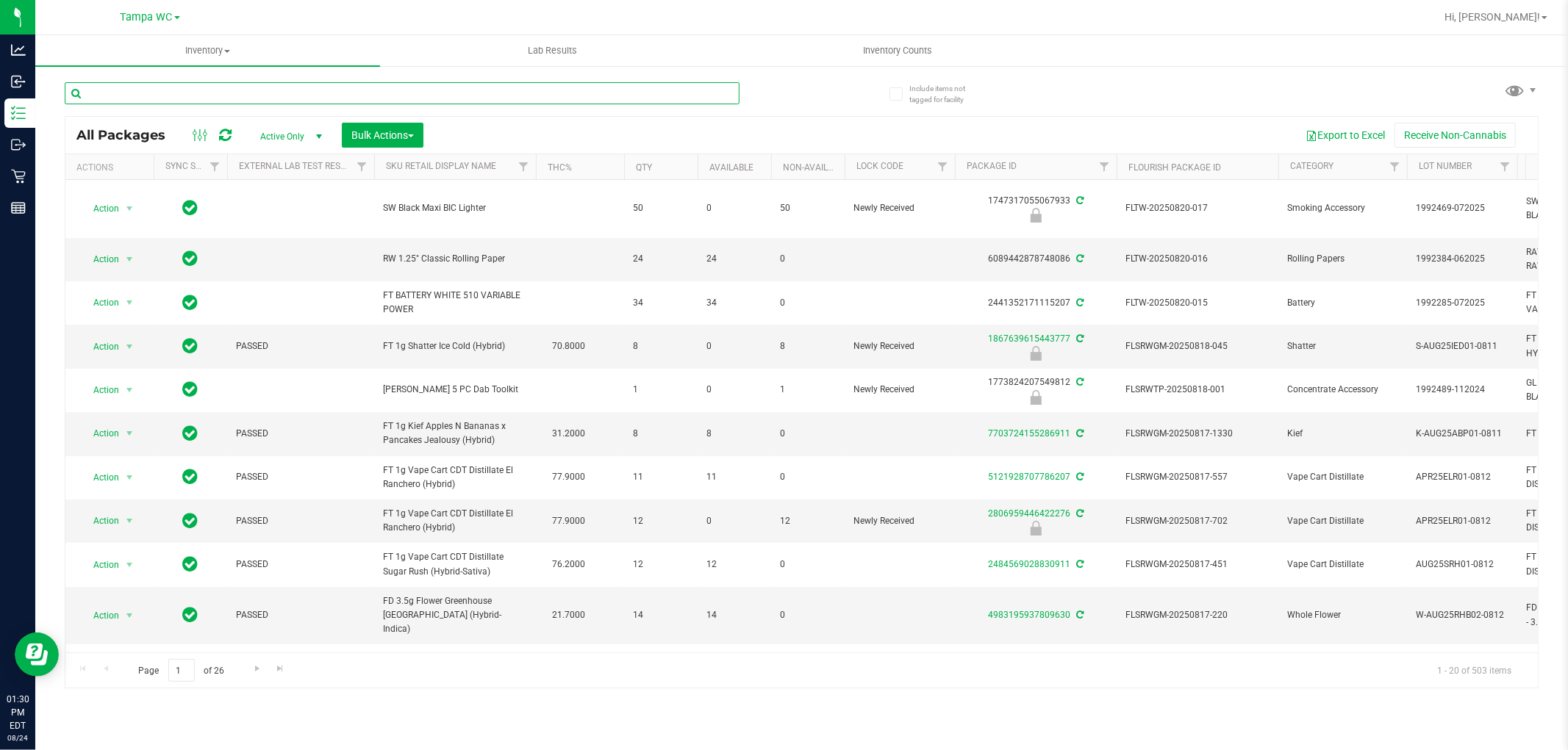
click at [219, 94] on input "text" at bounding box center [402, 93] width 675 height 22
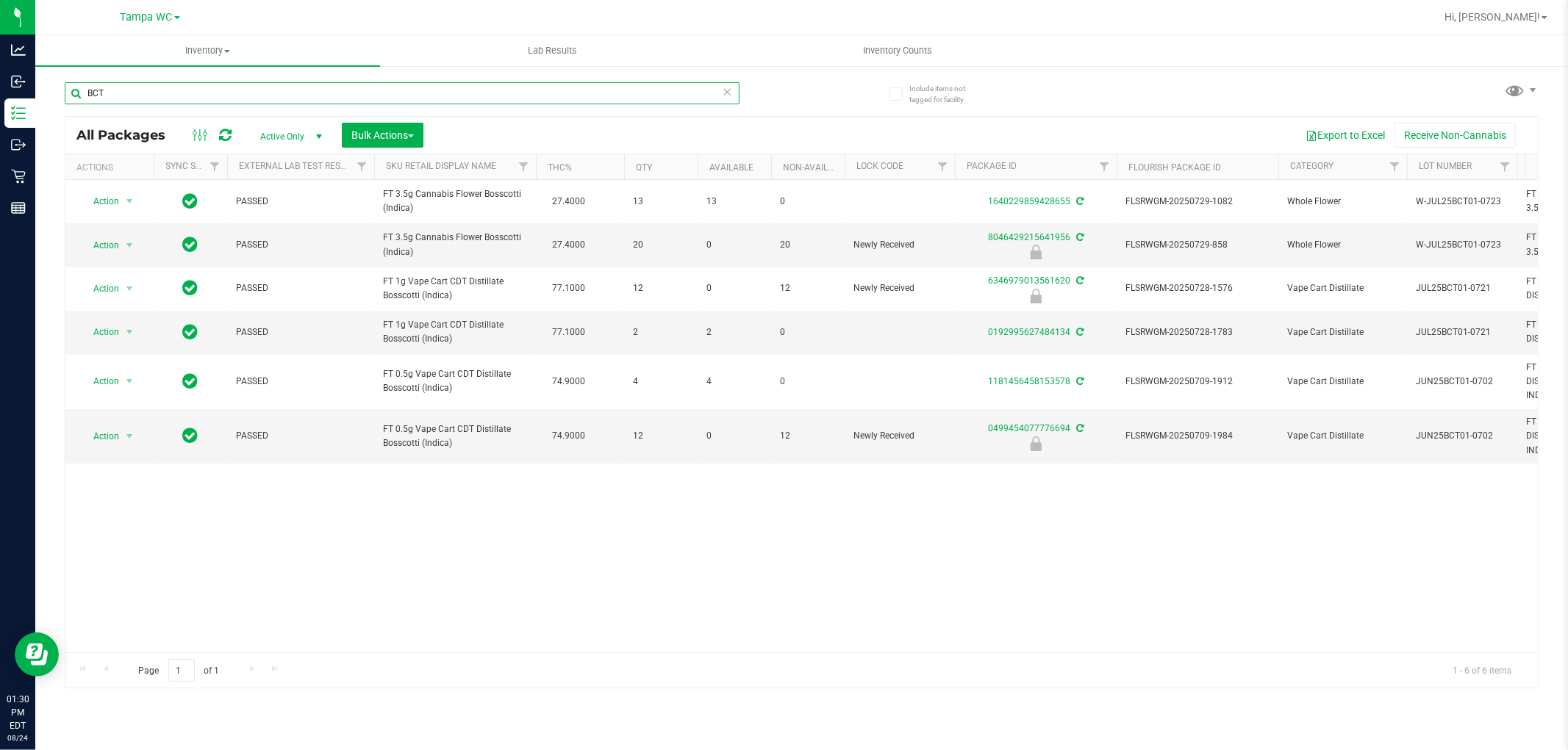
click at [219, 96] on input "BCT" at bounding box center [402, 93] width 675 height 22
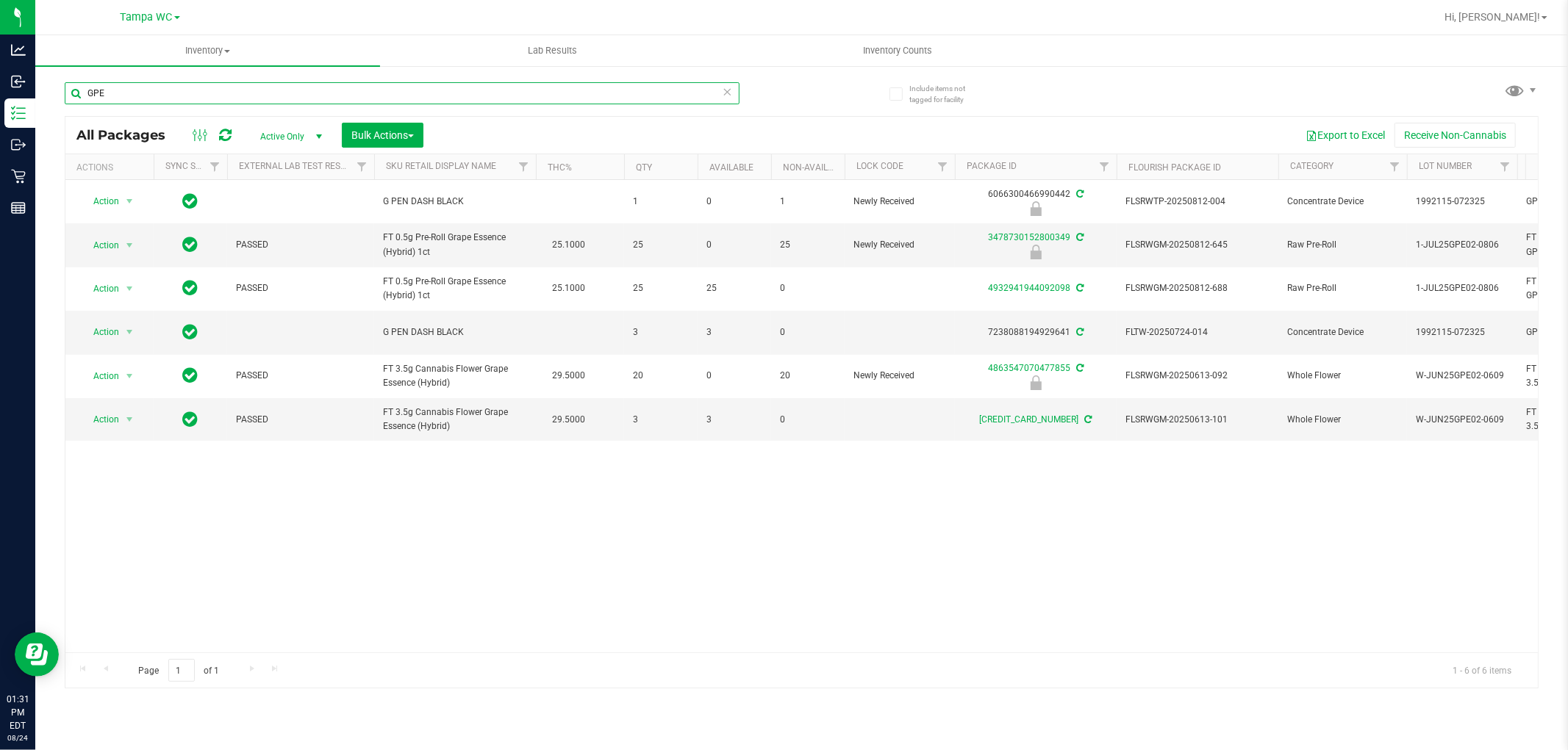
click at [276, 96] on input "GPE" at bounding box center [402, 93] width 675 height 22
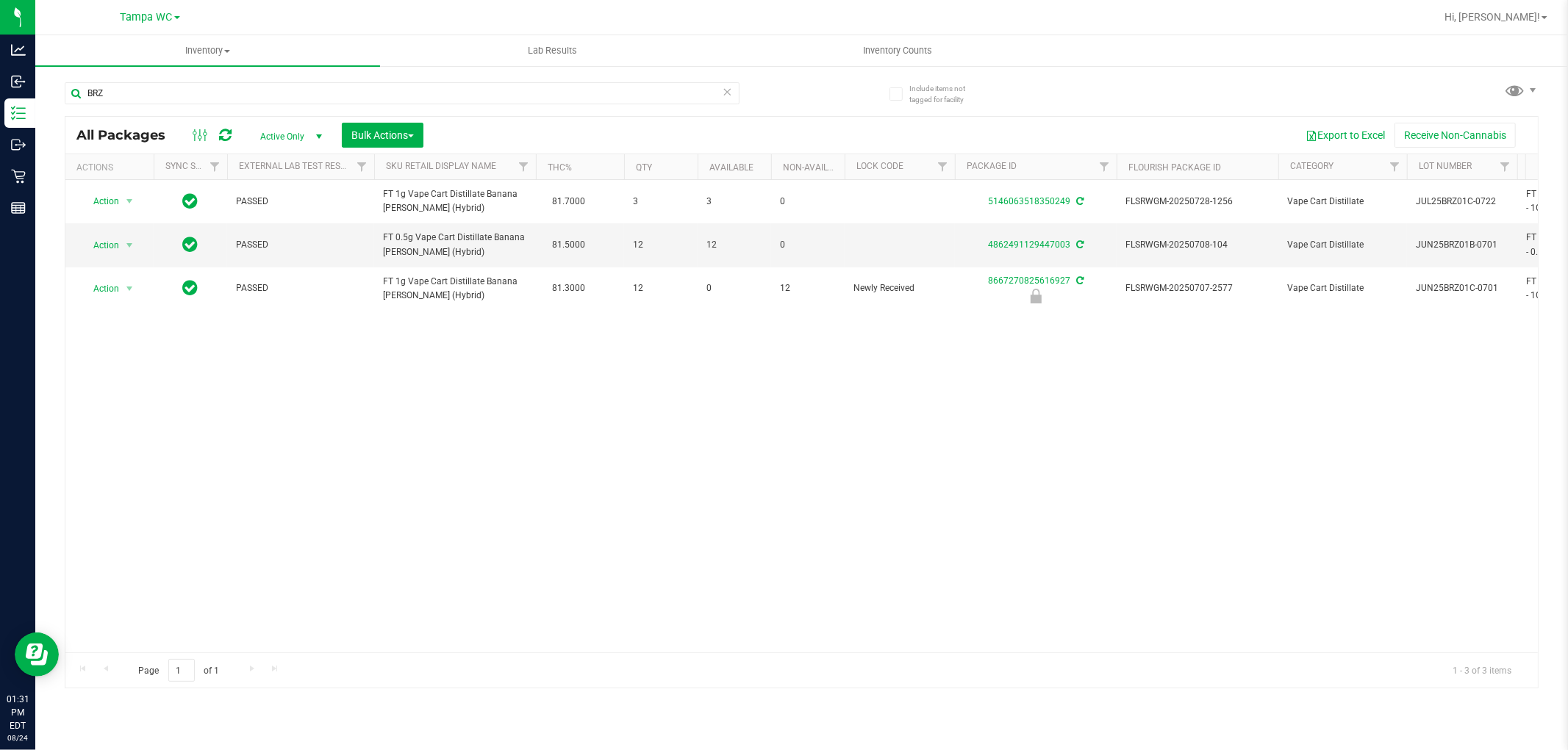
click at [353, 431] on div "Action Action Adjust qty Create package Edit attributes Global inventory Locate…" at bounding box center [802, 416] width 1473 height 473
click at [519, 379] on div "Action Action Adjust qty Create package Edit attributes Global inventory Locate…" at bounding box center [802, 416] width 1473 height 473
drag, startPoint x: 412, startPoint y: 401, endPoint x: 440, endPoint y: 401, distance: 28.0
click at [437, 400] on div "Action Action Adjust qty Create package Edit attributes Global inventory Locate…" at bounding box center [802, 416] width 1473 height 473
click at [202, 93] on input "BRZ" at bounding box center [402, 93] width 675 height 22
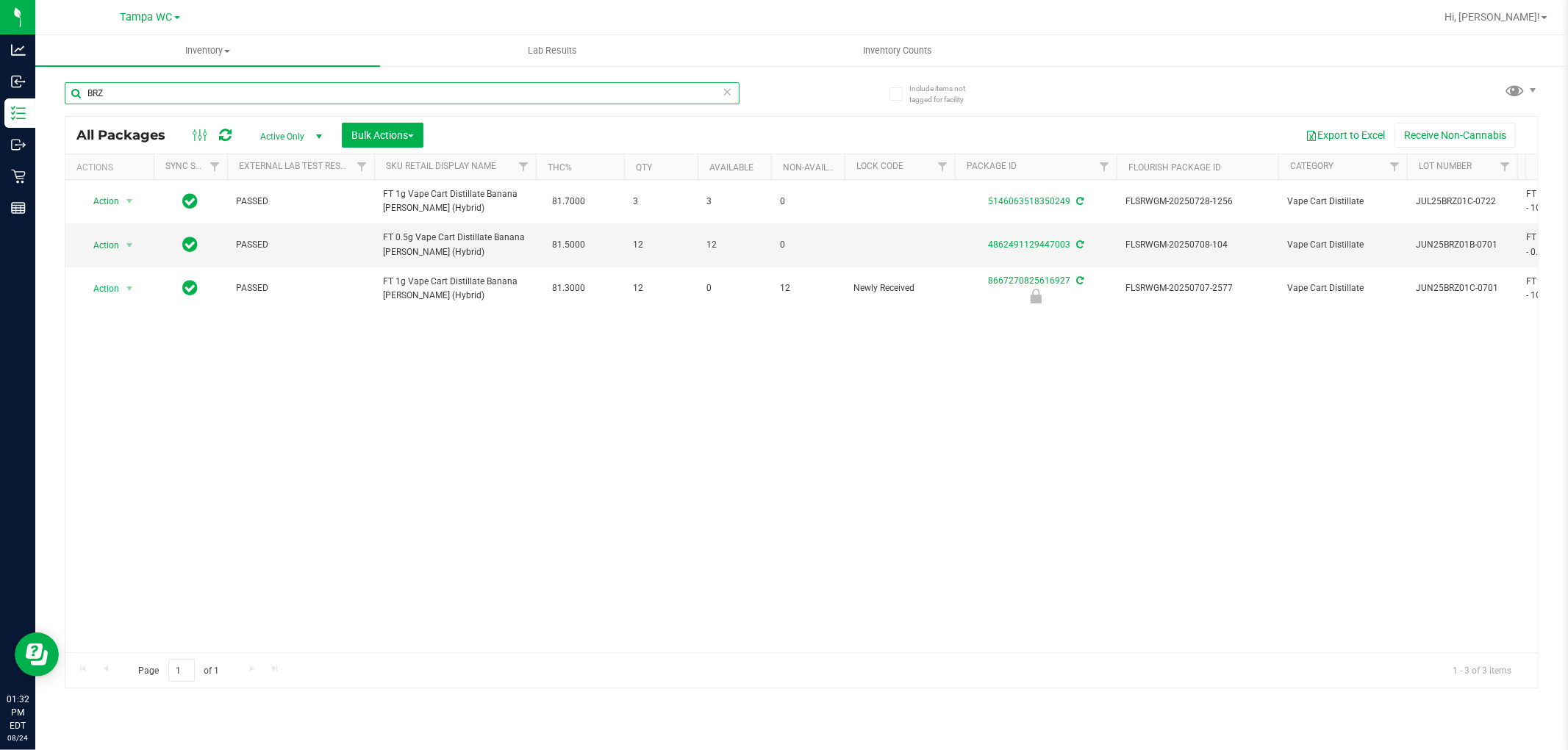
click at [202, 93] on input "BRZ" at bounding box center [402, 93] width 675 height 22
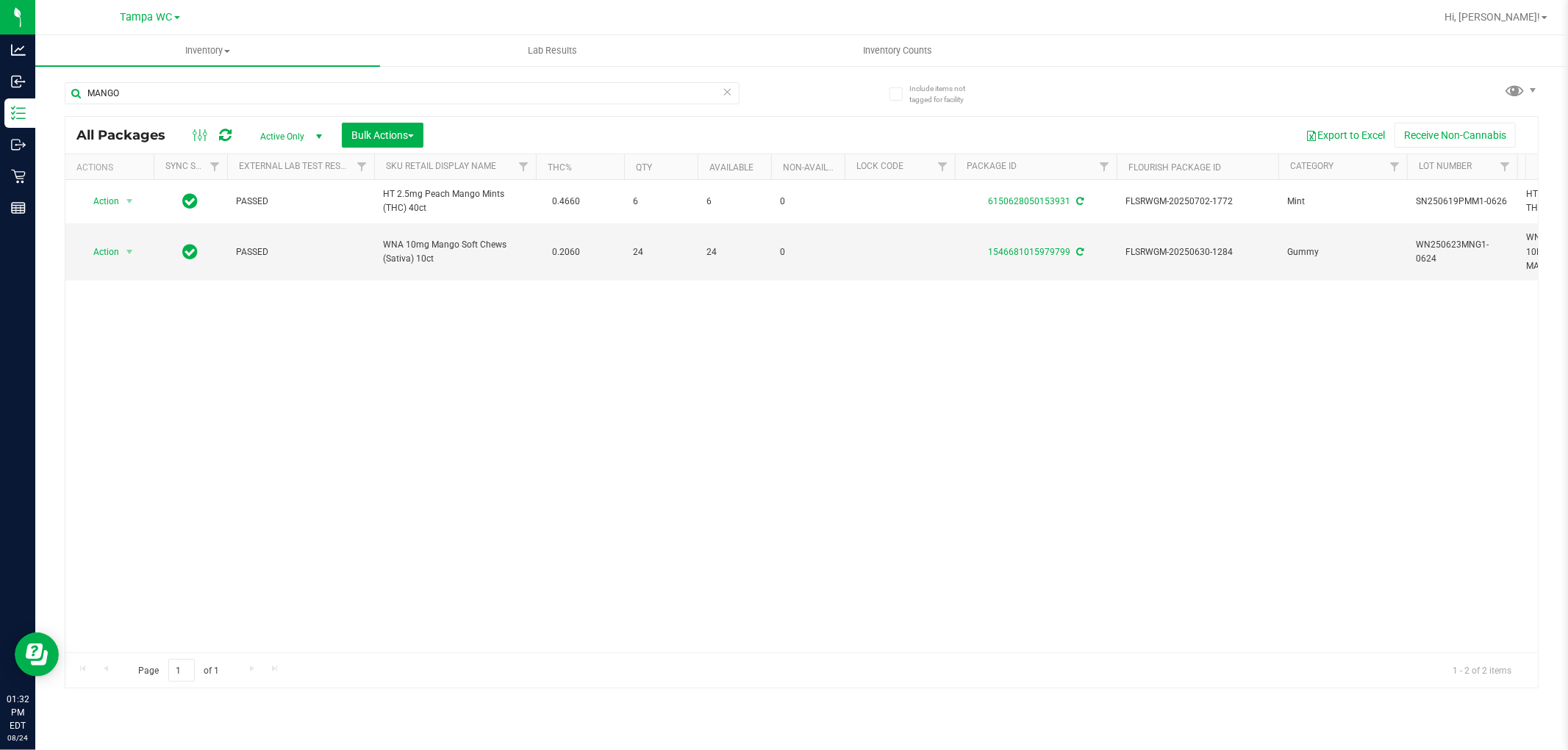
click at [463, 429] on div "Action Action Adjust qty Create package Edit attributes Global inventory Locate…" at bounding box center [802, 416] width 1473 height 473
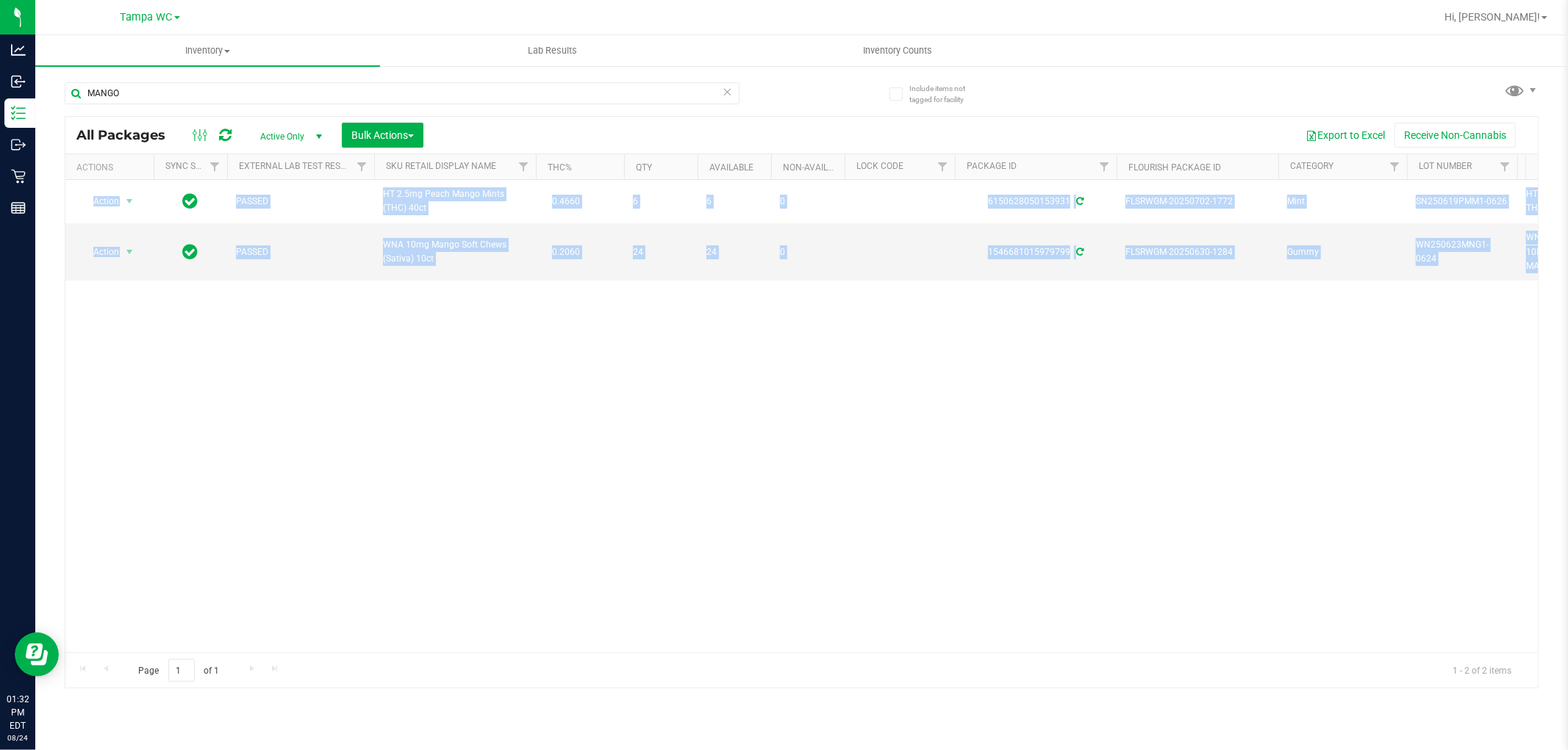
click at [463, 429] on div "Action Action Adjust qty Create package Edit attributes Global inventory Locate…" at bounding box center [802, 416] width 1473 height 473
click at [468, 391] on div "Action Action Adjust qty Create package Edit attributes Global inventory Locate…" at bounding box center [802, 416] width 1473 height 473
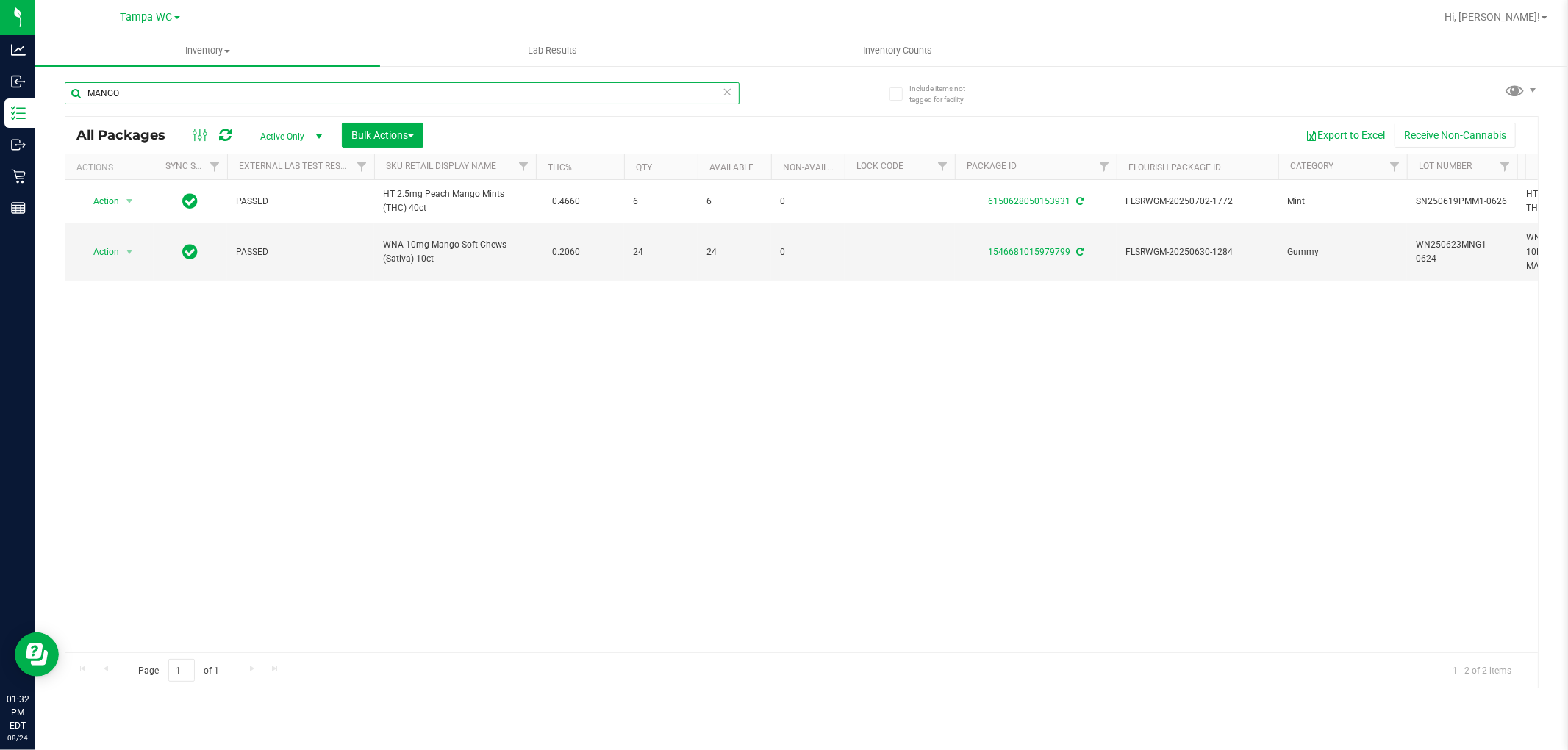
click at [430, 85] on input "MANGO" at bounding box center [402, 93] width 675 height 22
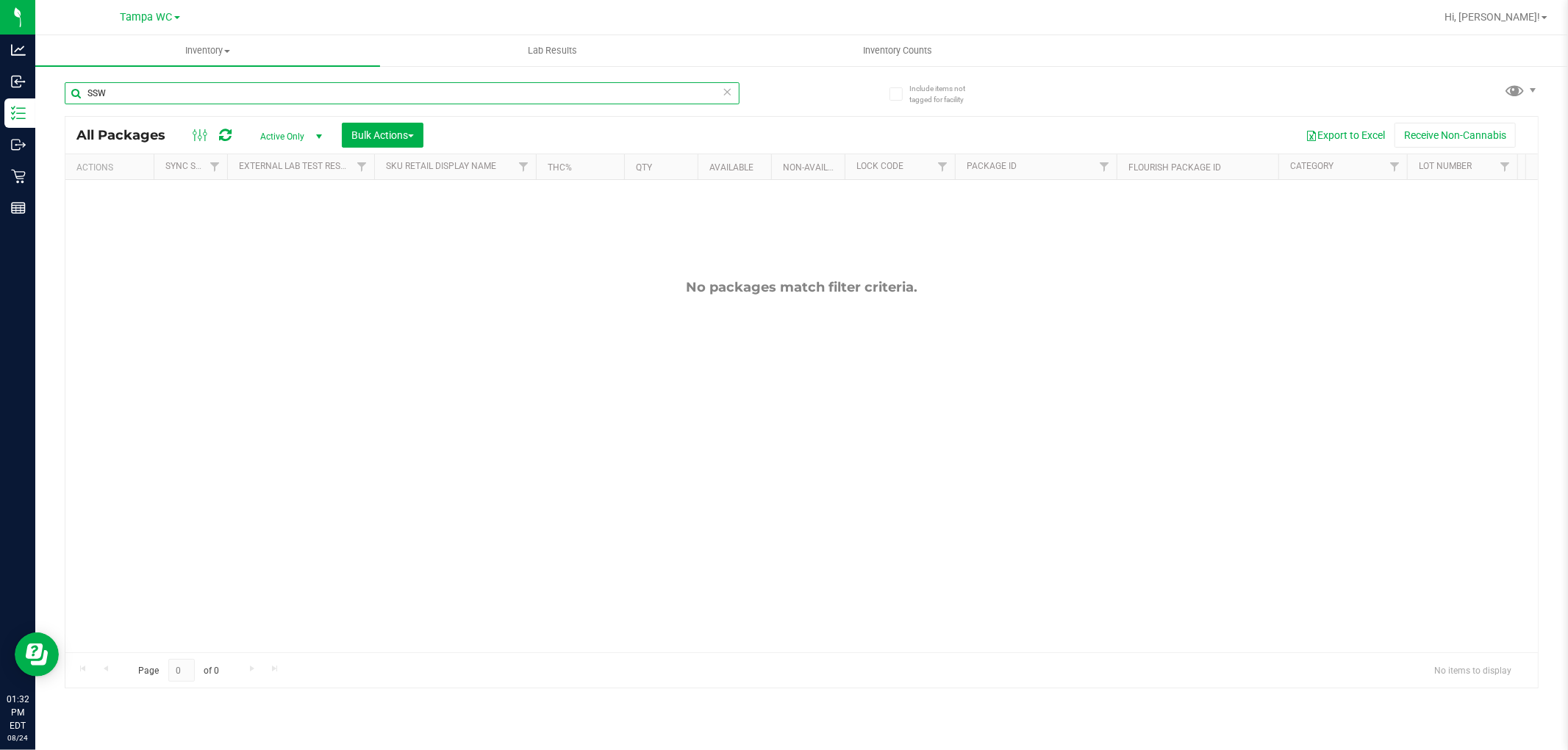
click at [128, 99] on input "SSW" at bounding box center [402, 93] width 675 height 22
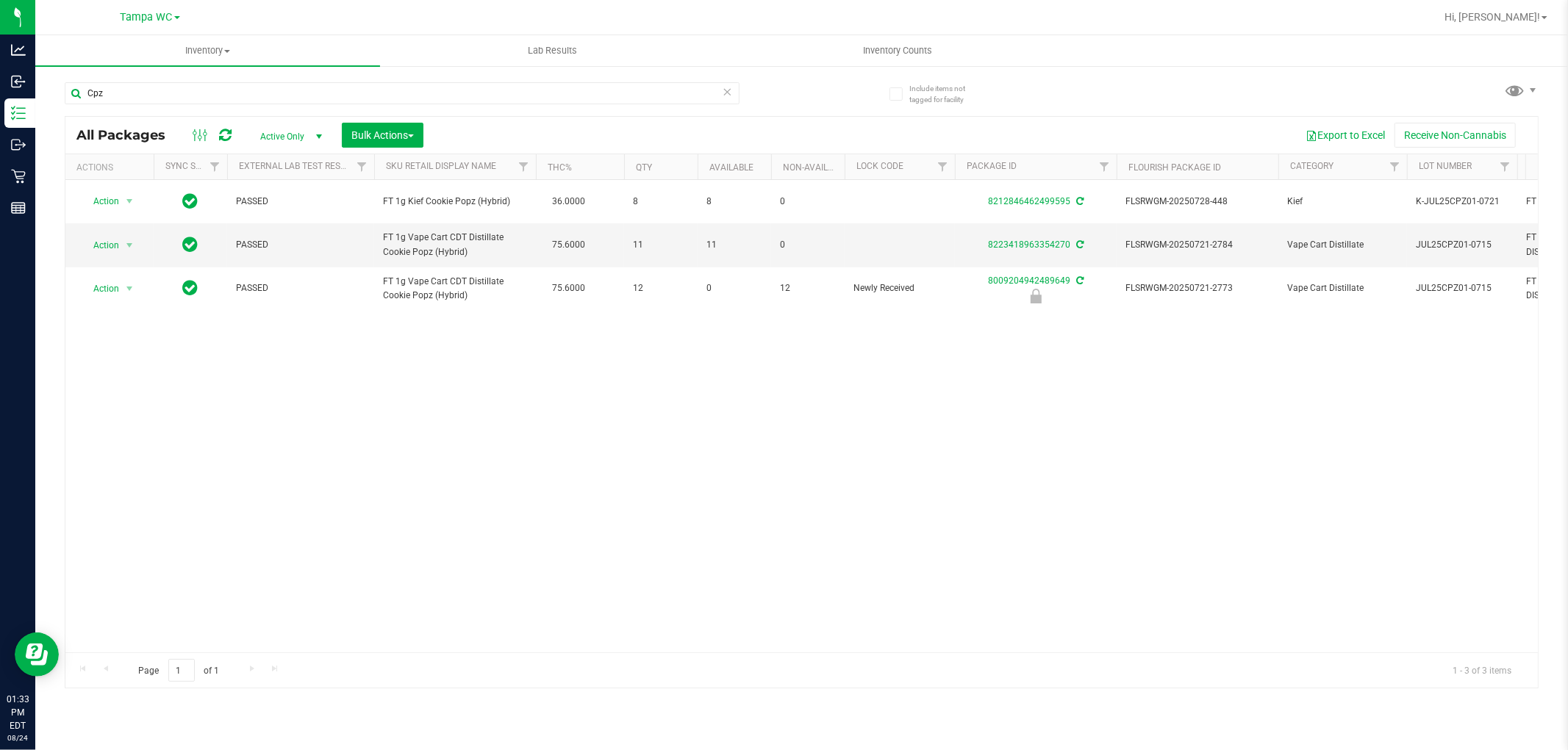
click at [511, 401] on div "Action Action Adjust qty Create package Edit attributes Global inventory Locate…" at bounding box center [802, 416] width 1473 height 473
click at [166, 93] on input "Cpz" at bounding box center [402, 93] width 675 height 22
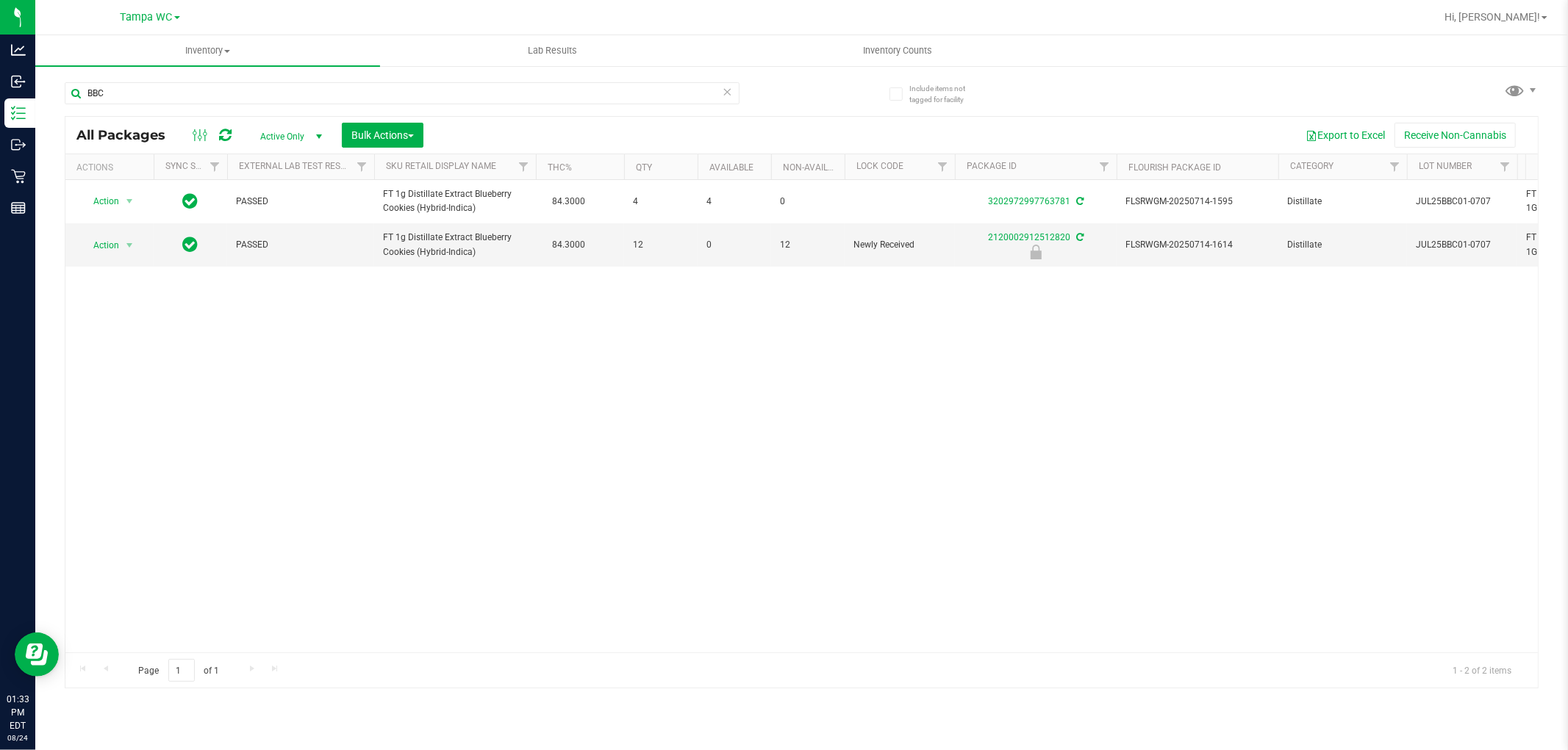
drag, startPoint x: 166, startPoint y: 145, endPoint x: 155, endPoint y: 150, distance: 12.1
drag, startPoint x: 155, startPoint y: 150, endPoint x: 503, endPoint y: 377, distance: 415.5
click at [503, 377] on div "Action Action Adjust qty Create package Edit attributes Global inventory Locate…" at bounding box center [802, 416] width 1473 height 473
click at [163, 91] on input "BBC" at bounding box center [402, 93] width 675 height 22
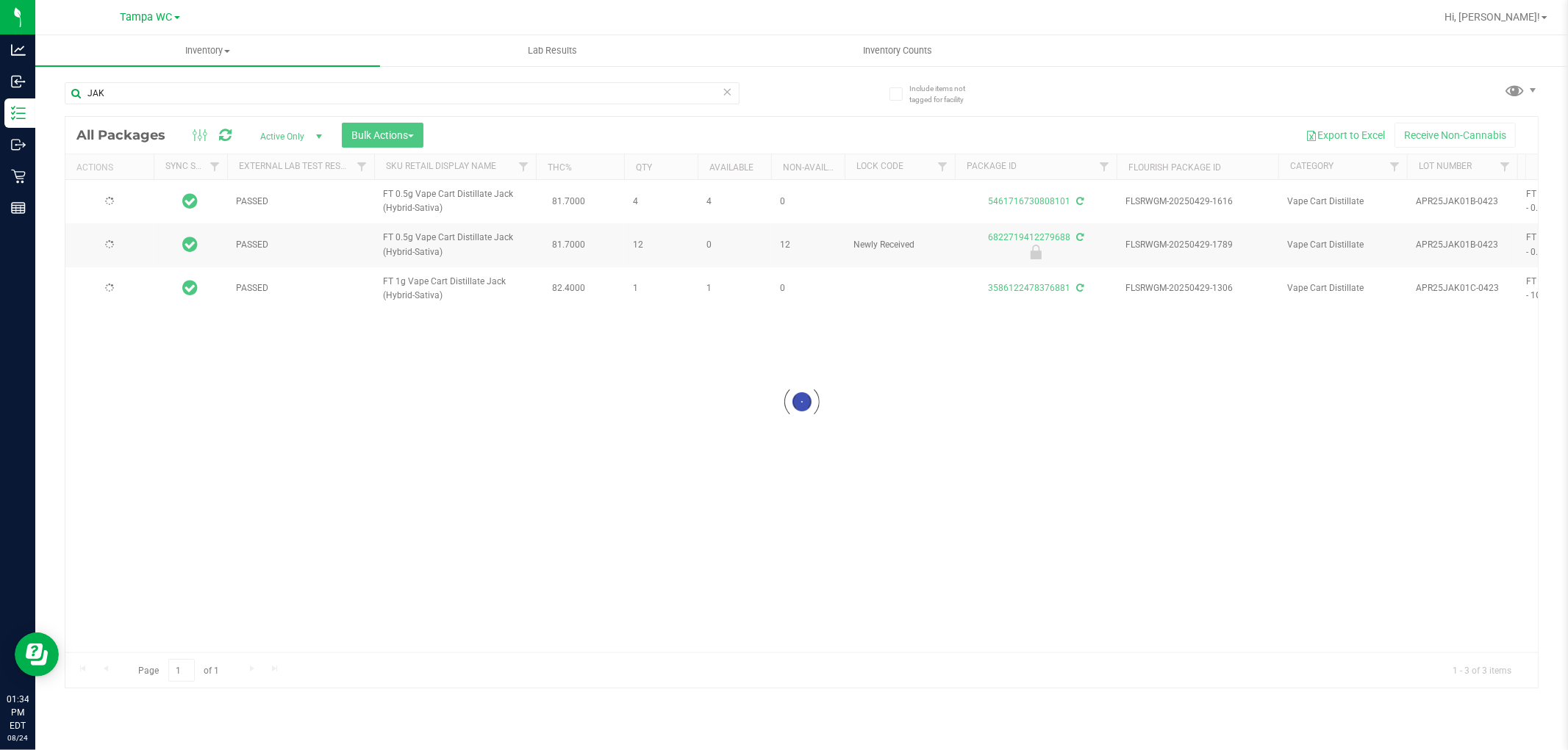
click at [642, 362] on div at bounding box center [802, 402] width 1473 height 571
click at [701, 353] on div "Action Action Adjust qty Create package Edit attributes Global inventory Locate…" at bounding box center [802, 416] width 1473 height 473
click at [879, 474] on div "Action Action Adjust qty Create package Edit attributes Global inventory Locate…" at bounding box center [802, 416] width 1473 height 473
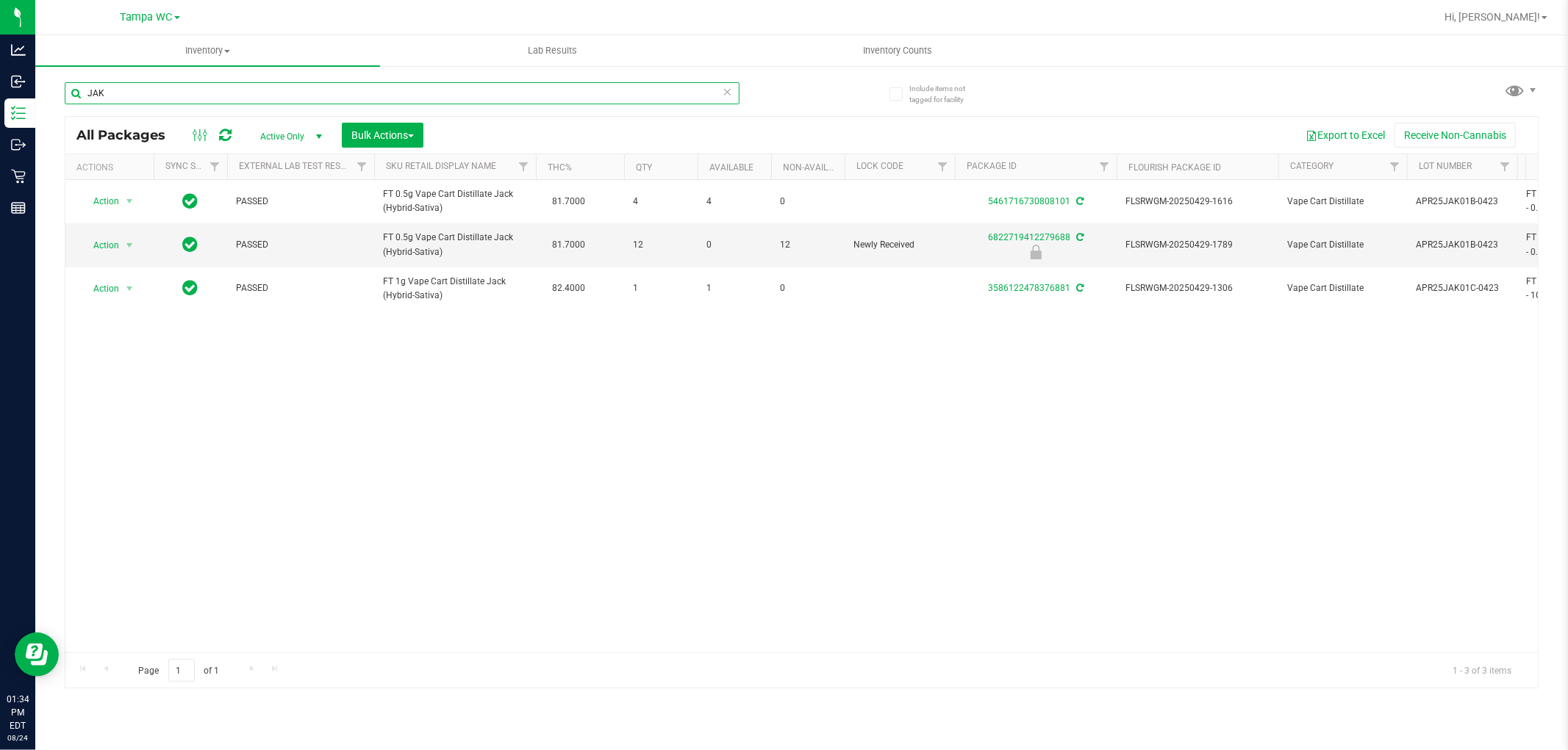
click at [206, 99] on input "JAK" at bounding box center [402, 93] width 675 height 22
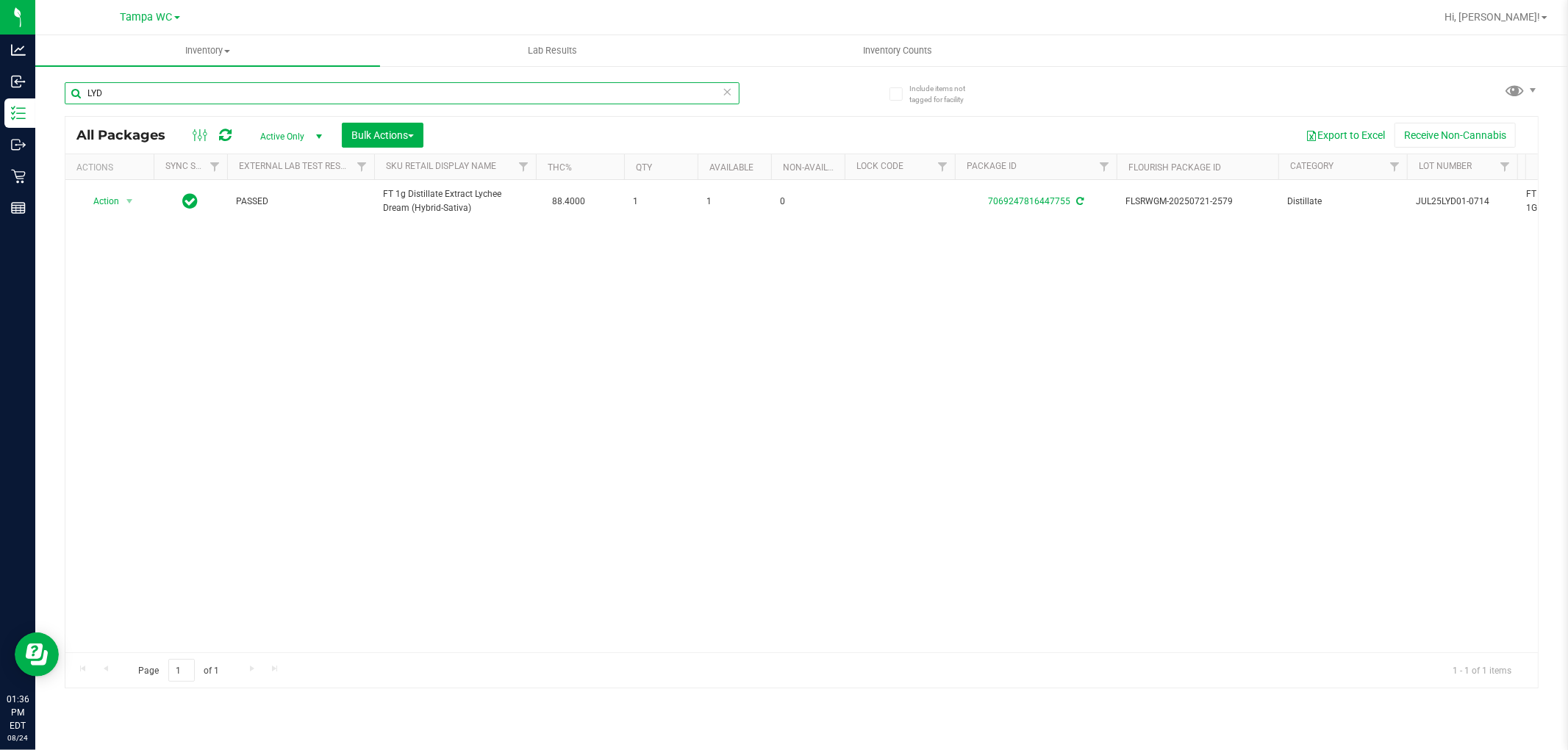
click at [224, 98] on input "LYD" at bounding box center [402, 93] width 675 height 22
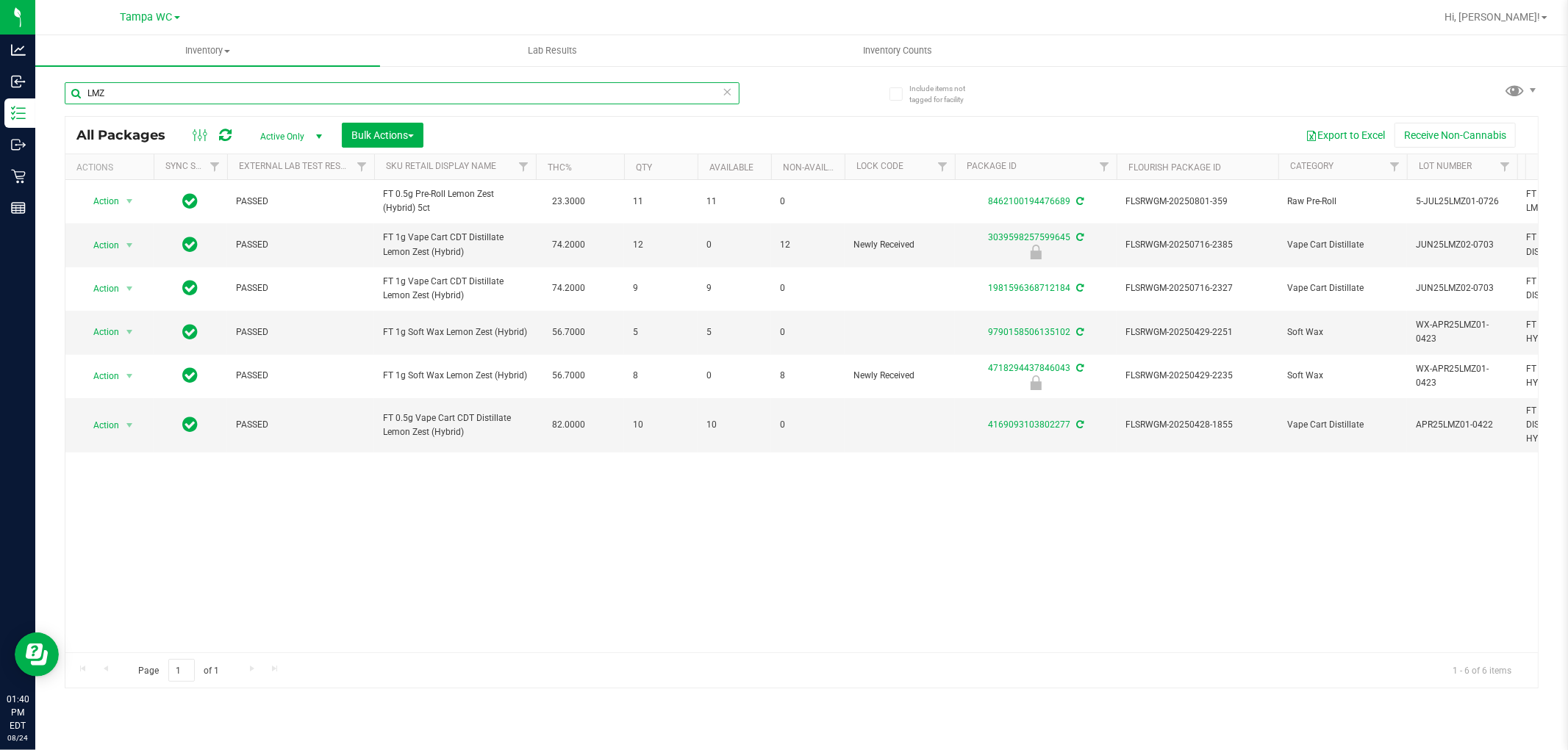
click at [147, 96] on input "LMZ" at bounding box center [402, 93] width 675 height 22
click at [146, 94] on input "LMZ" at bounding box center [402, 93] width 675 height 22
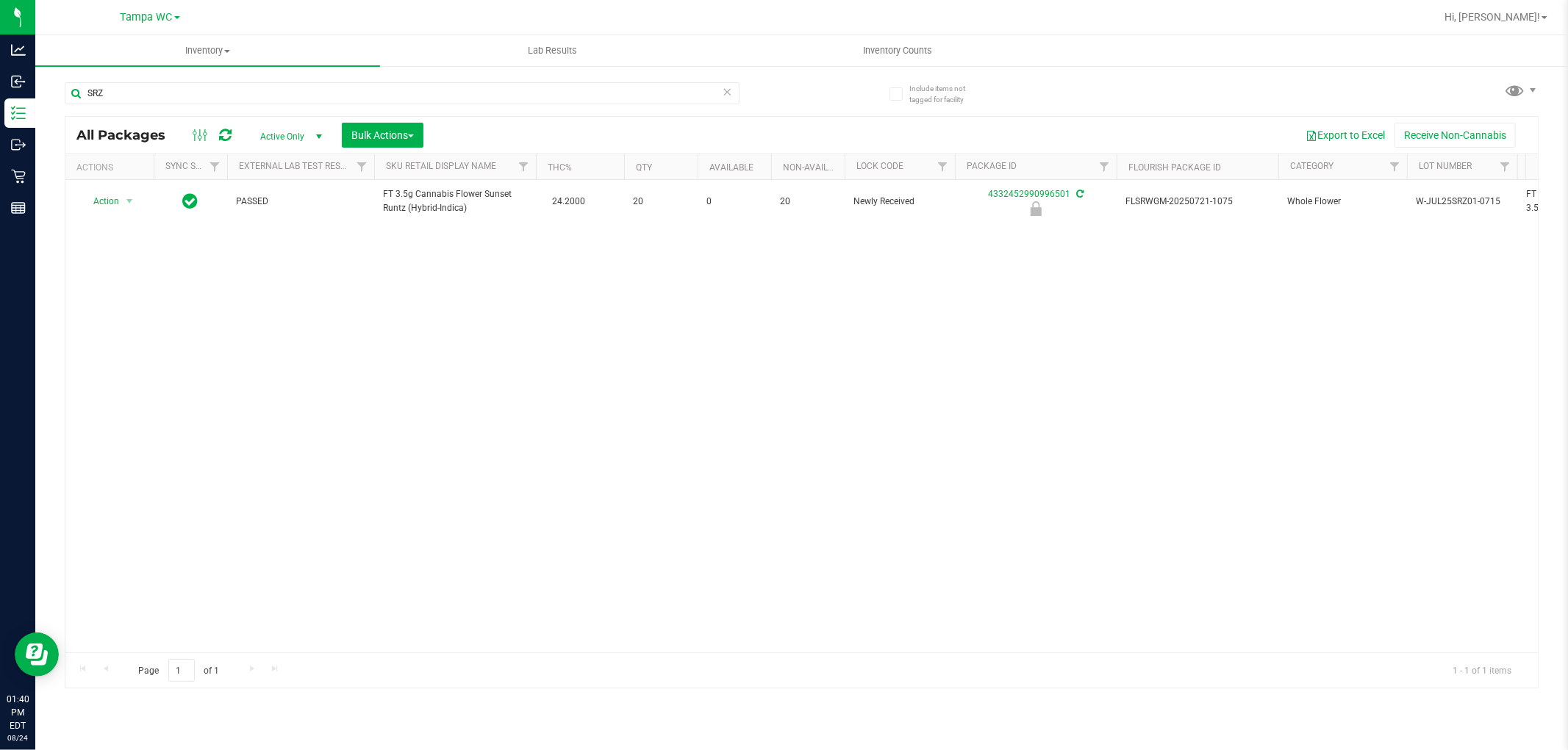
click at [277, 316] on div "Action Action Edit attributes Global inventory Locate package Package audit log…" at bounding box center [802, 416] width 1473 height 473
click at [192, 90] on input "SRZ" at bounding box center [402, 93] width 675 height 22
type input "BLO"
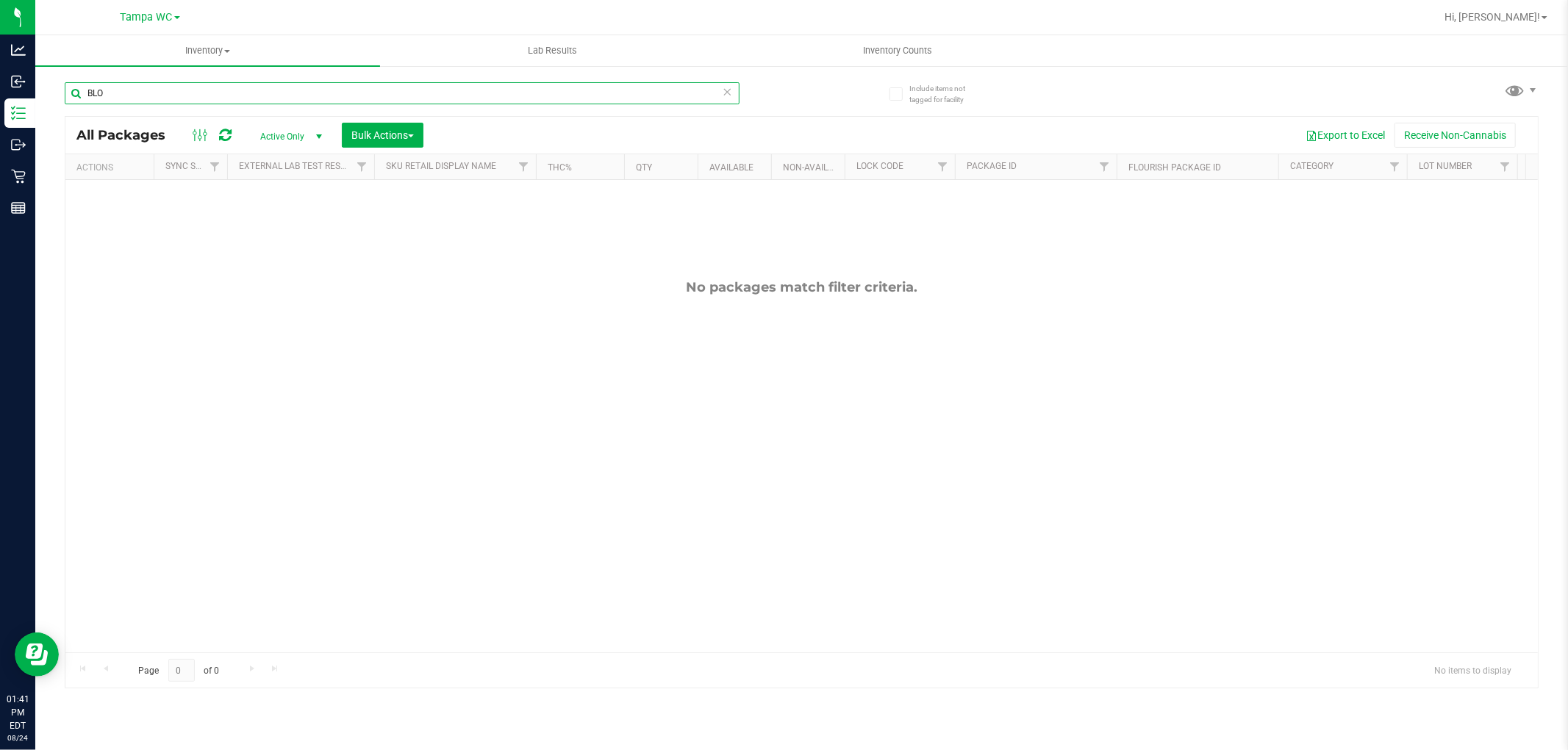
click at [123, 103] on input "BLO" at bounding box center [402, 93] width 675 height 22
click at [128, 94] on input "BLO" at bounding box center [402, 93] width 675 height 22
type input "Logan"
